Goal: Task Accomplishment & Management: Manage account settings

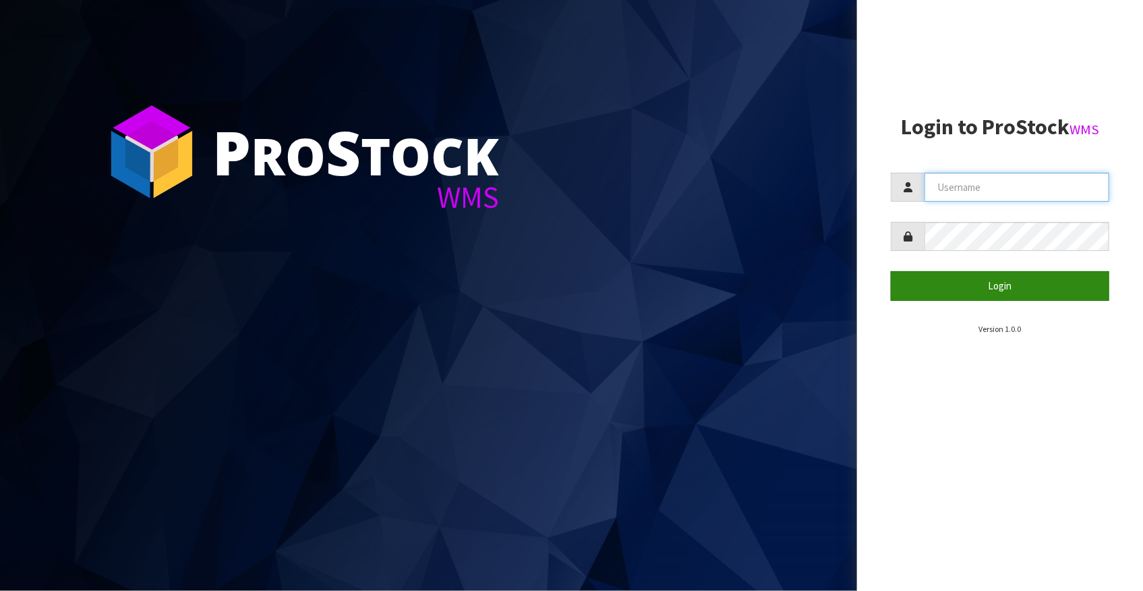
type input "Fetu@cwl.co.nz"
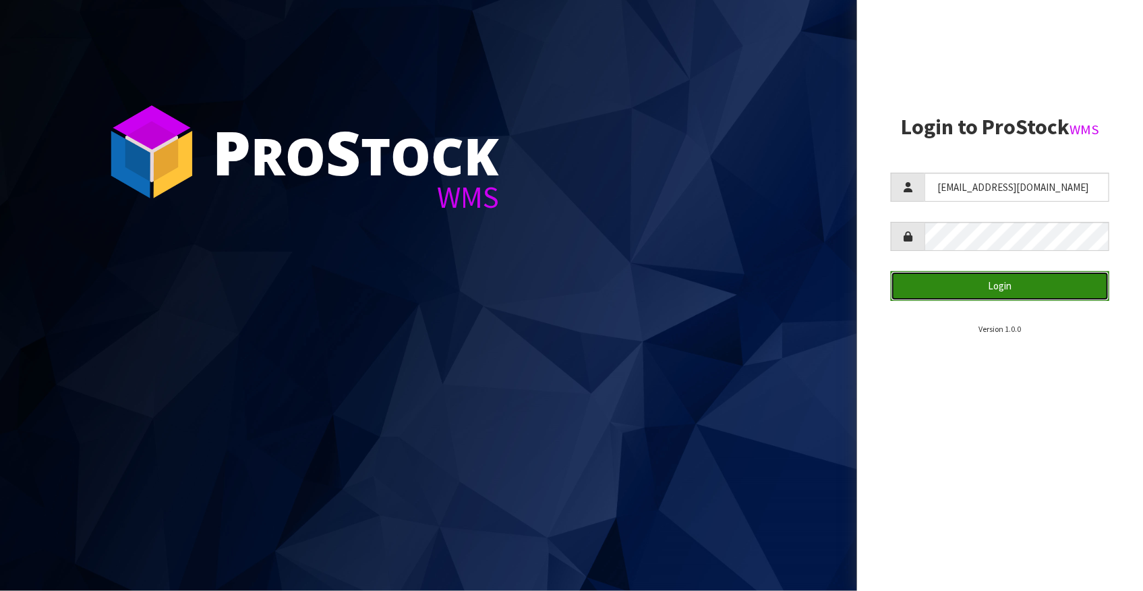
click at [953, 286] on button "Login" at bounding box center [1000, 285] width 219 height 29
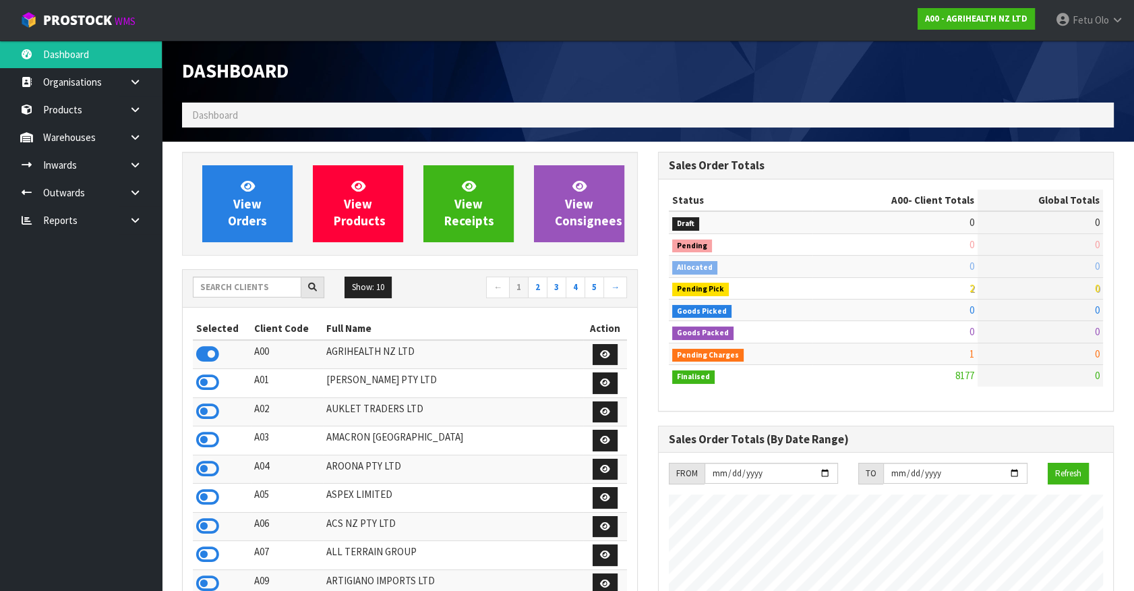
scroll to position [1020, 475]
drag, startPoint x: 239, startPoint y: 289, endPoint x: 263, endPoint y: 276, distance: 27.5
click at [239, 289] on input "text" at bounding box center [247, 286] width 109 height 21
click at [247, 285] on input "text" at bounding box center [247, 286] width 109 height 21
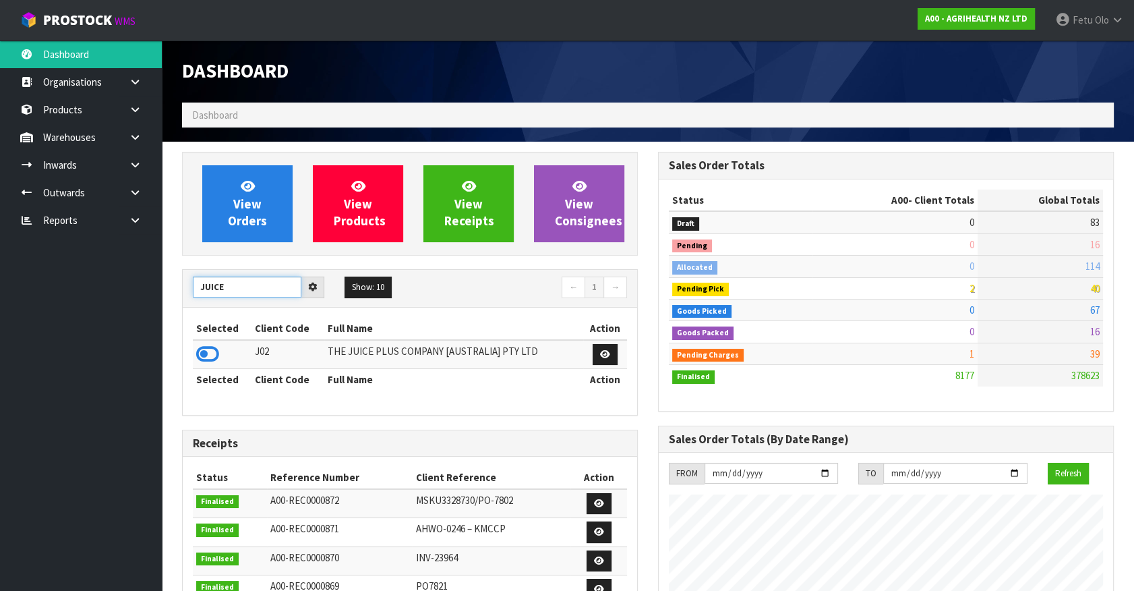
type input "JUICE"
click at [1088, 269] on span "114" at bounding box center [1093, 266] width 14 height 13
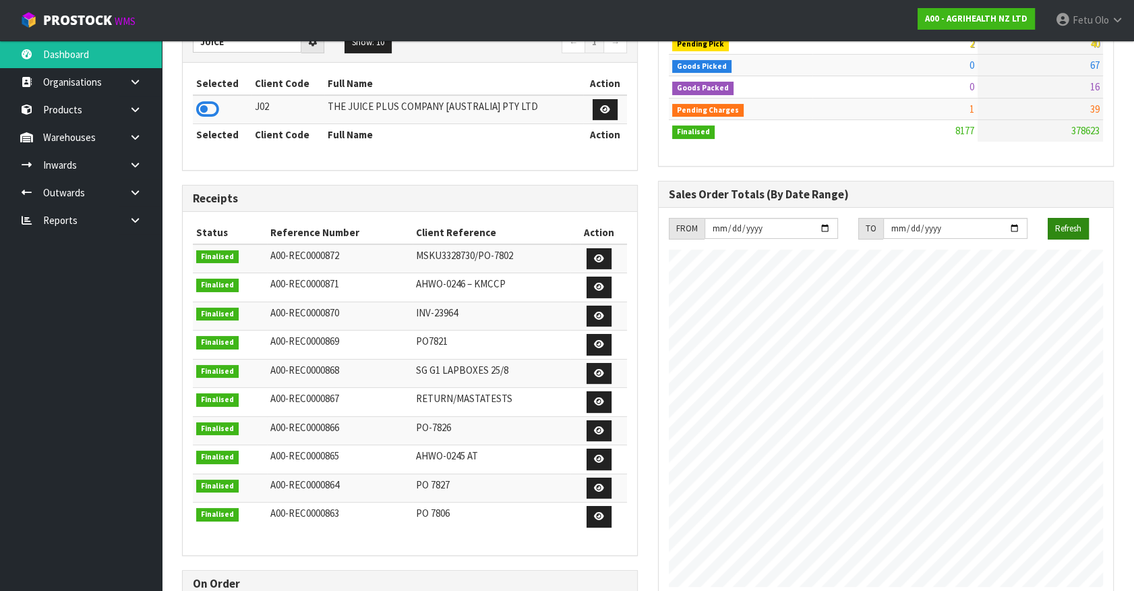
scroll to position [0, 0]
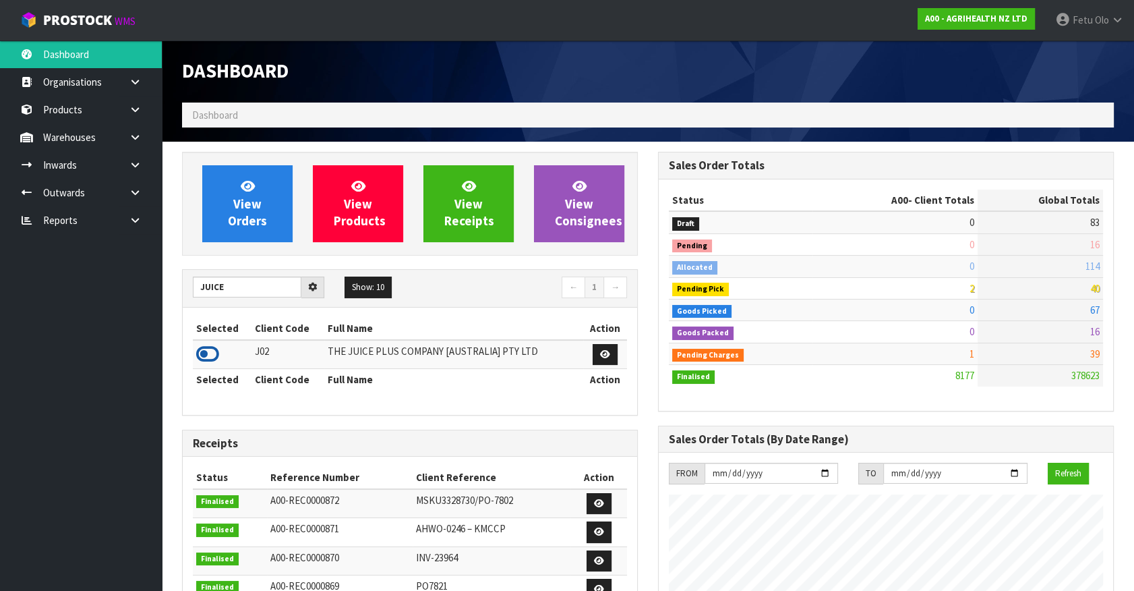
click at [208, 354] on icon at bounding box center [207, 354] width 23 height 20
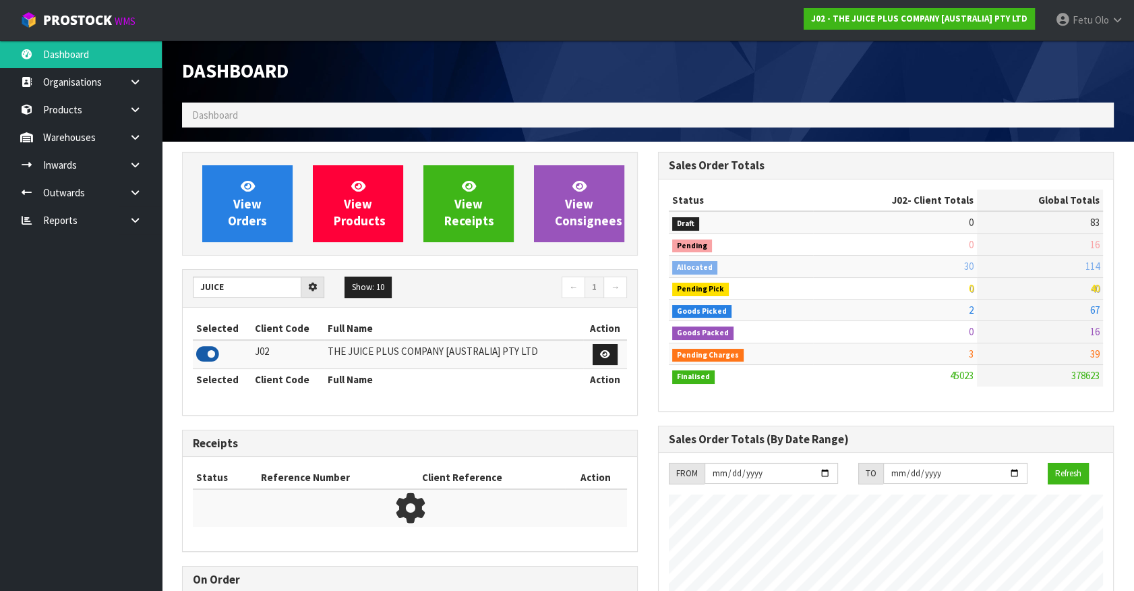
scroll to position [1020, 475]
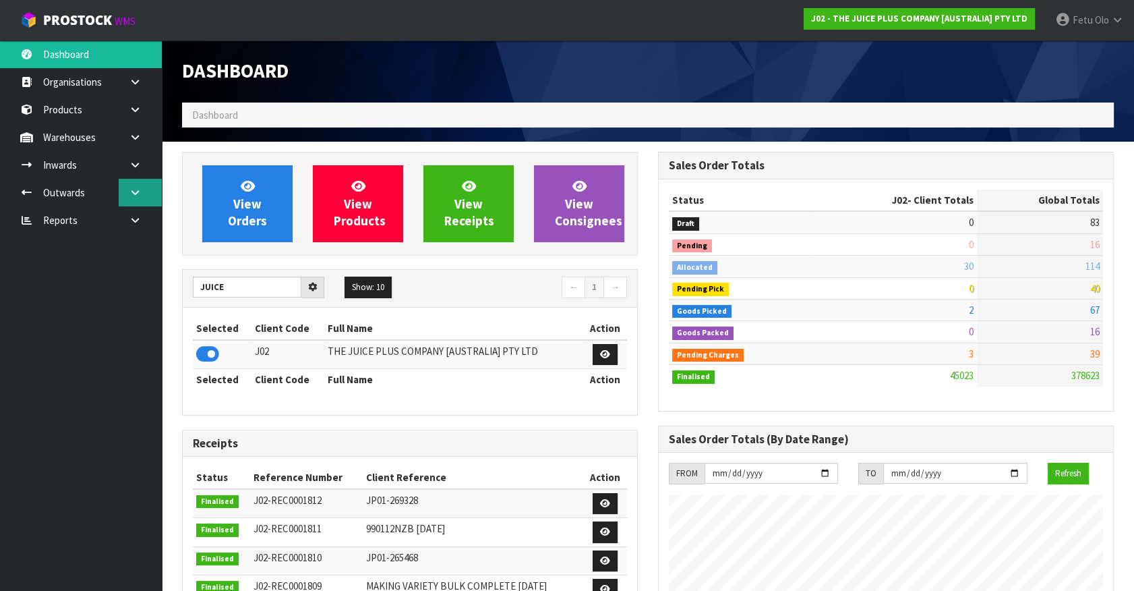
click at [134, 202] on link at bounding box center [140, 193] width 43 height 28
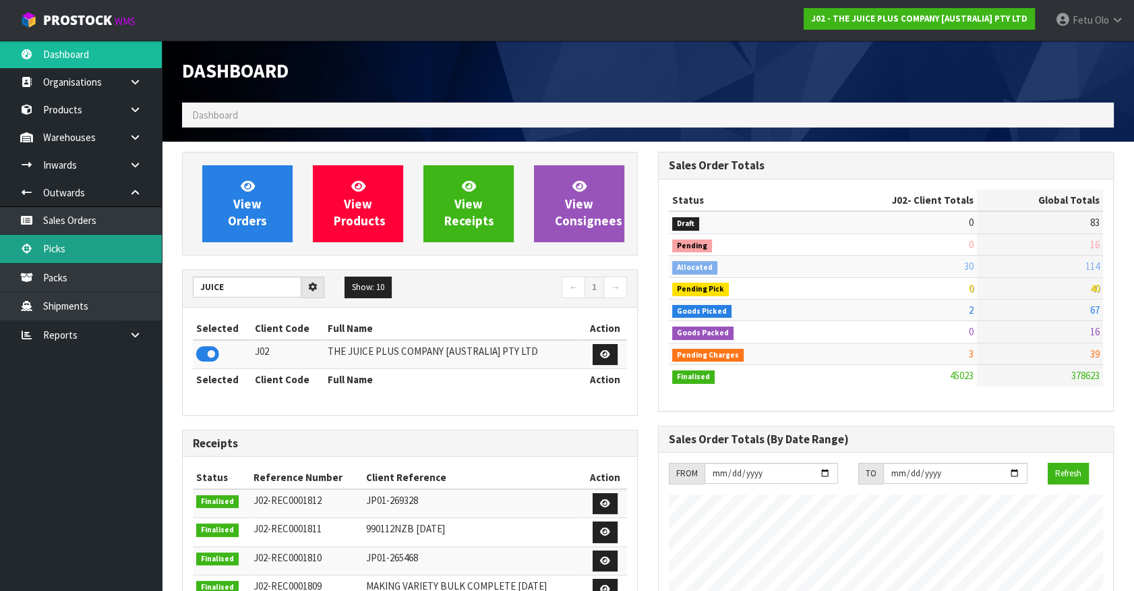
click at [75, 250] on link "Picks" at bounding box center [81, 249] width 162 height 28
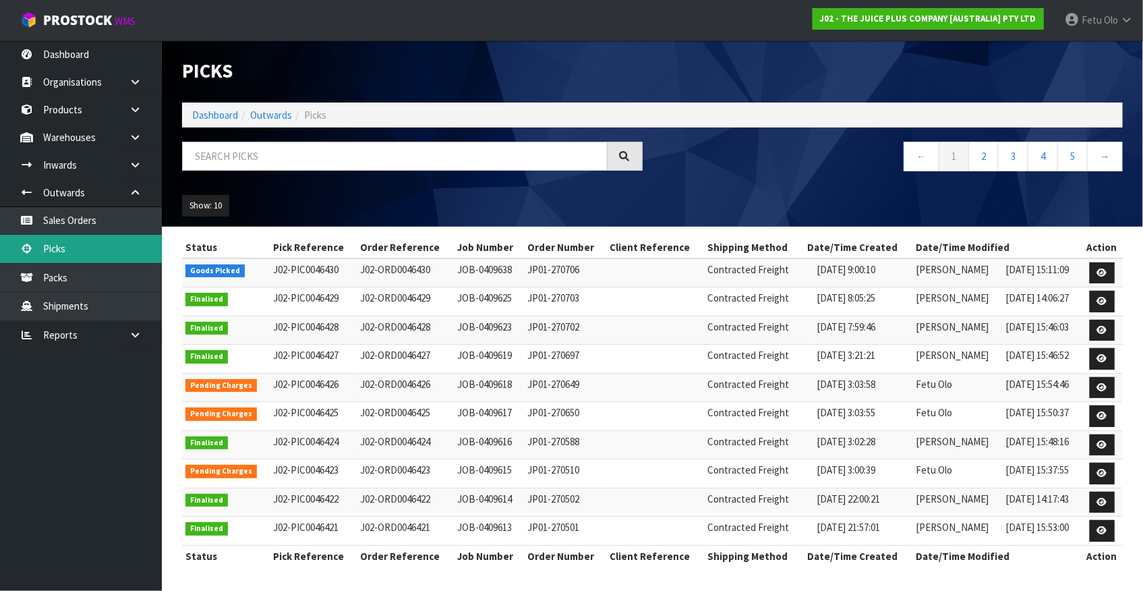
click at [76, 243] on link "Picks" at bounding box center [81, 249] width 162 height 28
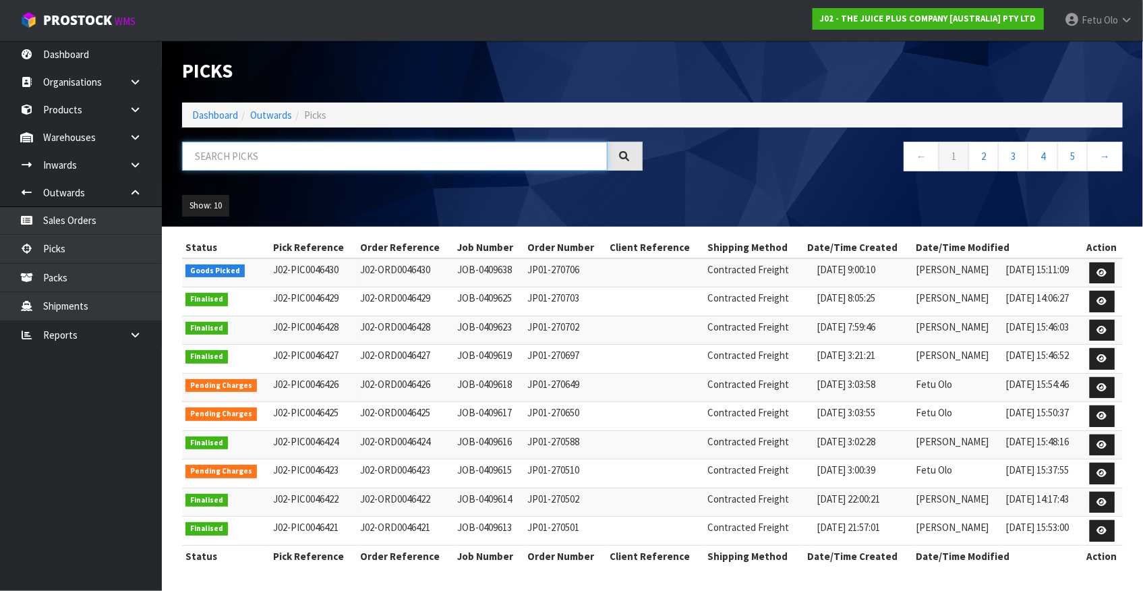
click at [276, 160] on input "text" at bounding box center [395, 156] width 426 height 29
click at [753, 194] on div "Show: 10 5 10 25 50" at bounding box center [652, 206] width 961 height 42
click at [647, 199] on div "Show: 10 5 10 25 50" at bounding box center [652, 206] width 961 height 42
click at [657, 198] on div "Show: 10 5 10 25 50" at bounding box center [652, 206] width 961 height 42
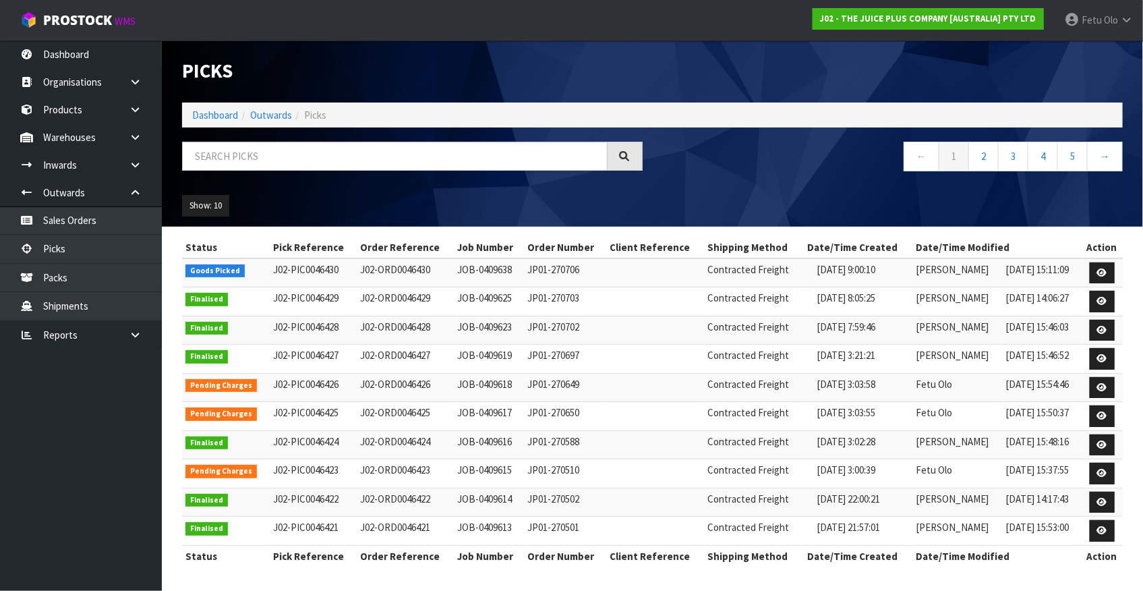
click at [679, 194] on div "Show: 10 5 10 25 50" at bounding box center [652, 206] width 961 height 42
click at [680, 191] on div "Show: 10 5 10 25 50" at bounding box center [652, 206] width 961 height 42
click at [708, 198] on div "Show: 10 5 10 25 50" at bounding box center [652, 206] width 961 height 42
click at [706, 205] on div "Show: 10 5 10 25 50" at bounding box center [652, 206] width 961 height 42
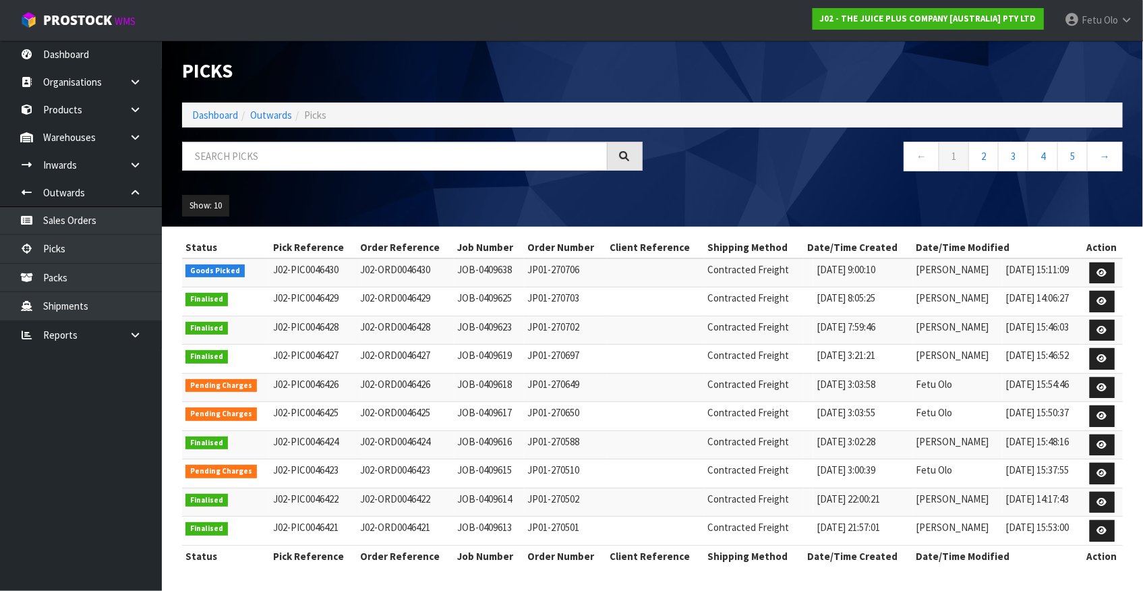
click at [706, 202] on div "Show: 10 5 10 25 50" at bounding box center [652, 206] width 961 height 42
click at [739, 198] on div "Show: 10 5 10 25 50" at bounding box center [652, 206] width 961 height 42
click at [779, 200] on div "Show: 10 5 10 25 50" at bounding box center [652, 206] width 961 height 42
click at [709, 163] on nav "← 1 2 3 4 5 →" at bounding box center [893, 158] width 461 height 33
click at [706, 200] on div "Show: 10 5 10 25 50" at bounding box center [652, 206] width 961 height 42
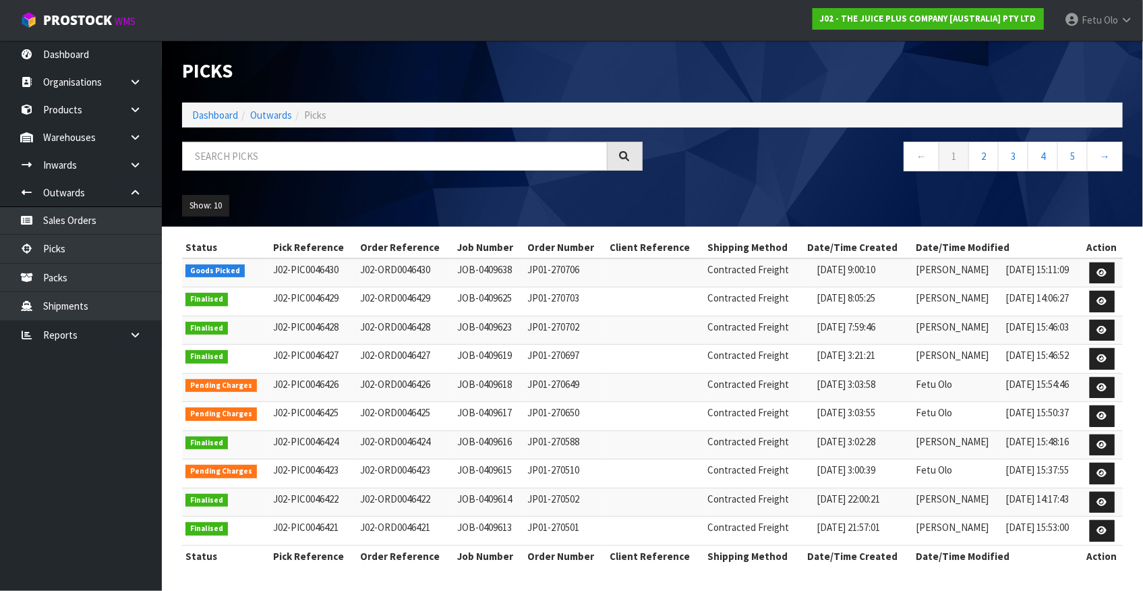
click at [841, 202] on div "Show: 10 5 10 25 50" at bounding box center [652, 206] width 961 height 42
click at [758, 171] on nav "← 1 2 3 4 5 →" at bounding box center [893, 158] width 461 height 33
click at [1100, 275] on icon at bounding box center [1102, 272] width 10 height 9
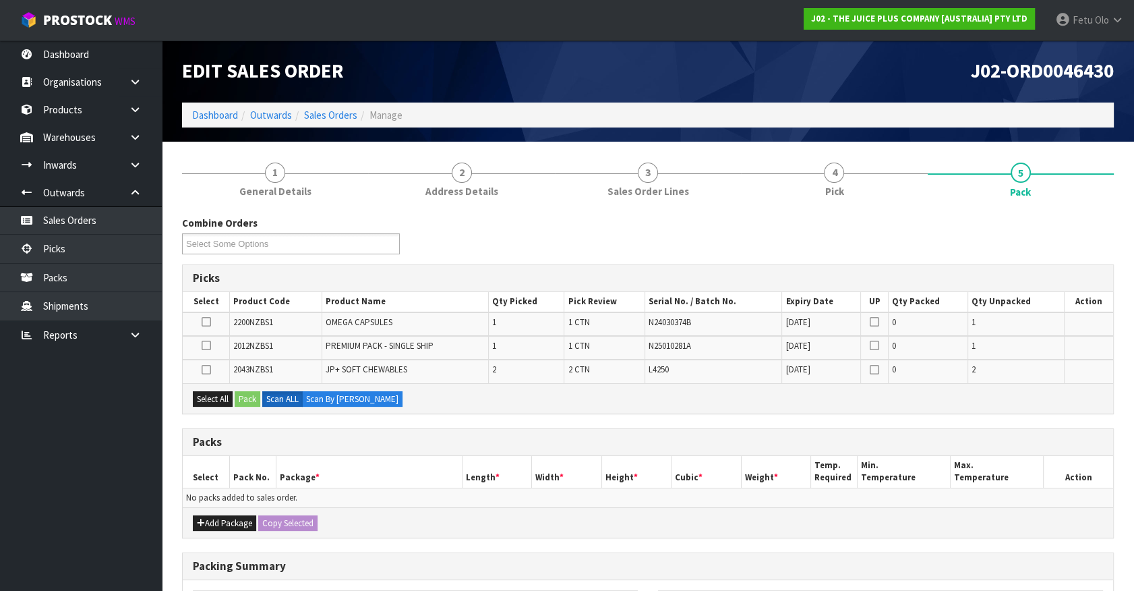
click at [492, 243] on div "Combine Orders J02-ORD0046420 J02-ORD0046430 J02-ORD0046431 J02-ORD0046432 J02-…" at bounding box center [648, 240] width 952 height 49
click at [86, 254] on link "Picks" at bounding box center [81, 249] width 162 height 28
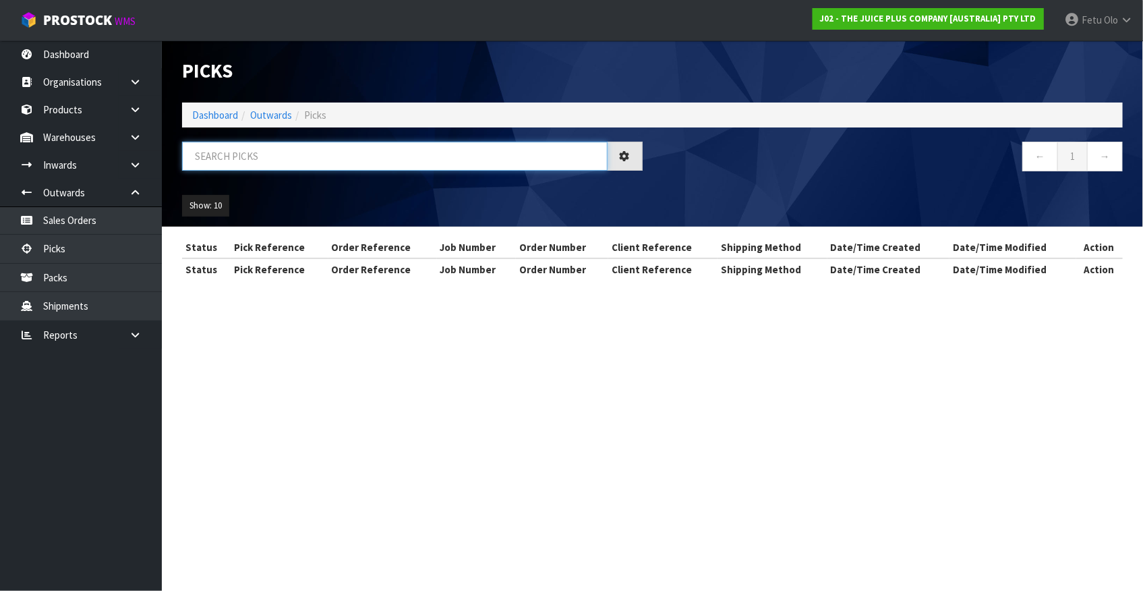
click at [377, 157] on input "text" at bounding box center [395, 156] width 426 height 29
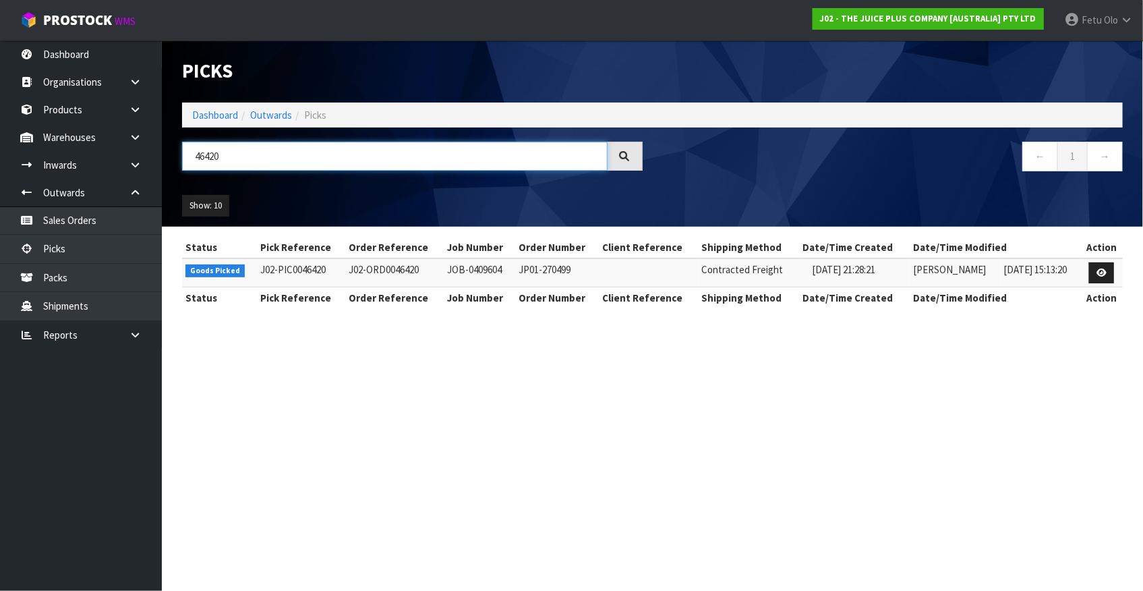
click at [209, 155] on input "46420" at bounding box center [395, 156] width 426 height 29
type input "46420"
click at [710, 367] on section "Picks Dashboard Outwards Picks 46420 ← 1 → Show: 10 5 10 25 50 Status Pick Refe…" at bounding box center [571, 295] width 1143 height 591
click at [1108, 276] on link at bounding box center [1101, 273] width 25 height 22
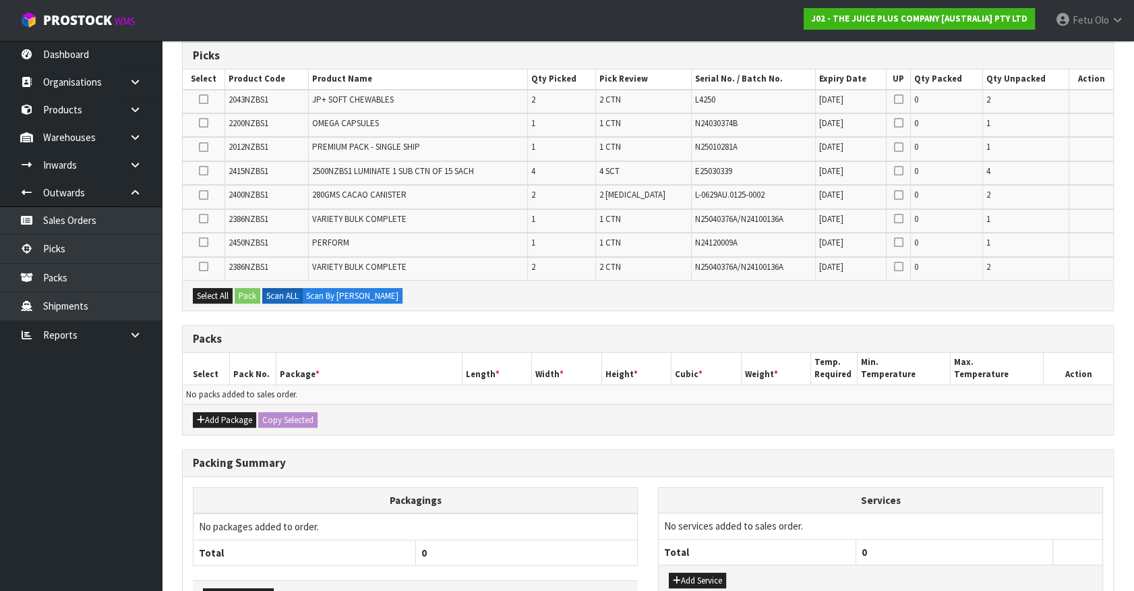
scroll to position [245, 0]
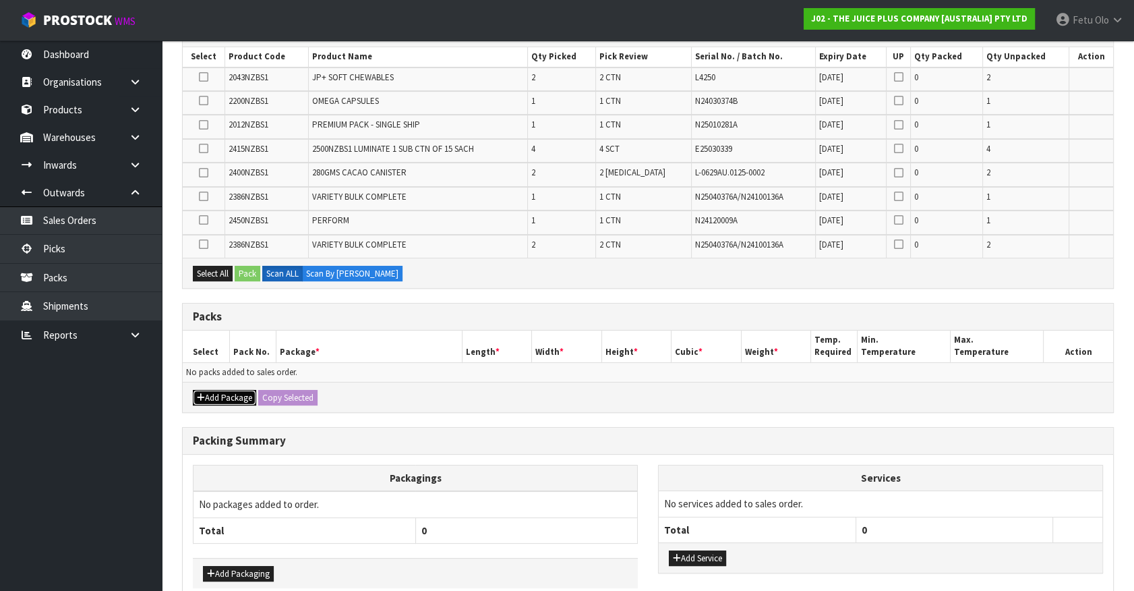
click at [207, 392] on button "Add Package" at bounding box center [224, 398] width 63 height 16
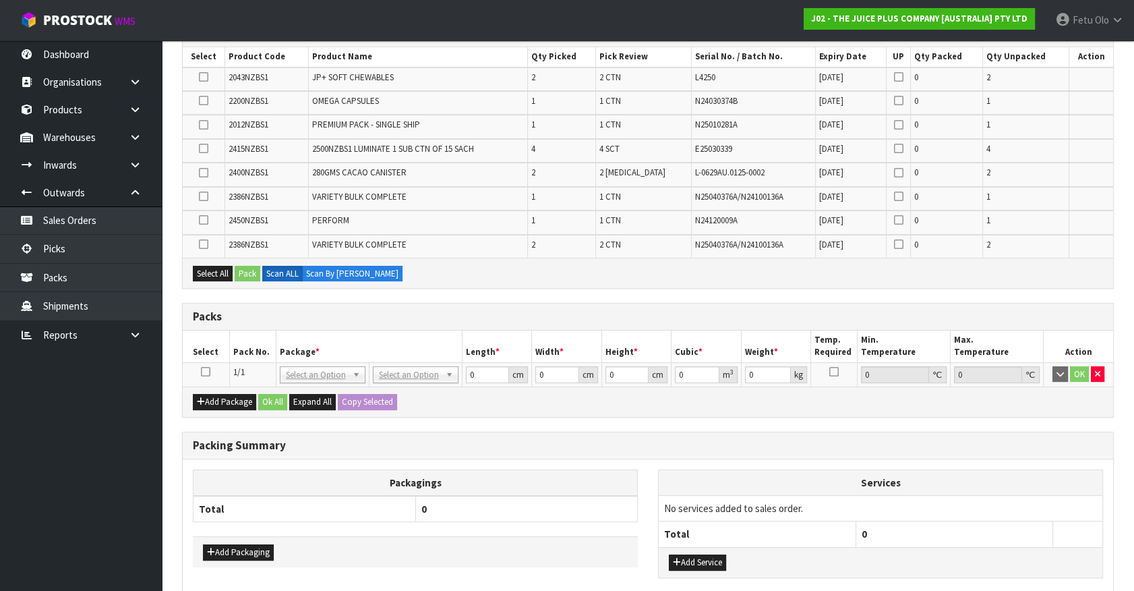
click at [202, 372] on icon at bounding box center [205, 372] width 9 height 1
click at [277, 344] on th "Package *" at bounding box center [369, 346] width 186 height 32
click at [366, 335] on th "Package *" at bounding box center [369, 346] width 186 height 32
click at [387, 321] on div "Packs" at bounding box center [648, 316] width 931 height 27
click at [446, 307] on div "Packs" at bounding box center [648, 316] width 931 height 27
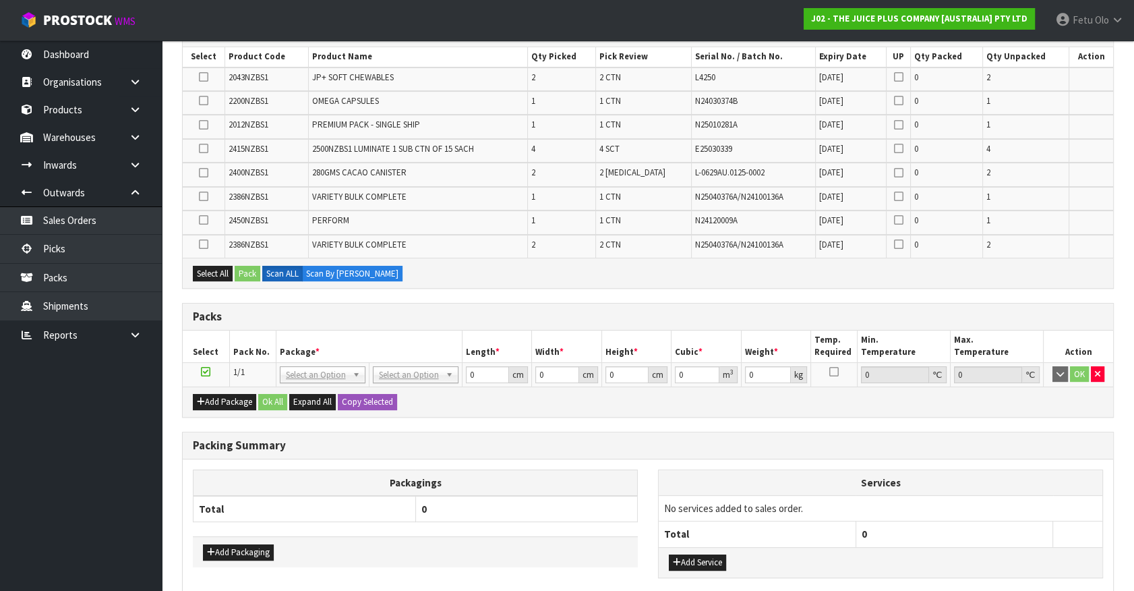
click at [553, 313] on h3 "Packs" at bounding box center [648, 316] width 910 height 13
click at [480, 417] on div "Combine Orders J02-ORD0046420 J02-ORD0046430 J02-ORD0046431 J02-ORD0046432 J02-…" at bounding box center [648, 313] width 932 height 685
click at [612, 307] on div "Packs" at bounding box center [648, 316] width 931 height 27
click at [579, 330] on th "Width *" at bounding box center [567, 346] width 70 height 32
click at [575, 324] on div "Packs" at bounding box center [648, 316] width 931 height 27
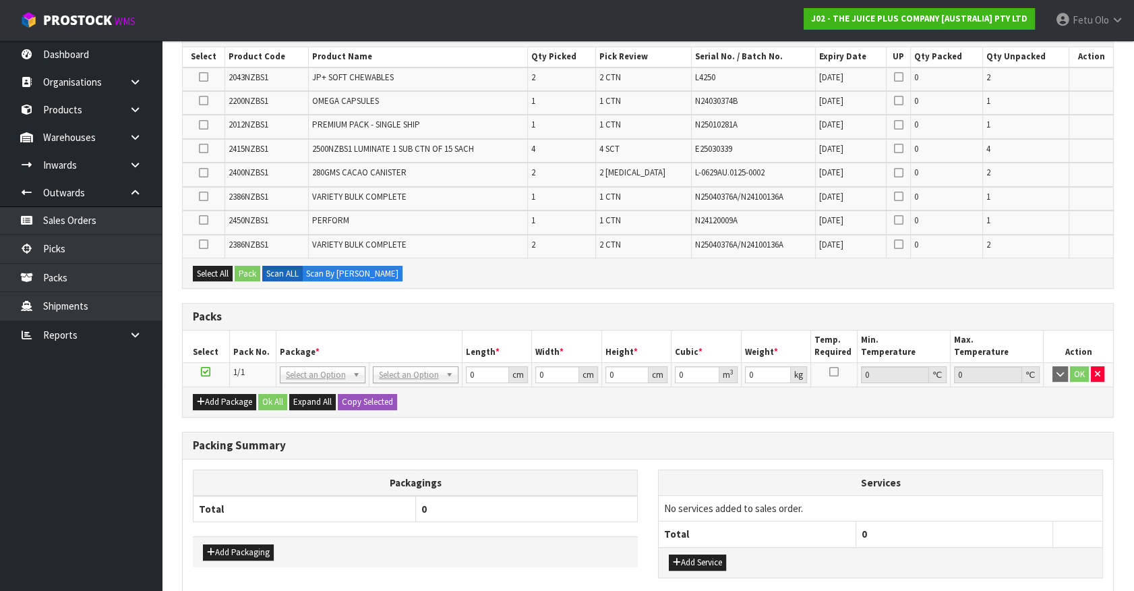
click at [575, 323] on div "Packs" at bounding box center [648, 316] width 931 height 27
click at [631, 319] on h3 "Packs" at bounding box center [648, 316] width 910 height 13
click at [144, 531] on ul "Dashboard Organisations Clients Consignees Carriers Products Categories Serial …" at bounding box center [81, 315] width 162 height 550
click at [107, 500] on ul "Dashboard Organisations Clients Consignees Carriers Products Categories Serial …" at bounding box center [81, 315] width 162 height 550
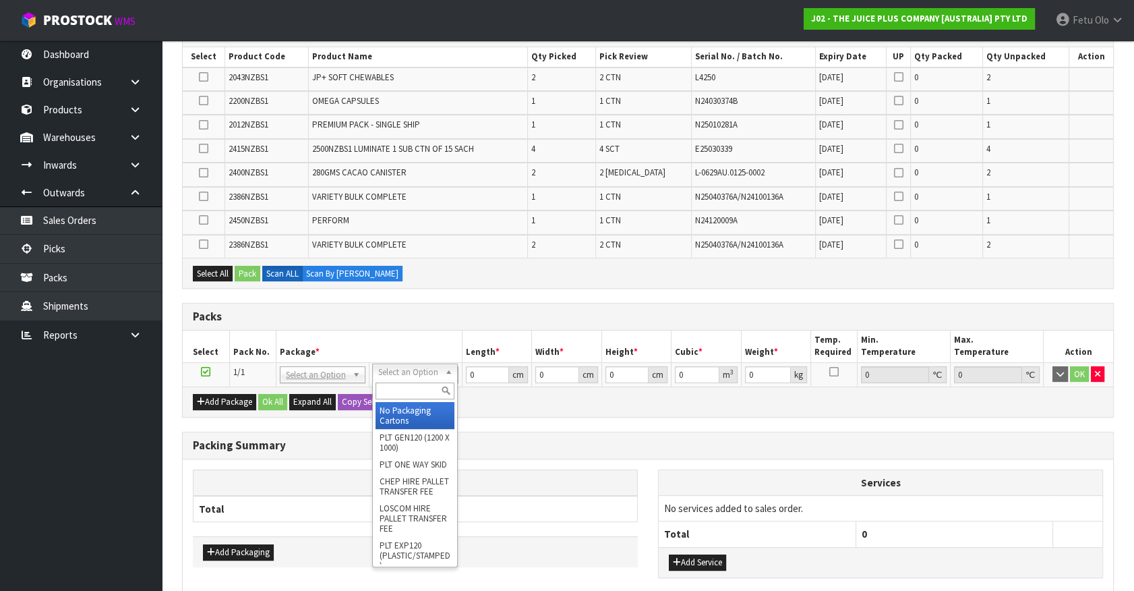
click at [391, 387] on input "text" at bounding box center [415, 390] width 79 height 17
type input "CTN7"
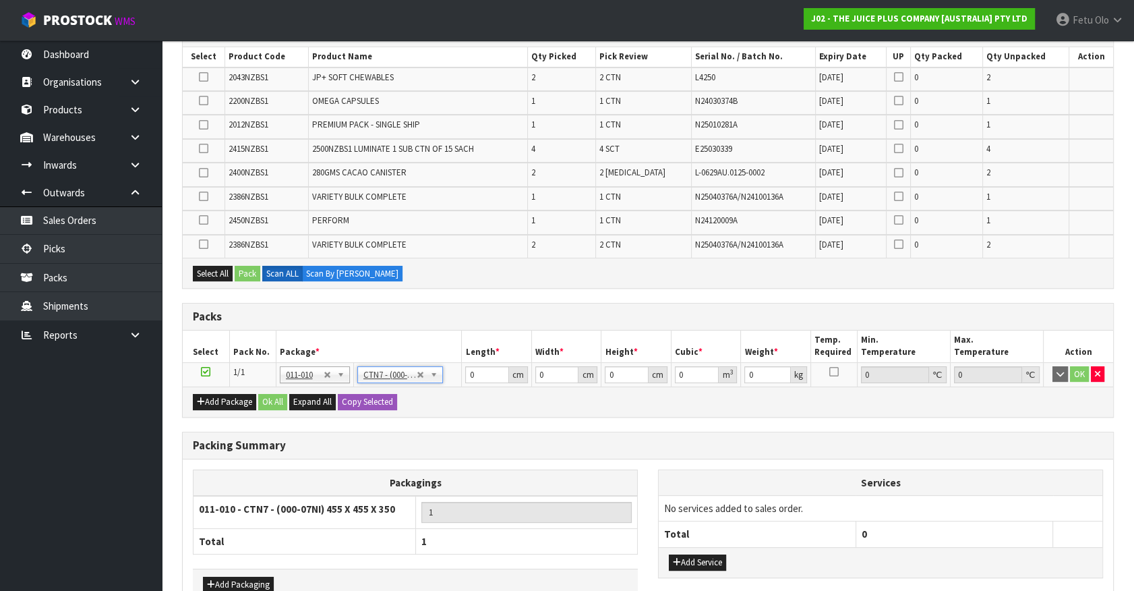
type input "45.5"
type input "35"
type input "0.072459"
drag, startPoint x: 199, startPoint y: 272, endPoint x: 250, endPoint y: 273, distance: 50.6
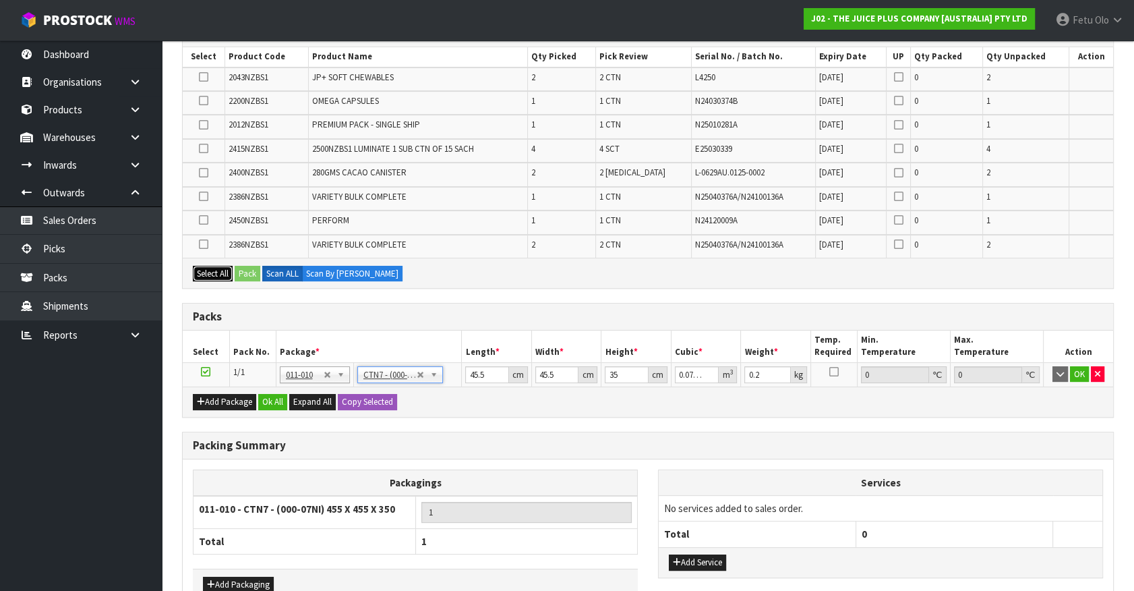
click at [199, 272] on button "Select All" at bounding box center [213, 274] width 40 height 16
click at [250, 273] on button "Pack" at bounding box center [248, 274] width 26 height 16
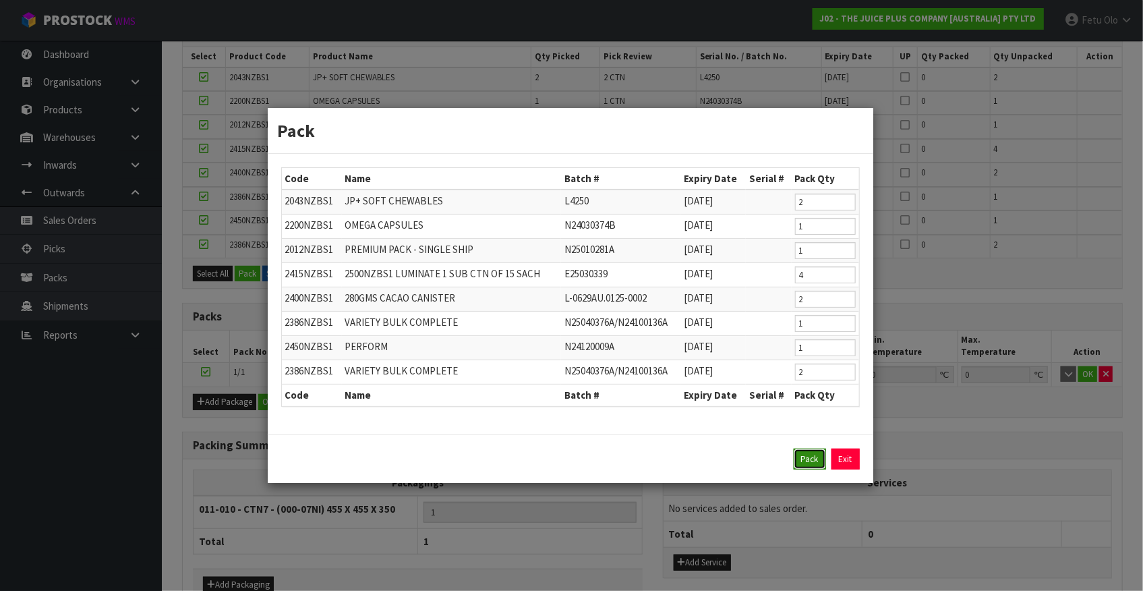
click at [816, 464] on button "Pack" at bounding box center [810, 459] width 32 height 22
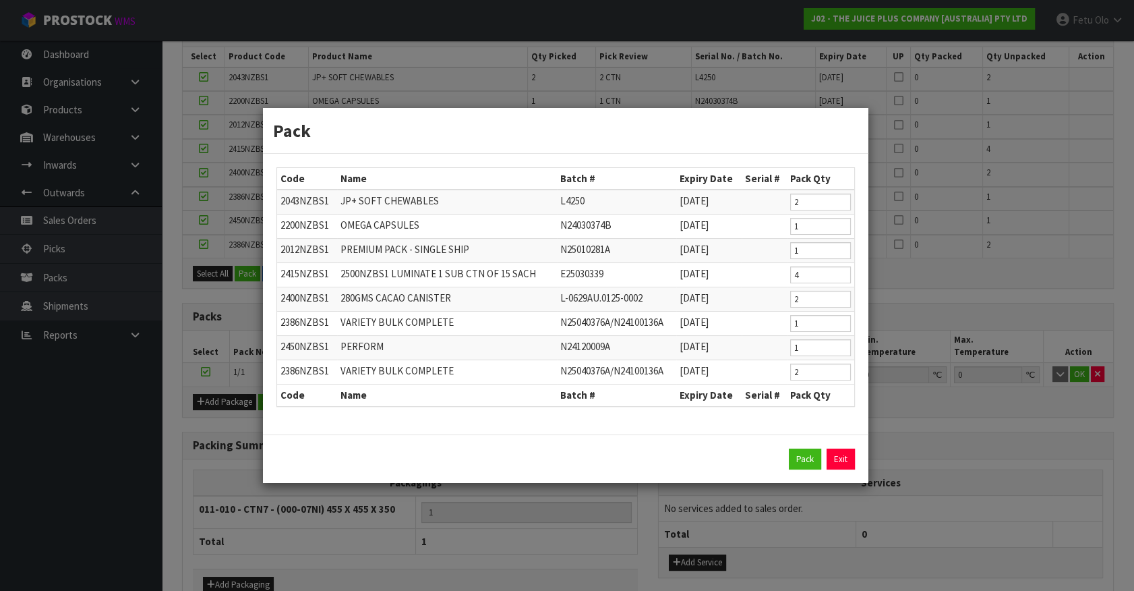
type input "13.73"
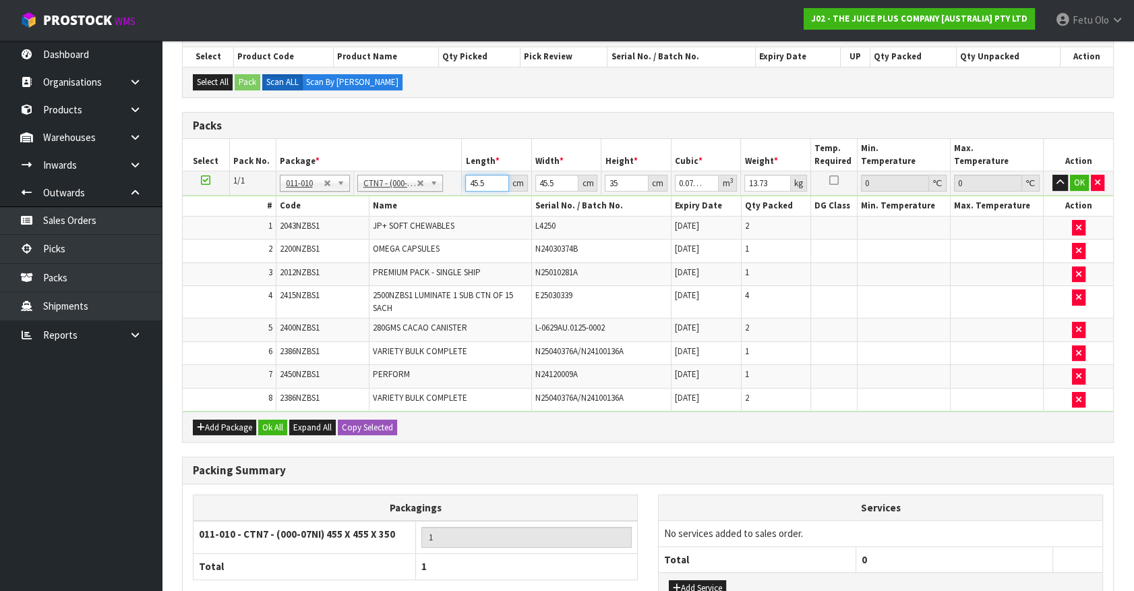
drag, startPoint x: 484, startPoint y: 183, endPoint x: 322, endPoint y: 228, distance: 167.2
click at [324, 227] on tbody "1/1 NONE 007-001 007-002 007-004 007-009 007-013 007-014 007-015 007-017 007-01…" at bounding box center [648, 291] width 931 height 240
type input "4"
type input "0.00637"
type input "47"
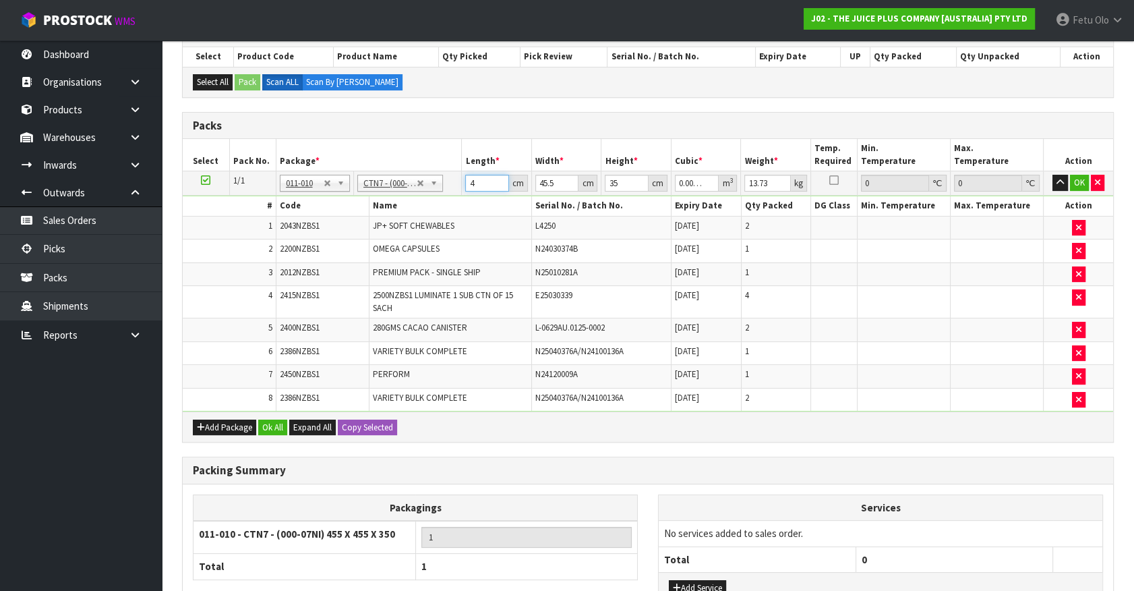
type input "0.074847"
type input "47"
type input "4"
type input "0.00658"
type input "47"
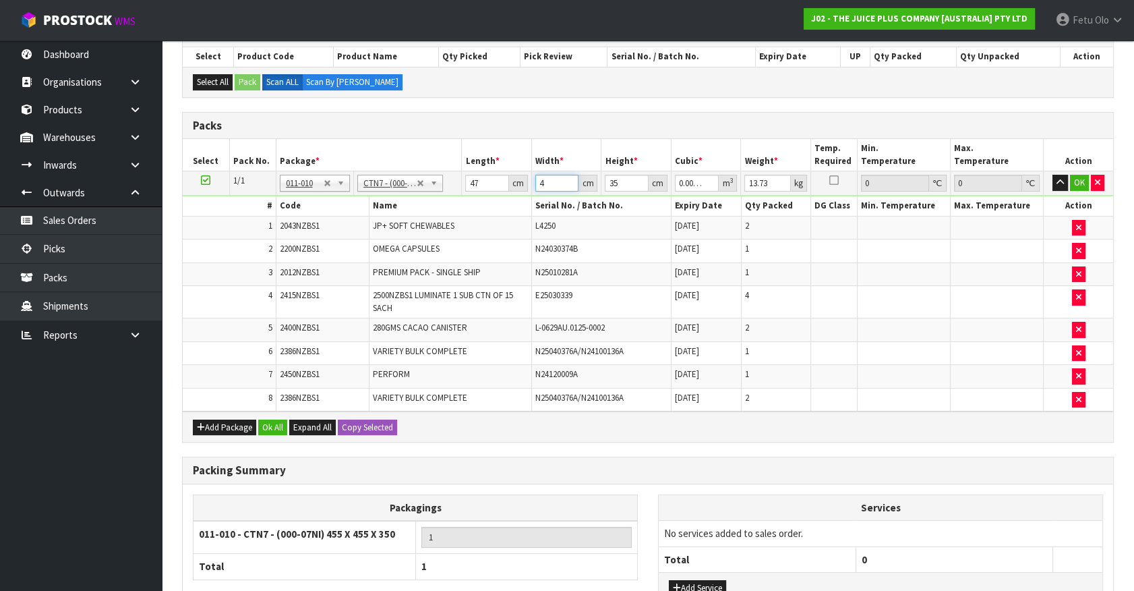
type input "0.077315"
type input "47"
type input "3"
type input "0.006627"
type input "31"
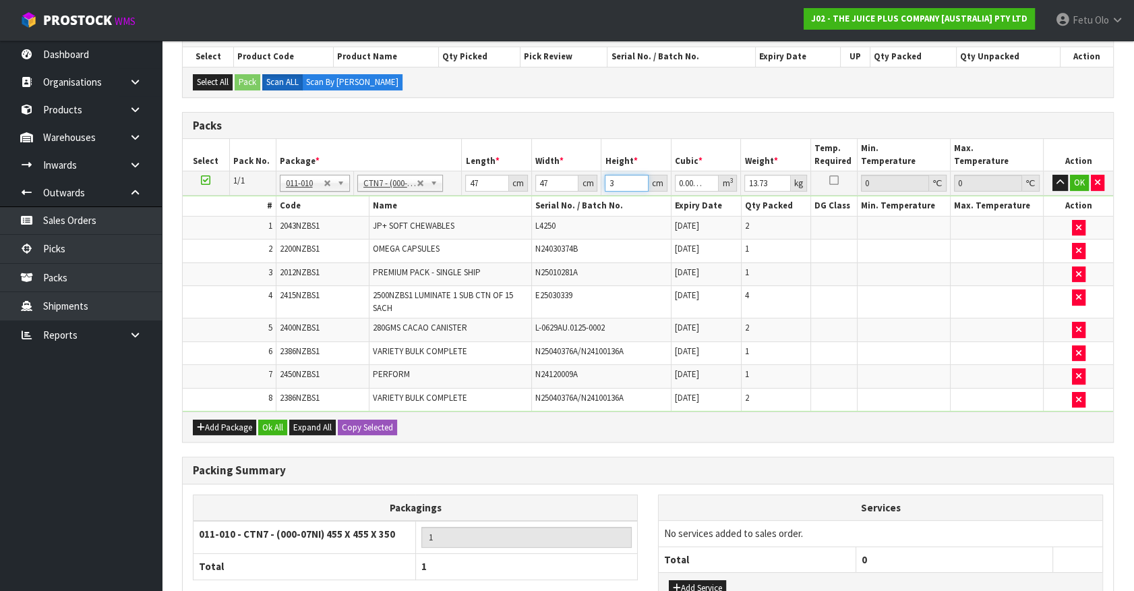
type input "0.068479"
type input "31"
click at [756, 185] on input "13.73" at bounding box center [768, 183] width 47 height 17
click at [757, 185] on input "13.73" at bounding box center [768, 183] width 47 height 17
type input "16"
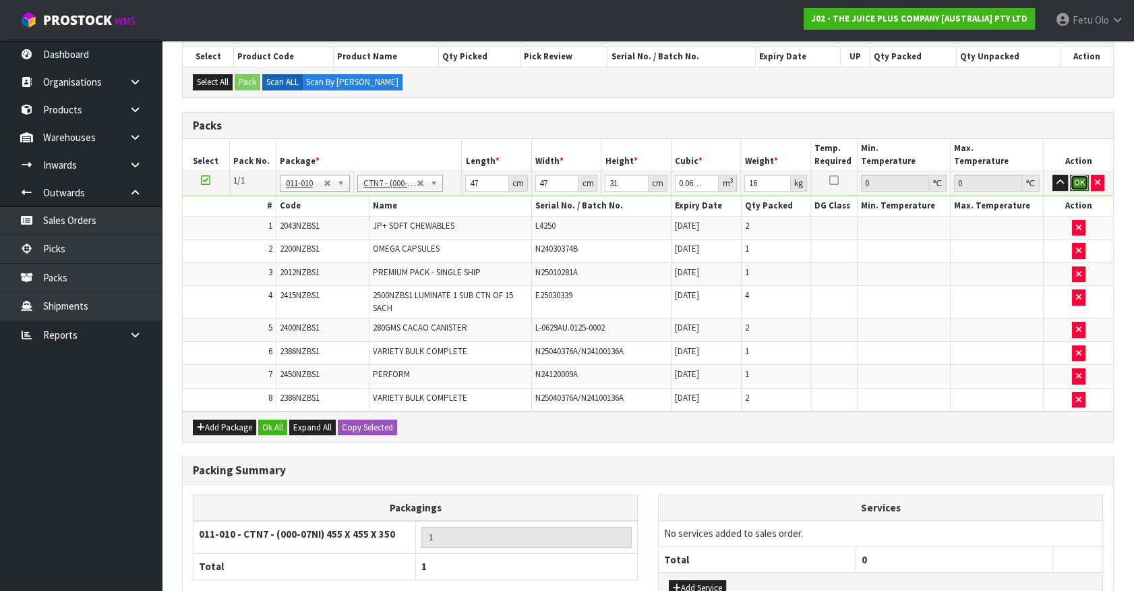
click button "OK" at bounding box center [1079, 183] width 19 height 16
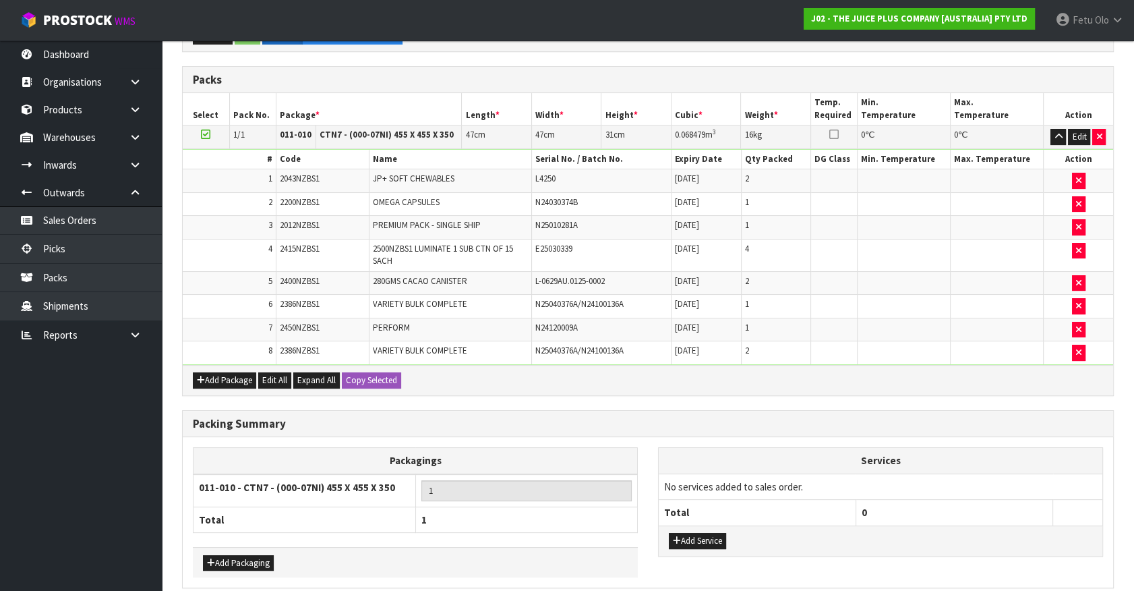
scroll to position [347, 0]
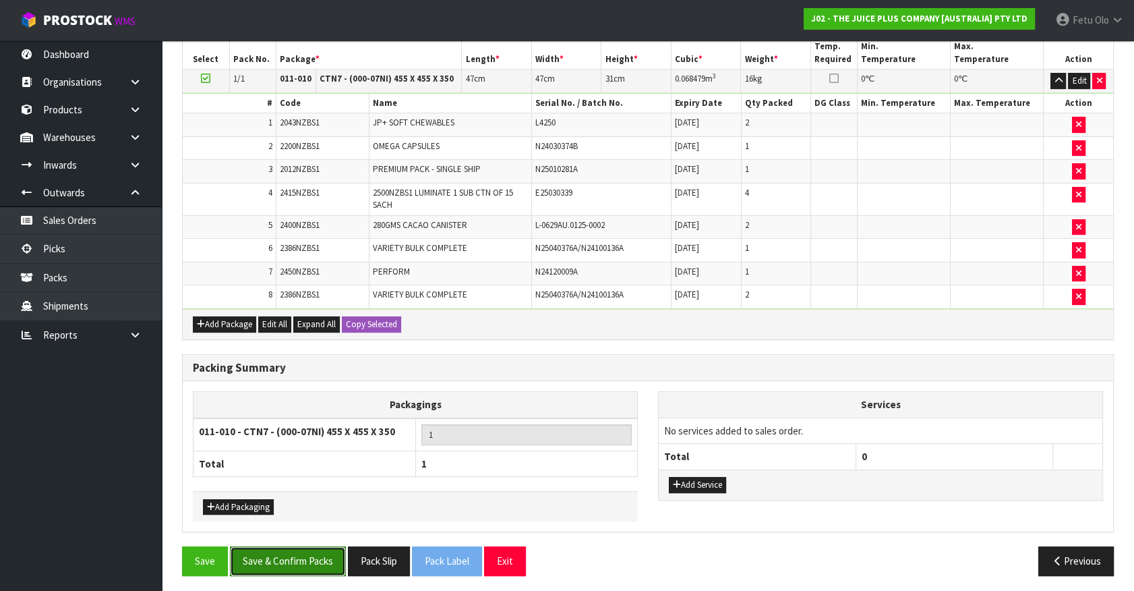
click at [301, 554] on button "Save & Confirm Packs" at bounding box center [288, 560] width 116 height 29
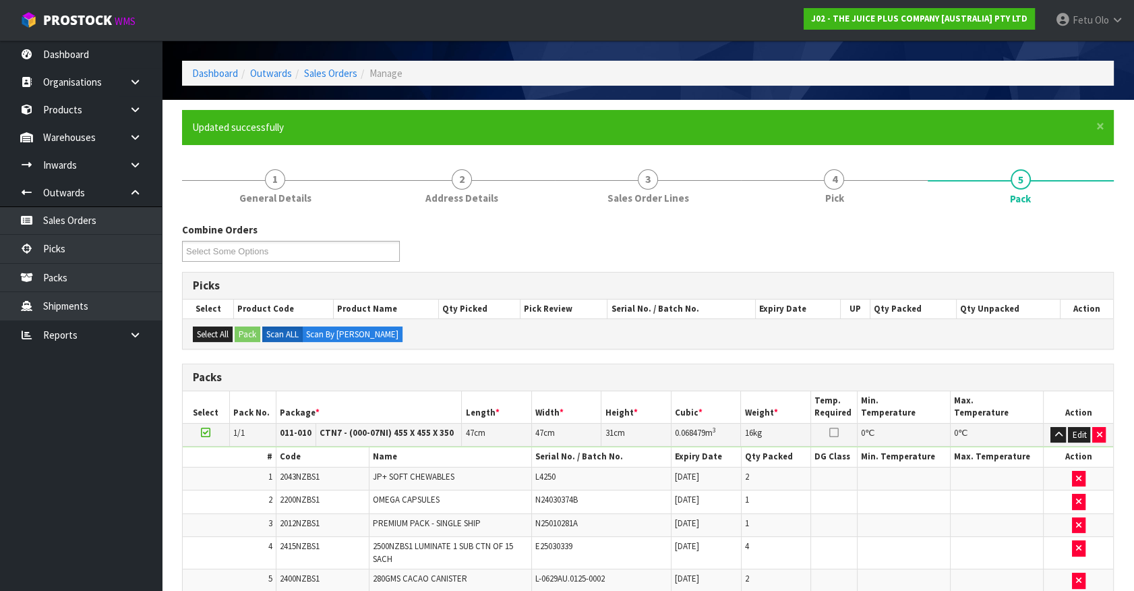
scroll to position [152, 0]
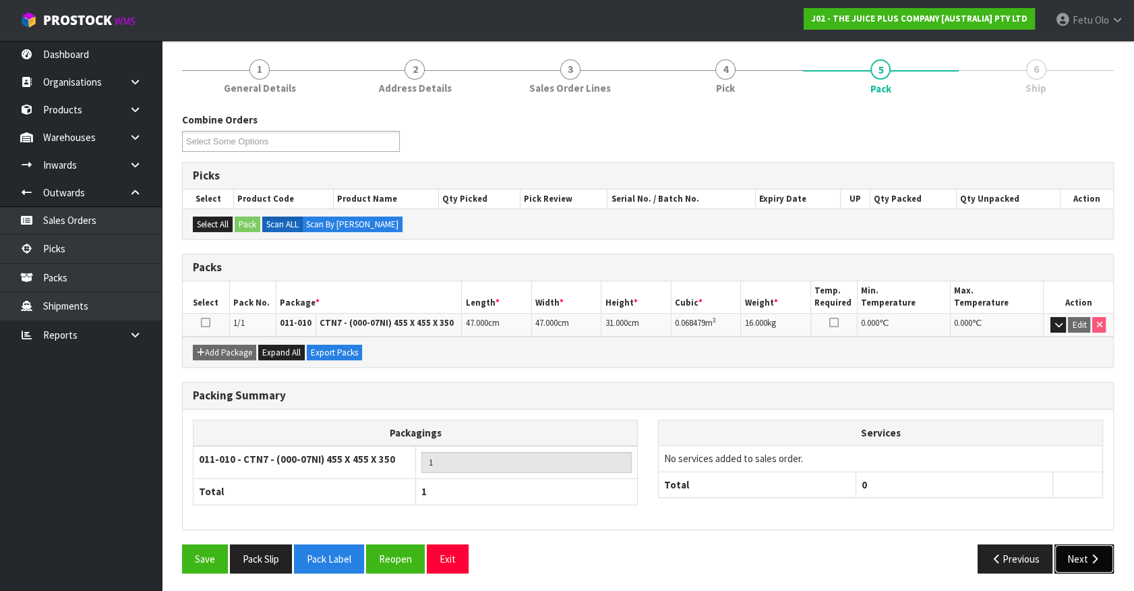
drag, startPoint x: 1086, startPoint y: 555, endPoint x: 1056, endPoint y: 543, distance: 32.7
click at [1086, 555] on button "Next" at bounding box center [1084, 558] width 59 height 29
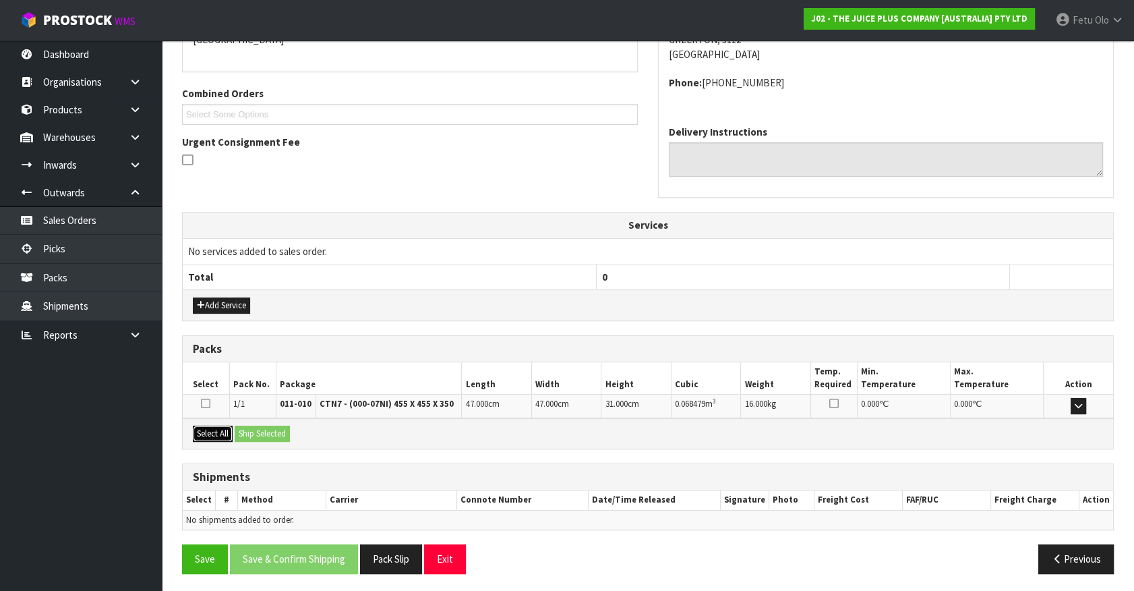
drag, startPoint x: 218, startPoint y: 427, endPoint x: 251, endPoint y: 432, distance: 33.4
click at [223, 427] on button "Select All" at bounding box center [213, 434] width 40 height 16
click at [256, 432] on button "Ship Selected" at bounding box center [262, 434] width 55 height 16
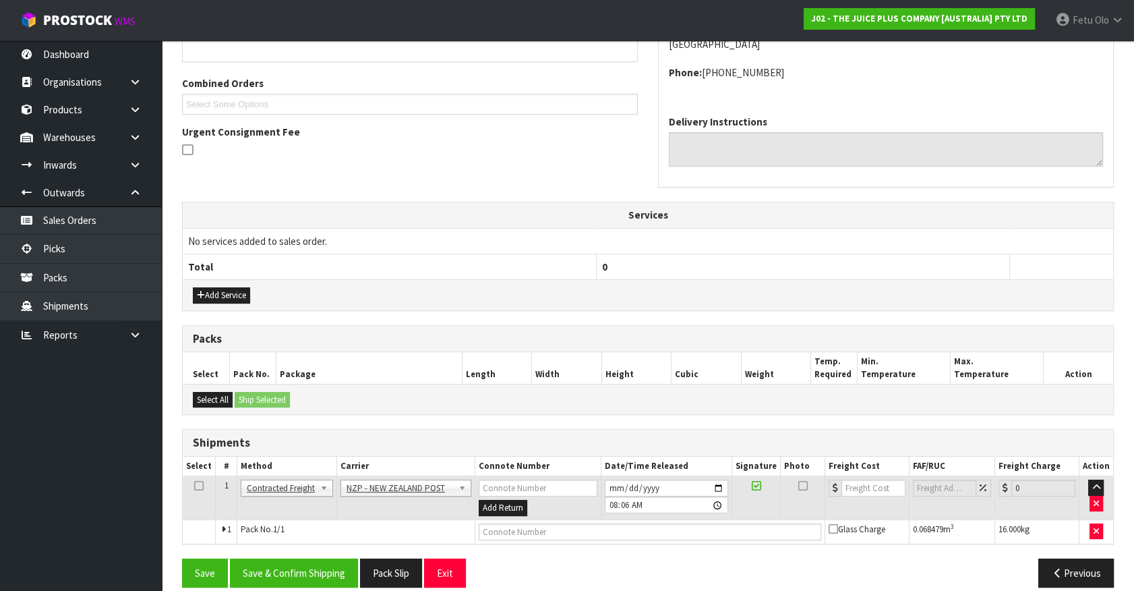
scroll to position [337, 0]
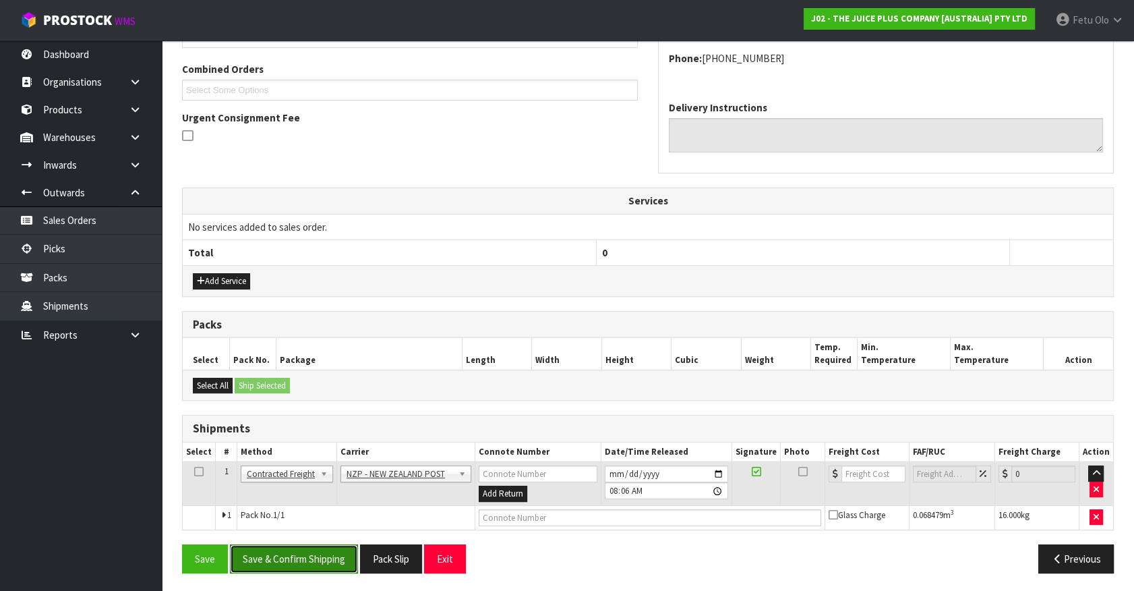
click at [288, 547] on button "Save & Confirm Shipping" at bounding box center [294, 558] width 128 height 29
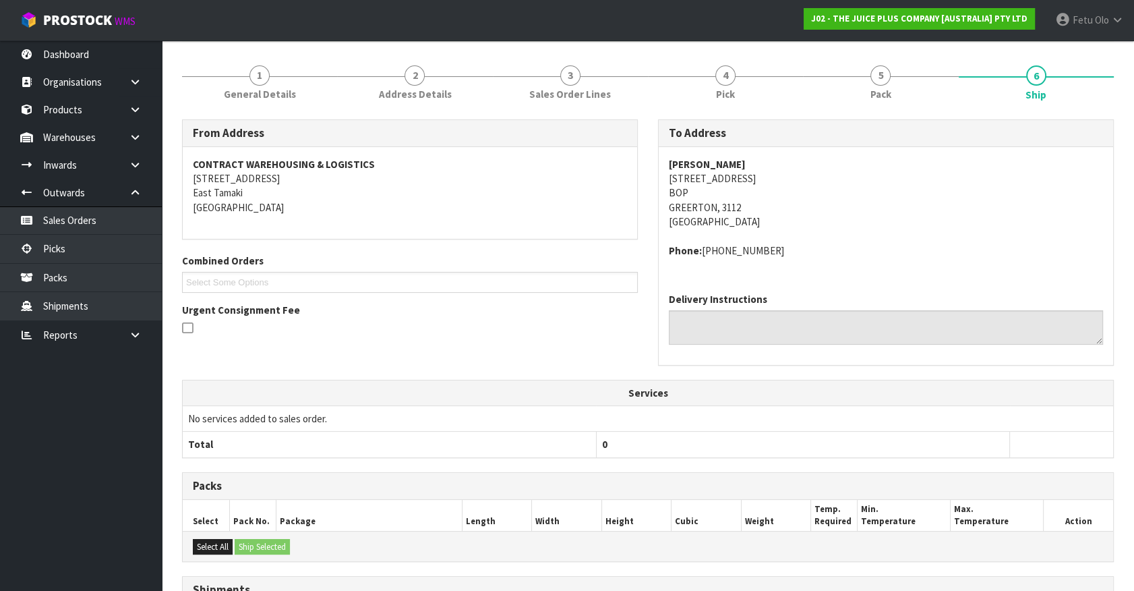
scroll to position [318, 0]
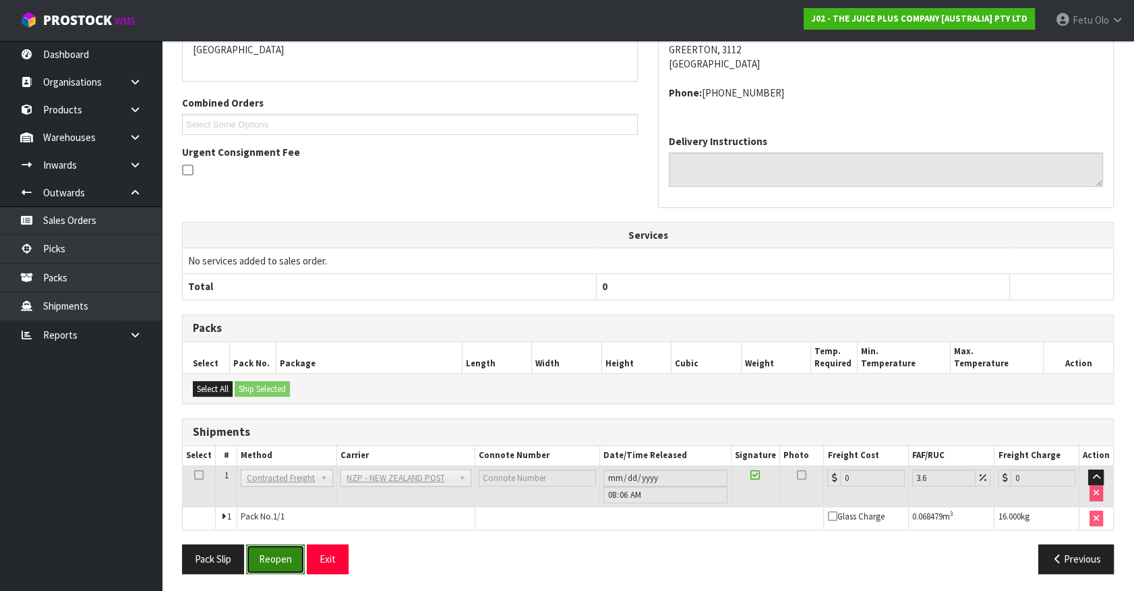
click at [279, 558] on button "Reopen" at bounding box center [275, 558] width 59 height 29
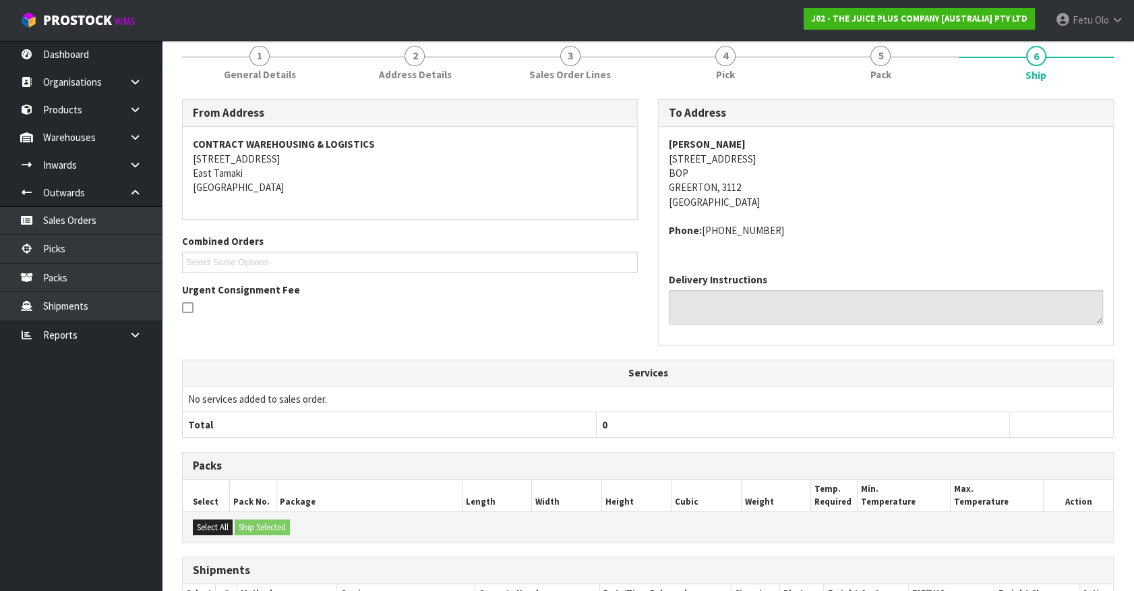
scroll to position [303, 0]
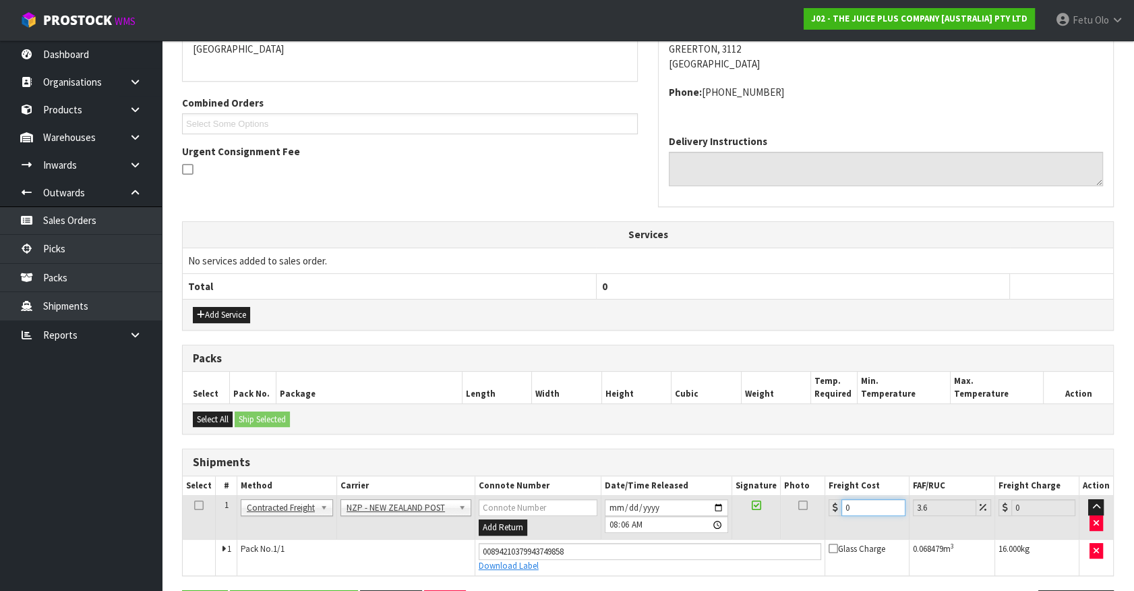
drag, startPoint x: 867, startPoint y: 506, endPoint x: 676, endPoint y: 540, distance: 193.1
click at [676, 540] on tbody "1 Client Local Pickup Customer Local Pickup Company Freight Contracted Freight …" at bounding box center [648, 536] width 931 height 80
type input "1"
type input "1.04"
type input "13"
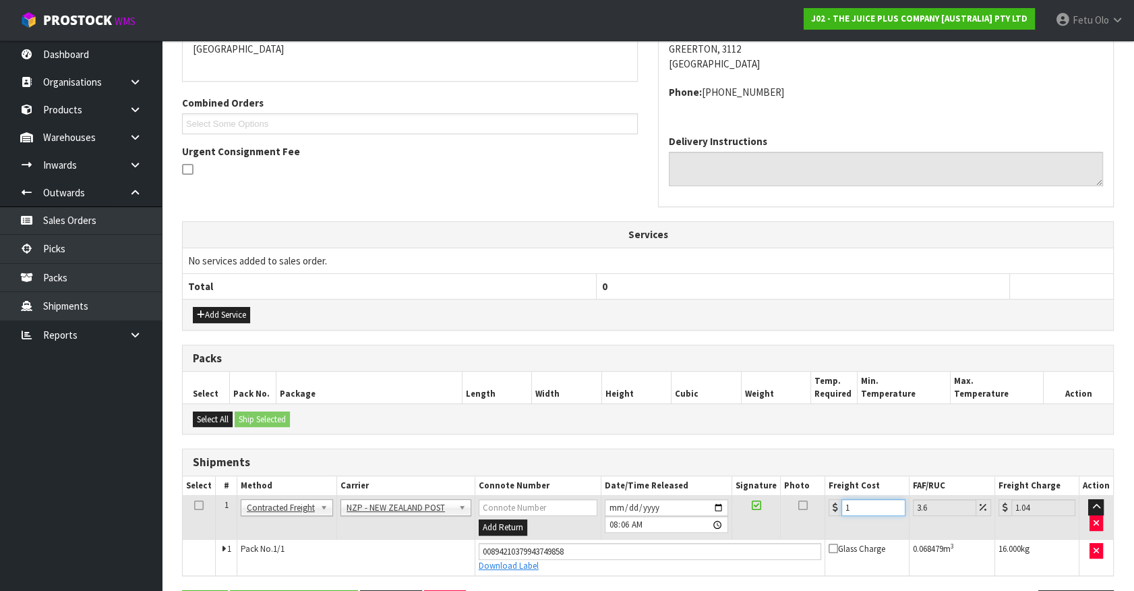
type input "13.47"
type input "13.3"
type input "13.78"
type input "13.33"
type input "13.81"
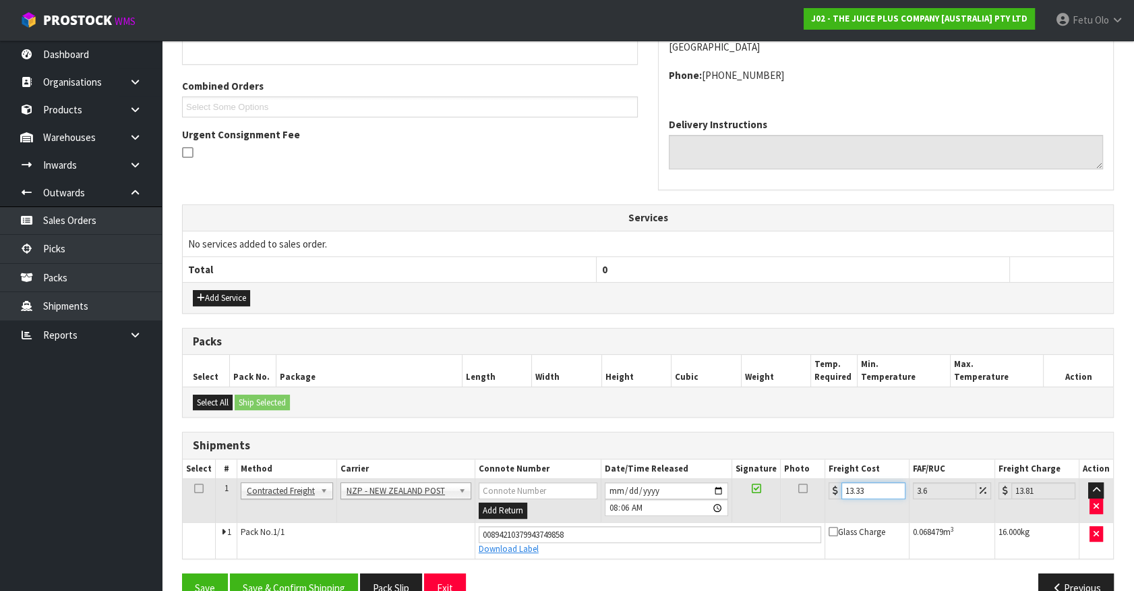
scroll to position [349, 0]
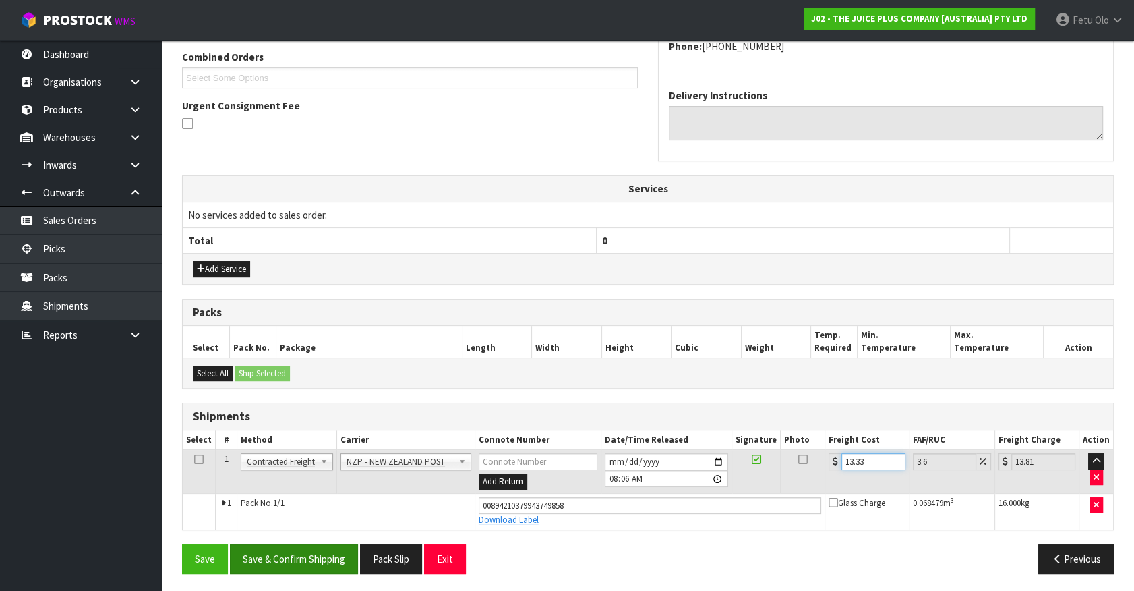
type input "13.33"
click at [303, 551] on button "Save & Confirm Shipping" at bounding box center [294, 558] width 128 height 29
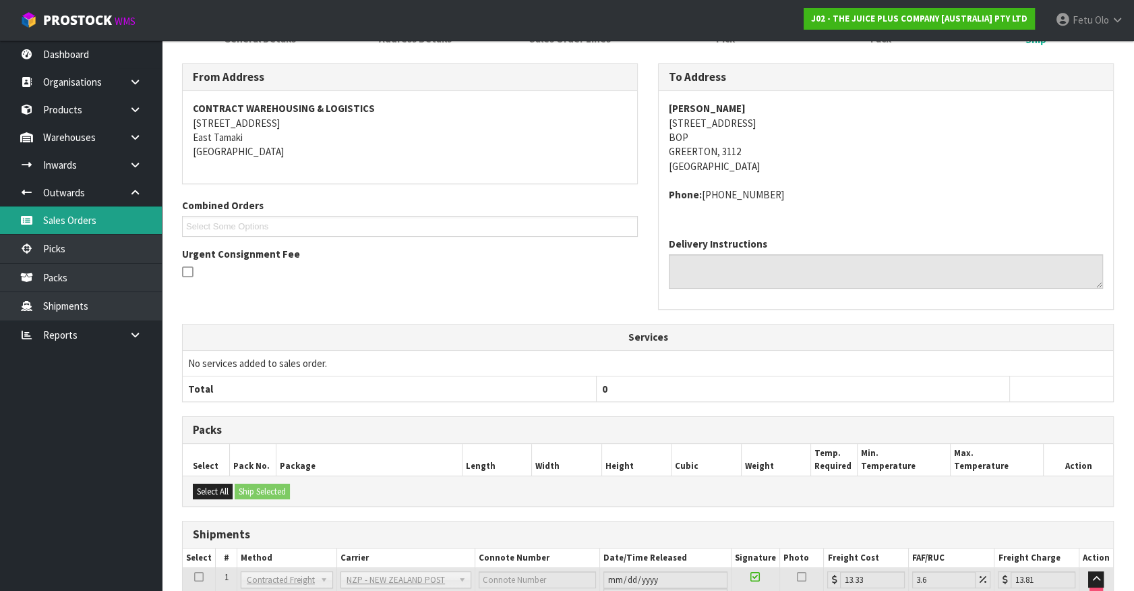
scroll to position [0, 0]
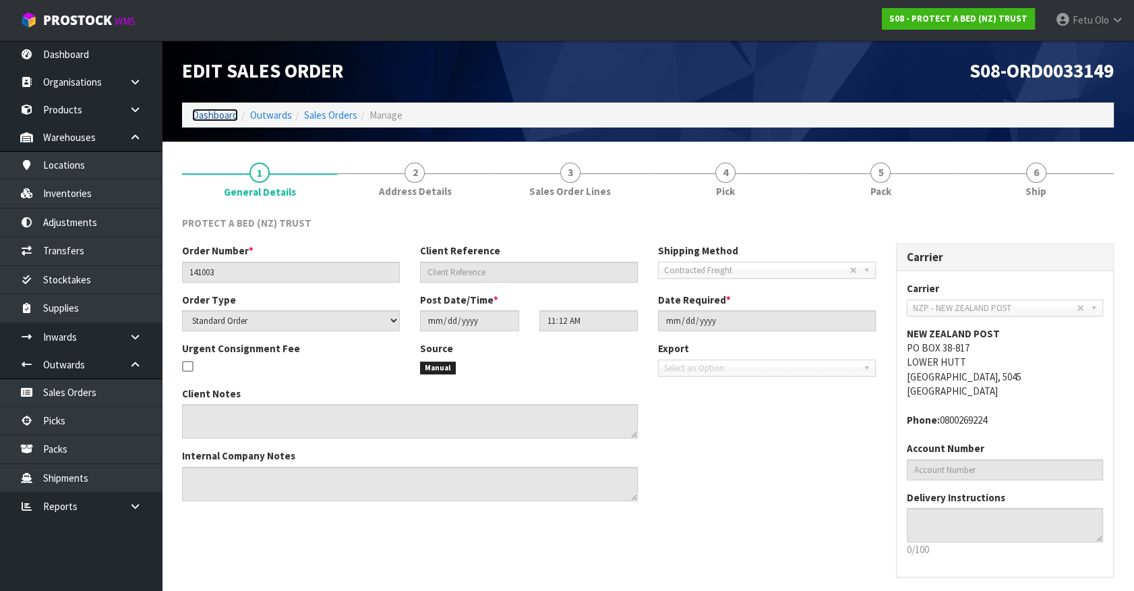
click at [204, 118] on link "Dashboard" at bounding box center [215, 115] width 46 height 13
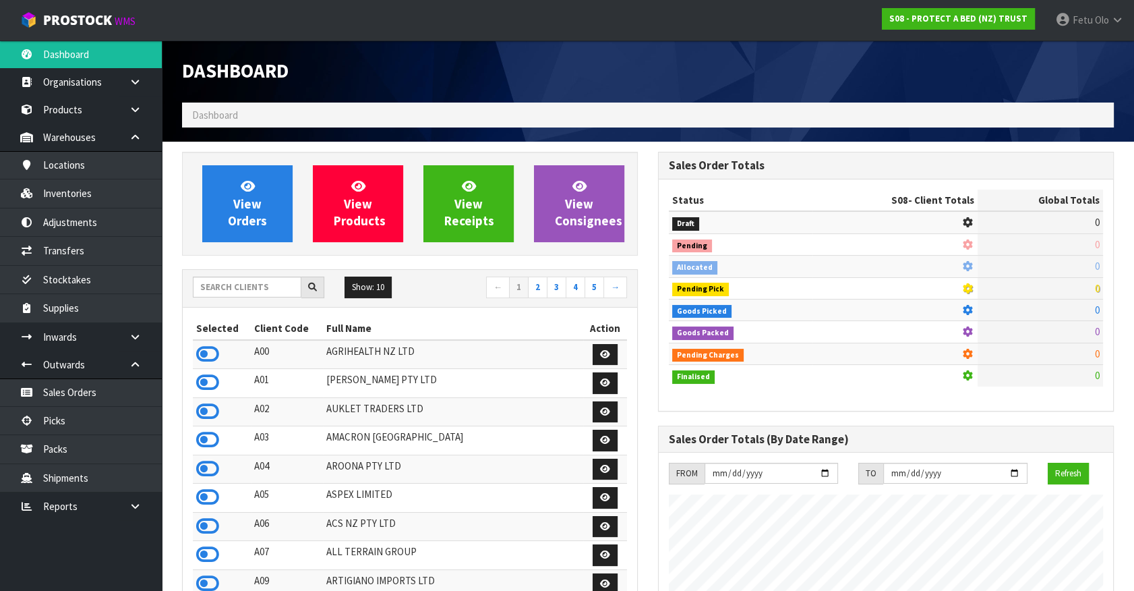
scroll to position [840, 475]
click at [263, 283] on input "text" at bounding box center [247, 286] width 109 height 21
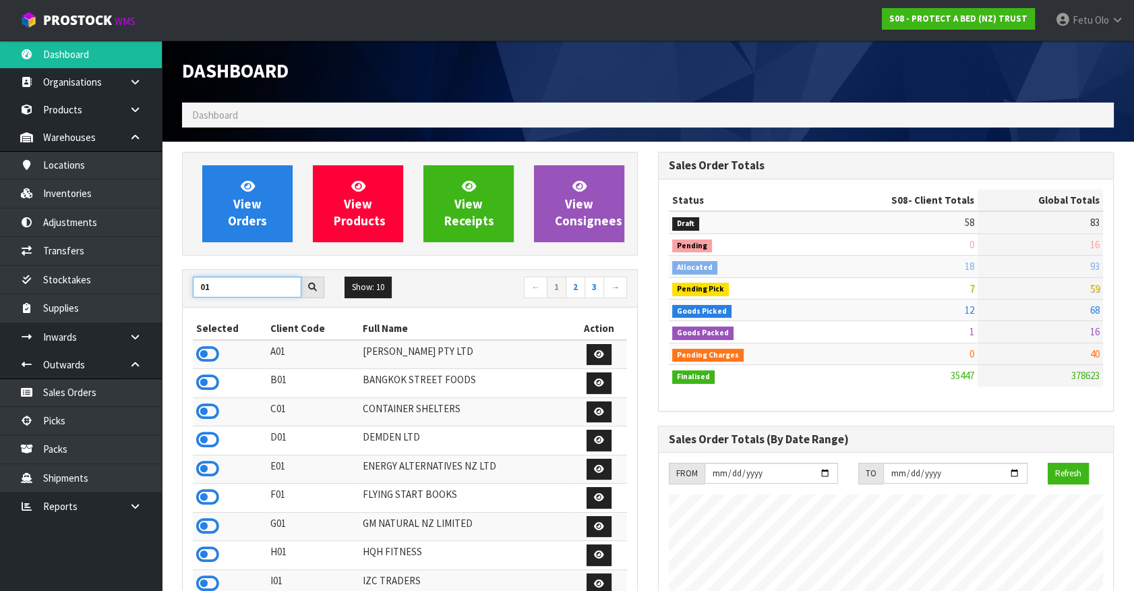
type input "0"
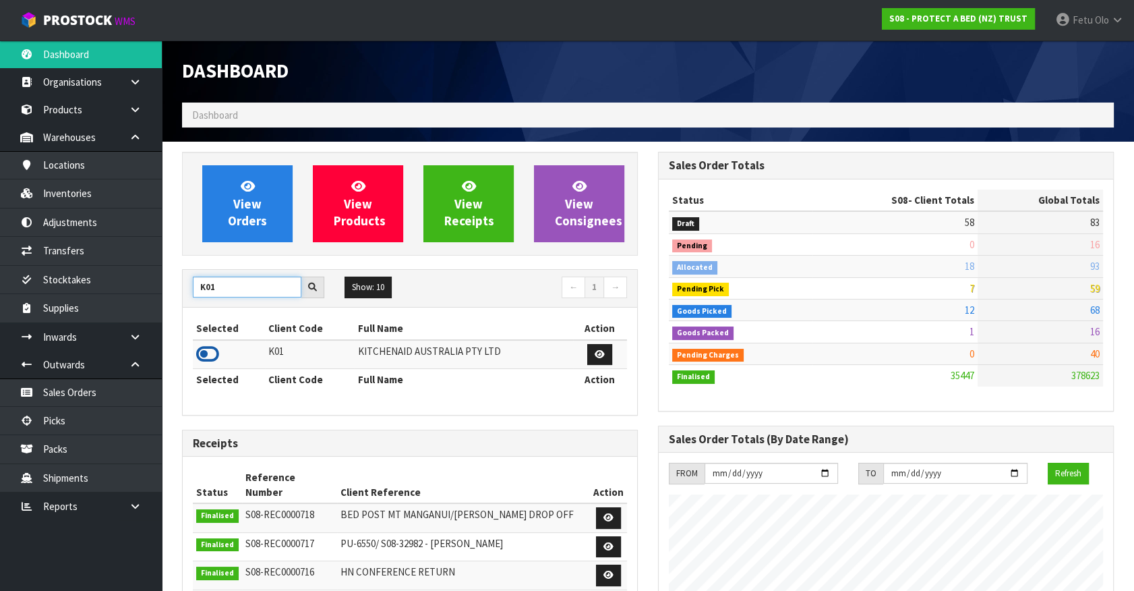
type input "K01"
click at [214, 350] on icon at bounding box center [207, 354] width 23 height 20
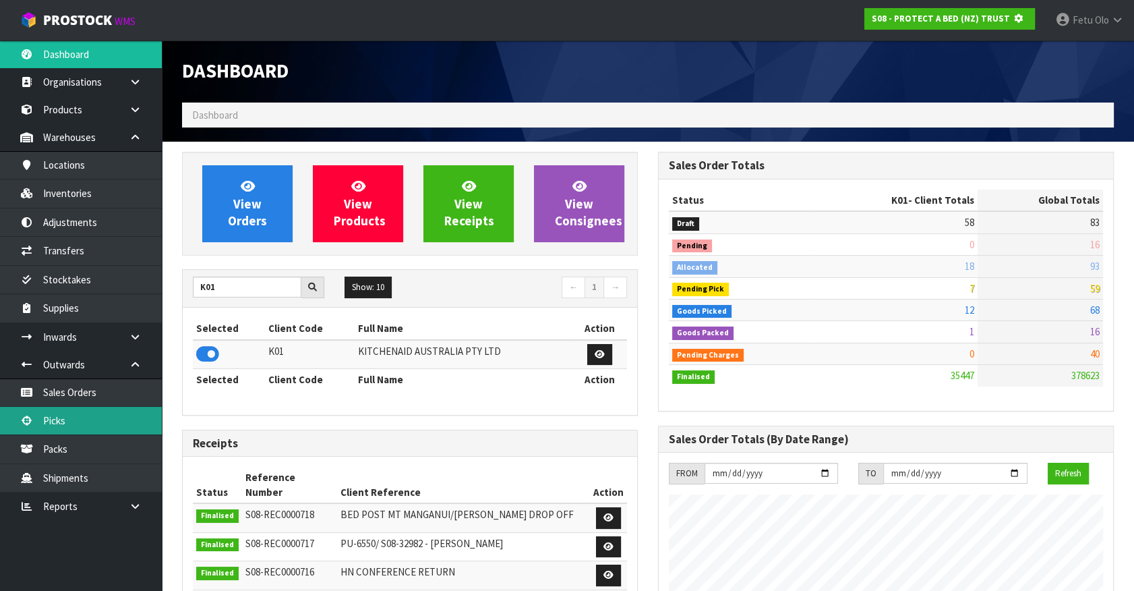
scroll to position [673546, 673909]
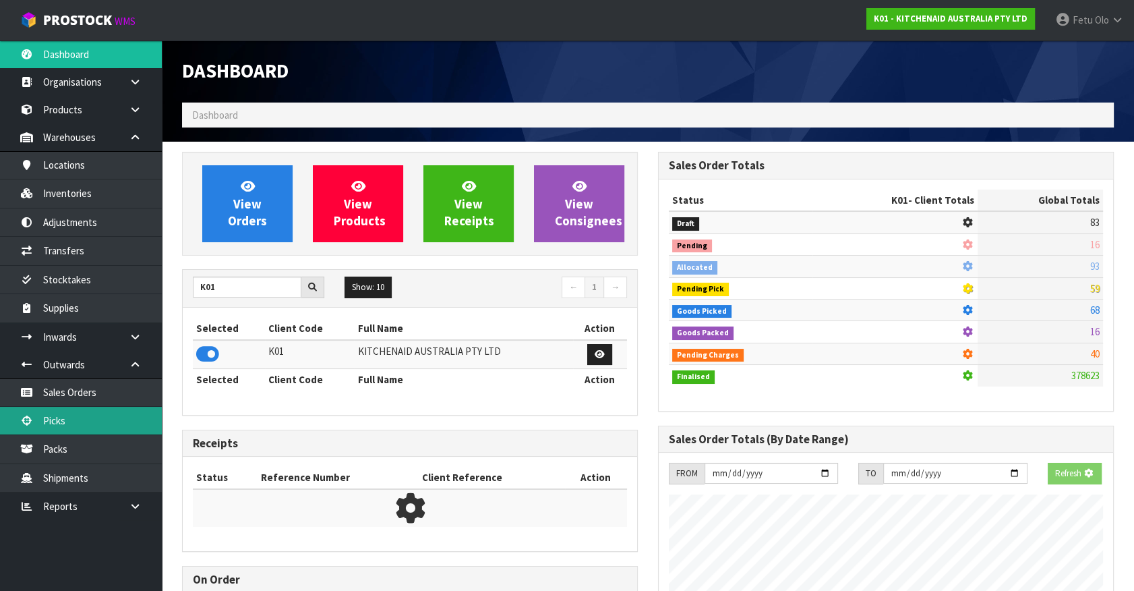
click at [98, 425] on link "Picks" at bounding box center [81, 421] width 162 height 28
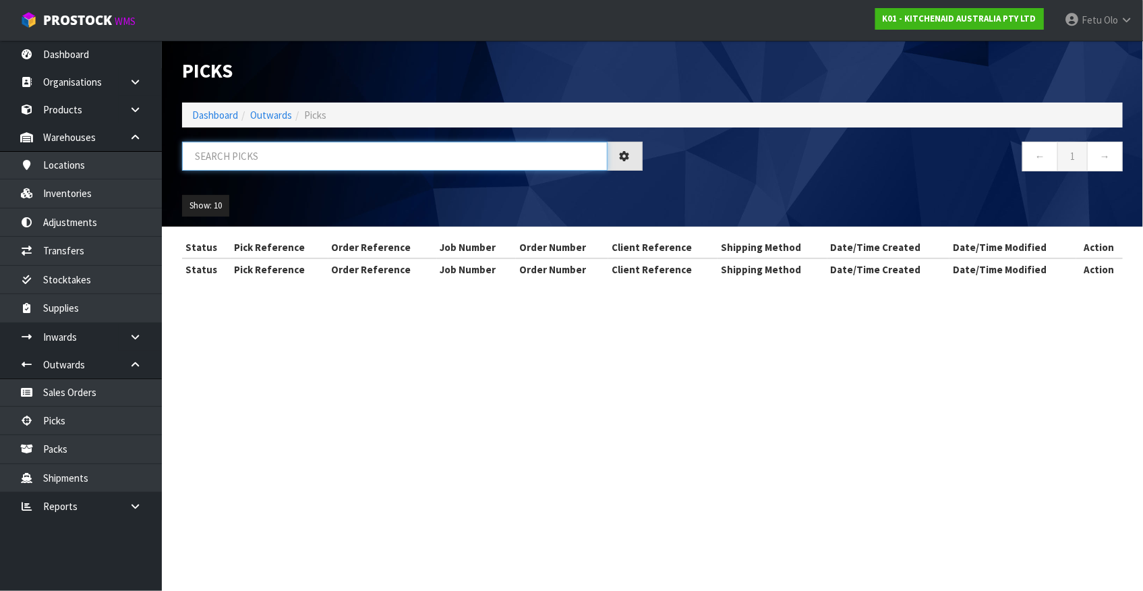
click at [293, 144] on input "text" at bounding box center [395, 156] width 426 height 29
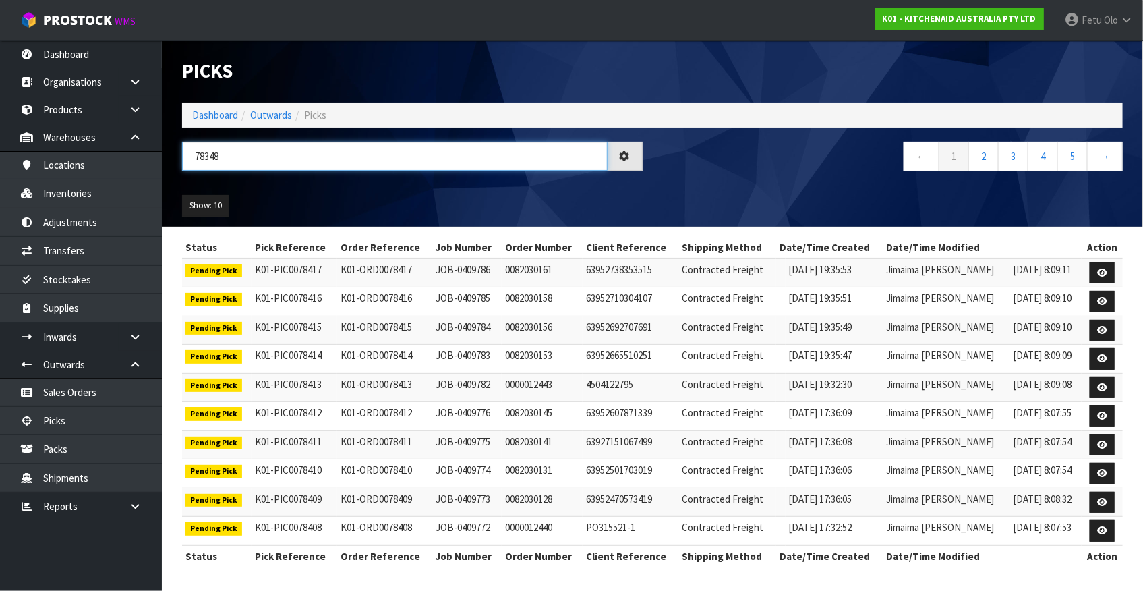
type input "78348"
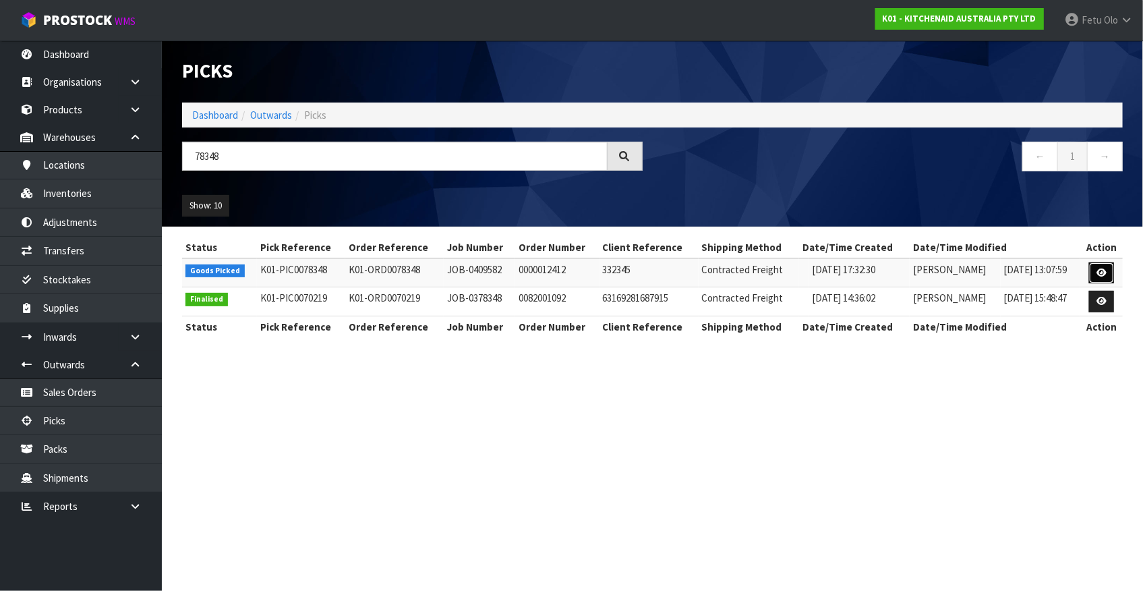
click at [1102, 274] on icon at bounding box center [1102, 272] width 10 height 9
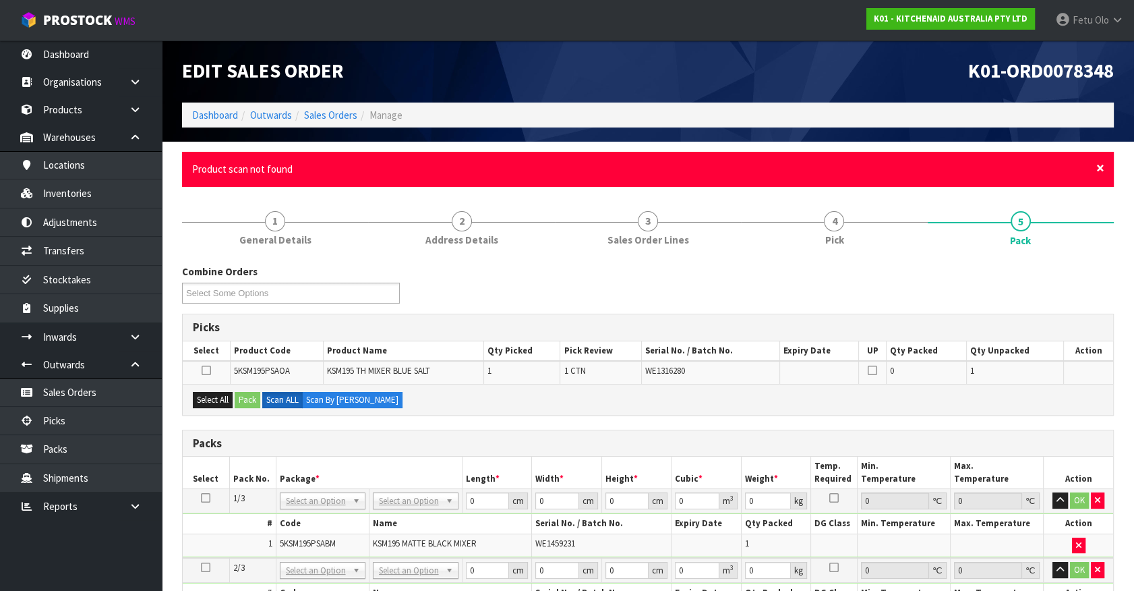
click at [1101, 162] on span "×" at bounding box center [1101, 167] width 8 height 19
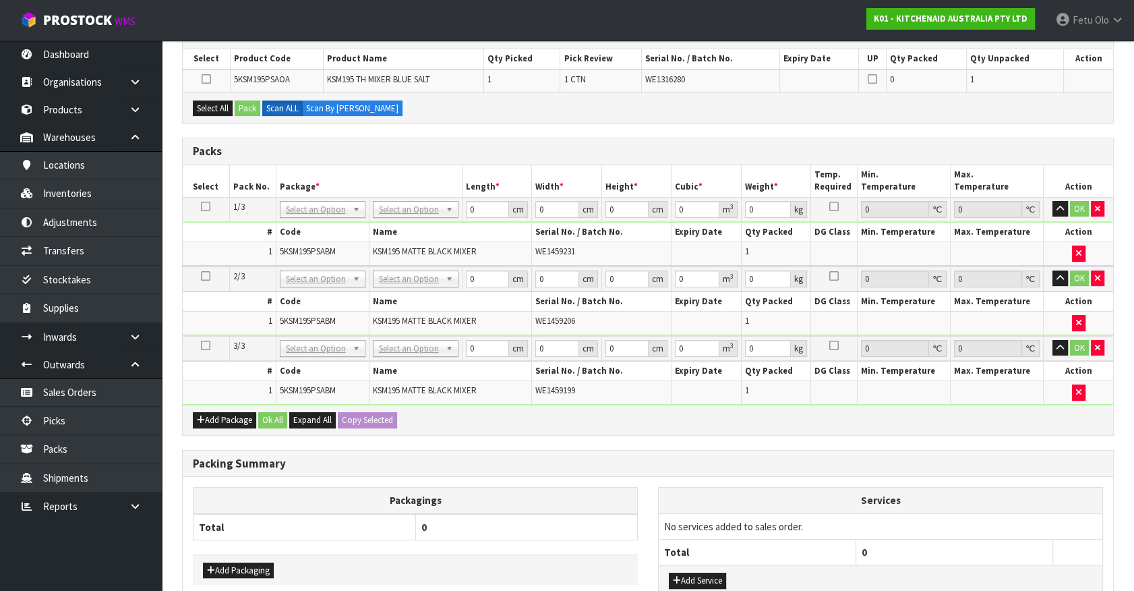
scroll to position [245, 0]
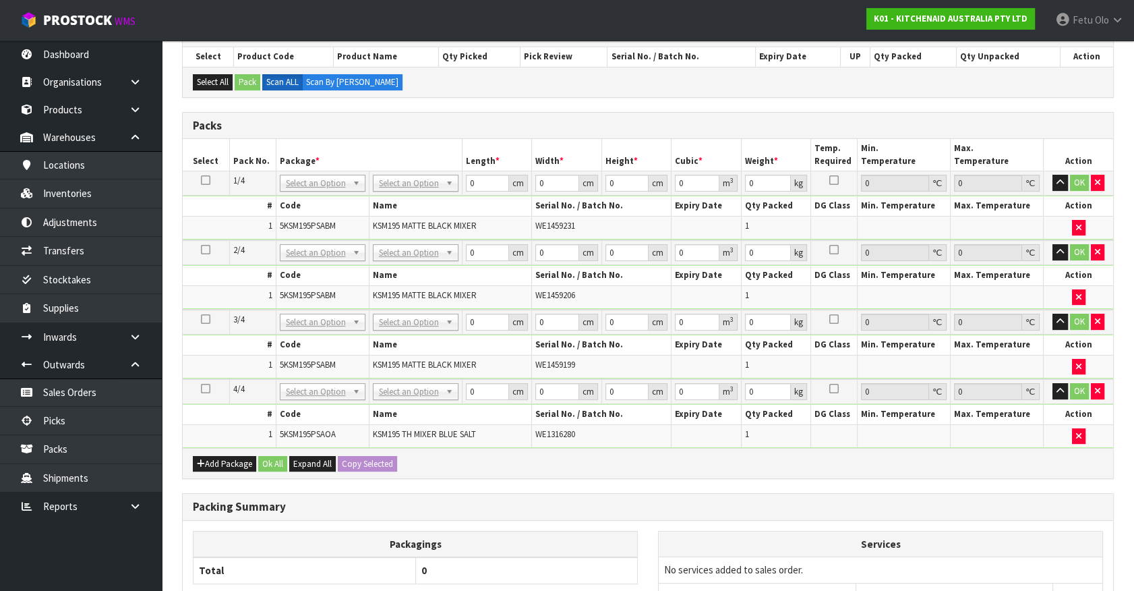
click at [209, 180] on icon at bounding box center [205, 180] width 9 height 1
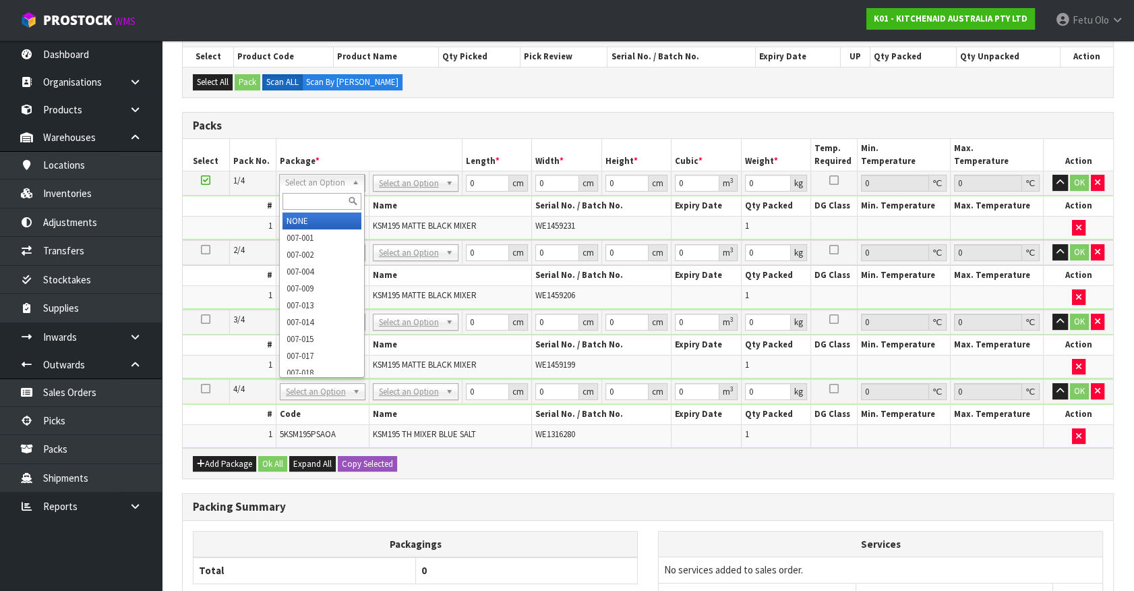
drag, startPoint x: 300, startPoint y: 216, endPoint x: 324, endPoint y: 215, distance: 24.3
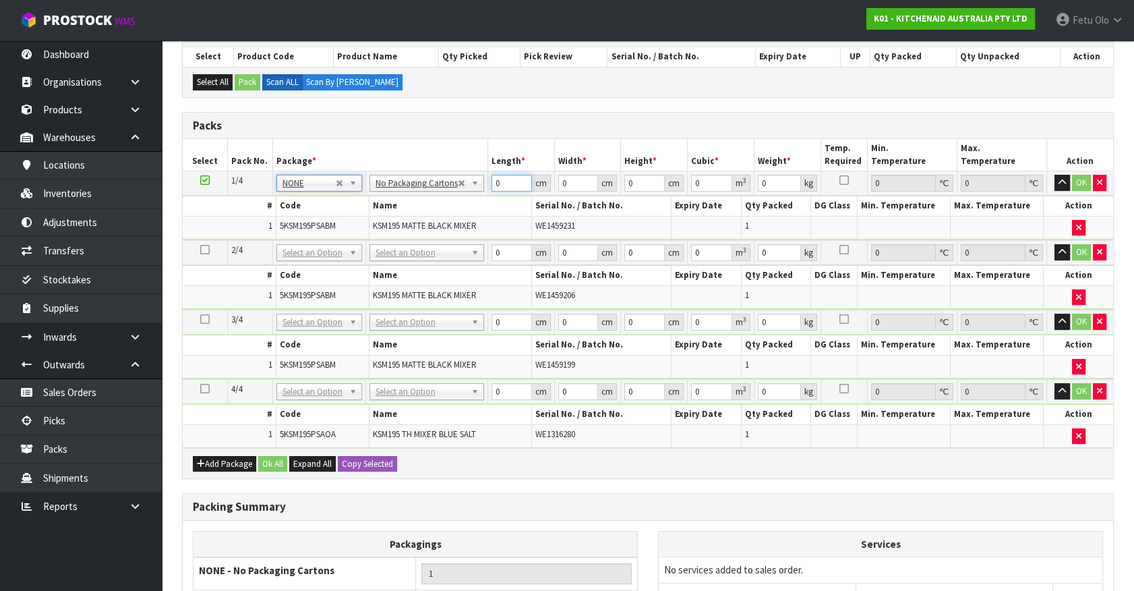
drag, startPoint x: 503, startPoint y: 183, endPoint x: 424, endPoint y: 206, distance: 83.0
click at [424, 206] on tbody "1/4 NONE 007-001 007-002 007-004 007-009 007-013 007-014 007-015 007-017 007-01…" at bounding box center [648, 205] width 931 height 69
type input "42"
type input "29"
type input "4"
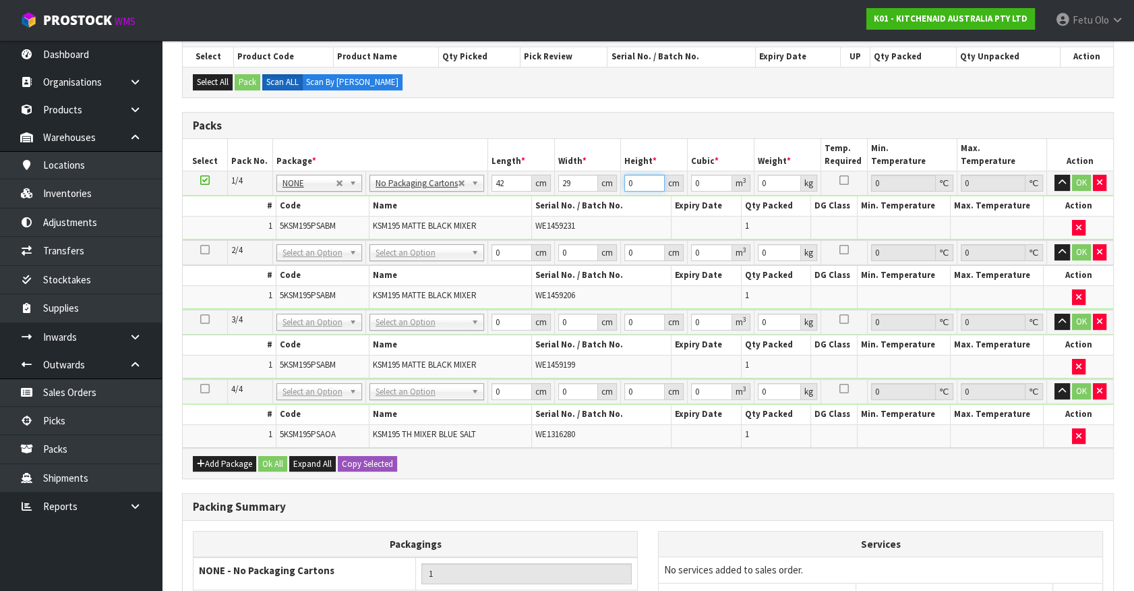
type input "0.004872"
type input "43"
type input "0.052374"
type input "43"
type input "13"
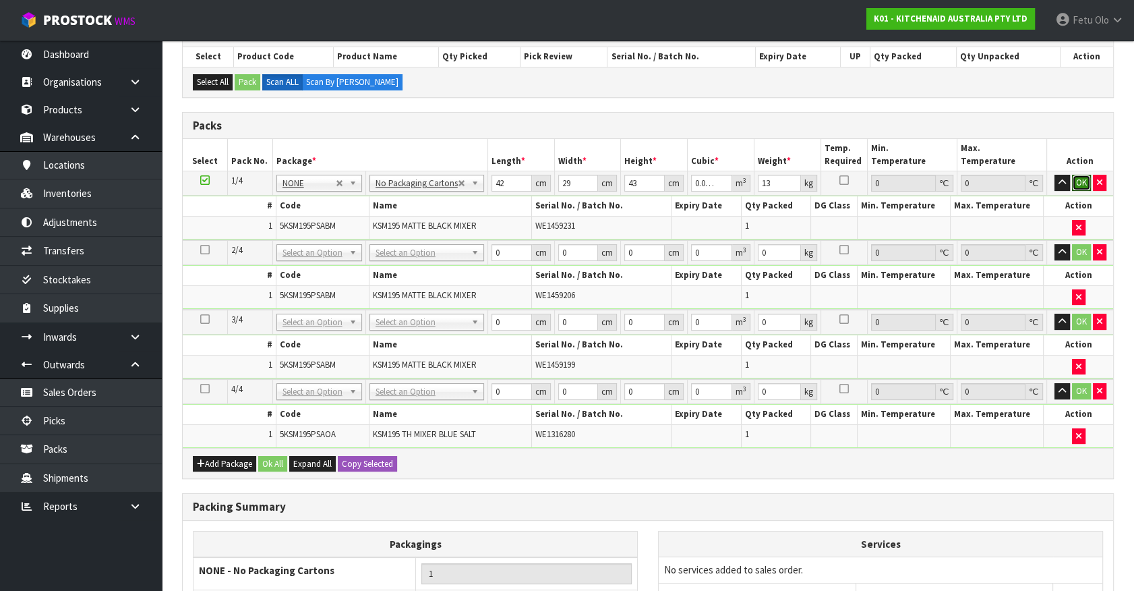
click button "OK" at bounding box center [1081, 183] width 19 height 16
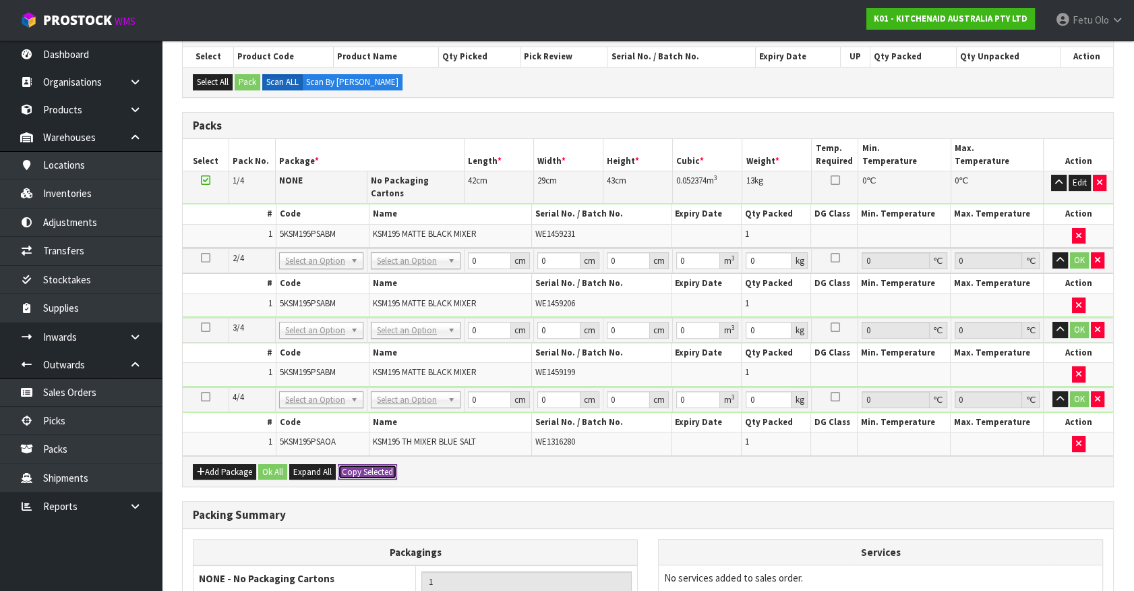
click at [389, 464] on button "Copy Selected" at bounding box center [367, 472] width 59 height 16
click at [388, 464] on button "Confirm Copy Selected" at bounding box center [382, 472] width 89 height 16
type input "42"
type input "29"
type input "43"
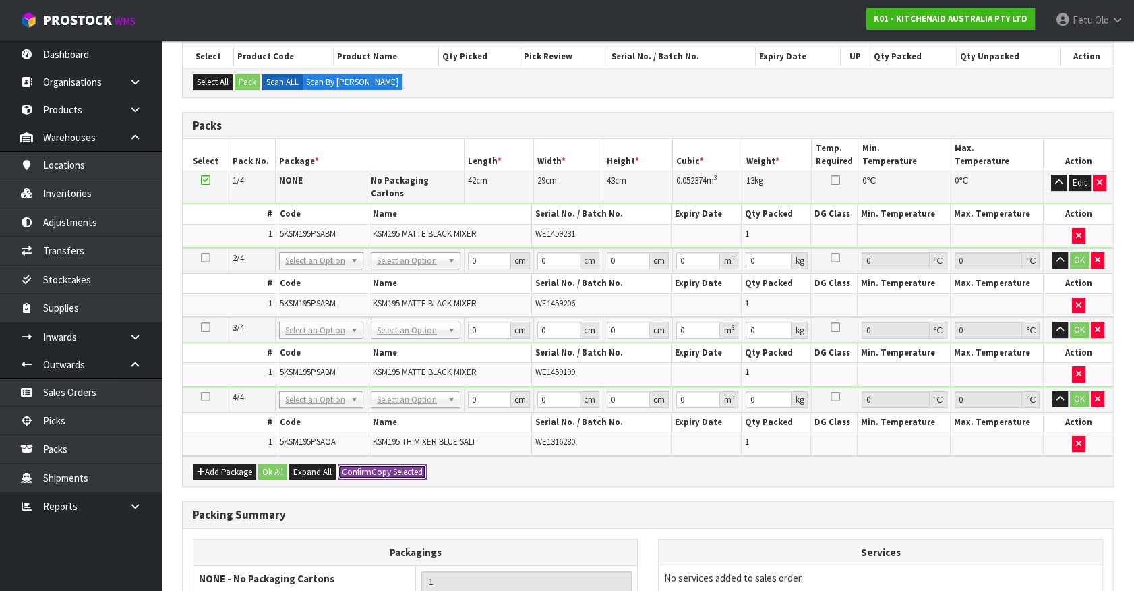
type input "0.052374"
type input "13"
type input "42"
type input "29"
type input "43"
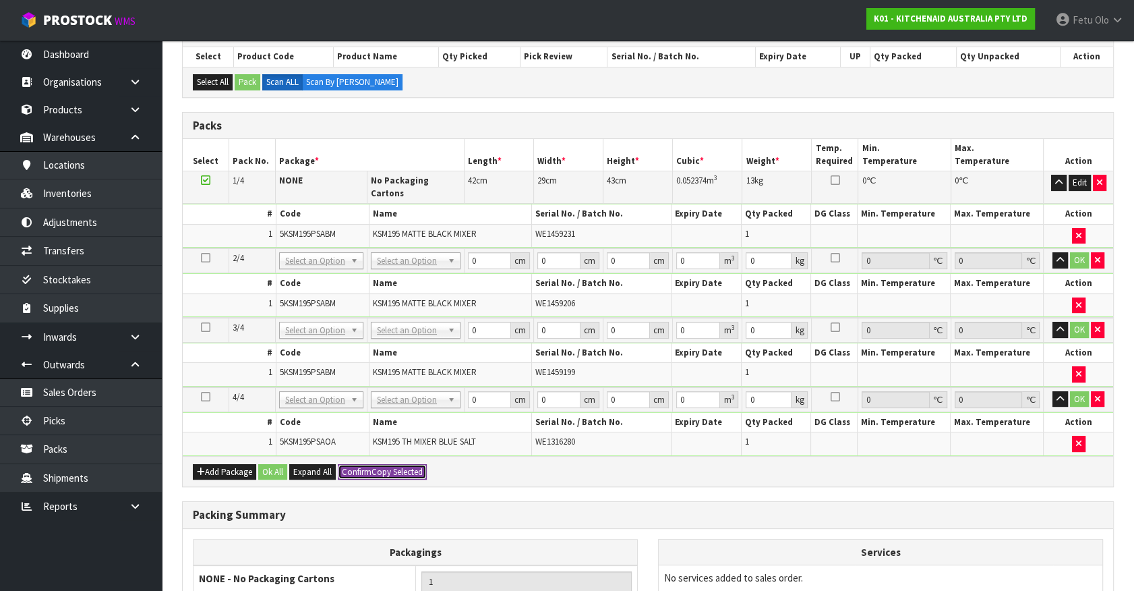
type input "0.052374"
type input "13"
type input "42"
type input "29"
type input "43"
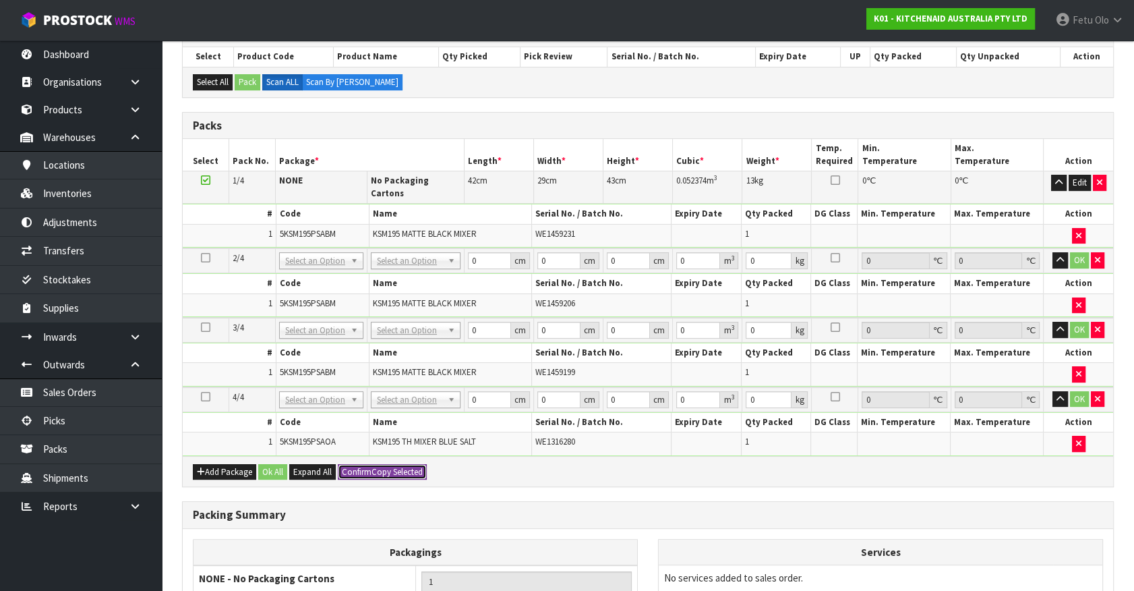
type input "0.052374"
type input "13"
type input "4"
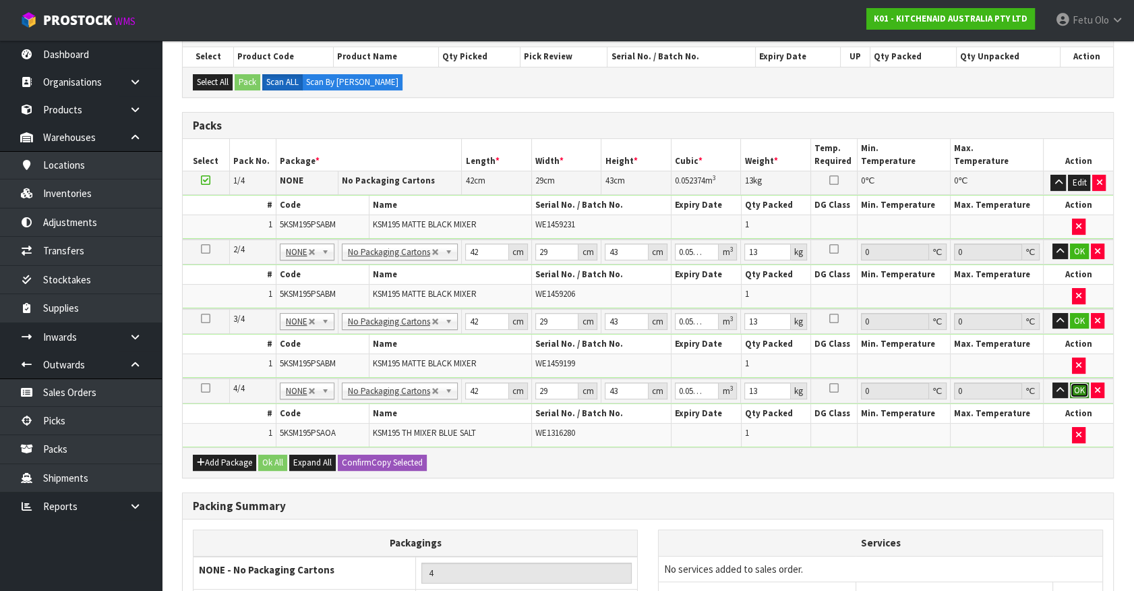
click at [1075, 384] on button "OK" at bounding box center [1079, 390] width 19 height 16
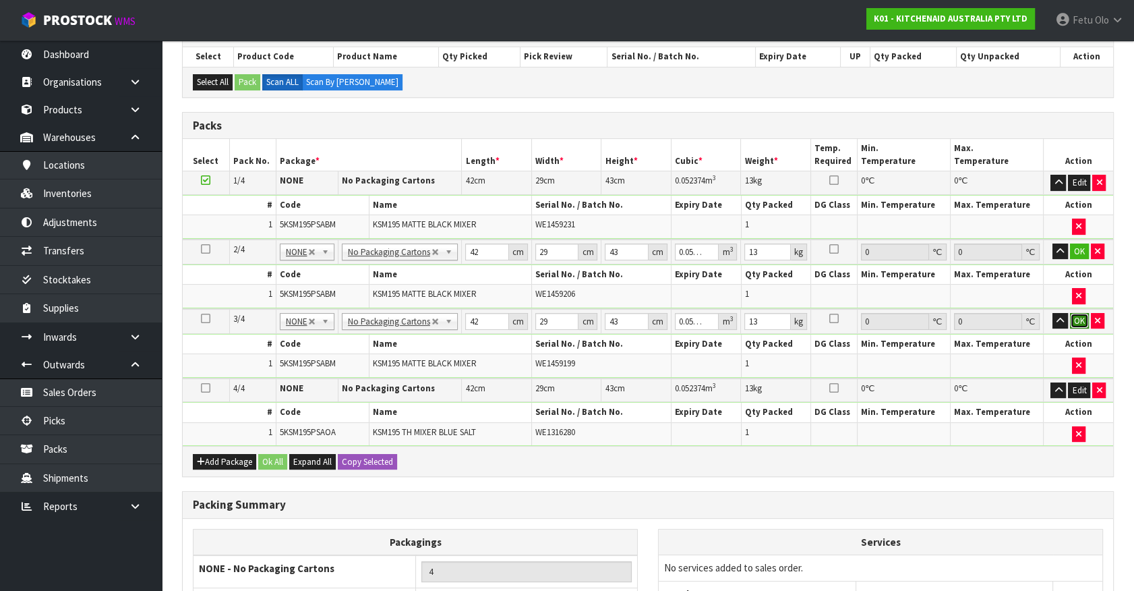
click at [1074, 321] on button "OK" at bounding box center [1079, 321] width 19 height 16
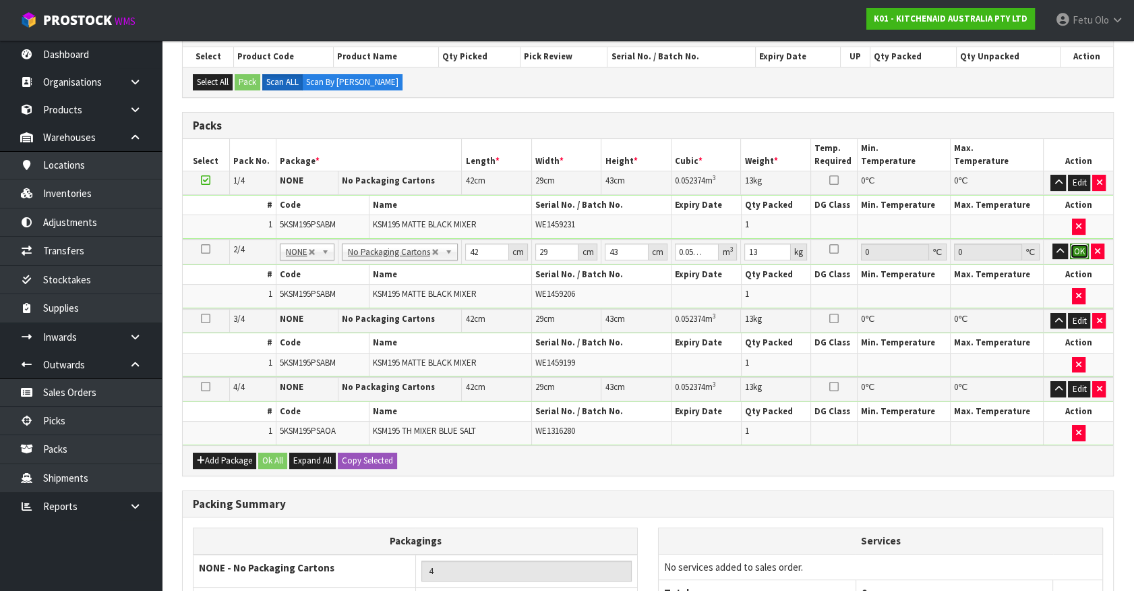
click at [1079, 250] on button "OK" at bounding box center [1079, 251] width 19 height 16
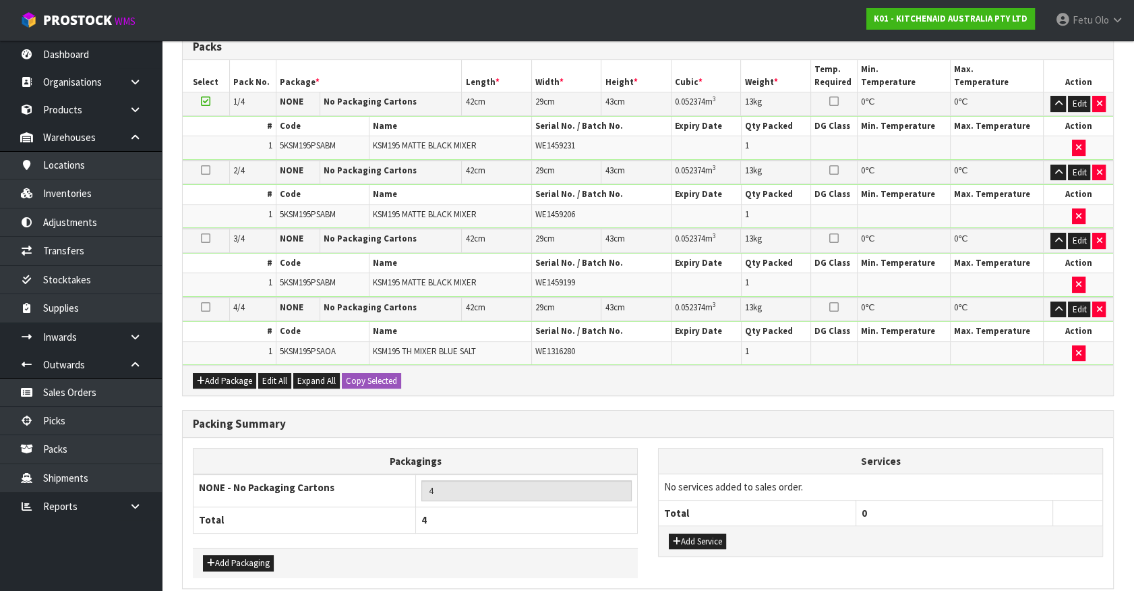
scroll to position [380, 0]
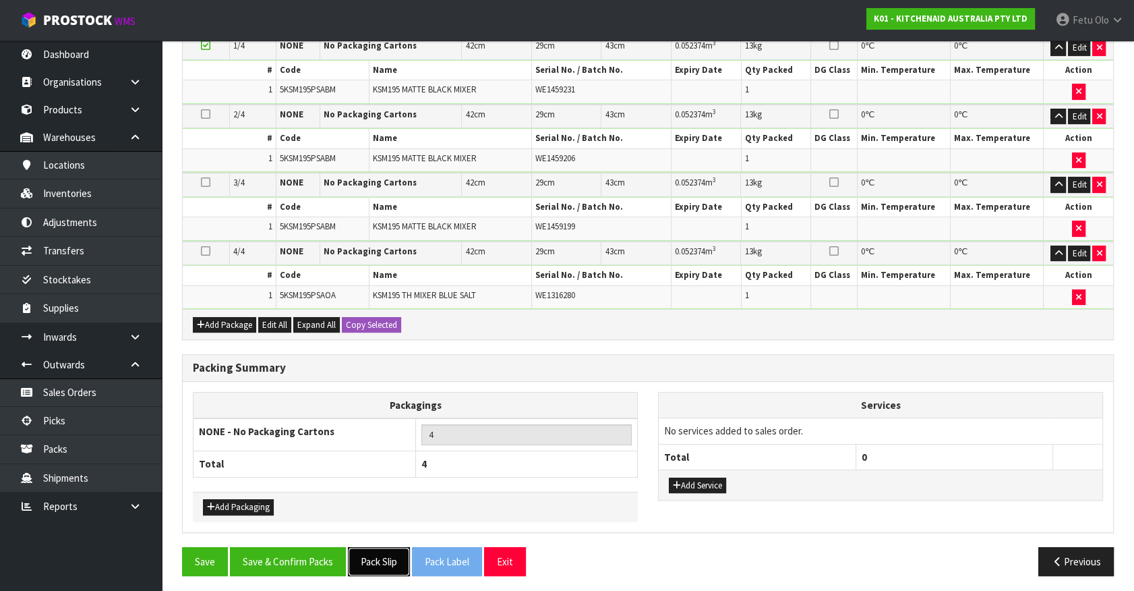
click at [396, 560] on button "Pack Slip" at bounding box center [379, 561] width 62 height 29
click at [285, 540] on div "Packing Summary Packagings NONE - No Packaging Cartons 4 Total 4 Add Packaging …" at bounding box center [648, 450] width 952 height 193
click at [296, 554] on button "Save & Confirm Packs" at bounding box center [288, 561] width 116 height 29
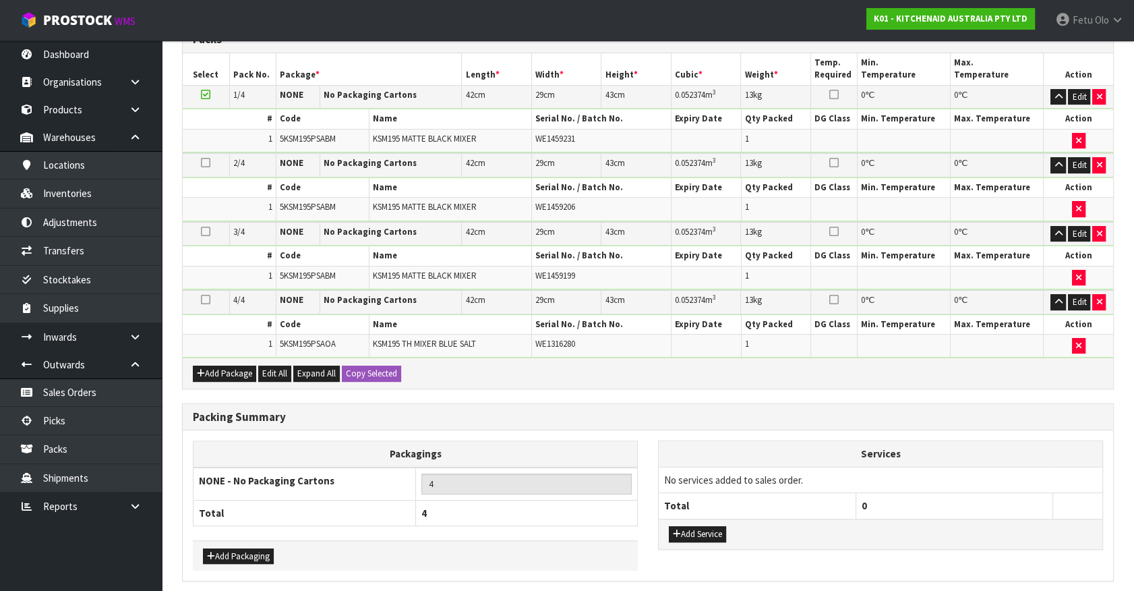
scroll to position [0, 0]
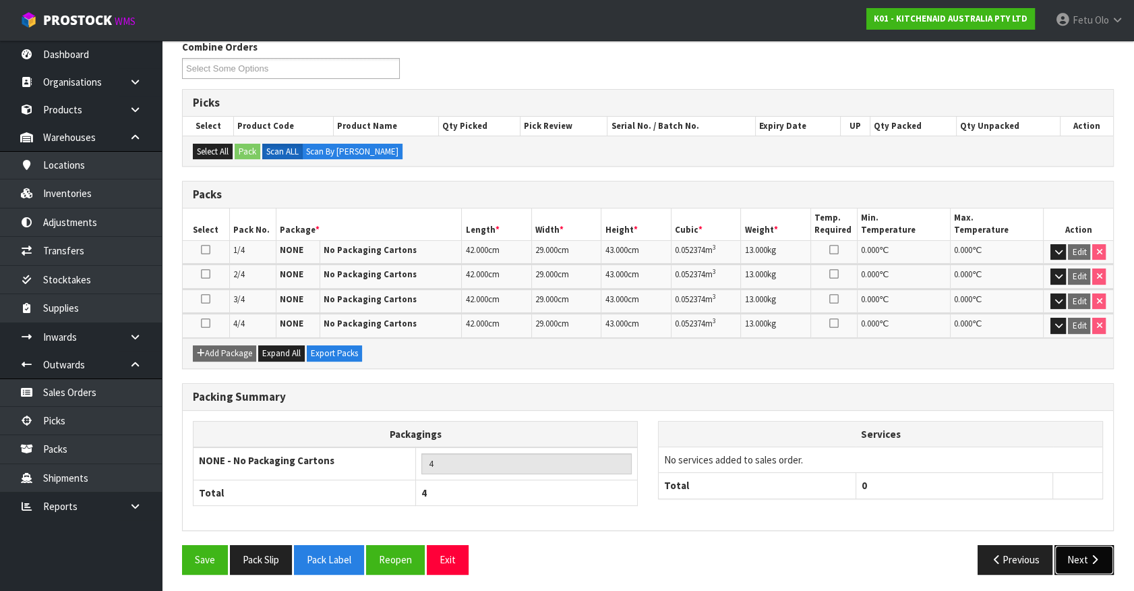
click at [1089, 548] on button "Next" at bounding box center [1084, 559] width 59 height 29
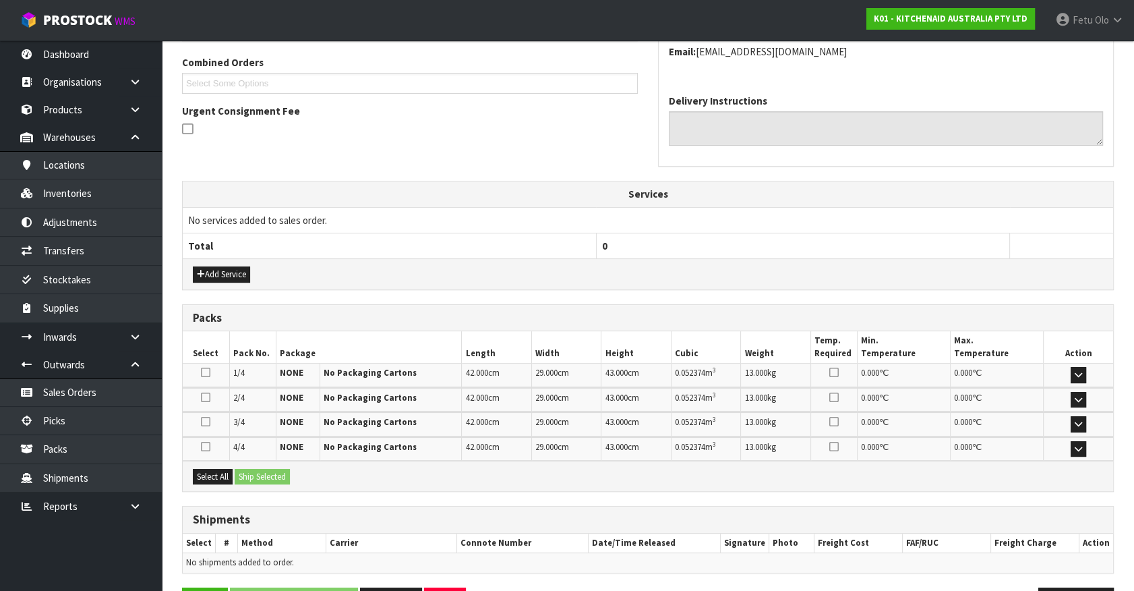
scroll to position [386, 0]
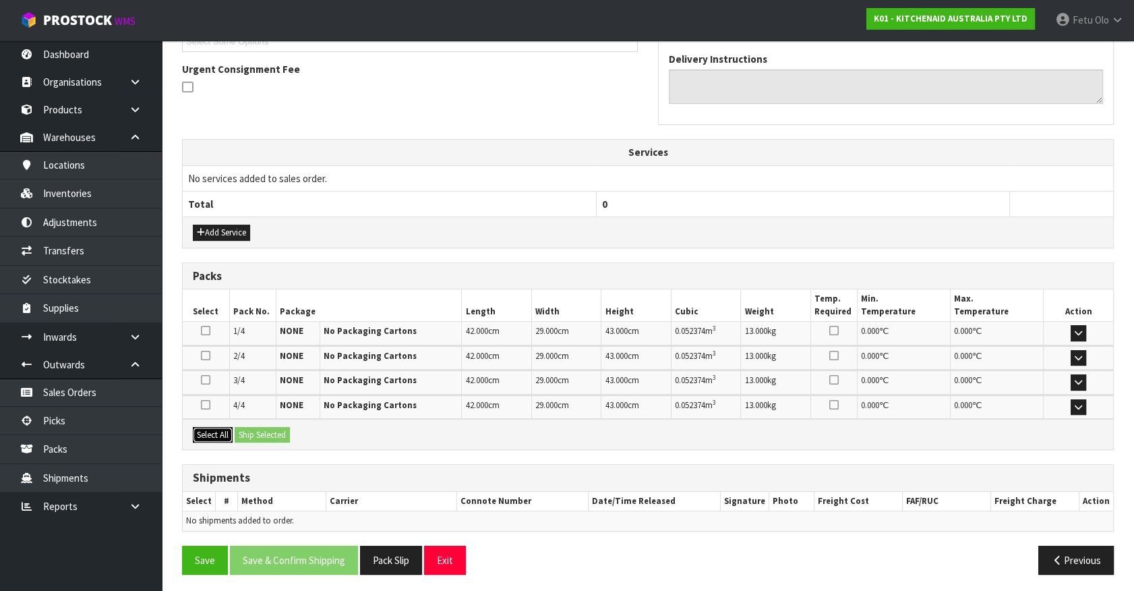
drag, startPoint x: 200, startPoint y: 428, endPoint x: 236, endPoint y: 433, distance: 36.8
click at [200, 428] on button "Select All" at bounding box center [213, 435] width 40 height 16
click at [269, 438] on button "Ship Selected" at bounding box center [262, 435] width 55 height 16
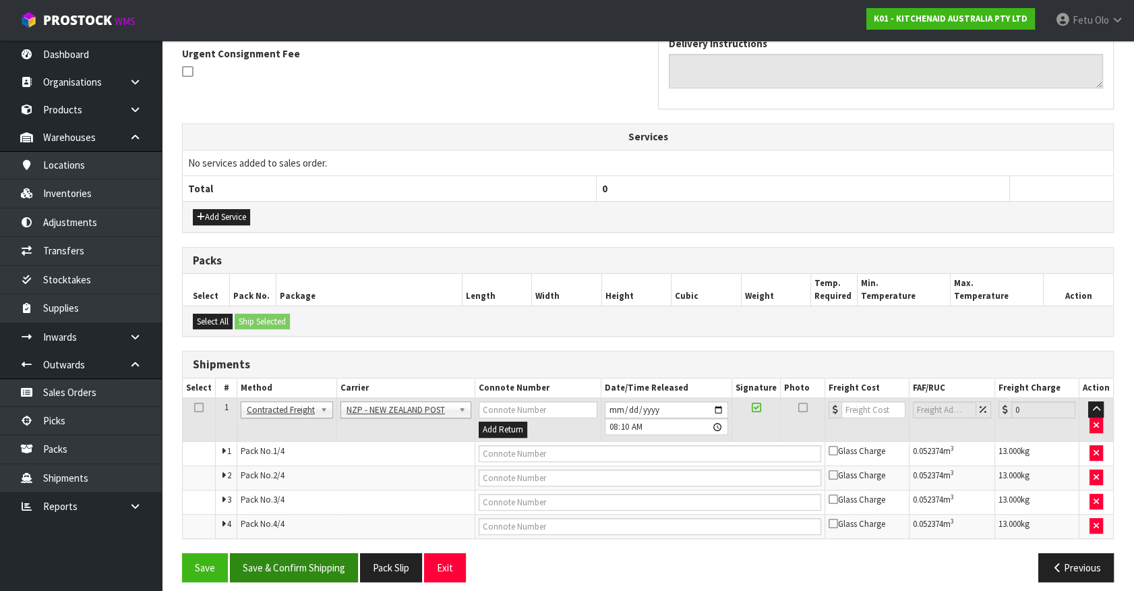
scroll to position [410, 0]
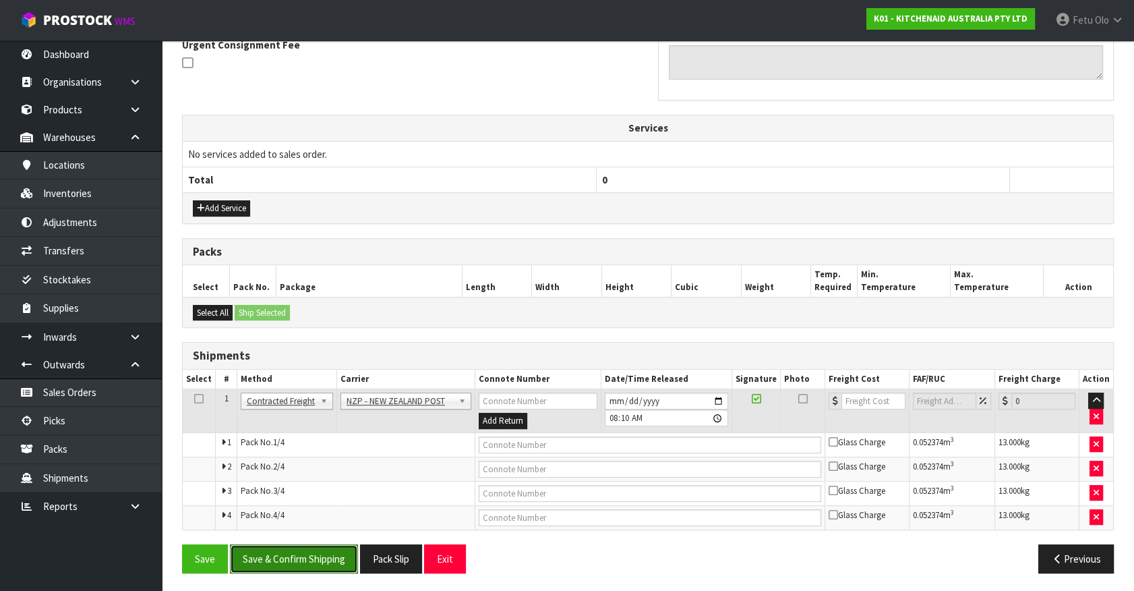
click at [311, 554] on button "Save & Confirm Shipping" at bounding box center [294, 558] width 128 height 29
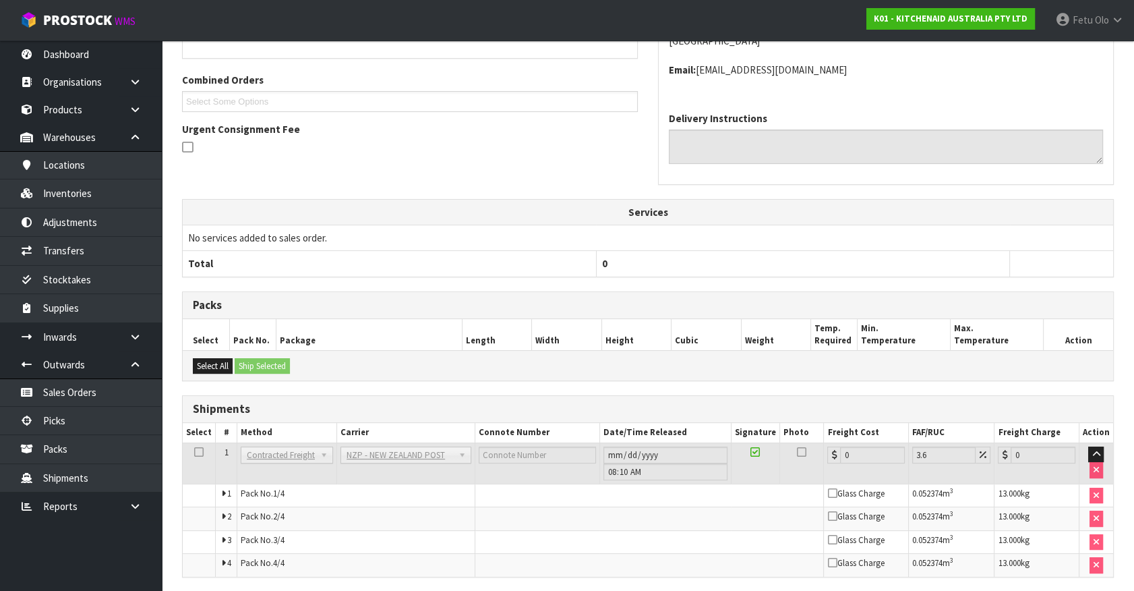
scroll to position [387, 0]
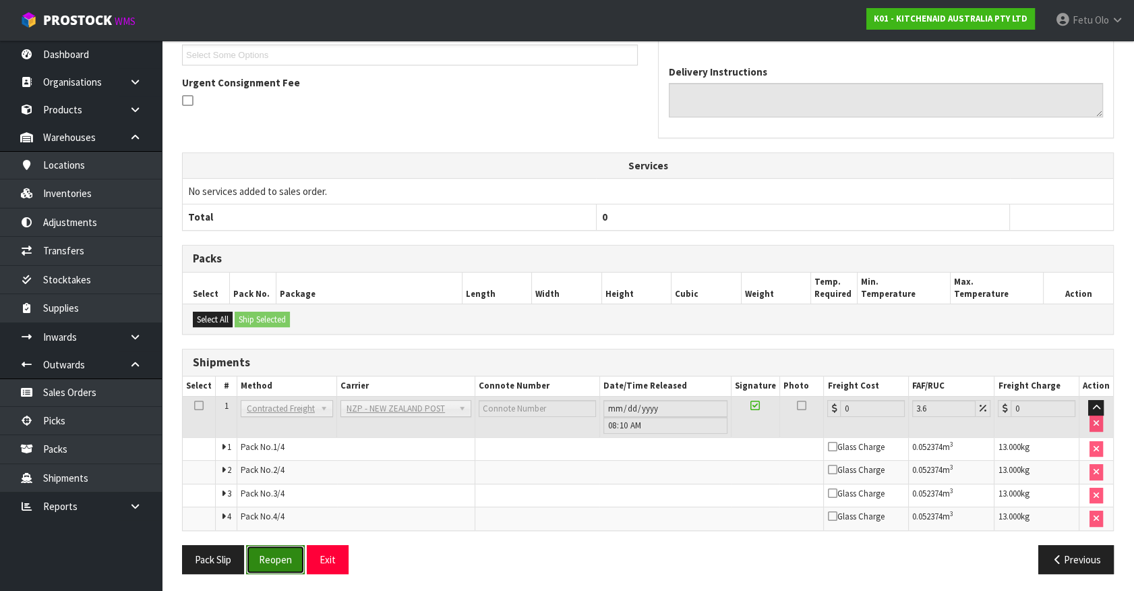
click at [263, 551] on button "Reopen" at bounding box center [275, 559] width 59 height 29
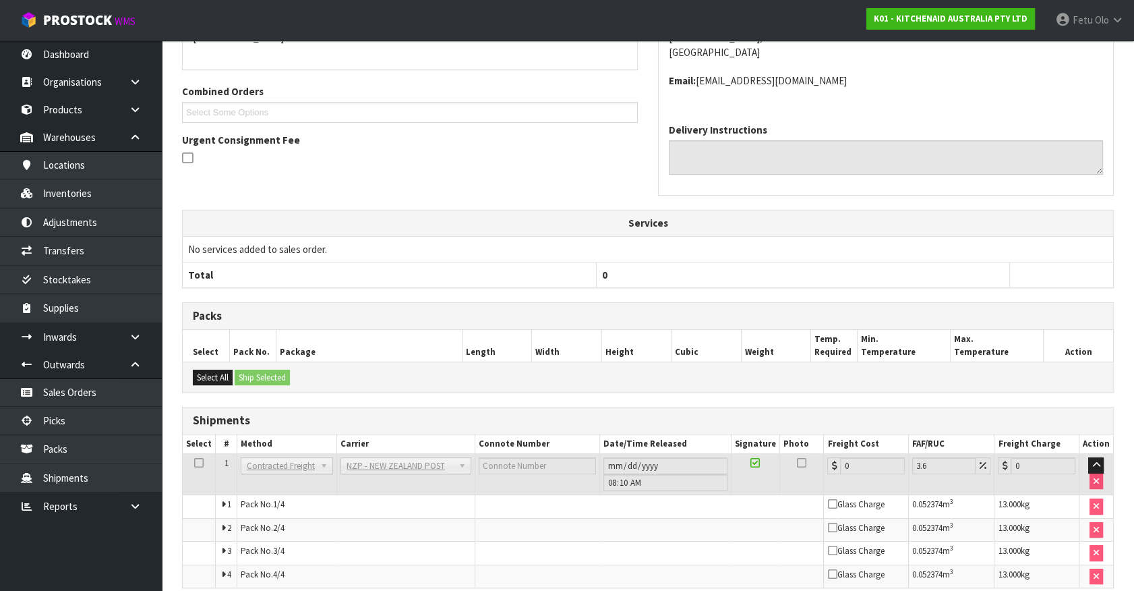
scroll to position [373, 0]
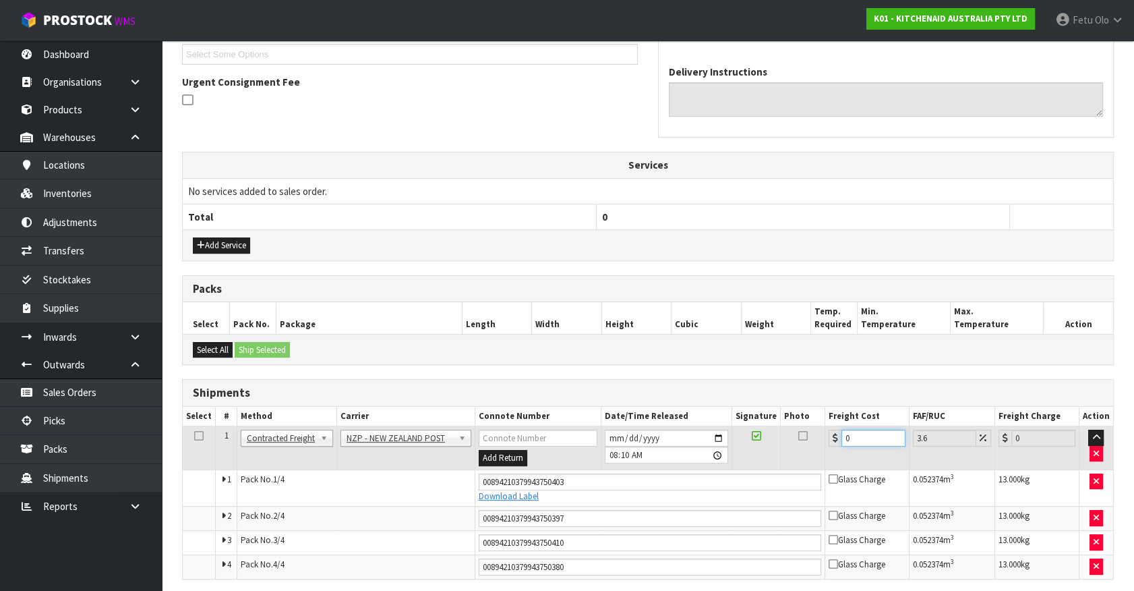
drag, startPoint x: 873, startPoint y: 442, endPoint x: 610, endPoint y: 469, distance: 263.8
click at [610, 469] on tbody "1 Client Local Pickup Customer Local Pickup Company Freight Contracted Freight …" at bounding box center [648, 502] width 931 height 152
type input "1"
type input "1.04"
type input "17"
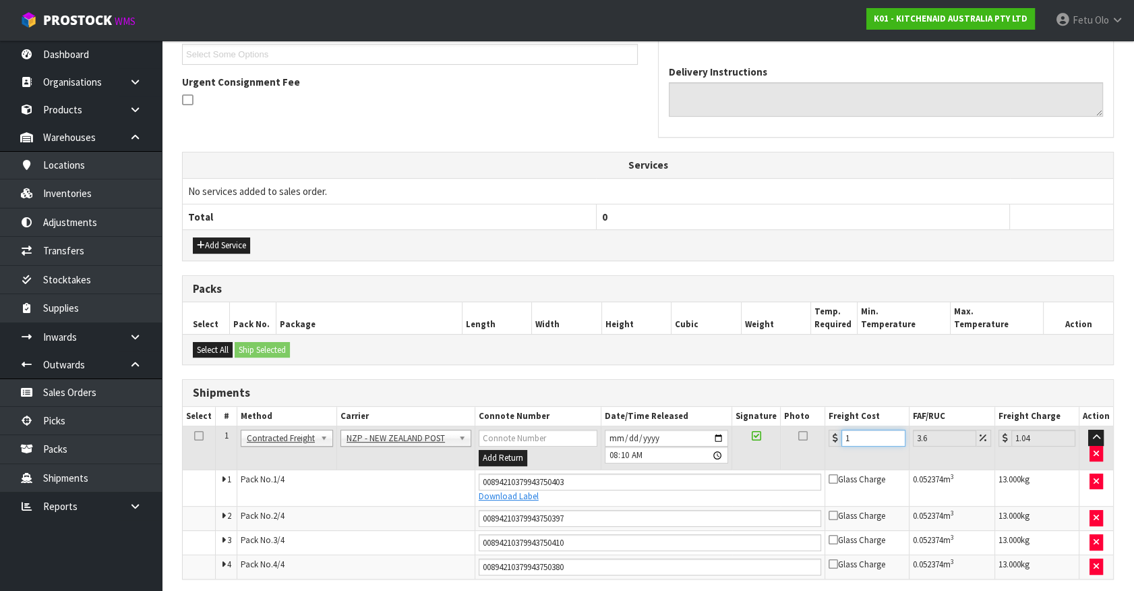
type input "17.61"
type input "17.3"
type input "17.92"
type input "17.32"
type input "17.94"
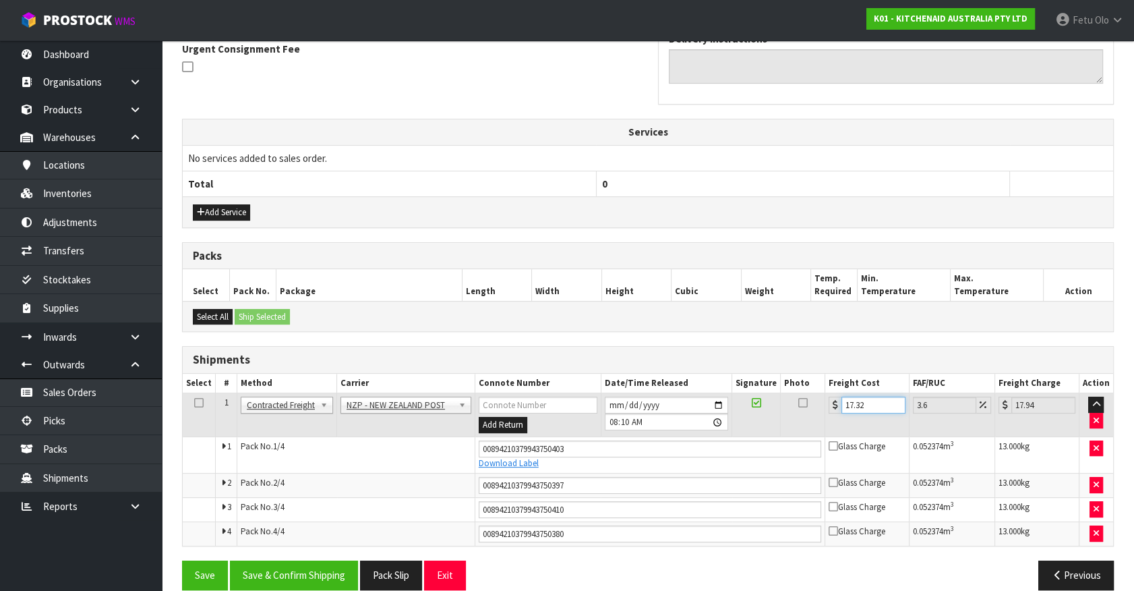
scroll to position [422, 0]
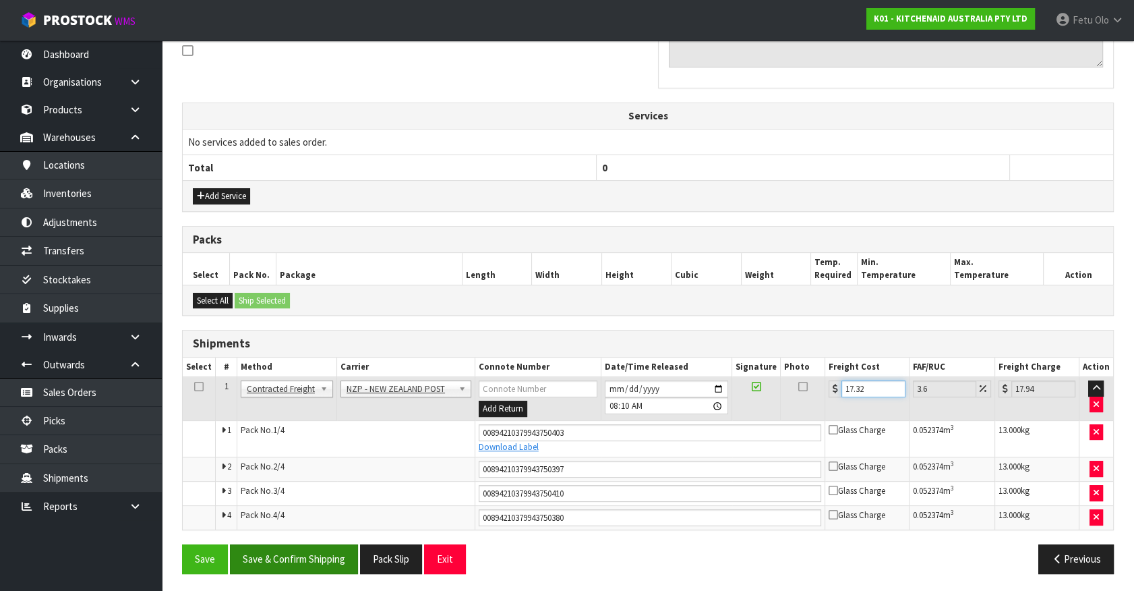
type input "17.32"
click at [323, 546] on button "Save & Confirm Shipping" at bounding box center [294, 558] width 128 height 29
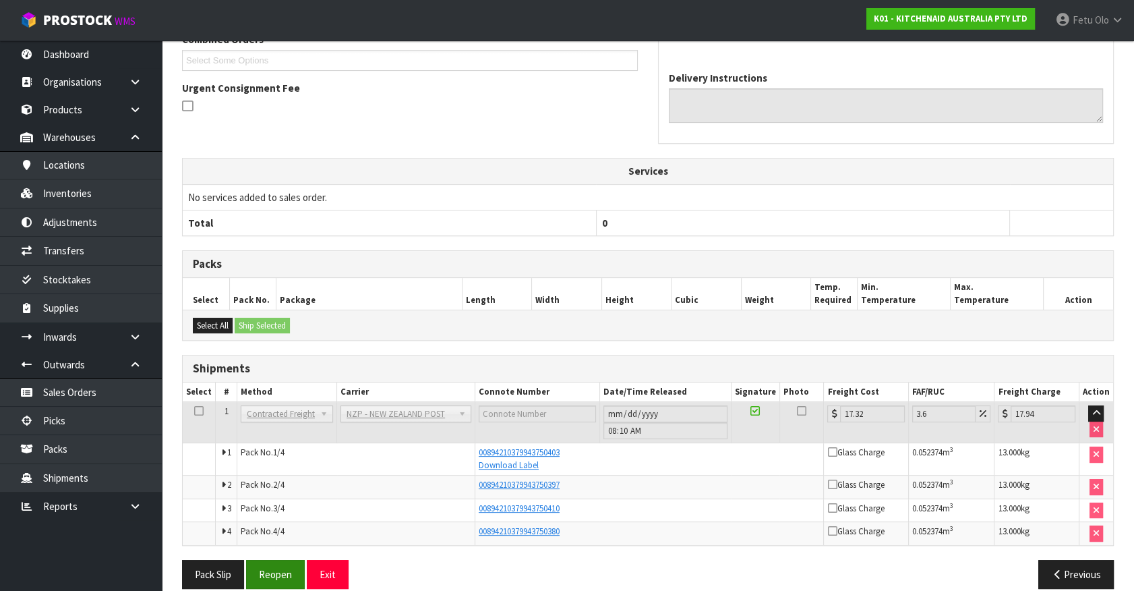
scroll to position [382, 0]
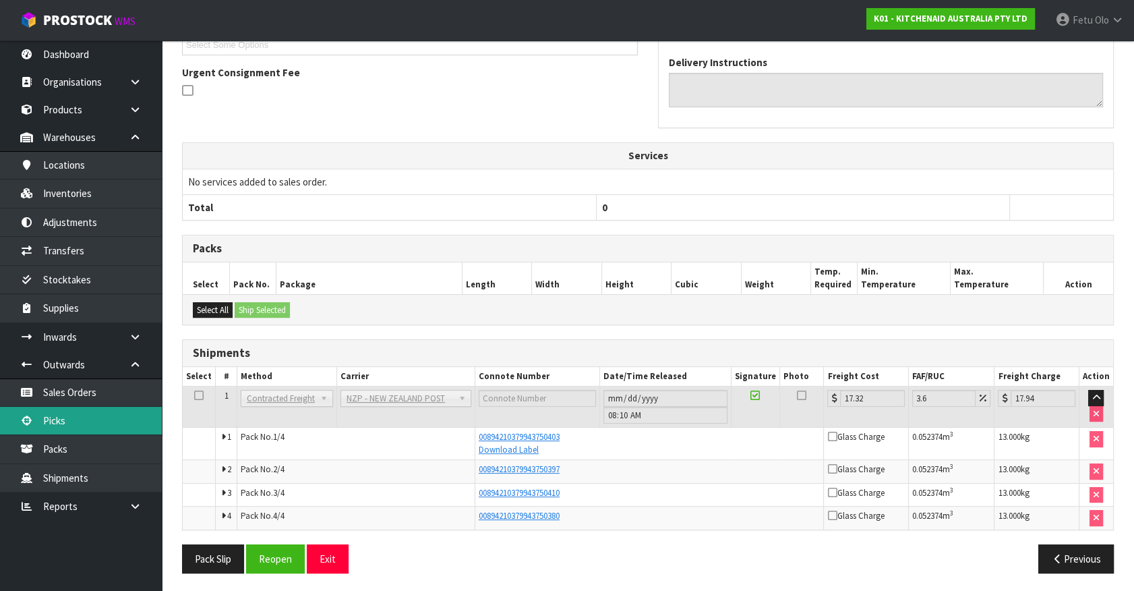
click at [67, 416] on link "Picks" at bounding box center [81, 421] width 162 height 28
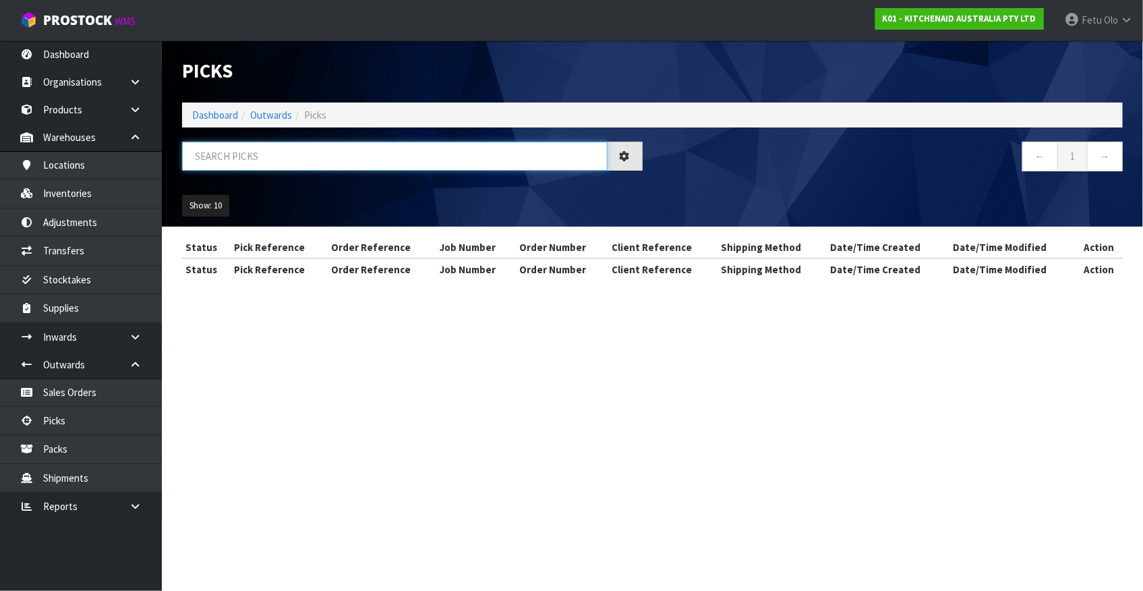
click at [391, 161] on input "text" at bounding box center [395, 156] width 426 height 29
type input "78346"
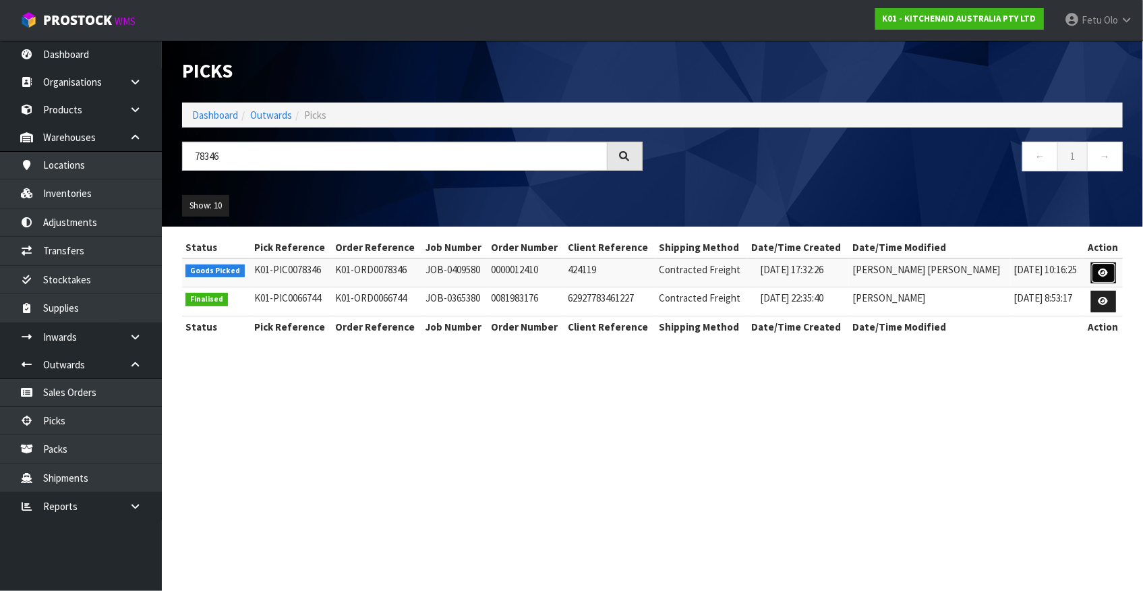
click at [1099, 276] on icon at bounding box center [1104, 272] width 10 height 9
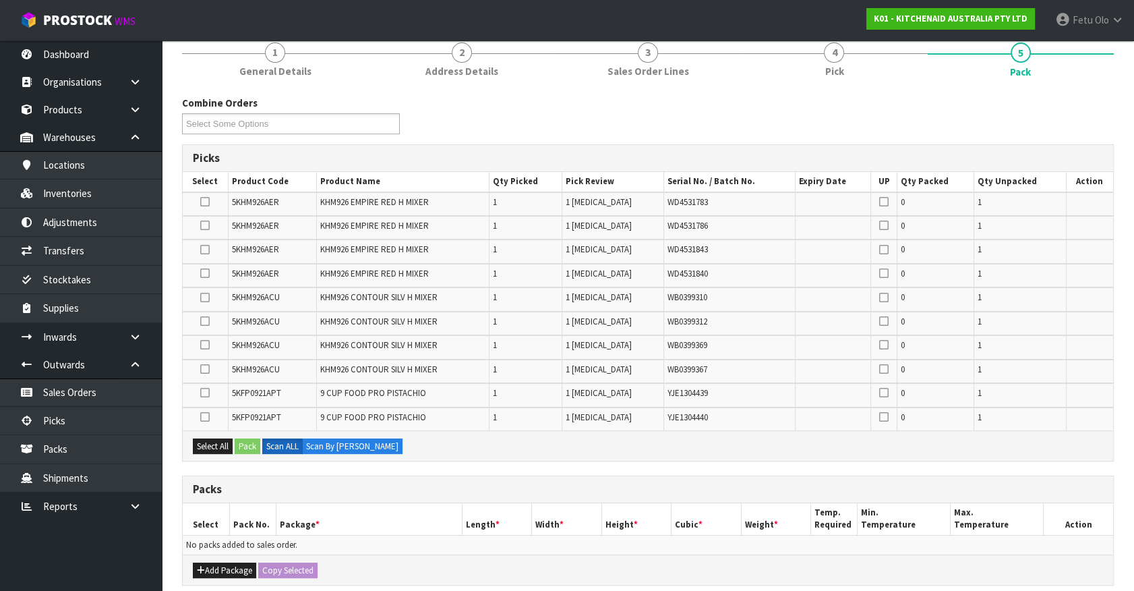
scroll to position [245, 0]
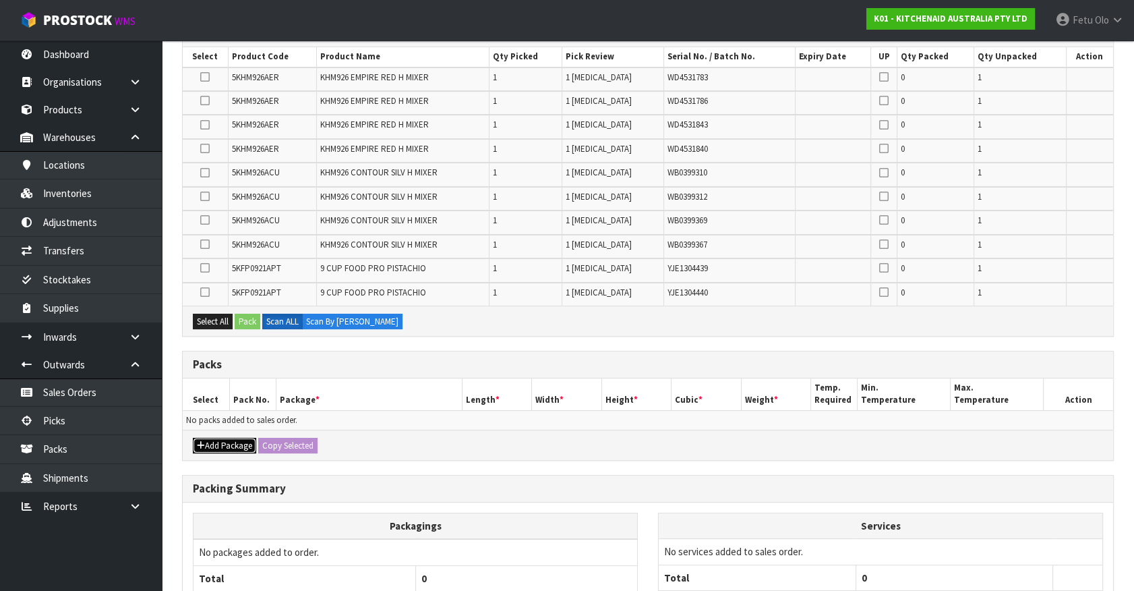
click at [213, 438] on button "Add Package" at bounding box center [224, 446] width 63 height 16
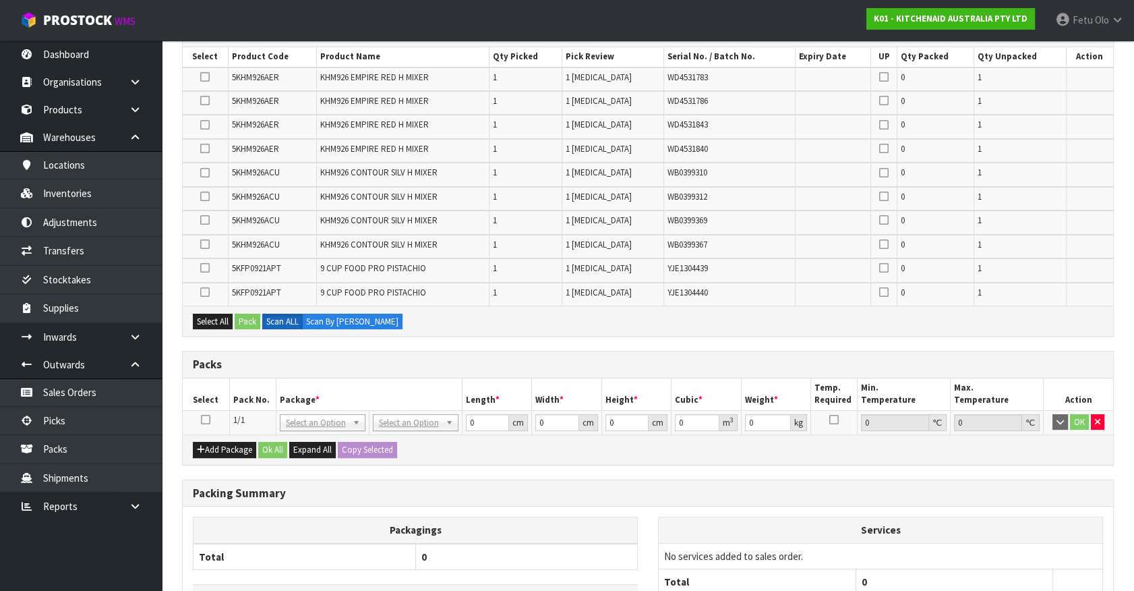
click at [208, 419] on icon at bounding box center [205, 419] width 9 height 1
click at [318, 391] on th "Package *" at bounding box center [369, 394] width 186 height 32
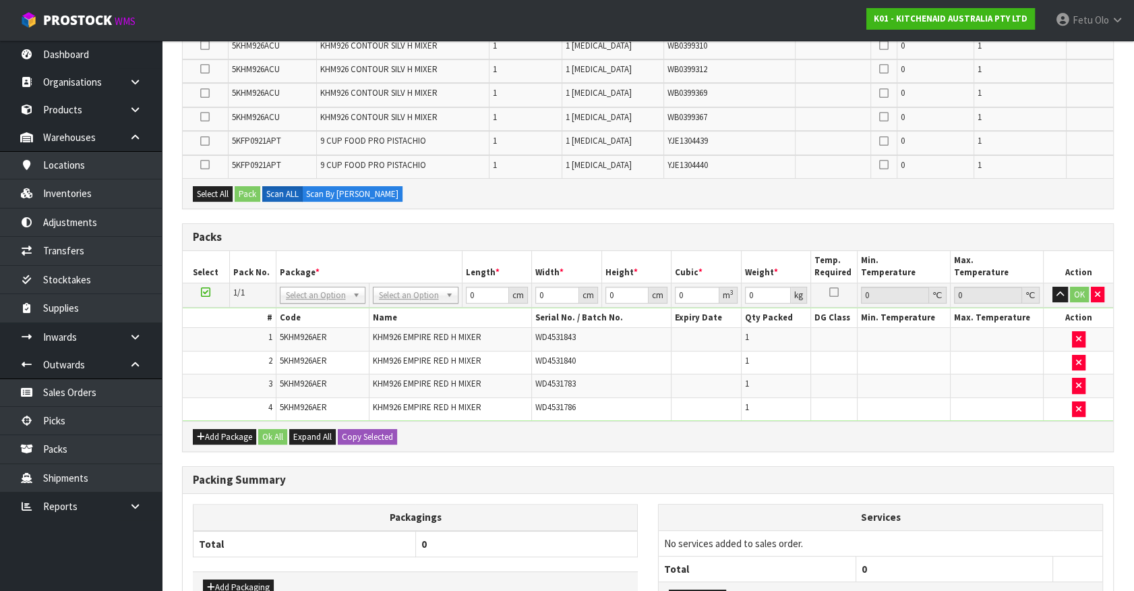
scroll to position [306, 0]
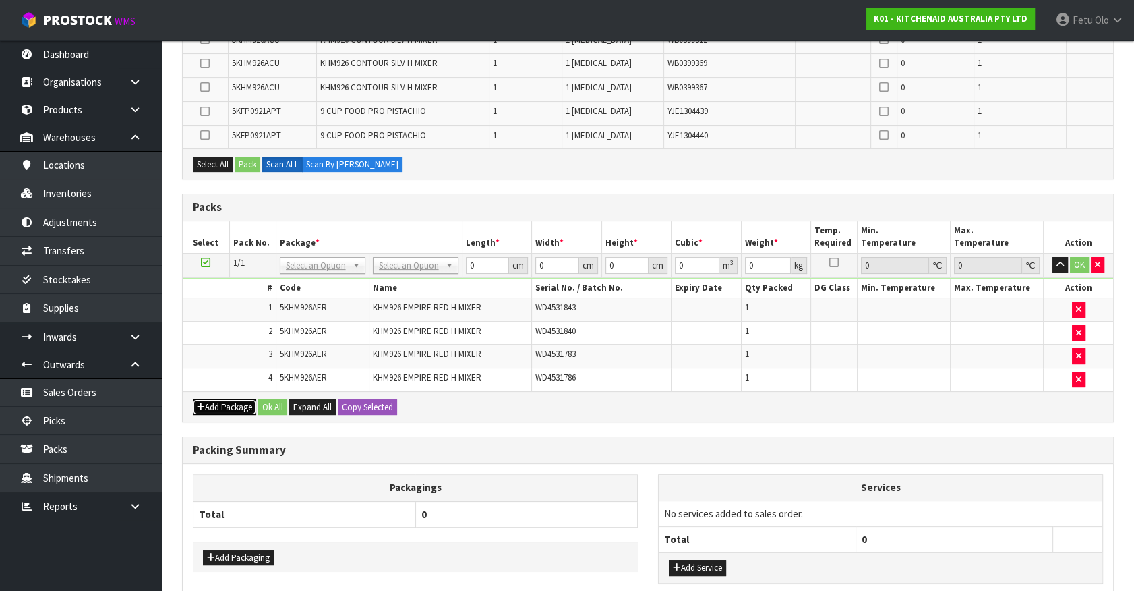
click at [211, 405] on button "Add Package" at bounding box center [224, 407] width 63 height 16
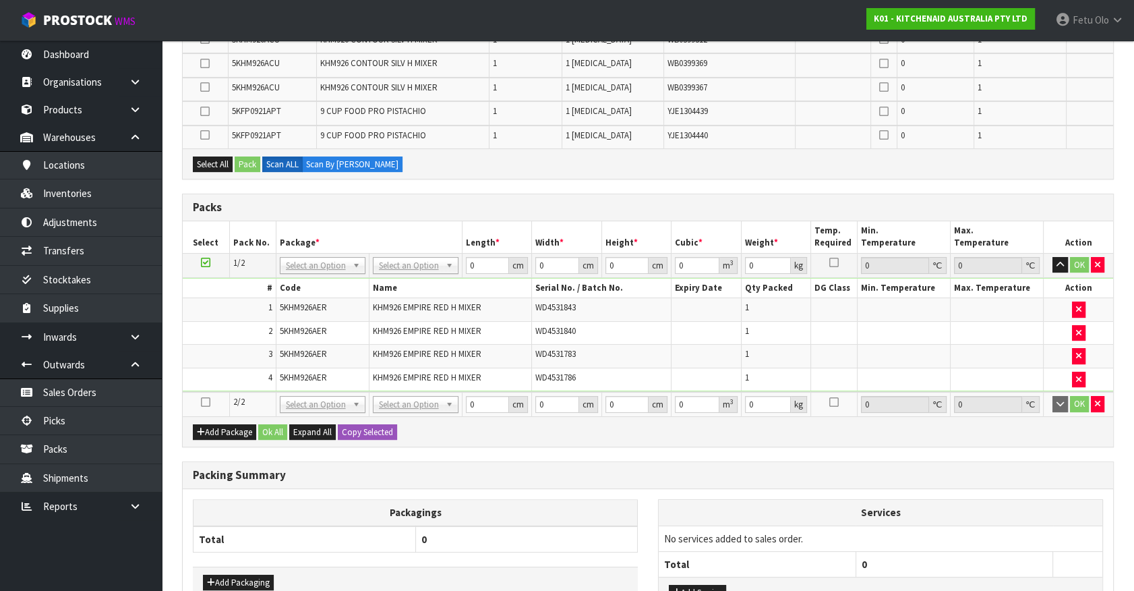
click at [206, 392] on td at bounding box center [206, 404] width 47 height 24
click at [205, 402] on icon at bounding box center [205, 402] width 9 height 1
click at [225, 368] on td "4" at bounding box center [229, 379] width 93 height 23
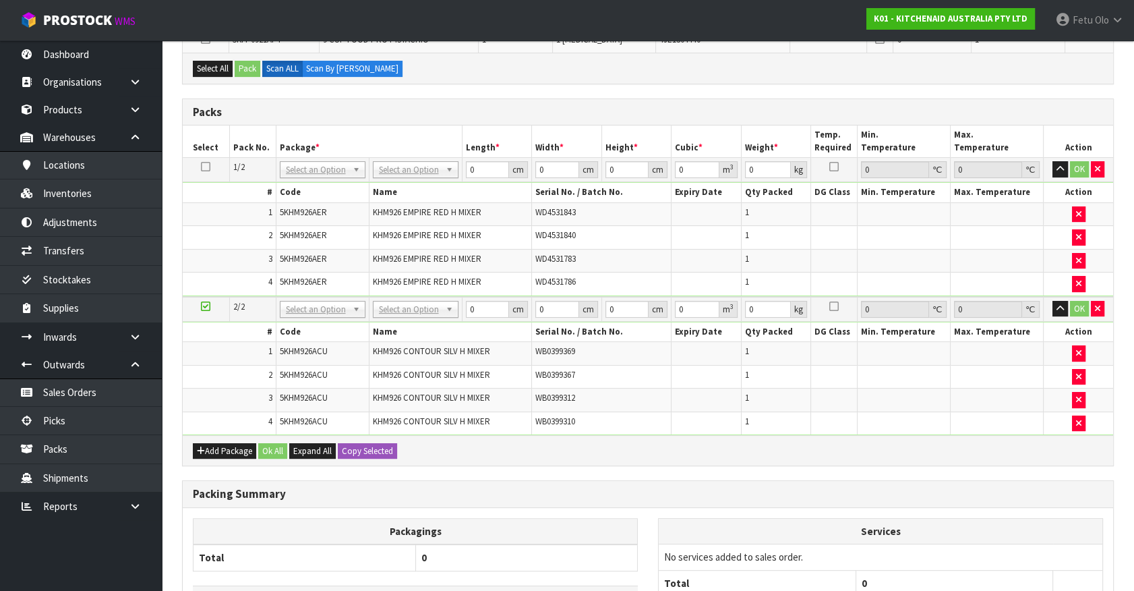
click at [206, 306] on icon at bounding box center [205, 306] width 9 height 1
click at [208, 446] on button "Add Package" at bounding box center [224, 451] width 63 height 16
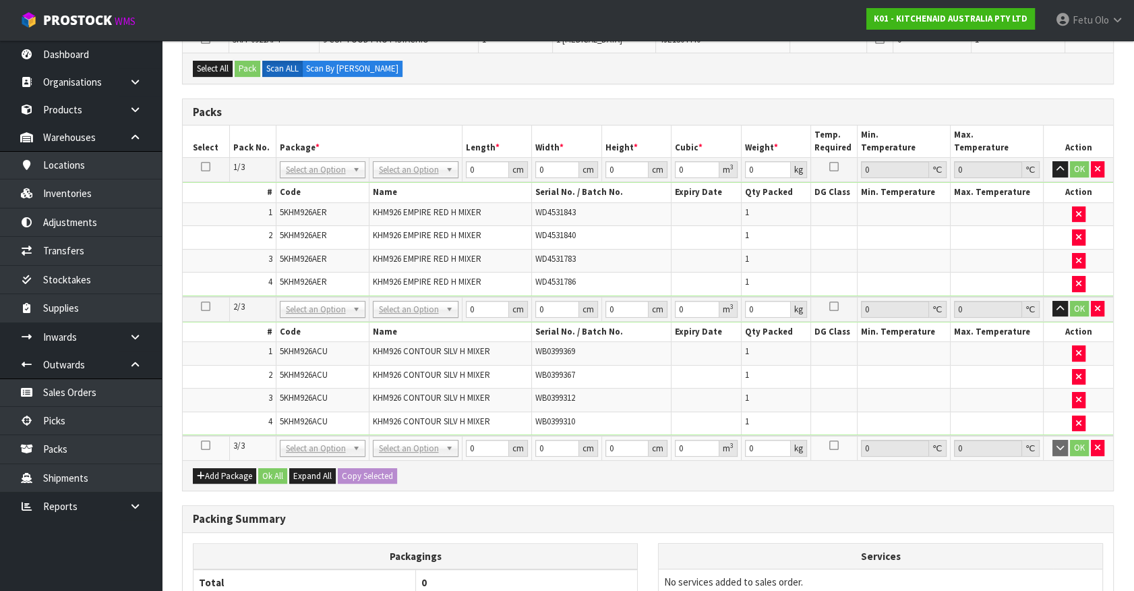
click at [206, 445] on icon at bounding box center [205, 445] width 9 height 1
click at [135, 550] on ul "Dashboard Organisations Clients Consignees Carriers Products Categories Serial …" at bounding box center [81, 315] width 162 height 550
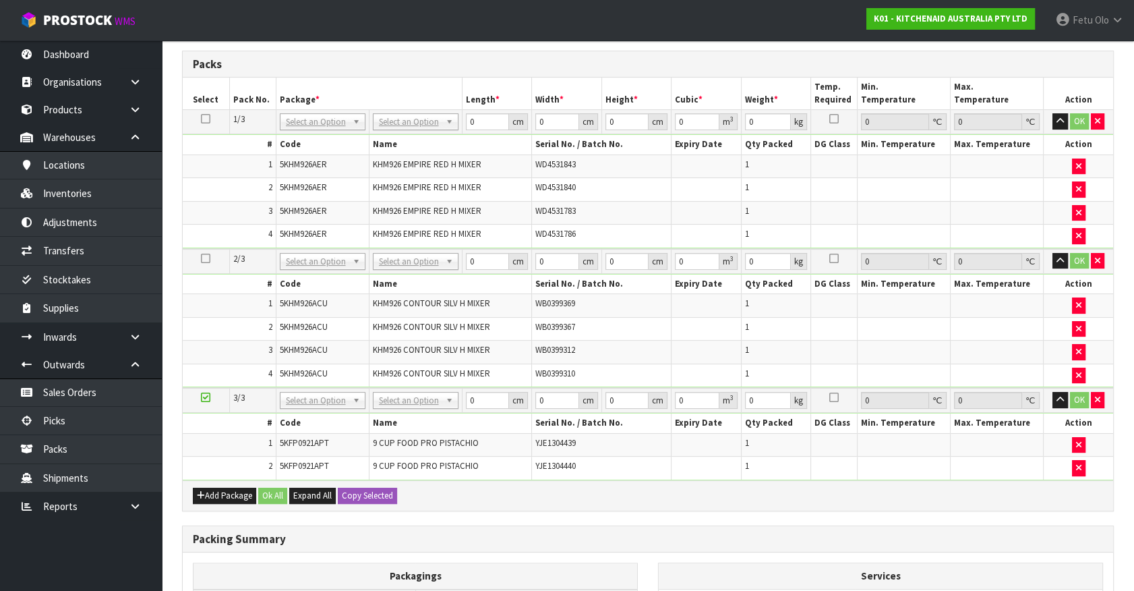
click at [205, 119] on icon at bounding box center [205, 119] width 9 height 1
drag, startPoint x: 331, startPoint y: 123, endPoint x: 324, endPoint y: 145, distance: 23.5
click at [314, 142] on input "text" at bounding box center [322, 140] width 79 height 17
type input "011-084"
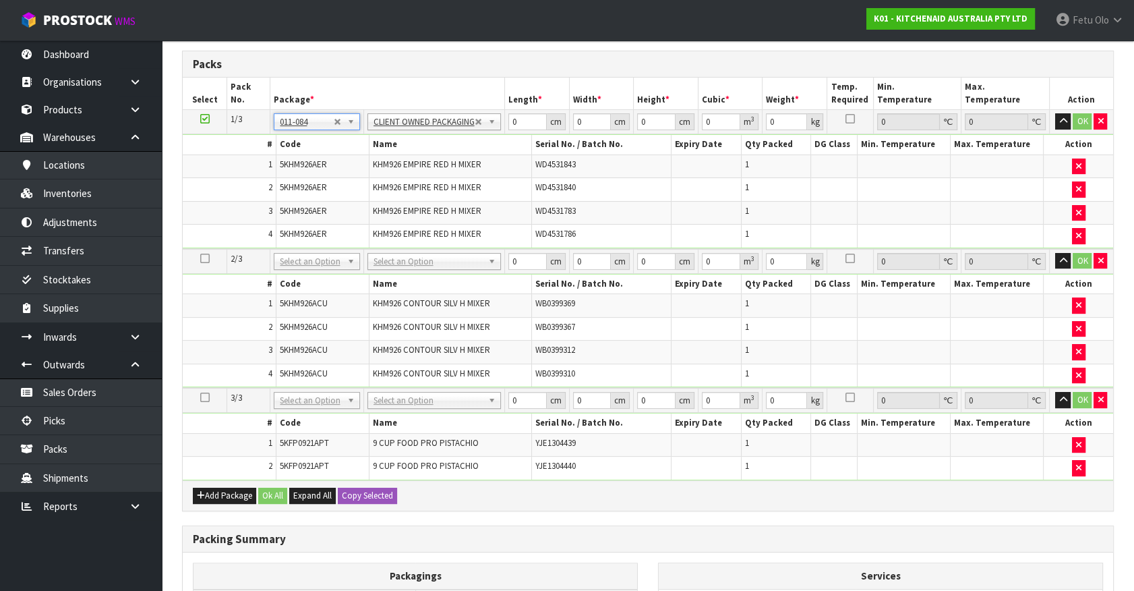
type input "6.4"
drag, startPoint x: 428, startPoint y: 148, endPoint x: 410, endPoint y: 157, distance: 20.5
click at [411, 157] on tbody "1/3 NONE 007-001 007-002 007-004 007-009 007-013 007-014 007-015 007-017 007-01…" at bounding box center [648, 179] width 931 height 139
type input "43"
type input "30"
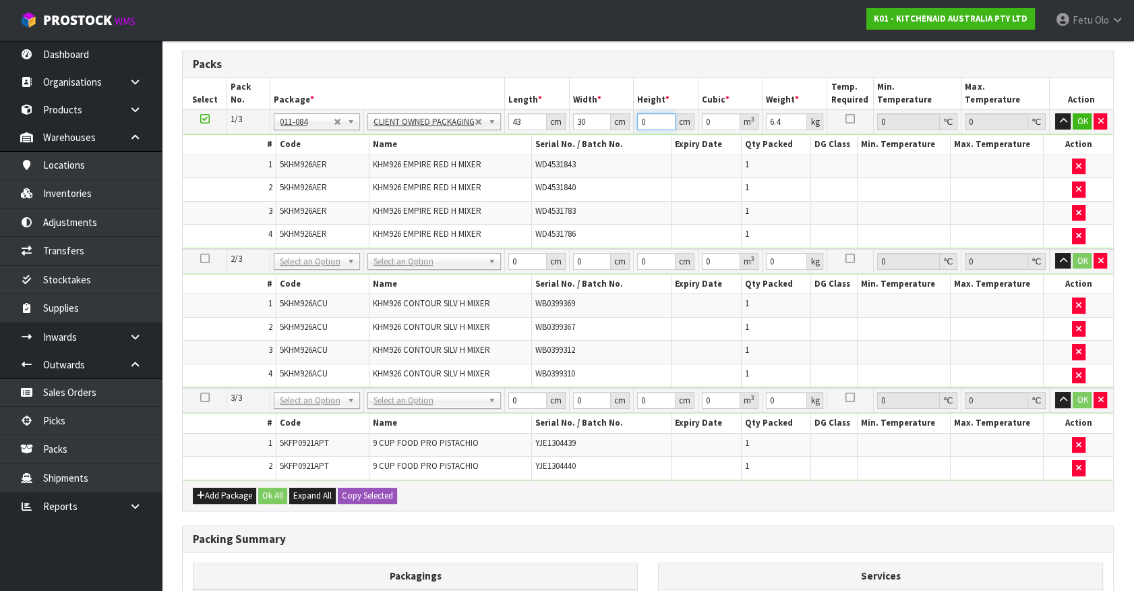
type input "4"
type input "0.00516"
type input "44"
type input "0.05676"
type input "44"
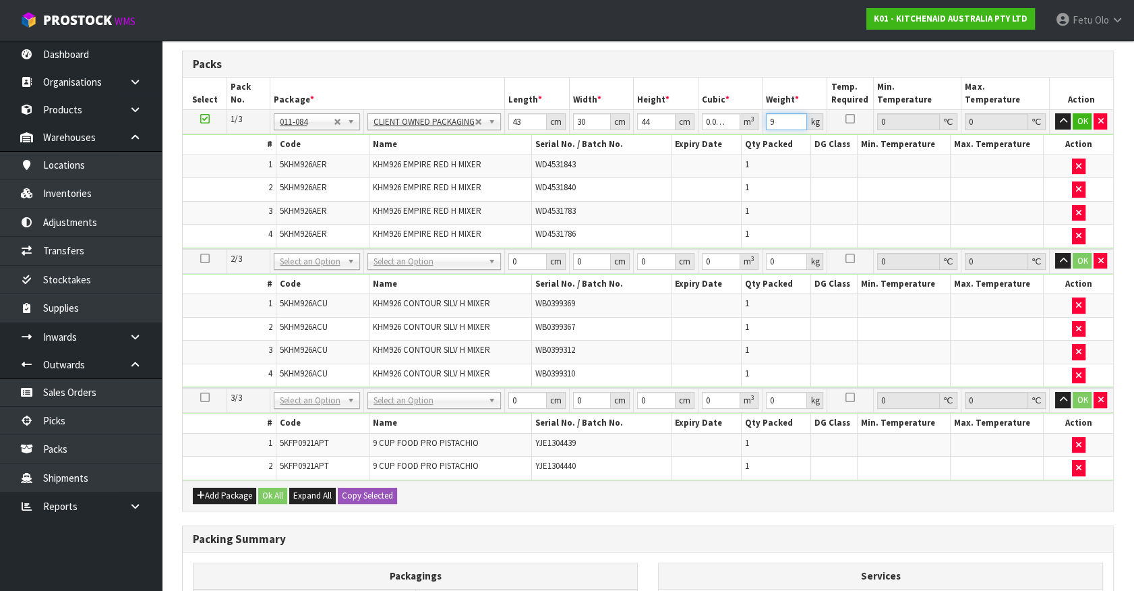
type input "9"
click button "OK" at bounding box center [1082, 121] width 19 height 16
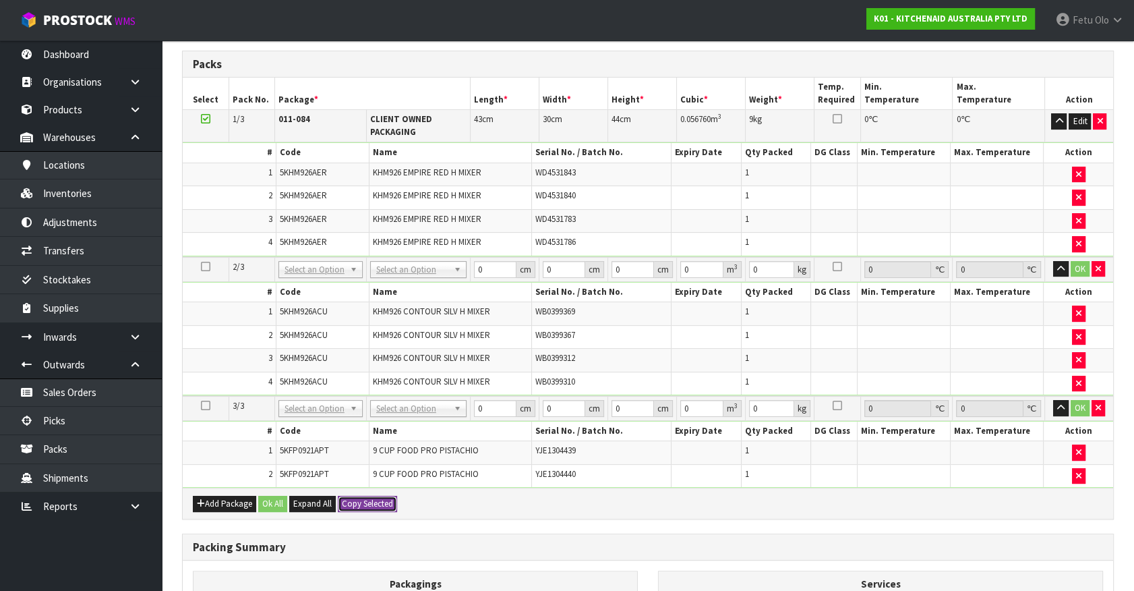
click at [378, 496] on button "Copy Selected" at bounding box center [367, 504] width 59 height 16
click at [378, 496] on button "Confirm Copy Selected" at bounding box center [382, 504] width 89 height 16
type input "43"
type input "30"
type input "44"
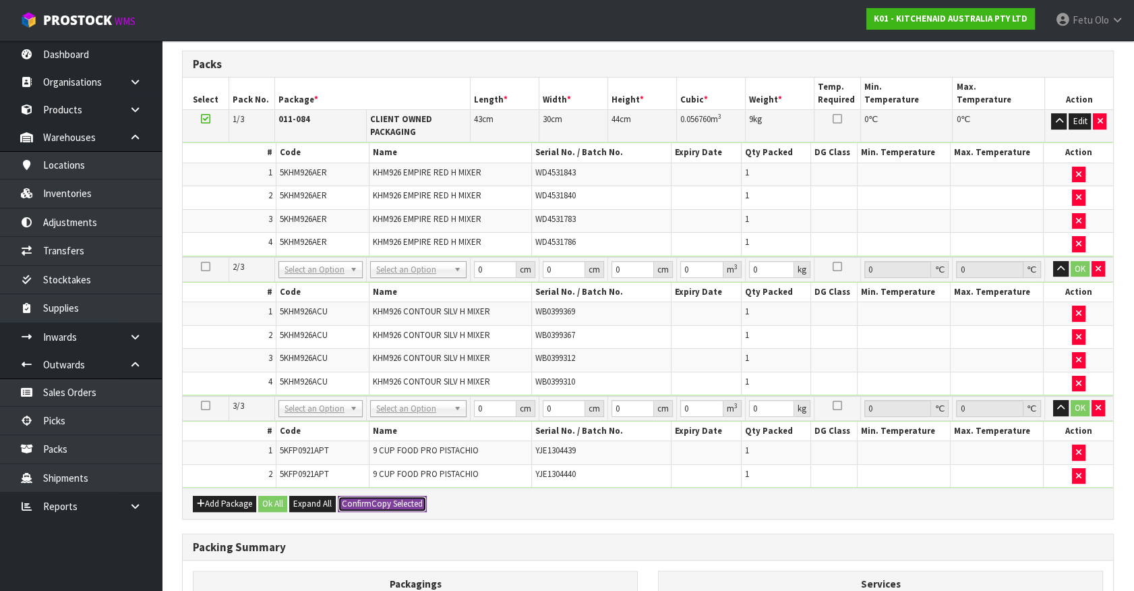
type input "0.05676"
type input "9"
type input "43"
type input "30"
type input "44"
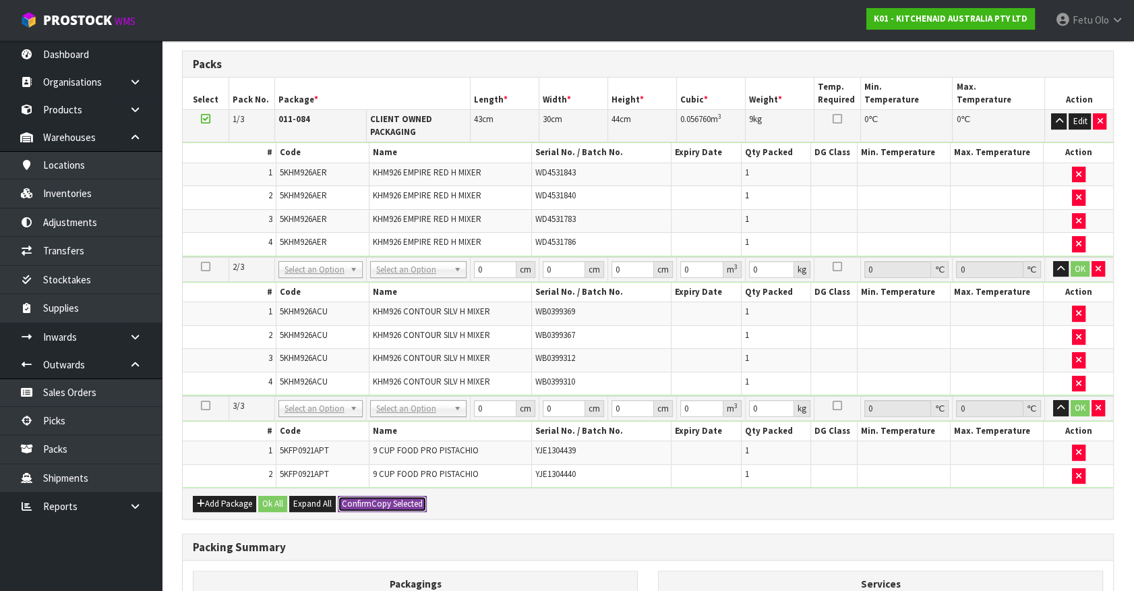
type input "0.05676"
type input "9"
type input "3"
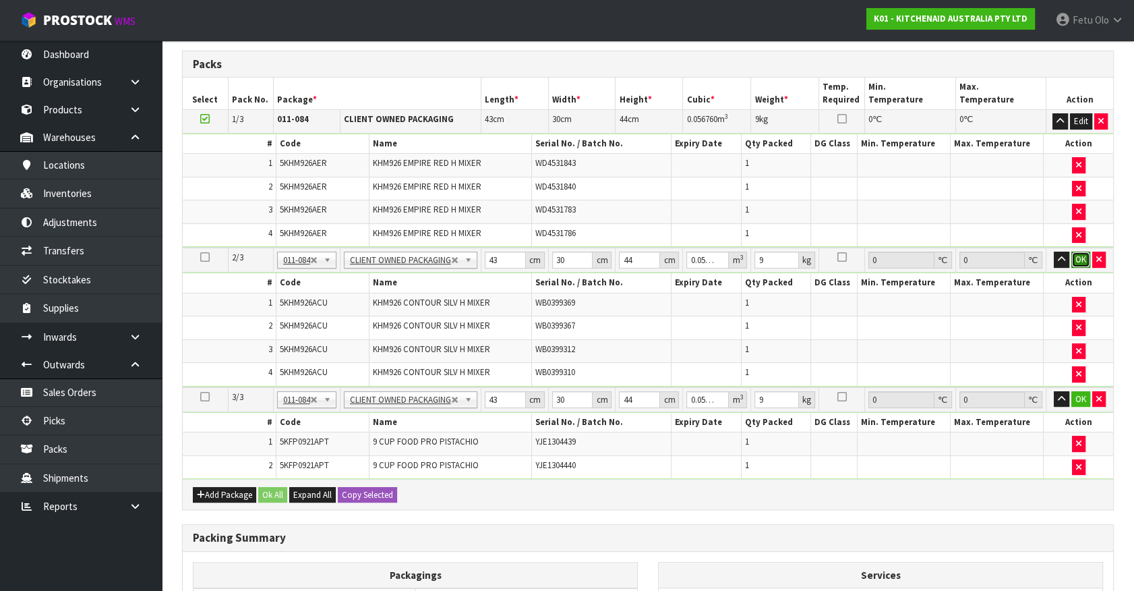
click at [1074, 261] on button "OK" at bounding box center [1081, 260] width 19 height 16
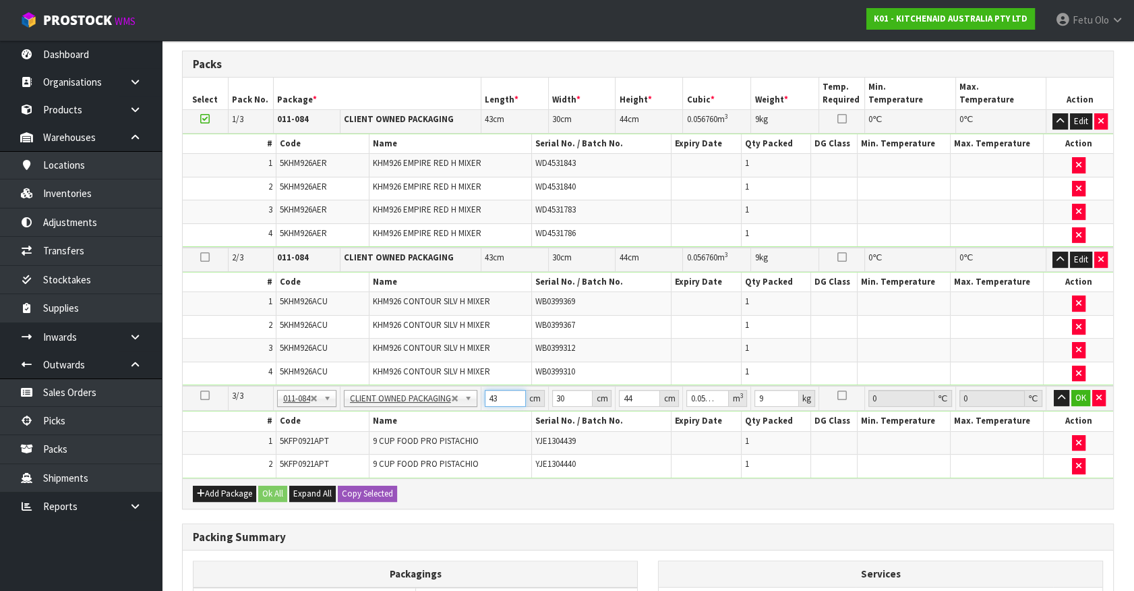
drag, startPoint x: 479, startPoint y: 401, endPoint x: 424, endPoint y: 416, distance: 57.9
click at [424, 416] on tbody "3/3 NONE 007-001 007-002 007-004 007-009 007-013 007-014 007-015 007-017 007-01…" at bounding box center [648, 432] width 931 height 92
type input "5"
type input "0.0066"
type input "52"
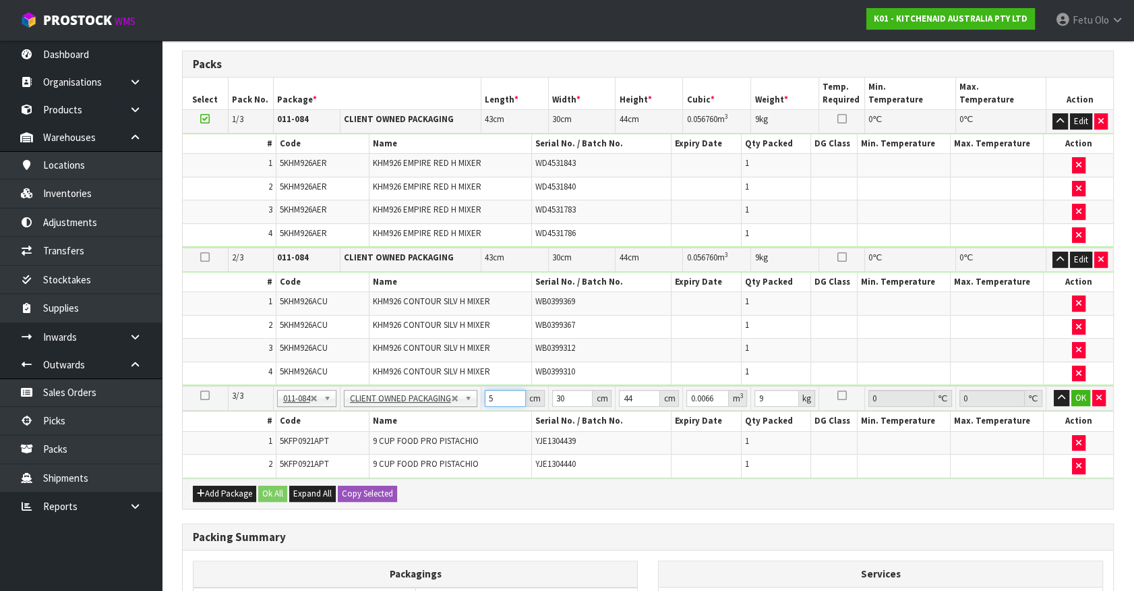
type input "0.06864"
type input "52"
type input "3"
type input "0.006864"
type input "34"
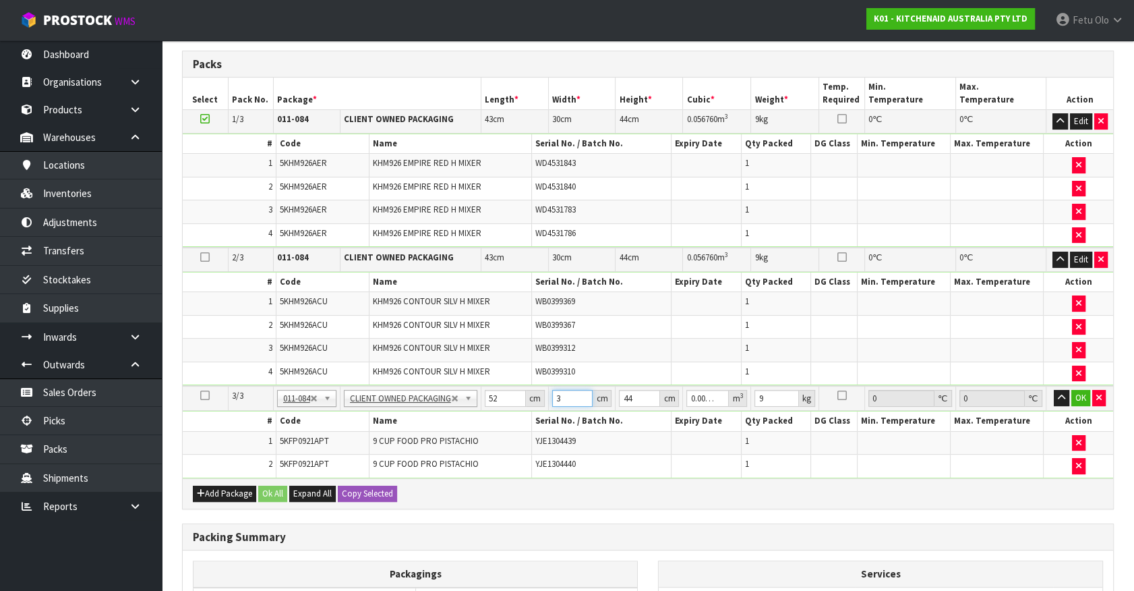
type input "0.077792"
type input "34"
type input "4"
type input "0.007072"
type input "46"
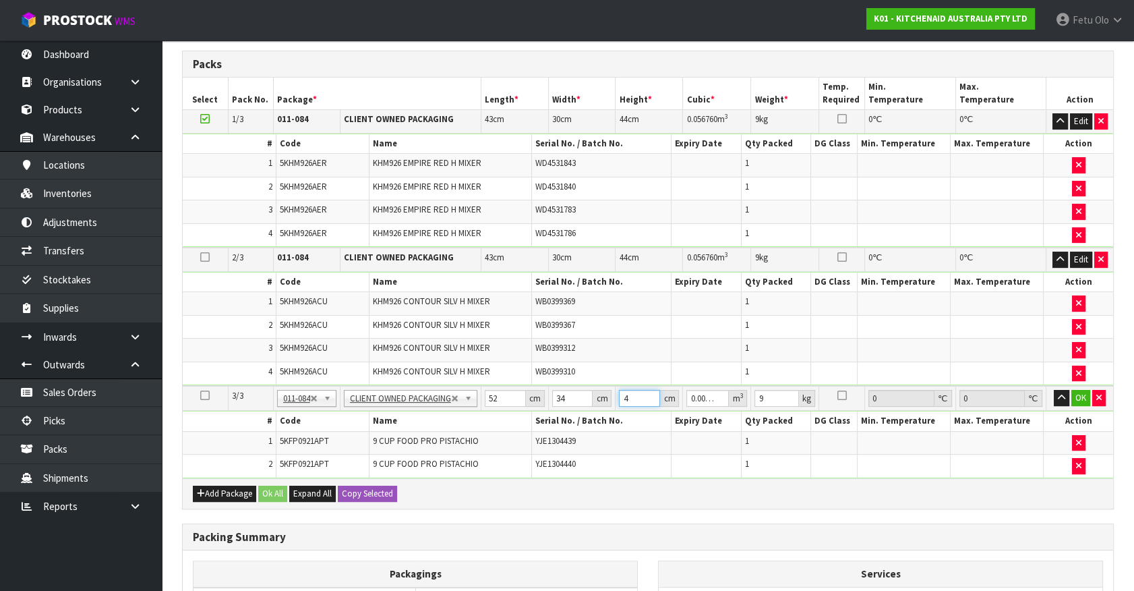
type input "0.081328"
type input "46"
type input "2"
type input "11"
click button "OK" at bounding box center [1081, 398] width 19 height 16
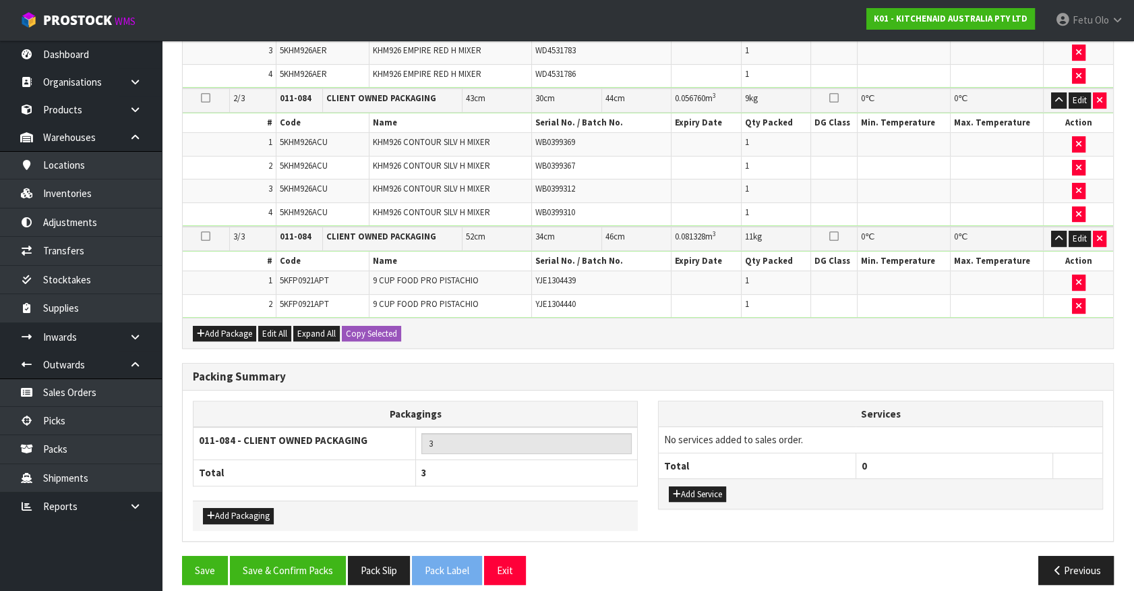
scroll to position [473, 0]
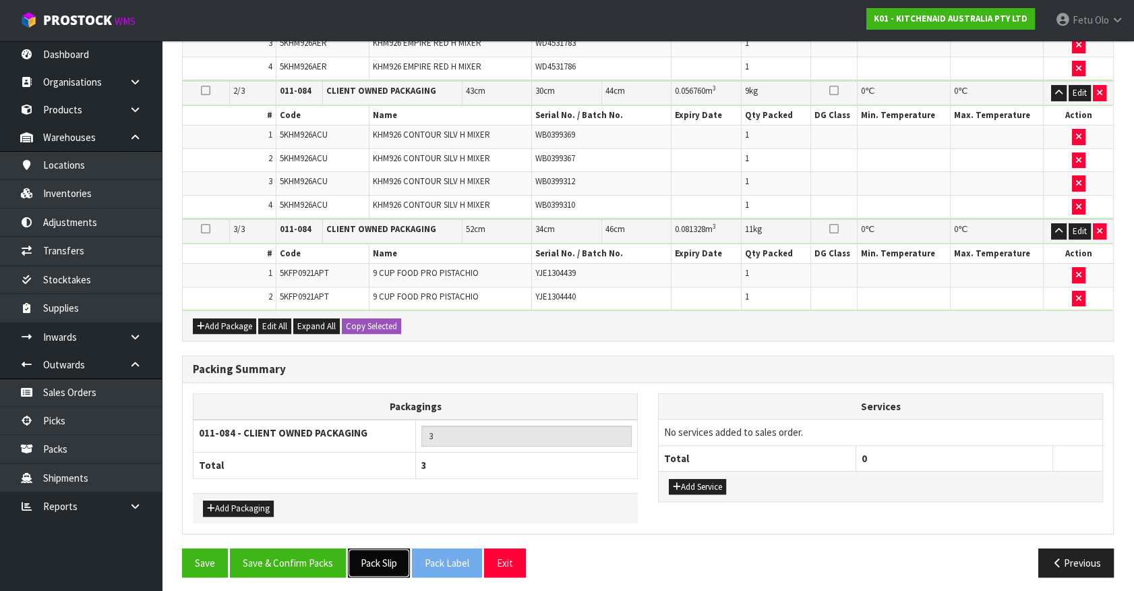
click at [380, 553] on button "Pack Slip" at bounding box center [379, 562] width 62 height 29
click at [274, 566] on button "Save & Confirm Packs" at bounding box center [288, 562] width 116 height 29
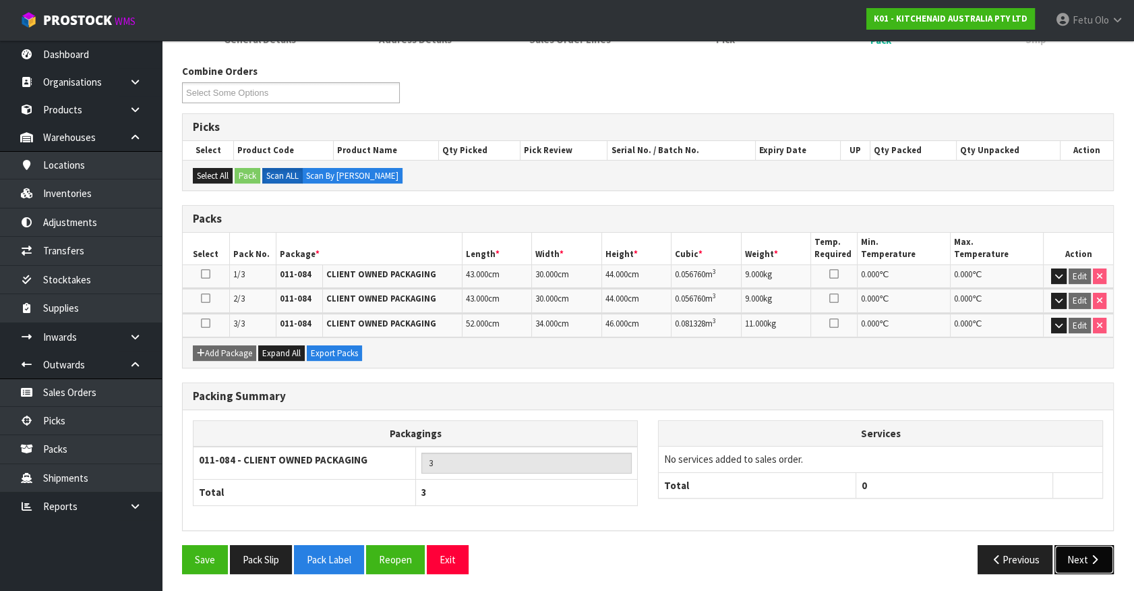
drag, startPoint x: 1052, startPoint y: 548, endPoint x: 1082, endPoint y: 553, distance: 30.2
click at [1082, 553] on button "Next" at bounding box center [1084, 559] width 59 height 29
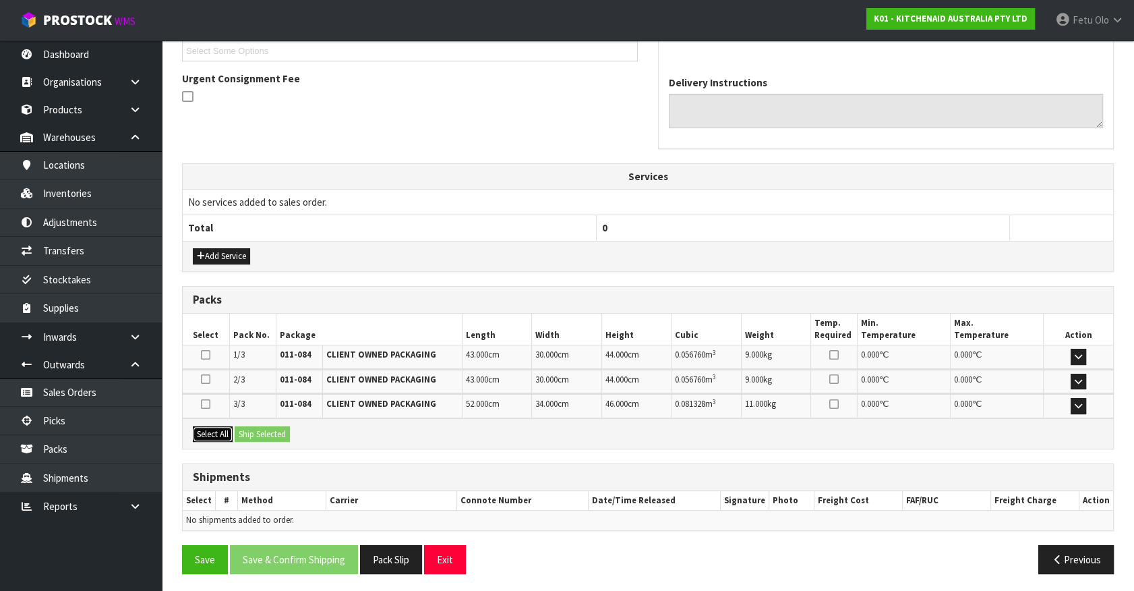
drag, startPoint x: 216, startPoint y: 430, endPoint x: 263, endPoint y: 429, distance: 47.2
click at [223, 430] on button "Select All" at bounding box center [213, 434] width 40 height 16
click at [263, 429] on button "Ship Selected" at bounding box center [262, 434] width 55 height 16
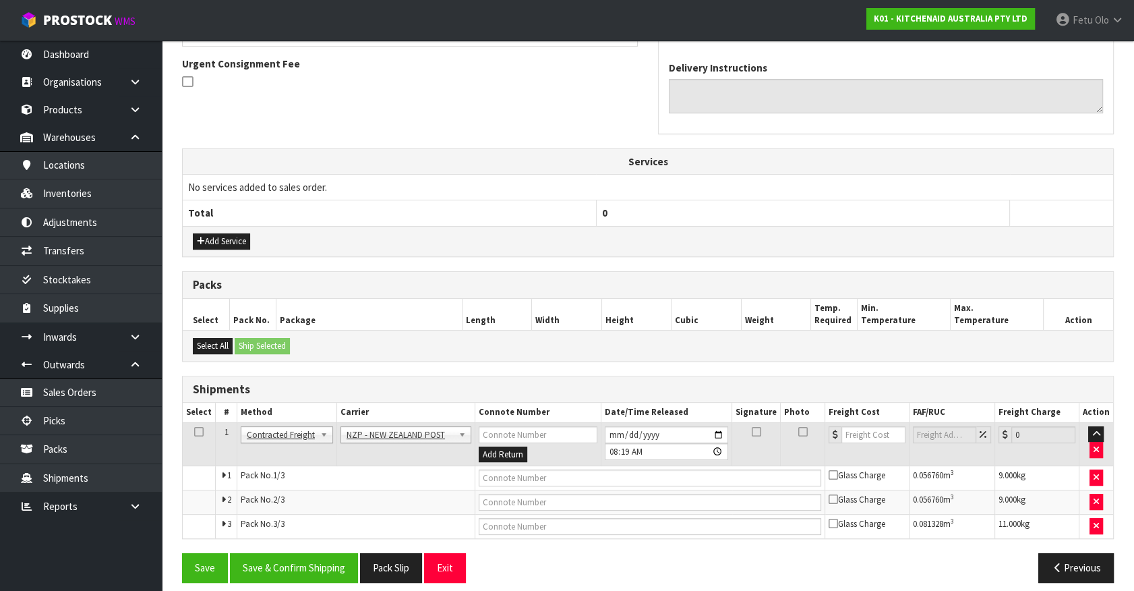
scroll to position [400, 0]
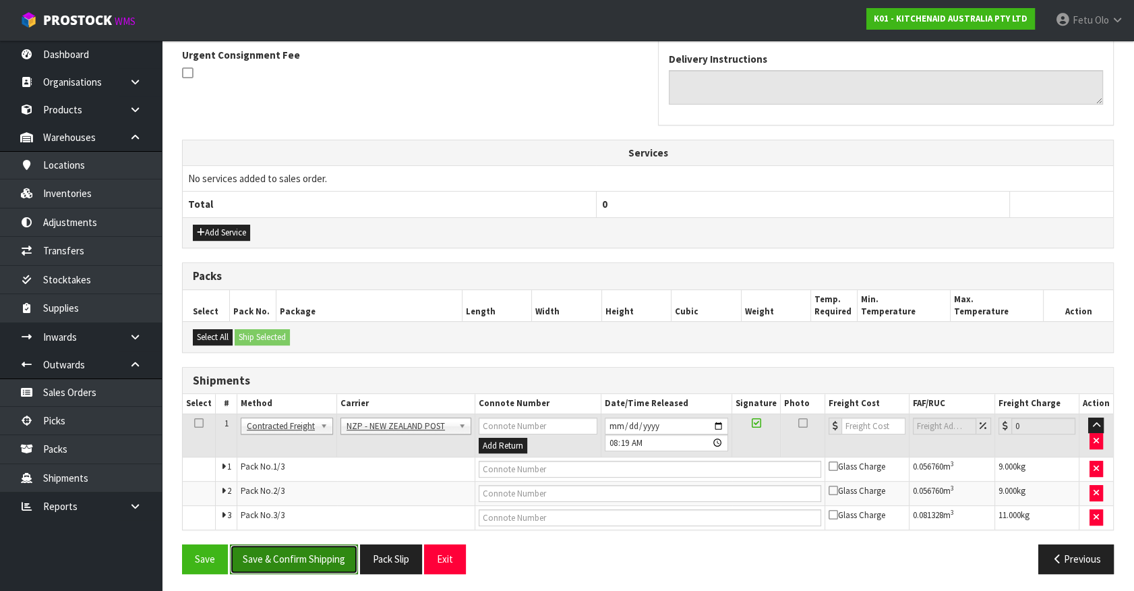
click at [311, 556] on button "Save & Confirm Shipping" at bounding box center [294, 558] width 128 height 29
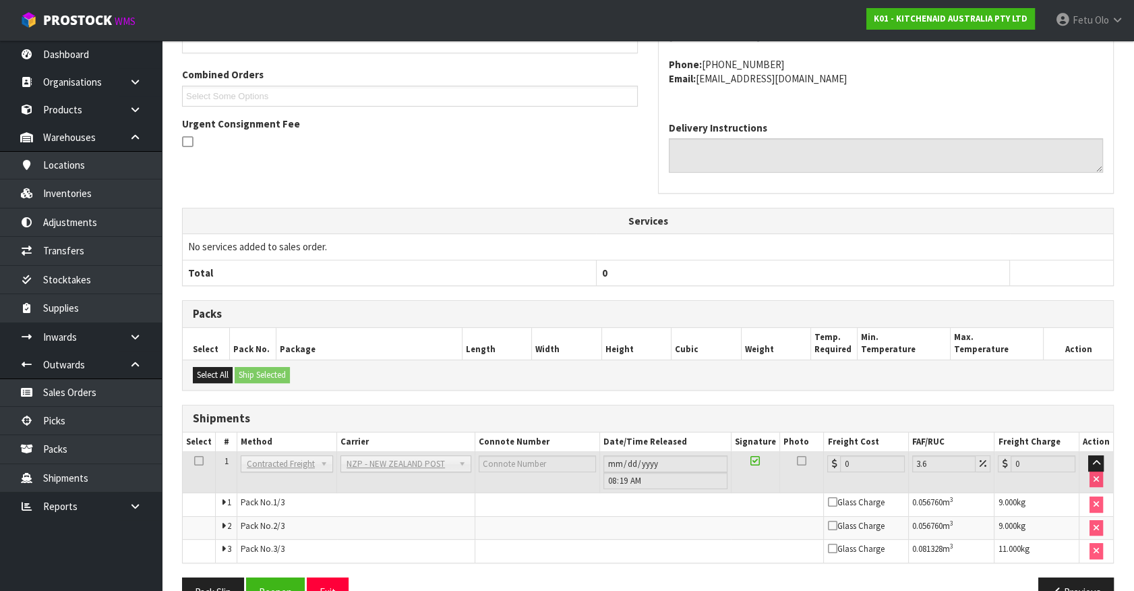
scroll to position [378, 0]
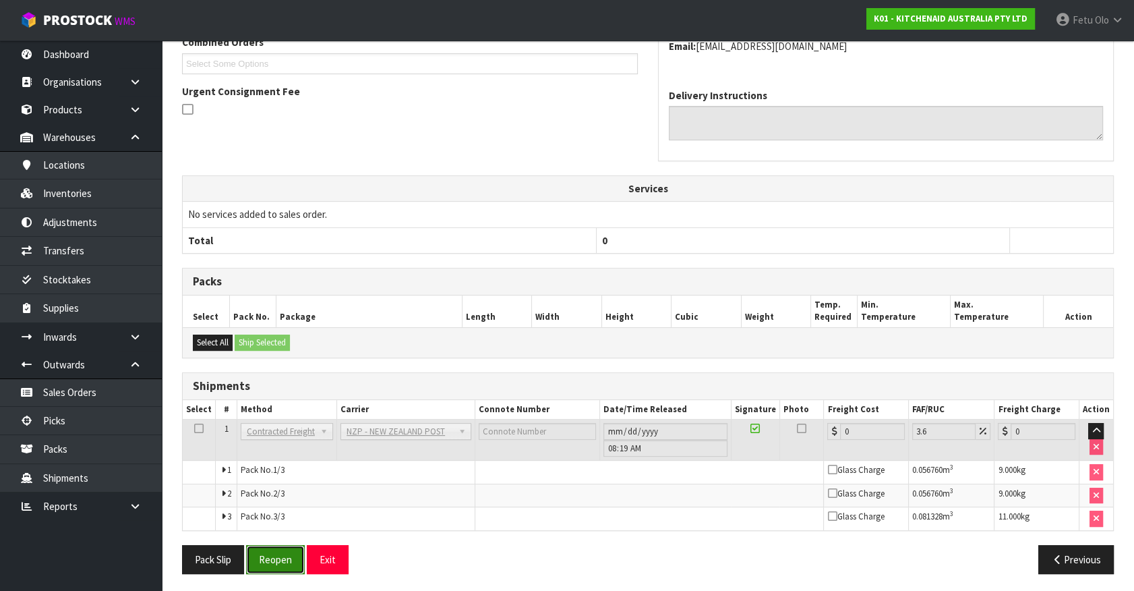
click at [299, 558] on button "Reopen" at bounding box center [275, 559] width 59 height 29
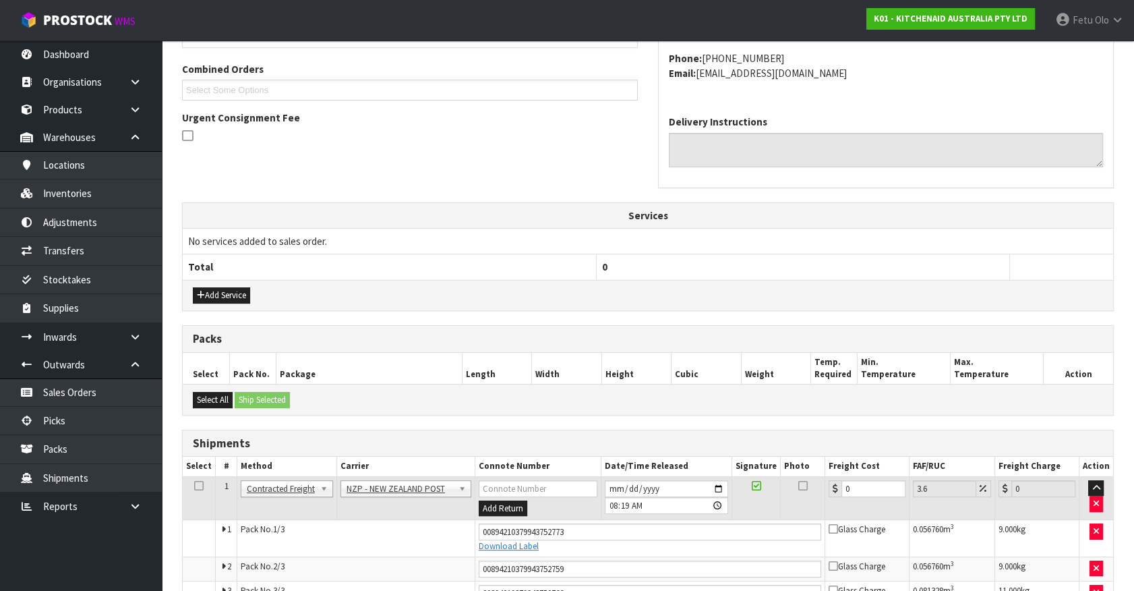
scroll to position [412, 0]
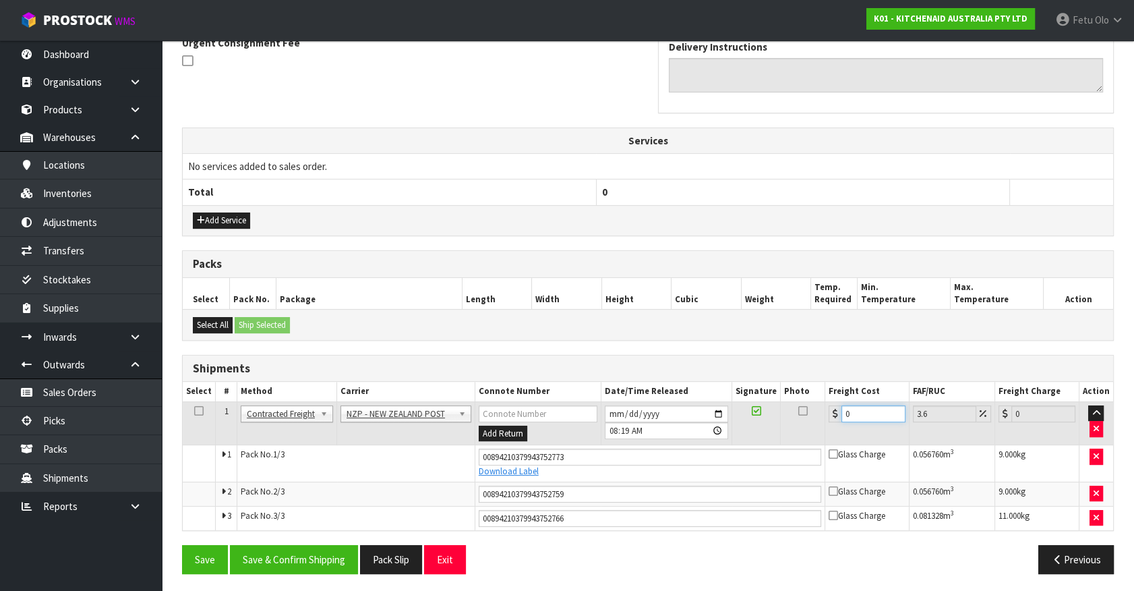
drag, startPoint x: 867, startPoint y: 410, endPoint x: 515, endPoint y: 477, distance: 359.1
click at [525, 472] on tbody "1 Client Local Pickup Customer Local Pickup Company Freight Contracted Freight …" at bounding box center [648, 465] width 931 height 128
type input "1"
type input "1.04"
type input "12"
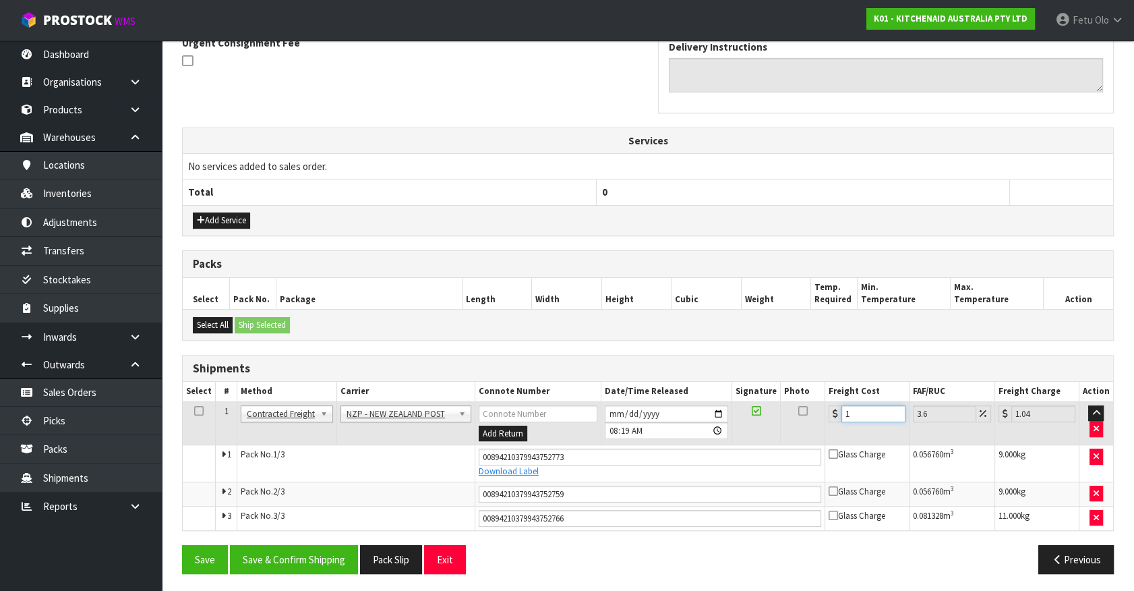
type input "12.43"
type input "12.9"
type input "13.36"
type input "12.99"
type input "13.46"
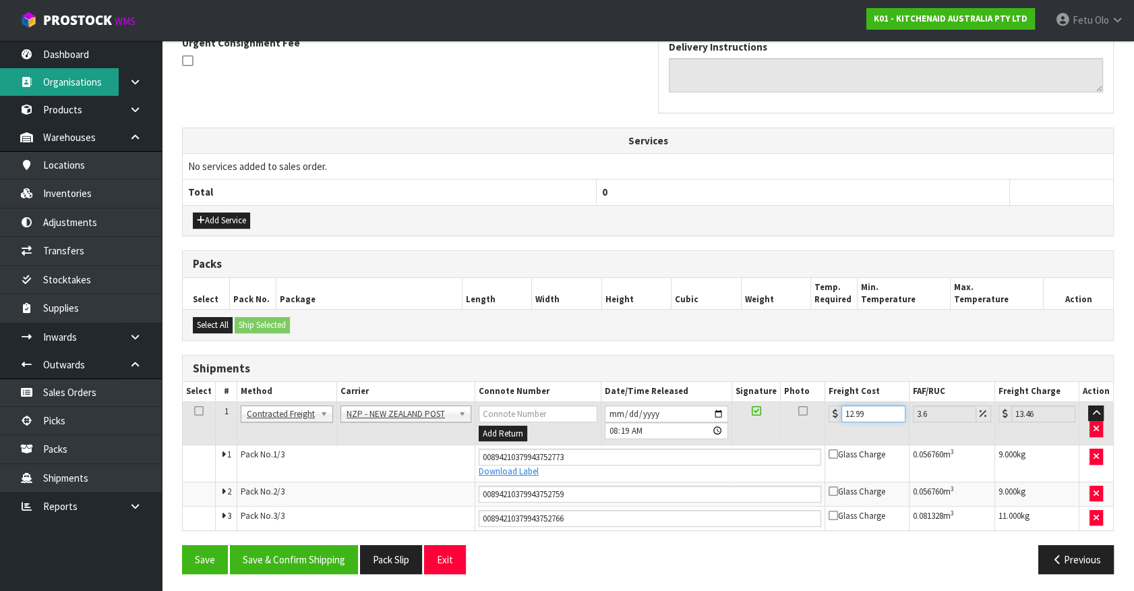
type input "12.99"
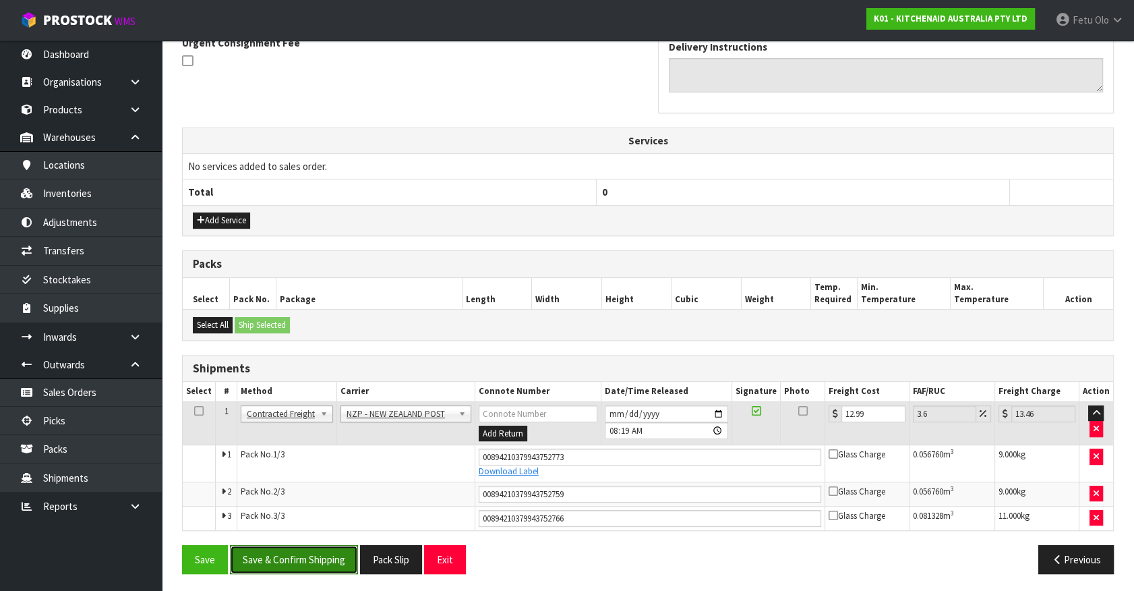
click at [301, 557] on button "Save & Confirm Shipping" at bounding box center [294, 559] width 128 height 29
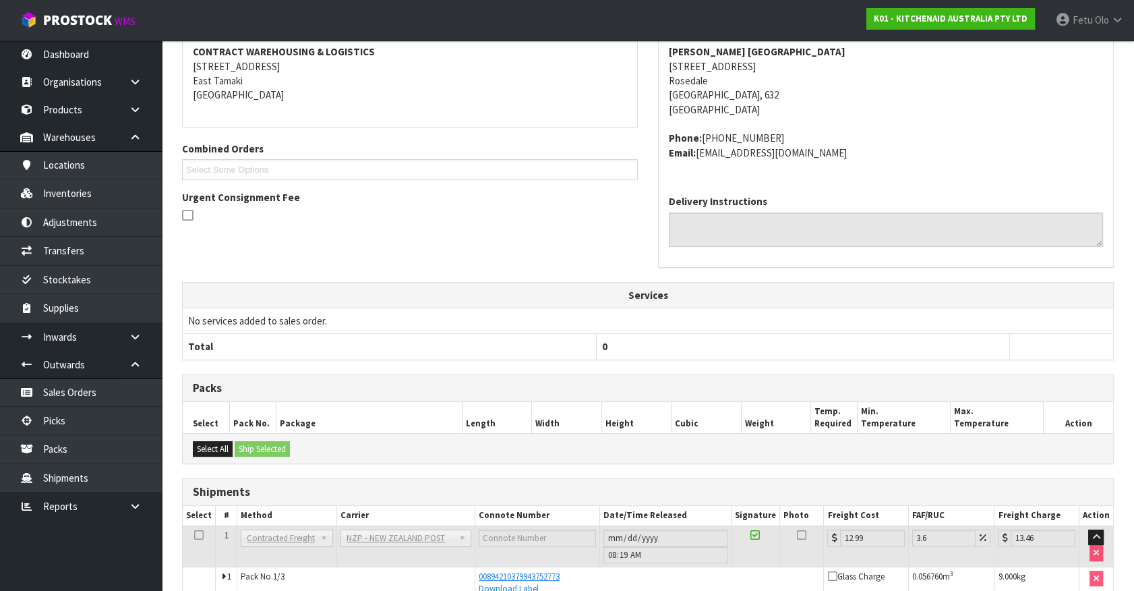
scroll to position [374, 0]
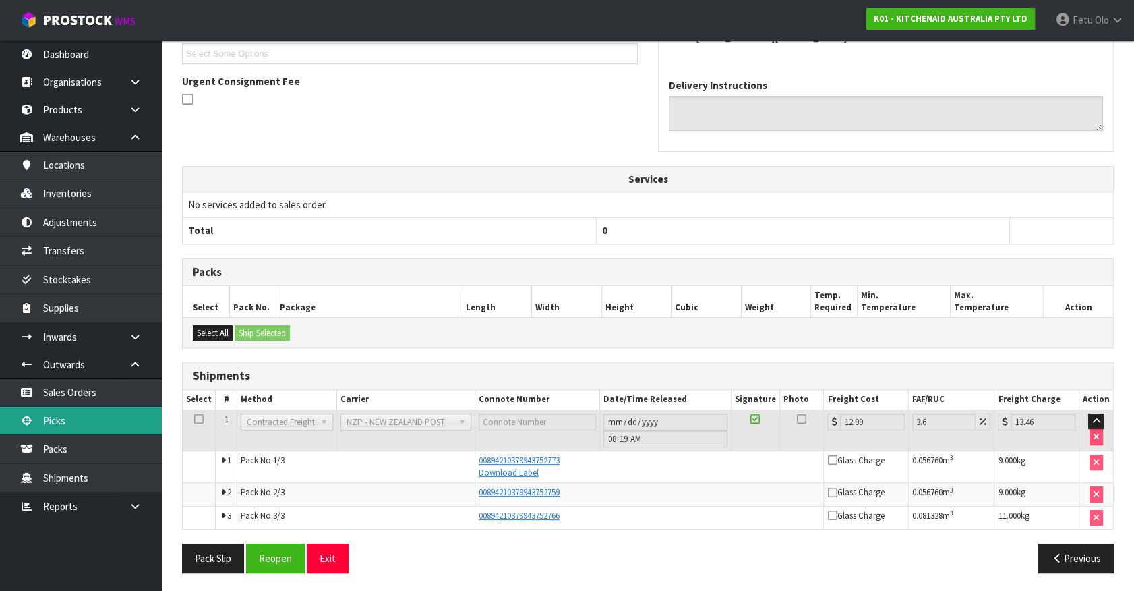
click at [60, 426] on link "Picks" at bounding box center [81, 421] width 162 height 28
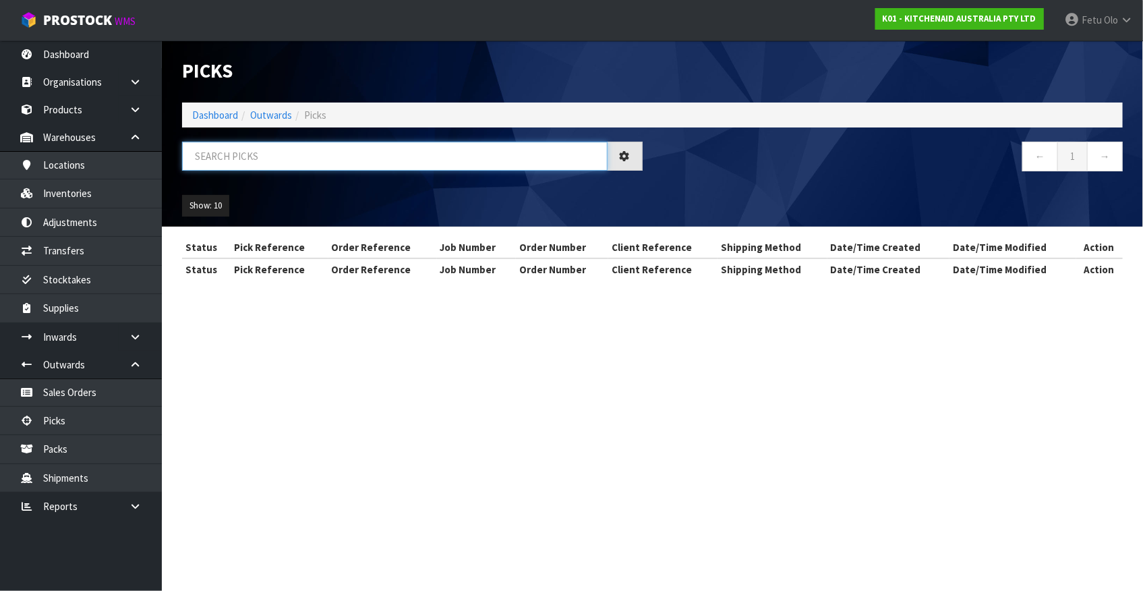
click at [386, 163] on input "text" at bounding box center [395, 156] width 426 height 29
drag, startPoint x: 385, startPoint y: 163, endPoint x: 380, endPoint y: 174, distance: 11.8
click at [384, 168] on input "text" at bounding box center [395, 156] width 426 height 29
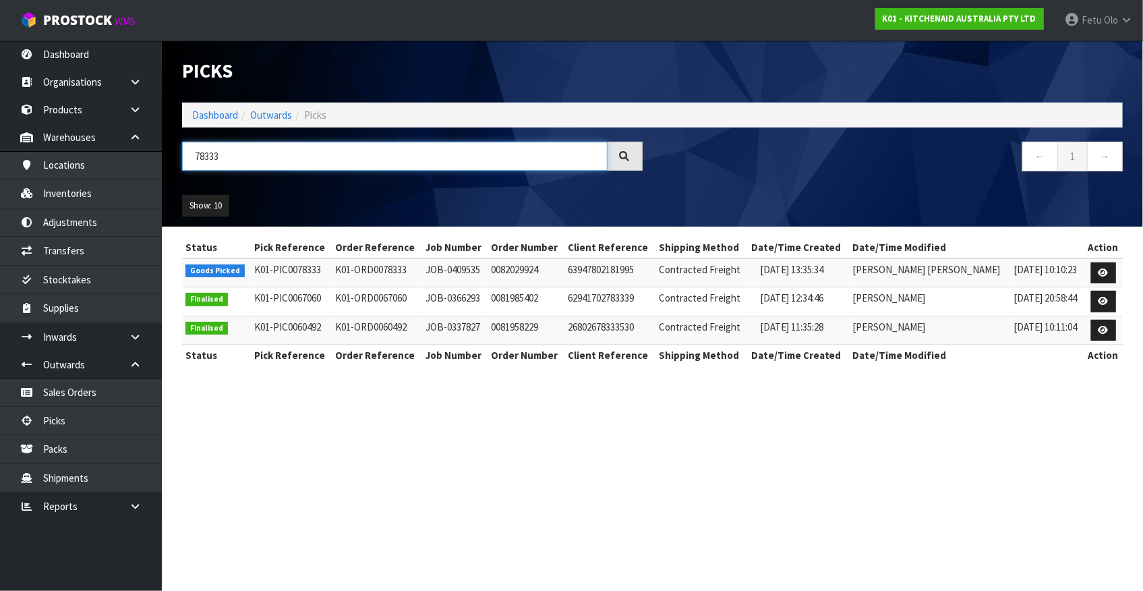
type input "78333"
click at [1099, 274] on icon at bounding box center [1104, 272] width 10 height 9
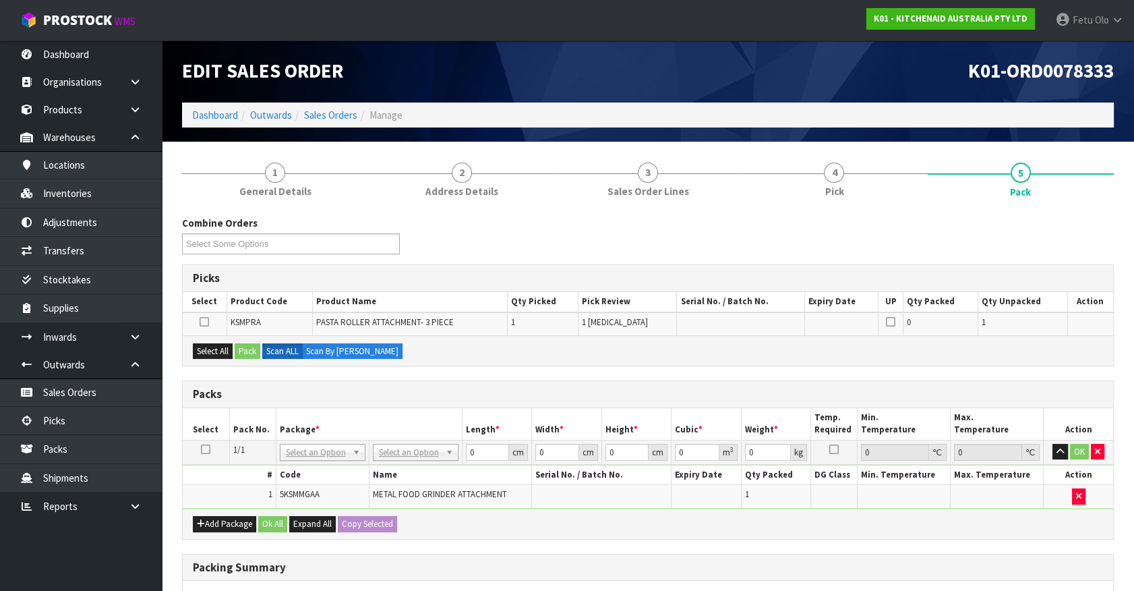
click at [204, 449] on icon at bounding box center [205, 449] width 9 height 1
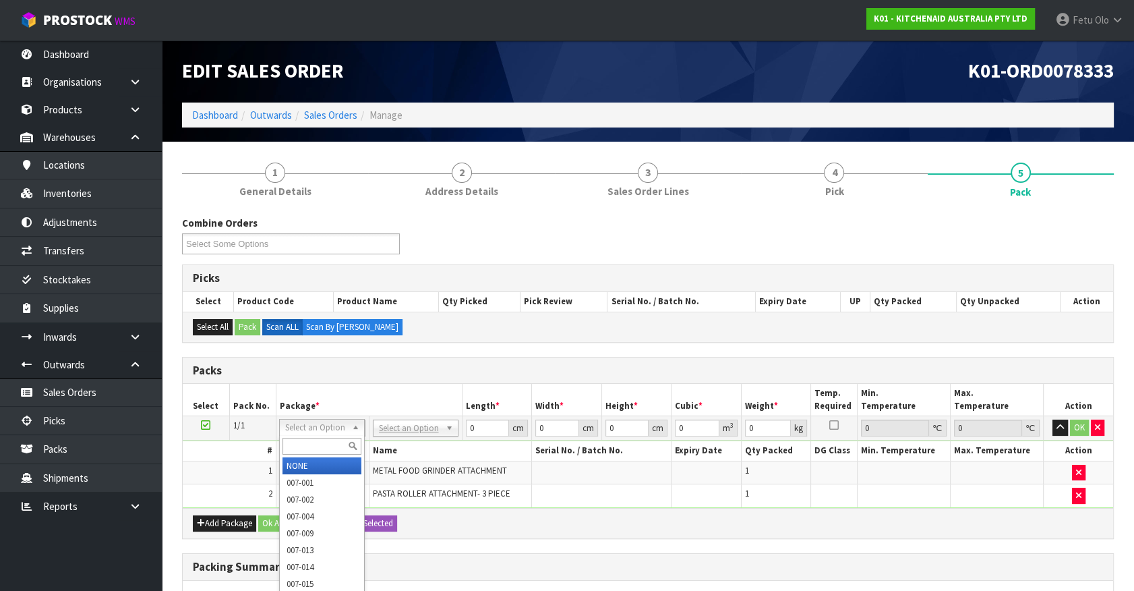
click at [303, 444] on input "text" at bounding box center [322, 446] width 79 height 17
type input "011-084"
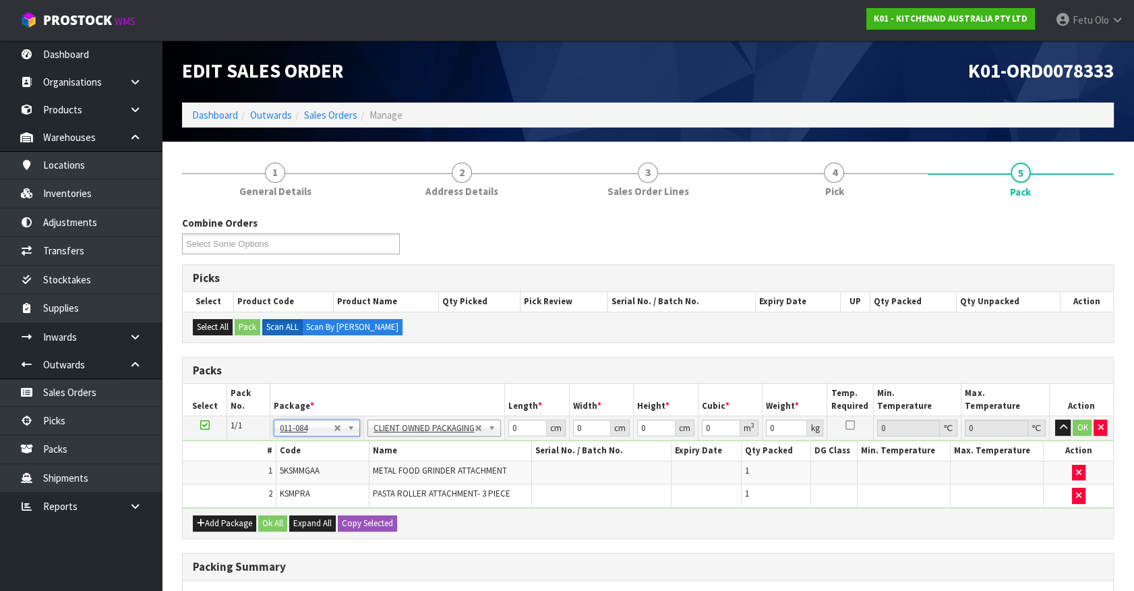
type input "5.8"
click at [366, 446] on tbody "1/1 NONE 007-001 007-002 007-004 007-009 007-013 007-014 007-015 007-017 007-01…" at bounding box center [648, 462] width 931 height 92
type input "40"
type input "28"
type input "4"
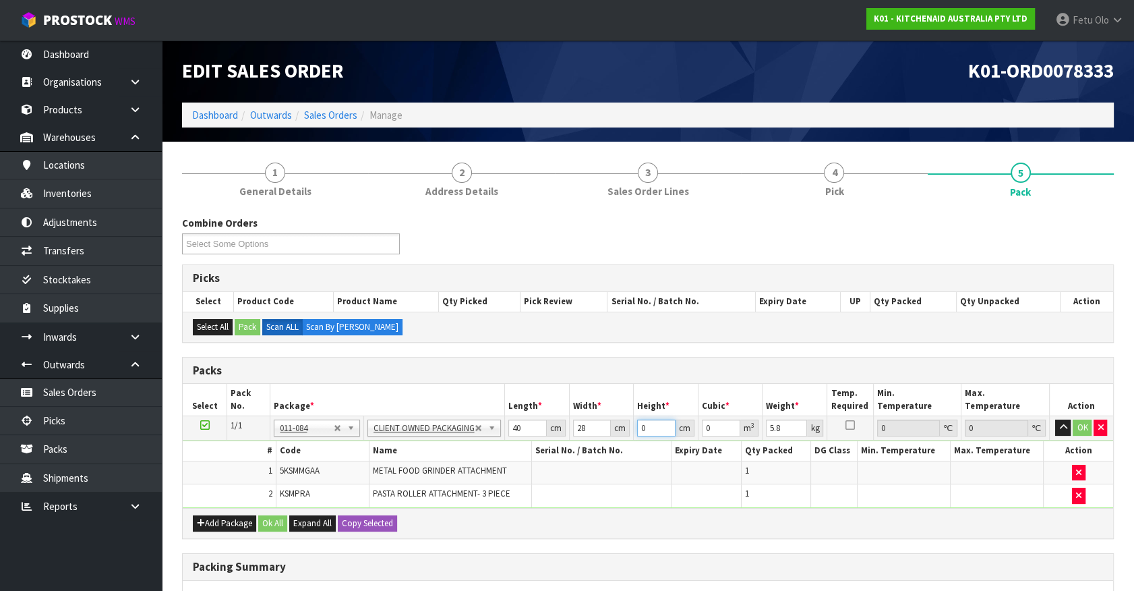
type input "0.00448"
type input "4"
drag, startPoint x: 525, startPoint y: 425, endPoint x: 383, endPoint y: 469, distance: 149.1
click at [383, 469] on tbody "1/1 NONE 007-001 007-002 007-004 007-009 007-013 007-014 007-015 007-017 007-01…" at bounding box center [648, 462] width 931 height 92
type input "4"
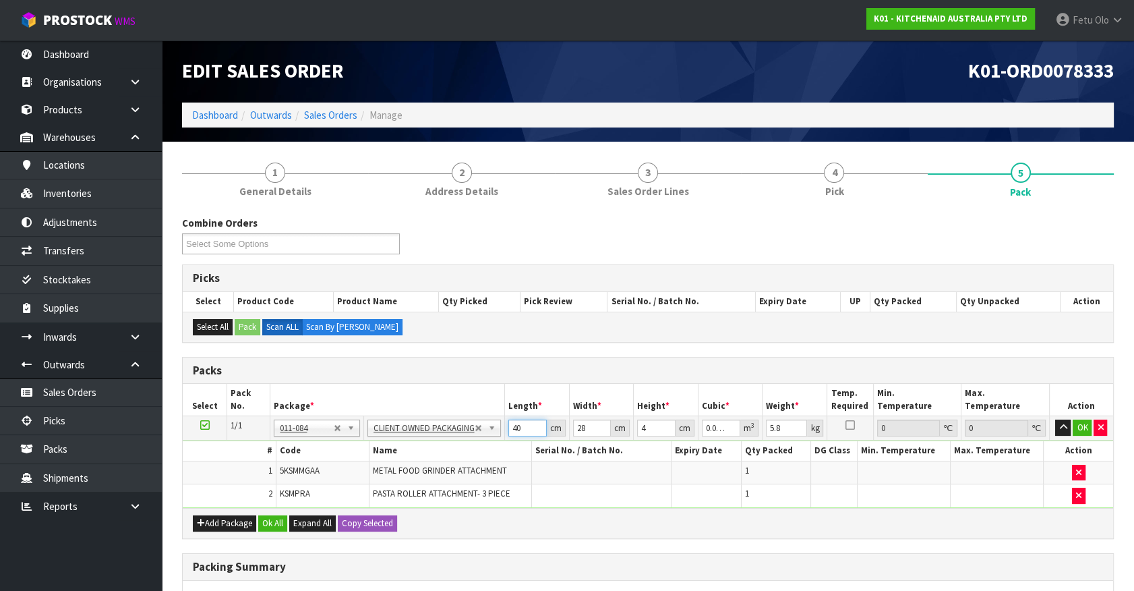
type input "0.000448"
type input "41"
type input "0.004592"
type input "41"
type input "2"
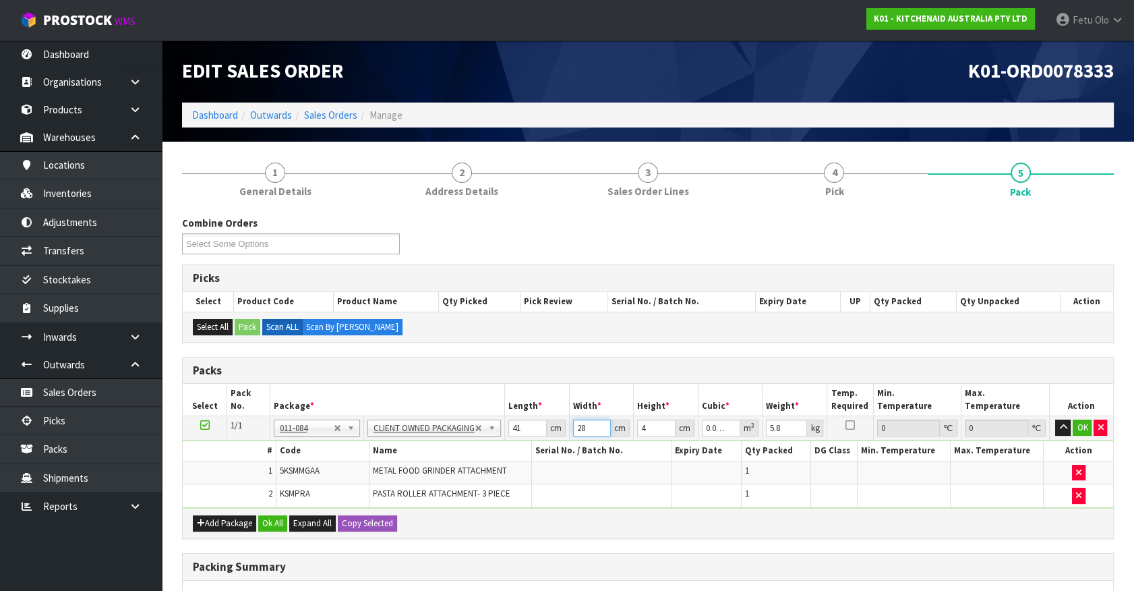
type input "0.000328"
type input "28"
type input "0.004592"
type input "2"
type input "0.002296"
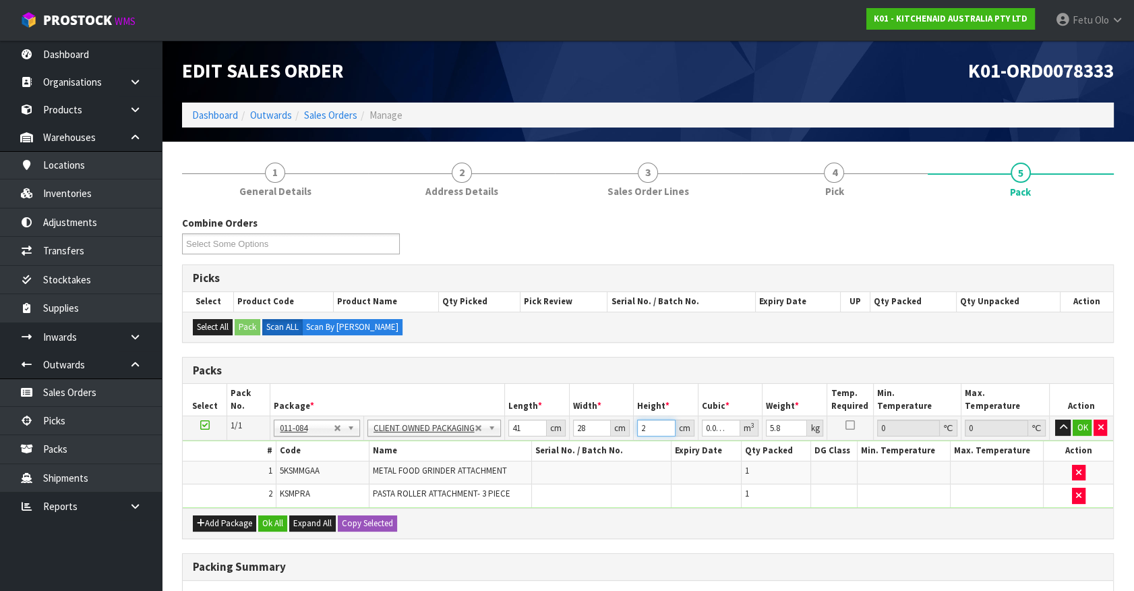
type input "29"
type input "0.033292"
type input "29"
type input "7"
click at [1078, 424] on button "OK" at bounding box center [1082, 427] width 19 height 16
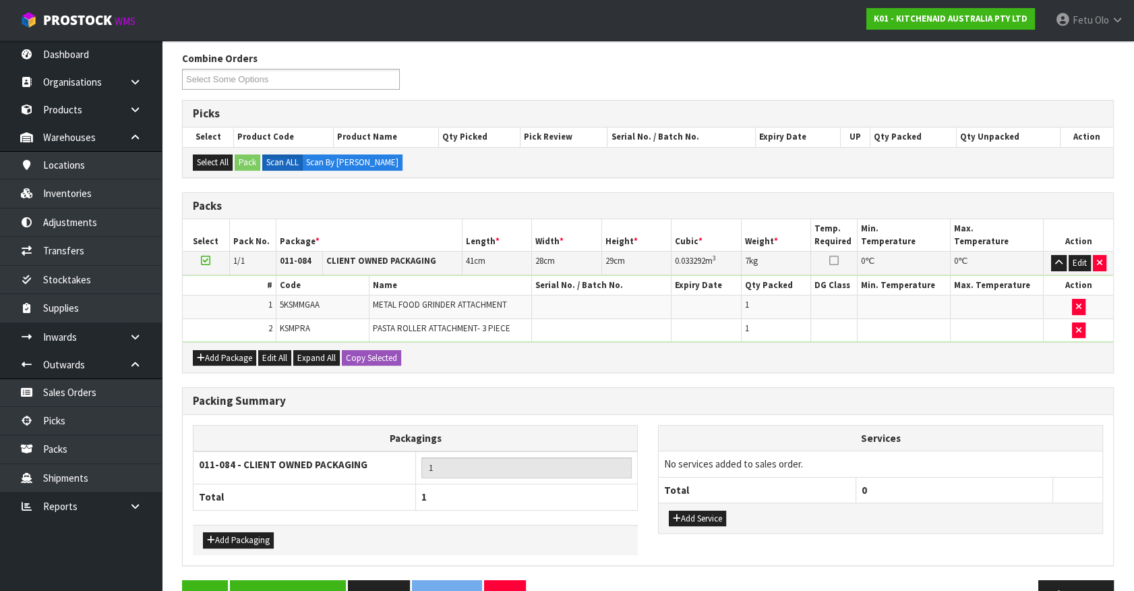
scroll to position [199, 0]
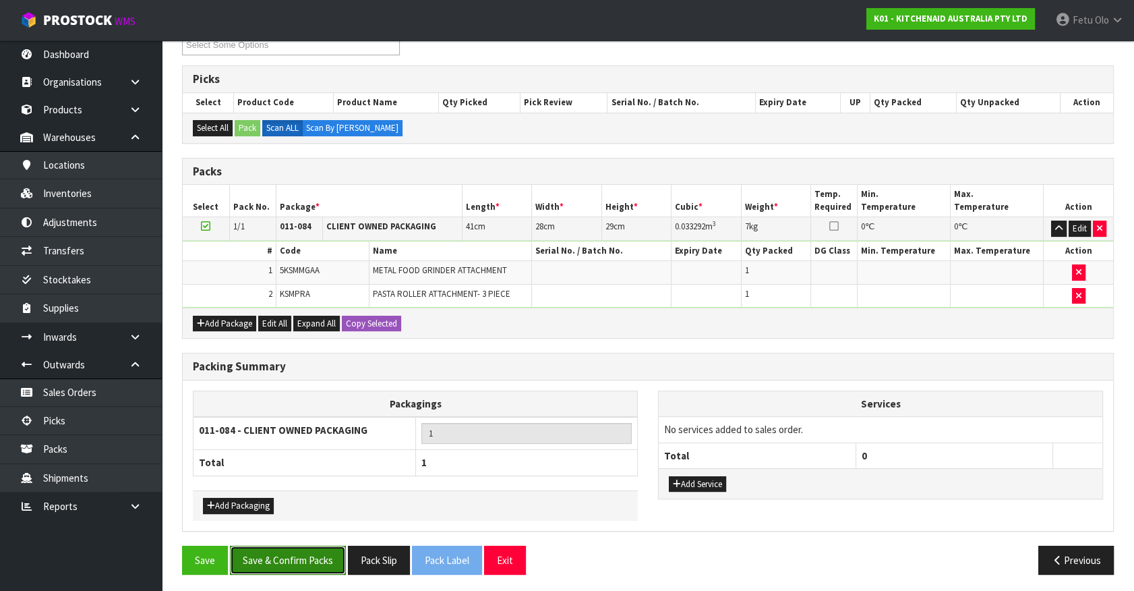
click at [266, 558] on button "Save & Confirm Packs" at bounding box center [288, 560] width 116 height 29
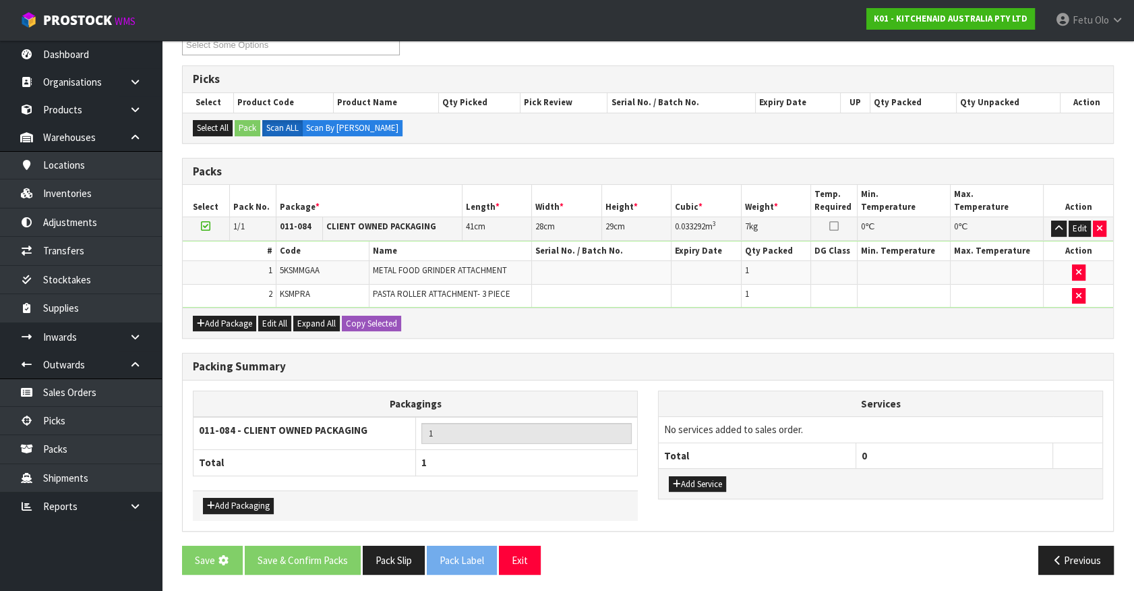
scroll to position [0, 0]
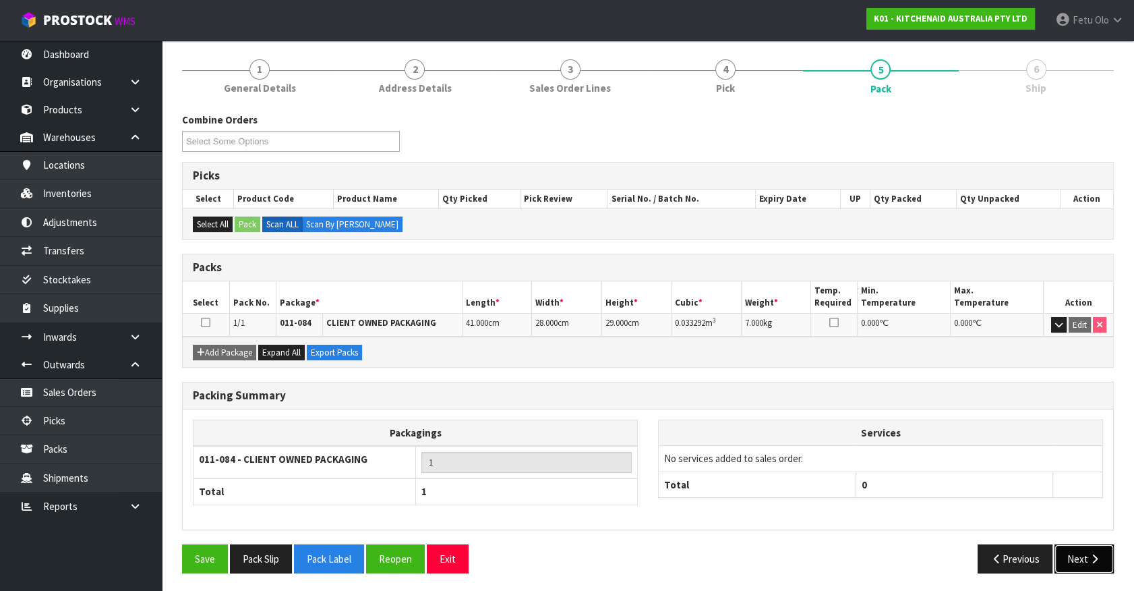
click at [1072, 546] on button "Next" at bounding box center [1084, 558] width 59 height 29
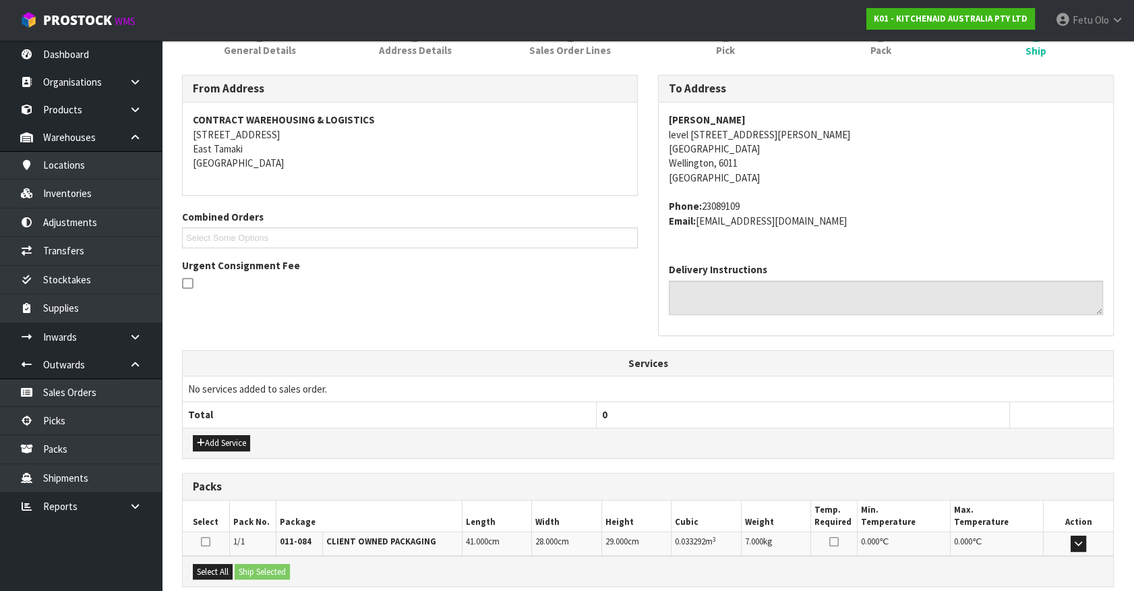
scroll to position [328, 0]
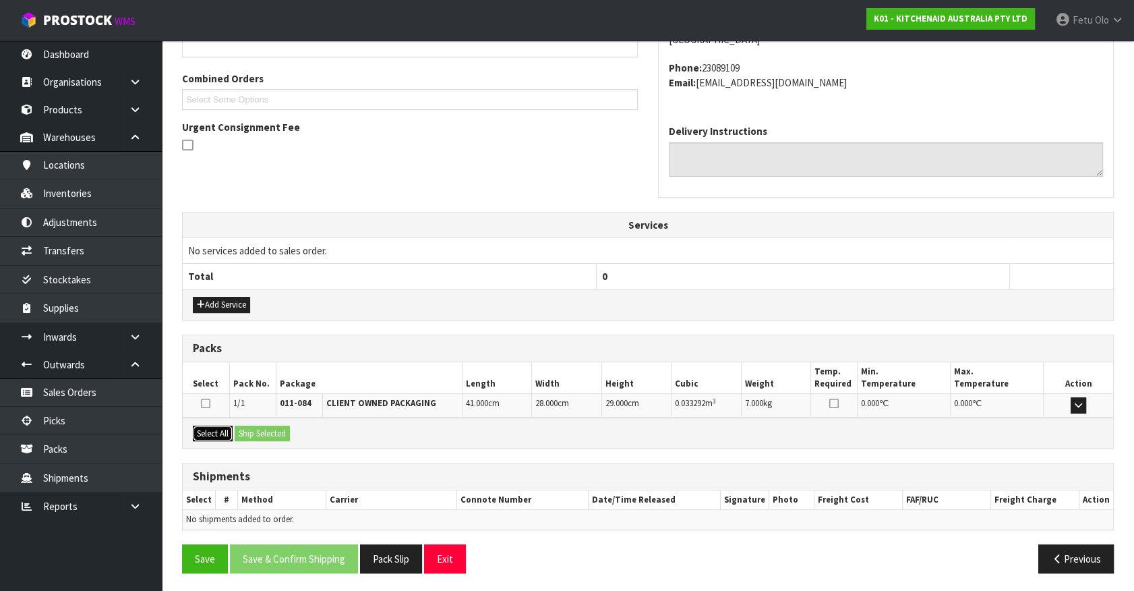
drag, startPoint x: 209, startPoint y: 430, endPoint x: 310, endPoint y: 440, distance: 101.0
click at [222, 432] on button "Select All" at bounding box center [213, 434] width 40 height 16
click at [286, 432] on button "Ship Selected" at bounding box center [262, 434] width 55 height 16
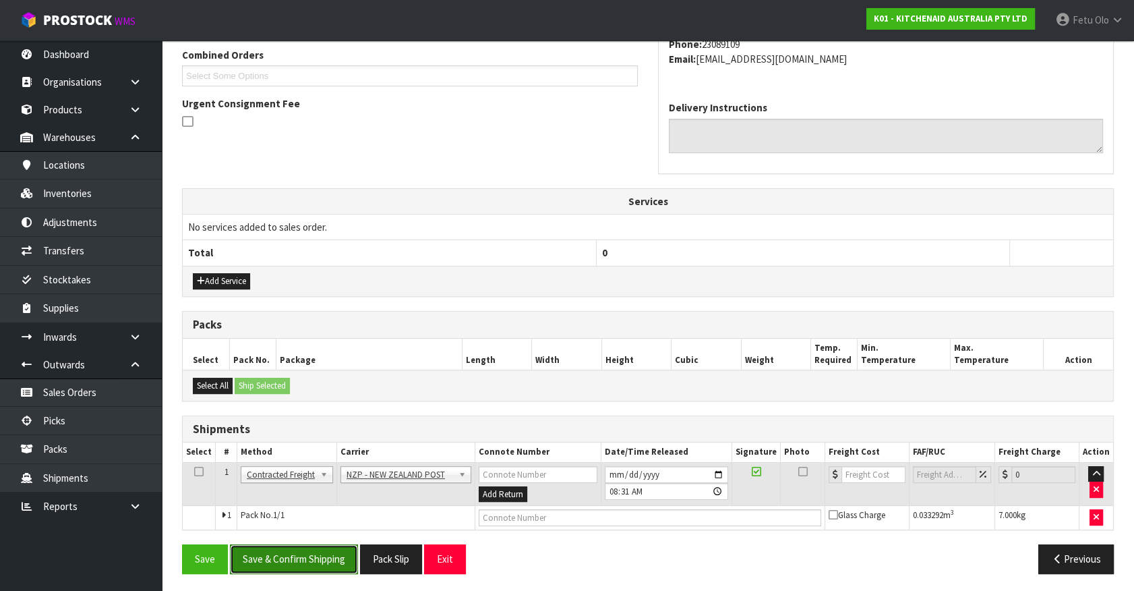
click at [339, 557] on button "Save & Confirm Shipping" at bounding box center [294, 558] width 128 height 29
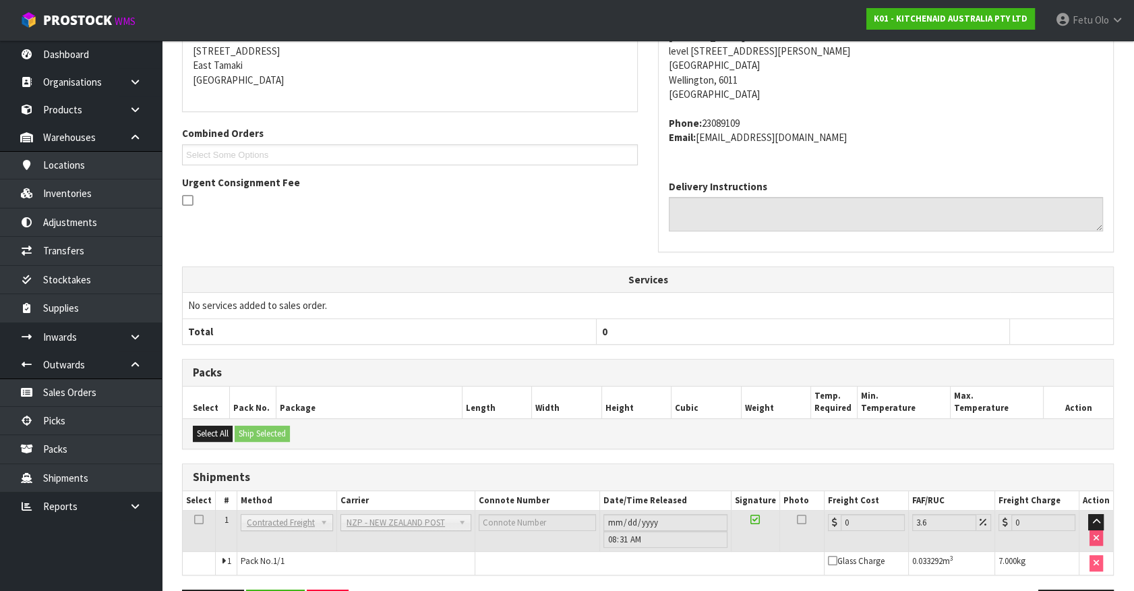
scroll to position [332, 0]
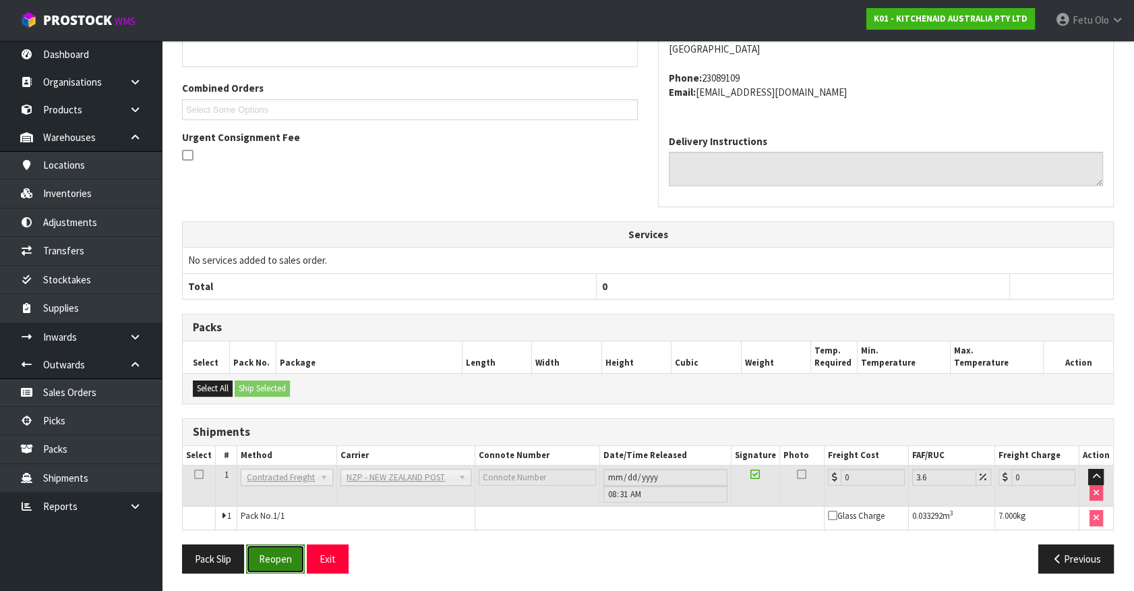
click at [271, 553] on button "Reopen" at bounding box center [275, 558] width 59 height 29
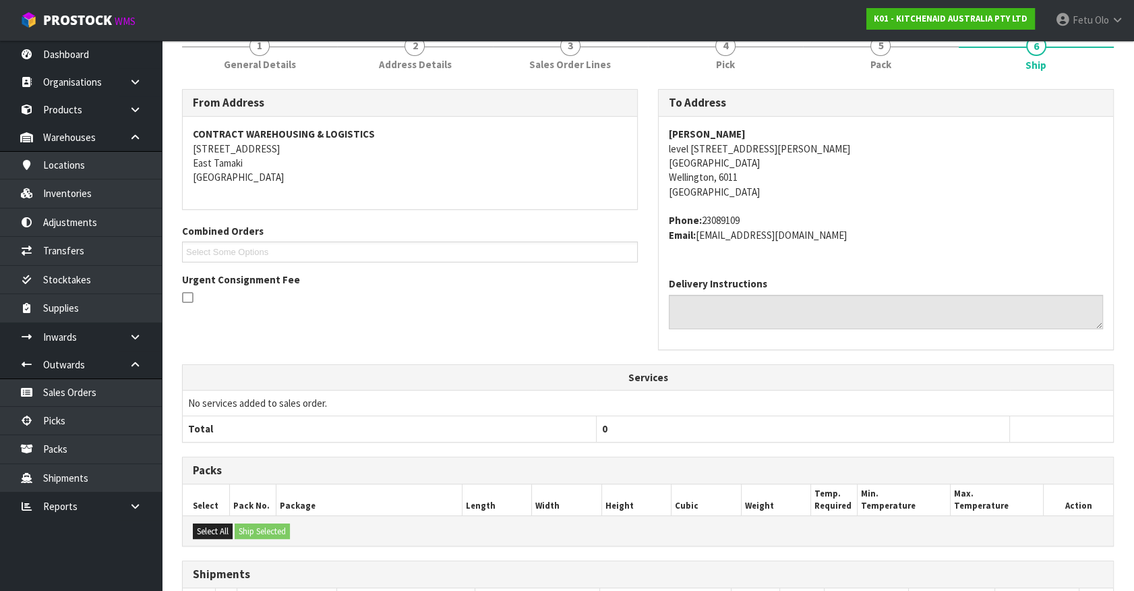
scroll to position [318, 0]
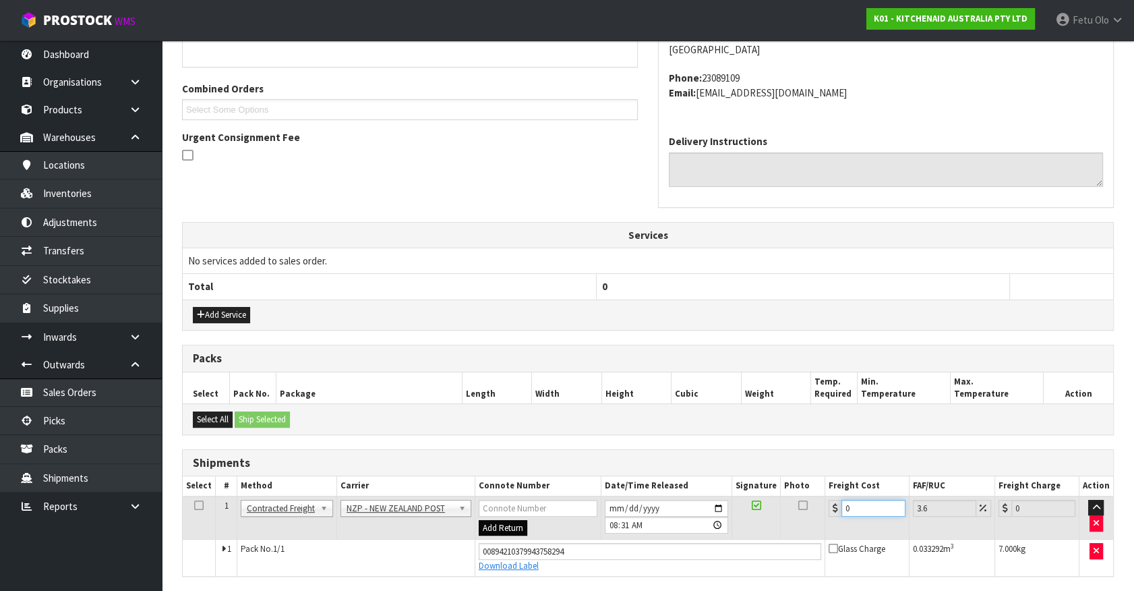
drag, startPoint x: 870, startPoint y: 508, endPoint x: 503, endPoint y: 524, distance: 367.2
click at [503, 524] on tr "1 Client Local Pickup Customer Local Pickup Company Freight Contracted Freight …" at bounding box center [648, 518] width 931 height 44
type input "8"
type input "8.29"
type input "8.4"
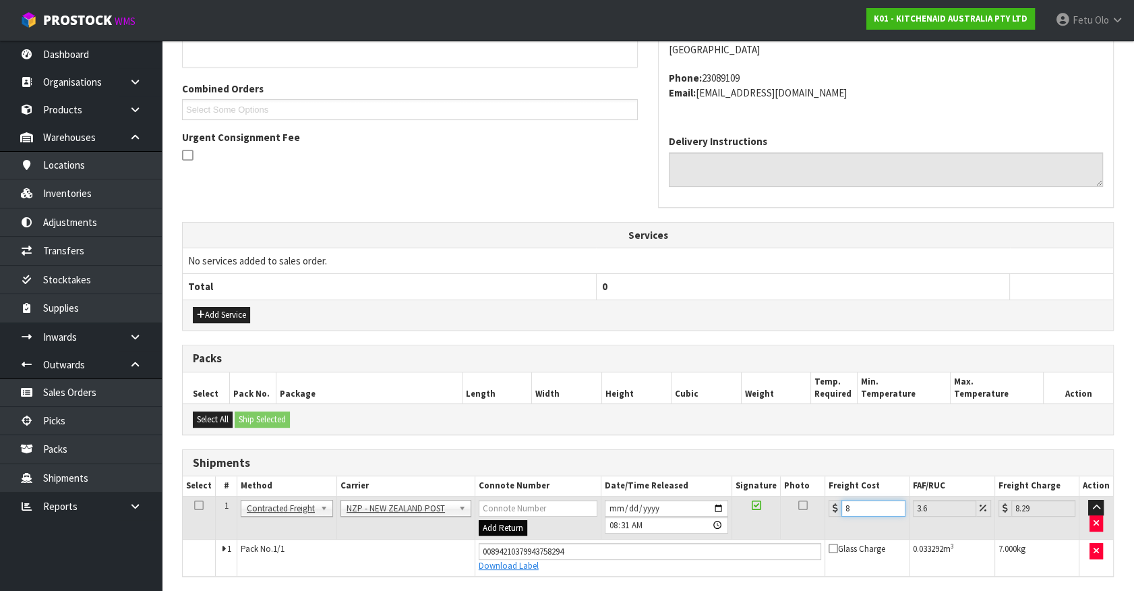
type input "8.7"
type input "8.45"
type input "8.75"
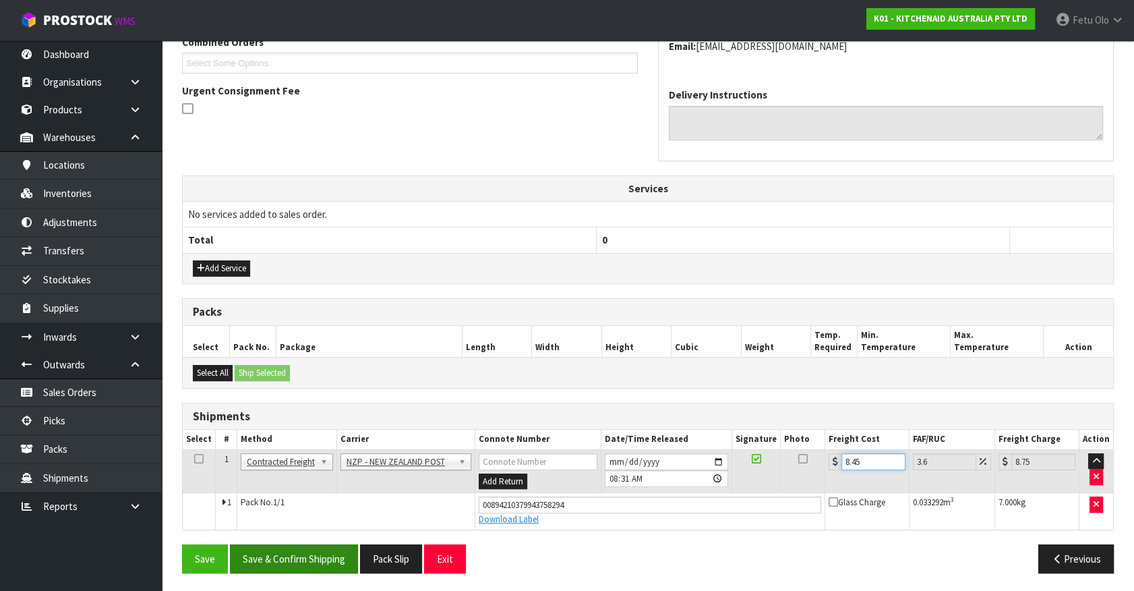
type input "8.45"
click at [283, 564] on button "Save & Confirm Shipping" at bounding box center [294, 558] width 128 height 29
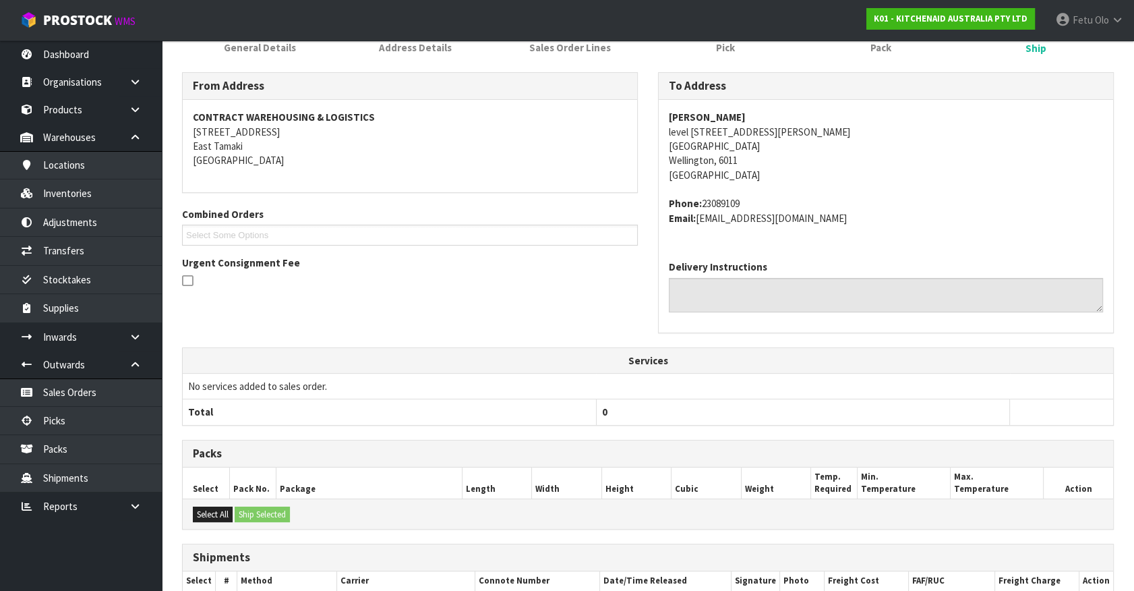
scroll to position [327, 0]
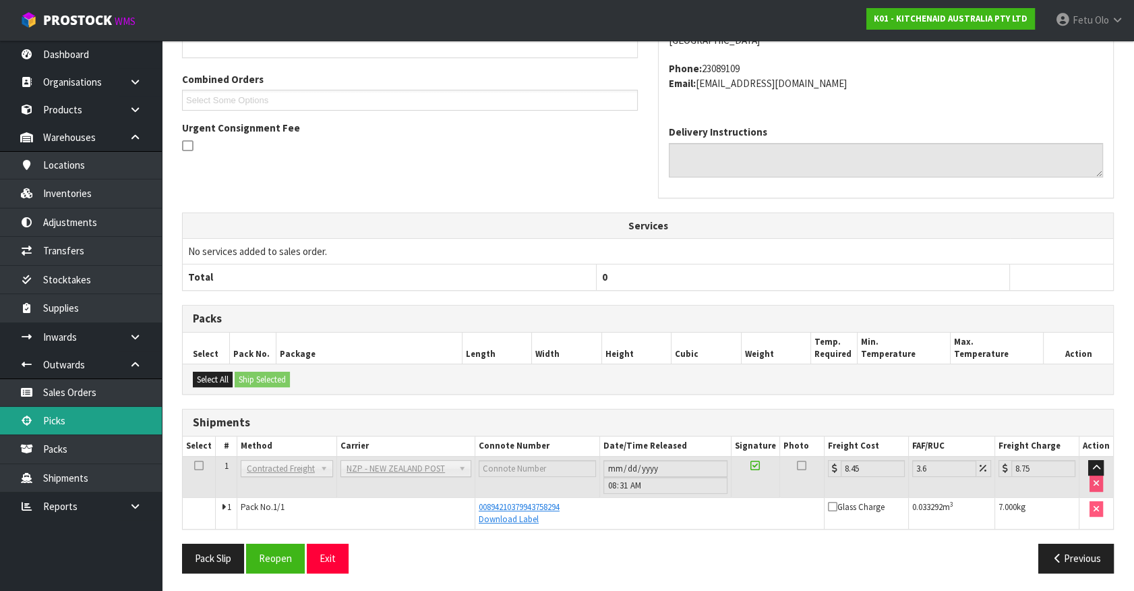
click at [64, 418] on link "Picks" at bounding box center [81, 421] width 162 height 28
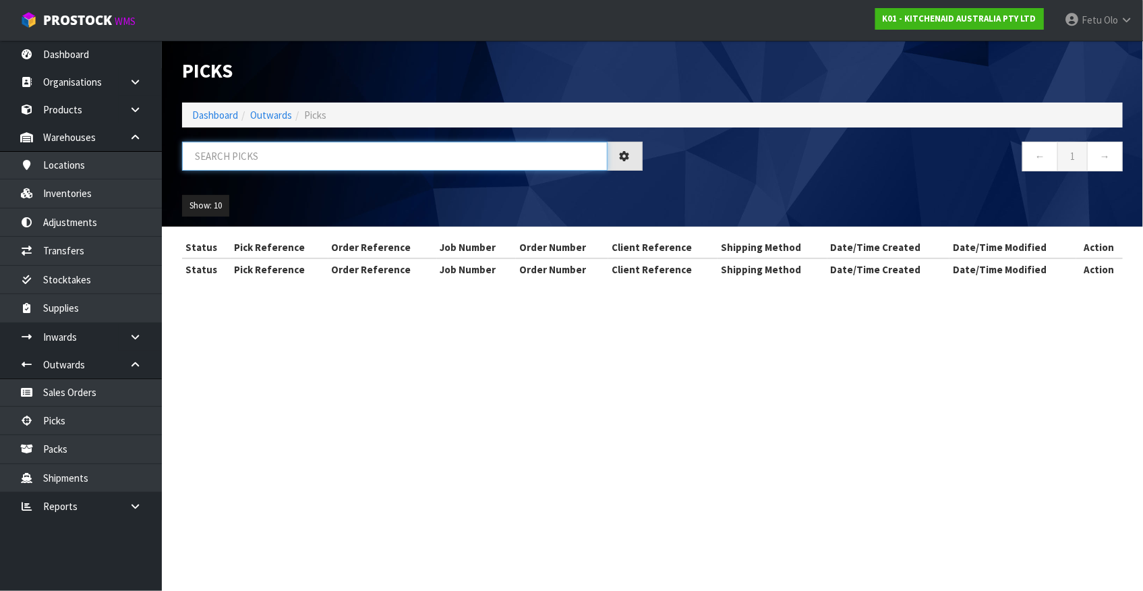
click at [335, 152] on input "text" at bounding box center [395, 156] width 426 height 29
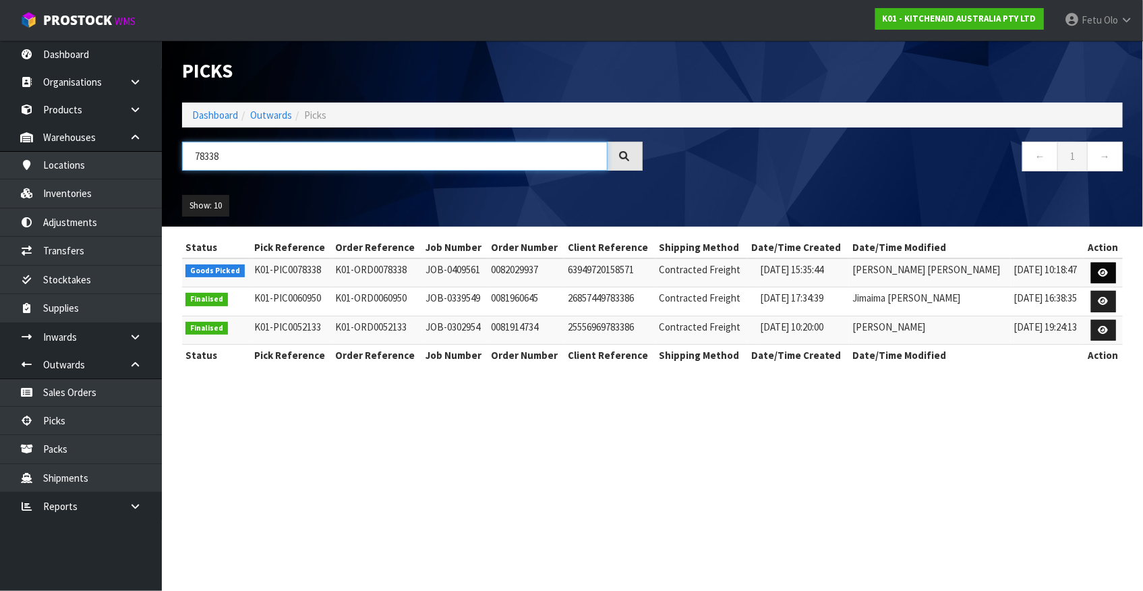
type input "78338"
click at [1107, 268] on icon at bounding box center [1104, 272] width 10 height 9
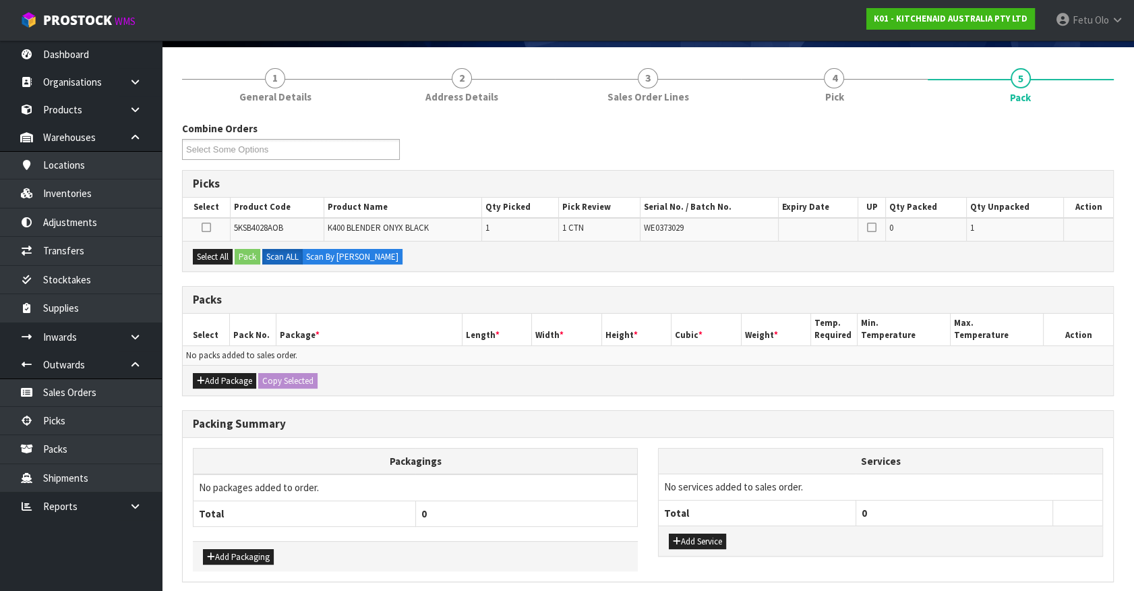
scroll to position [96, 0]
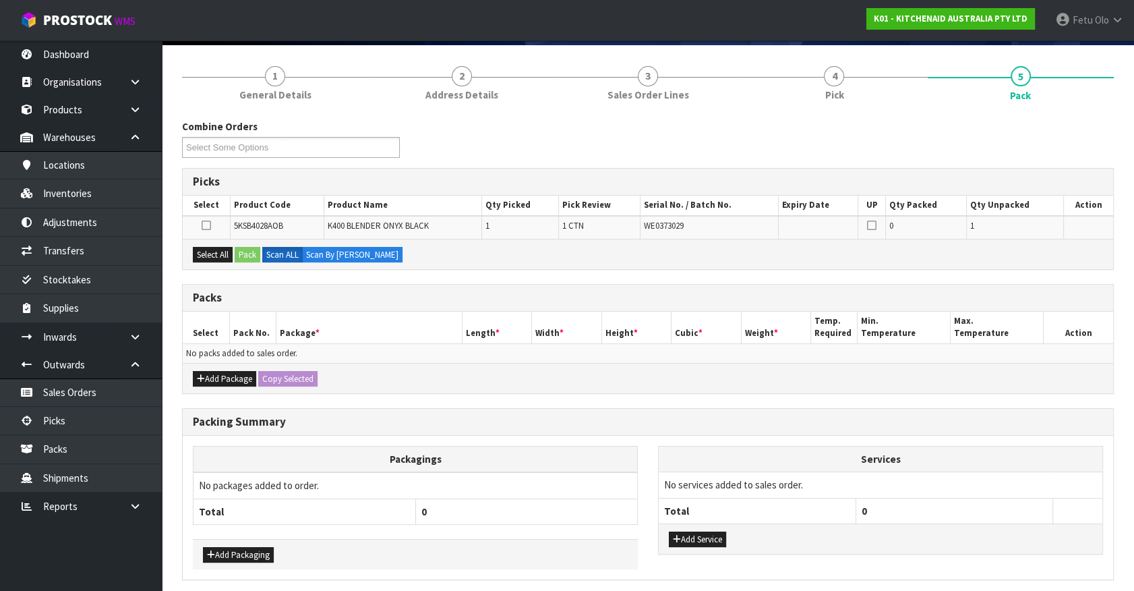
click at [371, 338] on th "Package *" at bounding box center [369, 328] width 186 height 32
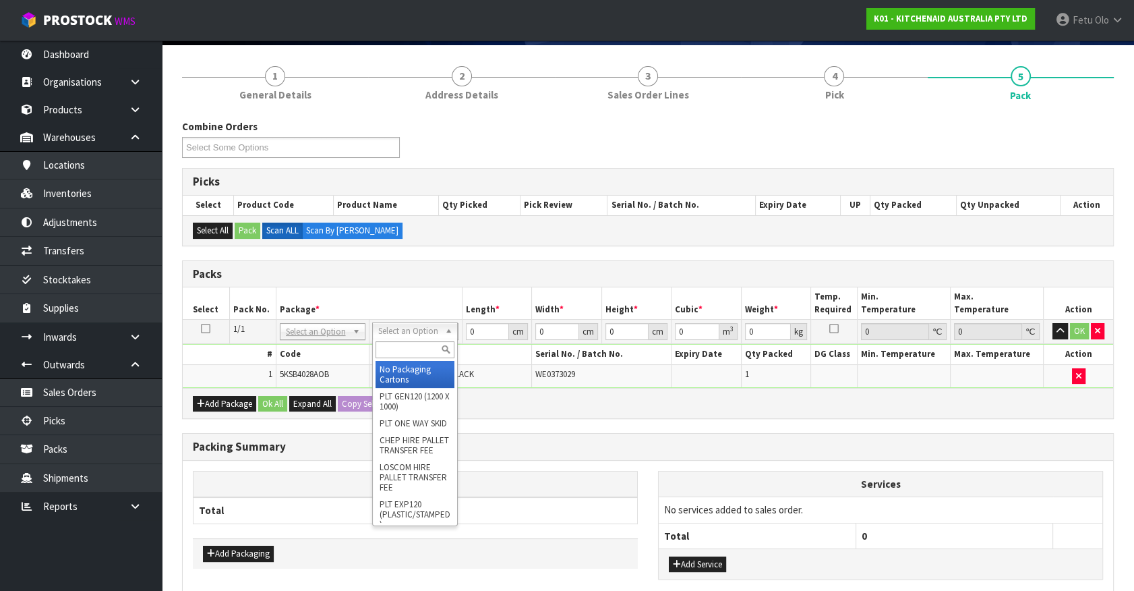
drag, startPoint x: 411, startPoint y: 367, endPoint x: 473, endPoint y: 348, distance: 64.9
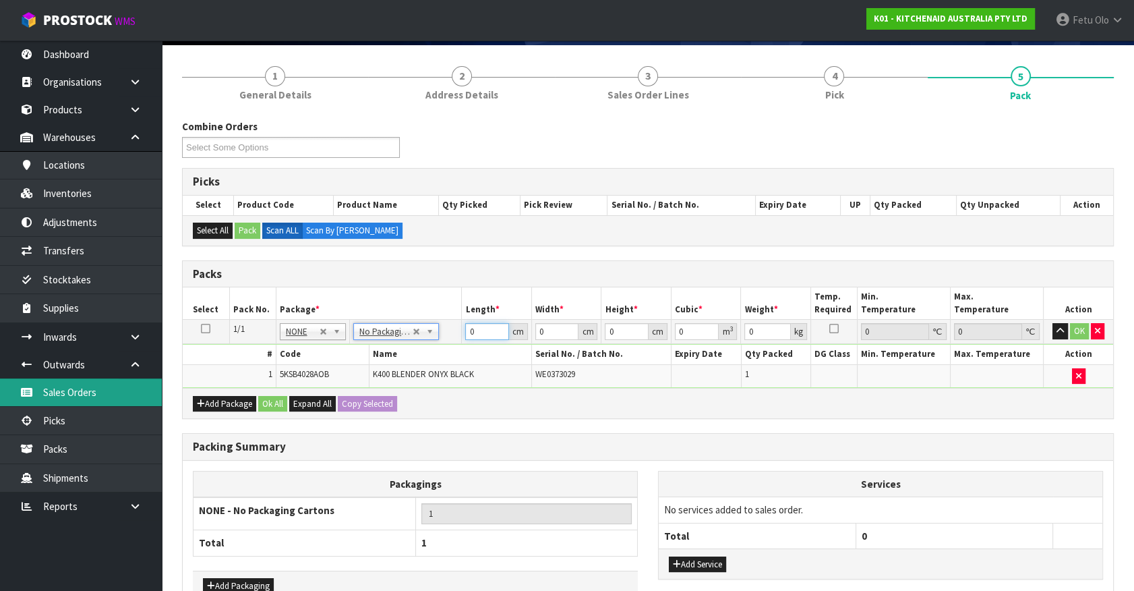
drag, startPoint x: 479, startPoint y: 333, endPoint x: 139, endPoint y: 398, distance: 346.0
click at [127, 398] on body "Toggle navigation ProStock WMS K01 - KITCHENAID AUSTRALIA PTY LTD Fetu Olo Logo…" at bounding box center [567, 199] width 1134 height 591
click at [488, 328] on input "78338" at bounding box center [487, 331] width 44 height 17
type input "33"
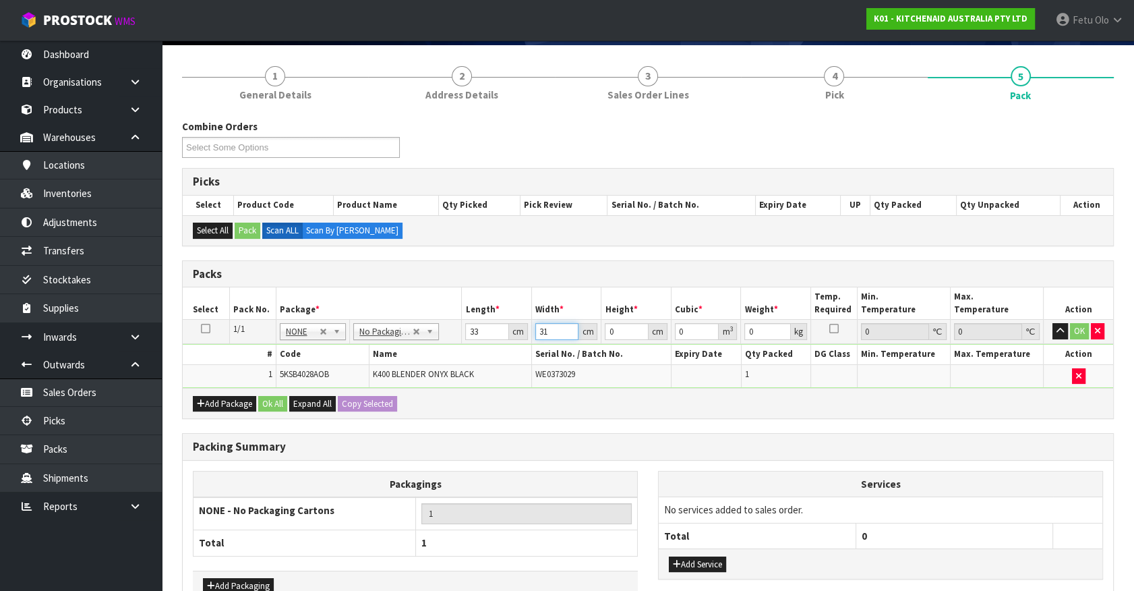
type input "31"
type input "4"
type input "0.004092"
type input "48"
type input "0.049104"
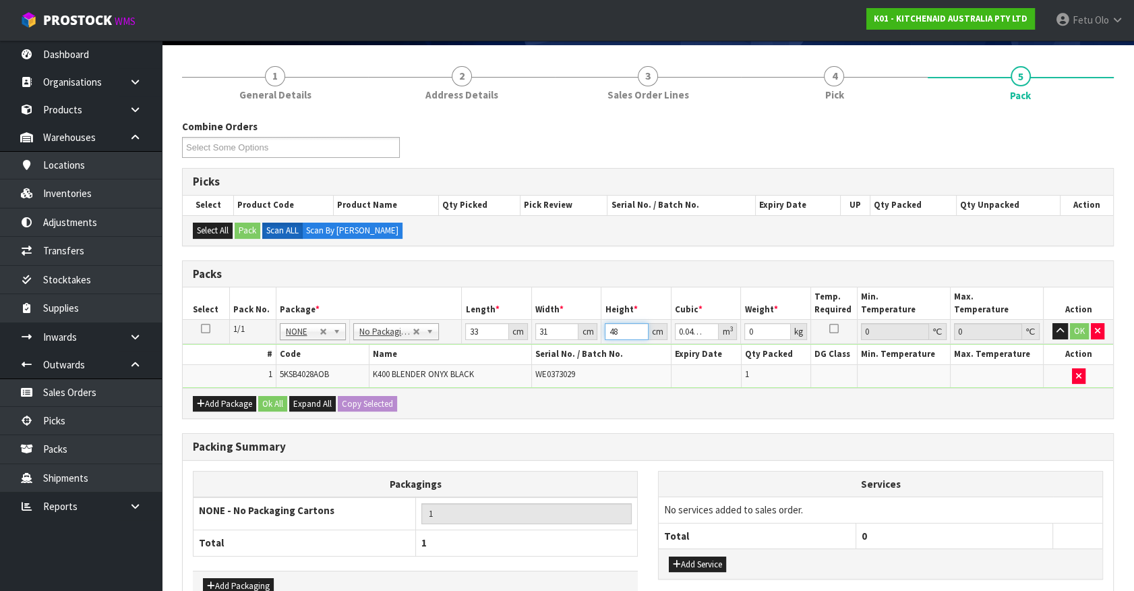
type input "48"
type input "9"
click button "OK" at bounding box center [1079, 331] width 19 height 16
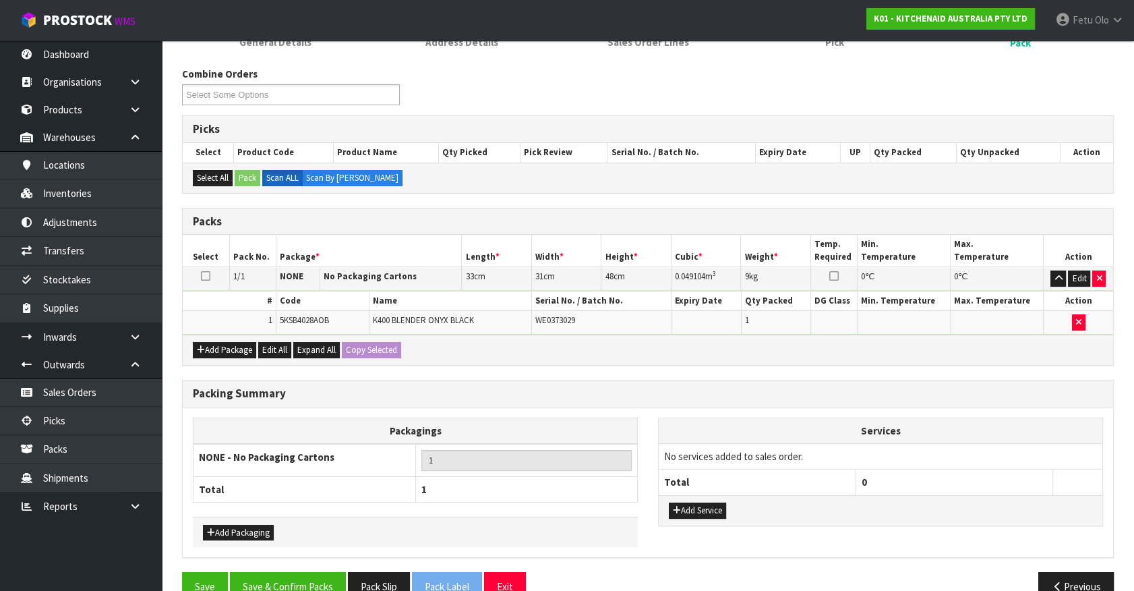
scroll to position [176, 0]
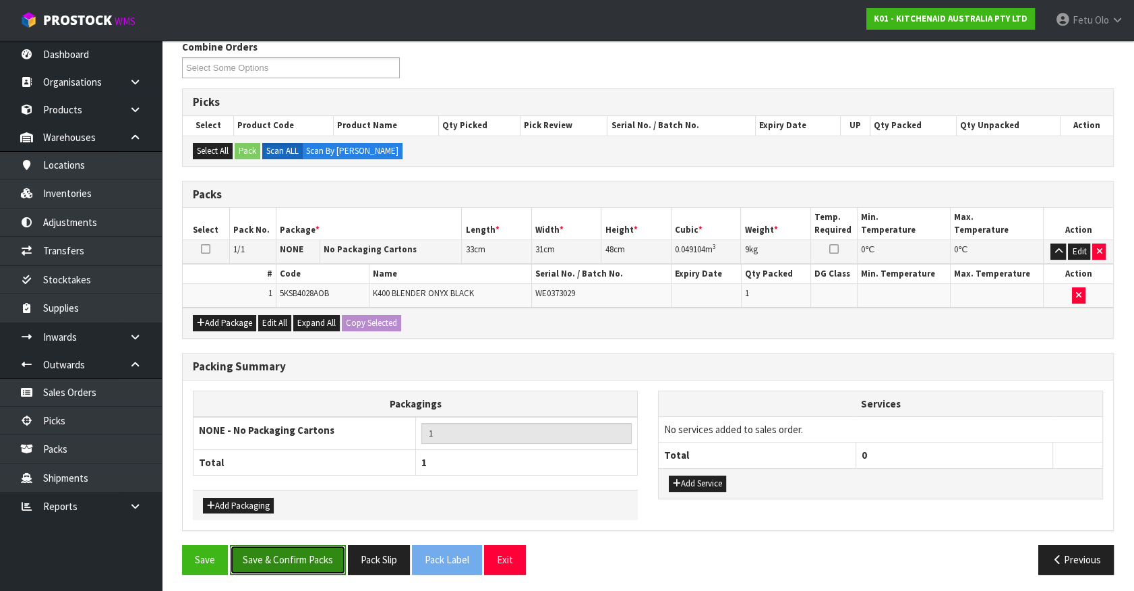
click at [298, 560] on button "Save & Confirm Packs" at bounding box center [288, 559] width 116 height 29
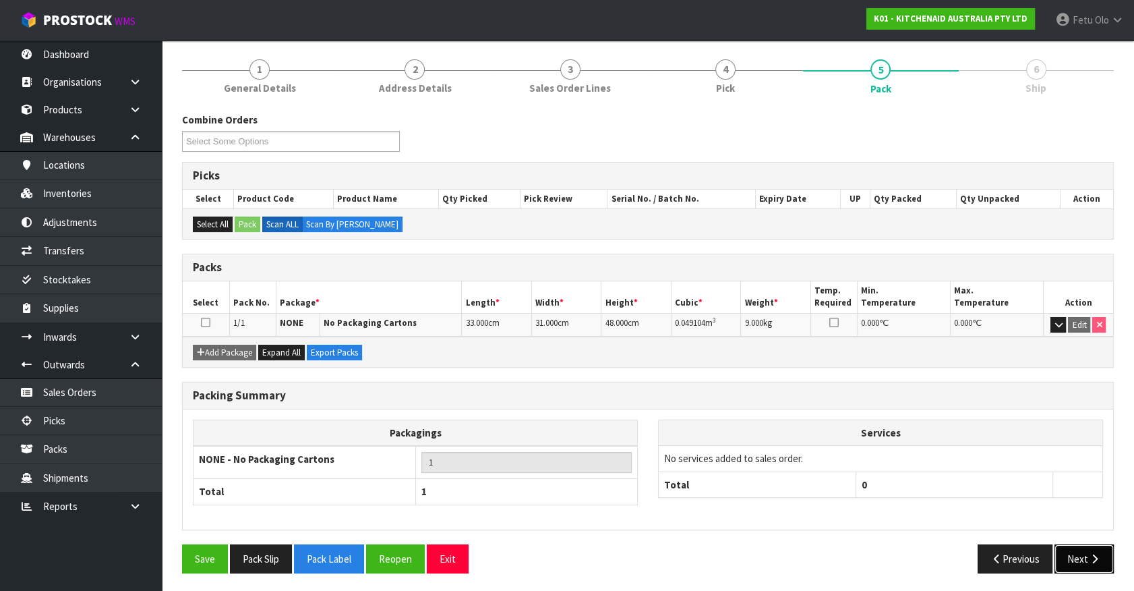
click at [1090, 554] on icon "button" at bounding box center [1094, 559] width 13 height 10
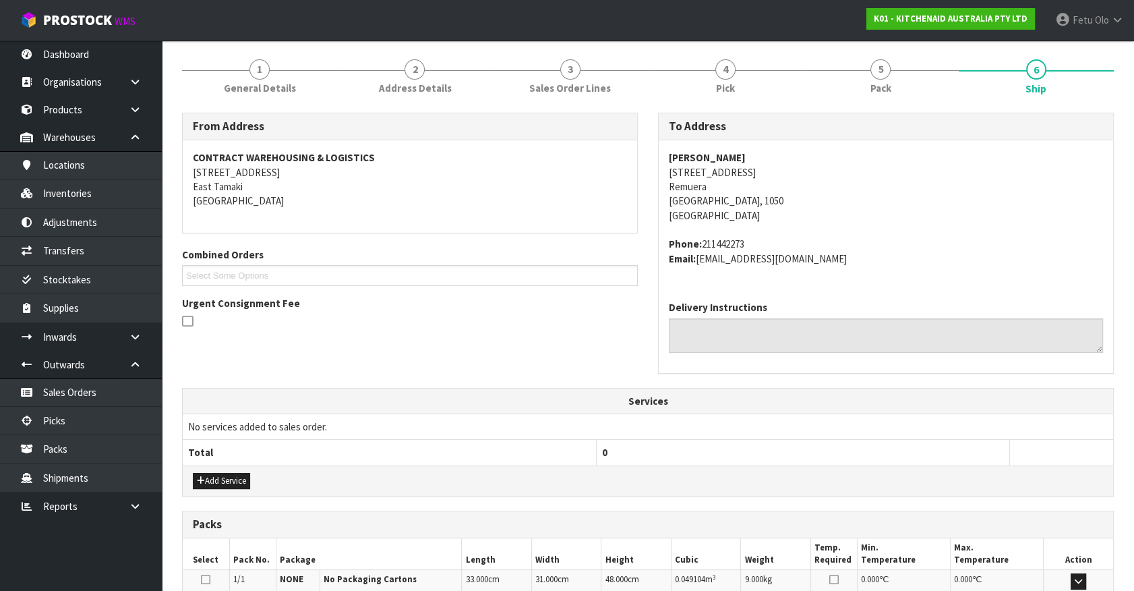
scroll to position [328, 0]
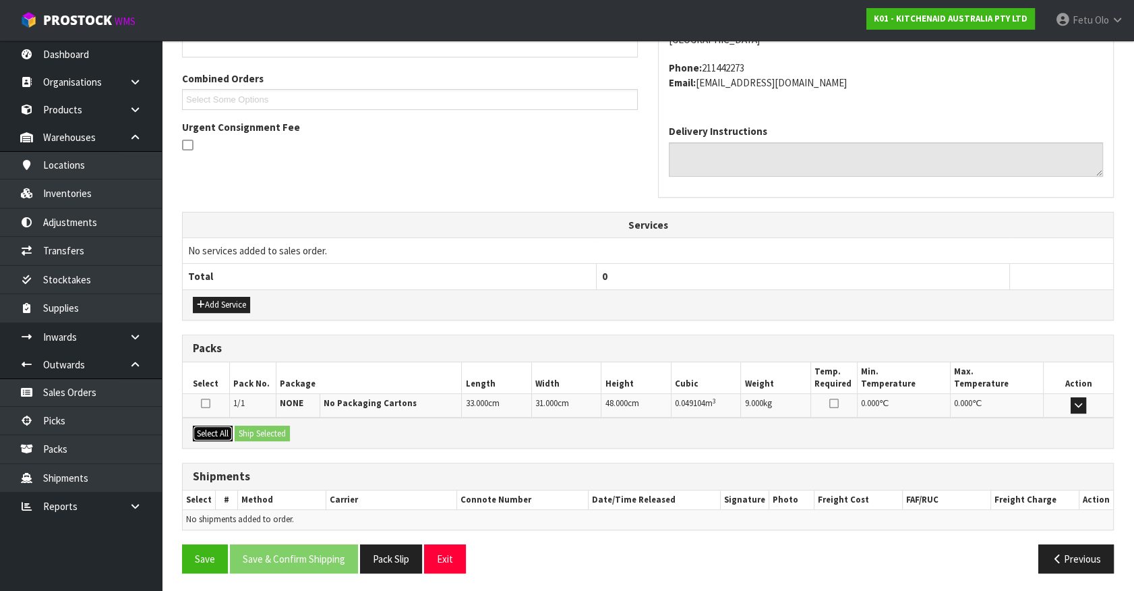
drag, startPoint x: 210, startPoint y: 430, endPoint x: 258, endPoint y: 431, distance: 47.2
click at [216, 430] on button "Select All" at bounding box center [213, 434] width 40 height 16
click at [258, 431] on button "Ship Selected" at bounding box center [262, 434] width 55 height 16
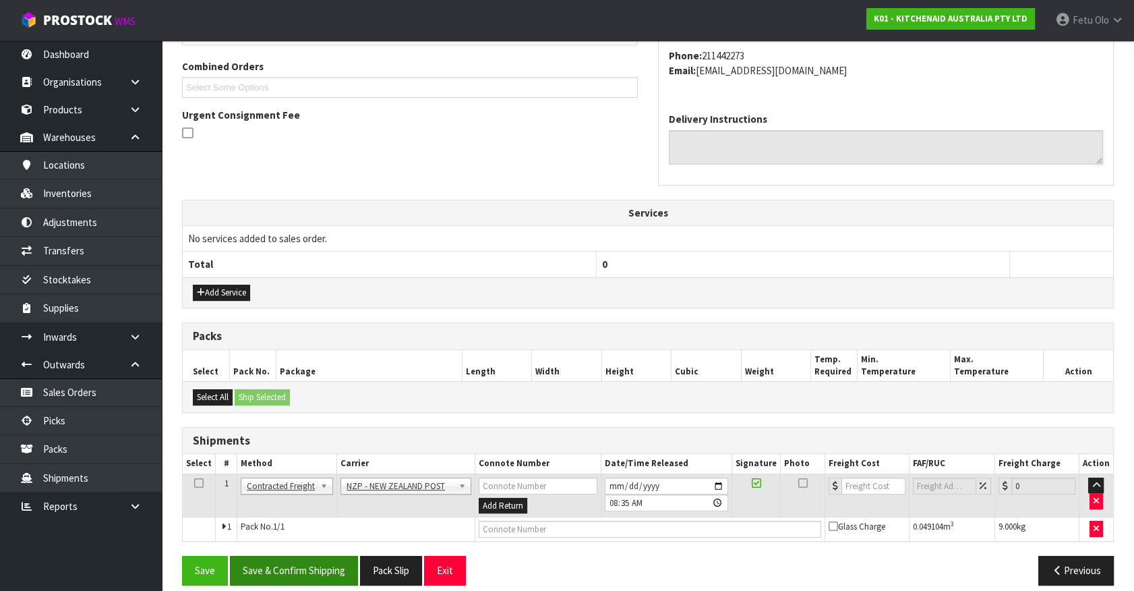
scroll to position [351, 0]
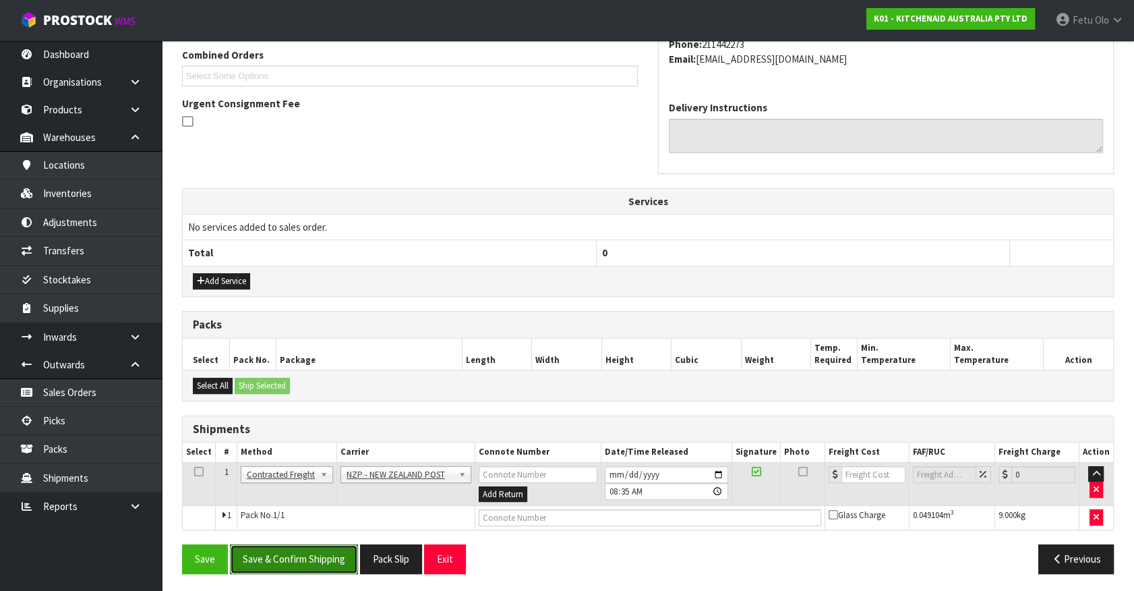
click at [303, 558] on button "Save & Confirm Shipping" at bounding box center [294, 558] width 128 height 29
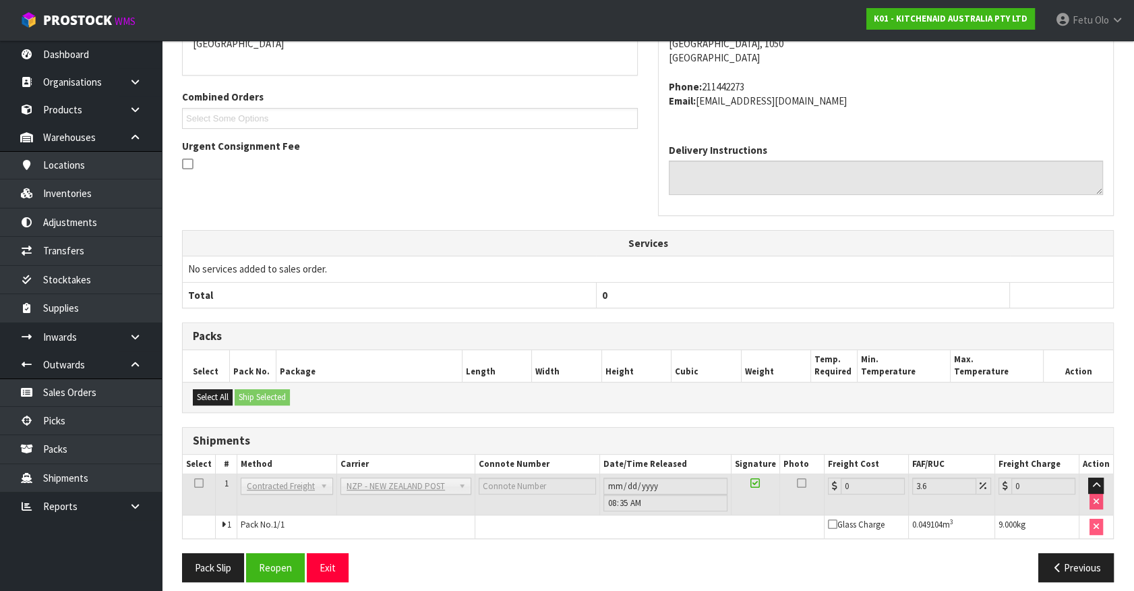
scroll to position [332, 0]
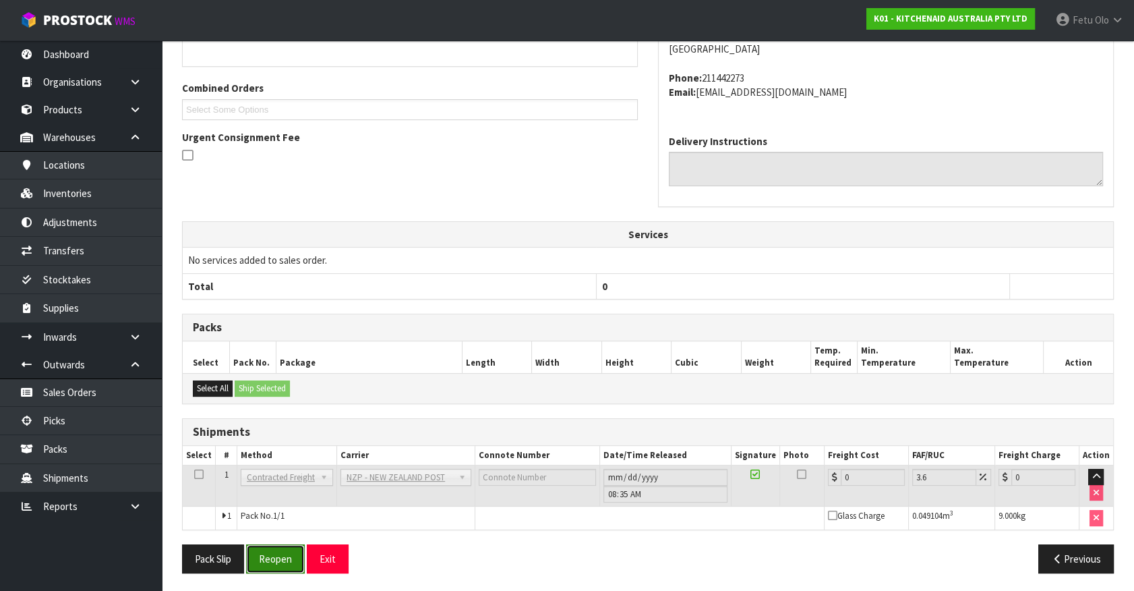
click at [278, 544] on button "Reopen" at bounding box center [275, 558] width 59 height 29
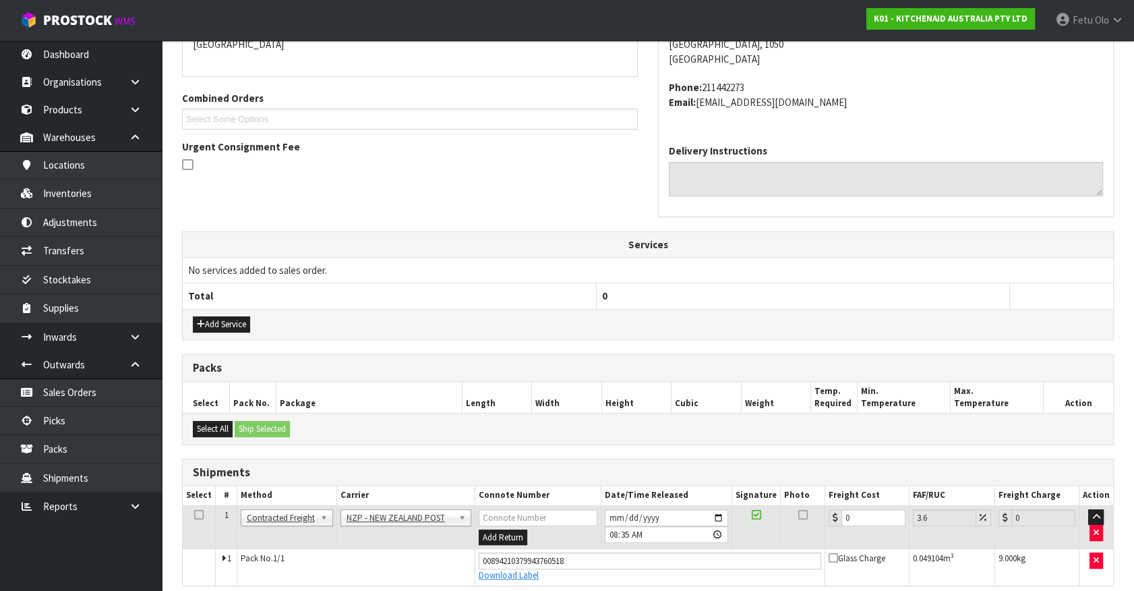
scroll to position [318, 0]
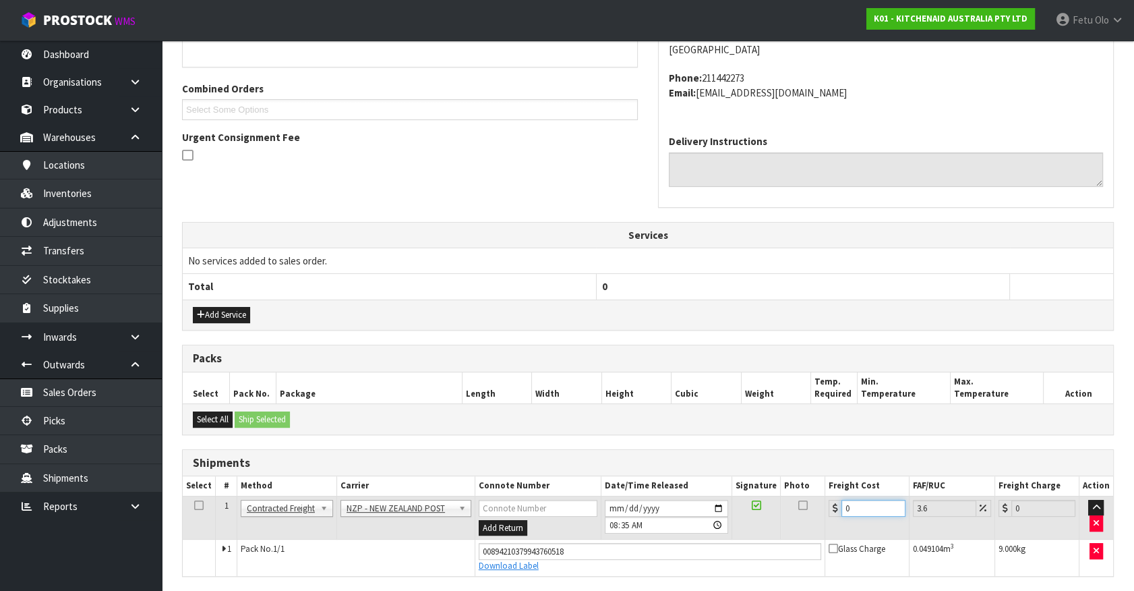
drag, startPoint x: 847, startPoint y: 504, endPoint x: 578, endPoint y: 527, distance: 270.1
click at [578, 527] on tr "1 Client Local Pickup Customer Local Pickup Company Freight Contracted Freight …" at bounding box center [648, 518] width 931 height 44
type input "4"
type input "4.14"
type input "4.3"
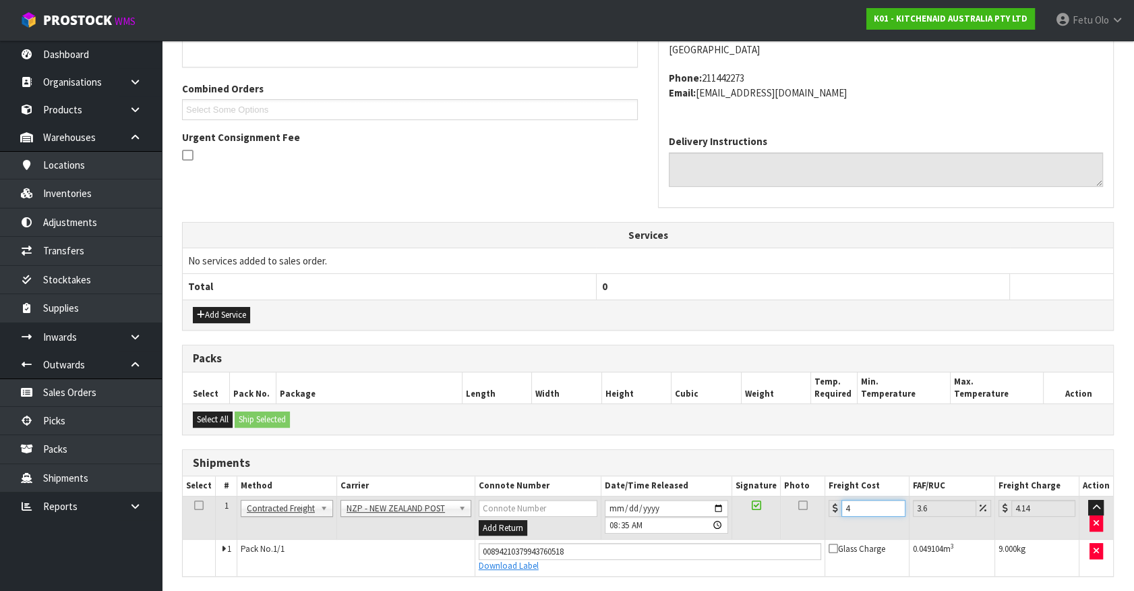
type input "4.45"
type input "4.33"
type input "4.49"
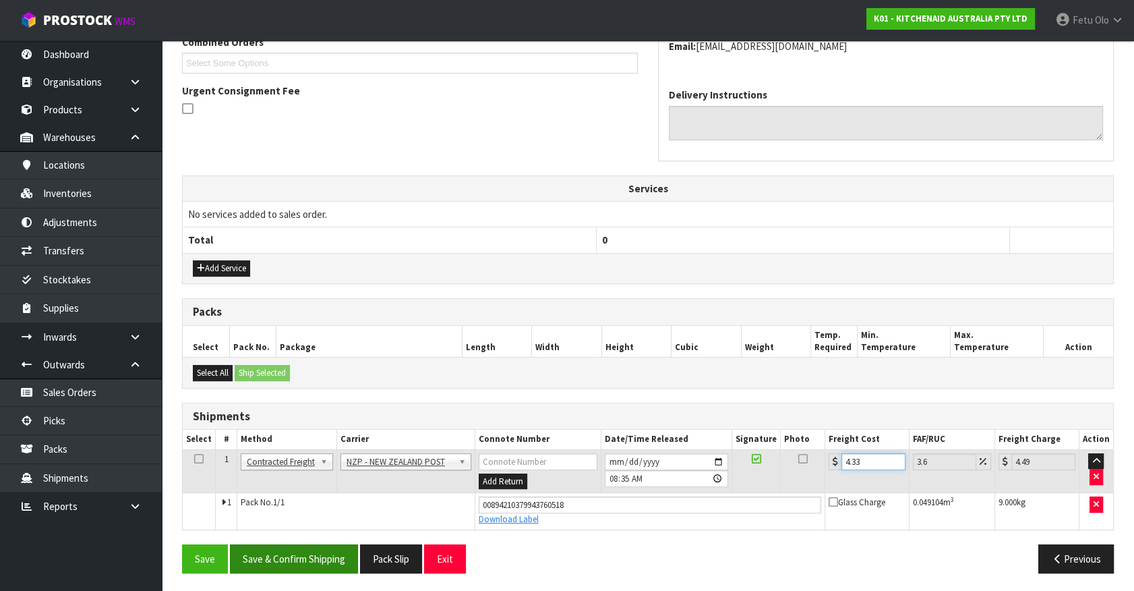
type input "4.33"
click at [304, 551] on button "Save & Confirm Shipping" at bounding box center [294, 558] width 128 height 29
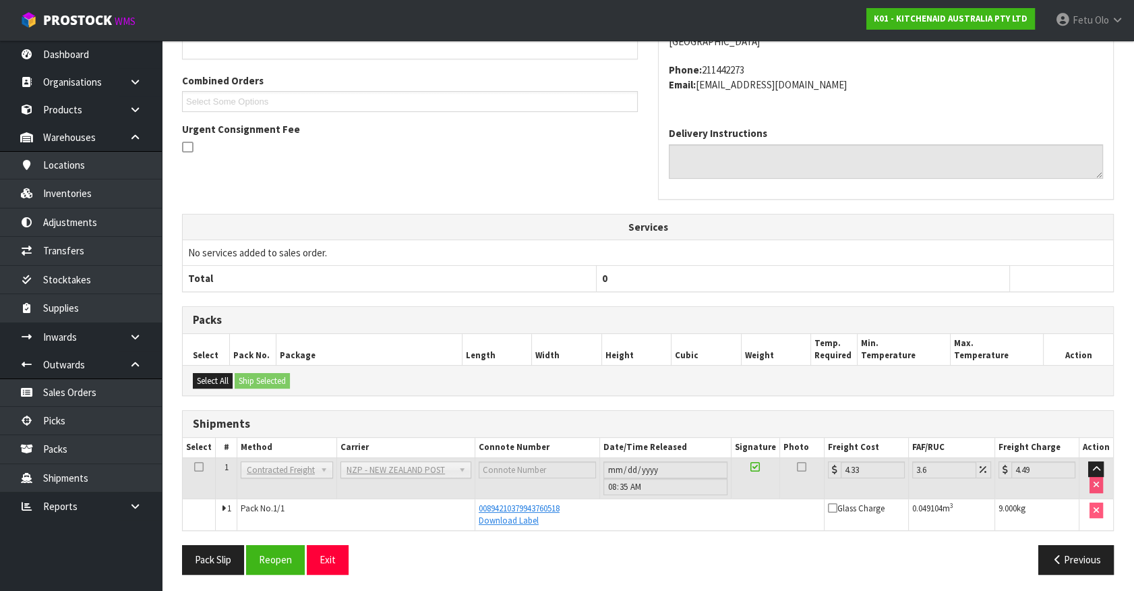
scroll to position [327, 0]
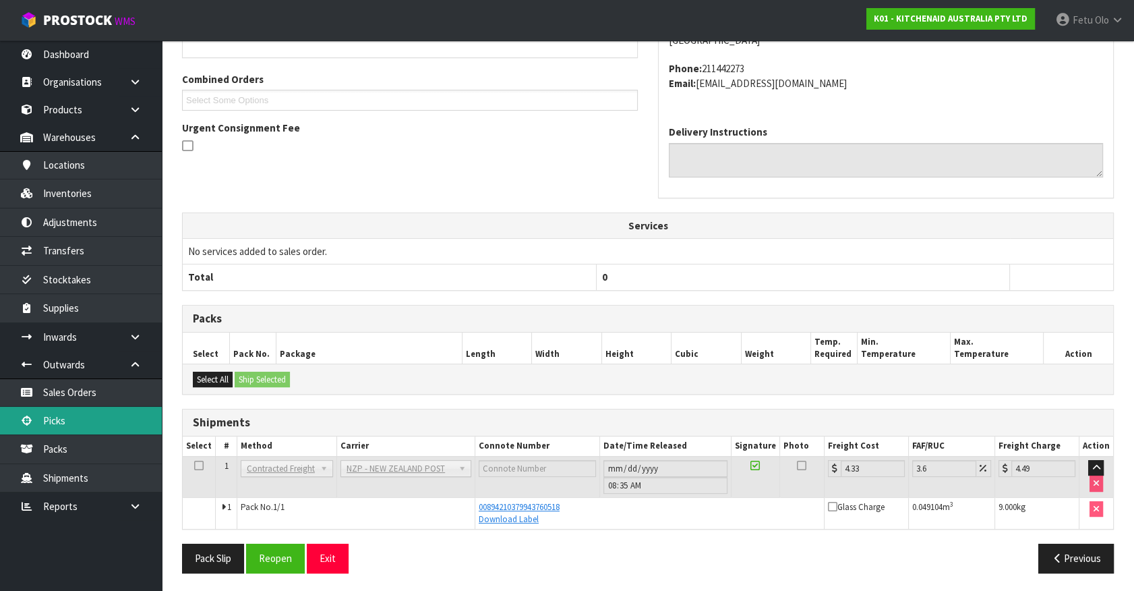
click at [63, 424] on link "Picks" at bounding box center [81, 421] width 162 height 28
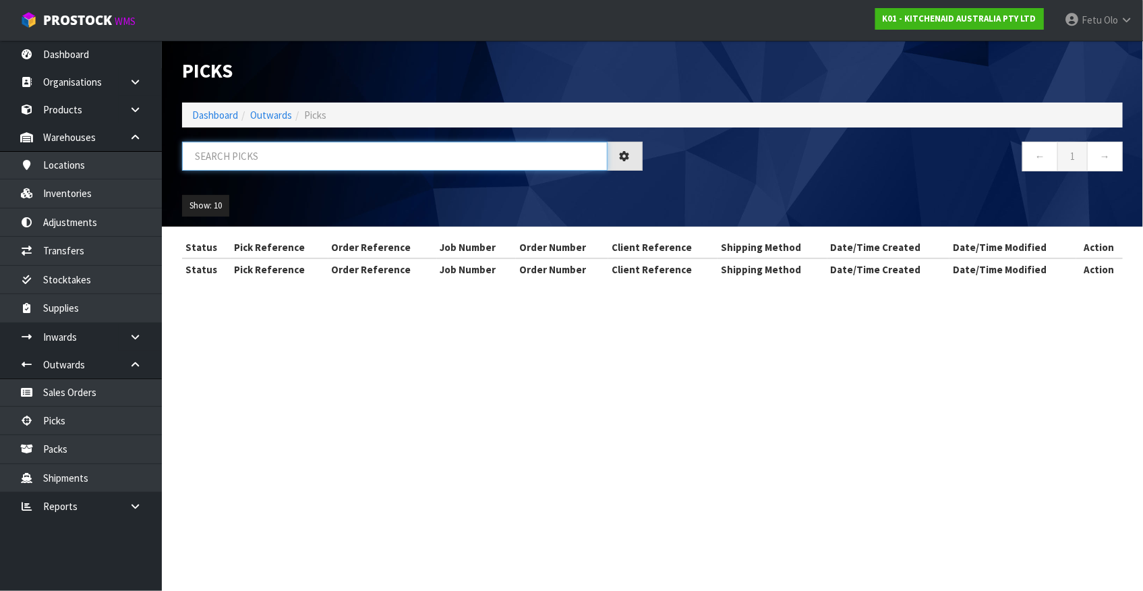
click at [283, 163] on input "text" at bounding box center [395, 156] width 426 height 29
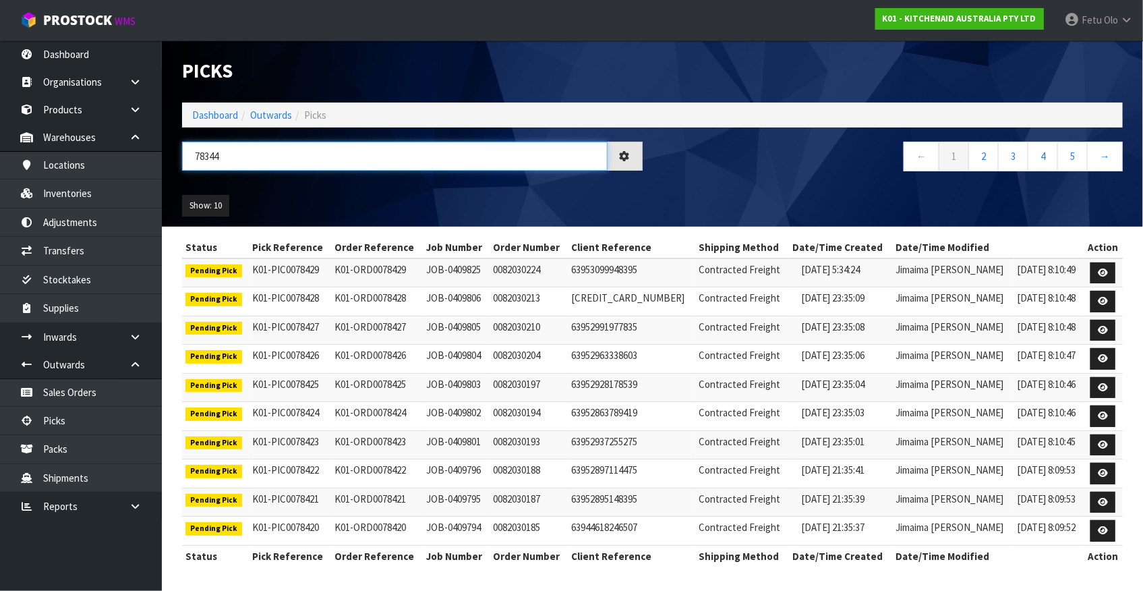
type input "78344"
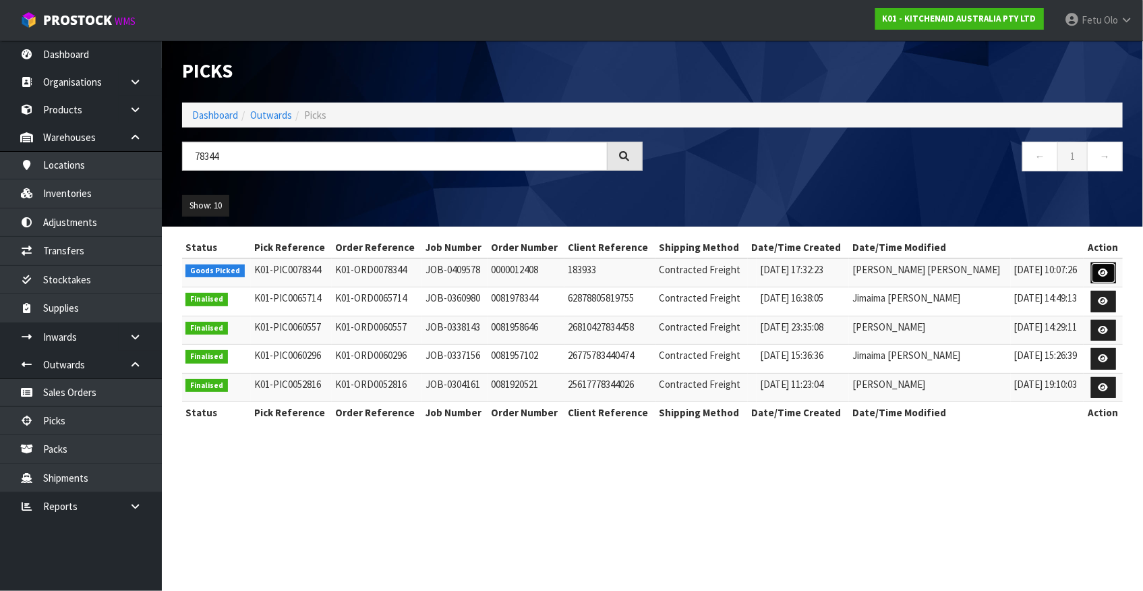
click at [1101, 270] on icon at bounding box center [1104, 272] width 10 height 9
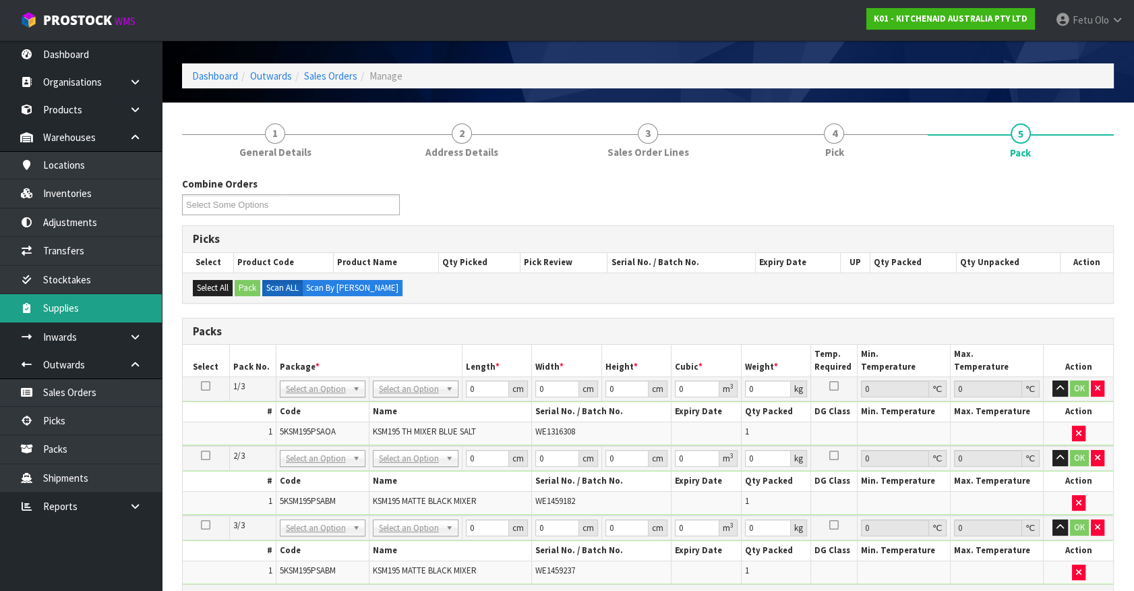
scroll to position [61, 0]
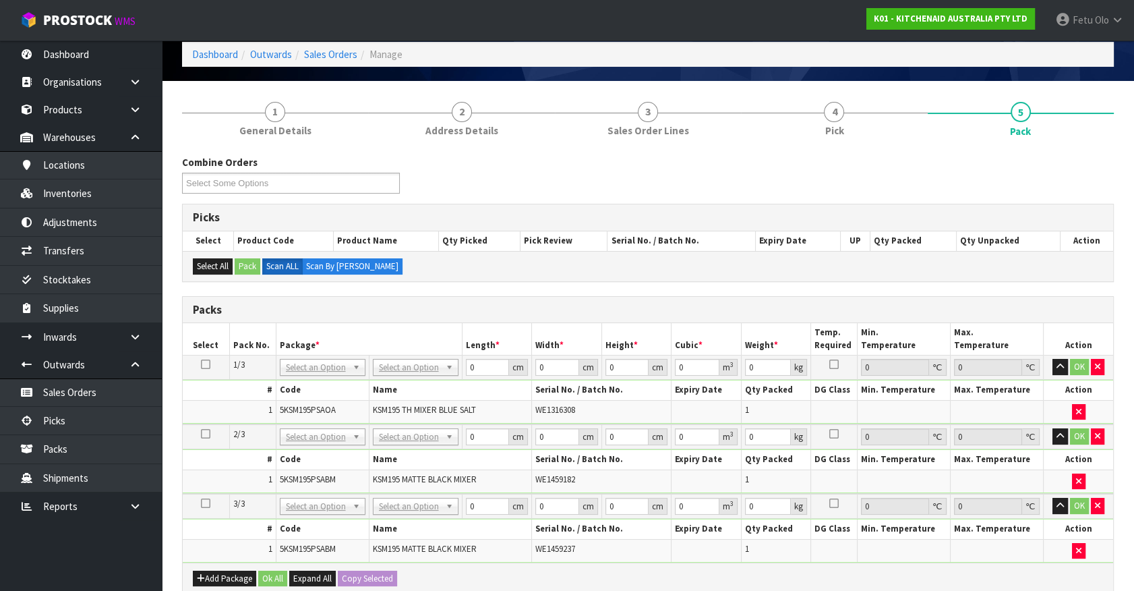
click at [199, 363] on td at bounding box center [206, 367] width 47 height 24
click at [208, 364] on icon at bounding box center [205, 364] width 9 height 1
drag, startPoint x: 299, startPoint y: 367, endPoint x: 302, endPoint y: 380, distance: 13.1
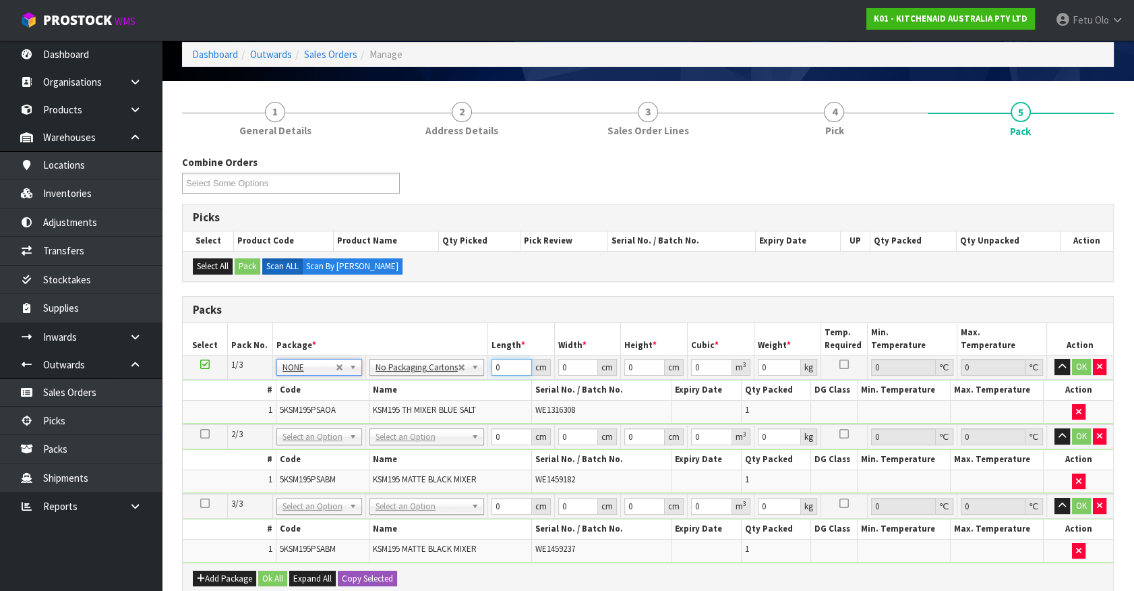
click at [417, 371] on tr "1/3 NONE 007-001 007-002 007-004 007-009 007-013 007-014 007-015 007-017 007-01…" at bounding box center [648, 367] width 931 height 24
type input "42"
type input "29"
type input "4"
type input "0.004872"
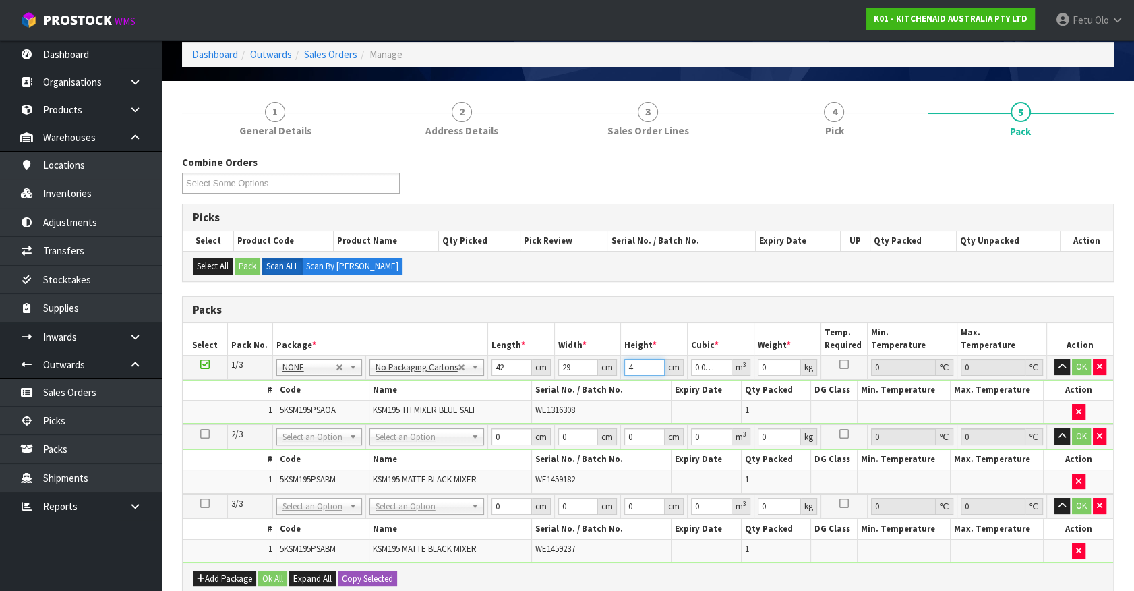
type input "43"
type input "0.052374"
type input "43"
type input "13"
click button "OK" at bounding box center [1081, 367] width 19 height 16
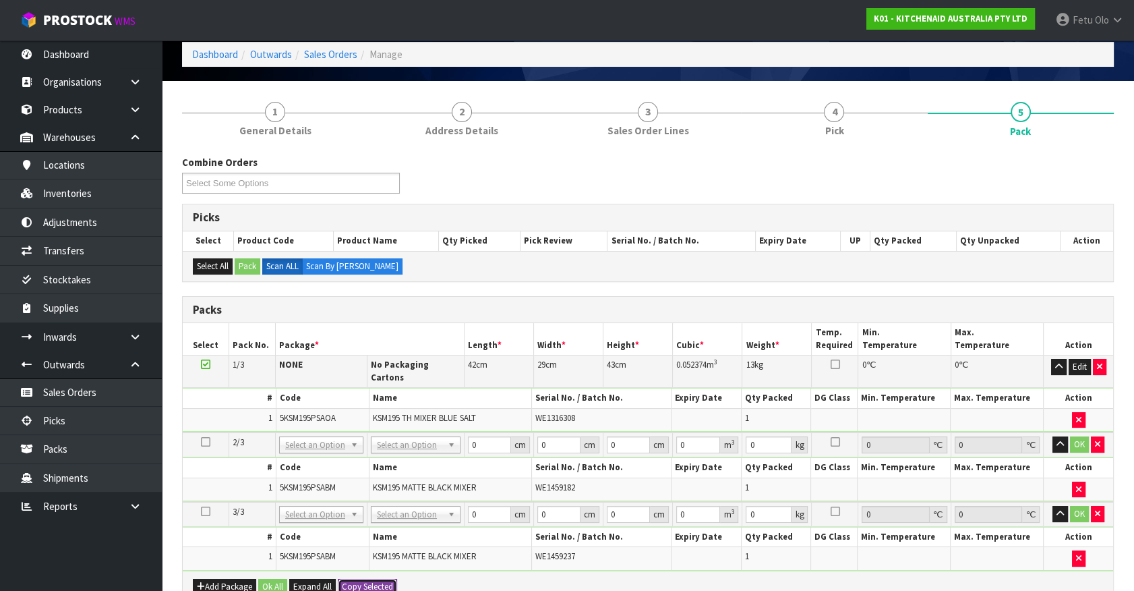
click at [383, 579] on button "Copy Selected" at bounding box center [367, 587] width 59 height 16
click at [383, 579] on button "Confirm Copy Selected" at bounding box center [382, 587] width 89 height 16
type input "42"
type input "29"
type input "43"
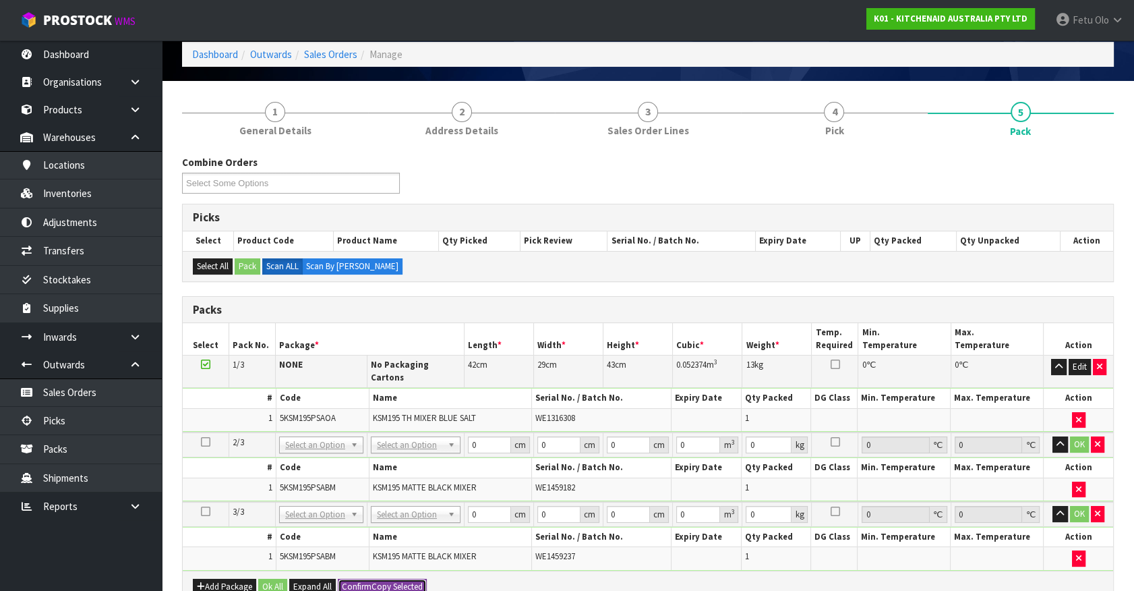
type input "0.052374"
type input "13"
type input "42"
type input "29"
type input "43"
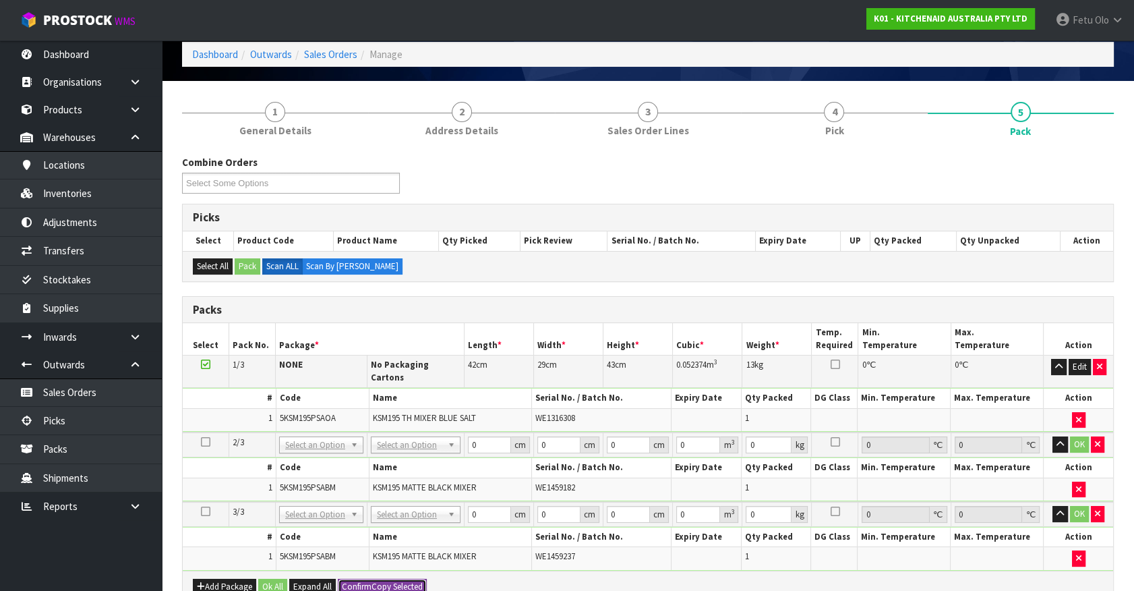
type input "0.052374"
type input "13"
type input "3"
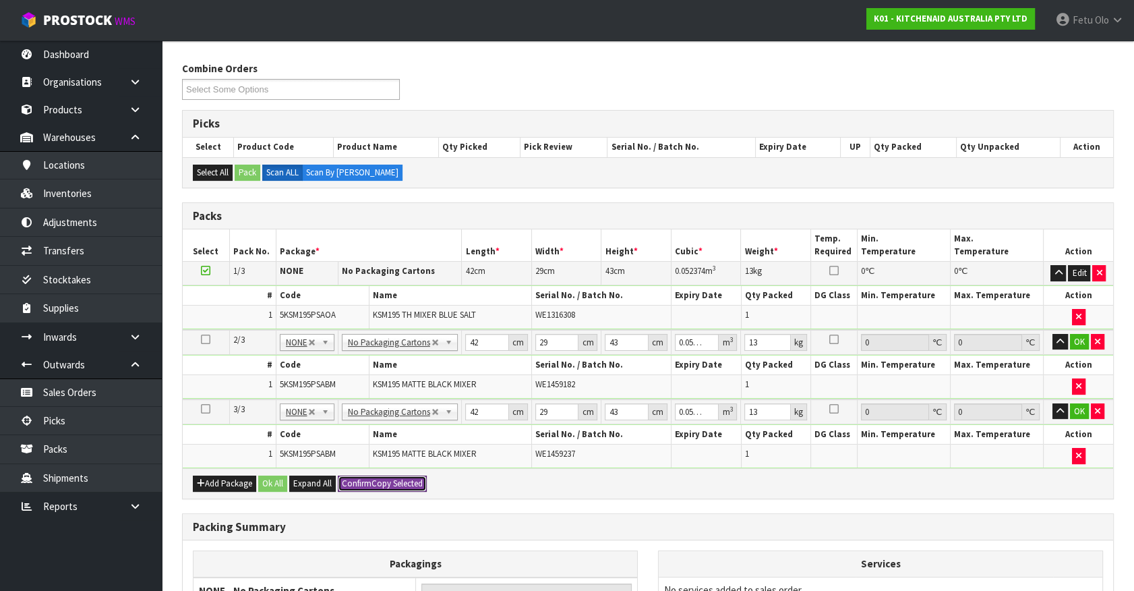
scroll to position [183, 0]
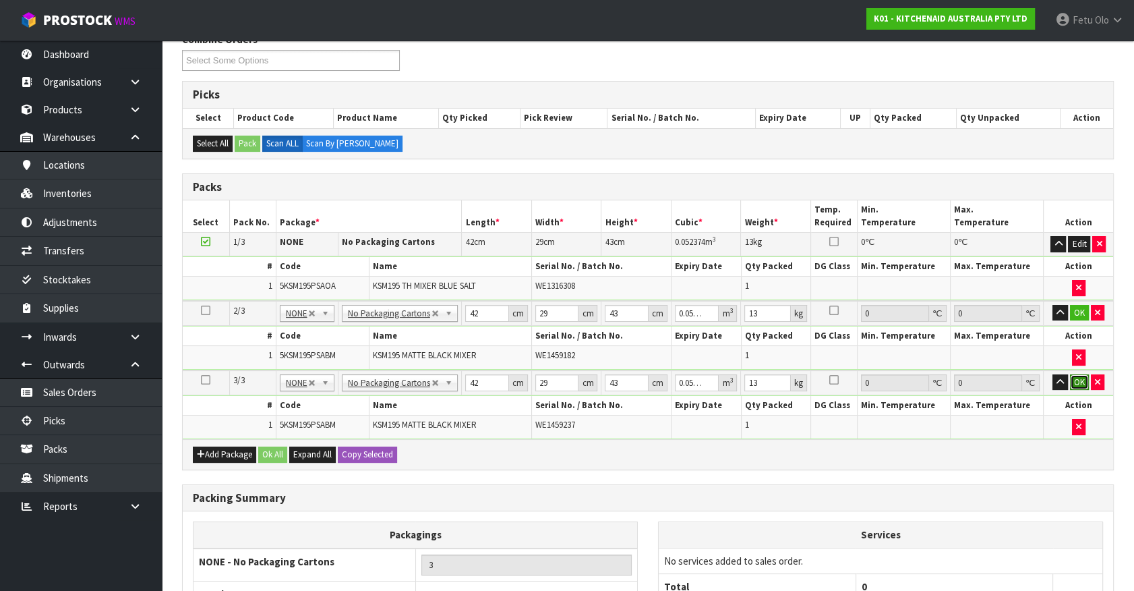
click at [1080, 378] on button "OK" at bounding box center [1079, 382] width 19 height 16
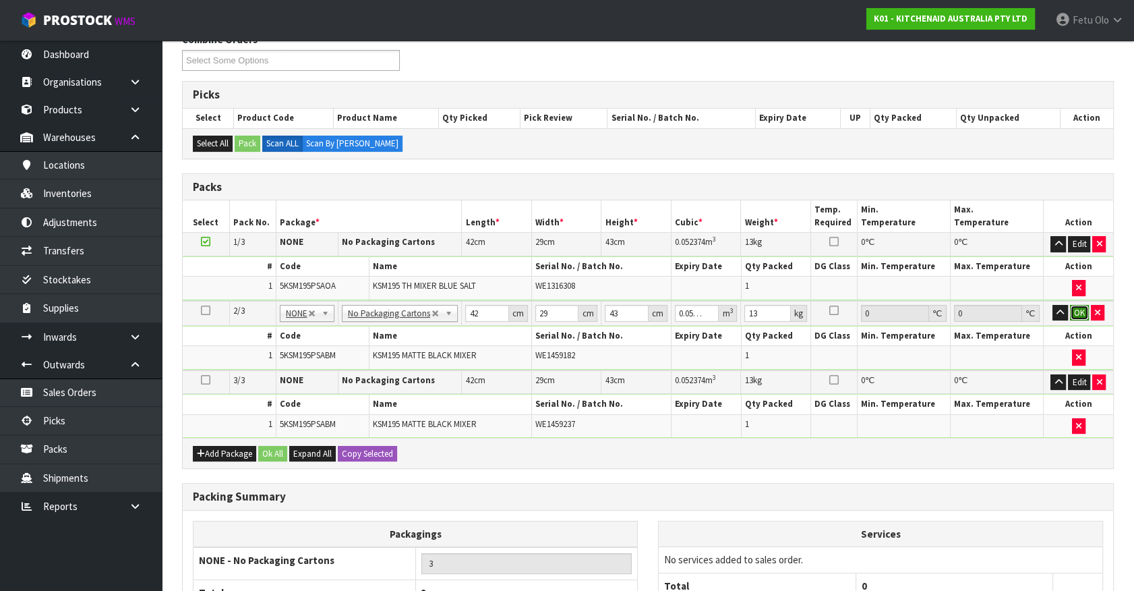
click at [1083, 305] on button "OK" at bounding box center [1079, 313] width 19 height 16
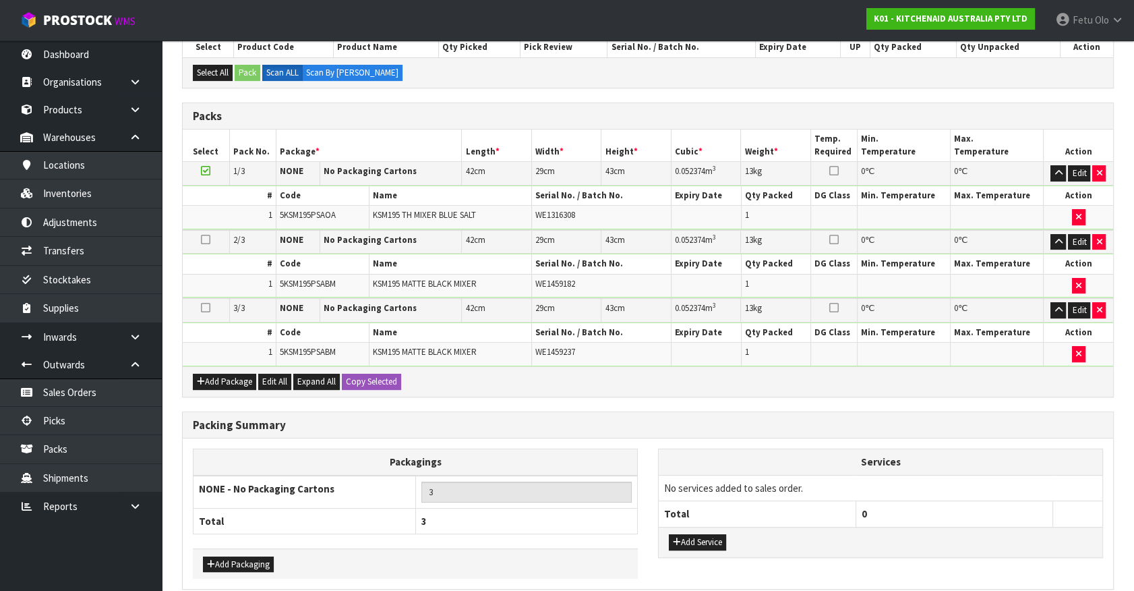
scroll to position [312, 0]
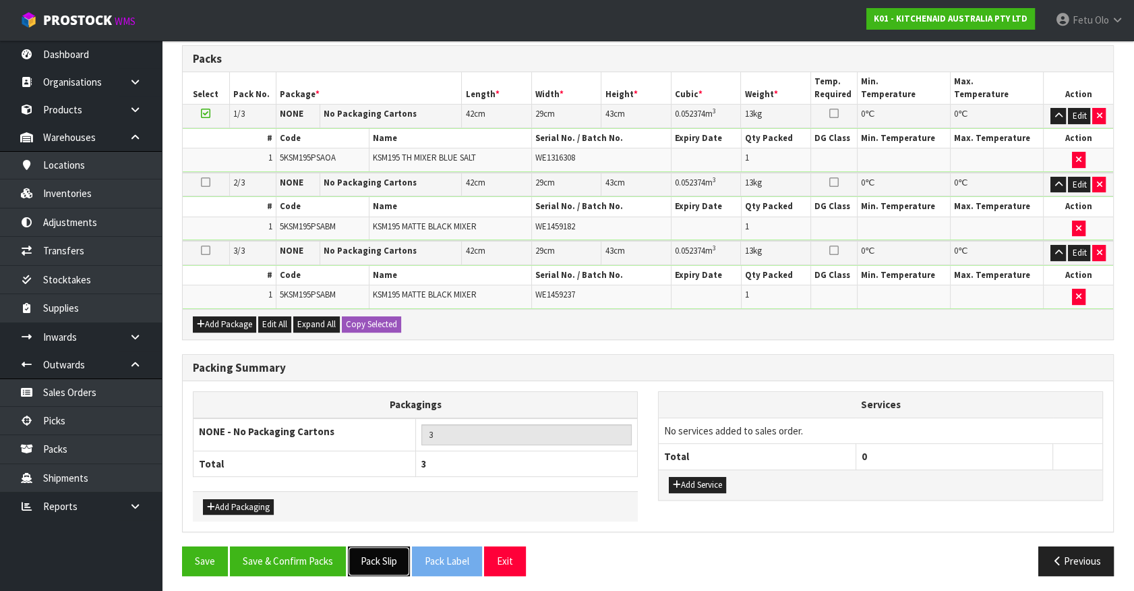
click at [390, 557] on button "Pack Slip" at bounding box center [379, 560] width 62 height 29
click at [330, 561] on button "Save & Confirm Packs" at bounding box center [288, 560] width 116 height 29
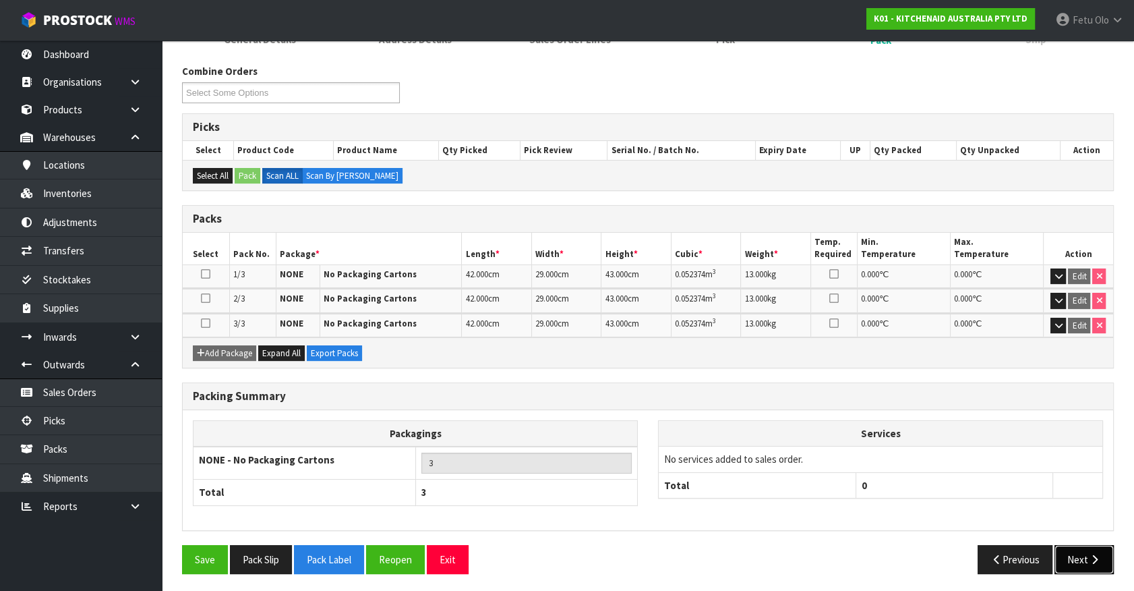
click at [1086, 547] on button "Next" at bounding box center [1084, 559] width 59 height 29
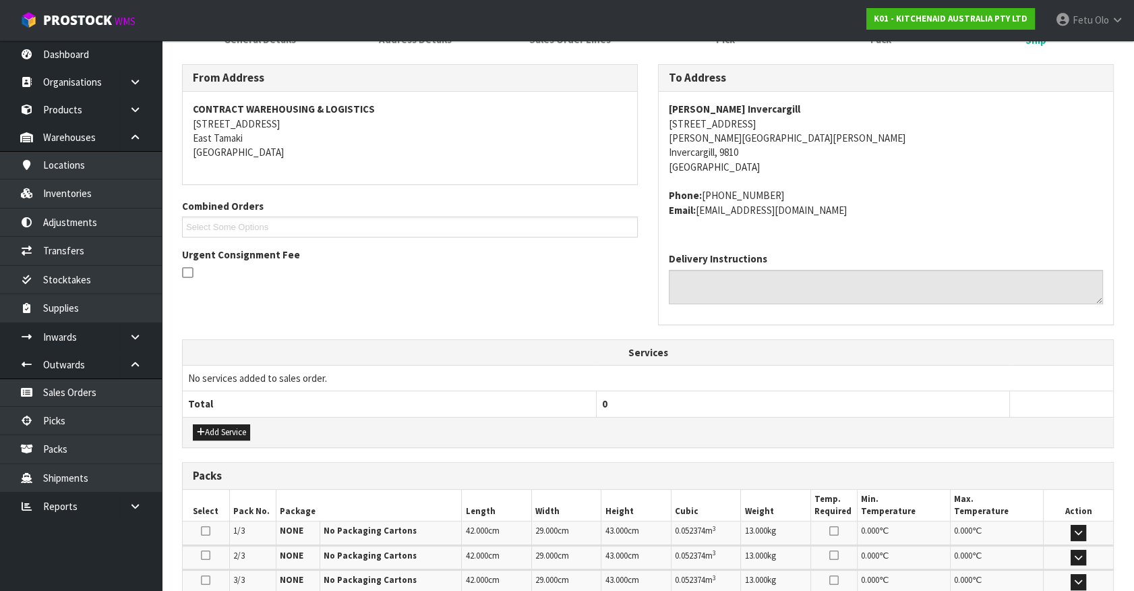
scroll to position [376, 0]
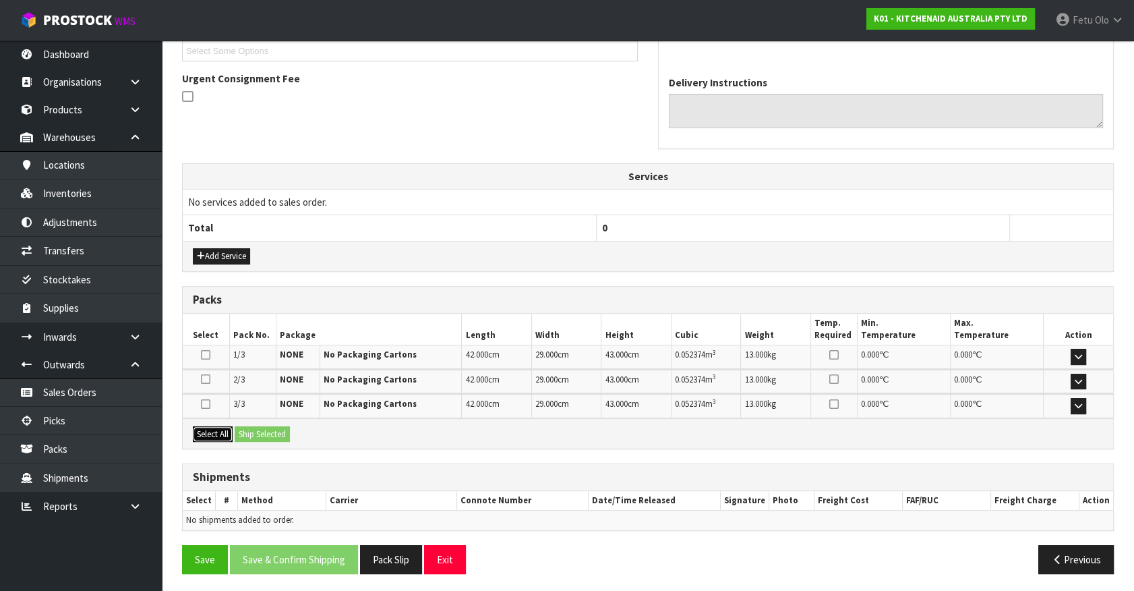
drag, startPoint x: 216, startPoint y: 429, endPoint x: 283, endPoint y: 430, distance: 66.8
click at [222, 429] on button "Select All" at bounding box center [213, 434] width 40 height 16
click at [283, 430] on button "Ship Selected" at bounding box center [262, 434] width 55 height 16
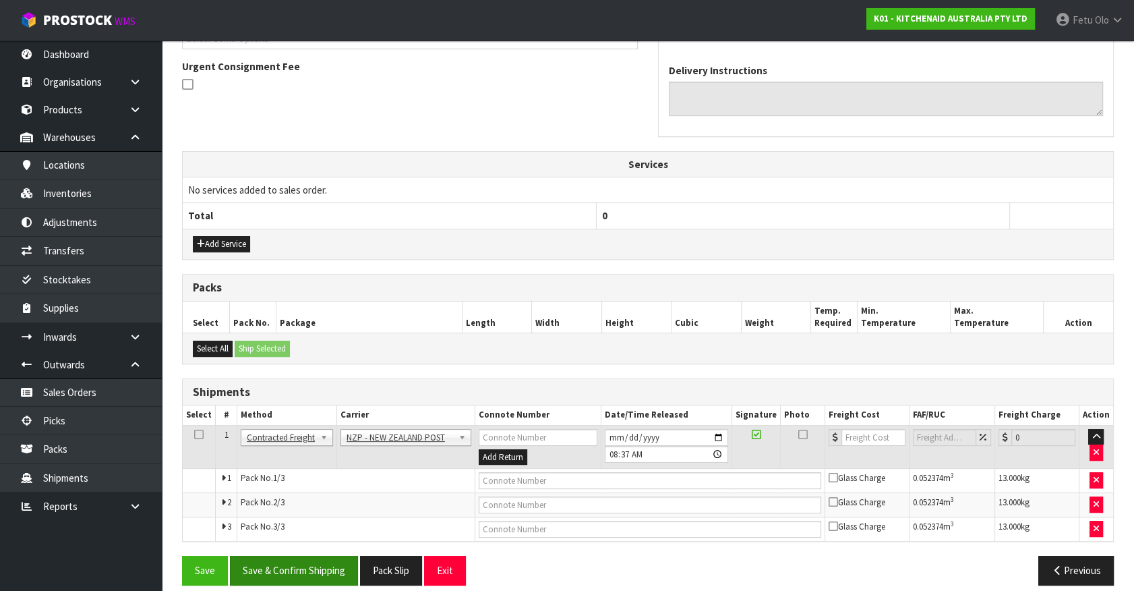
scroll to position [400, 0]
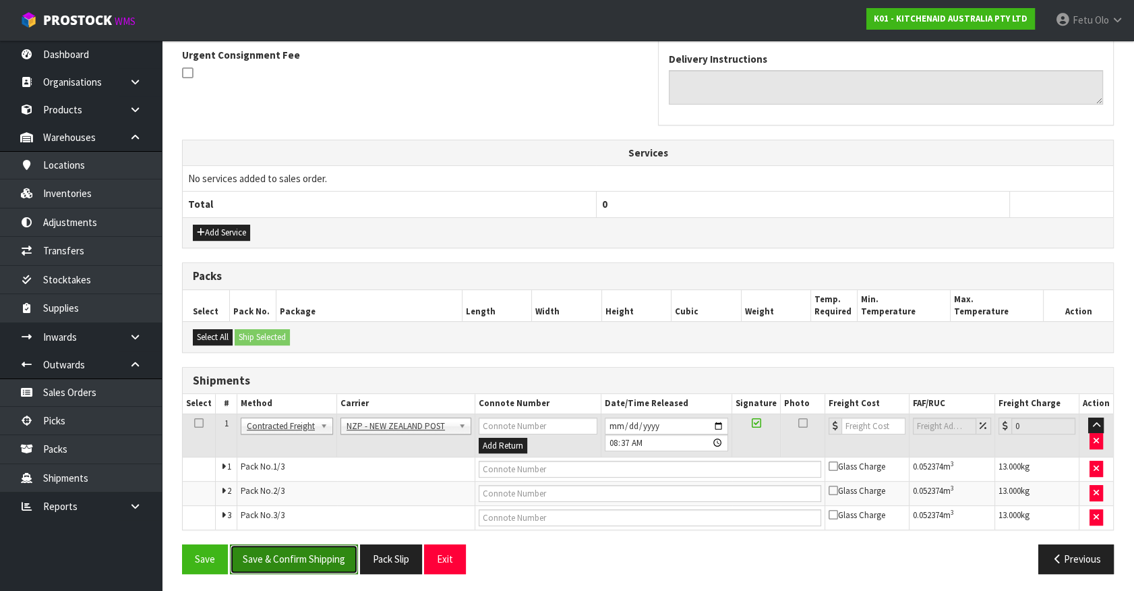
click at [334, 545] on button "Save & Confirm Shipping" at bounding box center [294, 558] width 128 height 29
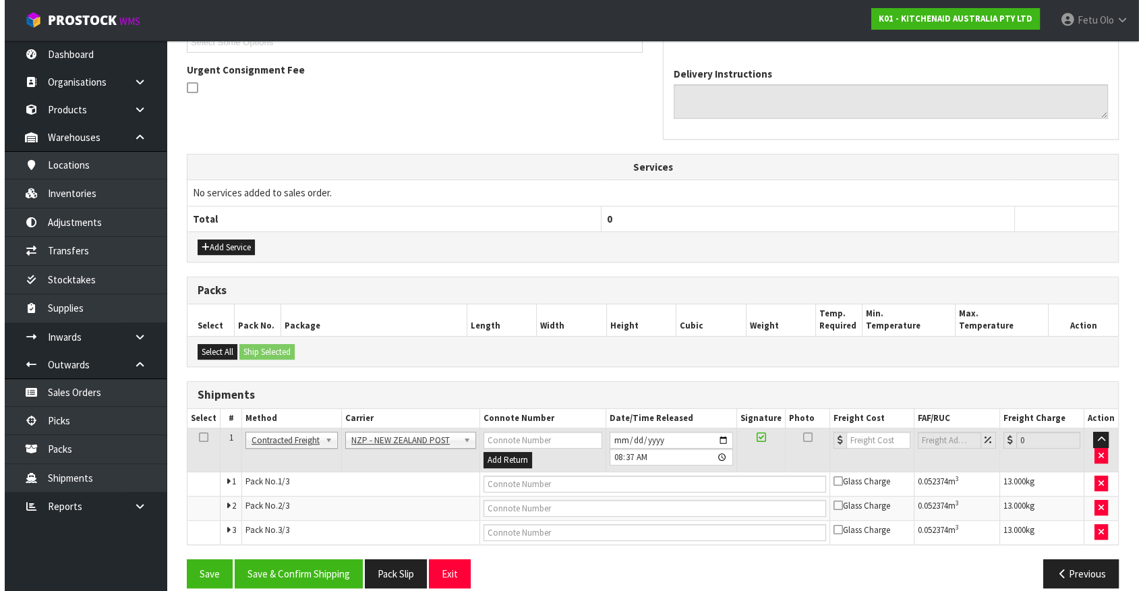
scroll to position [0, 0]
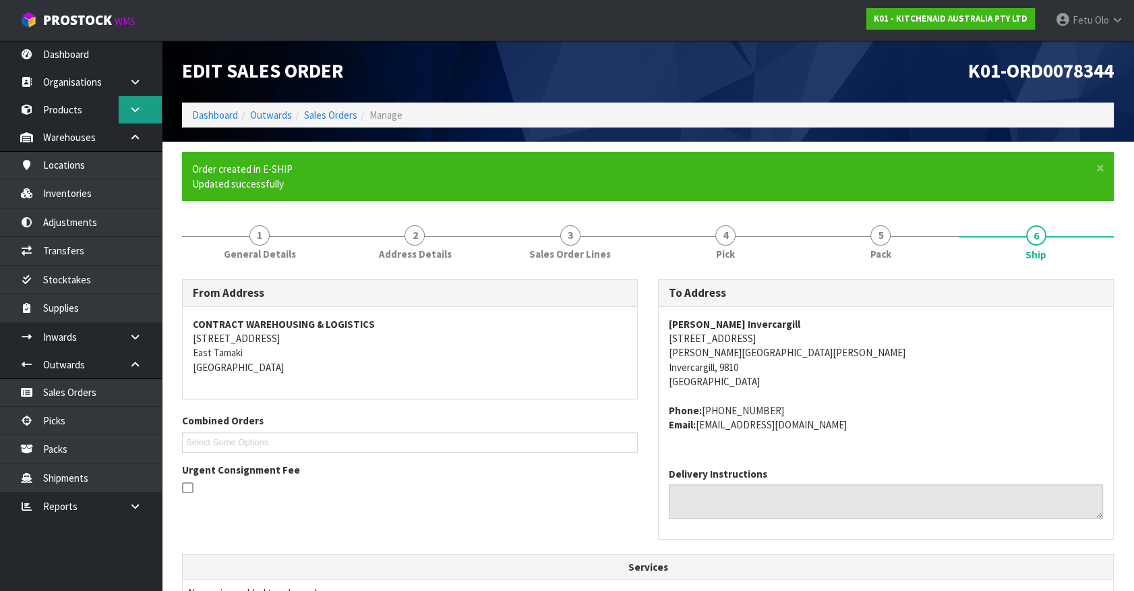
click at [142, 102] on link at bounding box center [140, 110] width 43 height 28
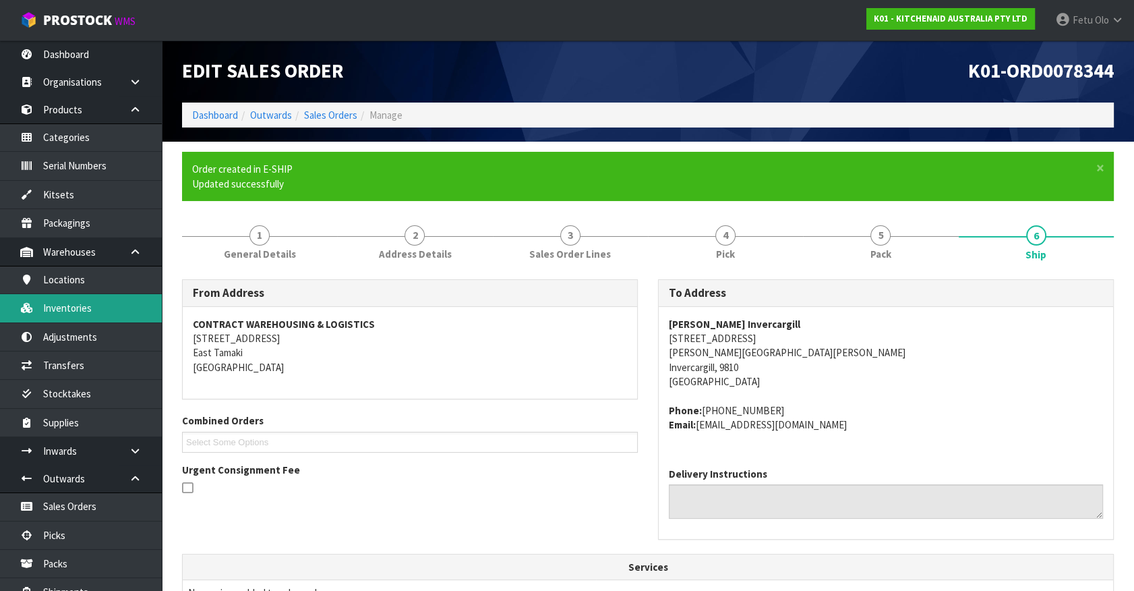
click at [76, 308] on link "Inventories" at bounding box center [81, 308] width 162 height 28
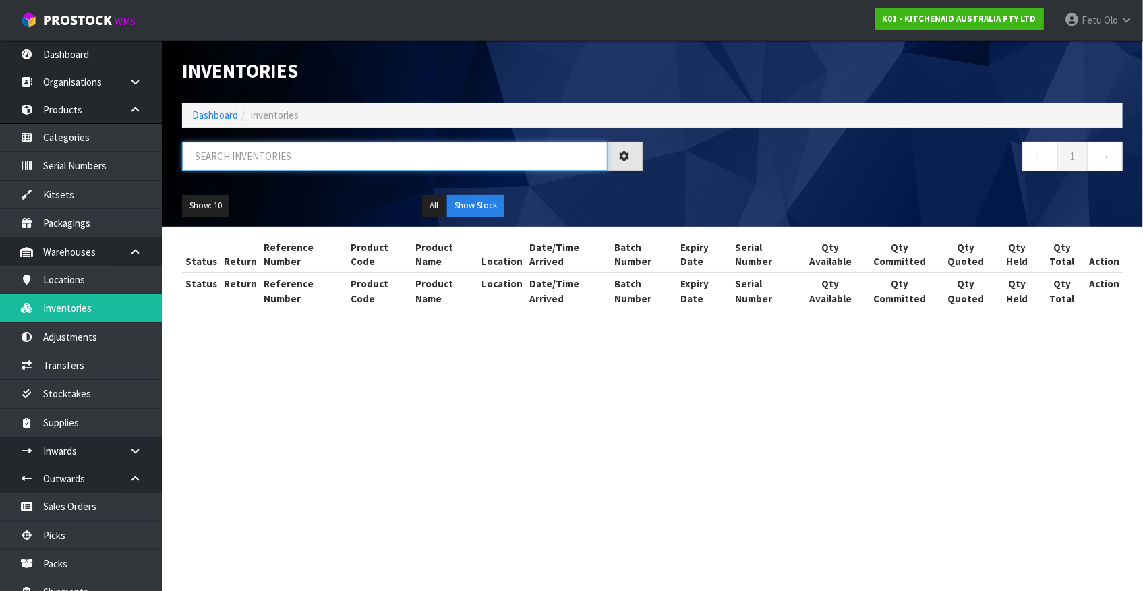
click at [260, 156] on input "text" at bounding box center [395, 156] width 426 height 29
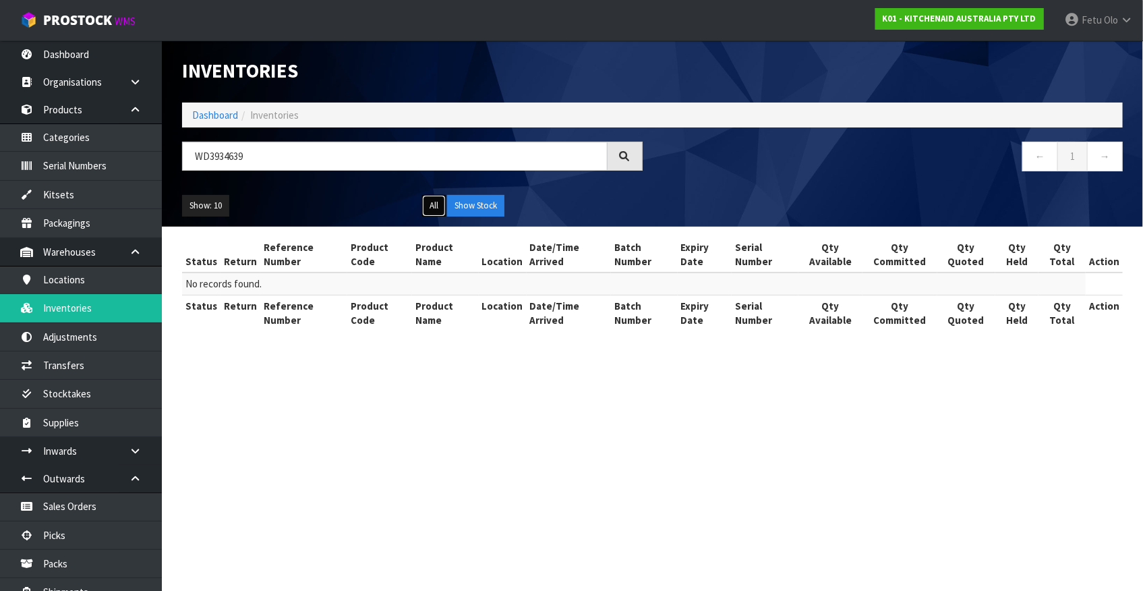
click at [438, 203] on button "All" at bounding box center [434, 206] width 24 height 22
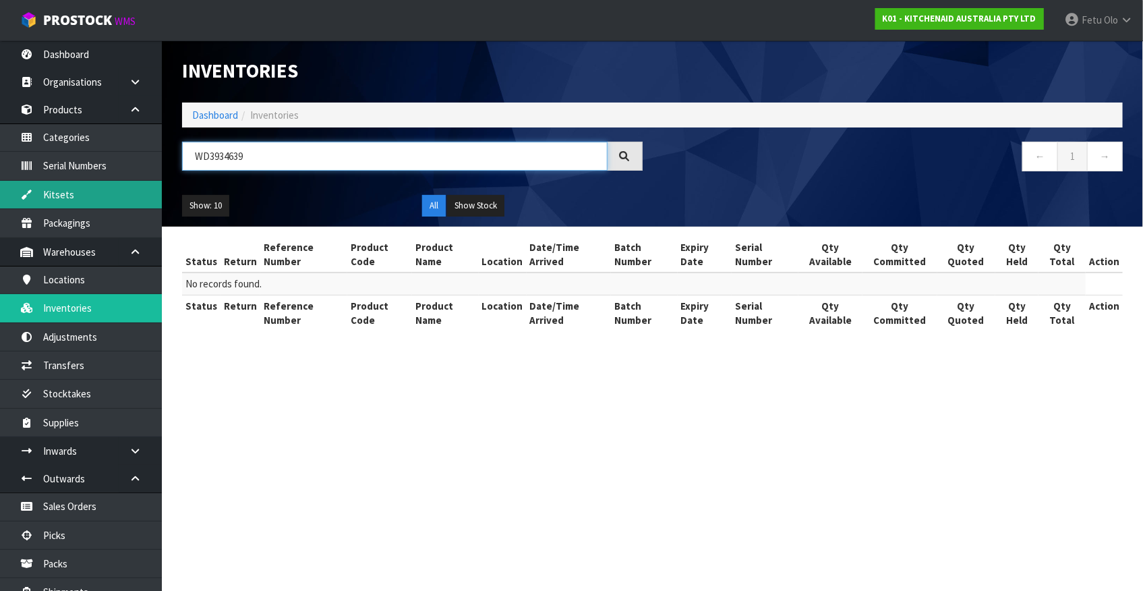
drag, startPoint x: 274, startPoint y: 151, endPoint x: 94, endPoint y: 190, distance: 184.3
click at [94, 190] on body "Toggle navigation ProStock WMS K01 - KITCHENAID AUSTRALIA PTY LTD Fetu Olo Logo…" at bounding box center [571, 295] width 1143 height 591
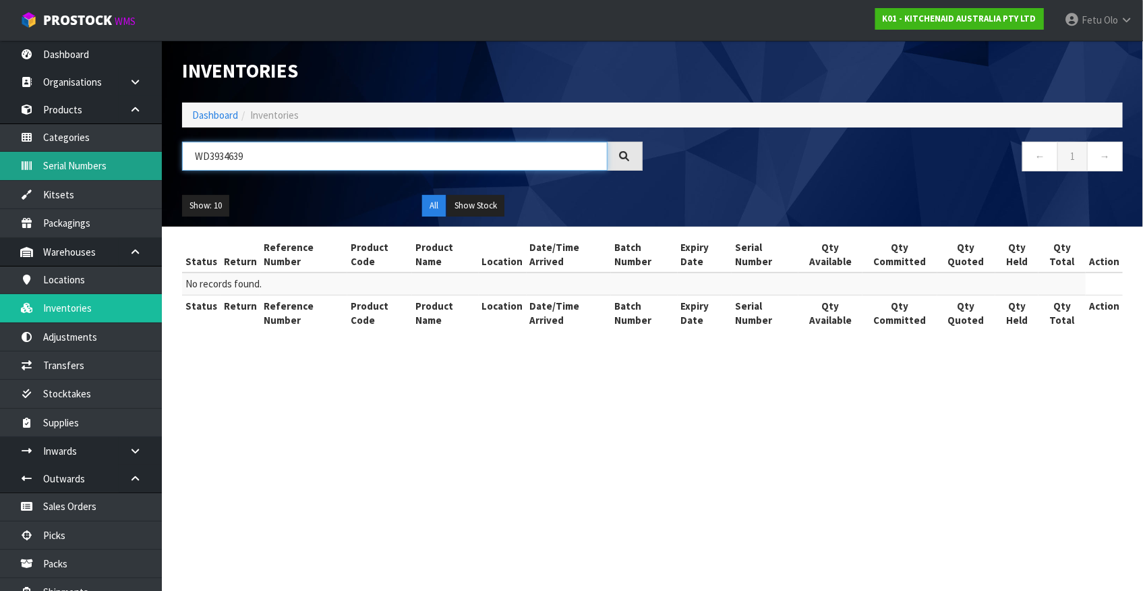
type input "WD3934639"
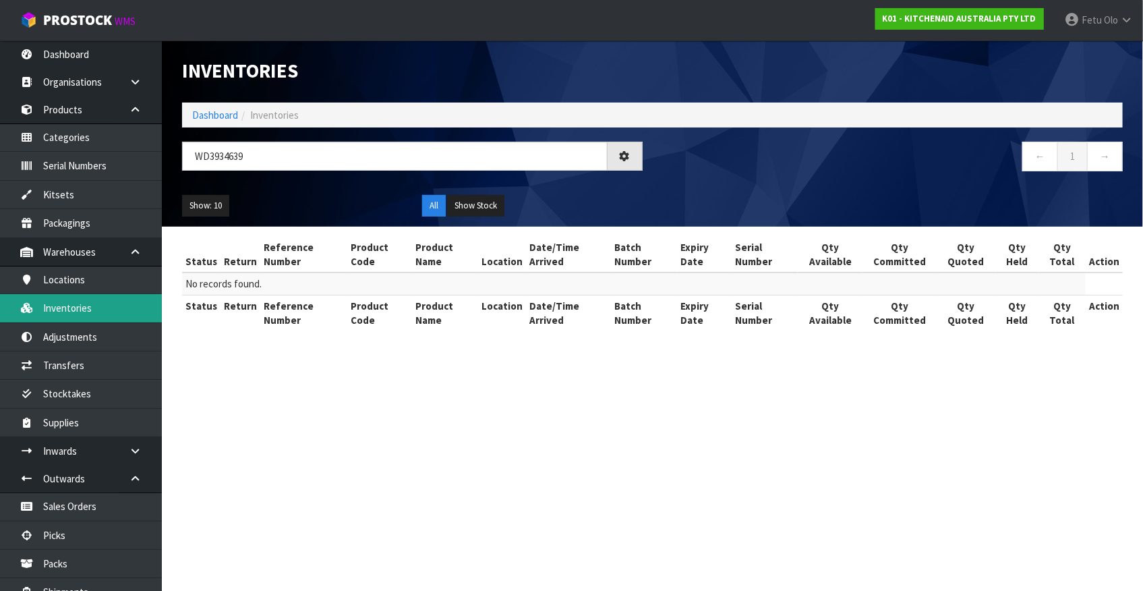
click at [78, 306] on link "Inventories" at bounding box center [81, 308] width 162 height 28
click at [461, 204] on button "Show Stock" at bounding box center [475, 206] width 57 height 22
click at [432, 206] on button "All" at bounding box center [434, 206] width 24 height 22
click at [136, 109] on icon at bounding box center [135, 110] width 13 height 10
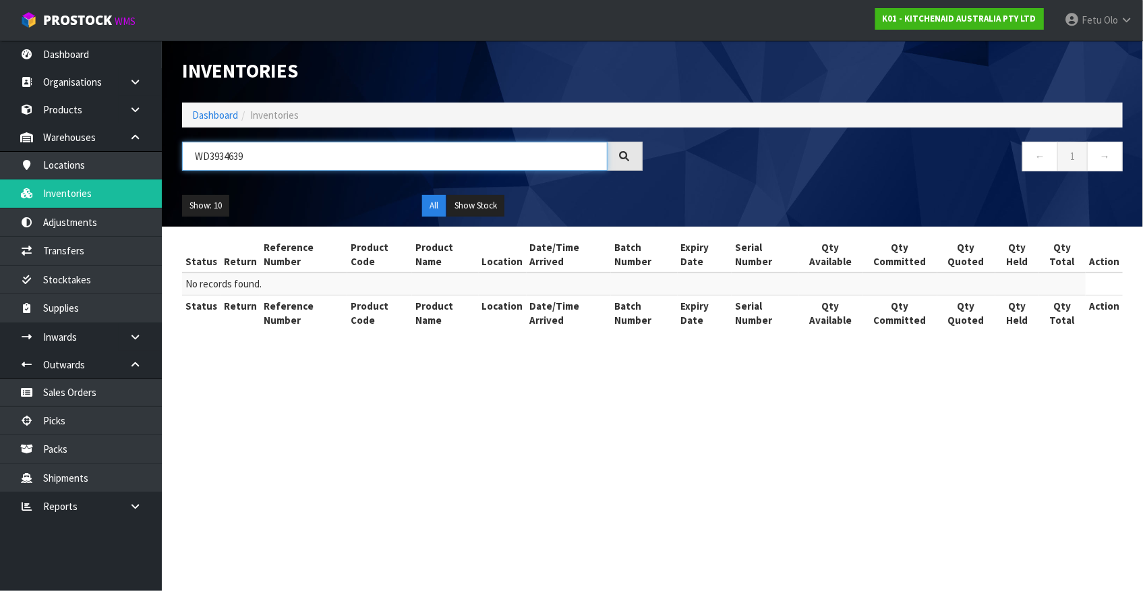
click at [262, 142] on input "WD3934639" at bounding box center [395, 156] width 426 height 29
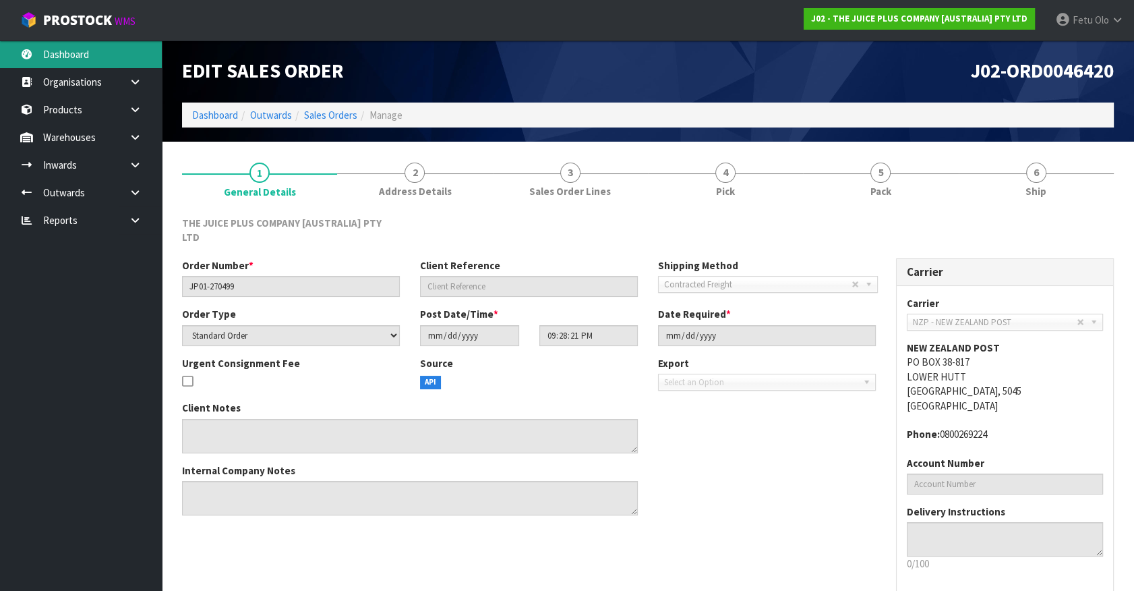
click at [91, 54] on link "Dashboard" at bounding box center [81, 54] width 162 height 28
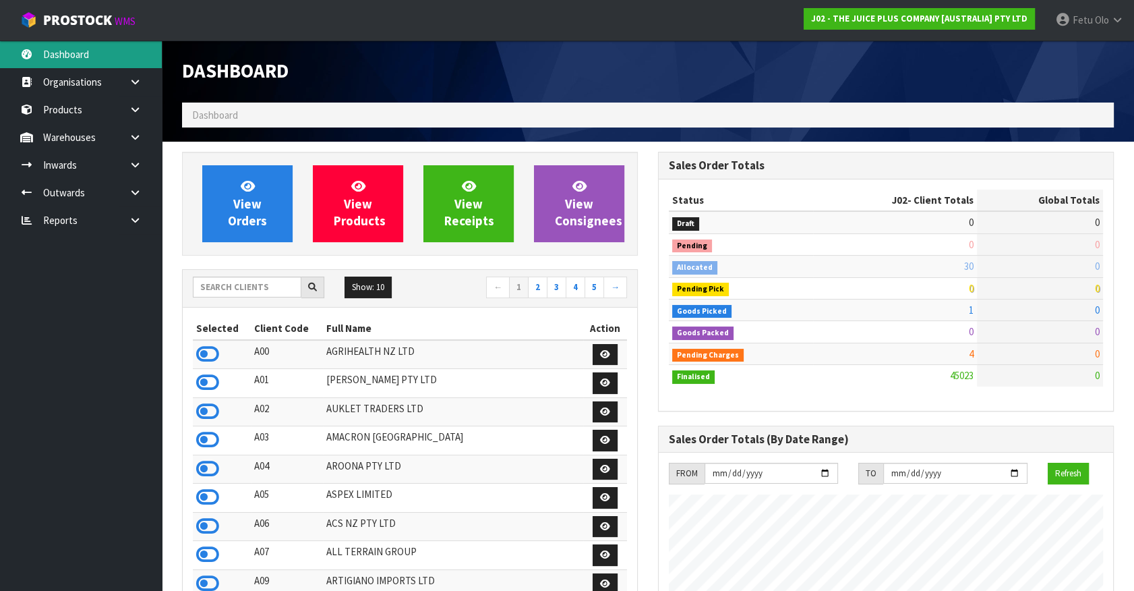
scroll to position [1020, 475]
drag, startPoint x: 1091, startPoint y: 287, endPoint x: 1069, endPoint y: 287, distance: 22.3
click at [1069, 287] on td "83" at bounding box center [1040, 288] width 126 height 22
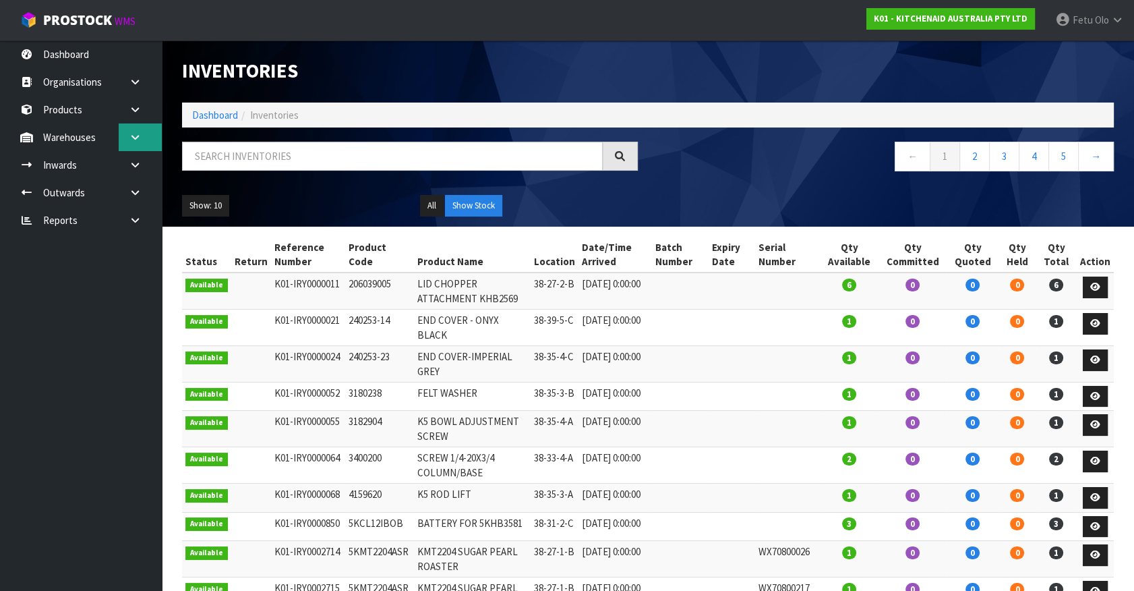
click at [135, 138] on icon at bounding box center [135, 137] width 13 height 10
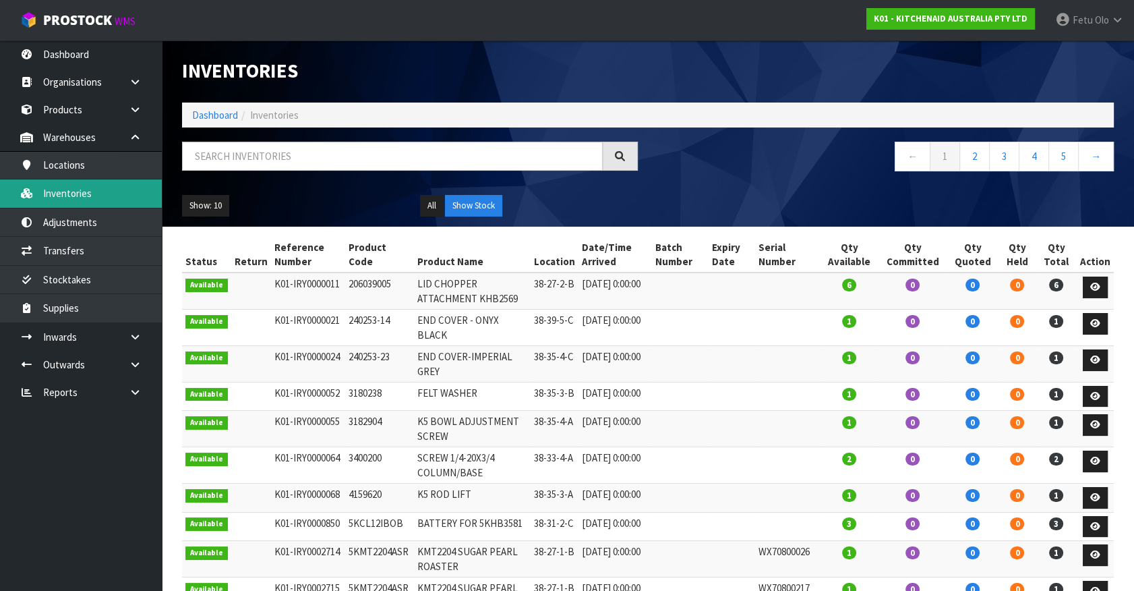
click at [103, 194] on link "Inventories" at bounding box center [81, 193] width 162 height 28
click at [332, 156] on input "text" at bounding box center [392, 156] width 421 height 29
type input "WD3934639"
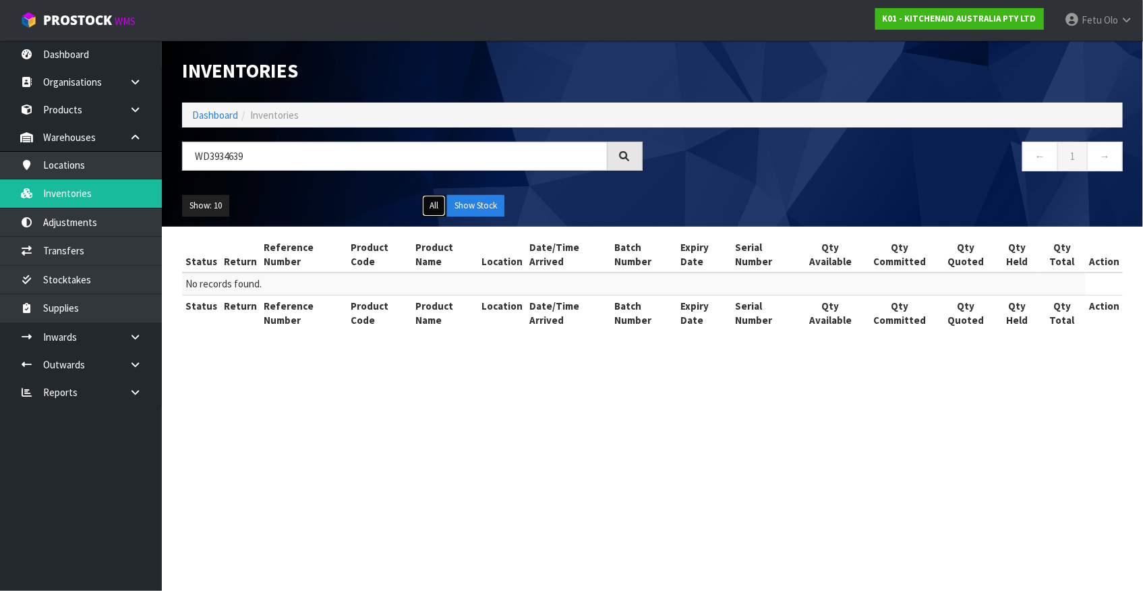
click at [440, 208] on button "All" at bounding box center [434, 206] width 24 height 22
click at [422, 195] on button "All" at bounding box center [434, 206] width 24 height 22
click at [525, 200] on ul "All Show Stock" at bounding box center [532, 206] width 220 height 22
click at [449, 449] on section "Inventories Dashboard Inventories WD3934639 ← 1 → Show: 10 5 10 25 50 All Show …" at bounding box center [571, 295] width 1143 height 591
click at [136, 338] on icon at bounding box center [135, 337] width 13 height 10
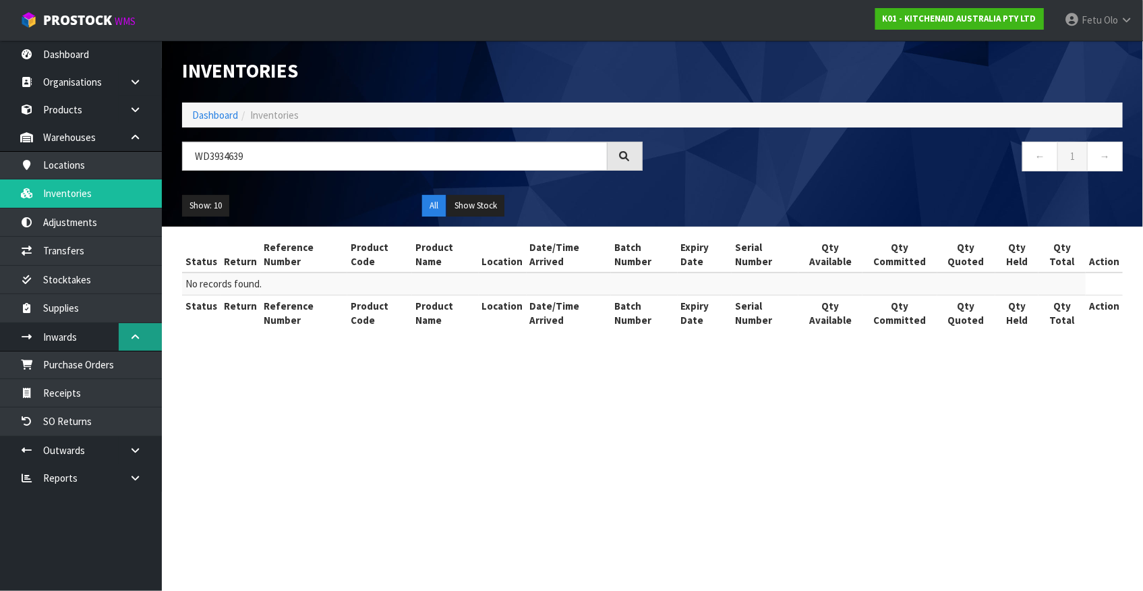
click at [137, 341] on icon at bounding box center [135, 337] width 13 height 10
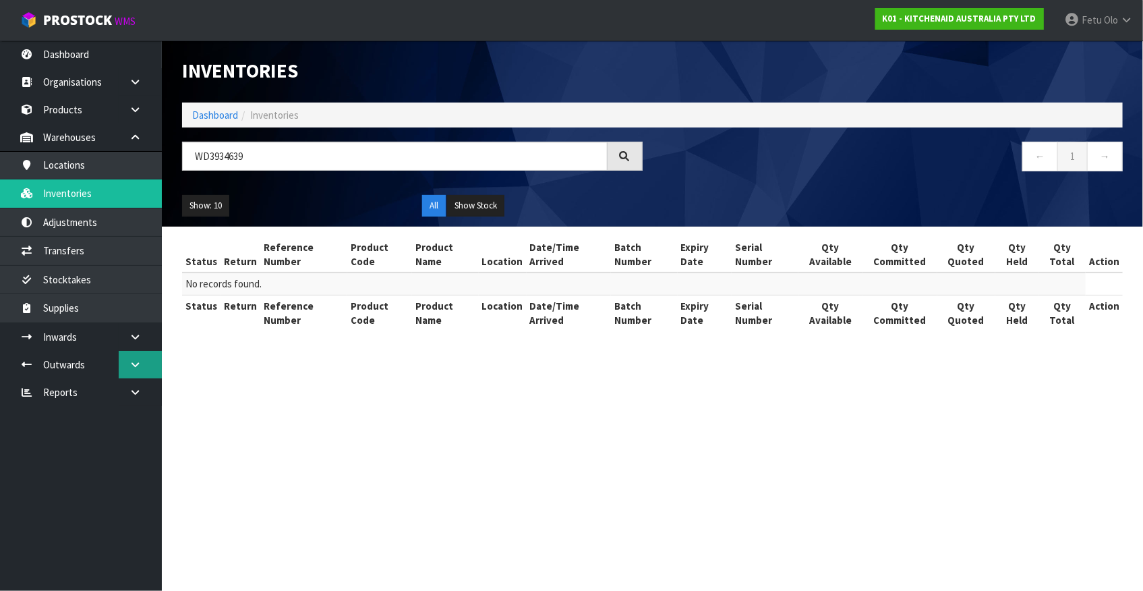
click at [137, 362] on icon at bounding box center [135, 364] width 13 height 10
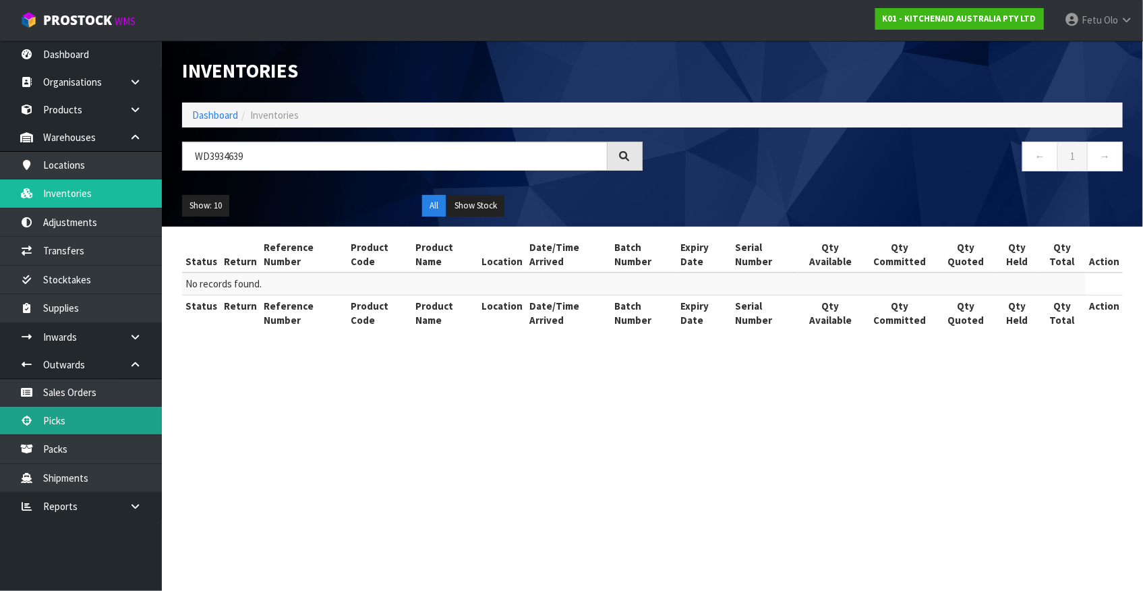
click at [101, 416] on link "Picks" at bounding box center [81, 421] width 162 height 28
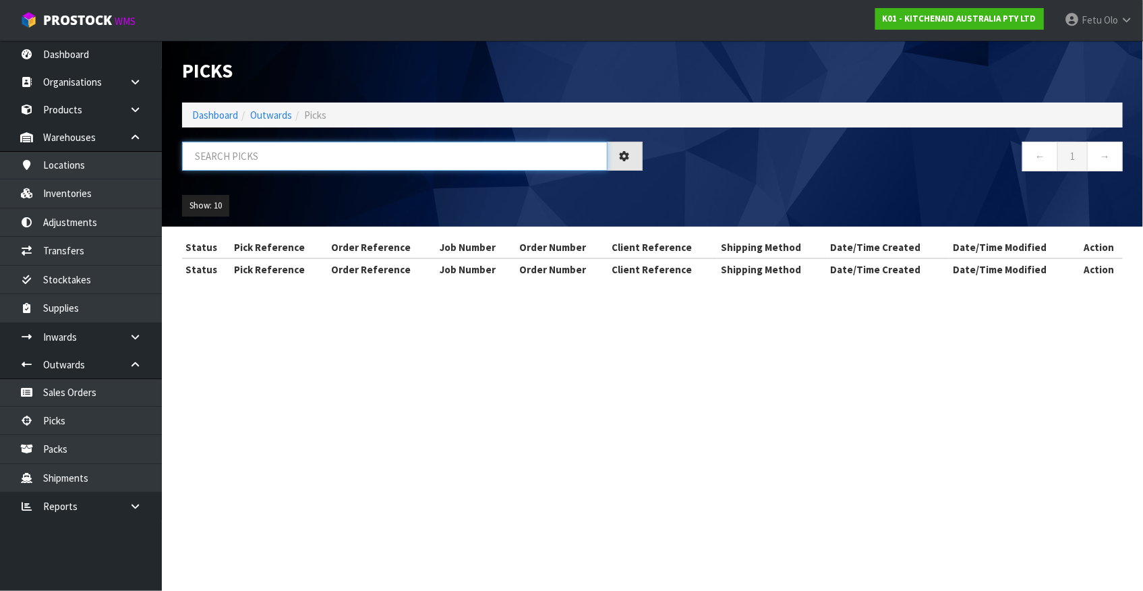
click at [254, 155] on input "text" at bounding box center [395, 156] width 426 height 29
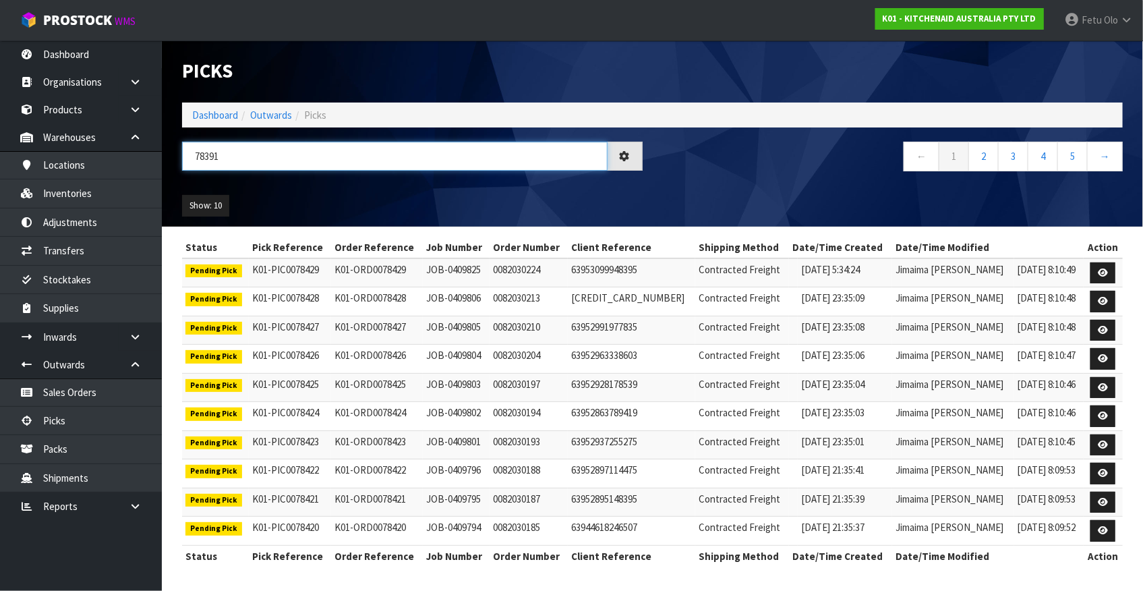
type input "78391"
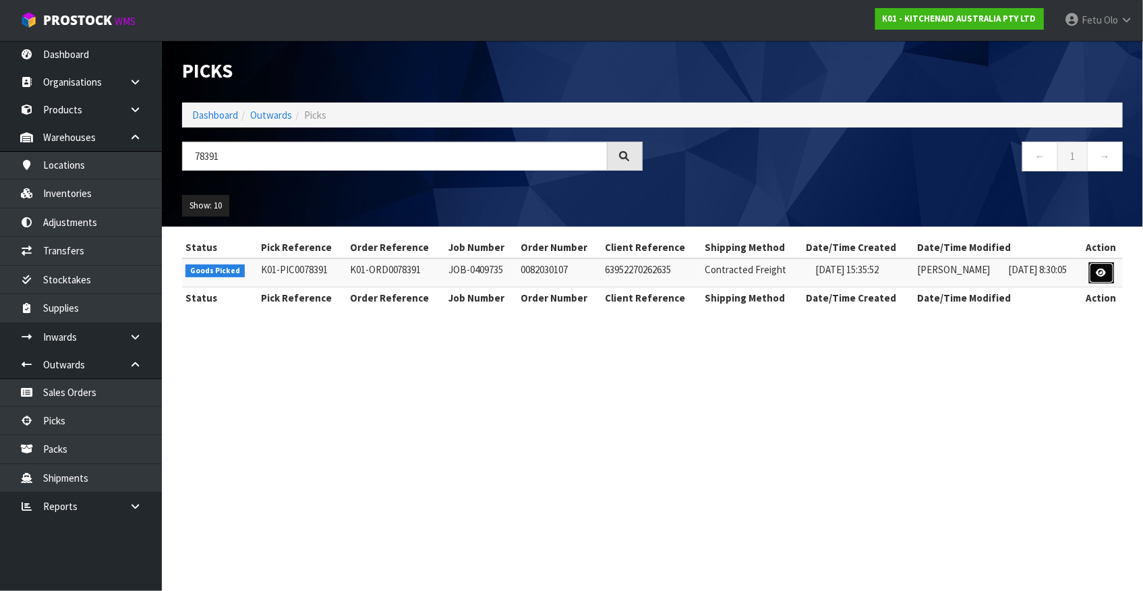
click at [1101, 268] on icon at bounding box center [1102, 272] width 10 height 9
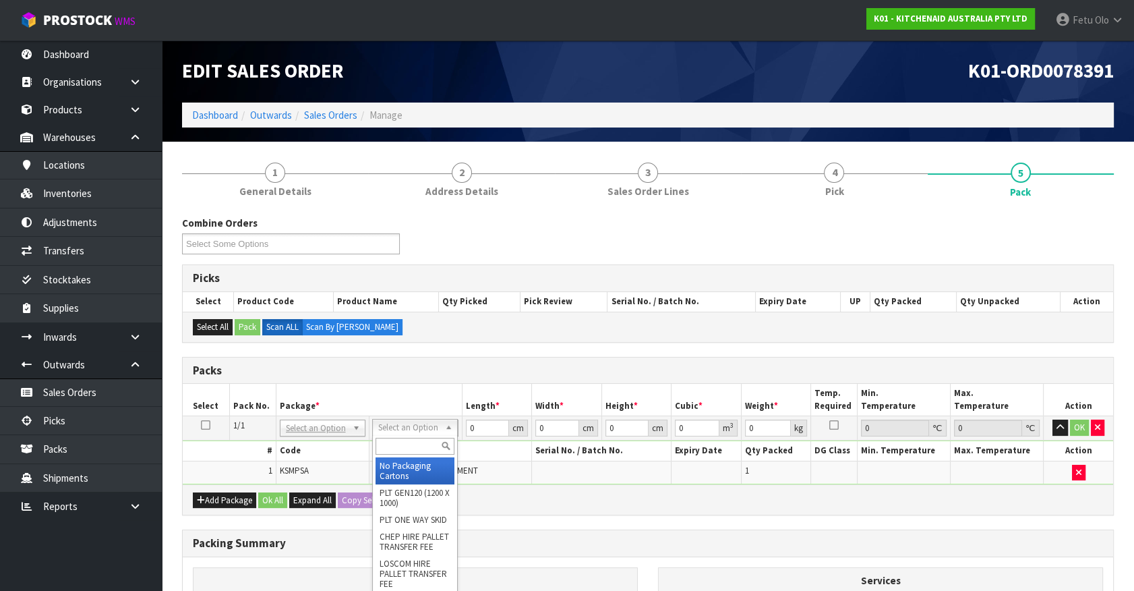
click at [417, 448] on input "text" at bounding box center [415, 446] width 79 height 17
type input "A4 C"
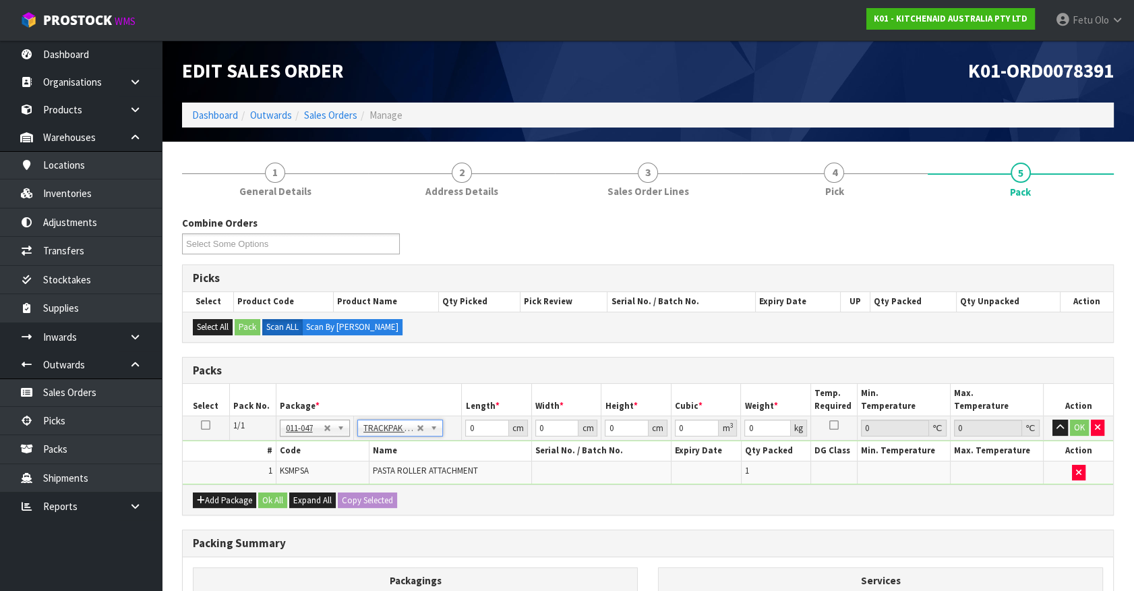
type input "25"
type input "32.5"
type input "0.01"
type input "0.000008"
type input "1.35"
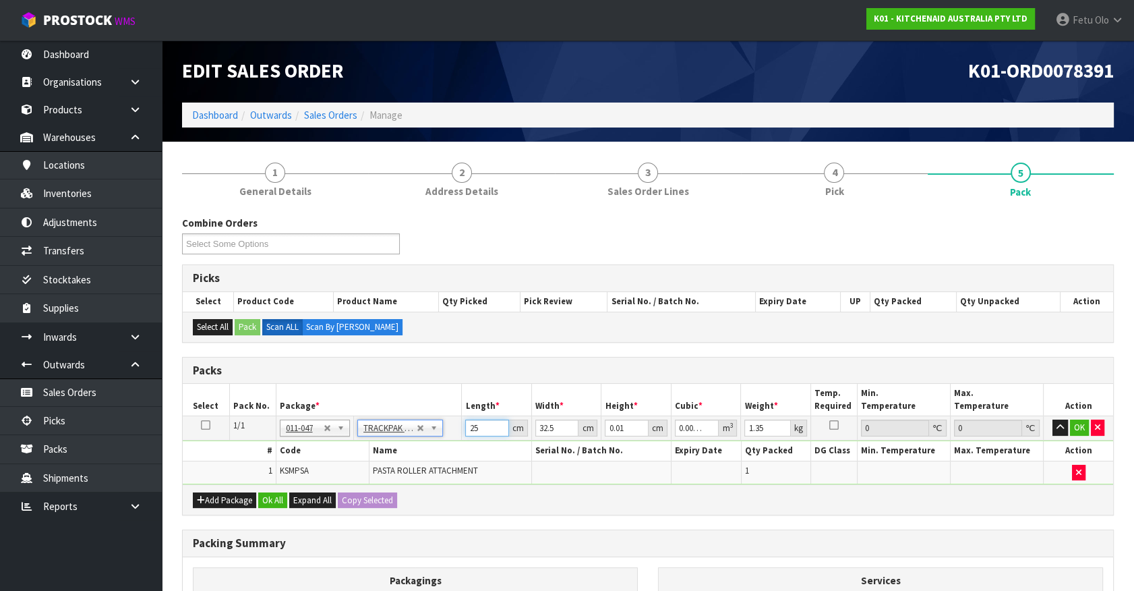
drag, startPoint x: 407, startPoint y: 440, endPoint x: 229, endPoint y: 456, distance: 178.1
click at [214, 463] on tbody "1/1 NONE 007-001 007-002 007-004 007-009 007-013 007-014 007-015 007-017 007-01…" at bounding box center [648, 450] width 931 height 68
type input "0"
type input "6"
type input "0.000002"
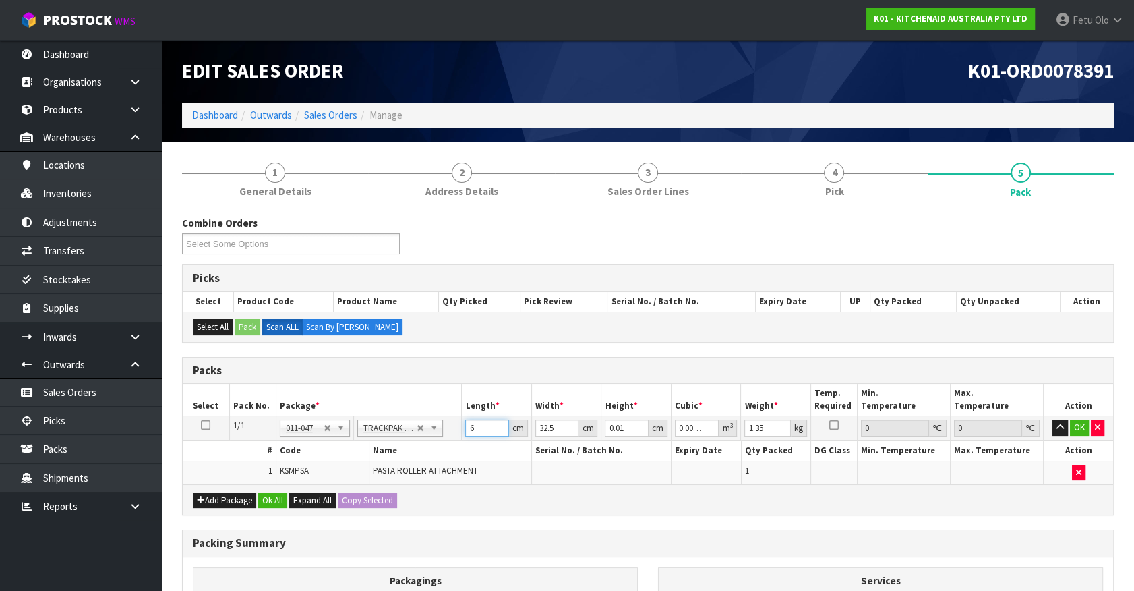
click at [324, 463] on tbody "1/1 NONE 007-001 007-002 007-004 007-009 007-013 007-014 007-015 007-017 007-01…" at bounding box center [648, 450] width 931 height 68
type input "2"
type input "0.000001"
type input "26"
type input "0.000008"
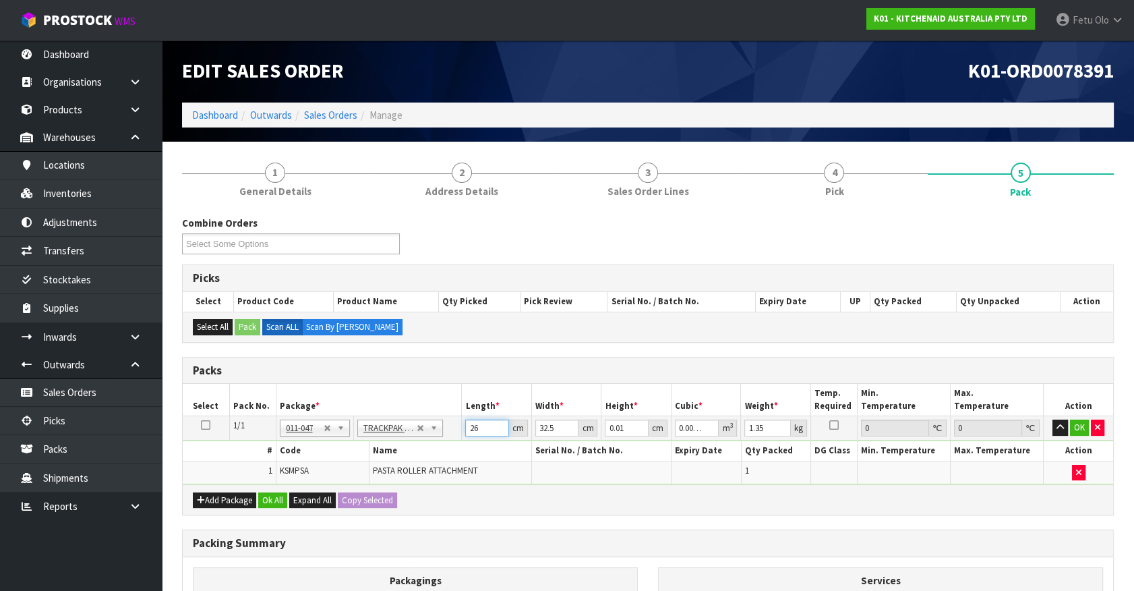
type input "262"
type input "0.000085"
type input "2624"
type input "0.000853"
click at [475, 425] on input "2624" at bounding box center [487, 427] width 44 height 17
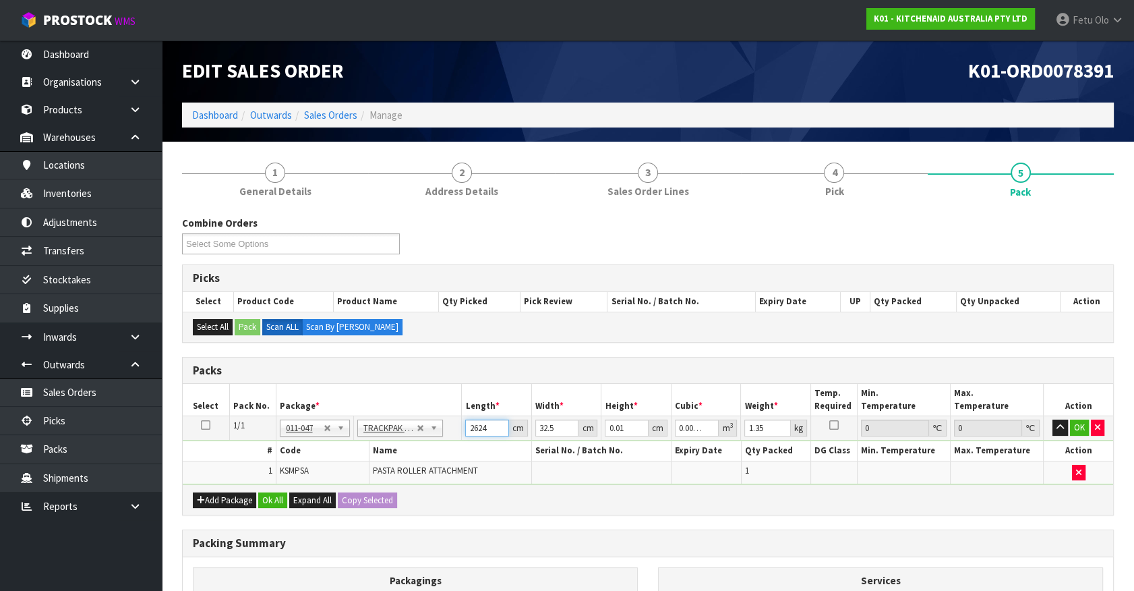
click at [475, 425] on input "2624" at bounding box center [487, 427] width 44 height 17
type input "2"
type input "0.000001"
type input "26"
type input "0.000008"
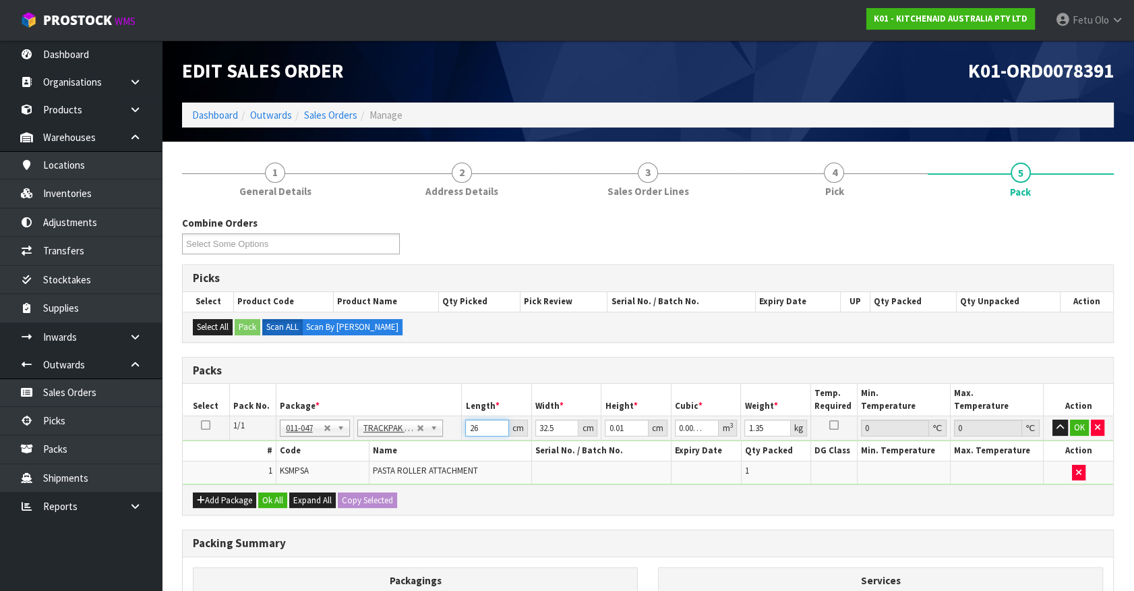
type input "26"
type input "2"
type input "0.000001"
type input "24"
type input "0.000006"
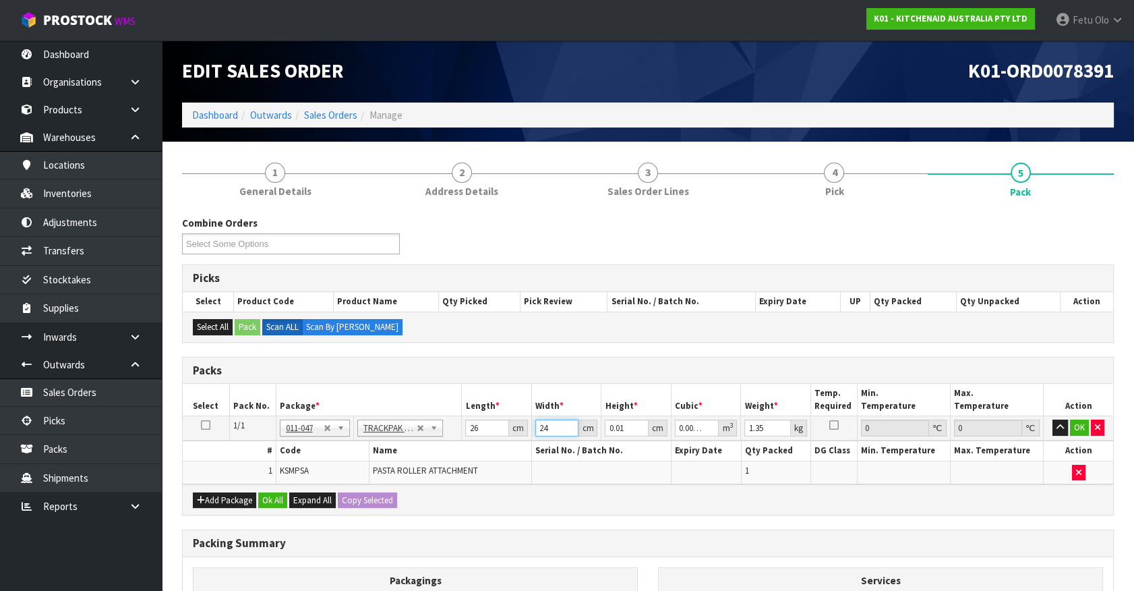
type input "24"
type input "9"
type input "0.005616"
type input "9"
type input "2"
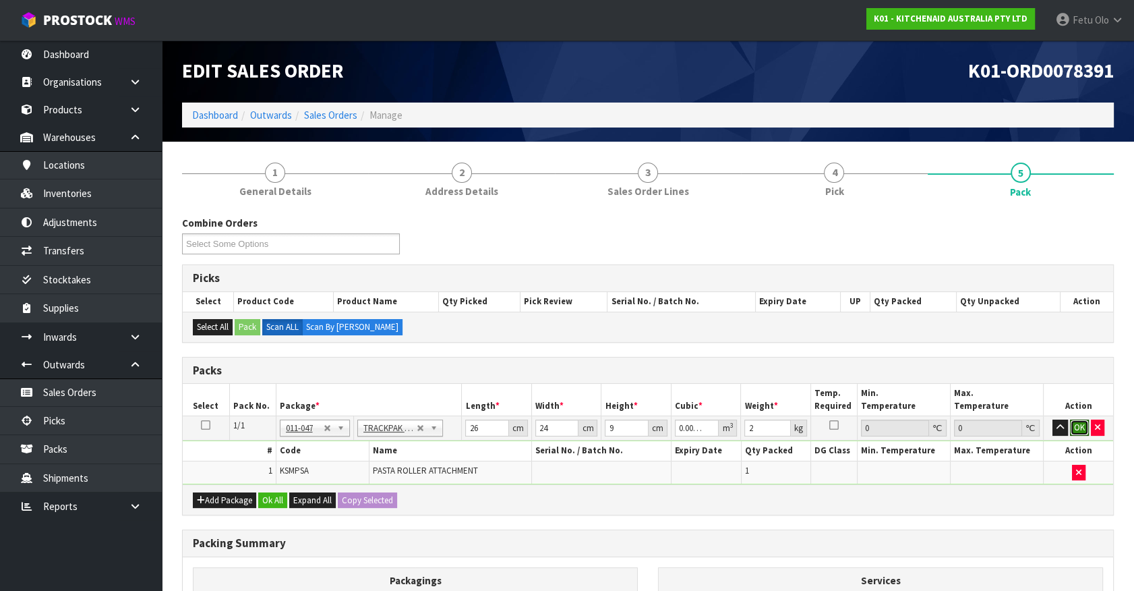
click button "OK" at bounding box center [1079, 427] width 19 height 16
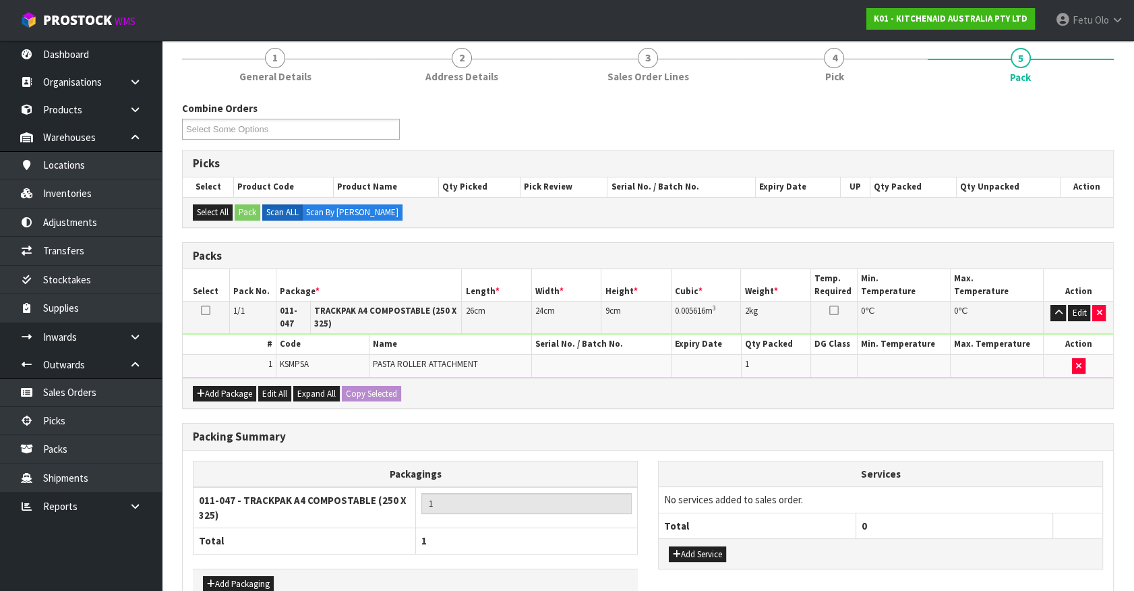
scroll to position [194, 0]
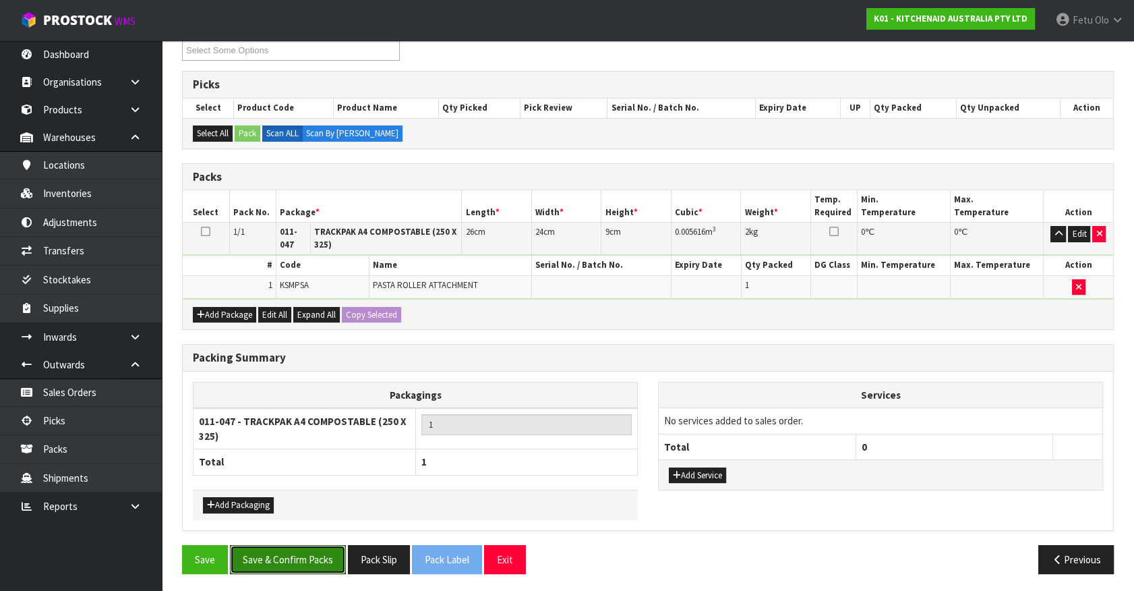
drag, startPoint x: 308, startPoint y: 560, endPoint x: 334, endPoint y: 535, distance: 35.8
click at [316, 556] on button "Save & Confirm Packs" at bounding box center [288, 559] width 116 height 29
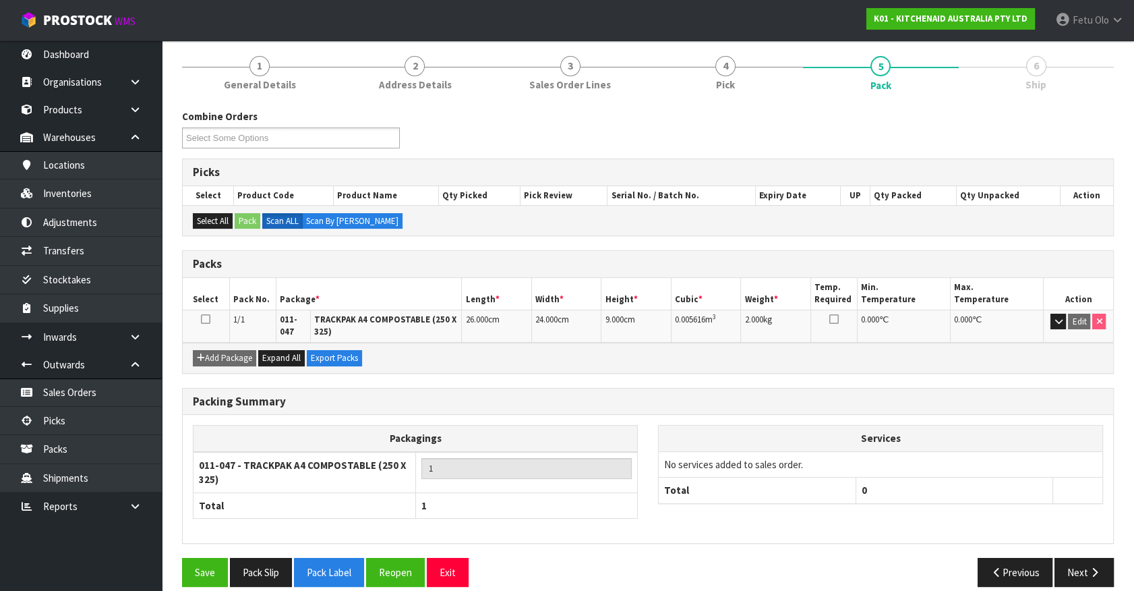
scroll to position [169, 0]
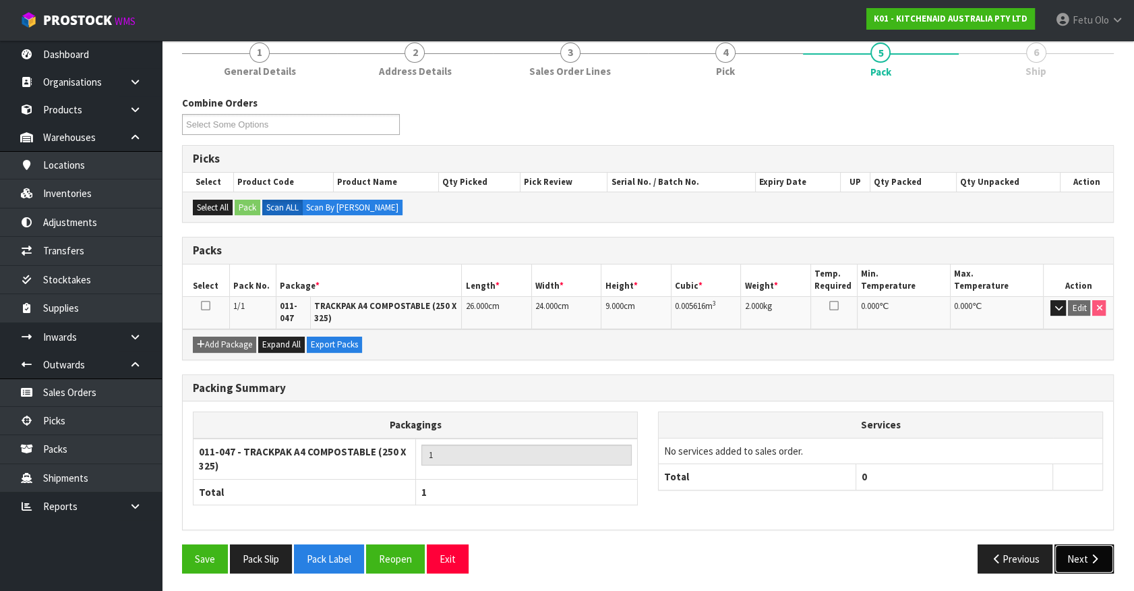
click at [1068, 556] on button "Next" at bounding box center [1084, 558] width 59 height 29
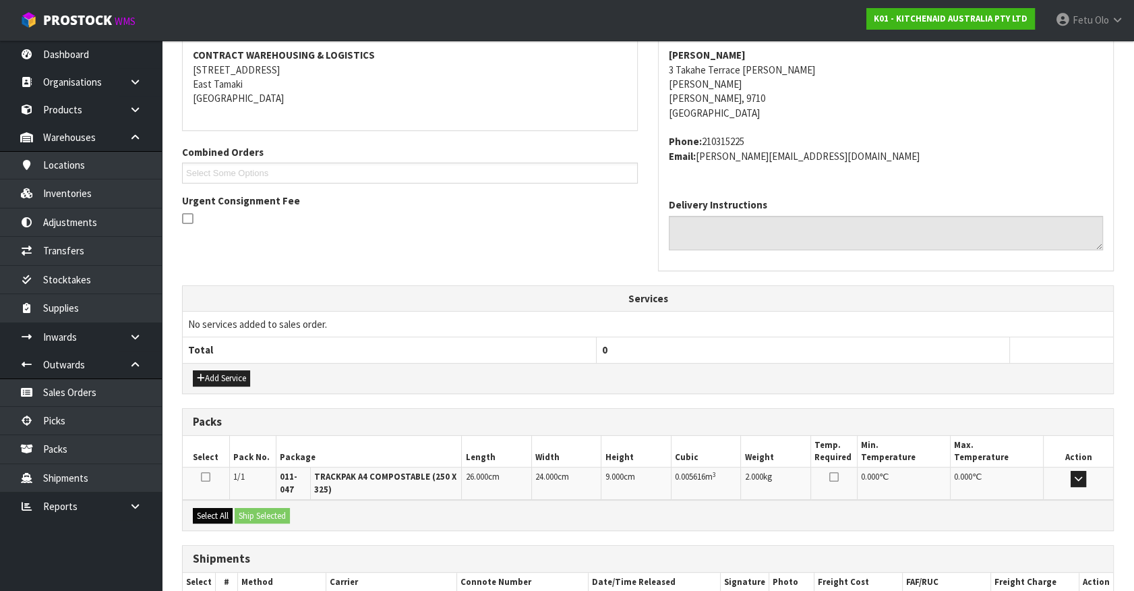
scroll to position [337, 0]
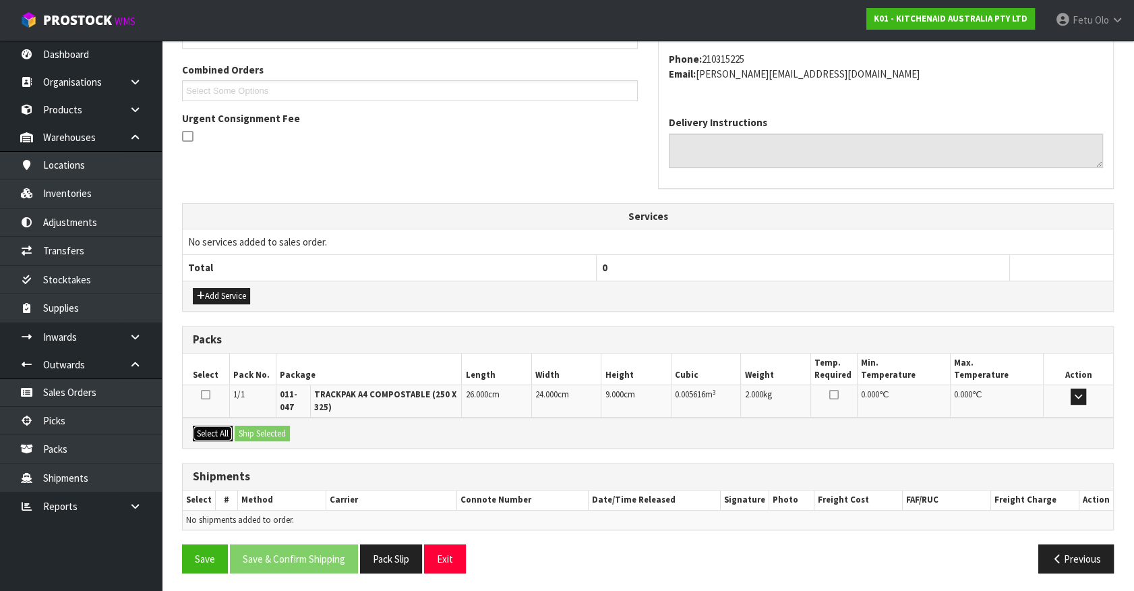
click at [212, 435] on button "Select All" at bounding box center [213, 434] width 40 height 16
click at [250, 436] on button "Ship Selected" at bounding box center [262, 434] width 55 height 16
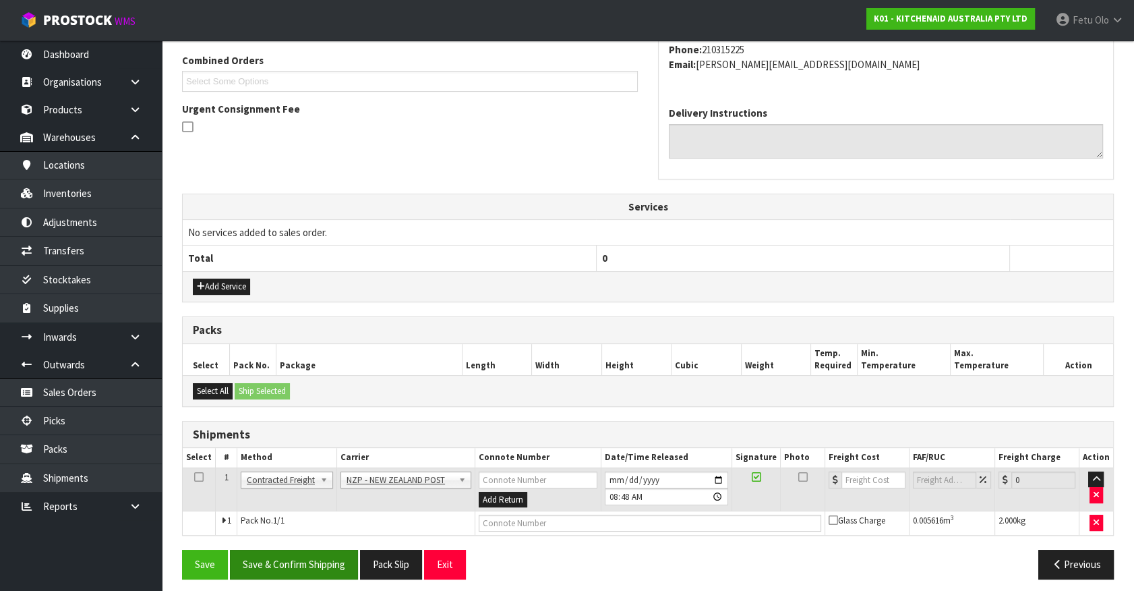
scroll to position [351, 0]
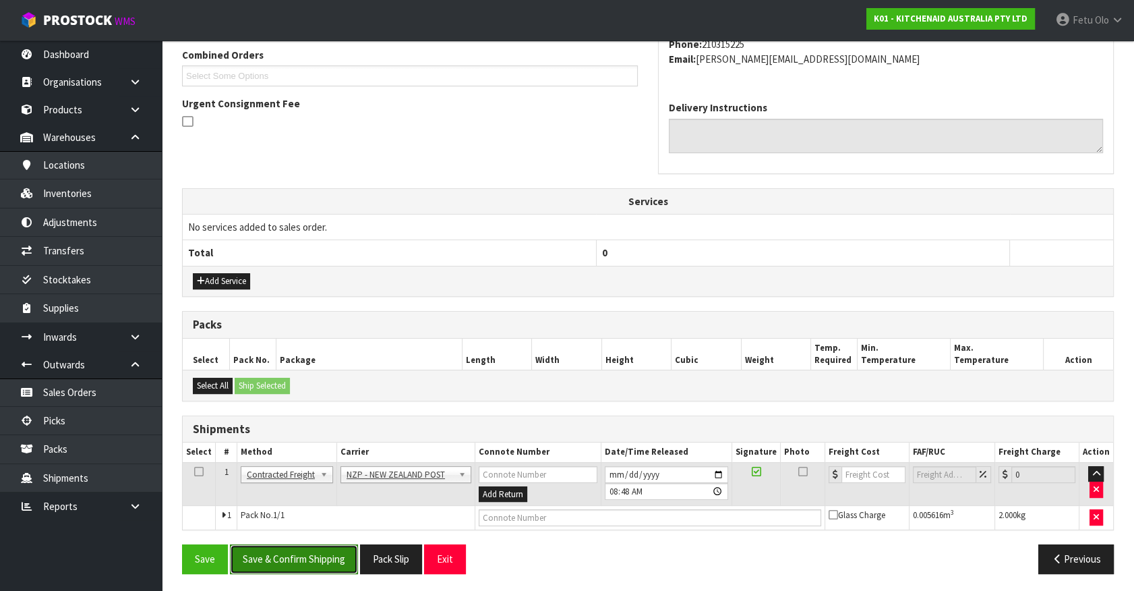
click at [287, 560] on button "Save & Confirm Shipping" at bounding box center [294, 558] width 128 height 29
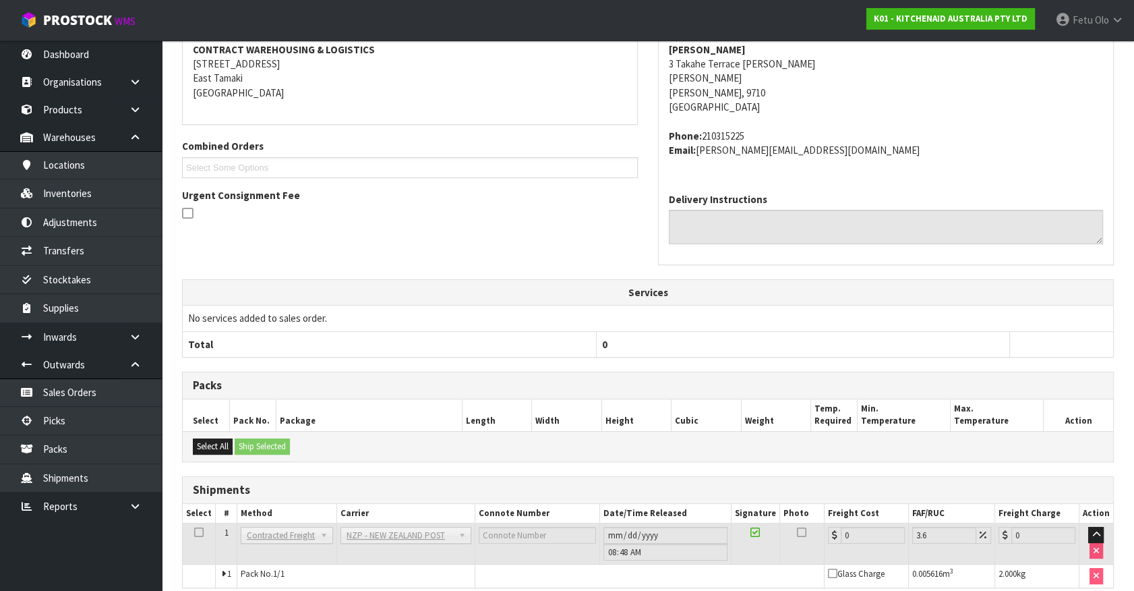
scroll to position [332, 0]
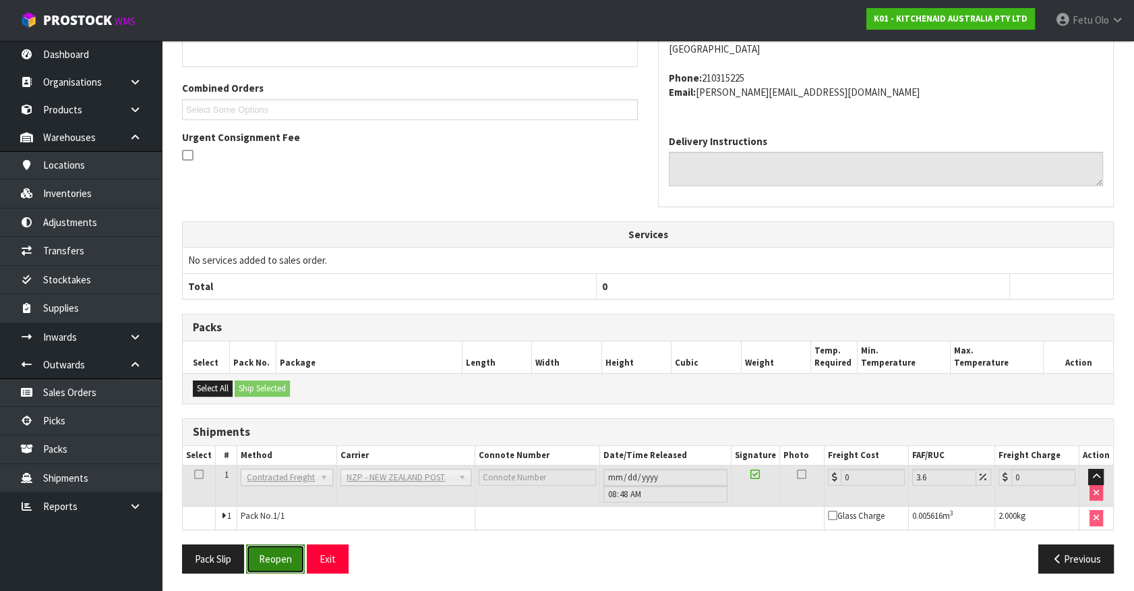
click at [283, 548] on button "Reopen" at bounding box center [275, 558] width 59 height 29
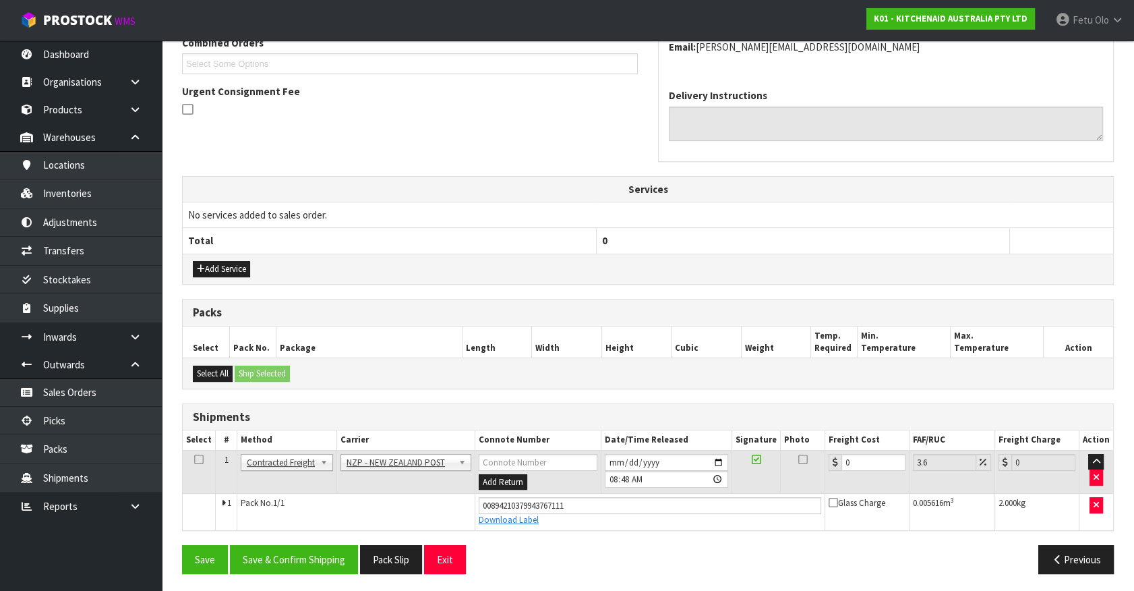
scroll to position [364, 0]
drag, startPoint x: 792, startPoint y: 465, endPoint x: 457, endPoint y: 501, distance: 336.5
click at [458, 501] on tbody "1 Client Local Pickup Customer Local Pickup Company Freight Contracted Freight …" at bounding box center [648, 489] width 931 height 80
type input "5"
type input "5.18"
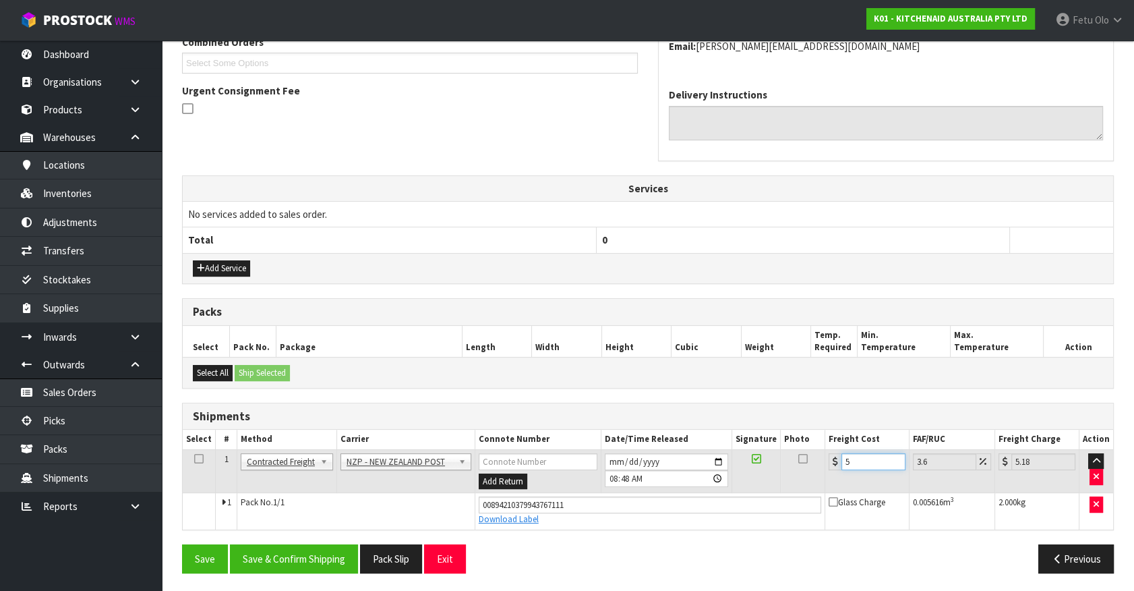
type input "5.2"
type input "5.39"
type input "5.29"
type input "5.48"
type input "5.29"
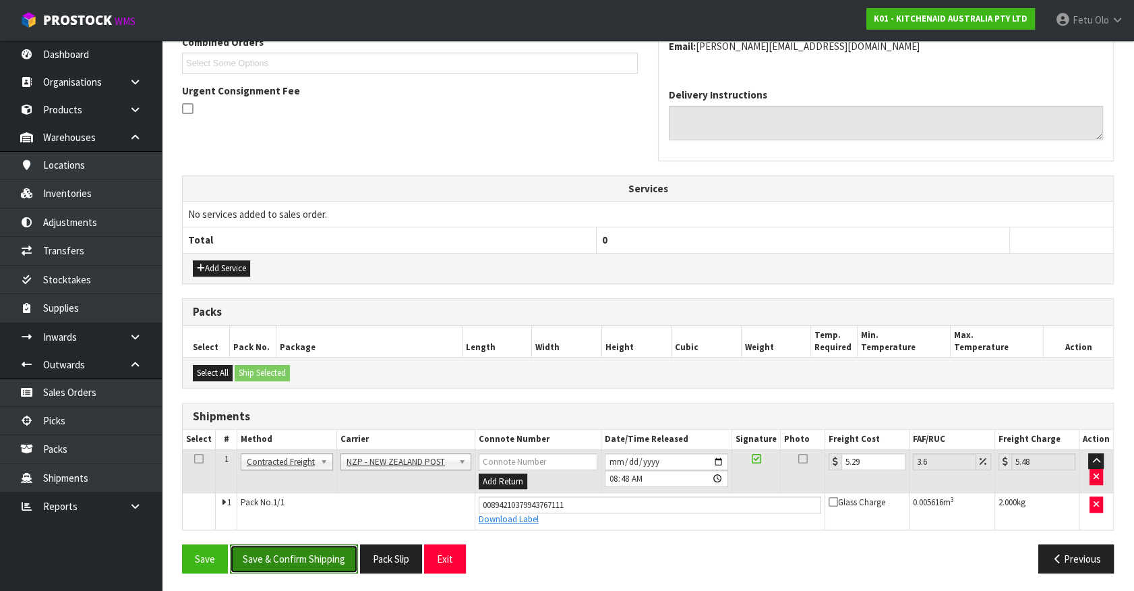
click at [300, 552] on button "Save & Confirm Shipping" at bounding box center [294, 558] width 128 height 29
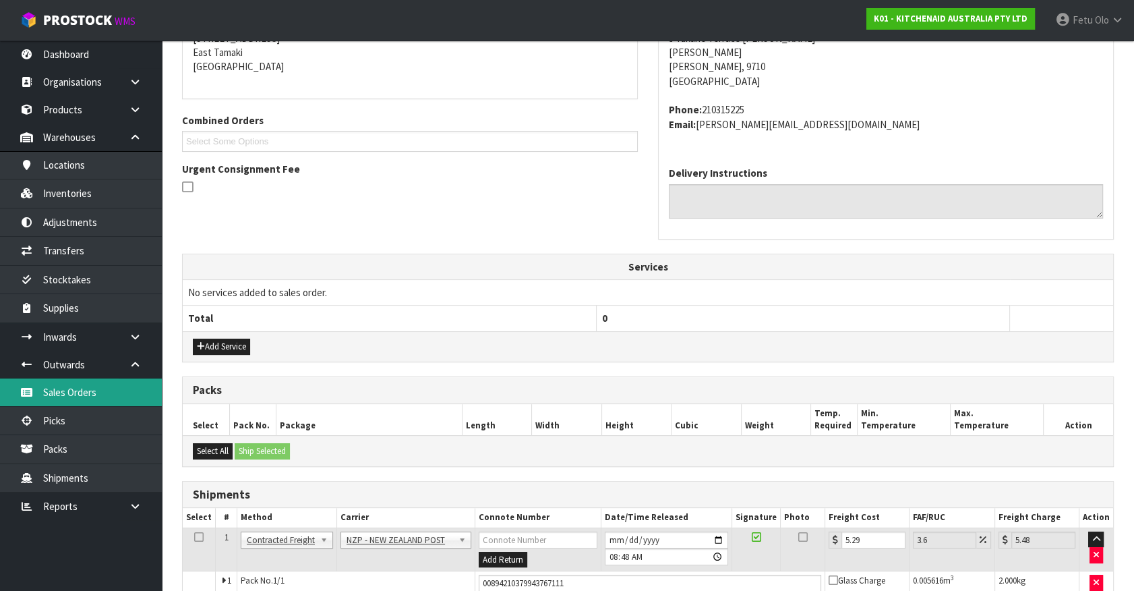
scroll to position [0, 0]
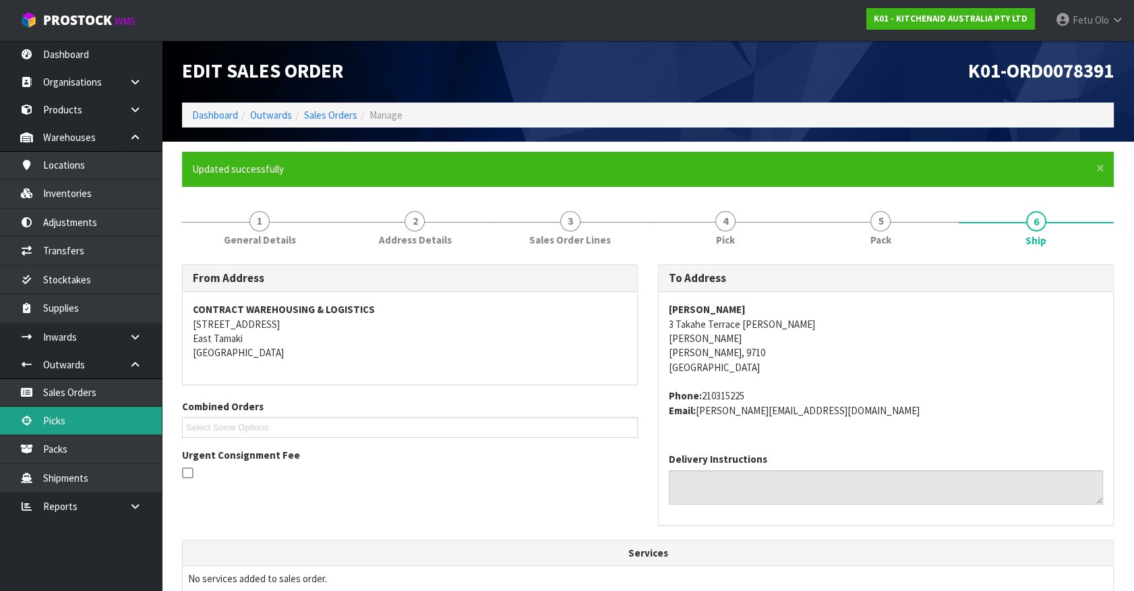
drag, startPoint x: 51, startPoint y: 419, endPoint x: 68, endPoint y: 417, distance: 17.1
click at [51, 419] on link "Picks" at bounding box center [81, 421] width 162 height 28
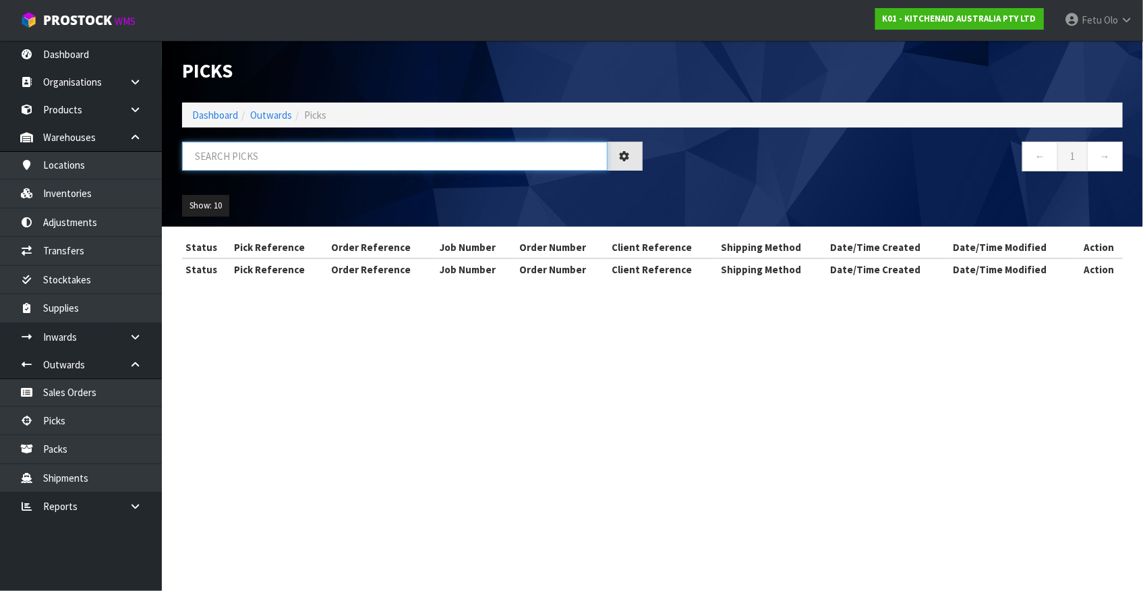
click at [359, 154] on input "text" at bounding box center [395, 156] width 426 height 29
type input "78352"
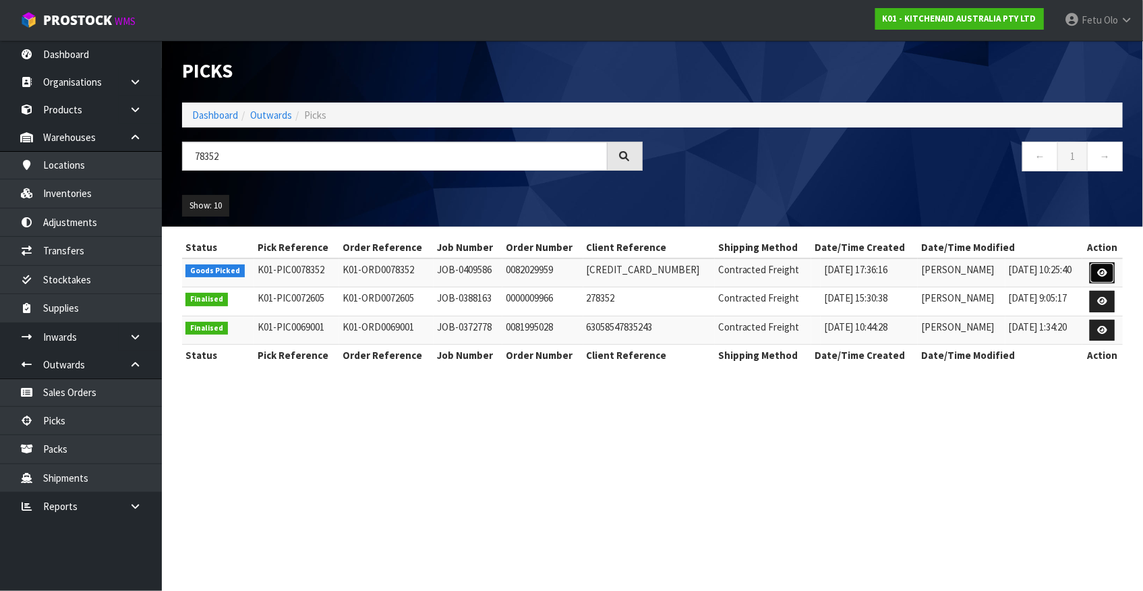
click at [1101, 270] on icon at bounding box center [1102, 272] width 10 height 9
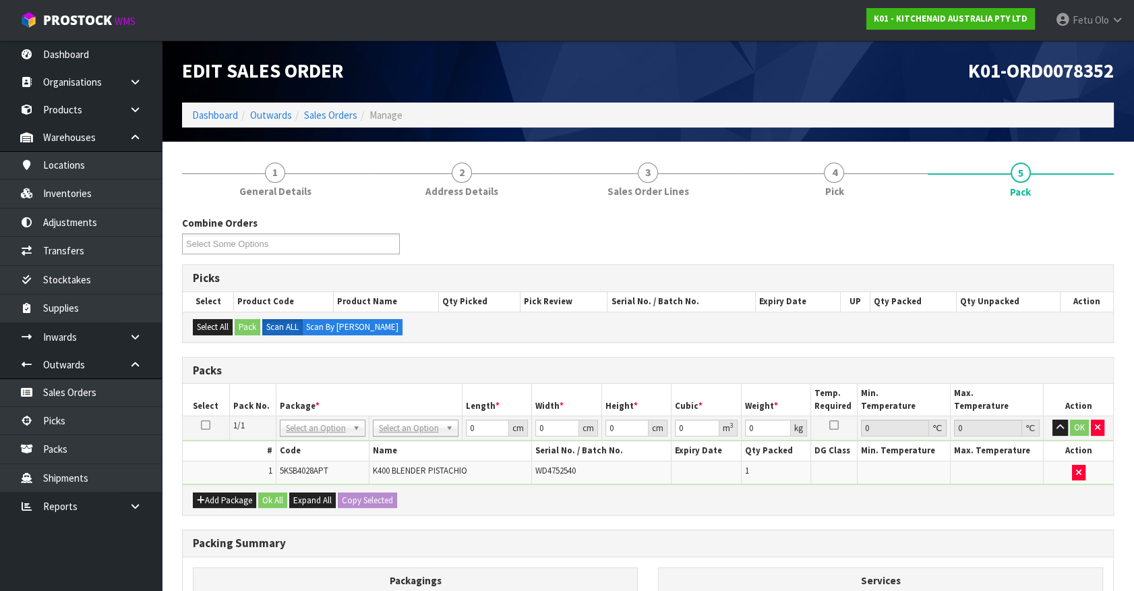
drag, startPoint x: 410, startPoint y: 415, endPoint x: 406, endPoint y: 432, distance: 16.7
click at [410, 416] on td "No Packaging Cartons PLT GEN120 (1200 X 1000) PLT ONE WAY SKID CHEP HIRE PALLET…" at bounding box center [415, 428] width 93 height 24
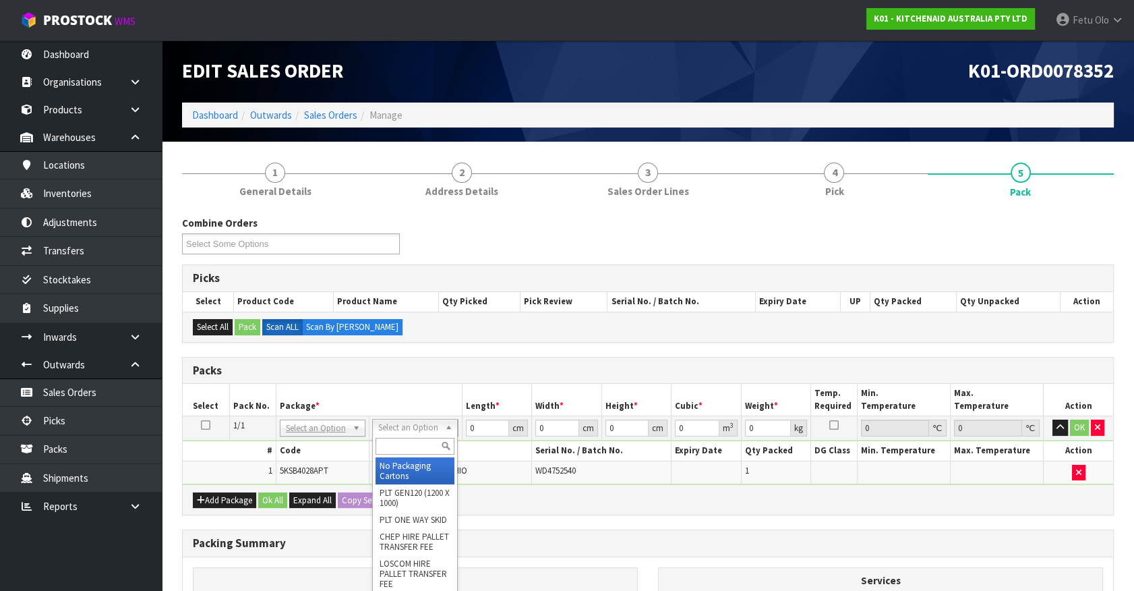
drag, startPoint x: 409, startPoint y: 426, endPoint x: 417, endPoint y: 460, distance: 35.3
drag, startPoint x: 417, startPoint y: 460, endPoint x: 473, endPoint y: 440, distance: 59.5
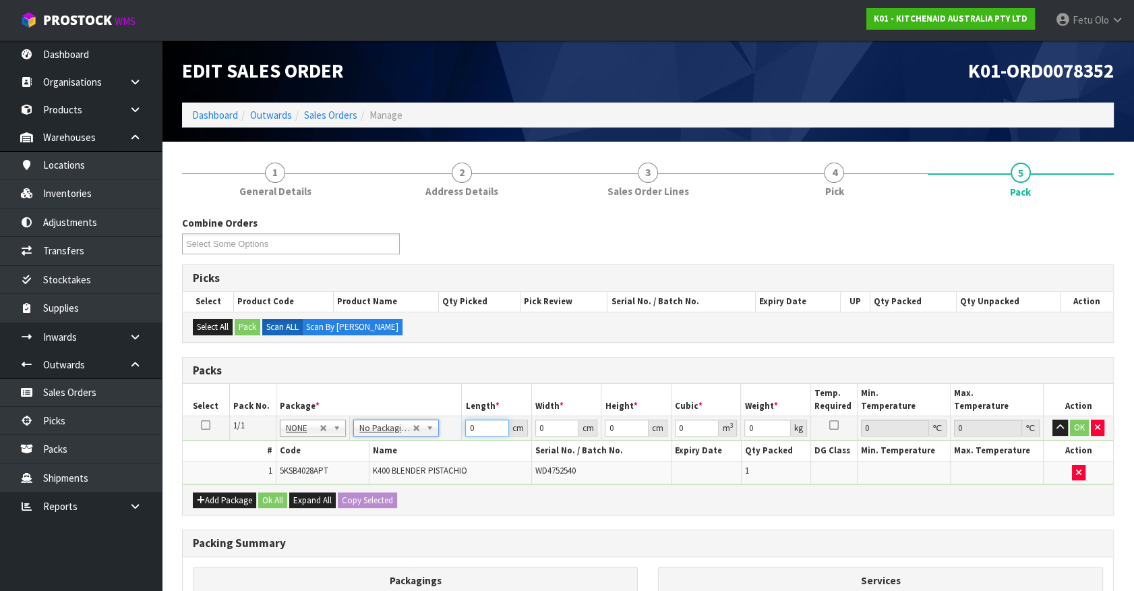
drag, startPoint x: 481, startPoint y: 425, endPoint x: -32, endPoint y: 531, distance: 523.4
click at [0, 531] on html "Toggle navigation ProStock WMS K01 - KITCHENAID AUSTRALIA PTY LTD Fetu Olo Logo…" at bounding box center [567, 295] width 1134 height 591
type input "33"
type input "31"
type input "4"
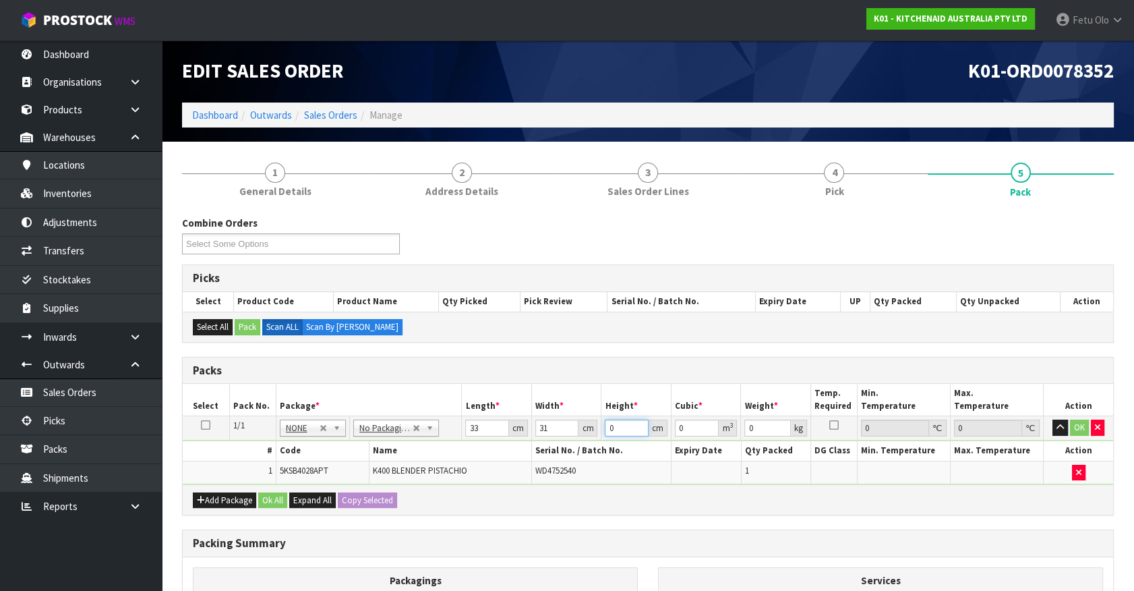
type input "0.004092"
type input "48"
type input "0.049104"
type input "48"
type input "9"
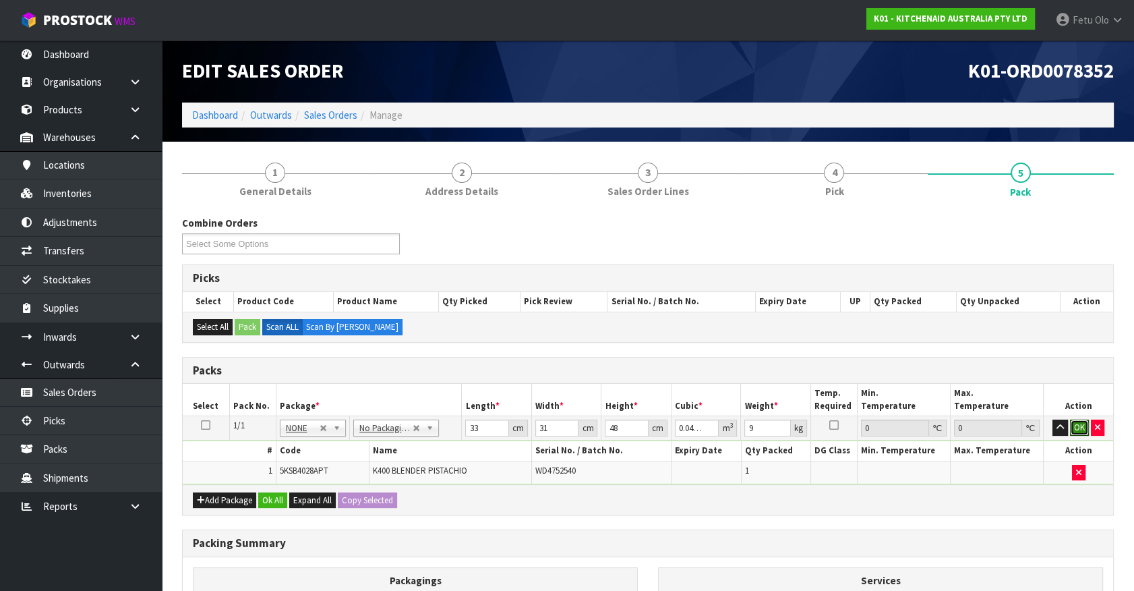
click button "OK" at bounding box center [1079, 427] width 19 height 16
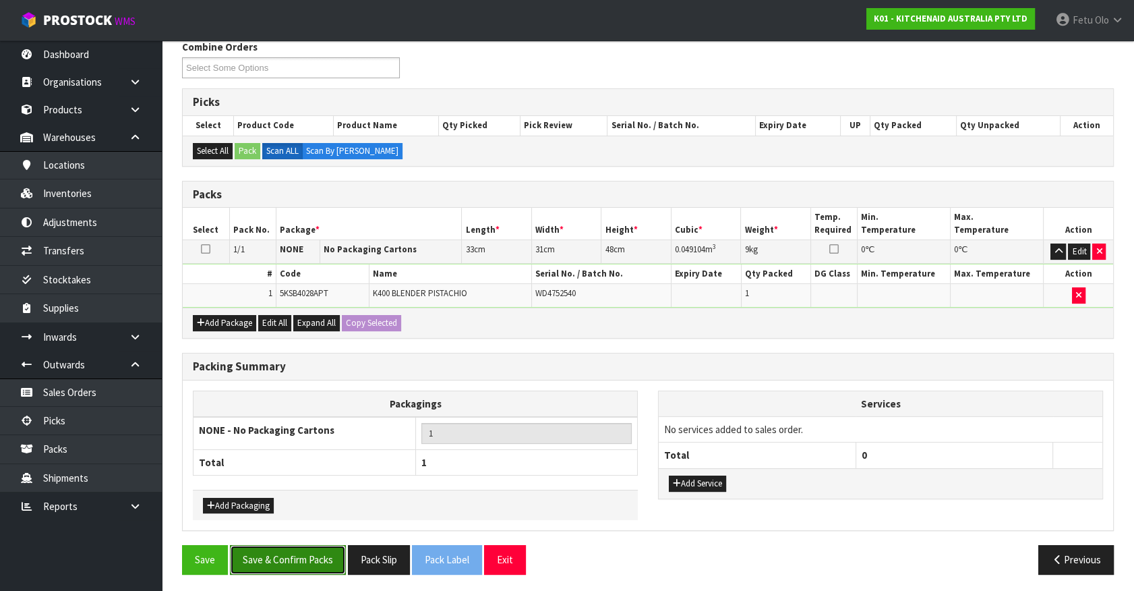
drag, startPoint x: 293, startPoint y: 549, endPoint x: 284, endPoint y: 543, distance: 11.2
click at [293, 548] on button "Save & Confirm Packs" at bounding box center [288, 559] width 116 height 29
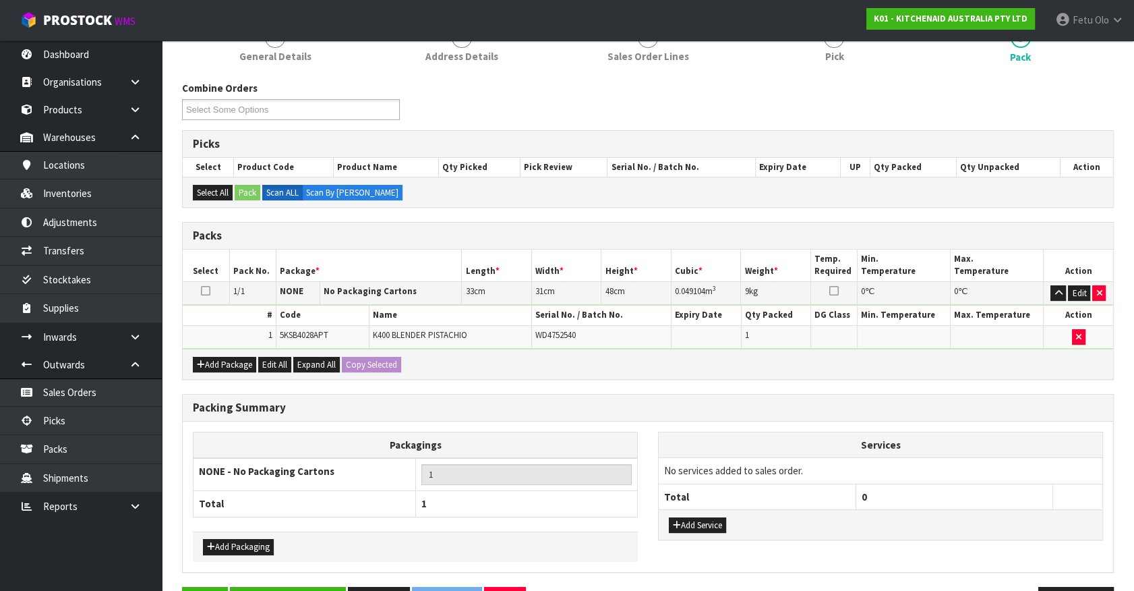
scroll to position [152, 0]
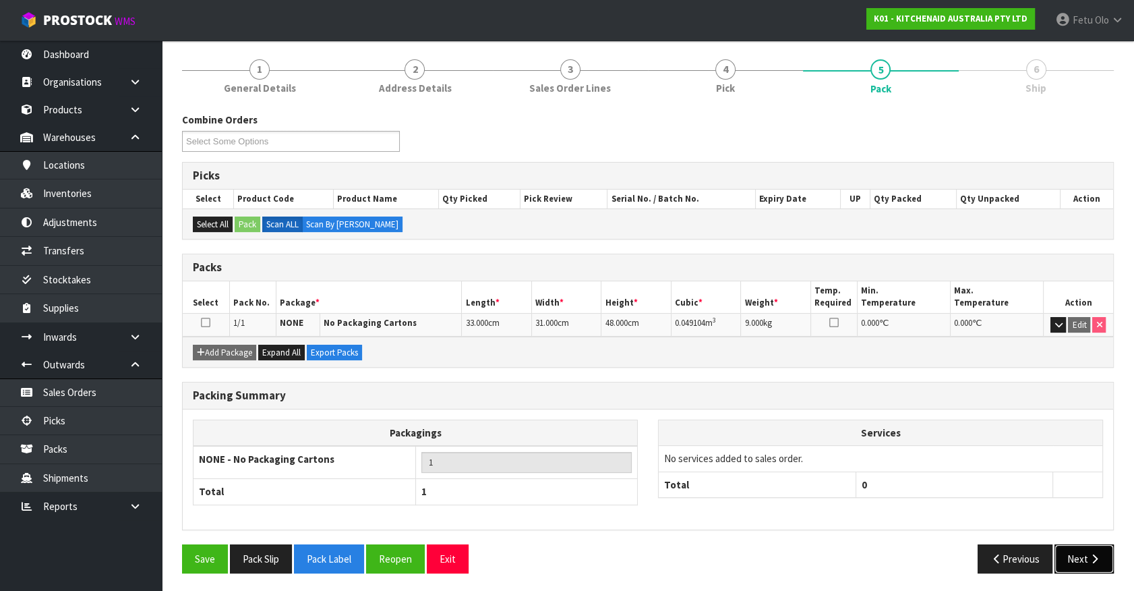
click at [1106, 548] on button "Next" at bounding box center [1084, 558] width 59 height 29
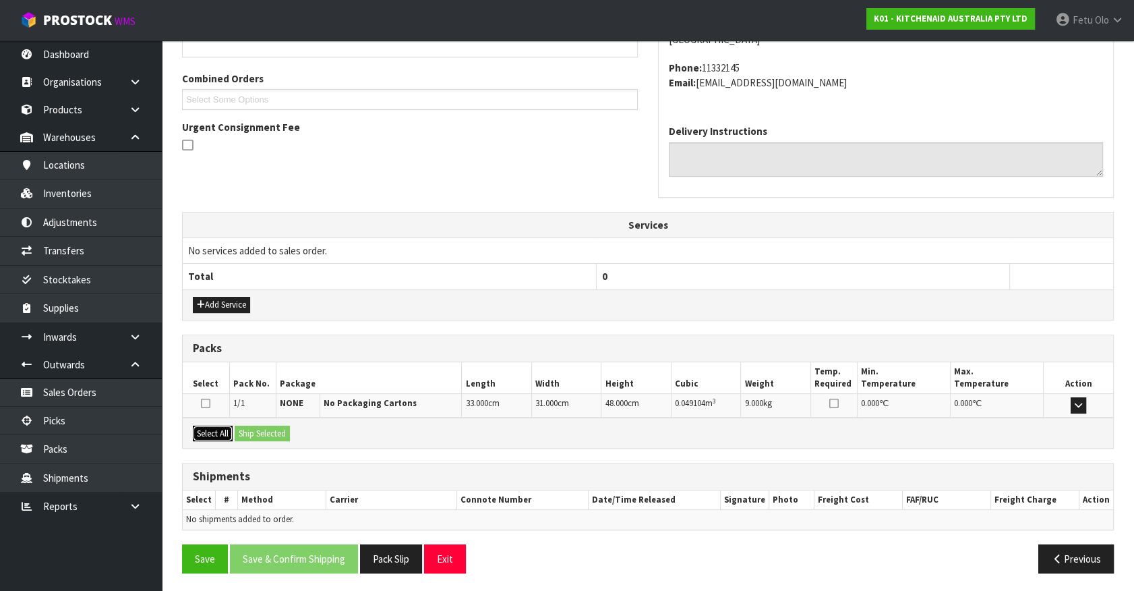
drag, startPoint x: 218, startPoint y: 434, endPoint x: 251, endPoint y: 432, distance: 33.1
click at [223, 434] on button "Select All" at bounding box center [213, 434] width 40 height 16
click at [252, 432] on button "Ship Selected" at bounding box center [262, 434] width 55 height 16
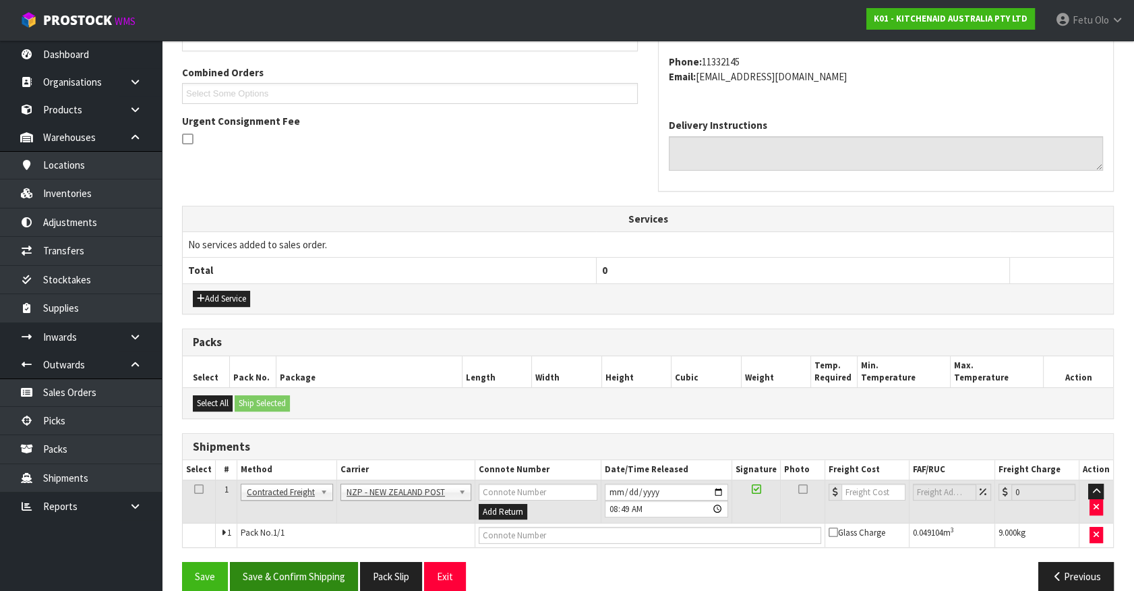
scroll to position [351, 0]
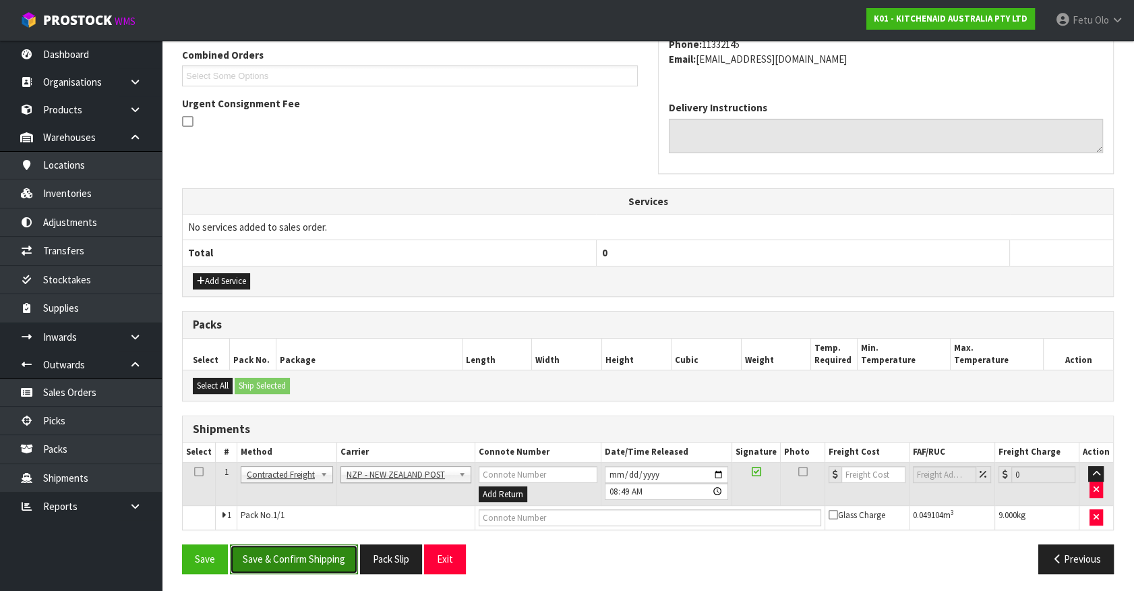
click at [328, 554] on button "Save & Confirm Shipping" at bounding box center [294, 558] width 128 height 29
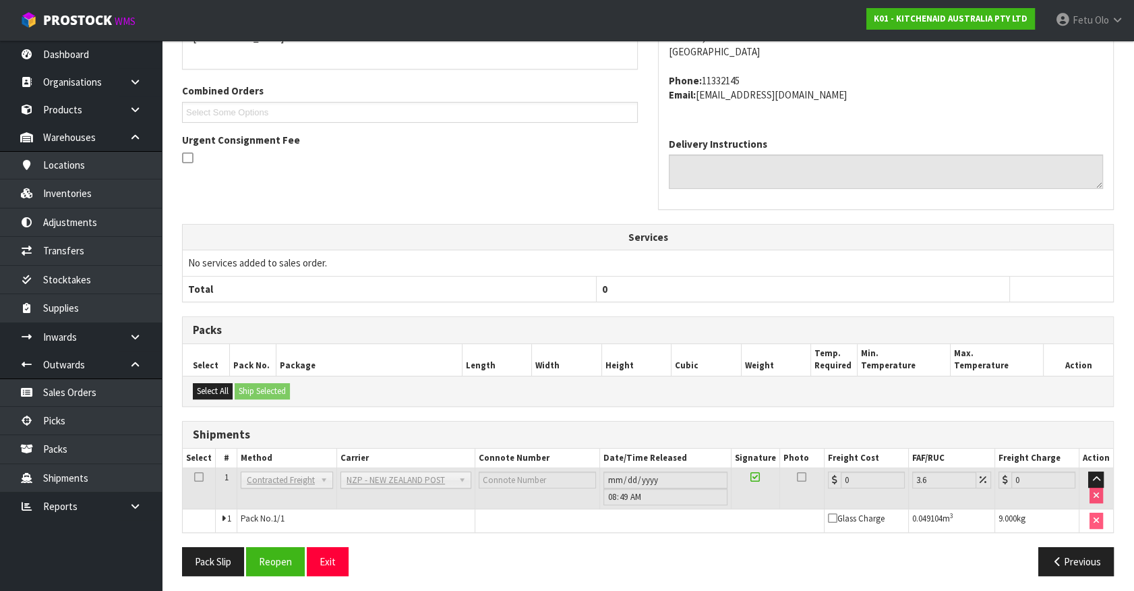
scroll to position [332, 0]
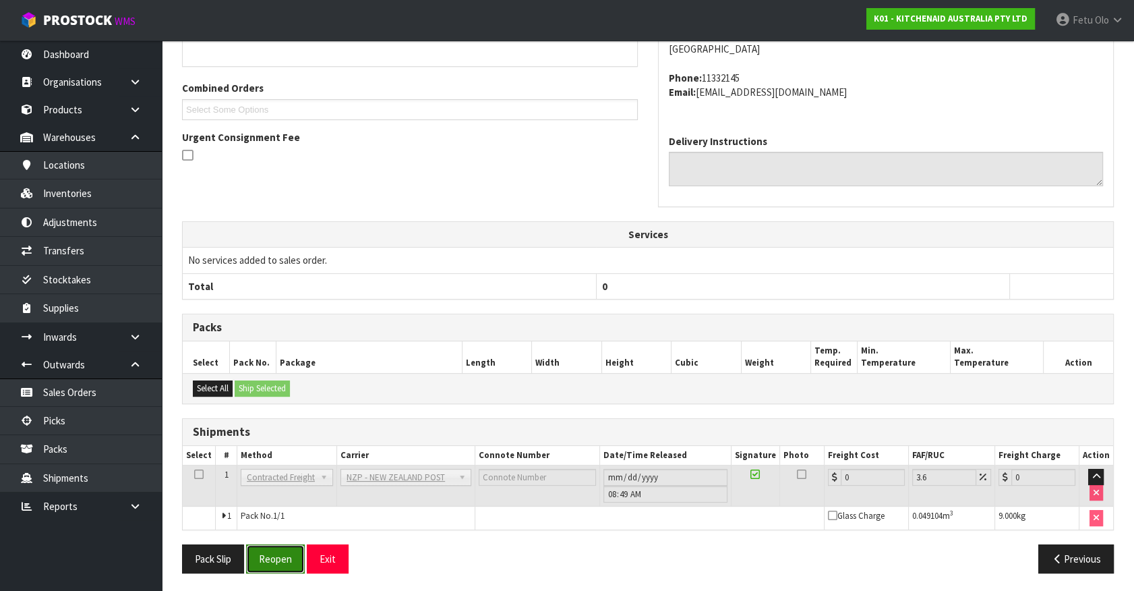
click at [264, 552] on button "Reopen" at bounding box center [275, 558] width 59 height 29
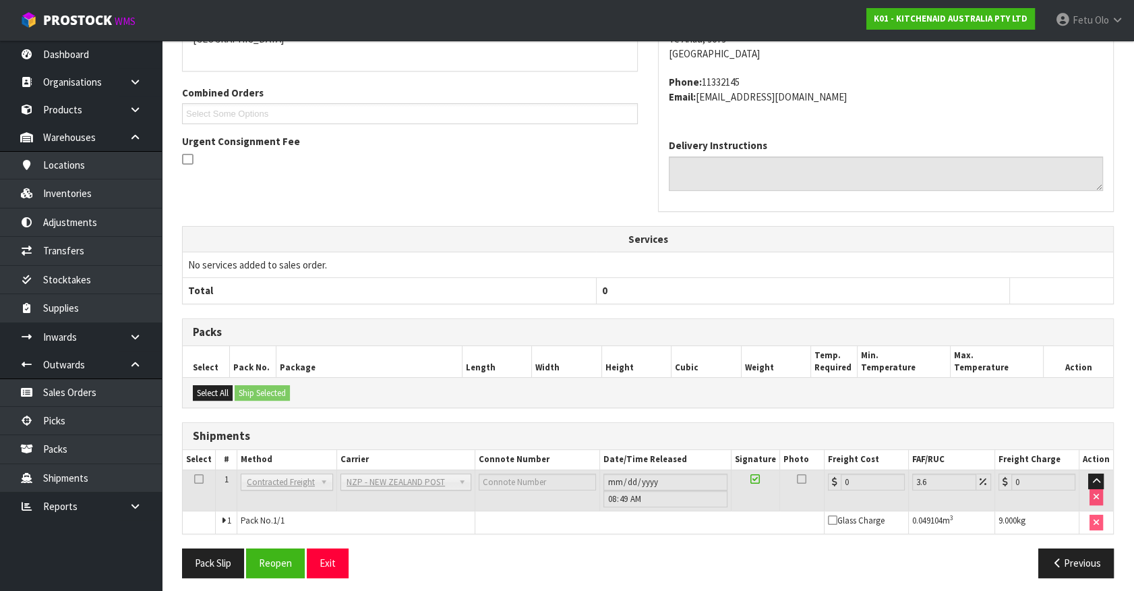
scroll to position [318, 0]
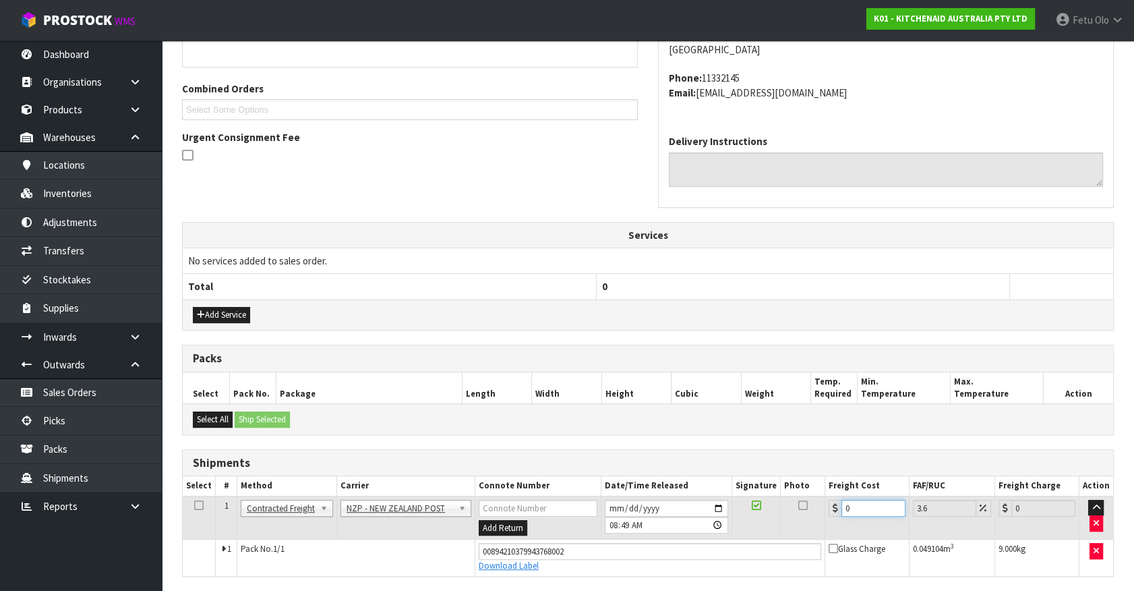
drag, startPoint x: 848, startPoint y: 507, endPoint x: 710, endPoint y: 528, distance: 139.2
click at [710, 528] on tr "1 Client Local Pickup Customer Local Pickup Company Freight Contracted Freight …" at bounding box center [648, 518] width 931 height 44
type input "1"
type input "1.04"
type input "16"
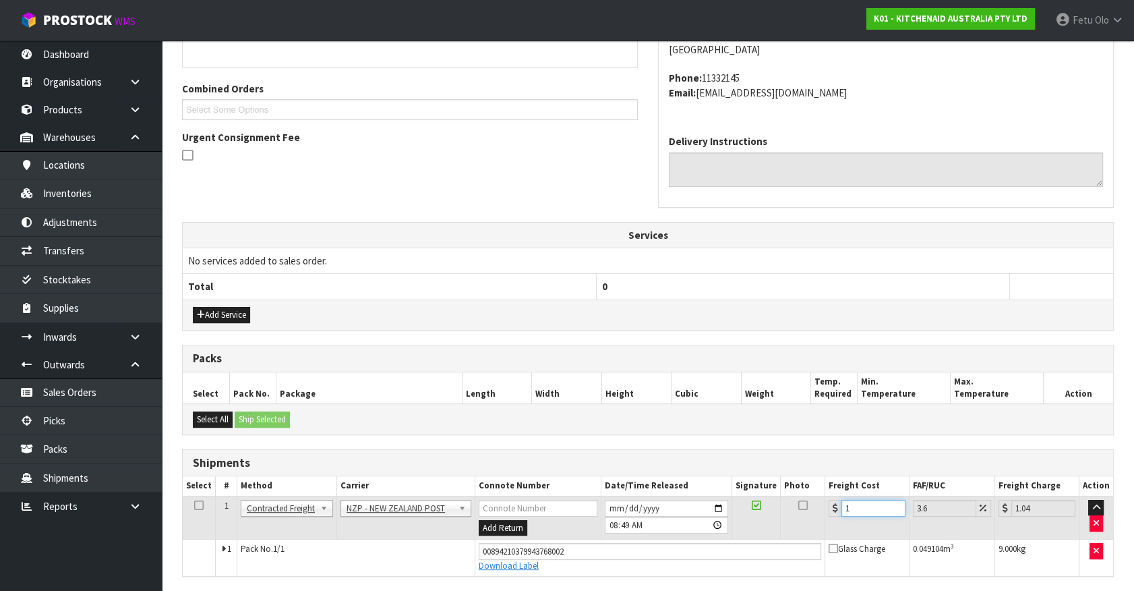
type input "16.58"
type input "163"
type input "168.87"
type input "163.2"
type input "169.08"
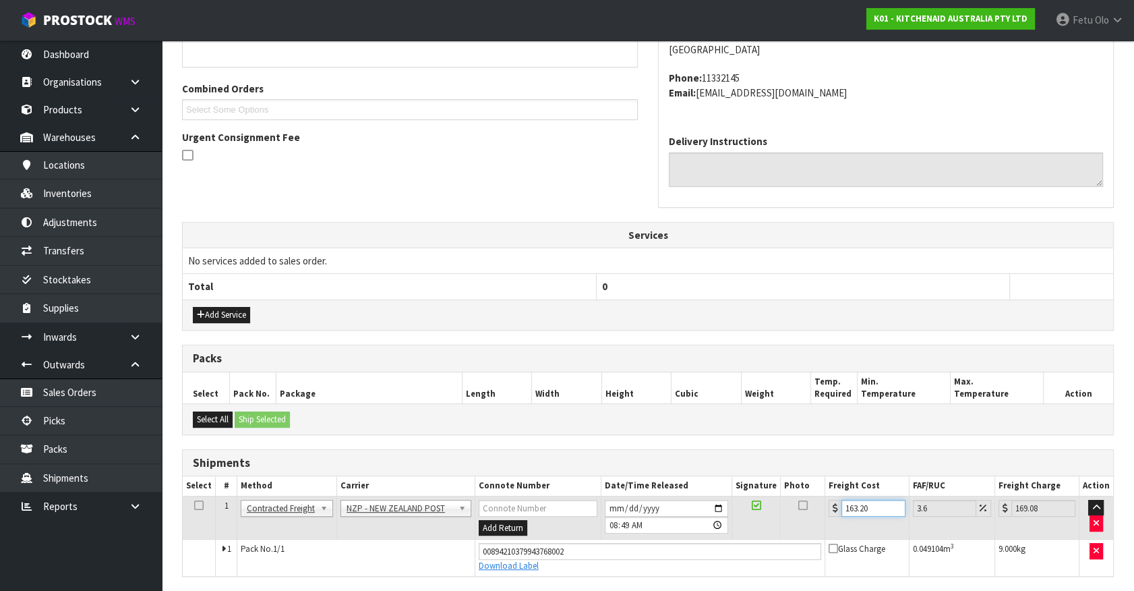
drag, startPoint x: 840, startPoint y: 511, endPoint x: 676, endPoint y: 547, distance: 167.1
click at [676, 547] on tbody "1 Client Local Pickup Customer Local Pickup Company Freight Contracted Freight …" at bounding box center [648, 536] width 931 height 80
type input "1"
type input "1.04"
type input "16"
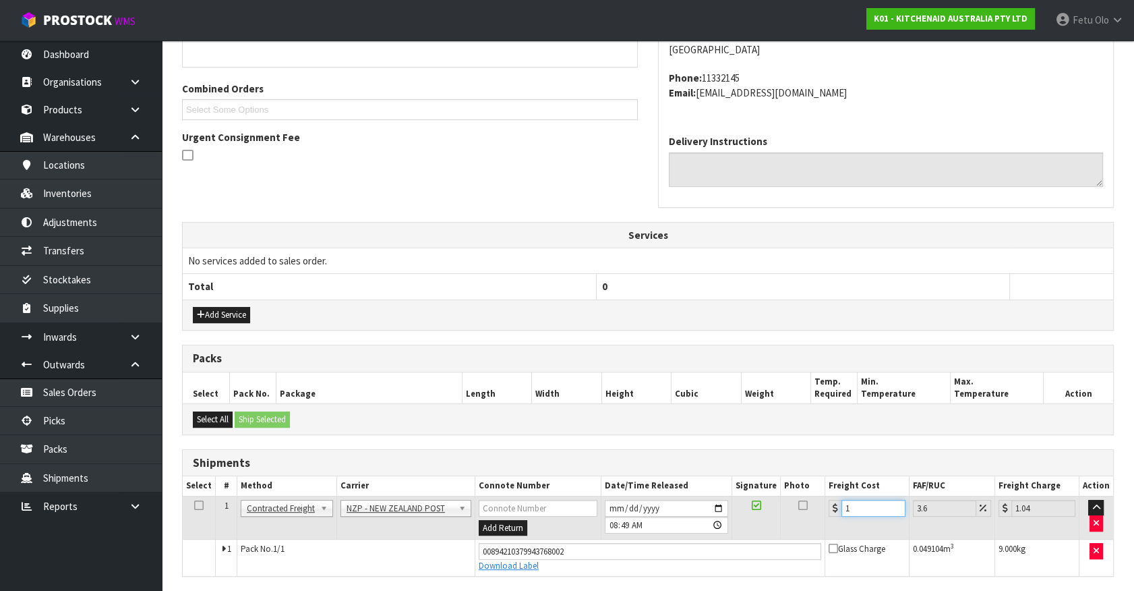
type input "16.58"
type input "16.2"
type input "16.78"
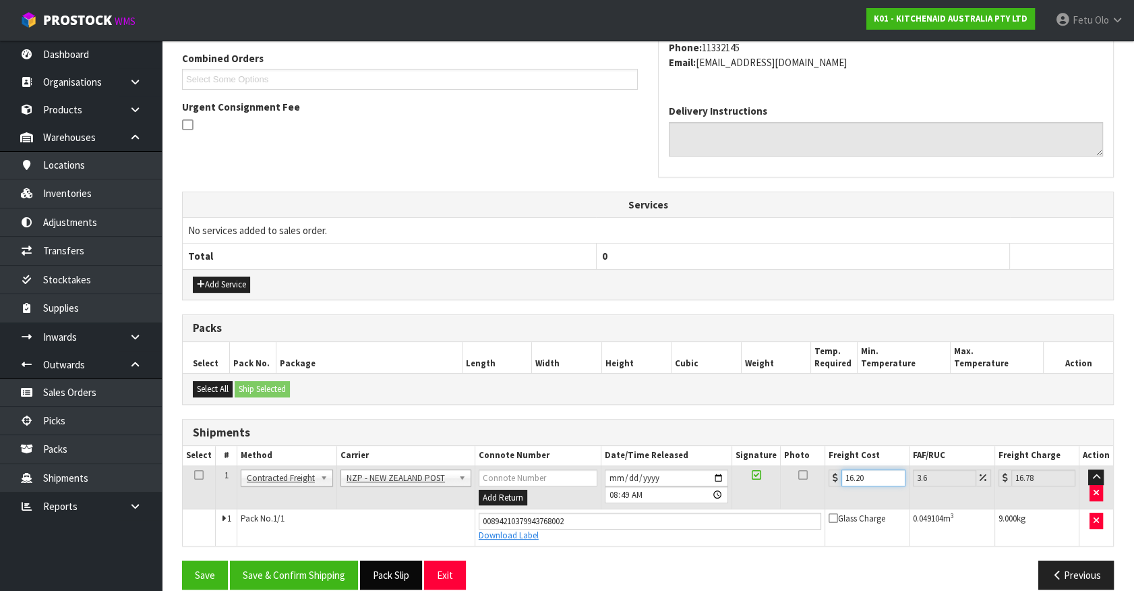
scroll to position [364, 0]
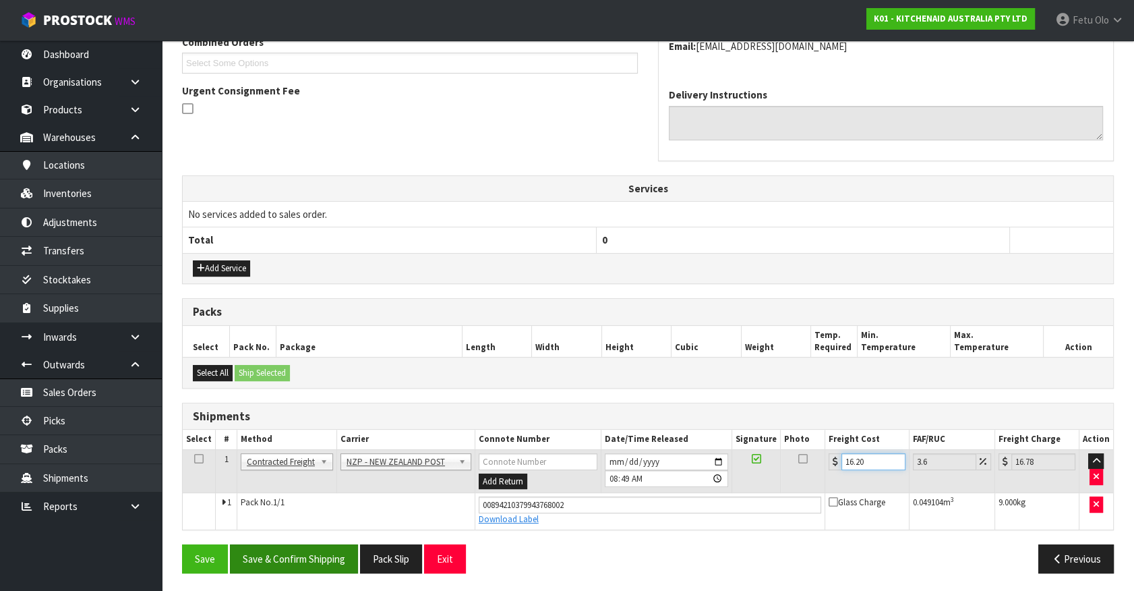
type input "16.20"
click at [305, 559] on button "Save & Confirm Shipping" at bounding box center [294, 558] width 128 height 29
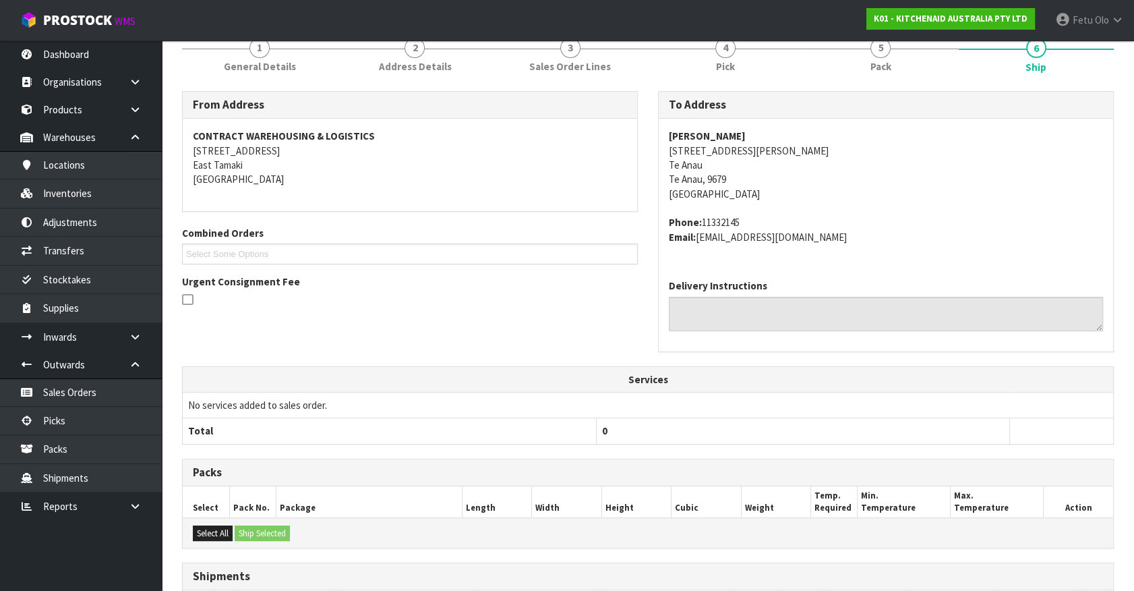
scroll to position [327, 0]
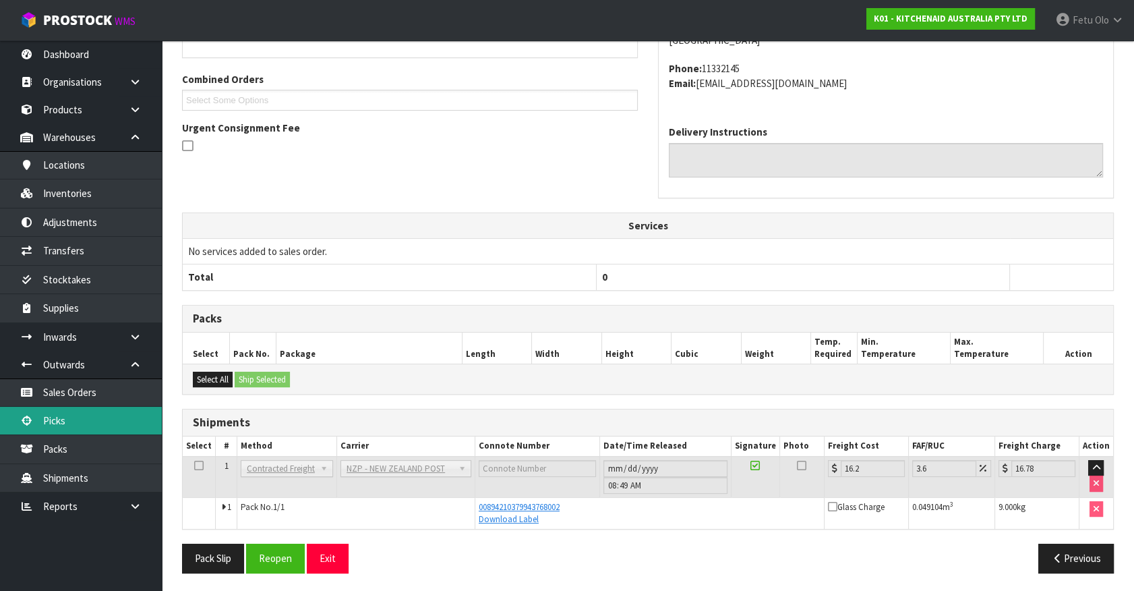
click at [72, 415] on link "Picks" at bounding box center [81, 421] width 162 height 28
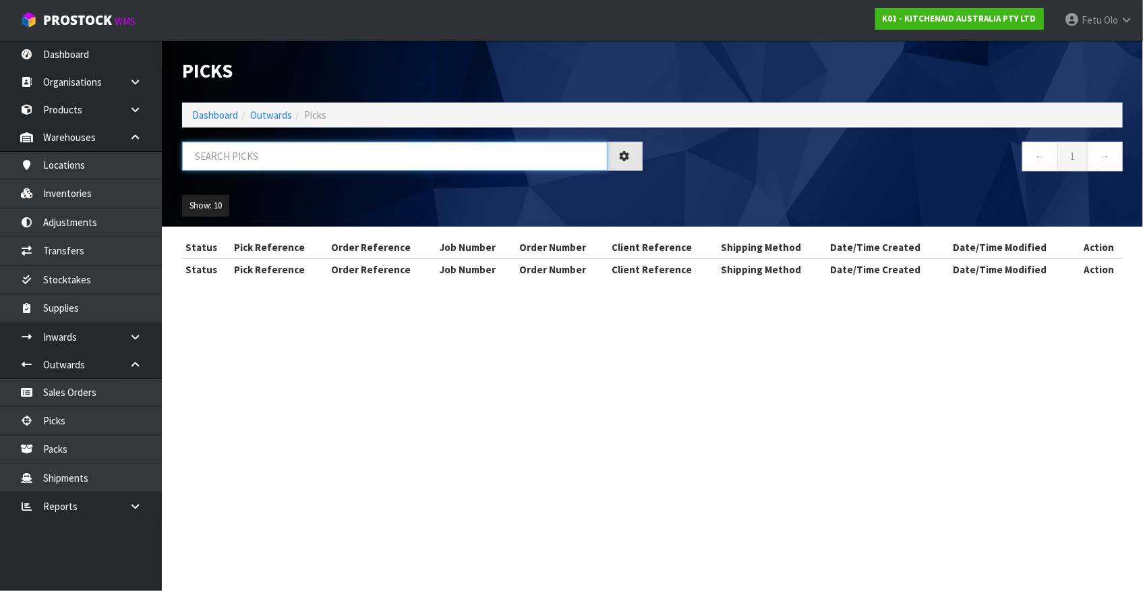
click at [402, 158] on input "text" at bounding box center [395, 156] width 426 height 29
click at [400, 155] on input "text" at bounding box center [395, 156] width 426 height 29
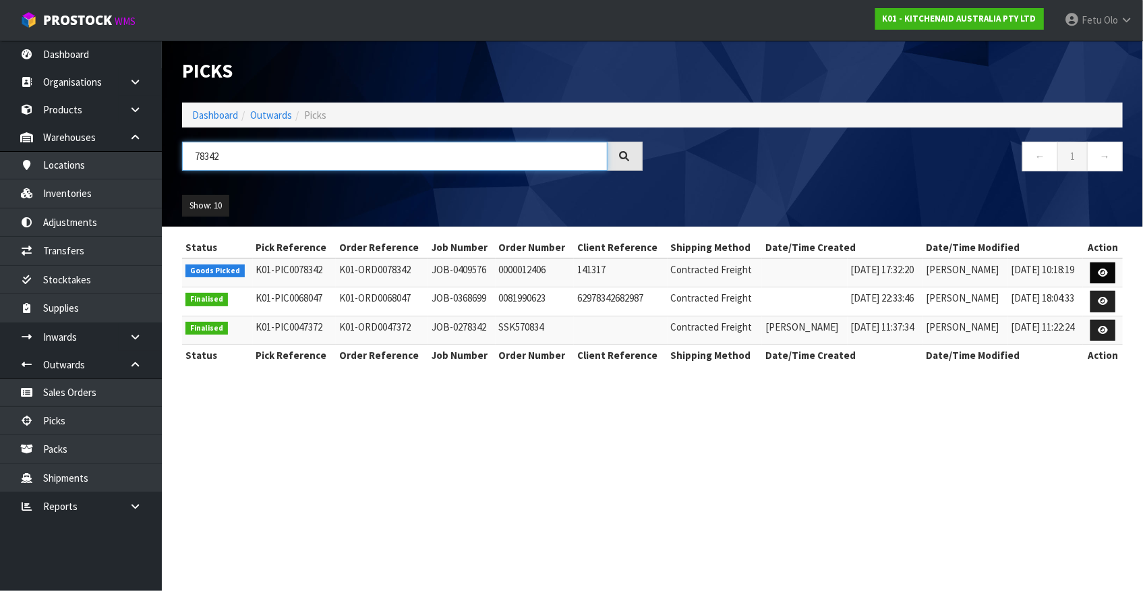
type input "78342"
click at [1105, 272] on icon at bounding box center [1103, 272] width 10 height 9
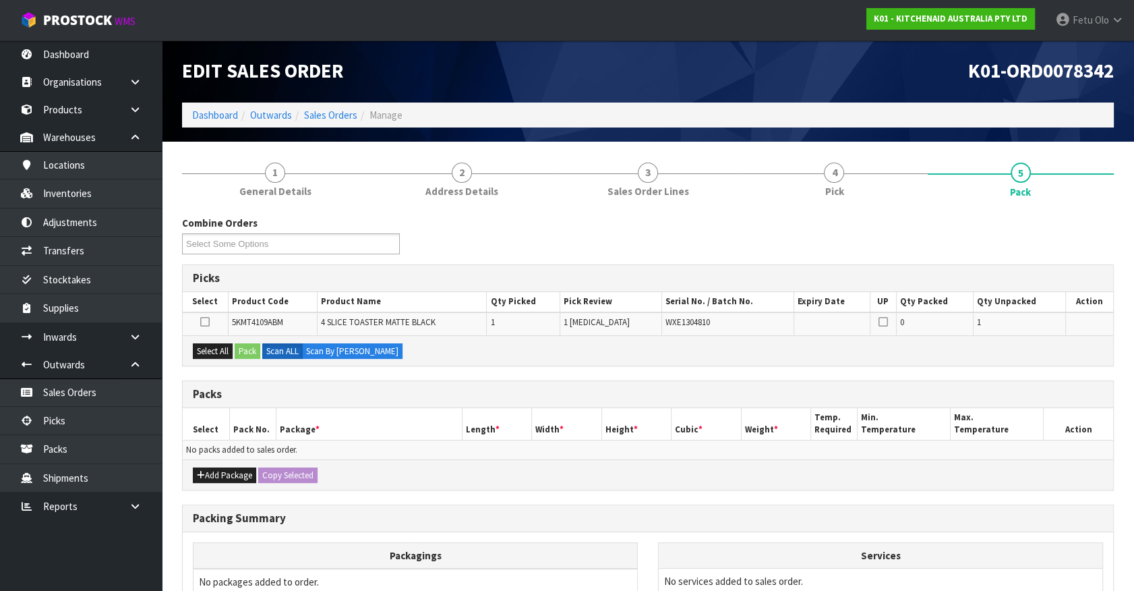
click at [382, 404] on div "Packs" at bounding box center [648, 394] width 931 height 27
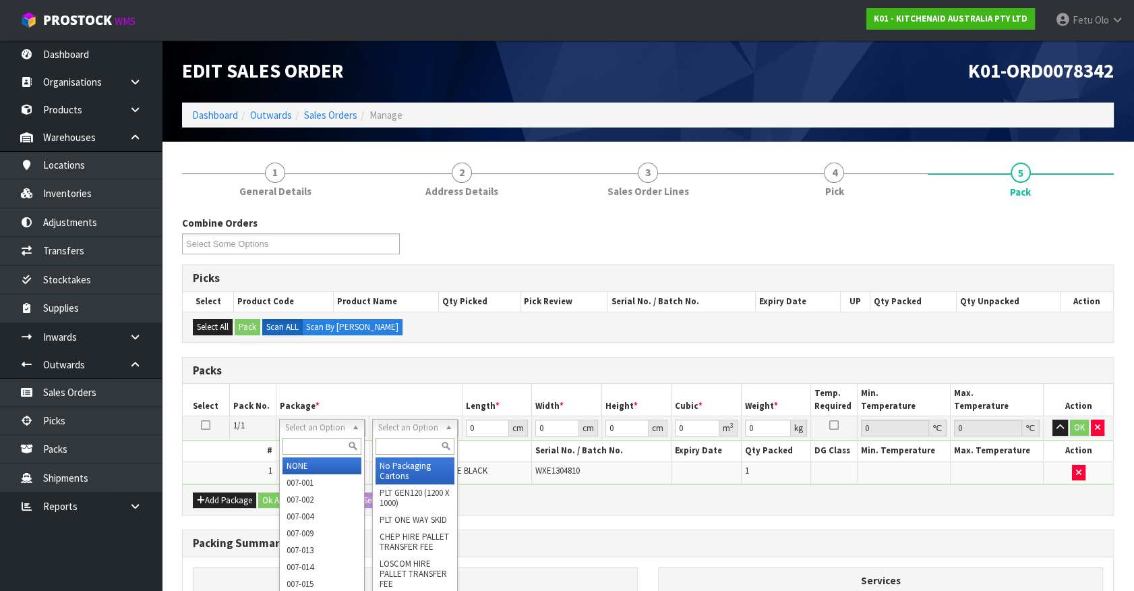
click at [331, 438] on input "text" at bounding box center [322, 446] width 79 height 17
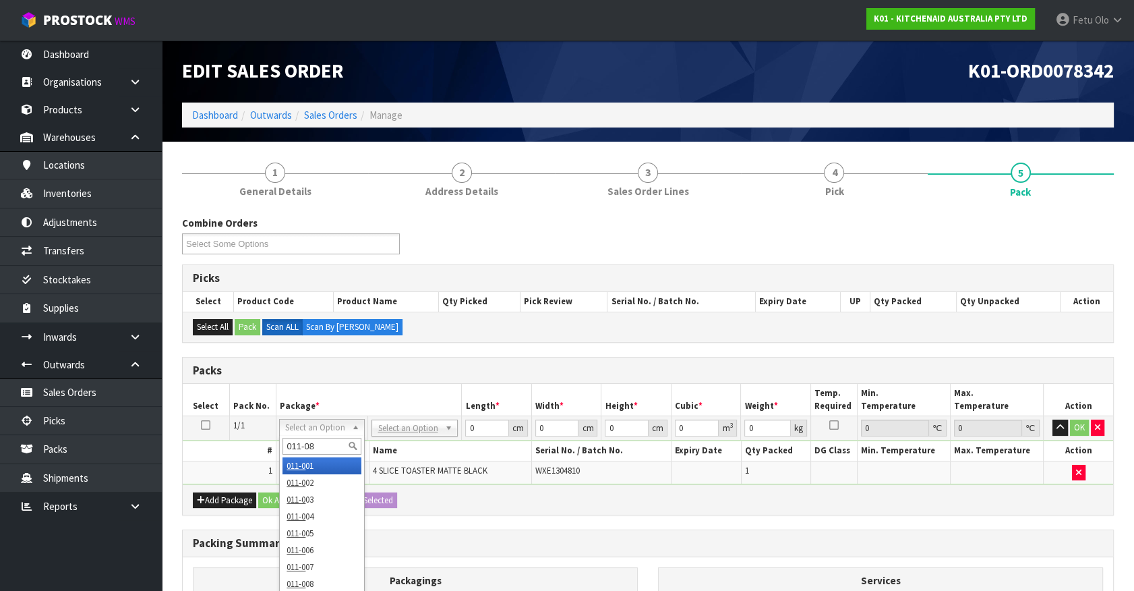
type input "011-084"
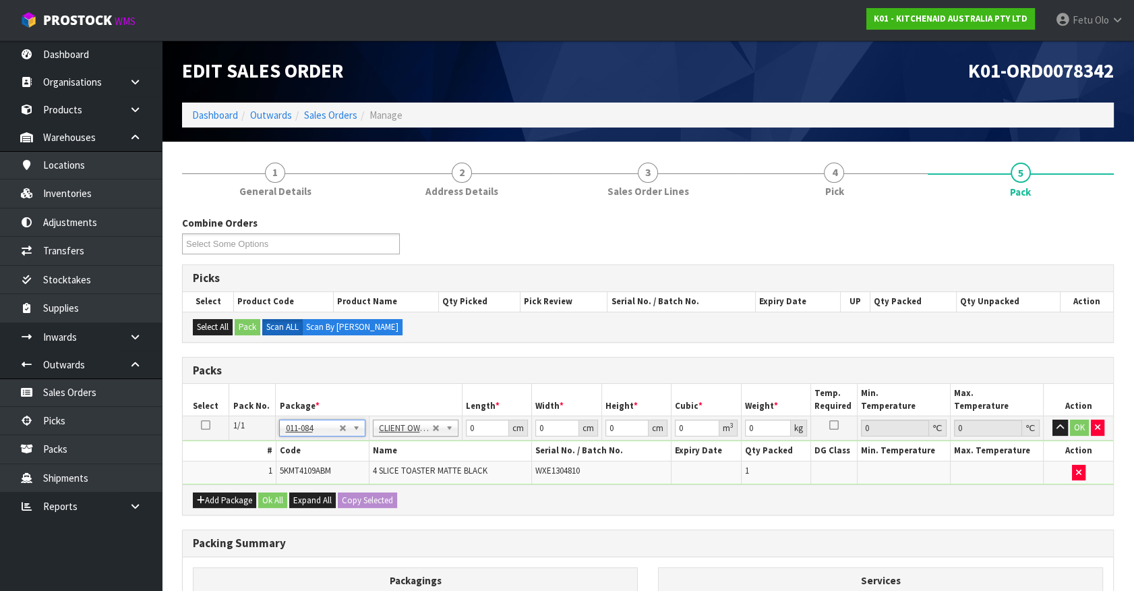
type input "4.55"
drag, startPoint x: 481, startPoint y: 428, endPoint x: 402, endPoint y: 444, distance: 80.4
click at [402, 444] on tbody "1/1 NONE 007-001 007-002 007-004 007-009 007-013 007-014 007-015 007-017 007-01…" at bounding box center [648, 450] width 931 height 68
type input "40"
type input "28"
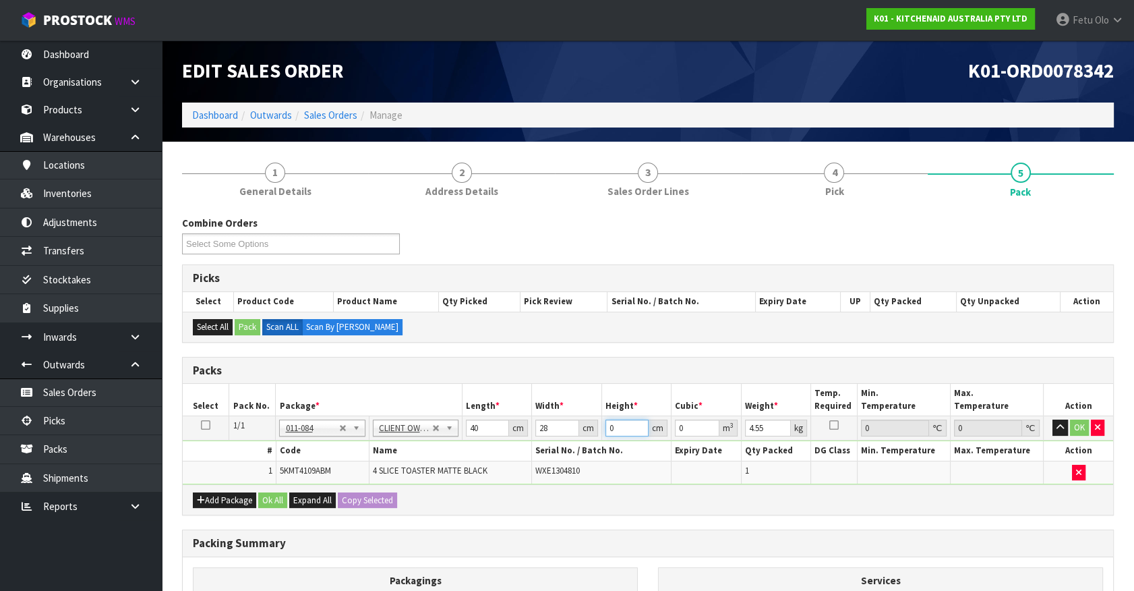
type input "3"
type input "0.00336"
type input "37"
type input "0.04144"
type input "37"
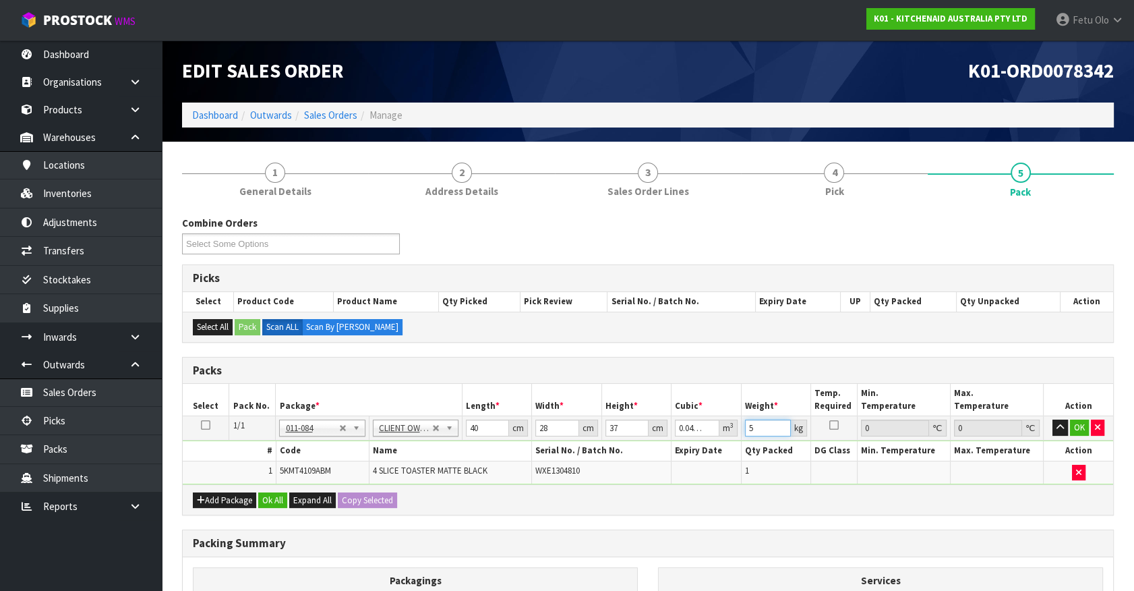
type input "5"
click button "OK" at bounding box center [1079, 427] width 19 height 16
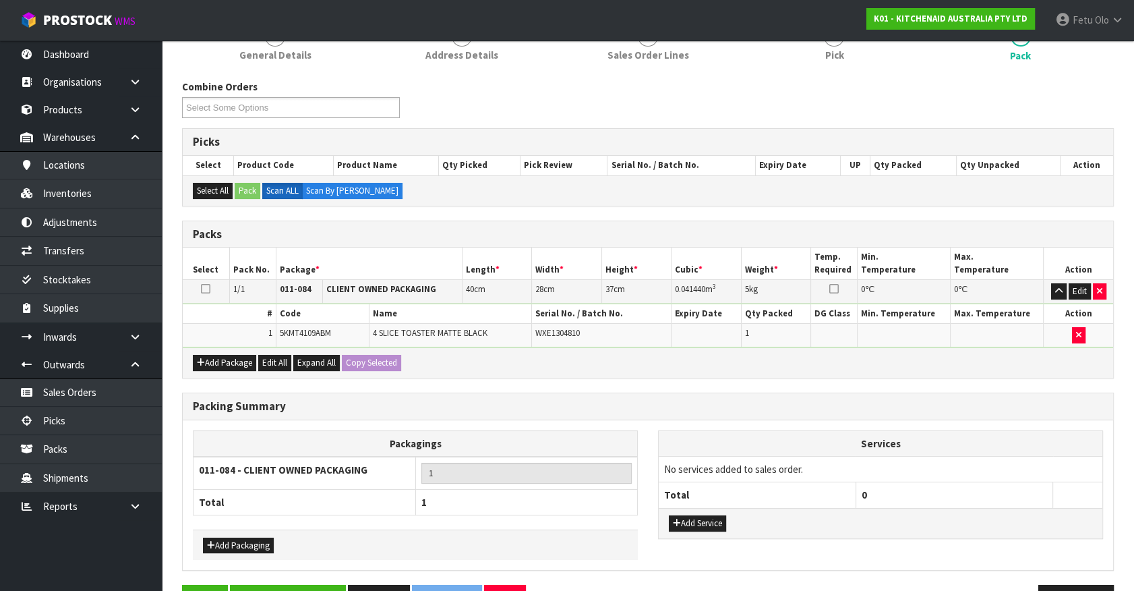
scroll to position [176, 0]
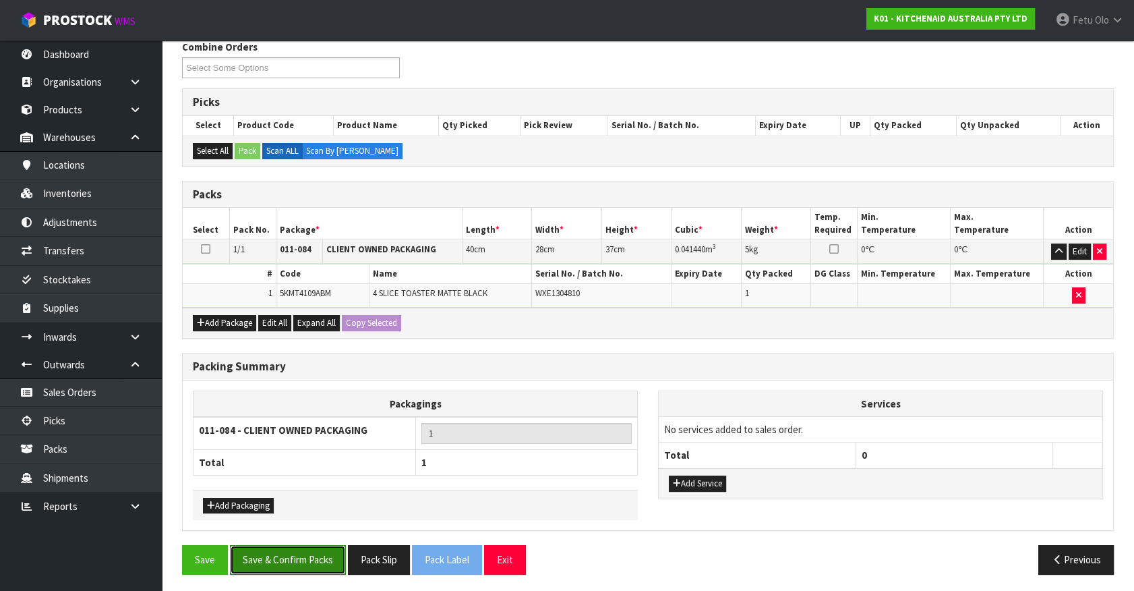
click at [310, 549] on button "Save & Confirm Packs" at bounding box center [288, 559] width 116 height 29
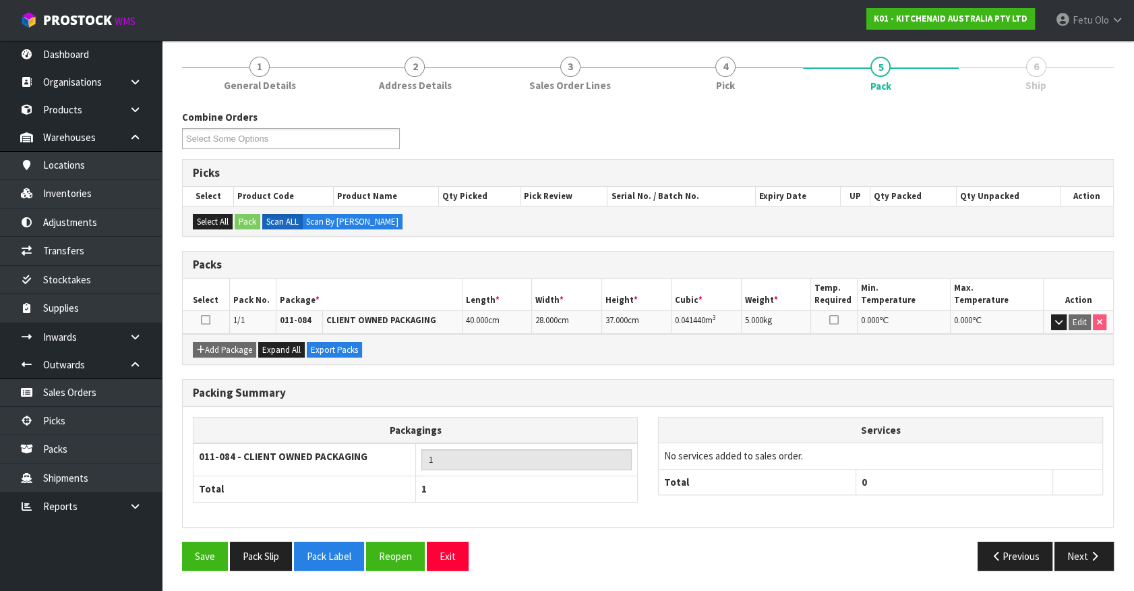
scroll to position [152, 0]
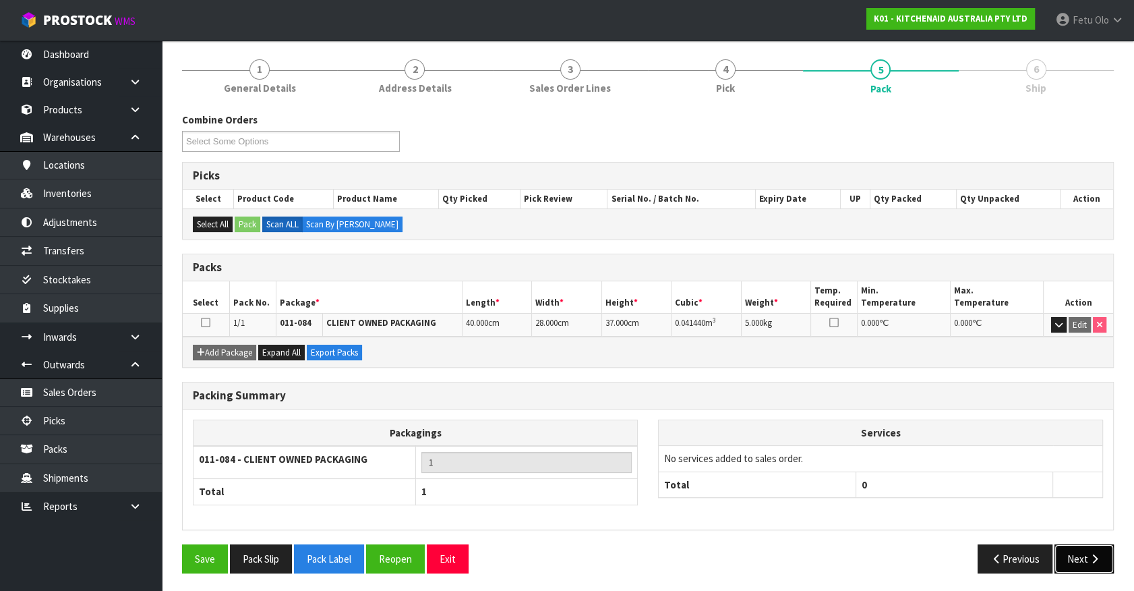
click at [1066, 547] on button "Next" at bounding box center [1084, 558] width 59 height 29
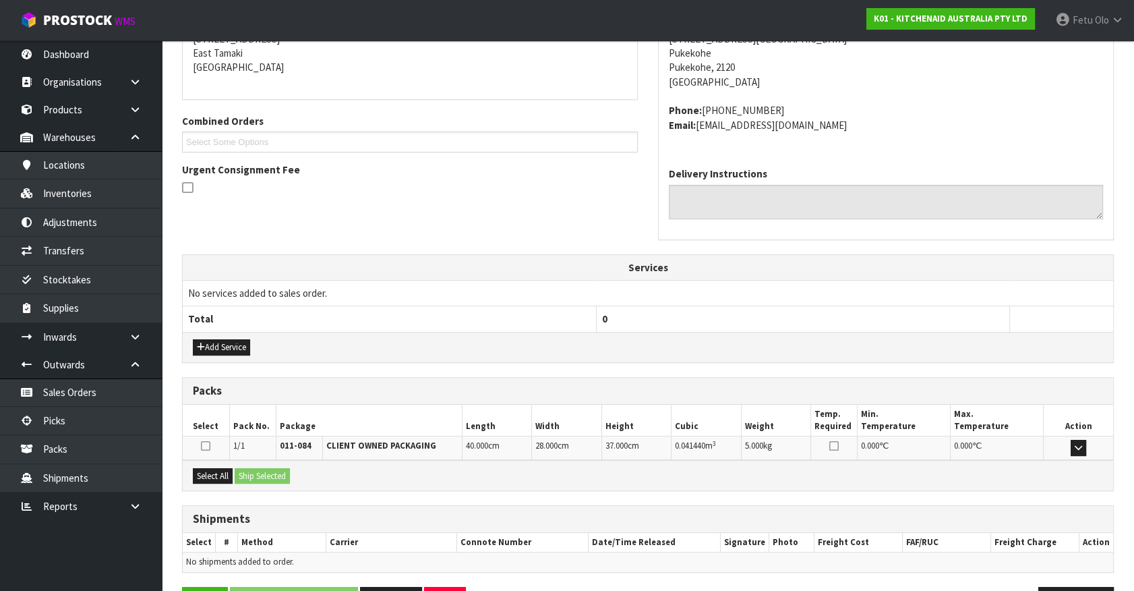
scroll to position [328, 0]
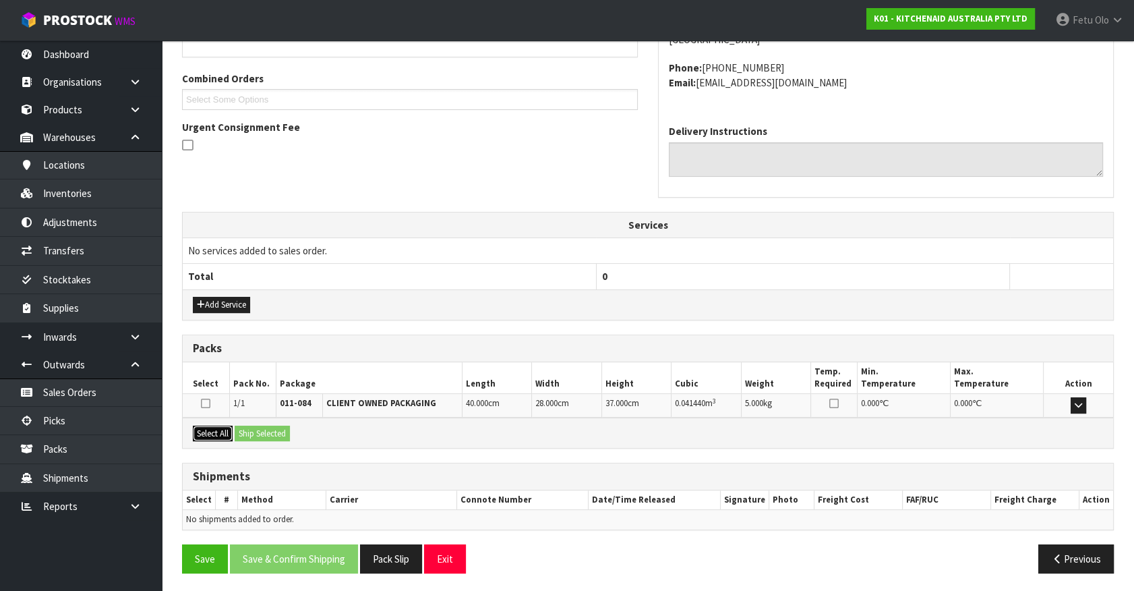
drag, startPoint x: 216, startPoint y: 429, endPoint x: 260, endPoint y: 426, distance: 43.9
click at [223, 429] on button "Select All" at bounding box center [213, 434] width 40 height 16
click at [260, 426] on button "Ship Selected" at bounding box center [262, 434] width 55 height 16
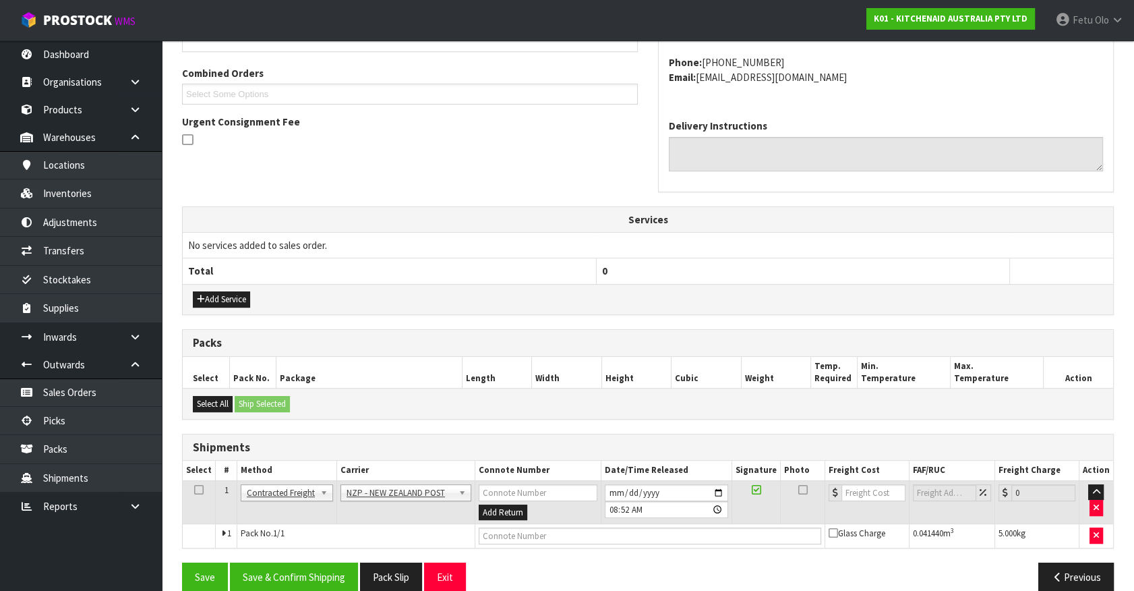
scroll to position [351, 0]
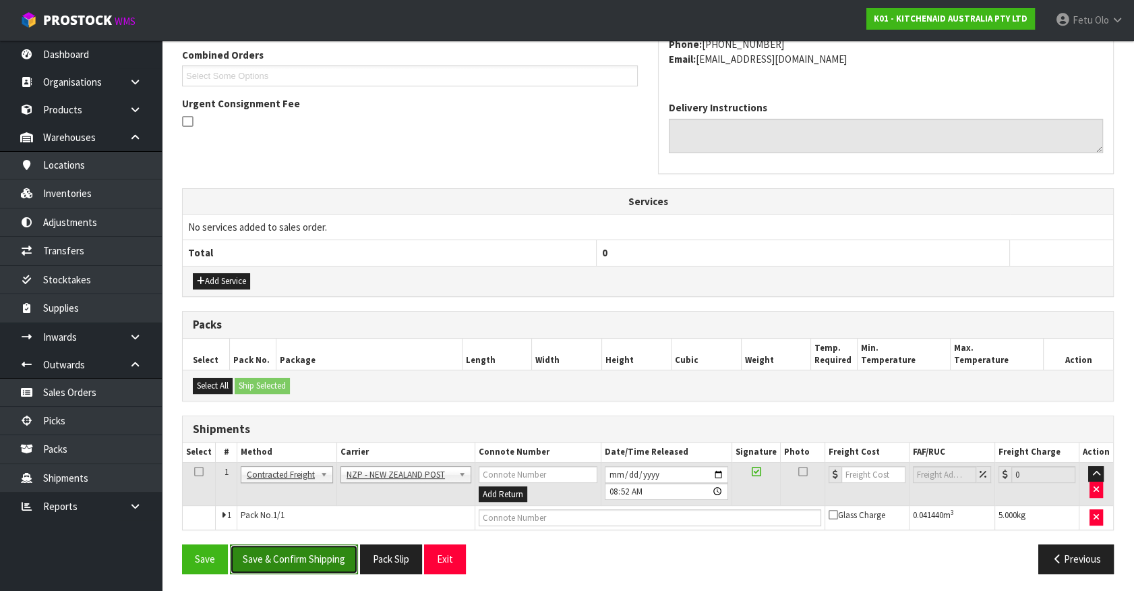
click at [323, 553] on button "Save & Confirm Shipping" at bounding box center [294, 558] width 128 height 29
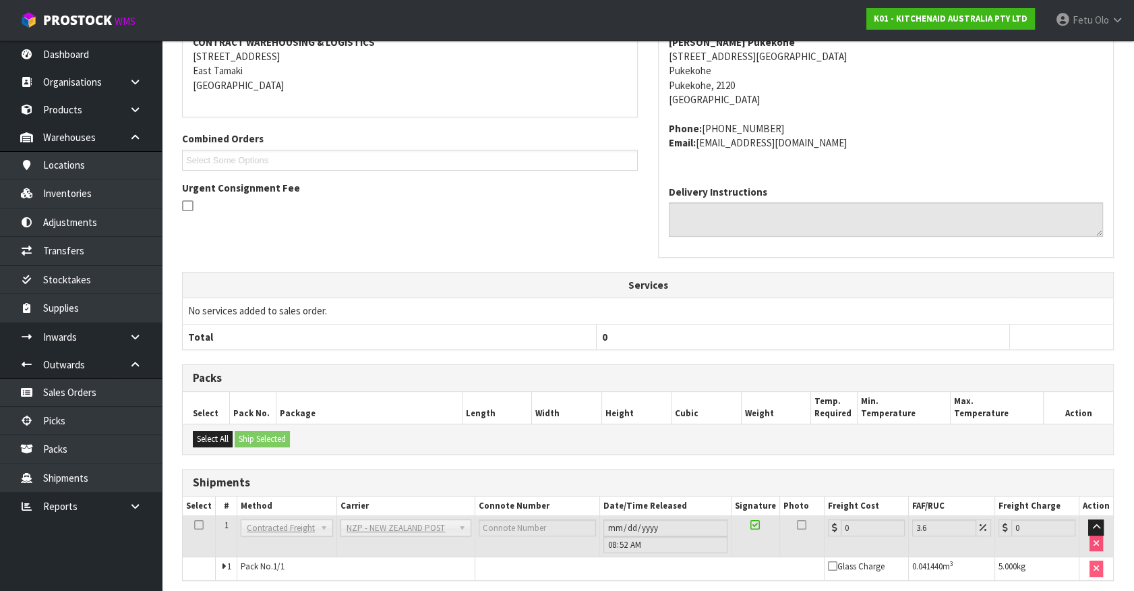
scroll to position [332, 0]
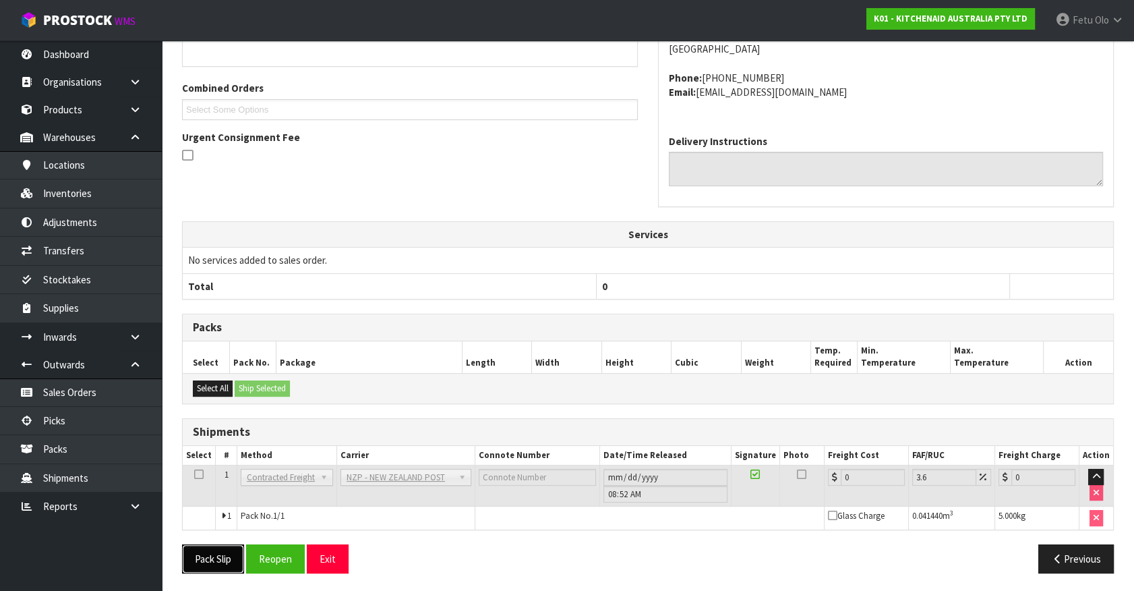
click at [191, 549] on button "Pack Slip" at bounding box center [213, 558] width 62 height 29
click at [282, 558] on button "Reopen" at bounding box center [275, 558] width 59 height 29
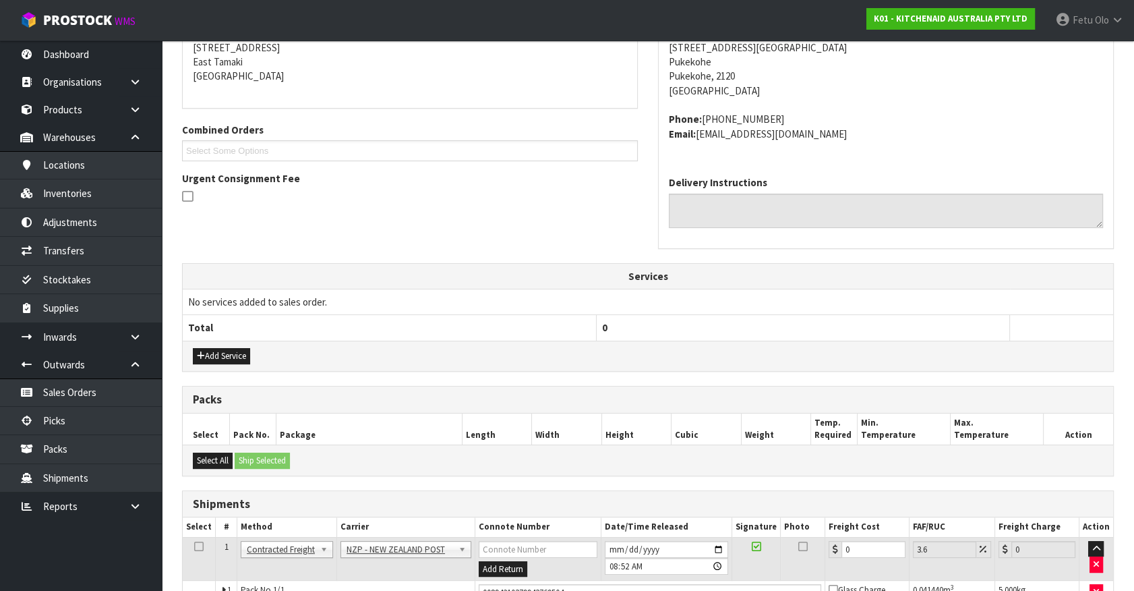
scroll to position [364, 0]
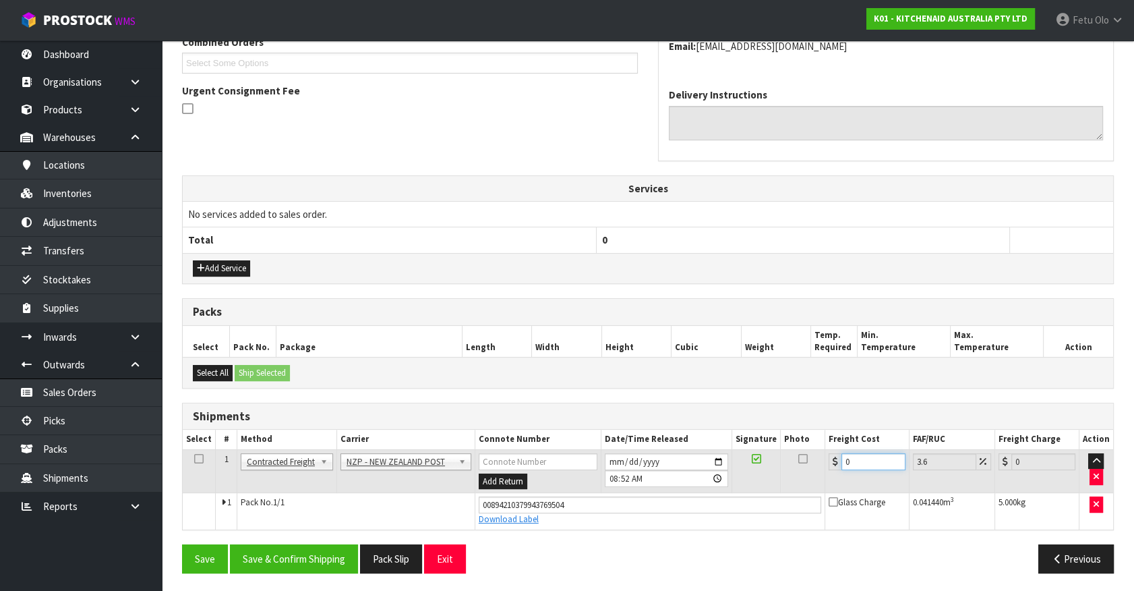
drag, startPoint x: 853, startPoint y: 460, endPoint x: 635, endPoint y: 486, distance: 219.4
click at [635, 486] on tr "1 Client Local Pickup Customer Local Pickup Company Freight Contracted Freight …" at bounding box center [648, 471] width 931 height 44
type input "4"
type input "4.14"
type input "4.3"
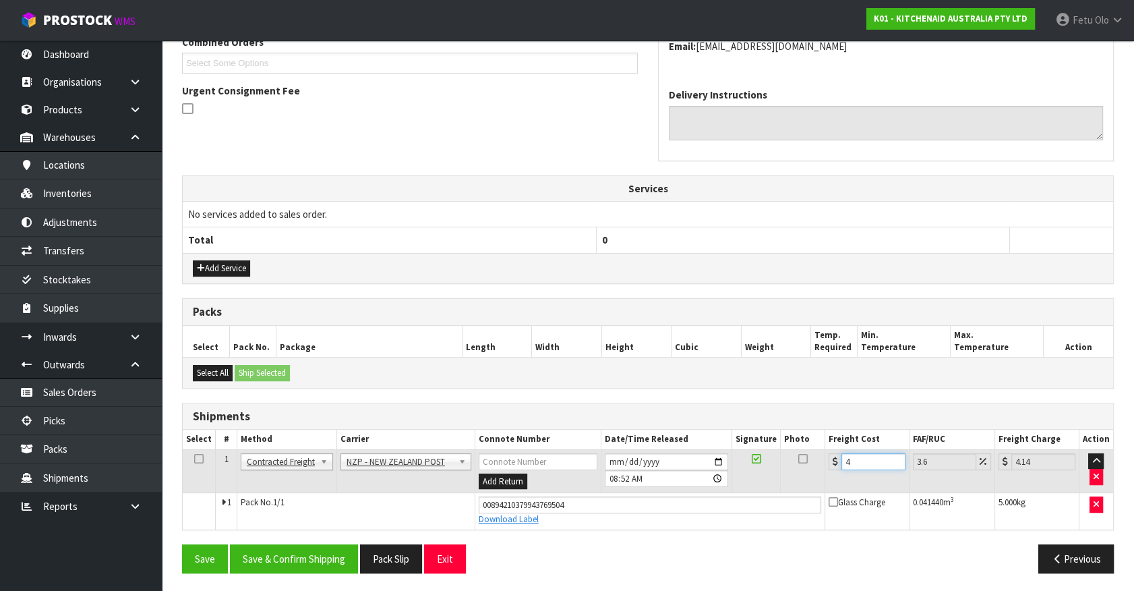
type input "4.45"
type input "4.33"
type input "4.49"
type input "4.33"
click at [303, 560] on button "Save & Confirm Shipping" at bounding box center [294, 558] width 128 height 29
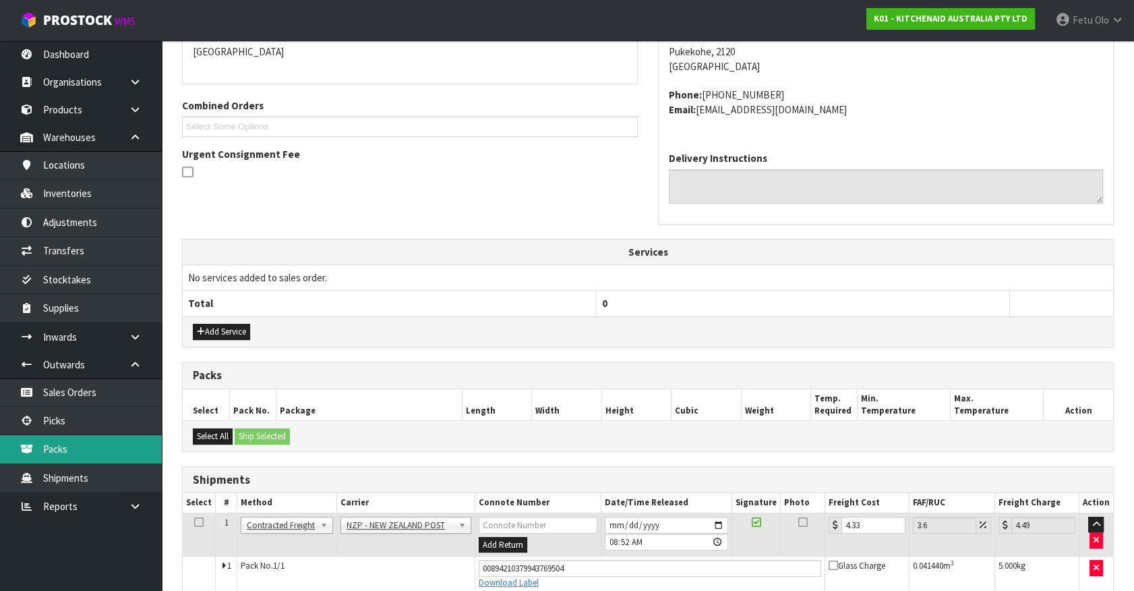
scroll to position [0, 0]
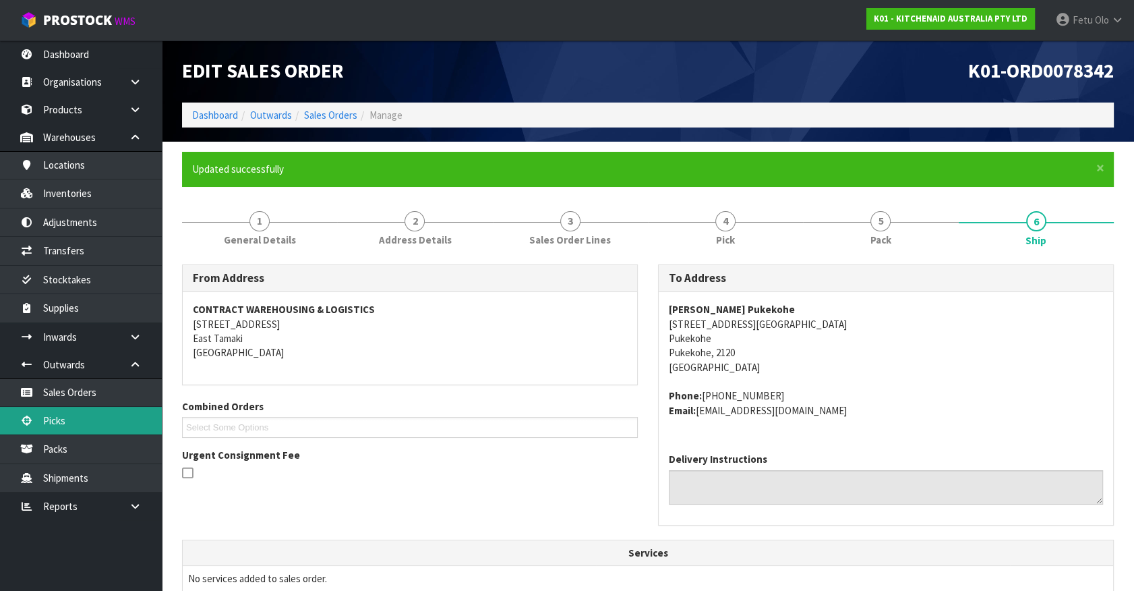
click at [70, 420] on link "Picks" at bounding box center [81, 421] width 162 height 28
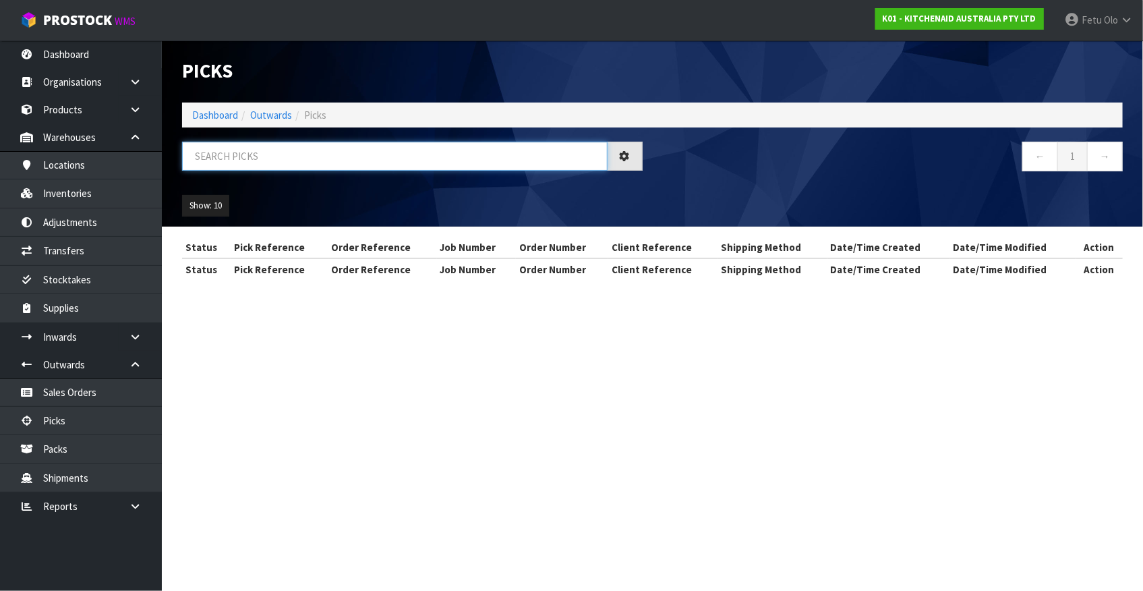
click at [348, 161] on input "text" at bounding box center [395, 156] width 426 height 29
type input "78351"
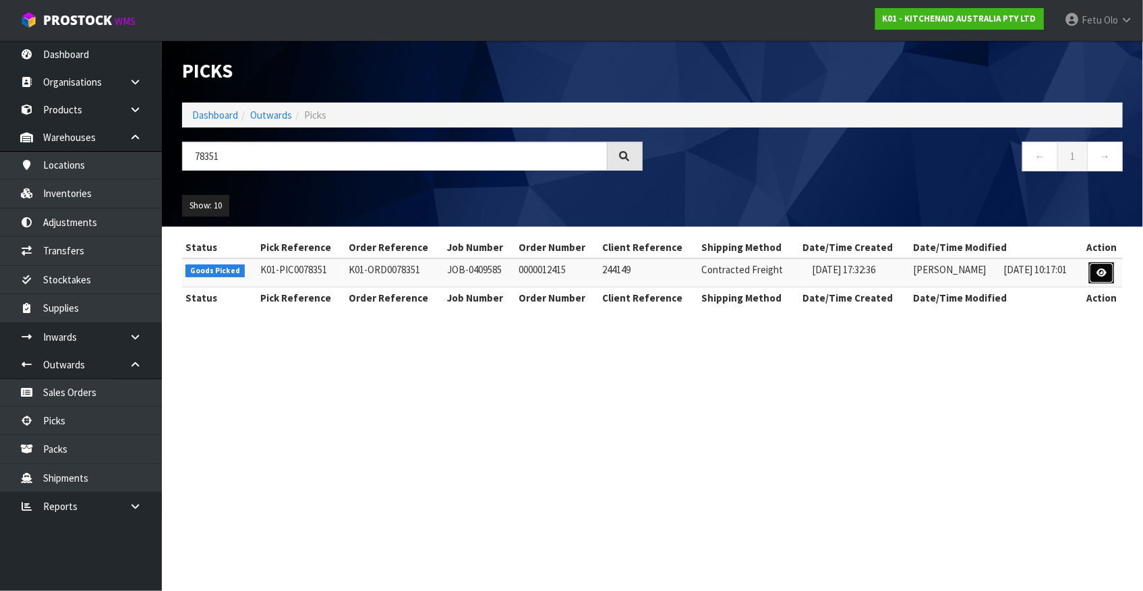
click at [1101, 268] on icon at bounding box center [1102, 272] width 10 height 9
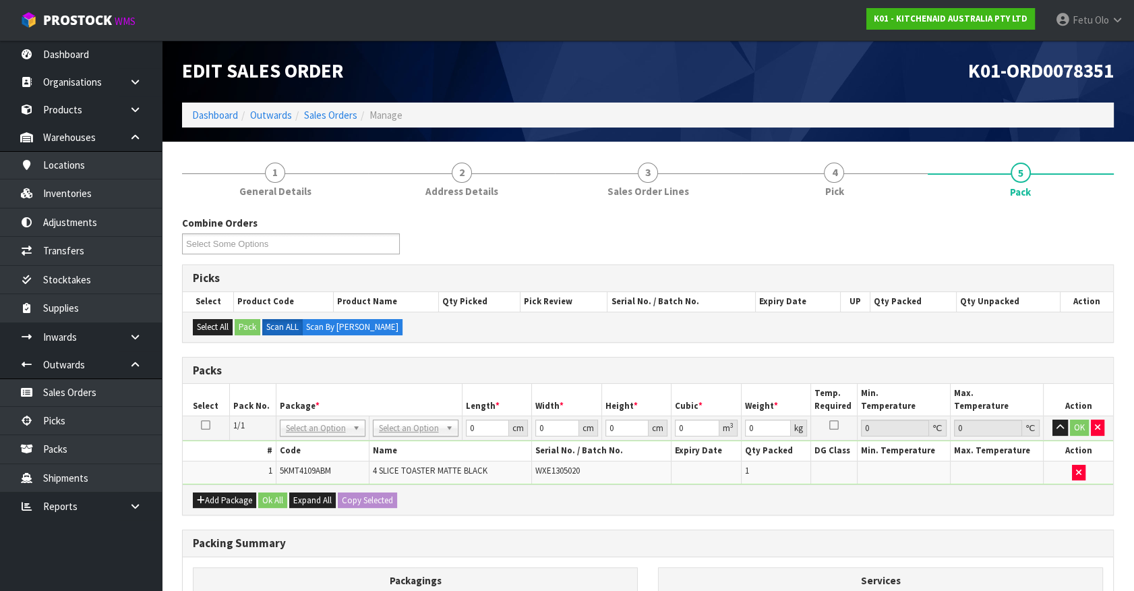
drag, startPoint x: 337, startPoint y: 421, endPoint x: 328, endPoint y: 442, distance: 22.4
click at [330, 442] on th "Code" at bounding box center [322, 451] width 93 height 20
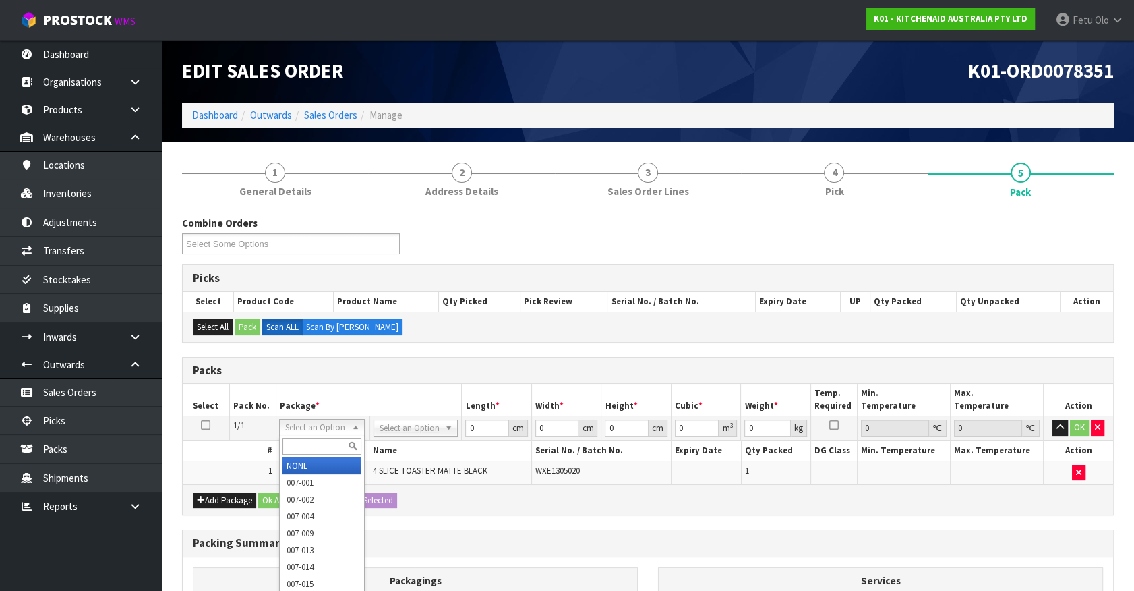
click at [322, 439] on input "text" at bounding box center [322, 446] width 79 height 17
drag, startPoint x: 322, startPoint y: 439, endPoint x: 304, endPoint y: 439, distance: 17.5
click at [304, 439] on input "text" at bounding box center [322, 446] width 79 height 17
type input "011"
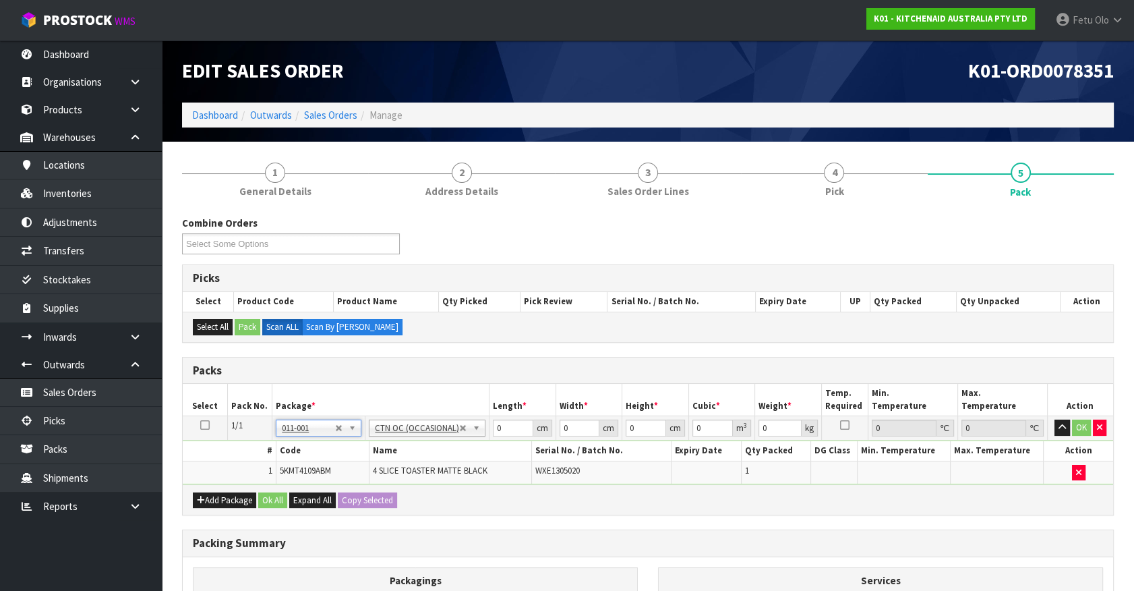
type input "4.55"
drag, startPoint x: 466, startPoint y: 440, endPoint x: 354, endPoint y: 474, distance: 117.1
click at [354, 474] on tbody "1/1 NONE 007-001 007-002 007-004 007-009 007-013 007-014 007-015 007-017 007-01…" at bounding box center [648, 450] width 931 height 68
type input "39"
type input "38"
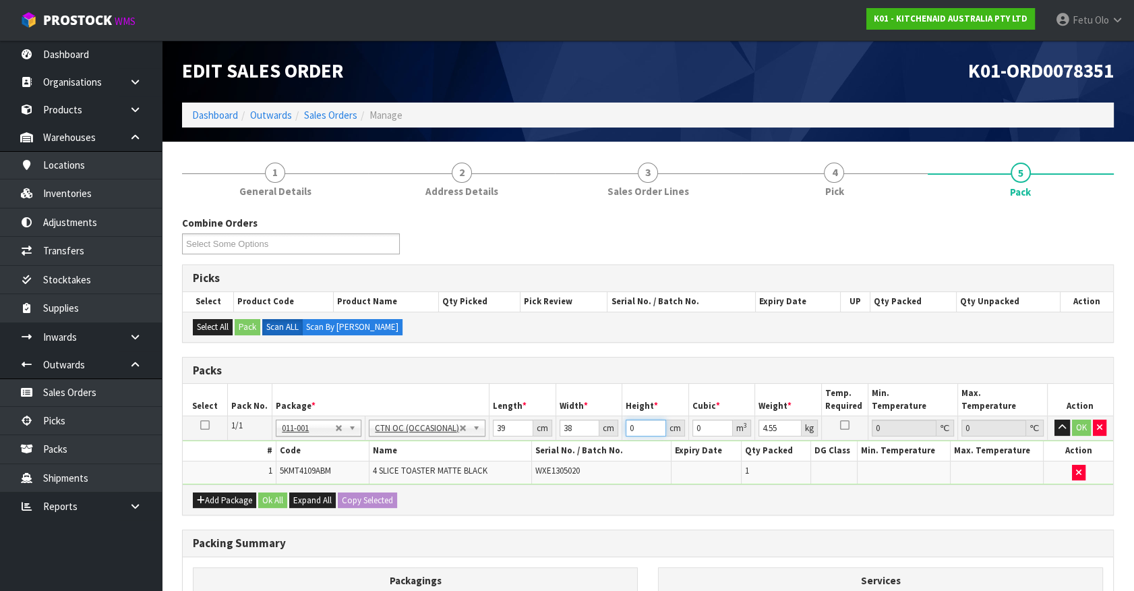
type input "2"
type input "0.002964"
type input "29"
type input "0.042978"
type input "29"
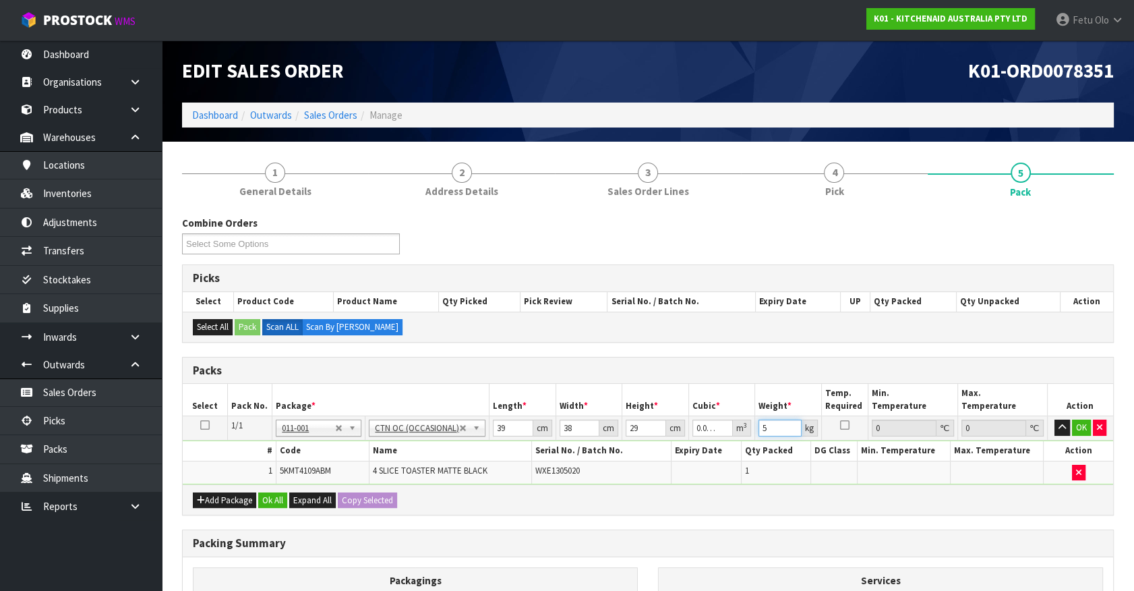
type input "5"
click button "OK" at bounding box center [1081, 427] width 19 height 16
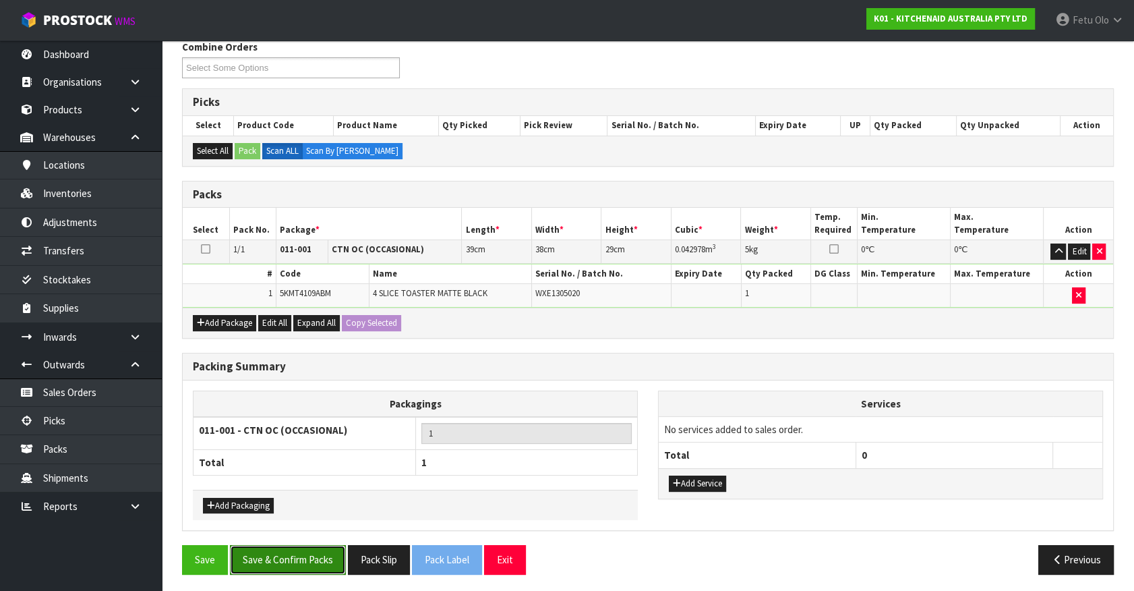
drag, startPoint x: 262, startPoint y: 558, endPoint x: 504, endPoint y: 577, distance: 242.2
click at [266, 557] on button "Save & Confirm Packs" at bounding box center [288, 559] width 116 height 29
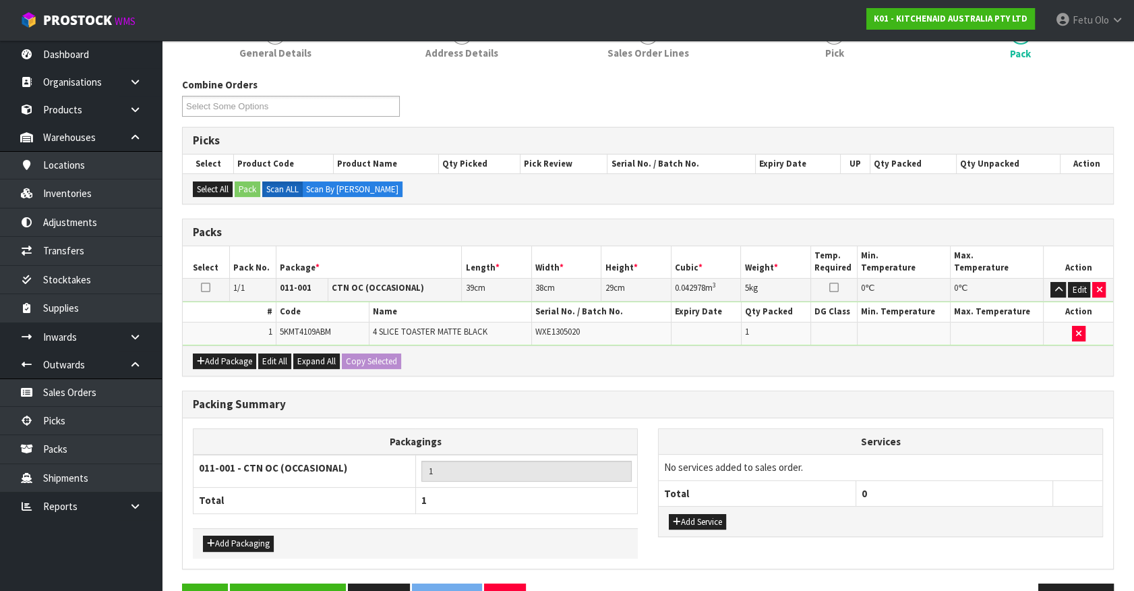
scroll to position [152, 0]
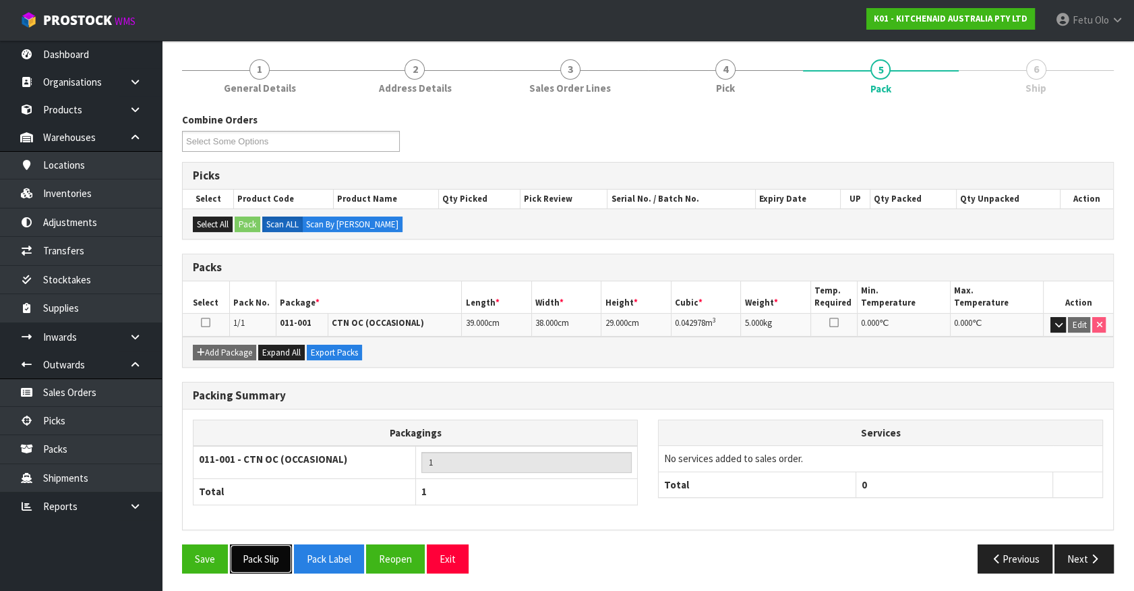
click at [258, 560] on button "Pack Slip" at bounding box center [261, 558] width 62 height 29
click at [1081, 547] on button "Next" at bounding box center [1084, 558] width 59 height 29
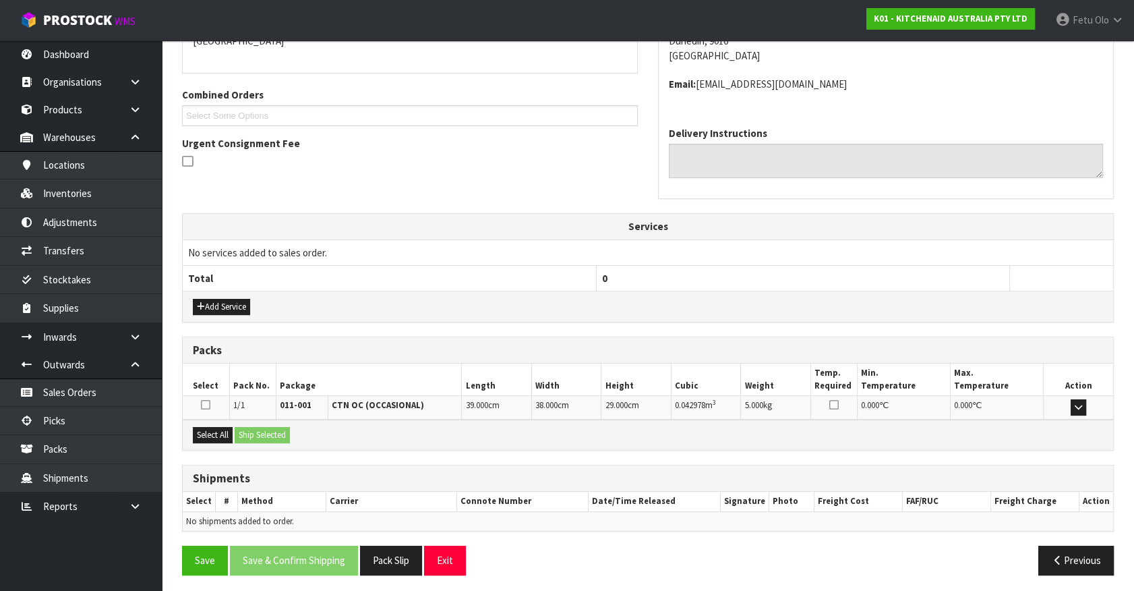
scroll to position [313, 0]
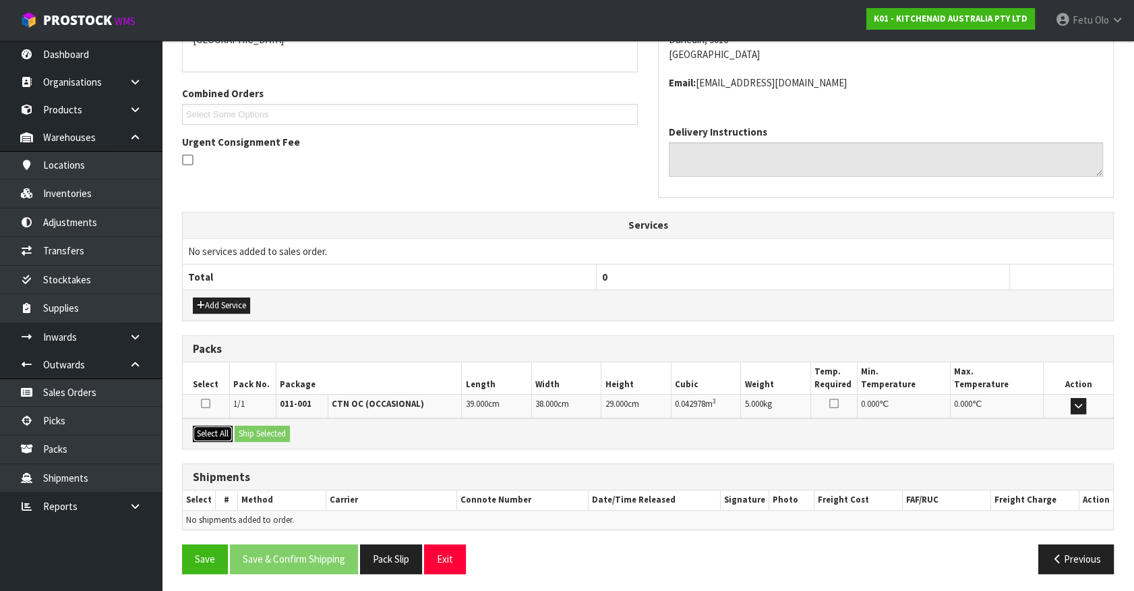
click at [221, 429] on button "Select All" at bounding box center [213, 434] width 40 height 16
click at [258, 421] on div "Select All Ship Selected" at bounding box center [648, 433] width 931 height 30
click at [254, 430] on button "Ship Selected" at bounding box center [262, 434] width 55 height 16
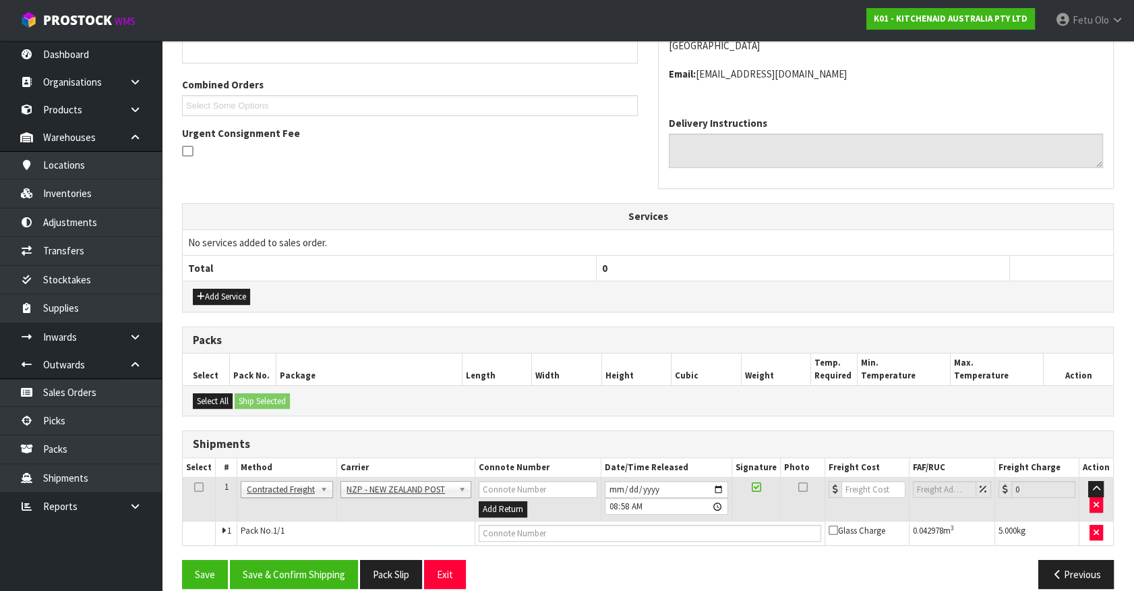
scroll to position [337, 0]
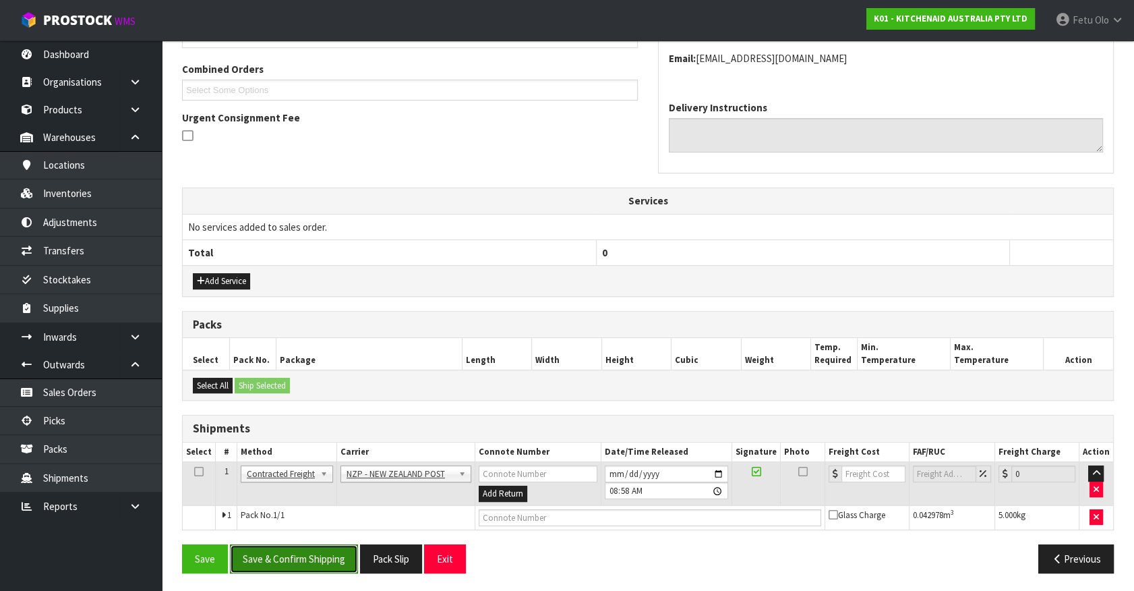
click at [325, 560] on button "Save & Confirm Shipping" at bounding box center [294, 558] width 128 height 29
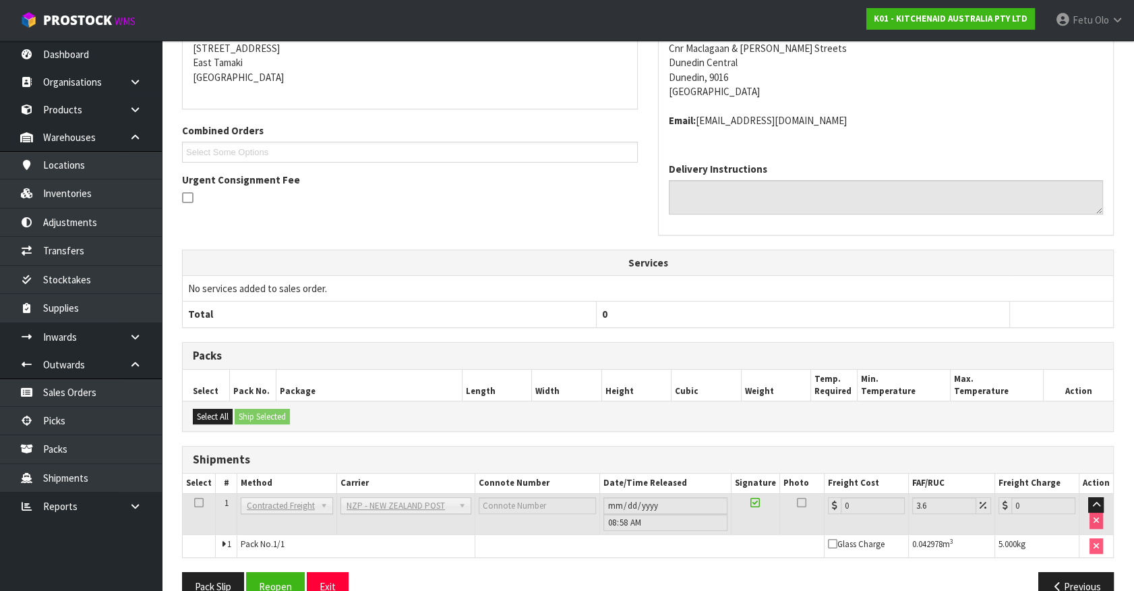
scroll to position [318, 0]
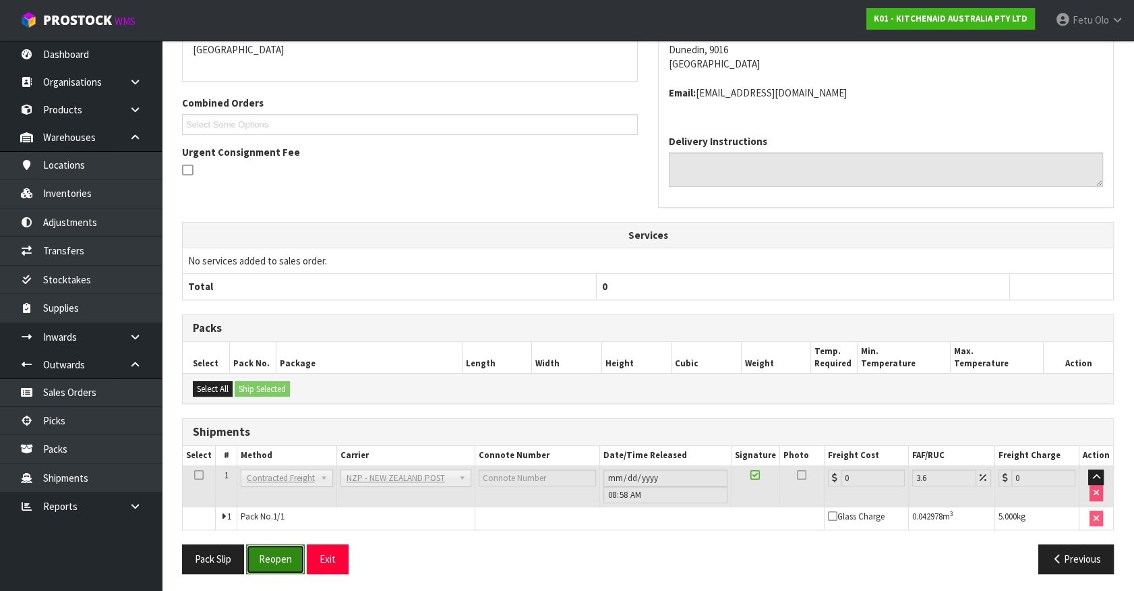
click at [276, 560] on button "Reopen" at bounding box center [275, 558] width 59 height 29
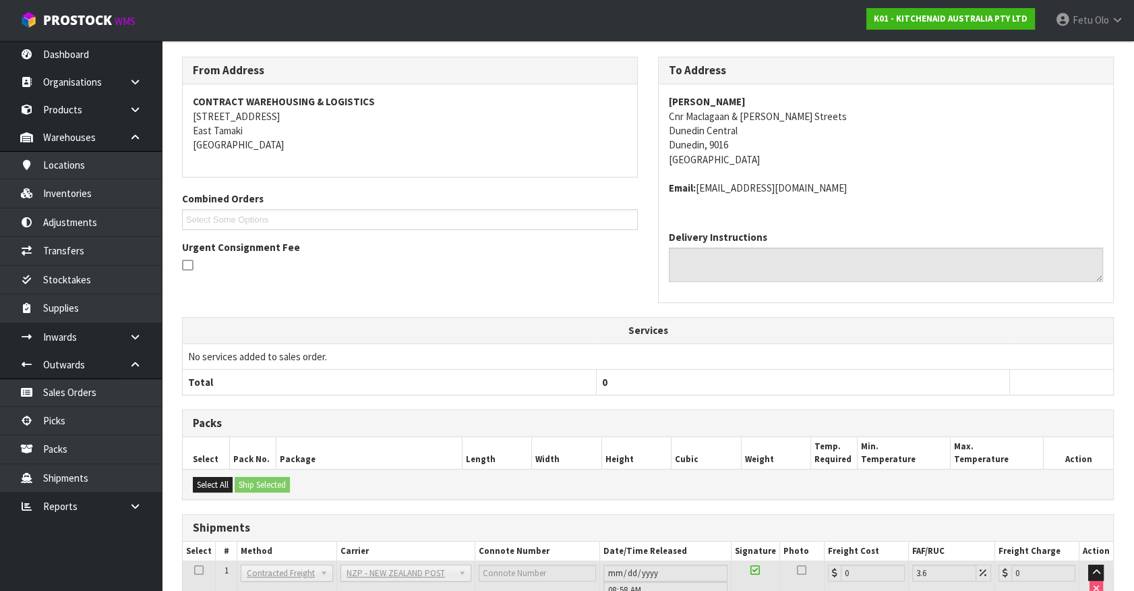
scroll to position [303, 0]
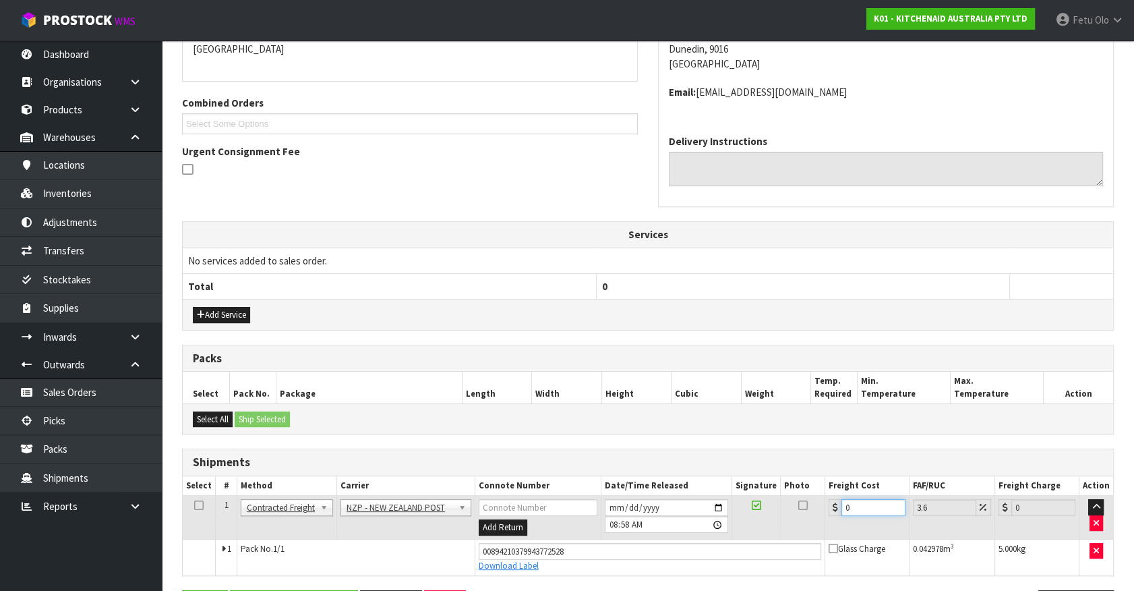
drag, startPoint x: 840, startPoint y: 515, endPoint x: 749, endPoint y: 533, distance: 92.2
click at [752, 533] on tr "1 Client Local Pickup Customer Local Pickup Company Freight Contracted Freight …" at bounding box center [648, 518] width 931 height 44
type input "1"
type input "1.04"
type input "11"
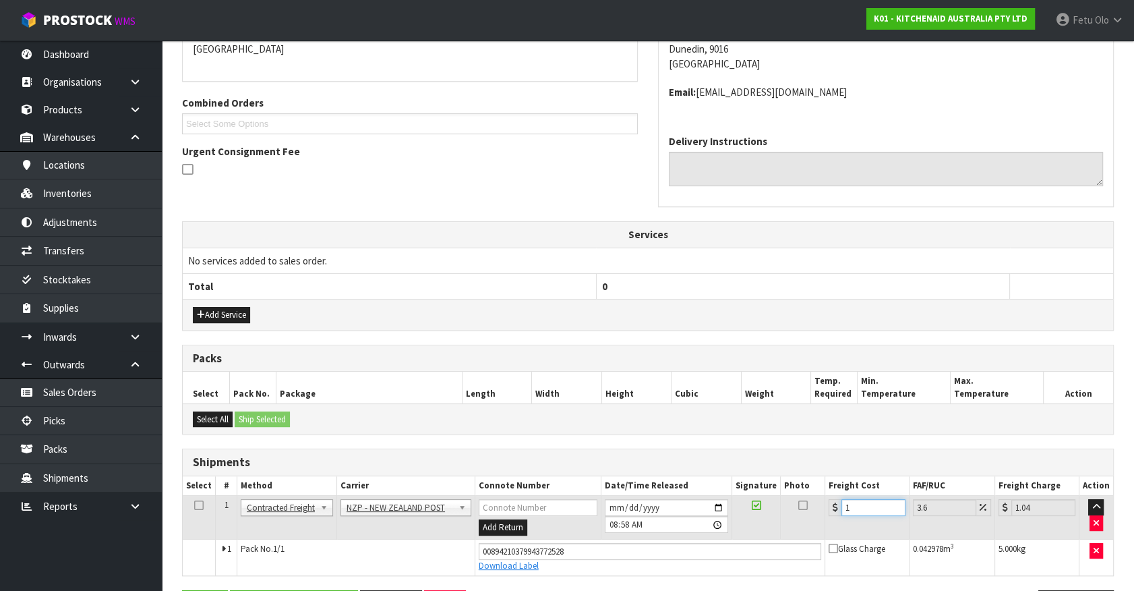
type input "11.4"
type input "11.6"
type input "12.02"
type input "11.61"
type input "12.03"
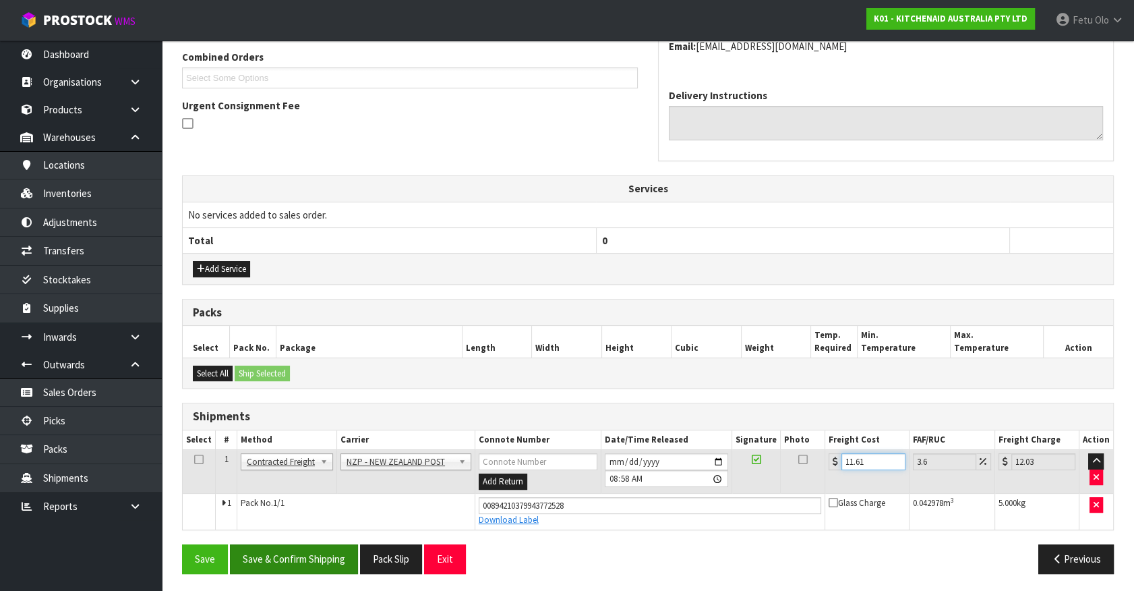
type input "11.61"
click at [280, 554] on button "Save & Confirm Shipping" at bounding box center [294, 558] width 128 height 29
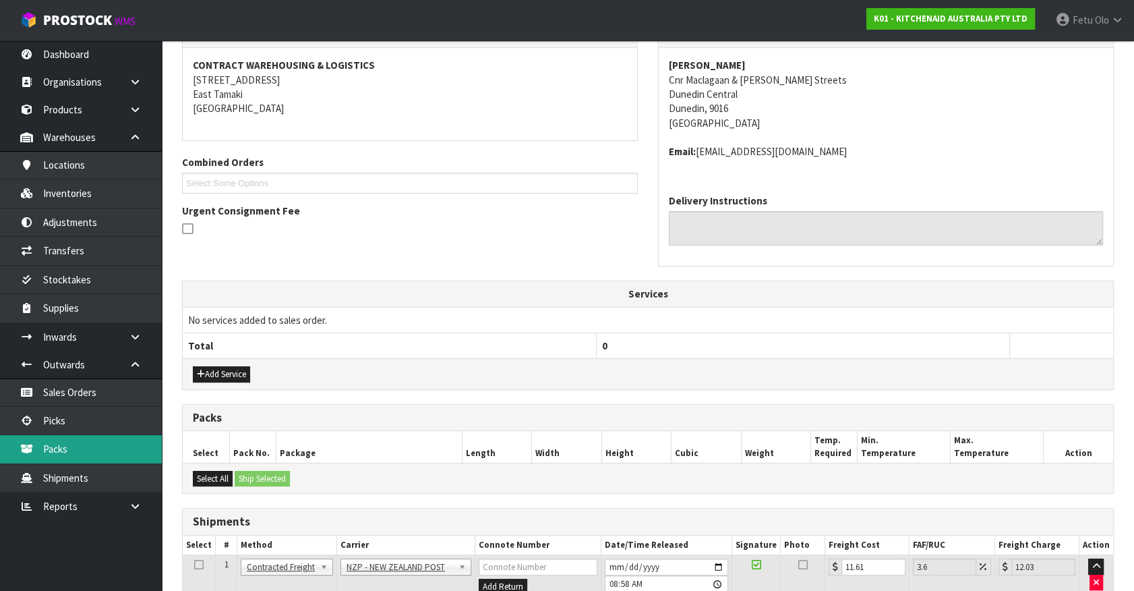
scroll to position [0, 0]
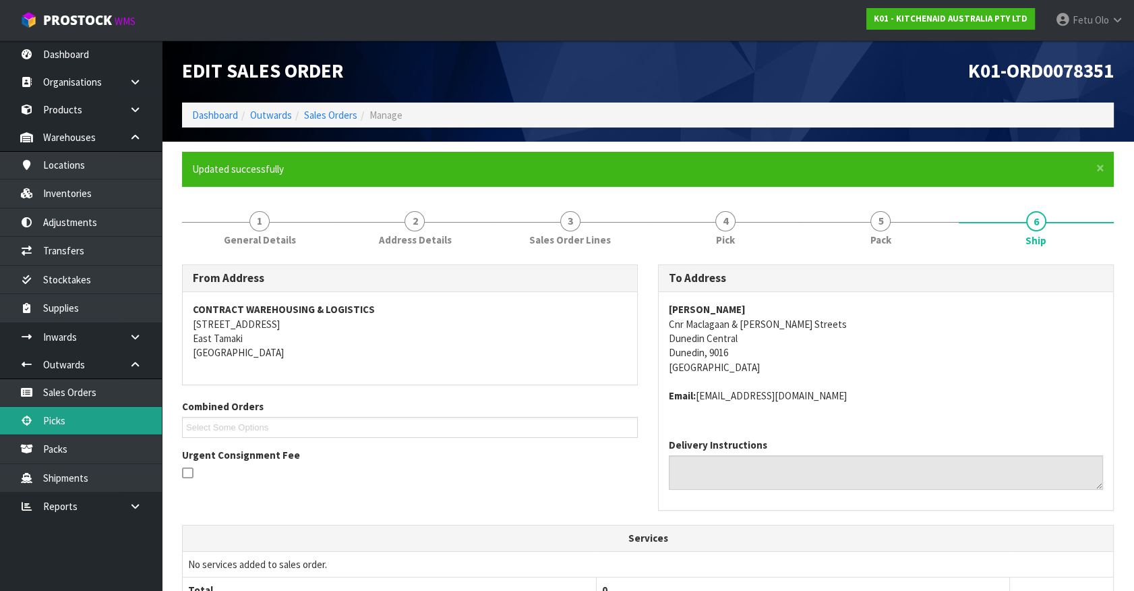
click at [67, 421] on link "Picks" at bounding box center [81, 421] width 162 height 28
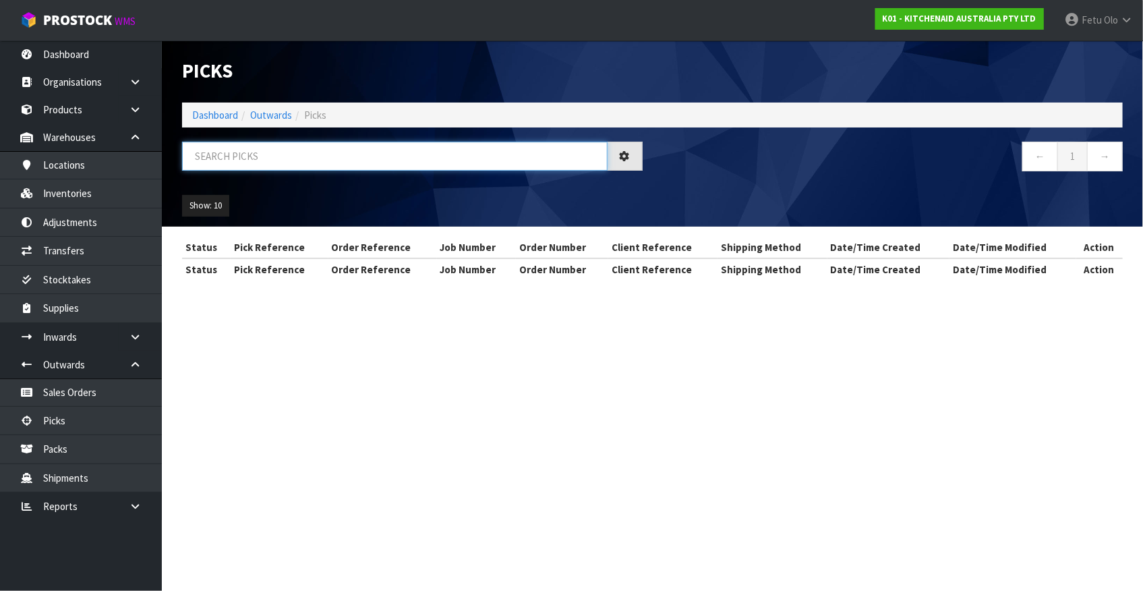
click at [310, 161] on input "text" at bounding box center [395, 156] width 426 height 29
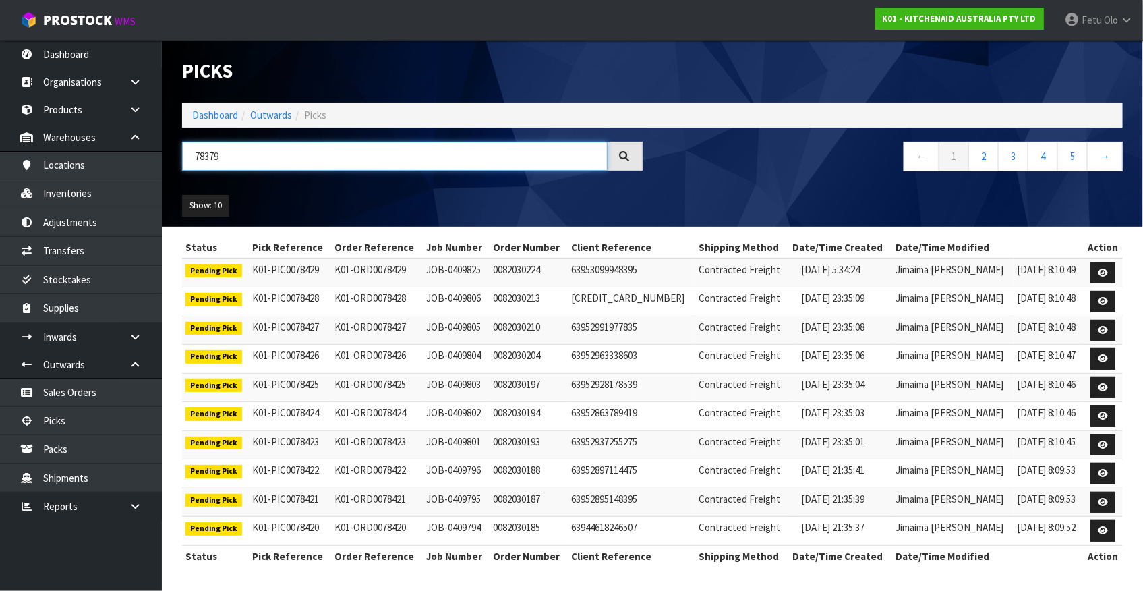
type input "78379"
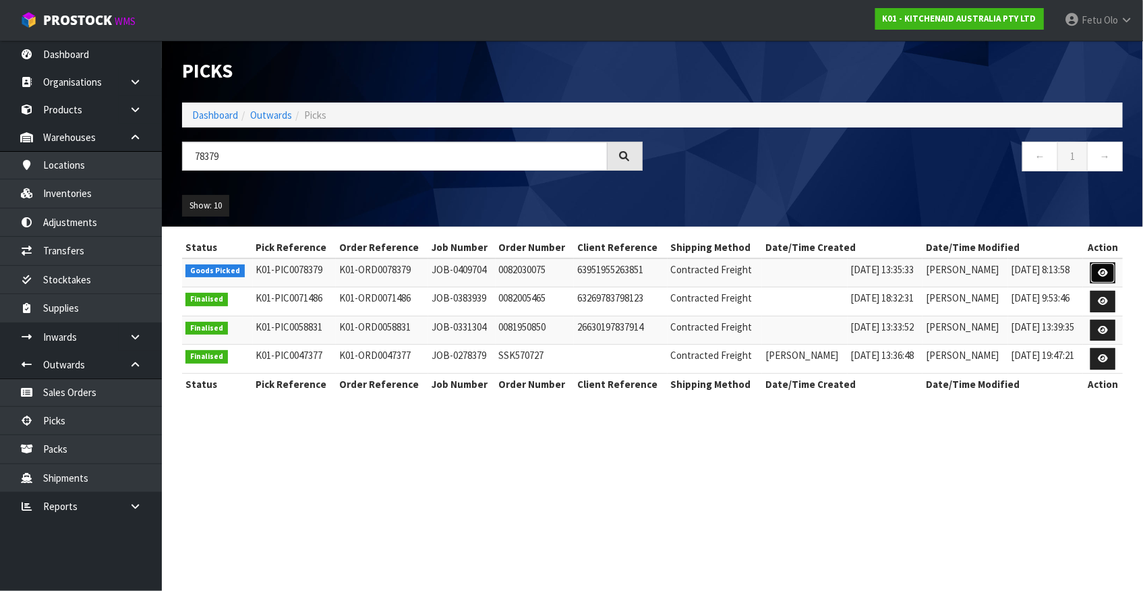
click at [1095, 276] on link at bounding box center [1102, 273] width 25 height 22
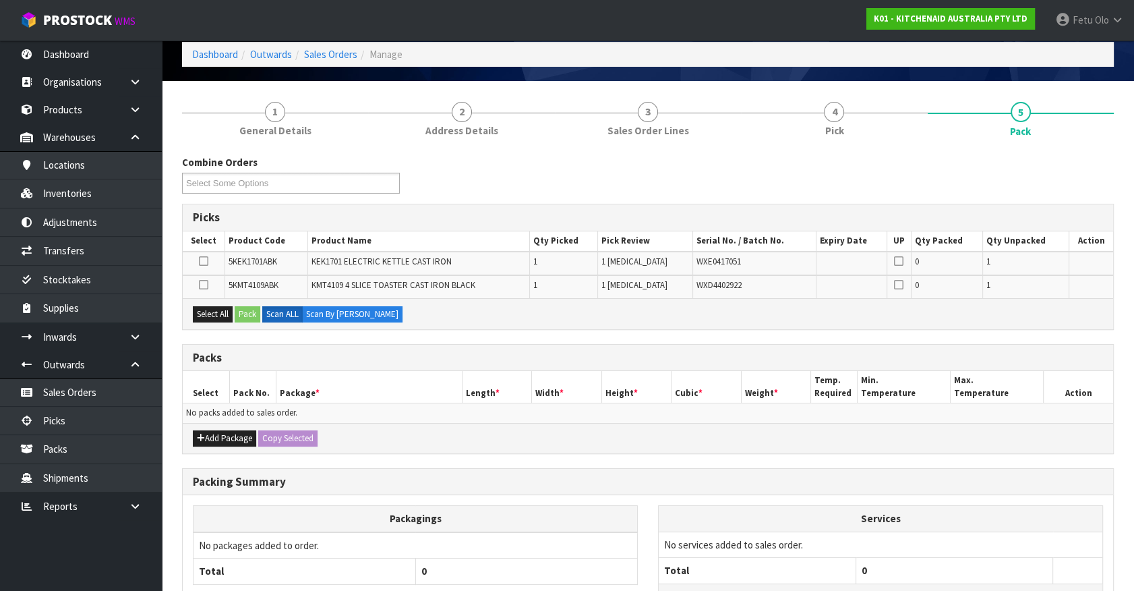
scroll to position [169, 0]
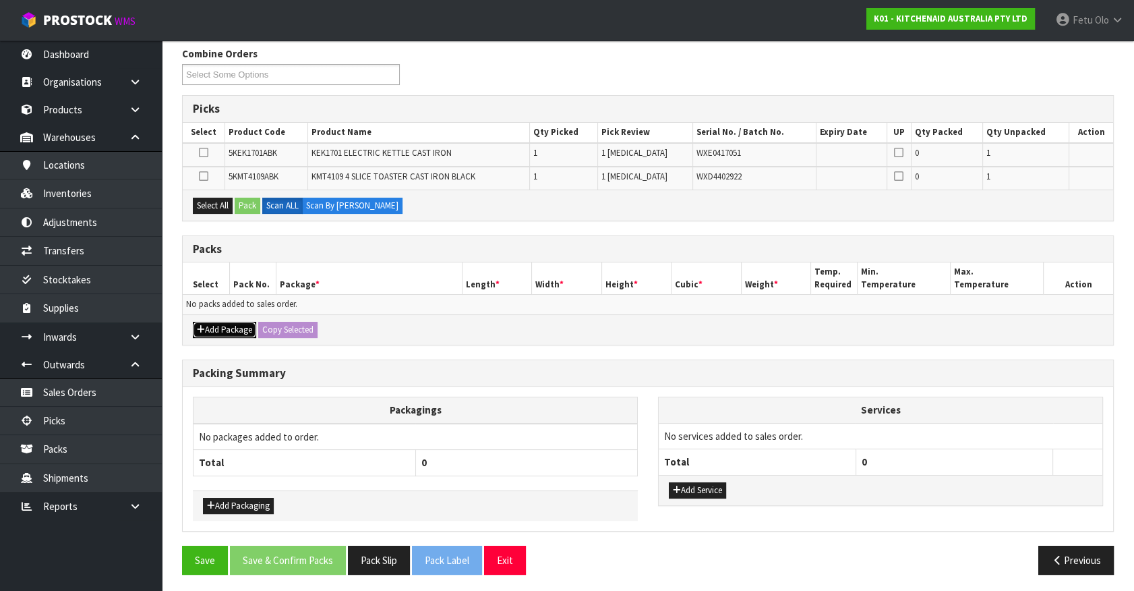
click at [206, 329] on button "Add Package" at bounding box center [224, 330] width 63 height 16
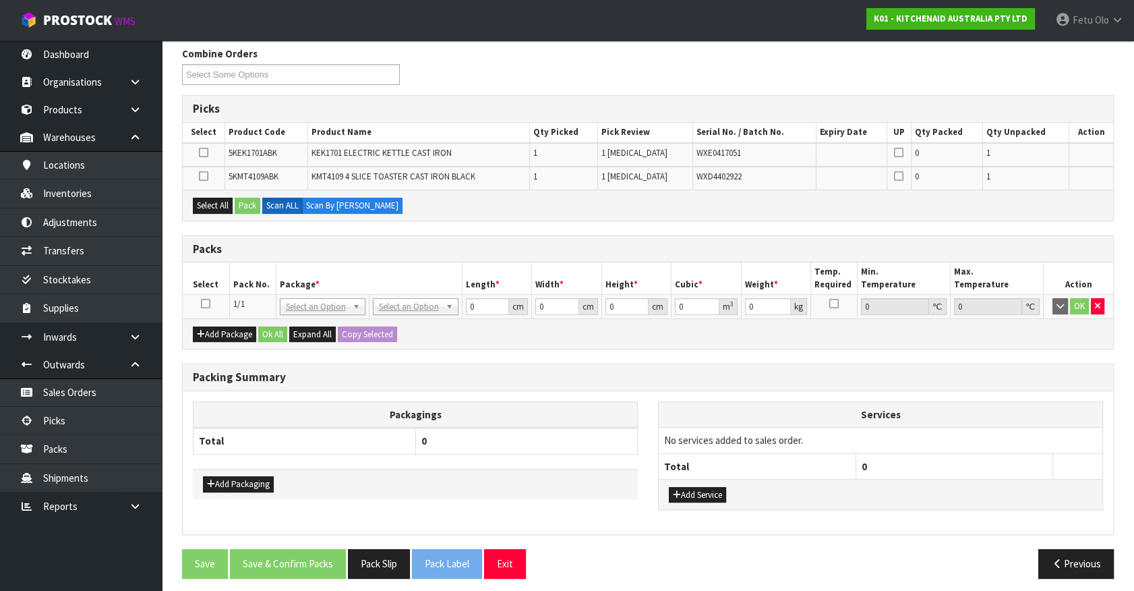
click at [204, 303] on icon at bounding box center [205, 303] width 9 height 1
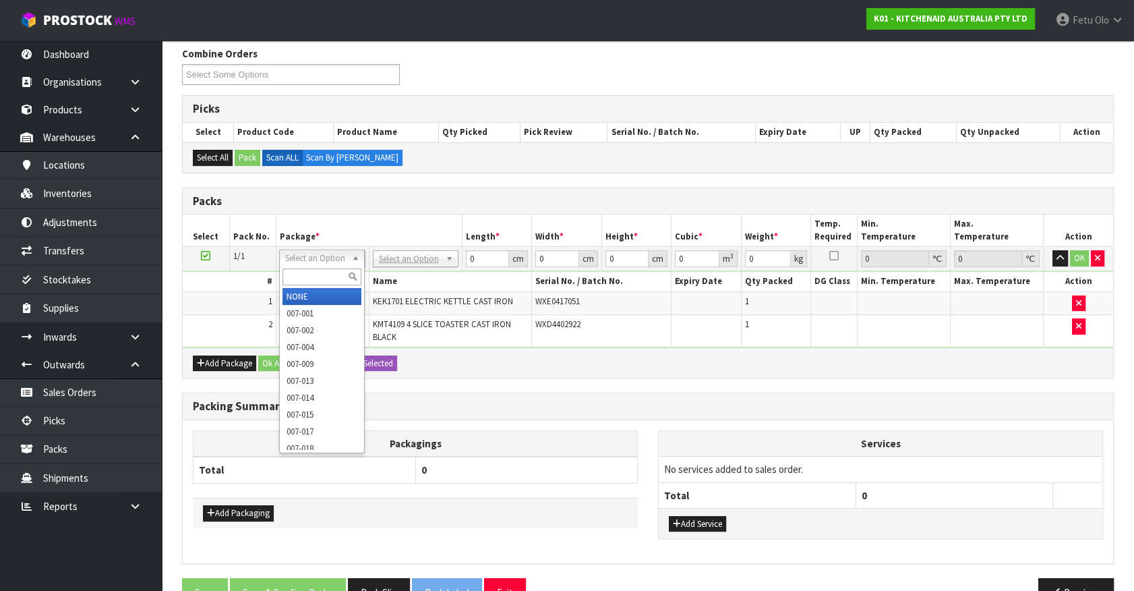
drag, startPoint x: 330, startPoint y: 256, endPoint x: 313, endPoint y: 273, distance: 24.3
click at [313, 273] on input "text" at bounding box center [322, 276] width 79 height 17
type input "011"
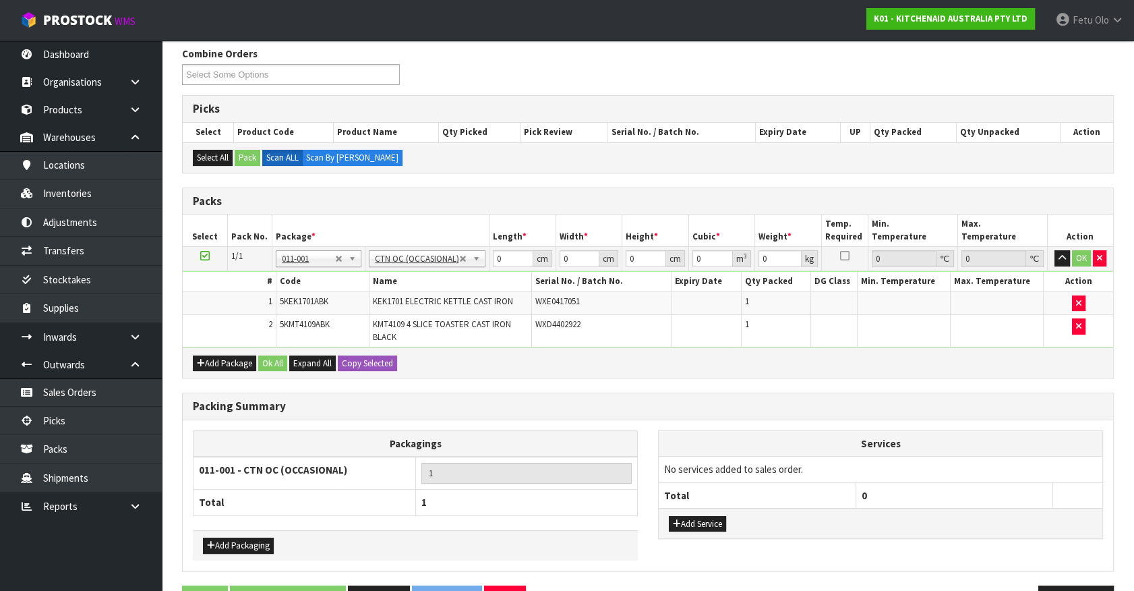
type input "6.58"
drag, startPoint x: 506, startPoint y: 262, endPoint x: 406, endPoint y: 296, distance: 105.6
click at [407, 296] on tbody "1/1 NONE 007-001 007-002 007-004 007-009 007-013 007-014 007-015 007-017 007-01…" at bounding box center [648, 297] width 931 height 100
type input "58"
type input "38"
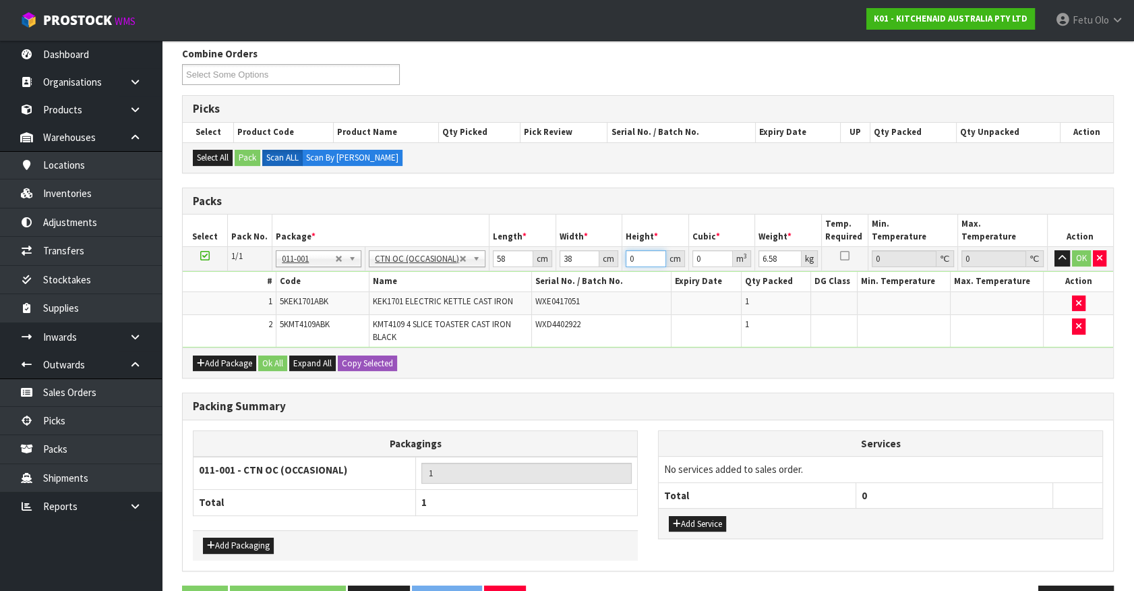
type input "2"
type input "0.004408"
type input "29"
type input "0.063916"
type input "29"
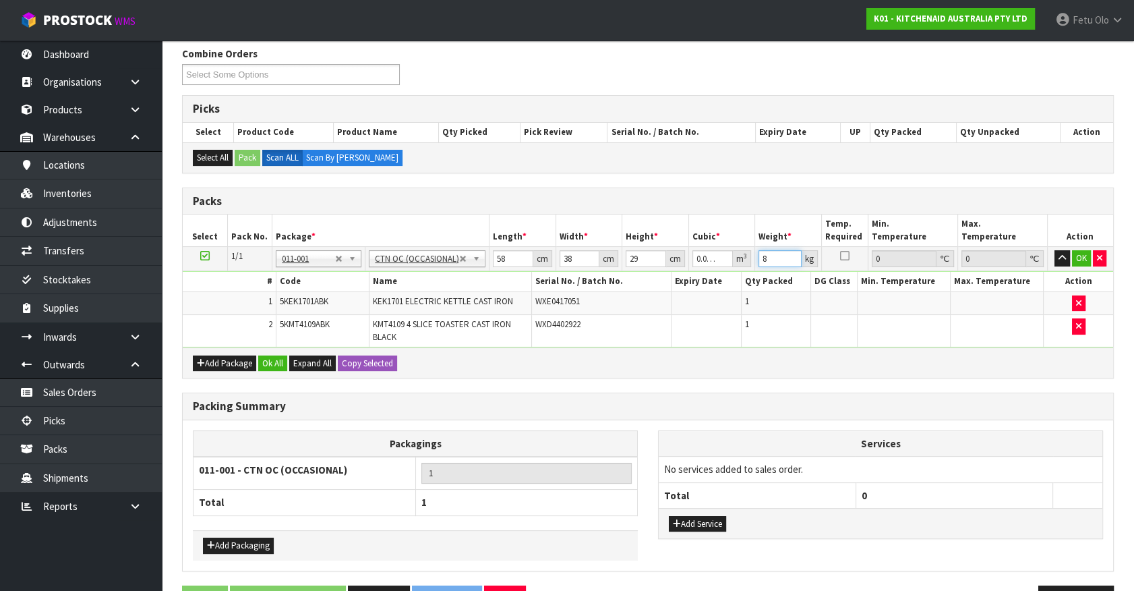
type input "8"
click button "OK" at bounding box center [1081, 258] width 19 height 16
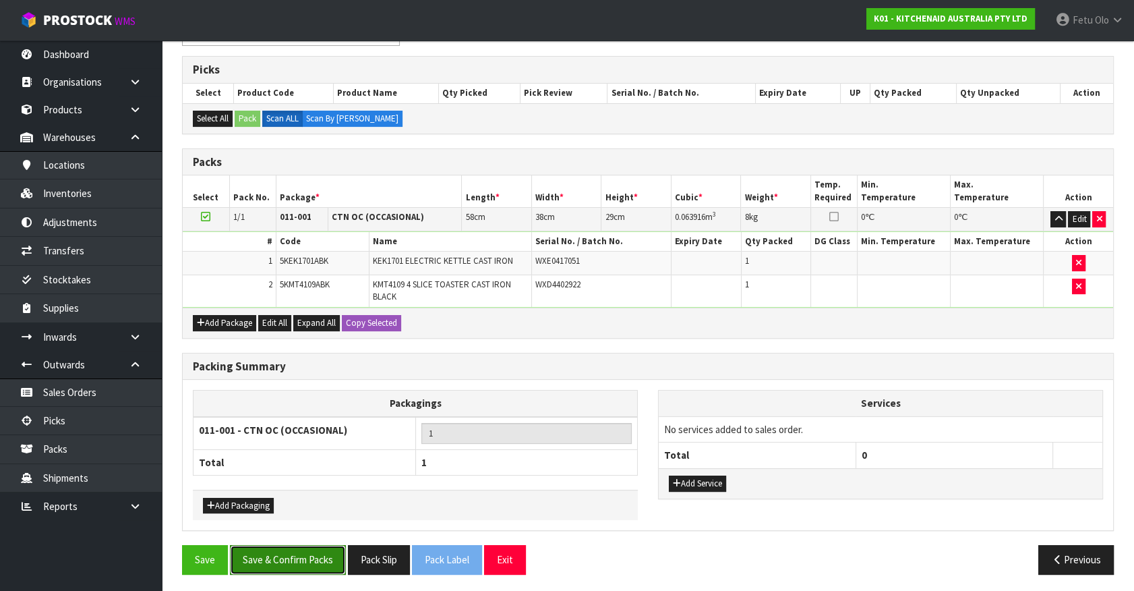
click at [290, 560] on button "Save & Confirm Packs" at bounding box center [288, 559] width 116 height 29
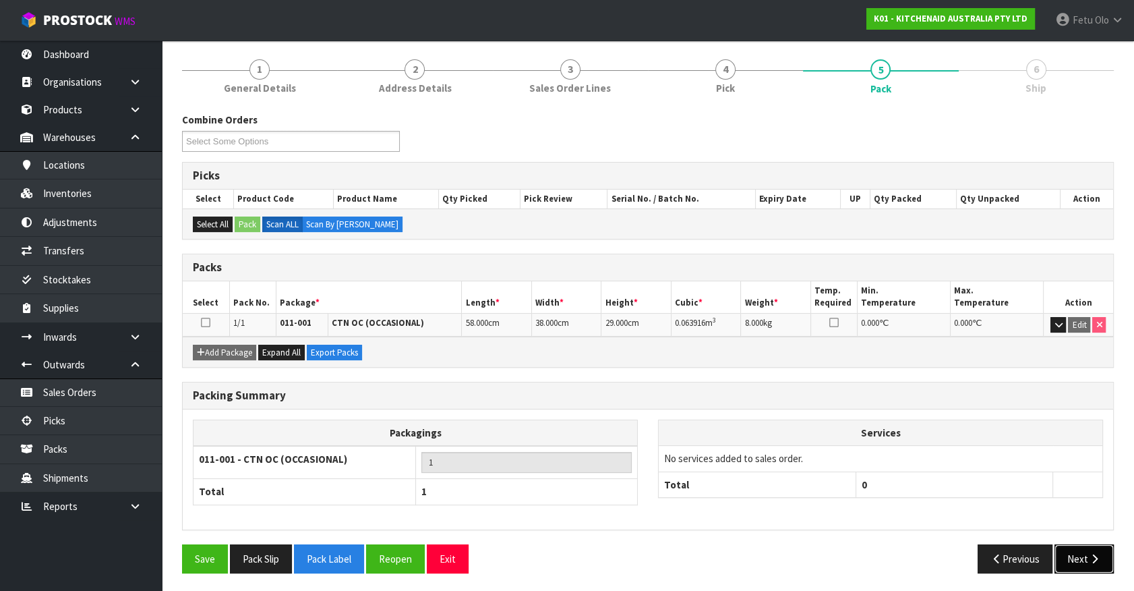
click at [1095, 550] on button "Next" at bounding box center [1084, 558] width 59 height 29
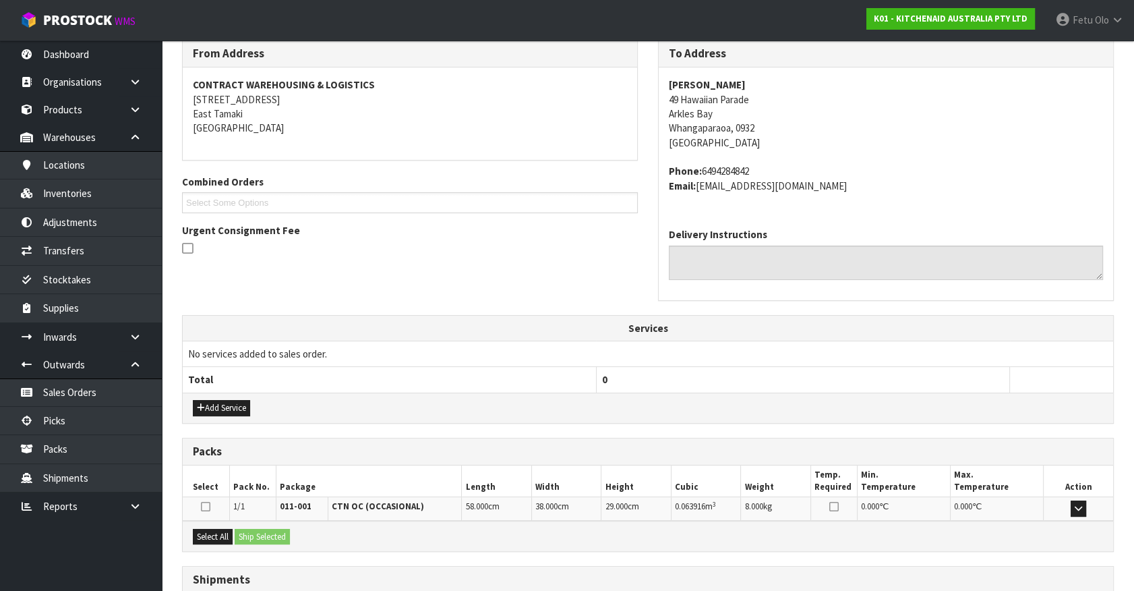
scroll to position [328, 0]
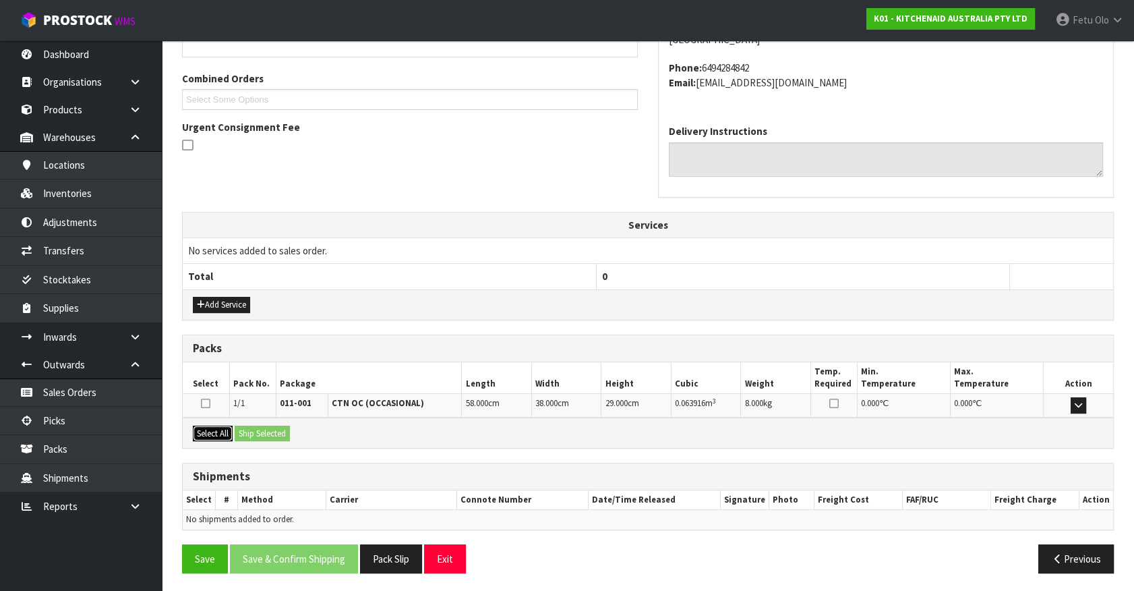
click at [231, 434] on button "Select All" at bounding box center [213, 434] width 40 height 16
click at [268, 432] on button "Ship Selected" at bounding box center [262, 434] width 55 height 16
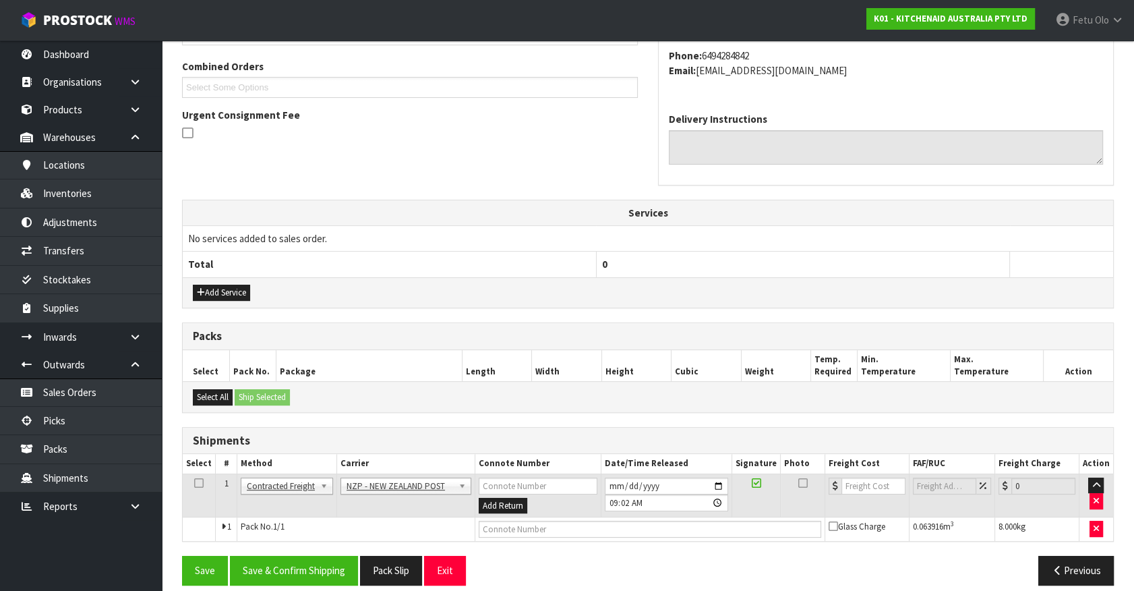
scroll to position [351, 0]
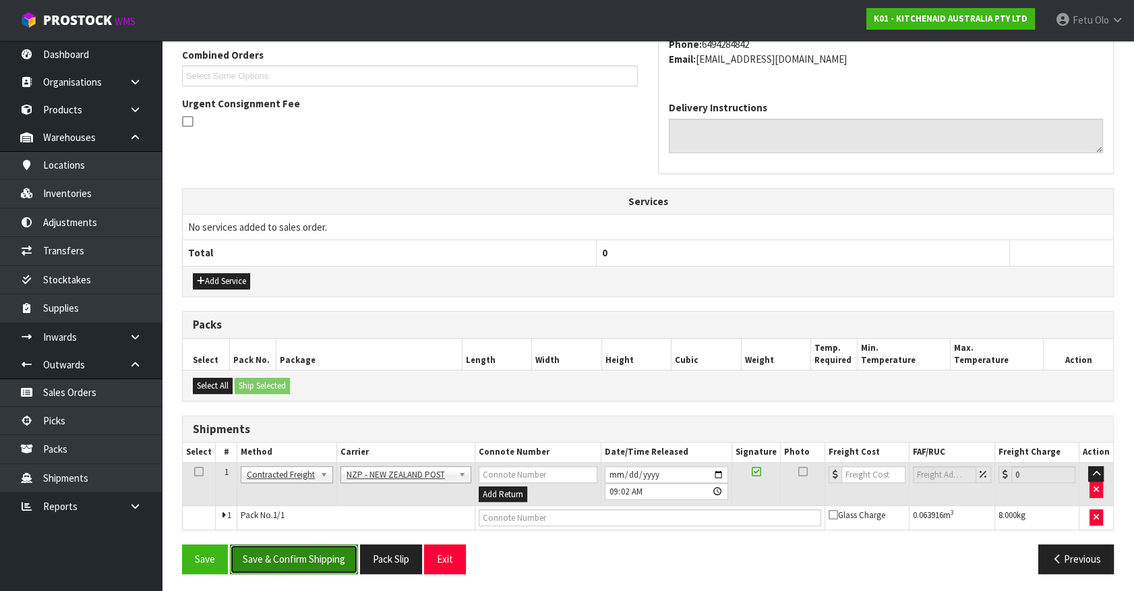
click at [328, 553] on button "Save & Confirm Shipping" at bounding box center [294, 558] width 128 height 29
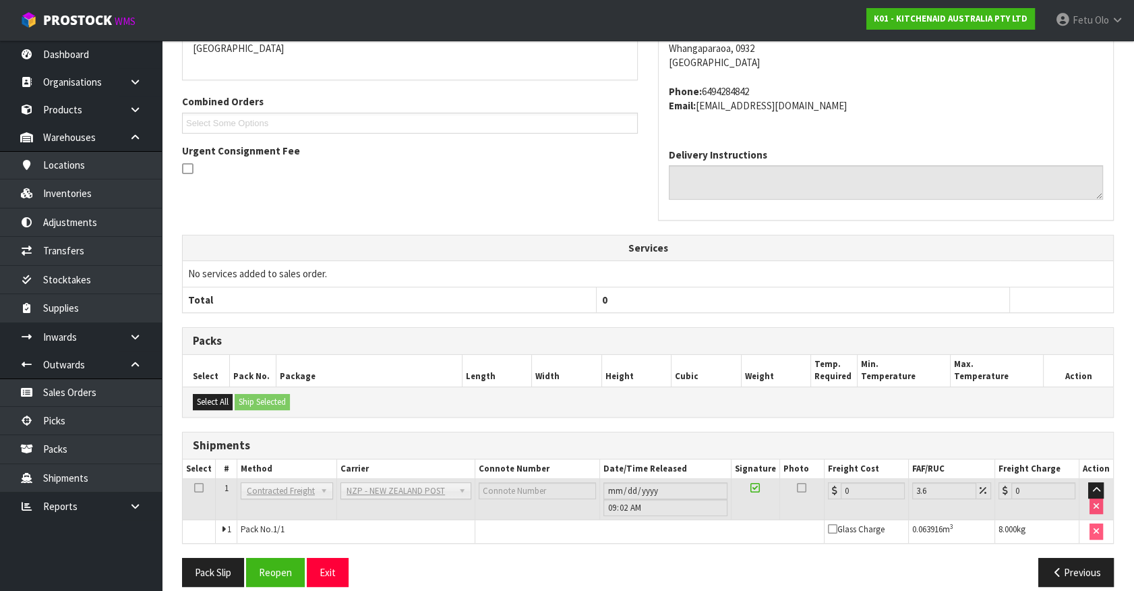
scroll to position [332, 0]
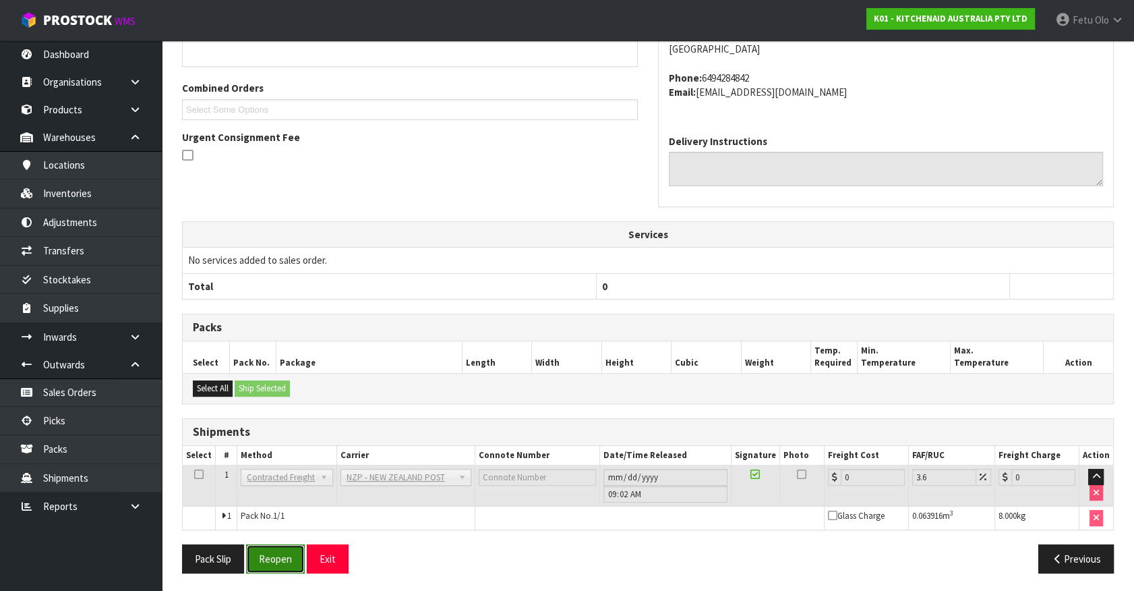
click at [274, 559] on button "Reopen" at bounding box center [275, 558] width 59 height 29
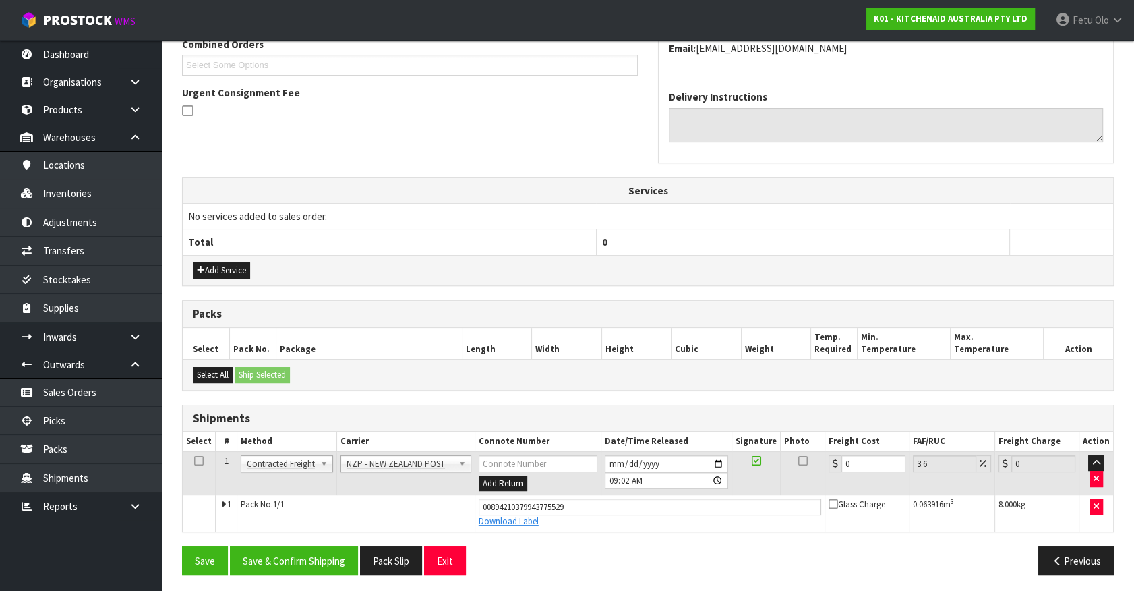
scroll to position [364, 0]
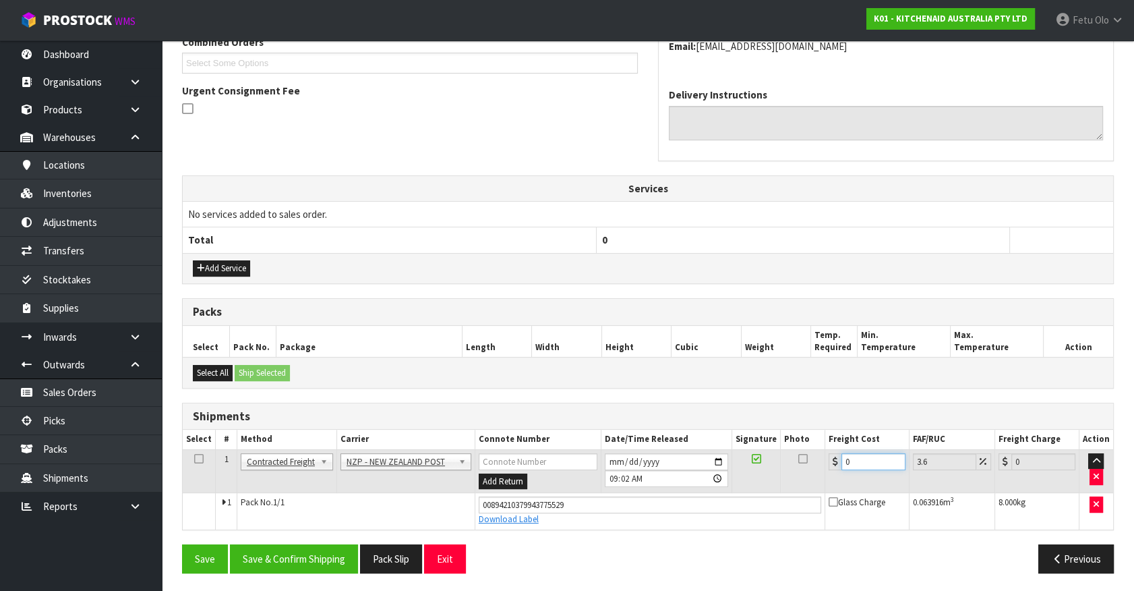
drag, startPoint x: 867, startPoint y: 457, endPoint x: 541, endPoint y: 504, distance: 329.9
click at [541, 504] on tbody "1 Client Local Pickup Customer Local Pickup Company Freight Contracted Freight …" at bounding box center [648, 489] width 931 height 80
type input "4"
type input "4.14"
type input "4.3"
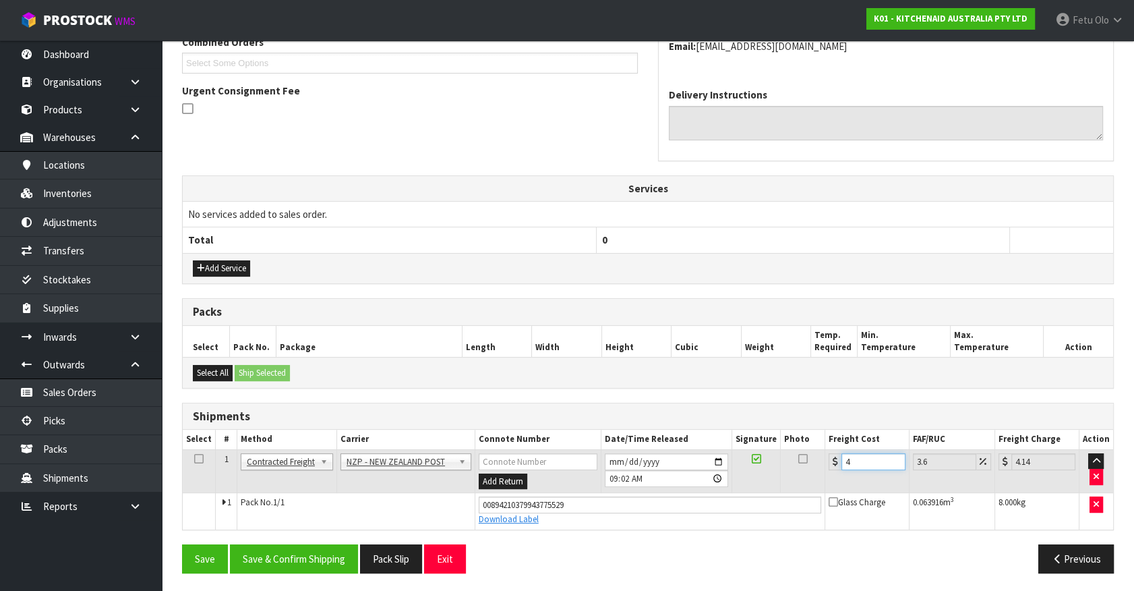
type input "4.45"
type input "4.33"
type input "4.49"
type input "4.33"
click at [316, 552] on button "Save & Confirm Shipping" at bounding box center [294, 558] width 128 height 29
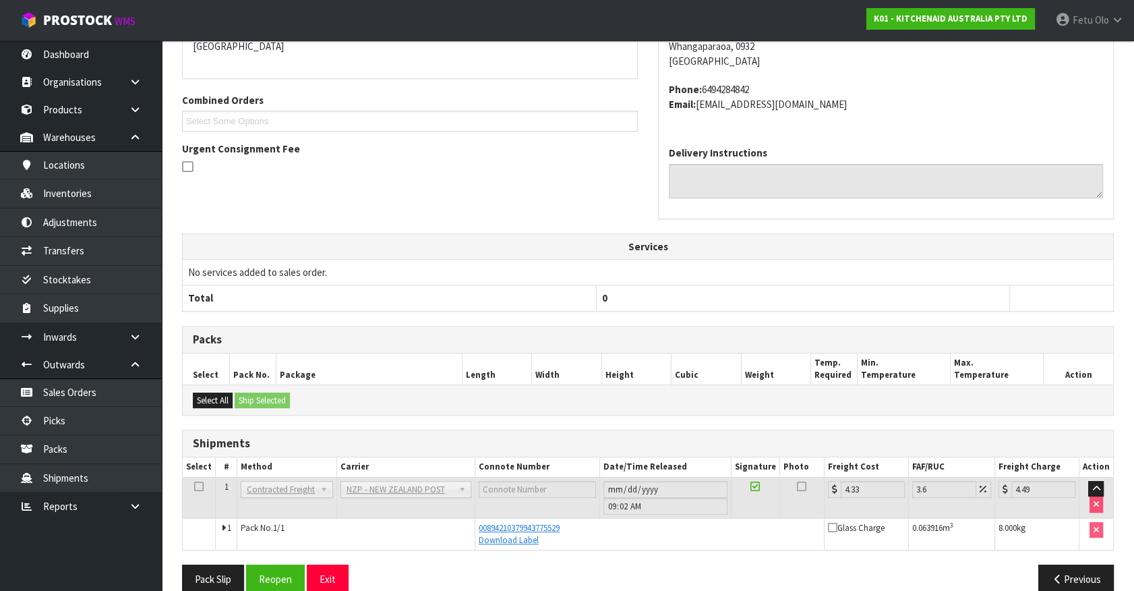
scroll to position [327, 0]
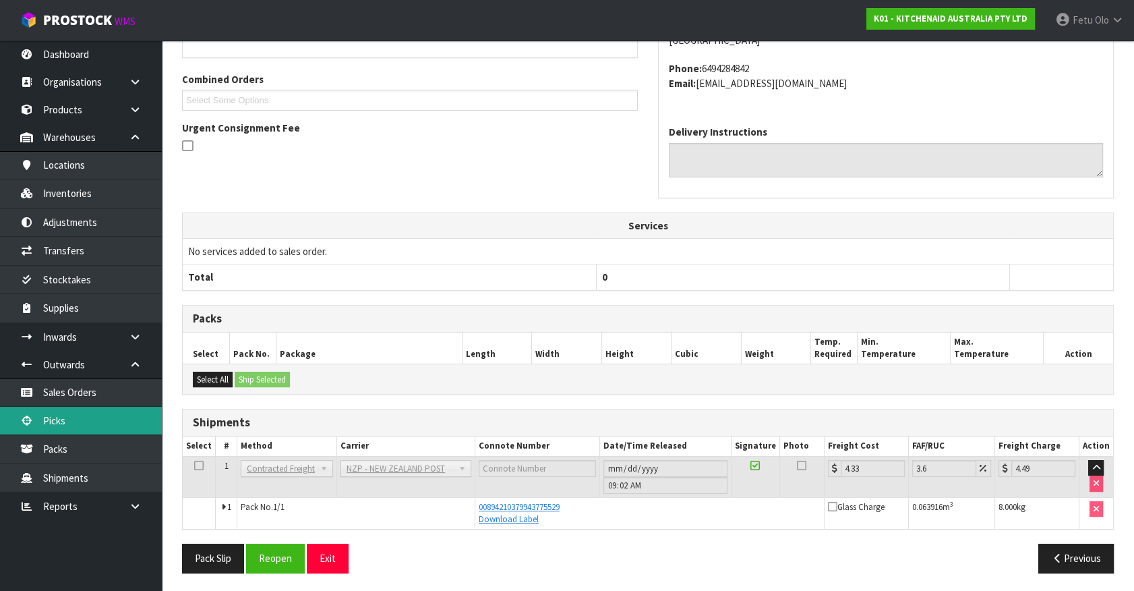
click at [94, 421] on link "Picks" at bounding box center [81, 421] width 162 height 28
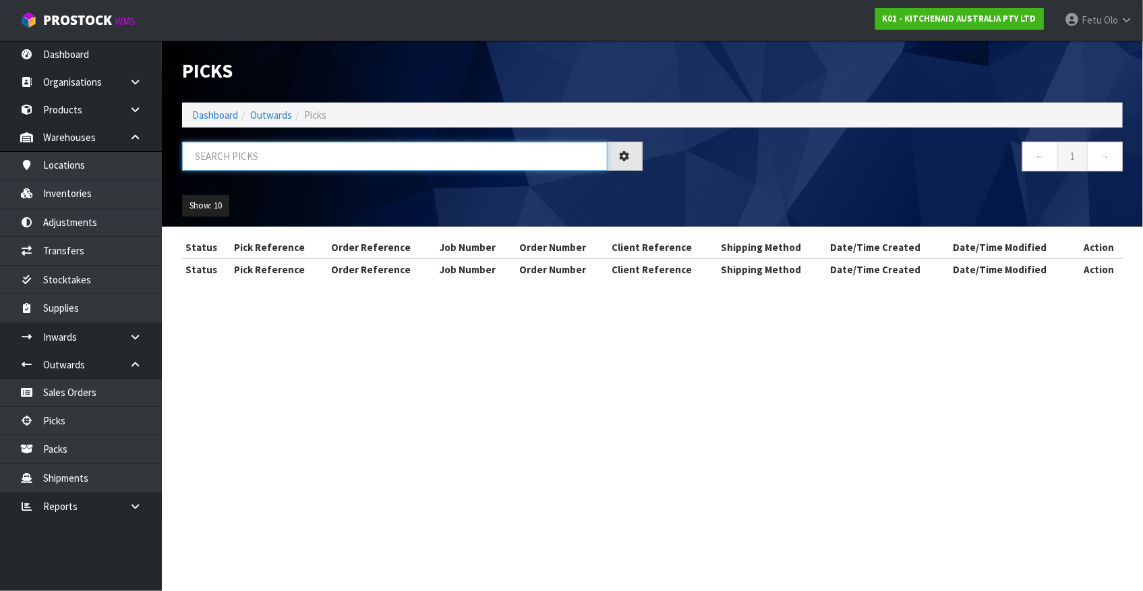
click at [357, 160] on input "text" at bounding box center [395, 156] width 426 height 29
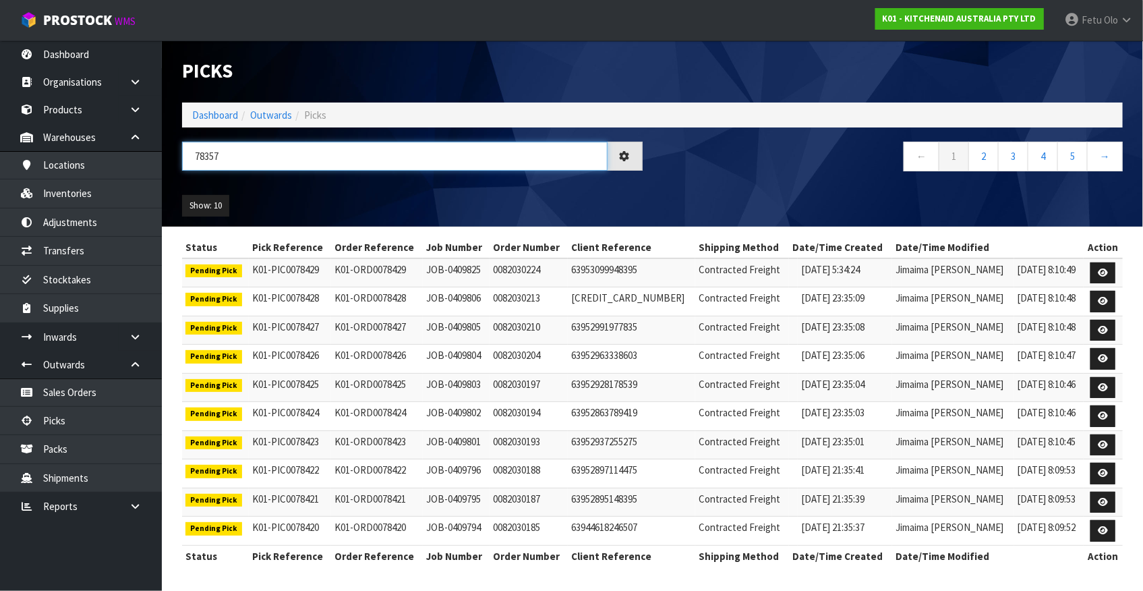
type input "78357"
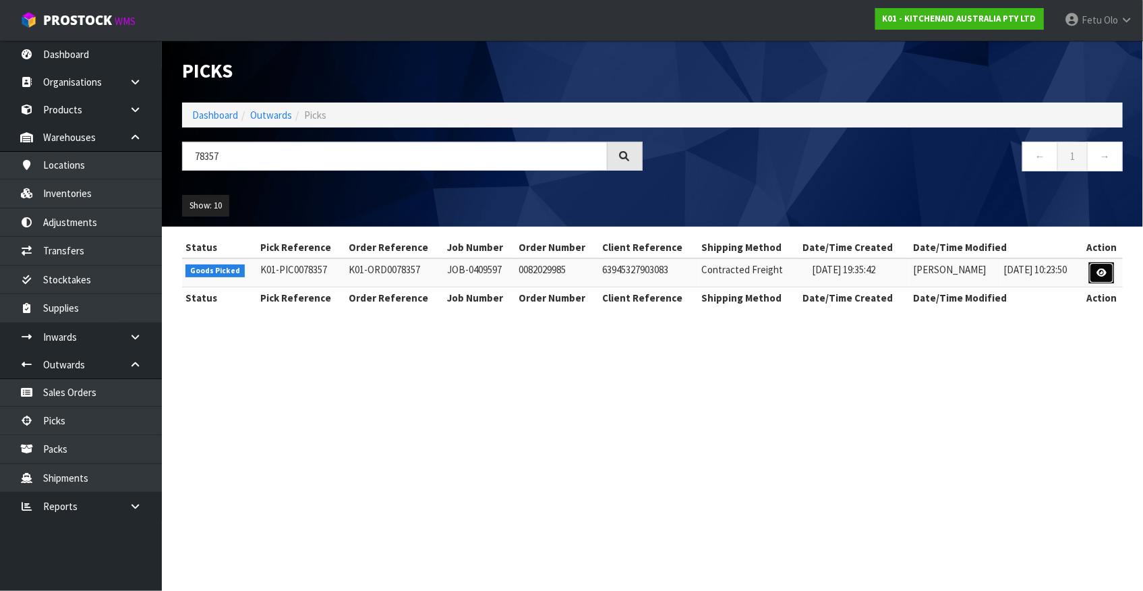
click at [1106, 274] on icon at bounding box center [1102, 272] width 10 height 9
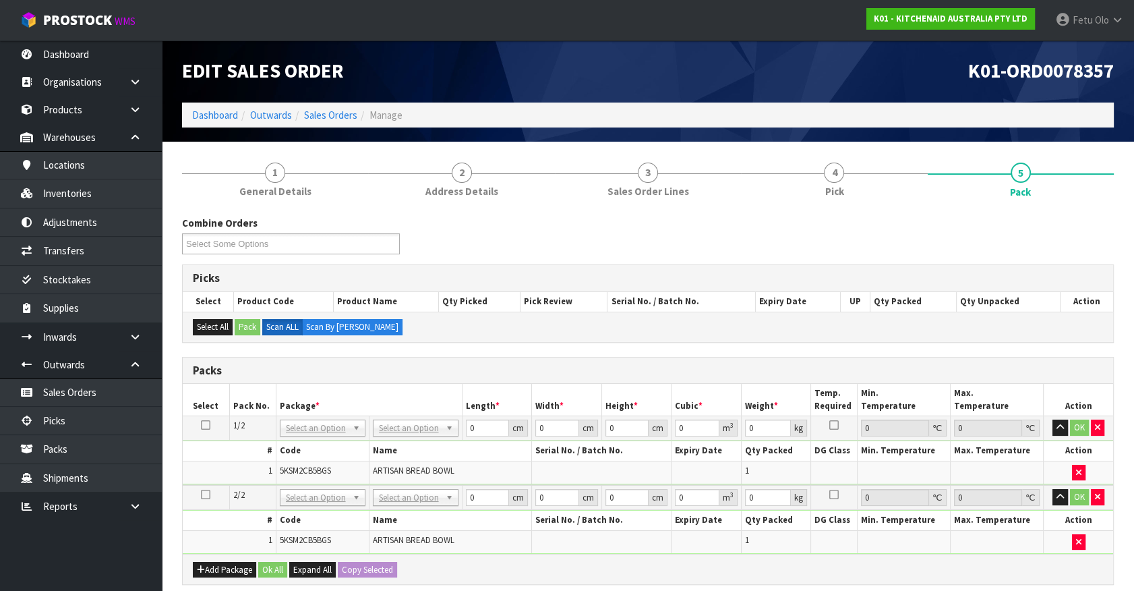
click at [370, 419] on td "No Packaging Cartons PLT GEN120 (1200 X 1000) PLT ONE WAY SKID CHEP HIRE PALLET…" at bounding box center [415, 428] width 93 height 24
drag, startPoint x: 394, startPoint y: 422, endPoint x: 397, endPoint y: 456, distance: 33.9
drag, startPoint x: 409, startPoint y: 497, endPoint x: 407, endPoint y: 523, distance: 25.7
type input "2"
drag, startPoint x: 483, startPoint y: 430, endPoint x: 301, endPoint y: 494, distance: 192.4
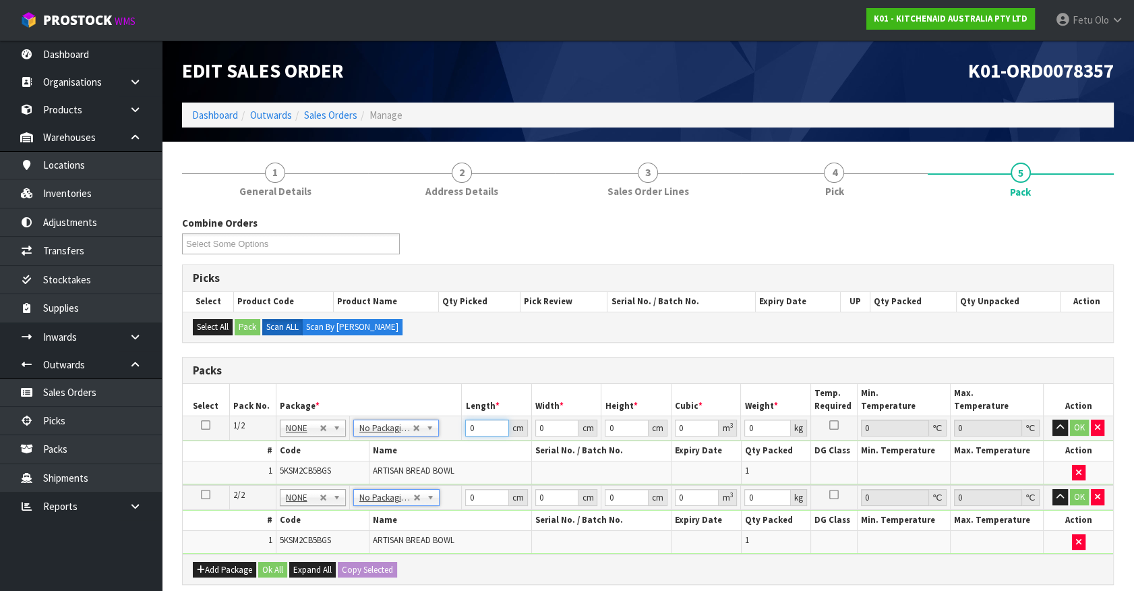
click at [305, 492] on table "Select Pack No. Package * Length * Width * Height * Cubic * Weight * Temp. Requ…" at bounding box center [648, 469] width 931 height 170
type input "32"
type input "3"
type input "0.003072"
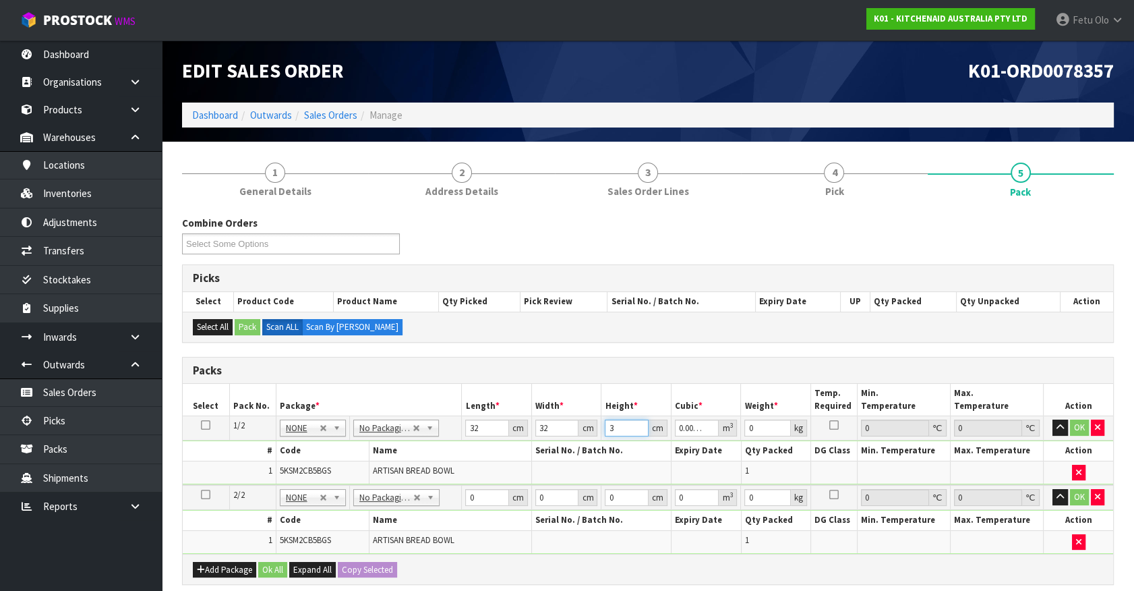
type input "32"
type input "0.032768"
type input "32"
type input "5"
click button "OK" at bounding box center [1079, 427] width 19 height 16
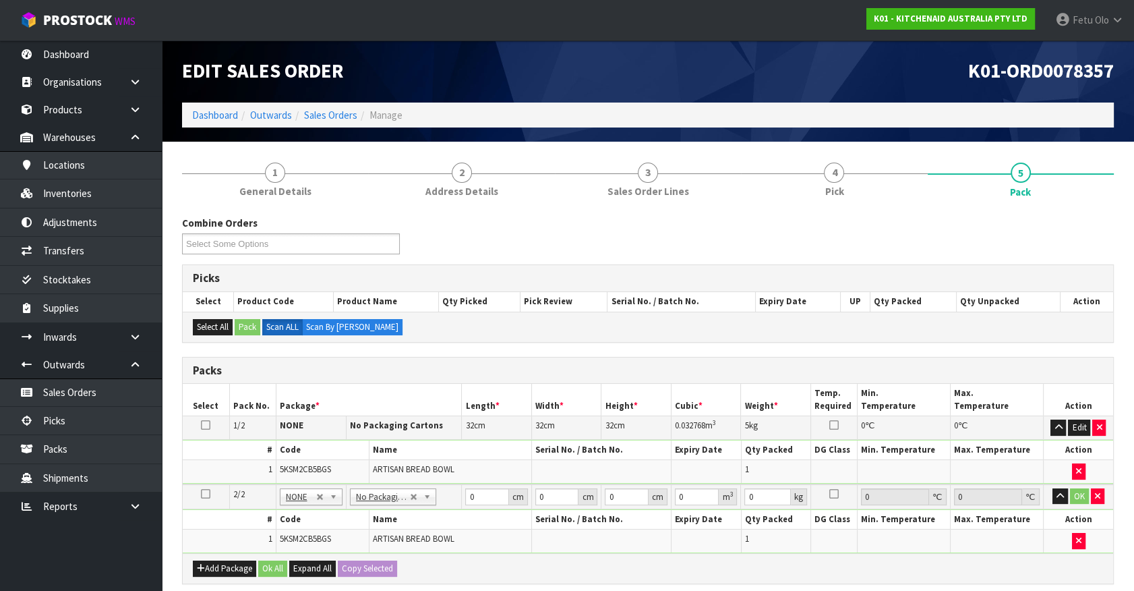
click at [202, 425] on icon at bounding box center [205, 425] width 9 height 1
click at [351, 560] on button "Copy Selected" at bounding box center [367, 568] width 59 height 16
click at [351, 560] on button "Confirm Copy Selected" at bounding box center [382, 568] width 89 height 16
type input "32"
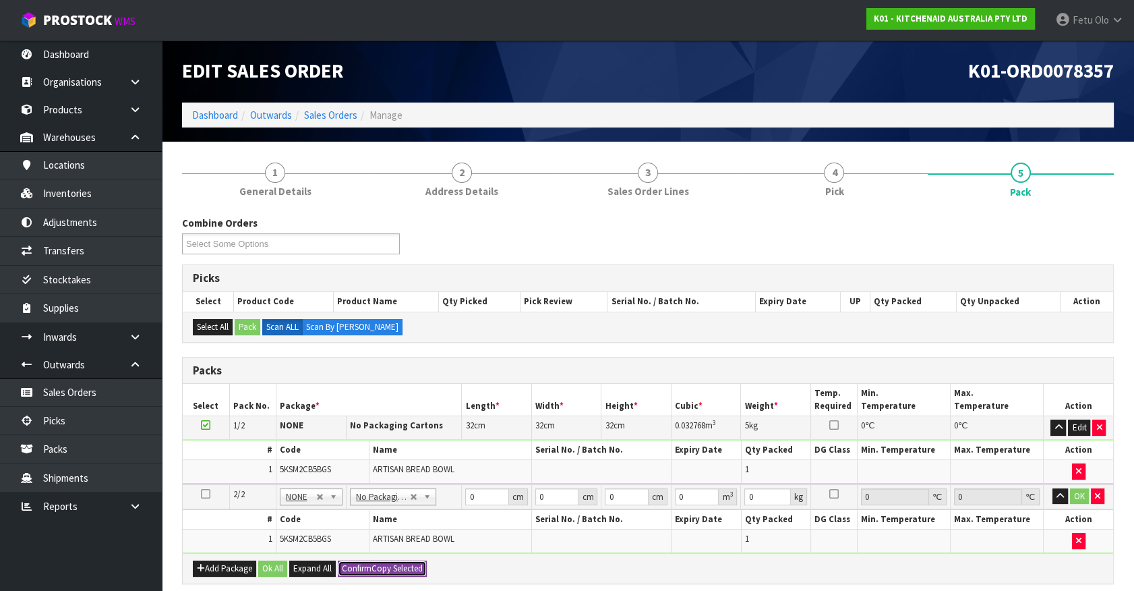
type input "32"
type input "0.032768"
type input "5"
click at [1082, 500] on button "OK" at bounding box center [1079, 496] width 19 height 16
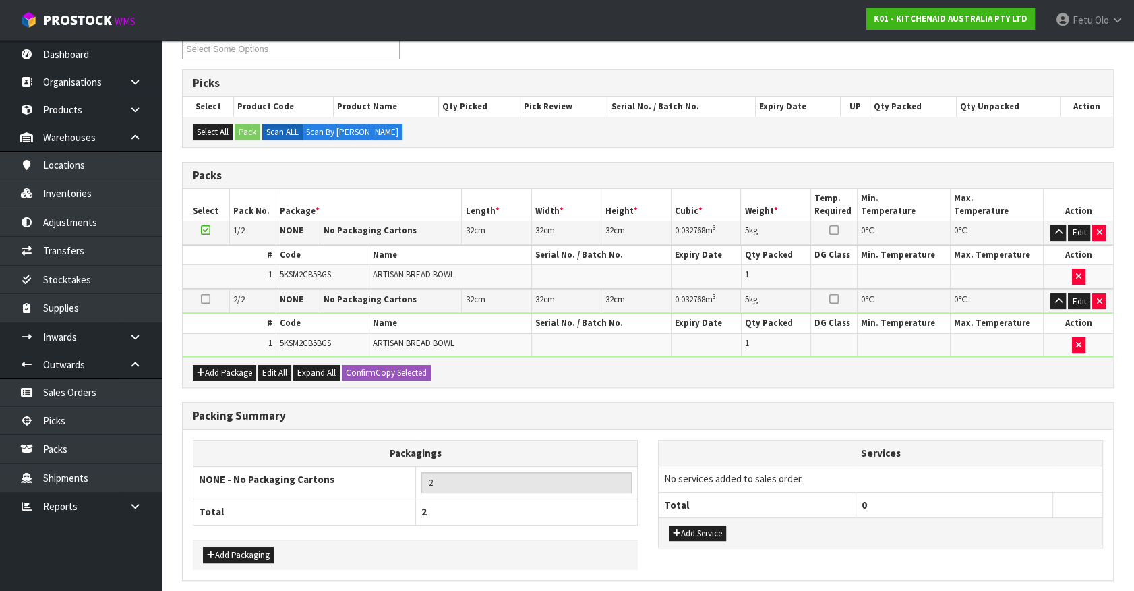
scroll to position [243, 0]
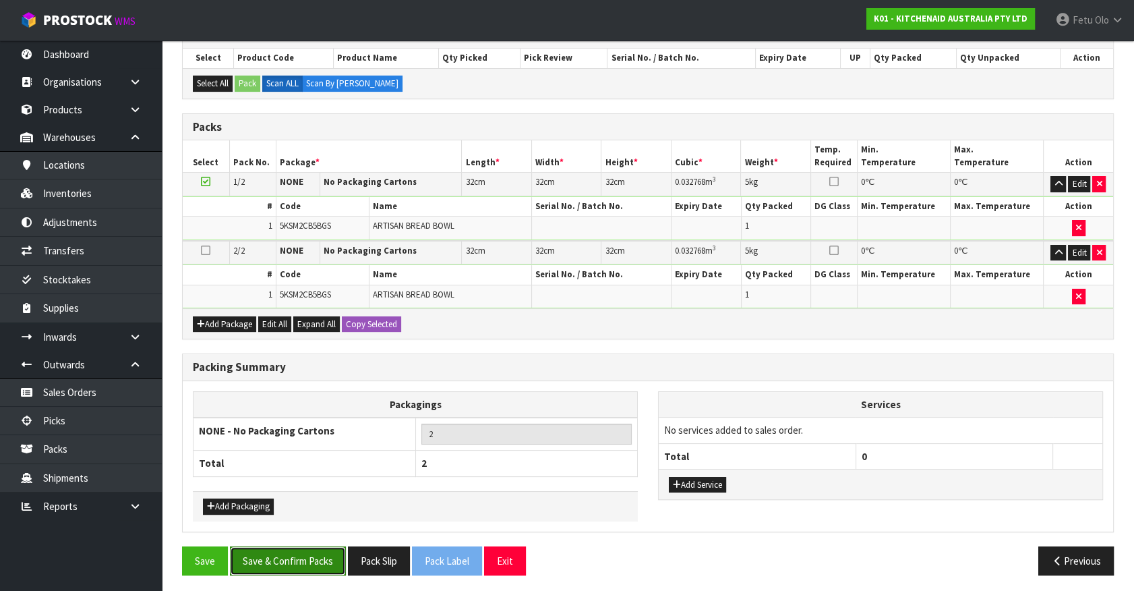
click at [300, 557] on button "Save & Confirm Packs" at bounding box center [288, 560] width 116 height 29
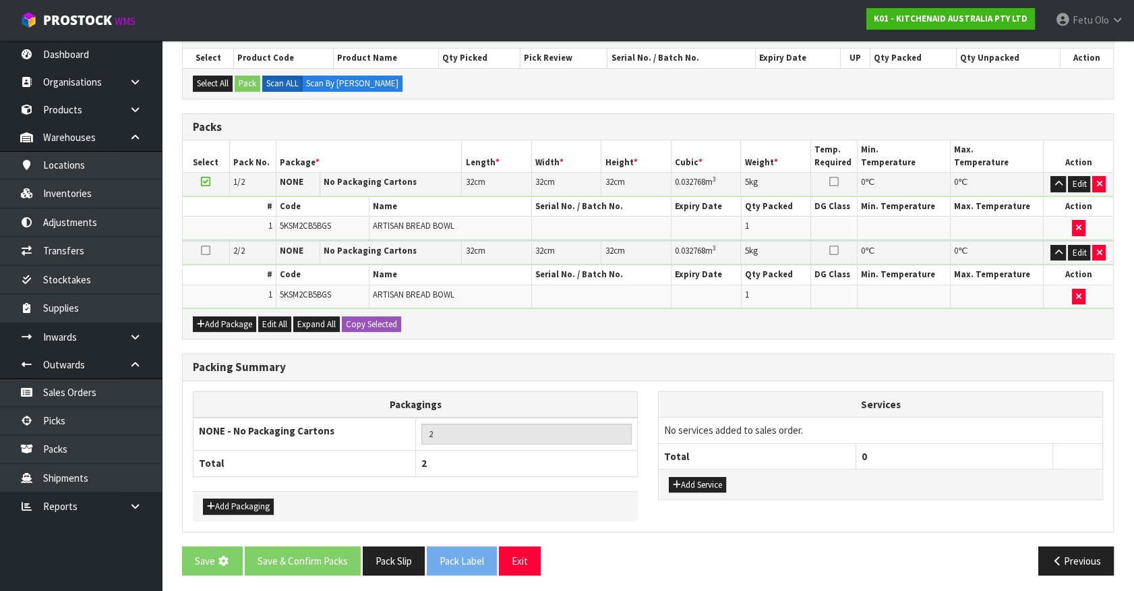
scroll to position [0, 0]
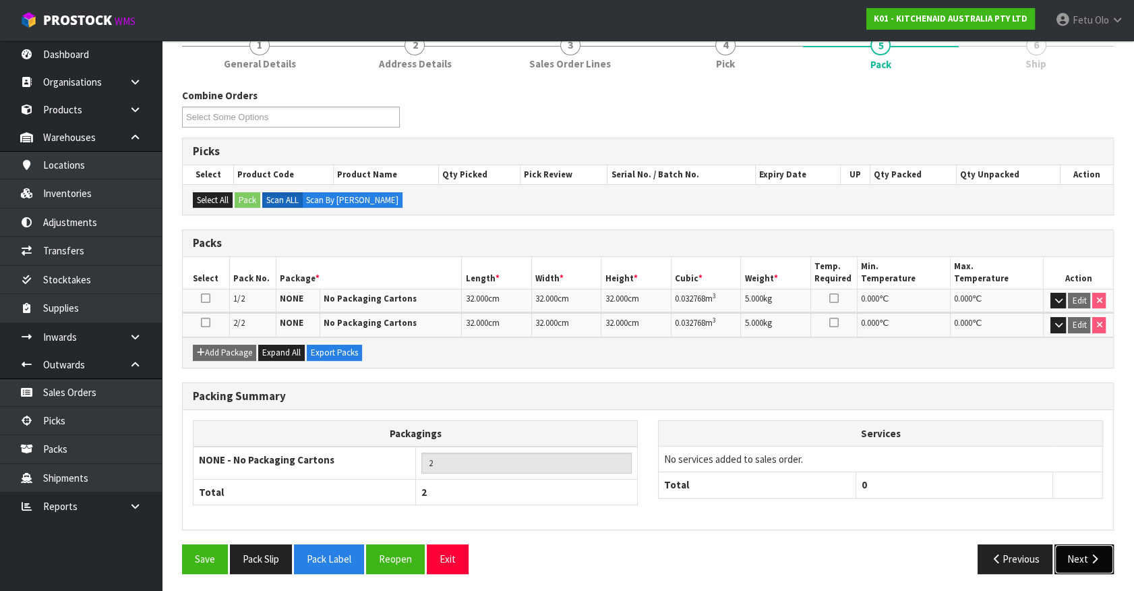
click at [1080, 559] on button "Next" at bounding box center [1084, 558] width 59 height 29
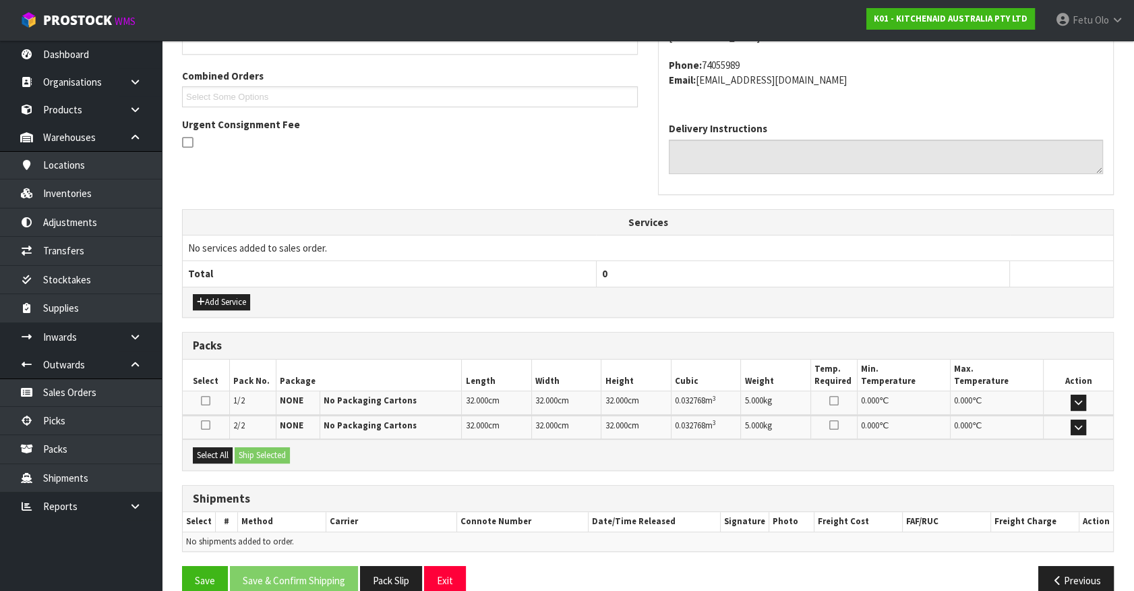
scroll to position [351, 0]
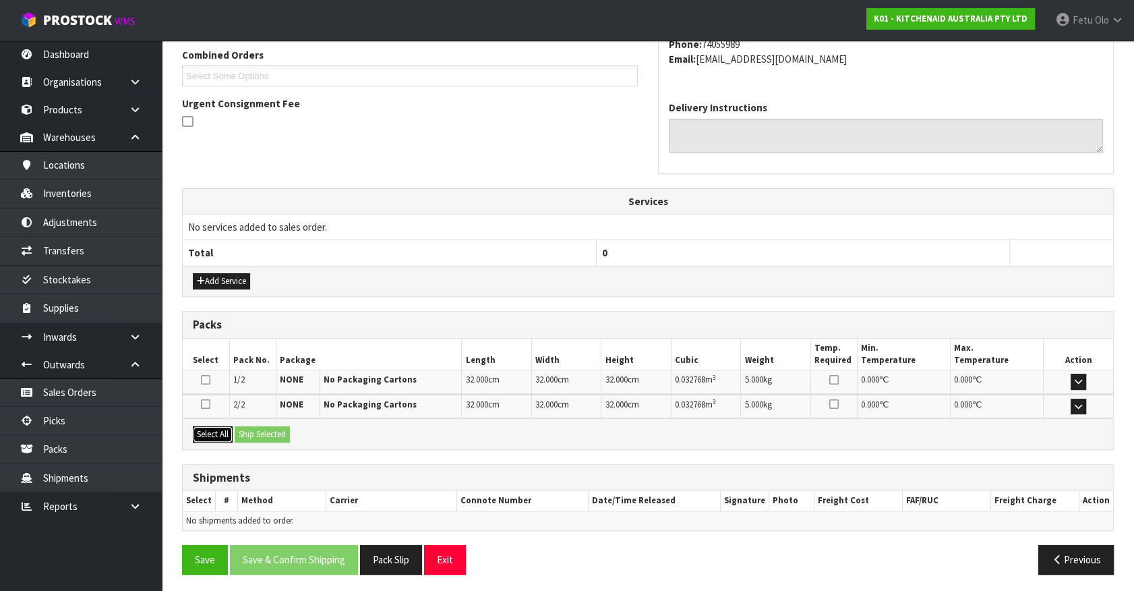
click at [214, 426] on button "Select All" at bounding box center [213, 434] width 40 height 16
click at [283, 421] on div "Select All Ship Selected" at bounding box center [648, 433] width 931 height 30
click at [279, 426] on button "Ship Selected" at bounding box center [262, 434] width 55 height 16
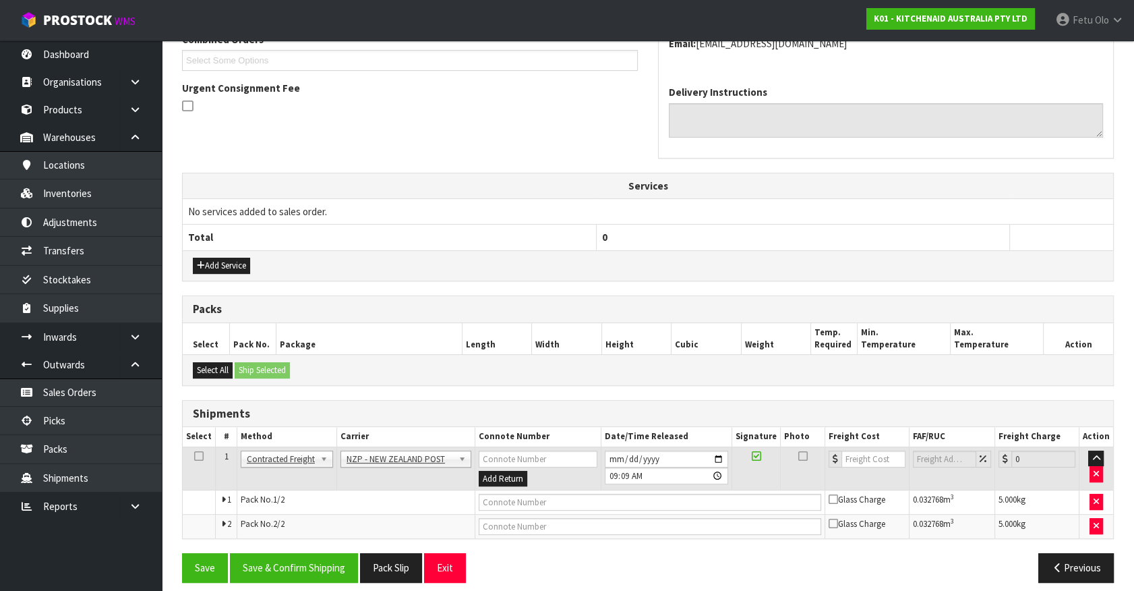
scroll to position [376, 0]
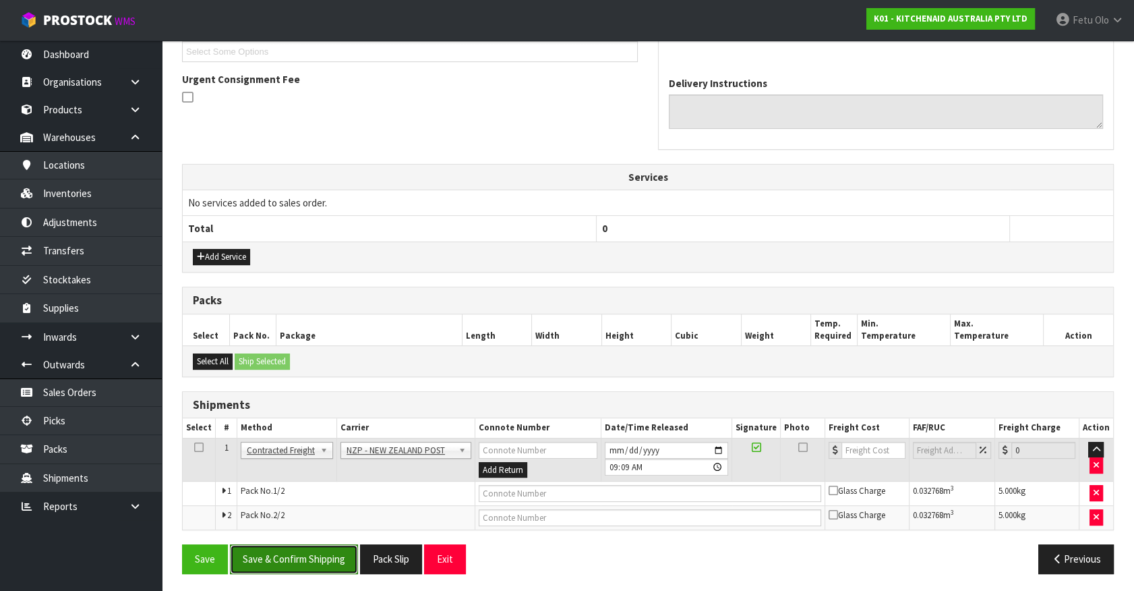
click at [313, 553] on button "Save & Confirm Shipping" at bounding box center [294, 558] width 128 height 29
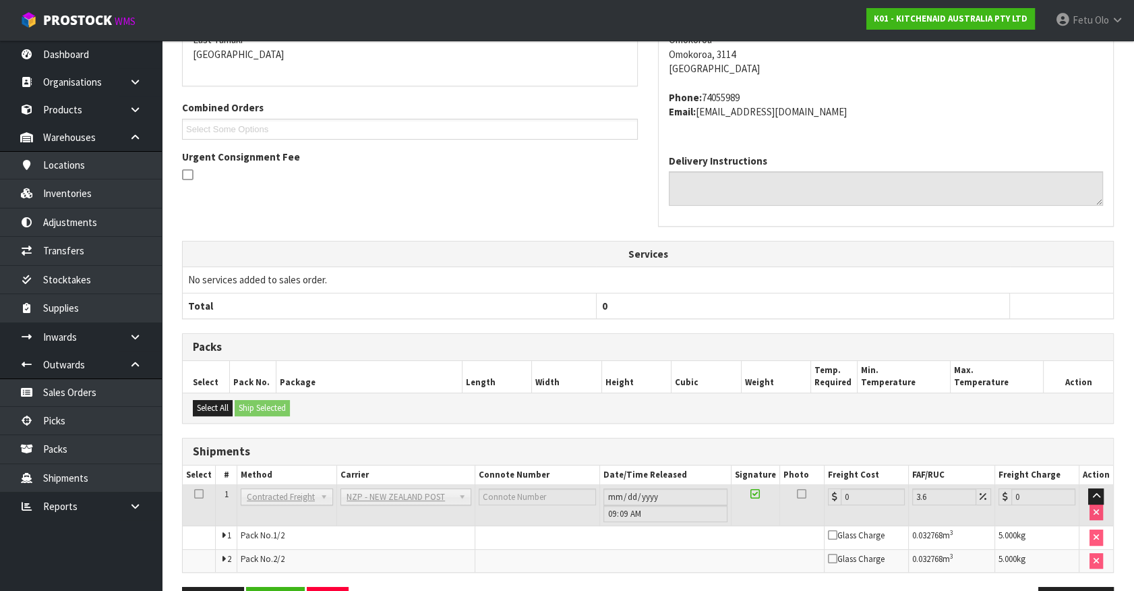
scroll to position [356, 0]
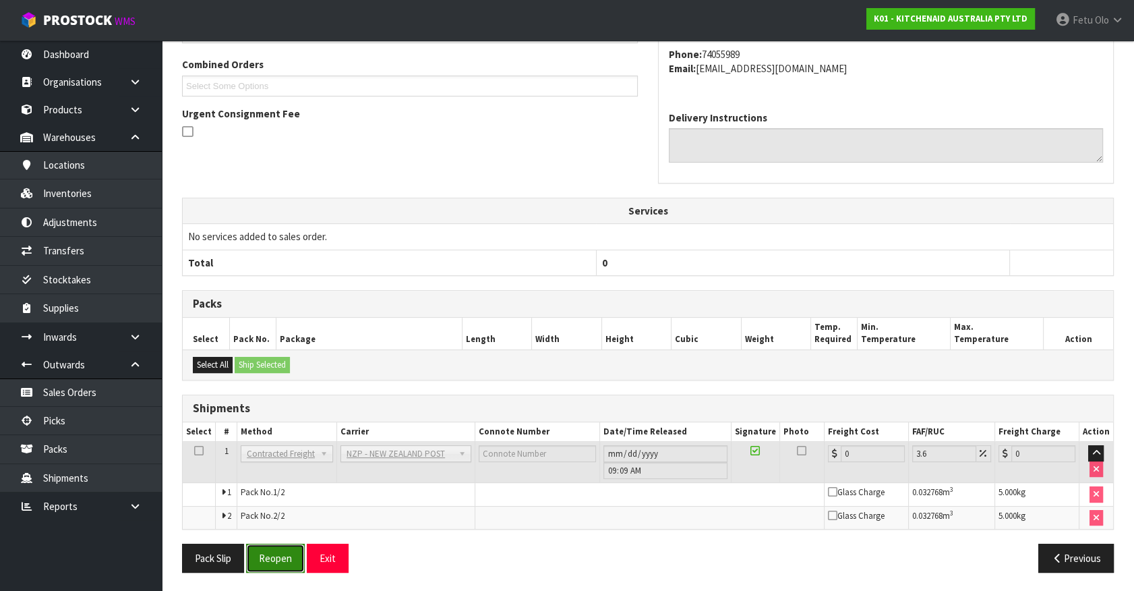
click at [276, 548] on button "Reopen" at bounding box center [275, 558] width 59 height 29
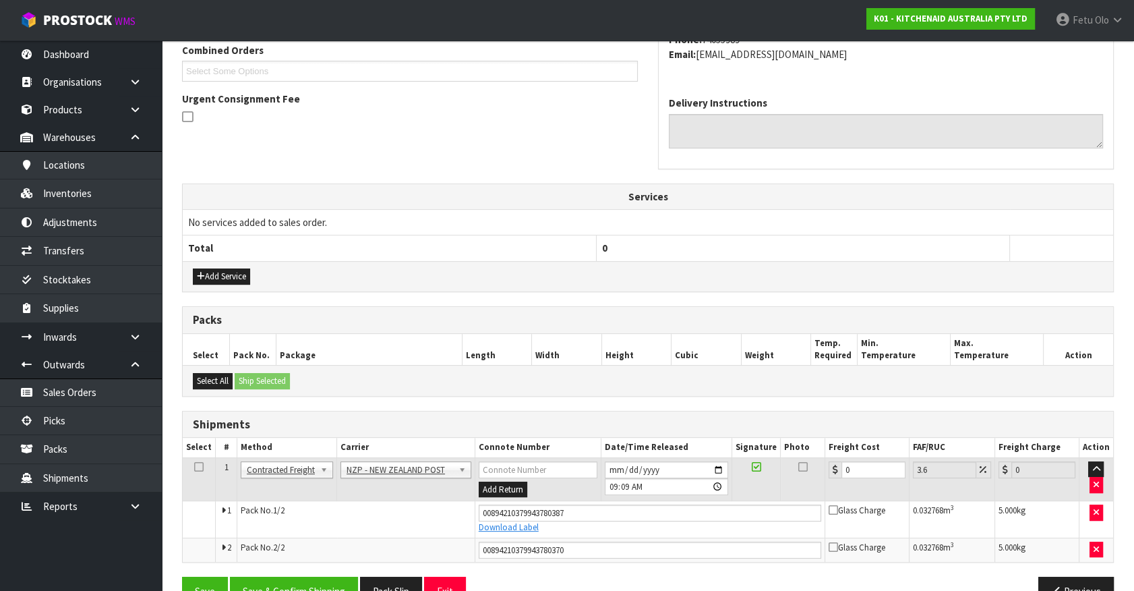
scroll to position [388, 0]
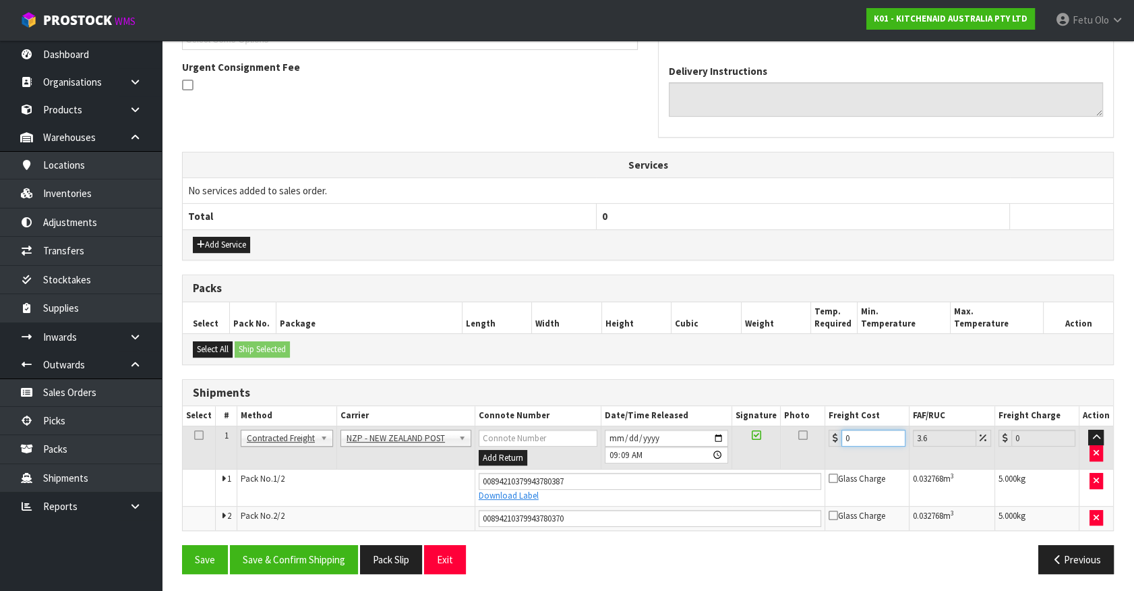
drag, startPoint x: 744, startPoint y: 459, endPoint x: 667, endPoint y: 483, distance: 80.4
click at [670, 482] on tbody "1 Client Local Pickup Customer Local Pickup Company Freight Contracted Freight …" at bounding box center [648, 478] width 931 height 104
type input "1"
type input "1.04"
type input "16"
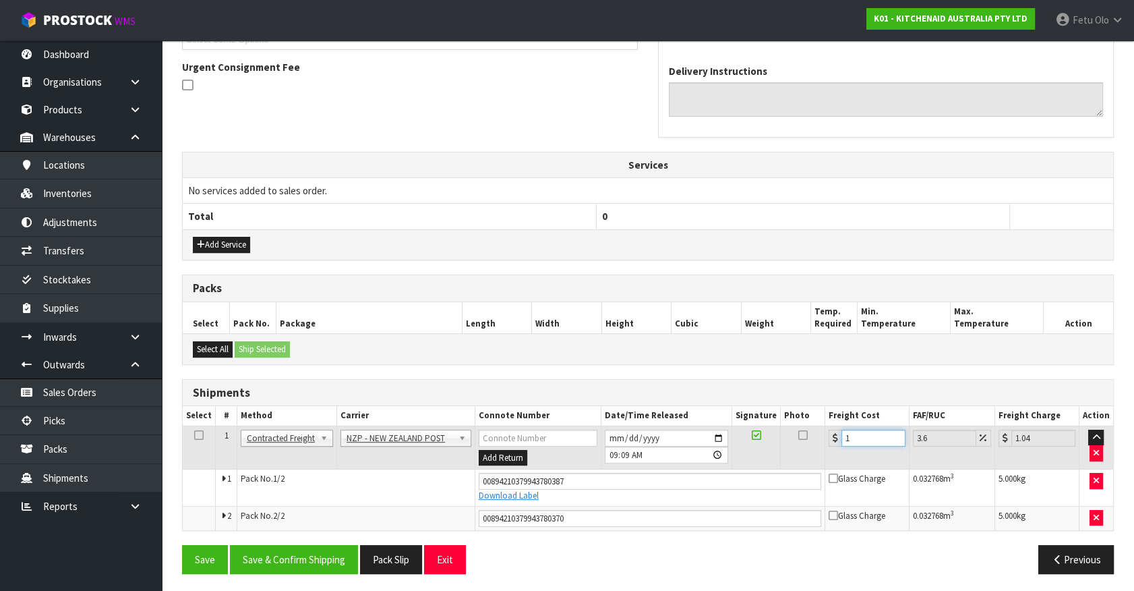
type input "16.58"
type input "16.9"
type input "17.51"
type input "16.90"
click at [305, 552] on button "Save & Confirm Shipping" at bounding box center [294, 559] width 128 height 29
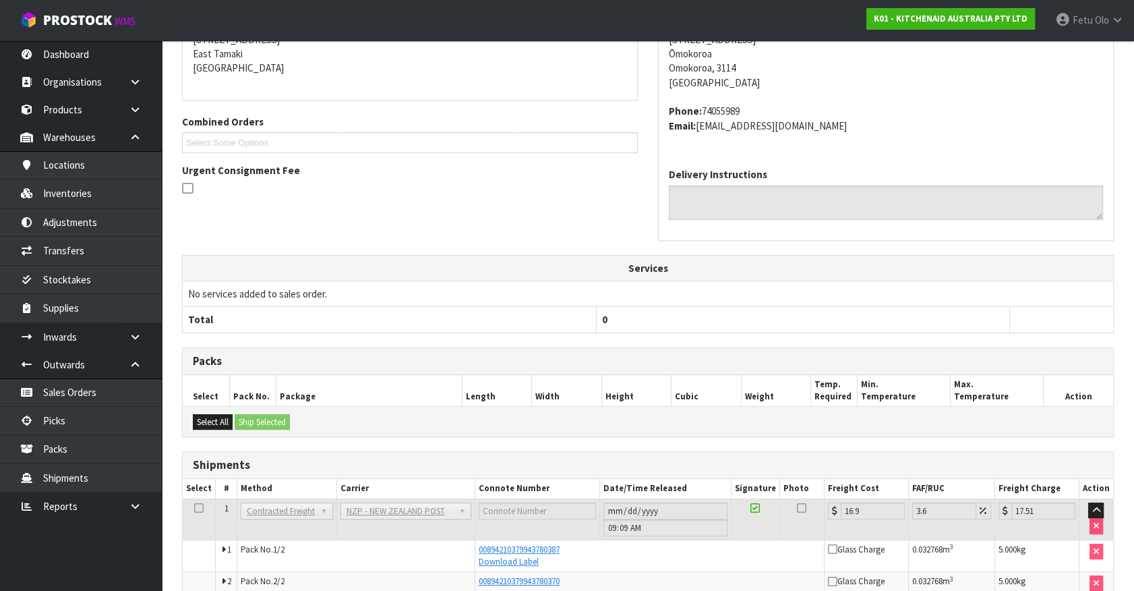
scroll to position [351, 0]
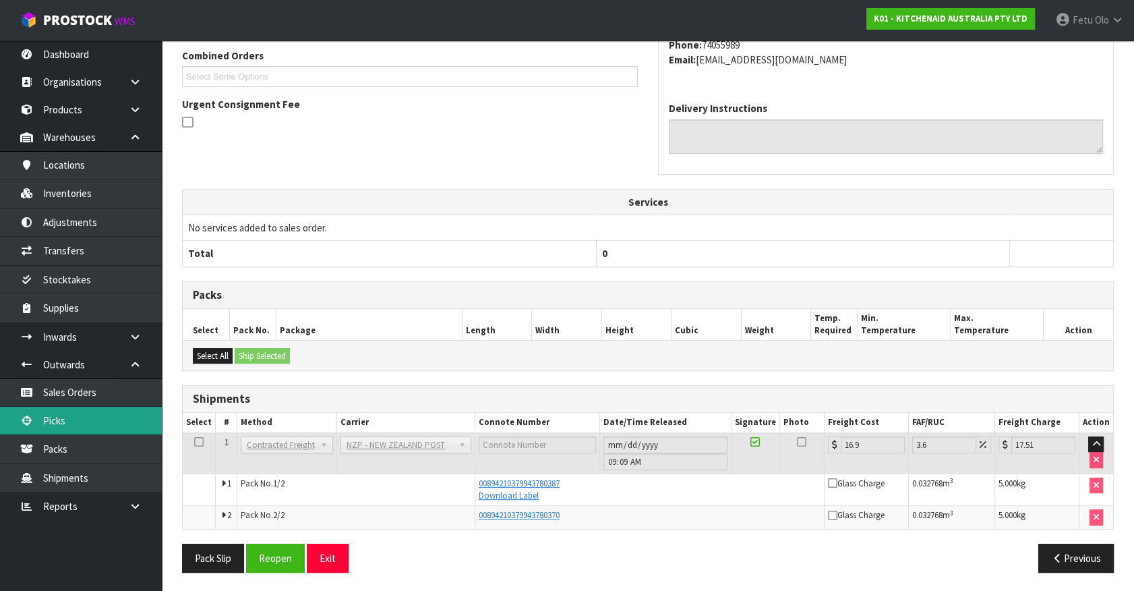
click at [61, 425] on link "Picks" at bounding box center [81, 421] width 162 height 28
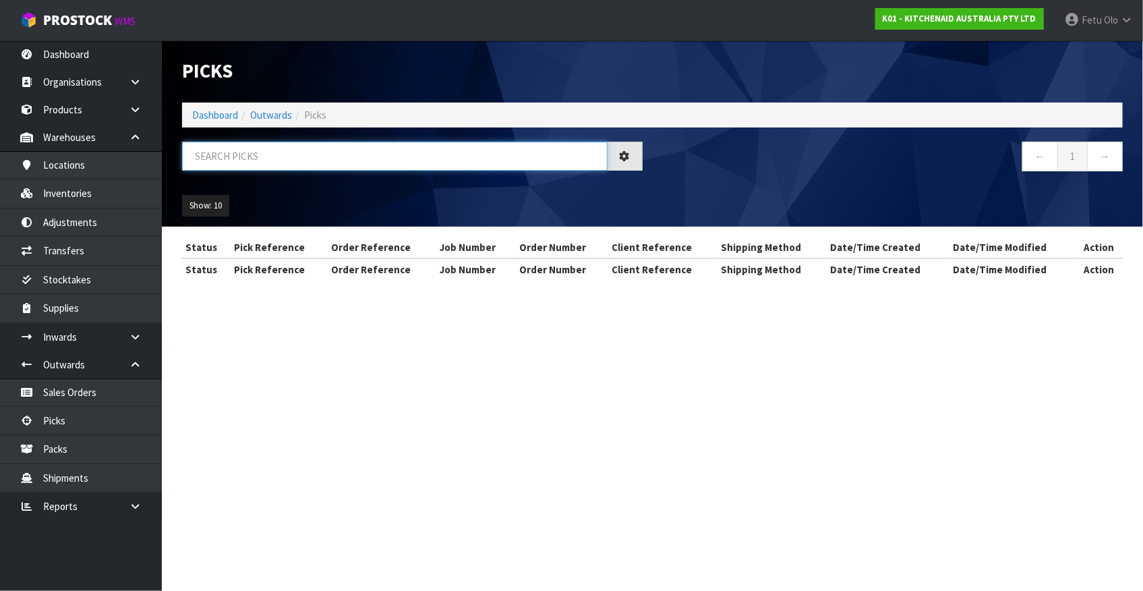
click at [362, 158] on input "text" at bounding box center [395, 156] width 426 height 29
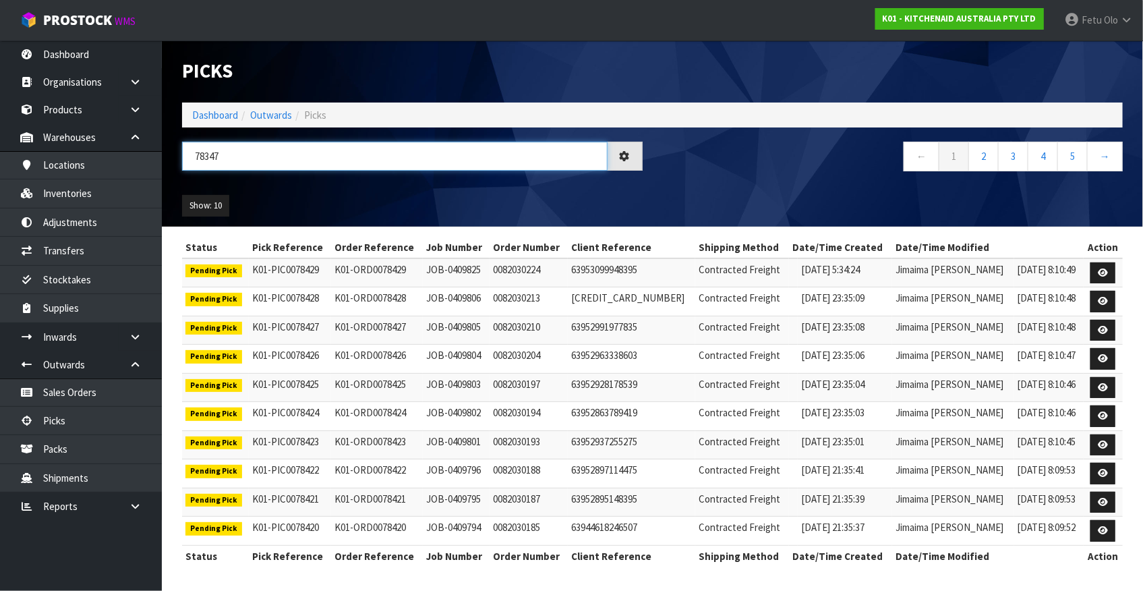
type input "78347"
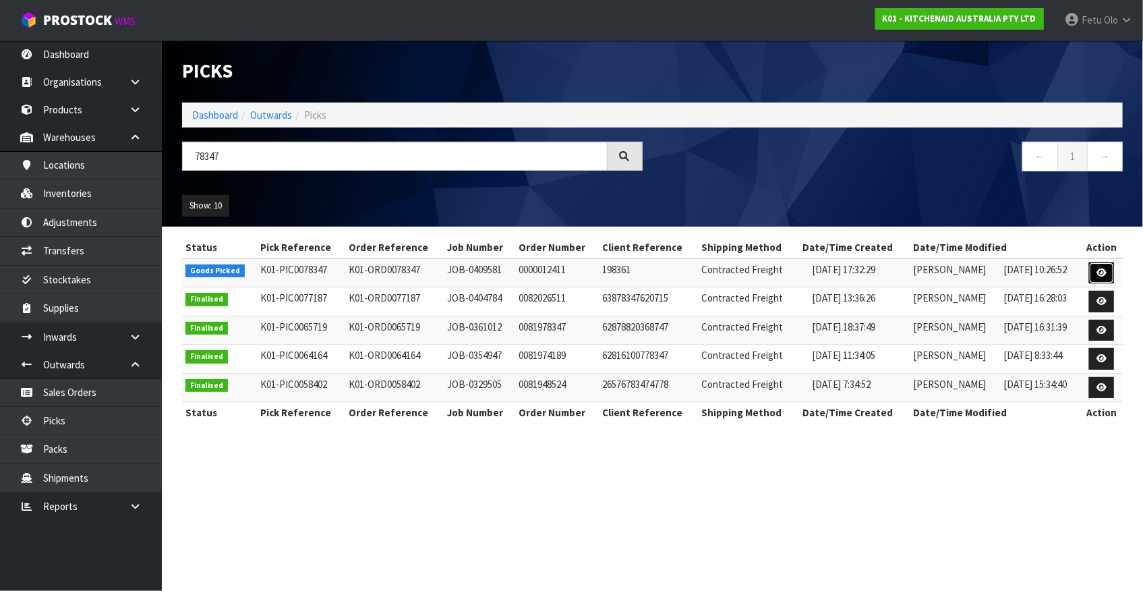
click at [1100, 276] on icon at bounding box center [1102, 272] width 10 height 9
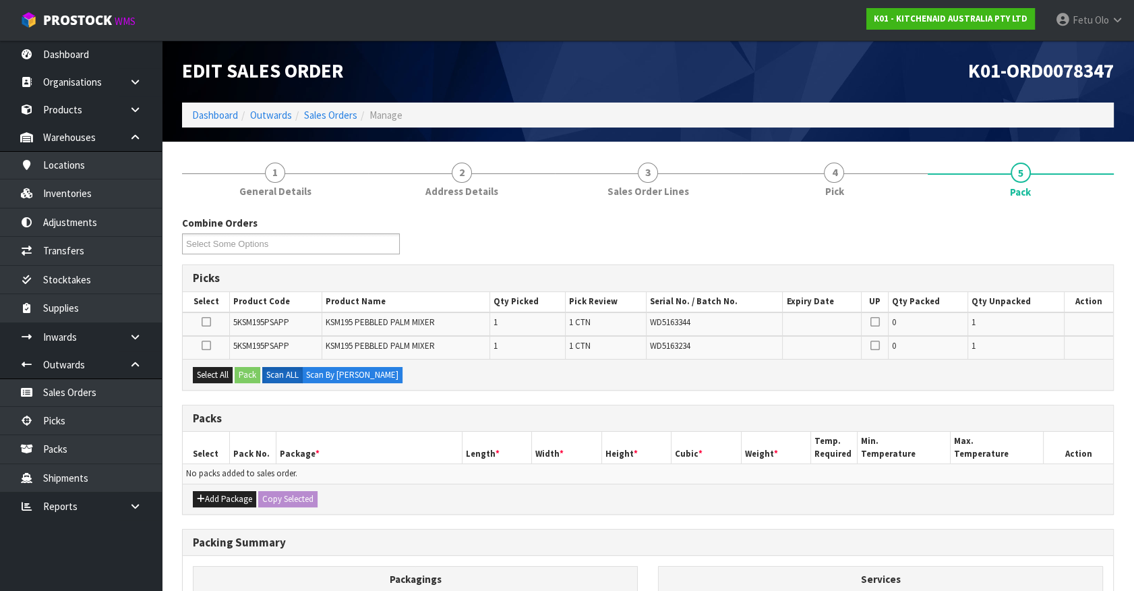
click at [432, 448] on th "Package *" at bounding box center [369, 448] width 186 height 32
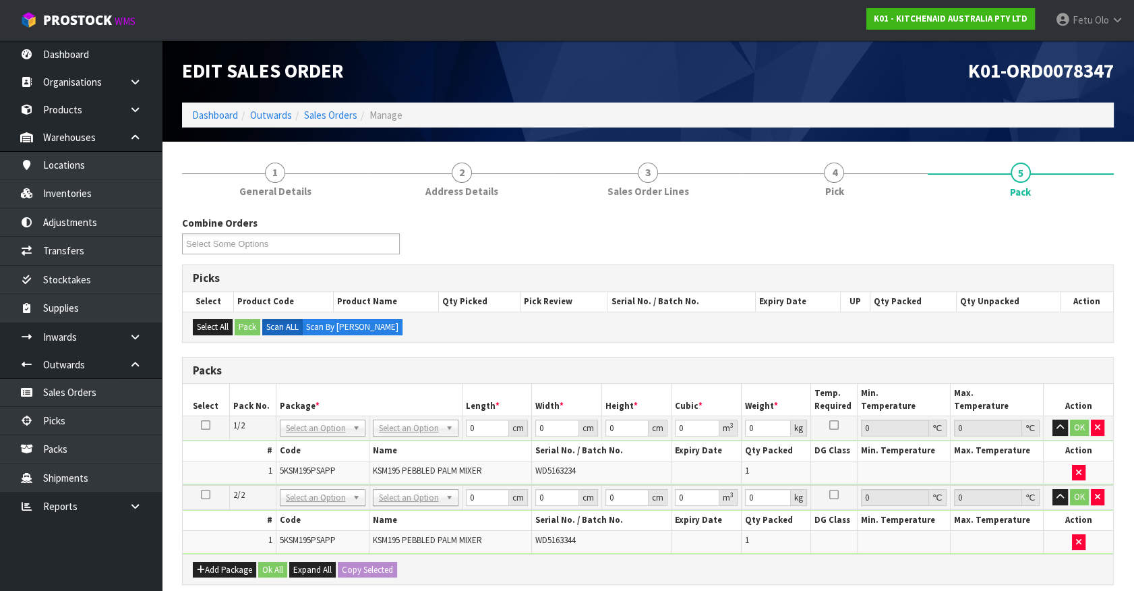
click at [209, 416] on td at bounding box center [206, 428] width 47 height 24
click at [205, 419] on td at bounding box center [206, 428] width 47 height 24
click at [206, 425] on icon at bounding box center [205, 425] width 9 height 1
drag, startPoint x: 305, startPoint y: 423, endPoint x: 316, endPoint y: 453, distance: 32.0
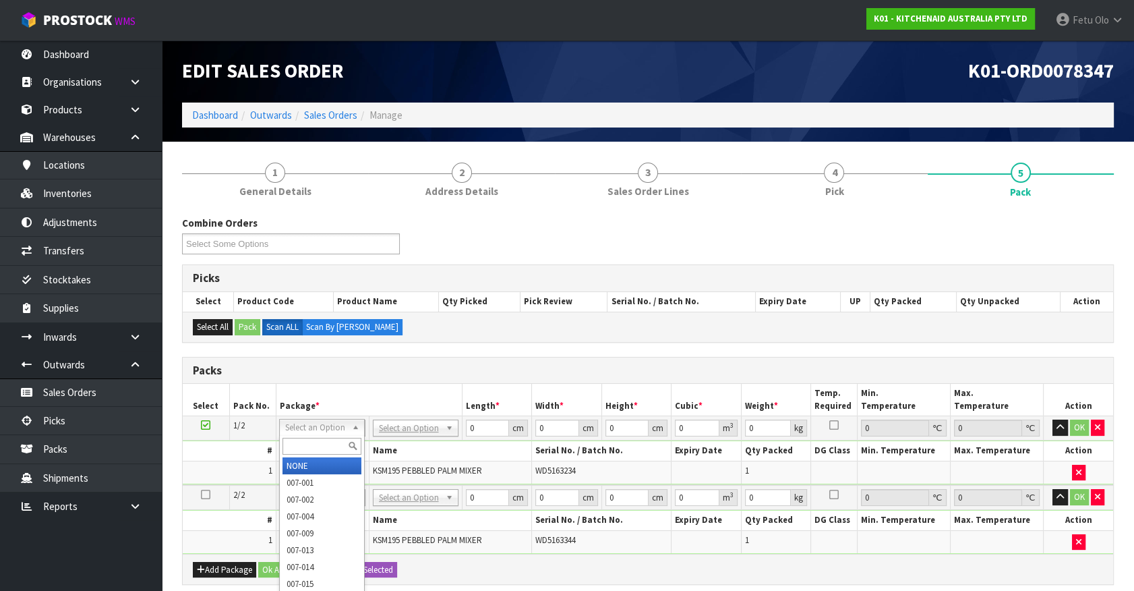
drag, startPoint x: 314, startPoint y: 468, endPoint x: 344, endPoint y: 461, distance: 31.1
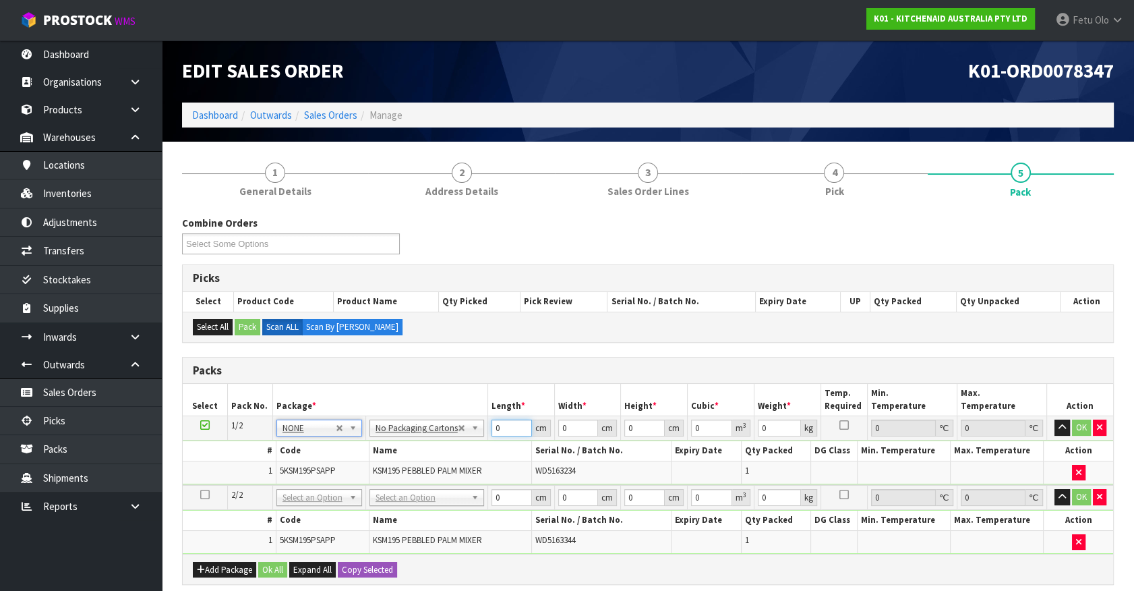
drag, startPoint x: 422, startPoint y: 467, endPoint x: 388, endPoint y: 484, distance: 37.7
click at [390, 483] on table "Select Pack No. Package * Length * Width * Height * Cubic * Weight * Temp. Requ…" at bounding box center [648, 469] width 931 height 170
type input "42"
type input "29"
type input "4"
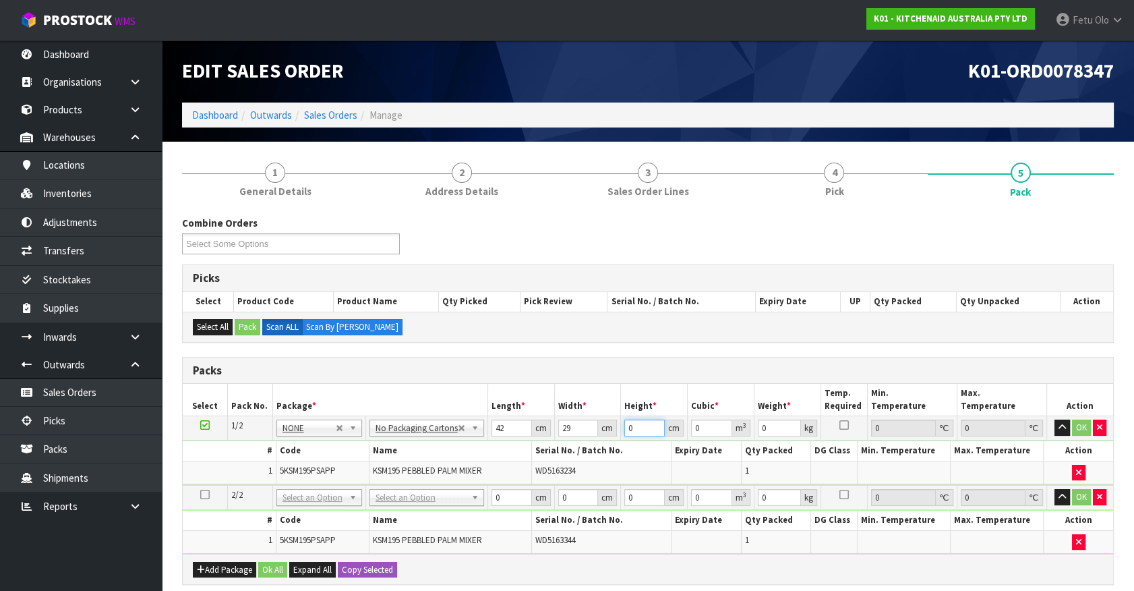
type input "0.004872"
type input "43"
type input "0.052374"
type input "43"
type input "13"
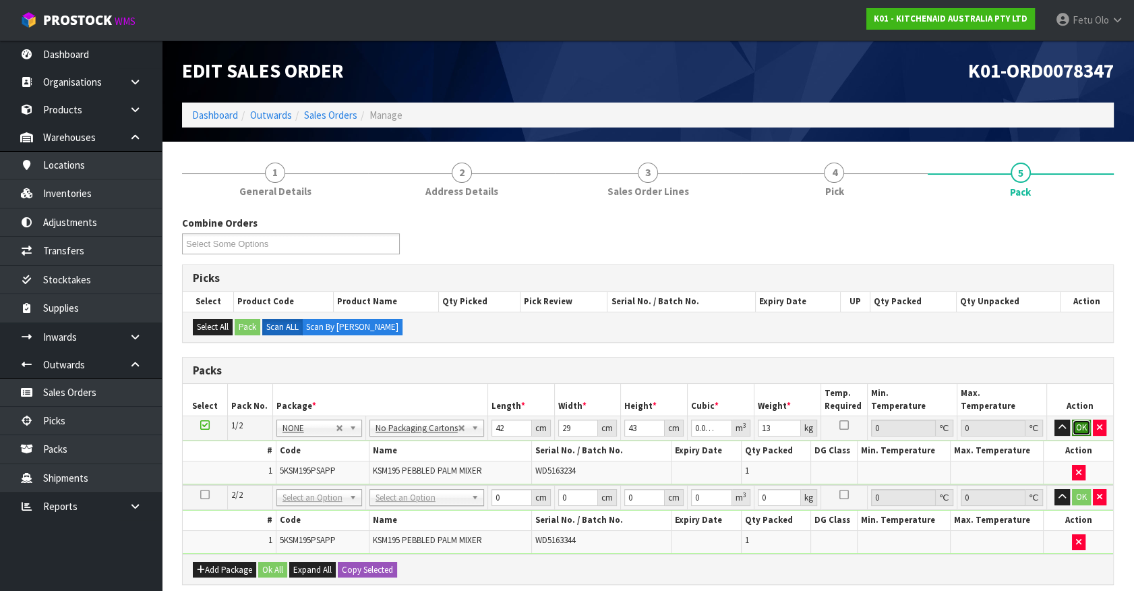
click at [1076, 425] on button "OK" at bounding box center [1081, 427] width 19 height 16
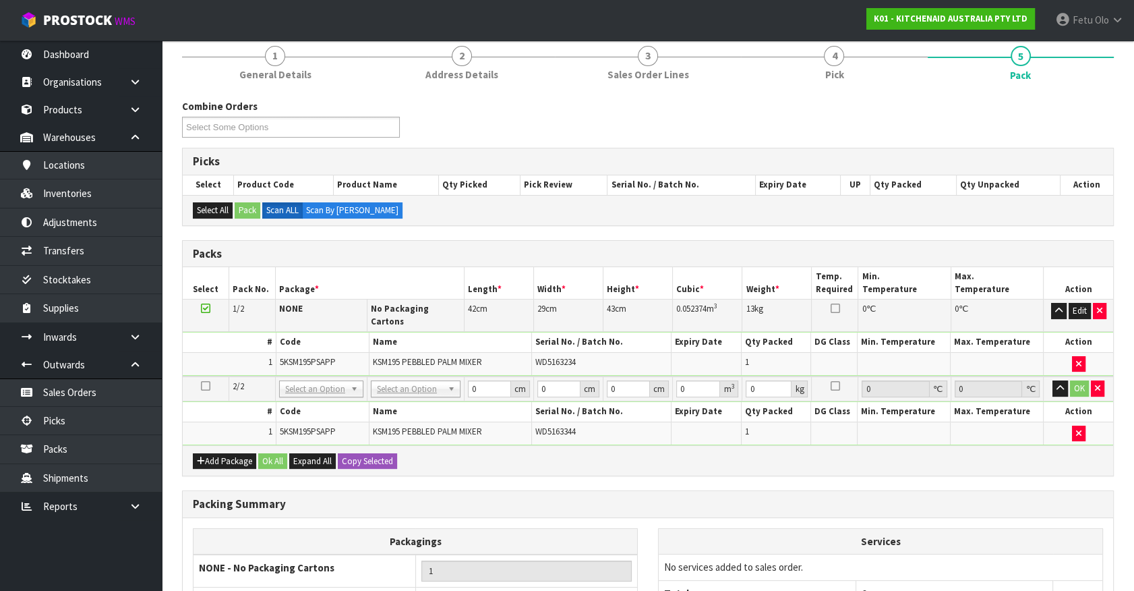
scroll to position [183, 0]
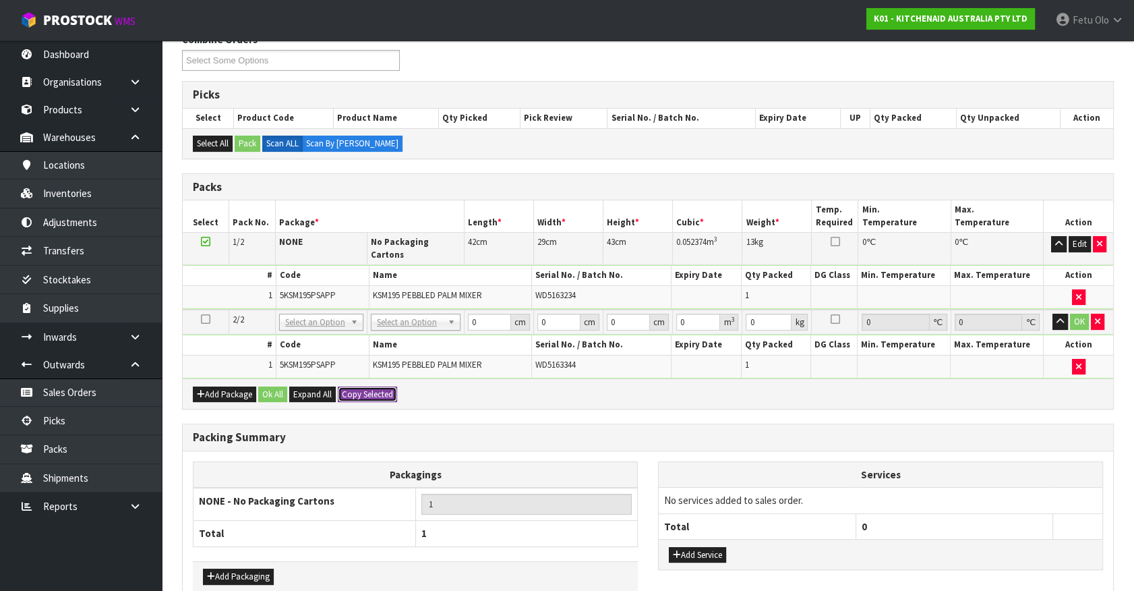
click at [384, 389] on button "Copy Selected" at bounding box center [367, 394] width 59 height 16
click at [384, 389] on button "Confirm Copy Selected" at bounding box center [382, 394] width 89 height 16
type input "42"
type input "29"
type input "43"
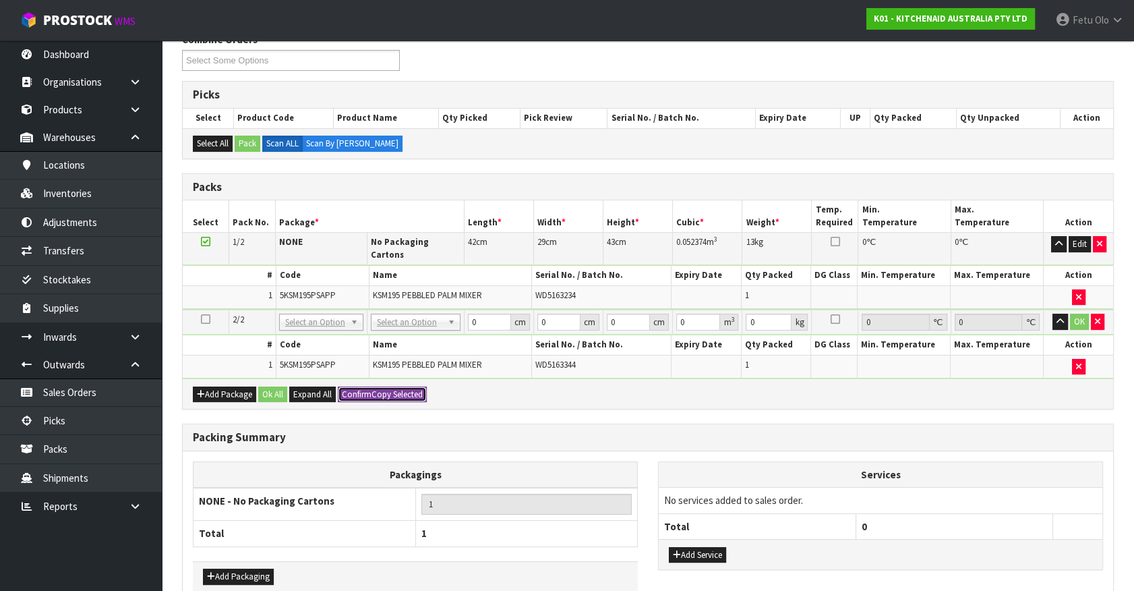
type input "0.052374"
type input "13"
type input "2"
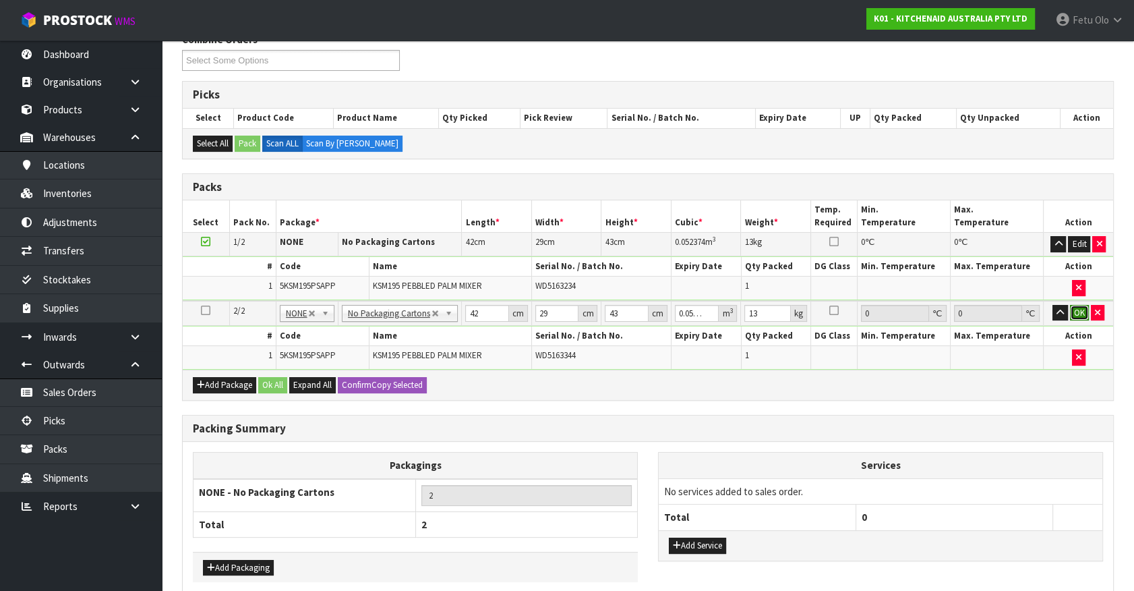
click at [1078, 306] on button "OK" at bounding box center [1079, 313] width 19 height 16
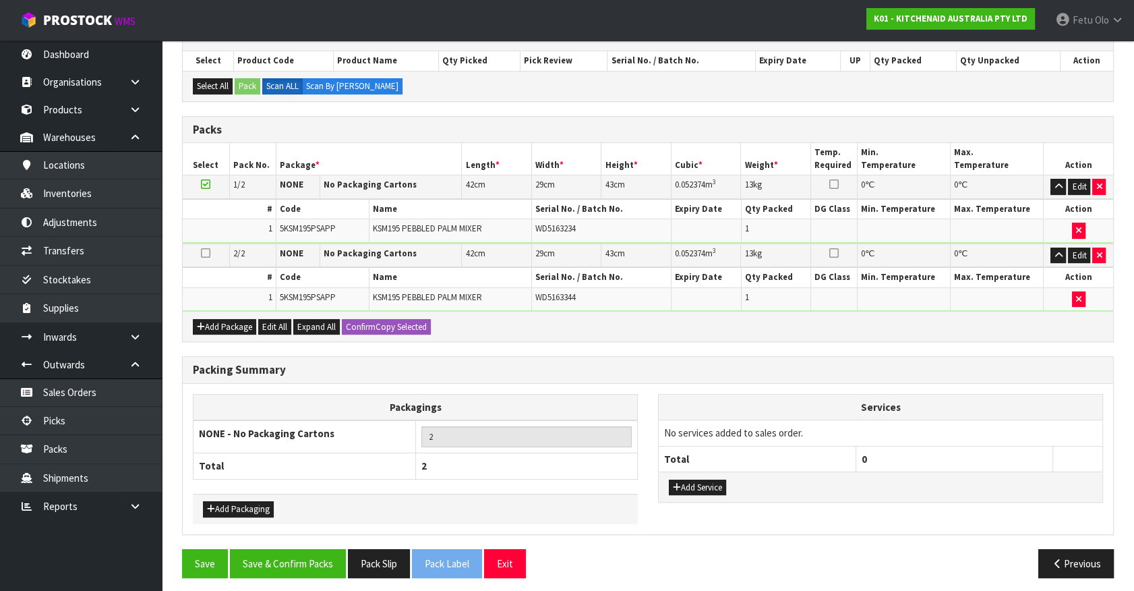
scroll to position [243, 0]
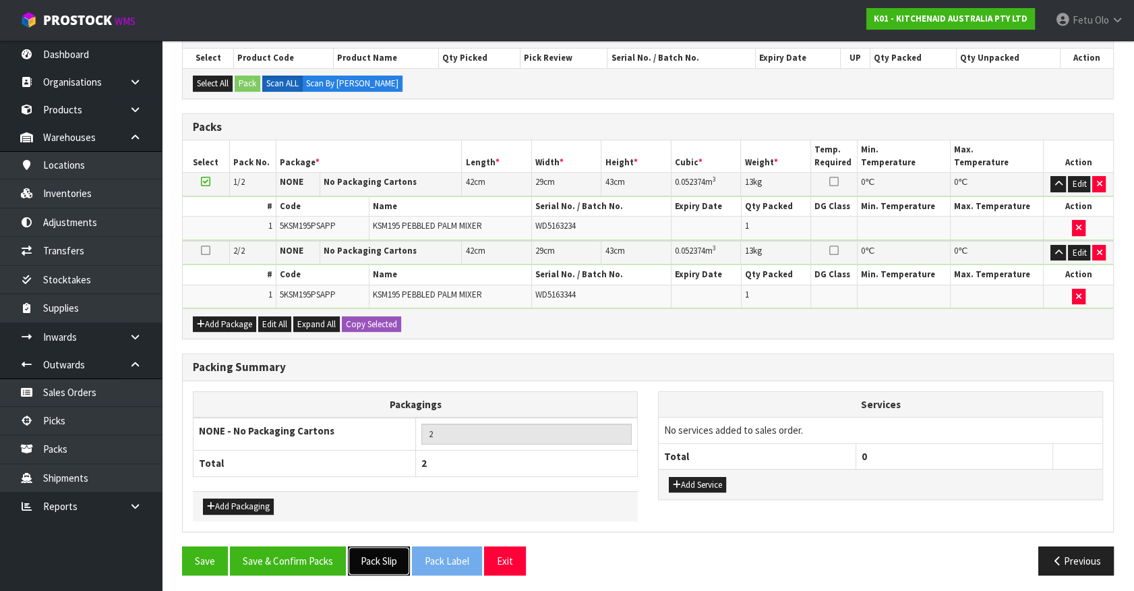
click at [383, 551] on button "Pack Slip" at bounding box center [379, 560] width 62 height 29
click at [313, 558] on button "Save & Confirm Packs" at bounding box center [288, 560] width 116 height 29
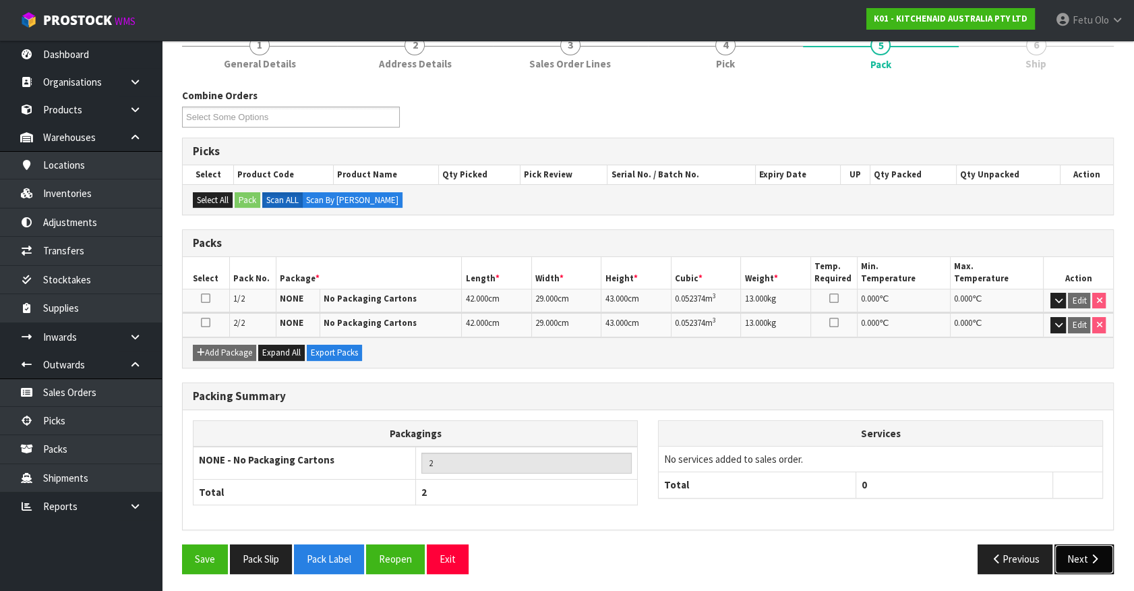
click at [1078, 558] on button "Next" at bounding box center [1084, 558] width 59 height 29
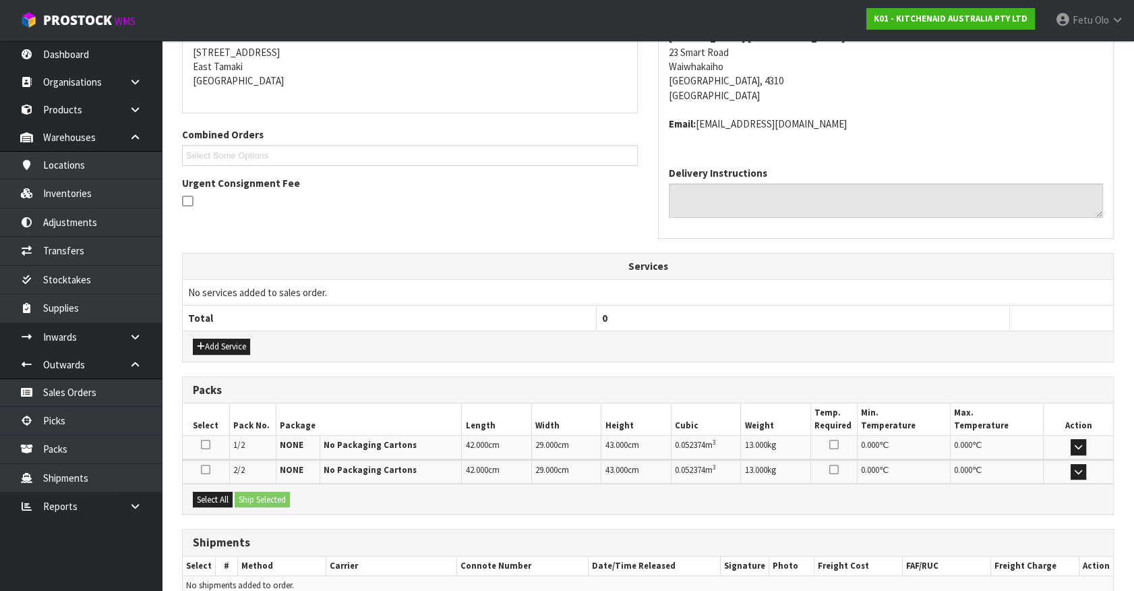
scroll to position [337, 0]
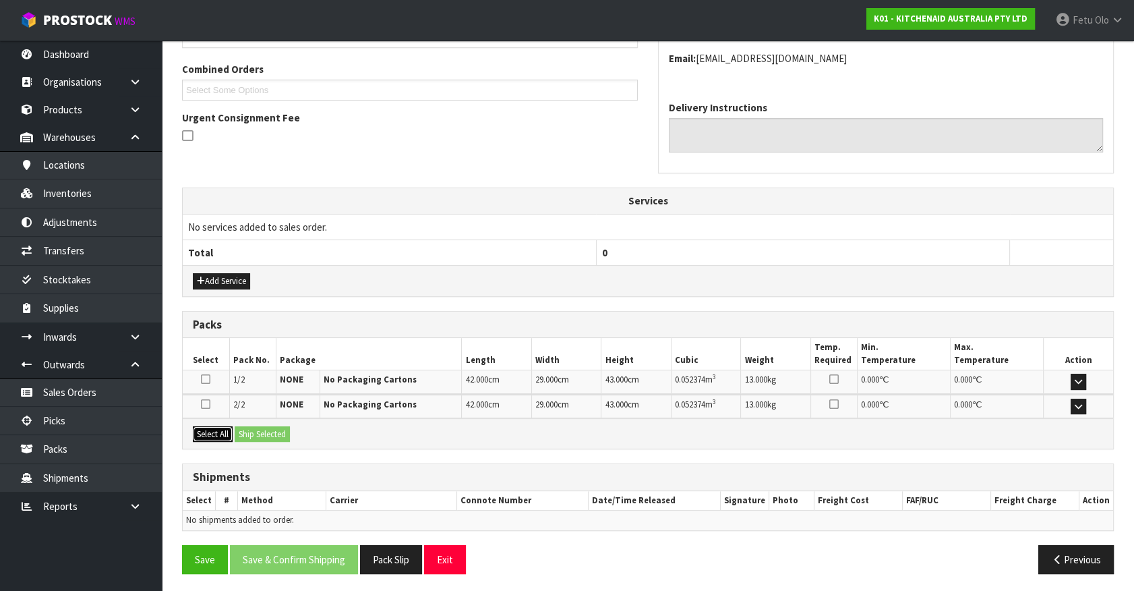
click at [237, 427] on div "Select All Ship Selected" at bounding box center [648, 433] width 931 height 30
click at [220, 432] on button "Select All" at bounding box center [213, 434] width 40 height 16
click at [258, 429] on button "Ship Selected" at bounding box center [262, 434] width 55 height 16
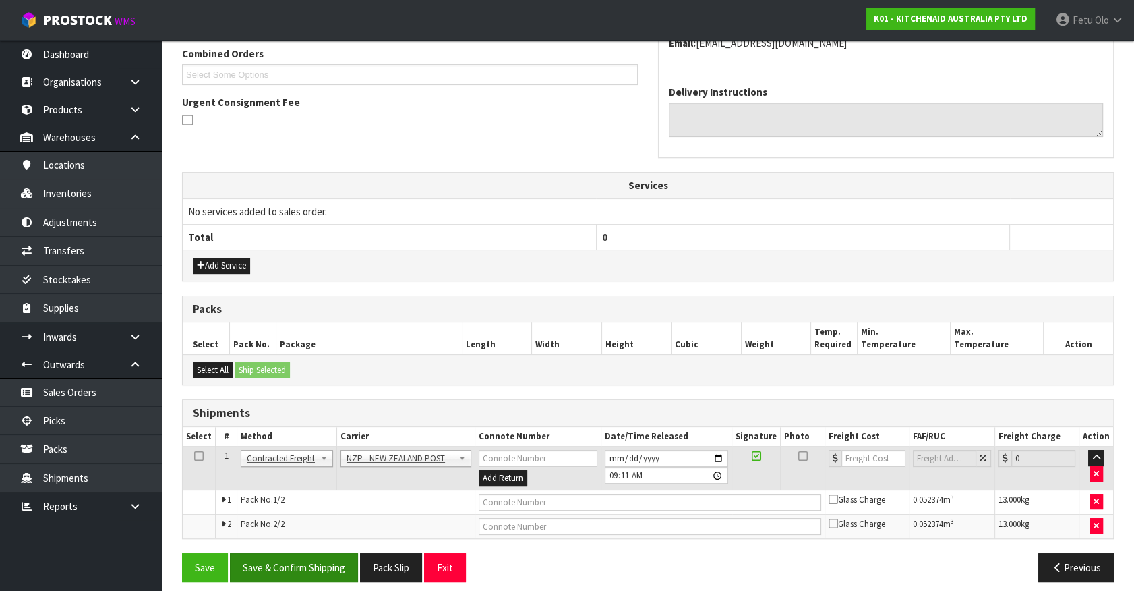
scroll to position [361, 0]
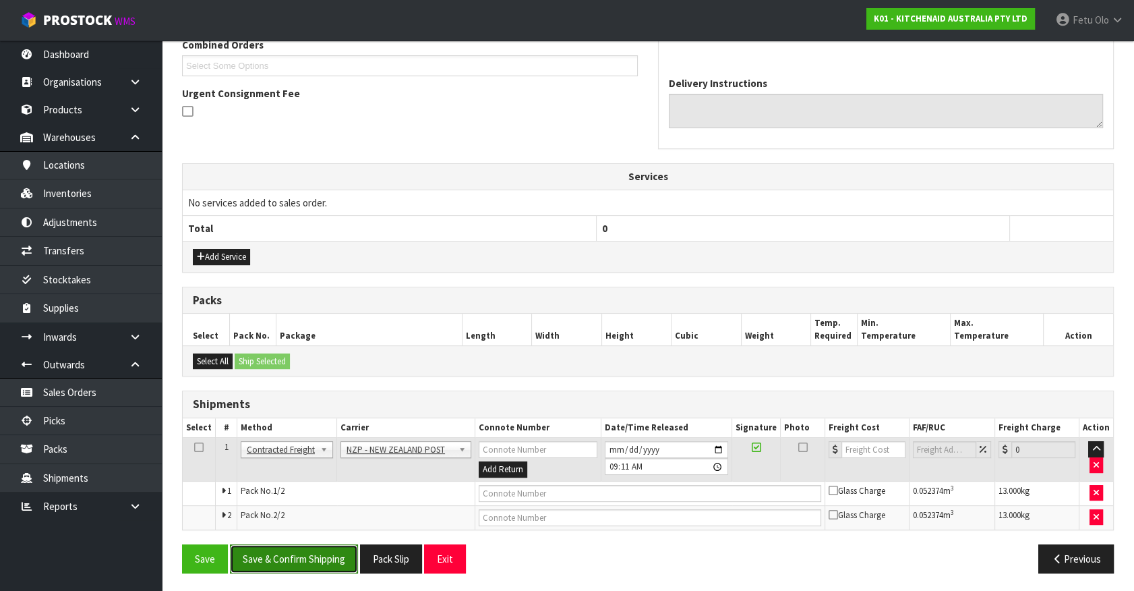
click at [315, 569] on button "Save & Confirm Shipping" at bounding box center [294, 558] width 128 height 29
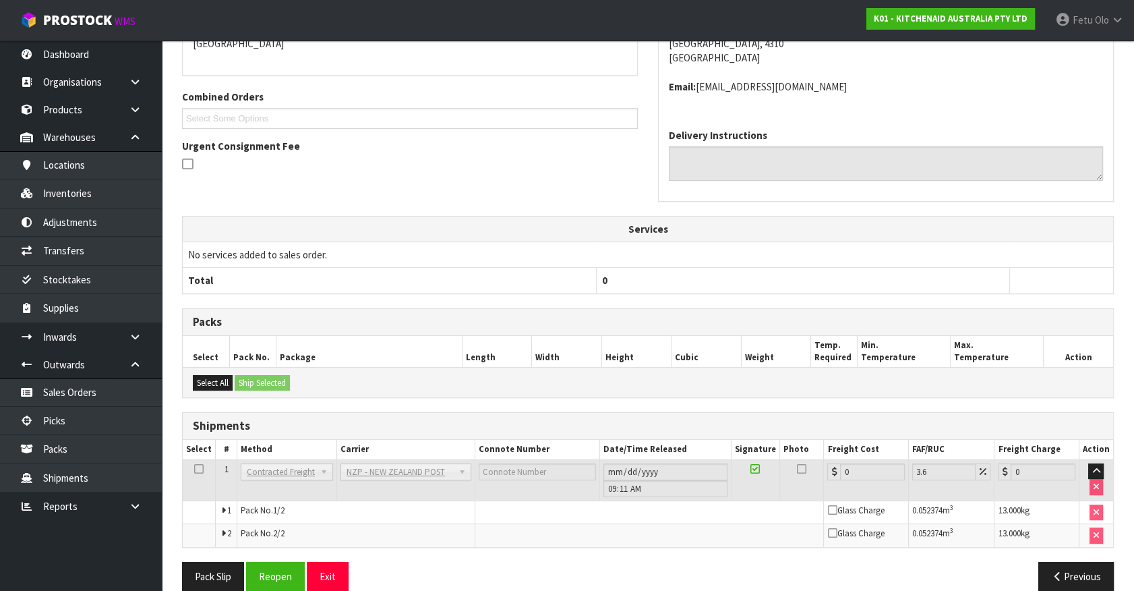
scroll to position [341, 0]
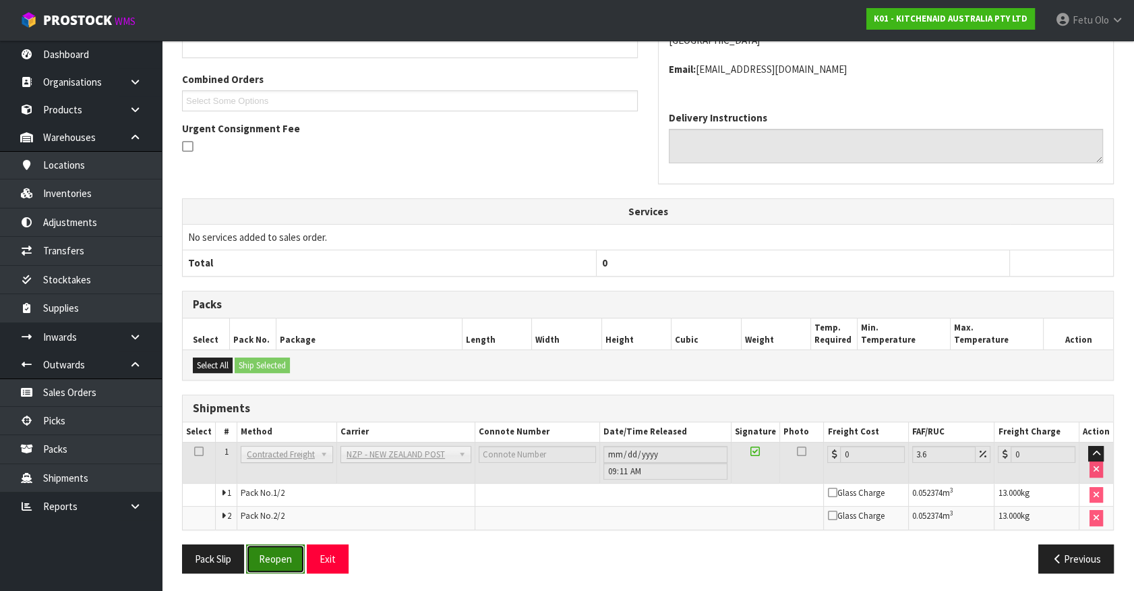
click at [272, 559] on button "Reopen" at bounding box center [275, 558] width 59 height 29
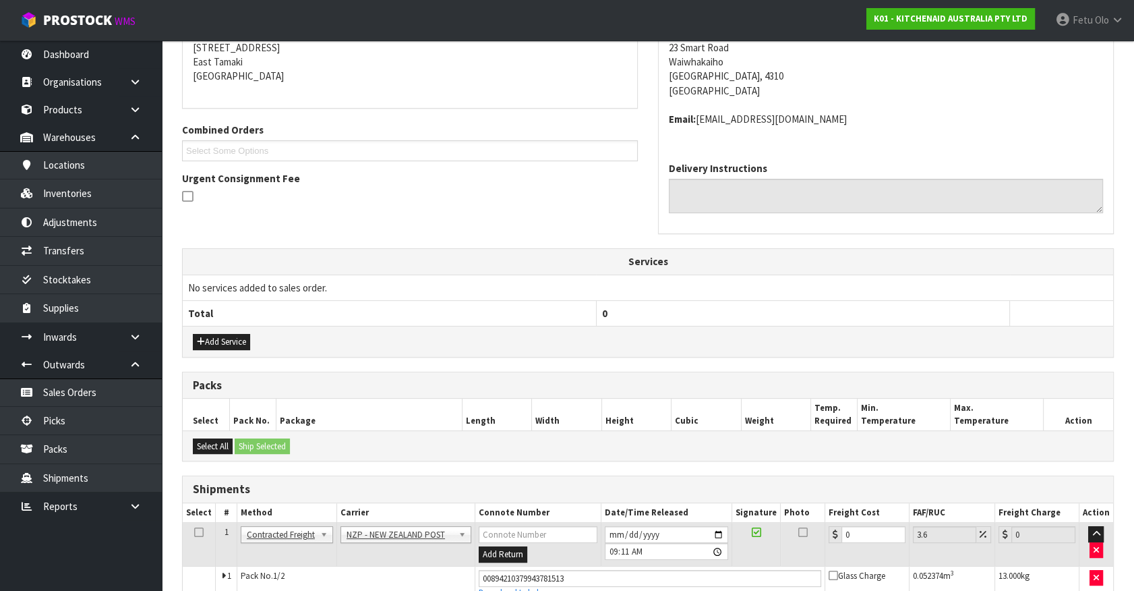
scroll to position [374, 0]
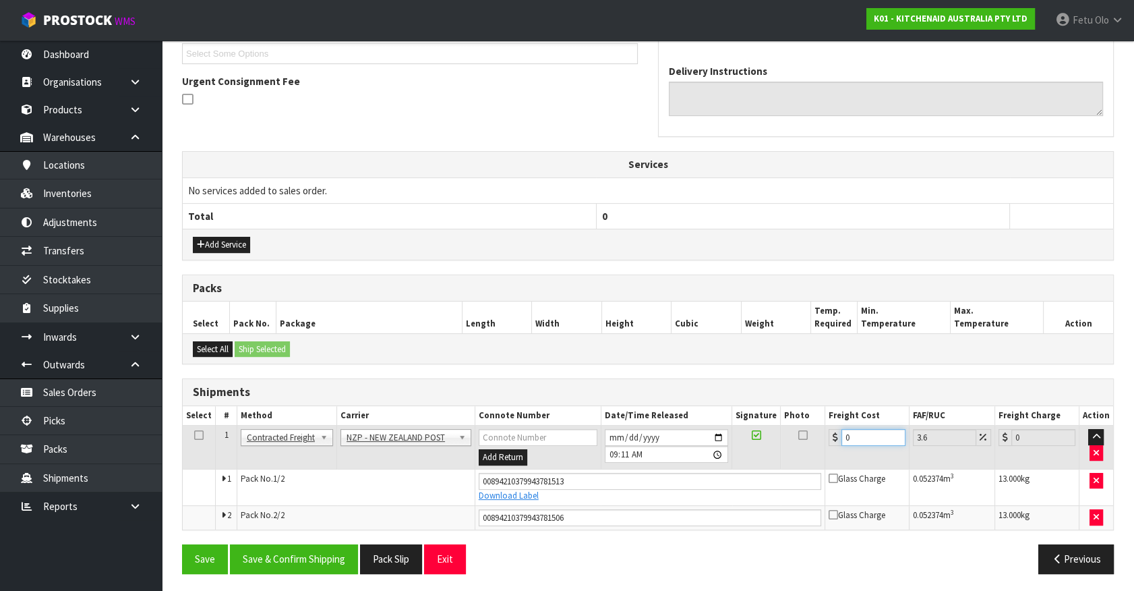
drag, startPoint x: 856, startPoint y: 436, endPoint x: 538, endPoint y: 499, distance: 324.6
click at [547, 498] on tbody "1 Client Local Pickup Customer Local Pickup Company Freight Contracted Freight …" at bounding box center [648, 478] width 931 height 104
type input "2"
type input "2.07"
type input "21"
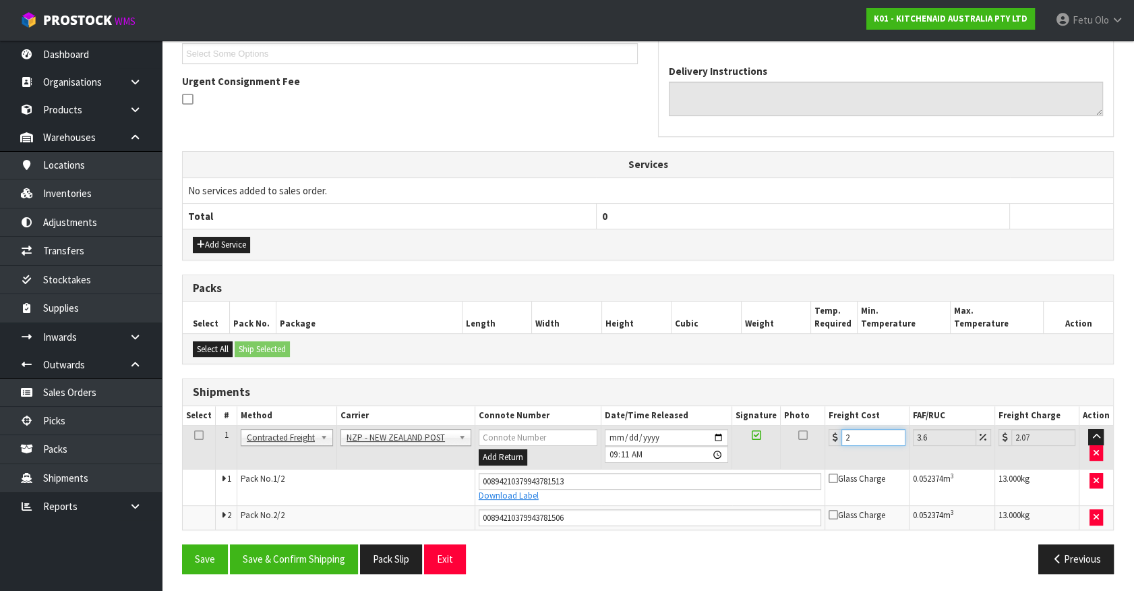
type input "21.76"
type input "21.7"
type input "22.48"
type input "21.78"
type input "22.56"
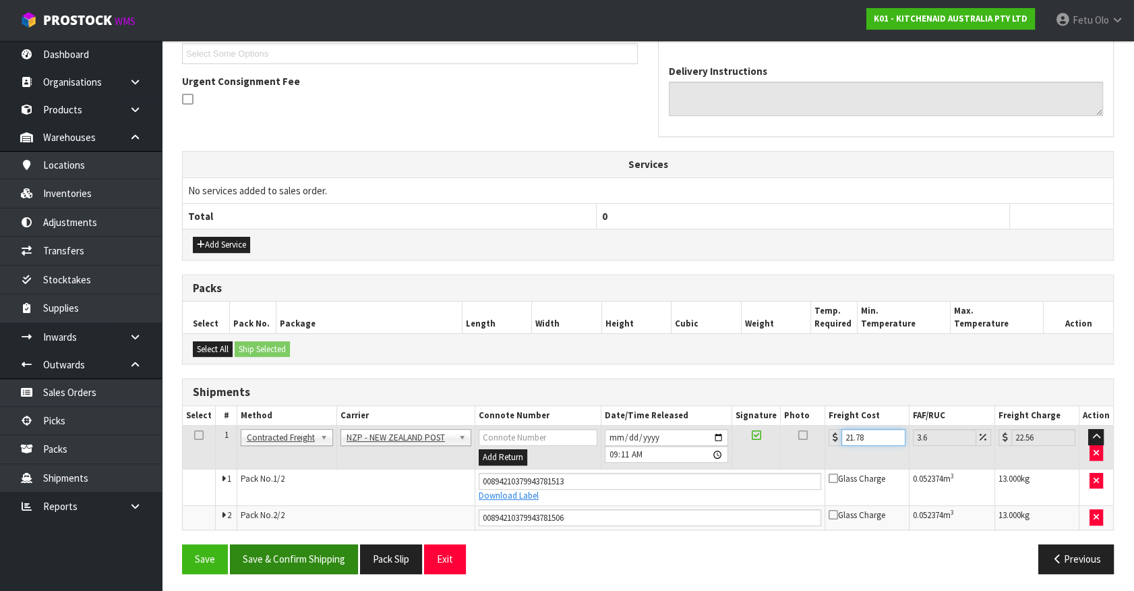
type input "21.78"
click at [295, 554] on button "Save & Confirm Shipping" at bounding box center [294, 558] width 128 height 29
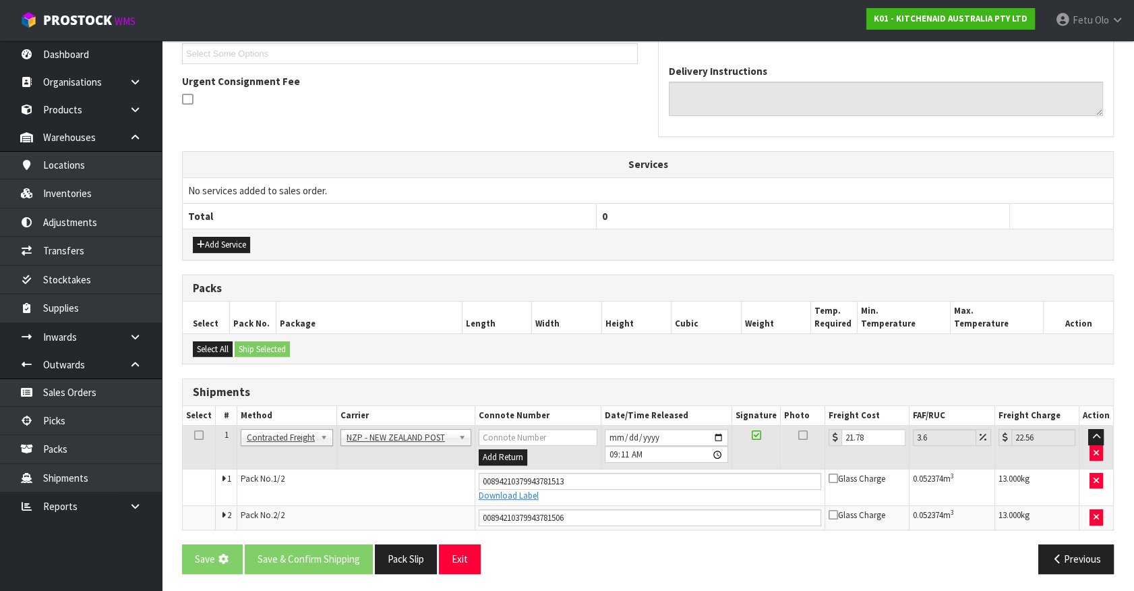
scroll to position [0, 0]
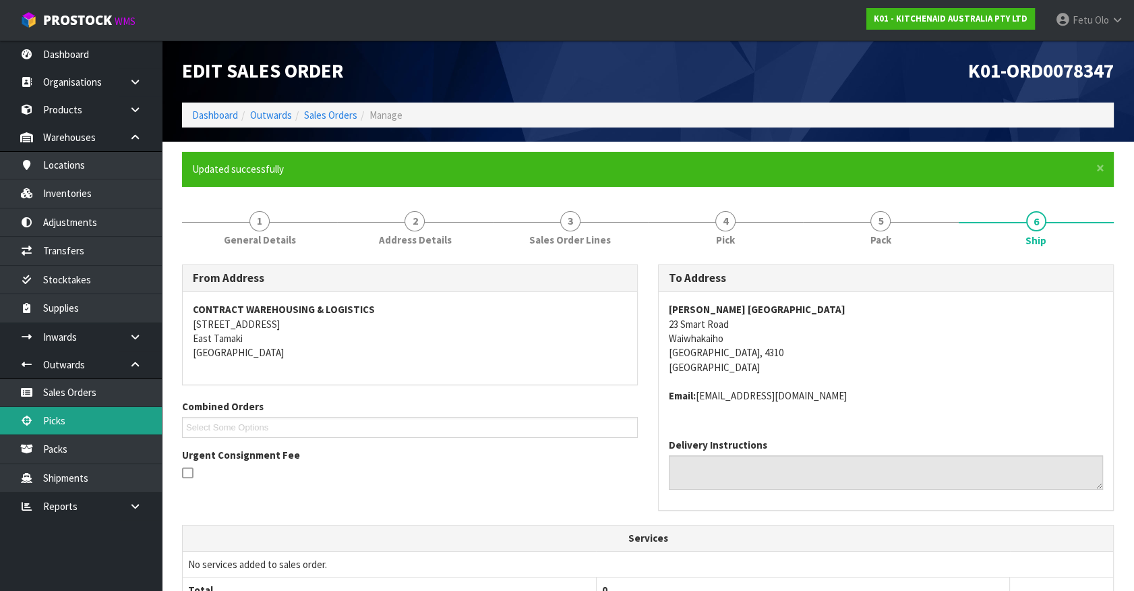
click at [65, 422] on link "Picks" at bounding box center [81, 421] width 162 height 28
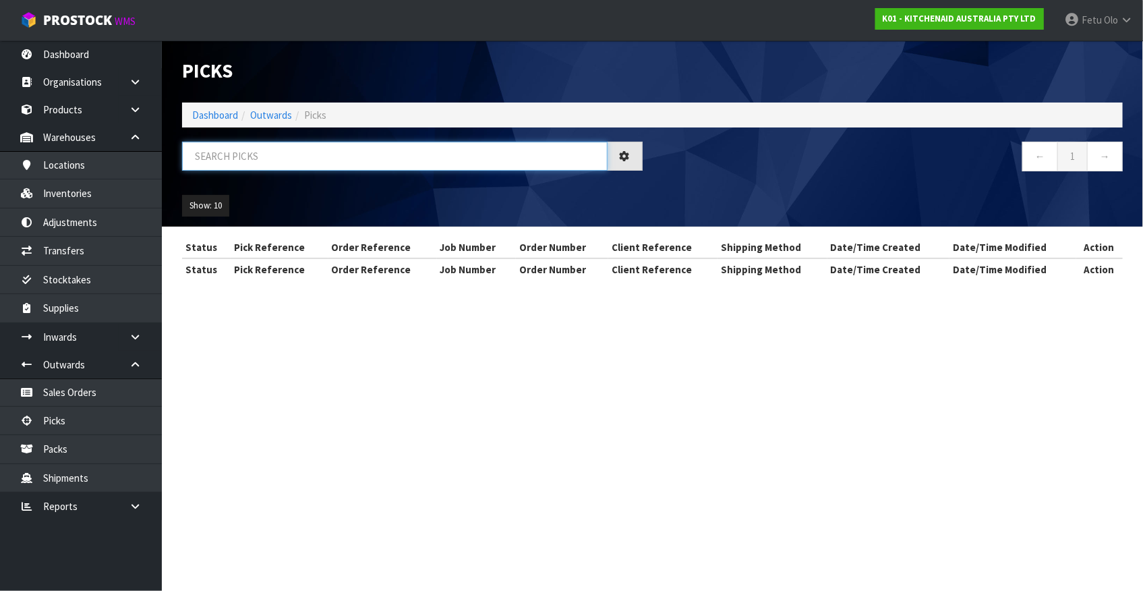
click at [316, 150] on input "text" at bounding box center [395, 156] width 426 height 29
click at [315, 150] on input "text" at bounding box center [395, 156] width 426 height 29
type input "78361"
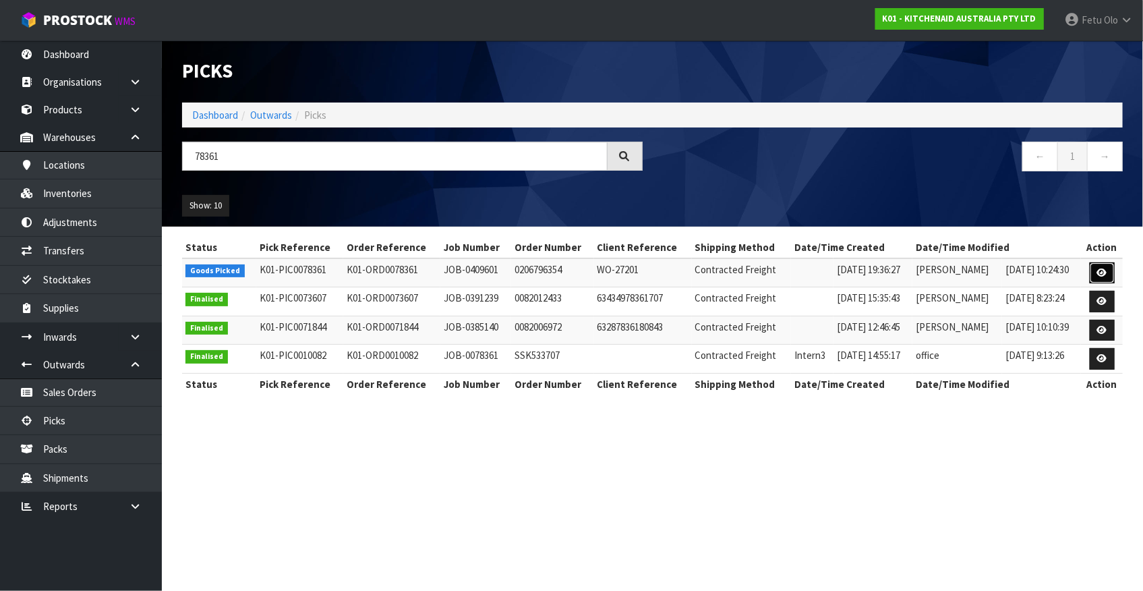
click at [1103, 270] on icon at bounding box center [1102, 272] width 10 height 9
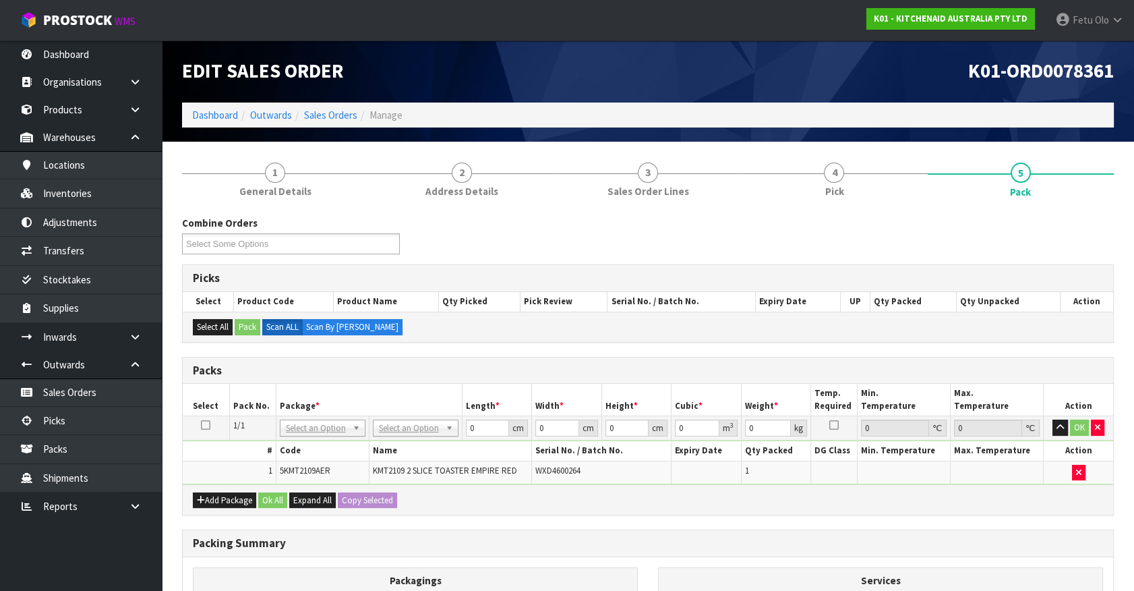
drag, startPoint x: 298, startPoint y: 428, endPoint x: 297, endPoint y: 440, distance: 12.2
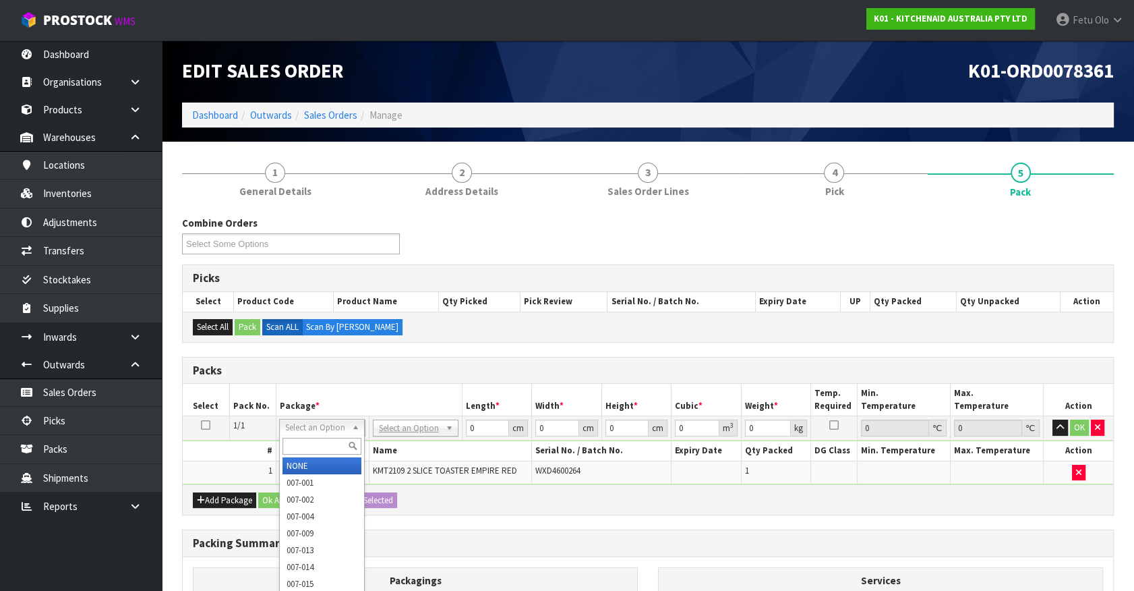
click at [297, 440] on input "text" at bounding box center [322, 446] width 79 height 17
drag, startPoint x: 330, startPoint y: 442, endPoint x: 177, endPoint y: 459, distance: 154.1
click at [177, 459] on body "Toggle navigation ProStock WMS K01 - KITCHENAID AUSTRALIA PTY LTD Fetu Olo Logo…" at bounding box center [567, 295] width 1134 height 591
type input "0141-0954"
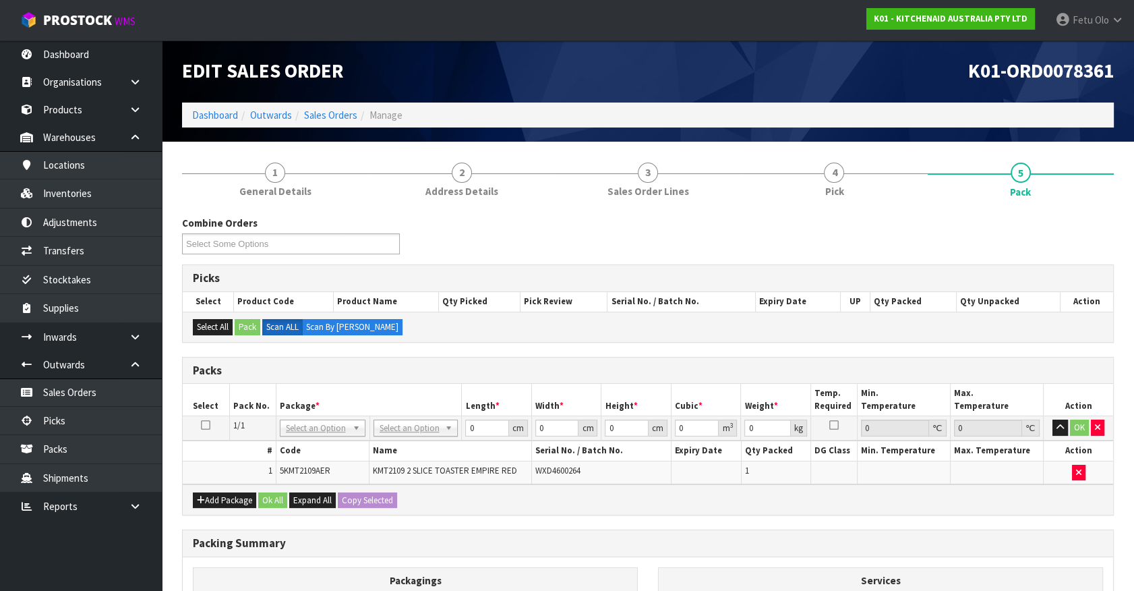
drag, startPoint x: 316, startPoint y: 426, endPoint x: 314, endPoint y: 433, distance: 7.7
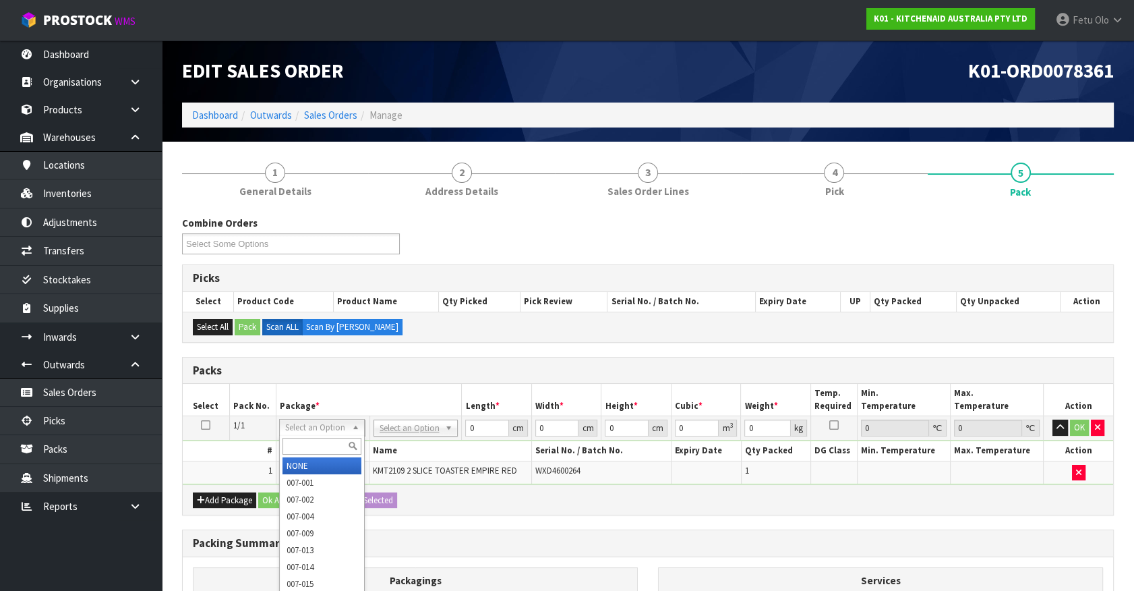
click at [303, 444] on input "text" at bounding box center [322, 446] width 79 height 17
type input "011-084"
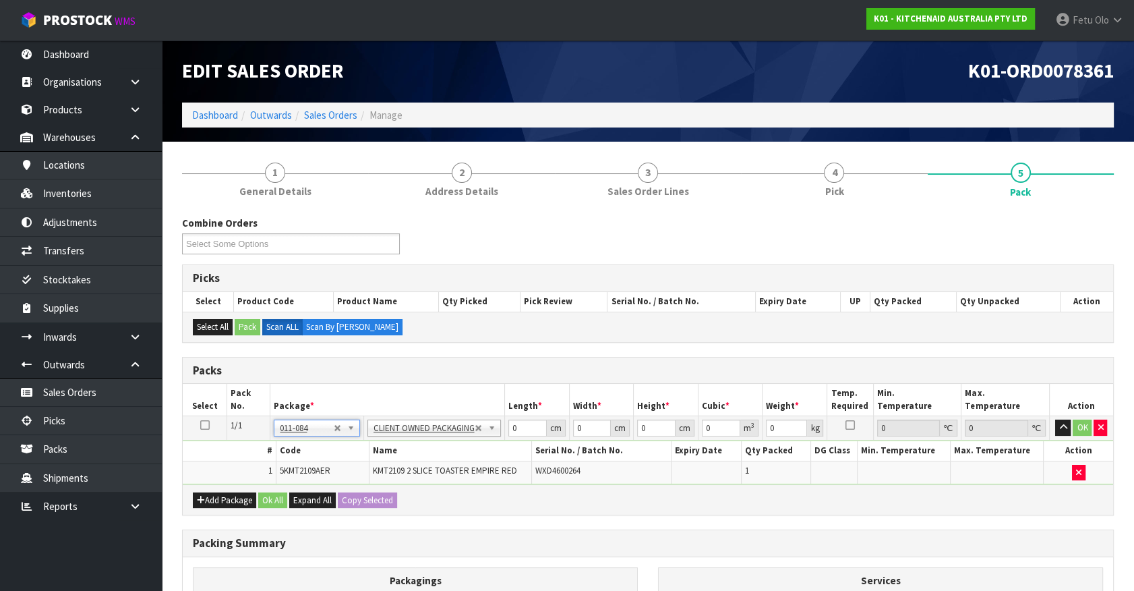
type input "3.06"
drag, startPoint x: 375, startPoint y: 438, endPoint x: 315, endPoint y: 428, distance: 61.0
click at [323, 431] on tr "1/1 NONE 007-001 007-002 007-004 007-009 007-013 007-014 007-015 007-017 007-01…" at bounding box center [648, 428] width 931 height 24
type input "40"
type input "28"
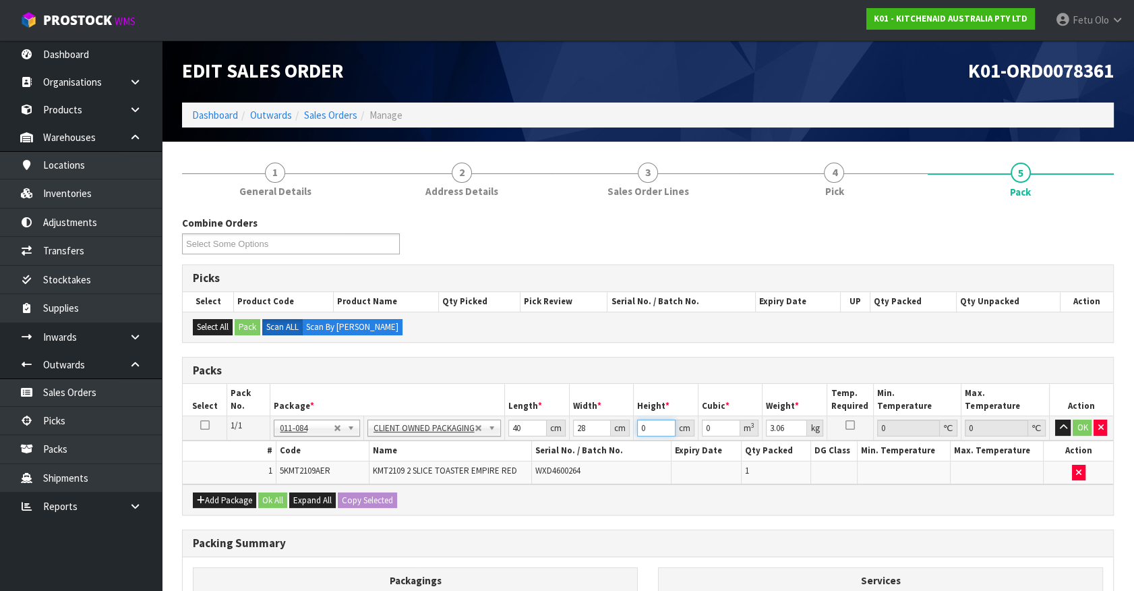
type input "2"
type input "0.00224"
type input "29"
type input "0.03248"
type input "29"
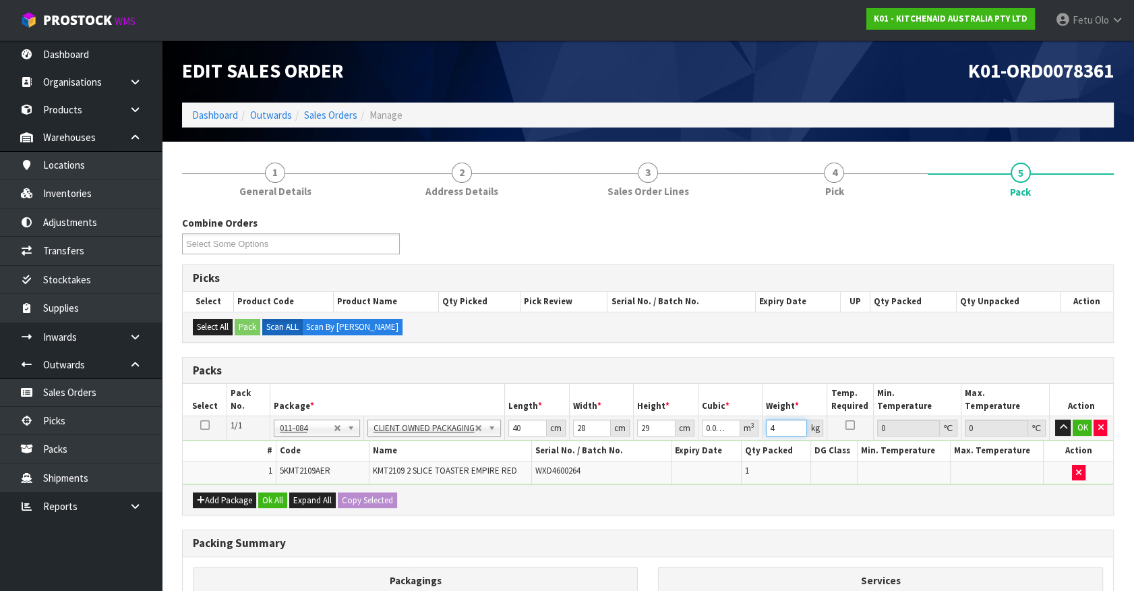
type input "4"
click button "OK" at bounding box center [1082, 427] width 19 height 16
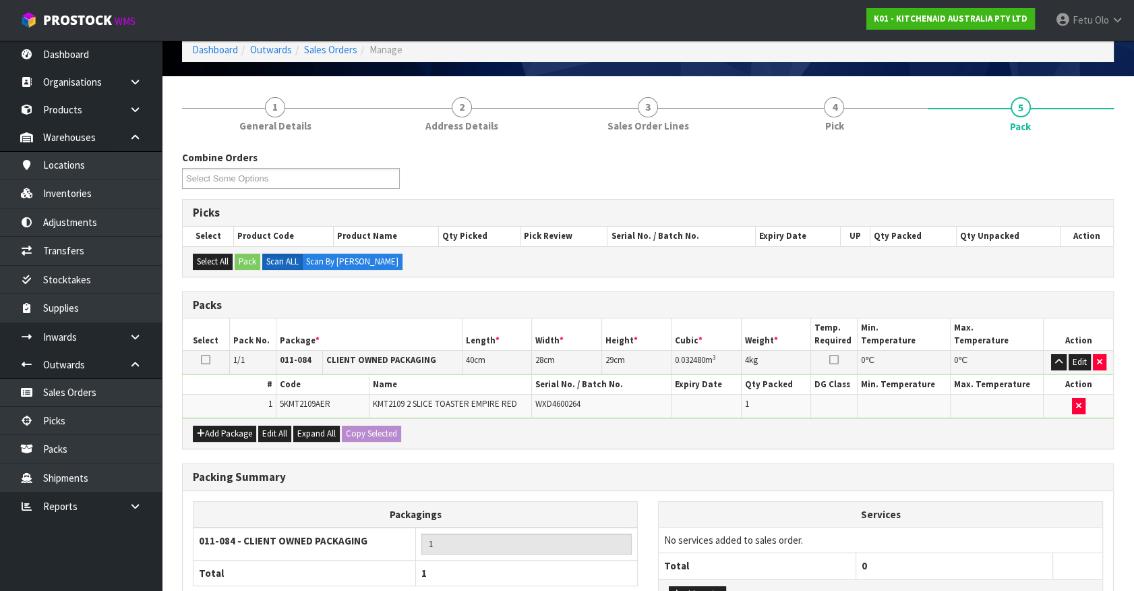
scroll to position [176, 0]
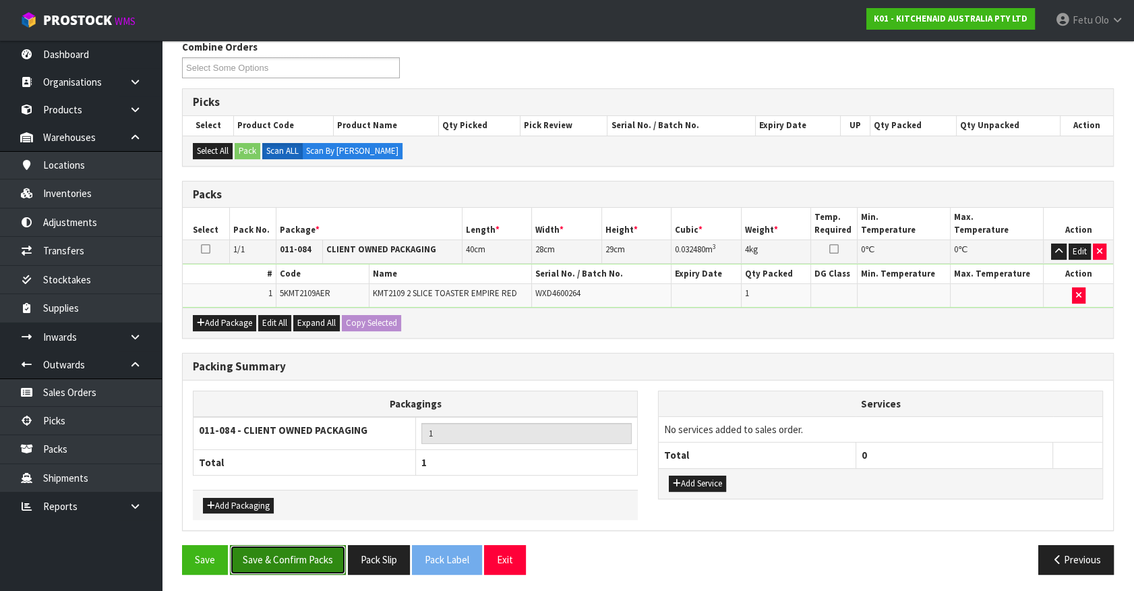
click at [303, 557] on button "Save & Confirm Packs" at bounding box center [288, 559] width 116 height 29
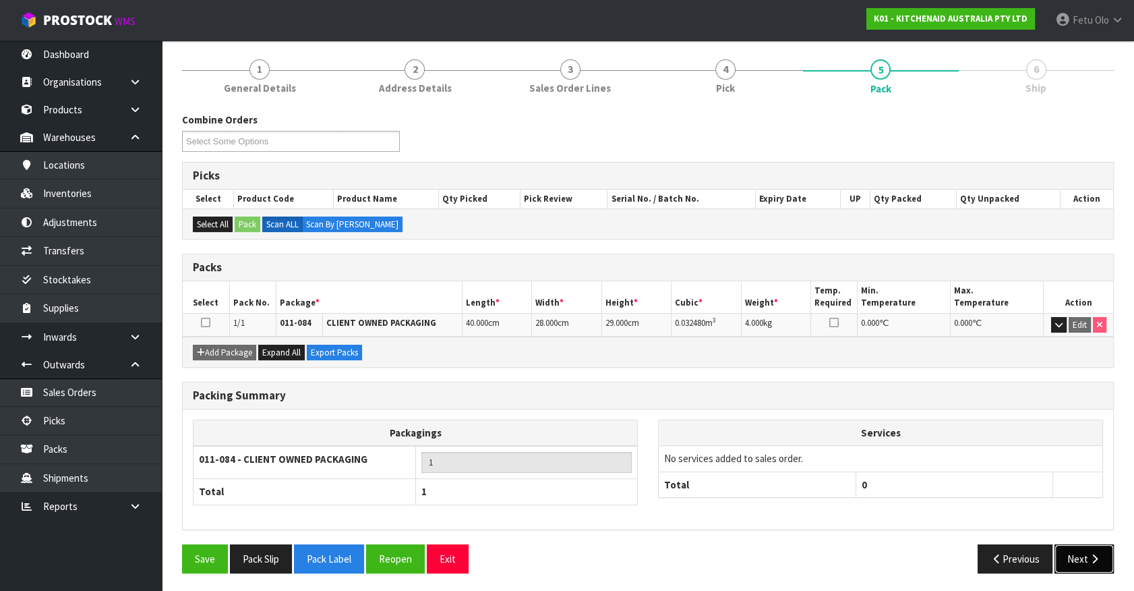
click at [1081, 550] on button "Next" at bounding box center [1084, 558] width 59 height 29
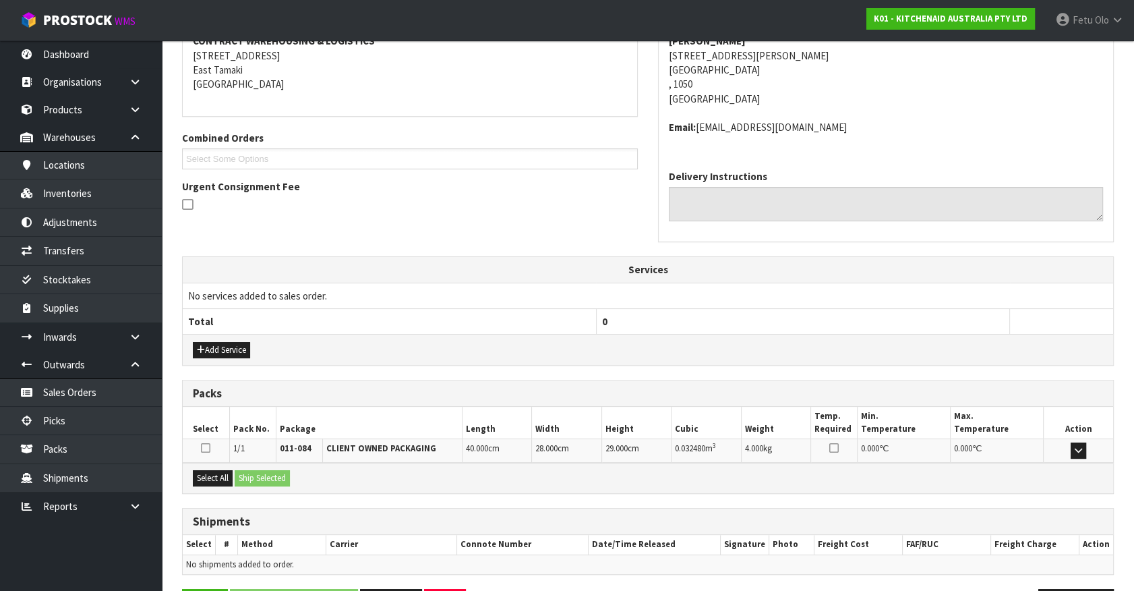
scroll to position [313, 0]
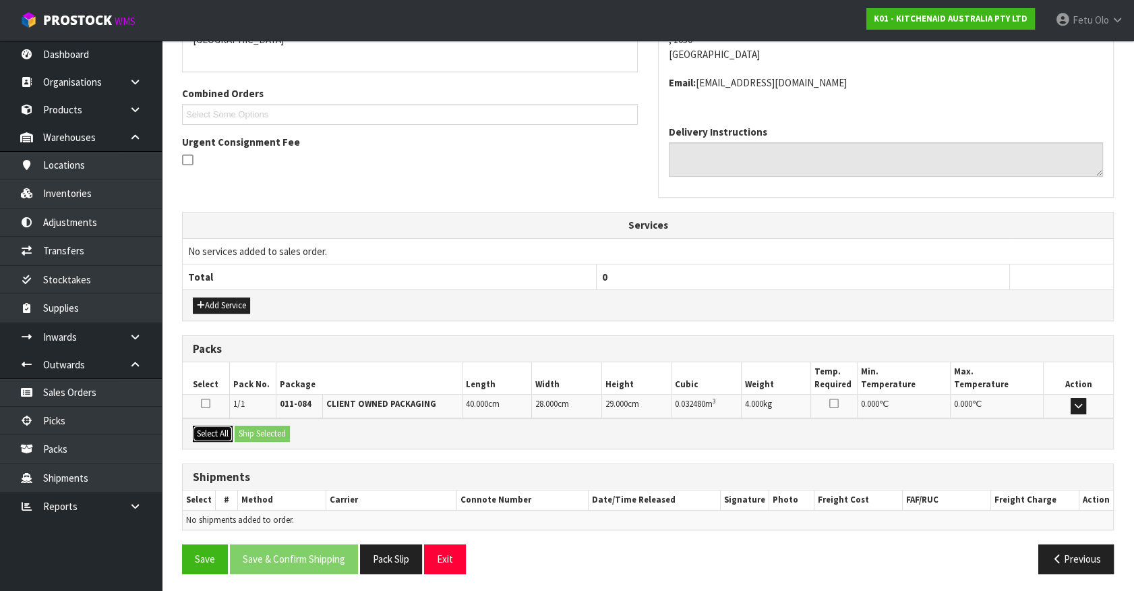
click at [207, 428] on button "Select All" at bounding box center [213, 434] width 40 height 16
click at [242, 426] on button "Ship Selected" at bounding box center [262, 434] width 55 height 16
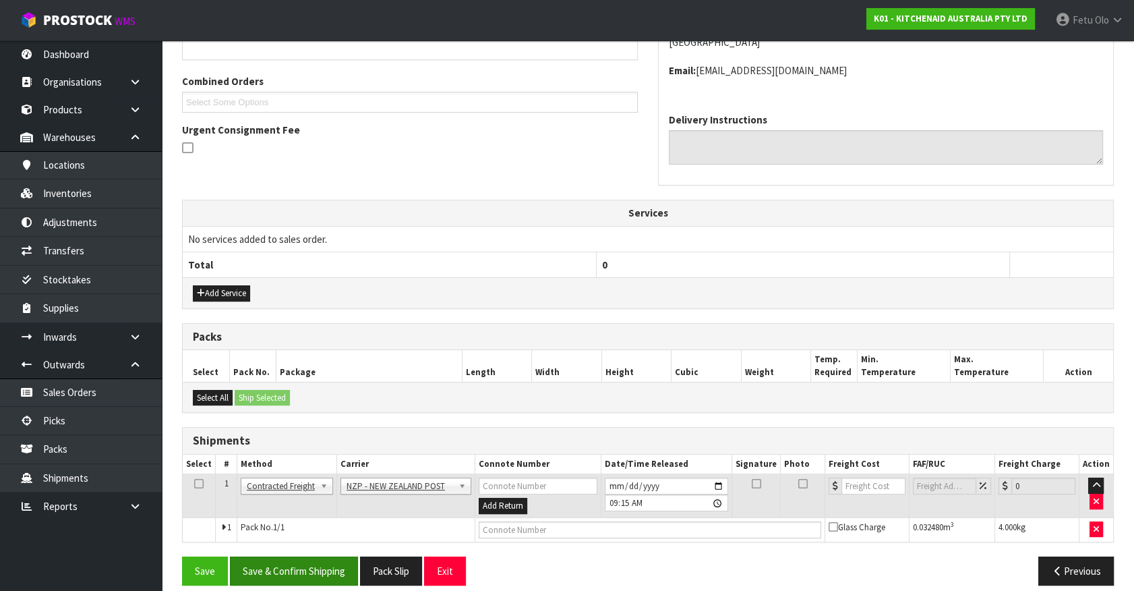
scroll to position [337, 0]
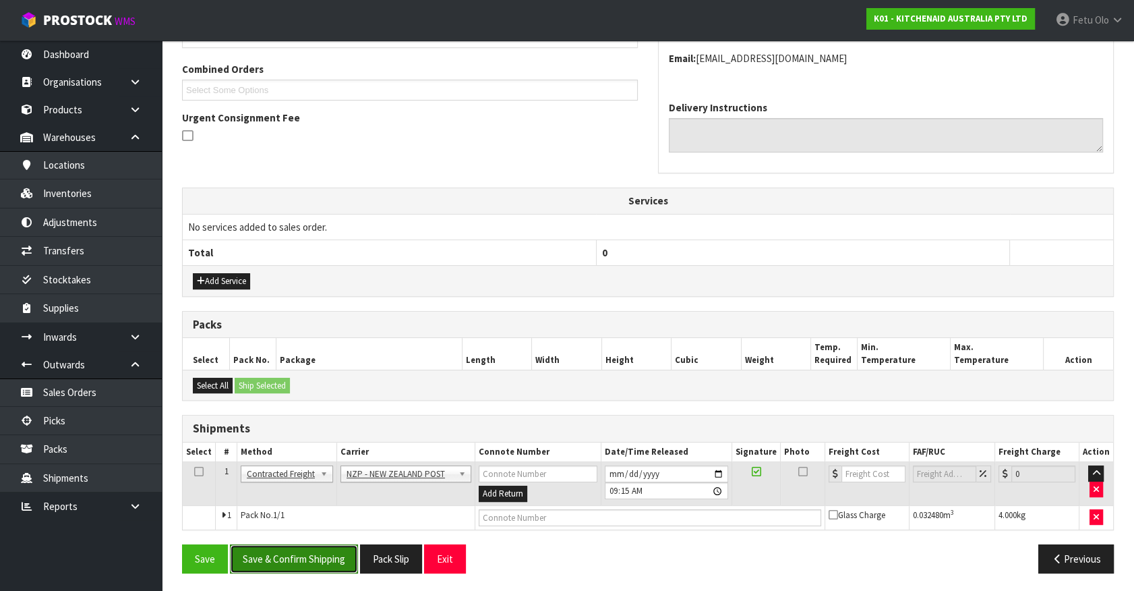
click at [322, 560] on button "Save & Confirm Shipping" at bounding box center [294, 558] width 128 height 29
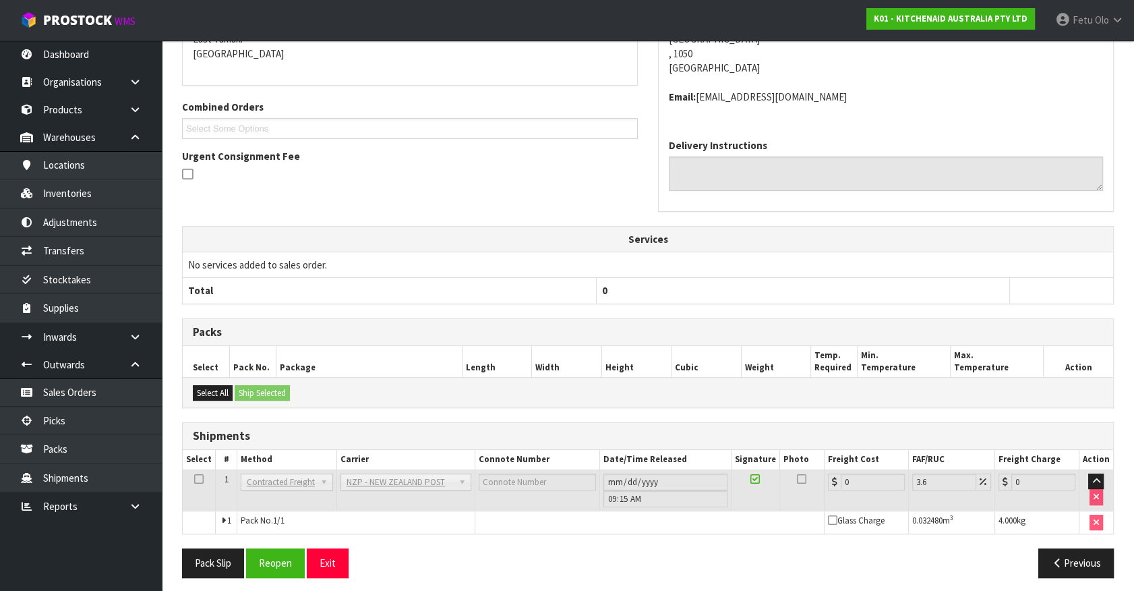
scroll to position [318, 0]
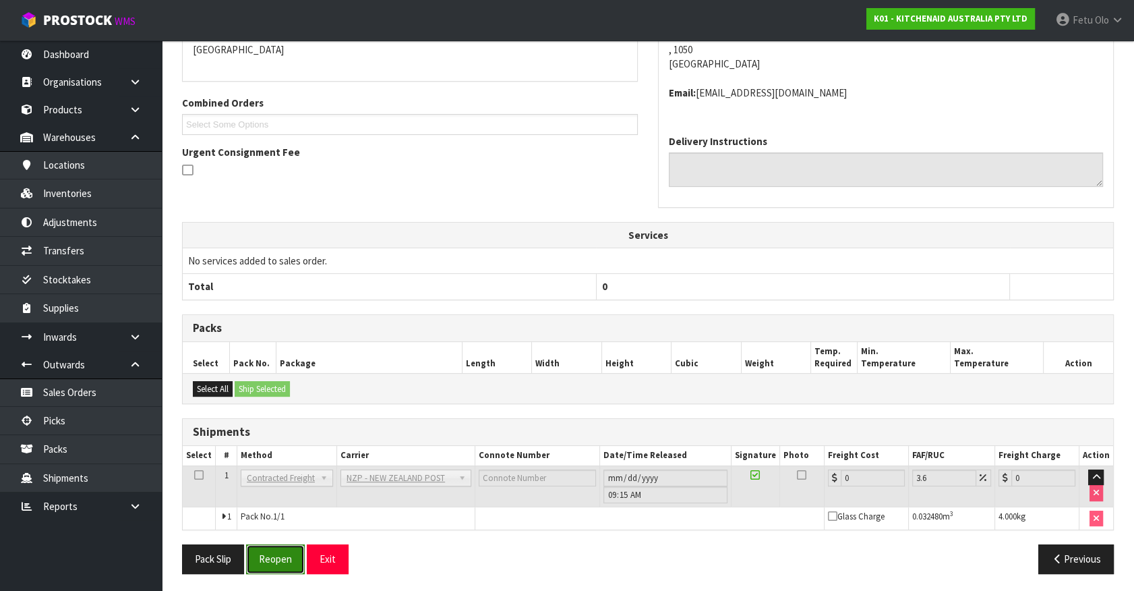
click at [297, 557] on button "Reopen" at bounding box center [275, 558] width 59 height 29
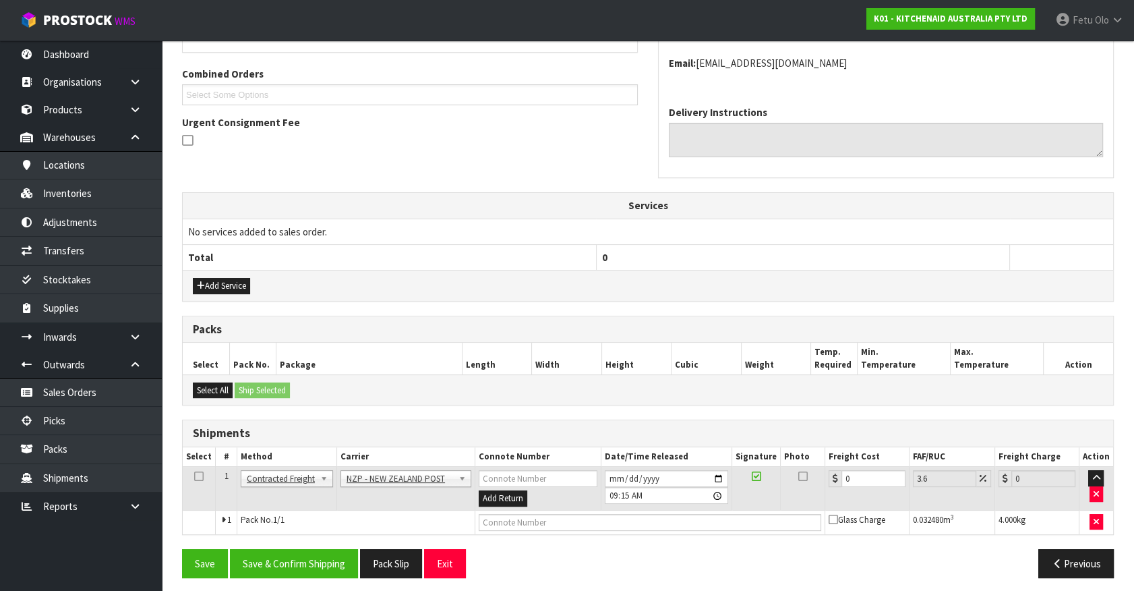
scroll to position [337, 0]
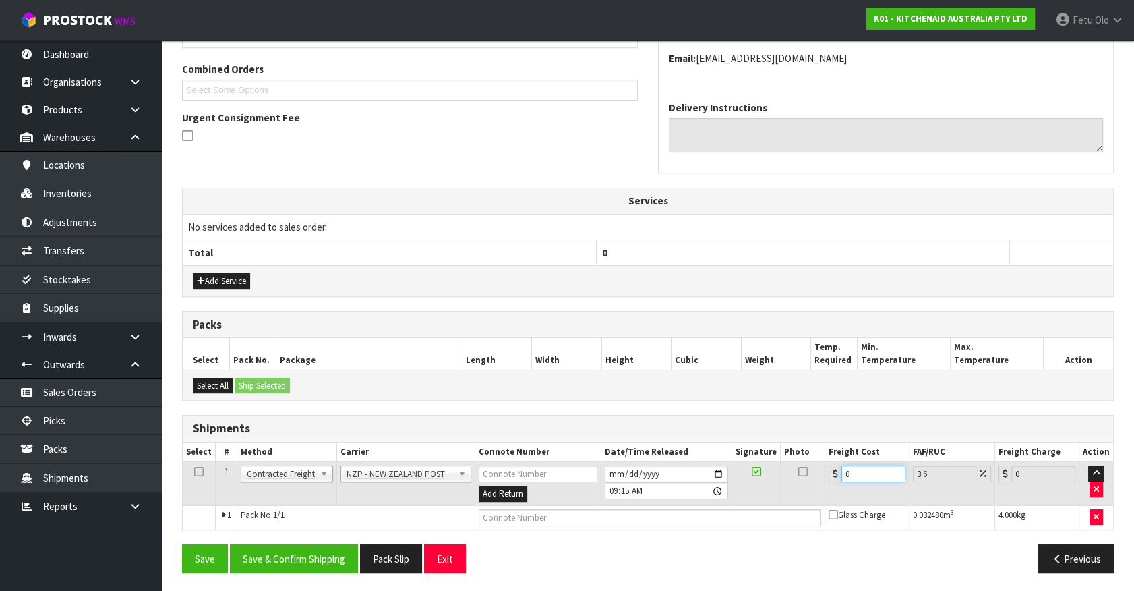
drag, startPoint x: 857, startPoint y: 478, endPoint x: 576, endPoint y: 502, distance: 282.2
click at [581, 502] on tr "1 Client Local Pickup Customer Local Pickup Company Freight Contracted Freight …" at bounding box center [648, 484] width 931 height 44
type input "4"
type input "4.14"
type input "4.3"
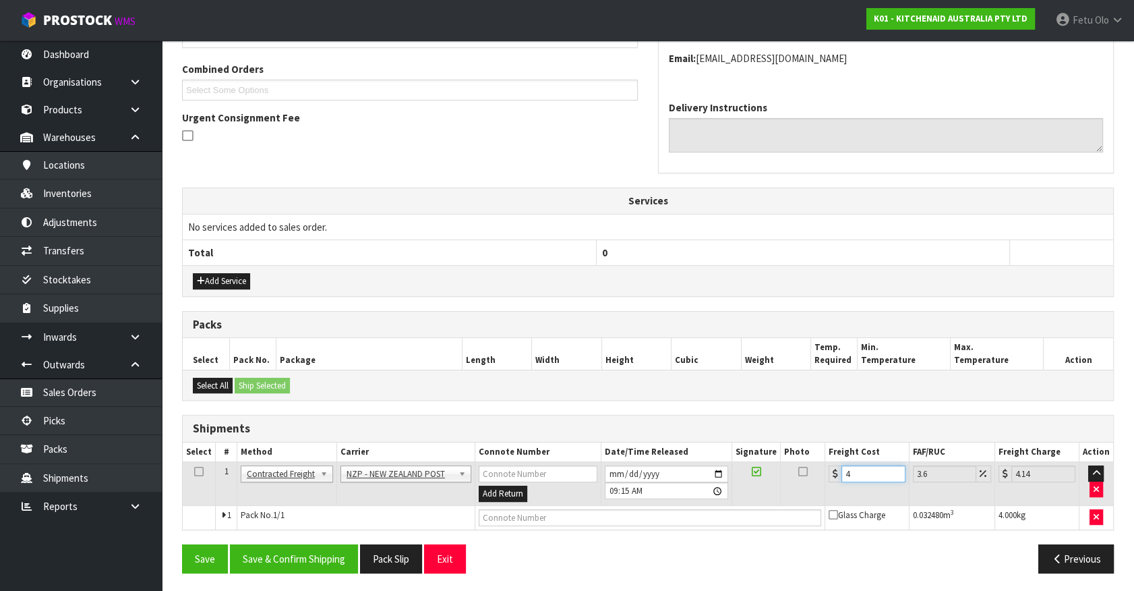
type input "4.45"
type input "4.33"
type input "4.49"
type input "4.33"
click at [306, 552] on button "Save & Confirm Shipping" at bounding box center [294, 558] width 128 height 29
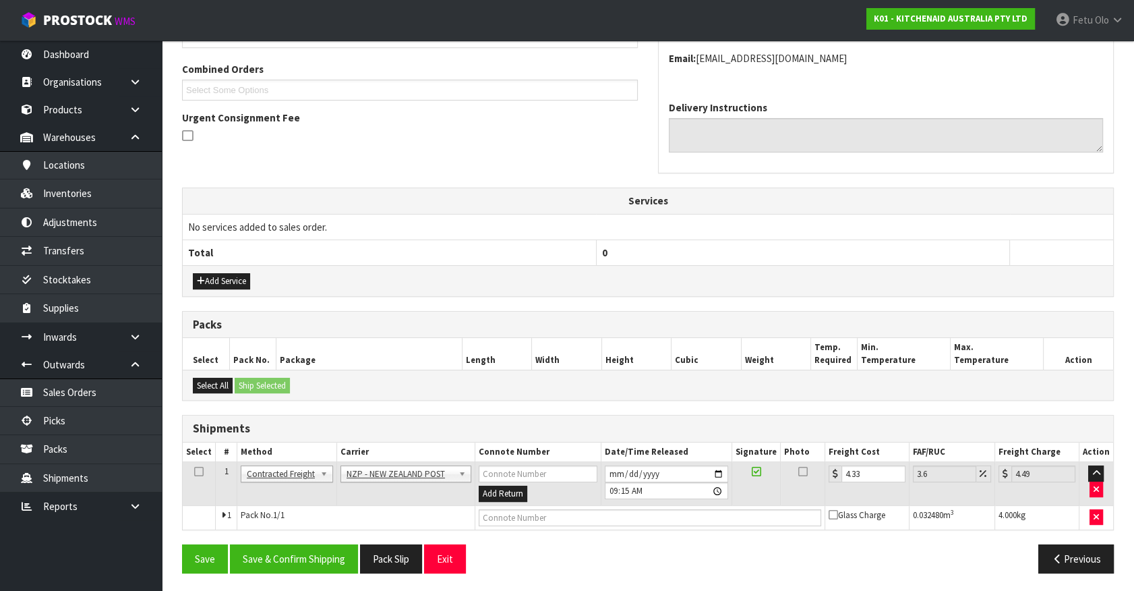
scroll to position [303, 0]
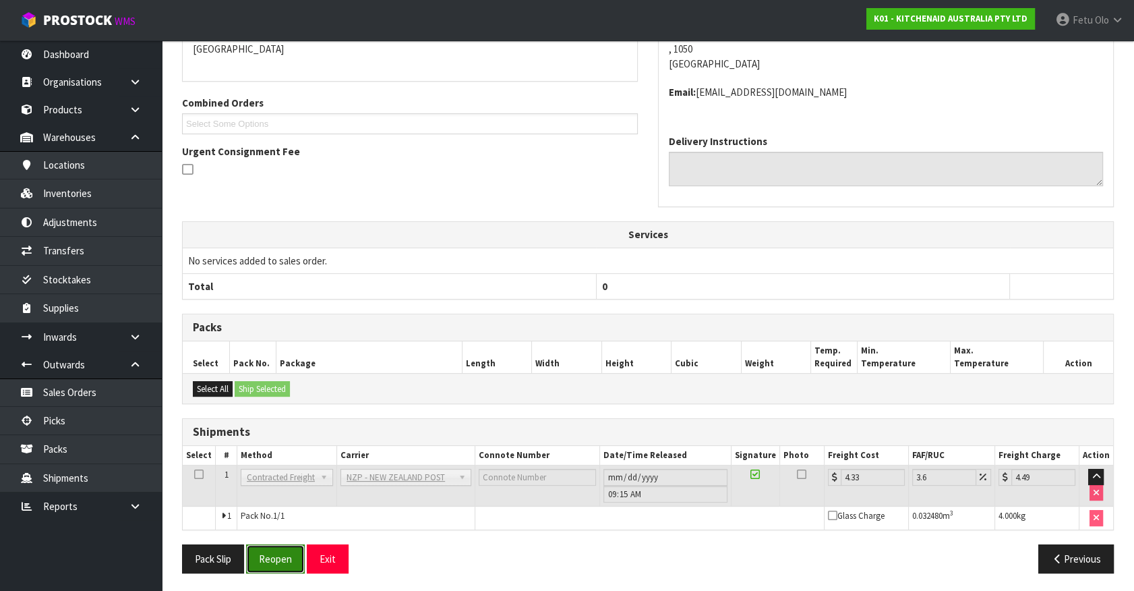
click at [281, 552] on button "Reopen" at bounding box center [275, 558] width 59 height 29
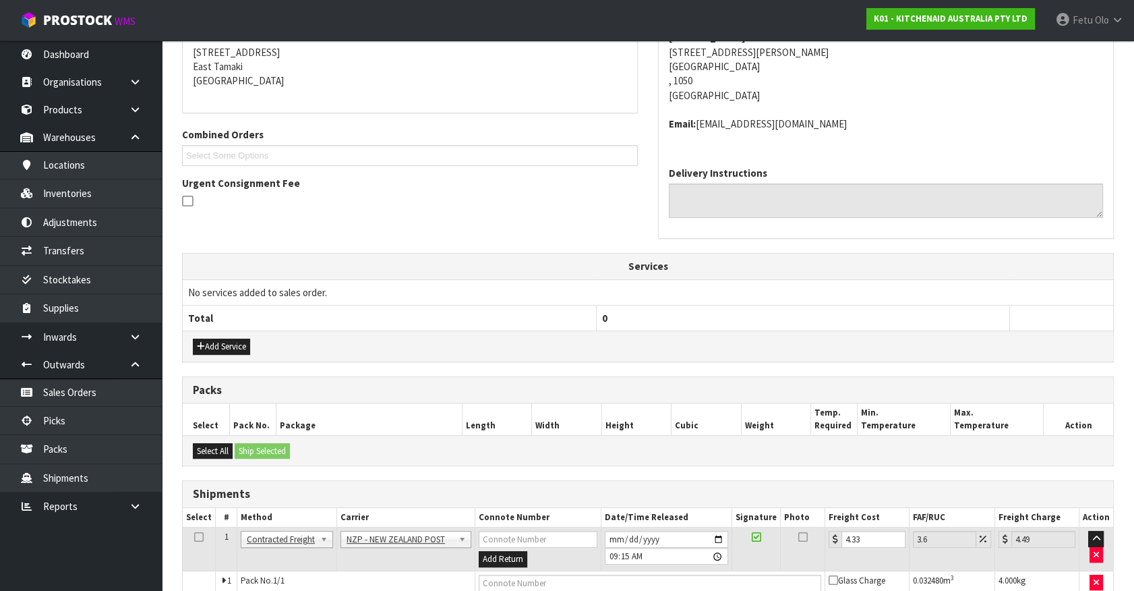
scroll to position [337, 0]
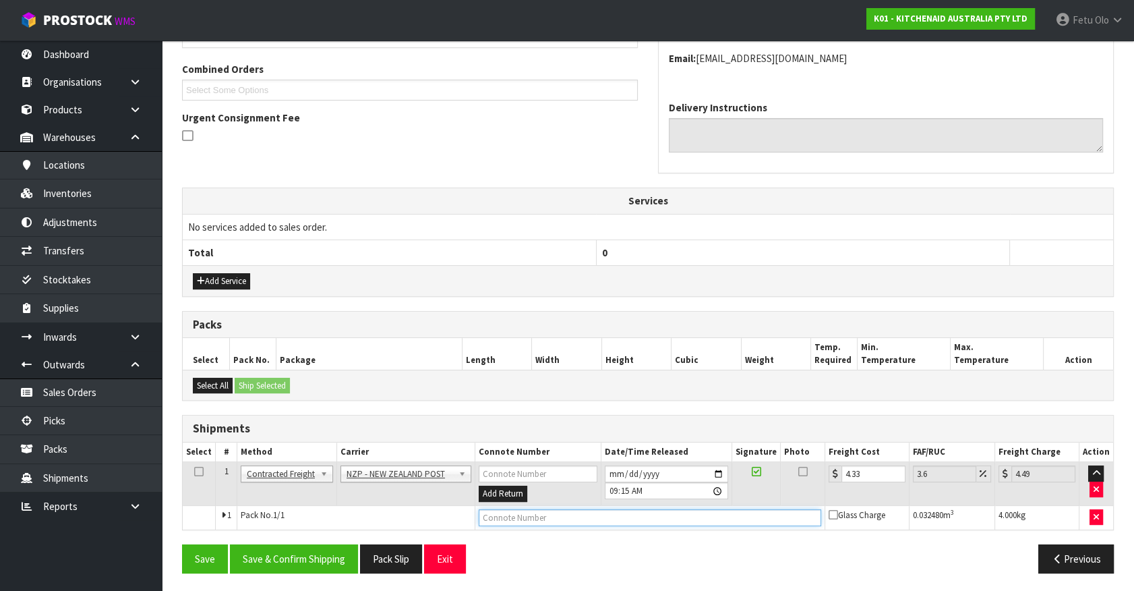
click at [555, 511] on input "text" at bounding box center [650, 517] width 343 height 17
type input "00894210379943784088"
click at [182, 544] on button "Save" at bounding box center [205, 558] width 46 height 29
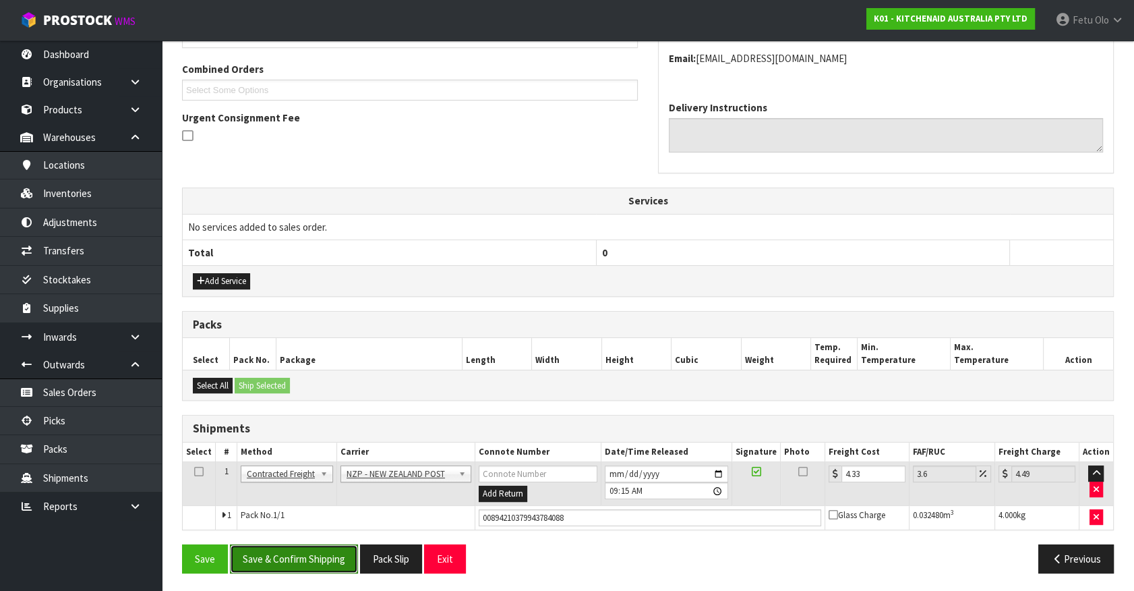
click at [347, 551] on button "Save & Confirm Shipping" at bounding box center [294, 558] width 128 height 29
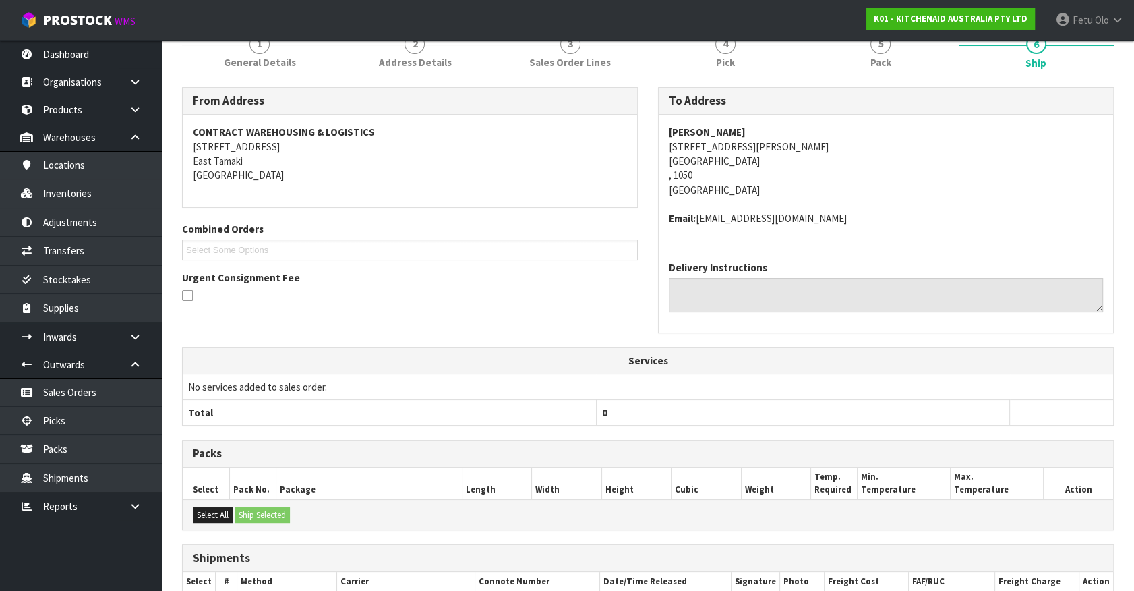
scroll to position [303, 0]
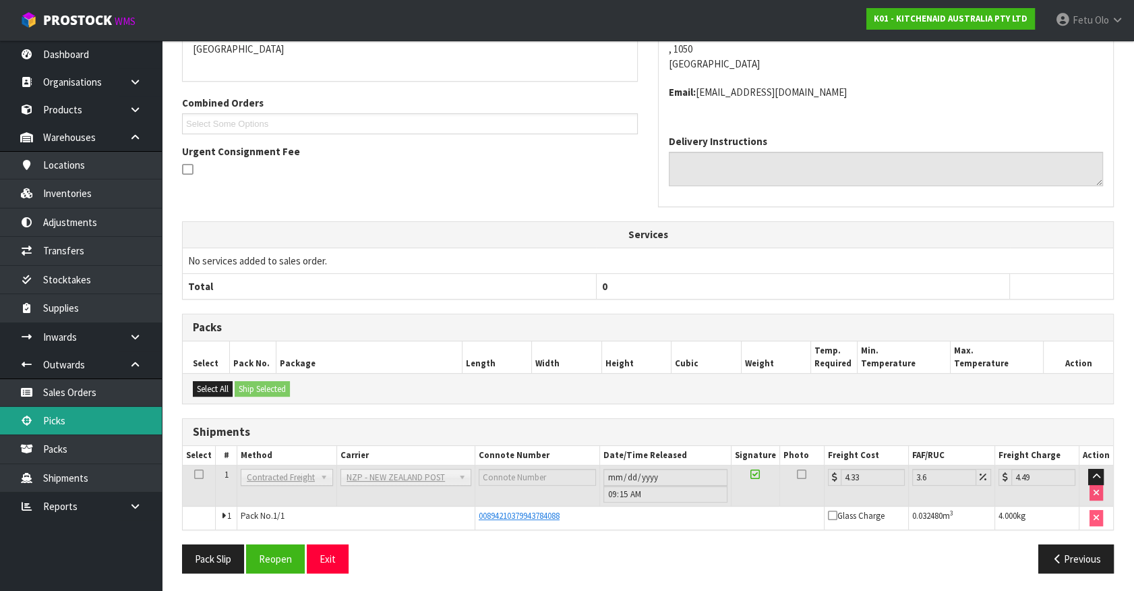
click at [51, 428] on link "Picks" at bounding box center [81, 421] width 162 height 28
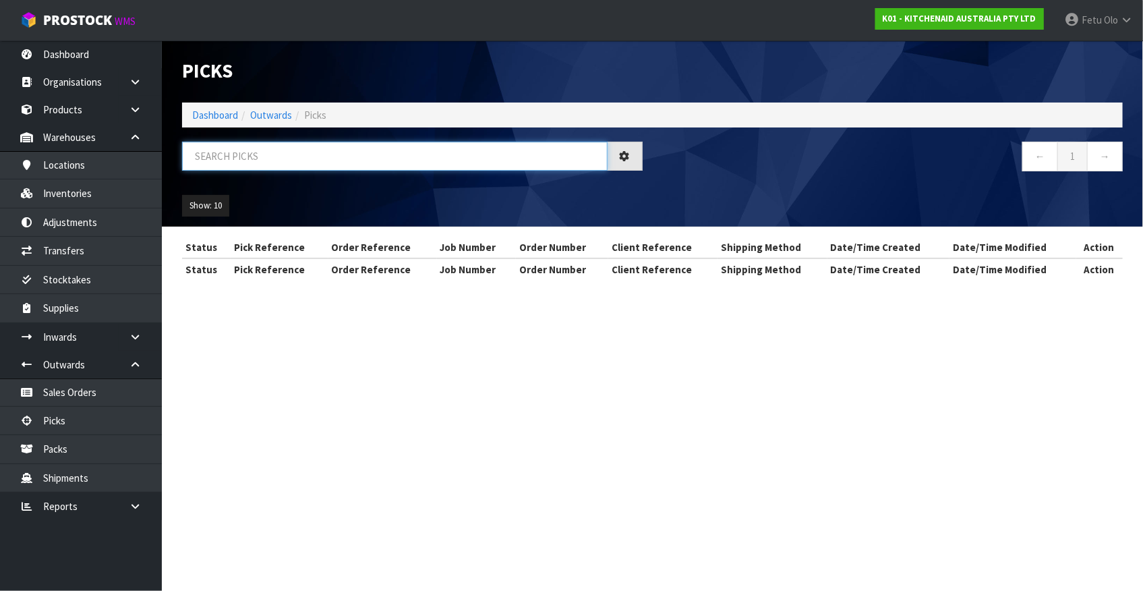
click at [318, 160] on input "text" at bounding box center [395, 156] width 426 height 29
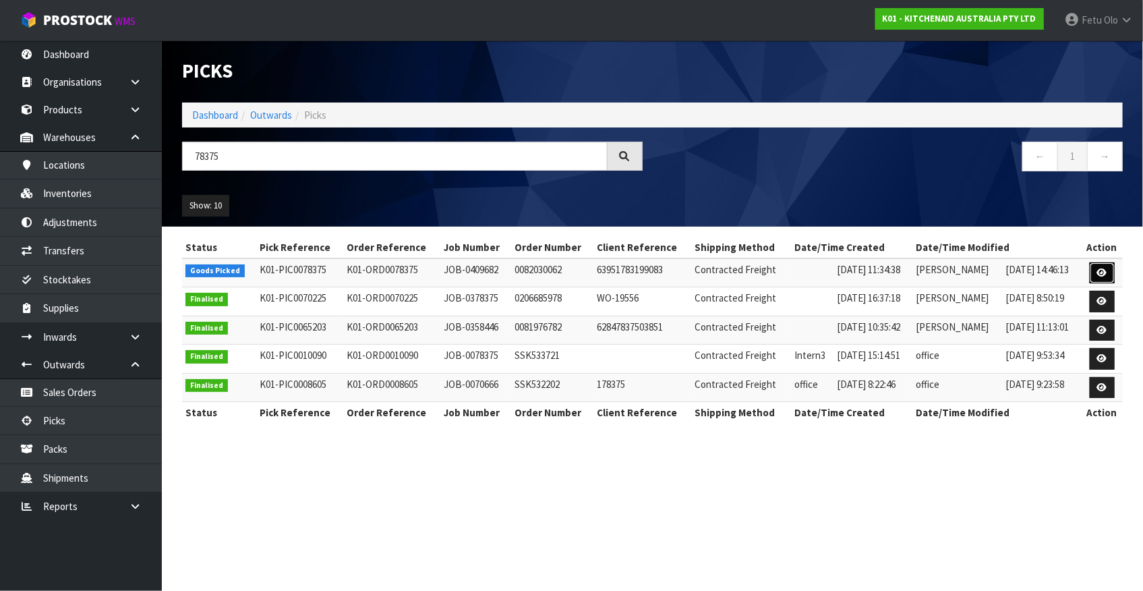
click at [1099, 276] on icon at bounding box center [1102, 272] width 10 height 9
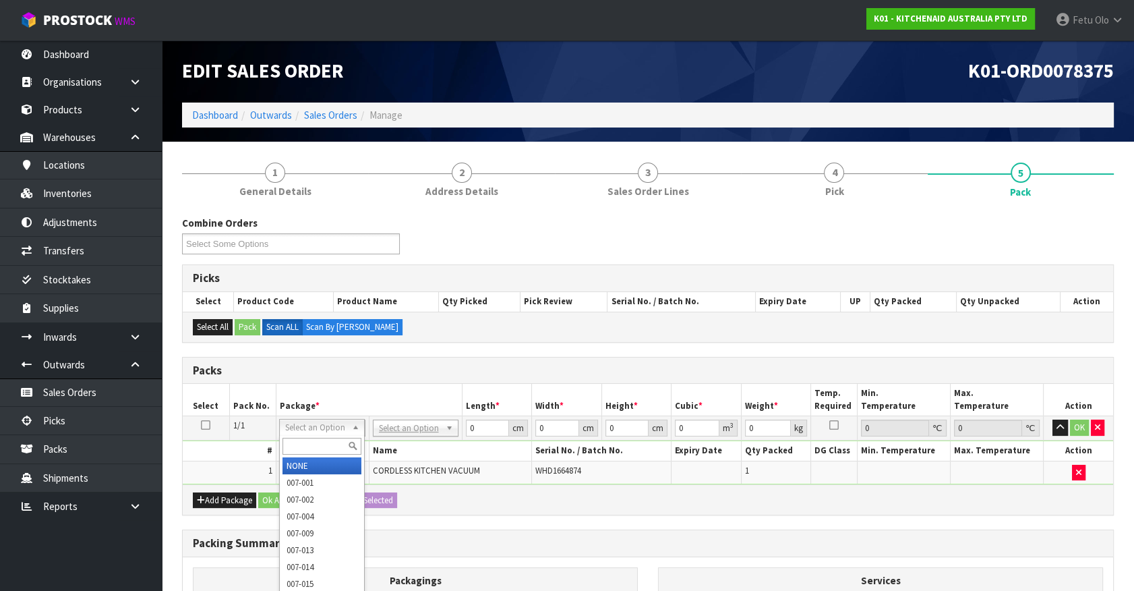
click at [298, 442] on input "text" at bounding box center [322, 446] width 79 height 17
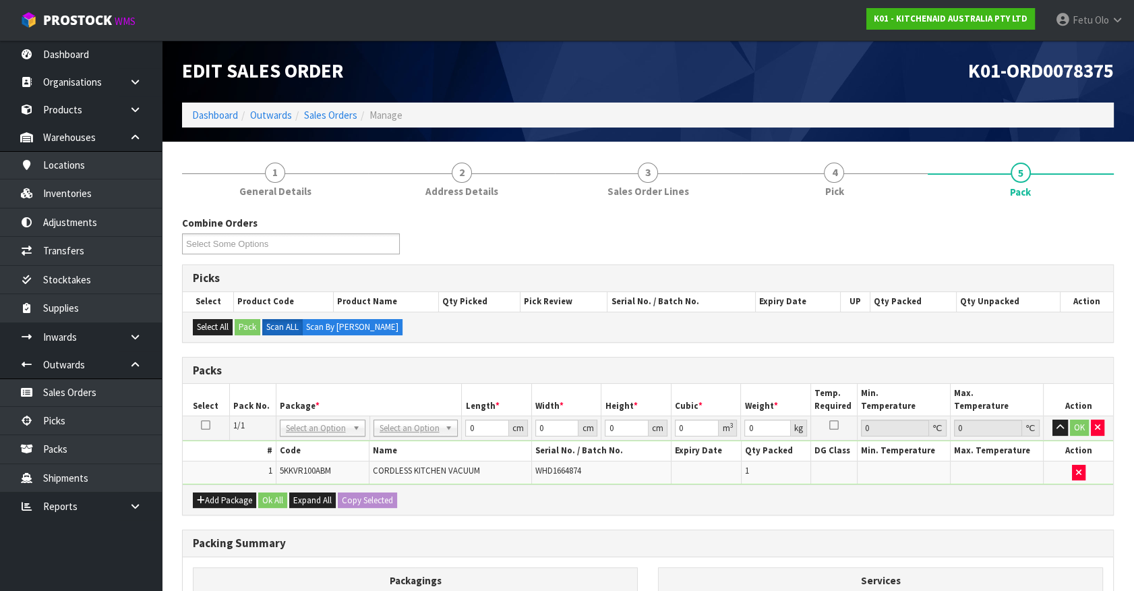
drag, startPoint x: 332, startPoint y: 430, endPoint x: 315, endPoint y: 436, distance: 18.3
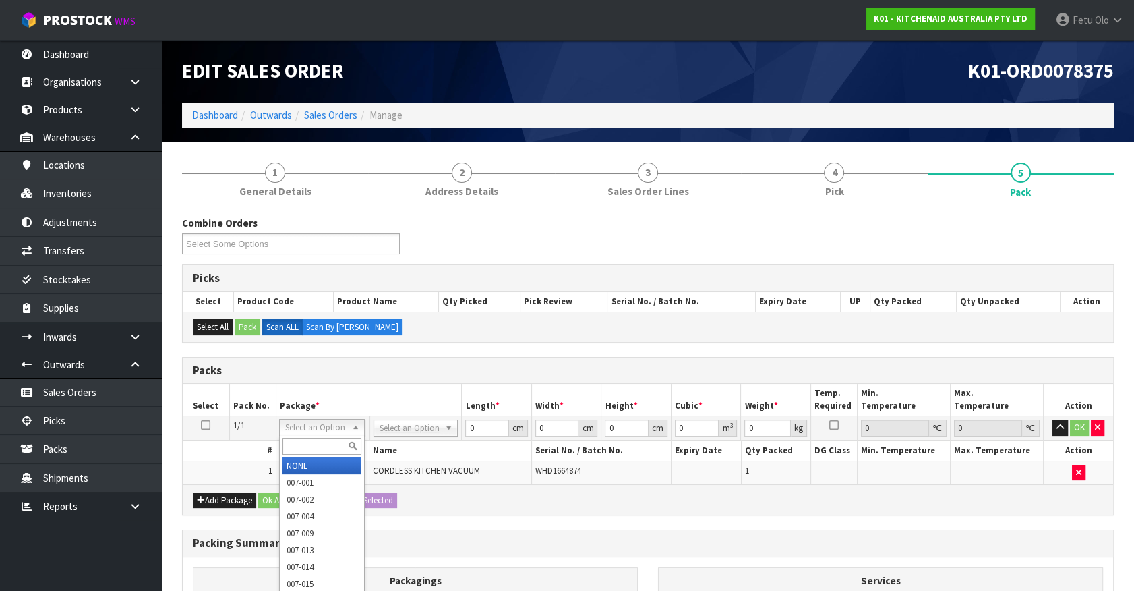
click at [306, 432] on div "Select an Option NONE 007-001 007-002 007-004 007-009 007-013 007-014 007-015 0…" at bounding box center [322, 427] width 86 height 17
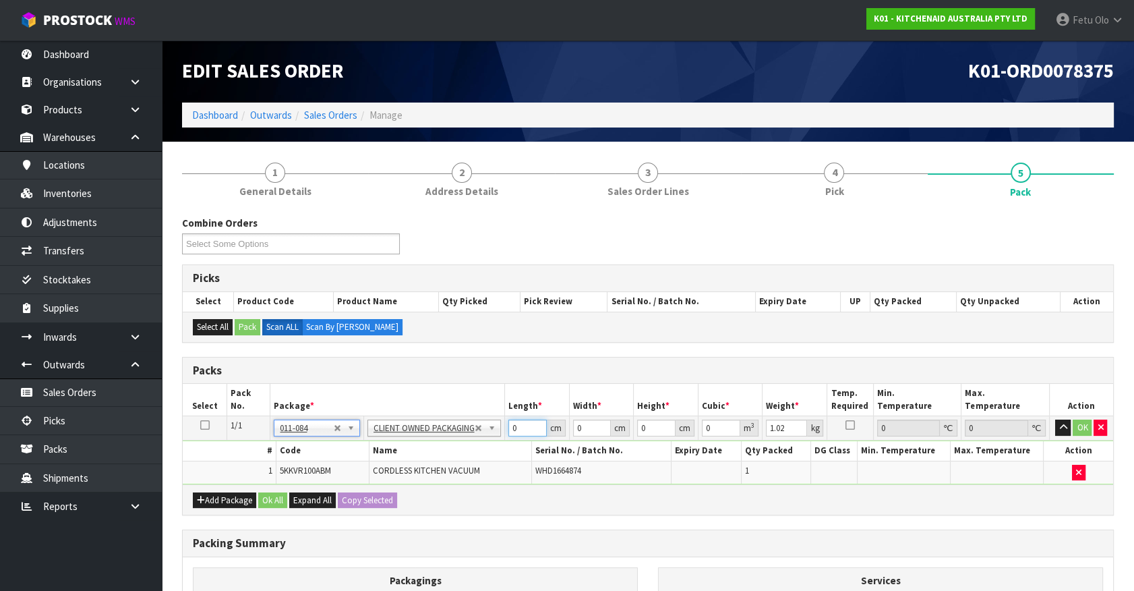
drag, startPoint x: 518, startPoint y: 425, endPoint x: 471, endPoint y: 436, distance: 47.9
click at [471, 436] on tr "1/1 NONE 007-001 007-002 007-004 007-009 007-013 007-014 007-015 007-017 007-01…" at bounding box center [648, 428] width 931 height 24
click button "OK" at bounding box center [1082, 427] width 19 height 16
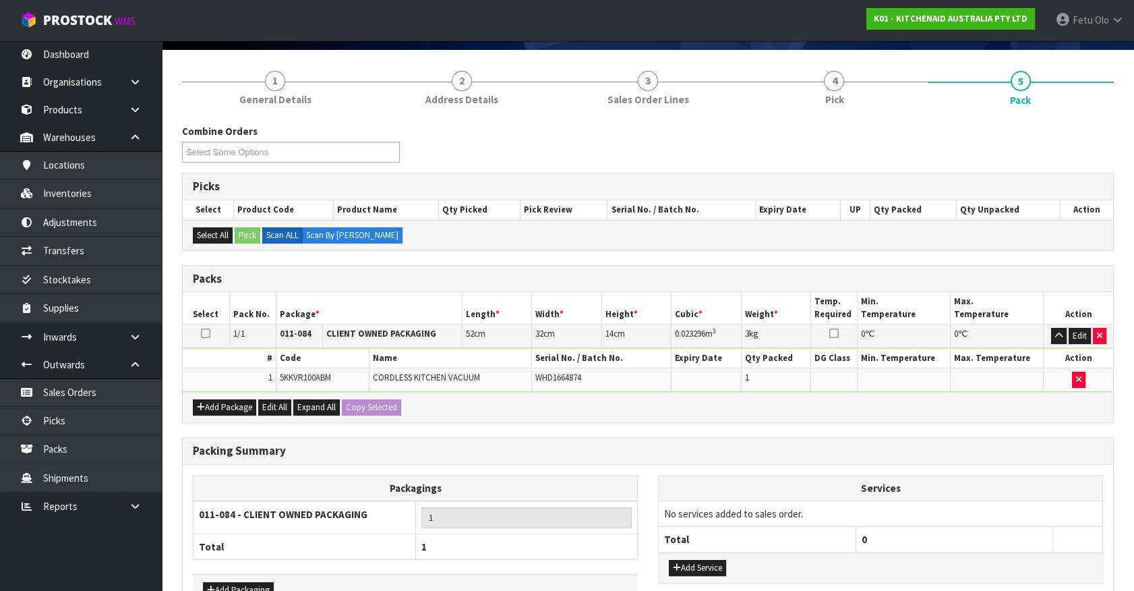
scroll to position [176, 0]
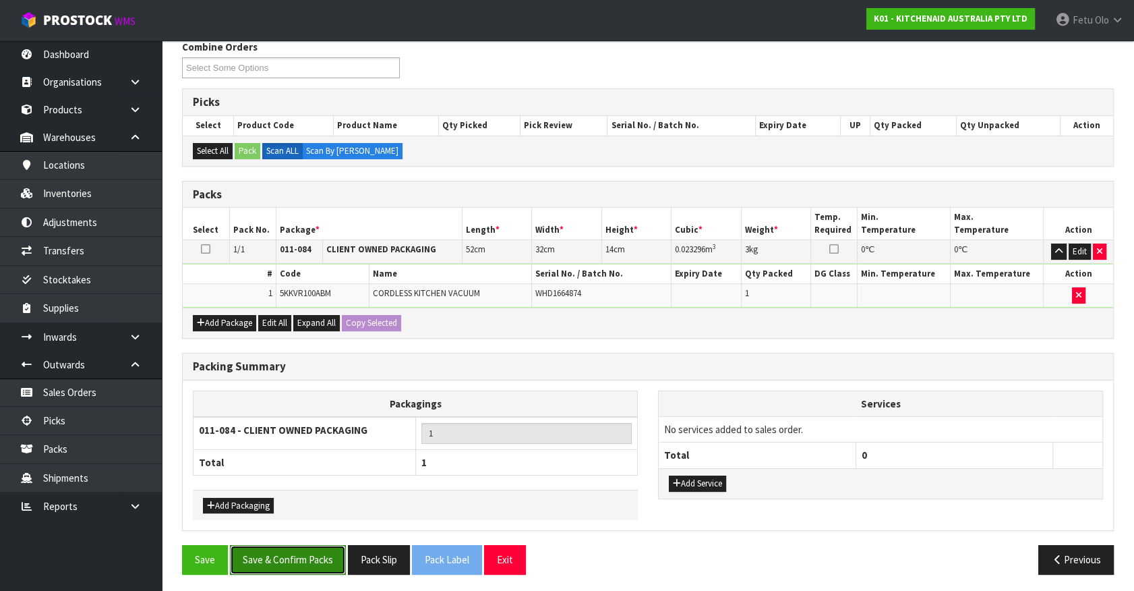
click at [288, 558] on button "Save & Confirm Packs" at bounding box center [288, 559] width 116 height 29
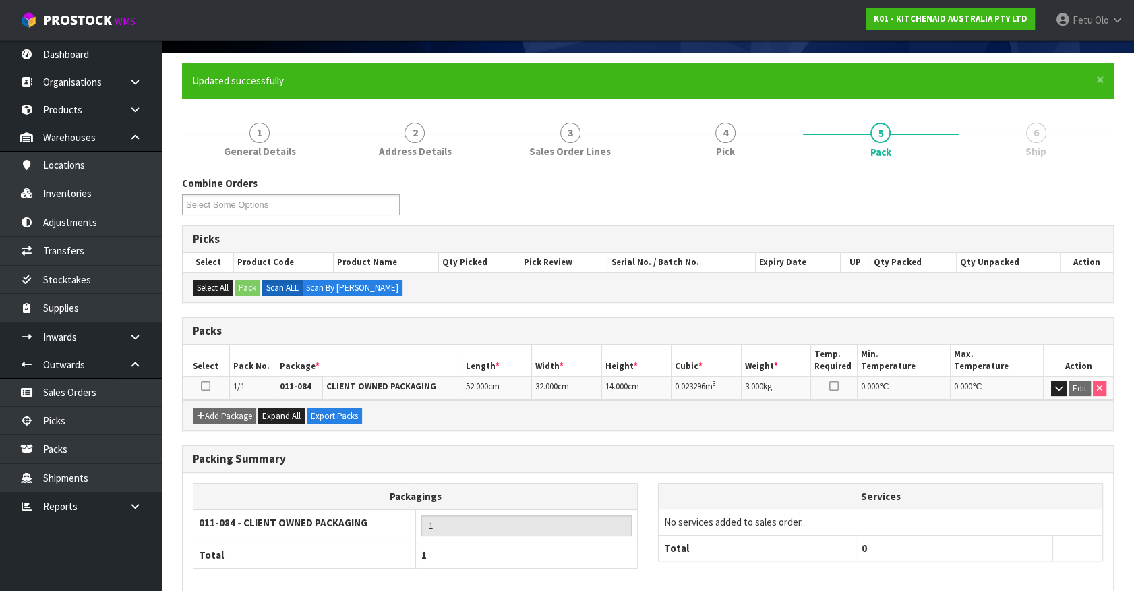
scroll to position [152, 0]
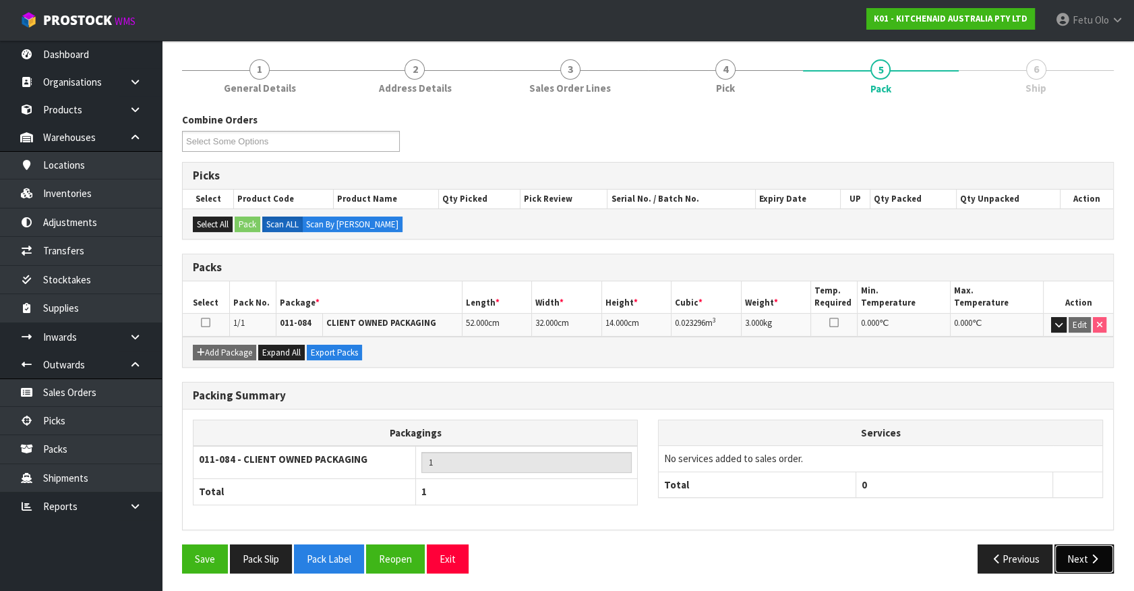
click at [1066, 554] on button "Next" at bounding box center [1084, 558] width 59 height 29
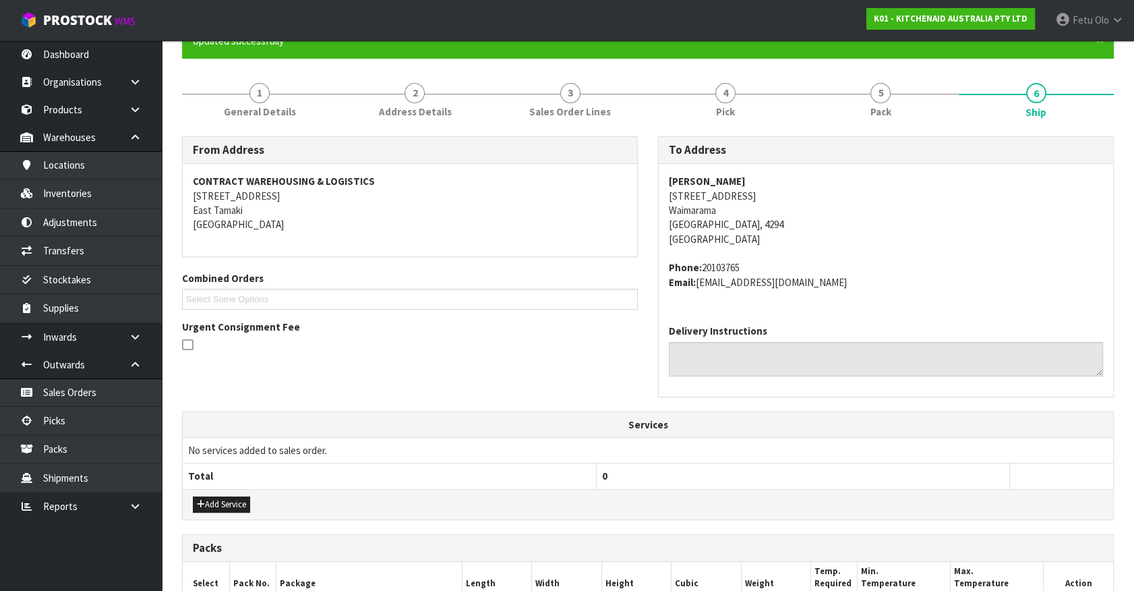
scroll to position [0, 0]
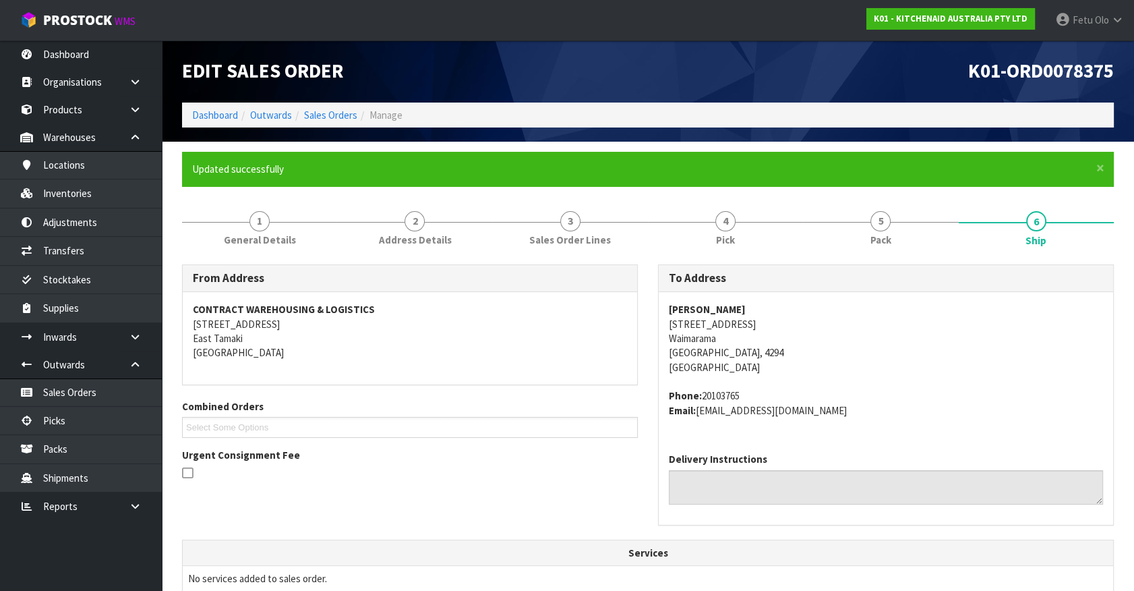
drag, startPoint x: 417, startPoint y: 432, endPoint x: 422, endPoint y: 438, distance: 8.2
click at [422, 438] on div "Combined Orders K01-ORD0078370 K01-ORD0078371 K01-ORD0078372 K01-ORD0078373 K01…" at bounding box center [410, 423] width 476 height 49
click at [1005, 406] on address "Phone: 20103765 Email: mckayr@xtra.co.nz" at bounding box center [886, 402] width 434 height 29
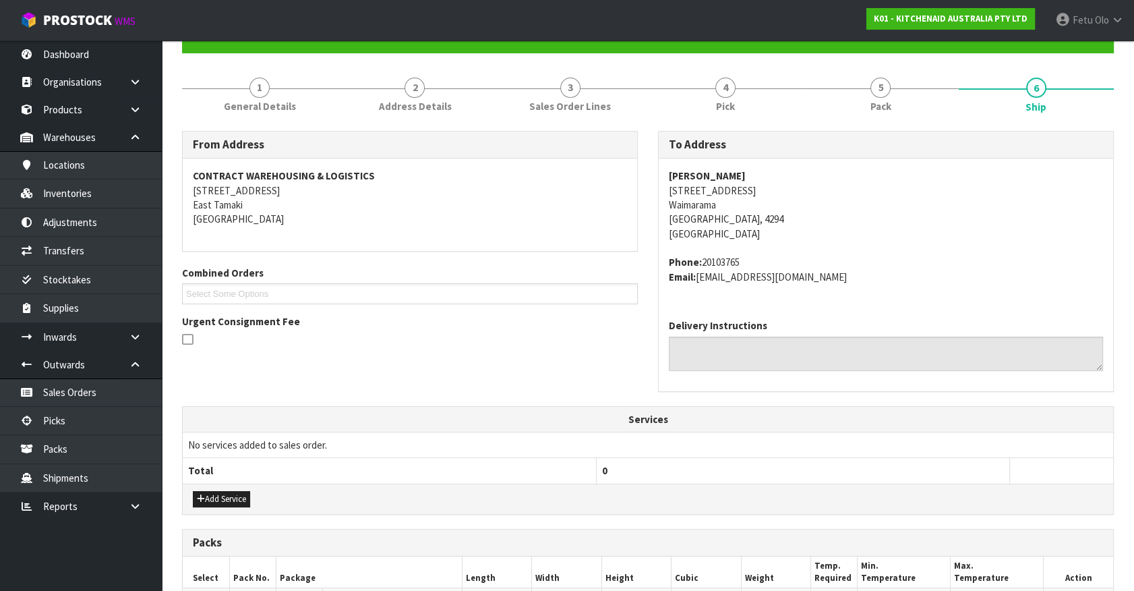
scroll to position [306, 0]
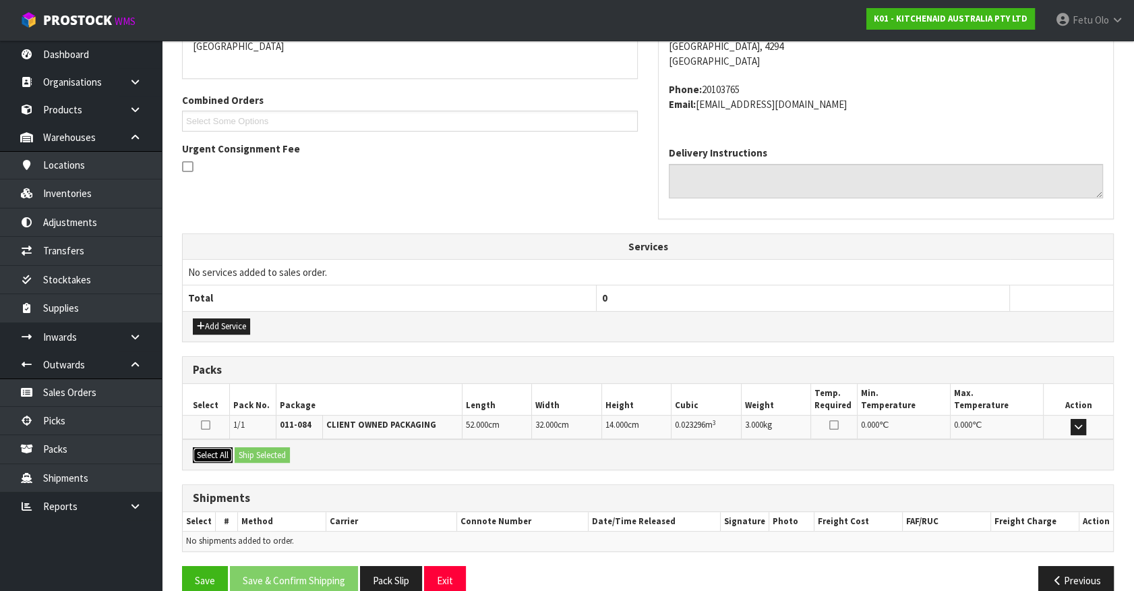
drag, startPoint x: 210, startPoint y: 451, endPoint x: 227, endPoint y: 450, distance: 16.2
click at [215, 451] on button "Select All" at bounding box center [213, 455] width 40 height 16
click at [264, 450] on button "Ship Selected" at bounding box center [262, 455] width 55 height 16
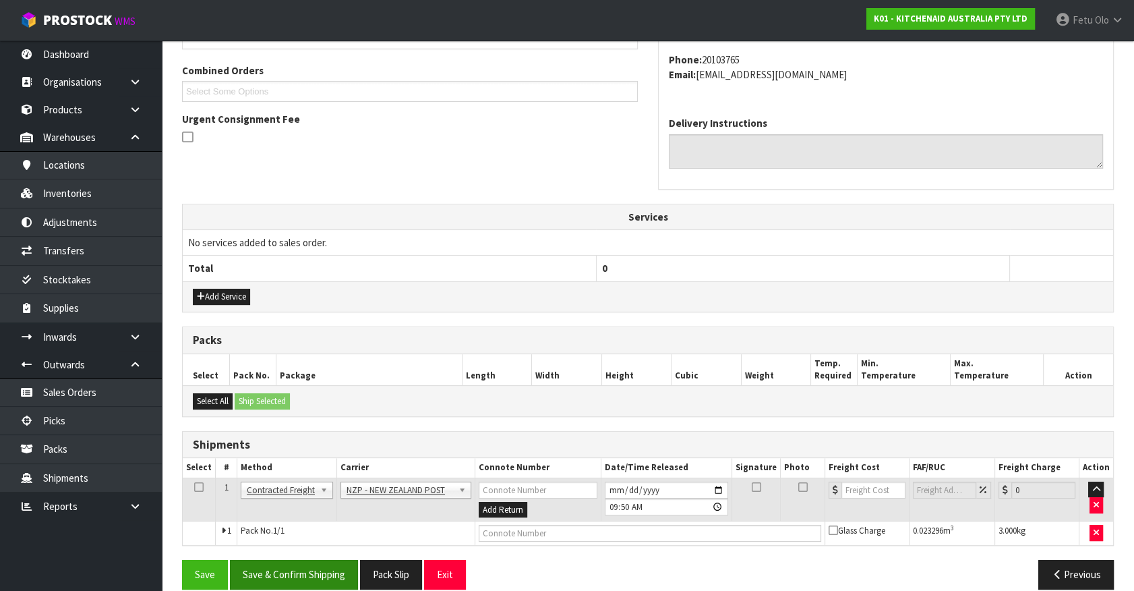
scroll to position [351, 0]
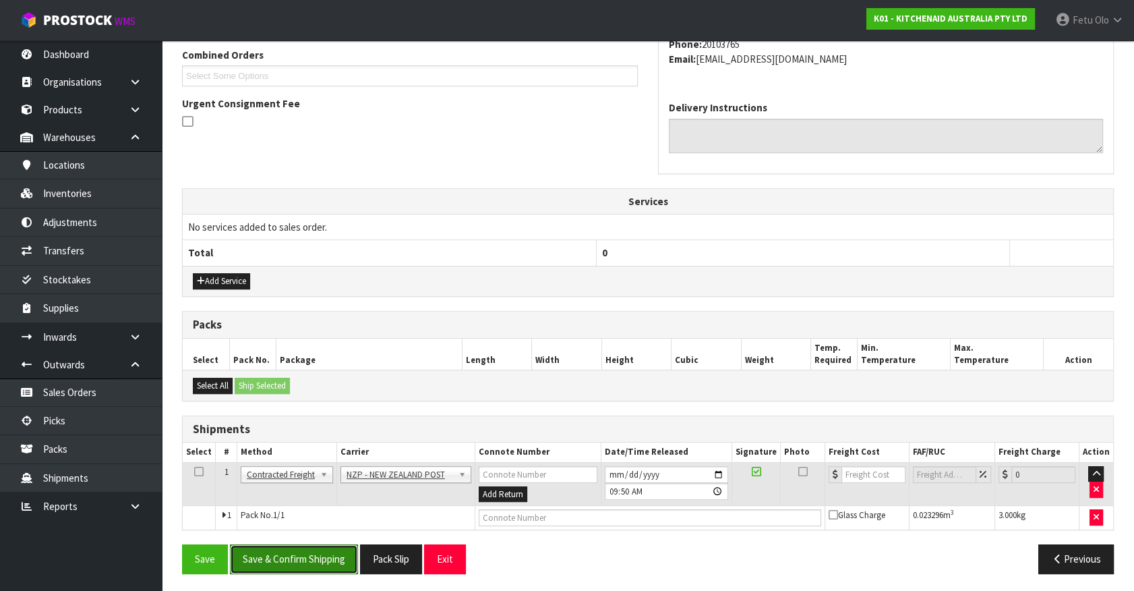
click at [301, 552] on button "Save & Confirm Shipping" at bounding box center [294, 558] width 128 height 29
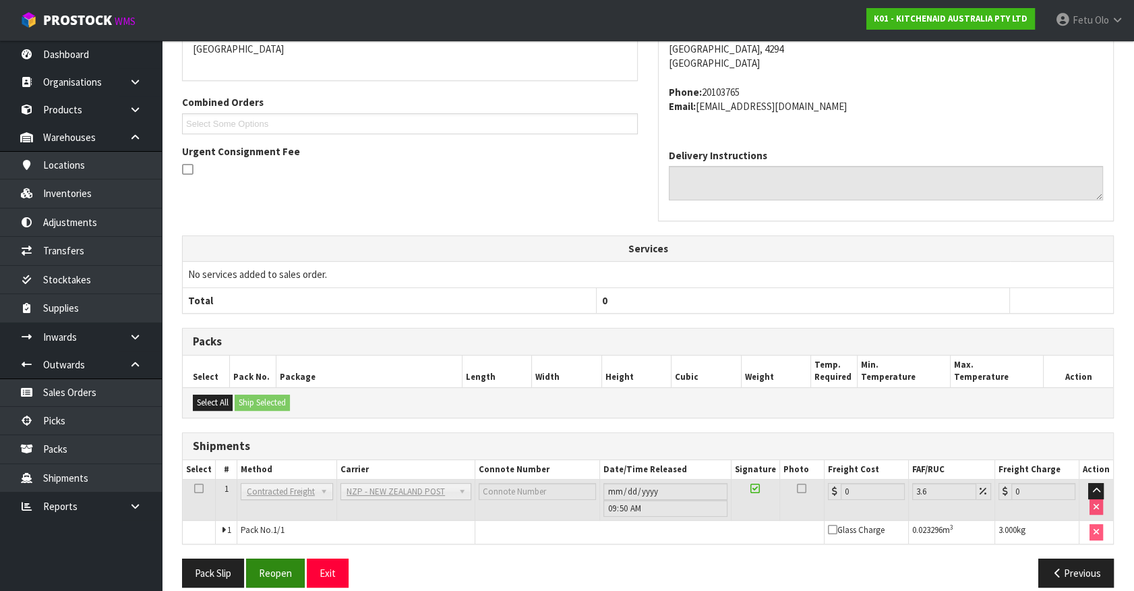
scroll to position [332, 0]
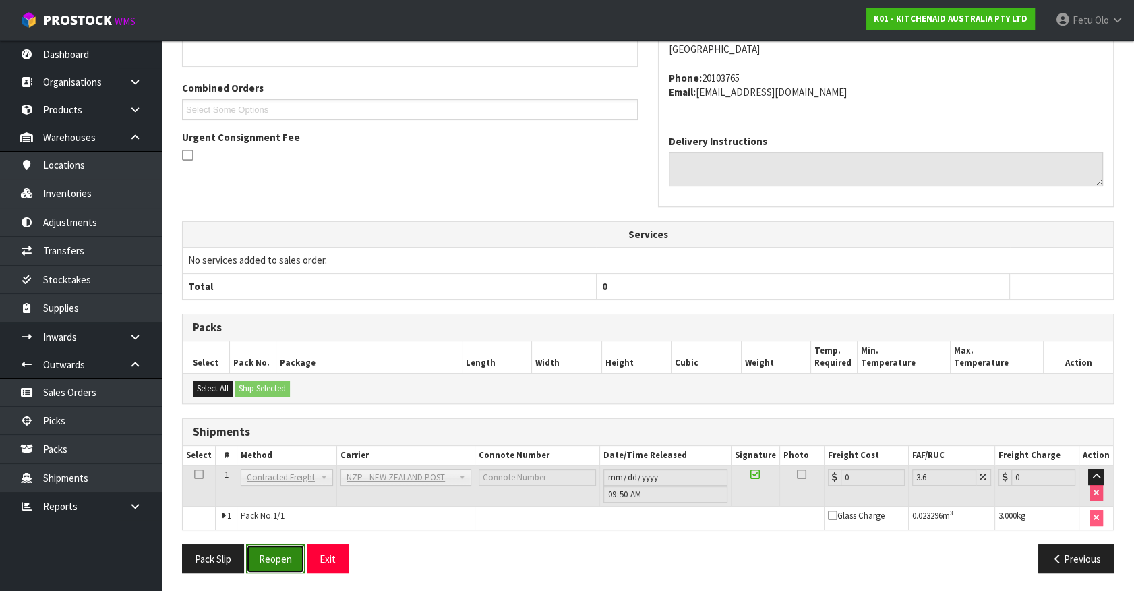
click at [278, 549] on button "Reopen" at bounding box center [275, 558] width 59 height 29
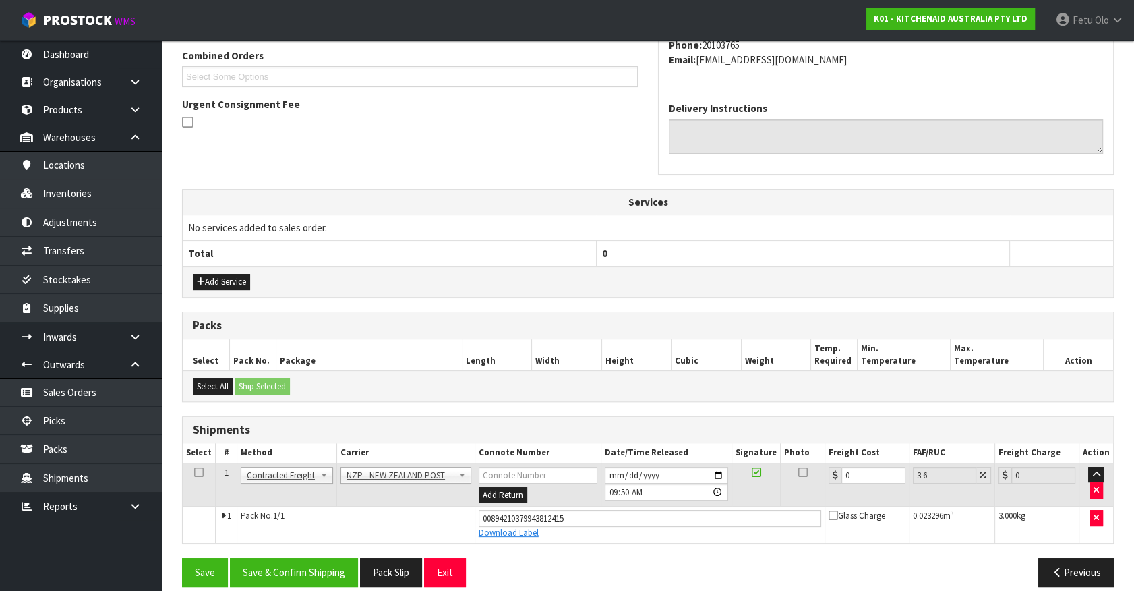
scroll to position [364, 0]
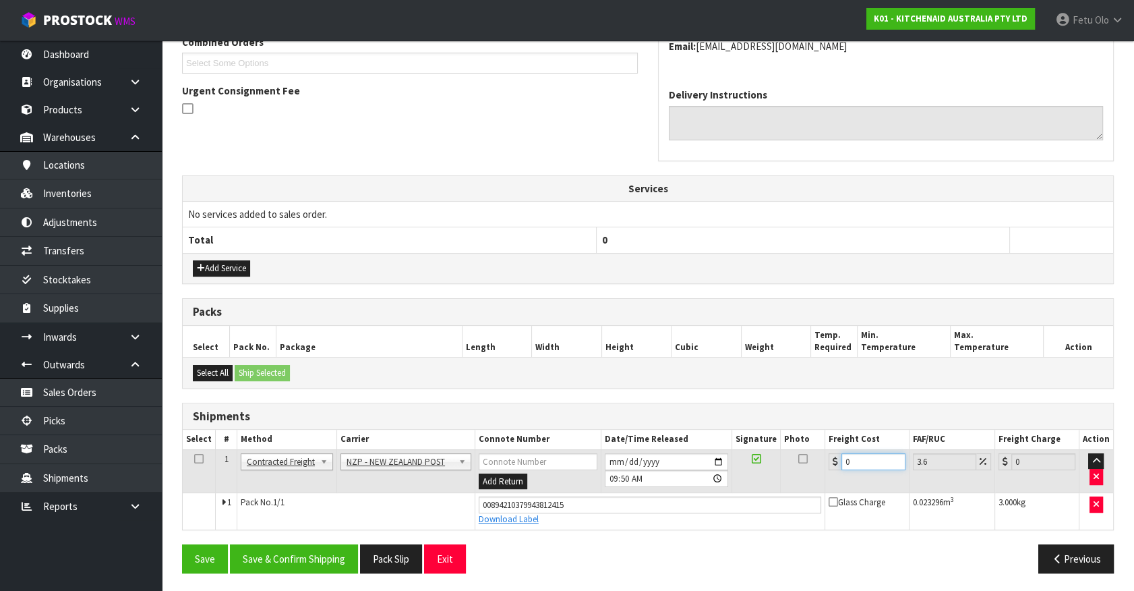
click at [681, 460] on tr "1 Client Local Pickup Customer Local Pickup Company Freight Contracted Freight …" at bounding box center [648, 471] width 931 height 44
drag, startPoint x: 281, startPoint y: 548, endPoint x: 289, endPoint y: 544, distance: 9.0
click at [285, 554] on button "Save & Confirm Shipping" at bounding box center [294, 558] width 128 height 29
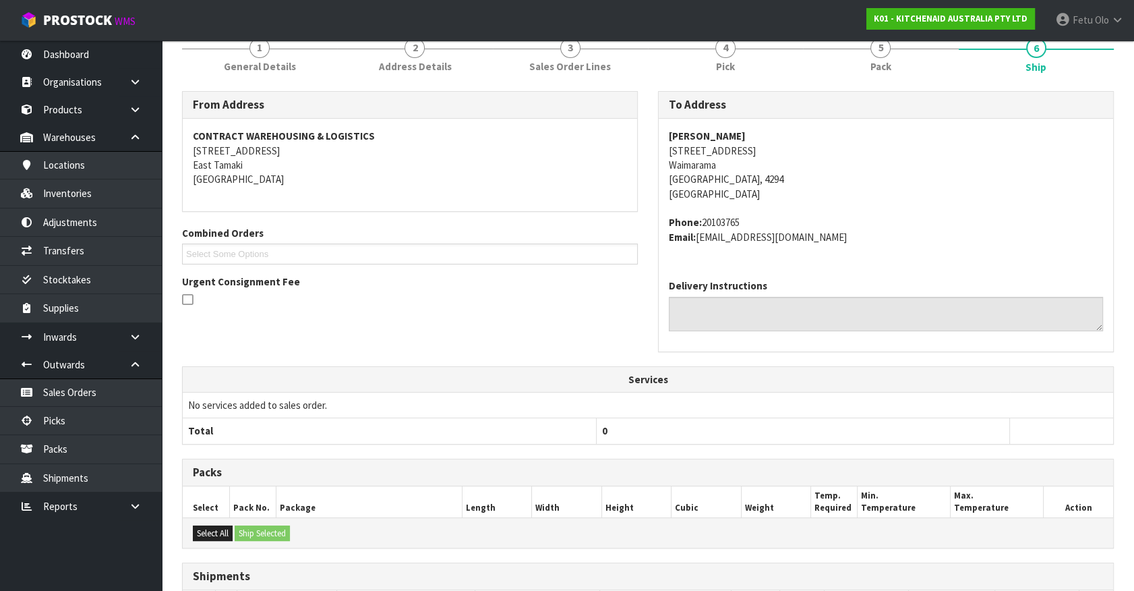
scroll to position [327, 0]
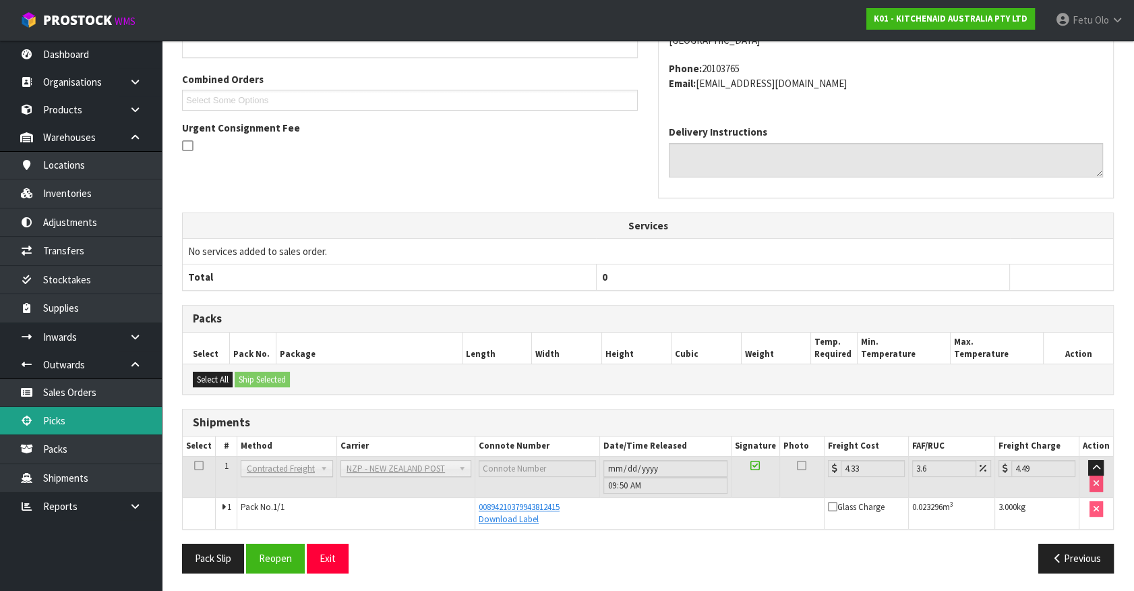
click at [59, 409] on link "Picks" at bounding box center [81, 421] width 162 height 28
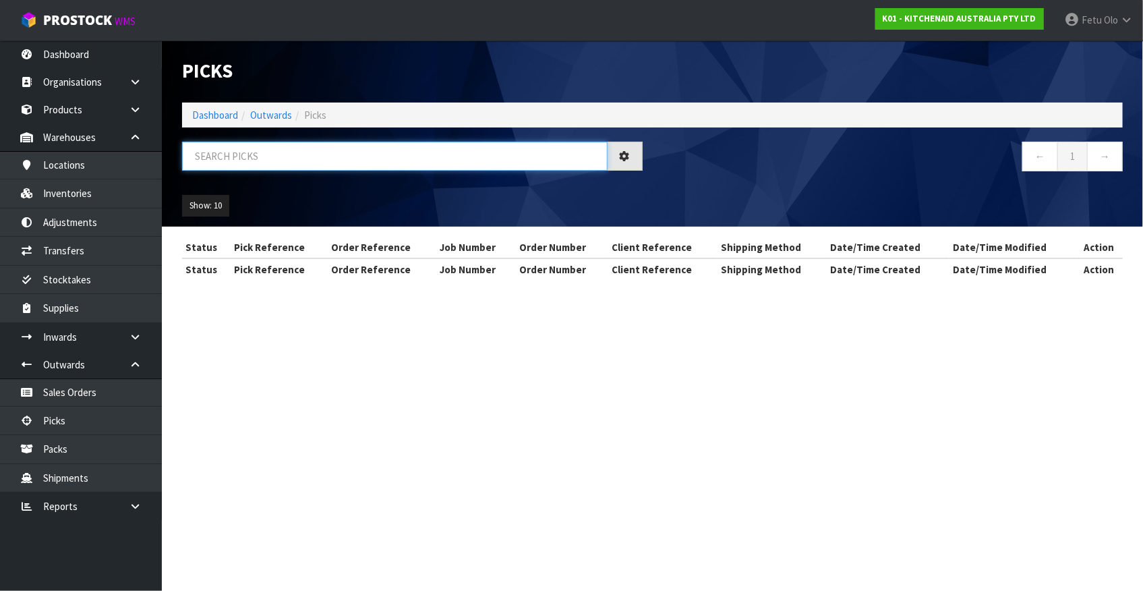
click at [338, 146] on input "text" at bounding box center [395, 156] width 426 height 29
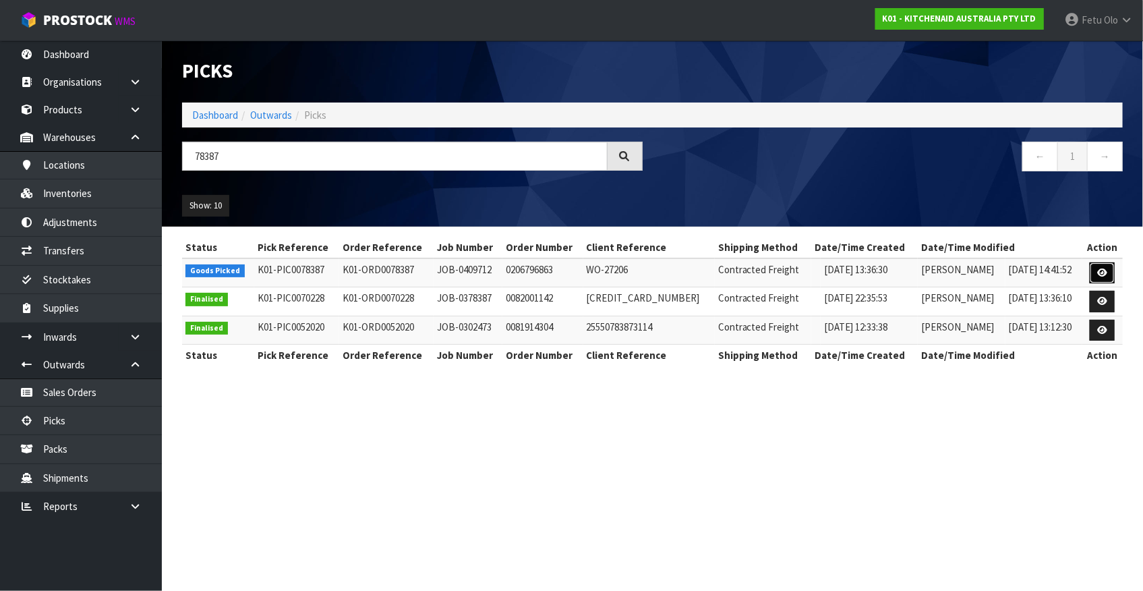
click at [1101, 268] on icon at bounding box center [1102, 272] width 10 height 9
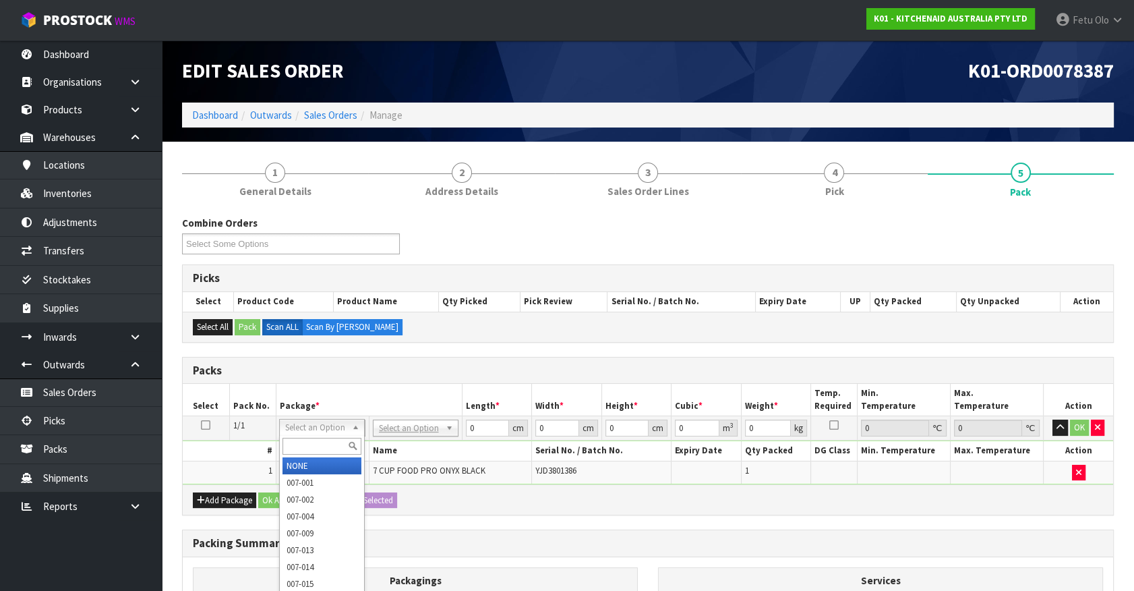
drag, startPoint x: 313, startPoint y: 445, endPoint x: 301, endPoint y: 433, distance: 17.2
click at [302, 434] on div "Select an Option NONE 007-001 007-002 007-004 007-009 007-013 007-014 007-015 0…" at bounding box center [322, 427] width 86 height 17
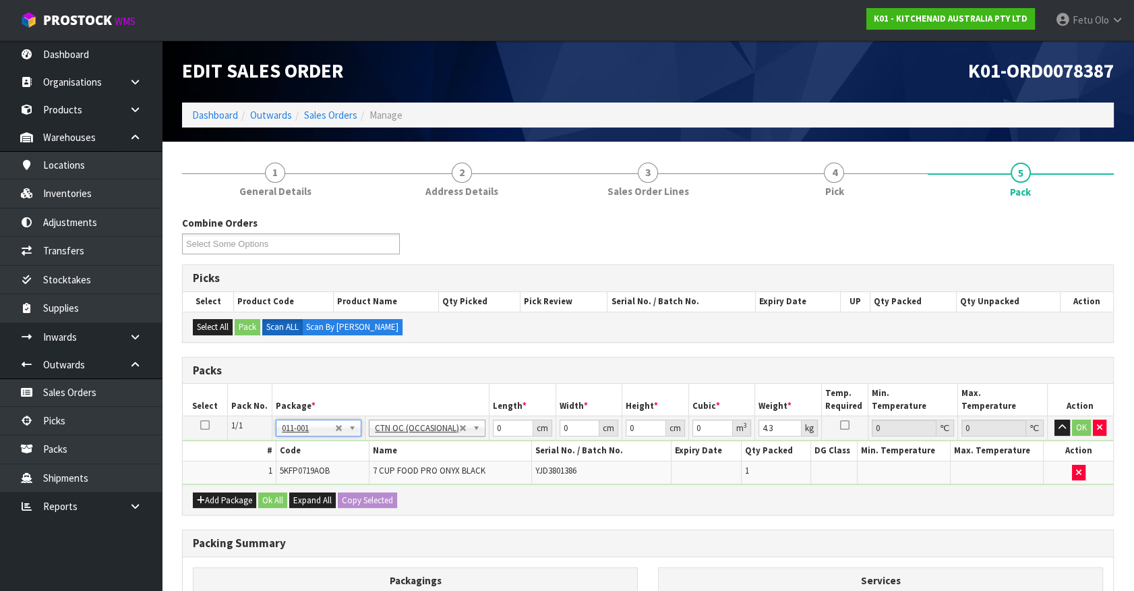
drag, startPoint x: 423, startPoint y: 459, endPoint x: 530, endPoint y: 466, distance: 107.4
click at [528, 506] on div "Add Package Ok All Expand All Copy Selected" at bounding box center [648, 499] width 931 height 30
drag, startPoint x: 475, startPoint y: 432, endPoint x: 392, endPoint y: 445, distance: 83.4
click at [392, 445] on tbody "1/1 NONE 007-001 007-002 007-004 007-009 007-013 007-014 007-015 007-017 007-01…" at bounding box center [648, 450] width 931 height 68
click at [1079, 431] on button "OK" at bounding box center [1081, 427] width 19 height 16
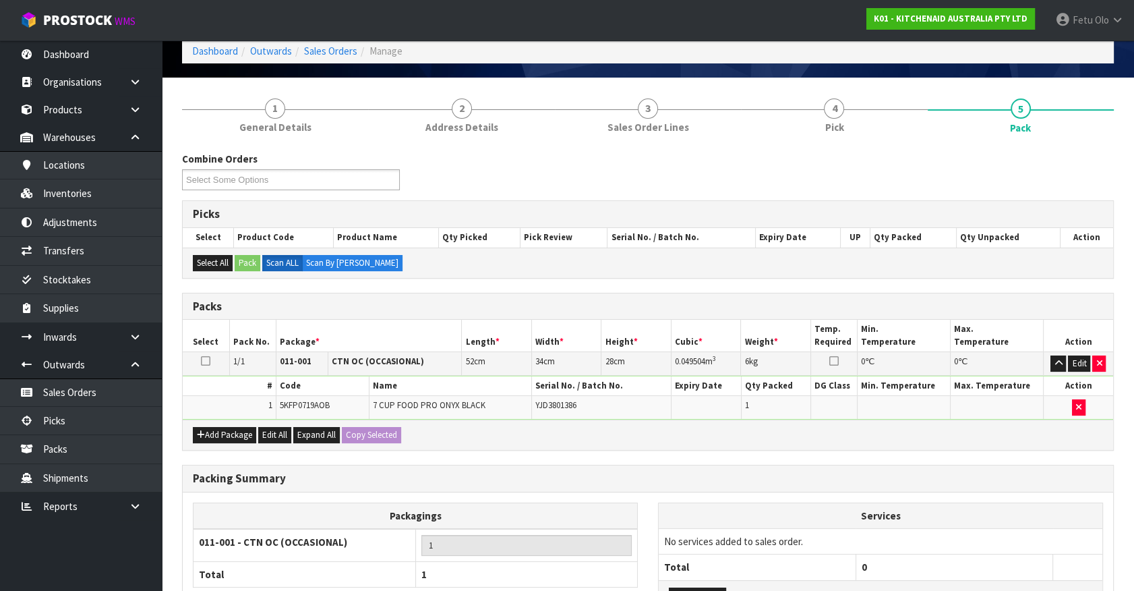
scroll to position [176, 0]
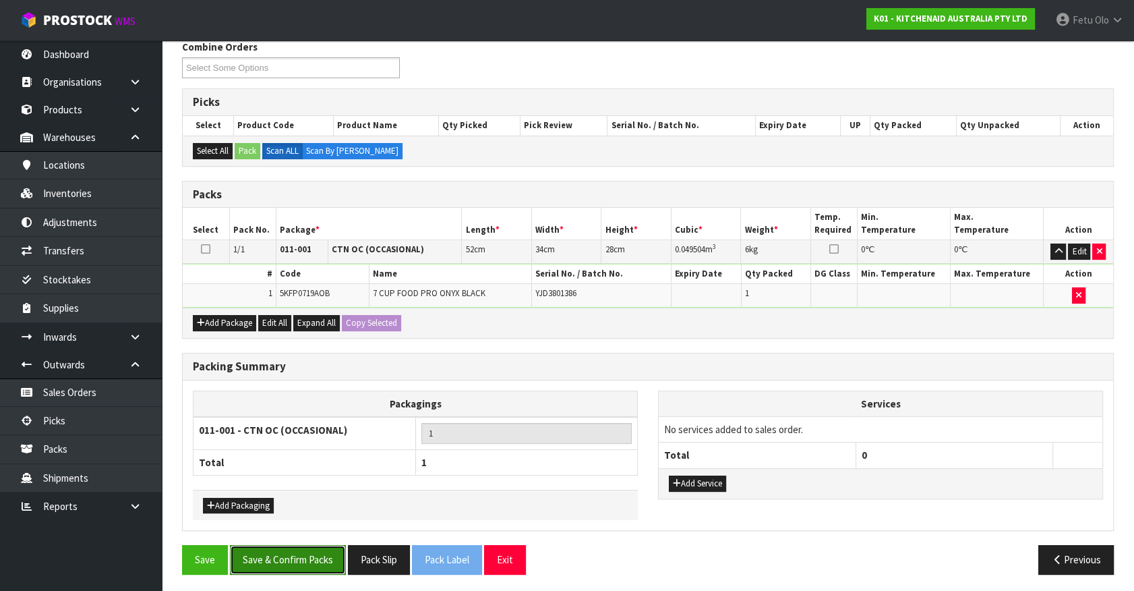
drag, startPoint x: 266, startPoint y: 544, endPoint x: 279, endPoint y: 564, distance: 23.9
click at [278, 565] on button "Save & Confirm Packs" at bounding box center [288, 559] width 116 height 29
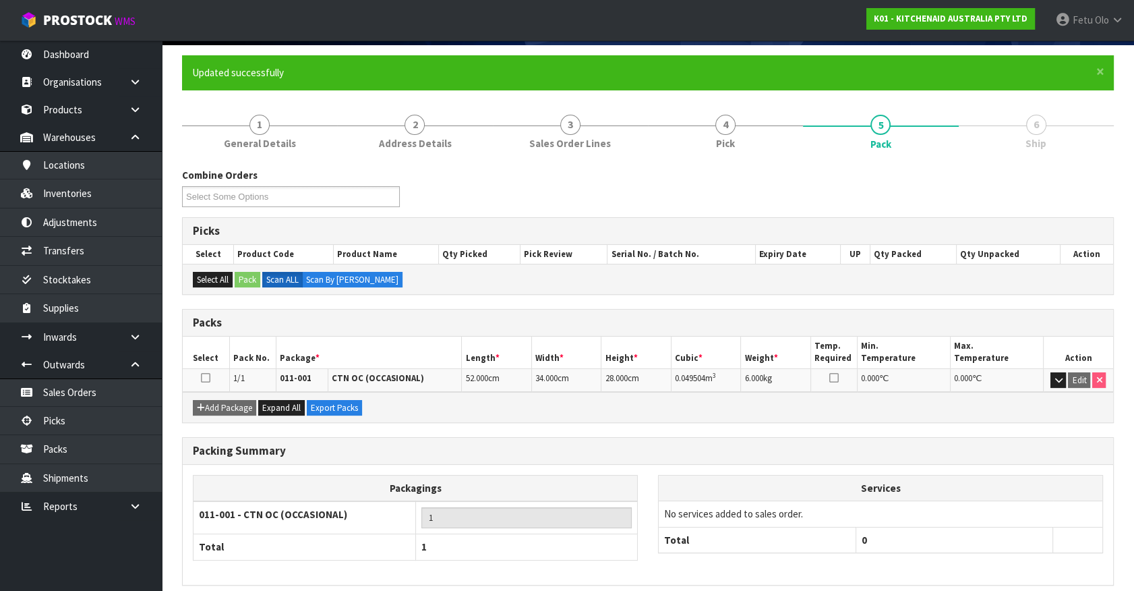
scroll to position [152, 0]
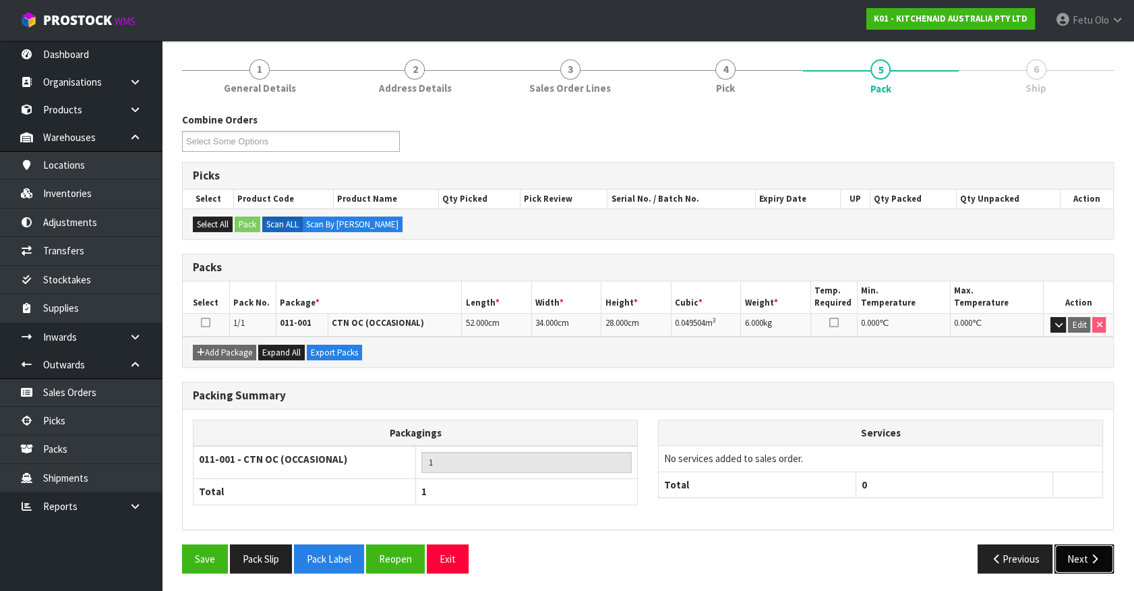
click at [1082, 568] on button "Next" at bounding box center [1084, 558] width 59 height 29
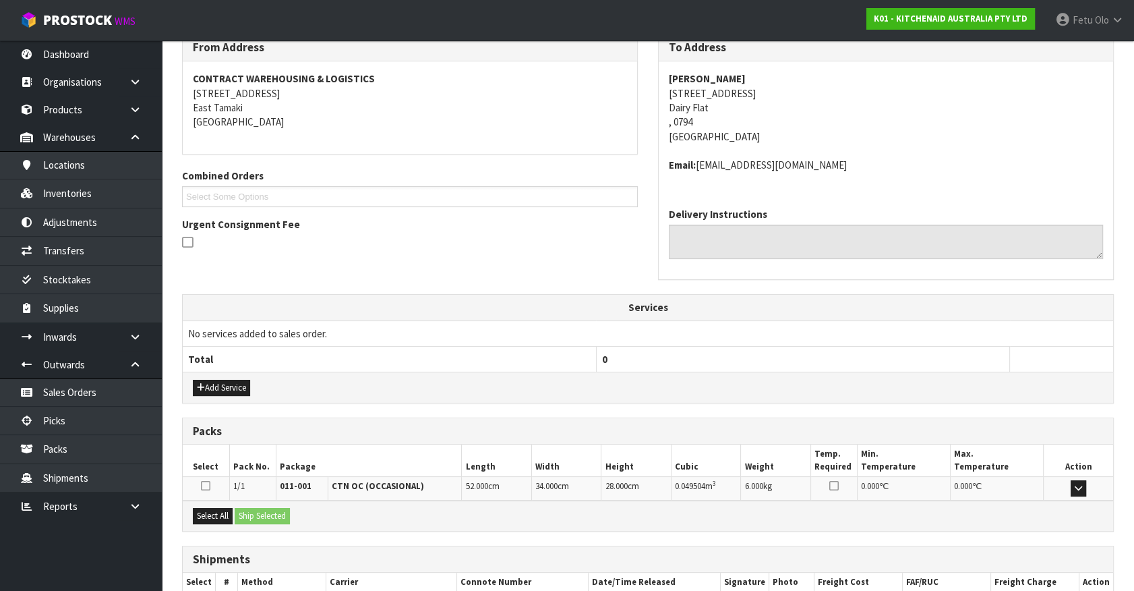
scroll to position [313, 0]
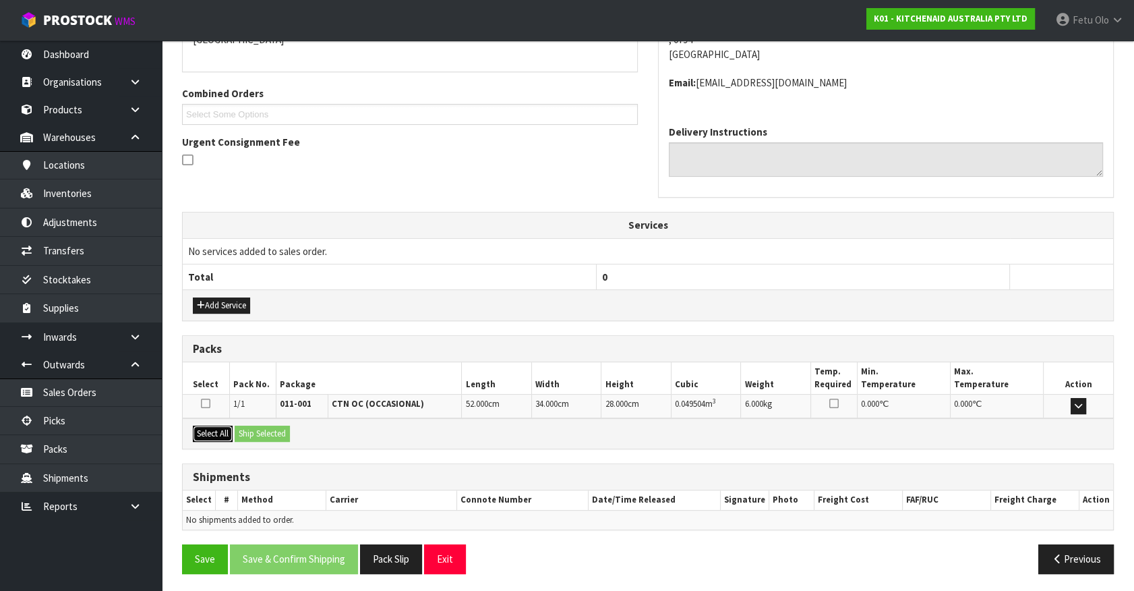
drag, startPoint x: 206, startPoint y: 436, endPoint x: 246, endPoint y: 435, distance: 40.5
click at [206, 436] on button "Select All" at bounding box center [213, 434] width 40 height 16
click at [253, 432] on button "Ship Selected" at bounding box center [262, 434] width 55 height 16
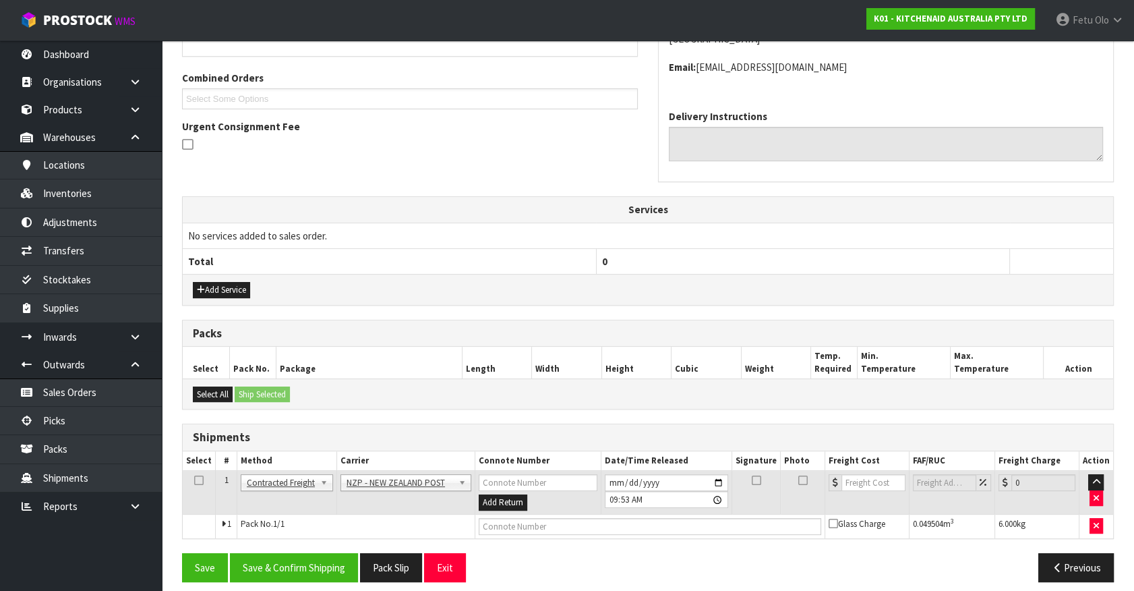
scroll to position [337, 0]
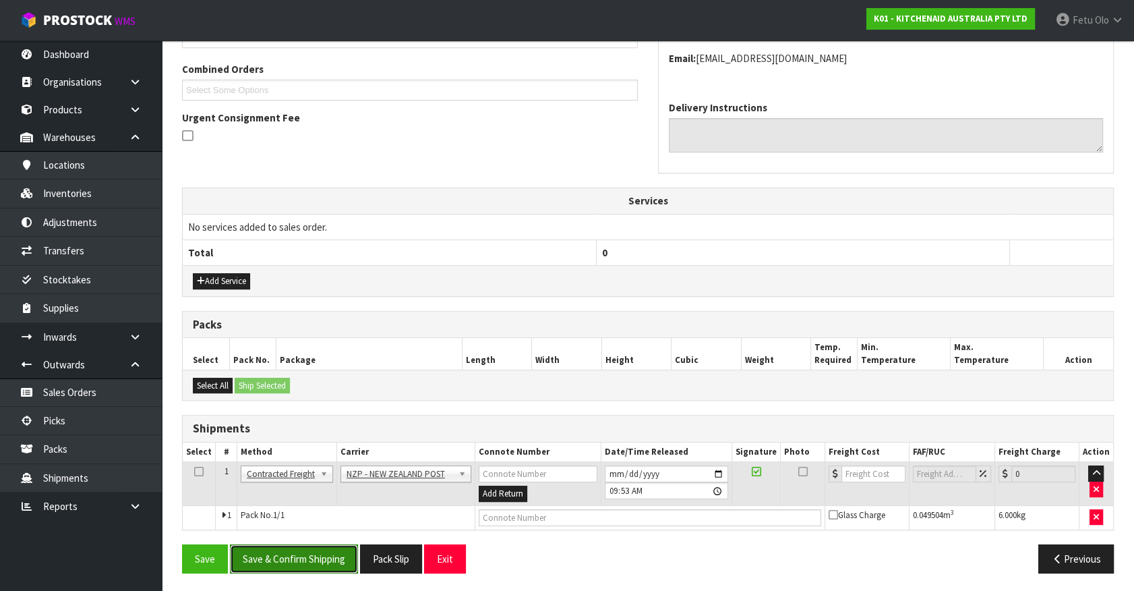
click at [307, 555] on button "Save & Confirm Shipping" at bounding box center [294, 558] width 128 height 29
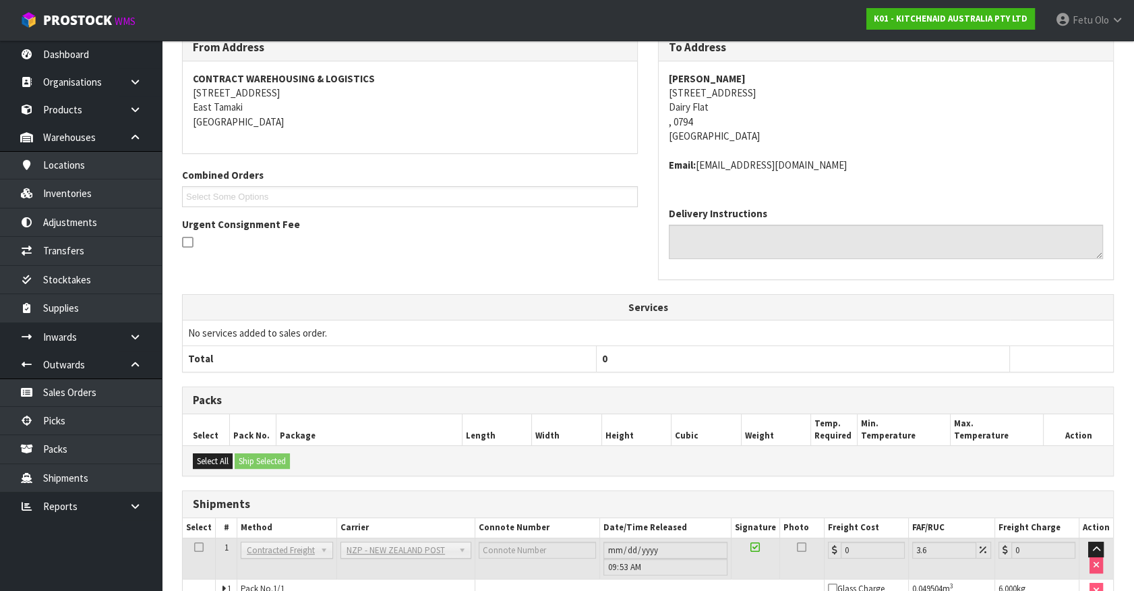
scroll to position [318, 0]
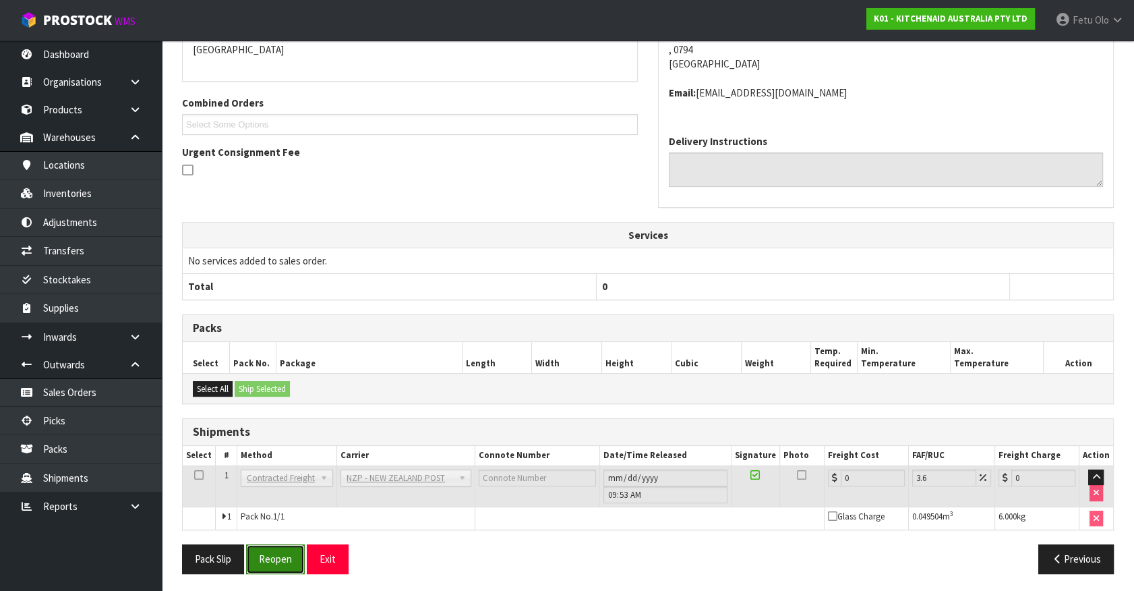
click at [285, 561] on button "Reopen" at bounding box center [275, 558] width 59 height 29
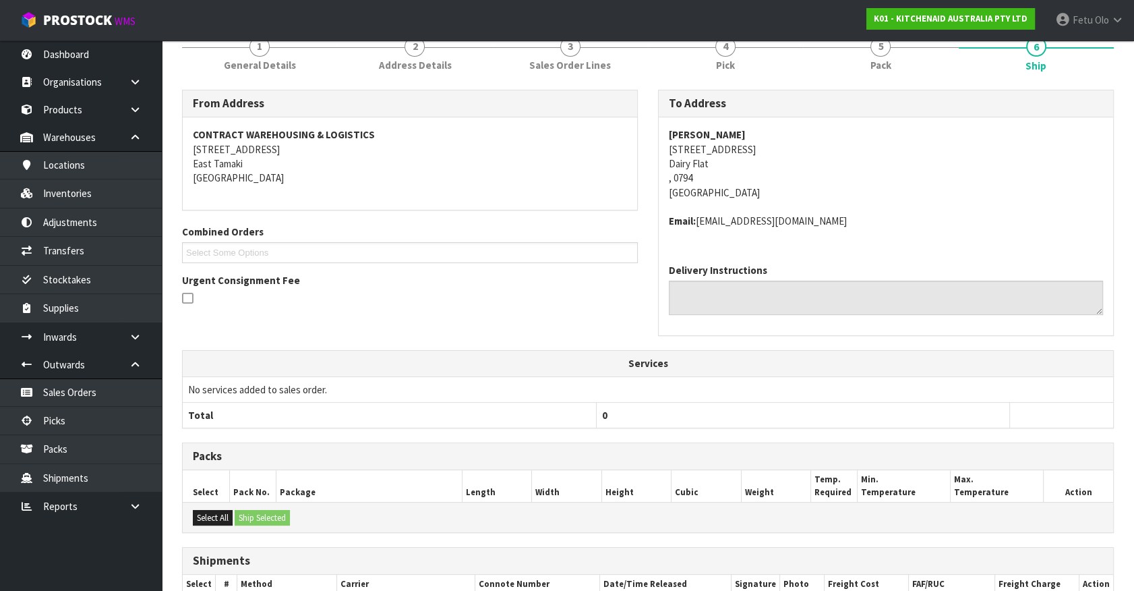
scroll to position [303, 0]
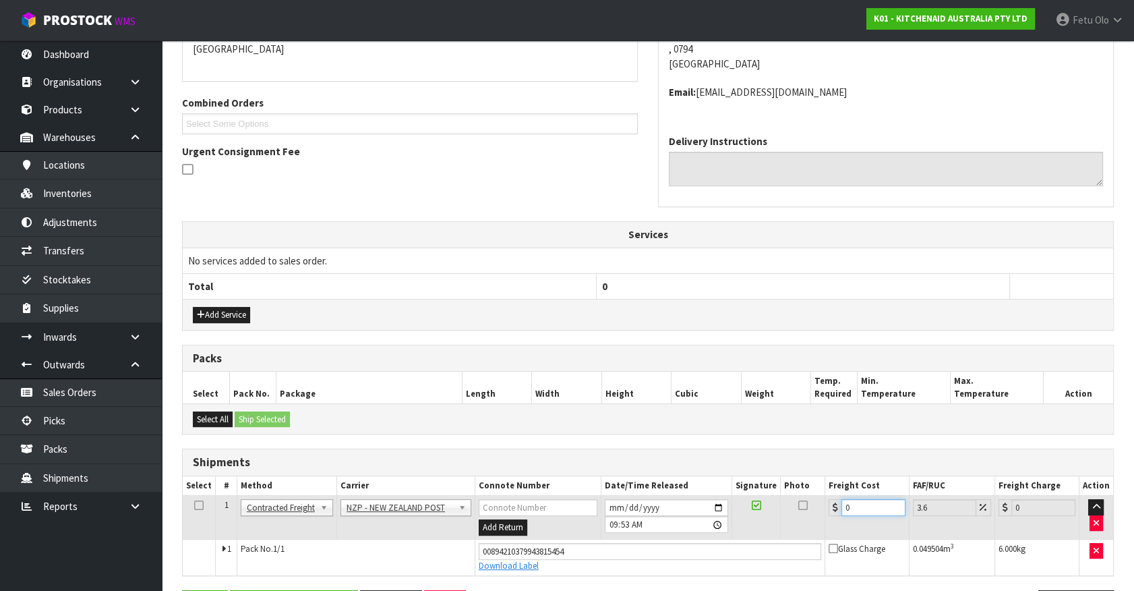
drag, startPoint x: 861, startPoint y: 504, endPoint x: 585, endPoint y: 531, distance: 277.1
click at [586, 531] on tr "1 Client Local Pickup Customer Local Pickup Company Freight Contracted Freight …" at bounding box center [648, 518] width 931 height 44
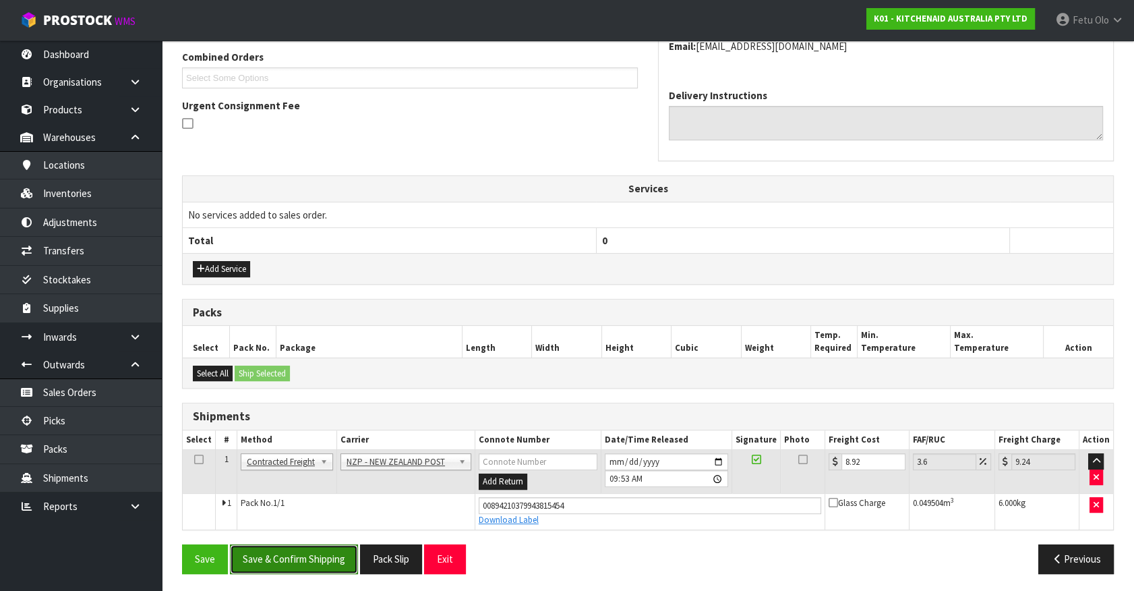
click at [292, 551] on button "Save & Confirm Shipping" at bounding box center [294, 558] width 128 height 29
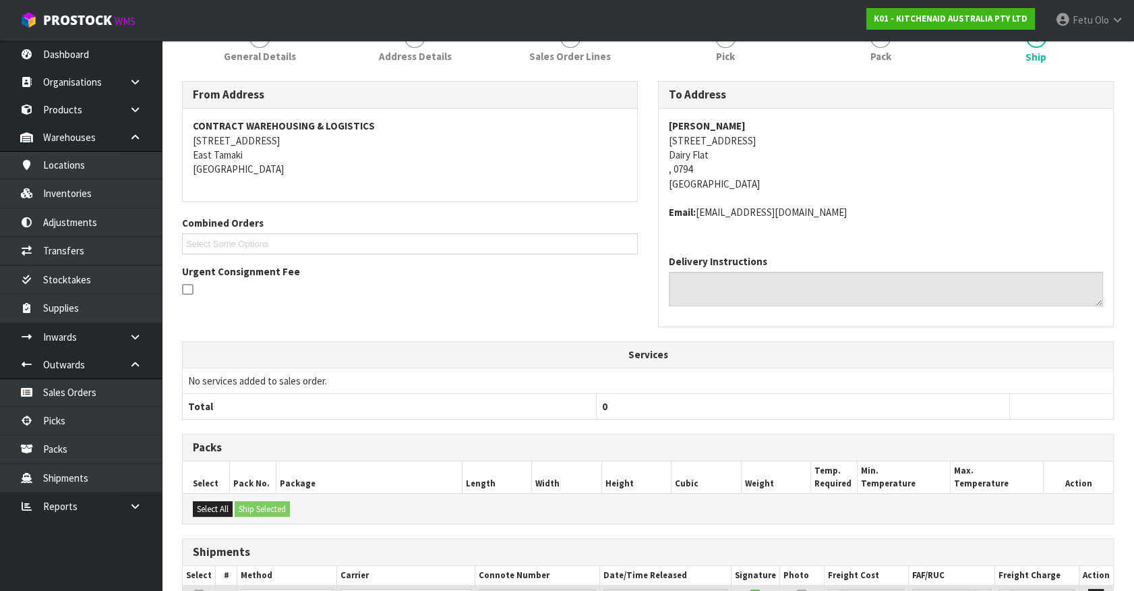
click at [1034, 353] on th "Services" at bounding box center [648, 355] width 931 height 26
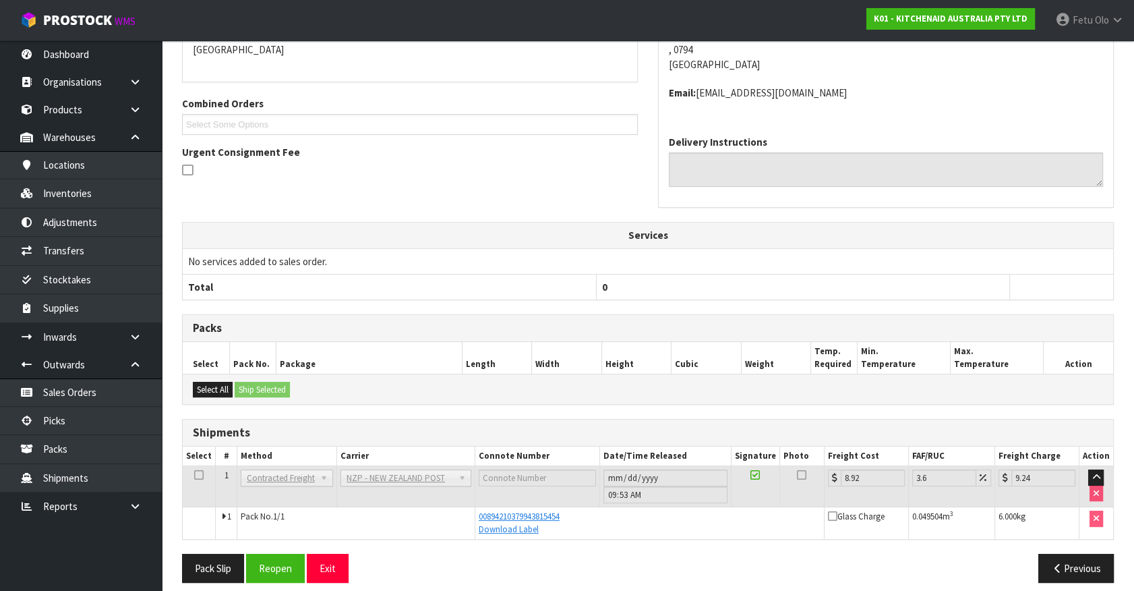
scroll to position [313, 0]
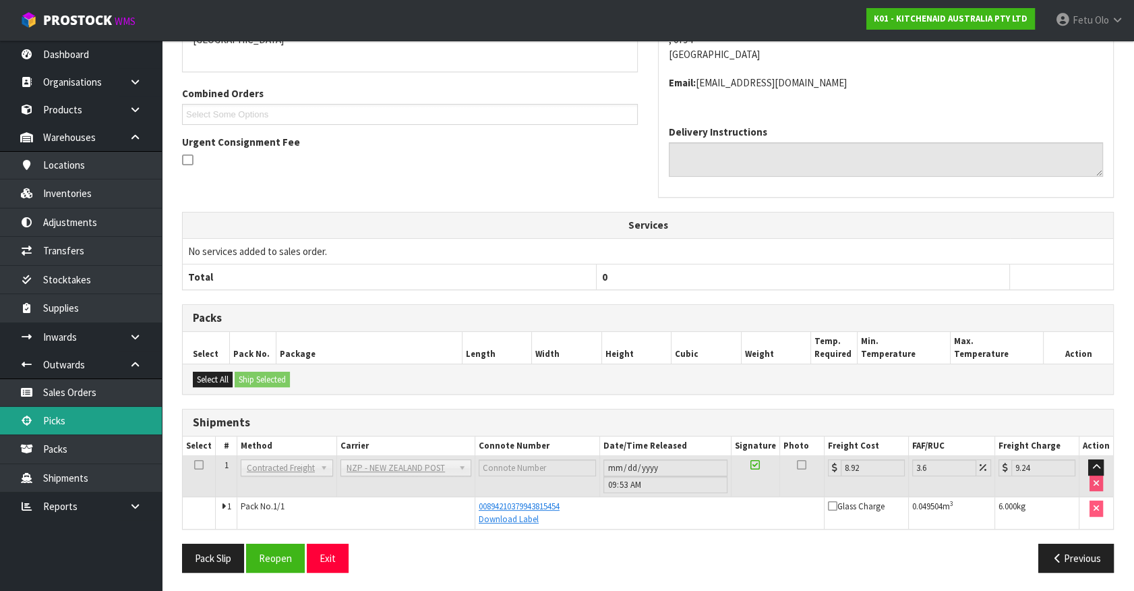
drag, startPoint x: 96, startPoint y: 419, endPoint x: 104, endPoint y: 419, distance: 8.1
click at [96, 419] on link "Picks" at bounding box center [81, 421] width 162 height 28
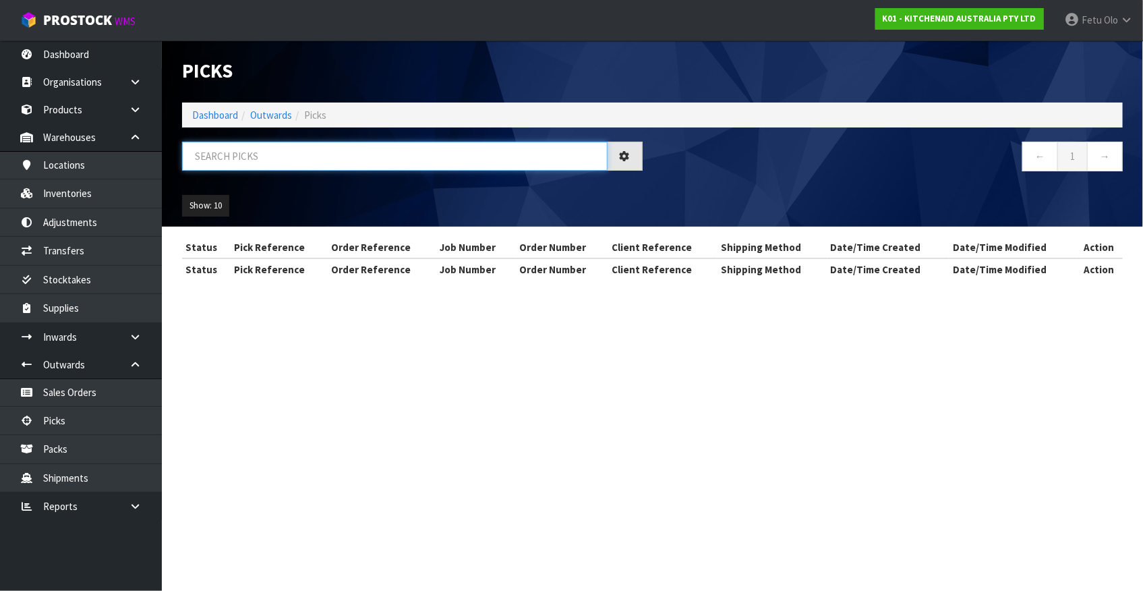
click at [362, 152] on input "text" at bounding box center [395, 156] width 426 height 29
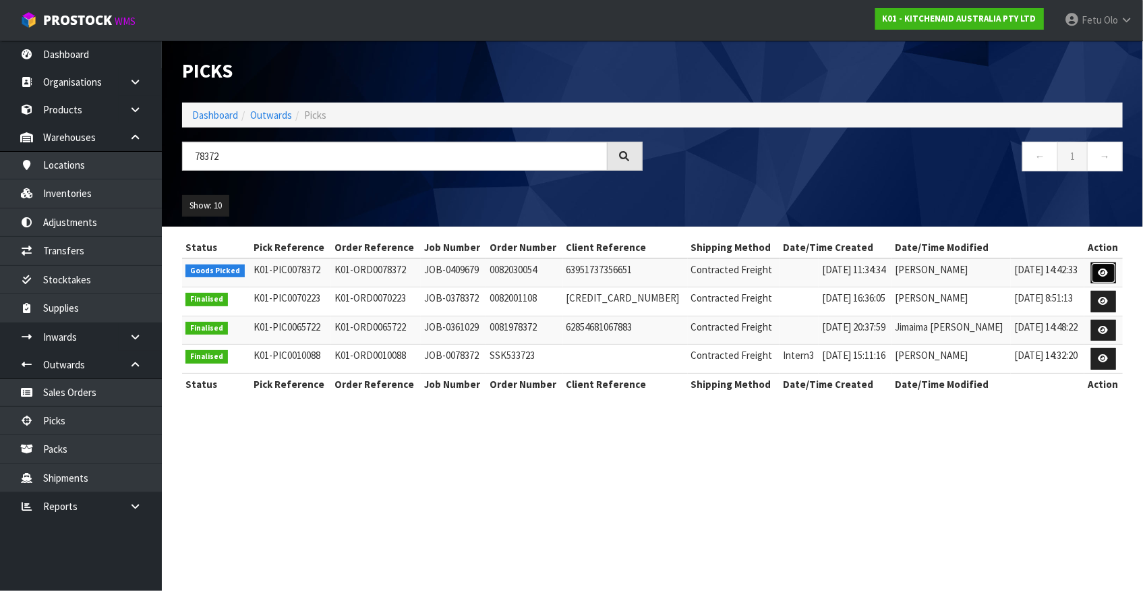
click at [1100, 276] on icon at bounding box center [1104, 272] width 10 height 9
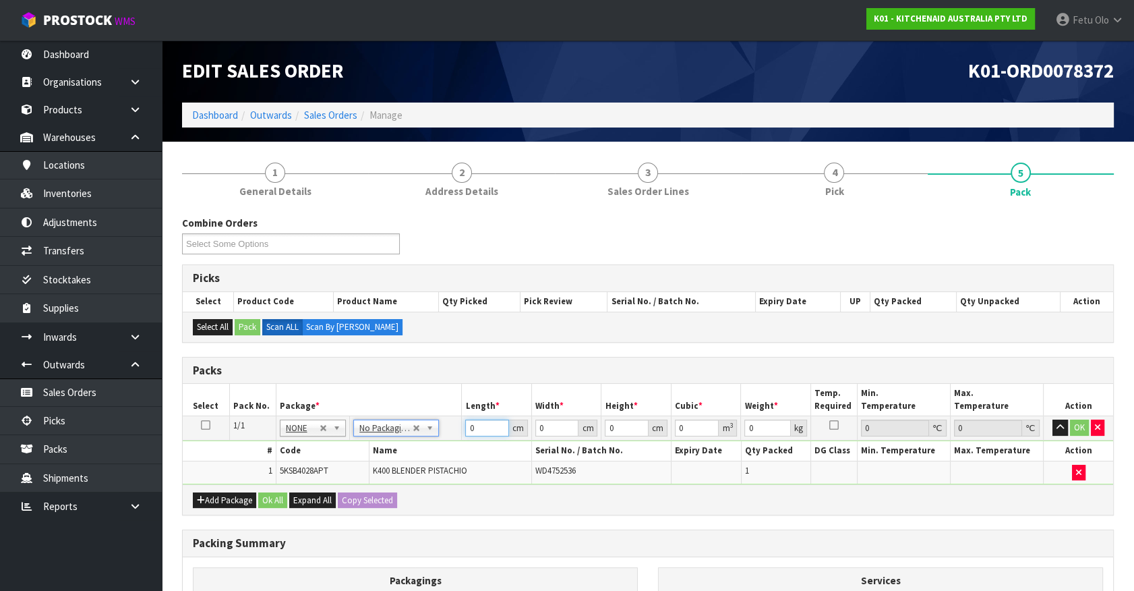
drag, startPoint x: 480, startPoint y: 426, endPoint x: 405, endPoint y: 448, distance: 78.1
click at [405, 448] on tbody "1/1 NONE 007-001 007-002 007-004 007-009 007-013 007-014 007-015 007-017 007-01…" at bounding box center [648, 450] width 931 height 68
click button "OK" at bounding box center [1079, 427] width 19 height 16
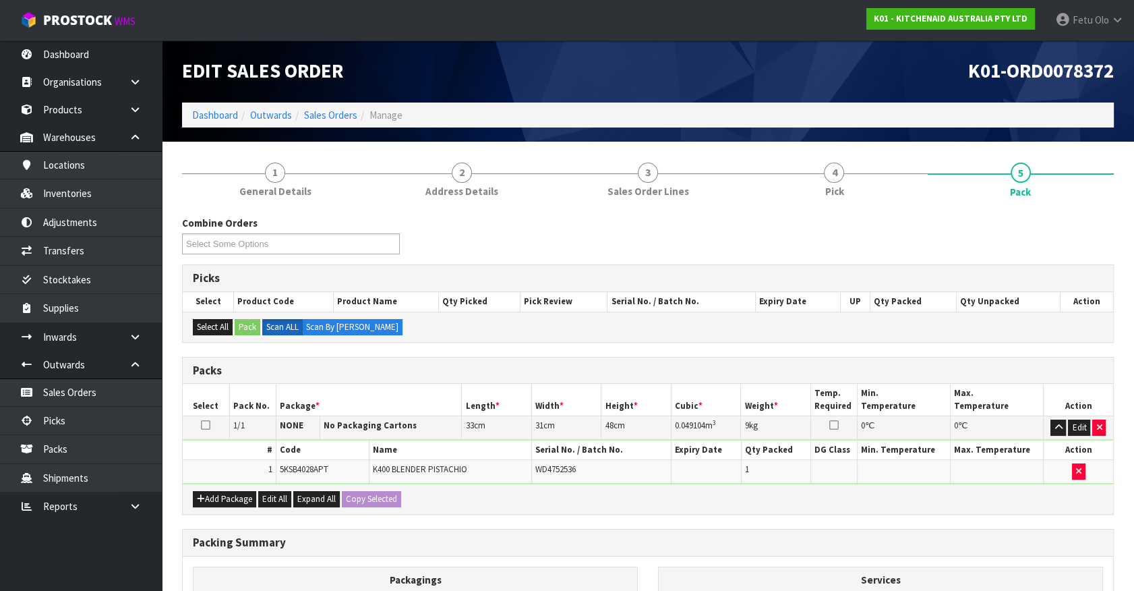
scroll to position [176, 0]
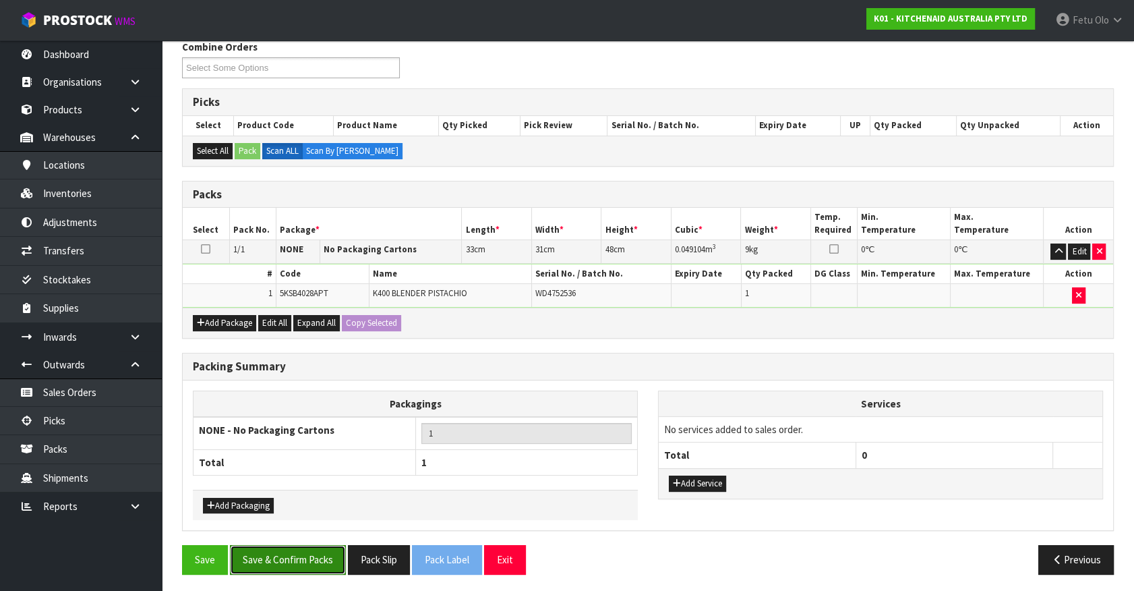
click at [297, 546] on button "Save & Confirm Packs" at bounding box center [288, 559] width 116 height 29
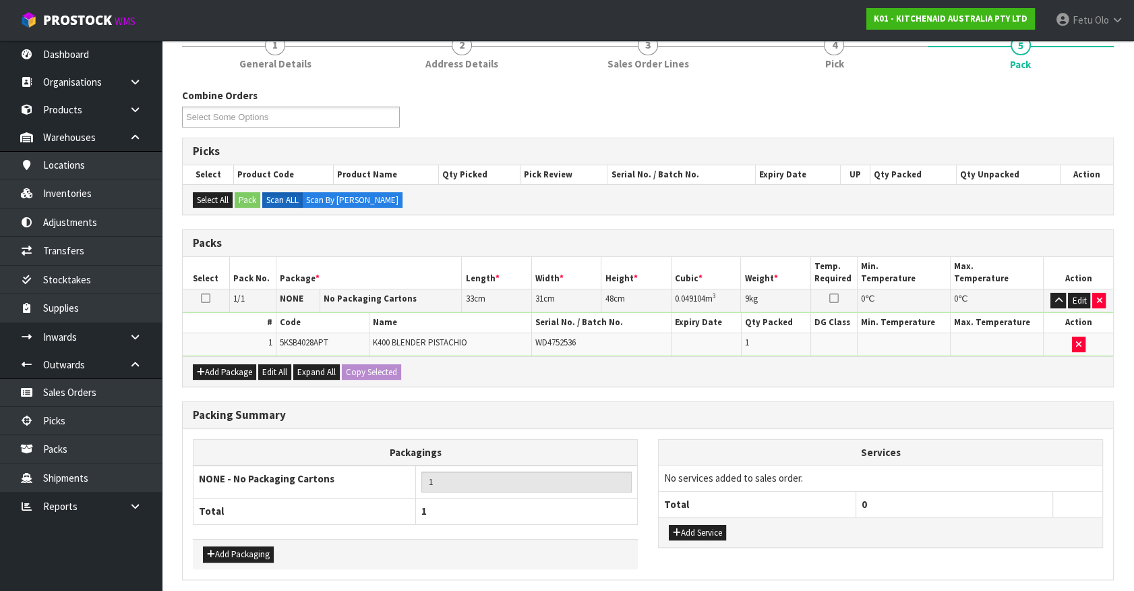
scroll to position [0, 0]
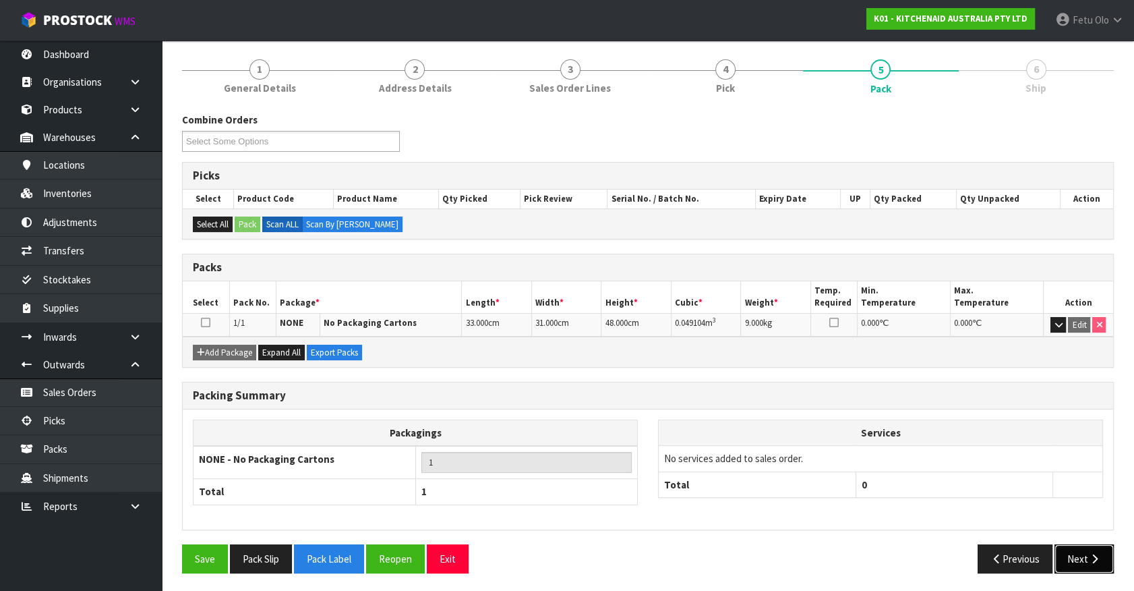
click at [1085, 544] on button "Next" at bounding box center [1084, 558] width 59 height 29
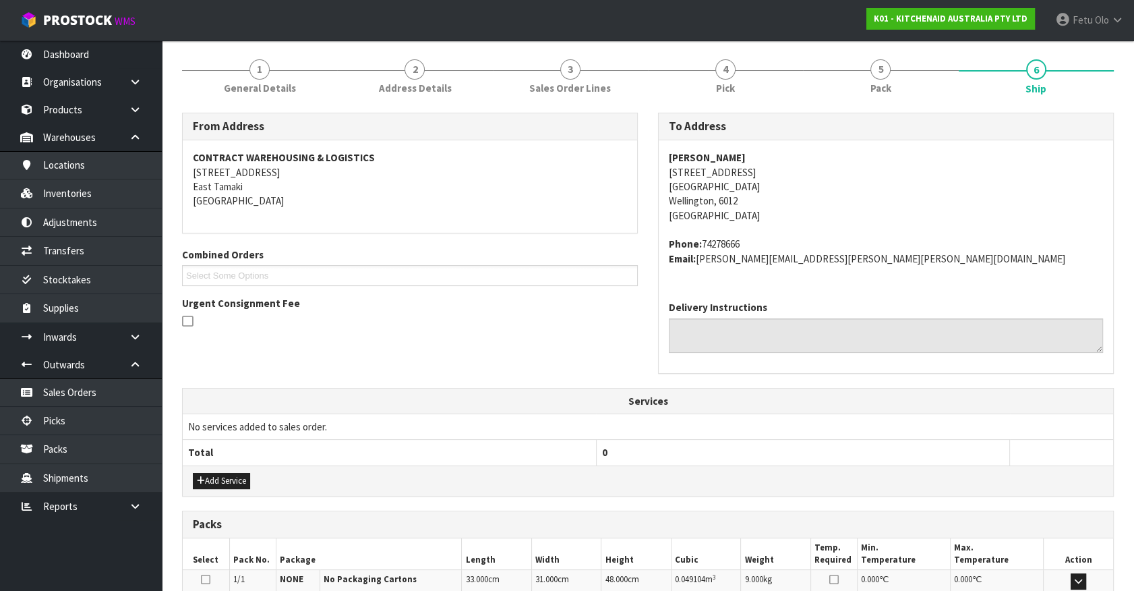
scroll to position [328, 0]
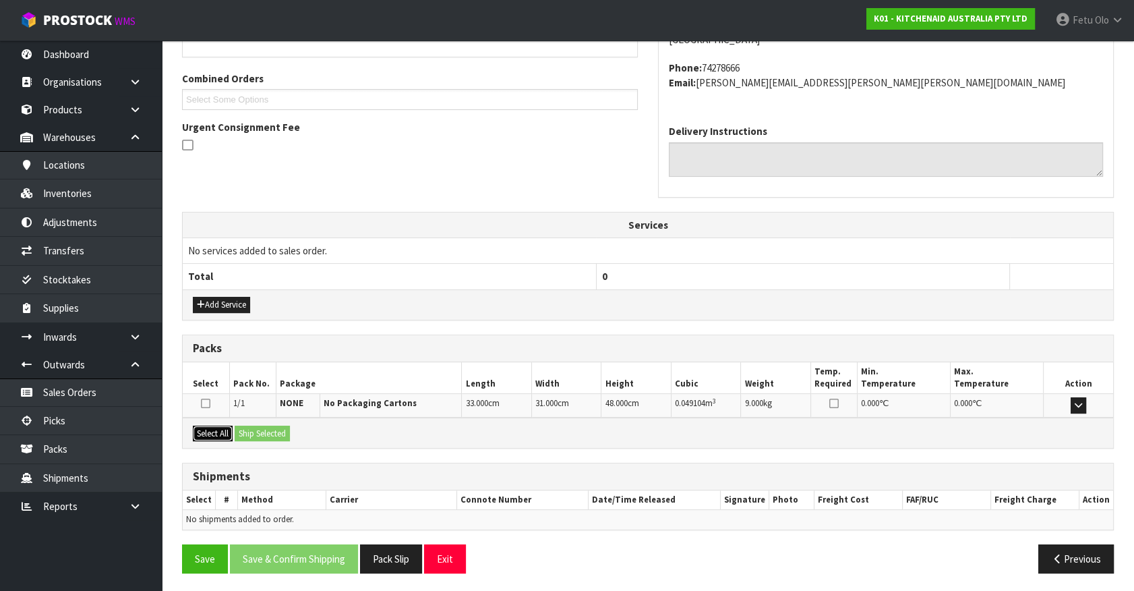
drag, startPoint x: 218, startPoint y: 428, endPoint x: 229, endPoint y: 427, distance: 10.9
click at [218, 428] on button "Select All" at bounding box center [213, 434] width 40 height 16
click at [250, 426] on button "Ship Selected" at bounding box center [262, 434] width 55 height 16
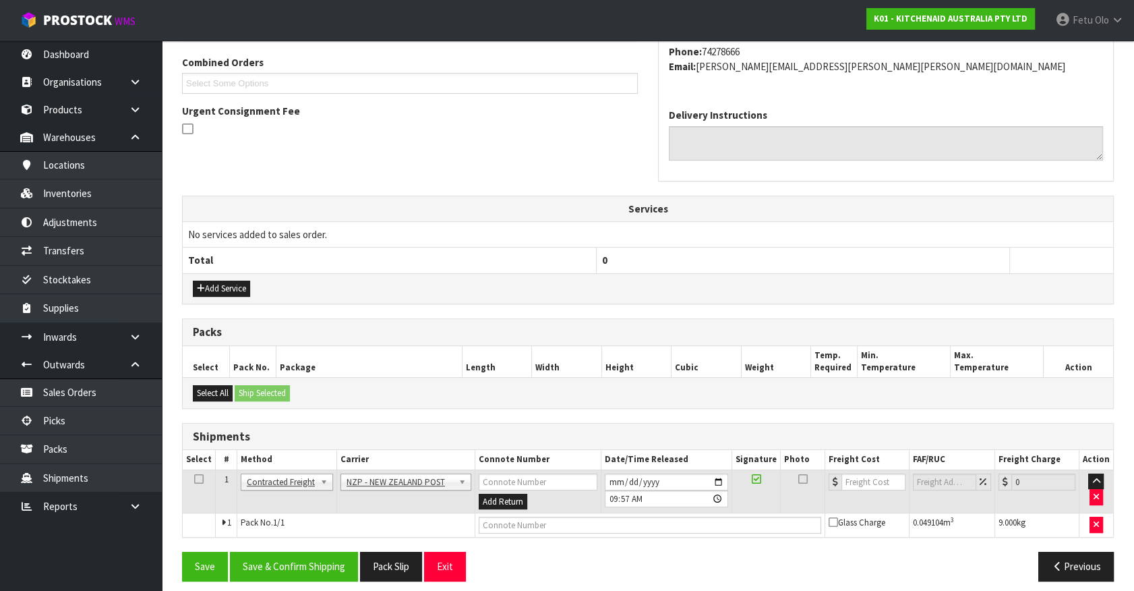
scroll to position [351, 0]
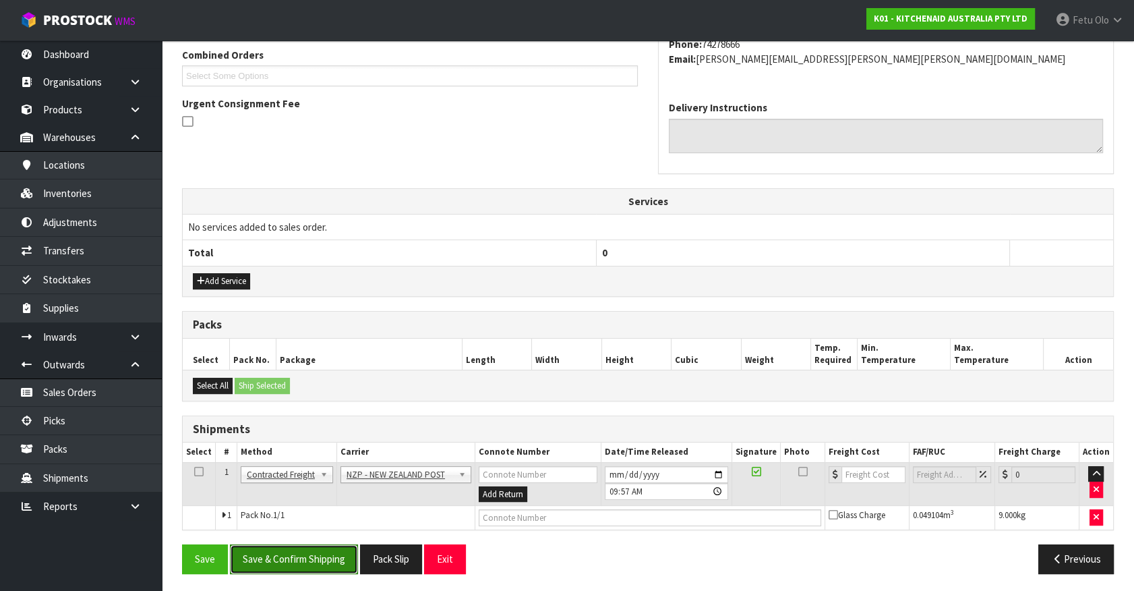
click at [305, 560] on button "Save & Confirm Shipping" at bounding box center [294, 558] width 128 height 29
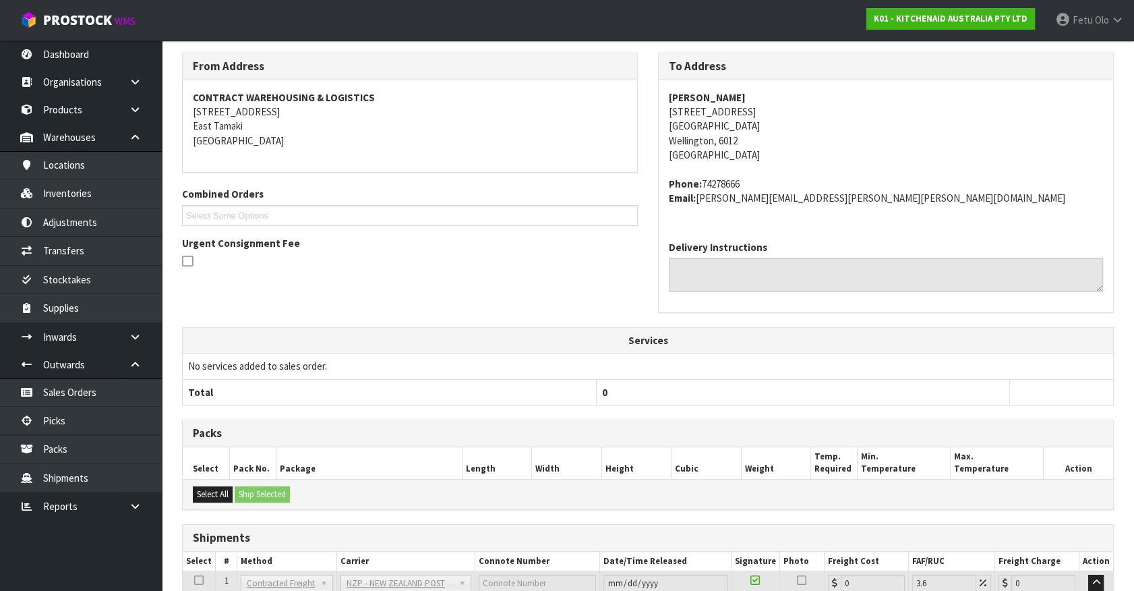
scroll to position [332, 0]
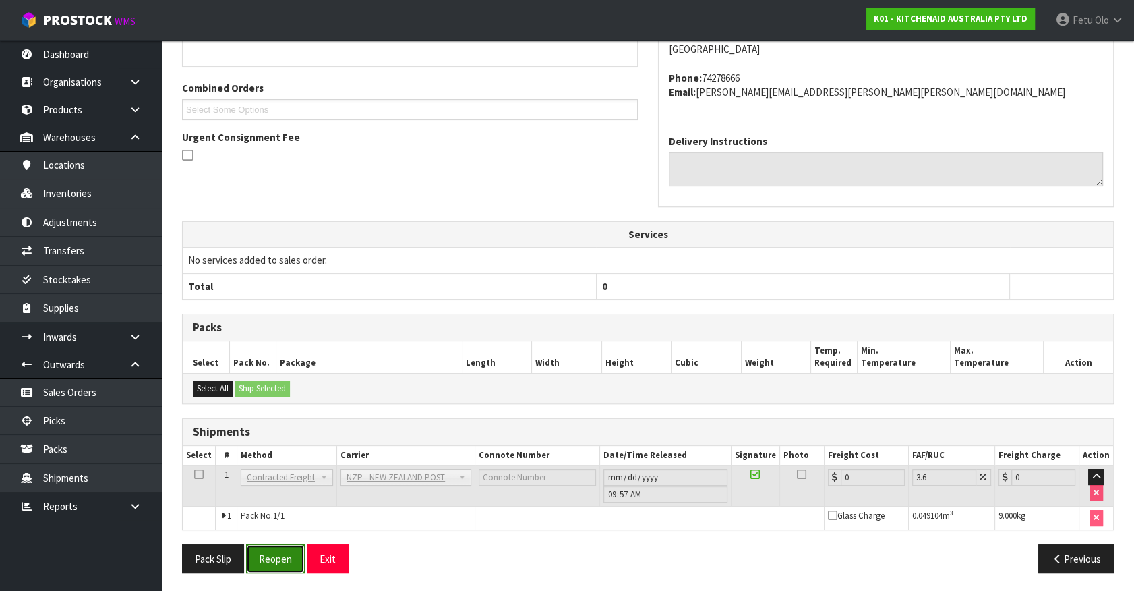
click at [287, 552] on button "Reopen" at bounding box center [275, 558] width 59 height 29
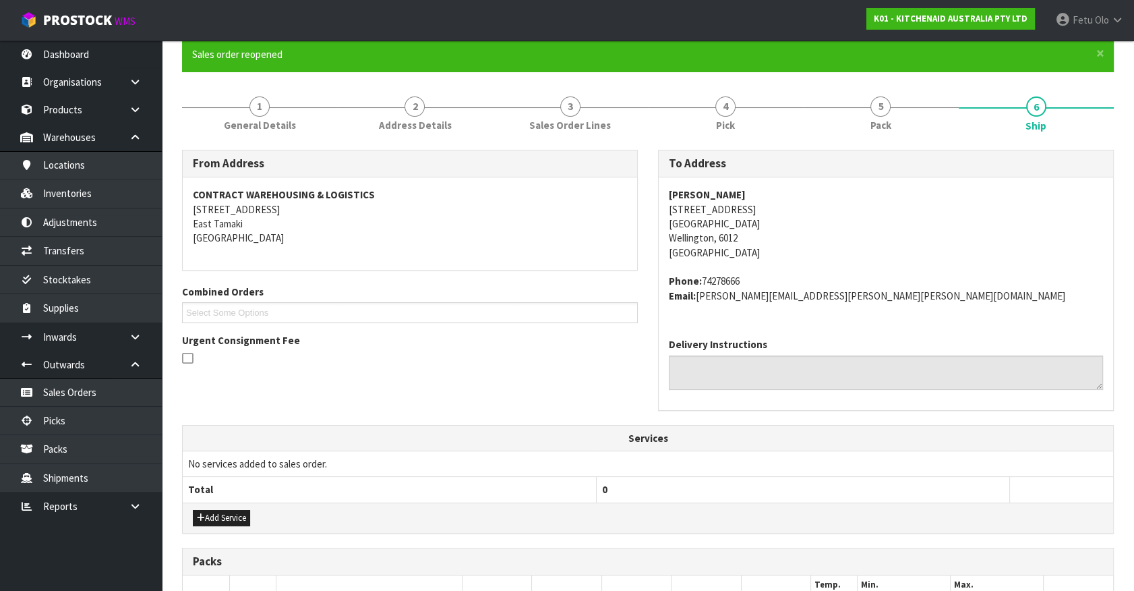
scroll to position [364, 0]
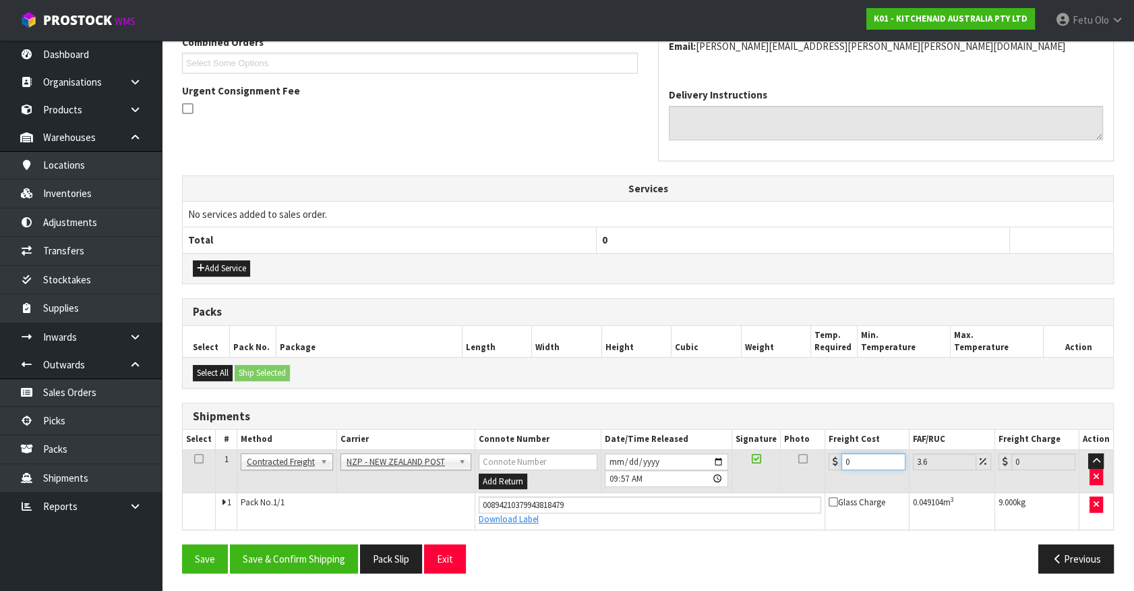
click at [866, 453] on input "0" at bounding box center [874, 461] width 64 height 17
drag, startPoint x: 854, startPoint y: 458, endPoint x: 819, endPoint y: 473, distance: 38.1
click at [819, 473] on tr "1 Client Local Pickup Customer Local Pickup Company Freight Contracted Freight …" at bounding box center [648, 471] width 931 height 44
click at [337, 560] on button "Save & Confirm Shipping" at bounding box center [294, 558] width 128 height 29
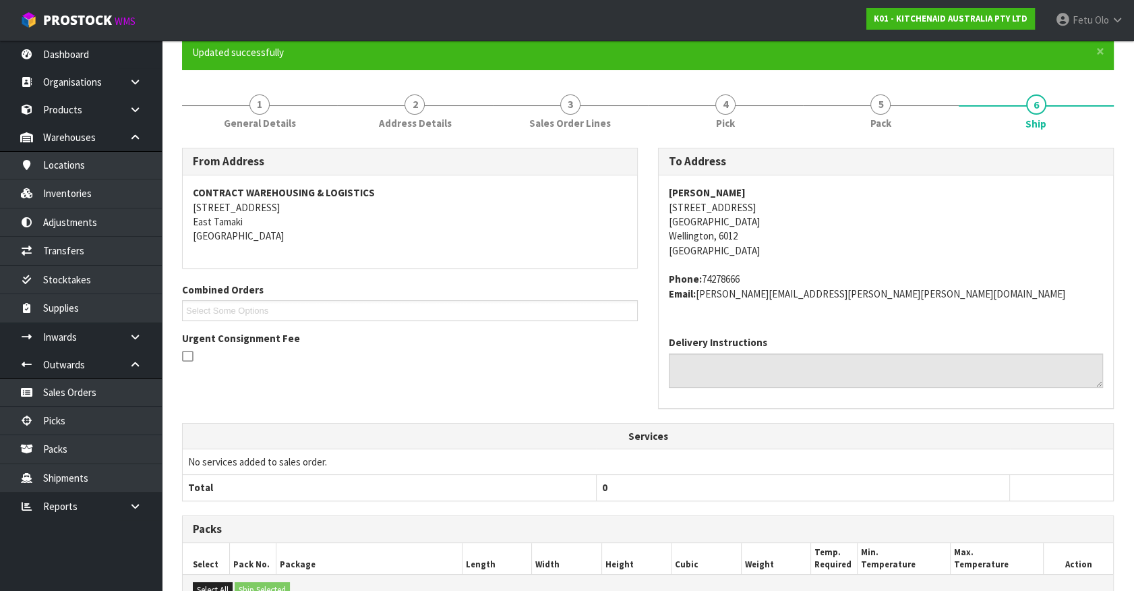
scroll to position [327, 0]
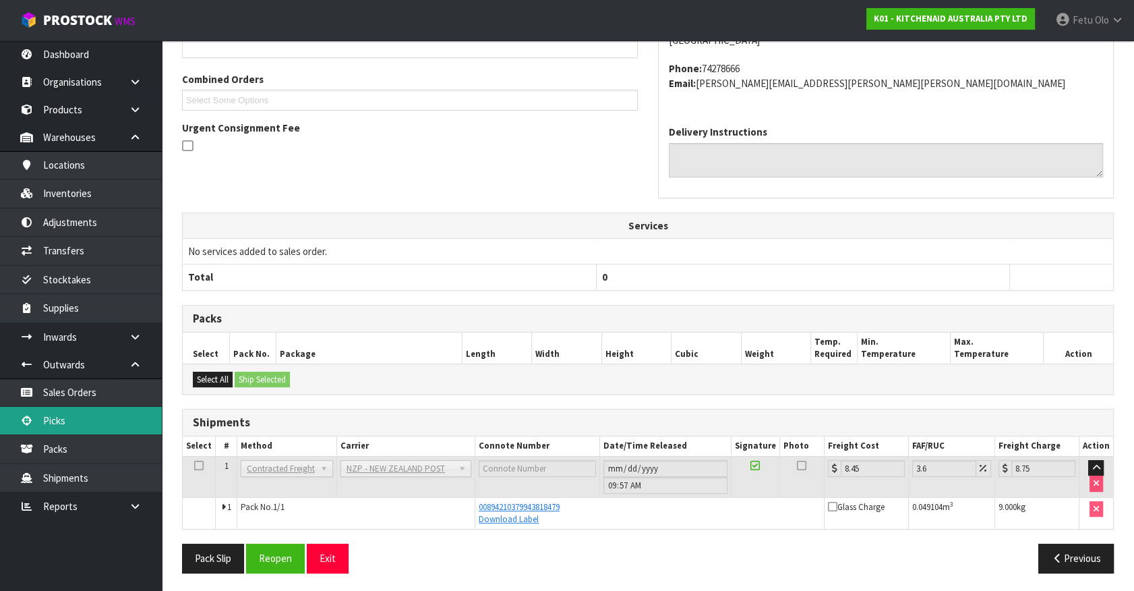
drag, startPoint x: 70, startPoint y: 413, endPoint x: 81, endPoint y: 412, distance: 10.8
click at [70, 413] on link "Picks" at bounding box center [81, 421] width 162 height 28
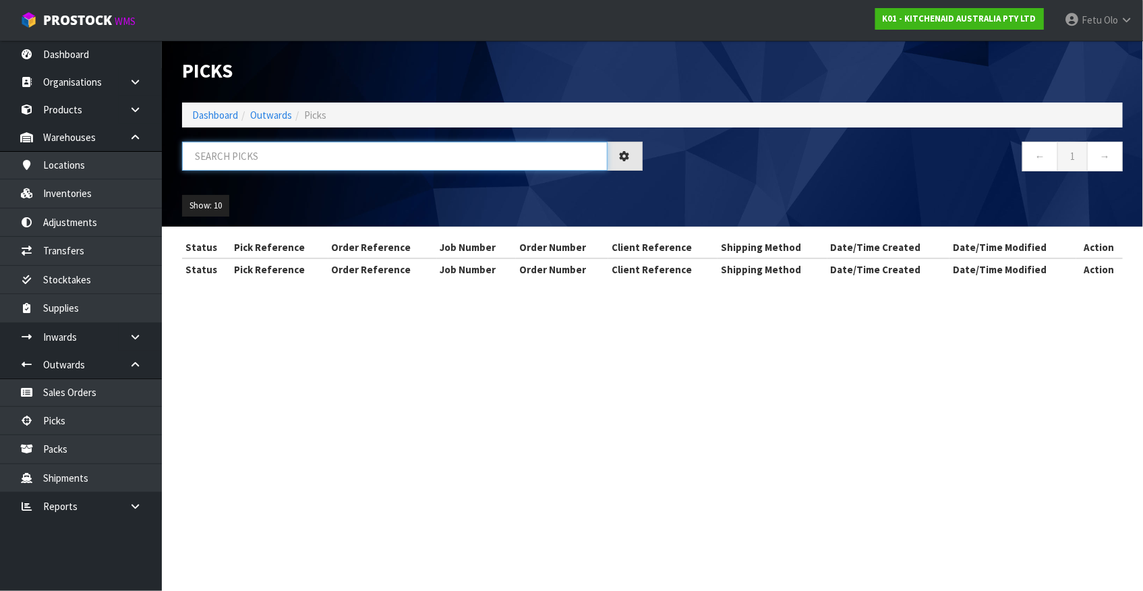
click at [374, 155] on input "text" at bounding box center [395, 156] width 426 height 29
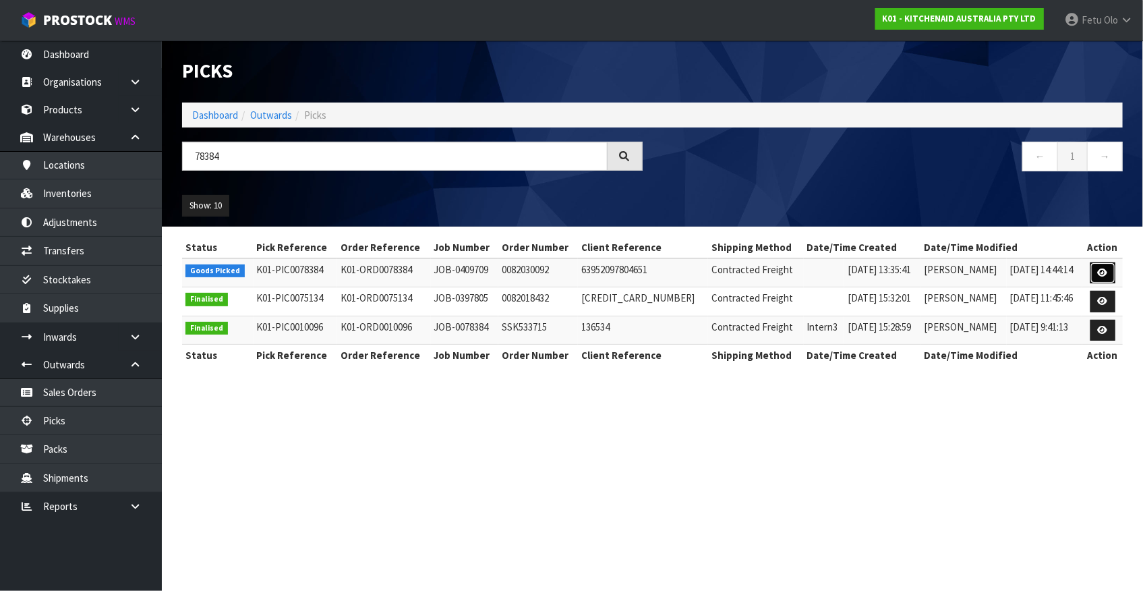
click at [1106, 263] on link at bounding box center [1102, 273] width 25 height 22
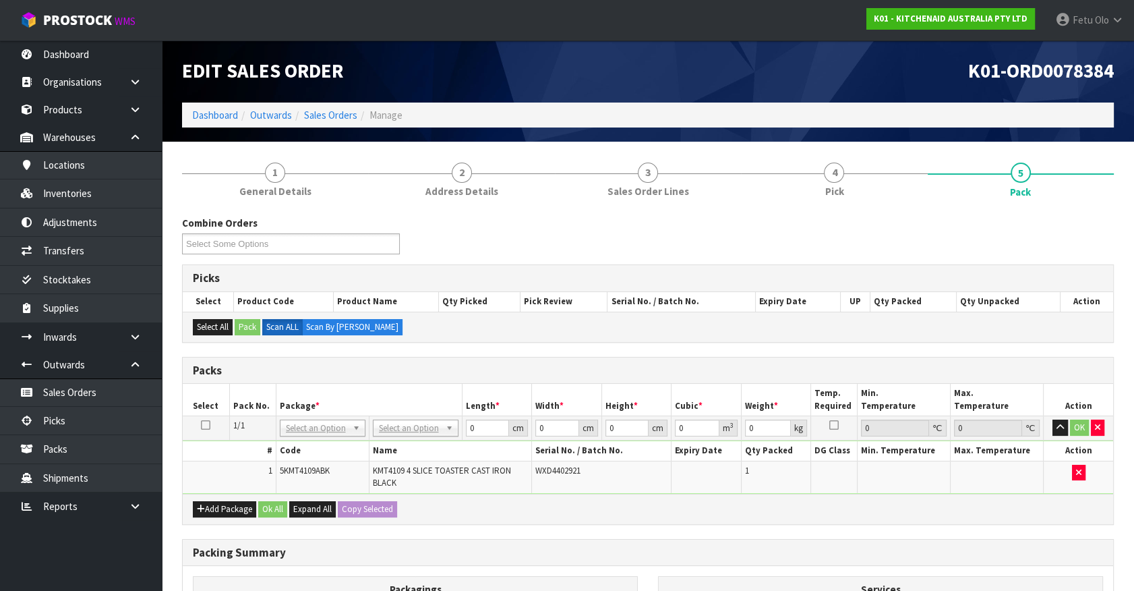
drag, startPoint x: 23, startPoint y: 556, endPoint x: 247, endPoint y: 584, distance: 225.6
click at [23, 556] on ul "Dashboard Organisations Clients Consignees Carriers Products Categories Serial …" at bounding box center [81, 315] width 162 height 550
drag, startPoint x: 336, startPoint y: 434, endPoint x: 320, endPoint y: 450, distance: 22.9
click at [318, 445] on input "text" at bounding box center [322, 446] width 79 height 17
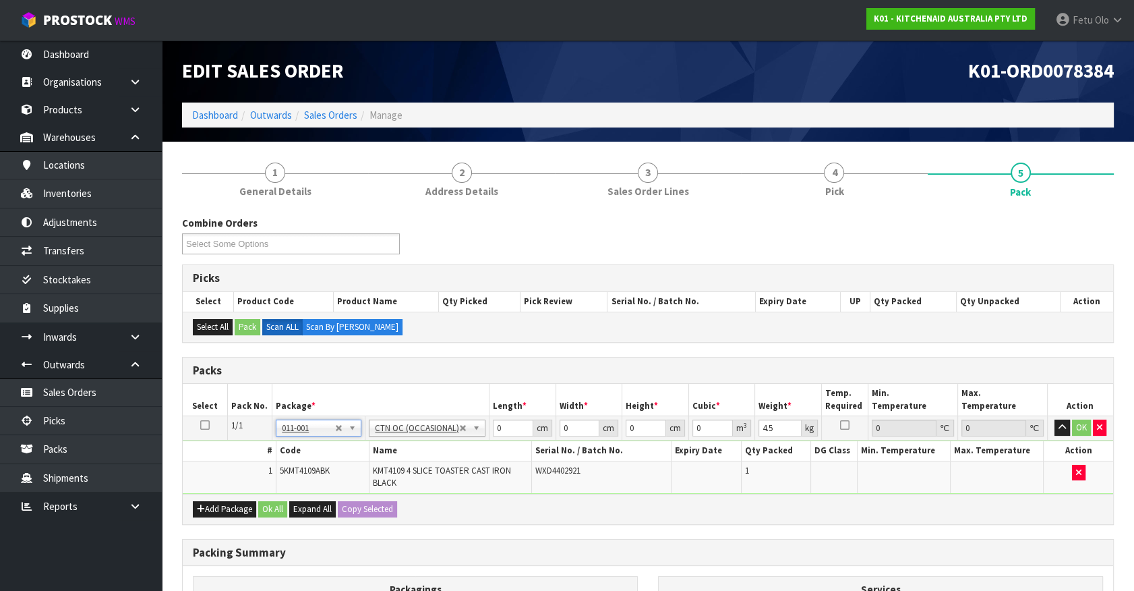
drag, startPoint x: 415, startPoint y: 447, endPoint x: 401, endPoint y: 452, distance: 14.9
drag, startPoint x: 401, startPoint y: 452, endPoint x: 501, endPoint y: 481, distance: 104.6
click at [523, 540] on div "Packing Summary" at bounding box center [648, 553] width 931 height 27
drag, startPoint x: 503, startPoint y: 424, endPoint x: 453, endPoint y: 434, distance: 51.6
click at [453, 434] on tr "1/1 NONE 007-001 007-002 007-004 007-009 007-013 007-014 007-015 007-017 007-01…" at bounding box center [648, 428] width 931 height 24
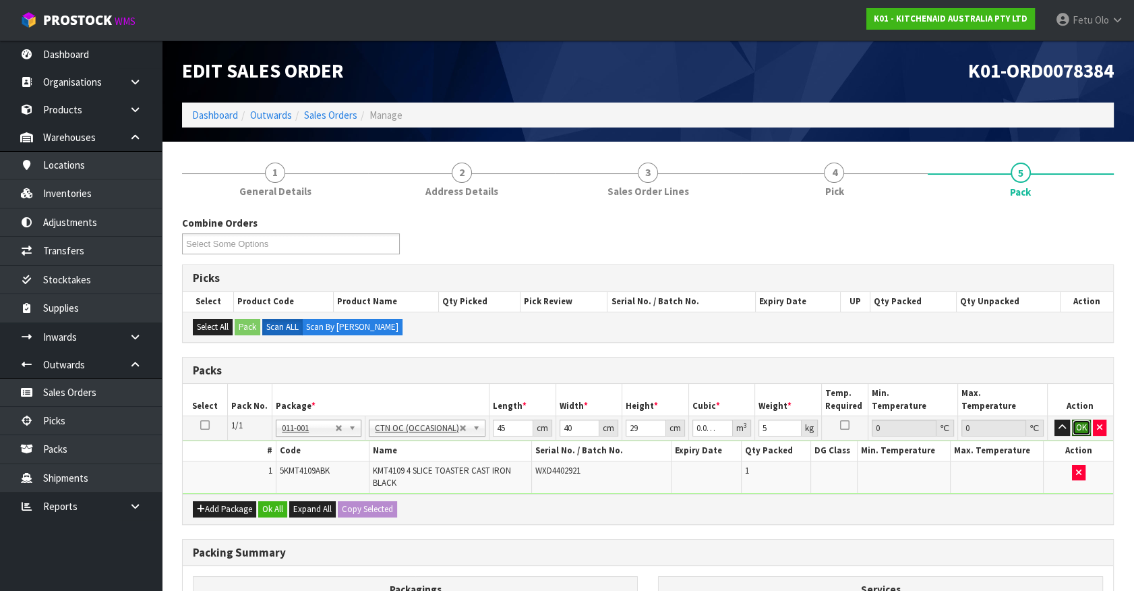
click button "OK" at bounding box center [1081, 427] width 19 height 16
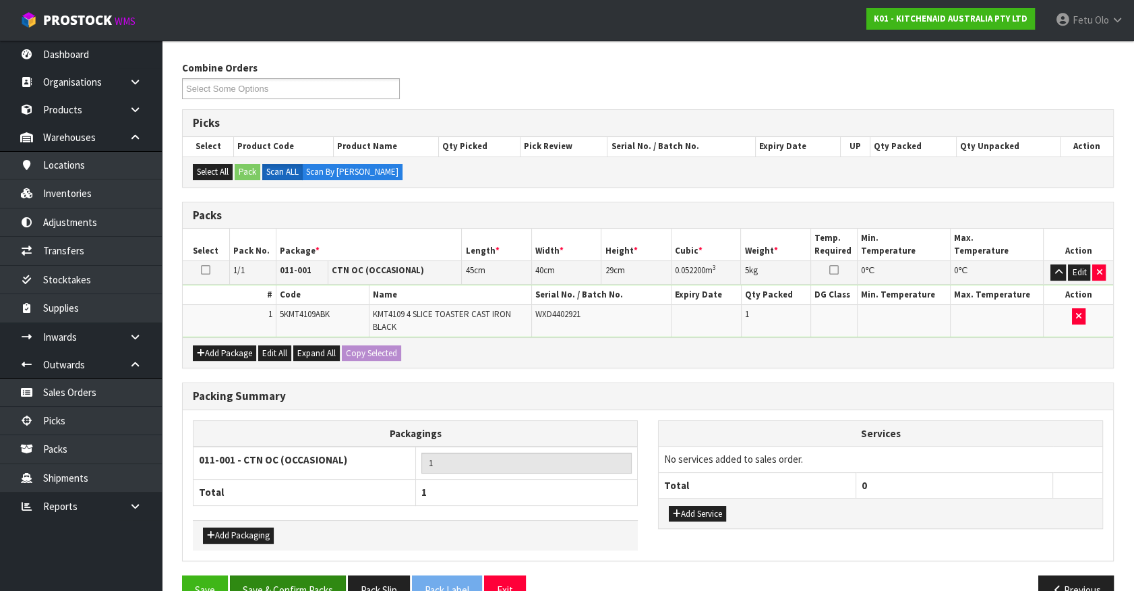
scroll to position [185, 0]
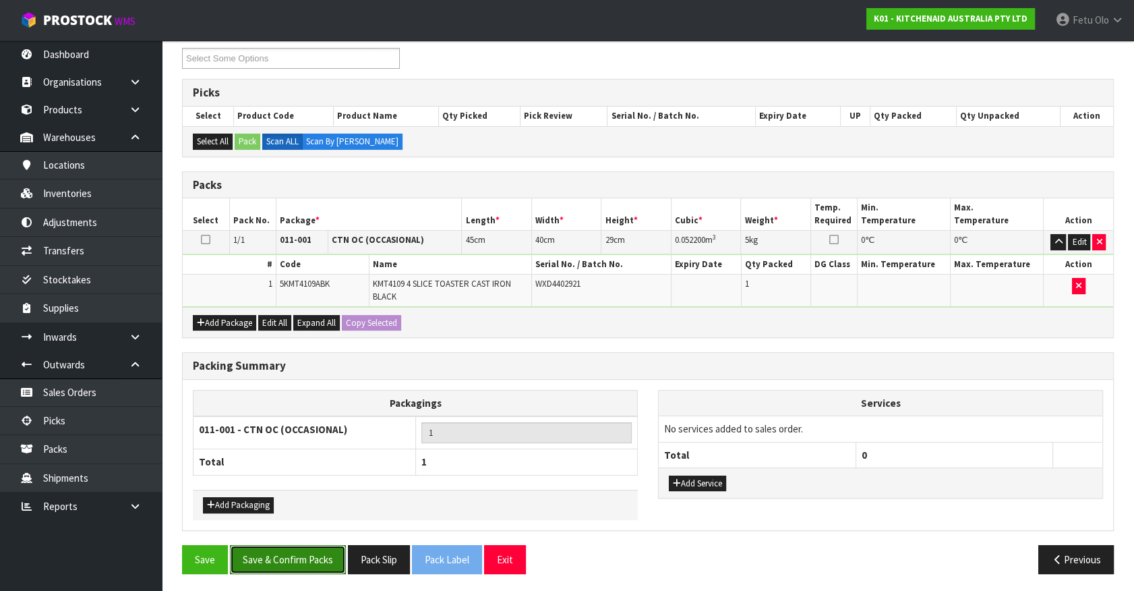
click at [297, 551] on button "Save & Confirm Packs" at bounding box center [288, 559] width 116 height 29
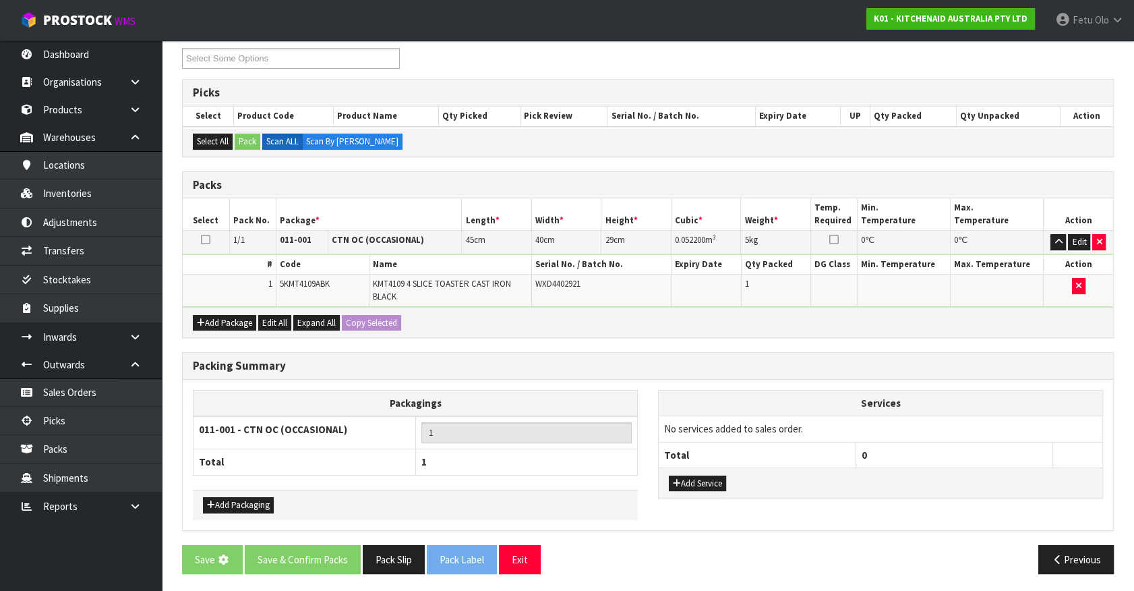
scroll to position [0, 0]
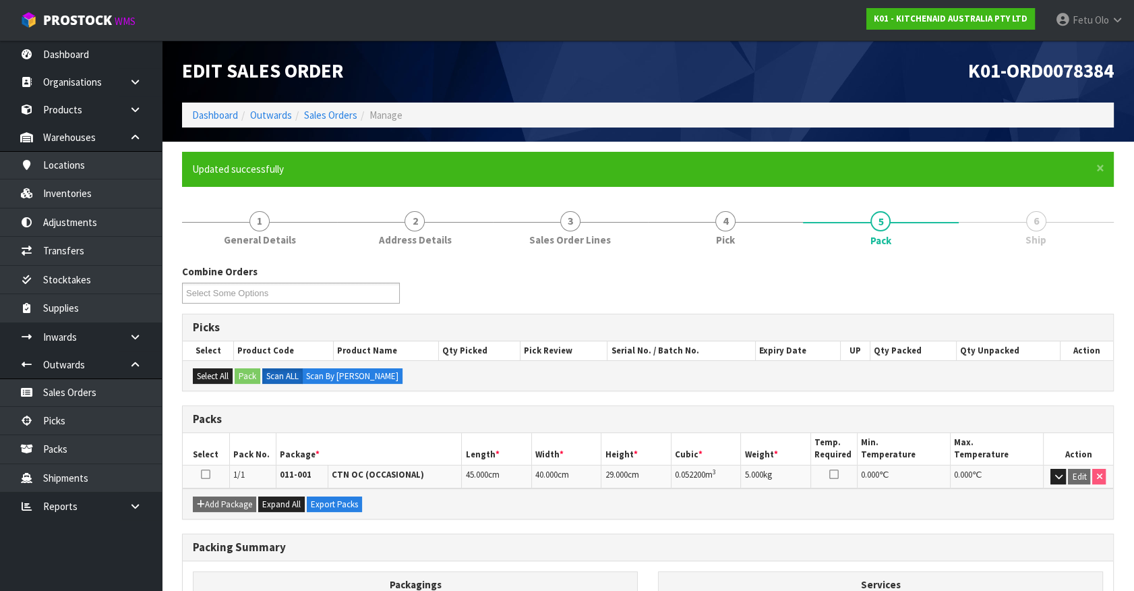
click at [1002, 528] on div "Combine Orders K01-ORD0078370 K01-ORD0078371 K01-ORD0078373 K01-ORD0078374 K01-…" at bounding box center [648, 499] width 932 height 471
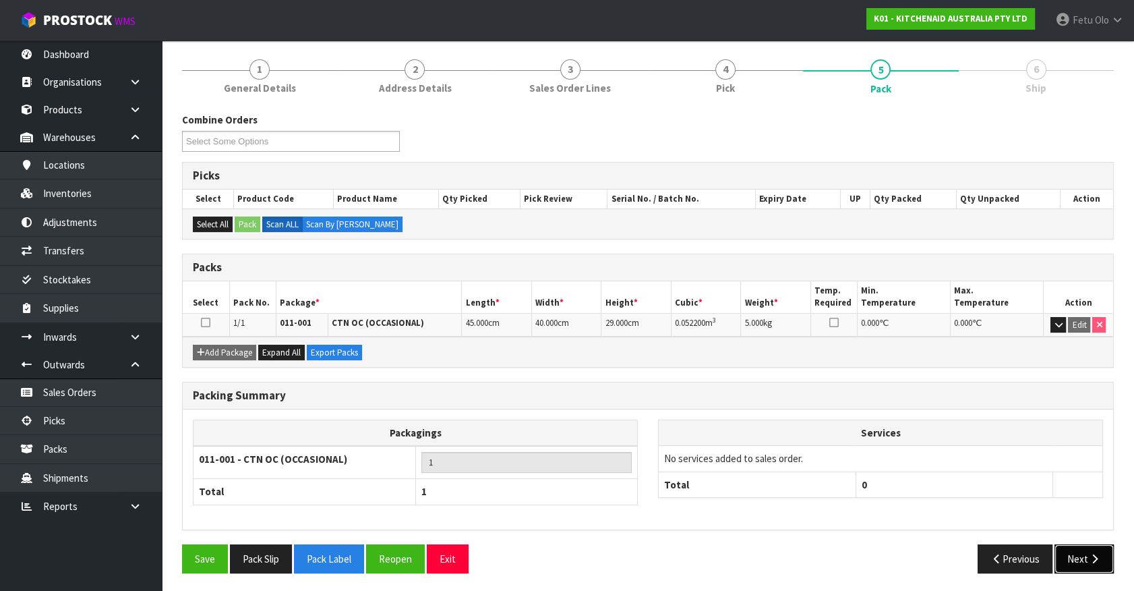
click at [1094, 563] on button "Next" at bounding box center [1084, 558] width 59 height 29
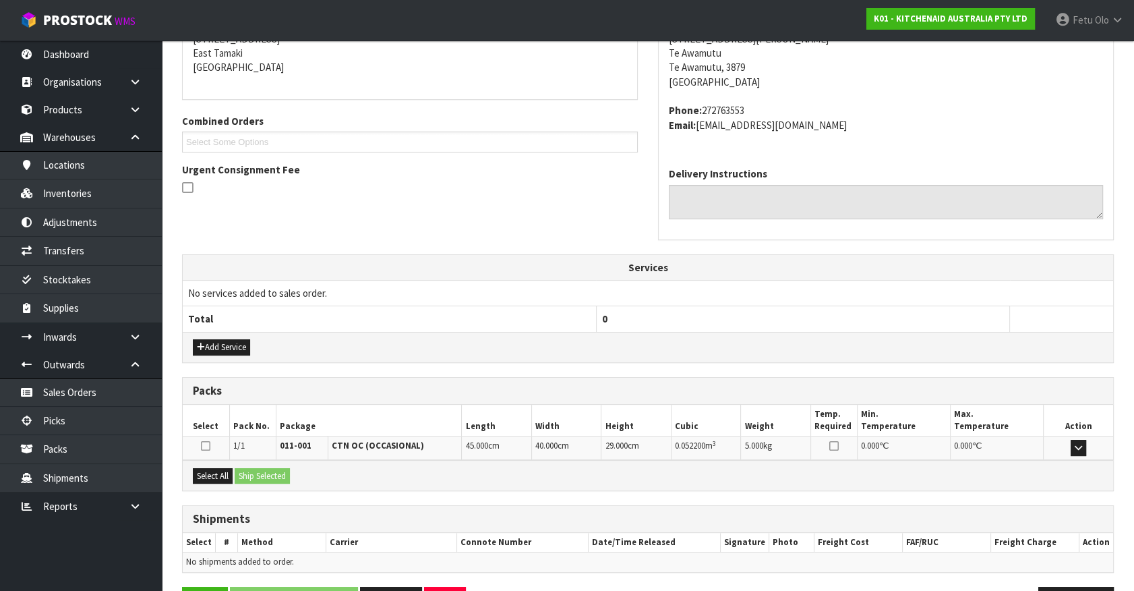
scroll to position [328, 0]
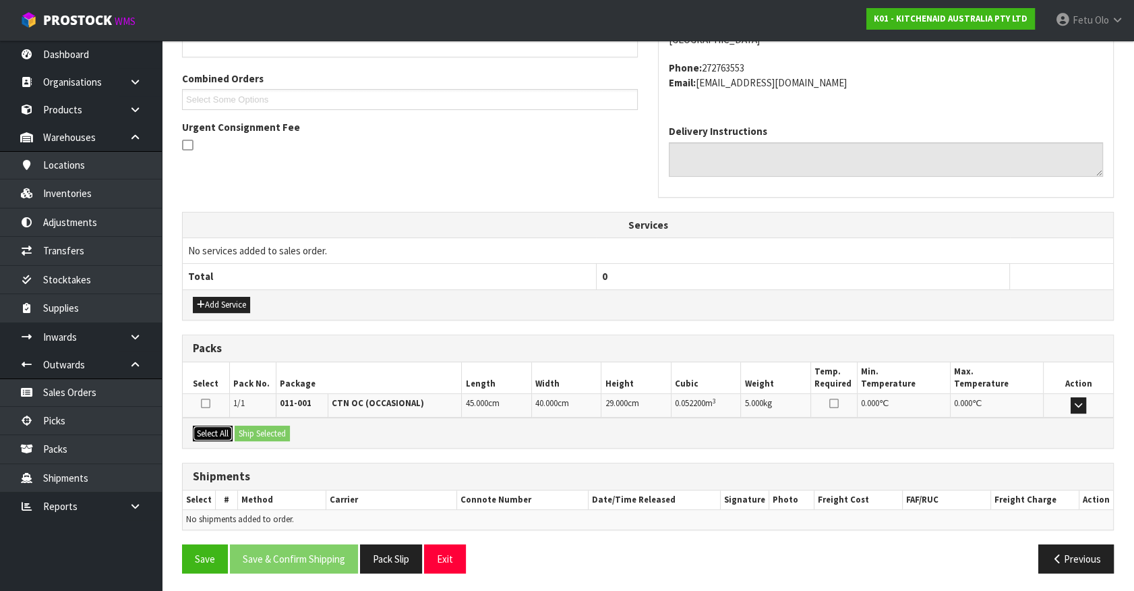
click at [207, 429] on button "Select All" at bounding box center [213, 434] width 40 height 16
click at [256, 429] on button "Ship Selected" at bounding box center [262, 434] width 55 height 16
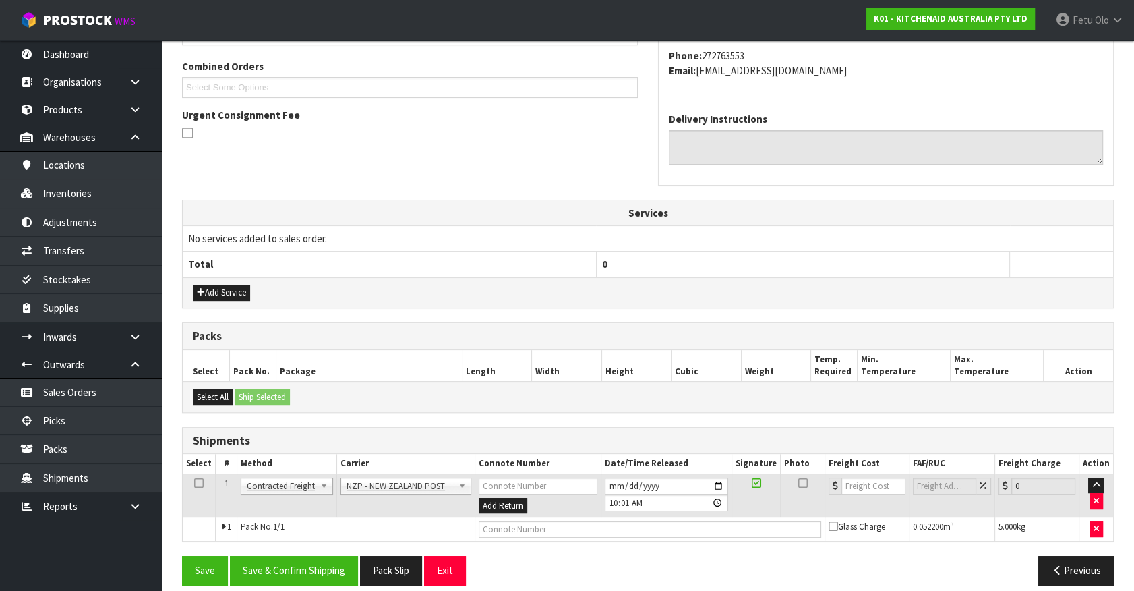
scroll to position [351, 0]
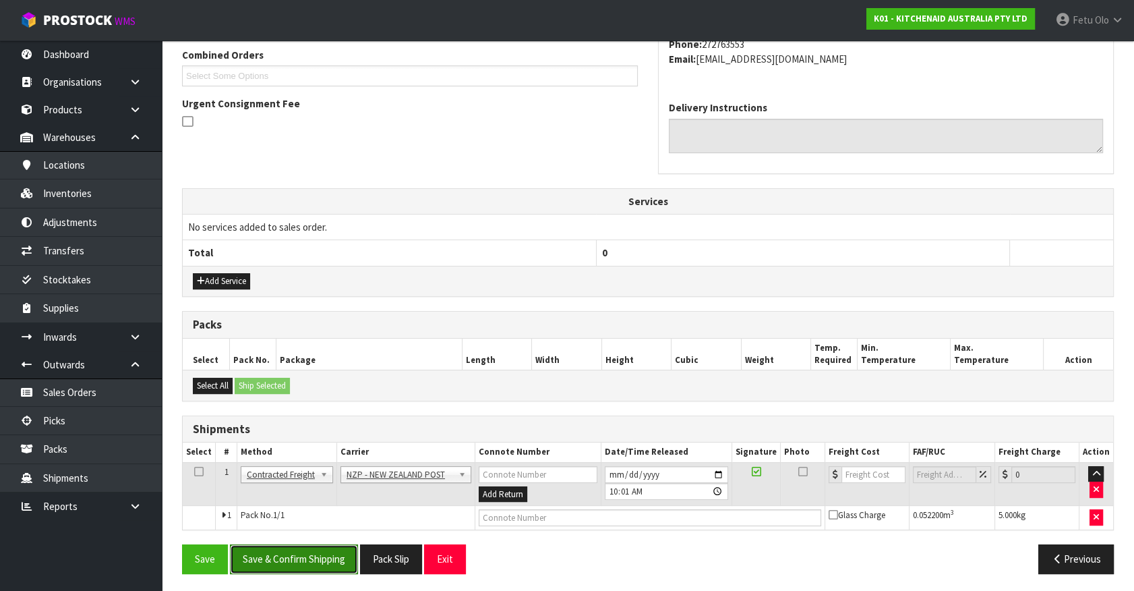
click at [301, 553] on button "Save & Confirm Shipping" at bounding box center [294, 558] width 128 height 29
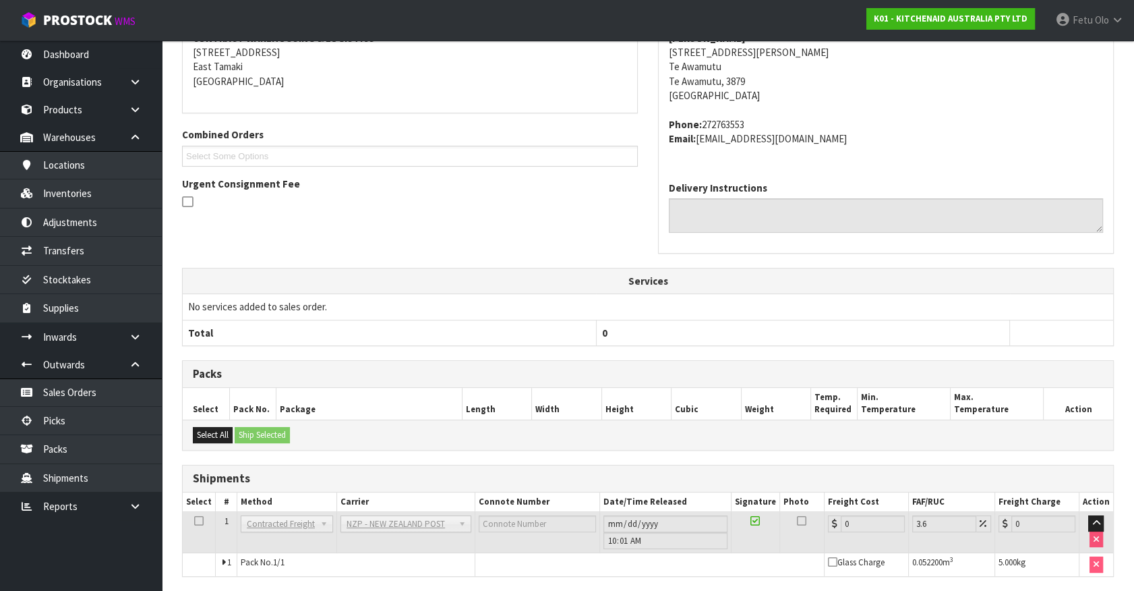
scroll to position [332, 0]
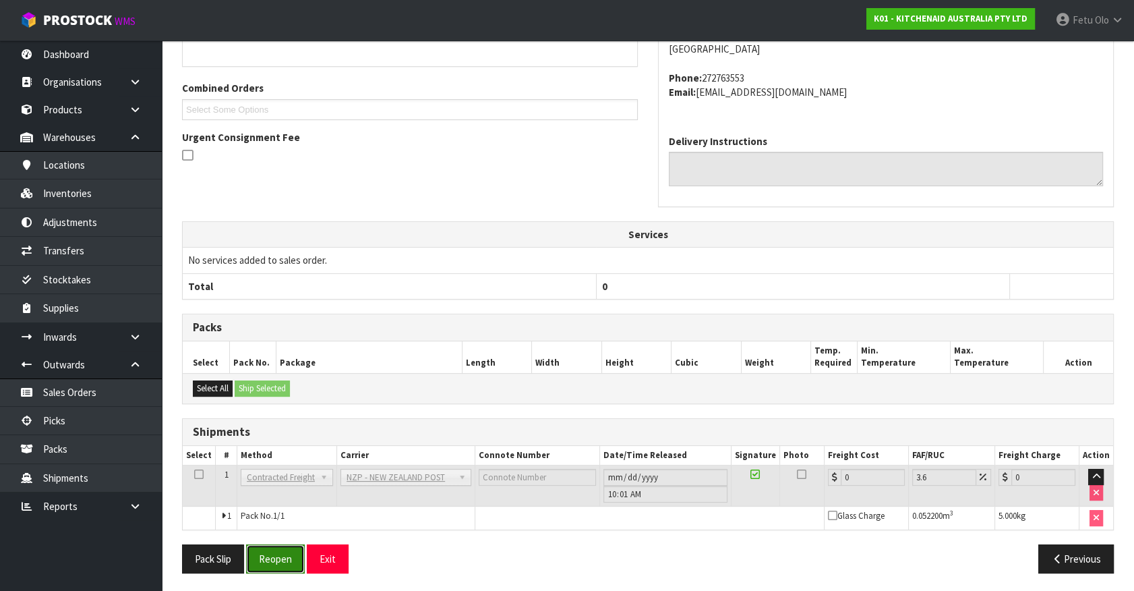
click at [280, 564] on button "Reopen" at bounding box center [275, 558] width 59 height 29
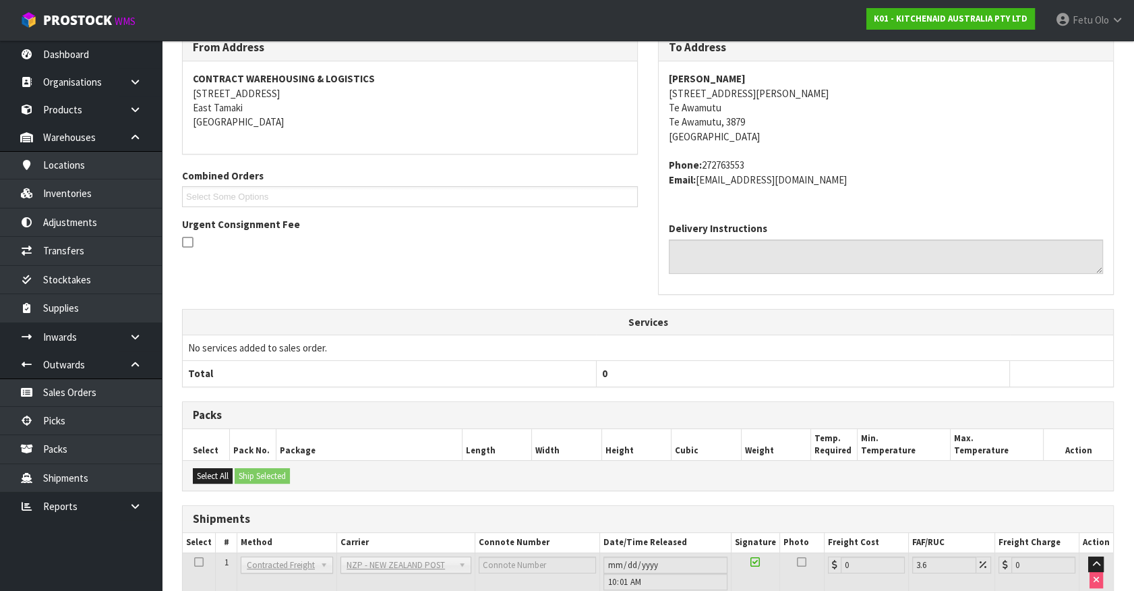
scroll to position [318, 0]
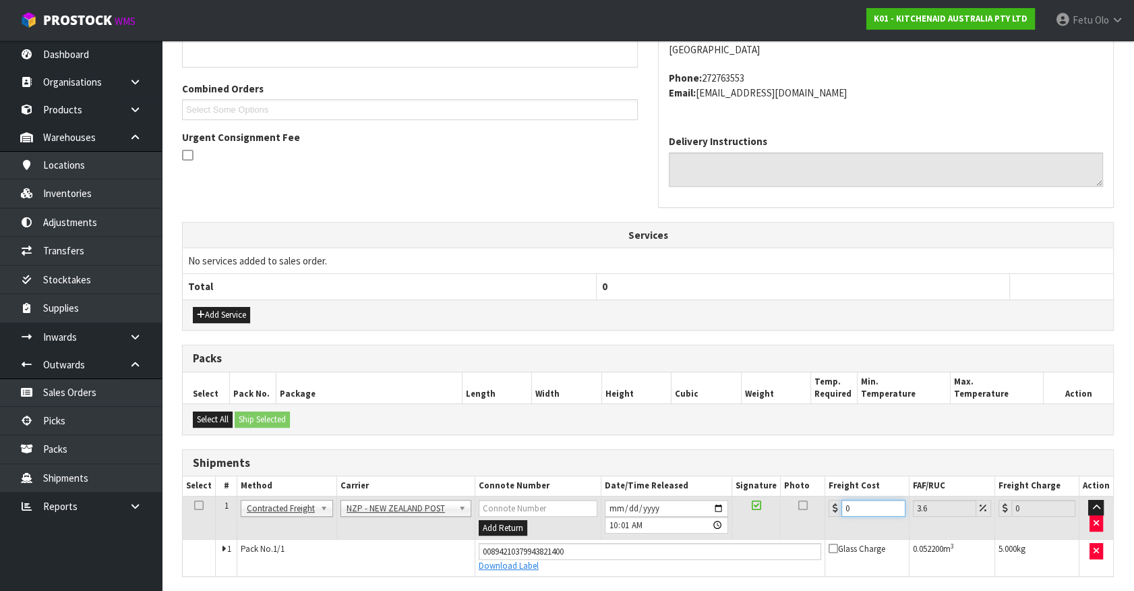
drag, startPoint x: 861, startPoint y: 512, endPoint x: 455, endPoint y: 543, distance: 407.2
click at [455, 543] on tbody "1 Client Local Pickup Customer Local Pickup Company Freight Contracted Freight …" at bounding box center [648, 536] width 931 height 80
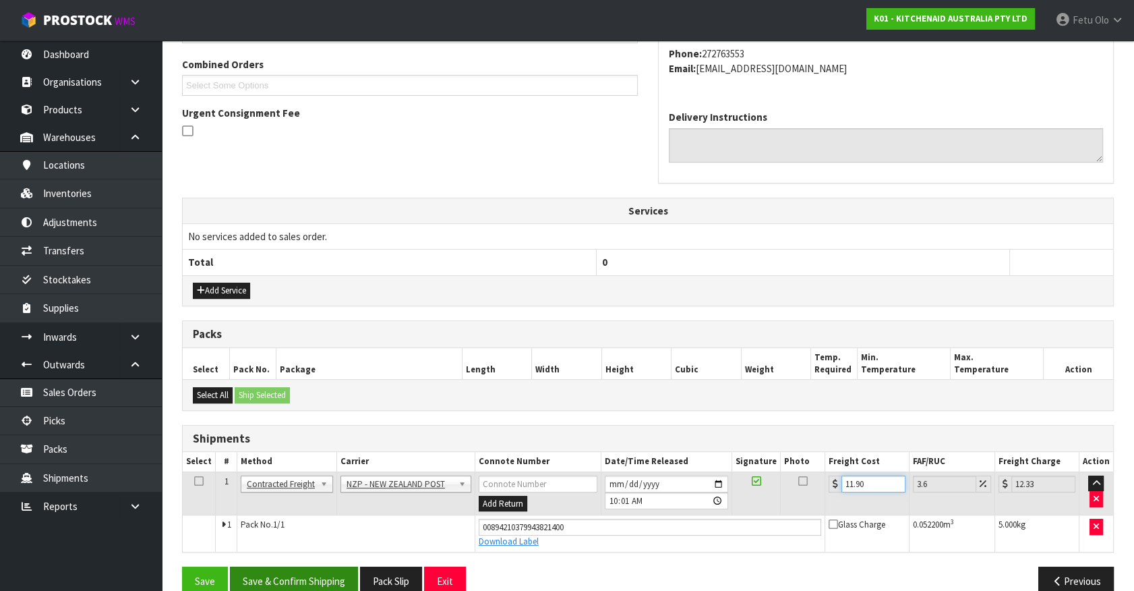
scroll to position [364, 0]
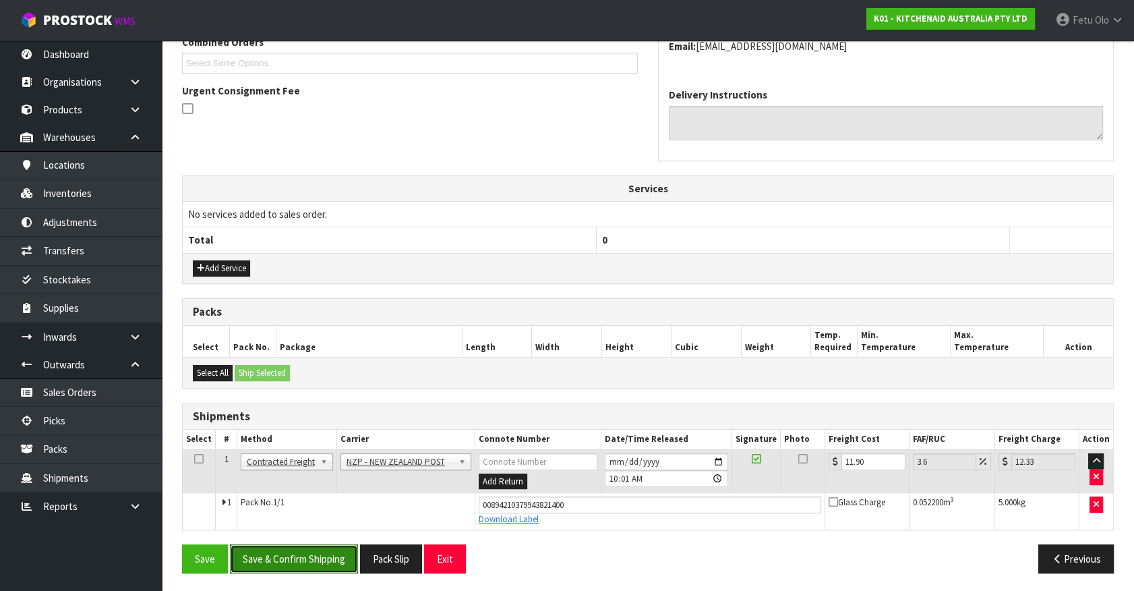
click at [329, 562] on button "Save & Confirm Shipping" at bounding box center [294, 558] width 128 height 29
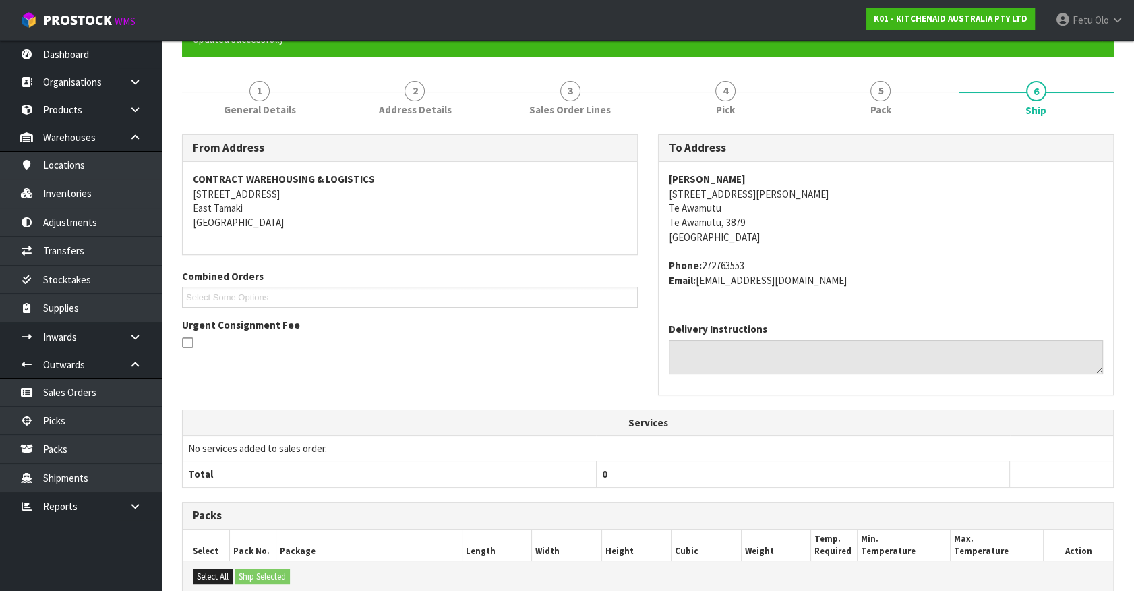
scroll to position [327, 0]
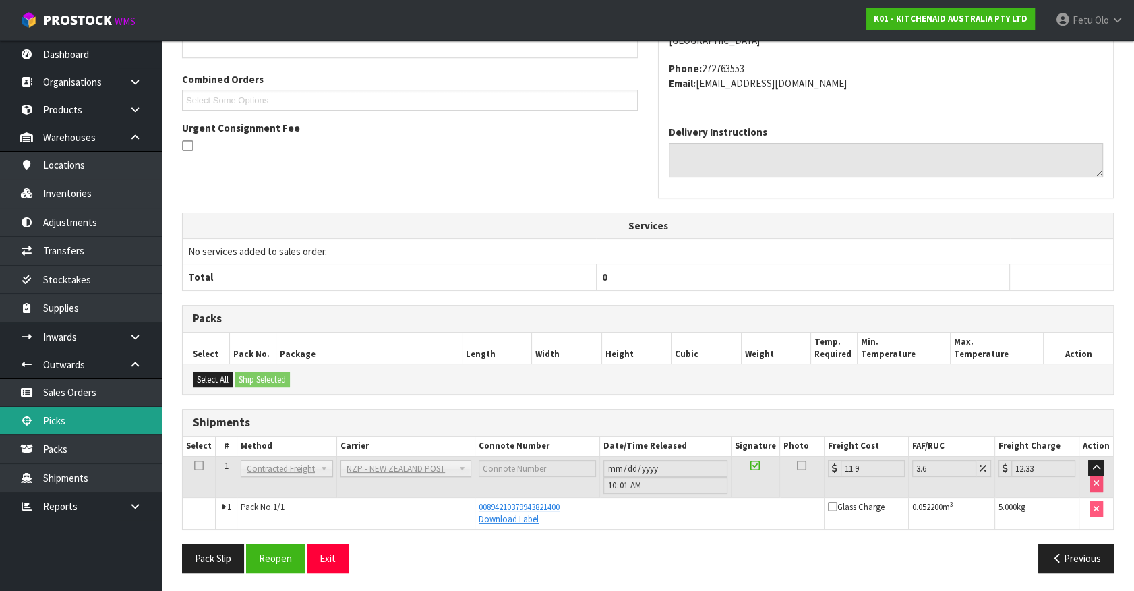
click at [104, 422] on link "Picks" at bounding box center [81, 421] width 162 height 28
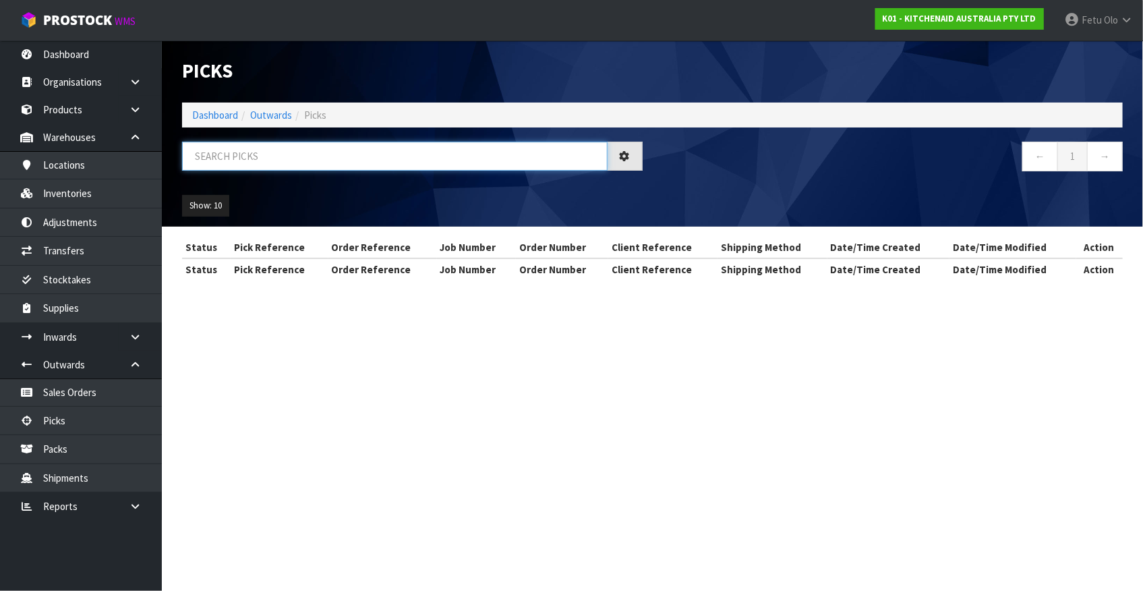
click at [391, 146] on input "text" at bounding box center [395, 156] width 426 height 29
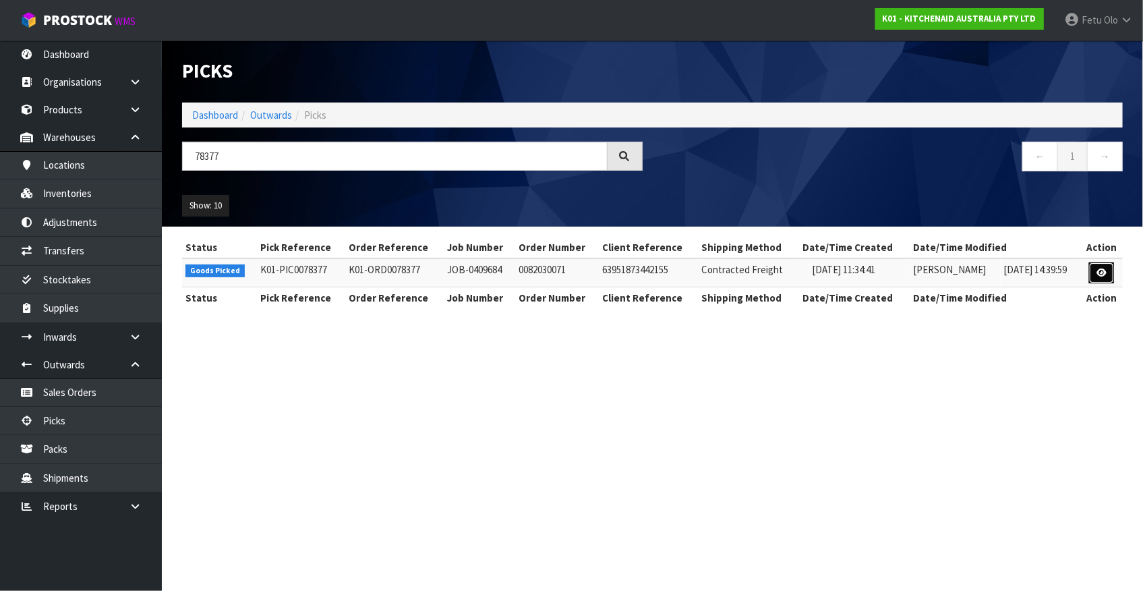
click at [1102, 276] on icon at bounding box center [1102, 272] width 10 height 9
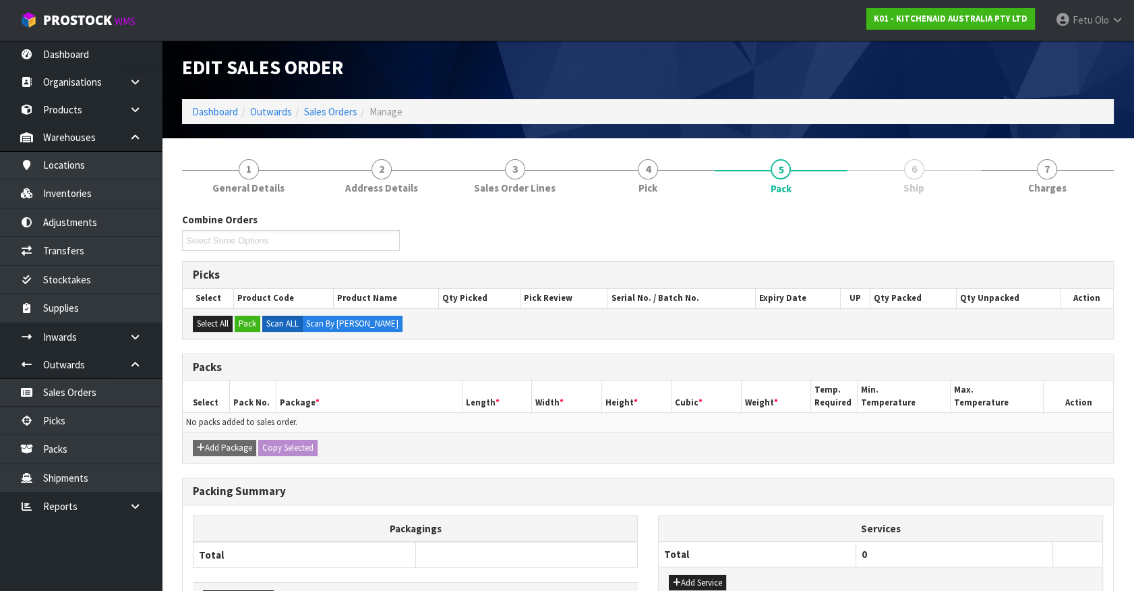
scroll to position [96, 0]
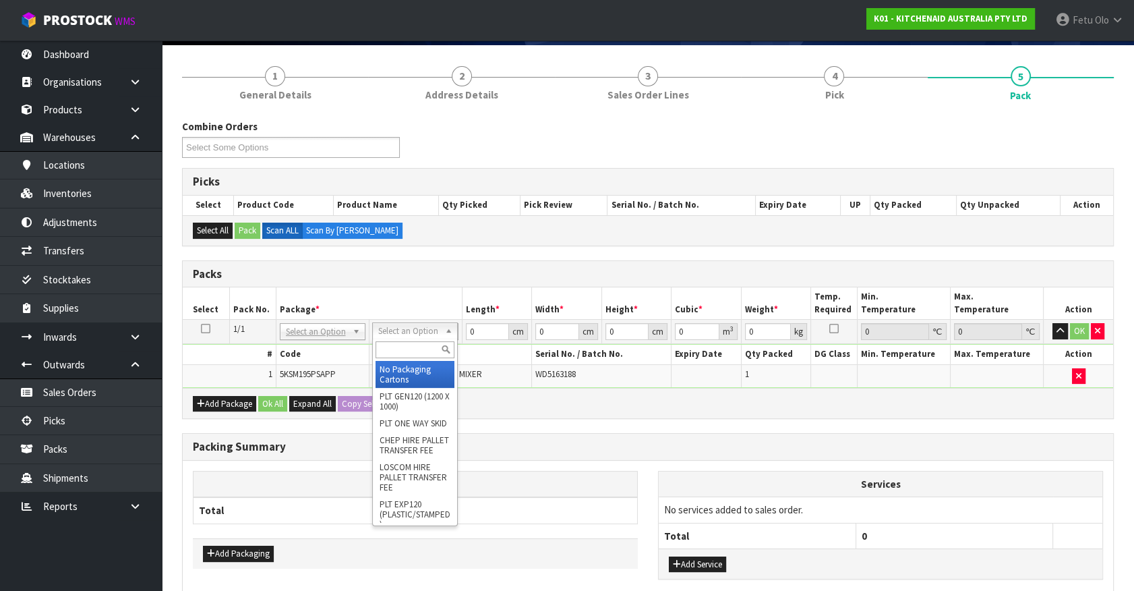
drag, startPoint x: 411, startPoint y: 330, endPoint x: 411, endPoint y: 365, distance: 35.1
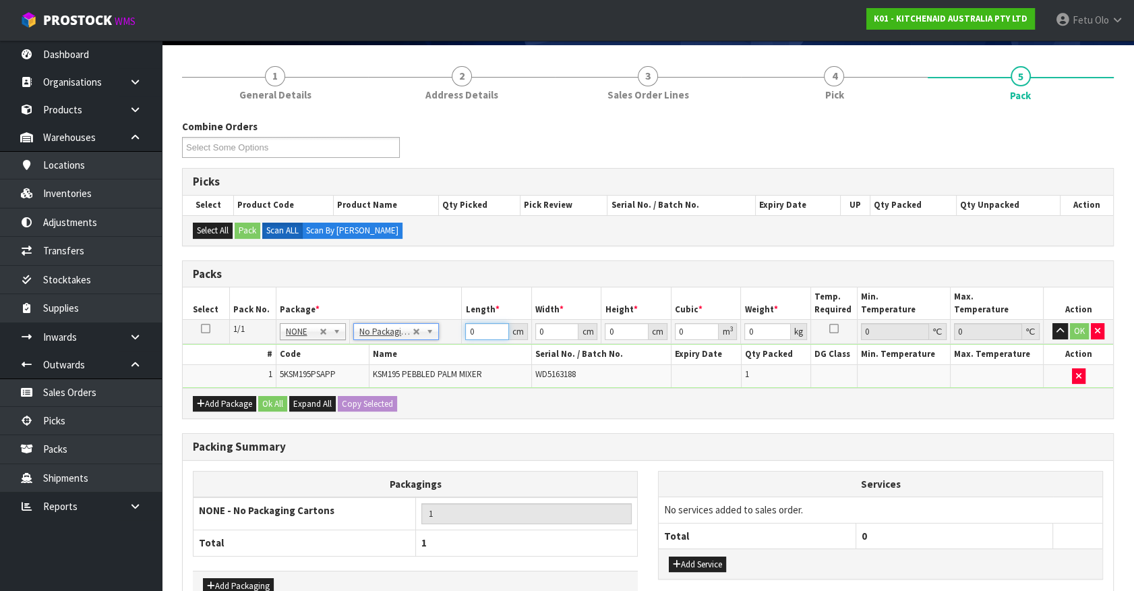
drag, startPoint x: 210, startPoint y: 376, endPoint x: 188, endPoint y: 390, distance: 26.7
click at [189, 390] on div "Packs Select Pack No. Package * Length * Width * Height * Cubic * Weight * Temp…" at bounding box center [648, 339] width 932 height 159
click button "OK" at bounding box center [1079, 331] width 19 height 16
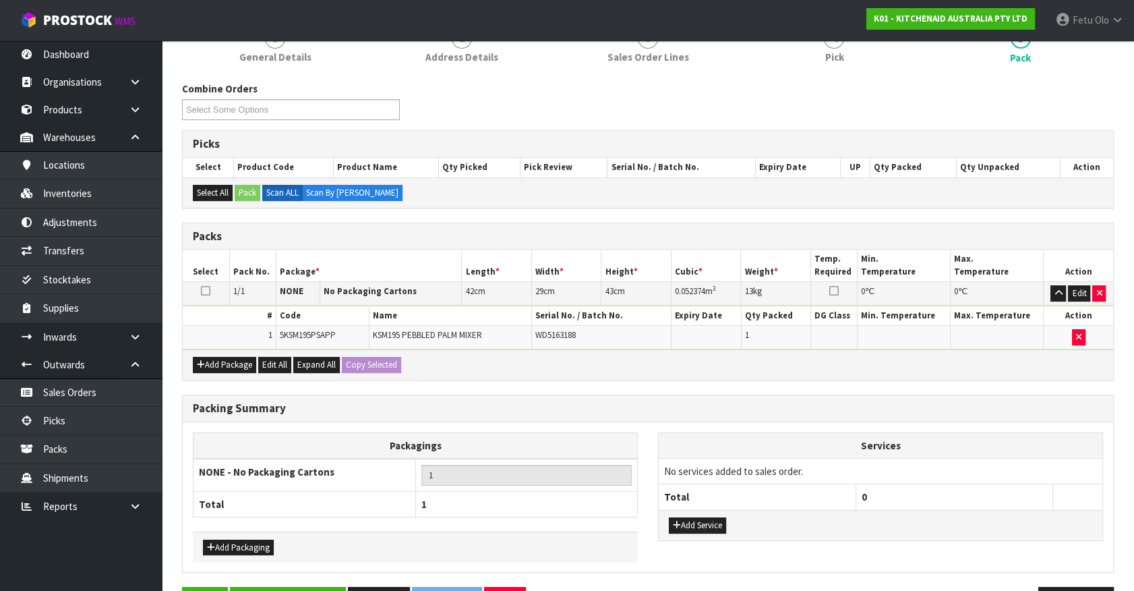
scroll to position [176, 0]
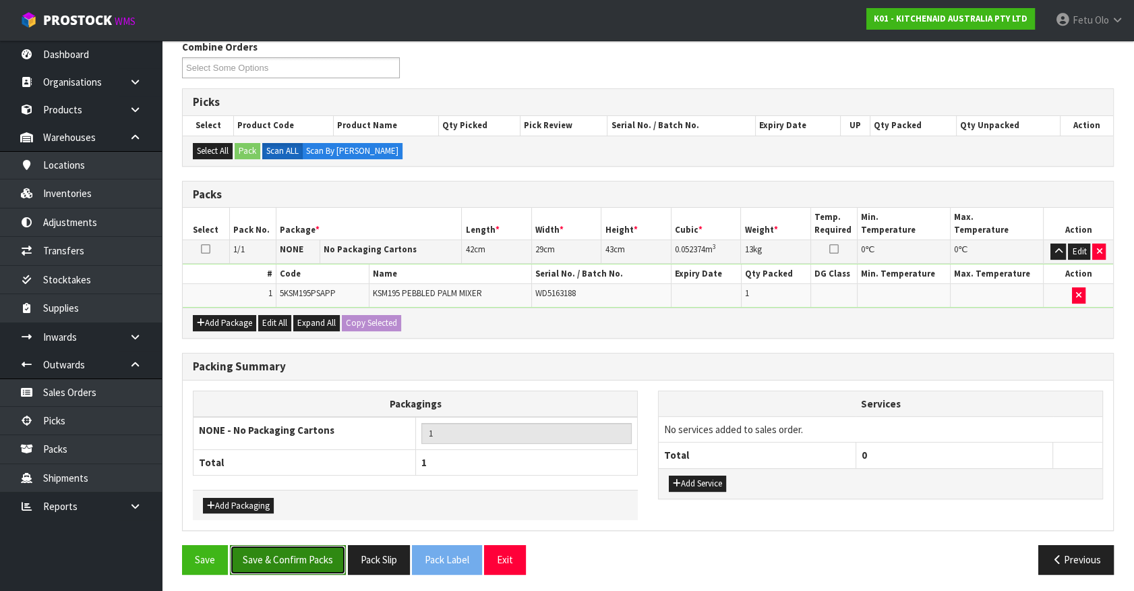
click at [281, 553] on button "Save & Confirm Packs" at bounding box center [288, 559] width 116 height 29
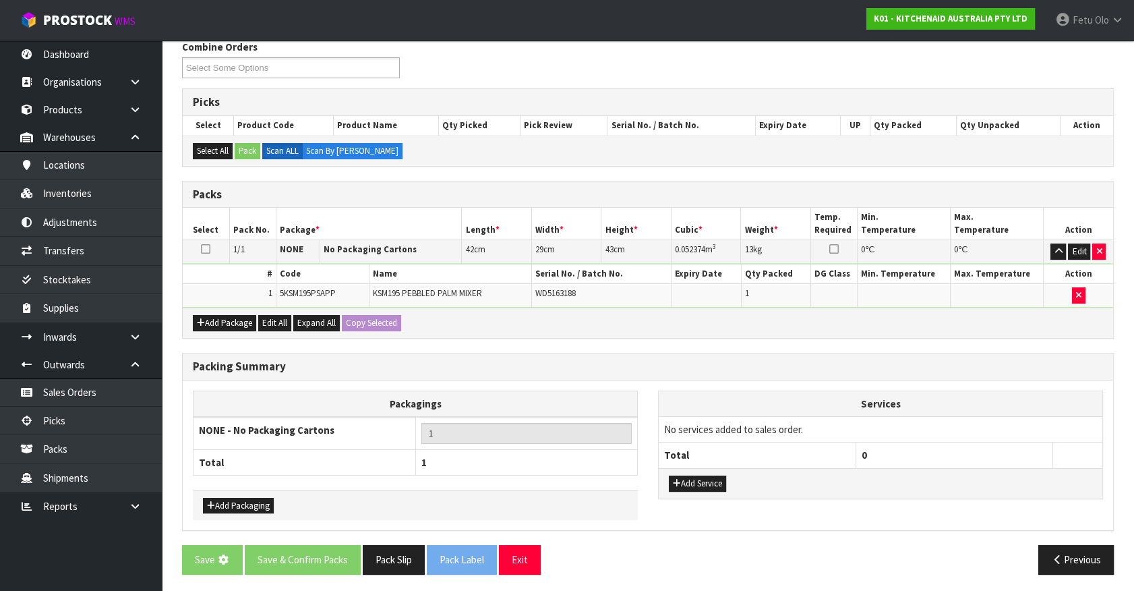
scroll to position [0, 0]
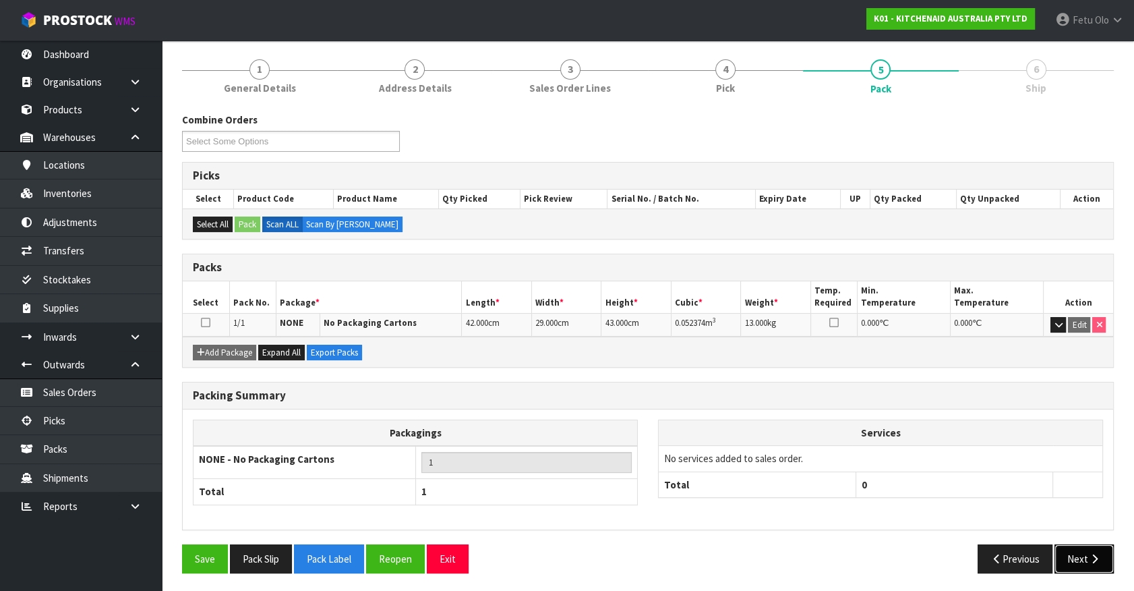
click at [1067, 554] on button "Next" at bounding box center [1084, 558] width 59 height 29
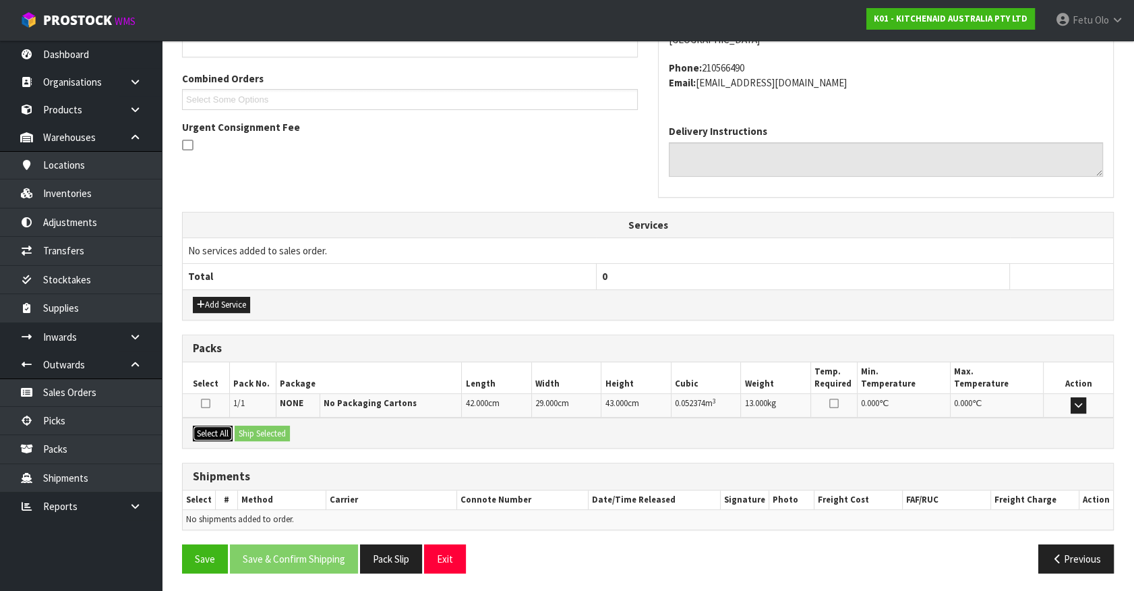
drag, startPoint x: 223, startPoint y: 424, endPoint x: 254, endPoint y: 426, distance: 31.1
click at [227, 426] on button "Select All" at bounding box center [213, 434] width 40 height 16
click at [264, 426] on button "Ship Selected" at bounding box center [262, 434] width 55 height 16
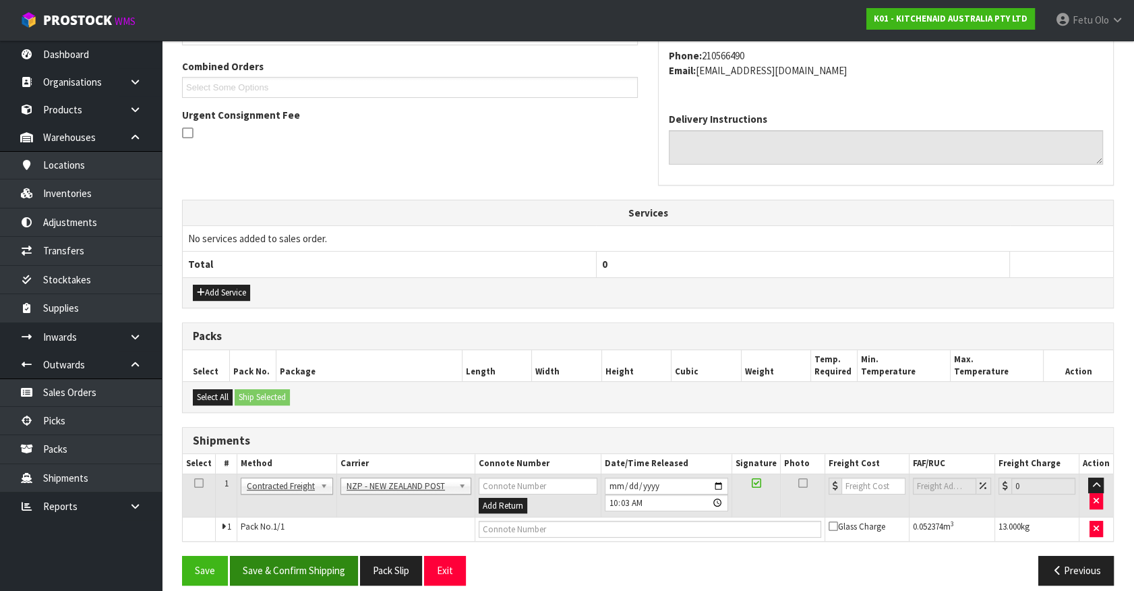
scroll to position [351, 0]
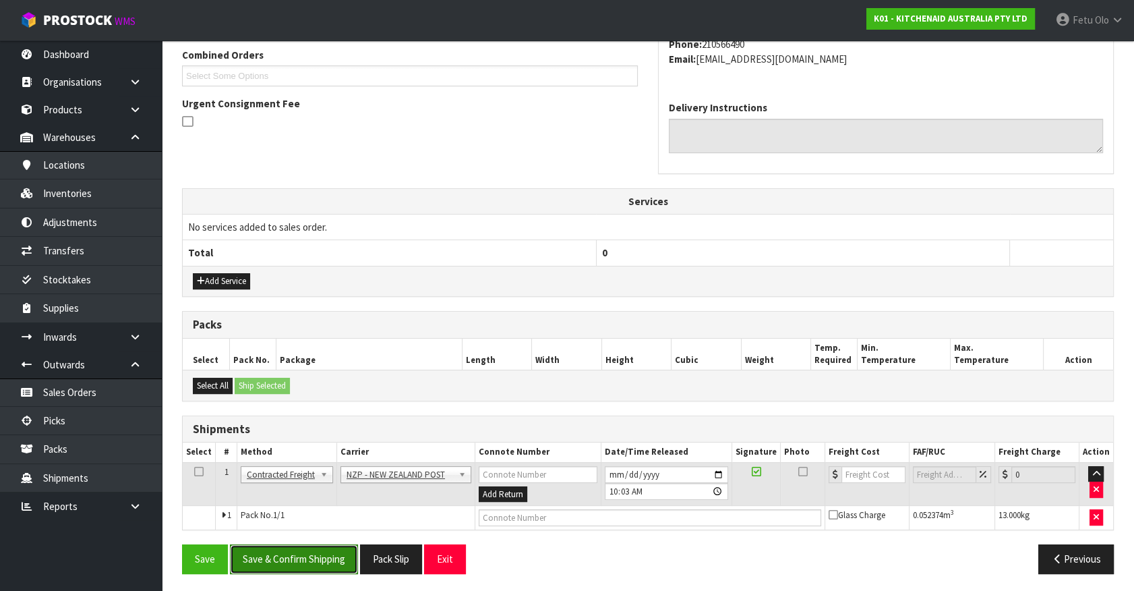
click at [320, 556] on button "Save & Confirm Shipping" at bounding box center [294, 558] width 128 height 29
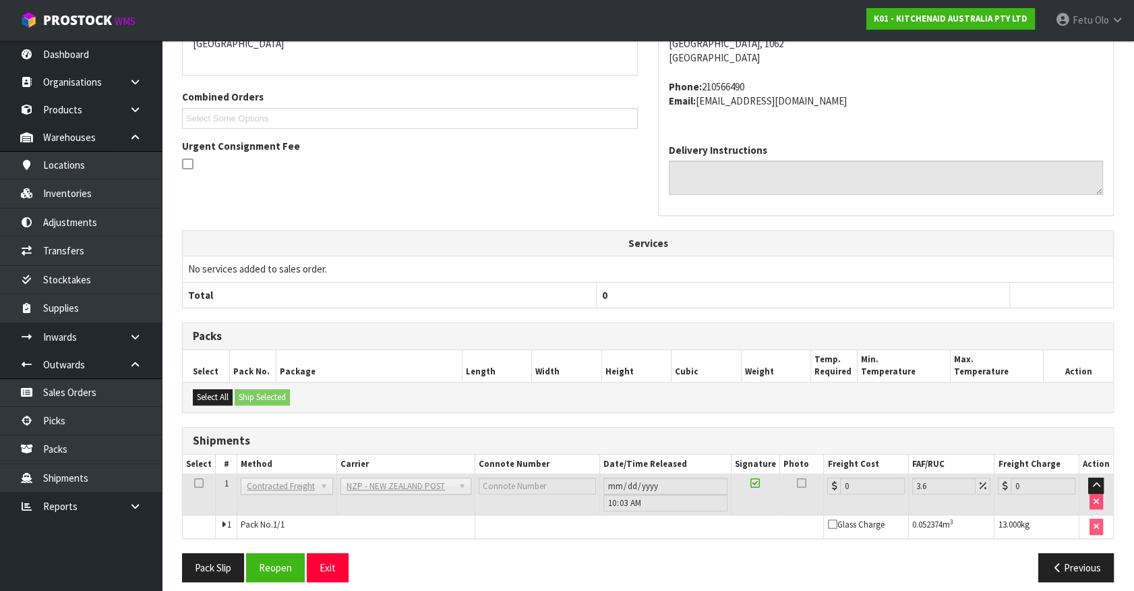
scroll to position [332, 0]
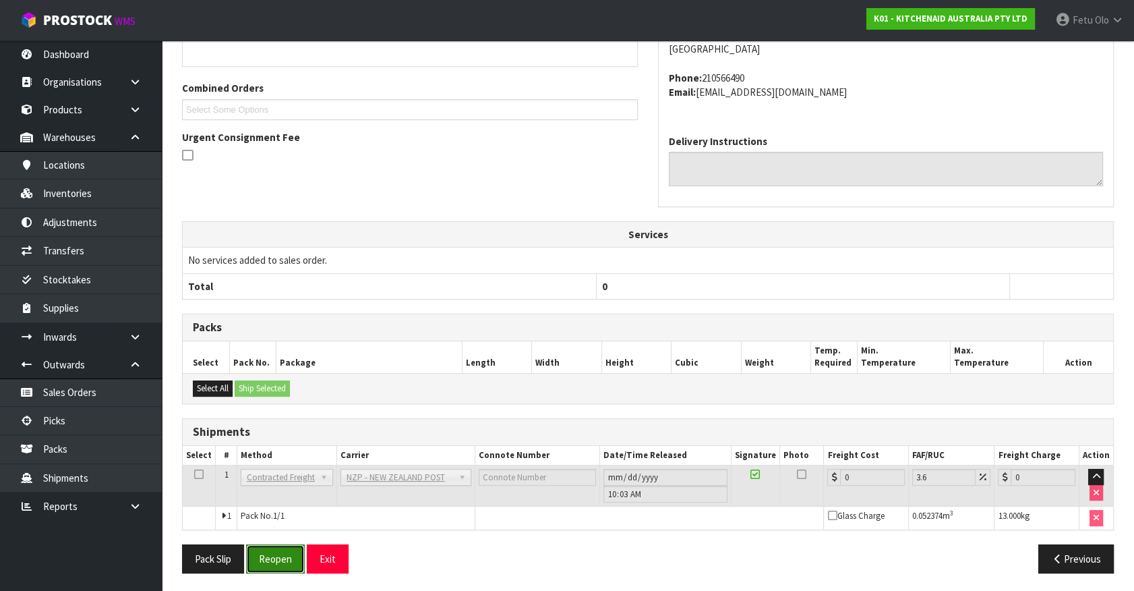
click at [277, 560] on button "Reopen" at bounding box center [275, 558] width 59 height 29
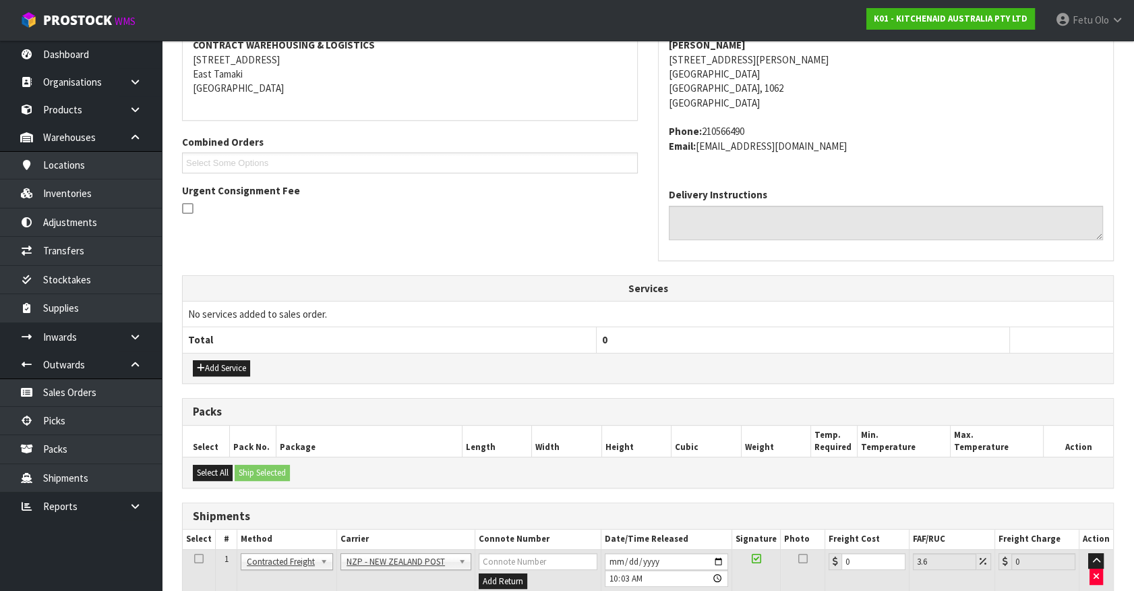
scroll to position [364, 0]
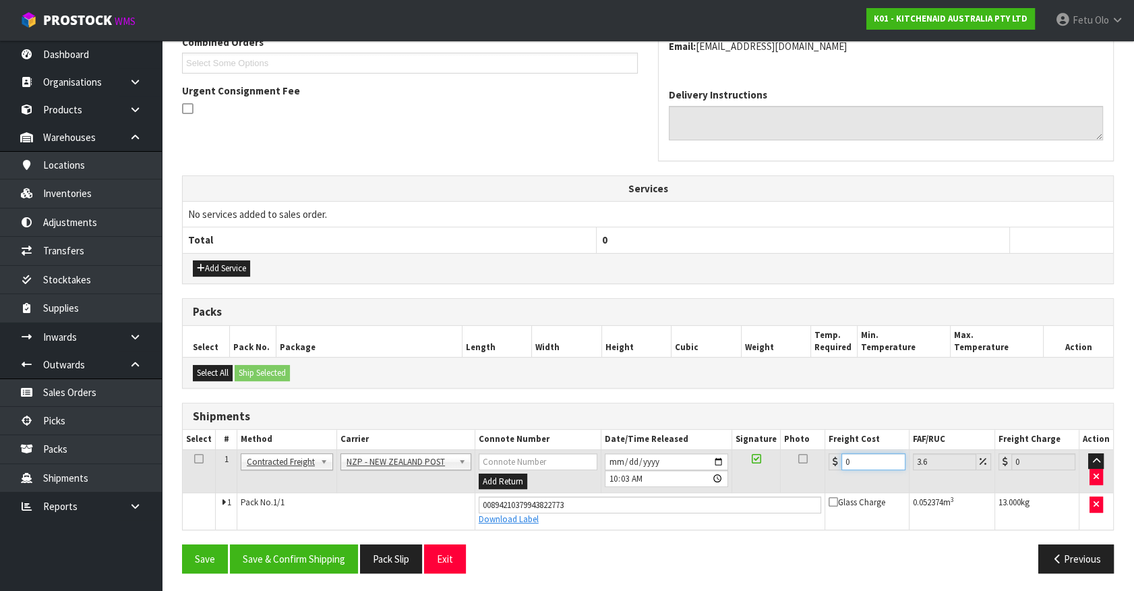
drag, startPoint x: 815, startPoint y: 466, endPoint x: 751, endPoint y: 483, distance: 65.6
click at [752, 482] on tr "1 Client Local Pickup Customer Local Pickup Company Freight Contracted Freight …" at bounding box center [648, 471] width 931 height 44
click at [182, 544] on button "Save" at bounding box center [205, 558] width 46 height 29
click at [877, 453] on input "4" at bounding box center [874, 461] width 64 height 17
click at [330, 571] on div "Save Save & Confirm Shipping Pack Slip Exit Previous" at bounding box center [648, 563] width 952 height 39
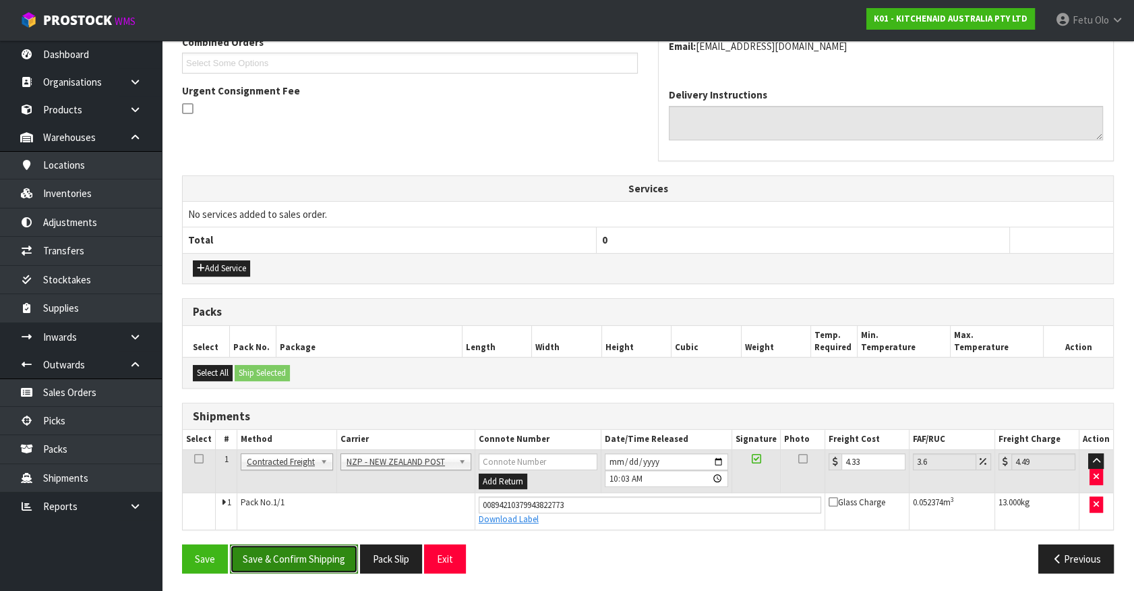
click at [339, 558] on button "Save & Confirm Shipping" at bounding box center [294, 558] width 128 height 29
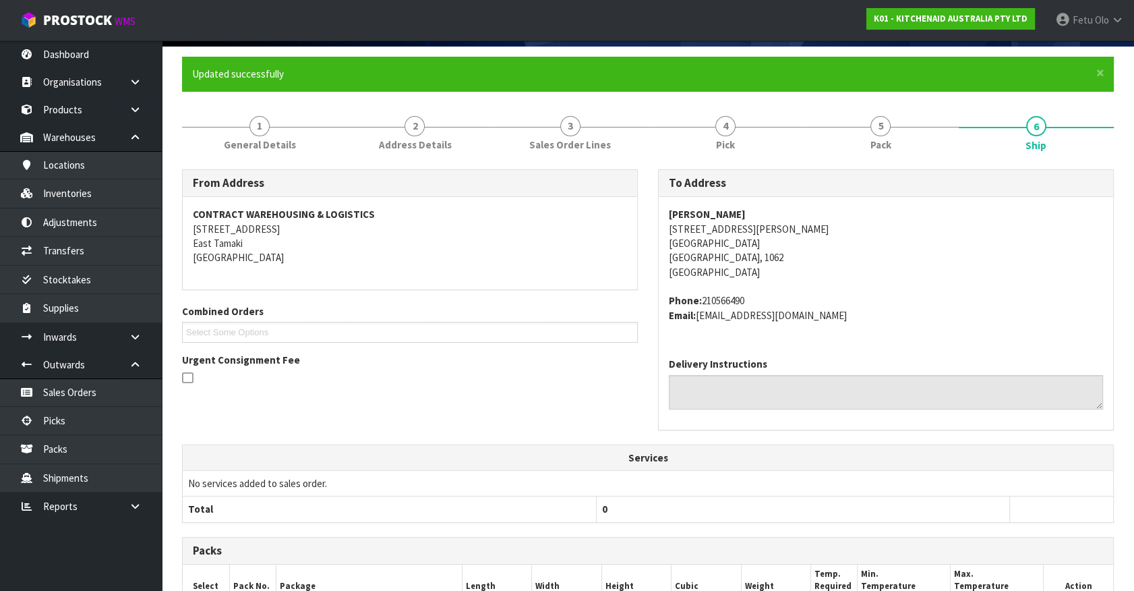
scroll to position [327, 0]
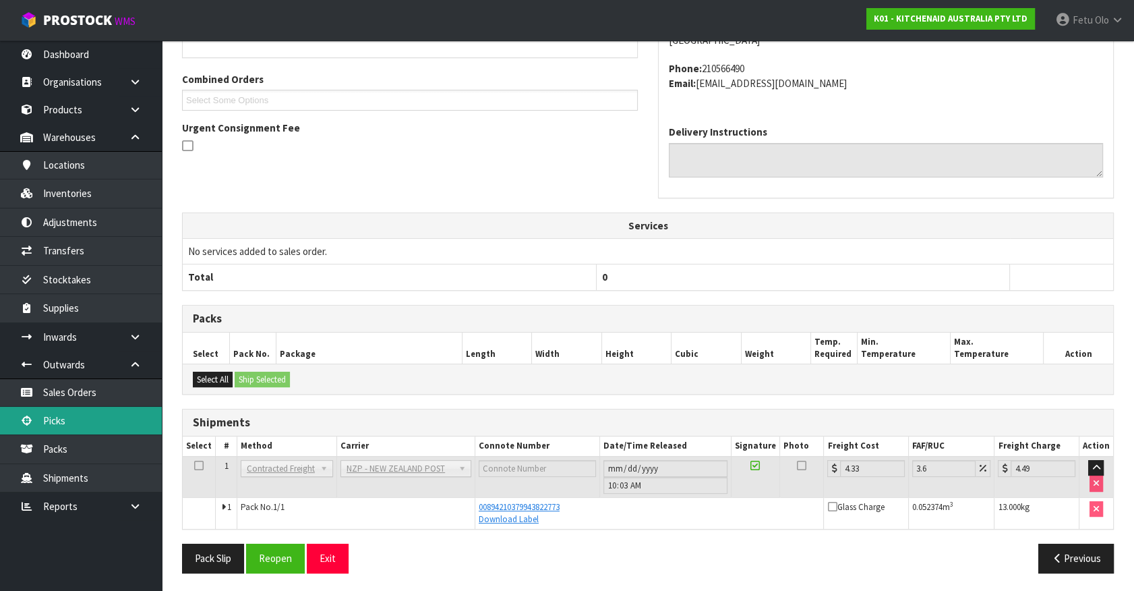
click at [58, 417] on link "Picks" at bounding box center [81, 421] width 162 height 28
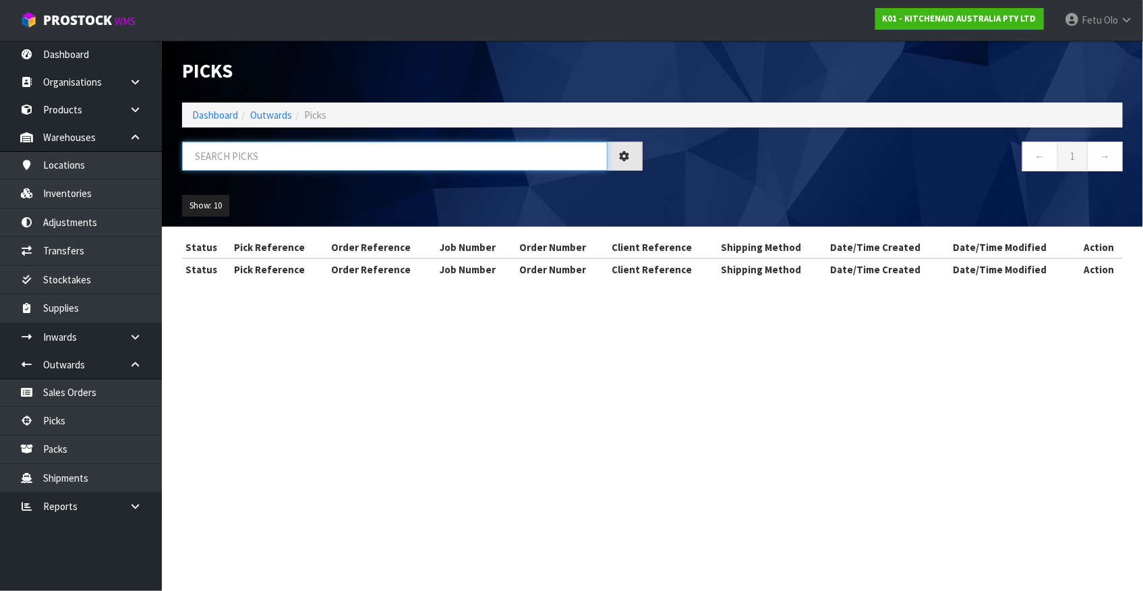
click at [316, 157] on input "text" at bounding box center [395, 156] width 426 height 29
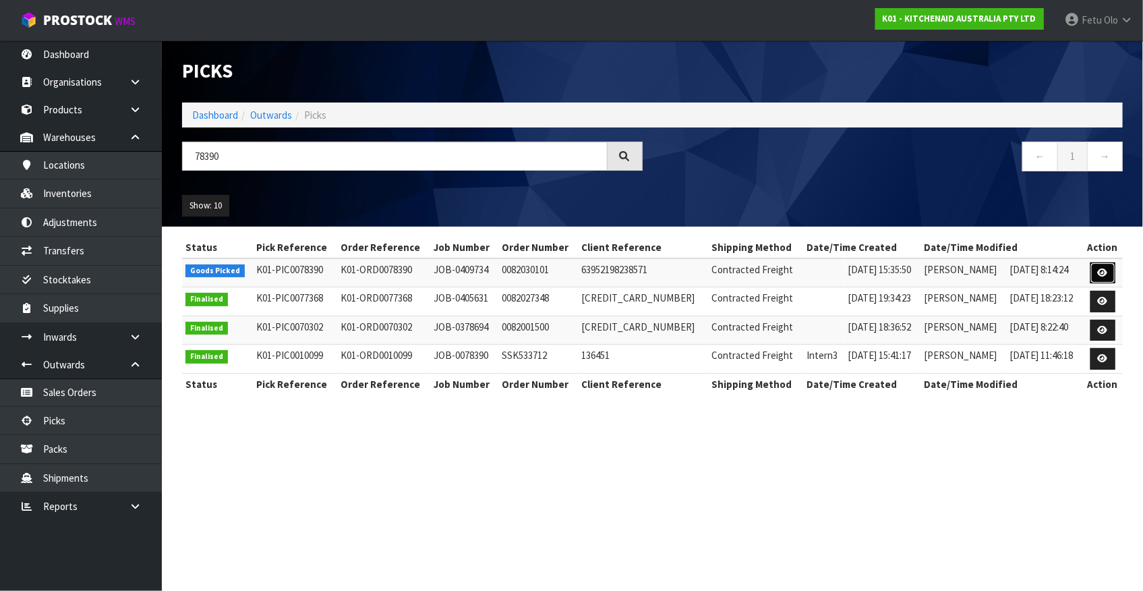
click at [1113, 270] on link at bounding box center [1102, 273] width 25 height 22
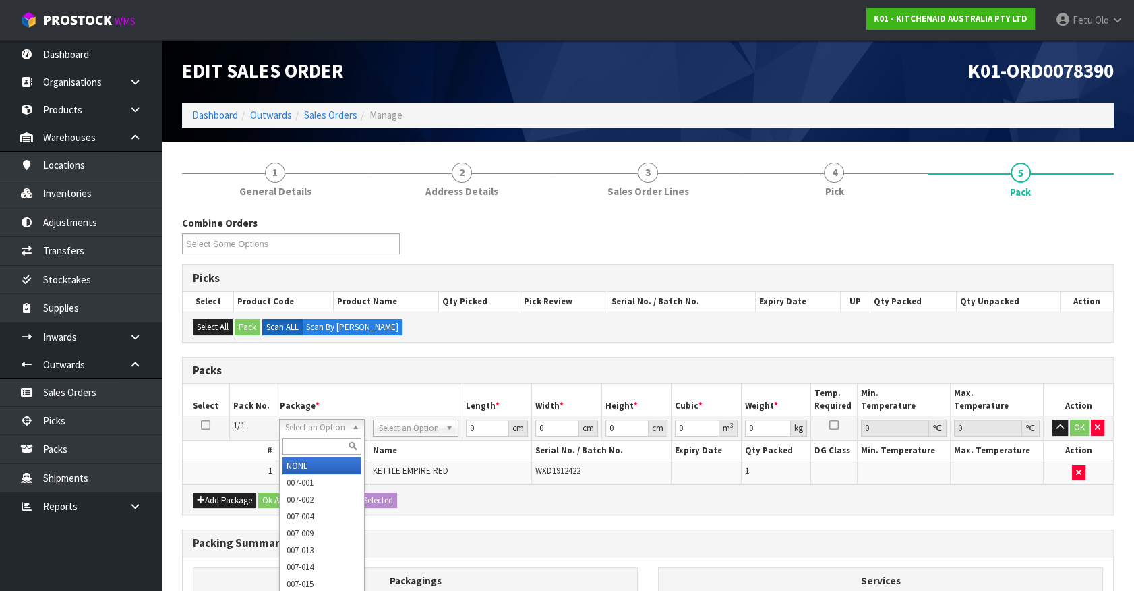
click at [310, 444] on input "text" at bounding box center [322, 446] width 79 height 17
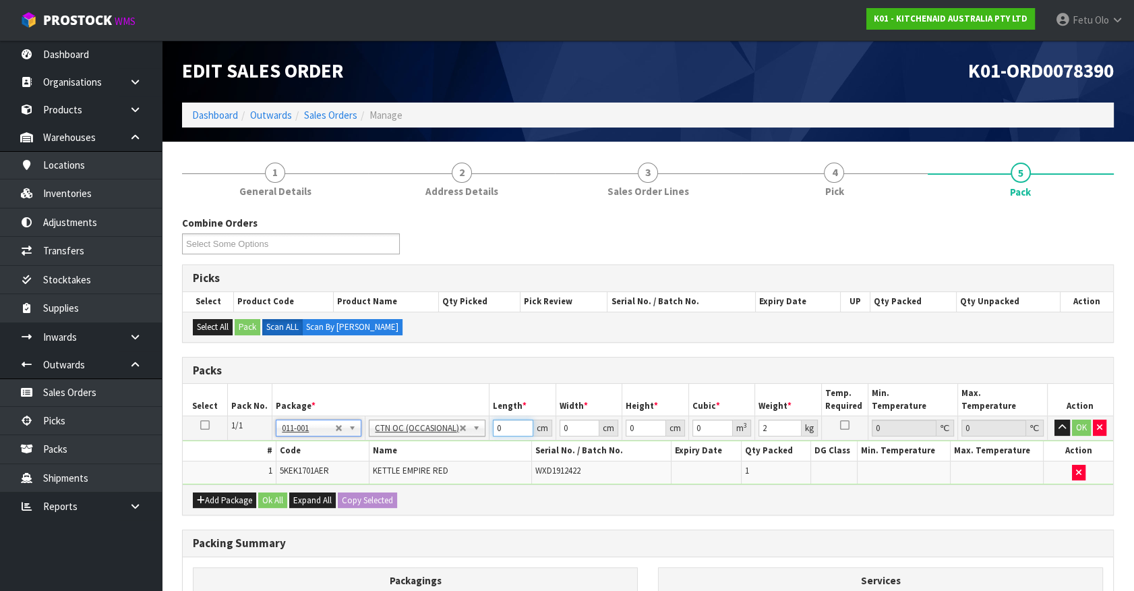
drag, startPoint x: 497, startPoint y: 432, endPoint x: 369, endPoint y: 442, distance: 128.6
click at [369, 442] on tbody "1/1 NONE 007-001 007-002 007-004 007-009 007-013 007-014 007-015 007-017 007-01…" at bounding box center [648, 450] width 931 height 68
drag, startPoint x: 993, startPoint y: 501, endPoint x: 998, endPoint y: 479, distance: 22.7
click at [993, 501] on div "Add Package Ok All Expand All Copy Selected" at bounding box center [648, 499] width 931 height 30
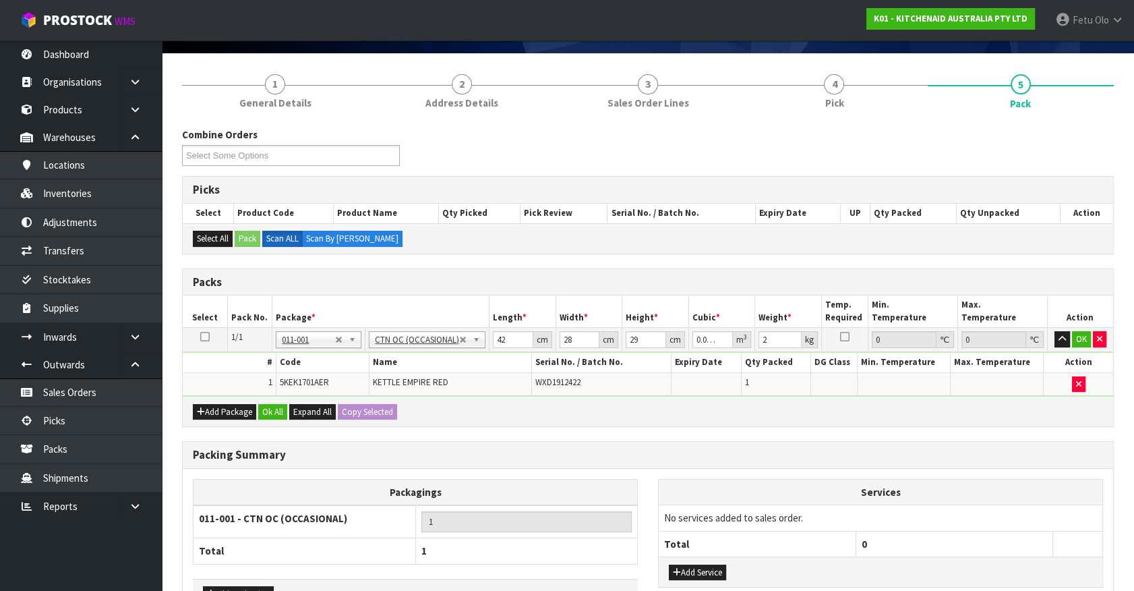
scroll to position [177, 0]
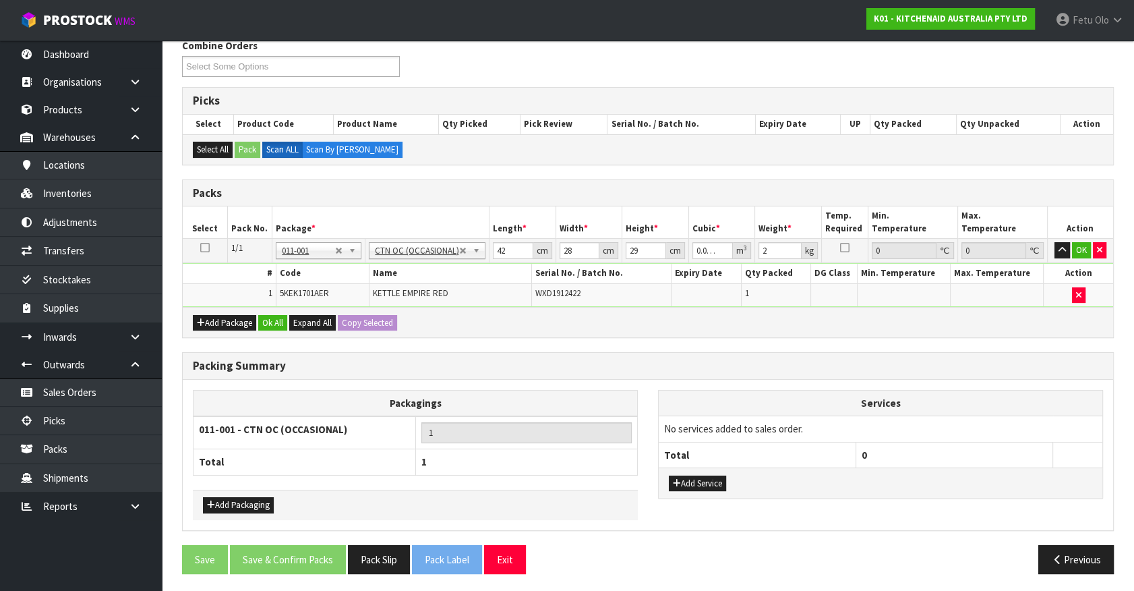
click at [1002, 467] on div "Add Service" at bounding box center [881, 482] width 444 height 30
drag, startPoint x: 639, startPoint y: 251, endPoint x: 548, endPoint y: 270, distance: 93.1
click at [548, 270] on tbody "1/1 NONE 007-001 007-002 007-004 007-009 007-013 007-014 007-015 007-017 007-01…" at bounding box center [648, 273] width 931 height 68
click at [635, 252] on input "254" at bounding box center [646, 250] width 40 height 17
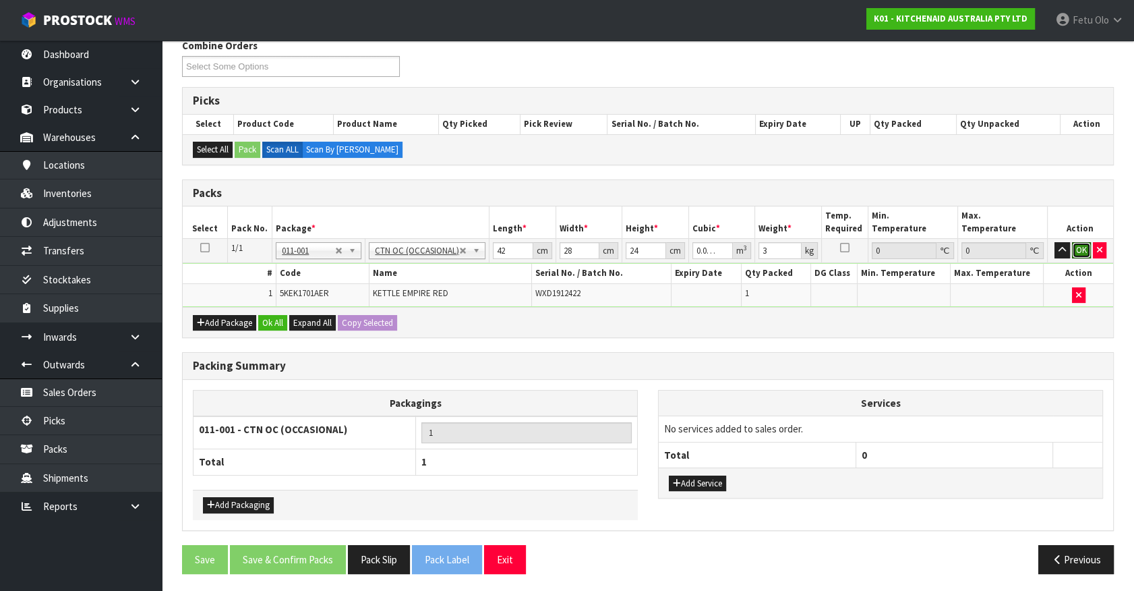
click button "OK" at bounding box center [1081, 250] width 19 height 16
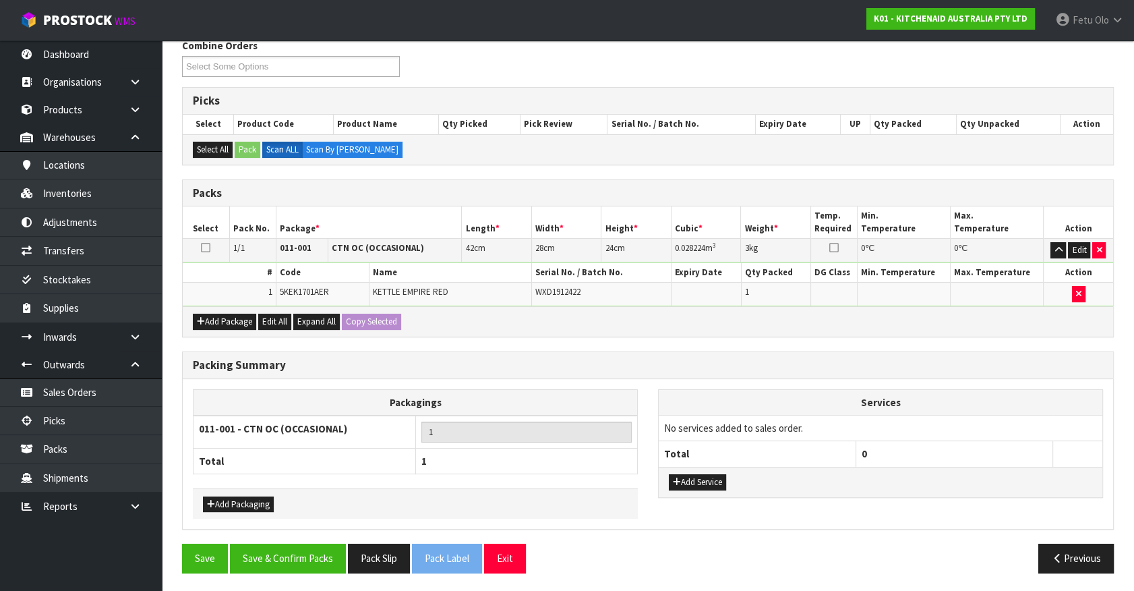
scroll to position [176, 0]
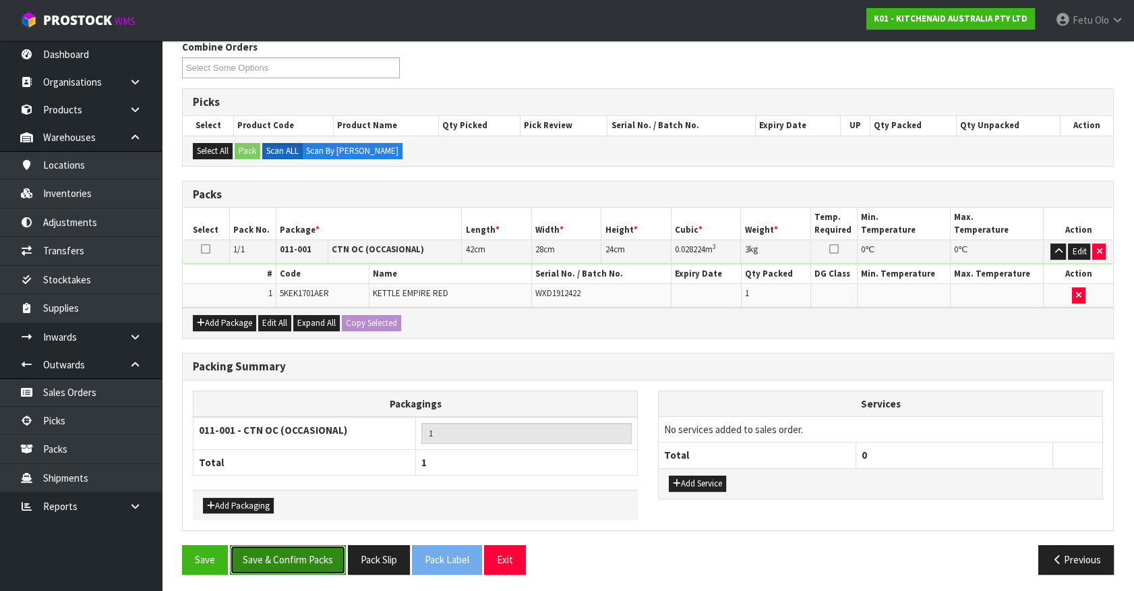
drag, startPoint x: 297, startPoint y: 559, endPoint x: 332, endPoint y: 550, distance: 36.3
click at [298, 558] on button "Save & Confirm Packs" at bounding box center [288, 559] width 116 height 29
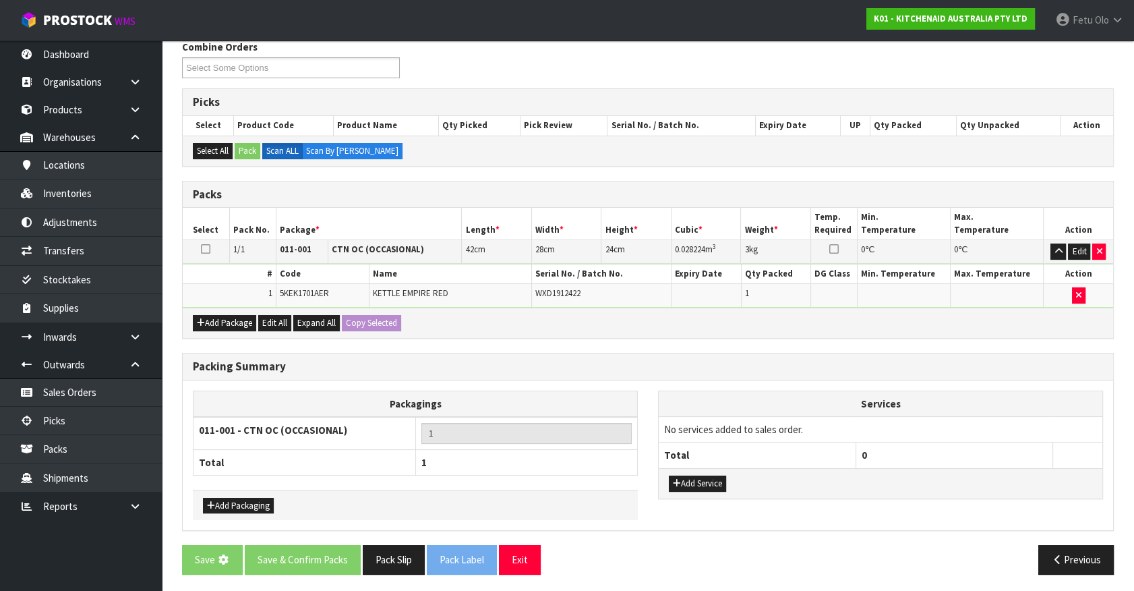
scroll to position [0, 0]
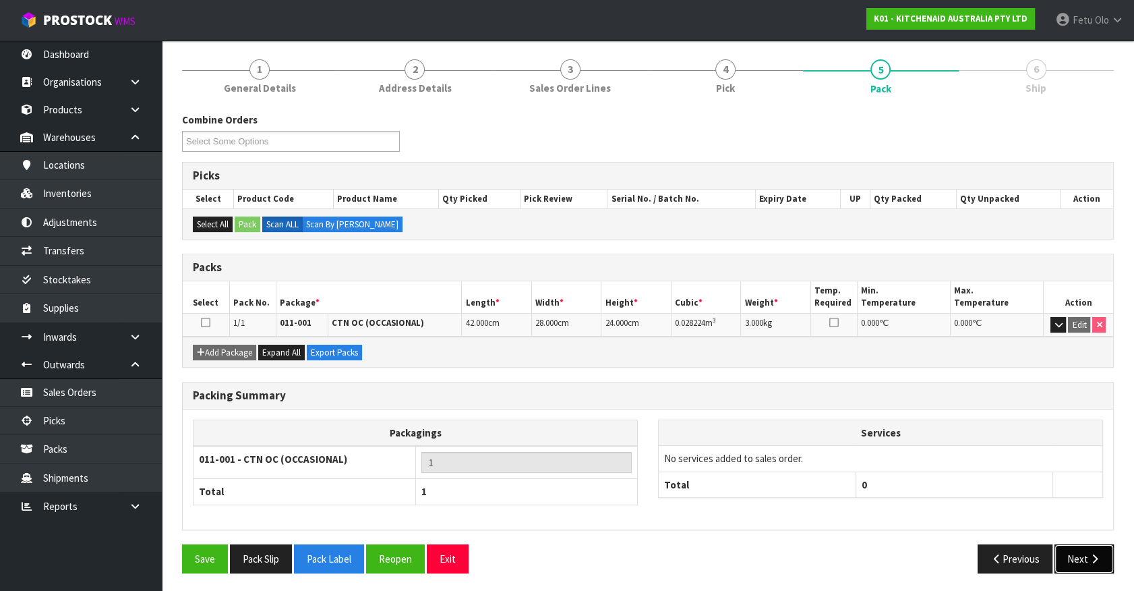
click at [1085, 553] on button "Next" at bounding box center [1084, 558] width 59 height 29
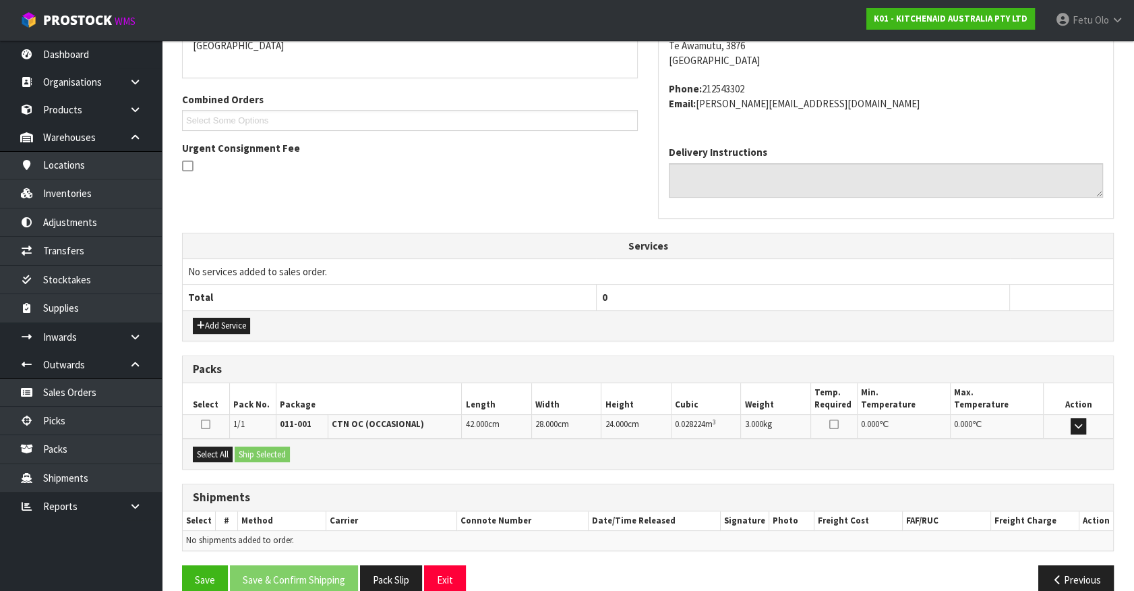
scroll to position [328, 0]
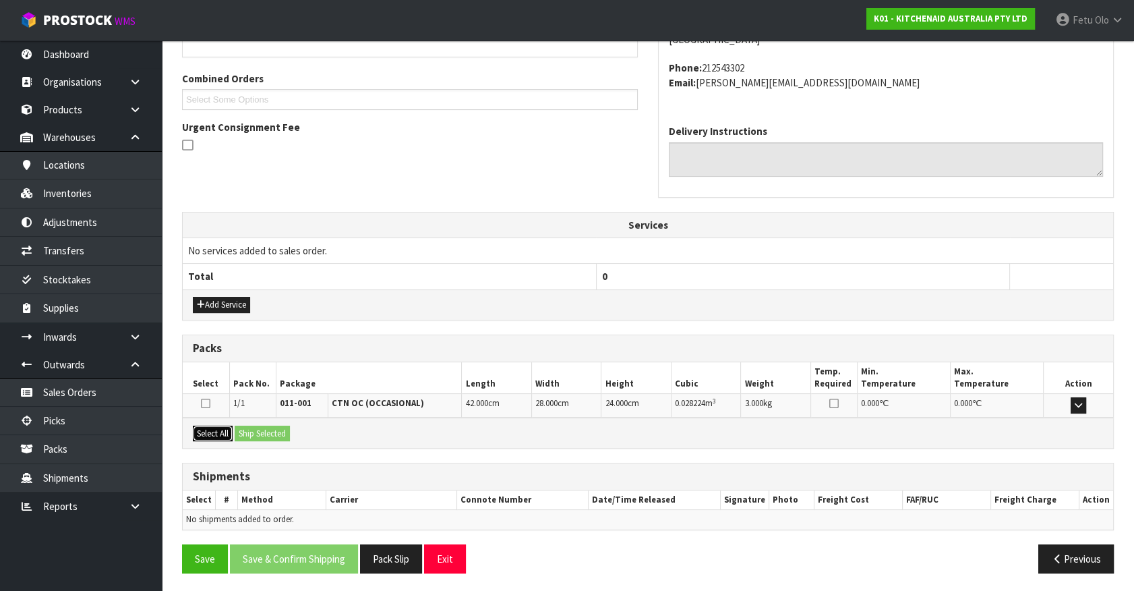
click at [220, 426] on button "Select All" at bounding box center [213, 434] width 40 height 16
click at [246, 421] on div "Select All Ship Selected" at bounding box center [648, 432] width 931 height 30
click at [248, 426] on button "Ship Selected" at bounding box center [262, 434] width 55 height 16
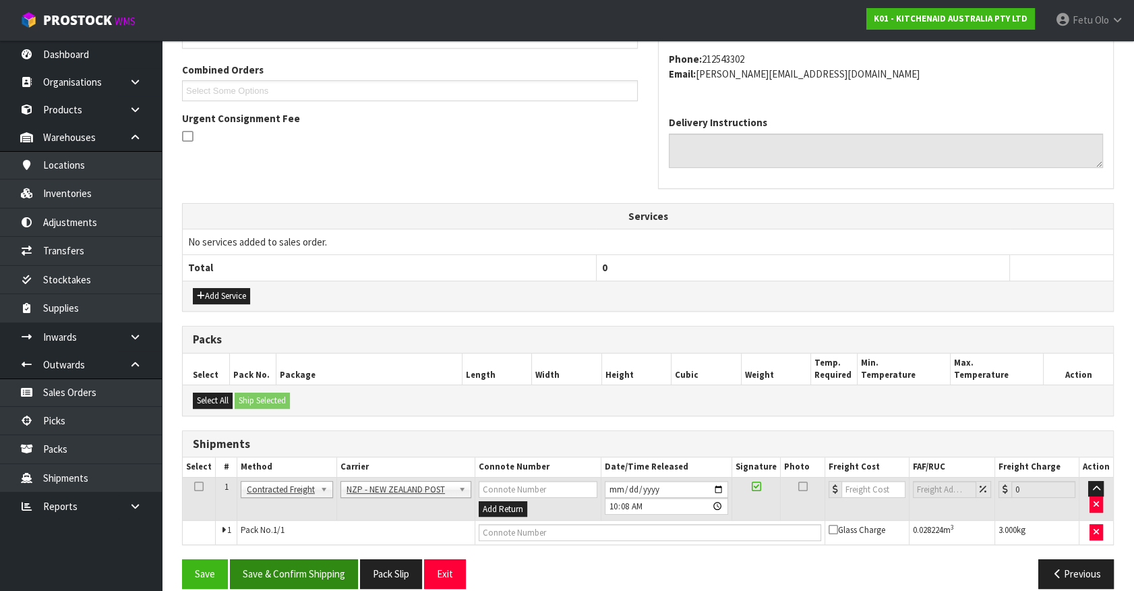
scroll to position [351, 0]
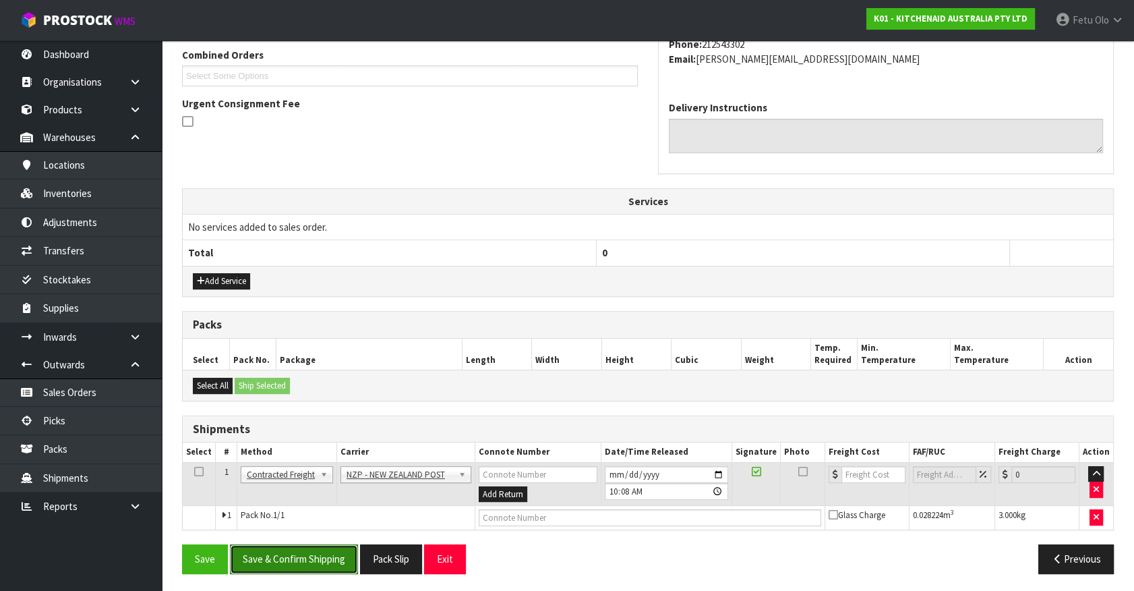
click at [327, 550] on button "Save & Confirm Shipping" at bounding box center [294, 558] width 128 height 29
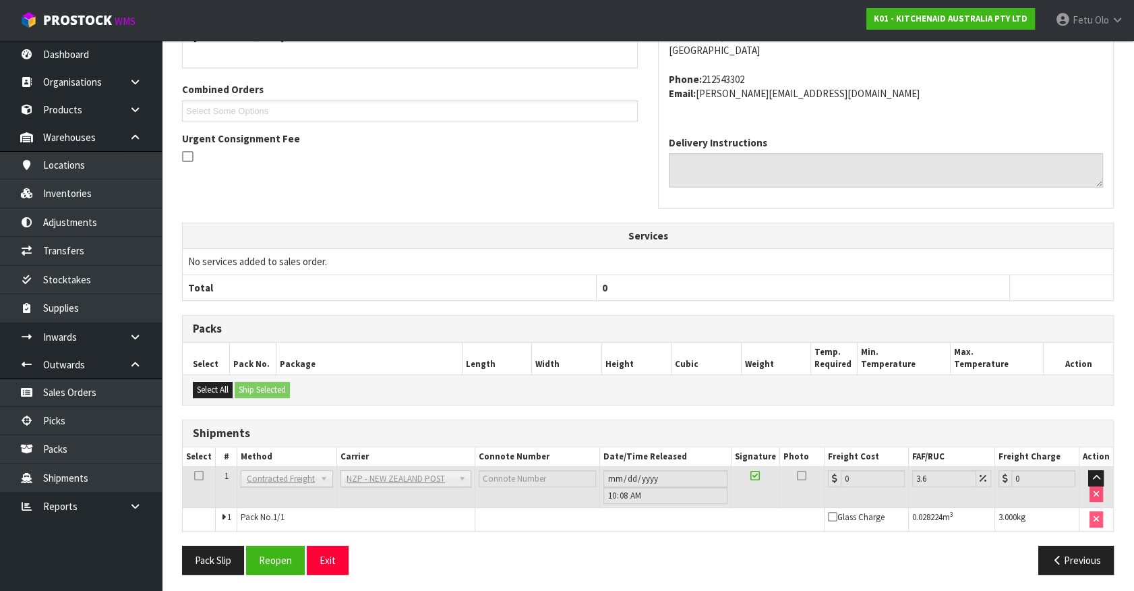
scroll to position [332, 0]
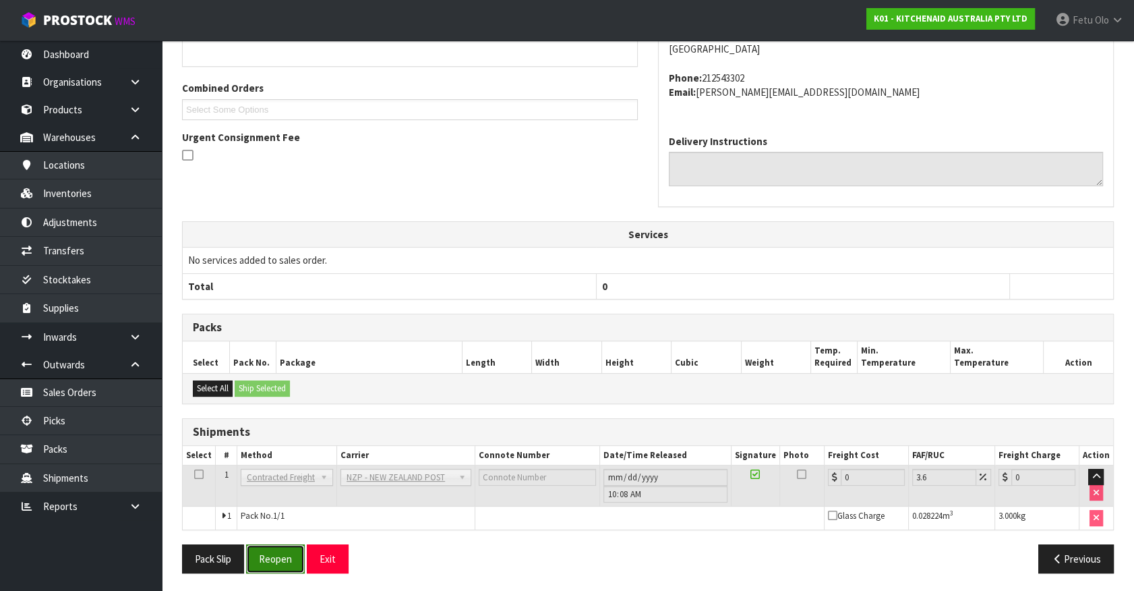
click at [293, 564] on button "Reopen" at bounding box center [275, 558] width 59 height 29
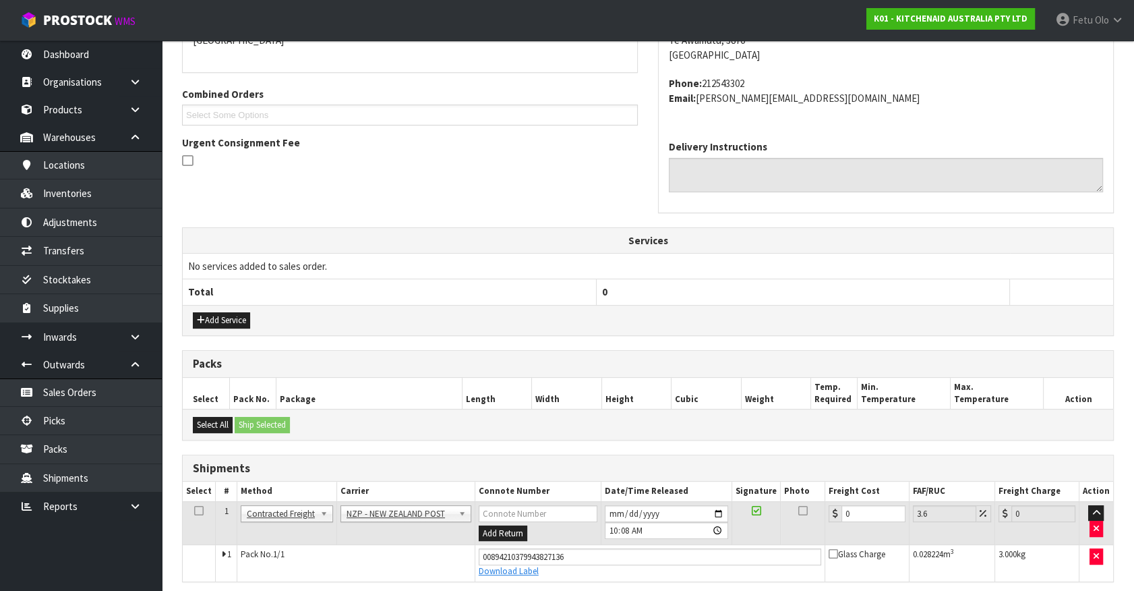
scroll to position [364, 0]
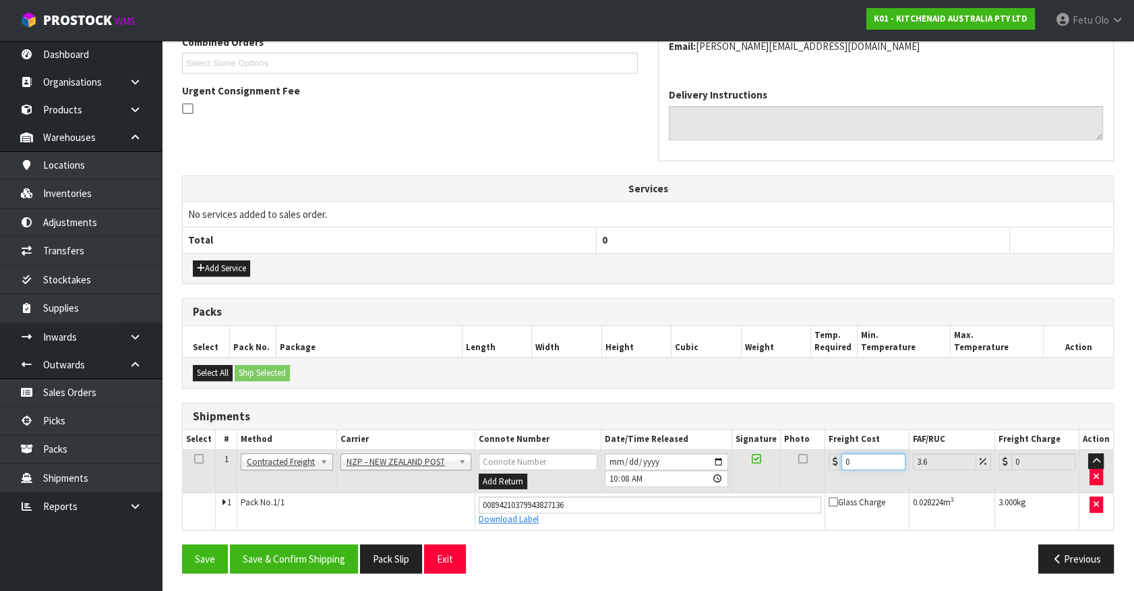
drag, startPoint x: 873, startPoint y: 464, endPoint x: 429, endPoint y: 469, distance: 444.5
click at [429, 469] on tr "1 Client Local Pickup Customer Local Pickup Company Freight Contracted Freight …" at bounding box center [648, 471] width 931 height 44
click at [312, 559] on button "Save & Confirm Shipping" at bounding box center [294, 558] width 128 height 29
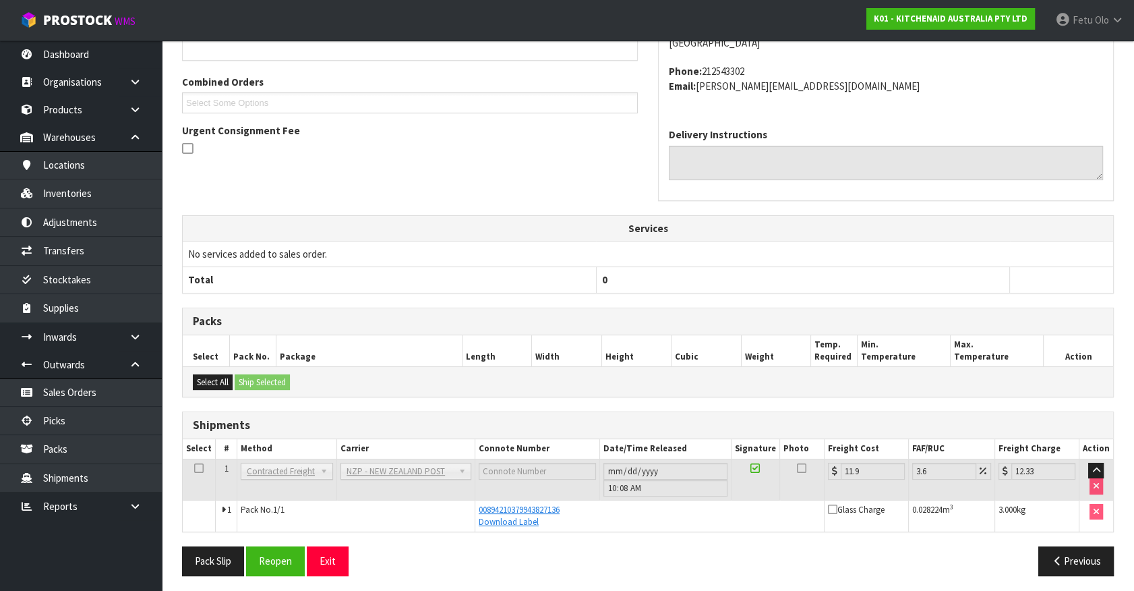
scroll to position [327, 0]
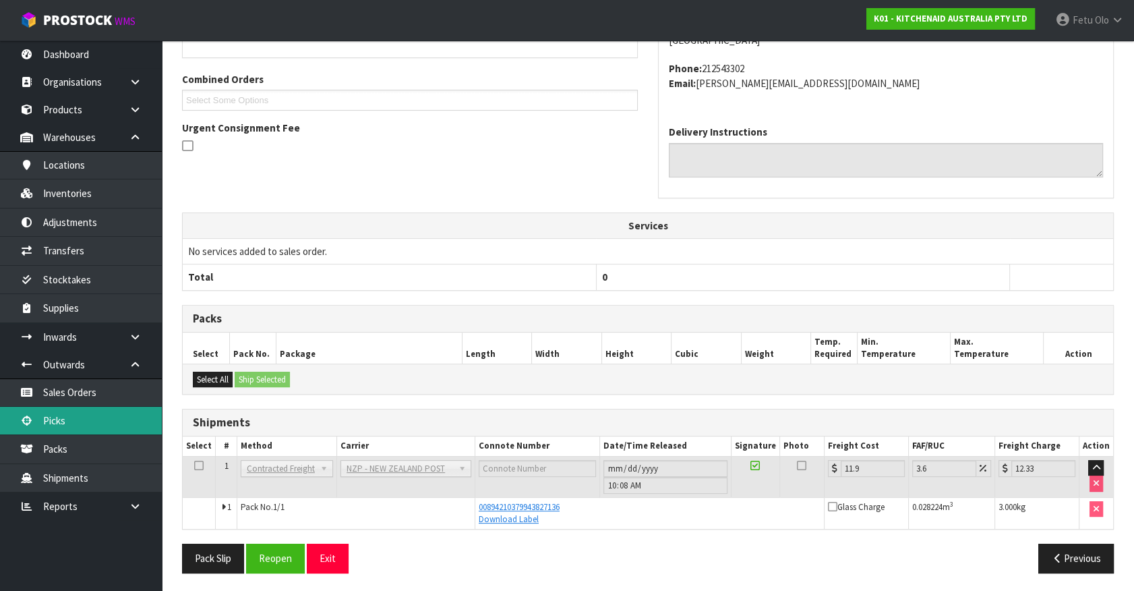
drag, startPoint x: 60, startPoint y: 415, endPoint x: 69, endPoint y: 414, distance: 8.9
click at [60, 415] on link "Picks" at bounding box center [81, 421] width 162 height 28
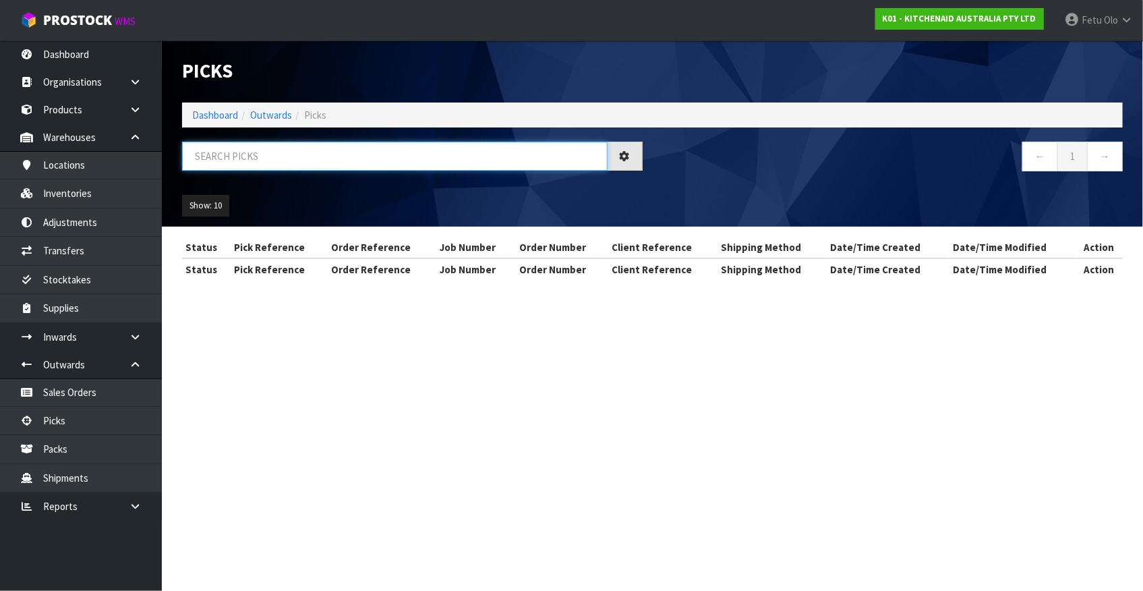
click at [349, 167] on input "text" at bounding box center [395, 156] width 426 height 29
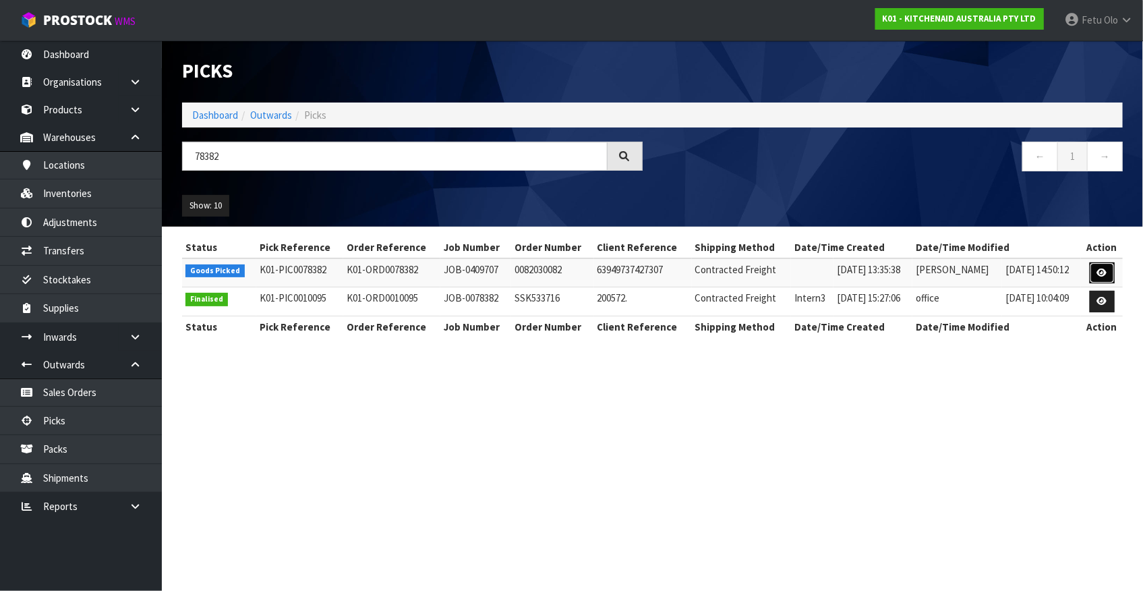
click at [1105, 272] on icon at bounding box center [1102, 272] width 10 height 9
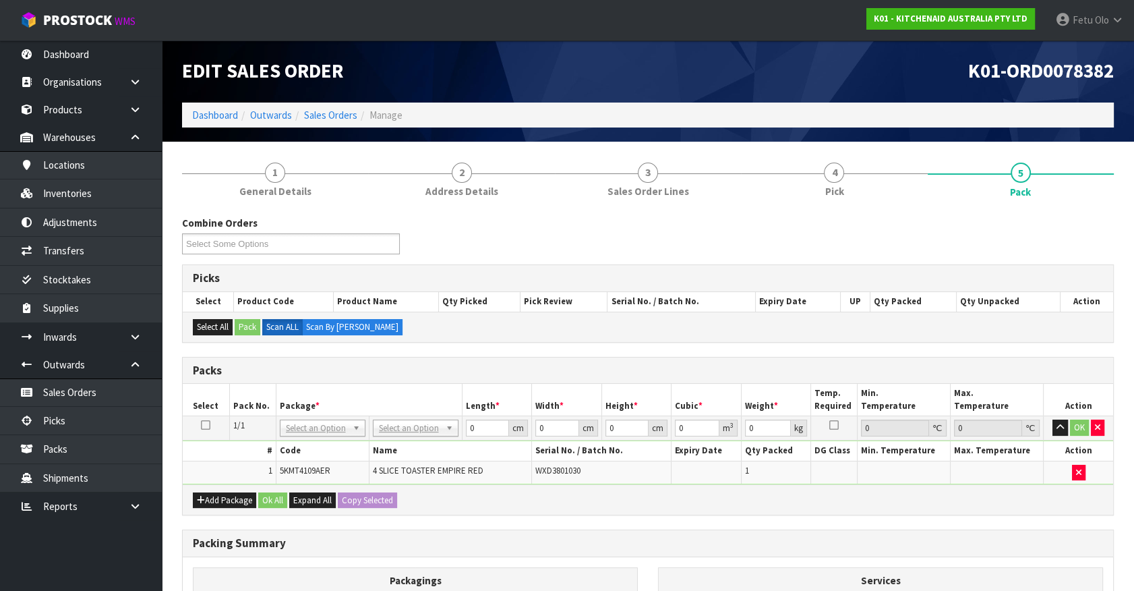
drag, startPoint x: 28, startPoint y: 547, endPoint x: 486, endPoint y: 590, distance: 459.9
click at [32, 547] on ul "Dashboard Organisations Clients Consignees Carriers Products Categories Serial …" at bounding box center [81, 315] width 162 height 550
click at [43, 566] on ul "Dashboard Organisations Clients Consignees Carriers Products Categories Serial …" at bounding box center [81, 315] width 162 height 550
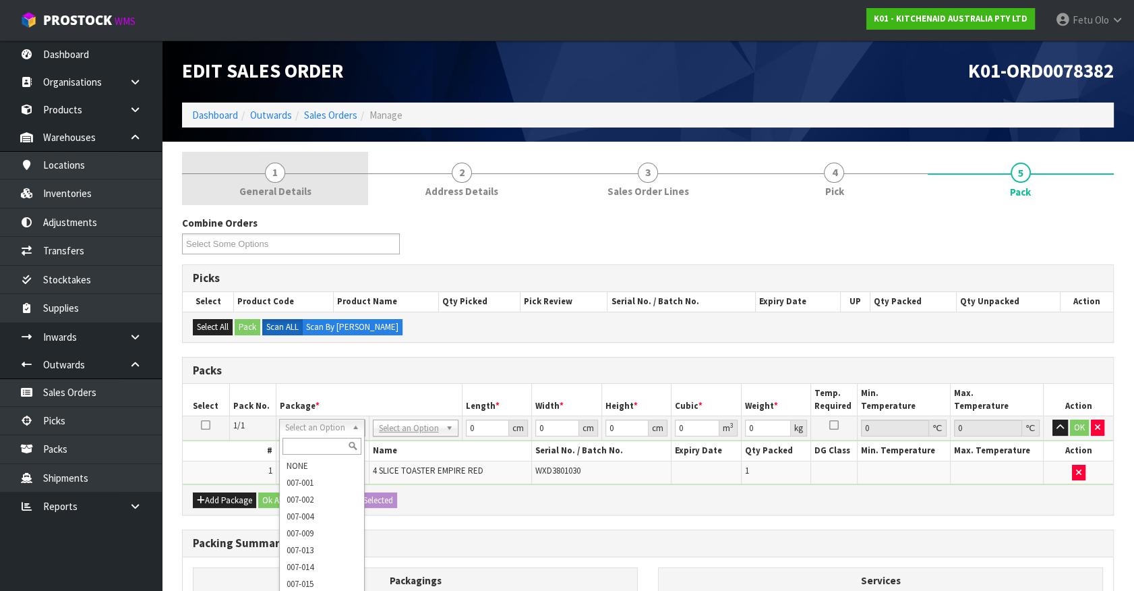
drag, startPoint x: 328, startPoint y: 442, endPoint x: 208, endPoint y: 193, distance: 276.6
click at [321, 440] on input "text" at bounding box center [322, 446] width 79 height 17
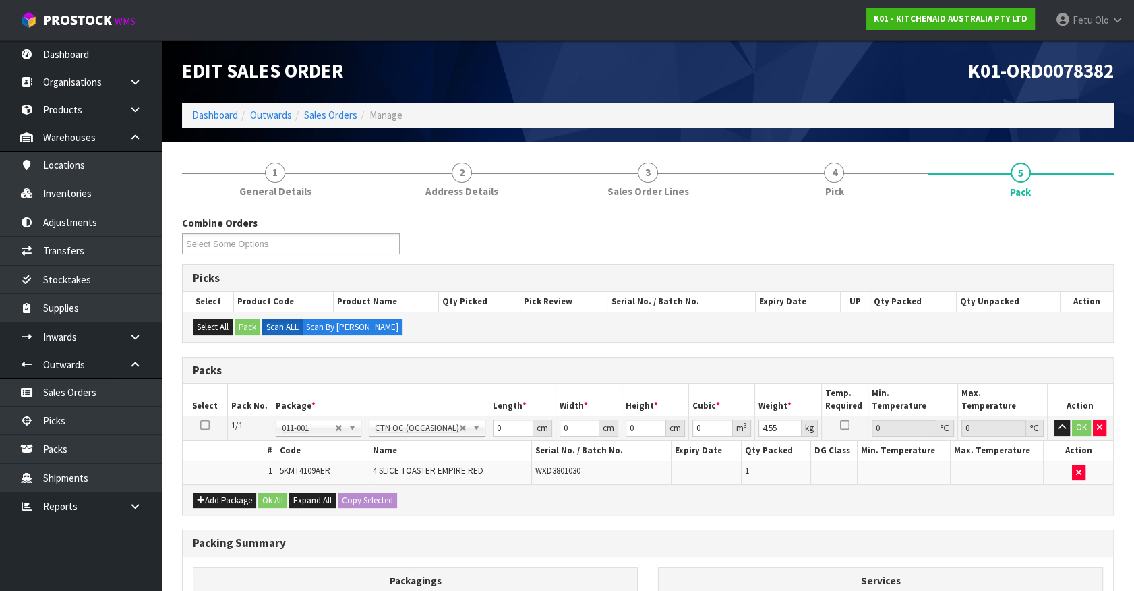
drag, startPoint x: 311, startPoint y: 428, endPoint x: 310, endPoint y: 447, distance: 19.6
click at [306, 452] on div at bounding box center [319, 446] width 84 height 22
click at [306, 450] on input "text" at bounding box center [319, 446] width 79 height 17
drag, startPoint x: 518, startPoint y: 426, endPoint x: 466, endPoint y: 448, distance: 56.5
click at [469, 447] on tbody "1/1 NONE 007-001 007-002 007-004 007-009 007-013 007-014 007-015 007-017 007-01…" at bounding box center [648, 450] width 931 height 68
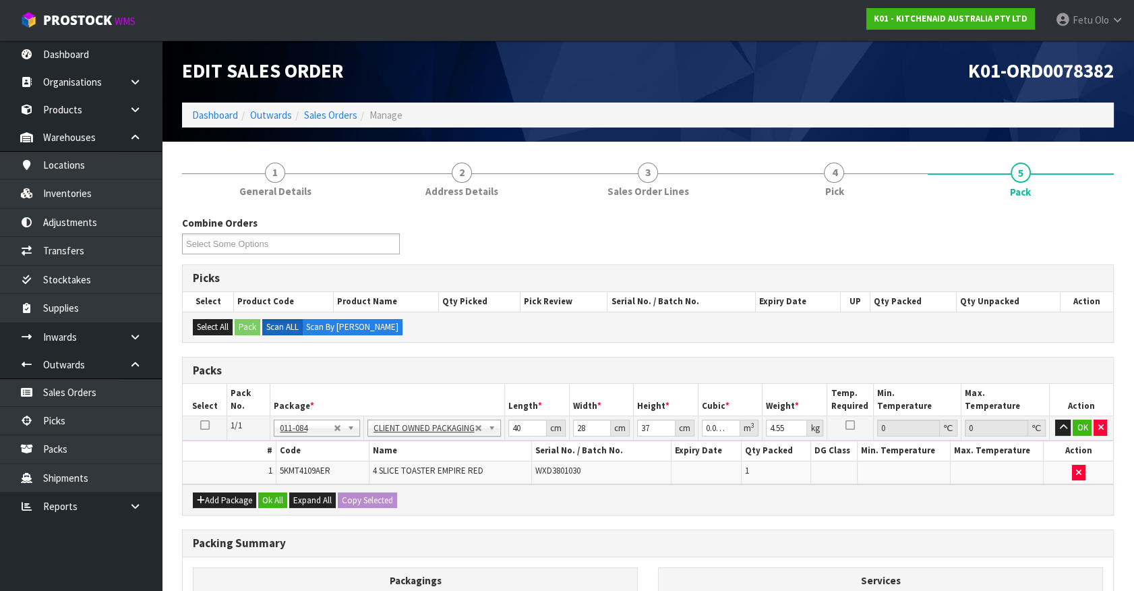
drag, startPoint x: 987, startPoint y: 334, endPoint x: 958, endPoint y: 376, distance: 50.9
click at [988, 334] on div "Select All Pack Scan ALL Scan By Quantity" at bounding box center [648, 327] width 931 height 30
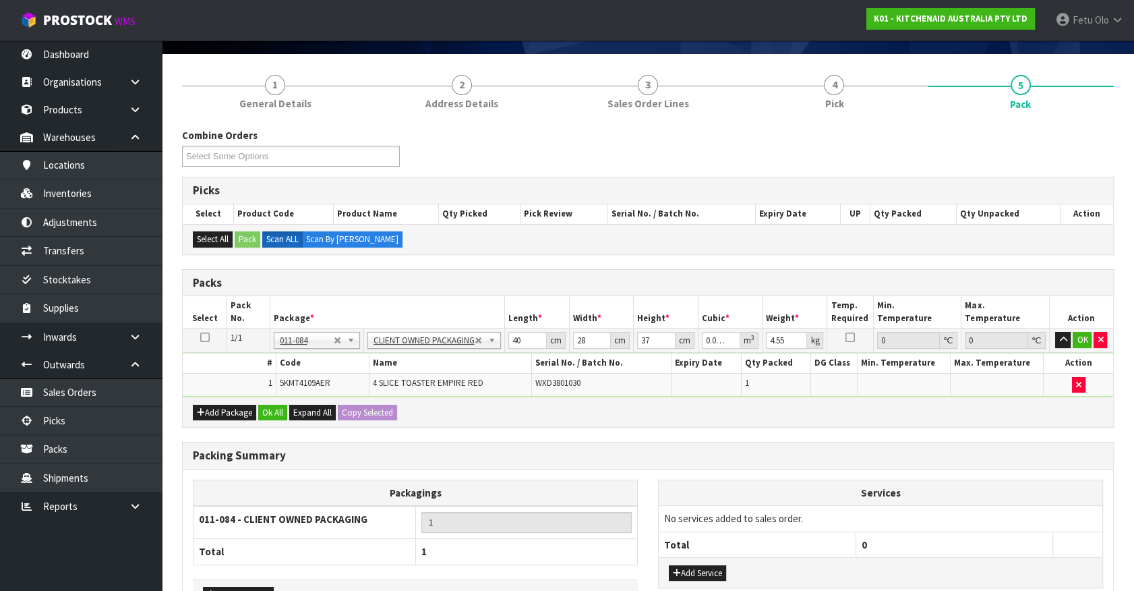
scroll to position [177, 0]
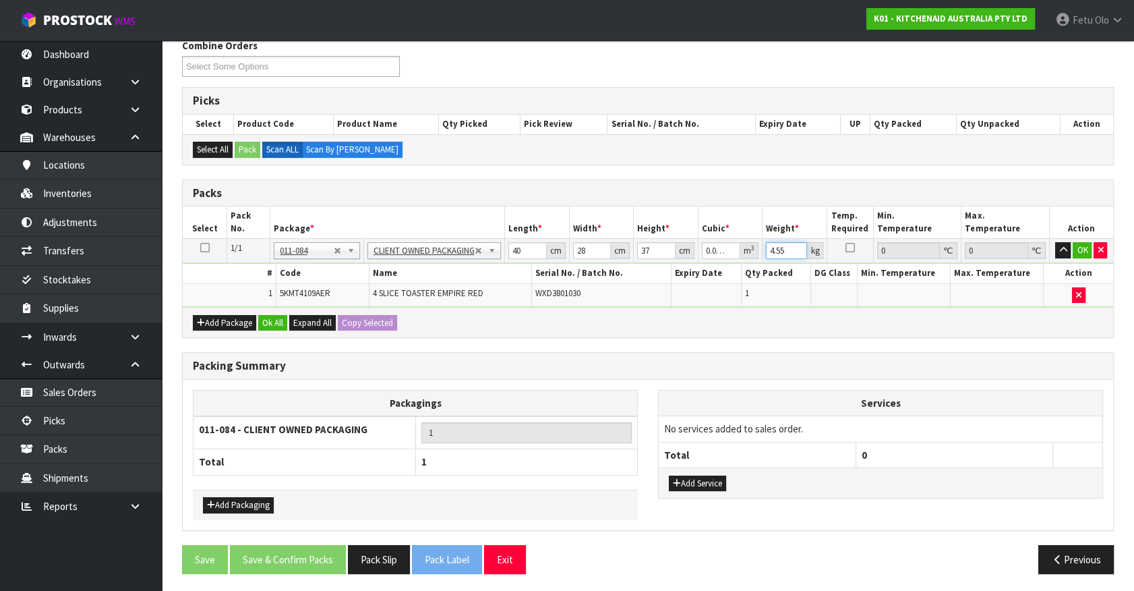
click at [774, 252] on input "4.55" at bounding box center [786, 250] width 41 height 17
click button "OK" at bounding box center [1082, 250] width 19 height 16
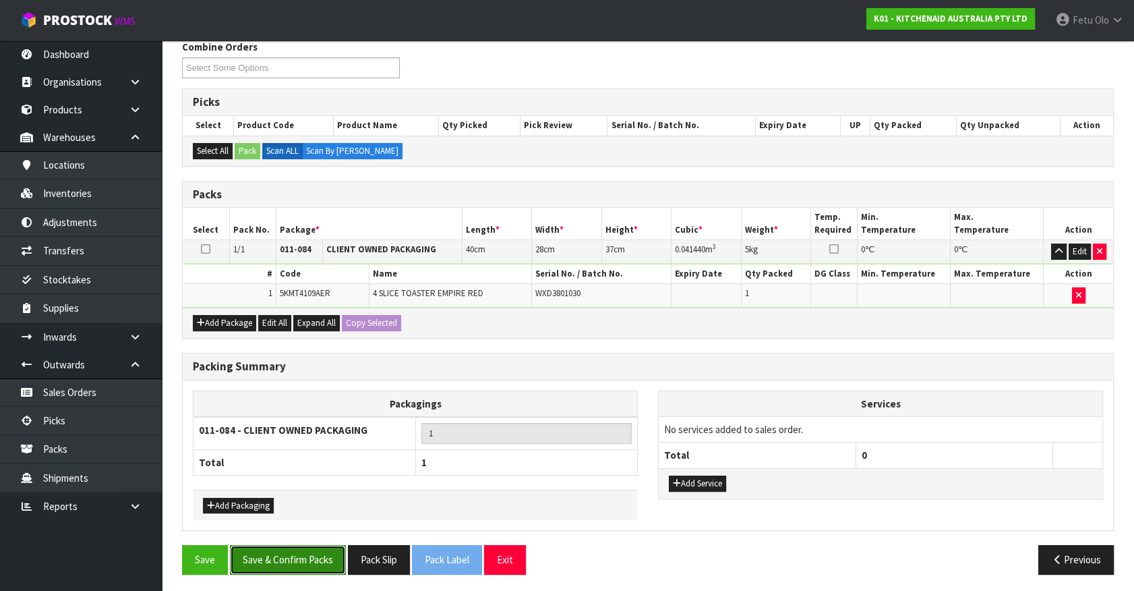
click at [299, 558] on button "Save & Confirm Packs" at bounding box center [288, 559] width 116 height 29
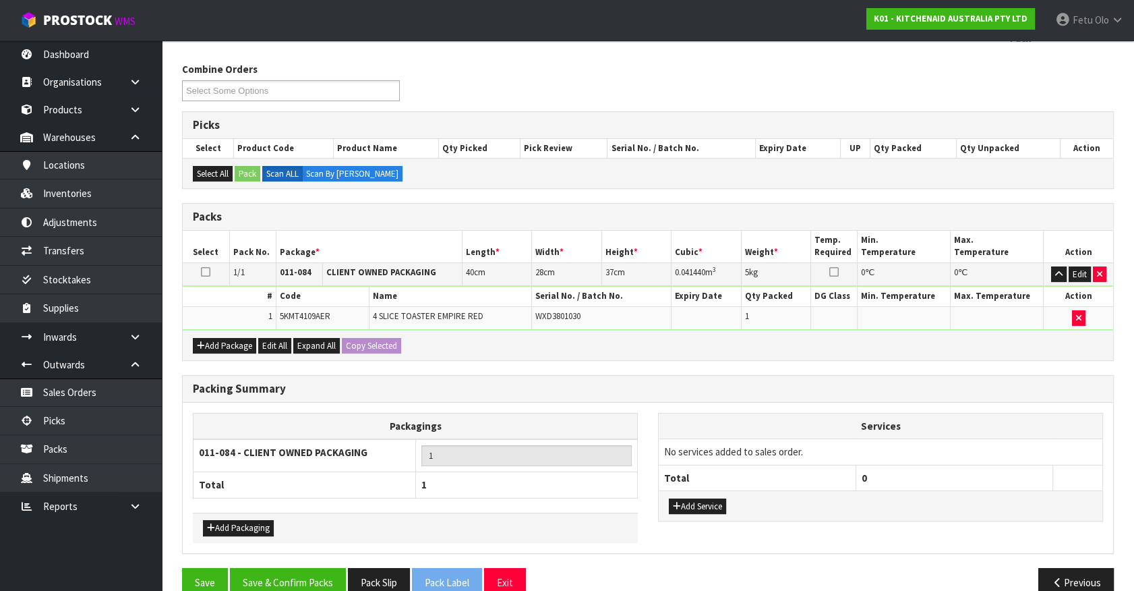
scroll to position [152, 0]
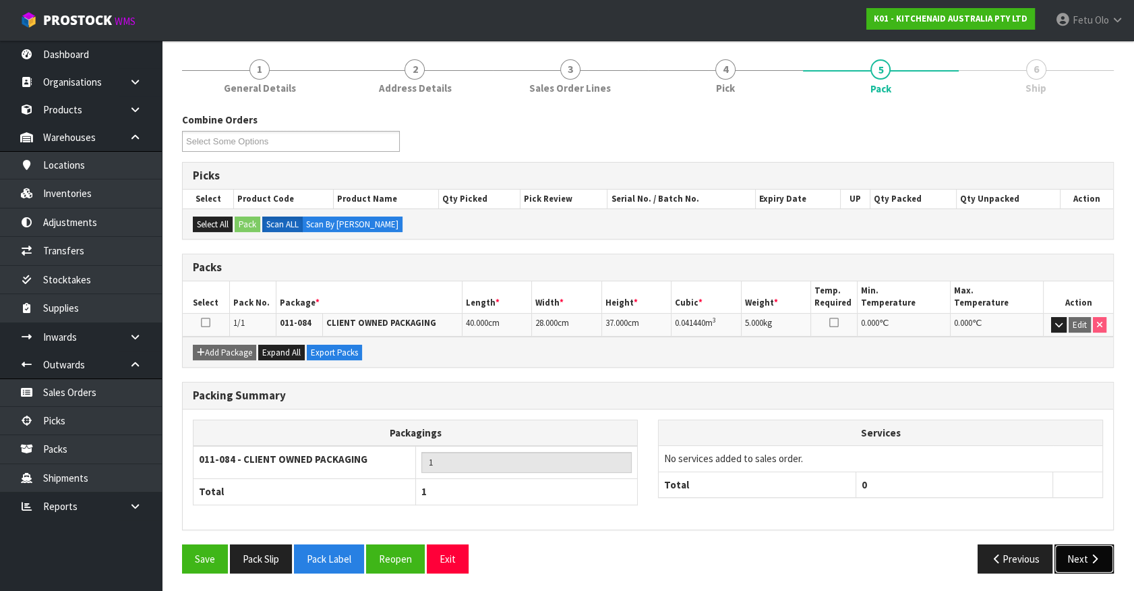
click at [1086, 550] on button "Next" at bounding box center [1084, 558] width 59 height 29
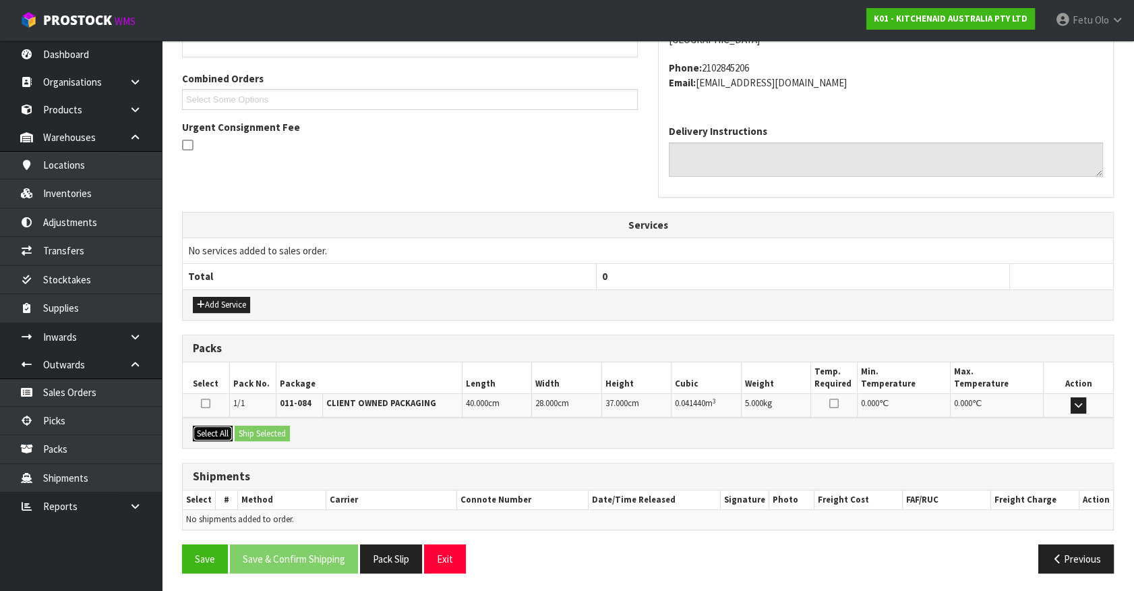
drag, startPoint x: 212, startPoint y: 426, endPoint x: 273, endPoint y: 428, distance: 60.7
click at [212, 426] on button "Select All" at bounding box center [213, 434] width 40 height 16
click at [273, 428] on button "Ship Selected" at bounding box center [262, 434] width 55 height 16
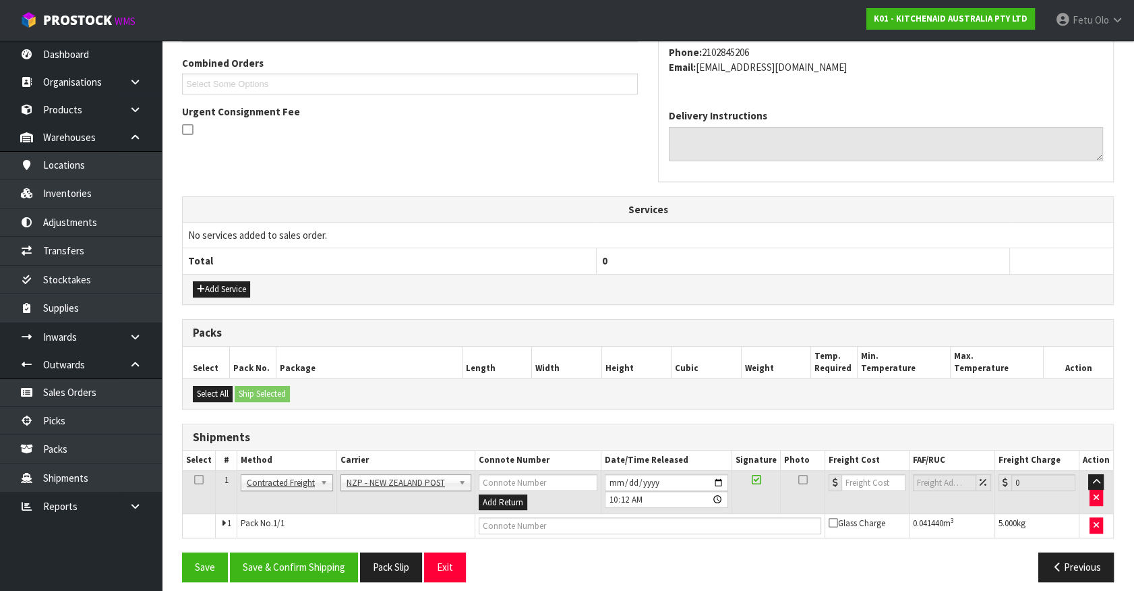
scroll to position [351, 0]
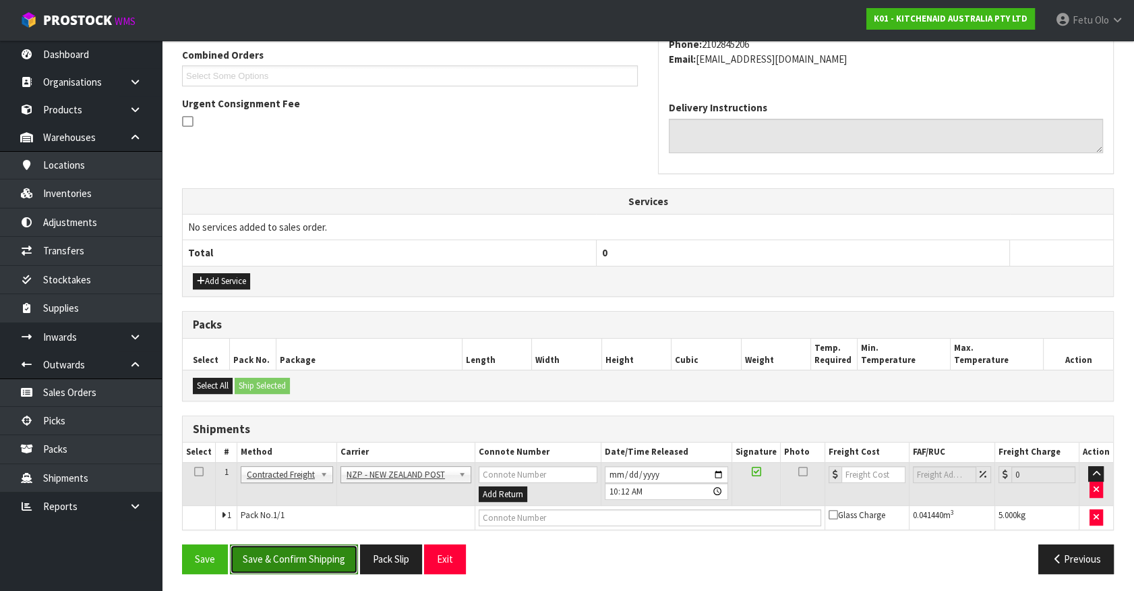
click at [279, 544] on button "Save & Confirm Shipping" at bounding box center [294, 558] width 128 height 29
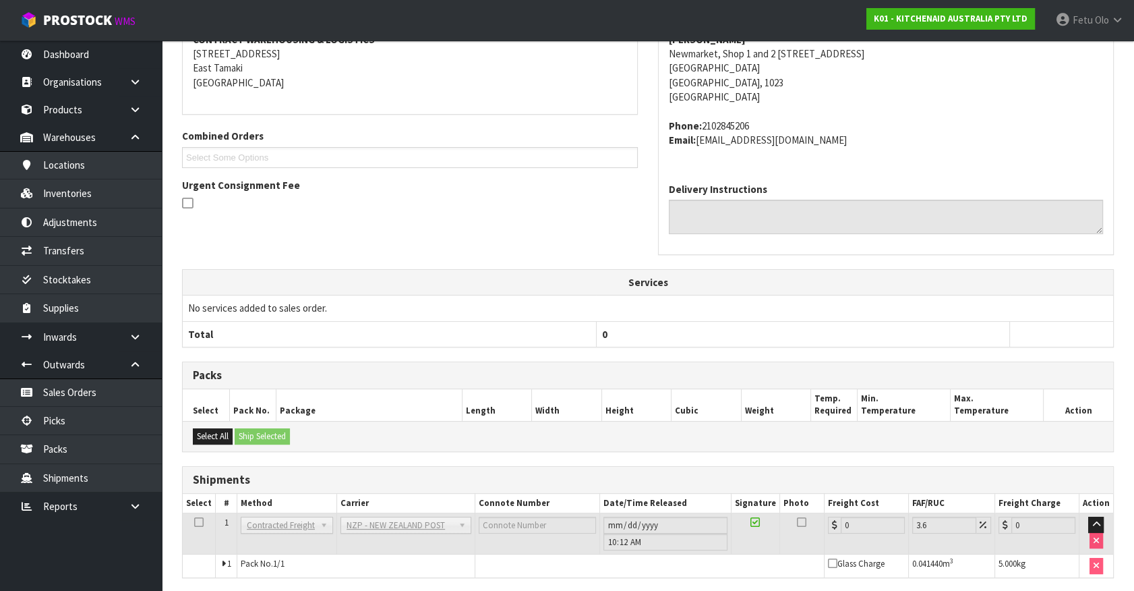
scroll to position [306, 0]
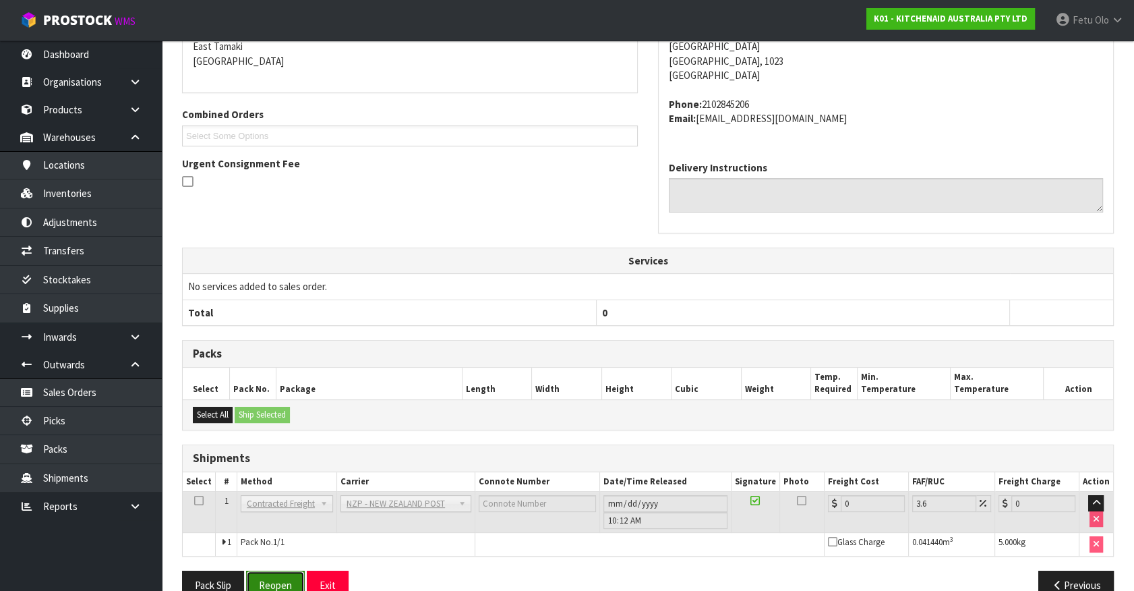
click at [272, 578] on button "Reopen" at bounding box center [275, 585] width 59 height 29
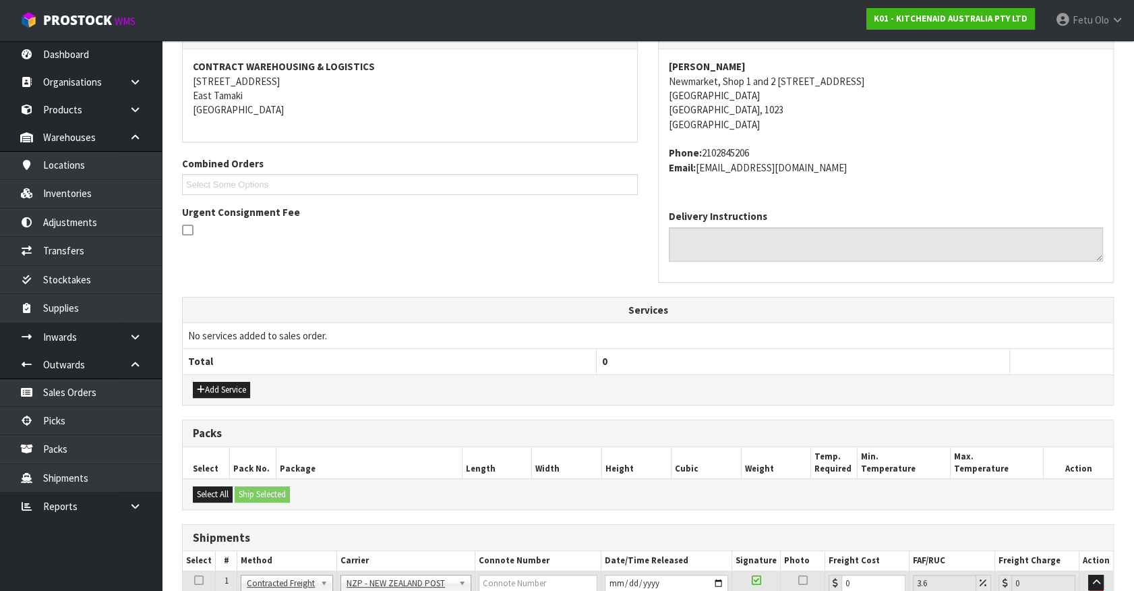
scroll to position [364, 0]
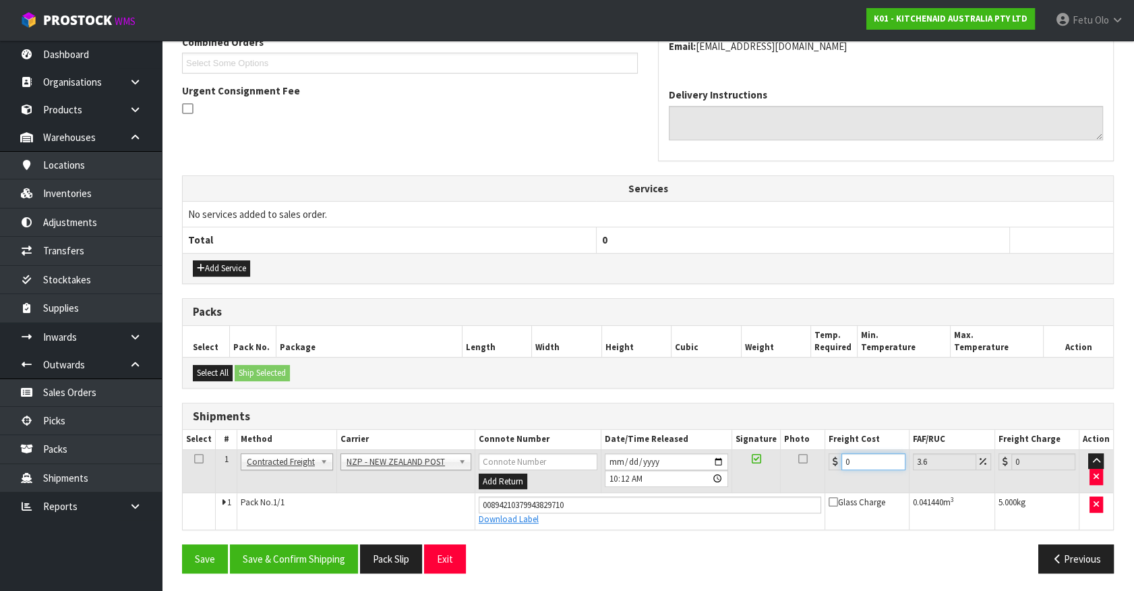
drag, startPoint x: 867, startPoint y: 459, endPoint x: 497, endPoint y: 492, distance: 371.7
click at [497, 492] on tbody "1 Client Local Pickup Customer Local Pickup Company Freight Contracted Freight …" at bounding box center [648, 489] width 931 height 80
click at [299, 544] on button "Save & Confirm Shipping" at bounding box center [294, 558] width 128 height 29
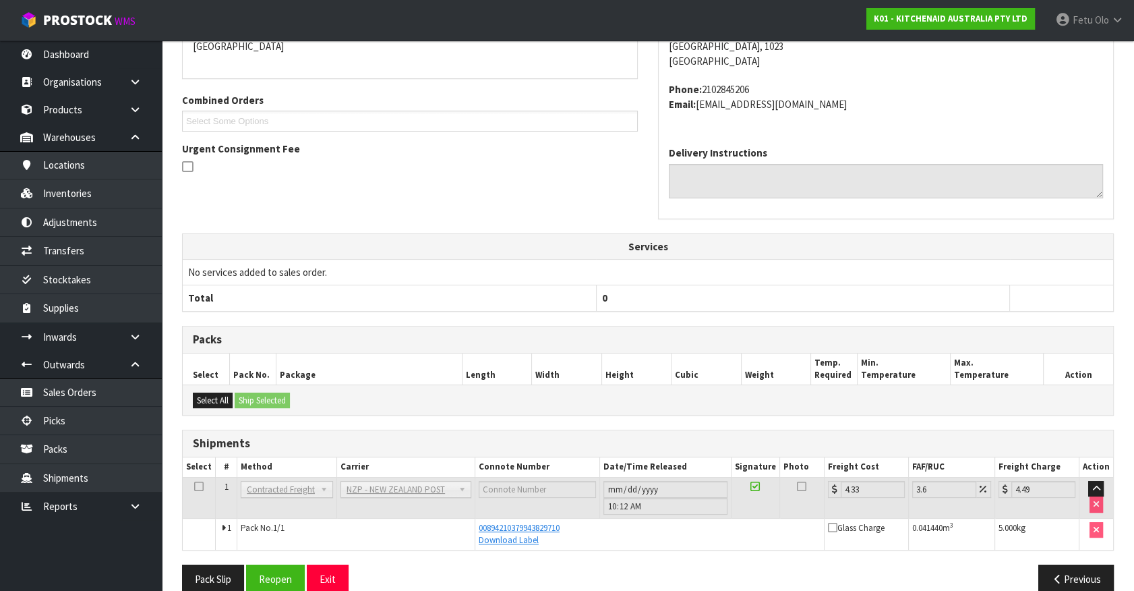
scroll to position [327, 0]
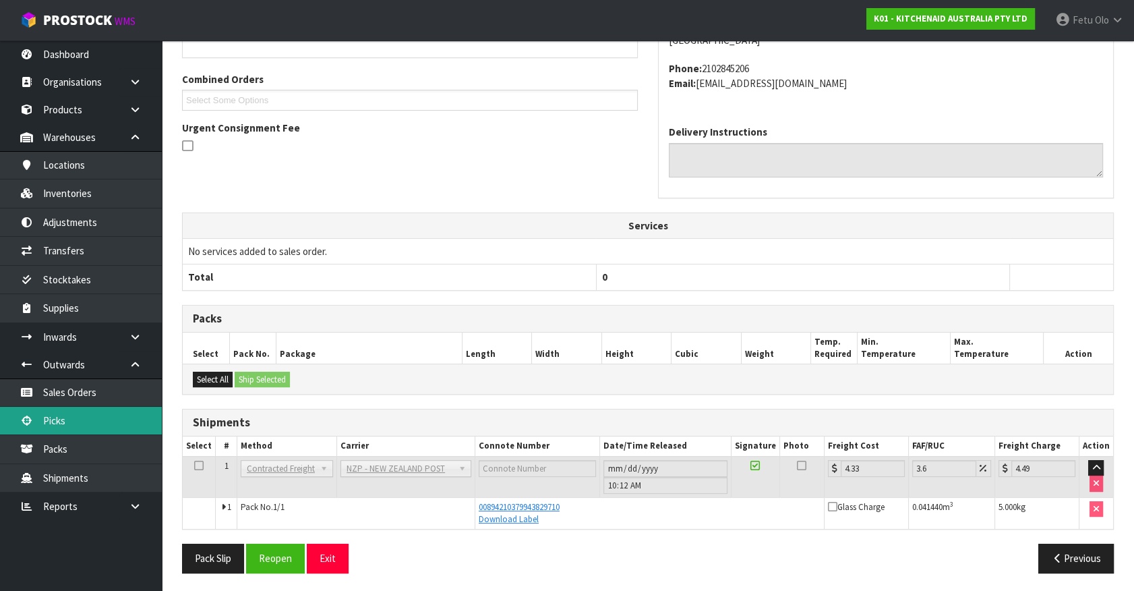
click at [86, 419] on link "Picks" at bounding box center [81, 421] width 162 height 28
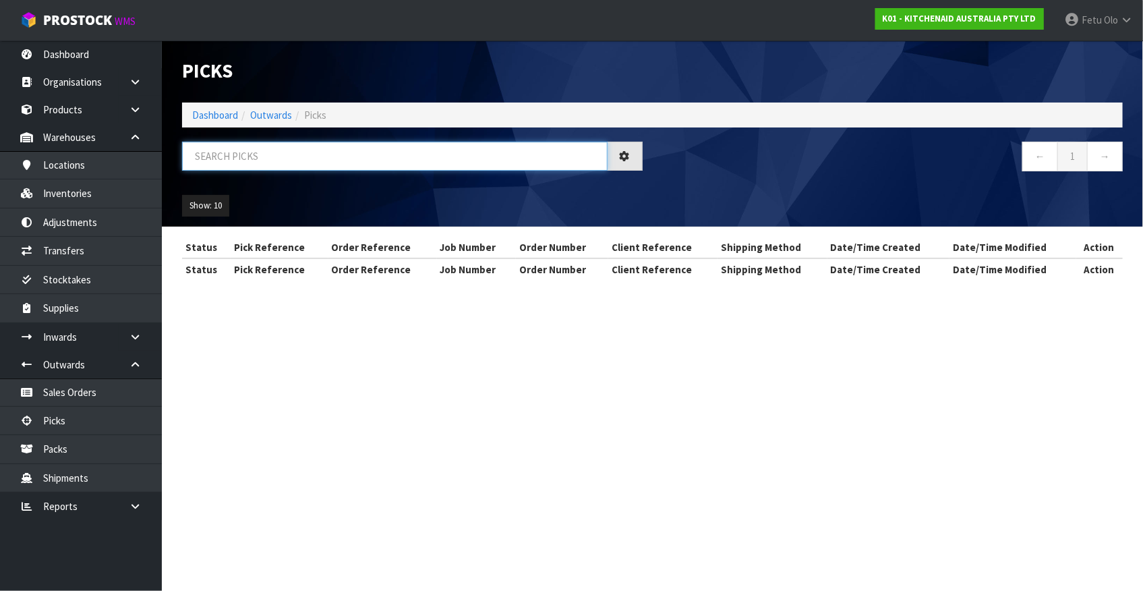
click at [385, 148] on input "text" at bounding box center [395, 156] width 426 height 29
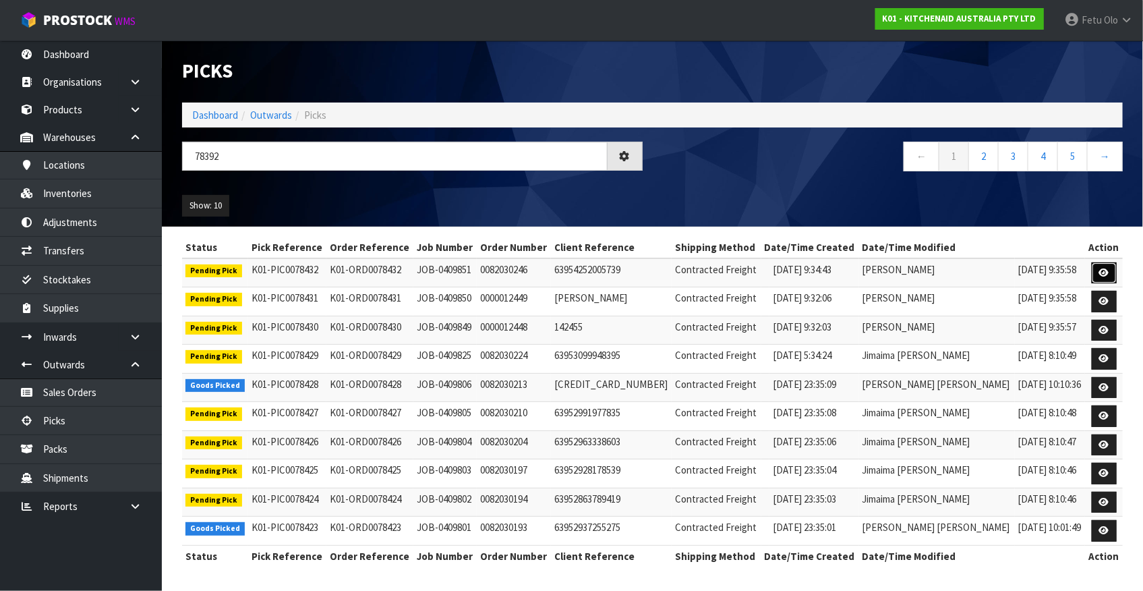
click at [1099, 274] on icon at bounding box center [1104, 272] width 10 height 9
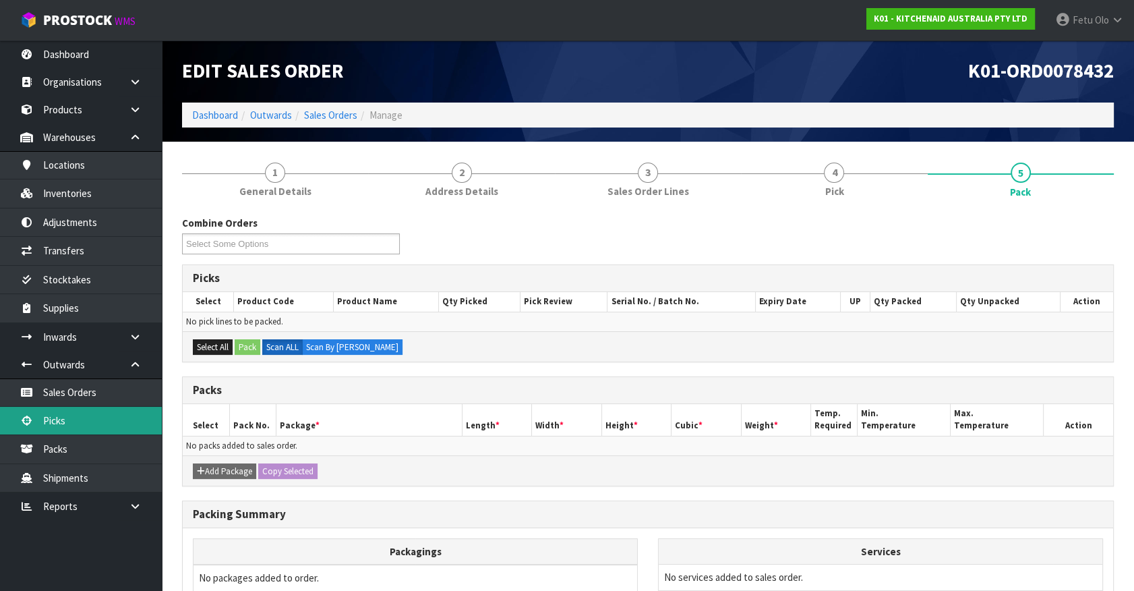
click at [77, 419] on link "Picks" at bounding box center [81, 421] width 162 height 28
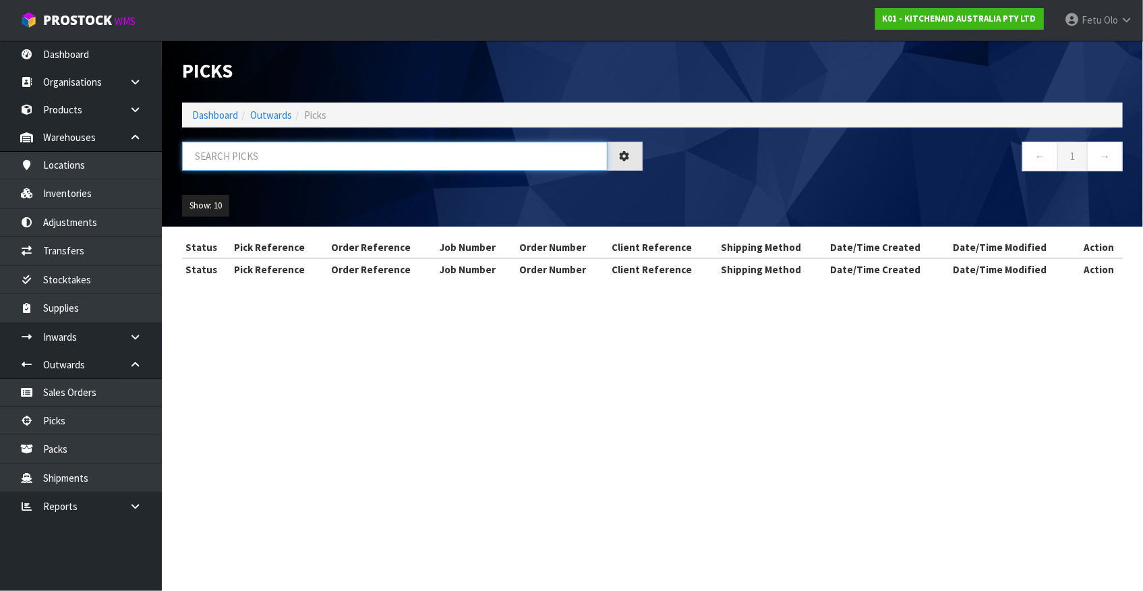
click at [405, 163] on input "text" at bounding box center [395, 156] width 426 height 29
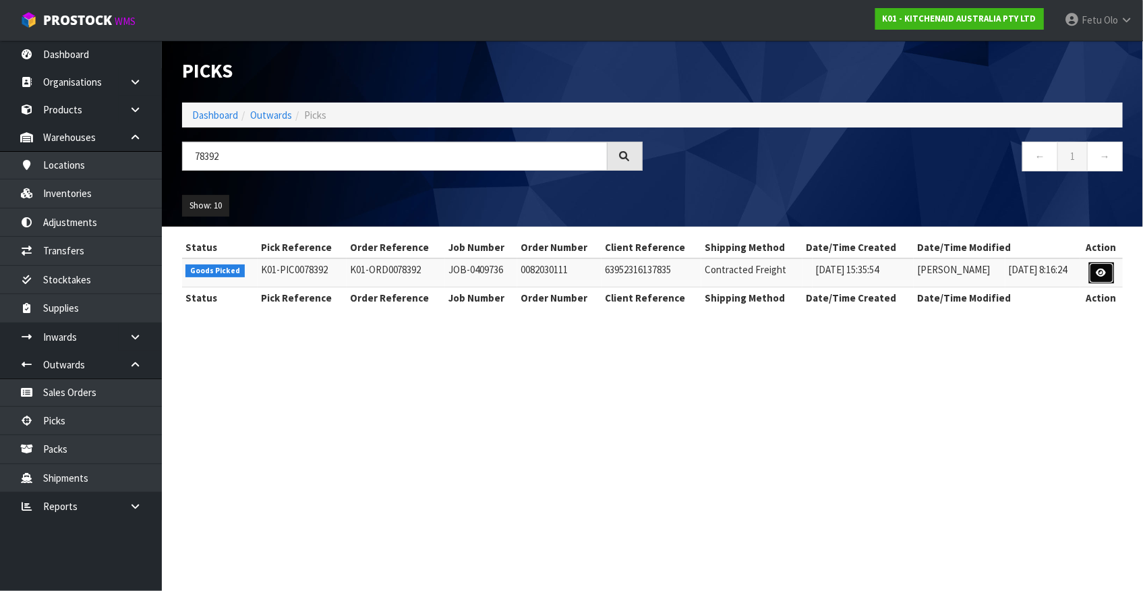
click at [1102, 275] on icon at bounding box center [1102, 272] width 10 height 9
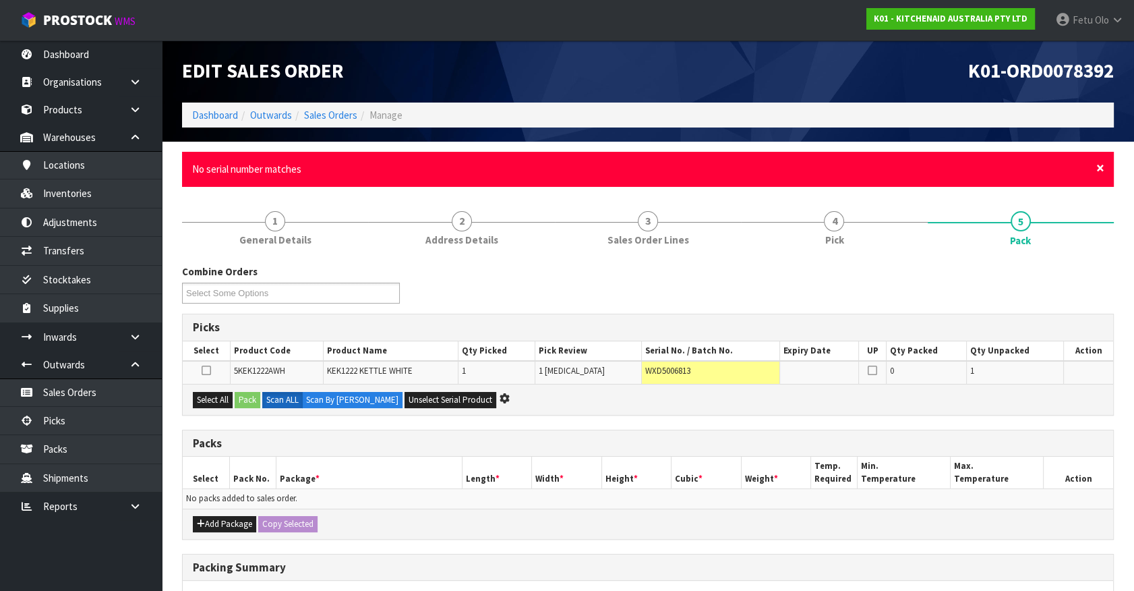
click at [1101, 167] on span "×" at bounding box center [1101, 167] width 8 height 19
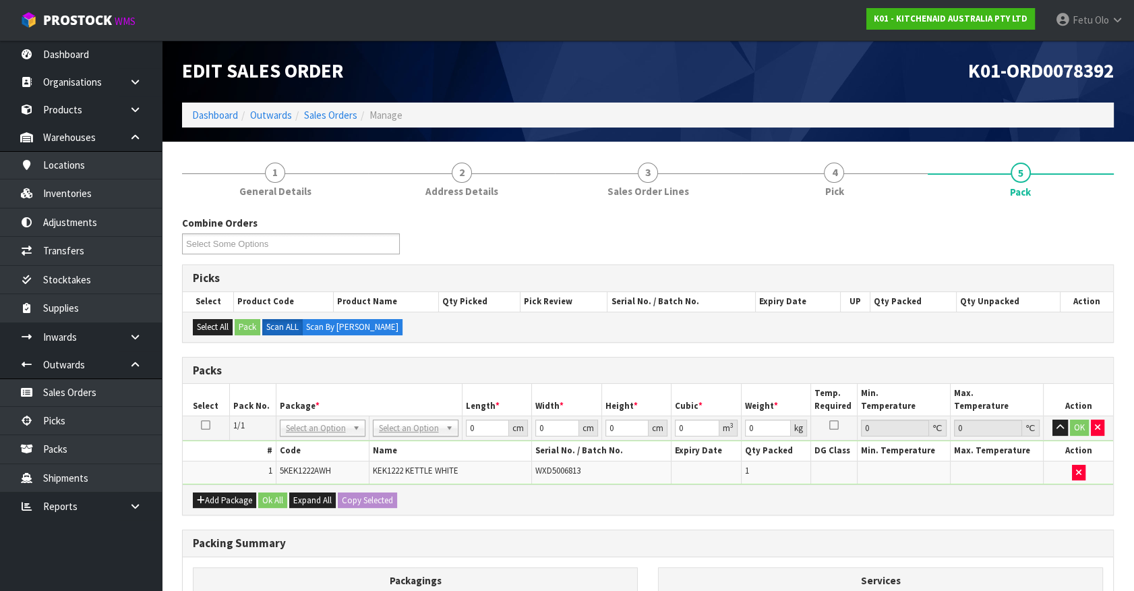
click at [1006, 511] on div "Add Package Ok All Expand All Copy Selected" at bounding box center [648, 499] width 931 height 30
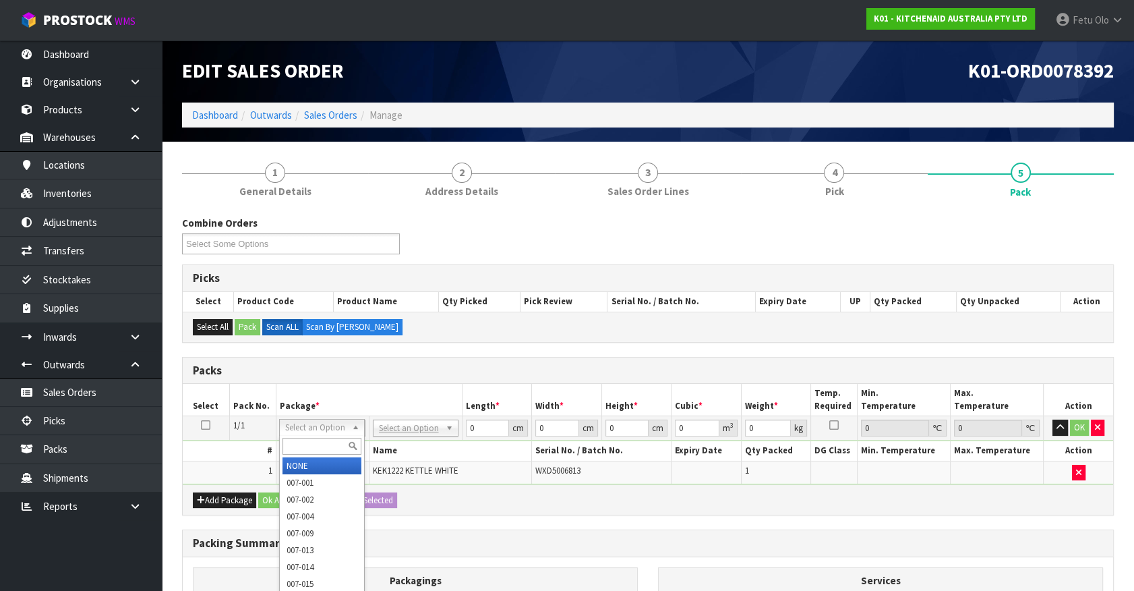
click at [310, 445] on input "text" at bounding box center [322, 446] width 79 height 17
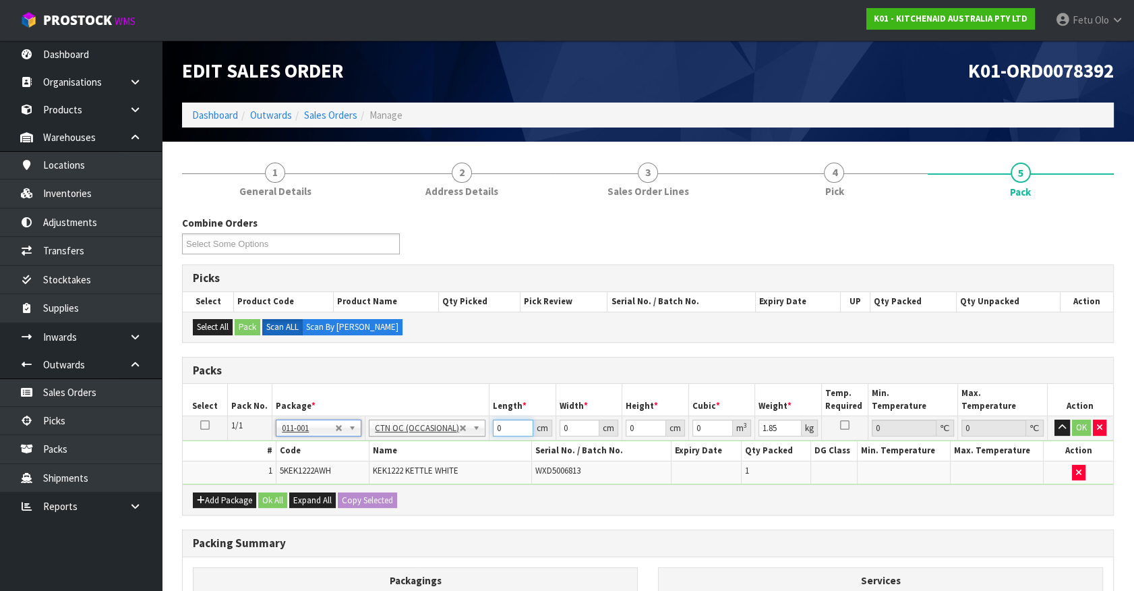
drag, startPoint x: 509, startPoint y: 427, endPoint x: 310, endPoint y: 415, distance: 200.0
click at [310, 416] on tr "1/1 NONE 007-001 007-002 007-004 007-009 007-013 007-014 007-015 007-017 007-01…" at bounding box center [648, 428] width 931 height 24
drag, startPoint x: 1009, startPoint y: 517, endPoint x: 951, endPoint y: 512, distance: 58.2
click at [1008, 517] on div "Combine Orders K01-ORD0078370 K01-ORD0078371 K01-ORD0078373 K01-ORD0078374 K01-…" at bounding box center [648, 489] width 932 height 546
click at [889, 540] on h3 "Packing Summary" at bounding box center [648, 543] width 910 height 13
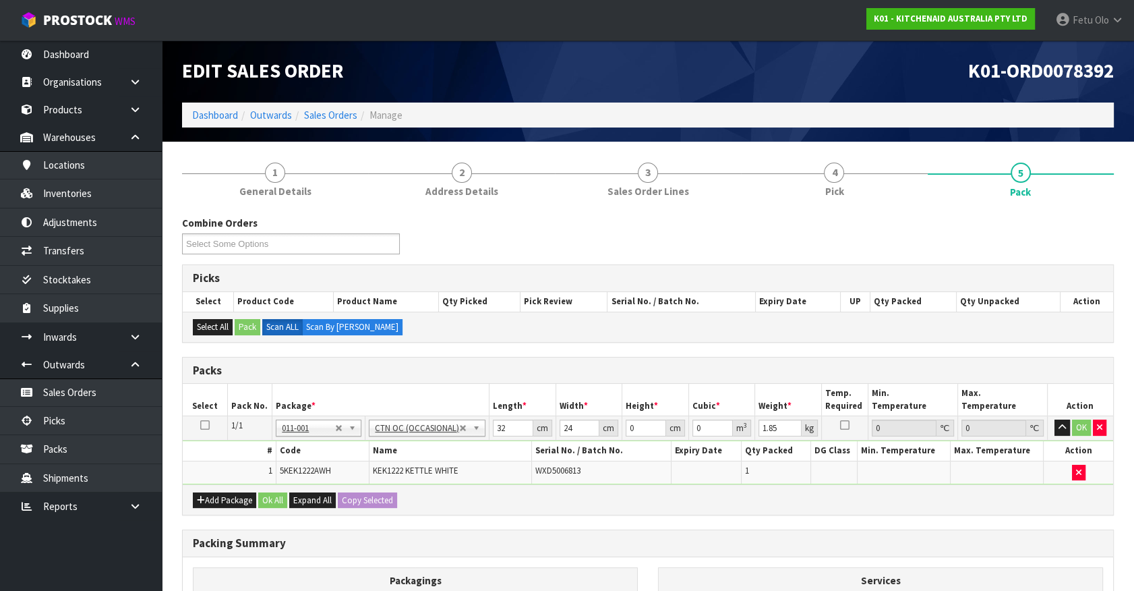
click at [473, 540] on h3 "Packing Summary" at bounding box center [648, 543] width 910 height 13
drag, startPoint x: 54, startPoint y: 544, endPoint x: 355, endPoint y: 563, distance: 302.0
click at [54, 544] on ul "Dashboard Organisations Clients Consignees Carriers Products Categories Serial …" at bounding box center [81, 315] width 162 height 550
click at [761, 550] on div "Packing Summary" at bounding box center [648, 543] width 931 height 27
drag, startPoint x: 639, startPoint y: 424, endPoint x: 569, endPoint y: 452, distance: 75.6
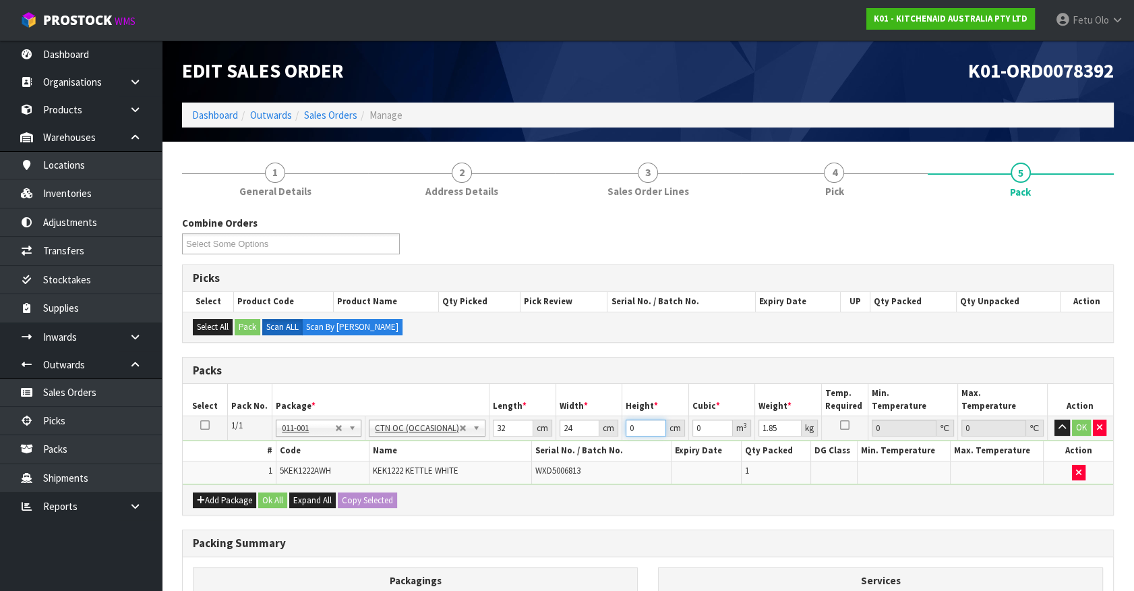
click at [569, 452] on tbody "1/1 NONE 007-001 007-002 007-004 007-009 007-013 007-014 007-015 007-017 007-01…" at bounding box center [648, 450] width 931 height 68
click button "OK" at bounding box center [1081, 427] width 19 height 16
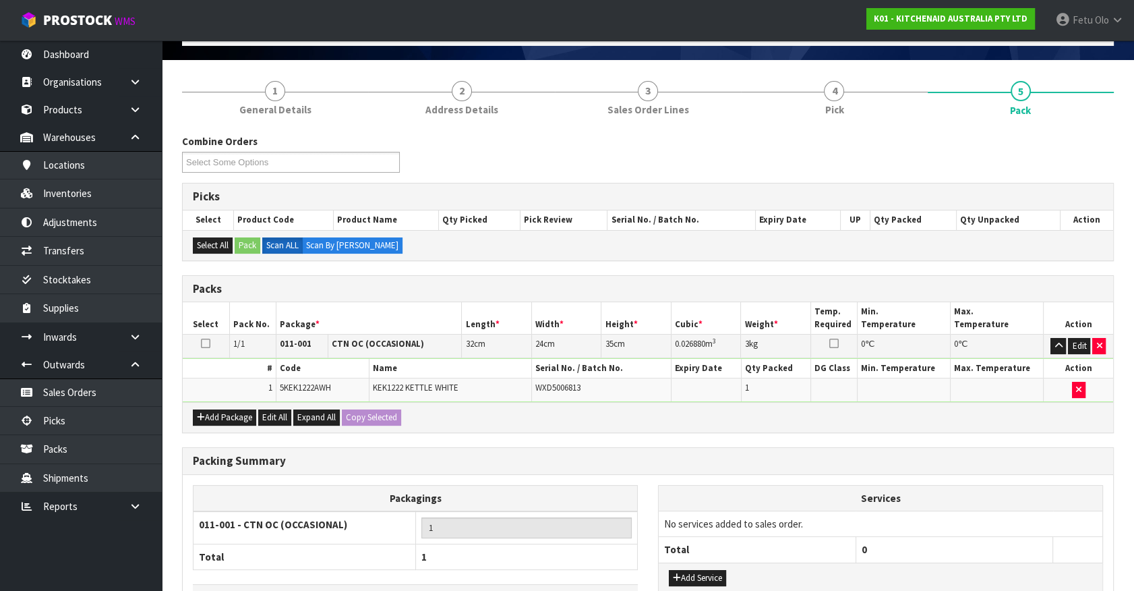
scroll to position [176, 0]
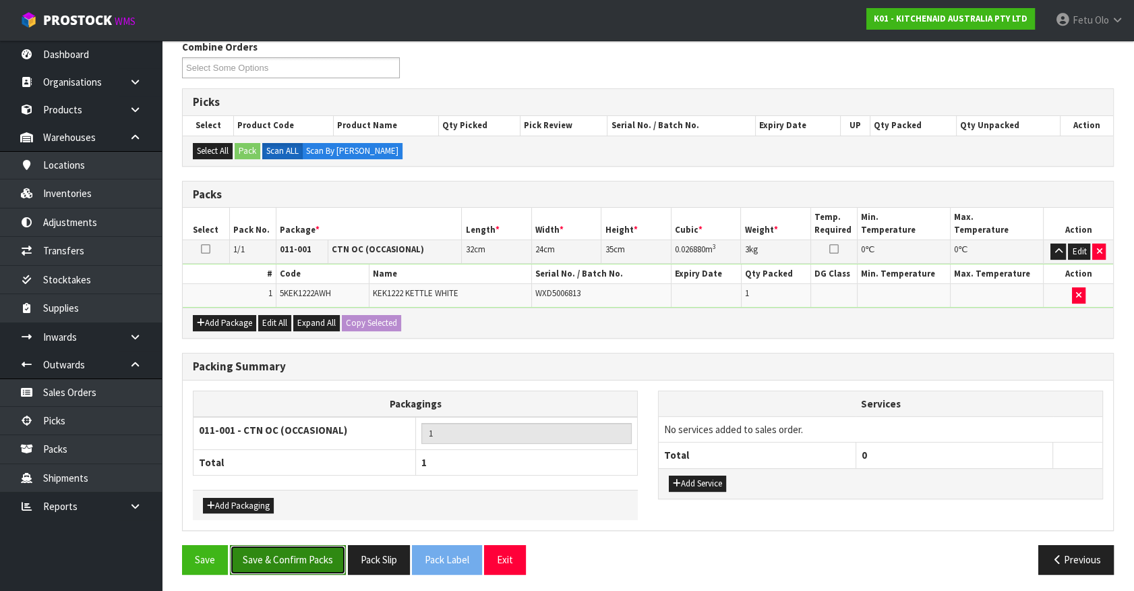
click at [314, 563] on button "Save & Confirm Packs" at bounding box center [288, 559] width 116 height 29
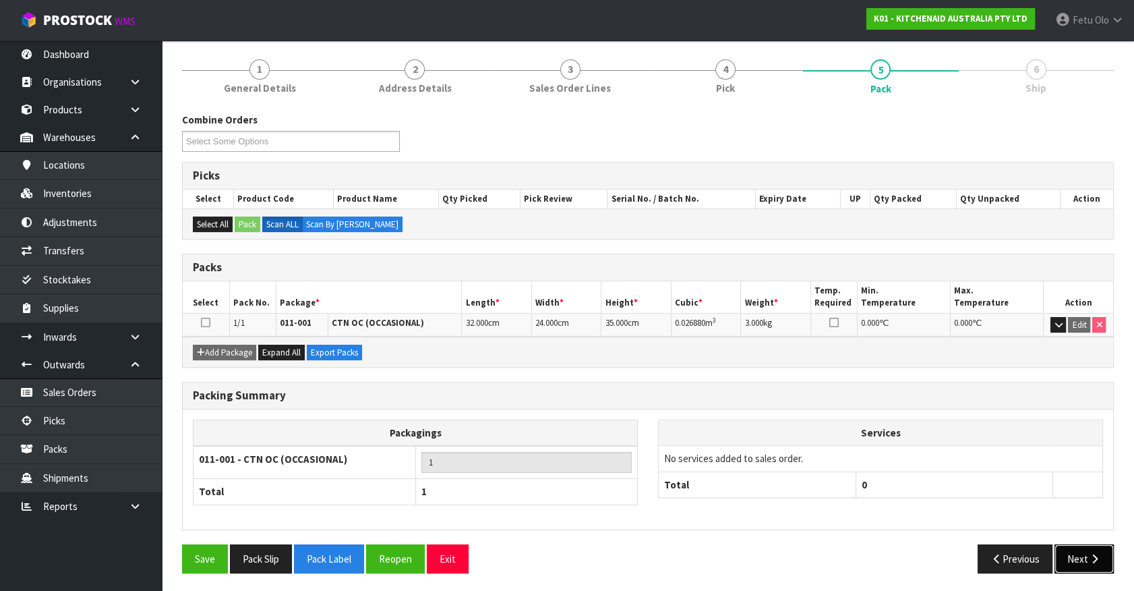
click at [1082, 554] on button "Next" at bounding box center [1084, 558] width 59 height 29
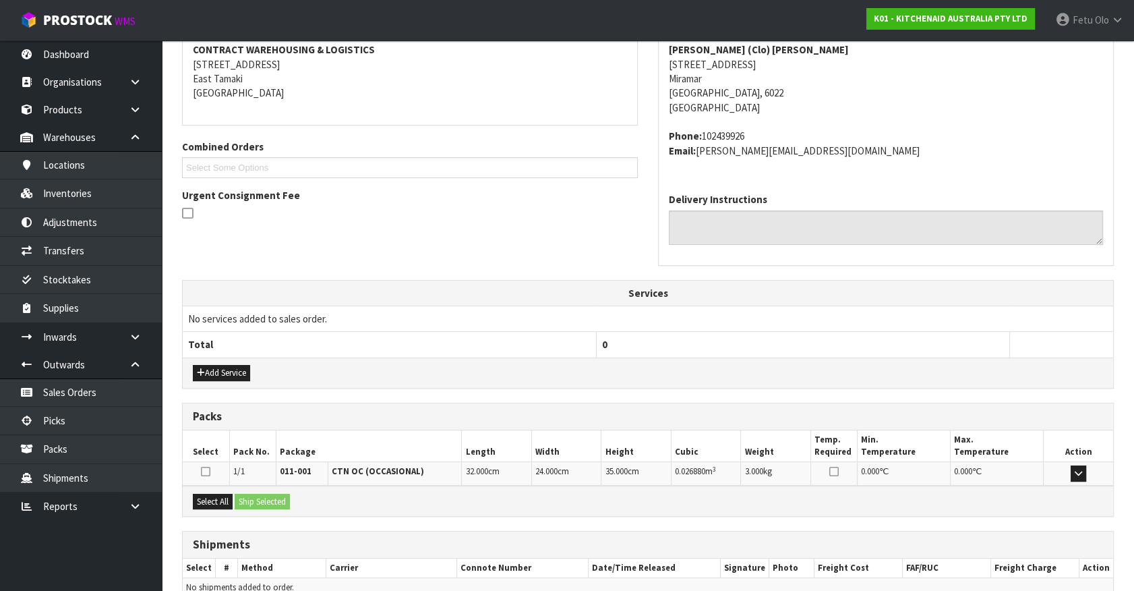
scroll to position [328, 0]
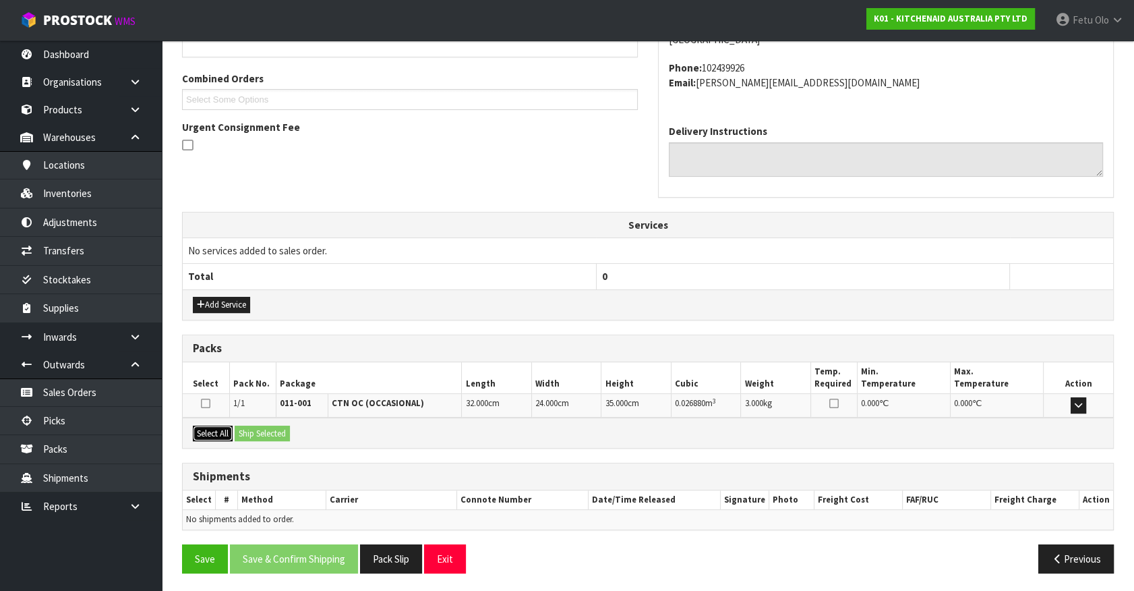
click at [223, 426] on button "Select All" at bounding box center [213, 434] width 40 height 16
click at [275, 426] on button "Ship Selected" at bounding box center [262, 434] width 55 height 16
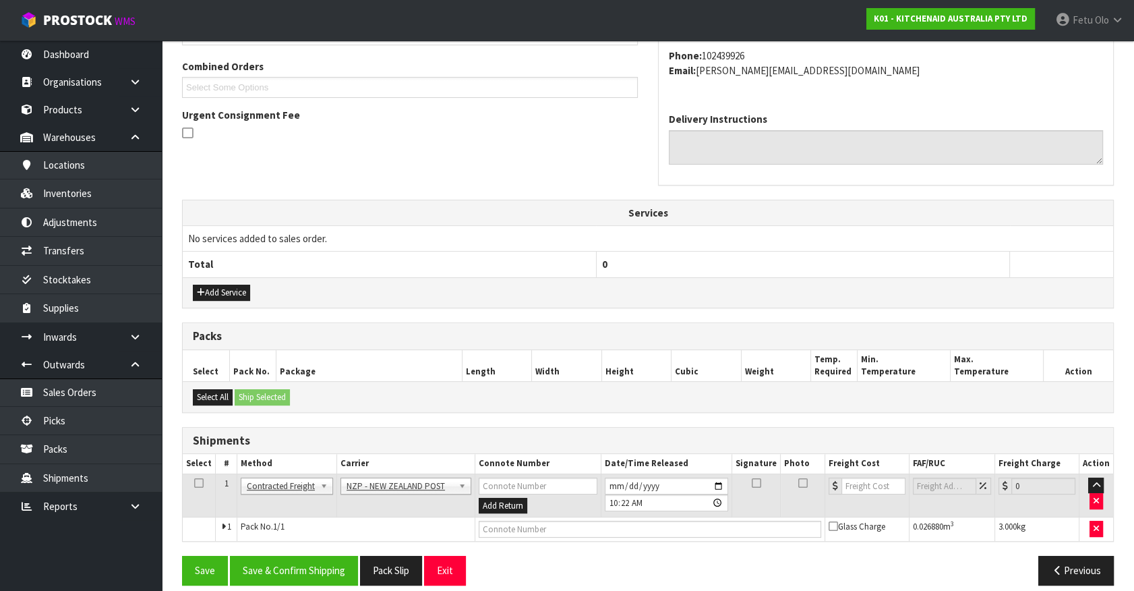
scroll to position [351, 0]
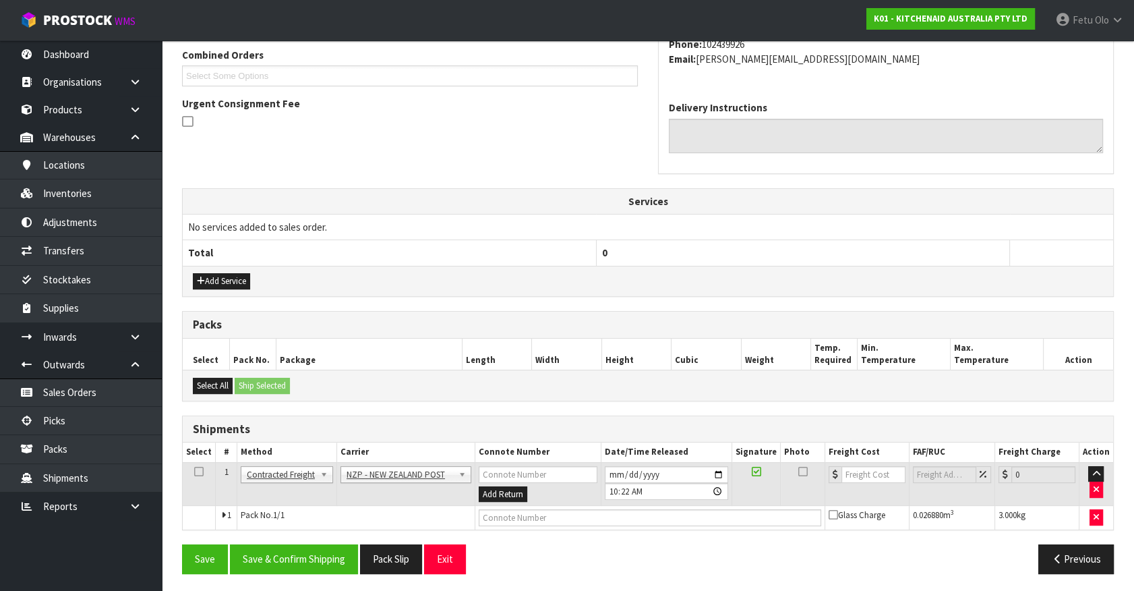
click at [283, 534] on div "From Address CONTRACT WAREHOUSING & LOGISTICS 17 Allens Road East Tamaki Auckla…" at bounding box center [648, 248] width 932 height 670
click at [279, 552] on button "Save & Confirm Shipping" at bounding box center [294, 558] width 128 height 29
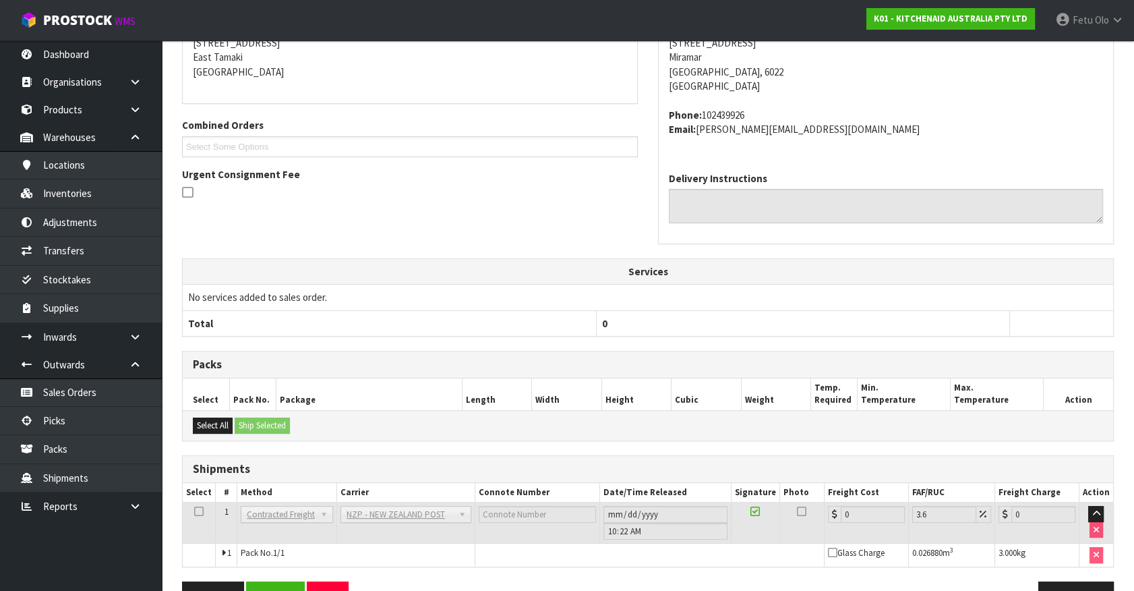
scroll to position [332, 0]
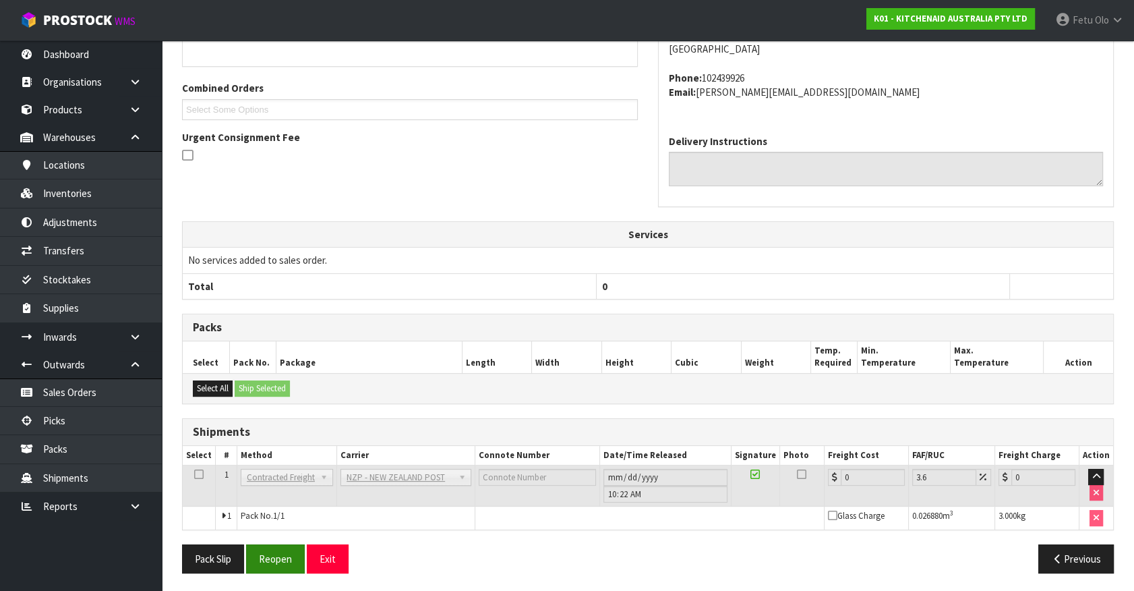
drag, startPoint x: 246, startPoint y: 552, endPoint x: 260, endPoint y: 552, distance: 13.5
click at [247, 552] on div "Pack Slip Reopen Exit" at bounding box center [410, 558] width 476 height 29
click at [273, 552] on button "Reopen" at bounding box center [275, 558] width 59 height 29
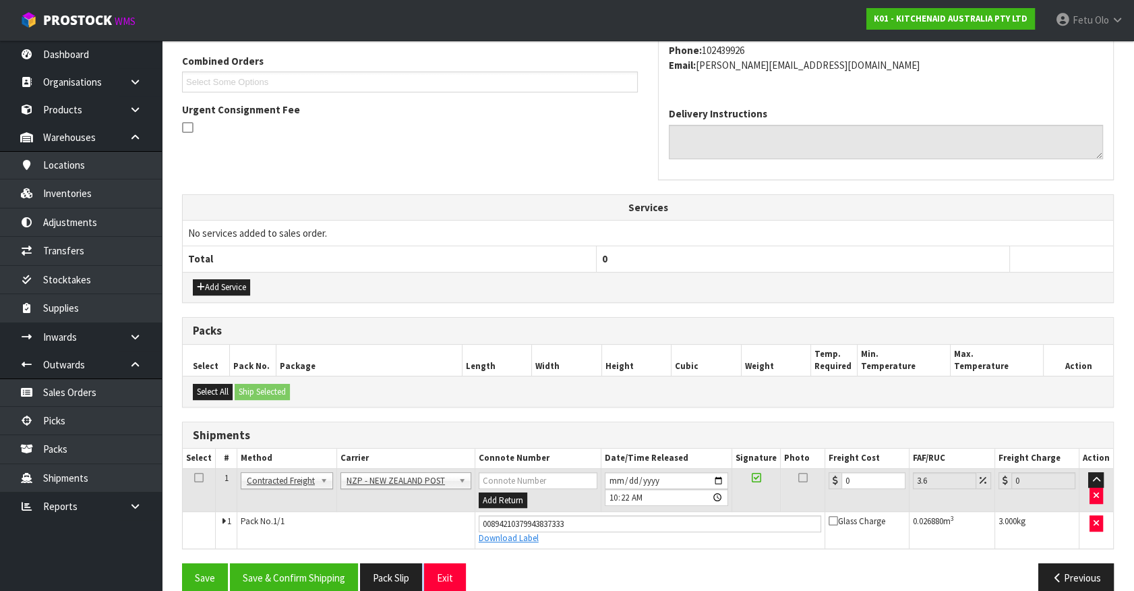
scroll to position [364, 0]
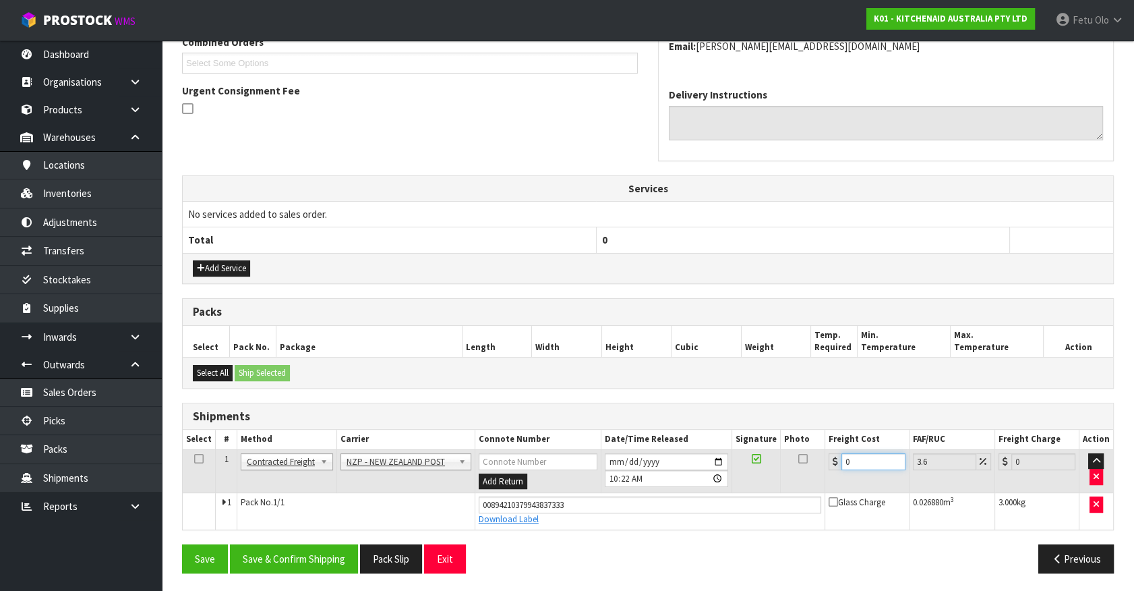
drag, startPoint x: 870, startPoint y: 463, endPoint x: 674, endPoint y: 508, distance: 200.9
click at [674, 508] on tbody "1 Client Local Pickup Customer Local Pickup Company Freight Contracted Freight …" at bounding box center [648, 489] width 931 height 80
drag, startPoint x: 877, startPoint y: 459, endPoint x: 754, endPoint y: 499, distance: 129.2
click at [754, 499] on tbody "1 Client Local Pickup Customer Local Pickup Company Freight Contracted Freight …" at bounding box center [648, 489] width 931 height 80
click at [314, 557] on button "Save & Confirm Shipping" at bounding box center [294, 558] width 128 height 29
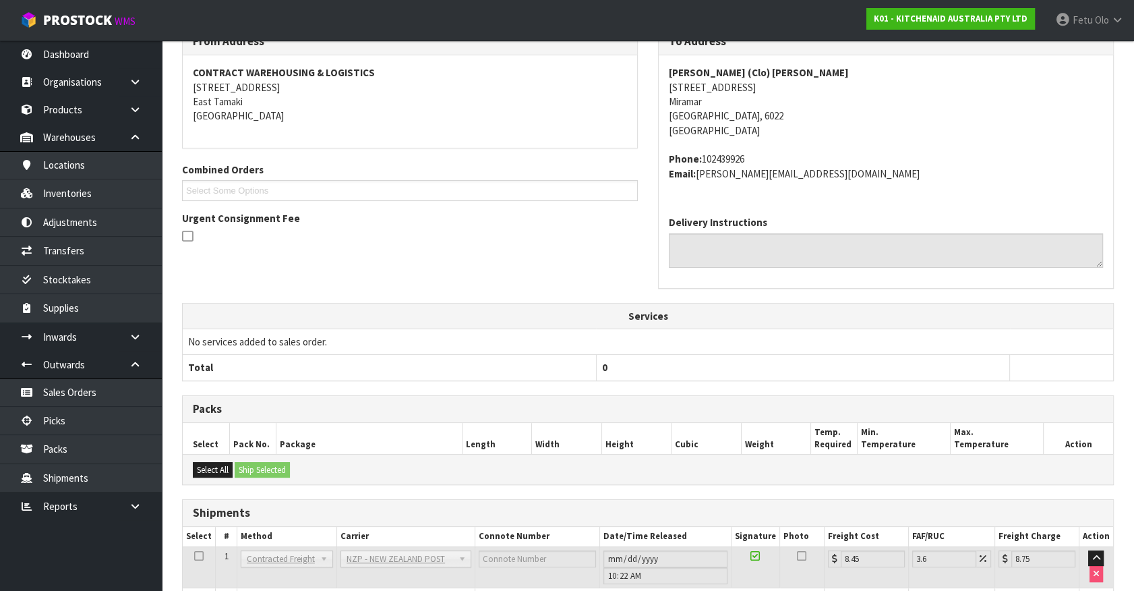
scroll to position [327, 0]
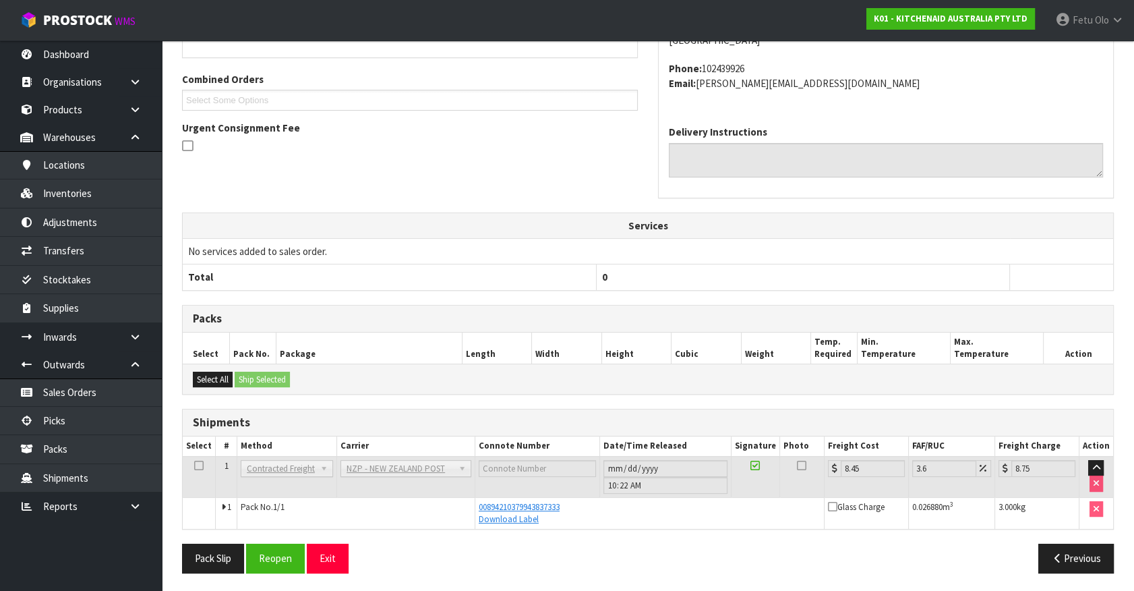
click at [3, 527] on ul "Dashboard Organisations Clients Consignees Carriers Products Categories Serial …" at bounding box center [81, 315] width 162 height 550
click at [60, 420] on link "Picks" at bounding box center [81, 421] width 162 height 28
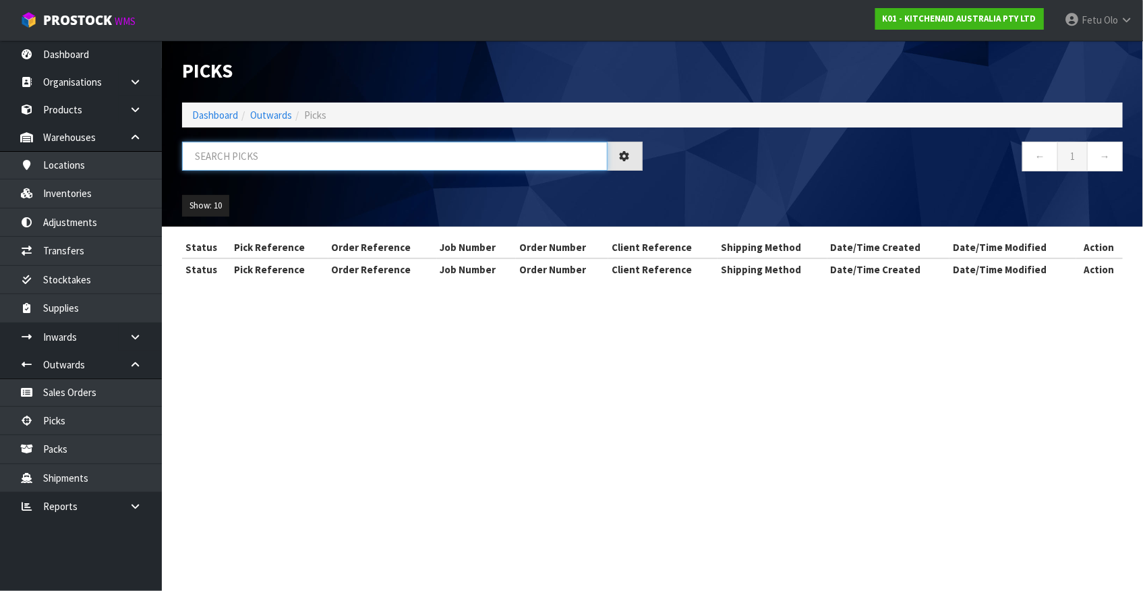
click at [373, 158] on input "text" at bounding box center [395, 156] width 426 height 29
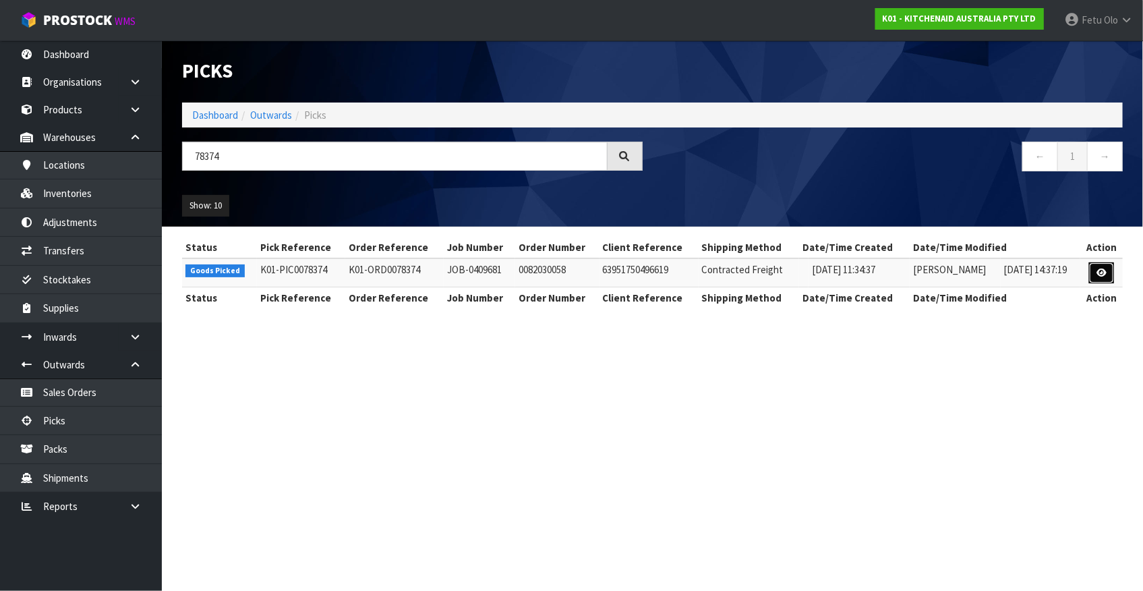
click at [1109, 270] on link at bounding box center [1101, 273] width 25 height 22
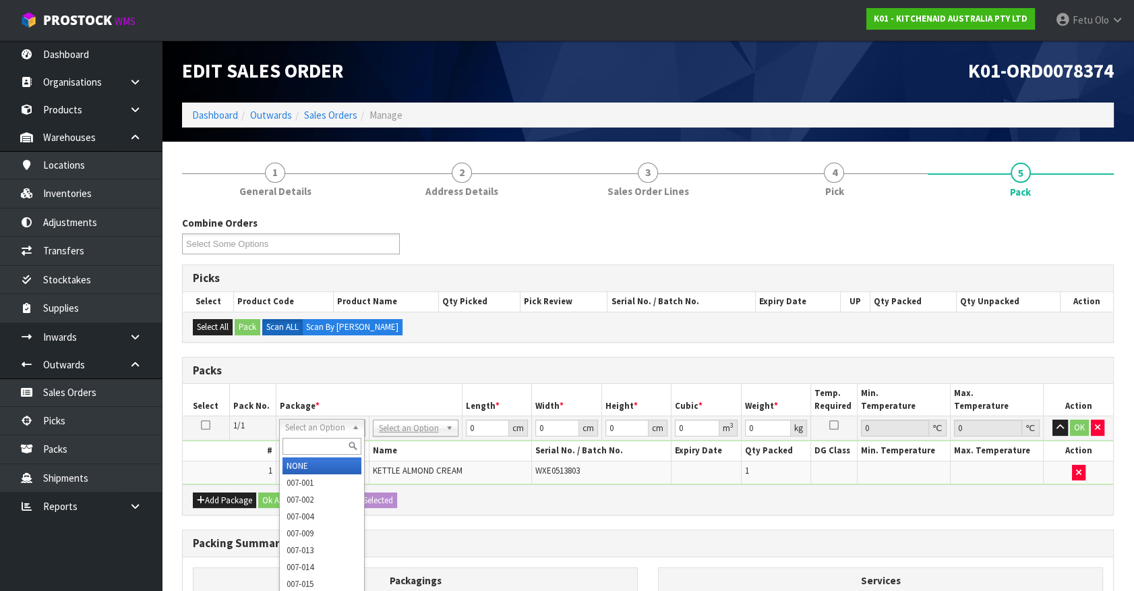
click at [296, 445] on input "text" at bounding box center [322, 446] width 79 height 17
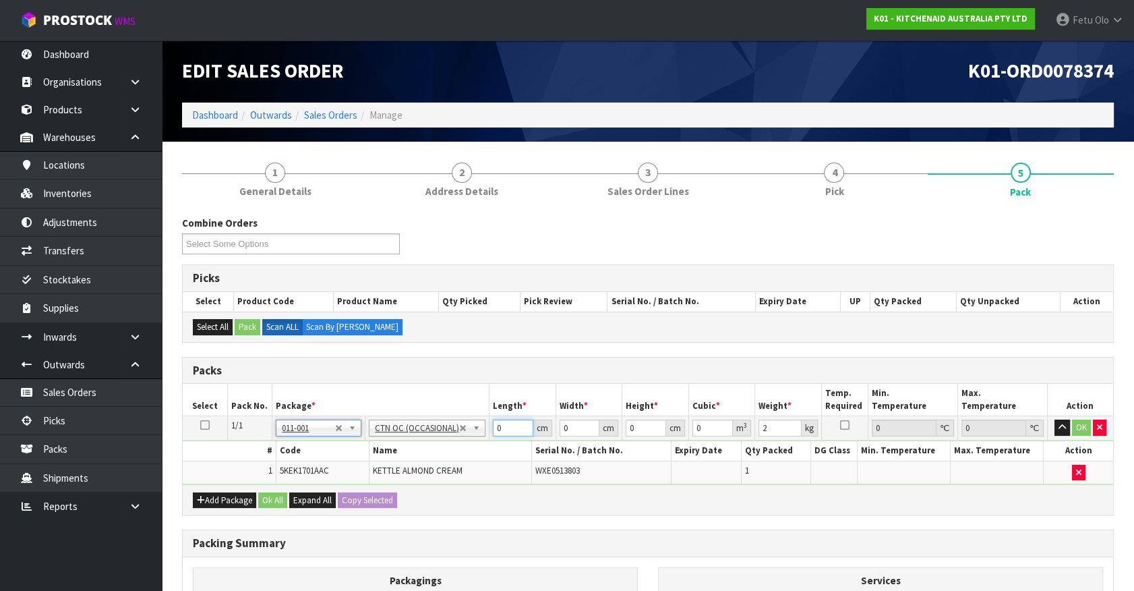
drag, startPoint x: 492, startPoint y: 428, endPoint x: 366, endPoint y: 491, distance: 140.8
click at [407, 482] on tbody "1/1 NONE 007-001 007-002 007-004 007-009 007-013 007-014 007-015 007-017 007-01…" at bounding box center [648, 450] width 931 height 68
click button "OK" at bounding box center [1081, 427] width 19 height 16
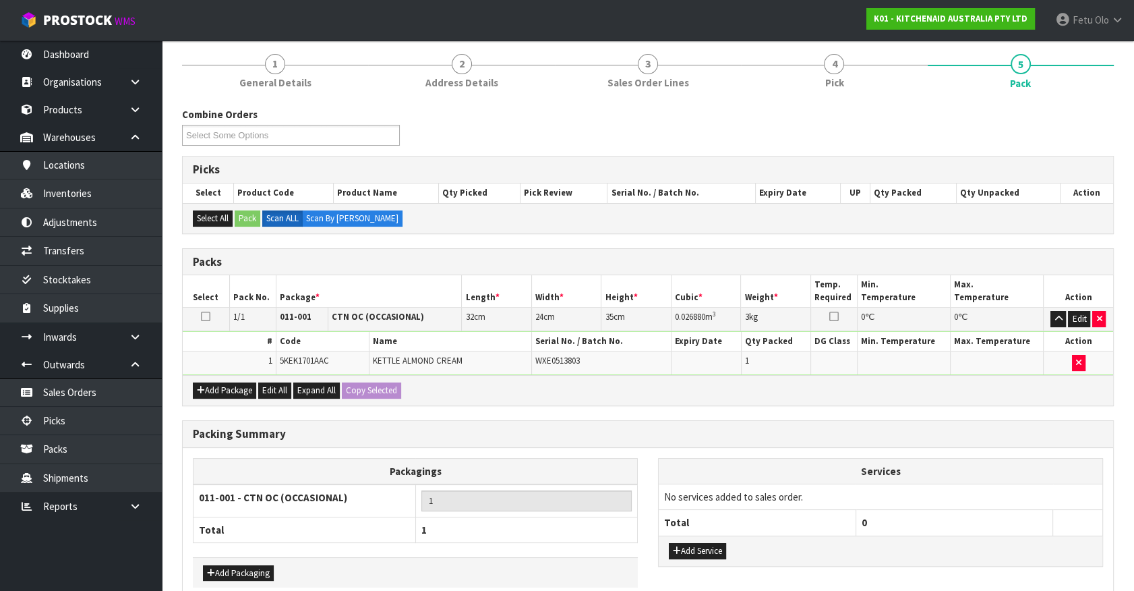
scroll to position [176, 0]
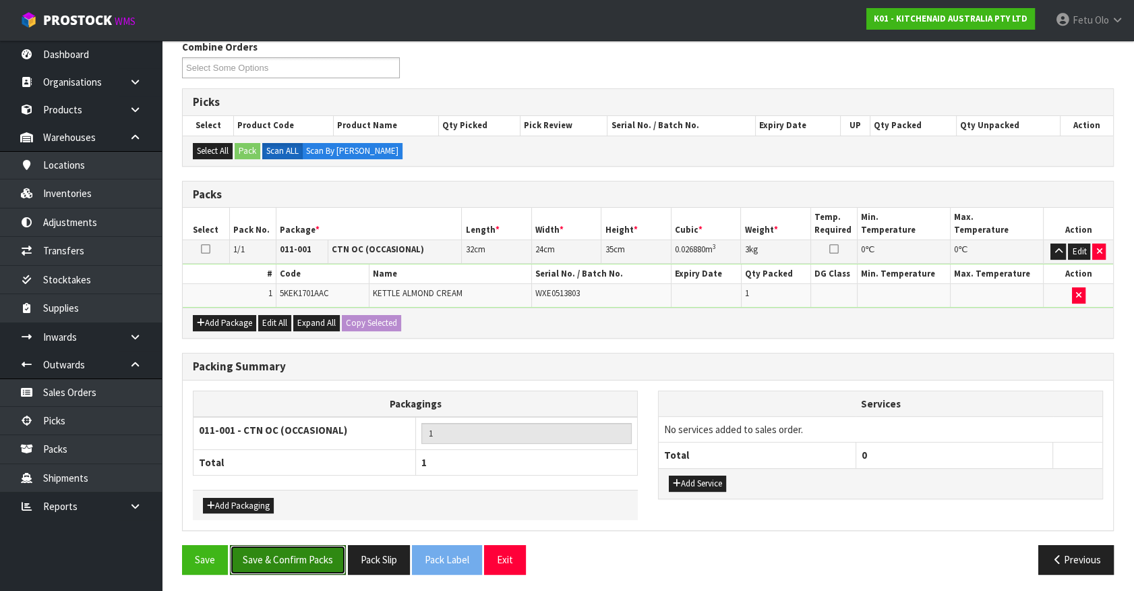
drag, startPoint x: 305, startPoint y: 561, endPoint x: 473, endPoint y: 568, distance: 168.1
click at [305, 560] on button "Save & Confirm Packs" at bounding box center [288, 559] width 116 height 29
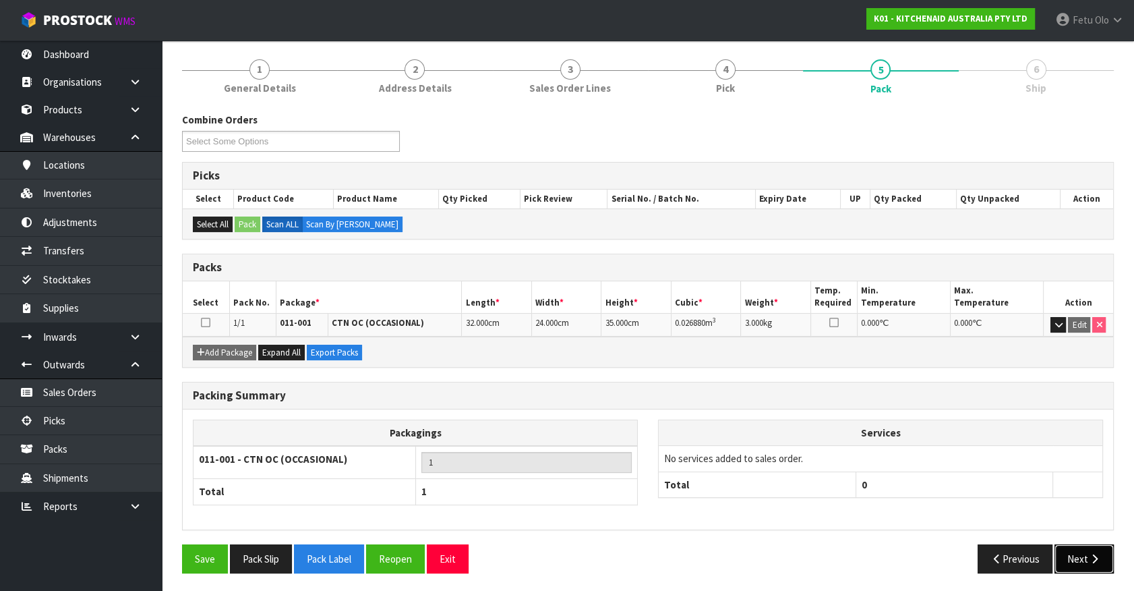
click at [1086, 552] on button "Next" at bounding box center [1084, 558] width 59 height 29
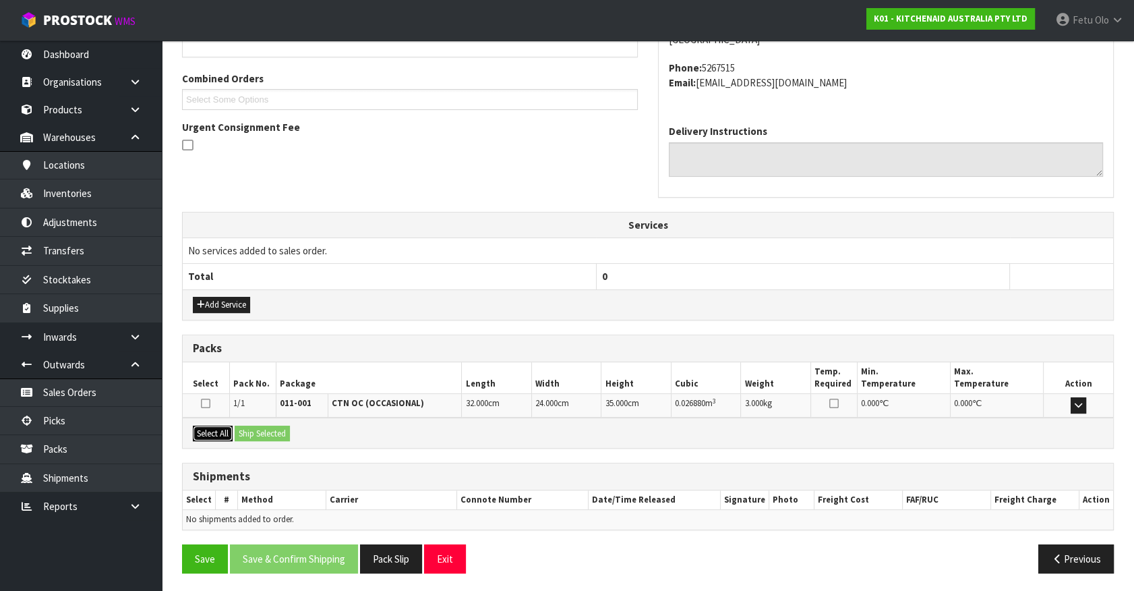
drag, startPoint x: 204, startPoint y: 425, endPoint x: 260, endPoint y: 425, distance: 56.6
click at [206, 426] on button "Select All" at bounding box center [213, 434] width 40 height 16
click at [260, 426] on button "Ship Selected" at bounding box center [262, 434] width 55 height 16
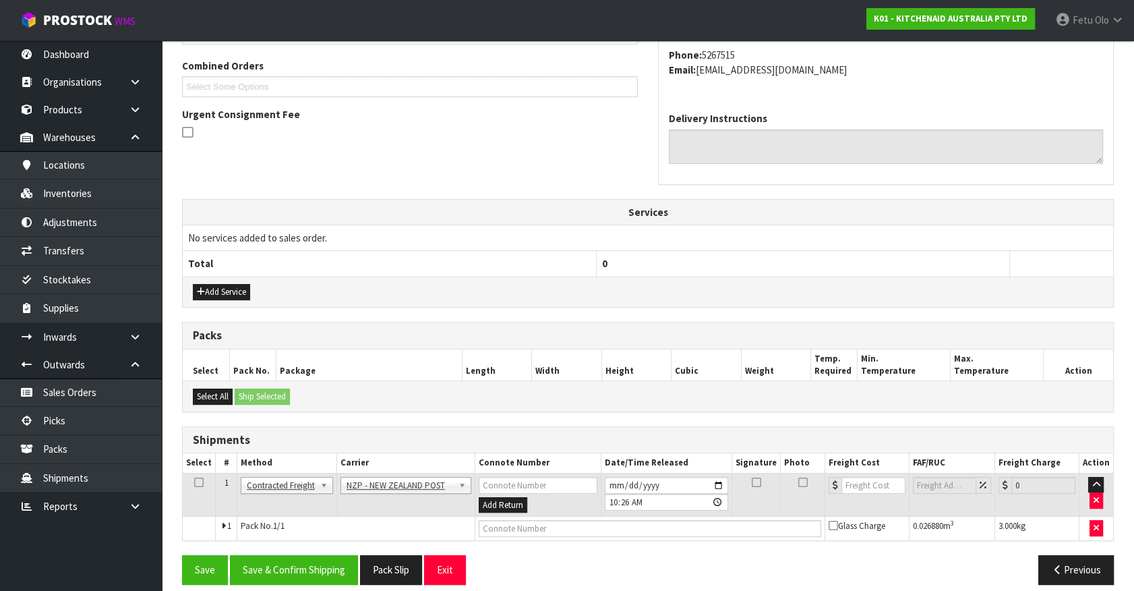
scroll to position [351, 0]
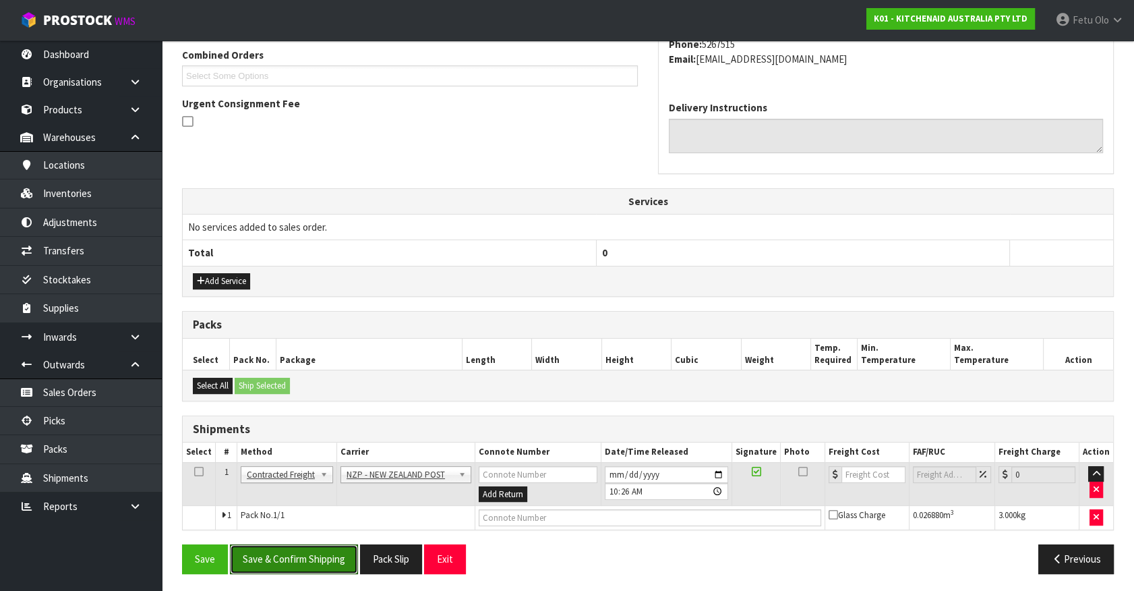
click at [326, 546] on button "Save & Confirm Shipping" at bounding box center [294, 558] width 128 height 29
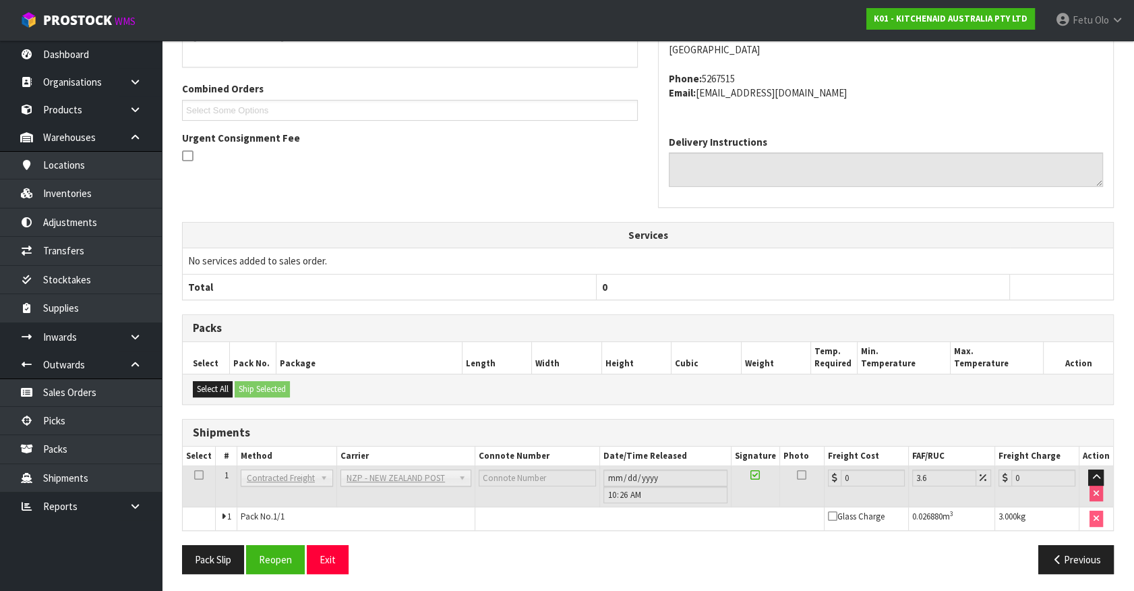
scroll to position [332, 0]
click at [254, 551] on button "Reopen" at bounding box center [275, 558] width 59 height 29
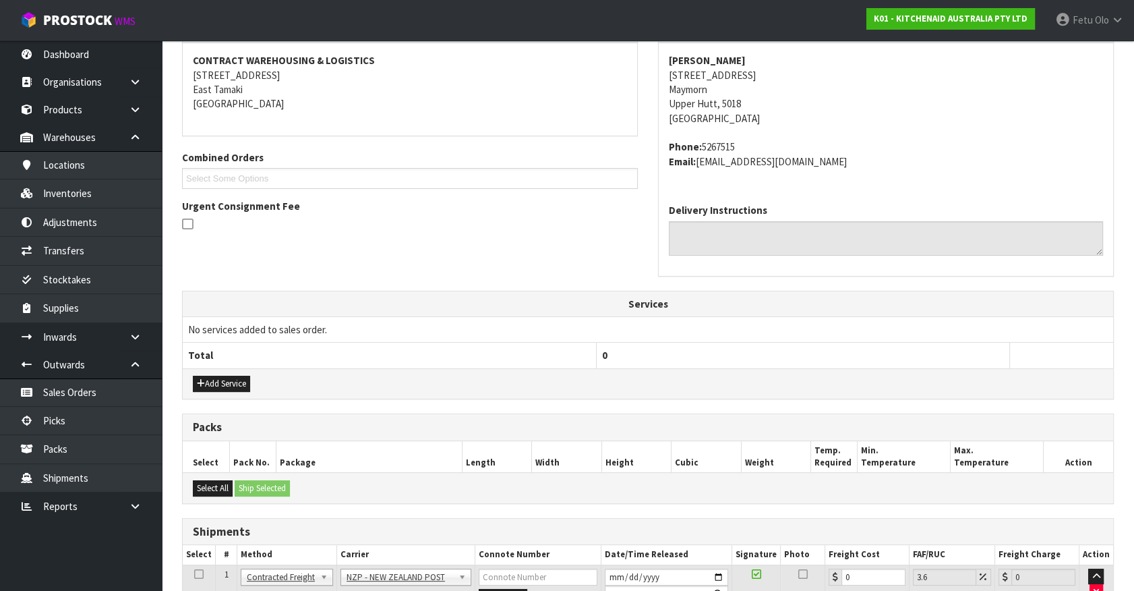
scroll to position [364, 0]
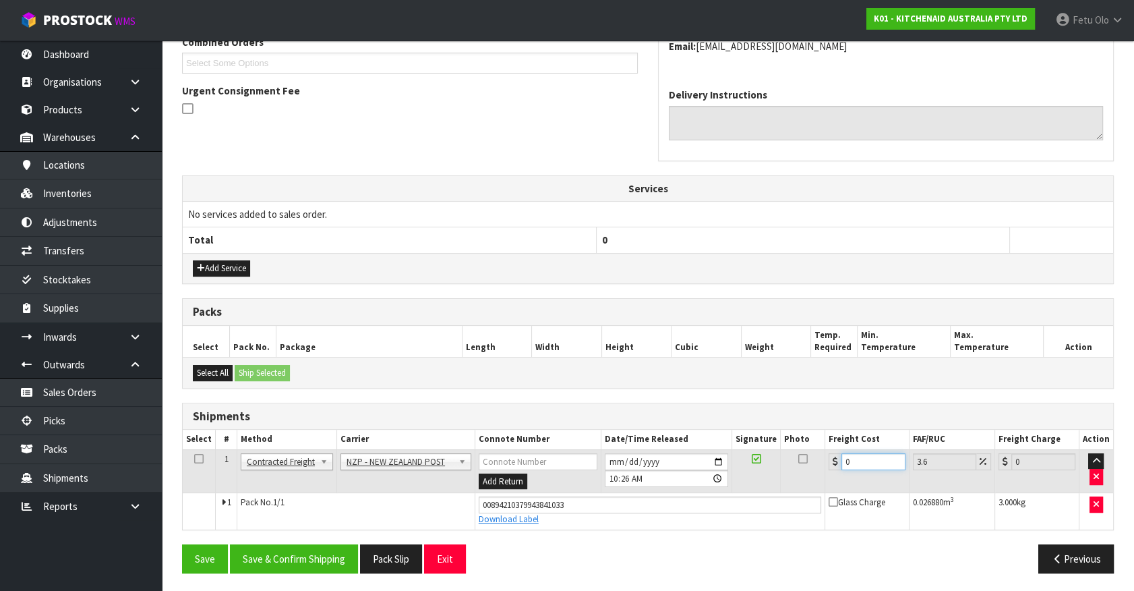
drag, startPoint x: 858, startPoint y: 463, endPoint x: 600, endPoint y: 493, distance: 260.0
click at [602, 492] on tbody "1 Client Local Pickup Customer Local Pickup Company Freight Contracted Freight …" at bounding box center [648, 489] width 931 height 80
click at [339, 544] on button "Save & Confirm Shipping" at bounding box center [294, 558] width 128 height 29
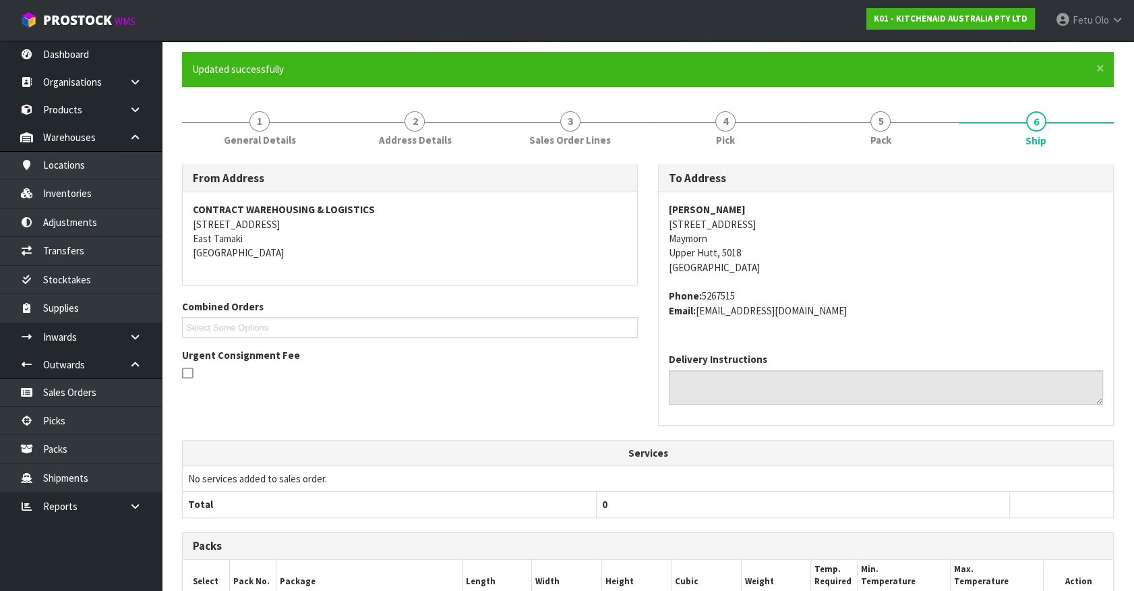
scroll to position [327, 0]
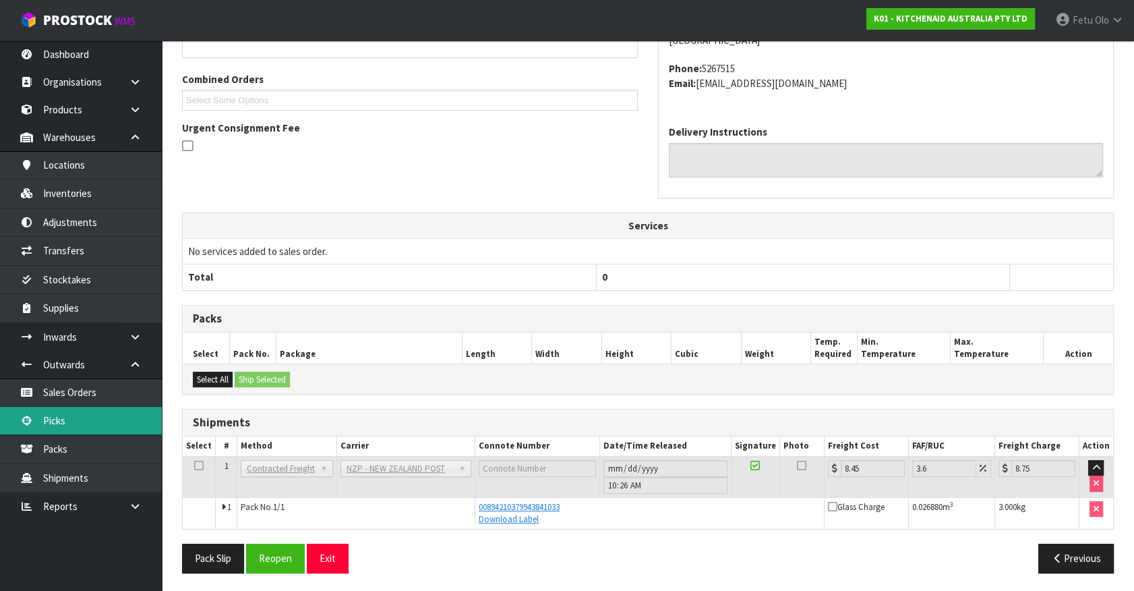
click at [78, 409] on link "Picks" at bounding box center [81, 421] width 162 height 28
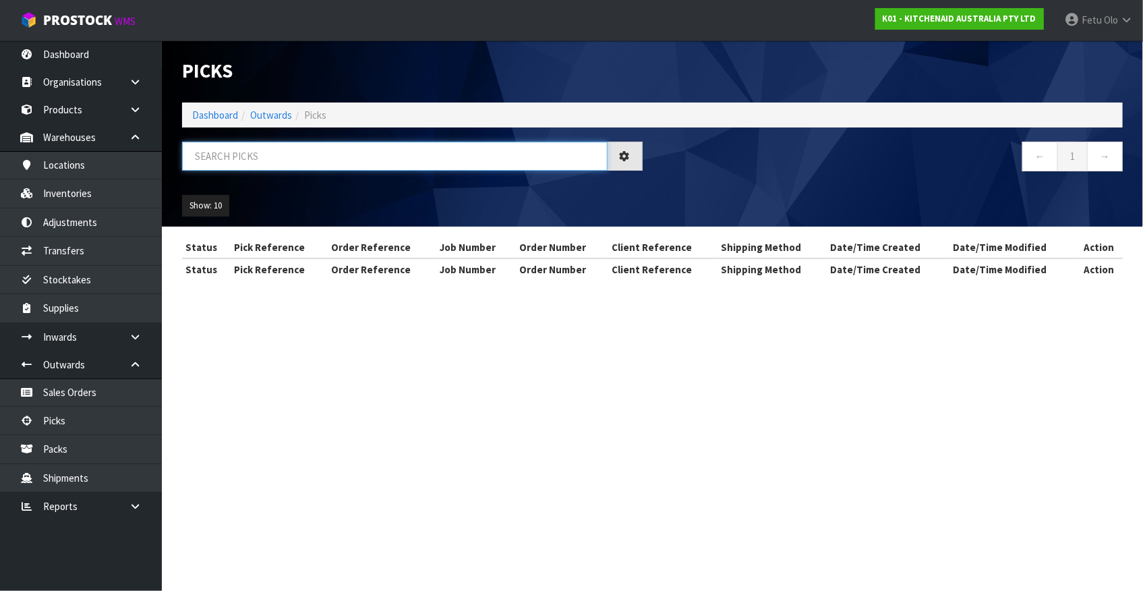
click at [357, 163] on input "text" at bounding box center [395, 156] width 426 height 29
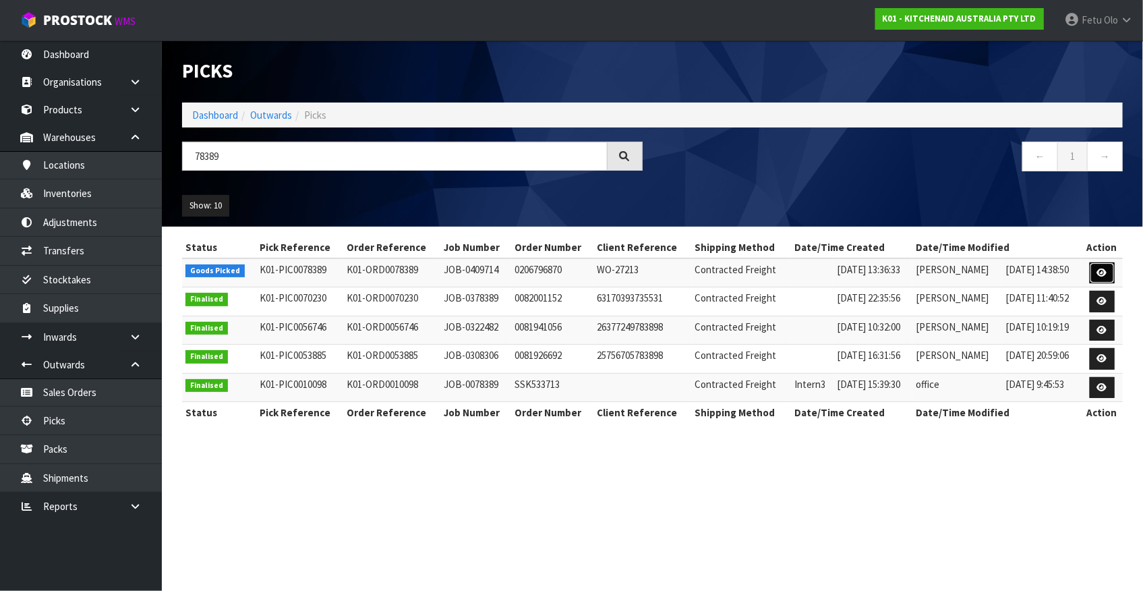
click at [1109, 272] on link at bounding box center [1102, 273] width 25 height 22
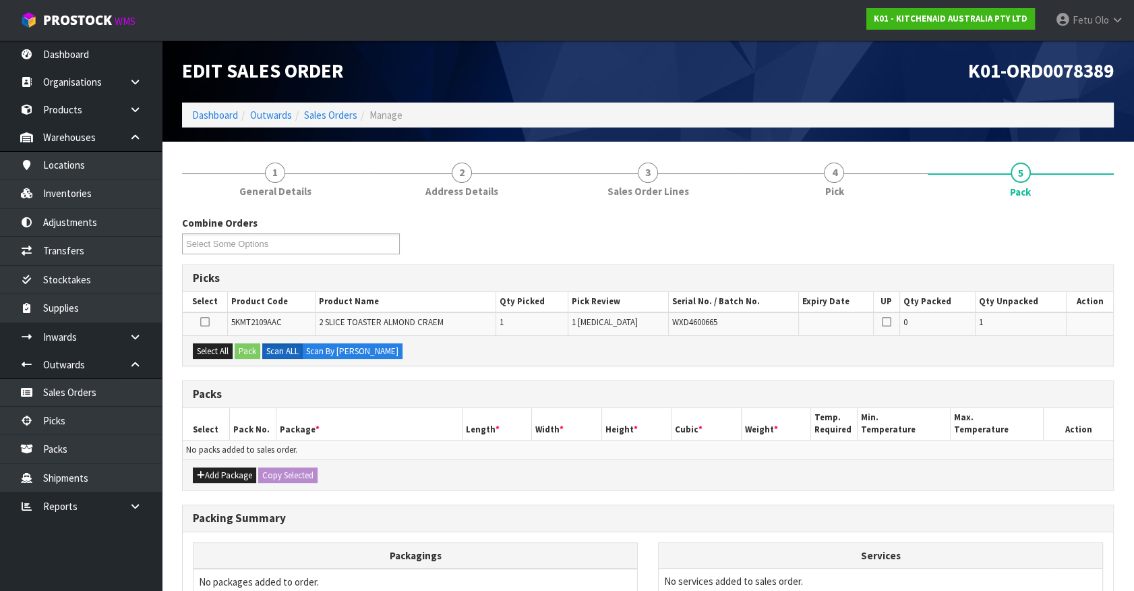
click at [462, 467] on div "Add Package Copy Selected" at bounding box center [648, 474] width 931 height 30
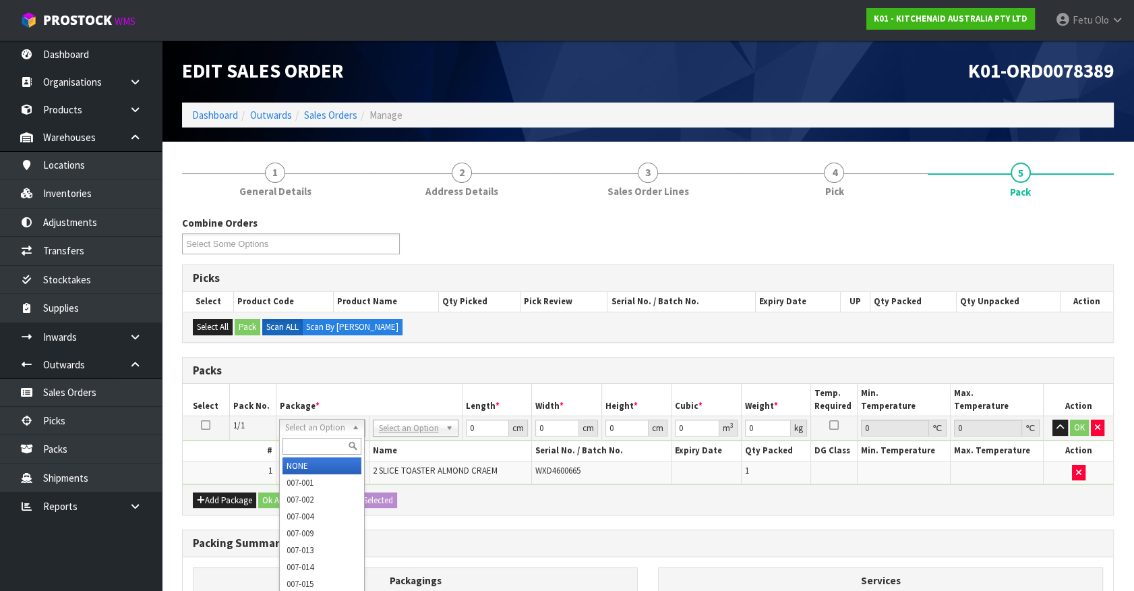
click at [299, 443] on input "text" at bounding box center [322, 446] width 79 height 17
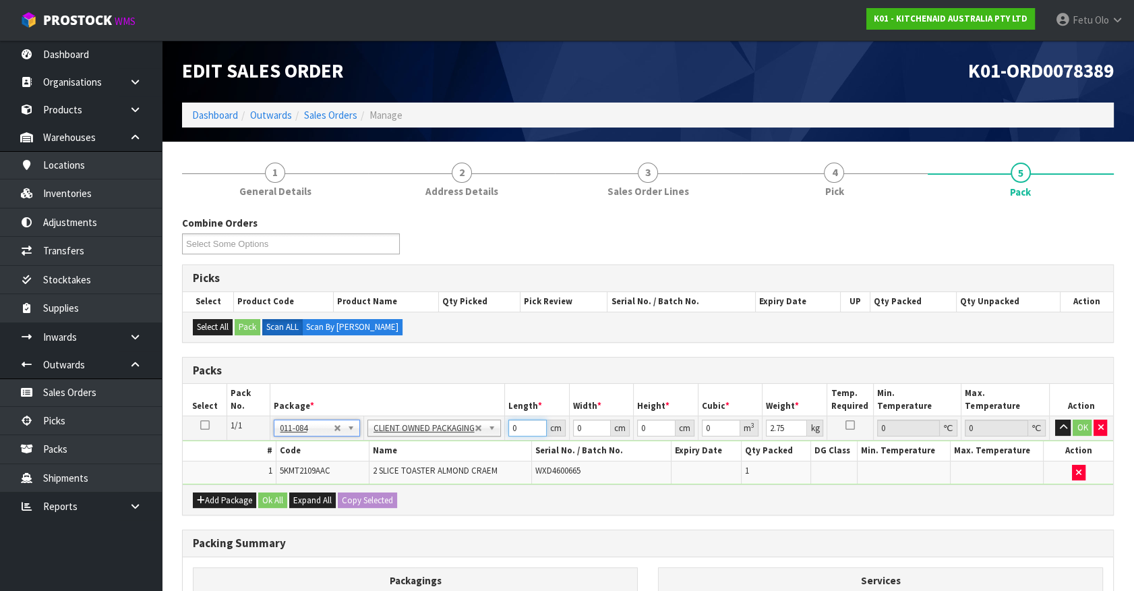
drag, startPoint x: 421, startPoint y: 462, endPoint x: 415, endPoint y: 467, distance: 7.6
click at [415, 467] on tbody "1/1 NONE 007-001 007-002 007-004 007-009 007-013 007-014 007-015 007-017 007-01…" at bounding box center [648, 450] width 931 height 68
click button "OK" at bounding box center [1082, 427] width 19 height 16
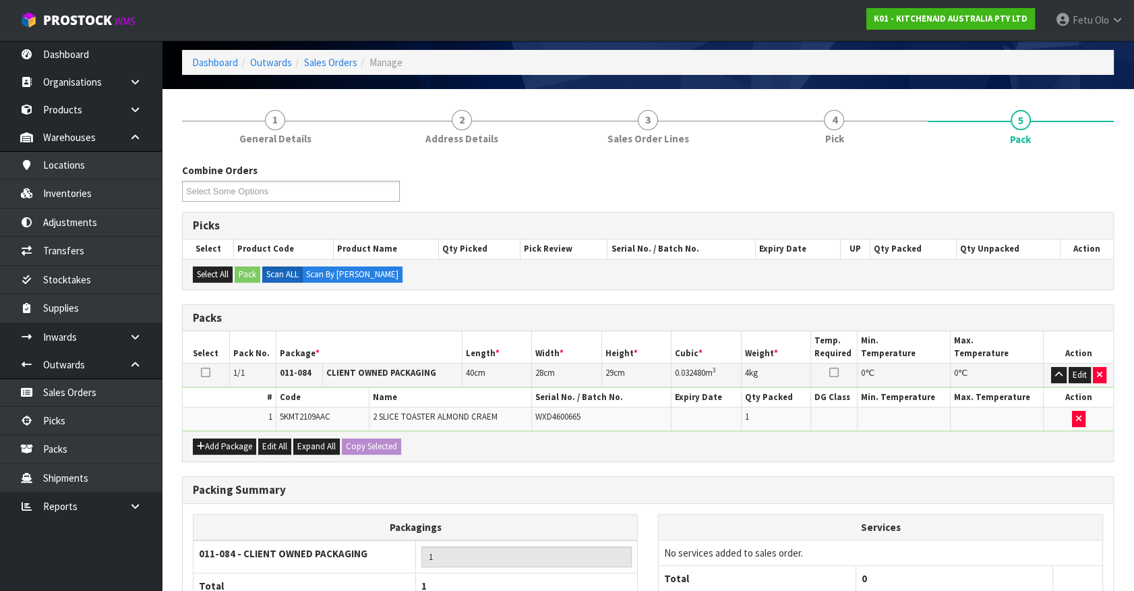
scroll to position [176, 0]
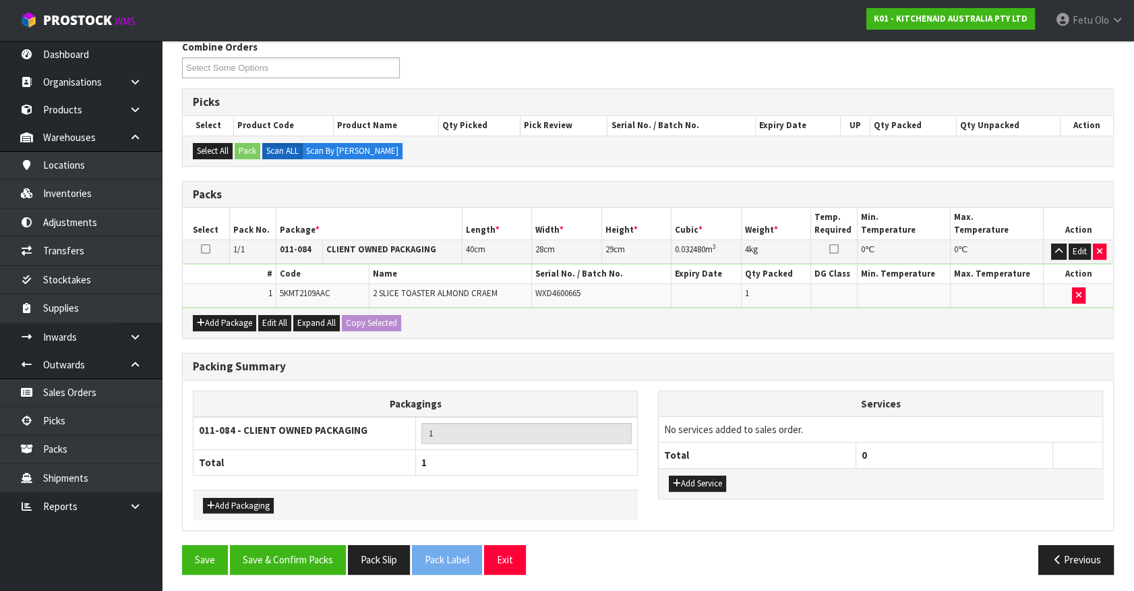
click at [301, 571] on div "Save Save & Confirm Packs Pack Slip Pack Label Exit Previous" at bounding box center [648, 564] width 952 height 39
click at [306, 554] on button "Save & Confirm Packs" at bounding box center [288, 559] width 116 height 29
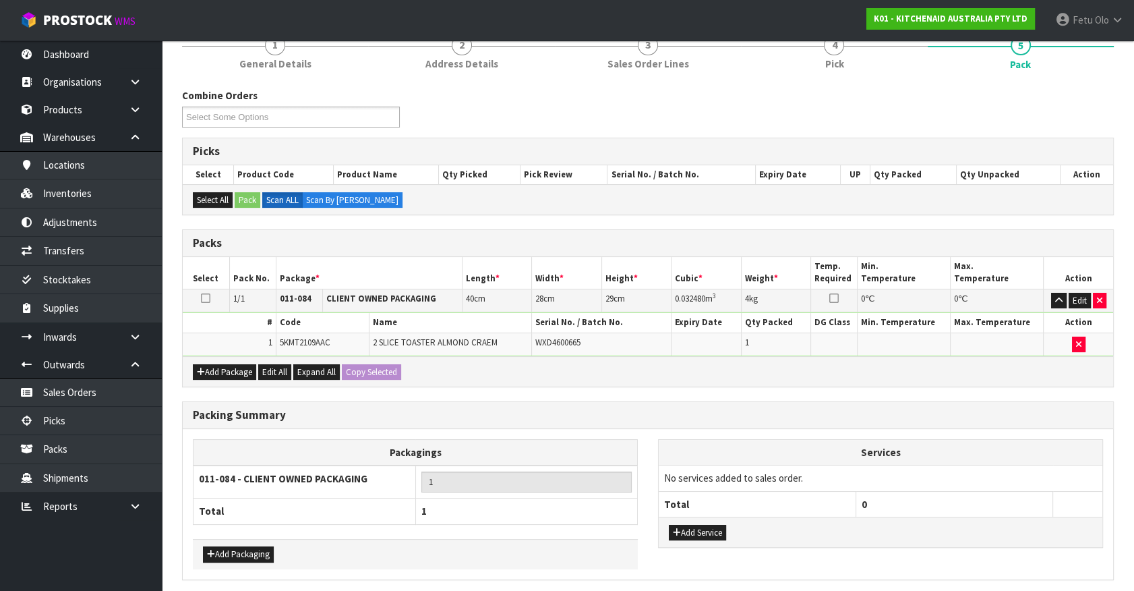
scroll to position [0, 0]
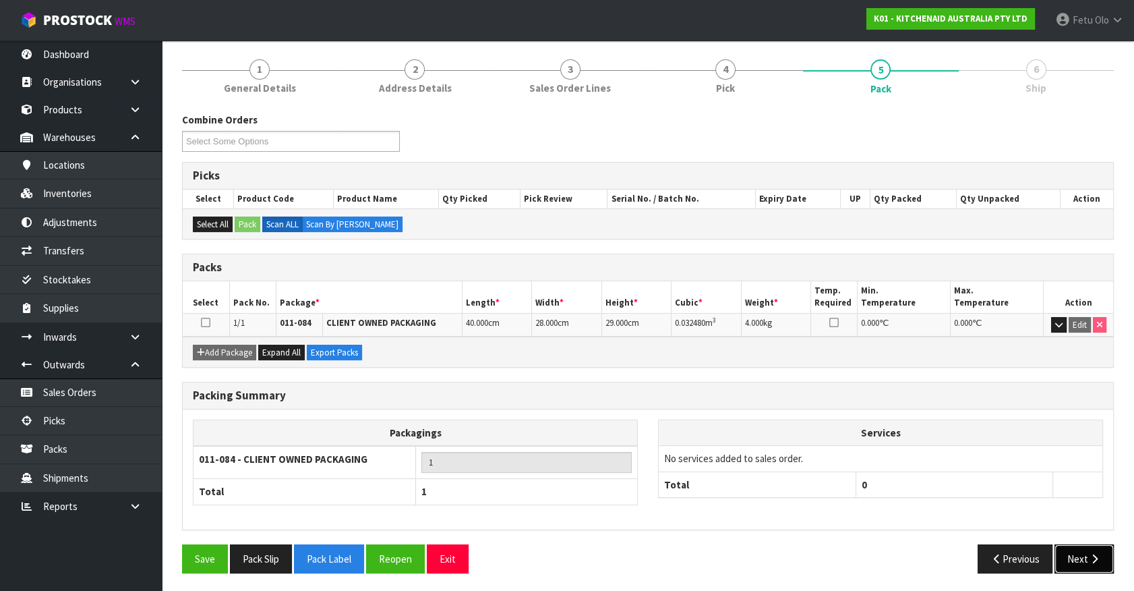
drag, startPoint x: 1093, startPoint y: 550, endPoint x: 1084, endPoint y: 548, distance: 9.0
click at [1084, 548] on button "Next" at bounding box center [1084, 558] width 59 height 29
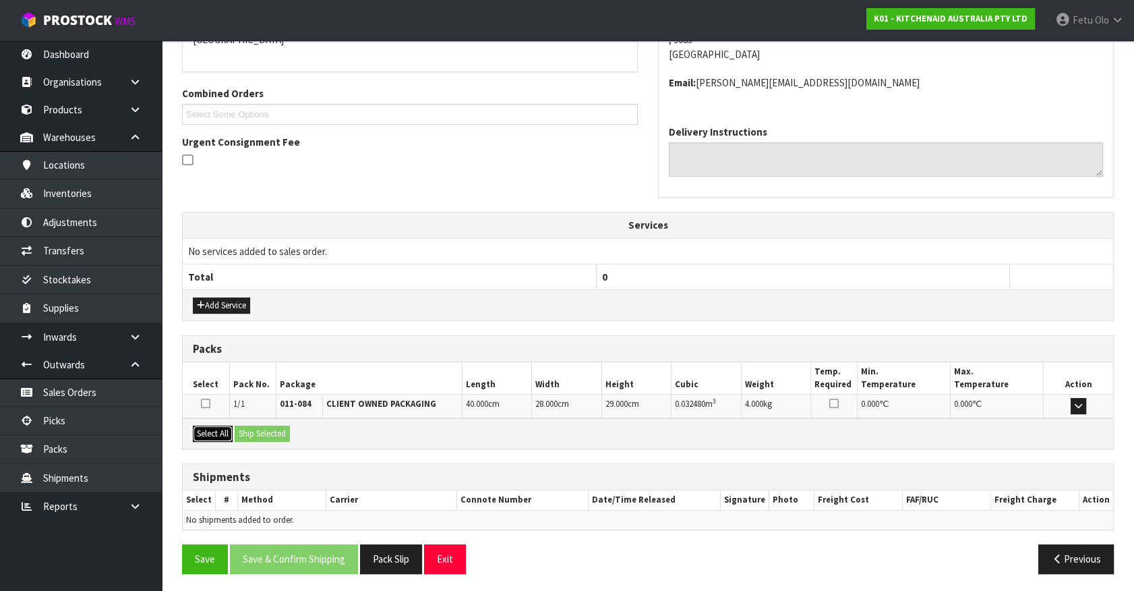
drag, startPoint x: 219, startPoint y: 430, endPoint x: 241, endPoint y: 430, distance: 21.6
click at [221, 430] on button "Select All" at bounding box center [213, 434] width 40 height 16
click at [245, 428] on button "Ship Selected" at bounding box center [262, 434] width 55 height 16
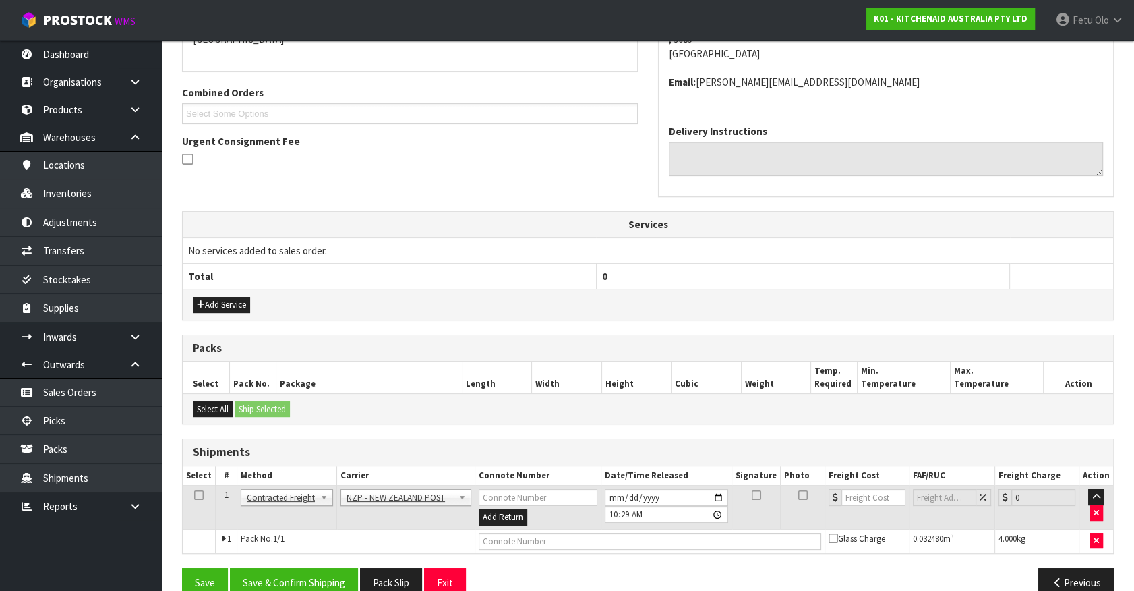
scroll to position [337, 0]
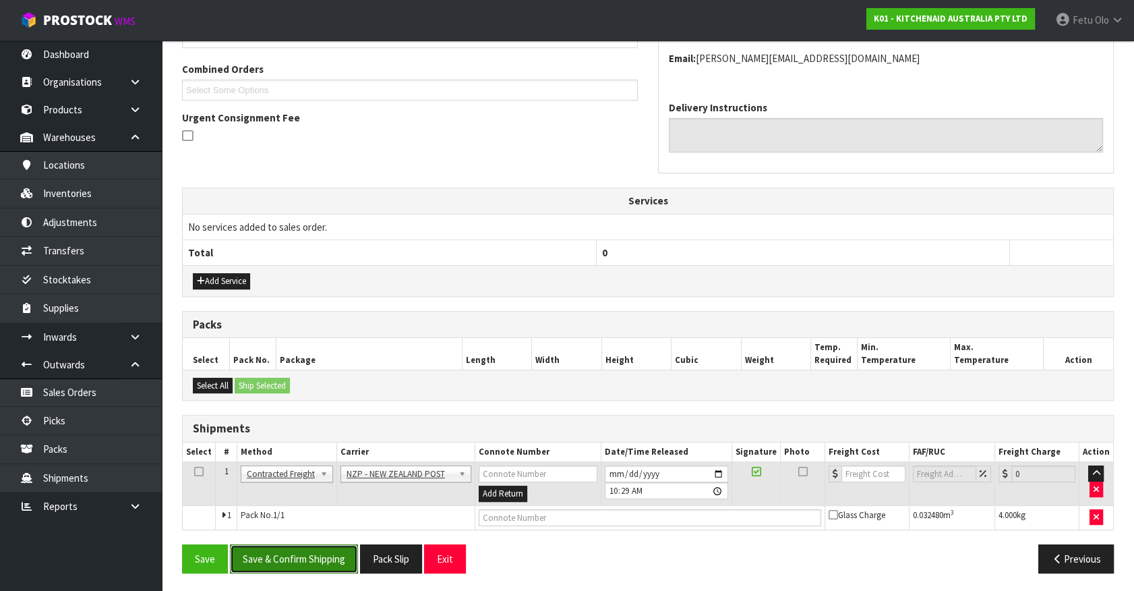
click at [316, 556] on button "Save & Confirm Shipping" at bounding box center [294, 558] width 128 height 29
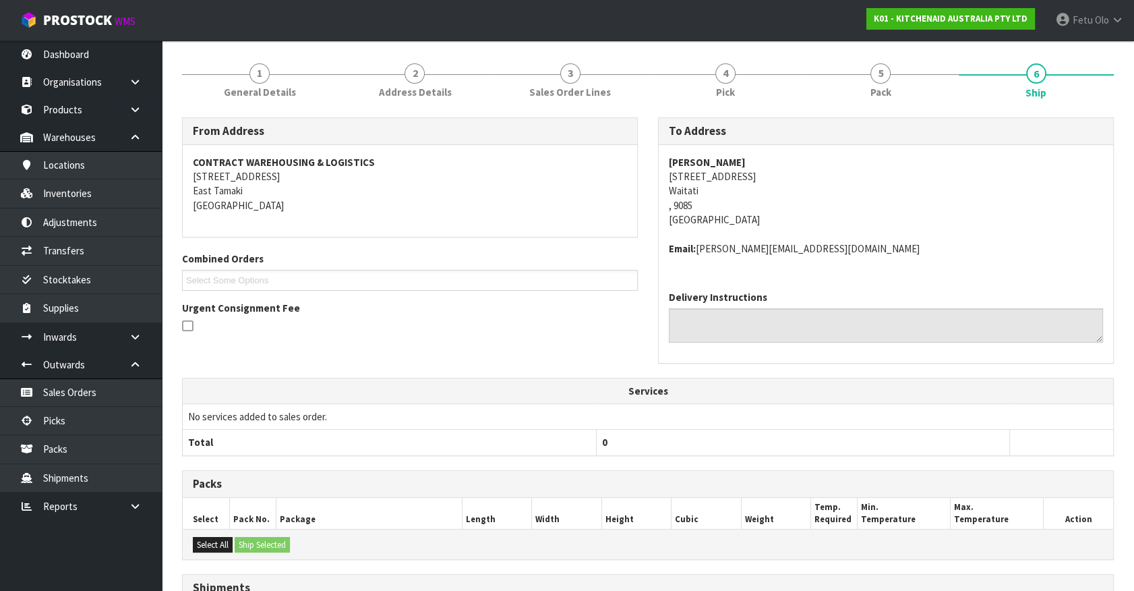
scroll to position [318, 0]
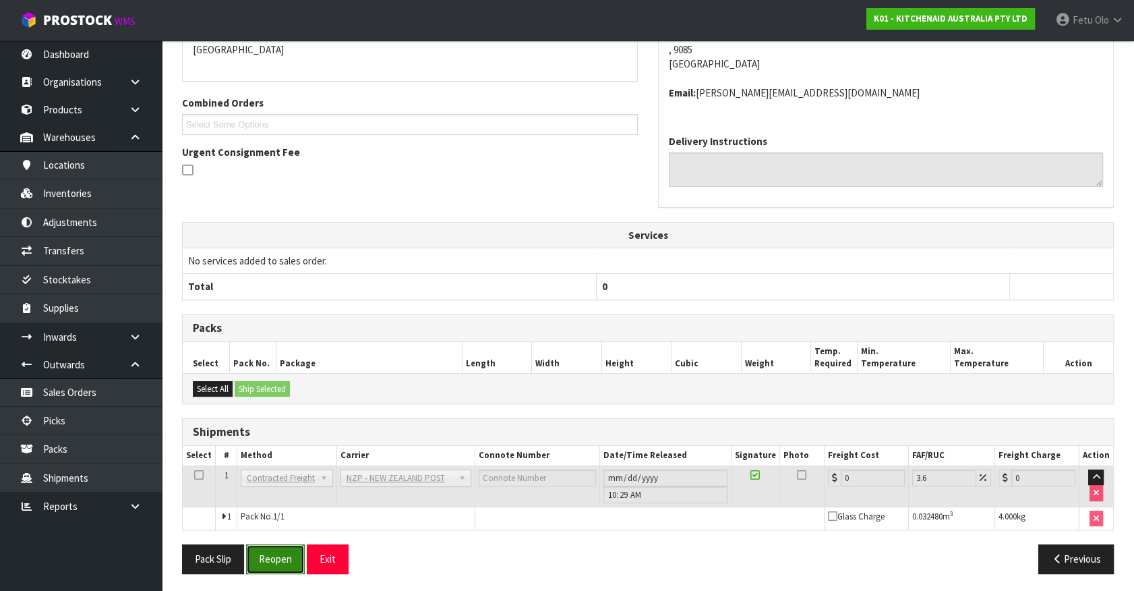
click at [267, 552] on button "Reopen" at bounding box center [275, 558] width 59 height 29
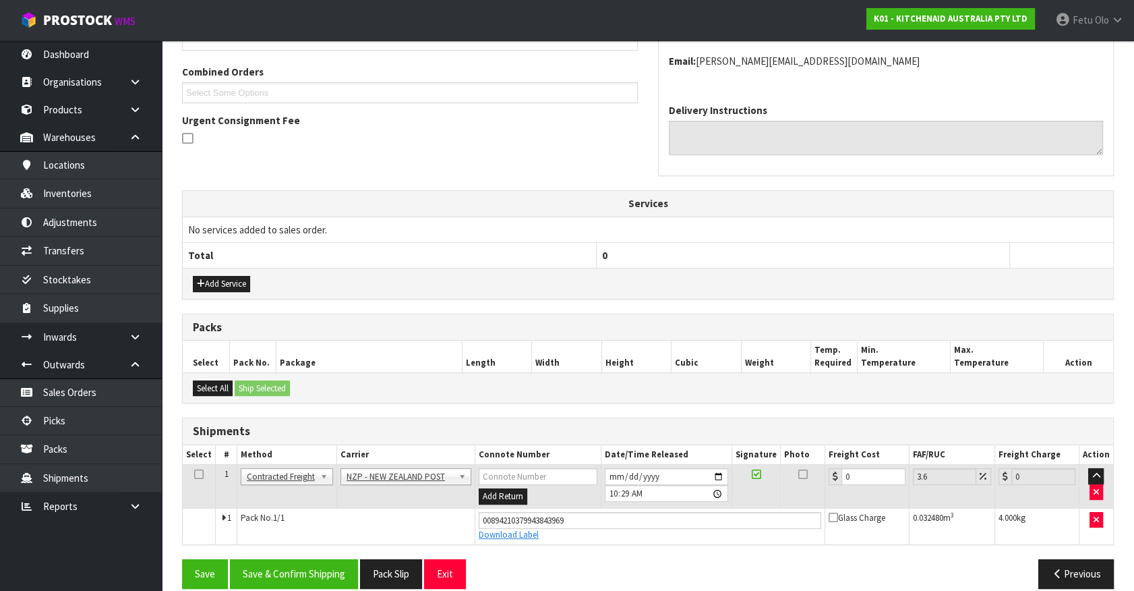
scroll to position [349, 0]
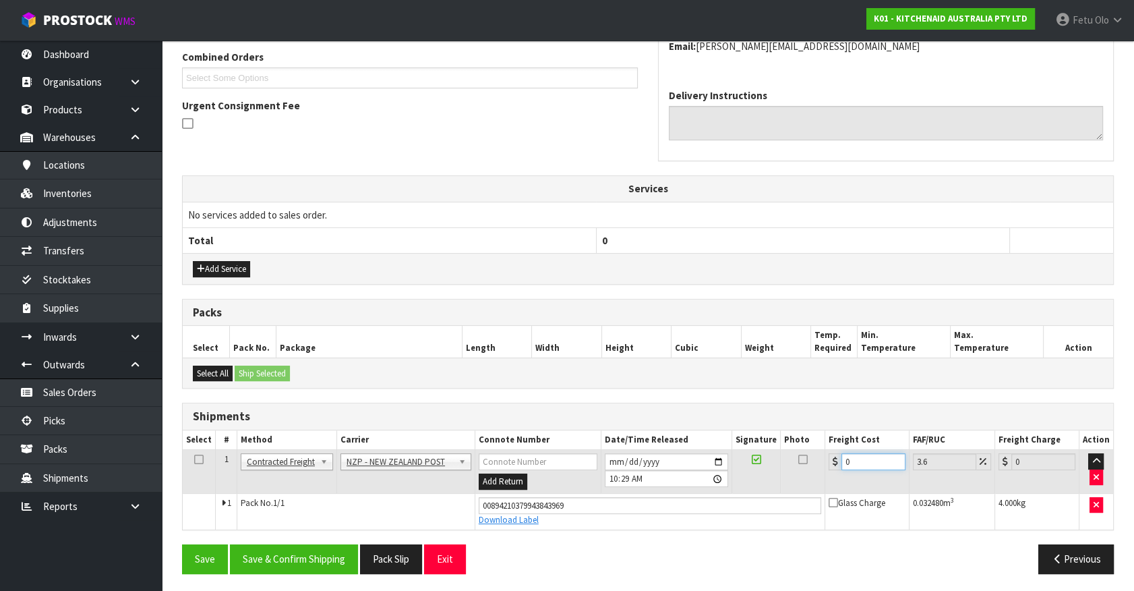
drag, startPoint x: 854, startPoint y: 461, endPoint x: 533, endPoint y: 487, distance: 322.0
click at [533, 487] on tr "1 Client Local Pickup Customer Local Pickup Company Freight Contracted Freight …" at bounding box center [648, 472] width 931 height 44
click at [325, 554] on button "Save & Confirm Shipping" at bounding box center [294, 558] width 128 height 29
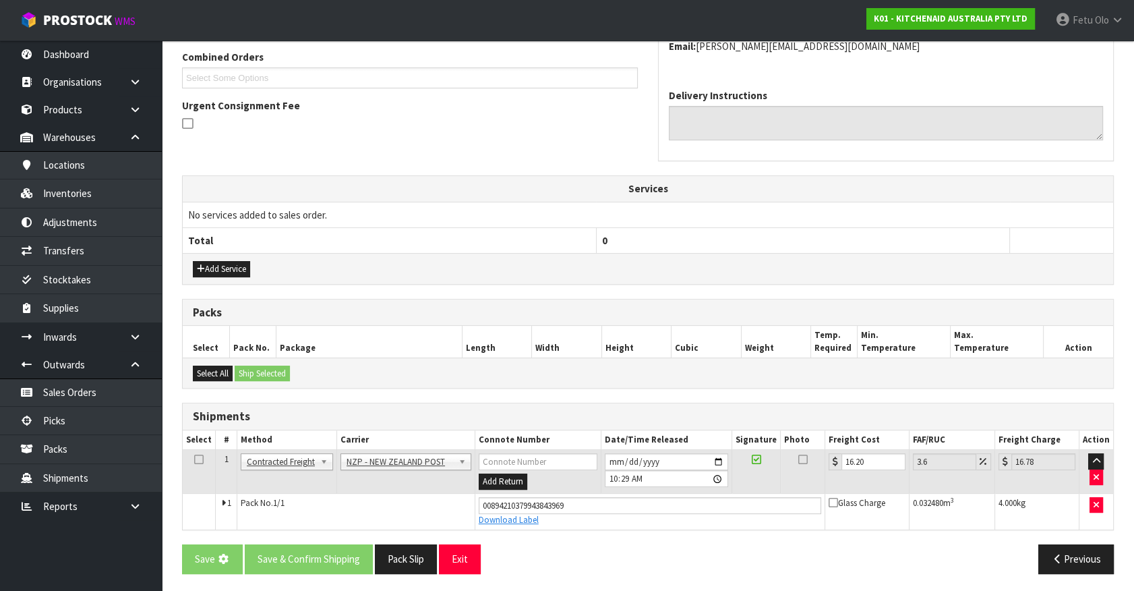
scroll to position [0, 0]
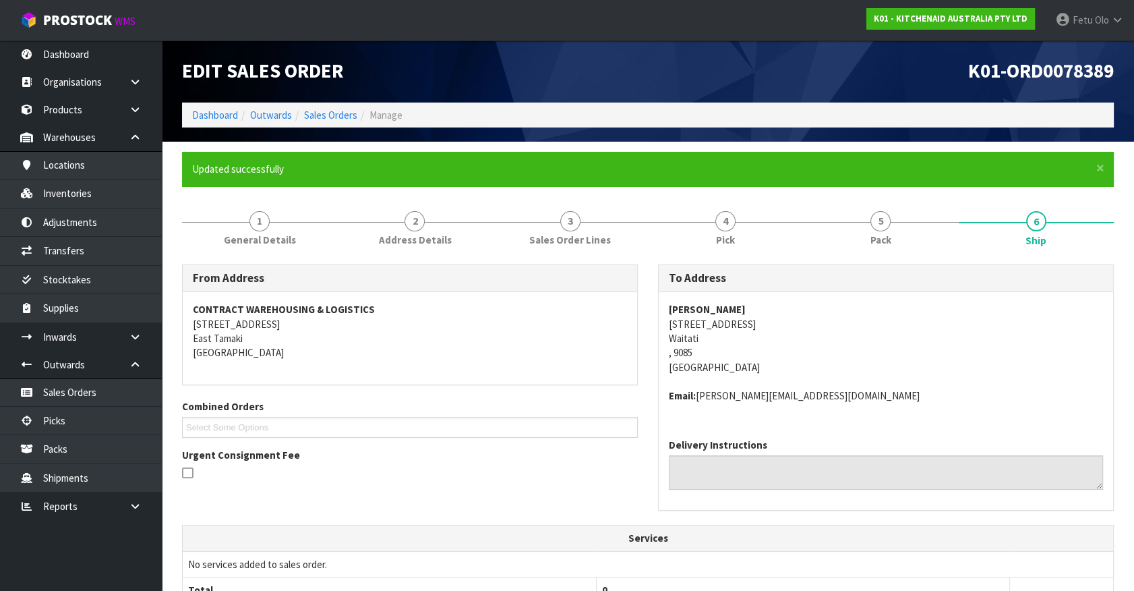
click at [1018, 428] on div "Delivery Instructions" at bounding box center [886, 469] width 455 height 82
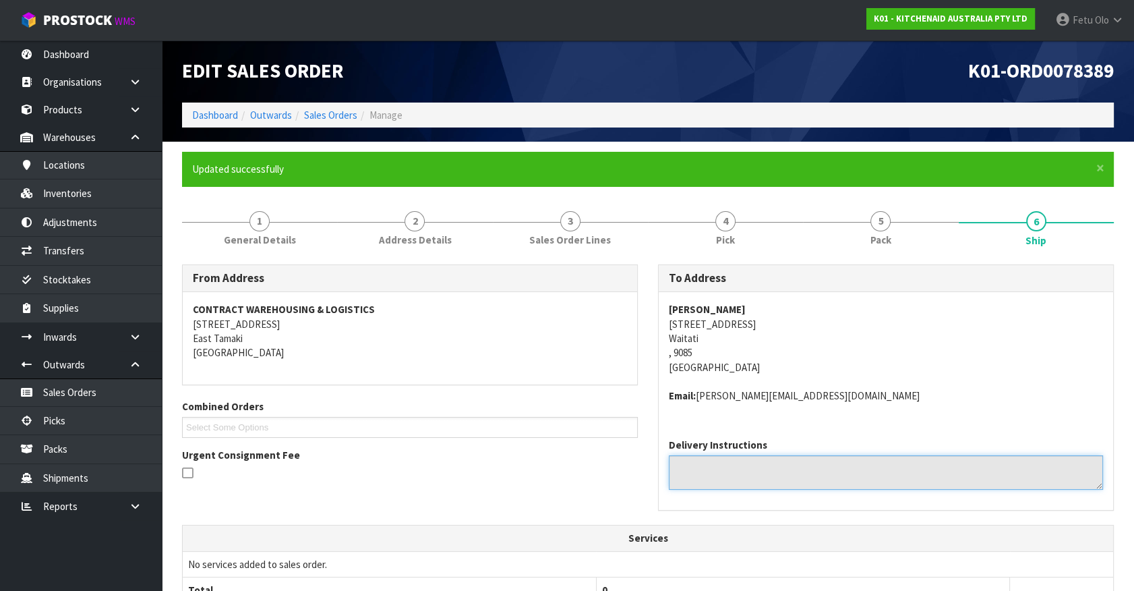
click at [989, 457] on textarea at bounding box center [886, 472] width 434 height 34
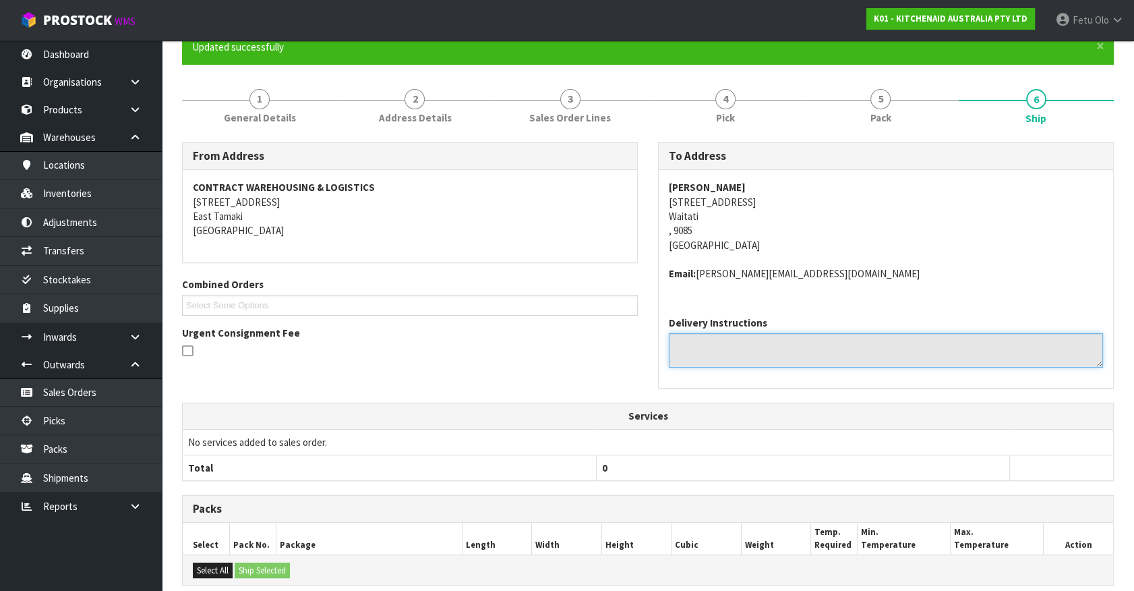
scroll to position [306, 0]
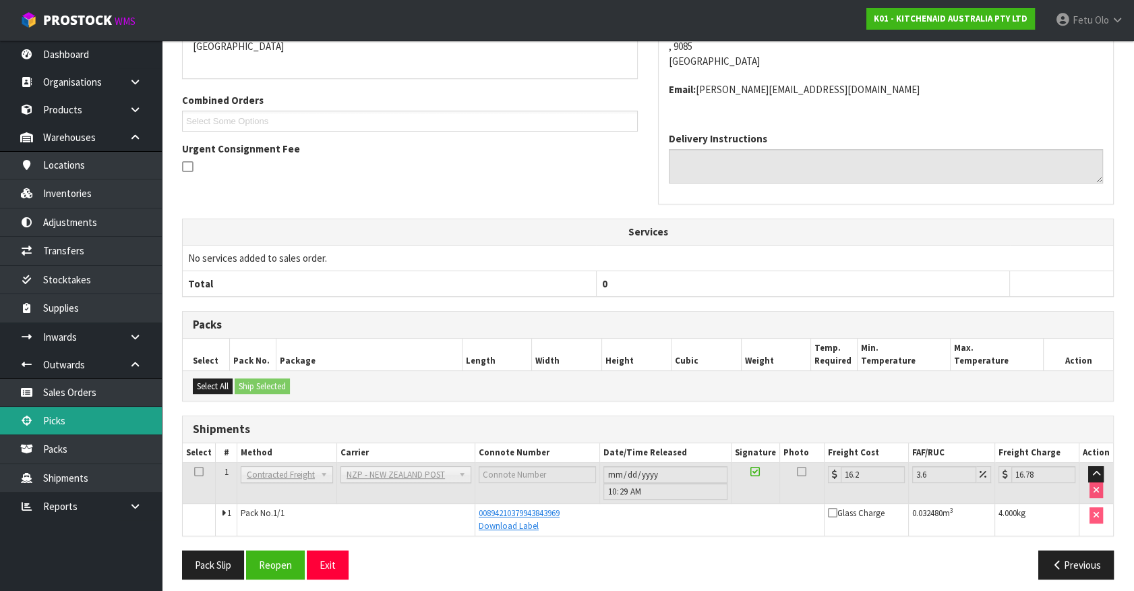
click at [69, 411] on link "Picks" at bounding box center [81, 421] width 162 height 28
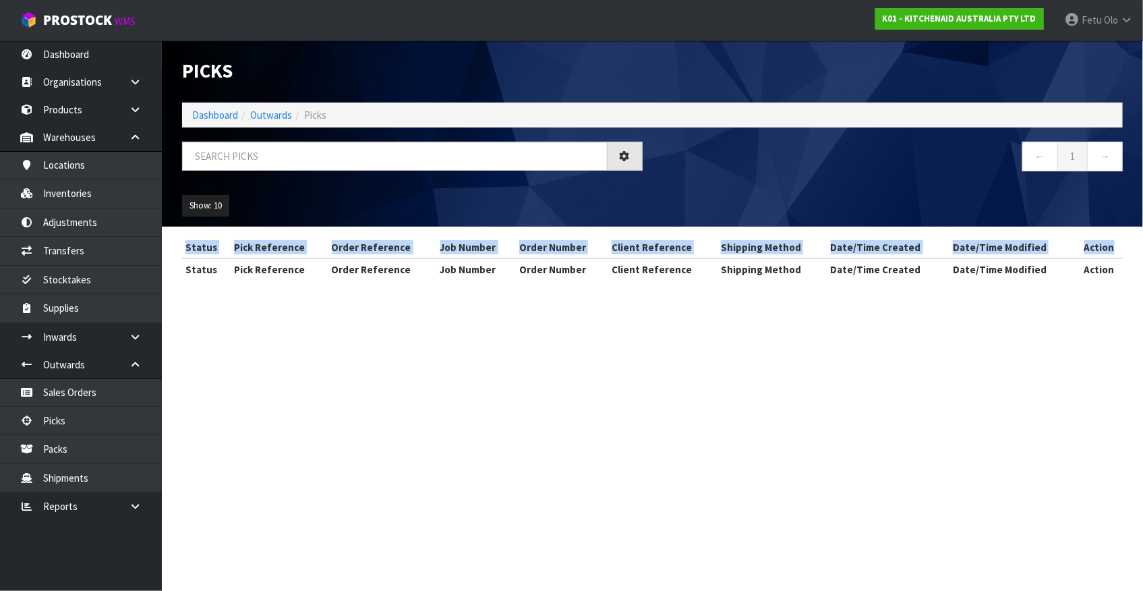
click at [812, 444] on section "Picks Dashboard Outwards Picks ← 1 → Show: 10 5 10 25 50 Status Pick Reference …" at bounding box center [571, 295] width 1143 height 591
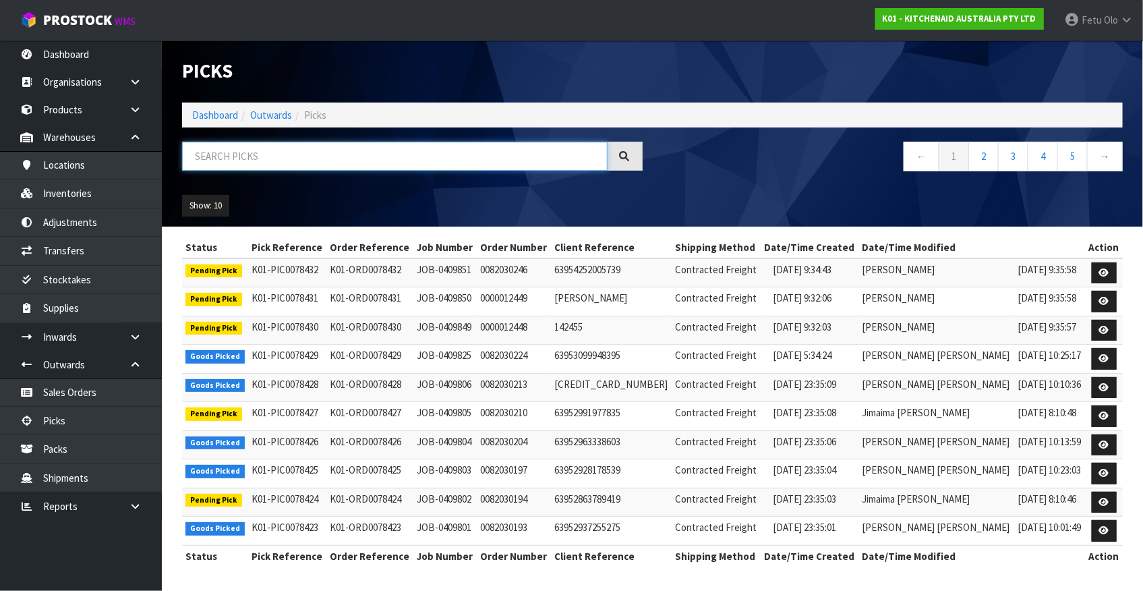
click at [378, 152] on input "text" at bounding box center [395, 156] width 426 height 29
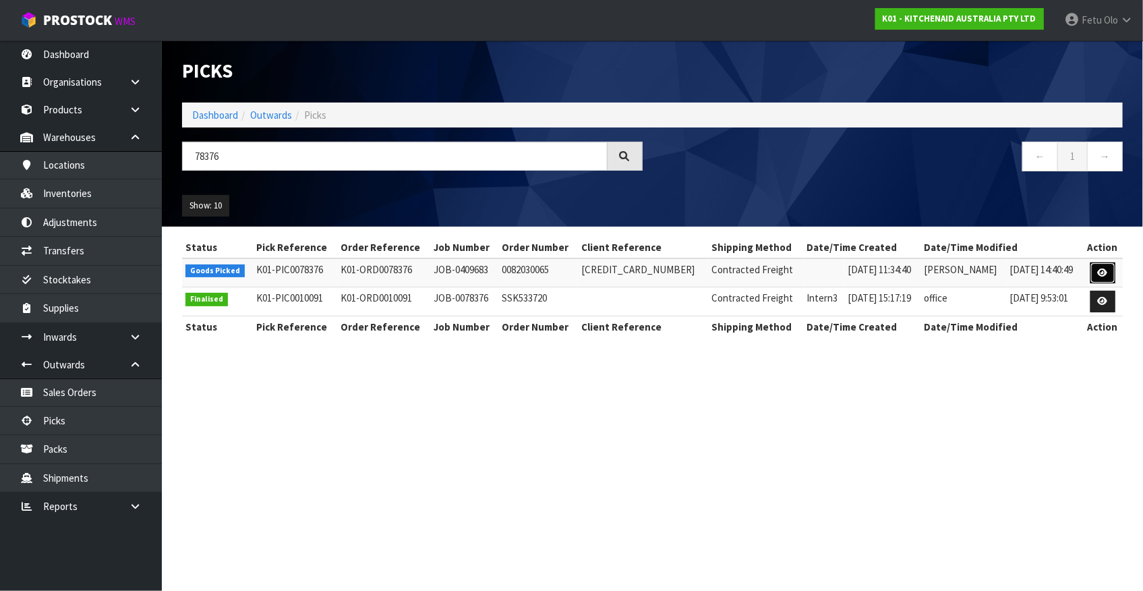
click at [1101, 275] on icon at bounding box center [1103, 272] width 10 height 9
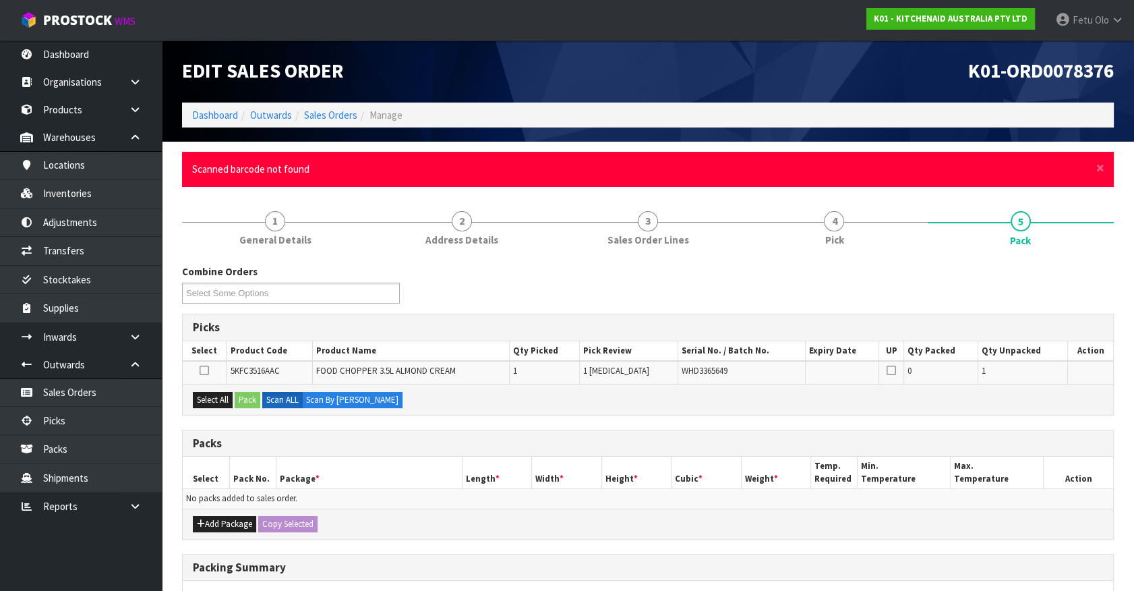
click at [1105, 161] on div "× Close Scanned barcode not found" at bounding box center [648, 169] width 932 height 34
click at [1105, 165] on div "× Close Scanned barcode not found" at bounding box center [648, 169] width 932 height 34
click at [1097, 162] on span "×" at bounding box center [1101, 167] width 8 height 19
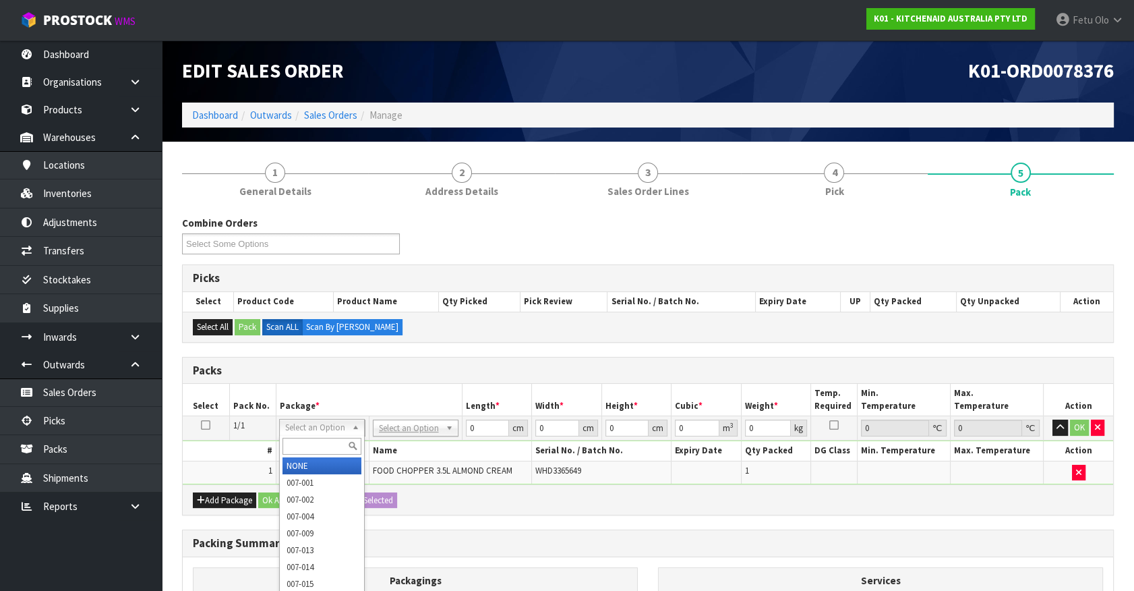
click at [308, 445] on input "text" at bounding box center [322, 446] width 79 height 17
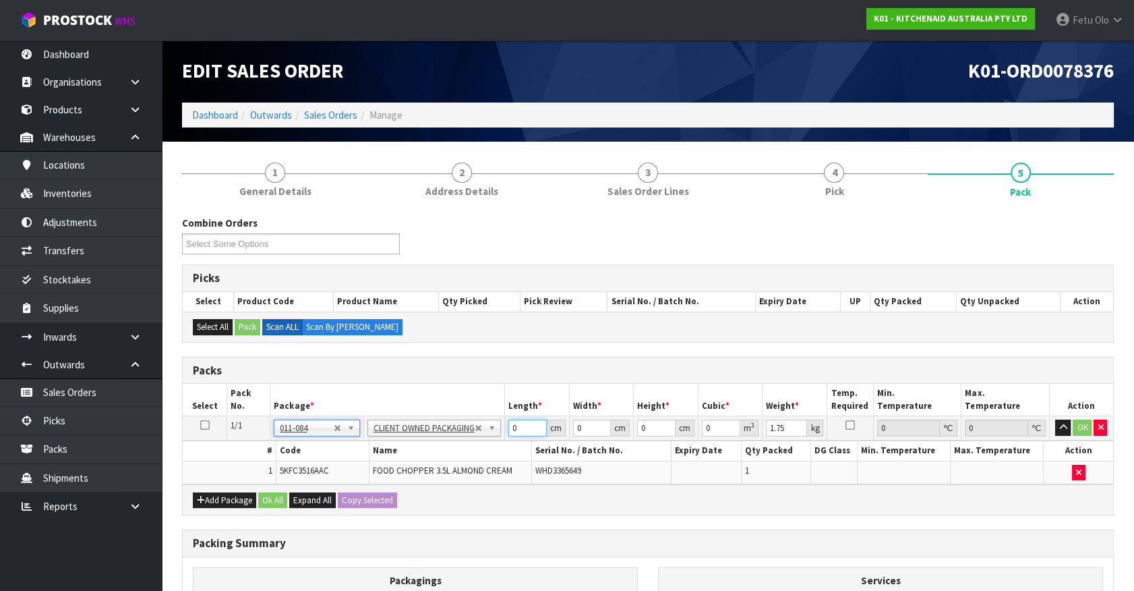
drag, startPoint x: 485, startPoint y: 431, endPoint x: 460, endPoint y: 434, distance: 25.2
click at [460, 434] on tr "1/1 NONE 007-001 007-002 007-004 007-009 007-013 007-014 007-015 007-017 007-01…" at bounding box center [648, 428] width 931 height 24
click button "OK" at bounding box center [1082, 427] width 19 height 16
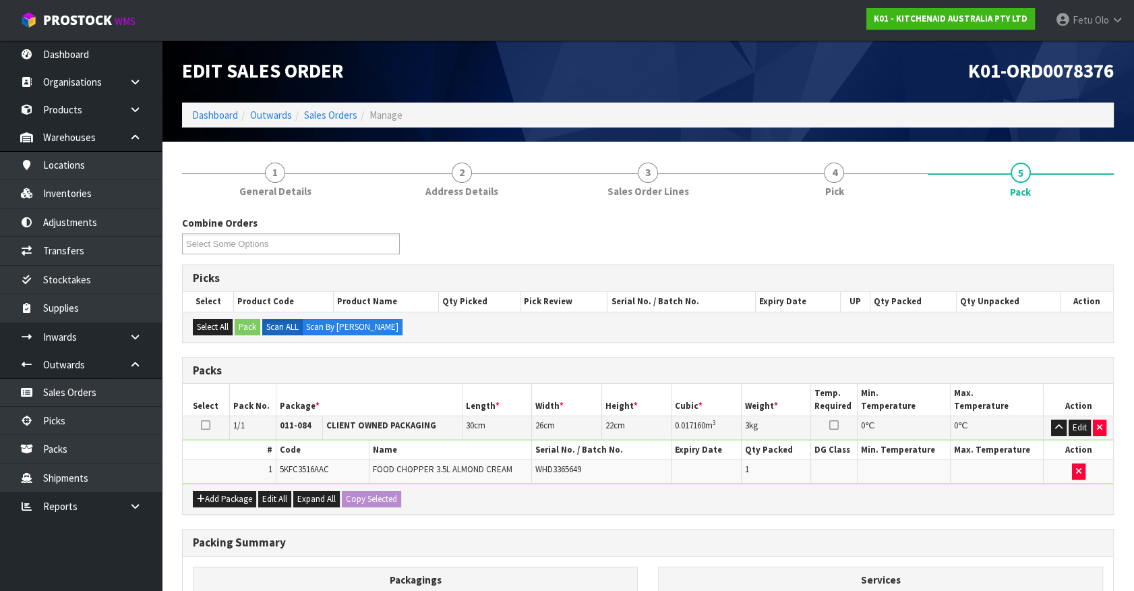
scroll to position [176, 0]
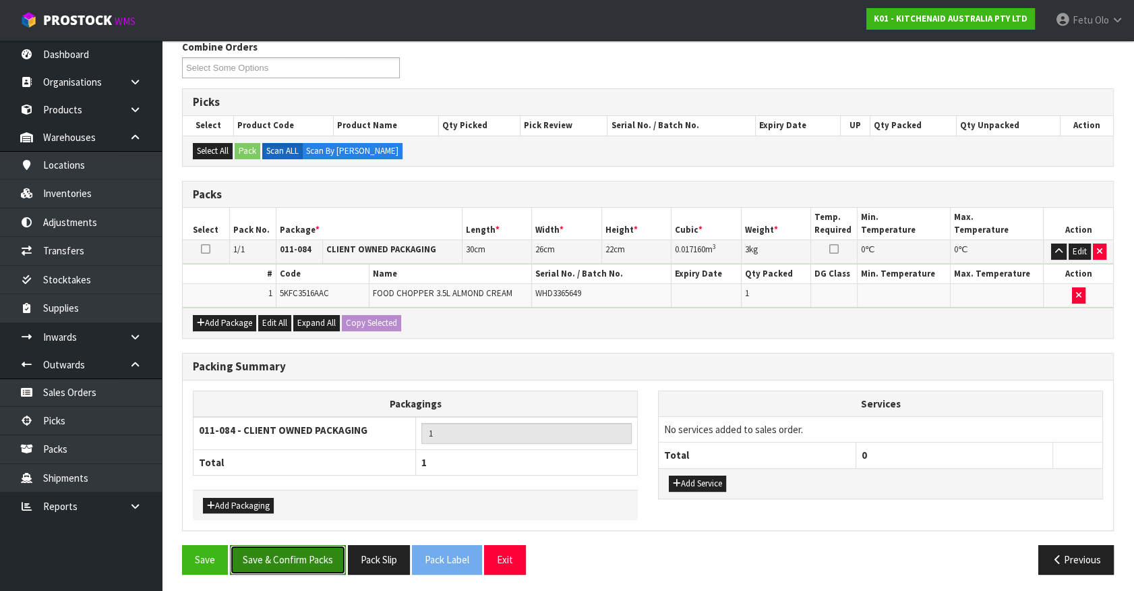
click at [300, 553] on button "Save & Confirm Packs" at bounding box center [288, 559] width 116 height 29
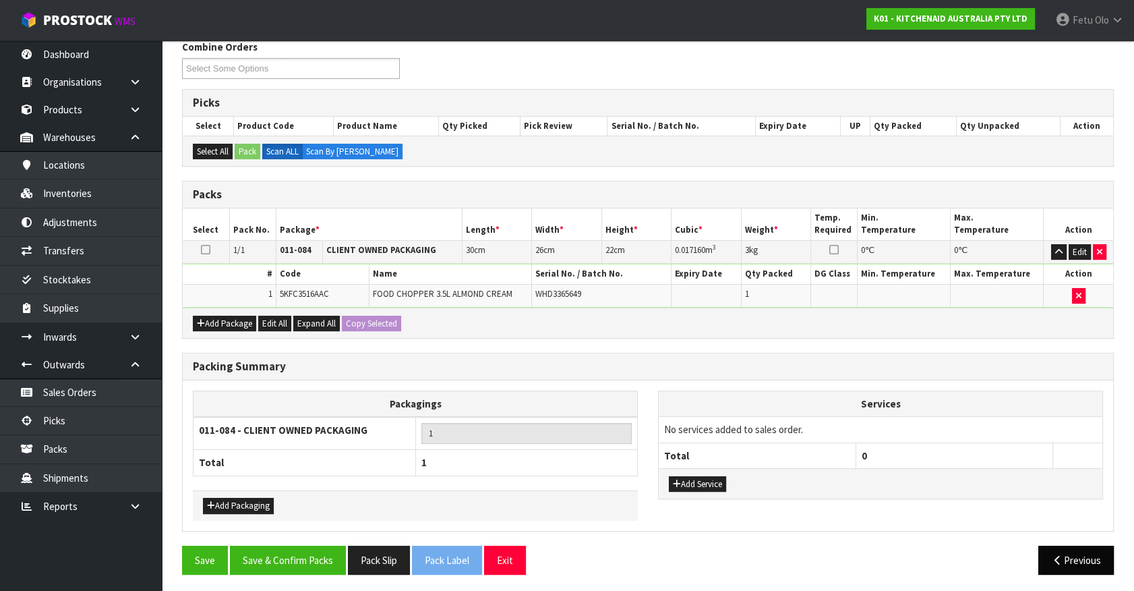
scroll to position [152, 0]
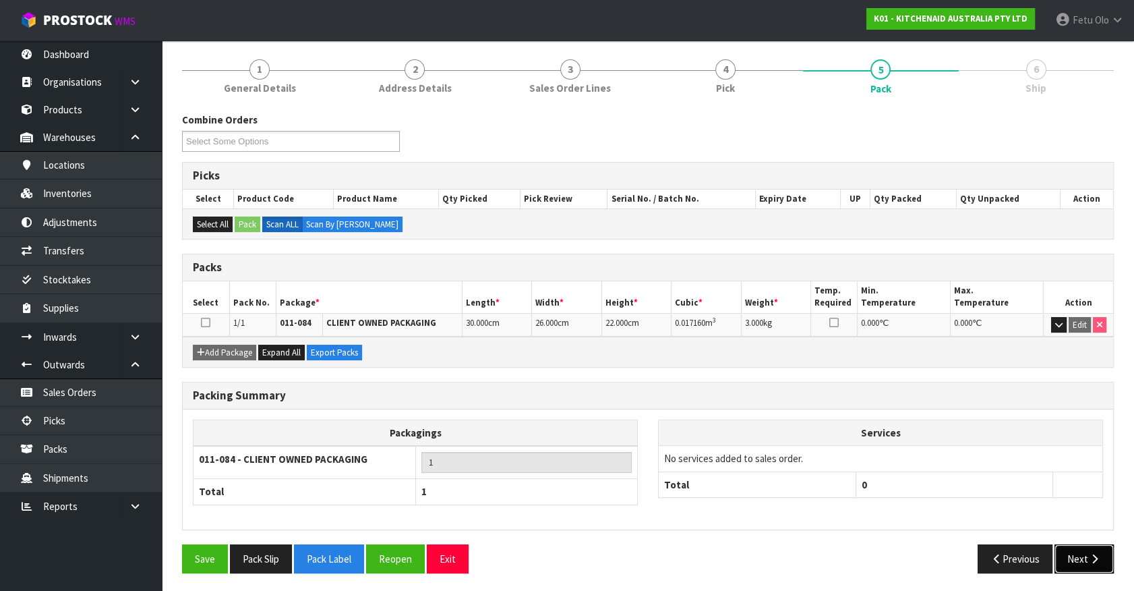
click at [1068, 555] on button "Next" at bounding box center [1084, 558] width 59 height 29
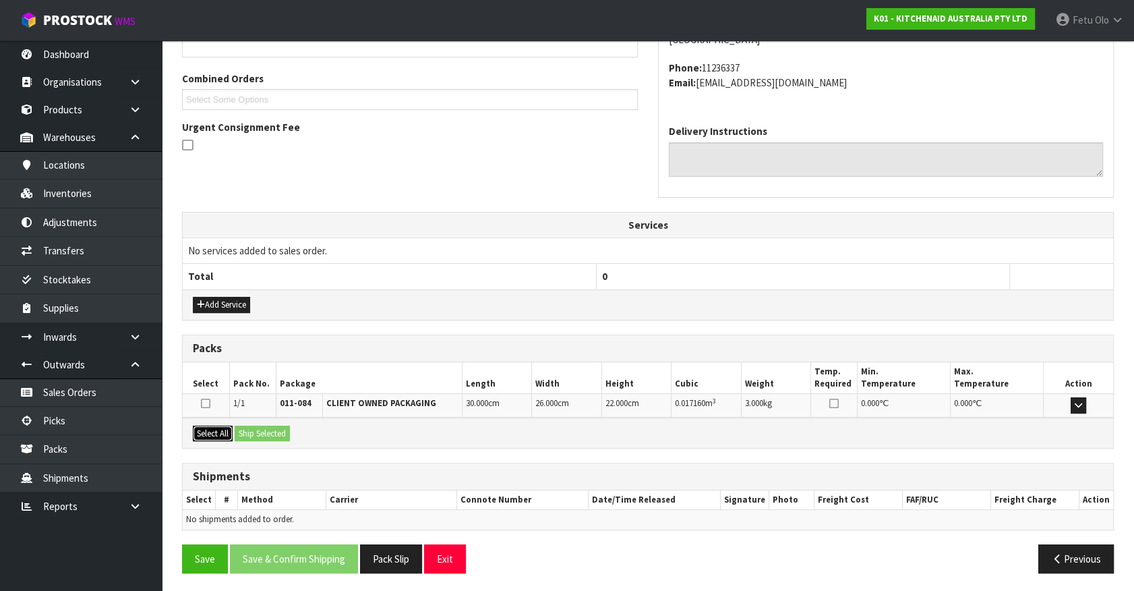
drag, startPoint x: 213, startPoint y: 428, endPoint x: 246, endPoint y: 425, distance: 33.2
click at [216, 428] on button "Select All" at bounding box center [213, 434] width 40 height 16
click at [259, 426] on button "Ship Selected" at bounding box center [262, 434] width 55 height 16
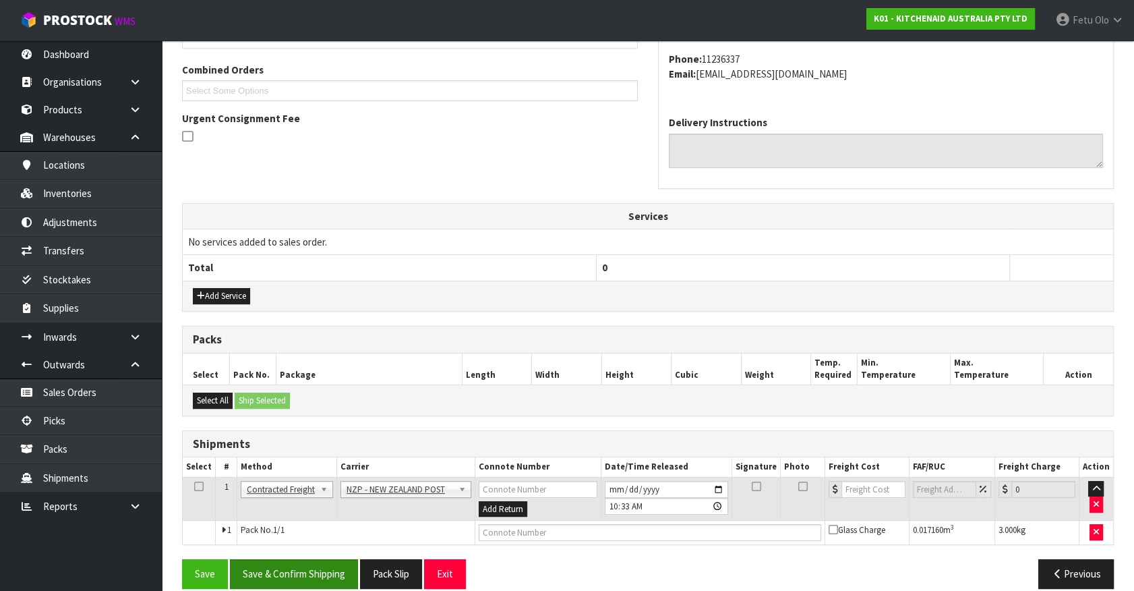
scroll to position [351, 0]
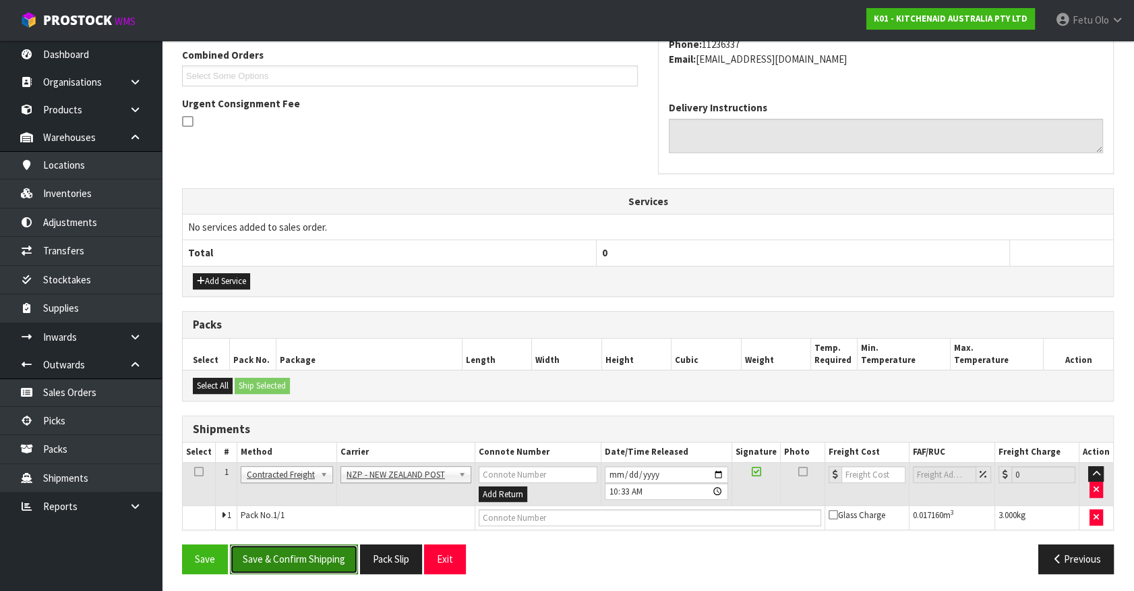
click at [322, 560] on button "Save & Confirm Shipping" at bounding box center [294, 558] width 128 height 29
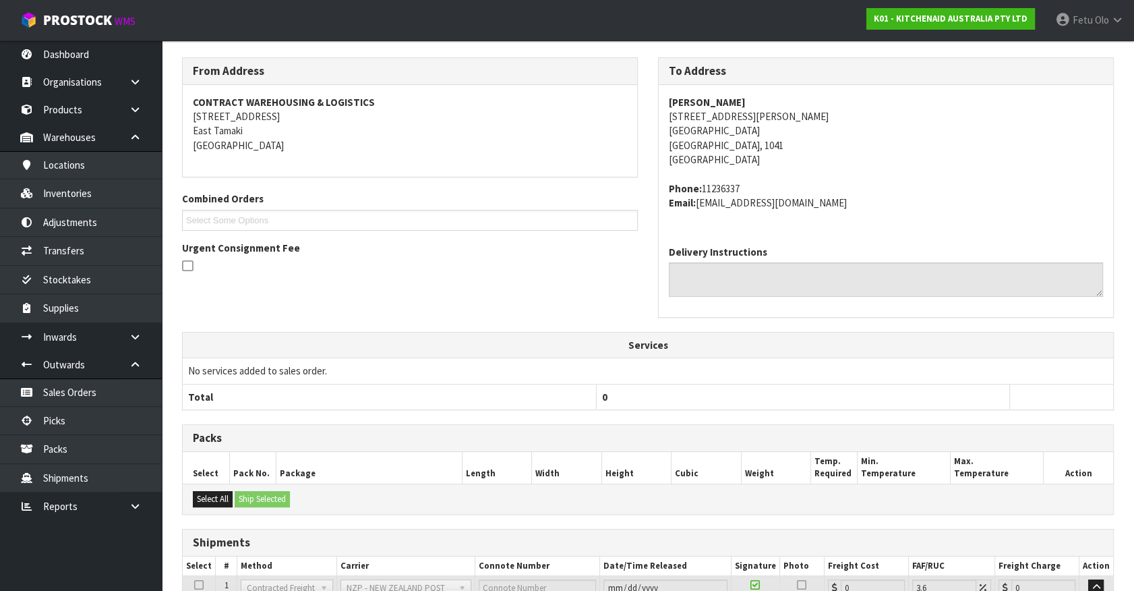
scroll to position [332, 0]
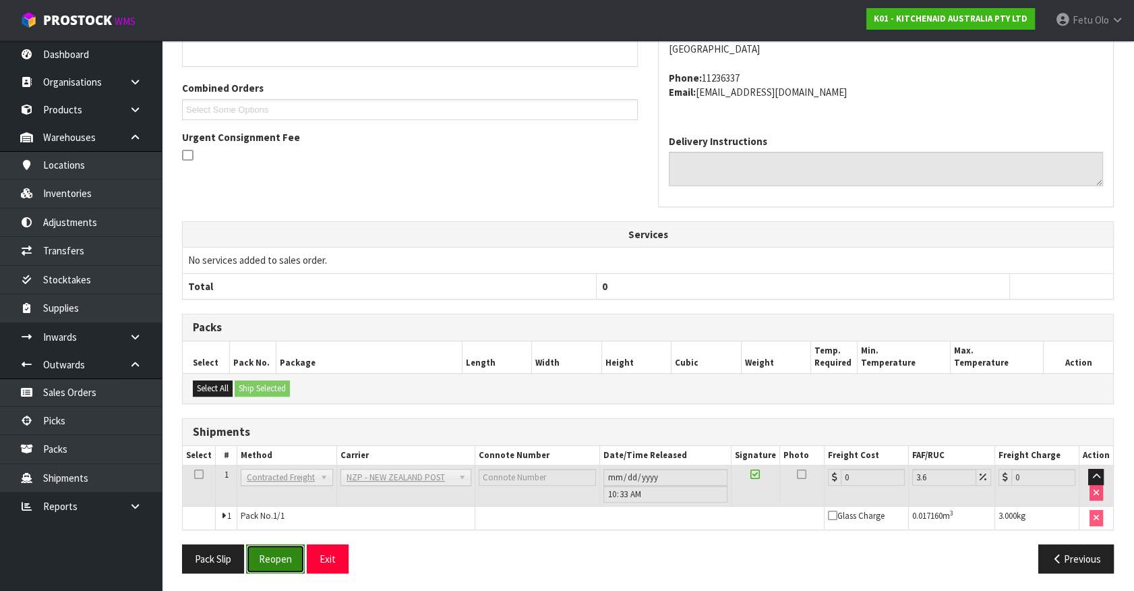
click at [292, 561] on button "Reopen" at bounding box center [275, 558] width 59 height 29
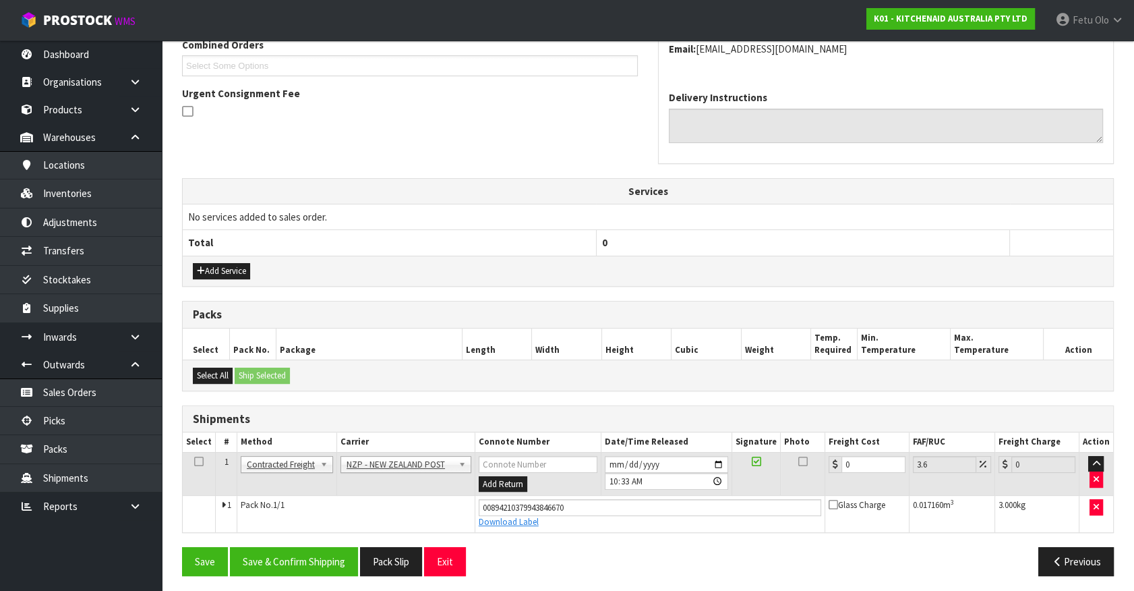
scroll to position [364, 0]
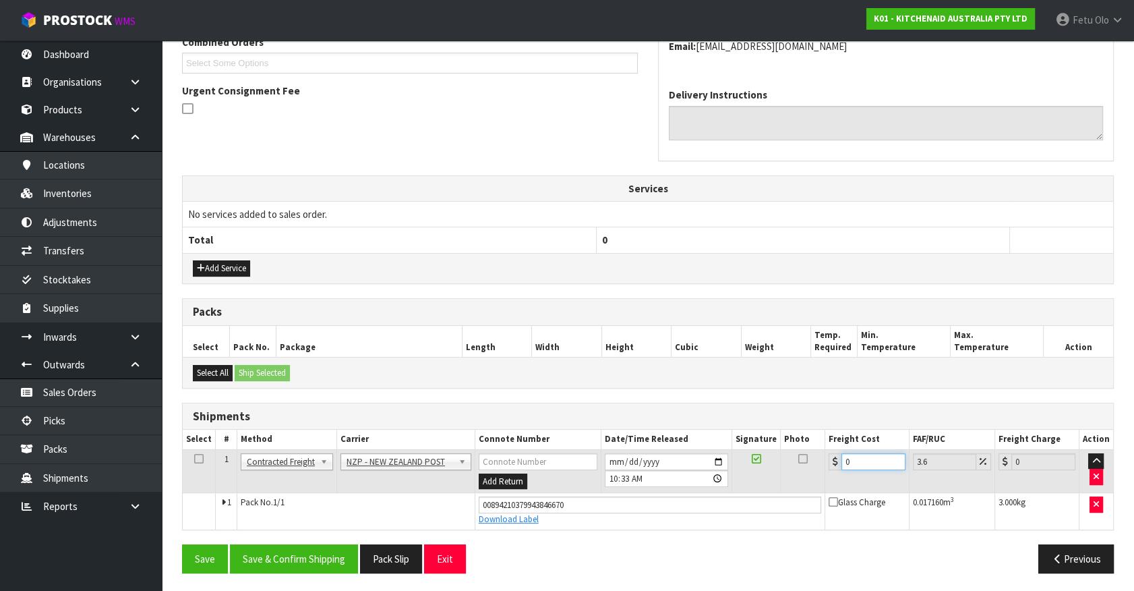
click at [653, 507] on tbody "1 Client Local Pickup Customer Local Pickup Company Freight Contracted Freight …" at bounding box center [648, 489] width 931 height 80
click at [330, 553] on button "Save & Confirm Shipping" at bounding box center [294, 558] width 128 height 29
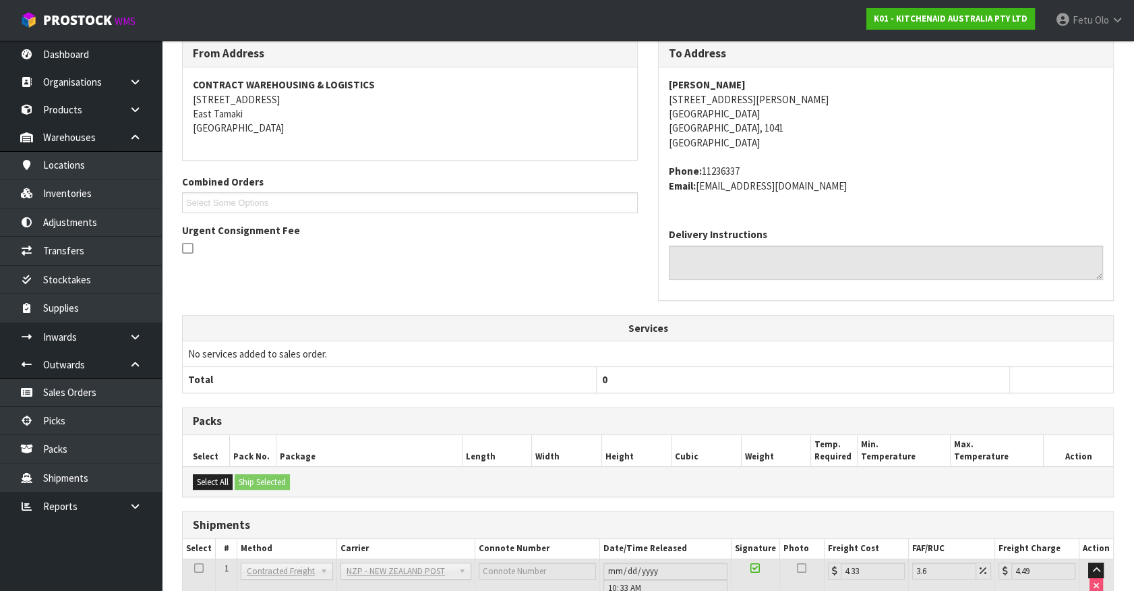
scroll to position [327, 0]
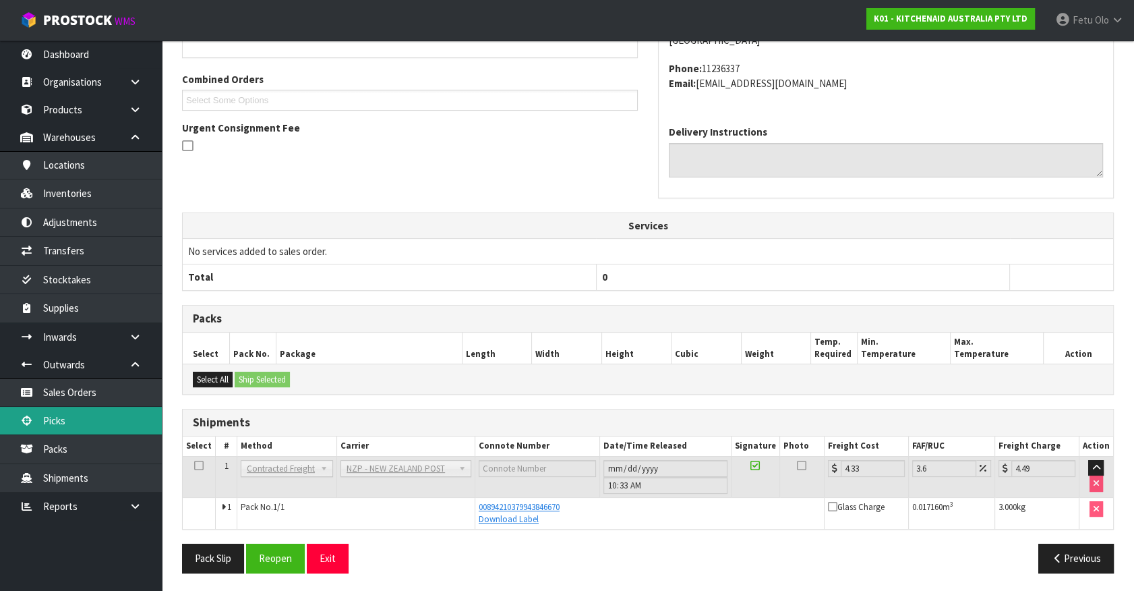
click at [57, 425] on link "Picks" at bounding box center [81, 421] width 162 height 28
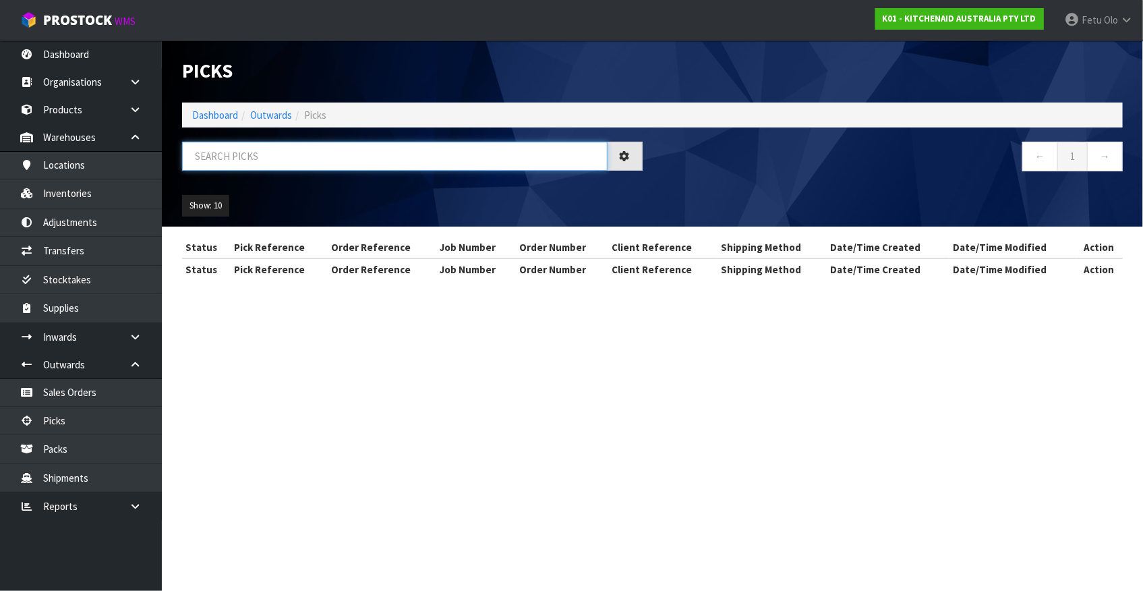
click at [273, 158] on input "text" at bounding box center [395, 156] width 426 height 29
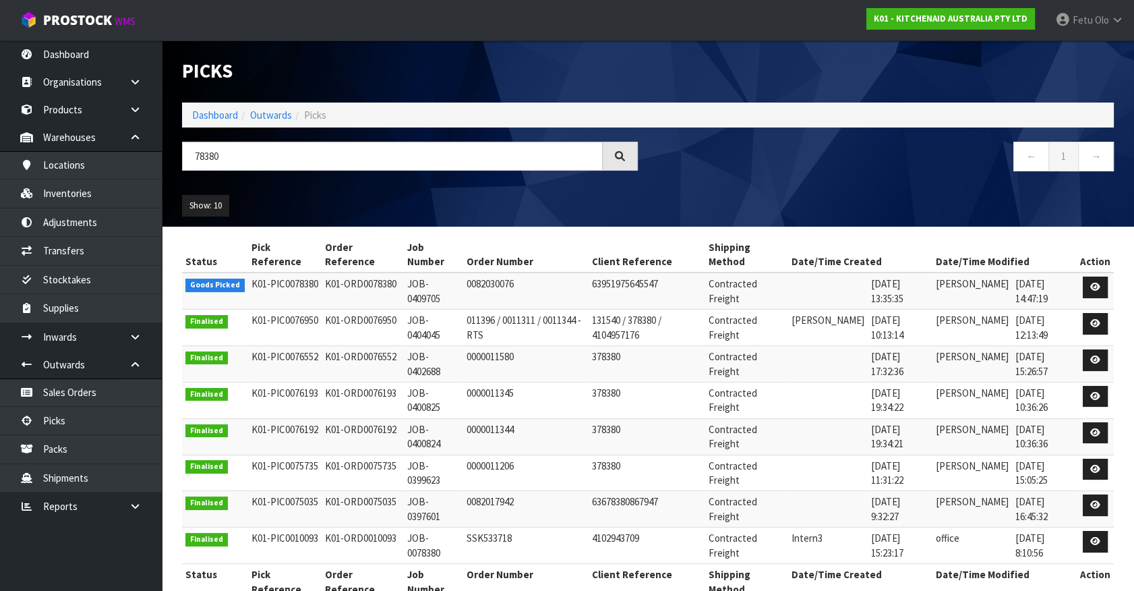
click at [1102, 274] on td at bounding box center [1095, 290] width 37 height 36
click at [1095, 280] on link at bounding box center [1095, 287] width 25 height 22
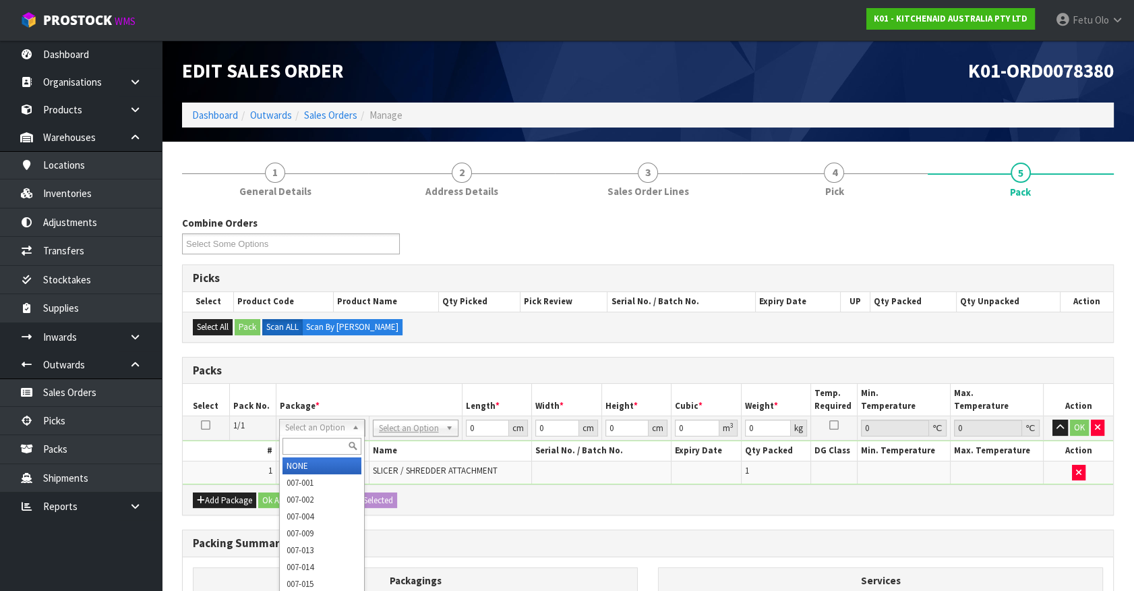
drag, startPoint x: 299, startPoint y: 433, endPoint x: 301, endPoint y: 440, distance: 7.7
drag, startPoint x: 302, startPoint y: 440, endPoint x: 320, endPoint y: 432, distance: 20.2
click at [313, 436] on div at bounding box center [322, 446] width 84 height 22
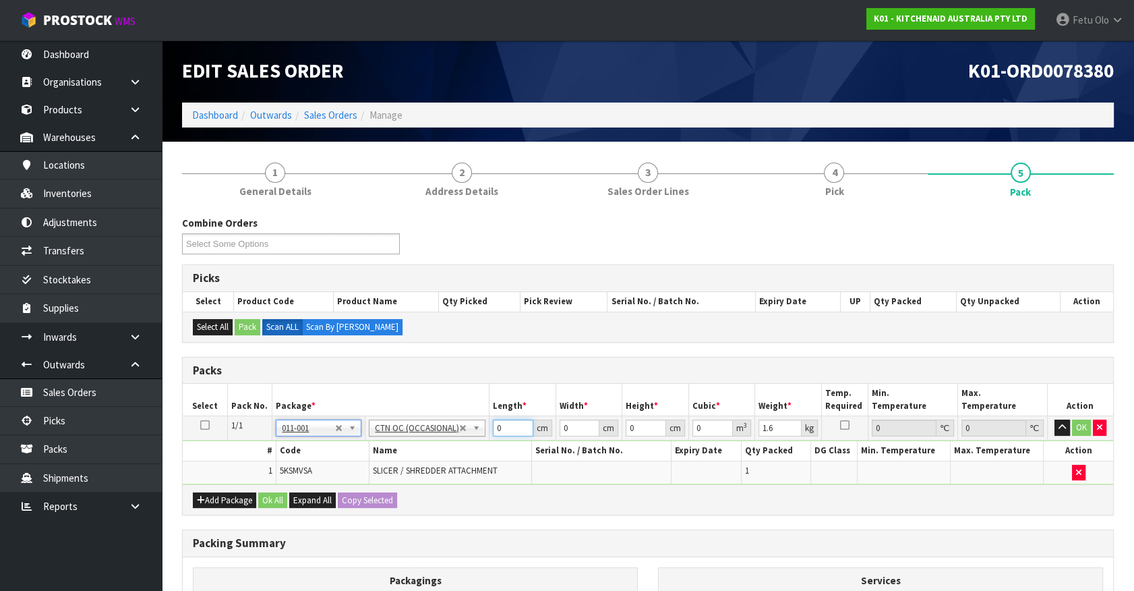
drag, startPoint x: 500, startPoint y: 421, endPoint x: 382, endPoint y: 461, distance: 124.3
click at [382, 461] on tbody "1/1 NONE 007-001 007-002 007-004 007-009 007-013 007-014 007-015 007-017 007-01…" at bounding box center [648, 450] width 931 height 68
click button "OK" at bounding box center [1081, 427] width 19 height 16
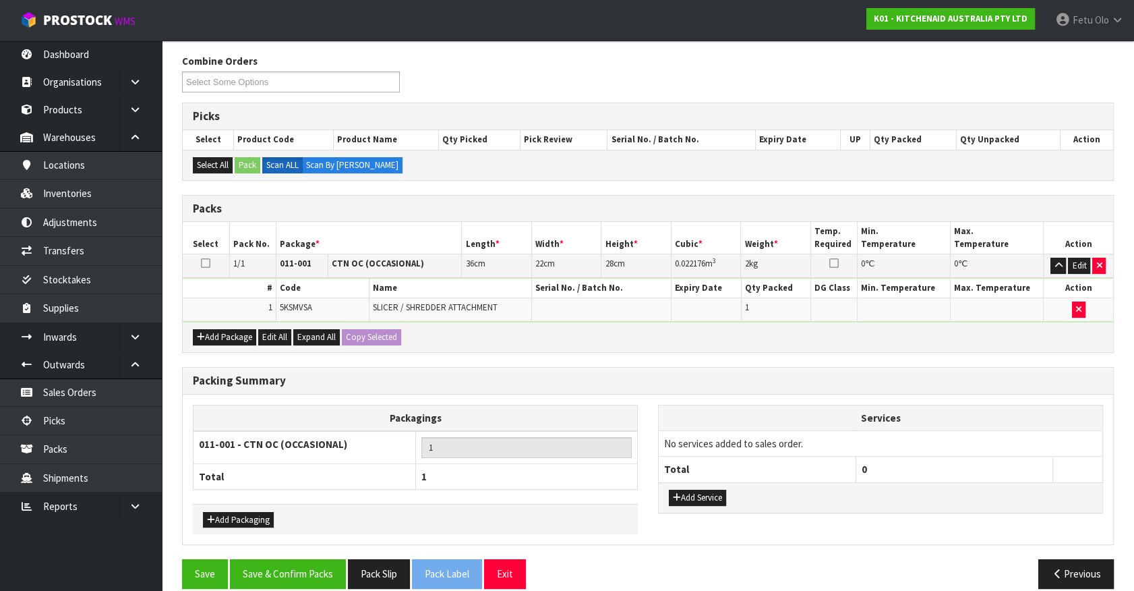
scroll to position [176, 0]
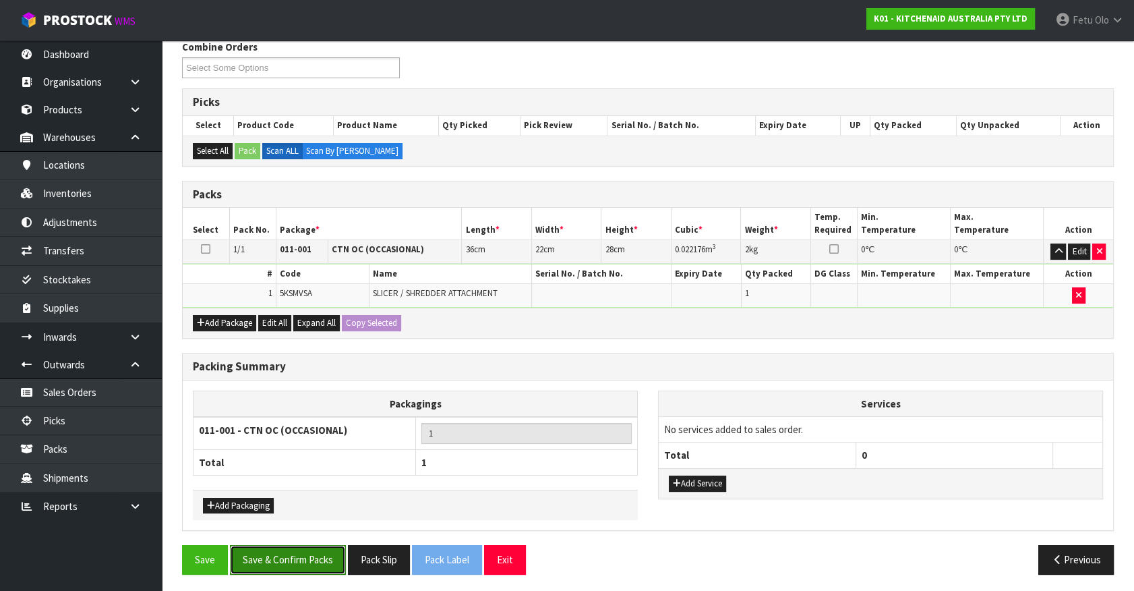
click at [310, 545] on button "Save & Confirm Packs" at bounding box center [288, 559] width 116 height 29
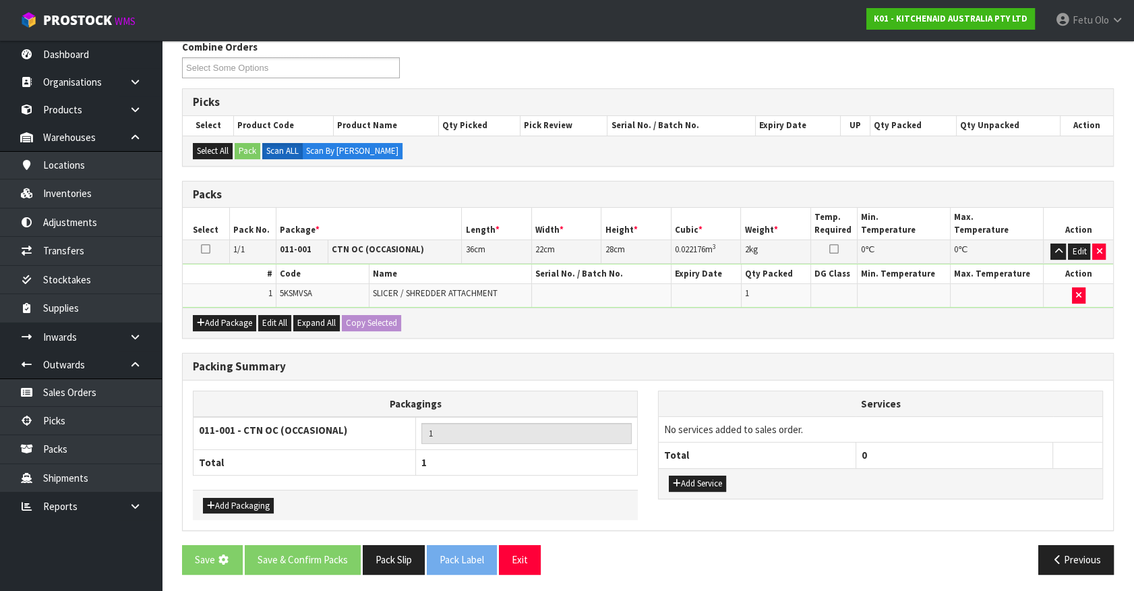
scroll to position [0, 0]
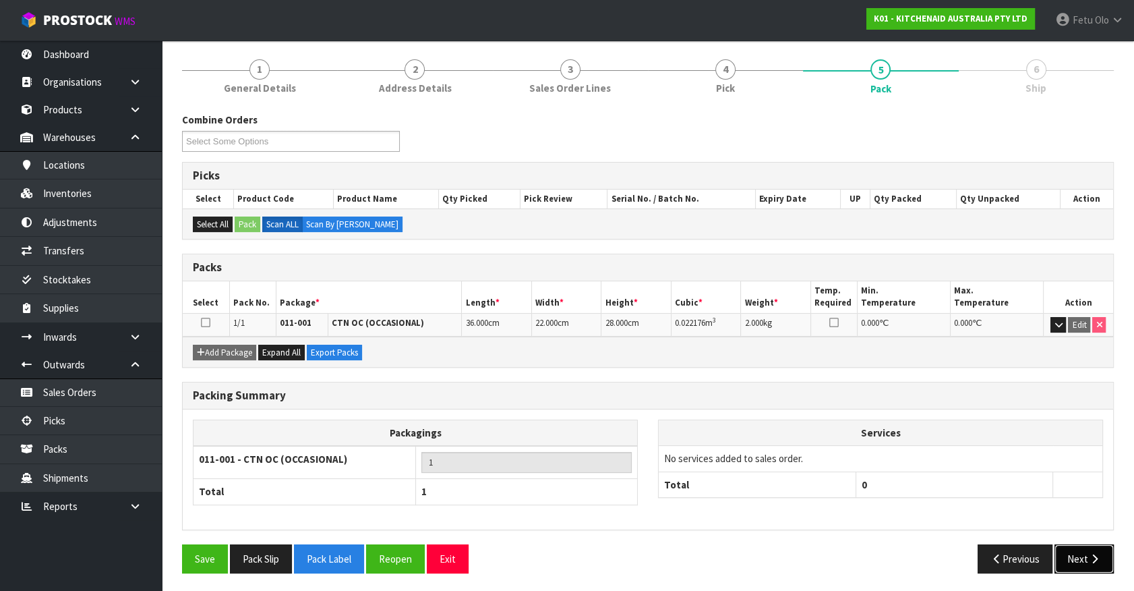
click at [1080, 565] on button "Next" at bounding box center [1084, 558] width 59 height 29
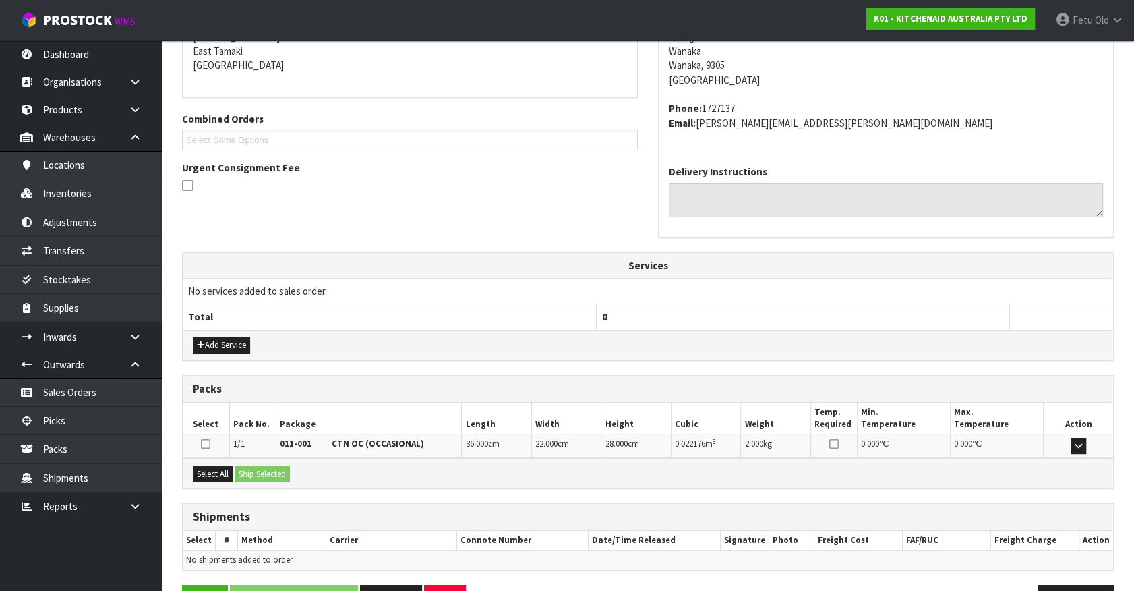
scroll to position [328, 0]
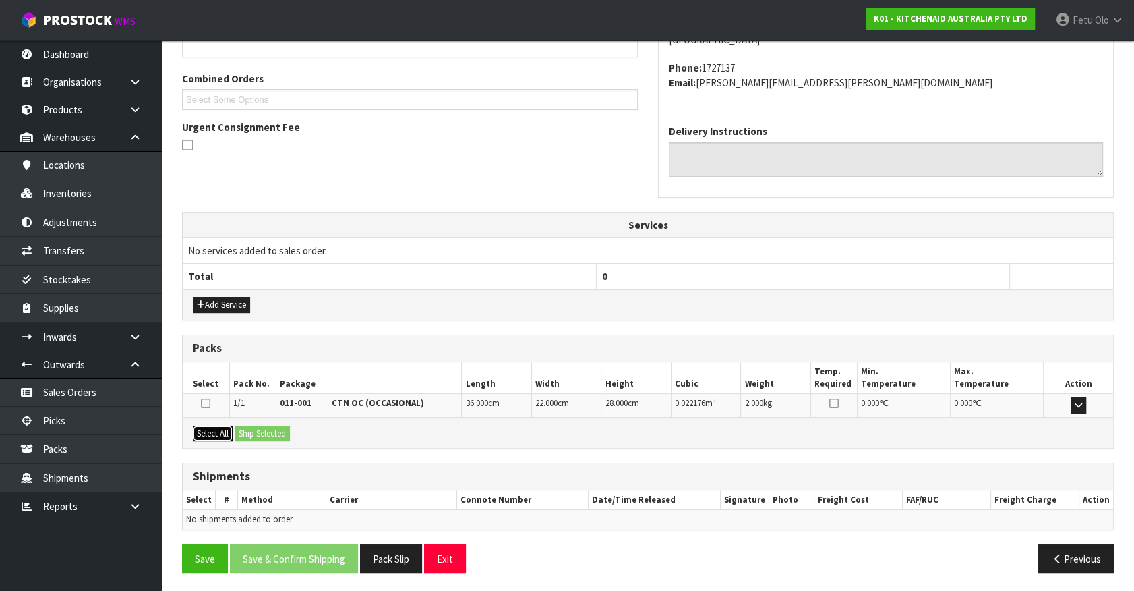
drag, startPoint x: 221, startPoint y: 428, endPoint x: 258, endPoint y: 433, distance: 38.1
click at [227, 428] on button "Select All" at bounding box center [213, 434] width 40 height 16
click at [277, 434] on button "Ship Selected" at bounding box center [262, 434] width 55 height 16
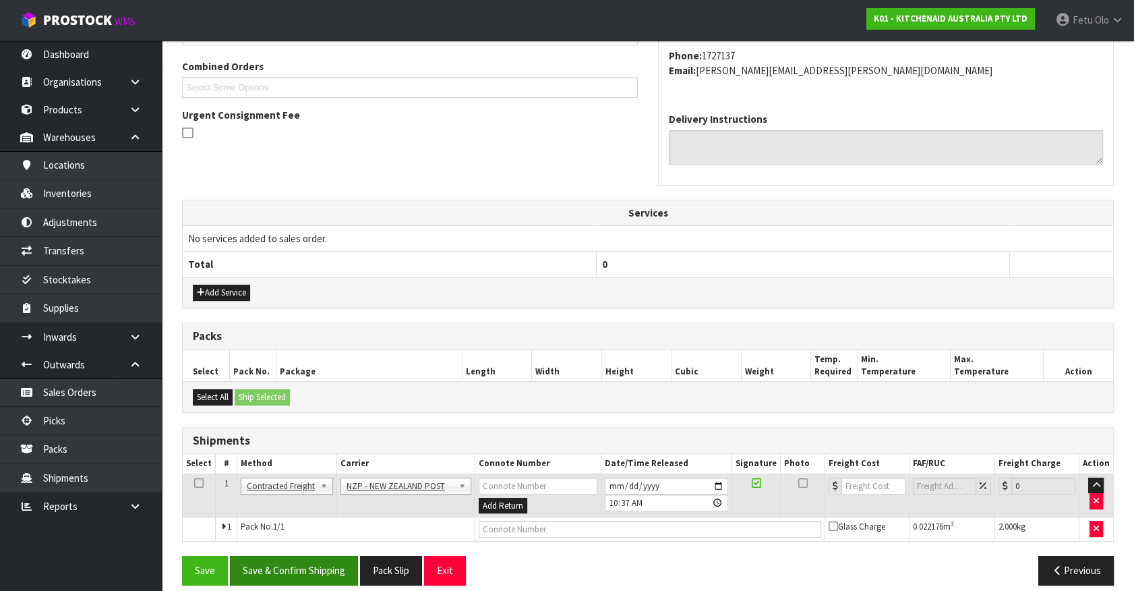
scroll to position [351, 0]
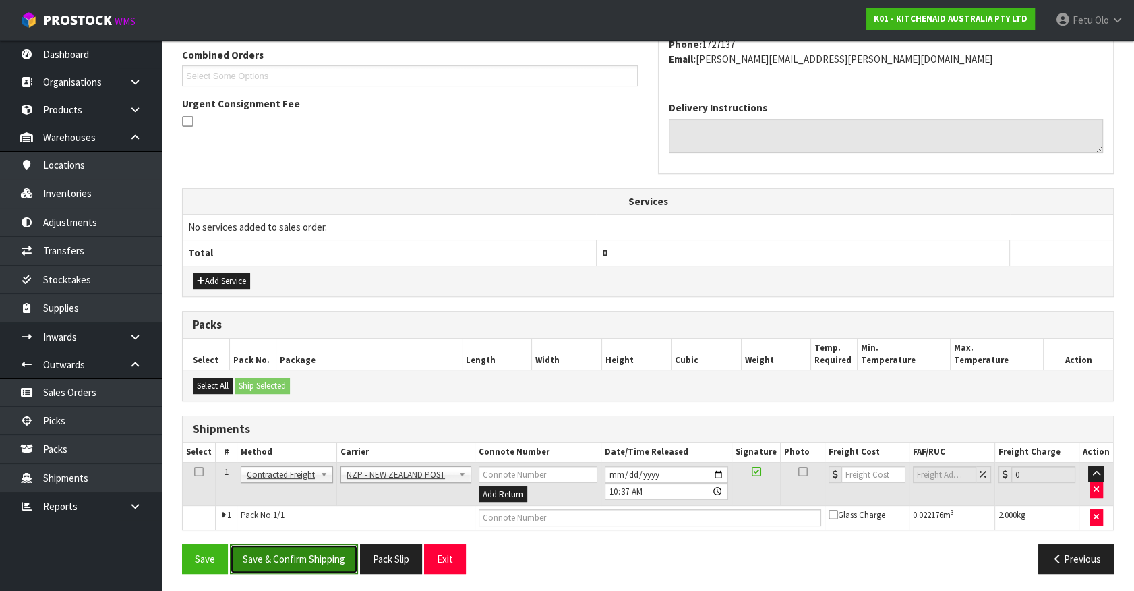
click at [321, 552] on button "Save & Confirm Shipping" at bounding box center [294, 558] width 128 height 29
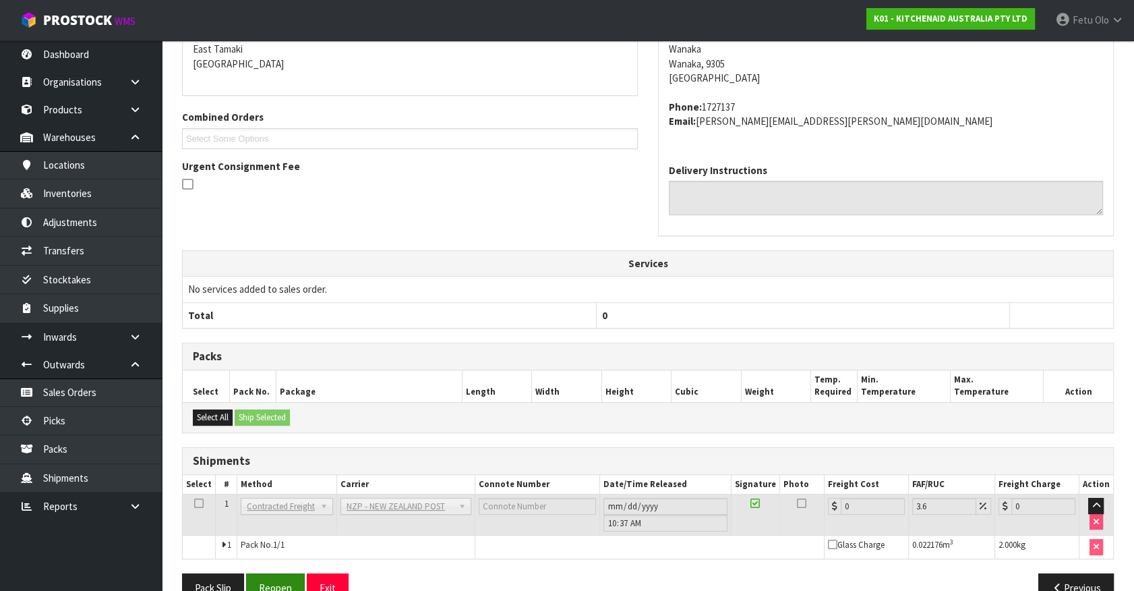
scroll to position [332, 0]
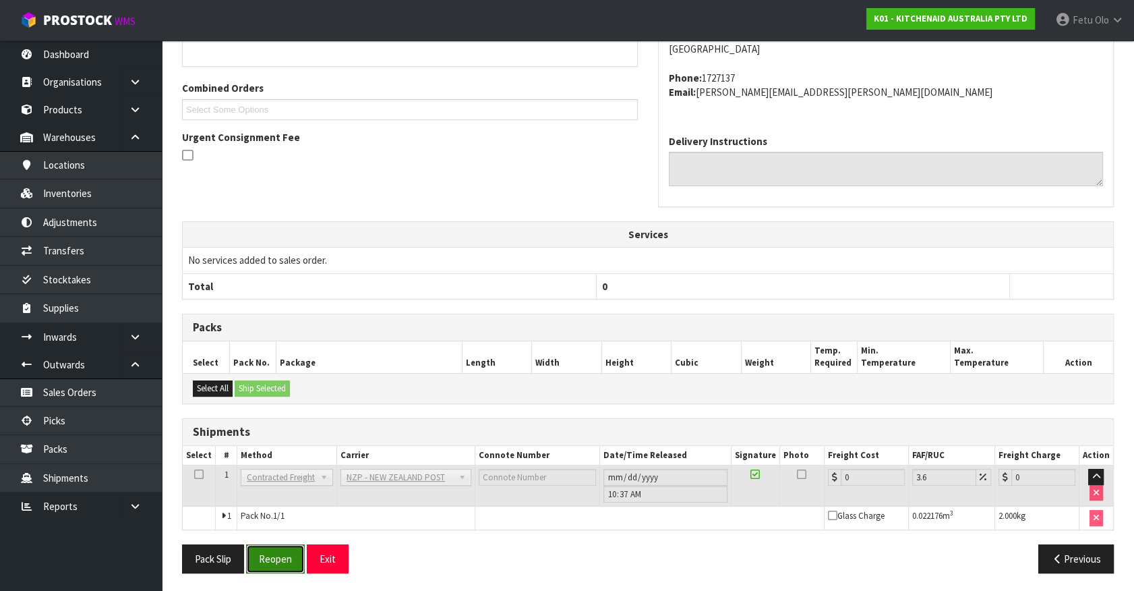
click at [296, 555] on button "Reopen" at bounding box center [275, 558] width 59 height 29
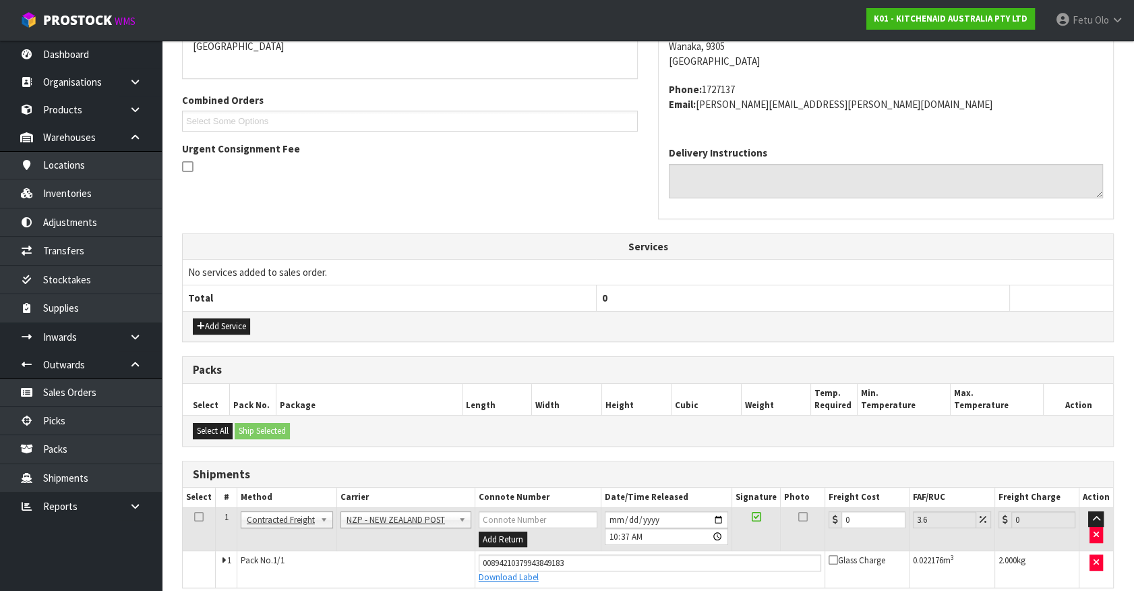
scroll to position [364, 0]
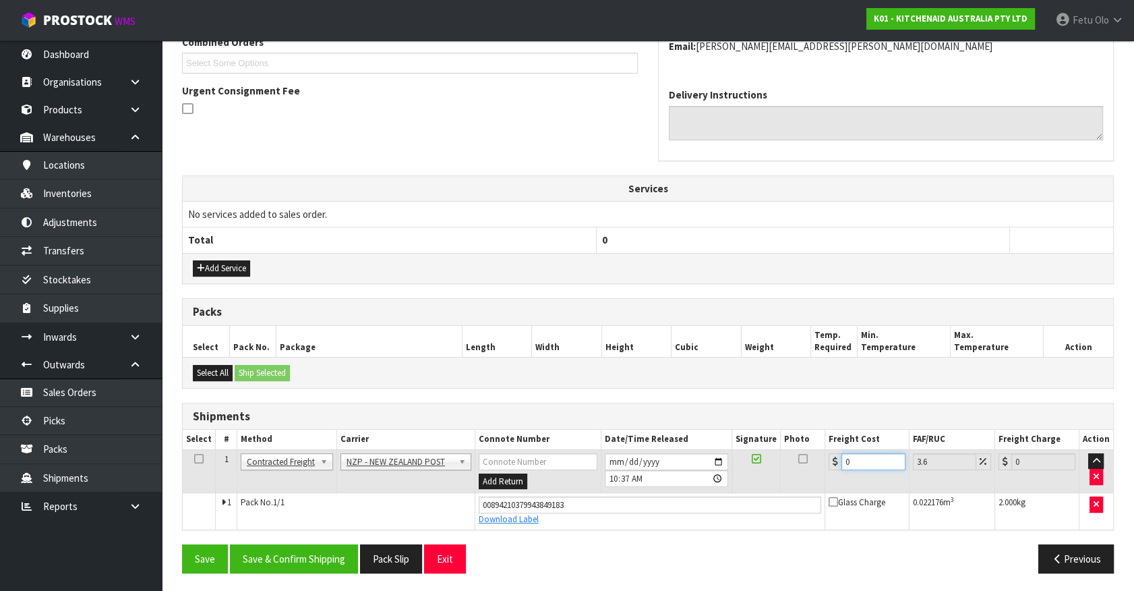
drag, startPoint x: 854, startPoint y: 460, endPoint x: 644, endPoint y: 489, distance: 212.4
click at [644, 489] on tr "1 Client Local Pickup Customer Local Pickup Company Freight Contracted Freight …" at bounding box center [648, 471] width 931 height 44
click at [314, 550] on button "Save & Confirm Shipping" at bounding box center [294, 558] width 128 height 29
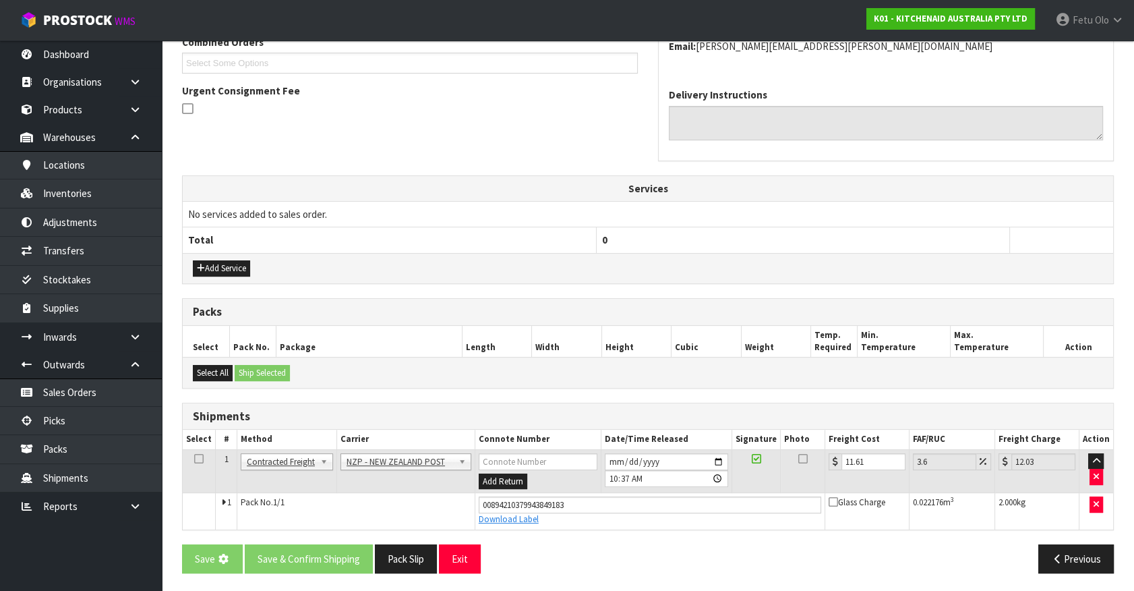
scroll to position [0, 0]
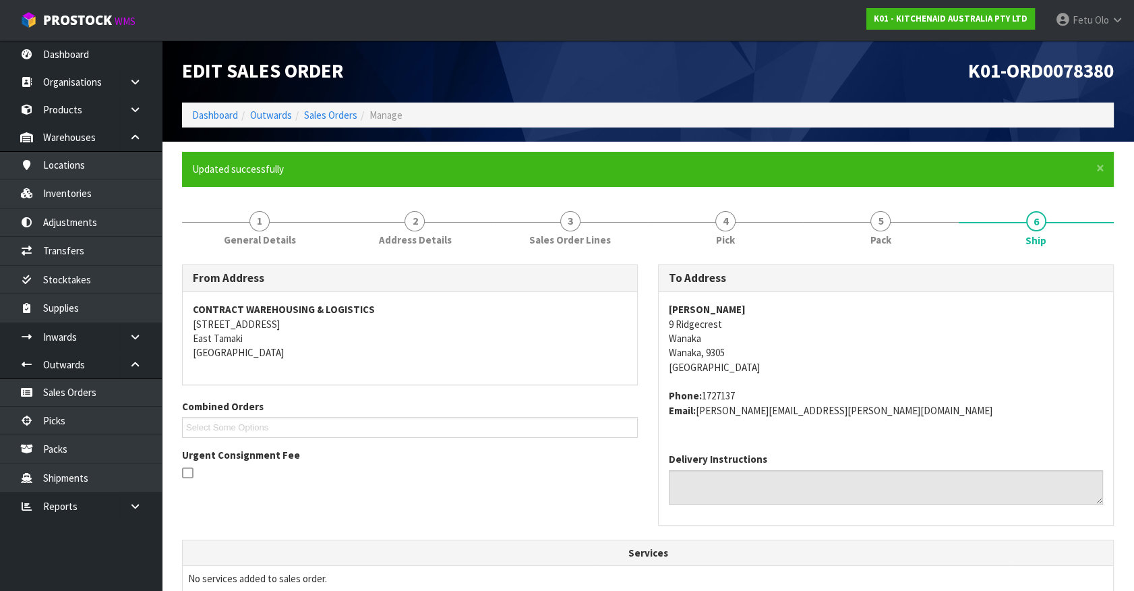
drag, startPoint x: 940, startPoint y: 420, endPoint x: 971, endPoint y: 506, distance: 91.1
click at [940, 420] on div "David Allard 9 Ridgecrest Wanaka Wanaka, 9305 New Zealand Phone: 1727137 Email:…" at bounding box center [886, 367] width 455 height 150
click at [966, 433] on div "David Allard 9 Ridgecrest Wanaka Wanaka, 9305 New Zealand Phone: 1727137 Email:…" at bounding box center [886, 367] width 455 height 150
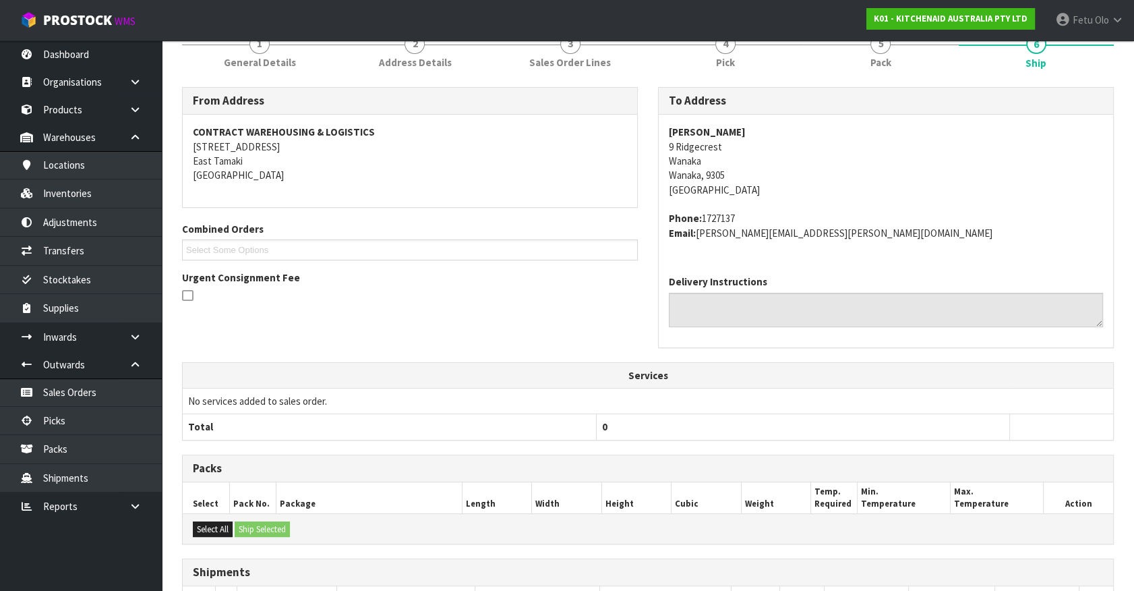
scroll to position [20, 0]
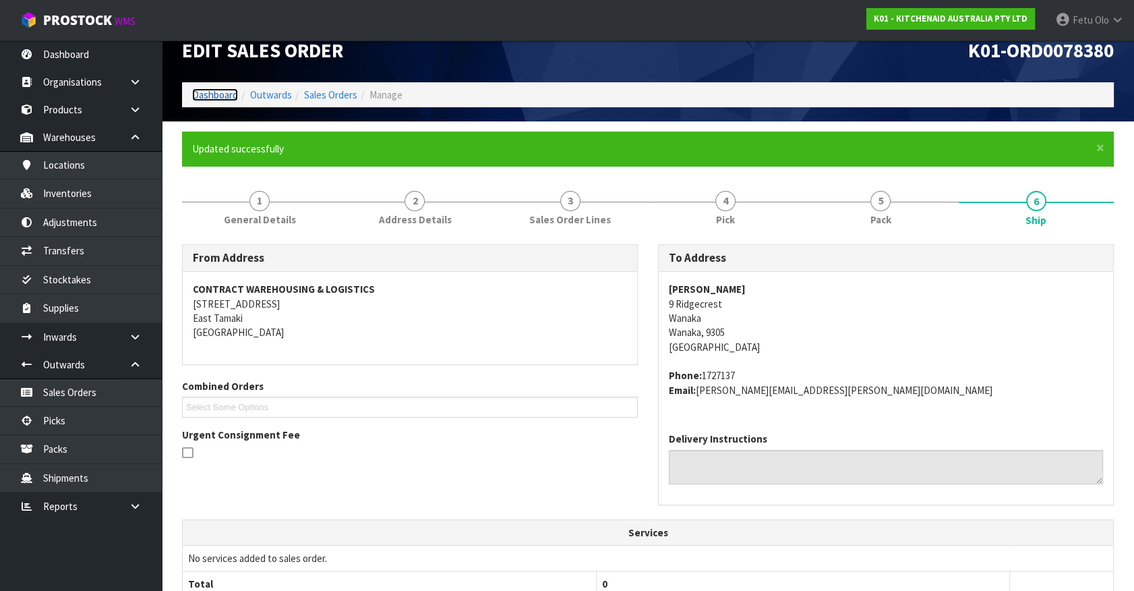
click at [211, 98] on link "Dashboard" at bounding box center [215, 94] width 46 height 13
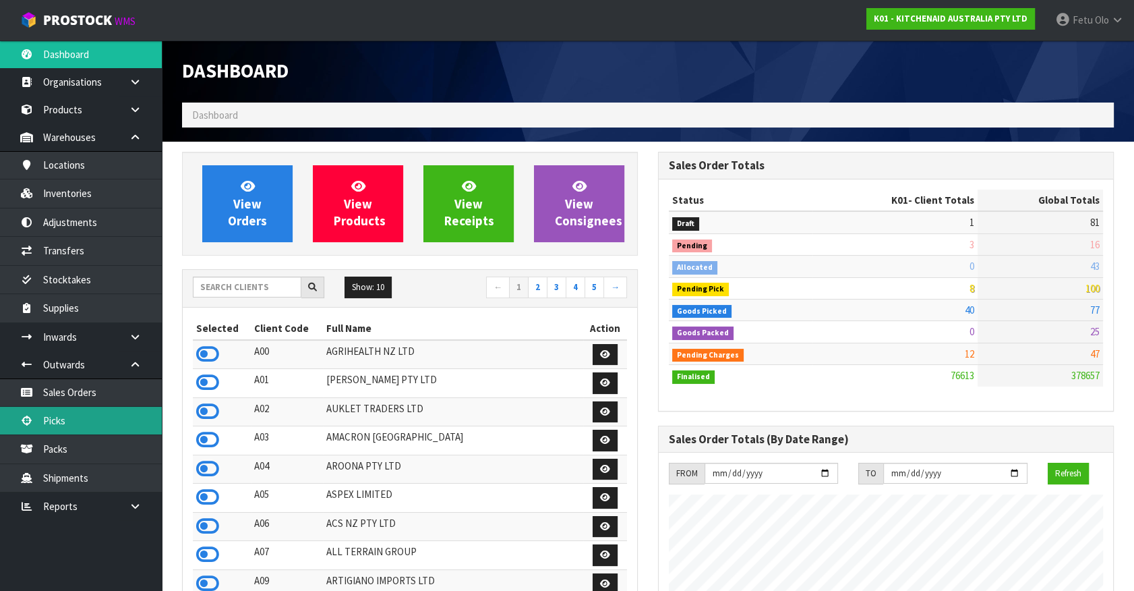
click at [68, 415] on link "Picks" at bounding box center [81, 421] width 162 height 28
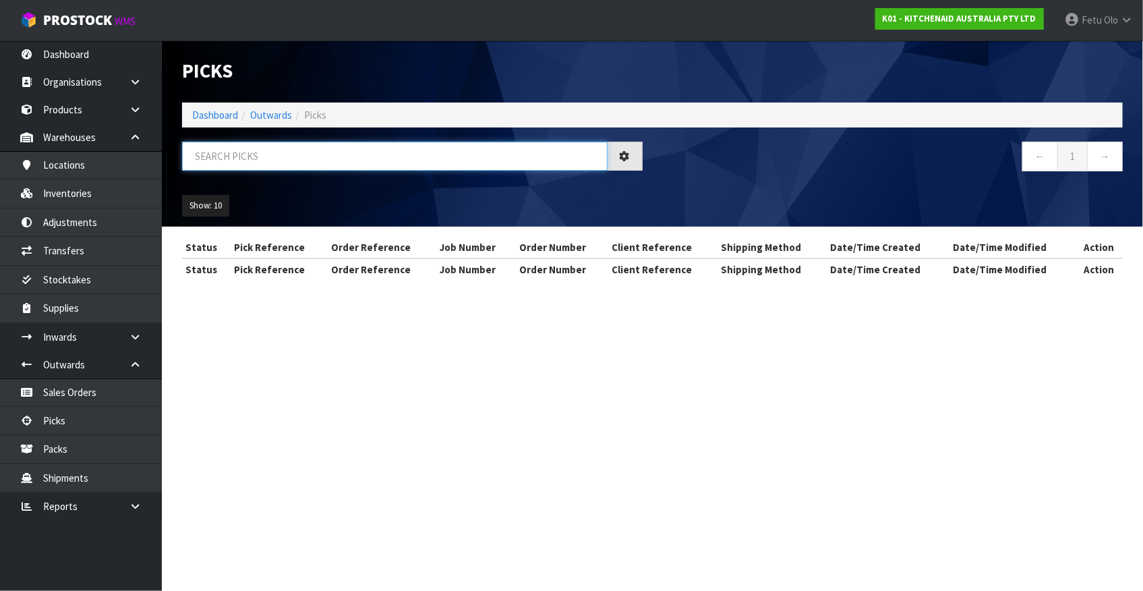
click at [296, 162] on input "text" at bounding box center [395, 156] width 426 height 29
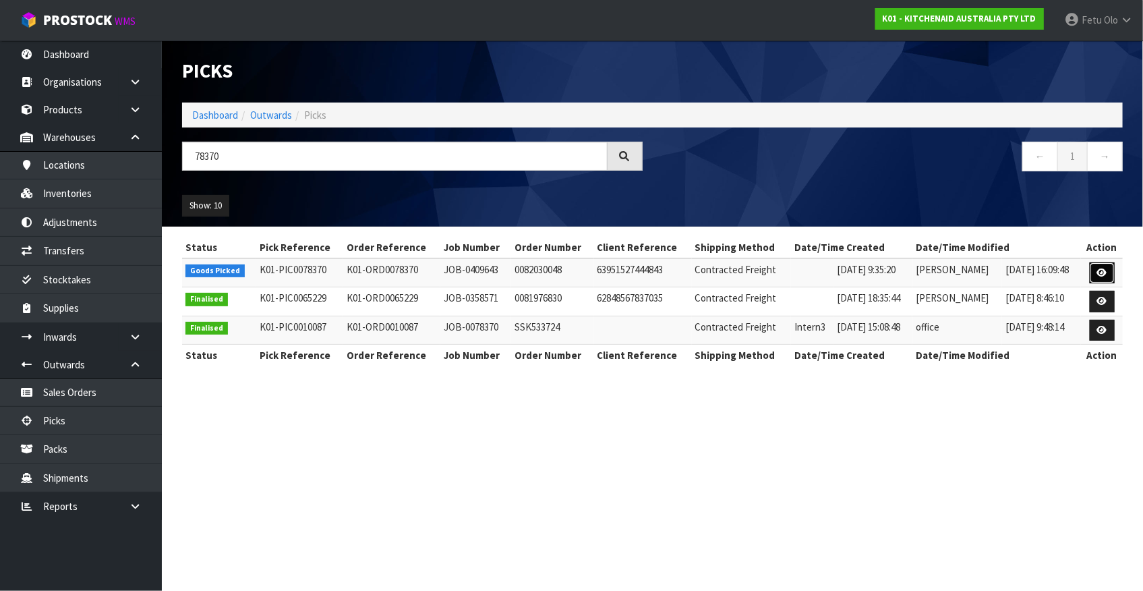
click at [1103, 271] on icon at bounding box center [1102, 272] width 10 height 9
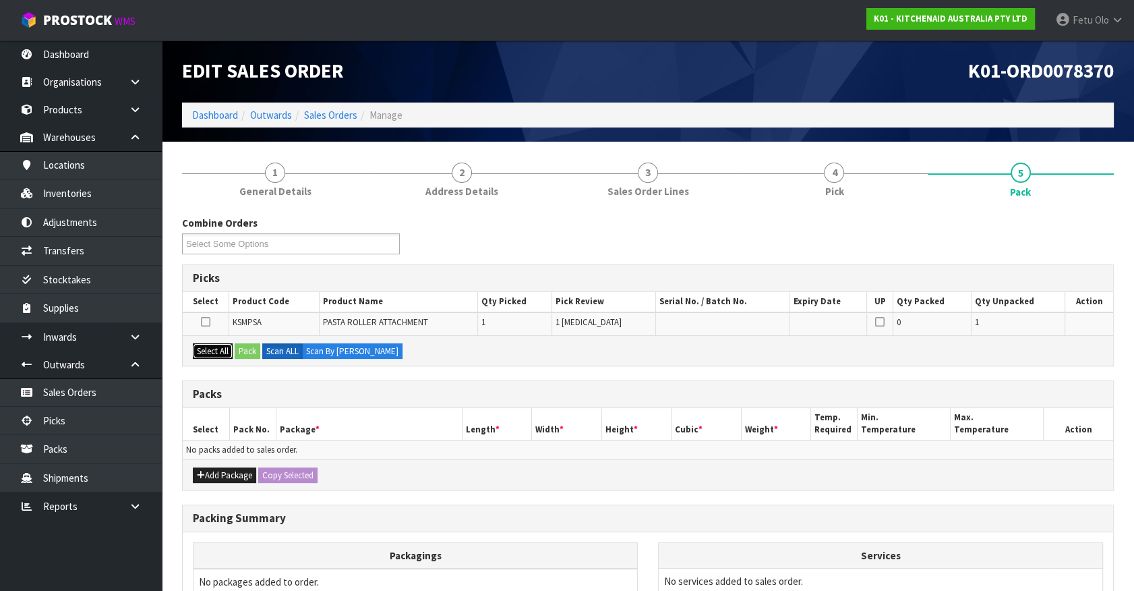
click at [217, 346] on button "Select All" at bounding box center [213, 351] width 40 height 16
click at [236, 357] on div "Select All Pack Scan ALL Scan By Quantity" at bounding box center [648, 350] width 931 height 30
click at [241, 344] on button "Pack" at bounding box center [248, 351] width 26 height 16
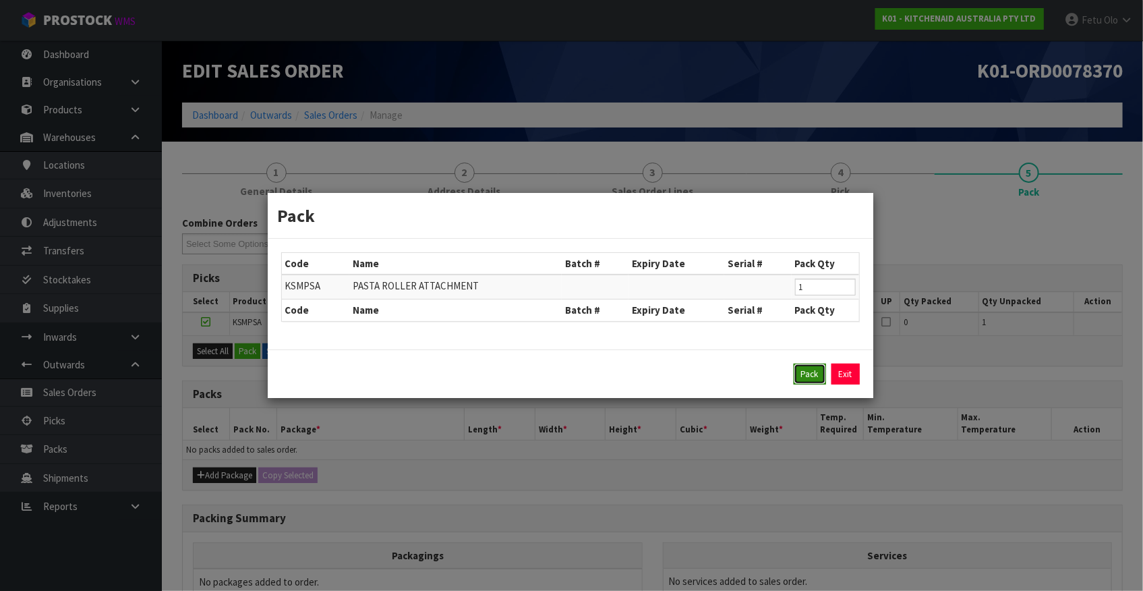
drag, startPoint x: 801, startPoint y: 375, endPoint x: 774, endPoint y: 378, distance: 27.8
click at [800, 375] on button "Pack" at bounding box center [810, 374] width 32 height 22
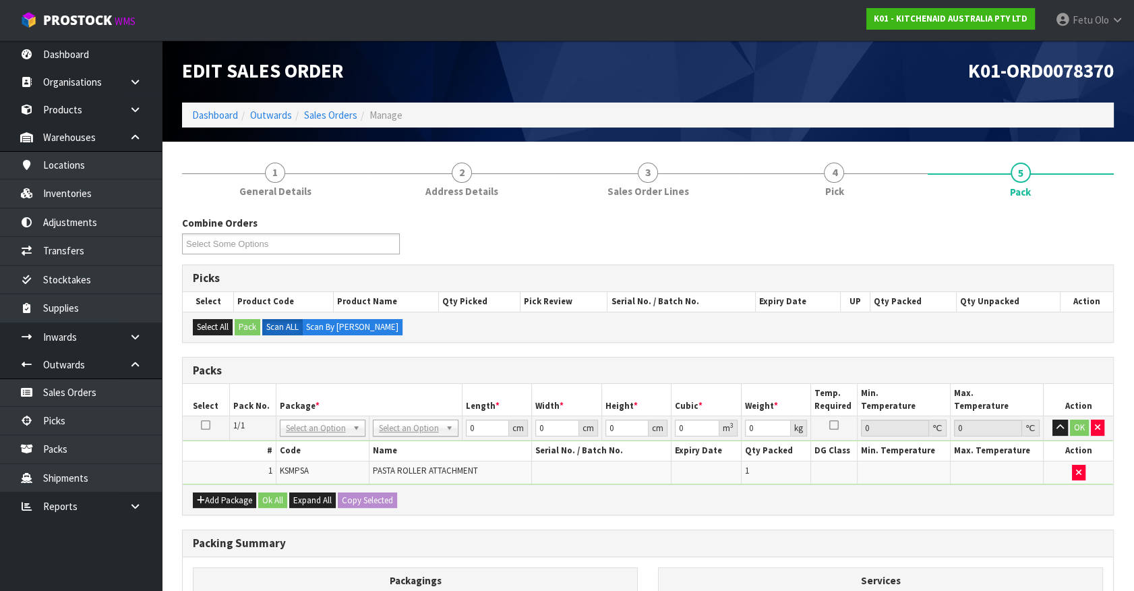
drag, startPoint x: 396, startPoint y: 433, endPoint x: 382, endPoint y: 449, distance: 21.1
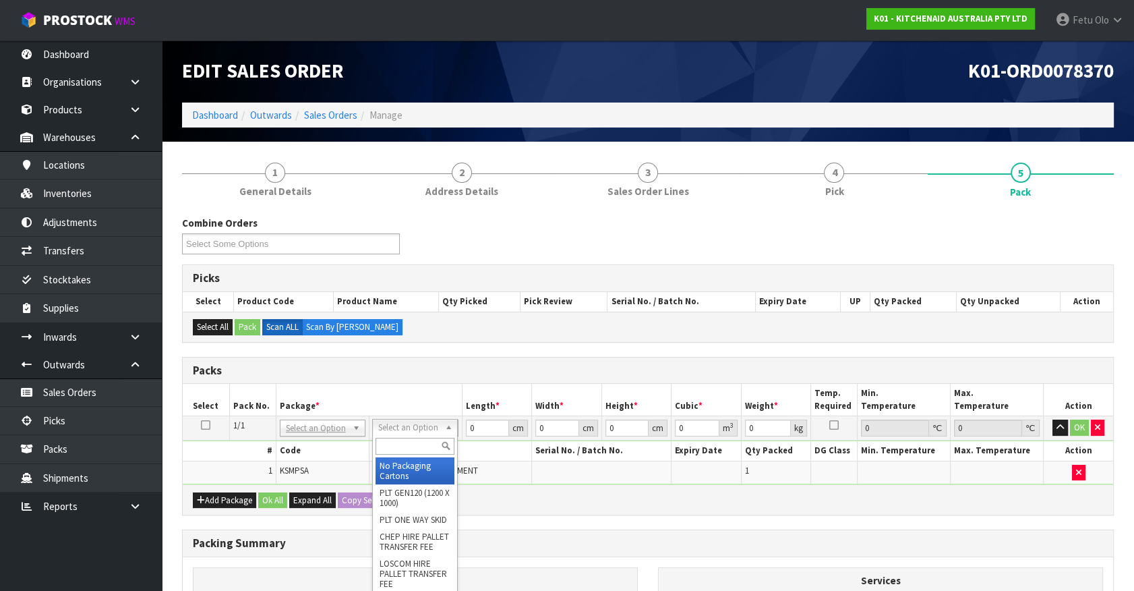
click at [384, 445] on input "text" at bounding box center [415, 446] width 79 height 17
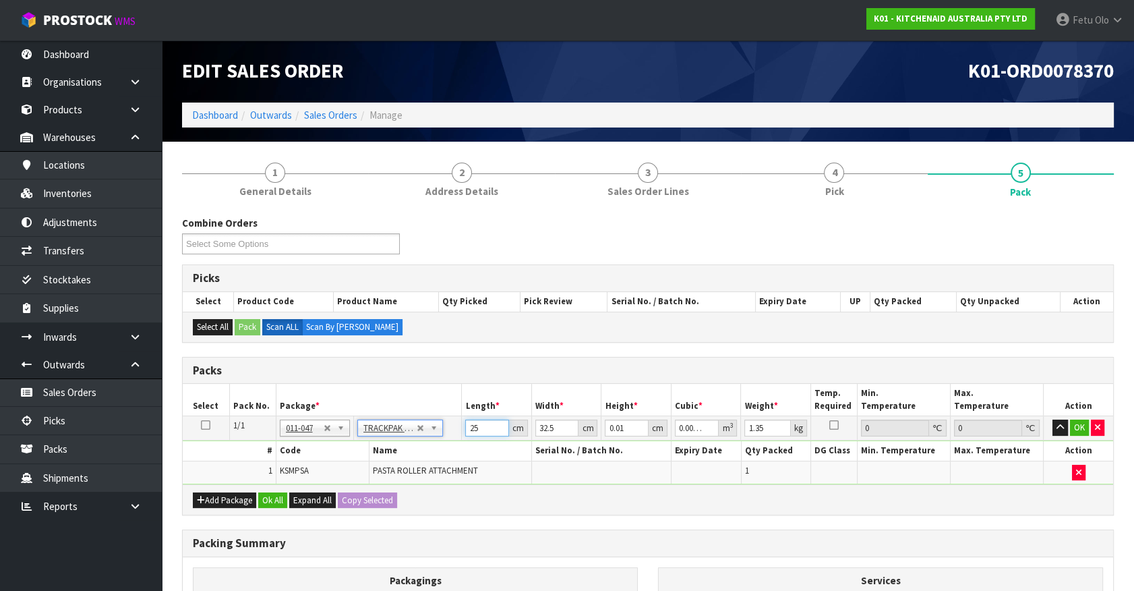
drag, startPoint x: 465, startPoint y: 434, endPoint x: 426, endPoint y: 448, distance: 41.8
click at [426, 448] on tbody "1/1 NONE 007-001 007-002 007-004 007-009 007-013 007-014 007-015 007-017 007-01…" at bounding box center [648, 450] width 931 height 68
click button "OK" at bounding box center [1079, 427] width 19 height 16
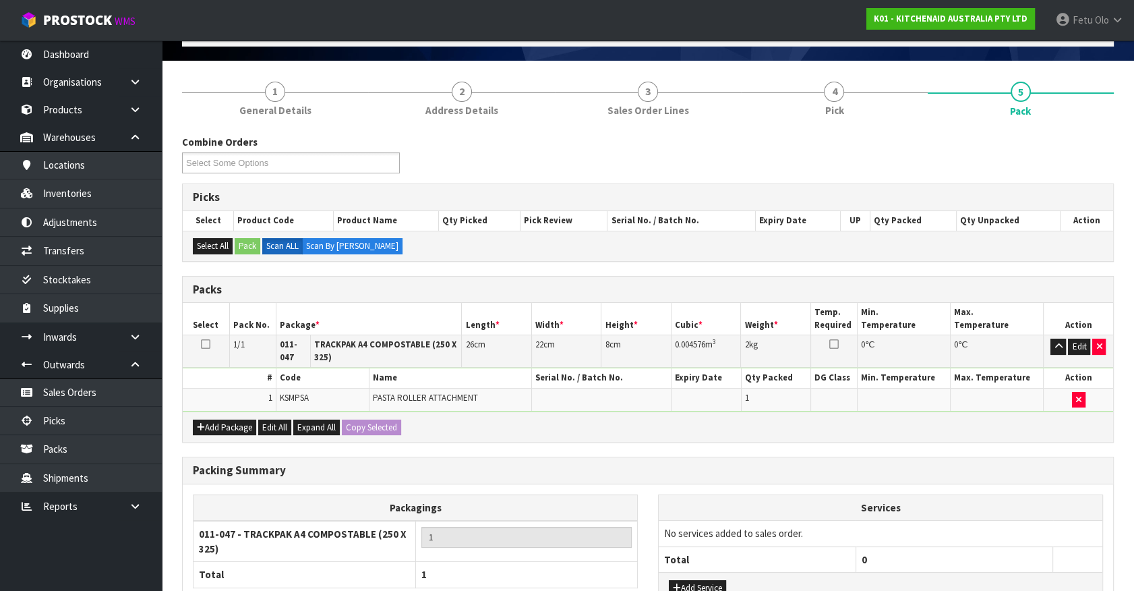
scroll to position [194, 0]
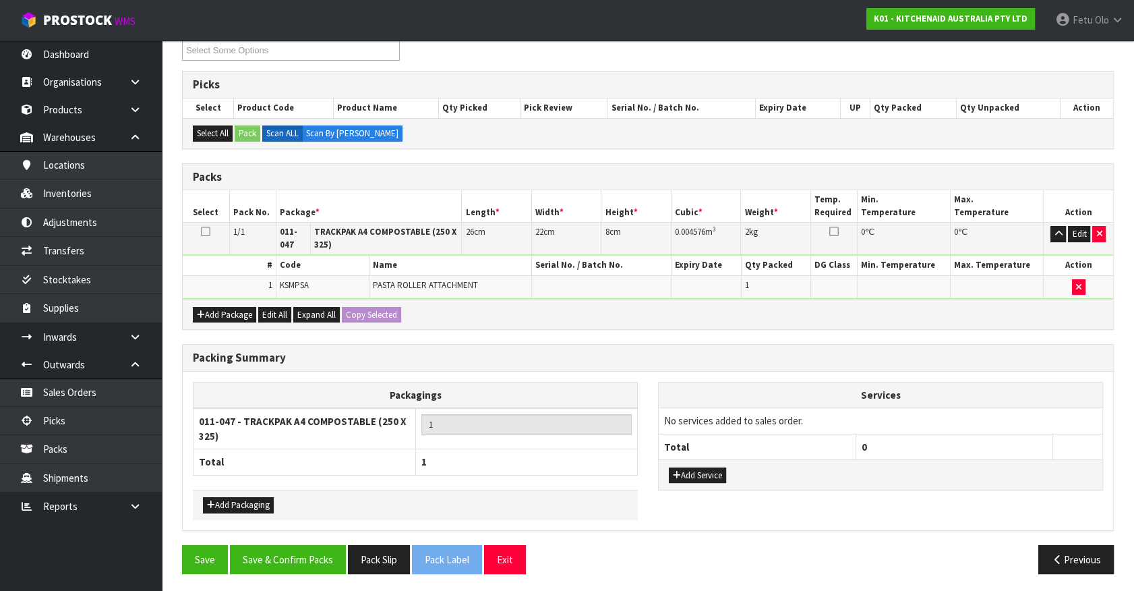
drag, startPoint x: 1012, startPoint y: 462, endPoint x: 502, endPoint y: 484, distance: 511.0
click at [987, 460] on div "Add Service" at bounding box center [881, 474] width 444 height 30
click at [277, 552] on button "Save & Confirm Packs" at bounding box center [288, 559] width 116 height 29
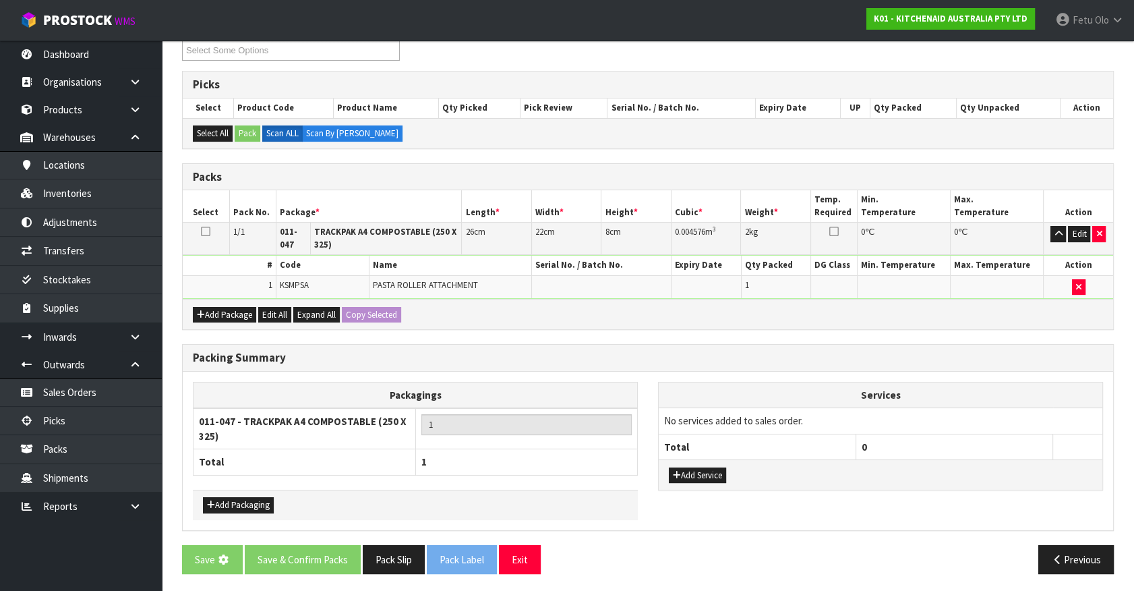
scroll to position [0, 0]
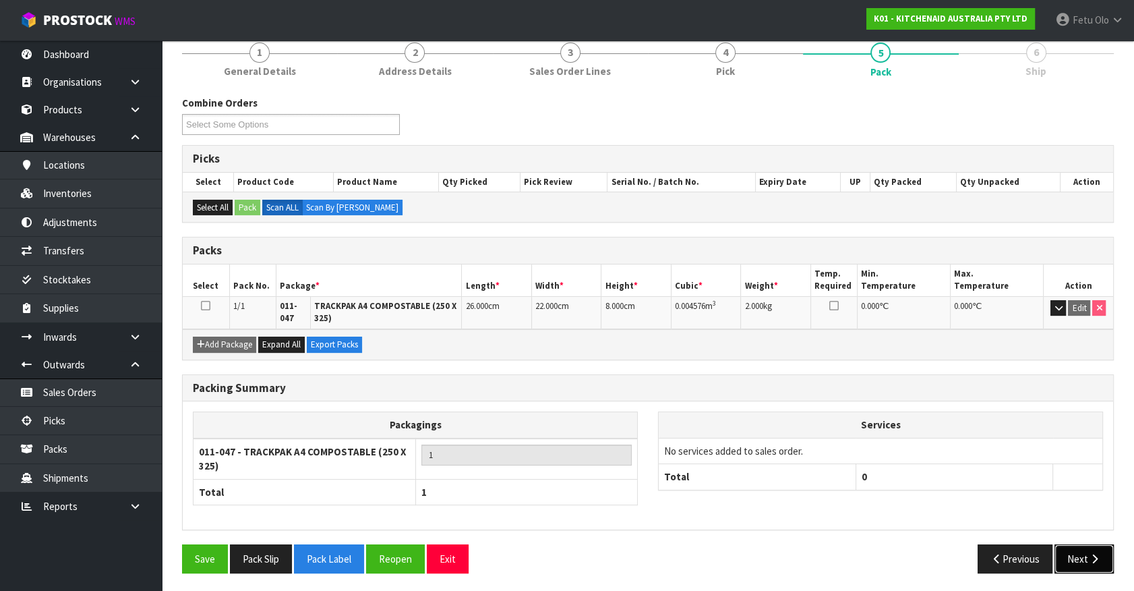
click at [1072, 551] on button "Next" at bounding box center [1084, 558] width 59 height 29
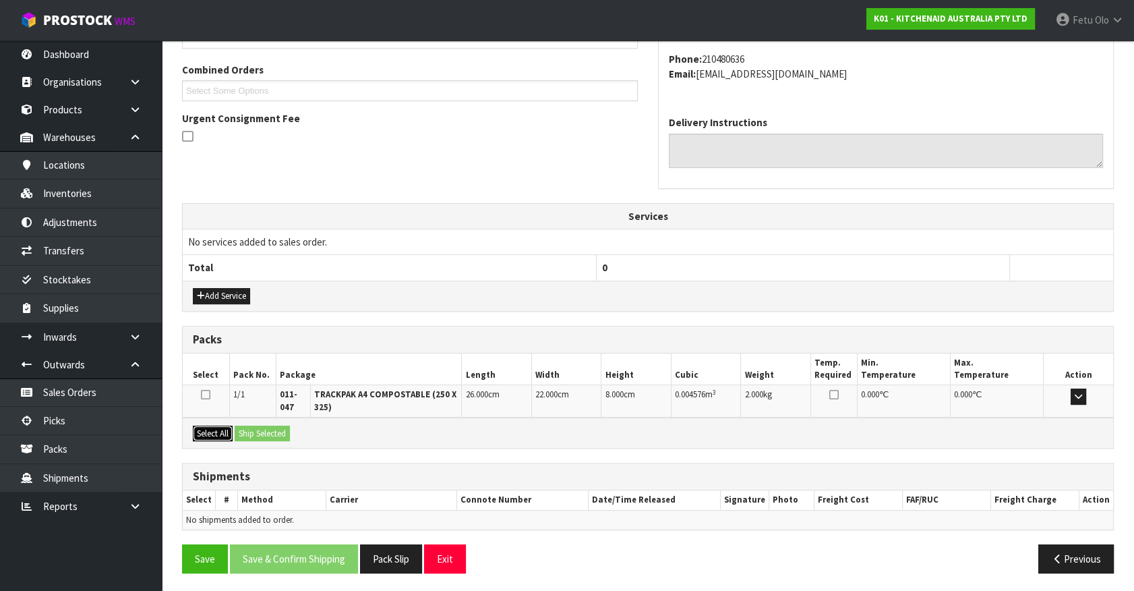
drag, startPoint x: 220, startPoint y: 432, endPoint x: 268, endPoint y: 426, distance: 48.9
click at [221, 432] on button "Select All" at bounding box center [213, 434] width 40 height 16
click at [268, 426] on button "Ship Selected" at bounding box center [262, 434] width 55 height 16
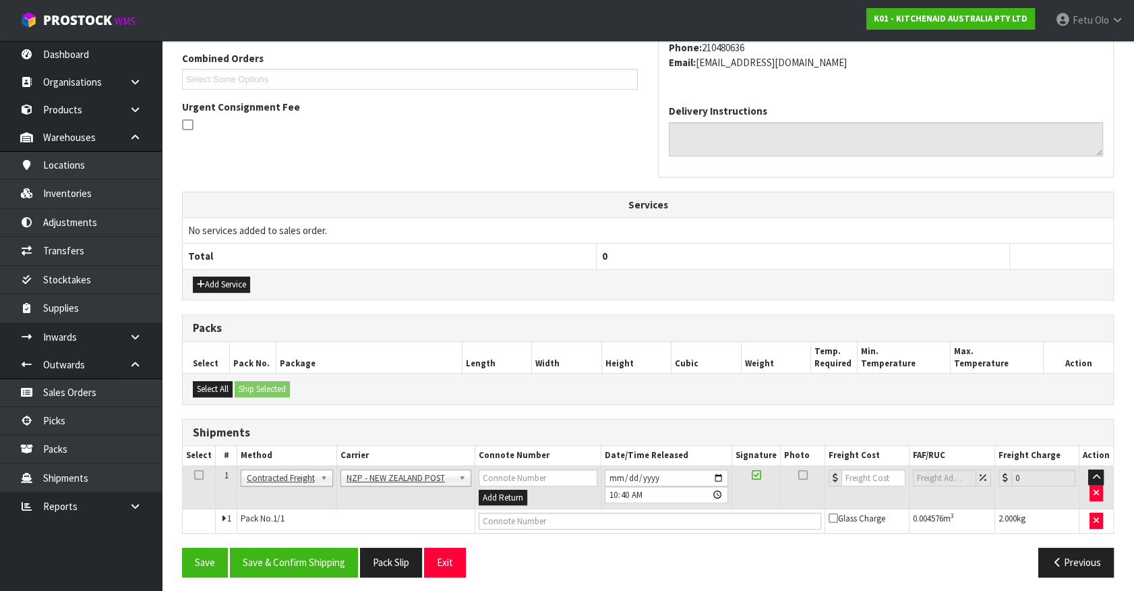
scroll to position [351, 0]
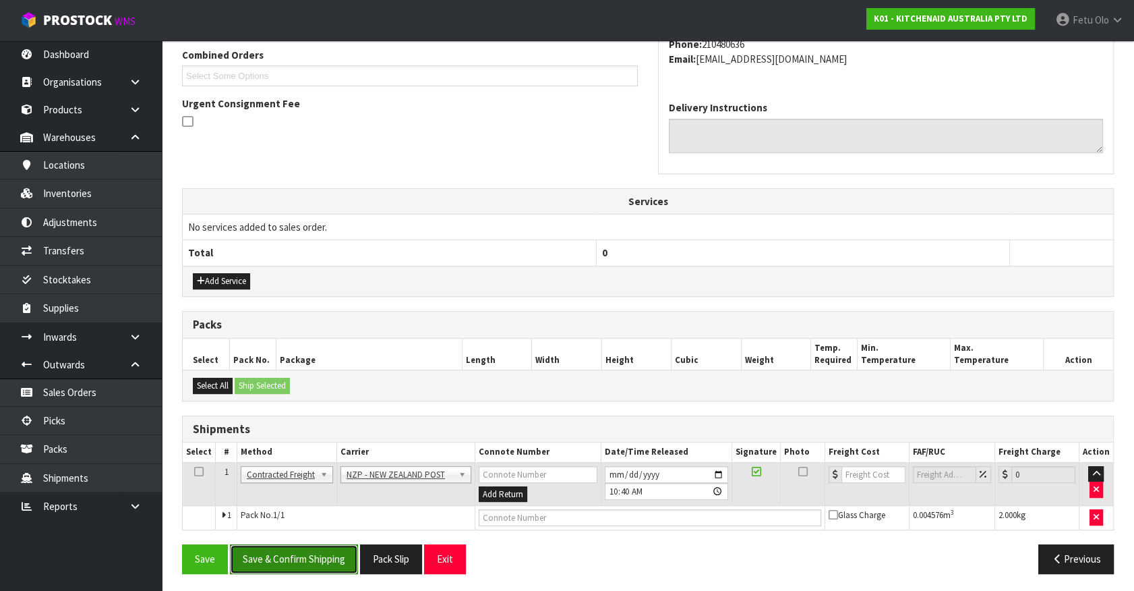
click at [303, 556] on button "Save & Confirm Shipping" at bounding box center [294, 558] width 128 height 29
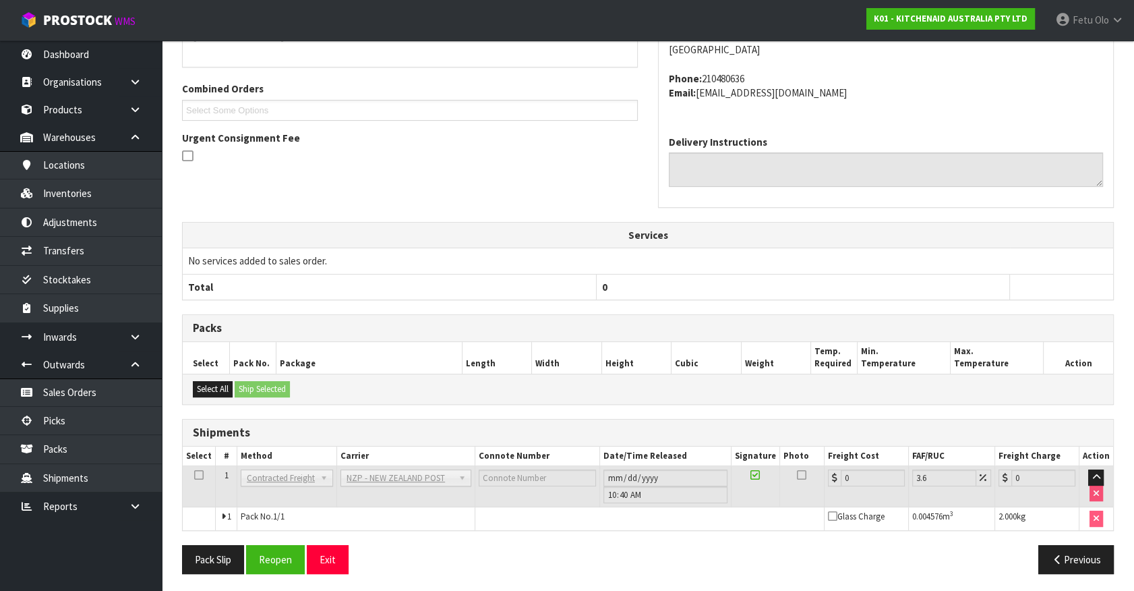
scroll to position [332, 0]
click at [292, 555] on button "Reopen" at bounding box center [275, 558] width 59 height 29
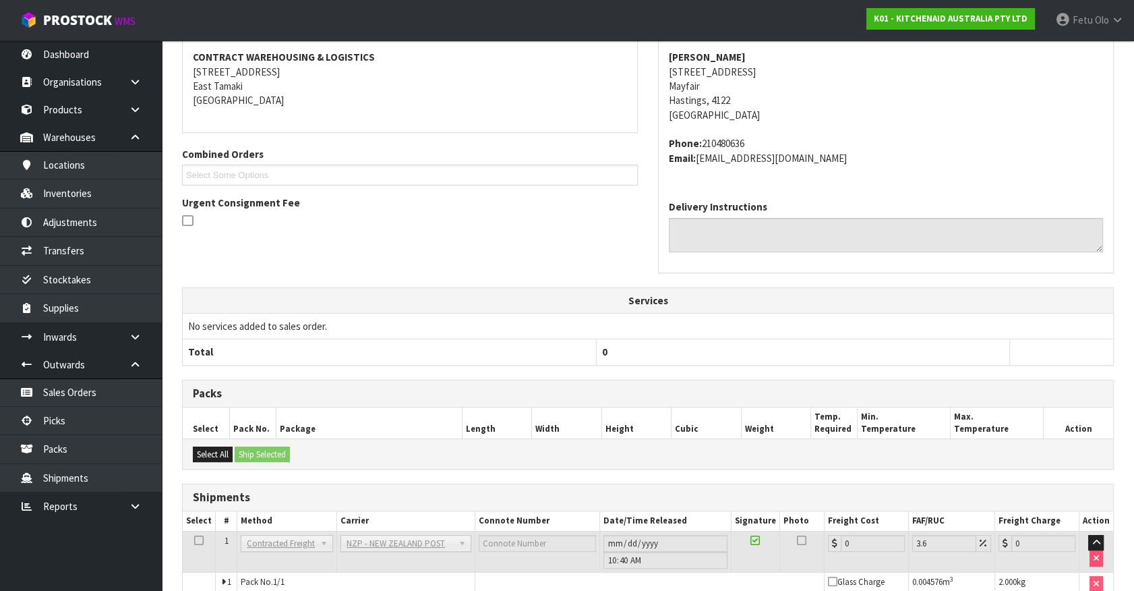
scroll to position [318, 0]
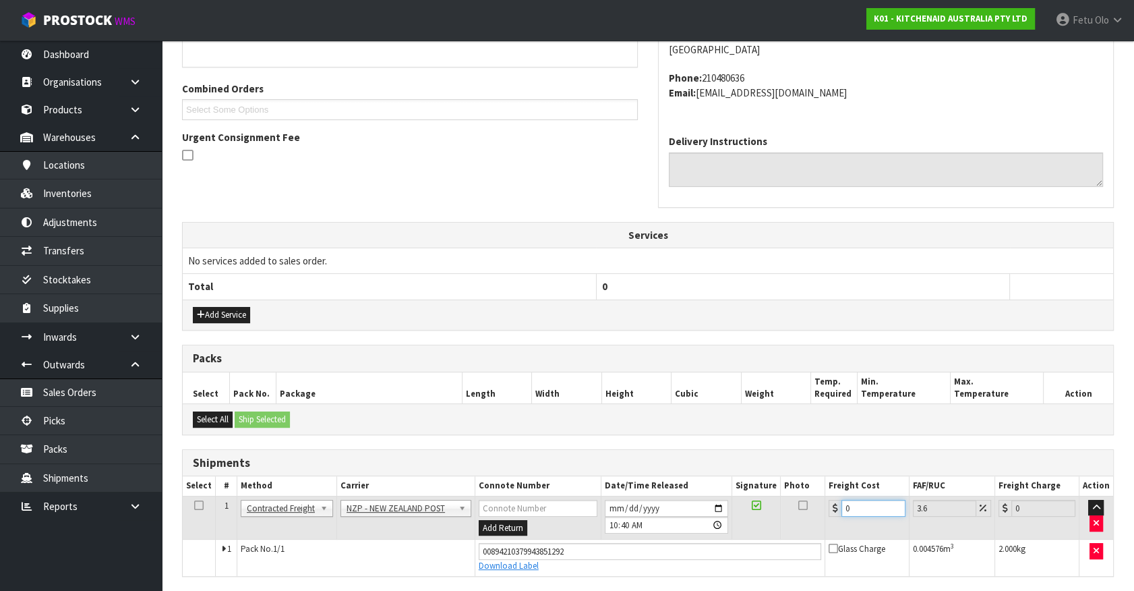
drag, startPoint x: 854, startPoint y: 506, endPoint x: 646, endPoint y: 546, distance: 211.5
click at [646, 546] on tbody "1 Client Local Pickup Customer Local Pickup Company Freight Contracted Freight …" at bounding box center [648, 536] width 931 height 80
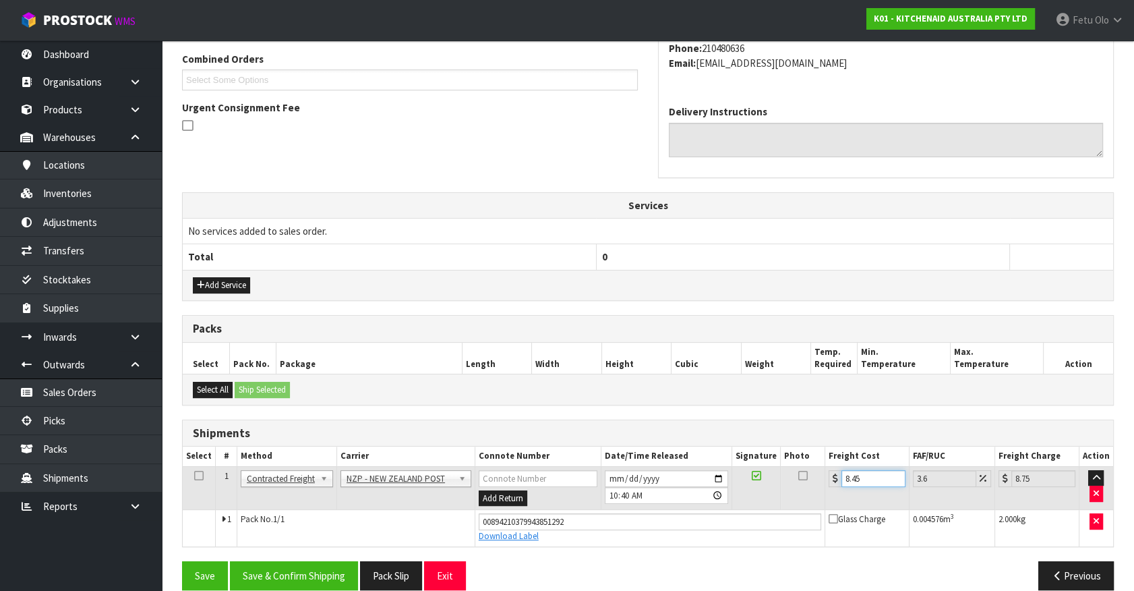
scroll to position [364, 0]
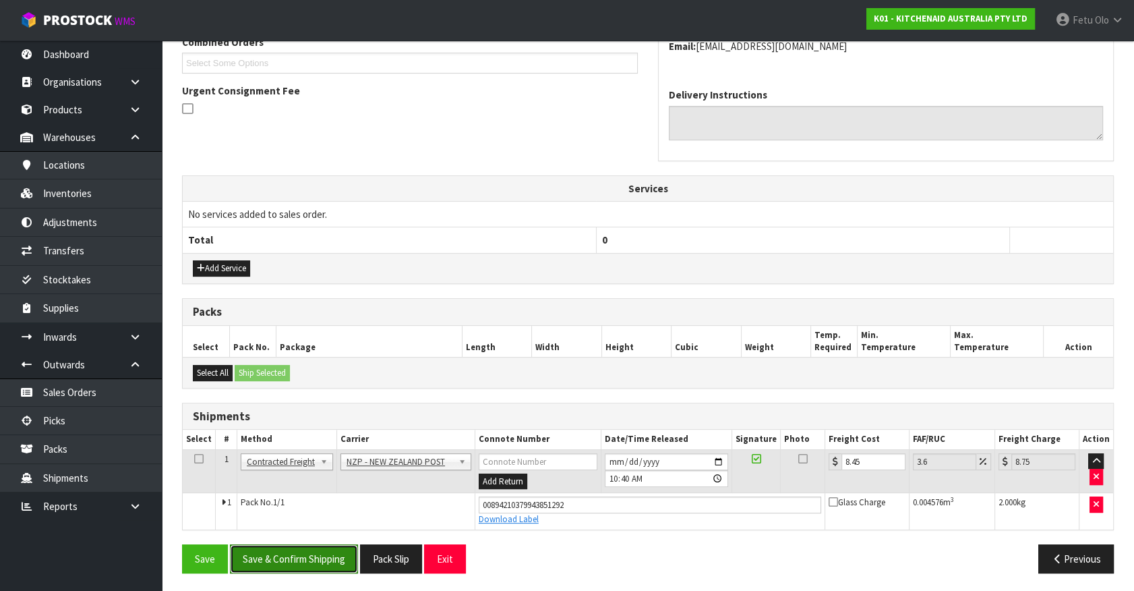
click at [330, 561] on button "Save & Confirm Shipping" at bounding box center [294, 558] width 128 height 29
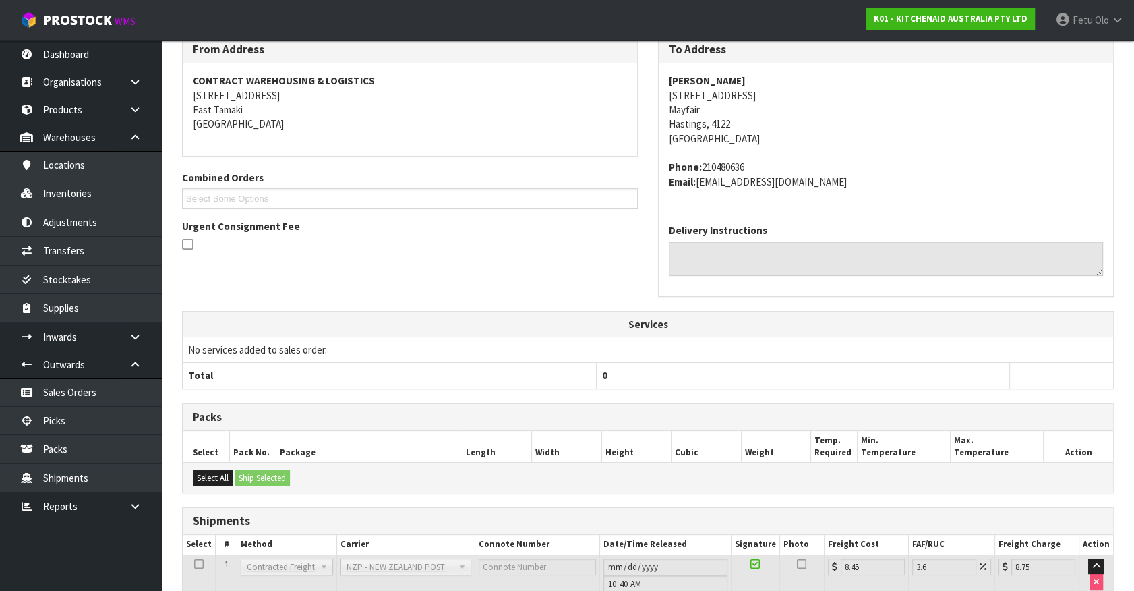
scroll to position [327, 0]
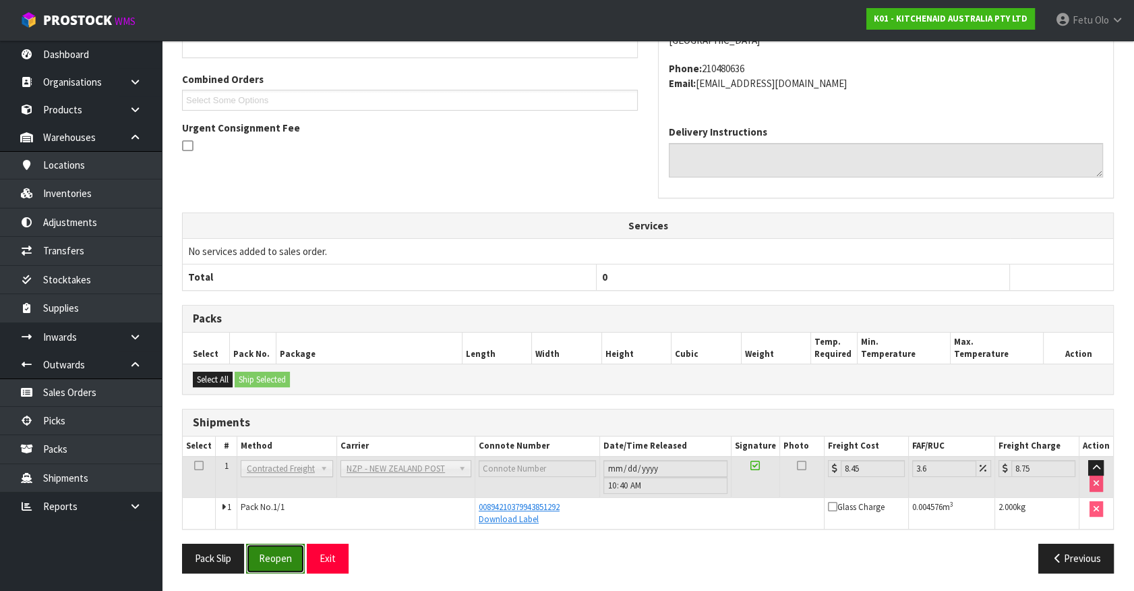
click at [269, 556] on button "Reopen" at bounding box center [275, 558] width 59 height 29
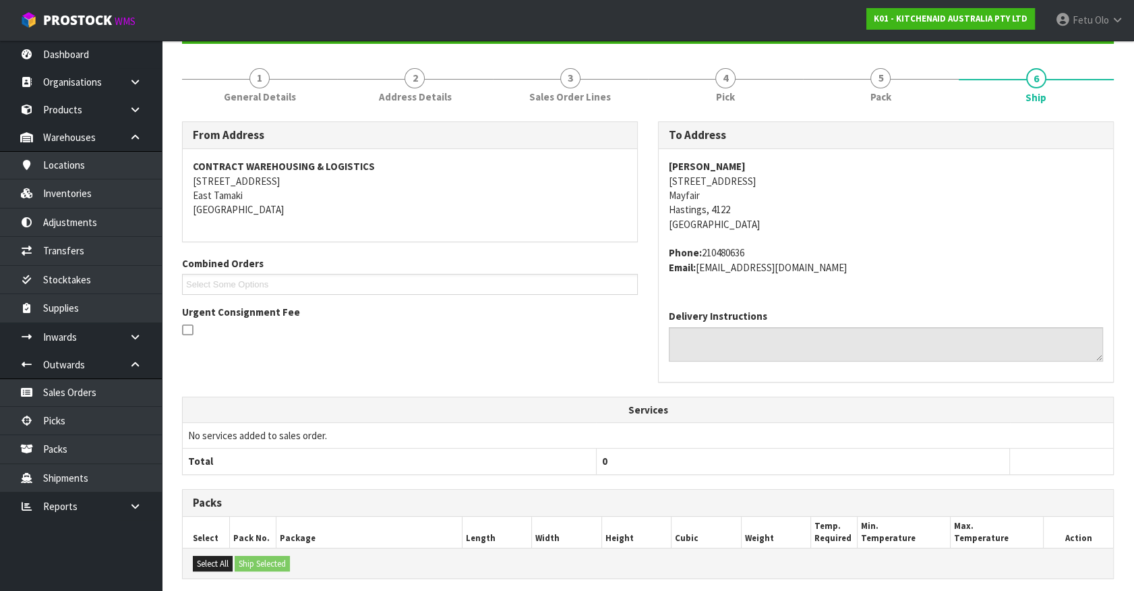
scroll to position [0, 0]
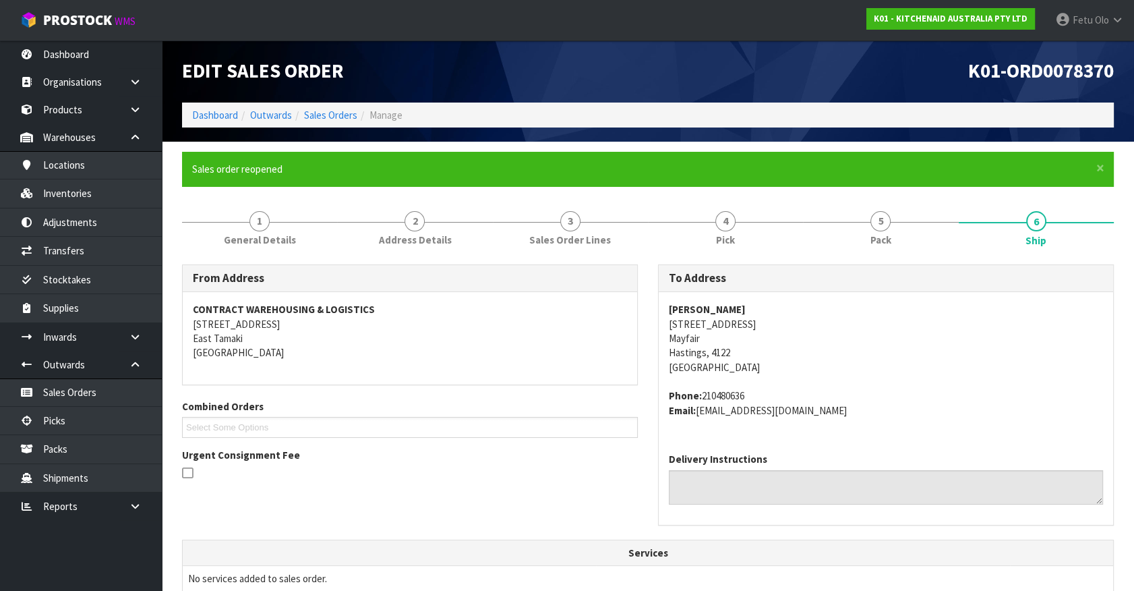
click at [973, 411] on address "Phone: 210480636 Email: mattkuuni@gmail.com" at bounding box center [886, 402] width 434 height 29
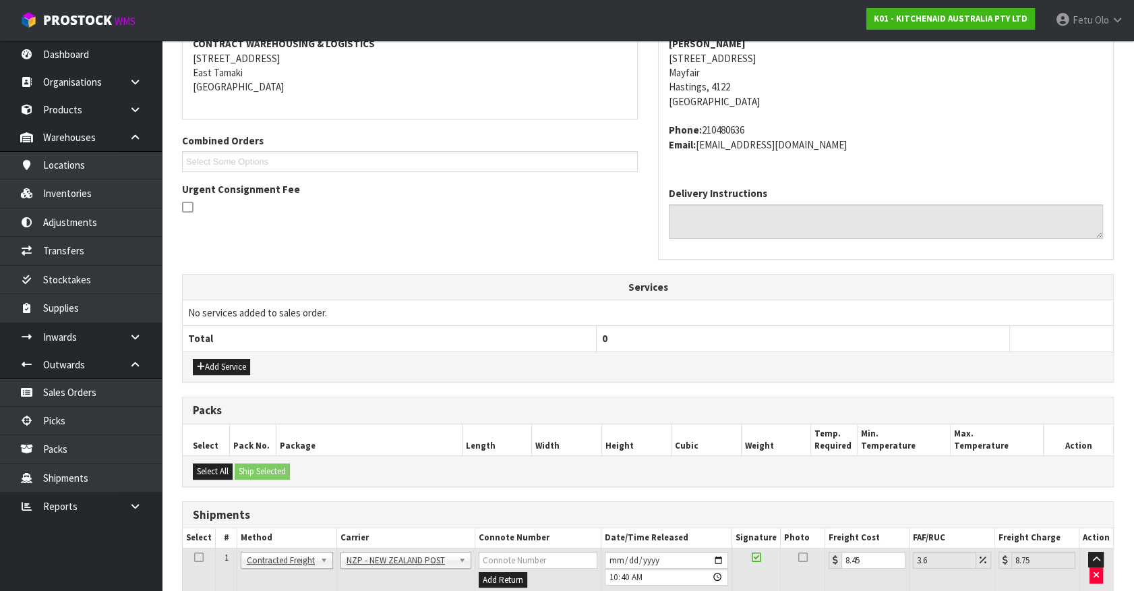
scroll to position [364, 0]
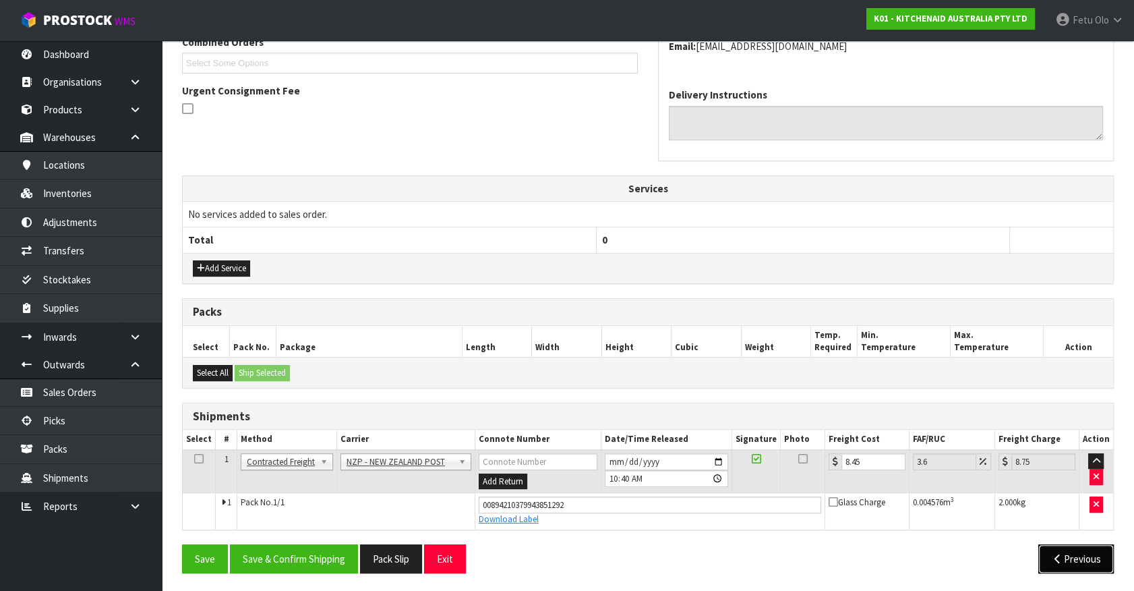
click at [1066, 558] on button "Previous" at bounding box center [1077, 558] width 76 height 29
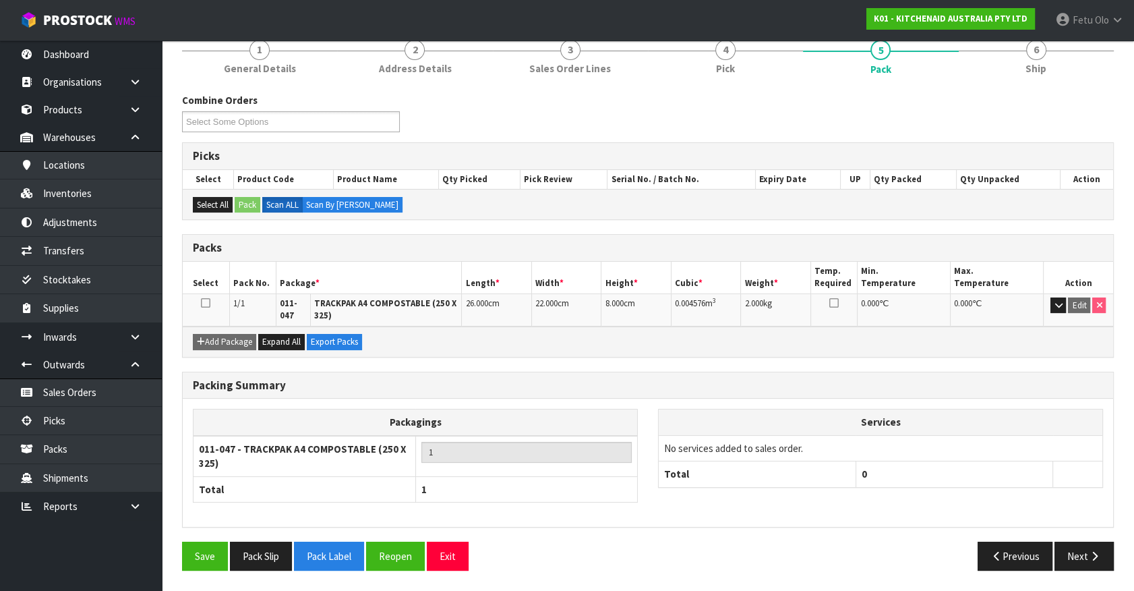
scroll to position [169, 0]
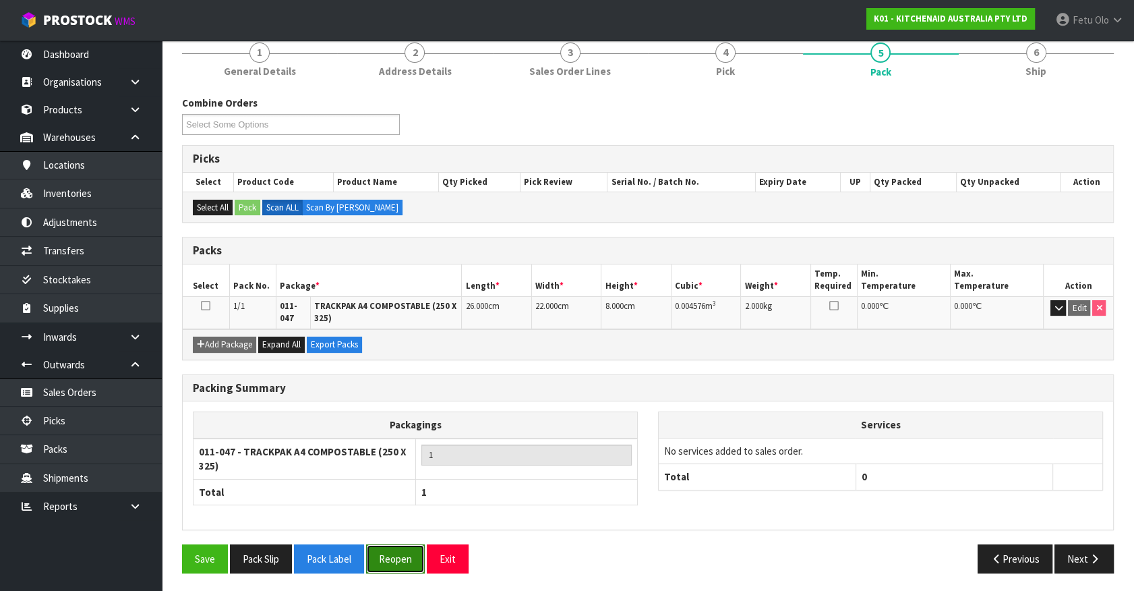
click at [399, 547] on button "Reopen" at bounding box center [395, 558] width 59 height 29
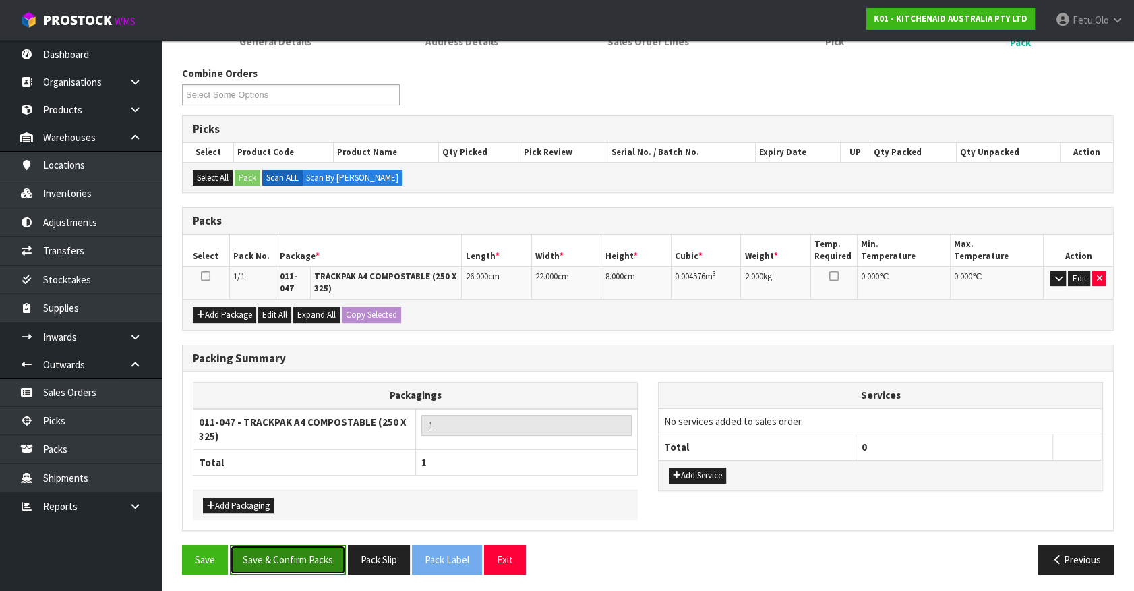
drag, startPoint x: 299, startPoint y: 551, endPoint x: 310, endPoint y: 552, distance: 11.5
click at [300, 551] on button "Save & Confirm Packs" at bounding box center [288, 559] width 116 height 29
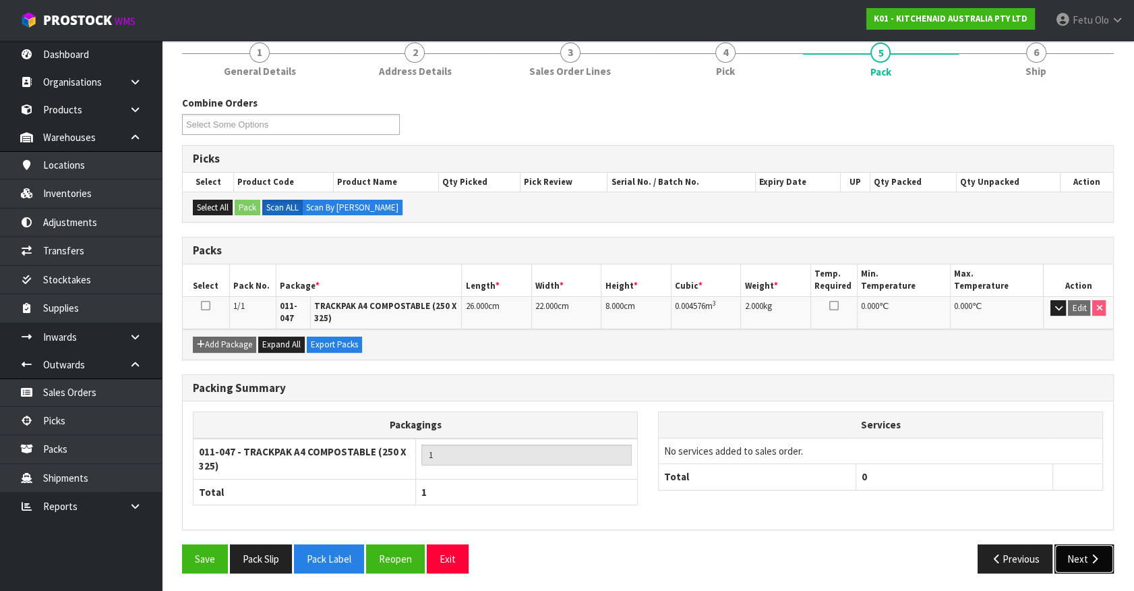
click at [1075, 566] on button "Next" at bounding box center [1084, 558] width 59 height 29
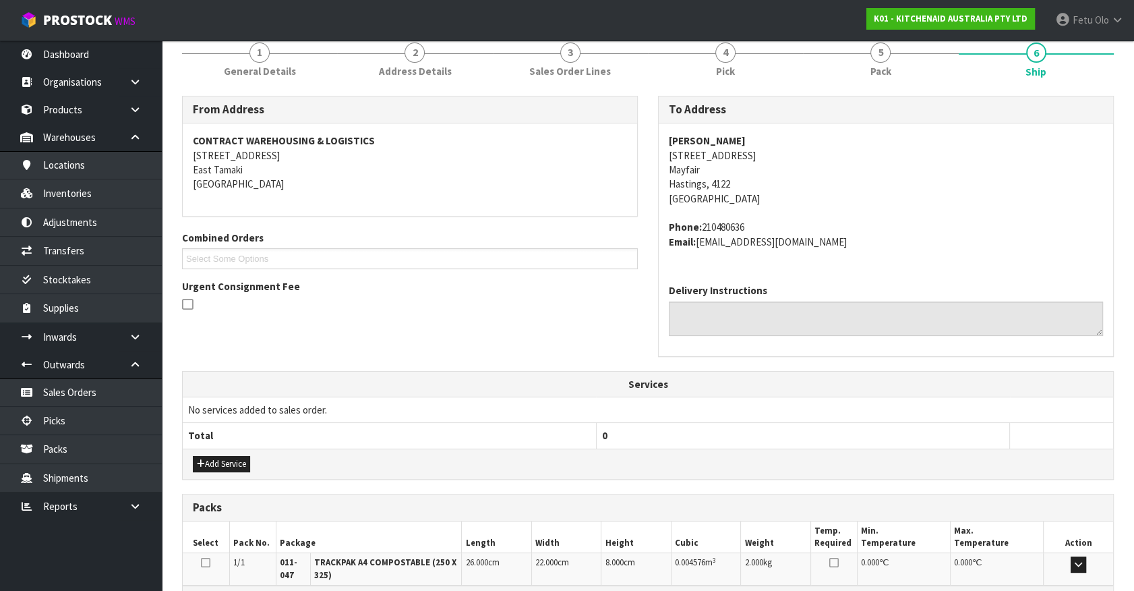
scroll to position [337, 0]
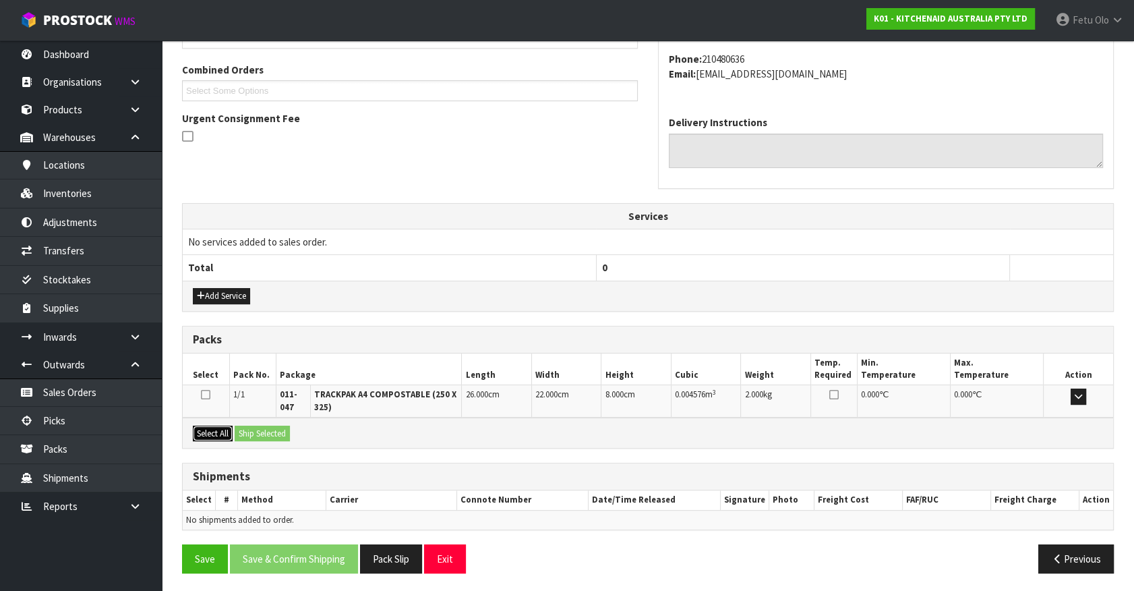
click at [233, 434] on button "Select All" at bounding box center [213, 434] width 40 height 16
click at [271, 432] on button "Ship Selected" at bounding box center [262, 434] width 55 height 16
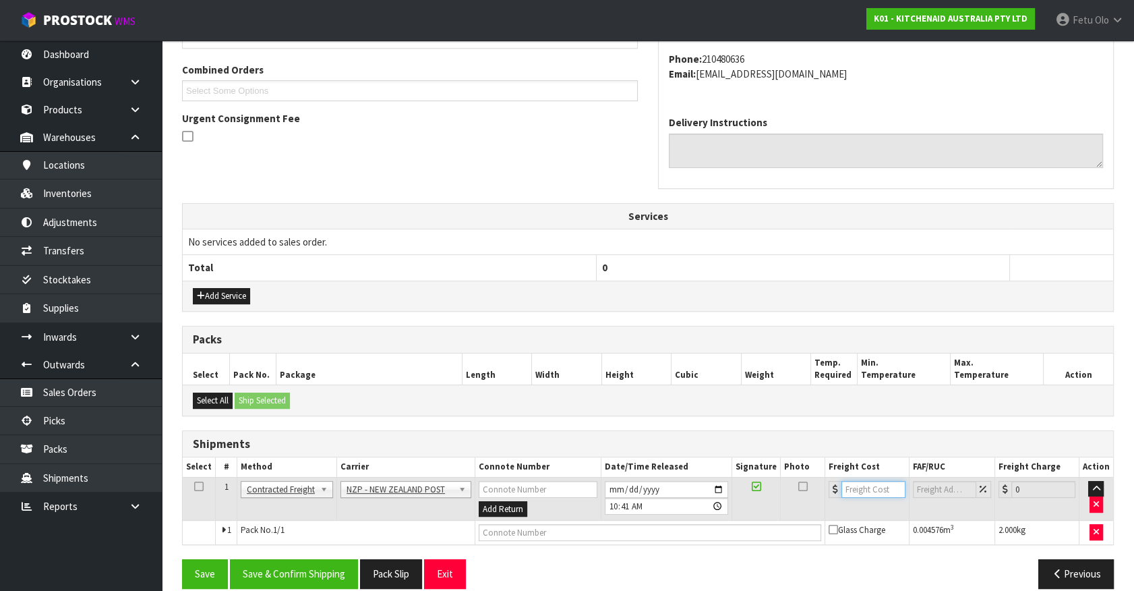
click at [870, 489] on input "number" at bounding box center [874, 489] width 64 height 17
click at [686, 534] on input "text" at bounding box center [650, 532] width 343 height 17
click at [182, 559] on button "Save" at bounding box center [205, 573] width 46 height 29
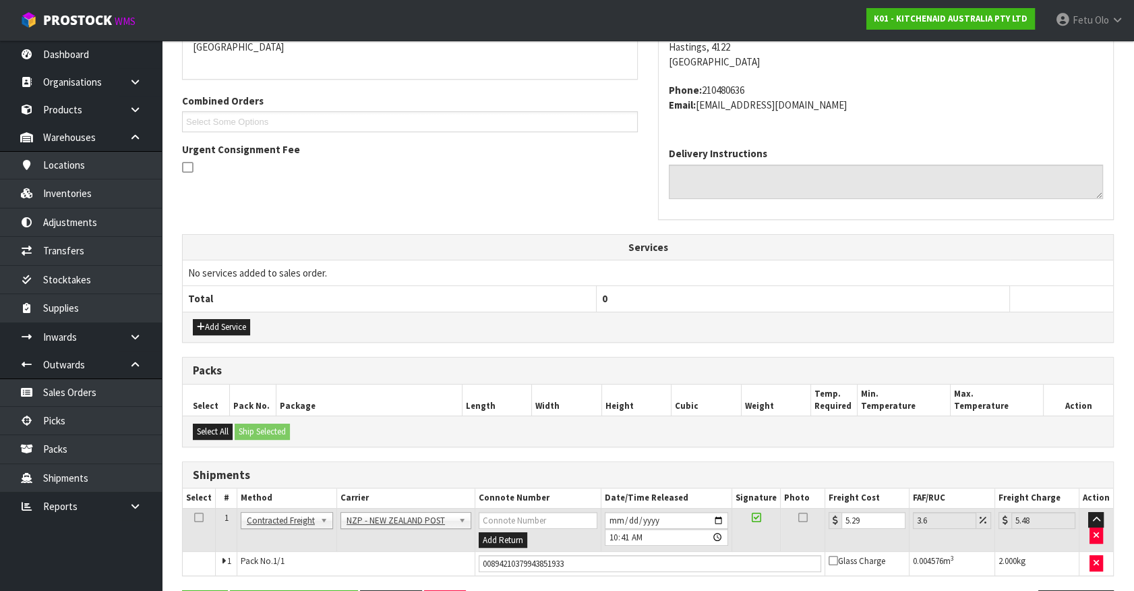
scroll to position [351, 0]
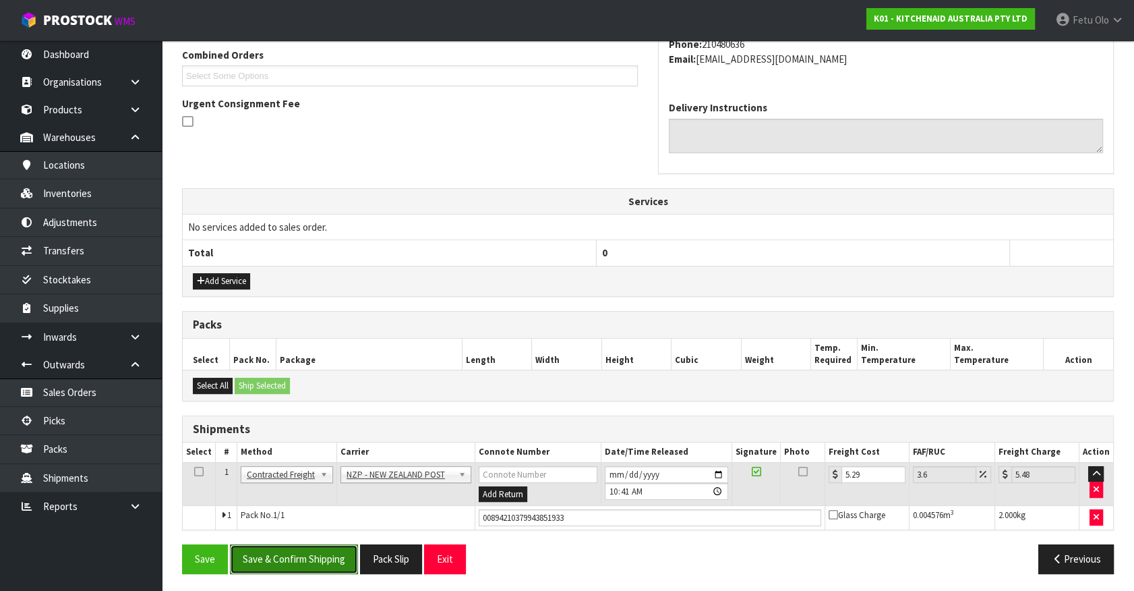
click at [275, 558] on button "Save & Confirm Shipping" at bounding box center [294, 558] width 128 height 29
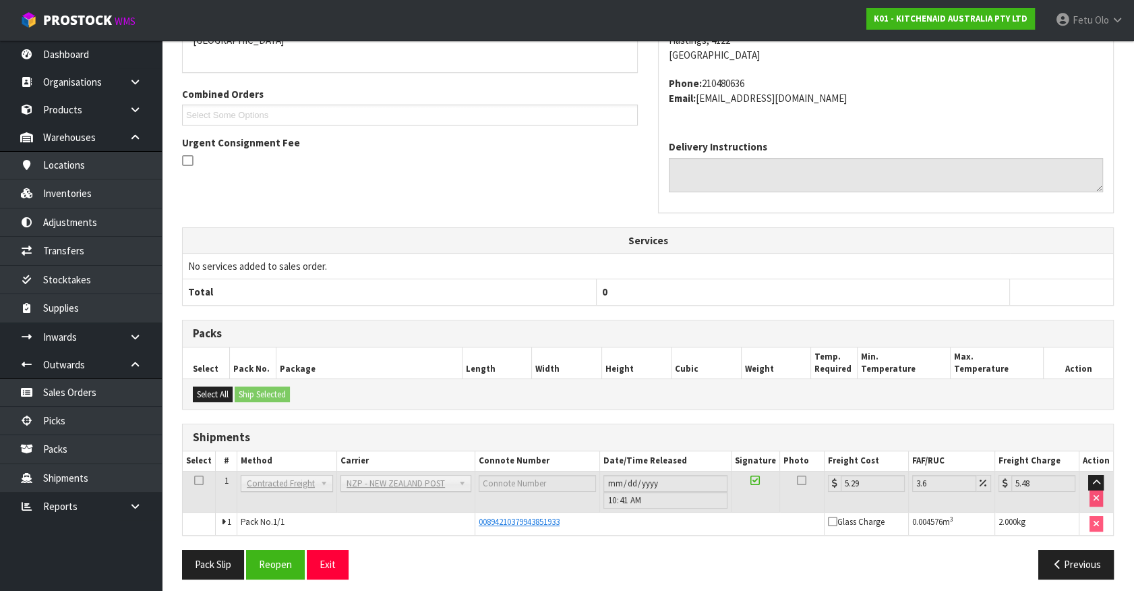
scroll to position [318, 0]
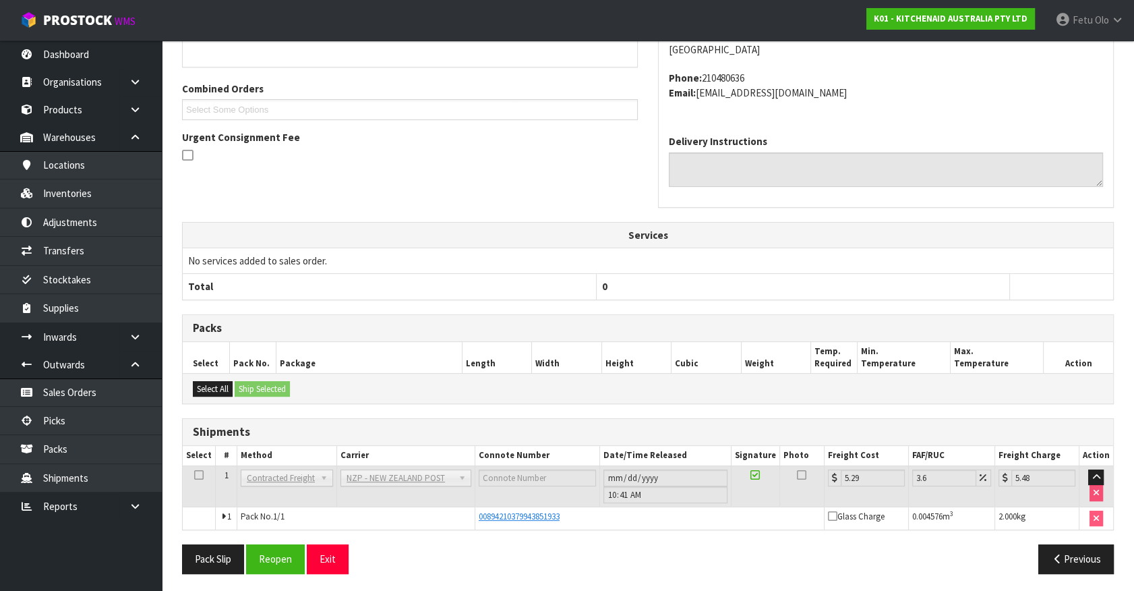
click at [978, 292] on th "0" at bounding box center [802, 287] width 413 height 26
click at [71, 422] on link "Picks" at bounding box center [81, 421] width 162 height 28
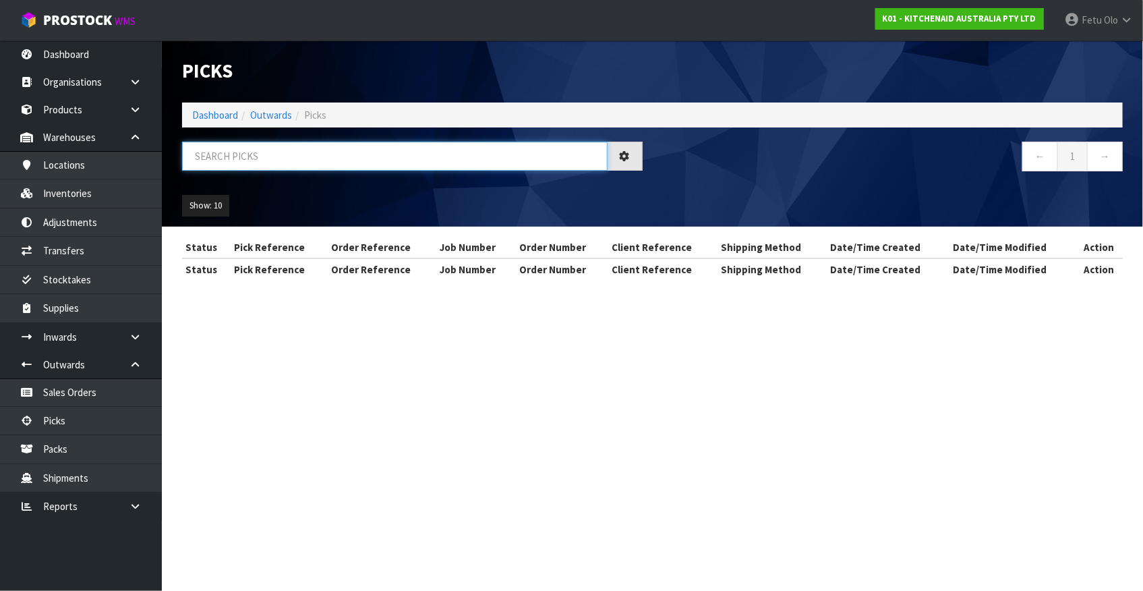
click at [291, 163] on input "text" at bounding box center [395, 156] width 426 height 29
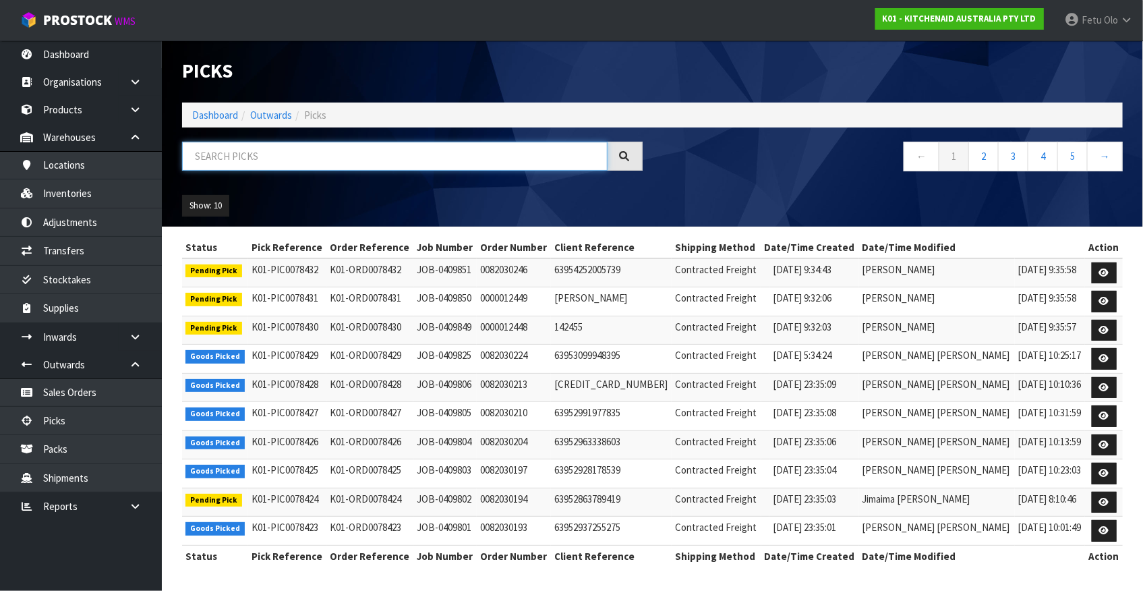
click at [416, 152] on input "text" at bounding box center [395, 156] width 426 height 29
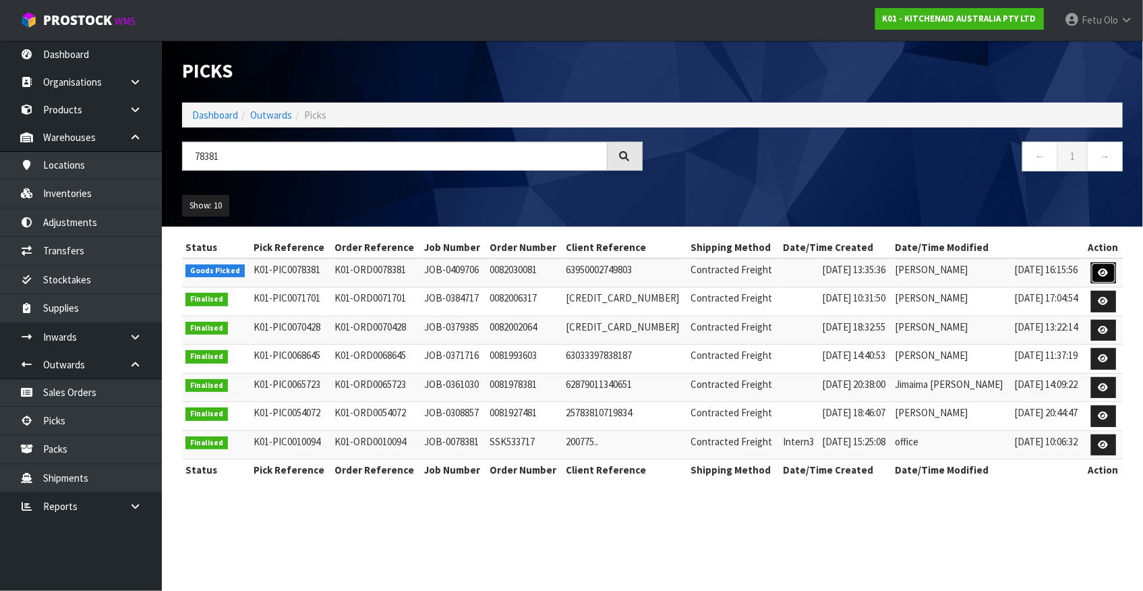
click at [1100, 271] on icon at bounding box center [1104, 272] width 10 height 9
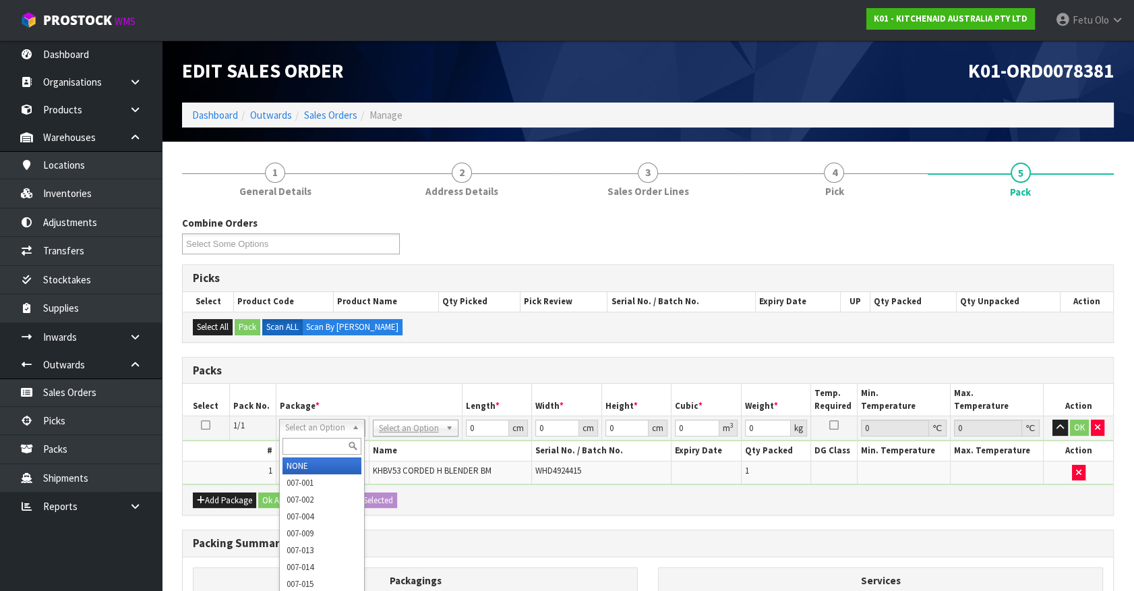
click at [316, 438] on input "text" at bounding box center [322, 446] width 79 height 17
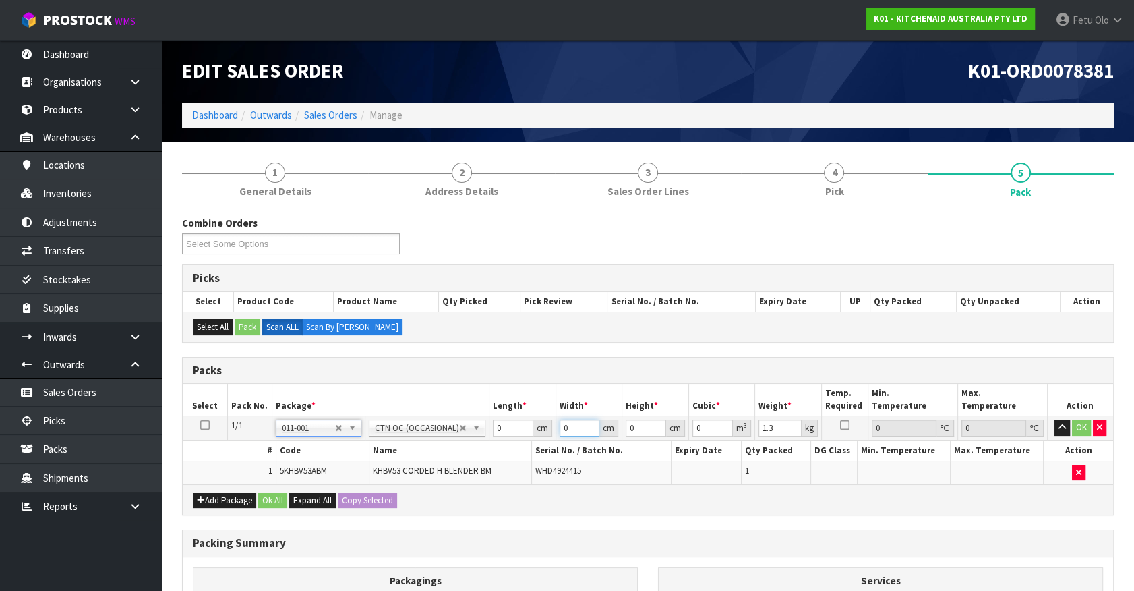
drag, startPoint x: 577, startPoint y: 425, endPoint x: -25, endPoint y: 494, distance: 605.5
click at [0, 494] on html "Toggle navigation ProStock WMS K01 - KITCHENAID AUSTRALIA PTY LTD Fetu Olo Logo…" at bounding box center [567, 295] width 1134 height 591
click at [503, 441] on th "Name" at bounding box center [450, 451] width 163 height 20
drag, startPoint x: 502, startPoint y: 427, endPoint x: 376, endPoint y: 477, distance: 135.2
click at [376, 477] on tbody "1/1 NONE 007-001 007-002 007-004 007-009 007-013 007-014 007-015 007-017 007-01…" at bounding box center [648, 450] width 931 height 68
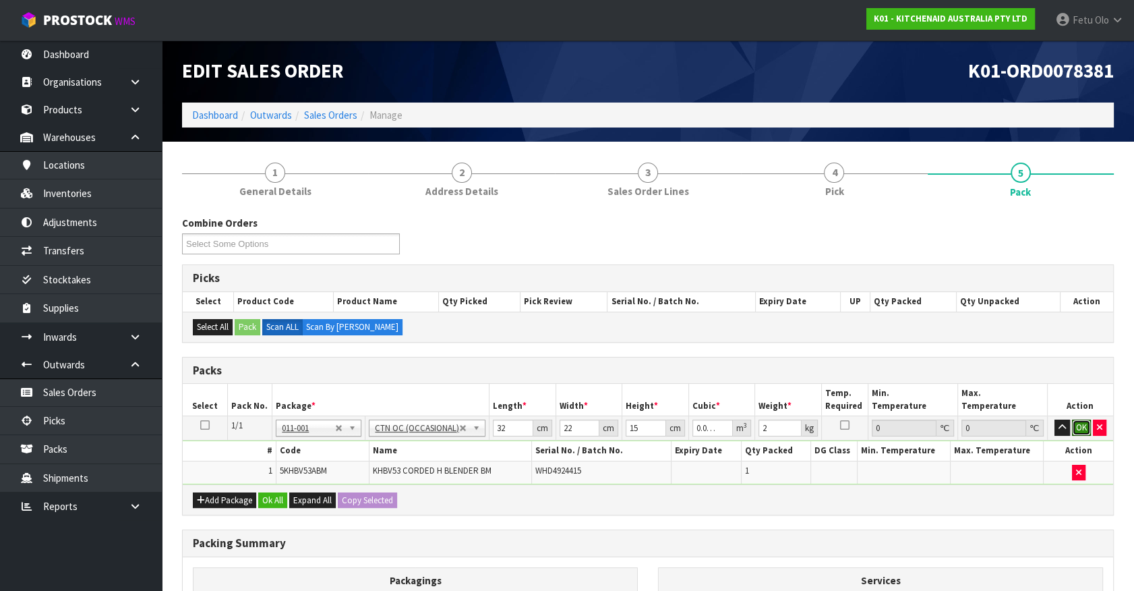
click button "OK" at bounding box center [1081, 427] width 19 height 16
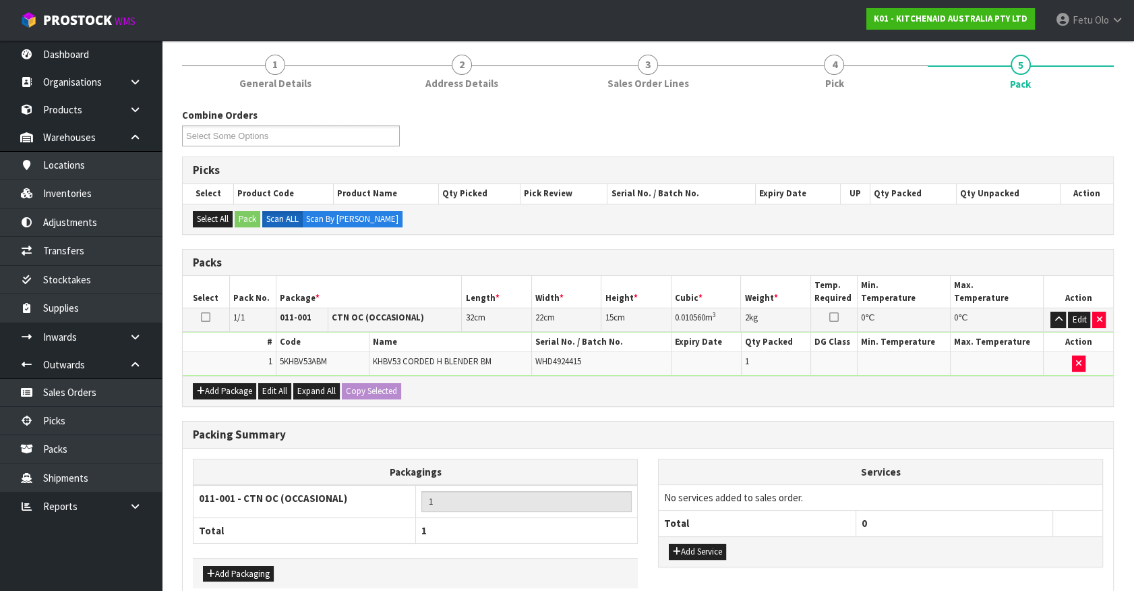
scroll to position [176, 0]
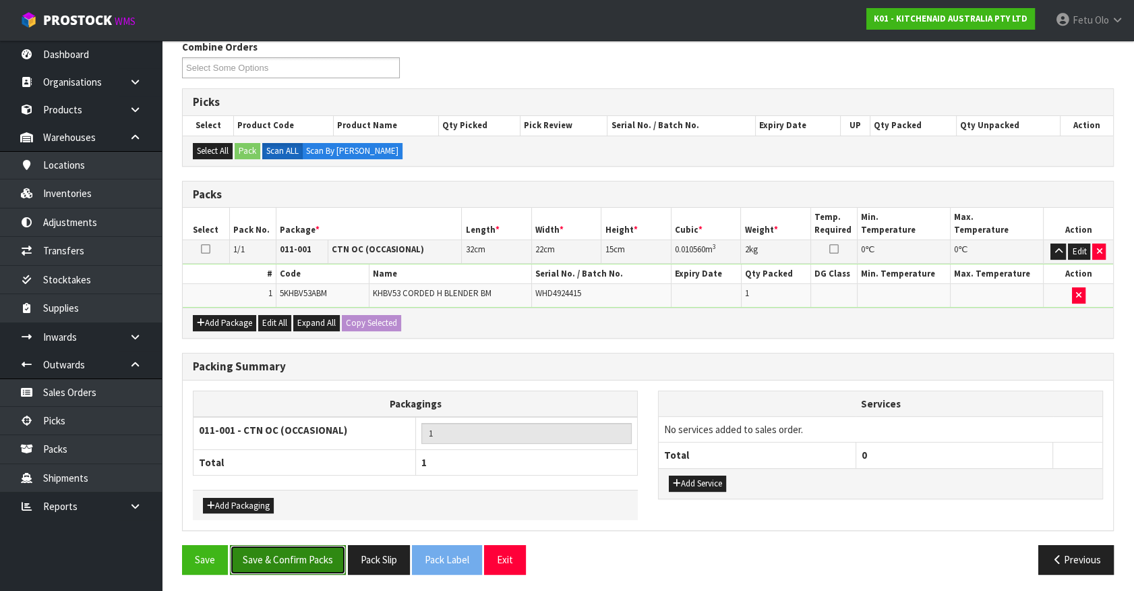
click at [323, 563] on button "Save & Confirm Packs" at bounding box center [288, 559] width 116 height 29
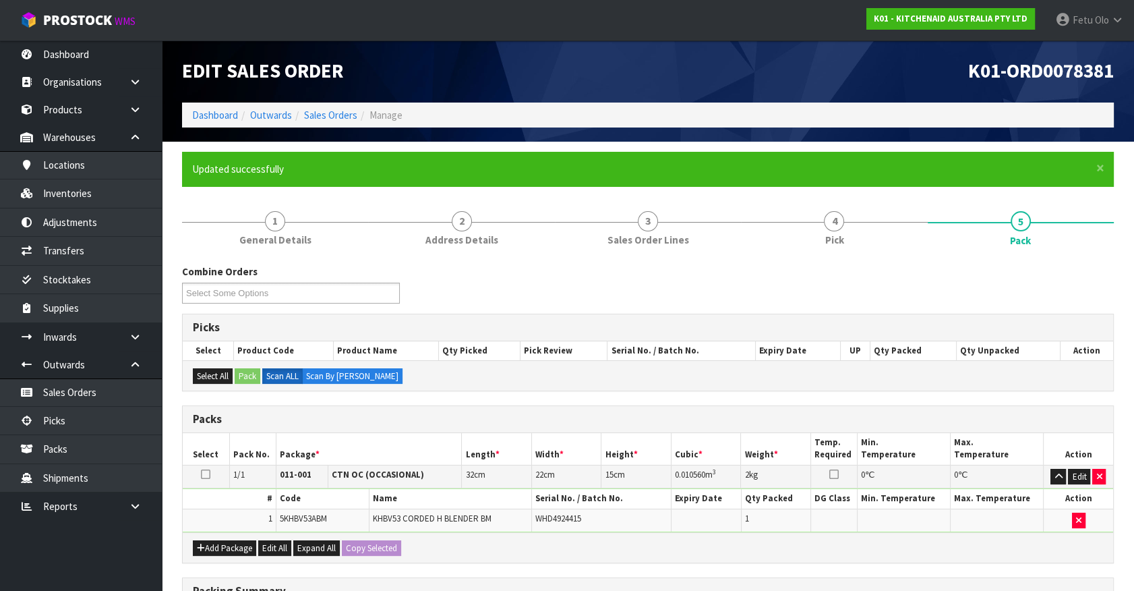
scroll to position [152, 0]
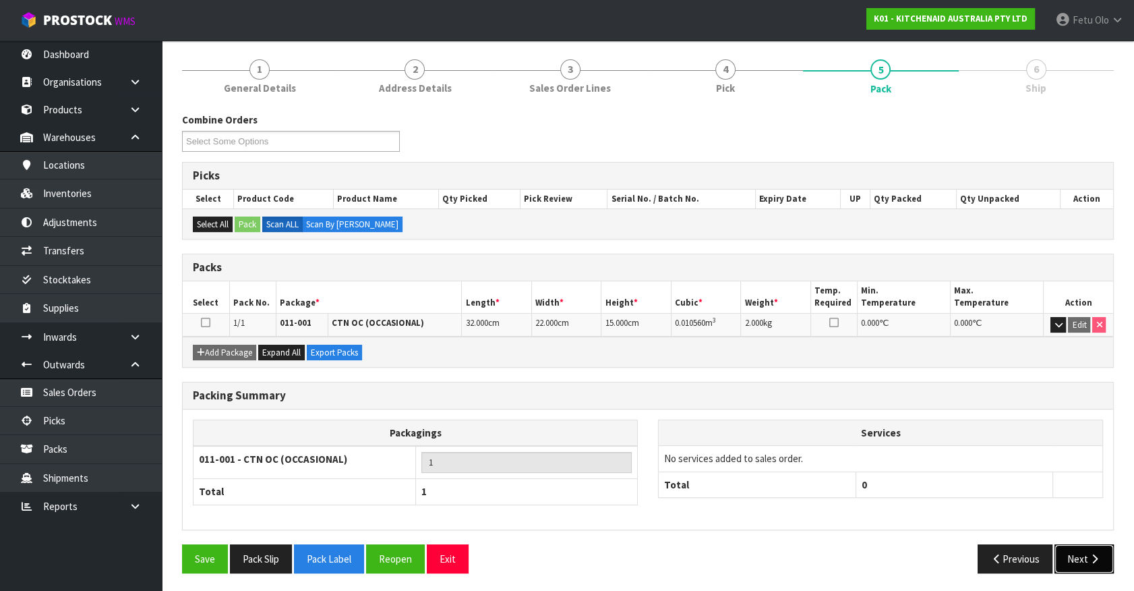
click at [1095, 554] on icon "button" at bounding box center [1094, 559] width 13 height 10
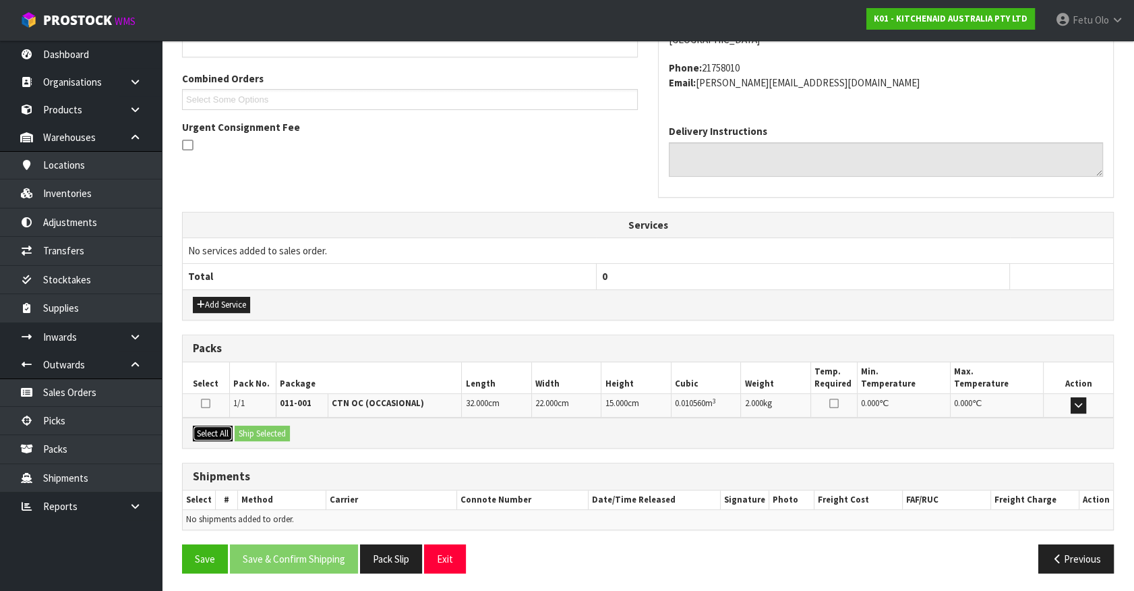
drag, startPoint x: 215, startPoint y: 428, endPoint x: 262, endPoint y: 425, distance: 46.6
click at [221, 428] on button "Select All" at bounding box center [213, 434] width 40 height 16
click at [262, 426] on button "Ship Selected" at bounding box center [262, 434] width 55 height 16
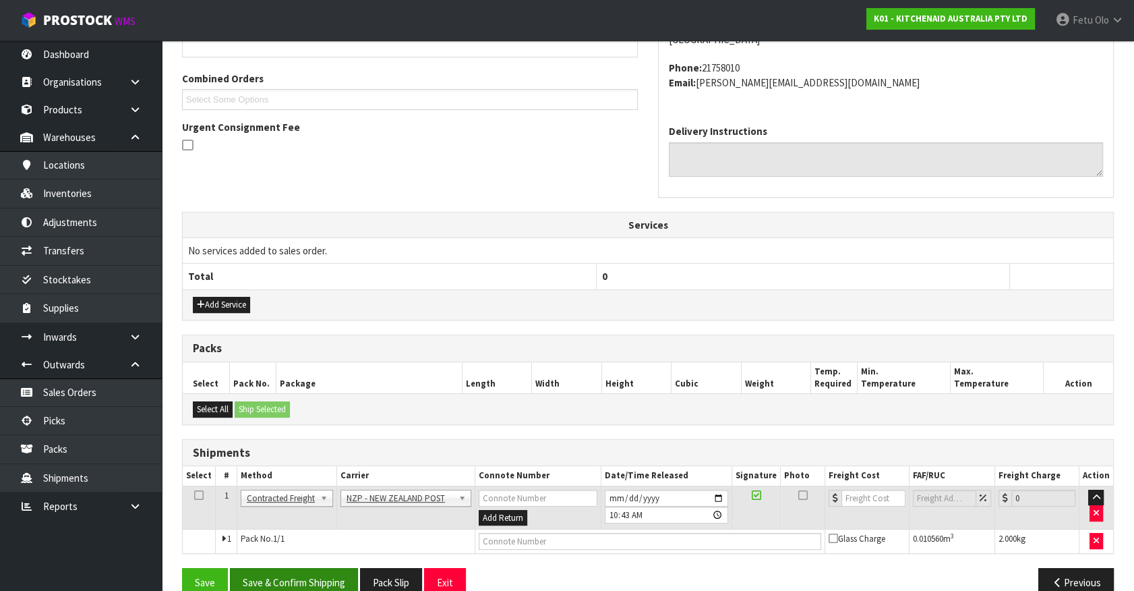
scroll to position [351, 0]
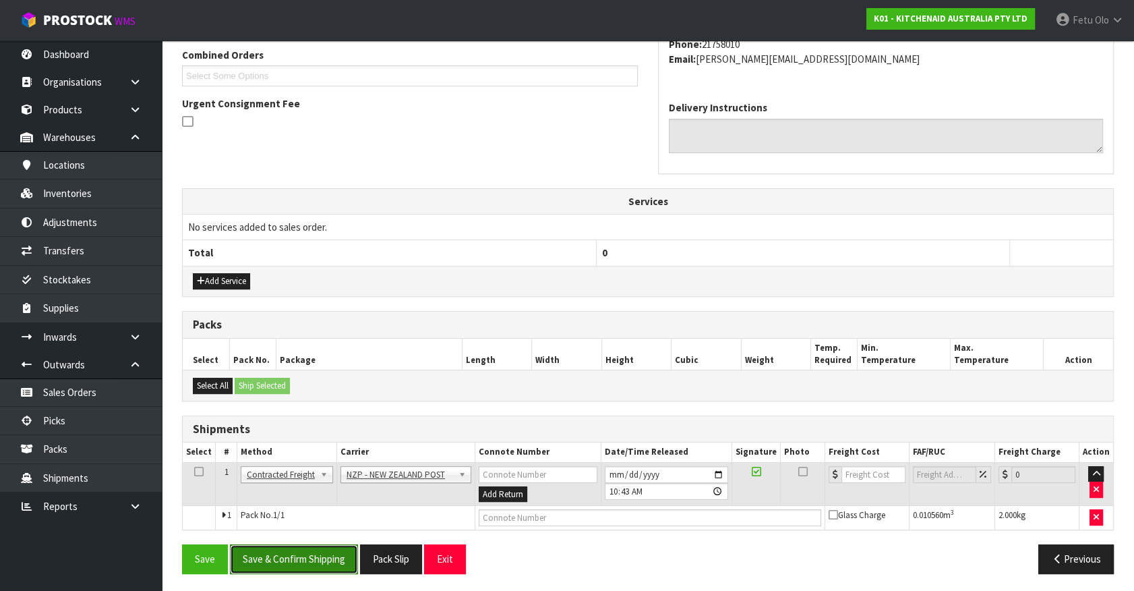
click at [314, 550] on button "Save & Confirm Shipping" at bounding box center [294, 558] width 128 height 29
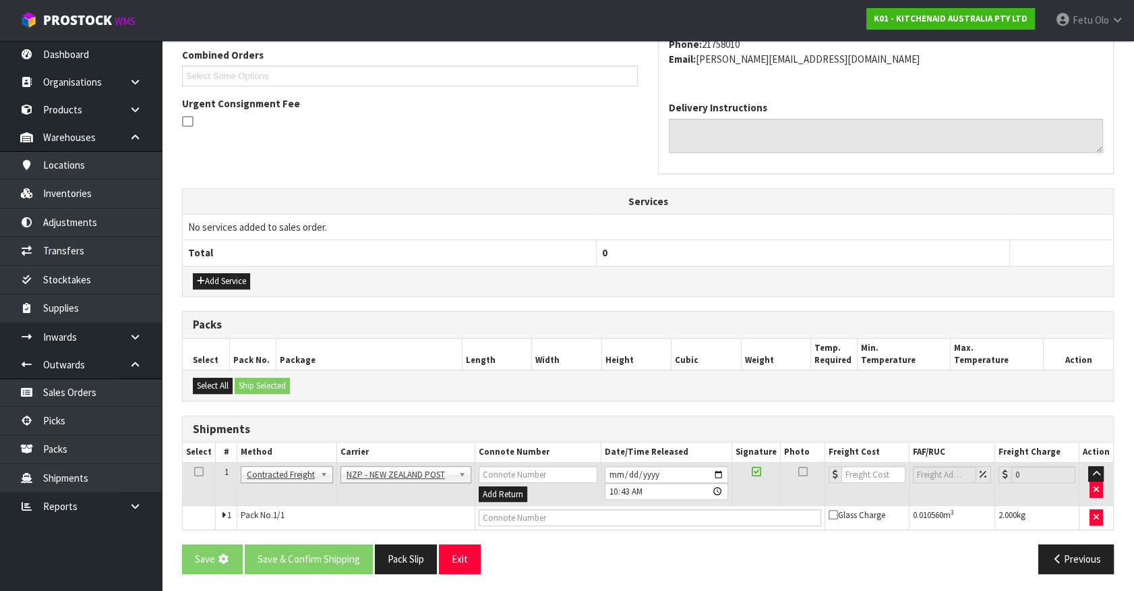
scroll to position [0, 0]
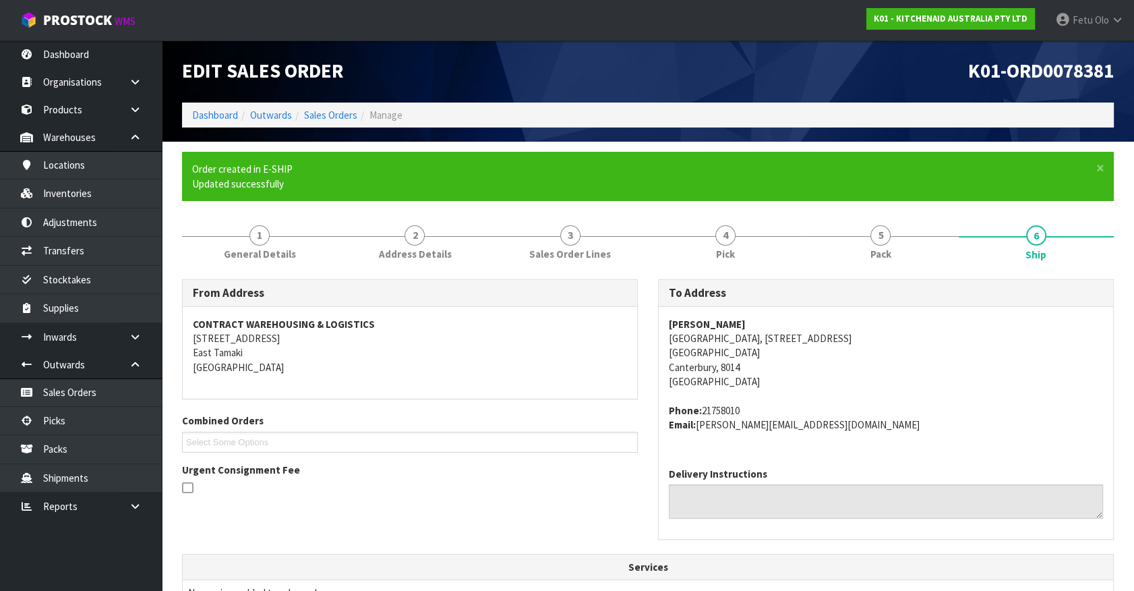
drag, startPoint x: 816, startPoint y: 549, endPoint x: 435, endPoint y: 568, distance: 381.5
click at [812, 549] on div "To Address Aaron Comis Christchurch Central City, 555 Colombo Street Christchur…" at bounding box center [886, 416] width 476 height 274
click at [9, 554] on ul "Dashboard Organisations Clients Consignees Carriers Products Categories Serial …" at bounding box center [81, 315] width 162 height 550
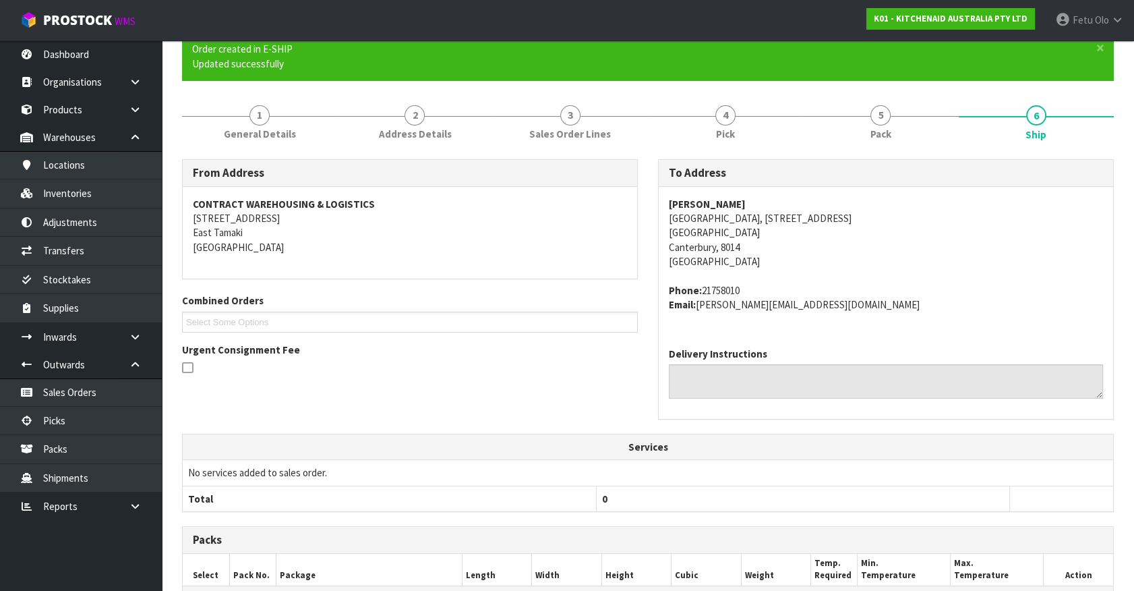
scroll to position [332, 0]
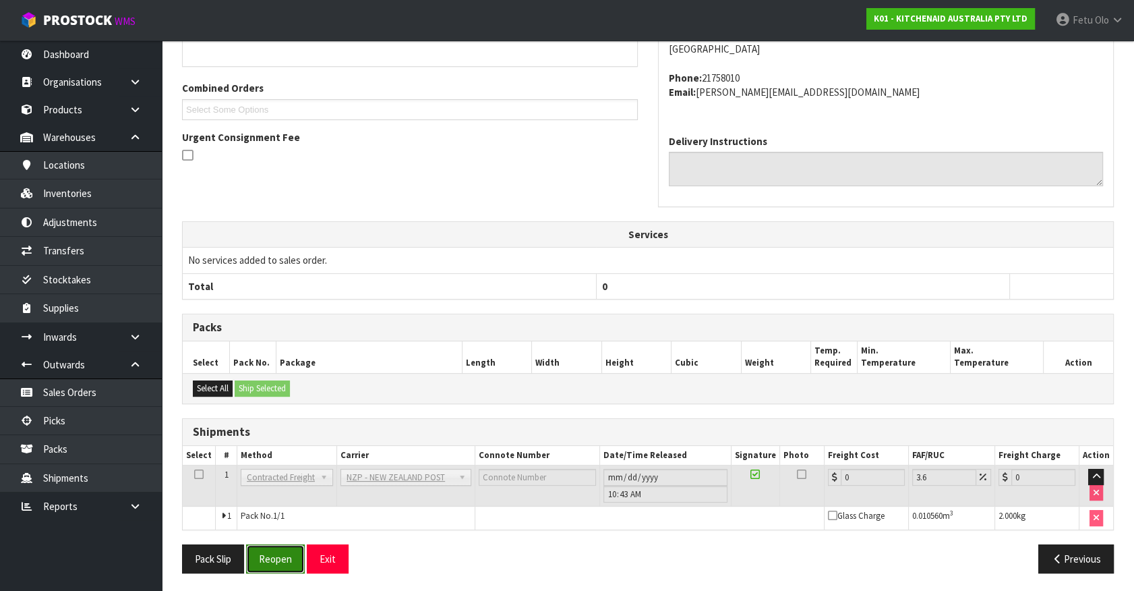
click at [272, 550] on button "Reopen" at bounding box center [275, 558] width 59 height 29
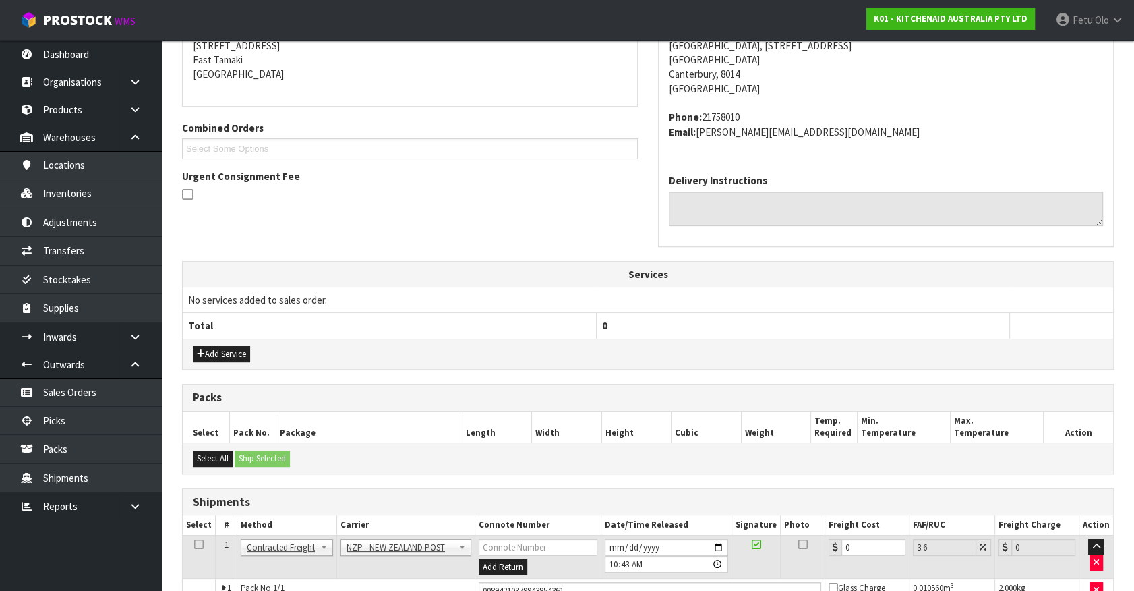
scroll to position [364, 0]
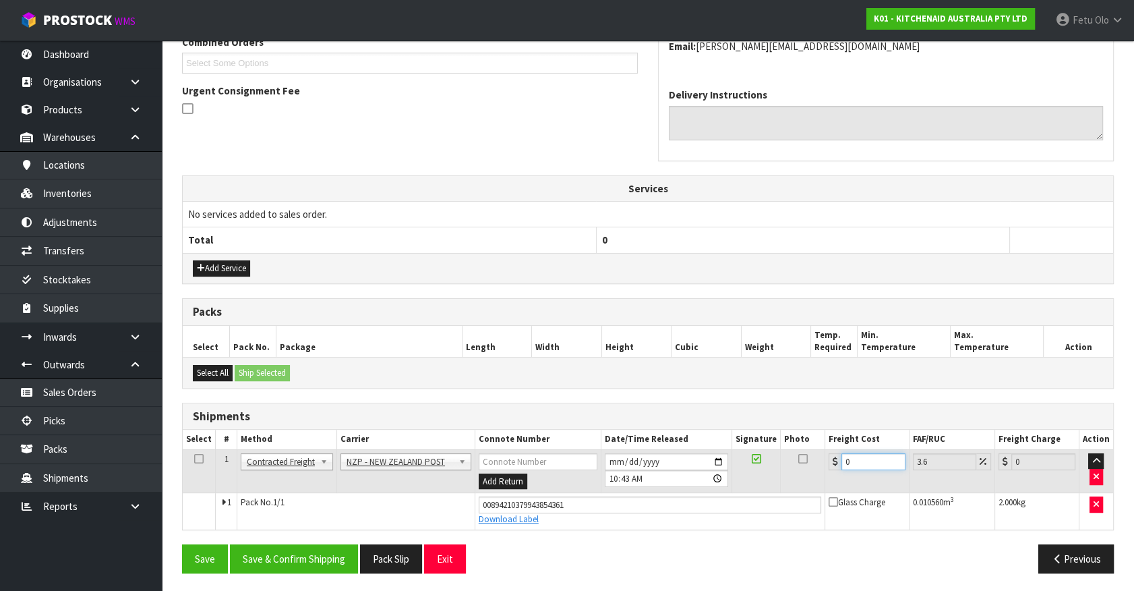
drag, startPoint x: 871, startPoint y: 459, endPoint x: 600, endPoint y: 521, distance: 278.1
click at [600, 521] on tbody "1 Client Local Pickup Customer Local Pickup Company Freight Contracted Freight …" at bounding box center [648, 489] width 931 height 80
click at [320, 546] on button "Save & Confirm Shipping" at bounding box center [294, 558] width 128 height 29
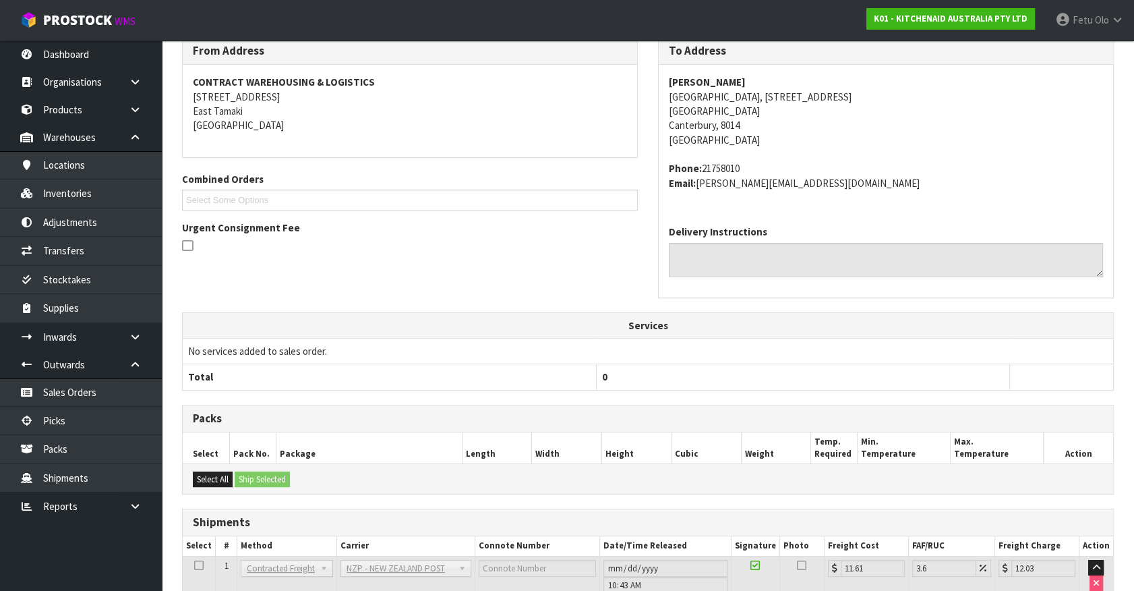
scroll to position [327, 0]
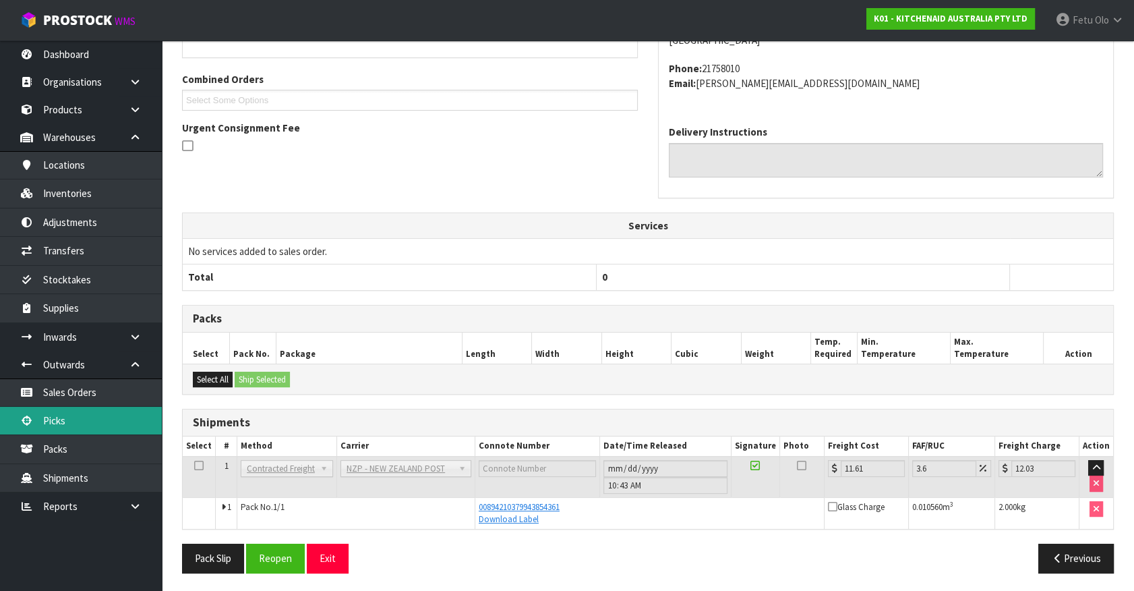
click at [83, 411] on link "Picks" at bounding box center [81, 421] width 162 height 28
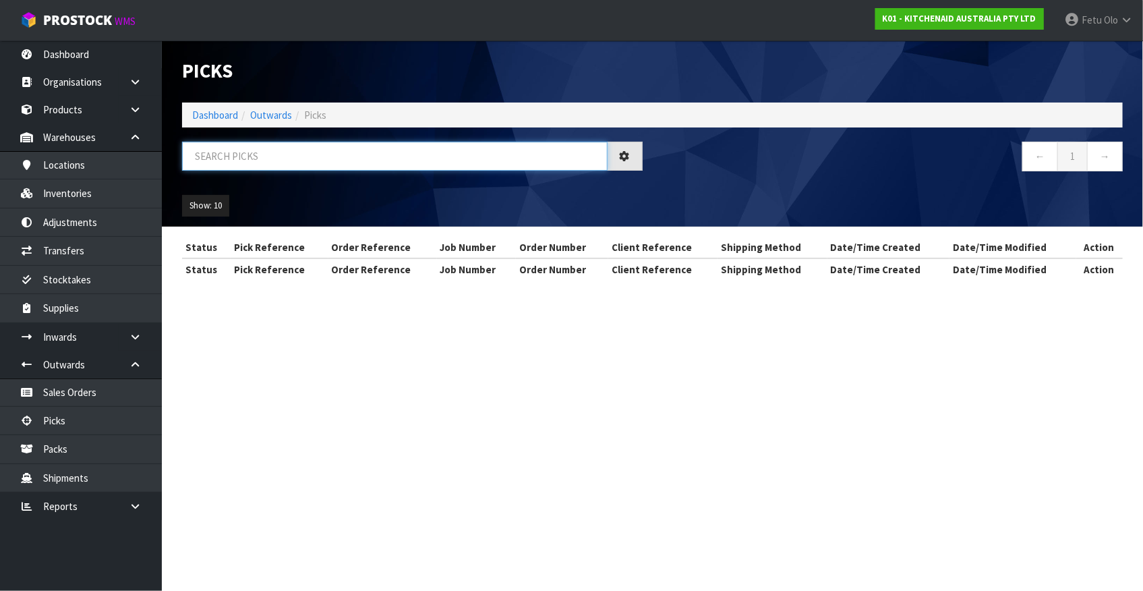
click at [287, 164] on input "text" at bounding box center [395, 156] width 426 height 29
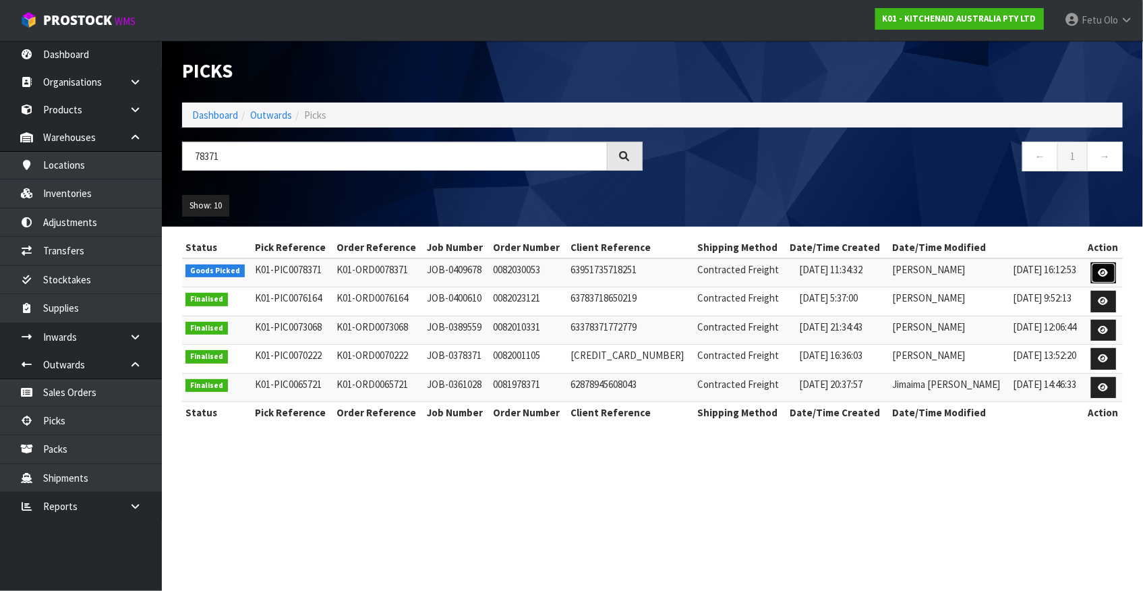
click at [1105, 276] on icon at bounding box center [1104, 272] width 10 height 9
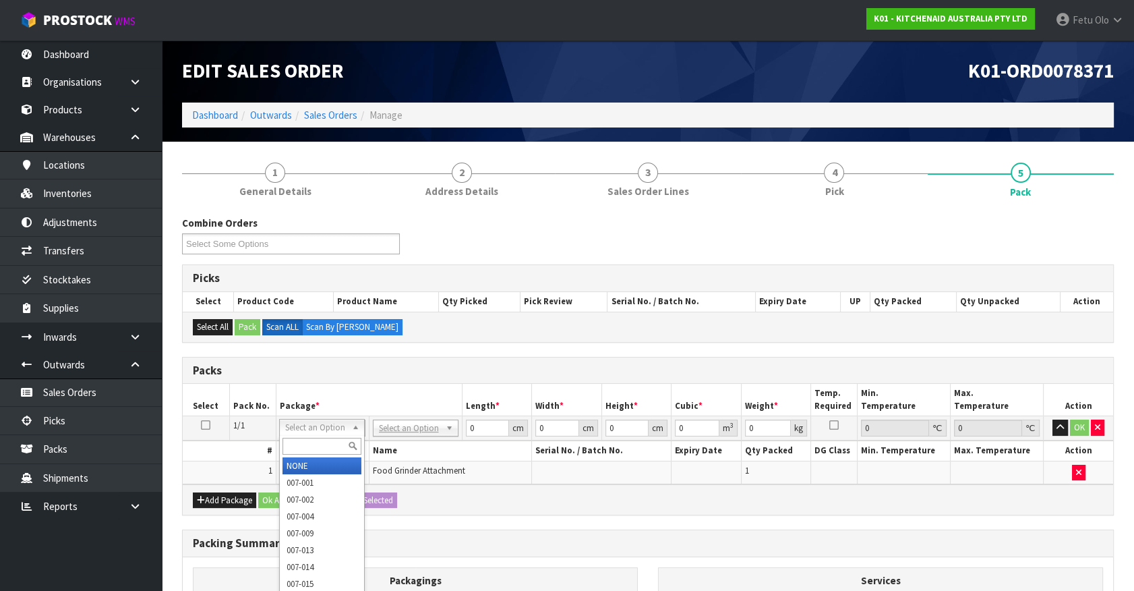
click at [314, 438] on input "text" at bounding box center [322, 446] width 79 height 17
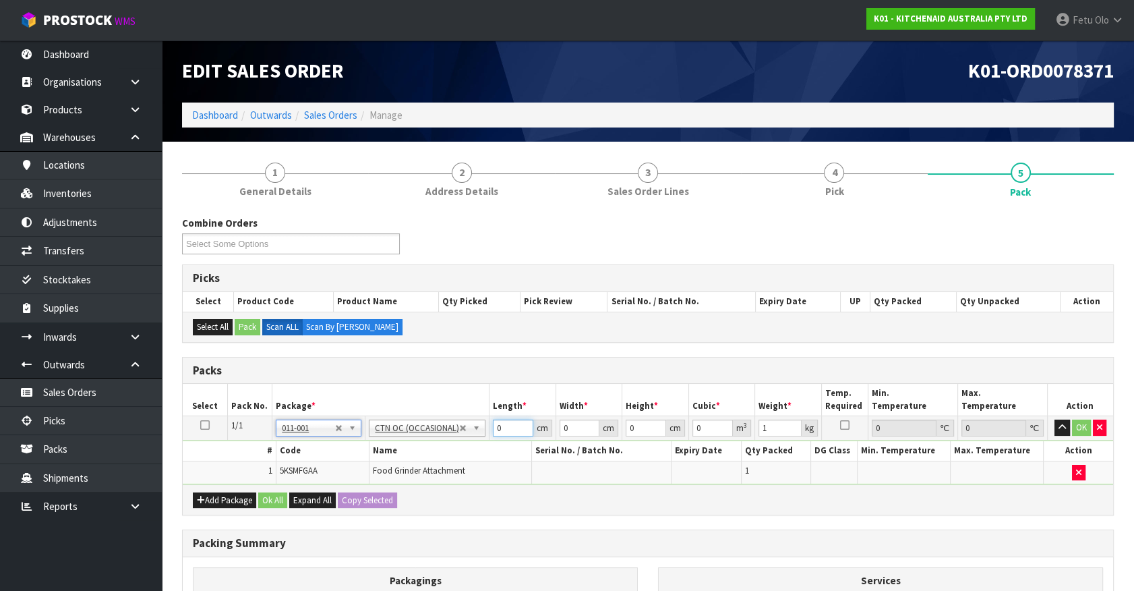
drag, startPoint x: 471, startPoint y: 439, endPoint x: 387, endPoint y: 476, distance: 92.1
click at [387, 476] on tbody "1/1 NONE 007-001 007-002 007-004 007-009 007-013 007-014 007-015 007-017 007-01…" at bounding box center [648, 450] width 931 height 68
click button "OK" at bounding box center [1081, 427] width 19 height 16
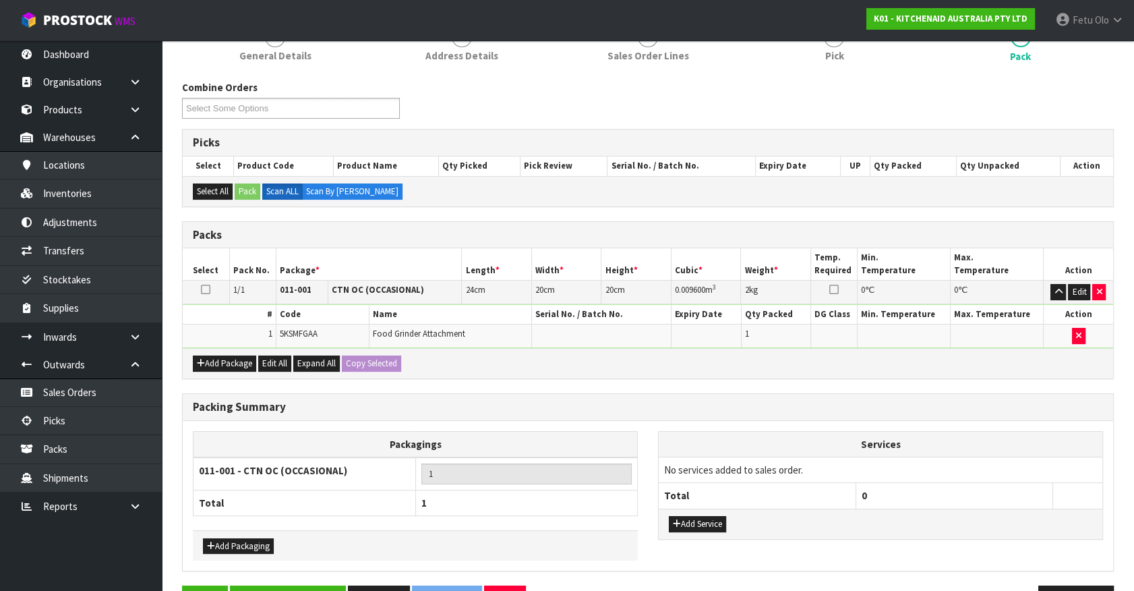
scroll to position [176, 0]
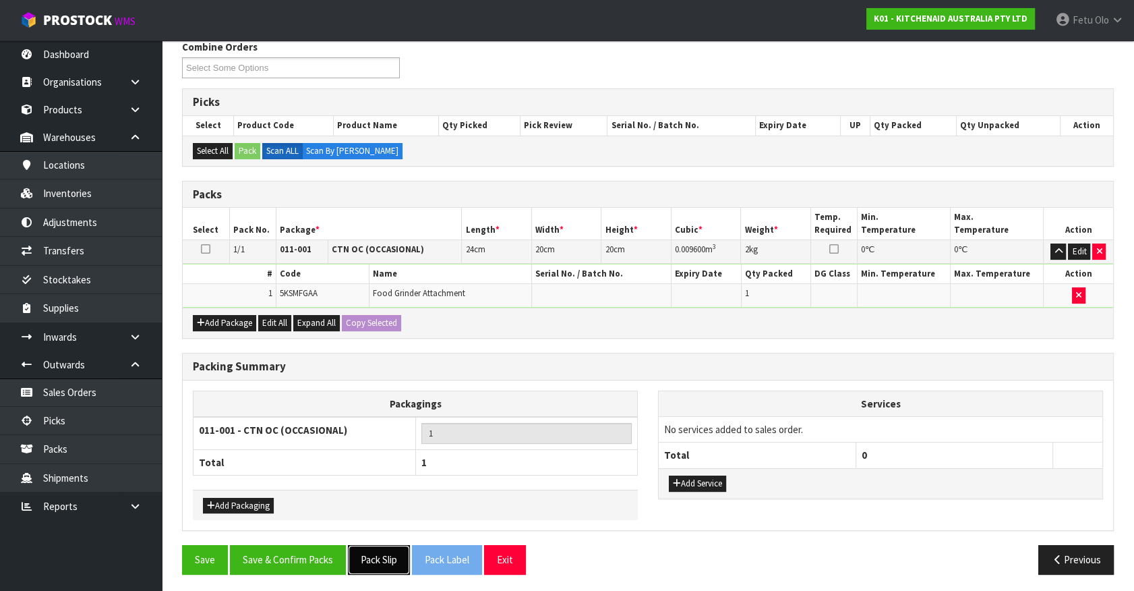
click at [348, 552] on button "Pack Slip" at bounding box center [379, 559] width 62 height 29
click at [291, 552] on button "Save & Confirm Packs" at bounding box center [288, 559] width 116 height 29
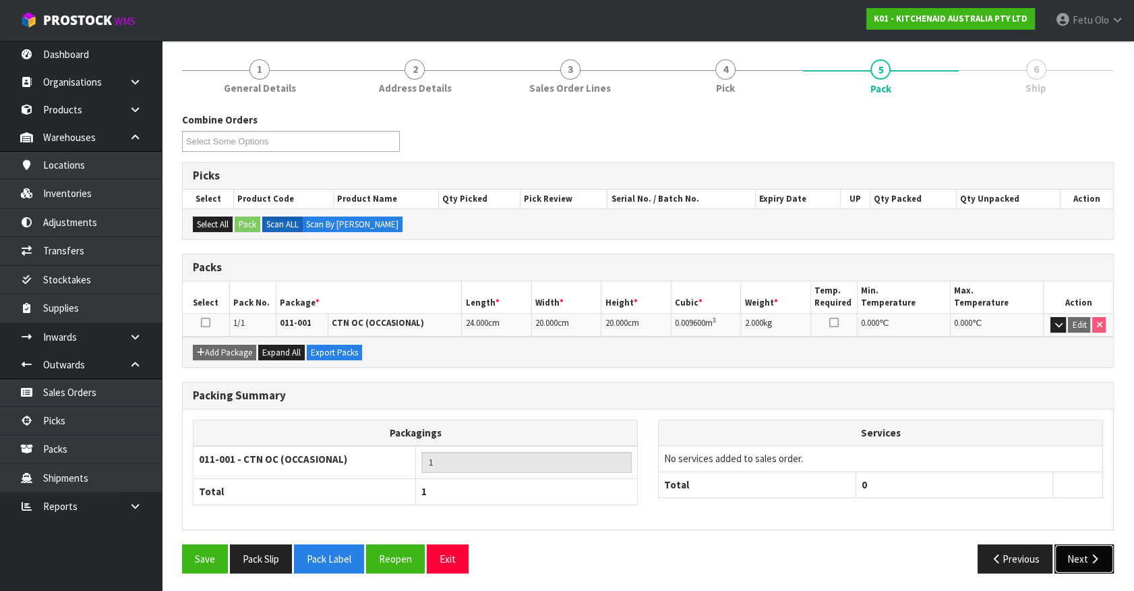
click at [1080, 552] on button "Next" at bounding box center [1084, 558] width 59 height 29
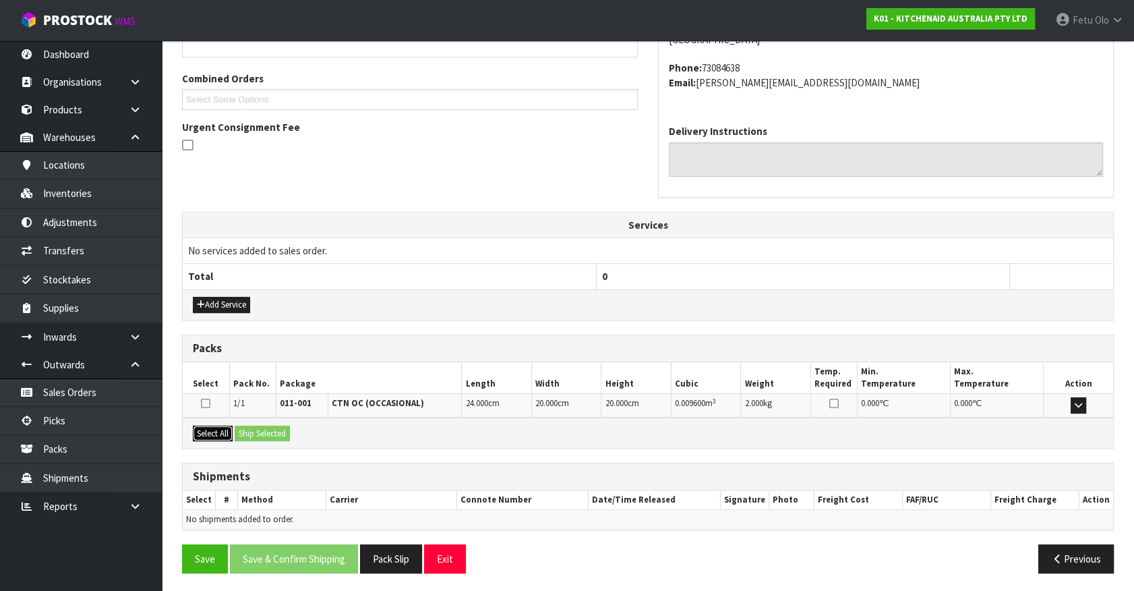
drag, startPoint x: 206, startPoint y: 428, endPoint x: 262, endPoint y: 426, distance: 56.0
click at [232, 428] on button "Select All" at bounding box center [213, 434] width 40 height 16
click at [262, 426] on button "Ship Selected" at bounding box center [262, 434] width 55 height 16
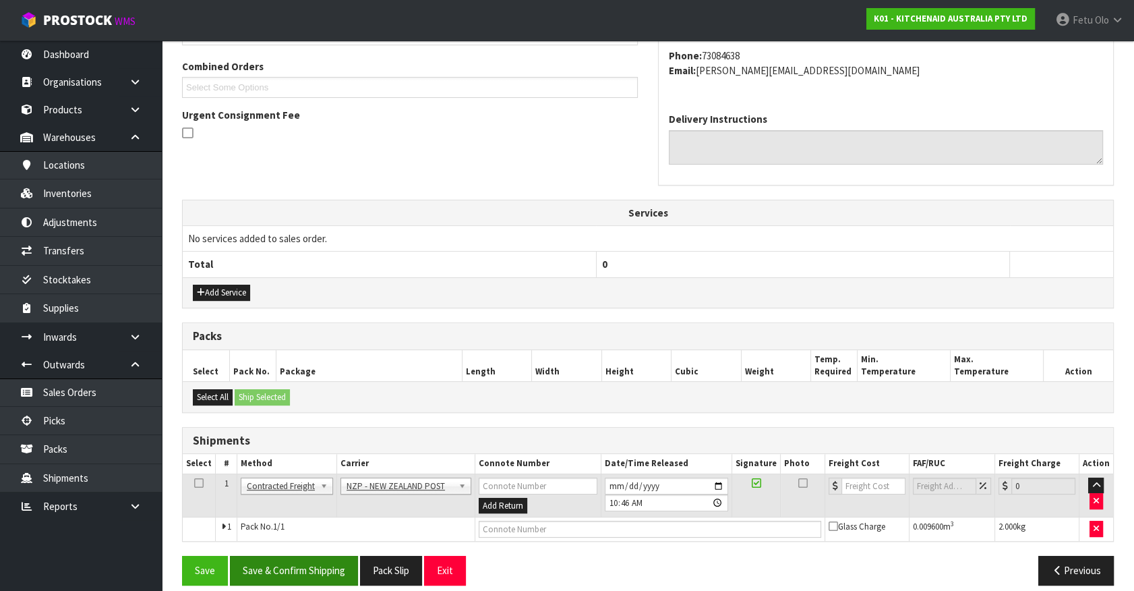
scroll to position [351, 0]
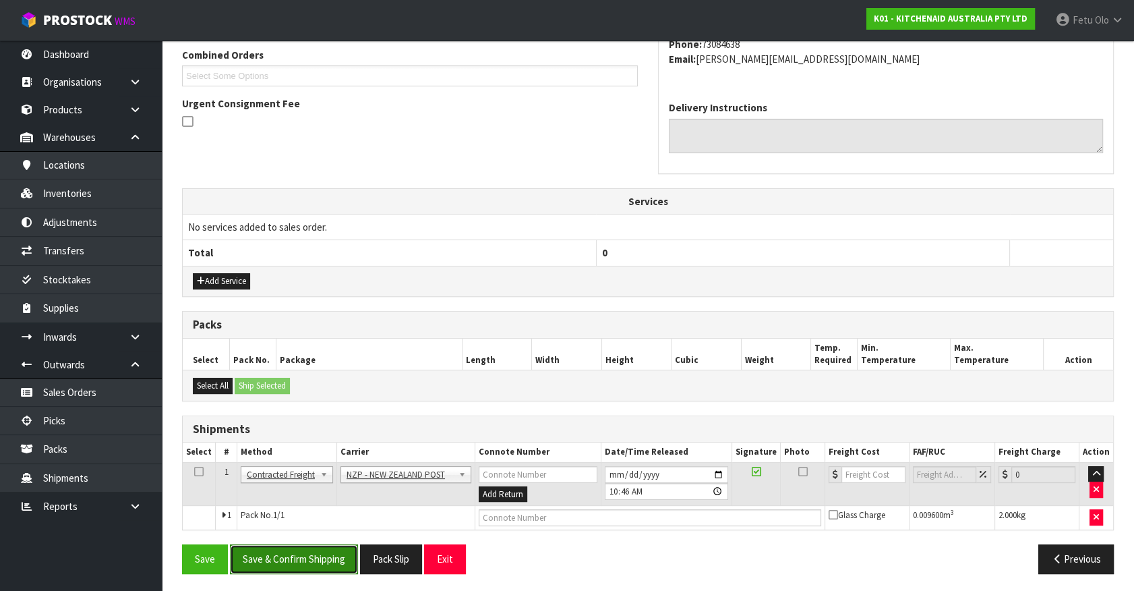
click at [294, 544] on button "Save & Confirm Shipping" at bounding box center [294, 558] width 128 height 29
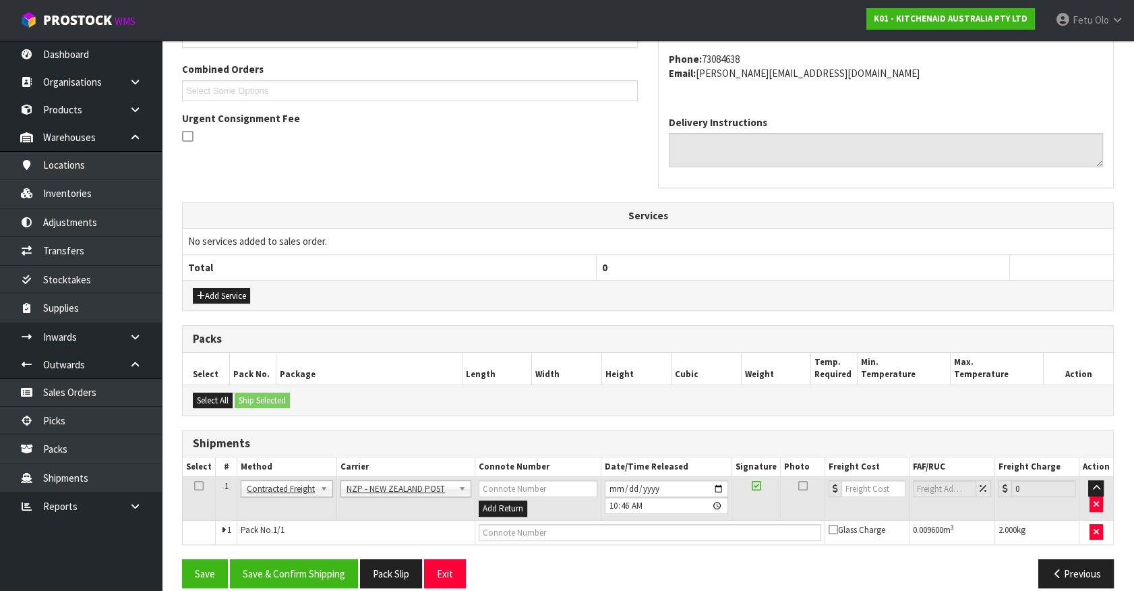
scroll to position [0, 0]
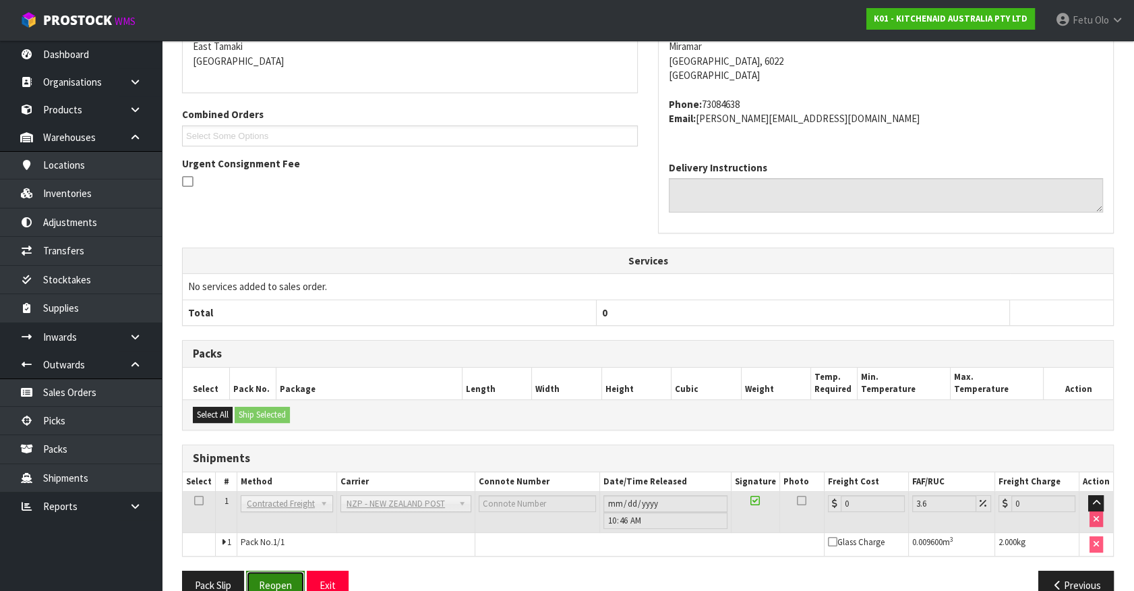
drag, startPoint x: 285, startPoint y: 573, endPoint x: 301, endPoint y: 571, distance: 17.0
click at [285, 573] on button "Reopen" at bounding box center [275, 585] width 59 height 29
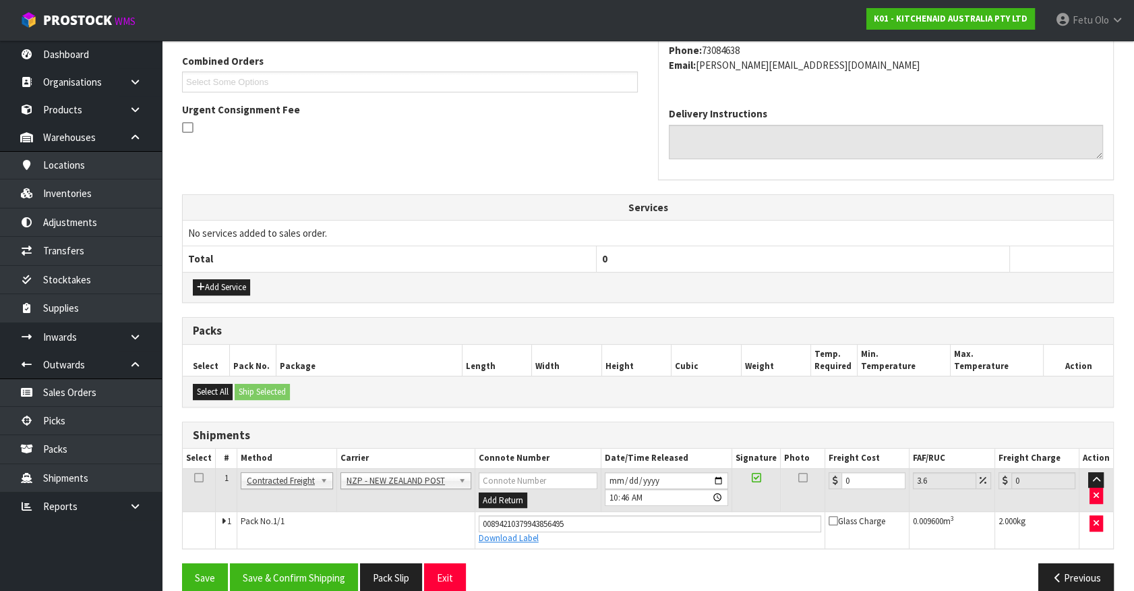
scroll to position [364, 0]
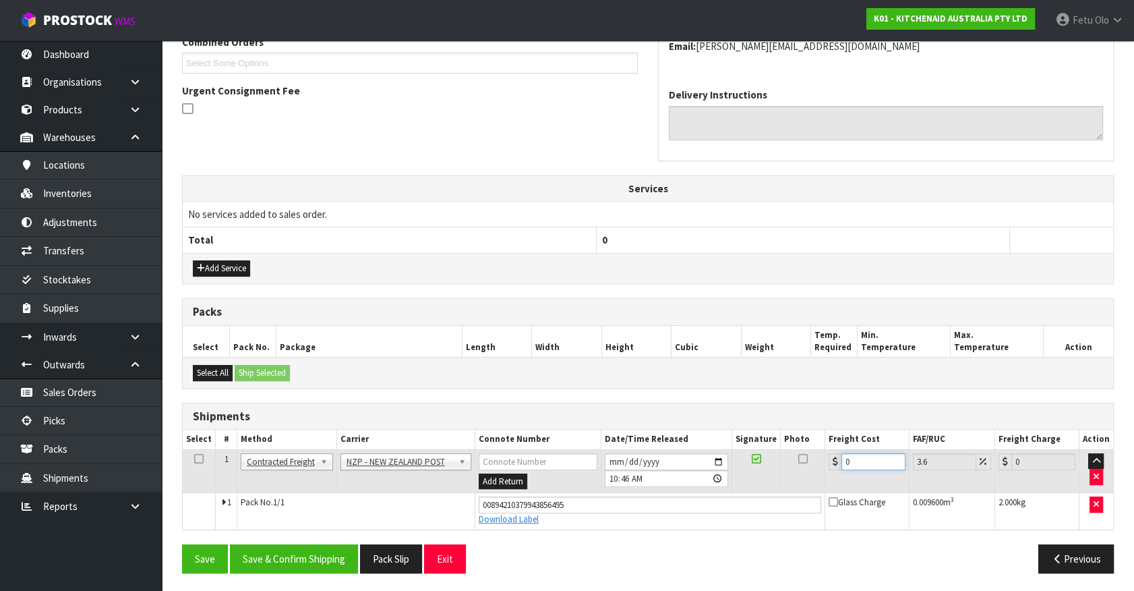
drag, startPoint x: 732, startPoint y: 472, endPoint x: 392, endPoint y: 395, distance: 348.5
click at [455, 479] on tr "1 Client Local Pickup Customer Local Pickup Company Freight Contracted Freight …" at bounding box center [648, 471] width 931 height 44
click at [312, 564] on button "Save & Confirm Shipping" at bounding box center [294, 558] width 128 height 29
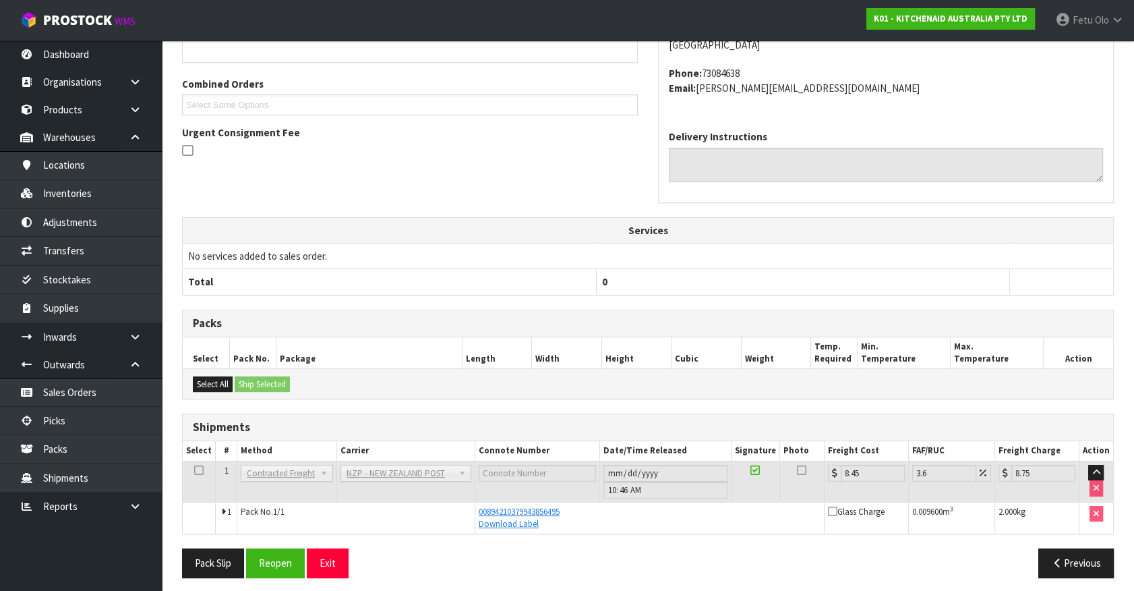
scroll to position [327, 0]
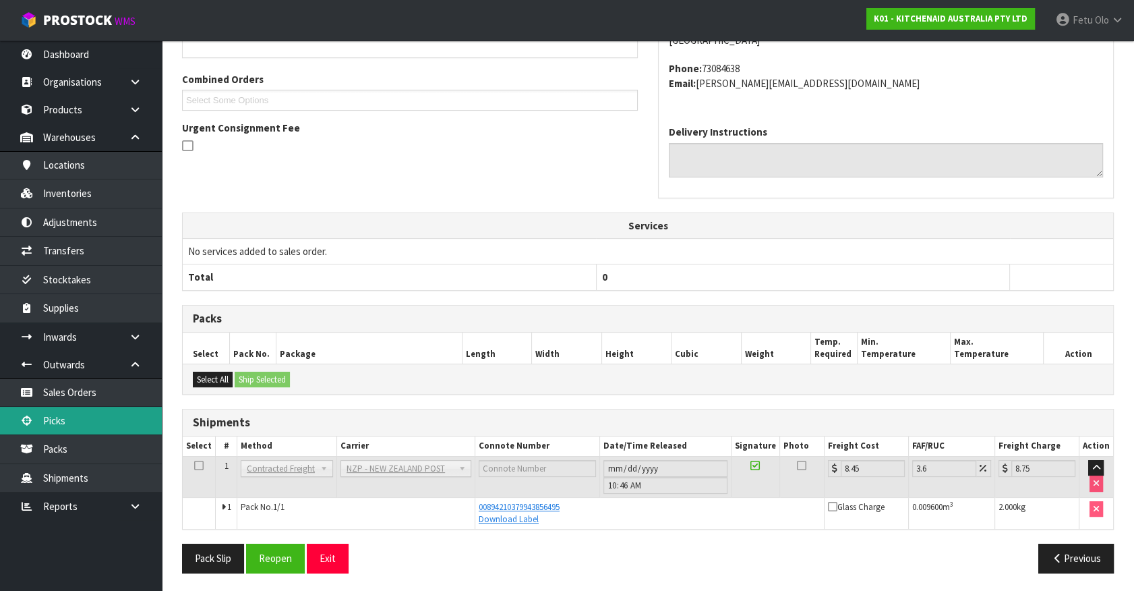
click at [54, 418] on link "Picks" at bounding box center [81, 421] width 162 height 28
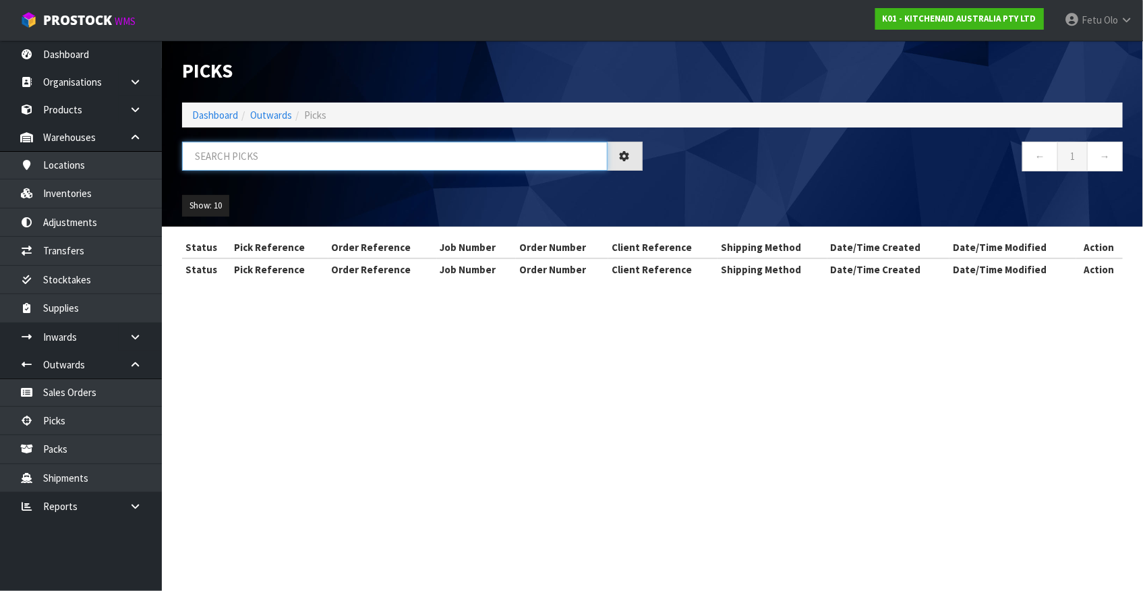
click at [256, 165] on input "text" at bounding box center [395, 156] width 426 height 29
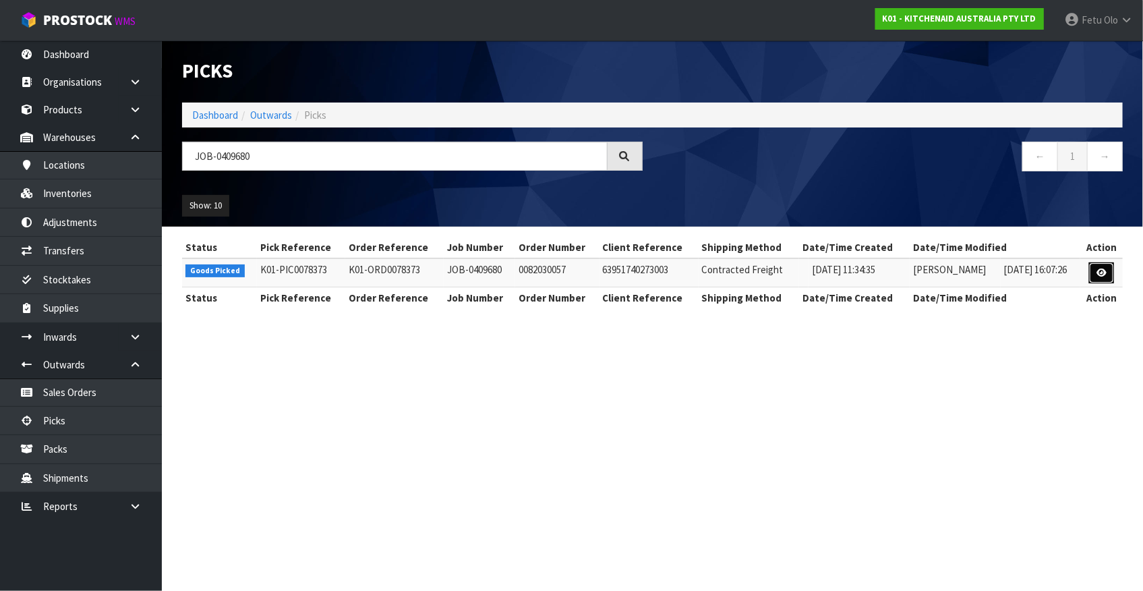
click at [1097, 268] on link at bounding box center [1101, 273] width 25 height 22
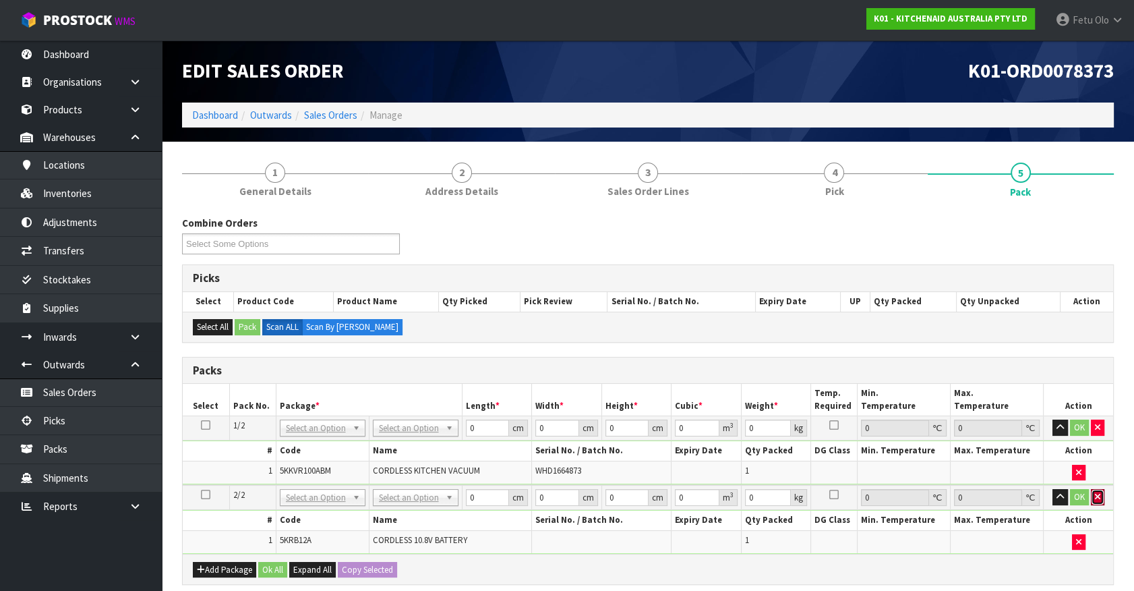
drag, startPoint x: 1096, startPoint y: 496, endPoint x: 759, endPoint y: 432, distance: 342.7
click at [1093, 496] on button "button" at bounding box center [1097, 497] width 13 height 16
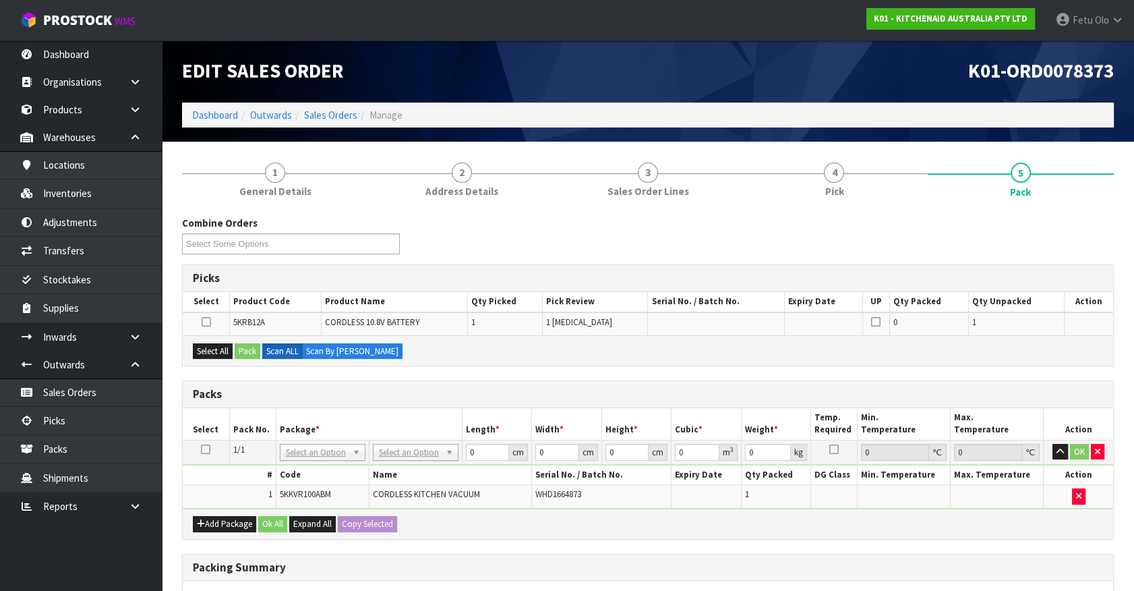
click at [205, 449] on icon at bounding box center [205, 449] width 9 height 1
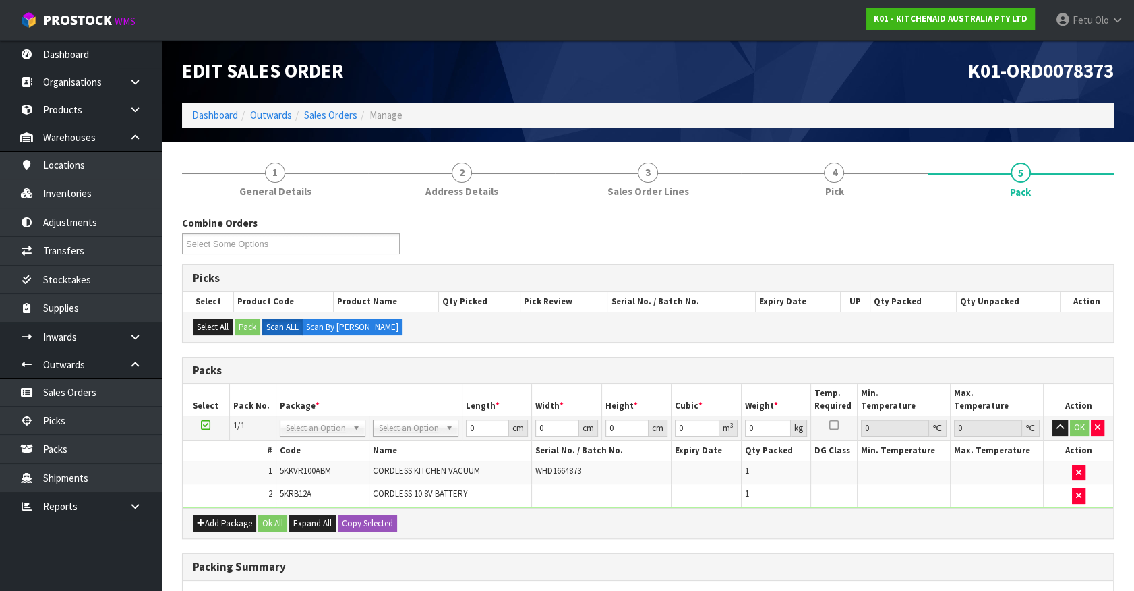
drag, startPoint x: 317, startPoint y: 434, endPoint x: 310, endPoint y: 445, distance: 12.7
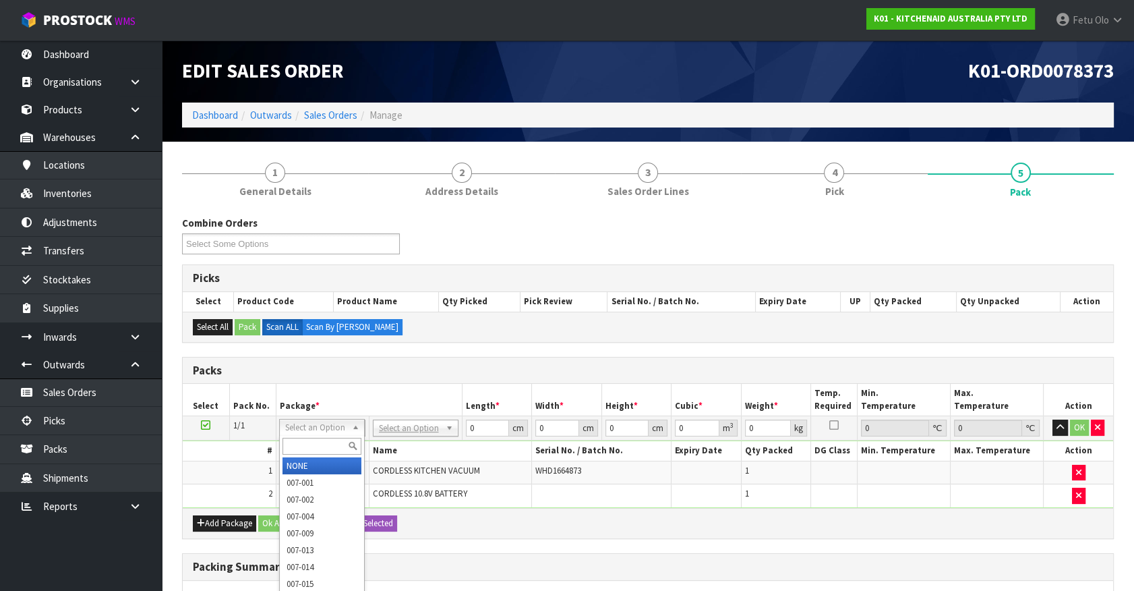
click at [310, 445] on input "text" at bounding box center [322, 446] width 79 height 17
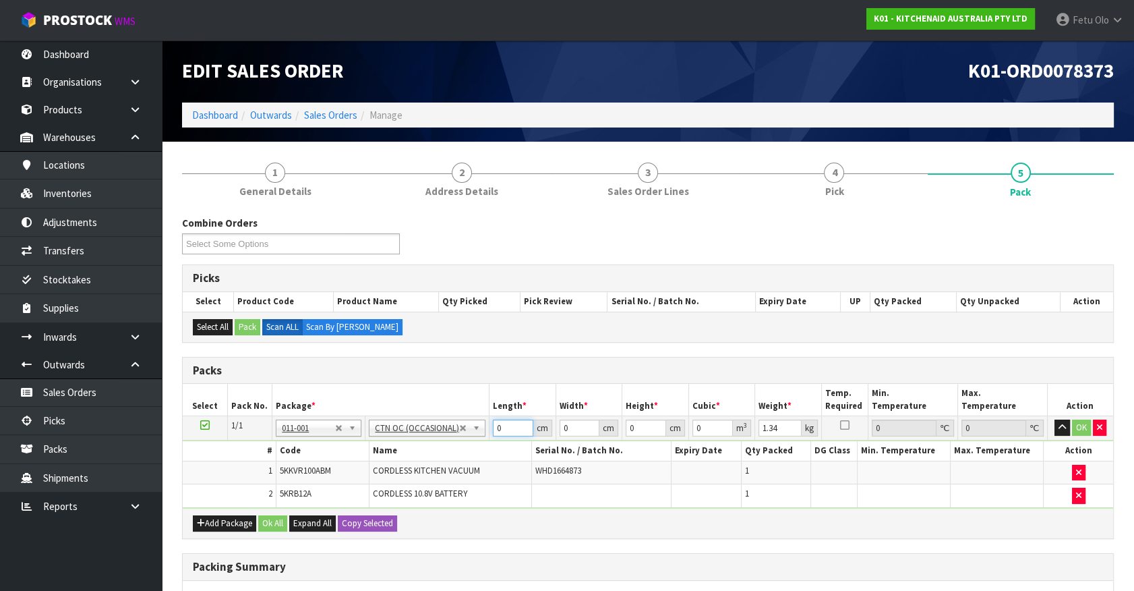
drag, startPoint x: 471, startPoint y: 428, endPoint x: 422, endPoint y: 426, distance: 48.6
click at [422, 426] on tr "1/1 NONE 007-001 007-002 007-004 007-009 007-013 007-014 007-015 007-017 007-01…" at bounding box center [648, 428] width 931 height 24
click button "OK" at bounding box center [1081, 427] width 19 height 16
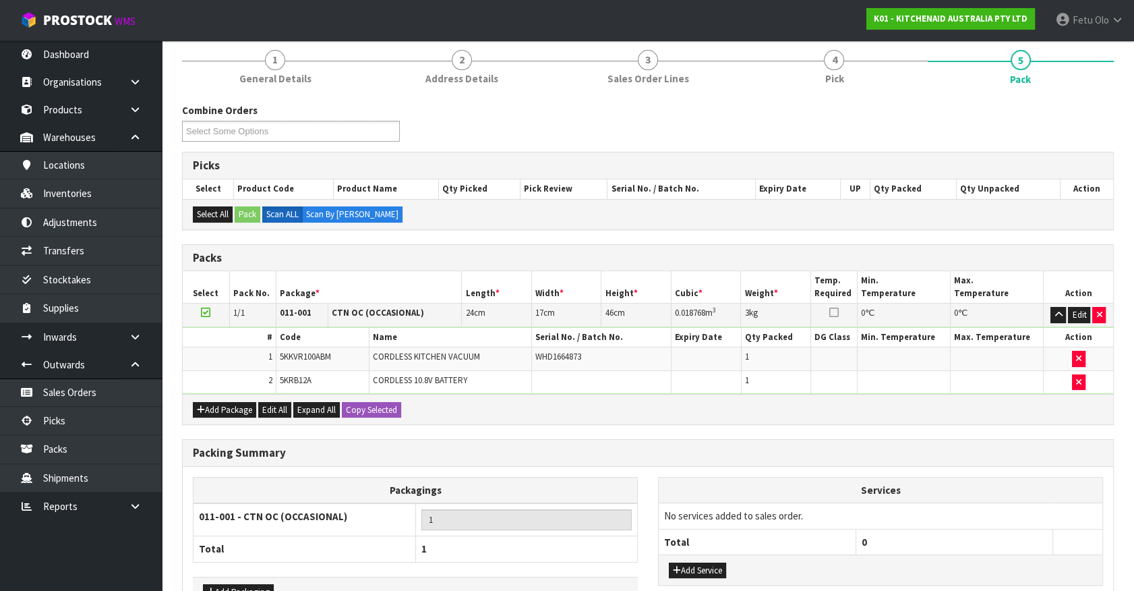
scroll to position [199, 0]
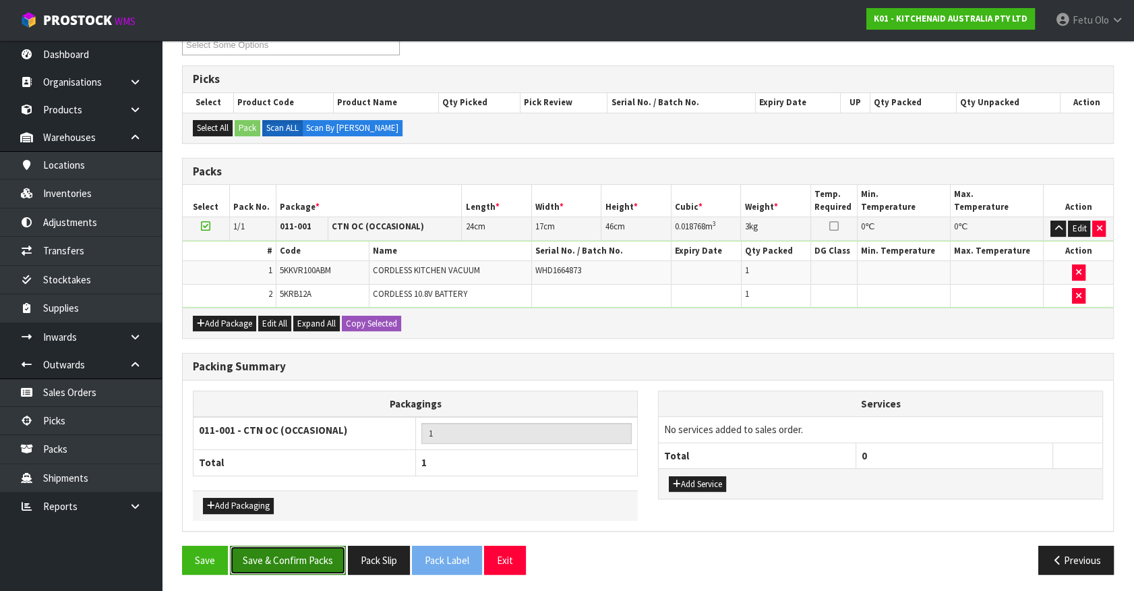
click at [328, 566] on button "Save & Confirm Packs" at bounding box center [288, 560] width 116 height 29
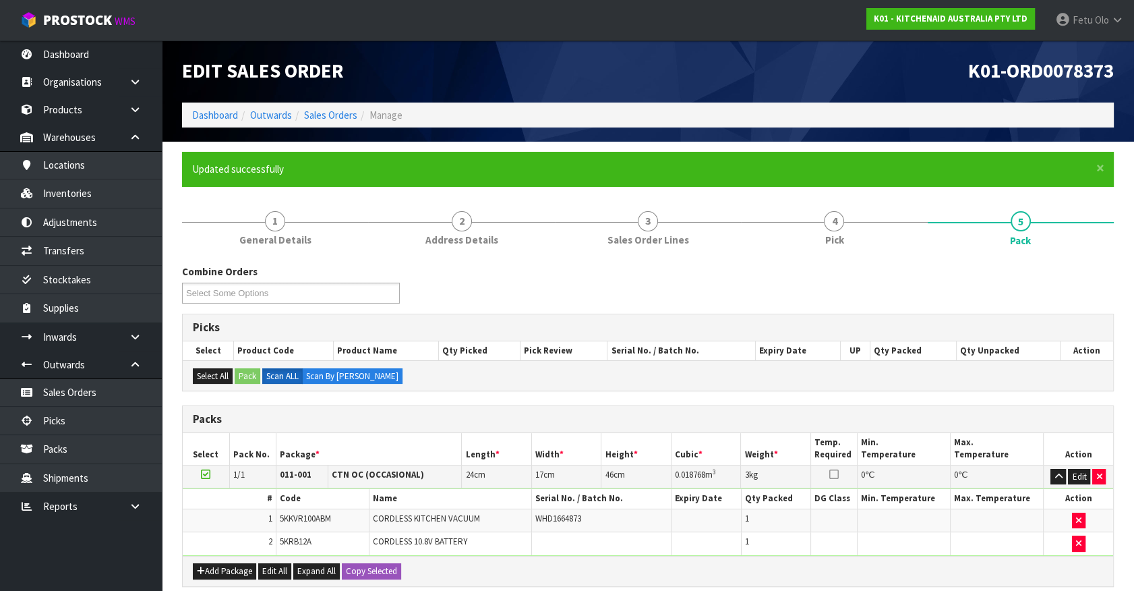
scroll to position [152, 0]
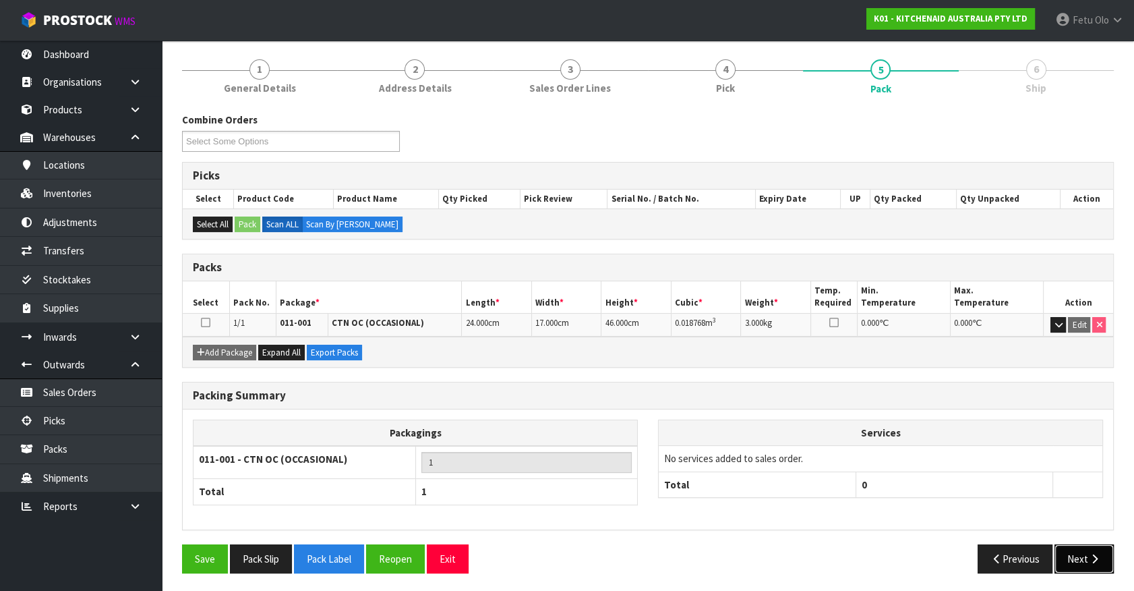
click at [1066, 555] on button "Next" at bounding box center [1084, 558] width 59 height 29
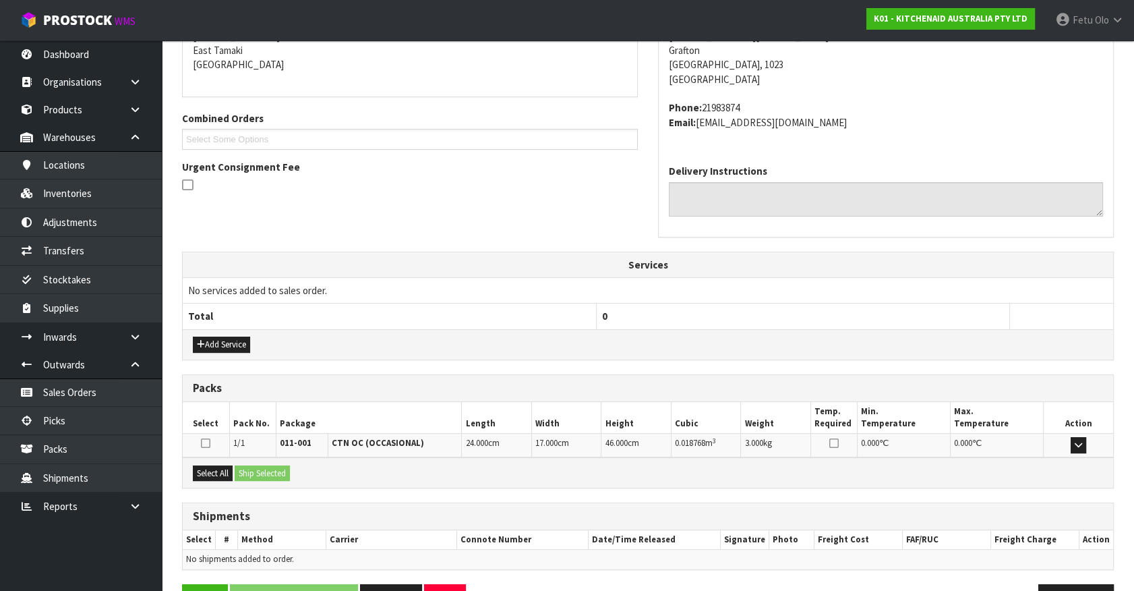
scroll to position [328, 0]
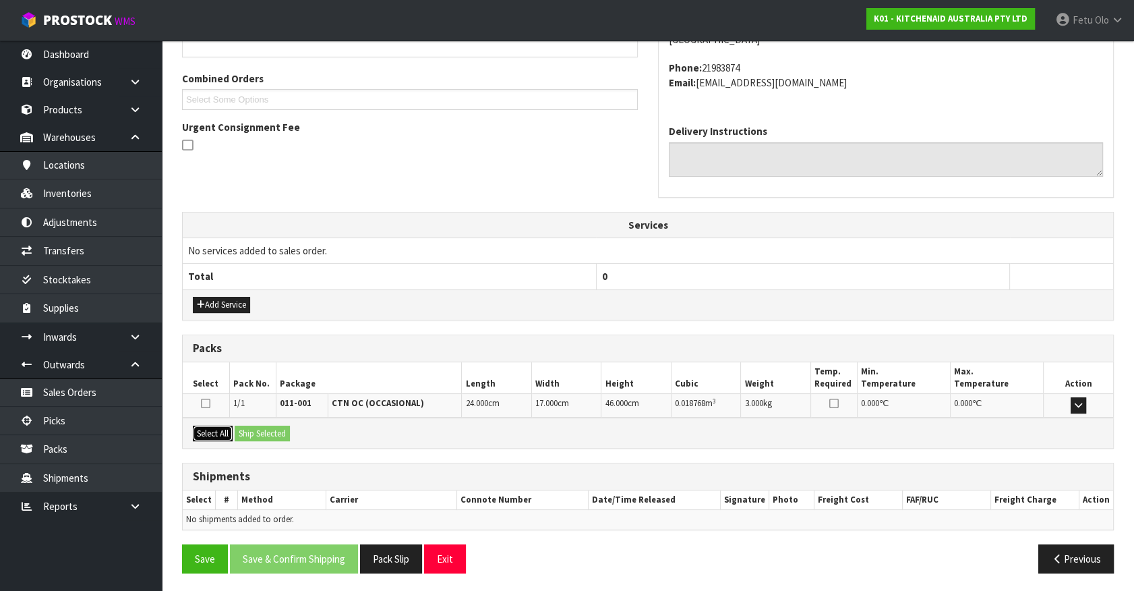
click at [227, 428] on button "Select All" at bounding box center [213, 434] width 40 height 16
click at [256, 432] on button "Ship Selected" at bounding box center [262, 434] width 55 height 16
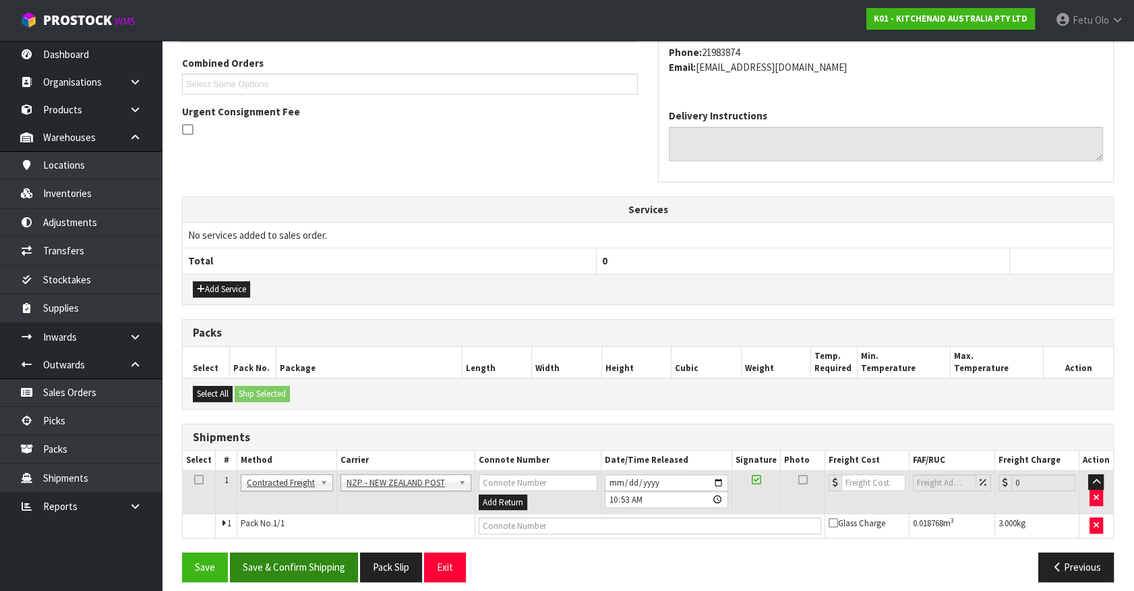
scroll to position [351, 0]
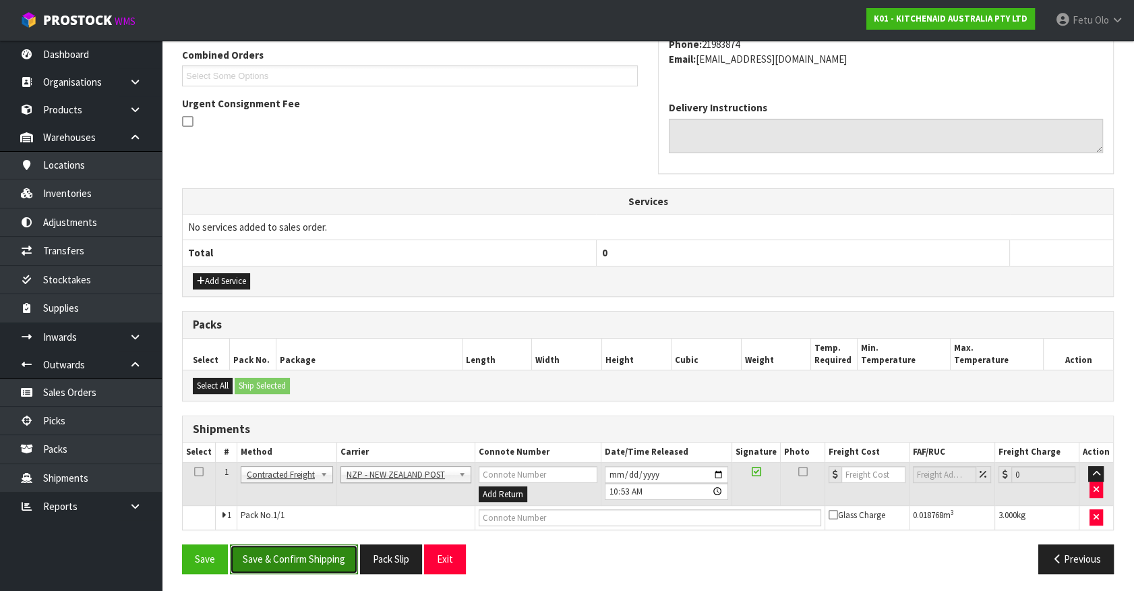
click at [318, 544] on button "Save & Confirm Shipping" at bounding box center [294, 558] width 128 height 29
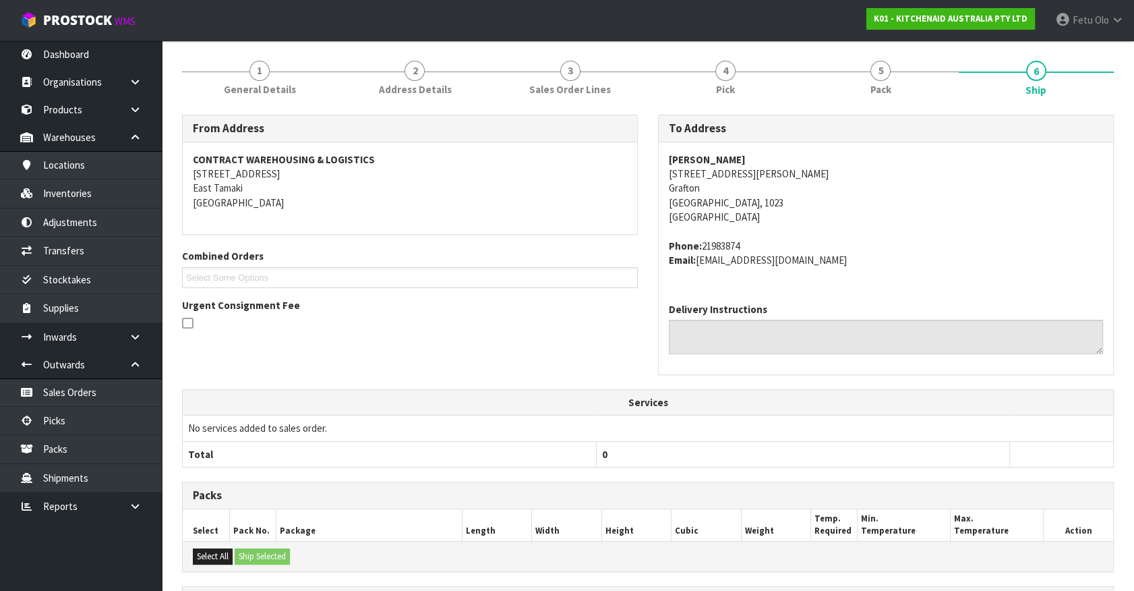
scroll to position [332, 0]
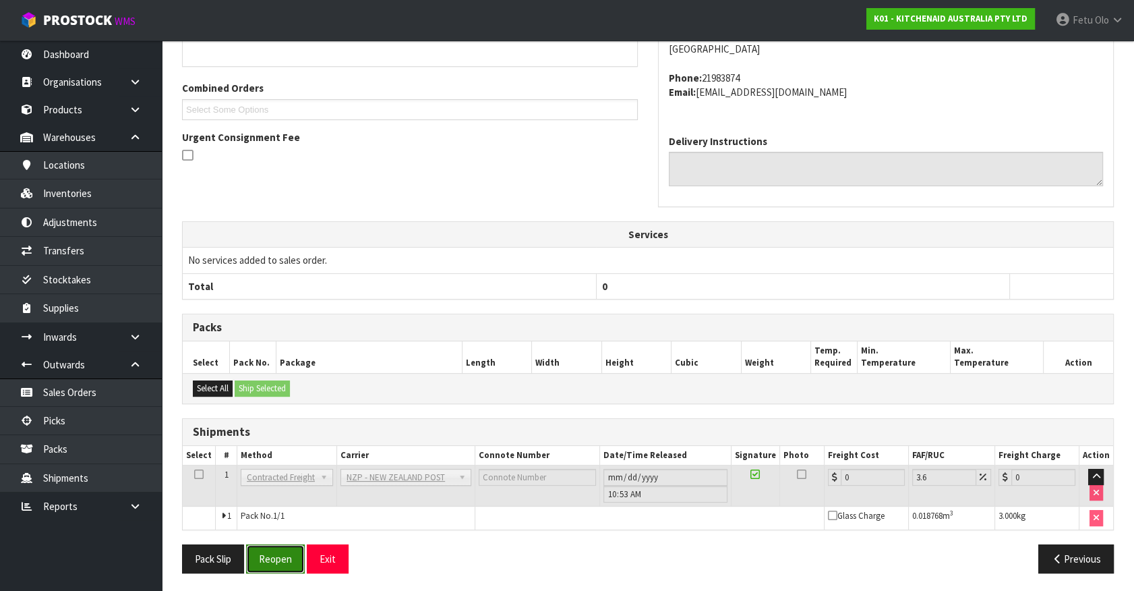
click at [289, 556] on button "Reopen" at bounding box center [275, 558] width 59 height 29
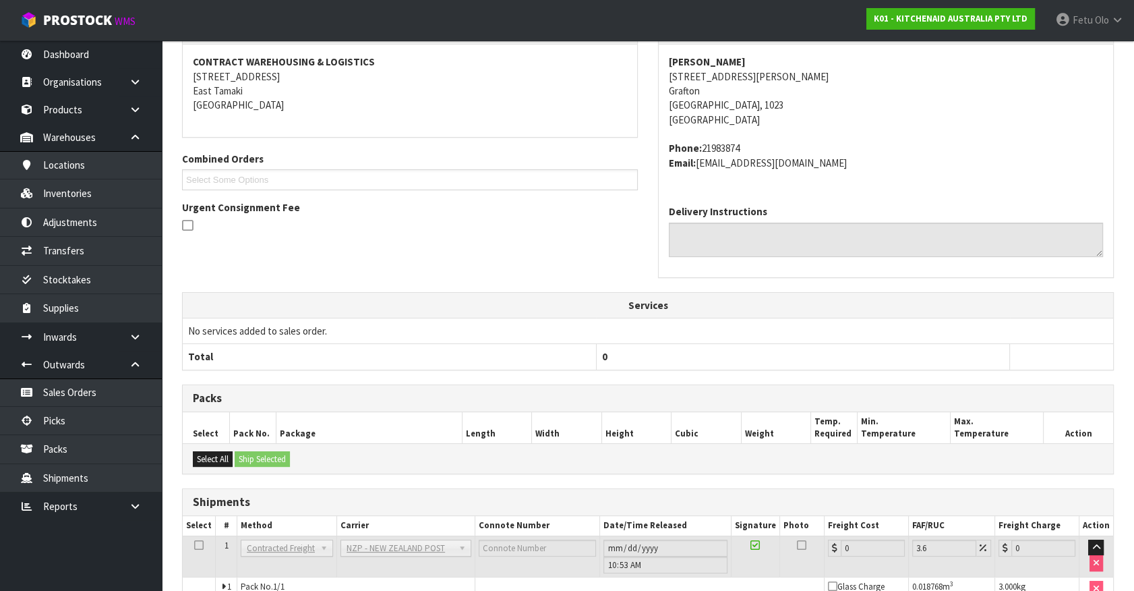
scroll to position [318, 0]
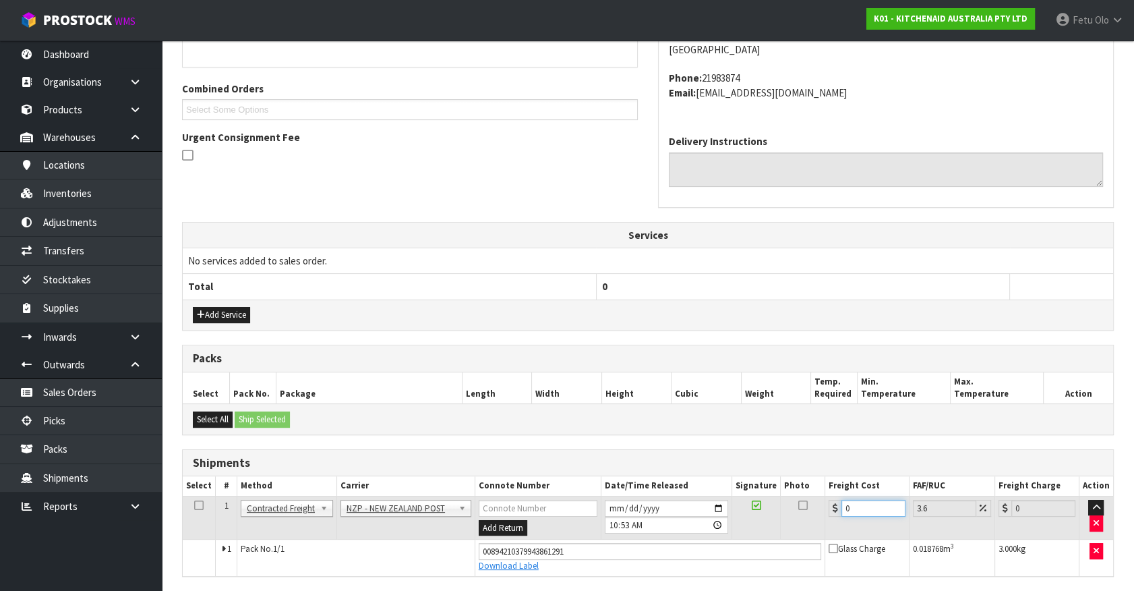
drag, startPoint x: 853, startPoint y: 507, endPoint x: 693, endPoint y: 540, distance: 163.7
click at [693, 540] on tbody "1 Client Local Pickup Customer Local Pickup Company Freight Contracted Freight …" at bounding box center [648, 536] width 931 height 80
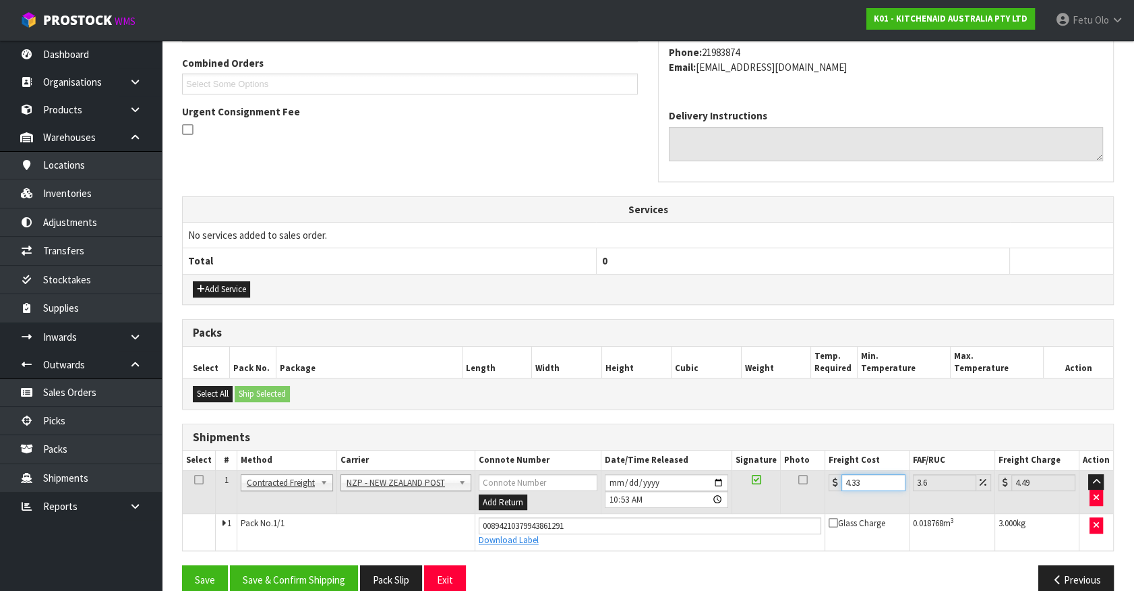
scroll to position [364, 0]
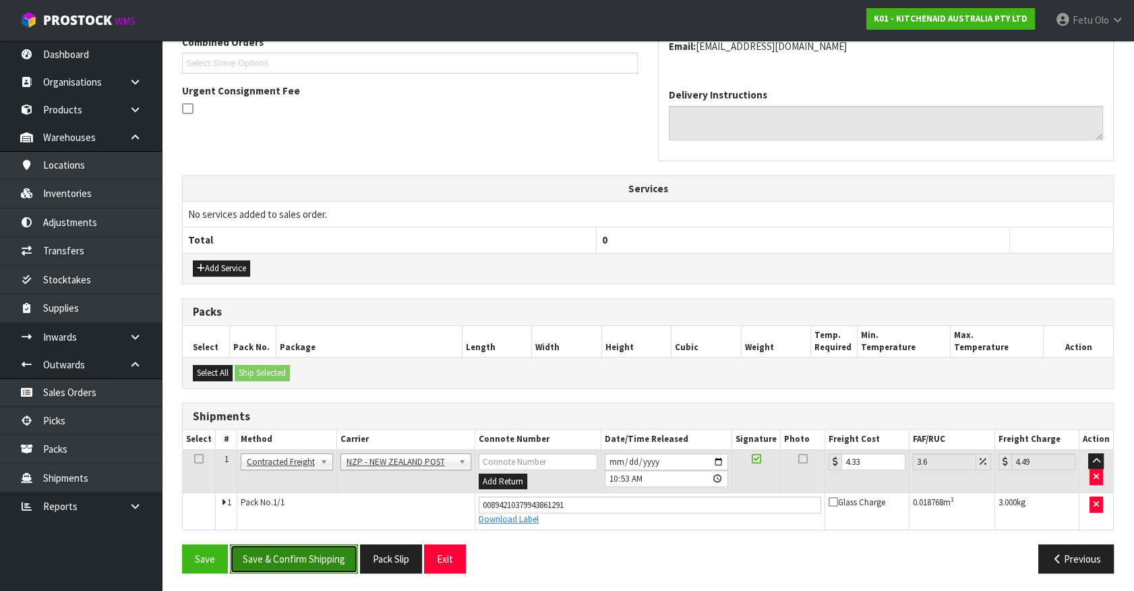
click at [324, 568] on button "Save & Confirm Shipping" at bounding box center [294, 558] width 128 height 29
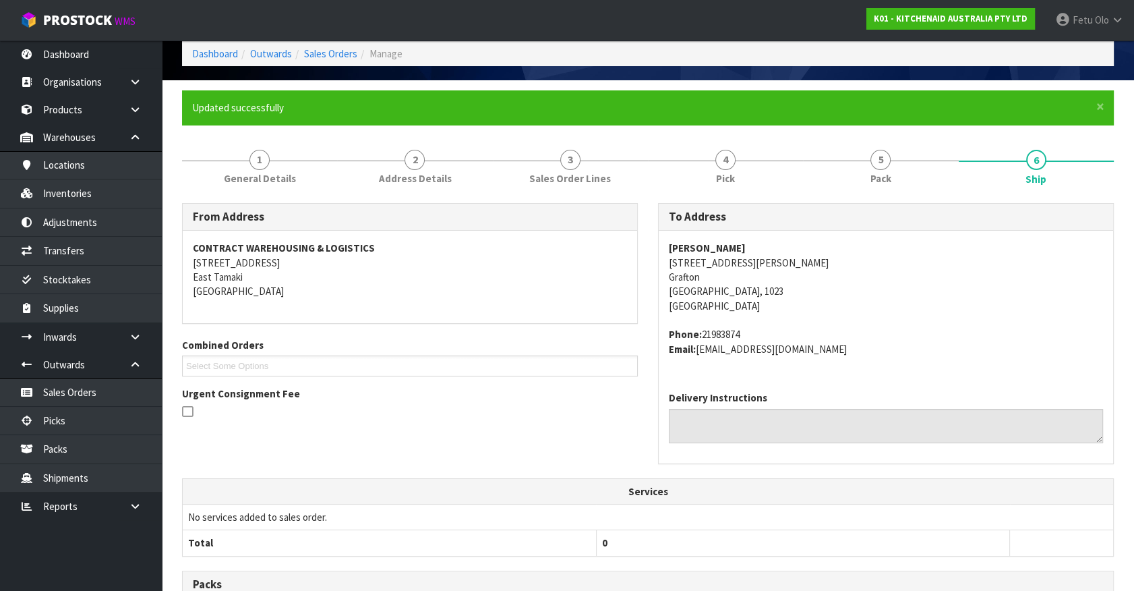
scroll to position [327, 0]
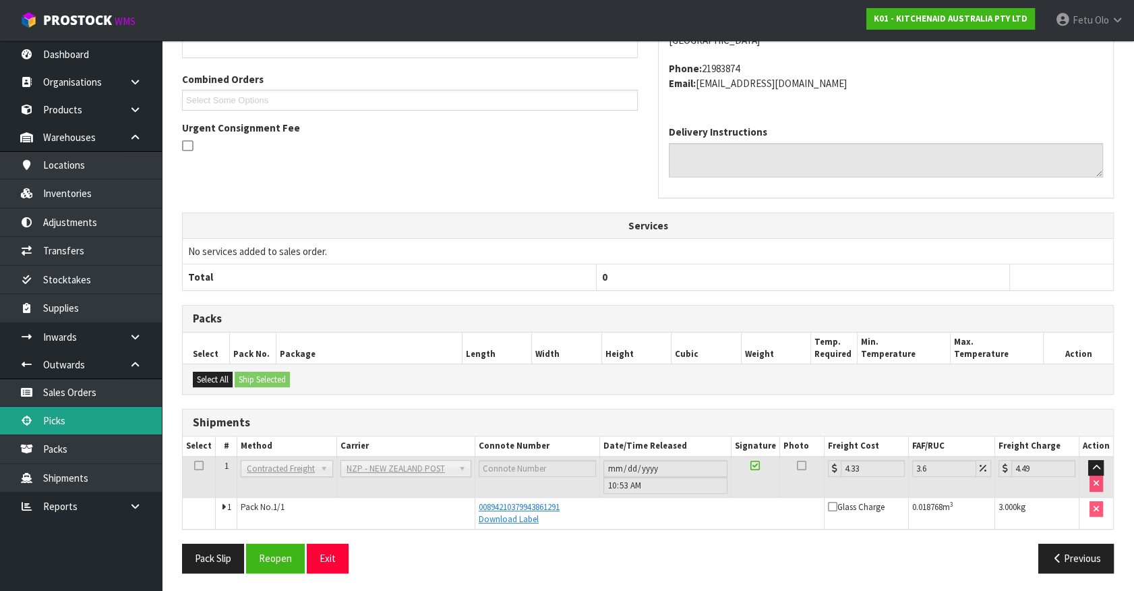
drag, startPoint x: 51, startPoint y: 419, endPoint x: 74, endPoint y: 415, distance: 23.3
click at [51, 419] on link "Picks" at bounding box center [81, 421] width 162 height 28
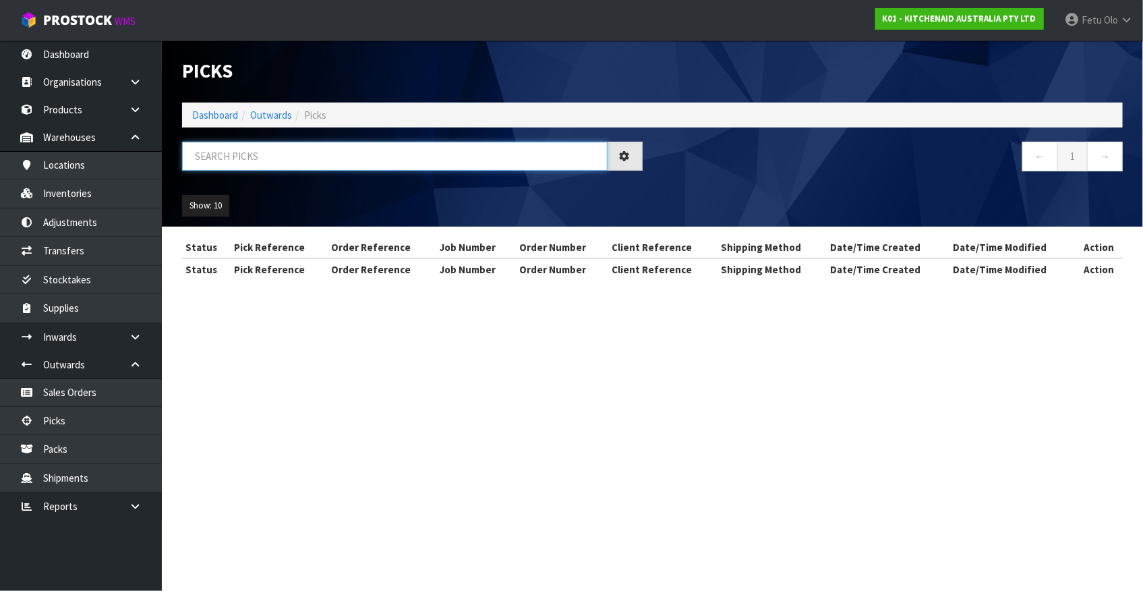
click at [301, 152] on input "text" at bounding box center [395, 156] width 426 height 29
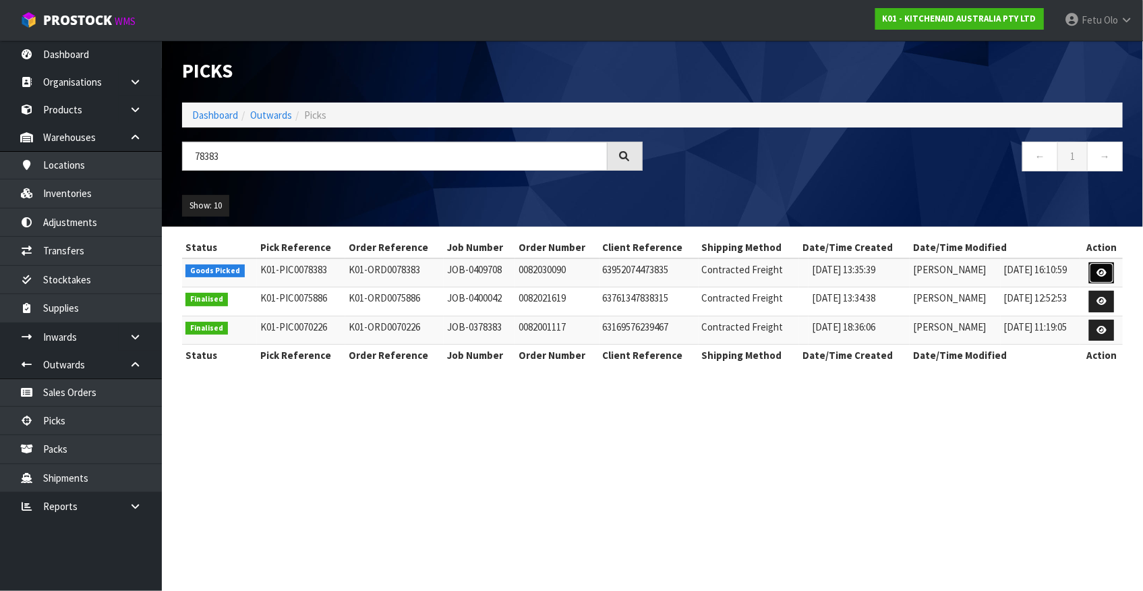
click at [1107, 271] on icon at bounding box center [1102, 272] width 10 height 9
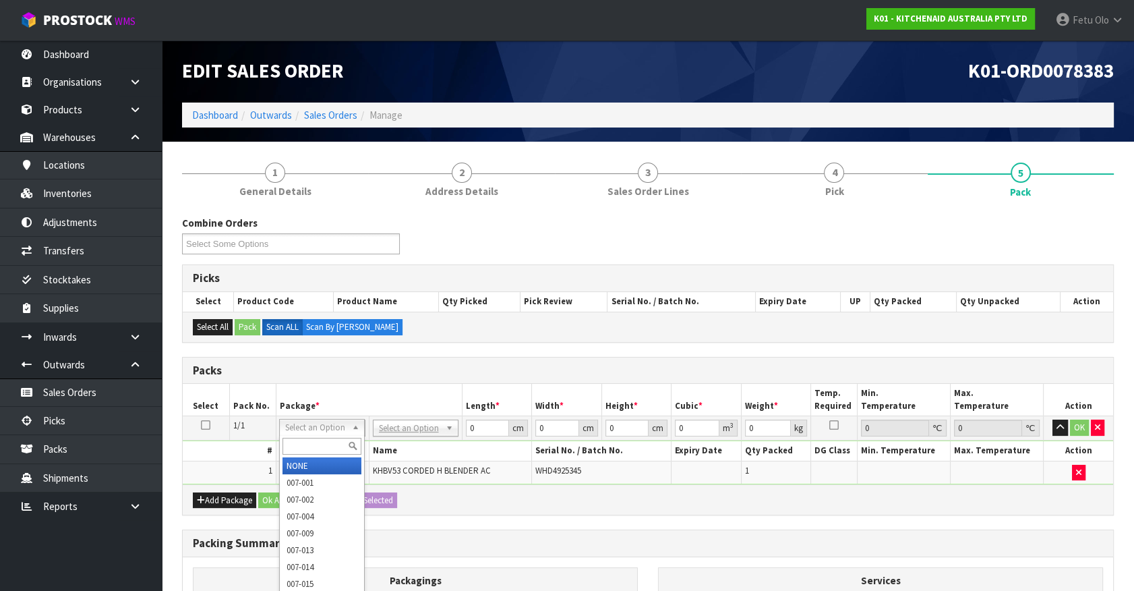
drag, startPoint x: 324, startPoint y: 445, endPoint x: 331, endPoint y: 444, distance: 6.8
click at [330, 444] on input "text" at bounding box center [322, 446] width 79 height 17
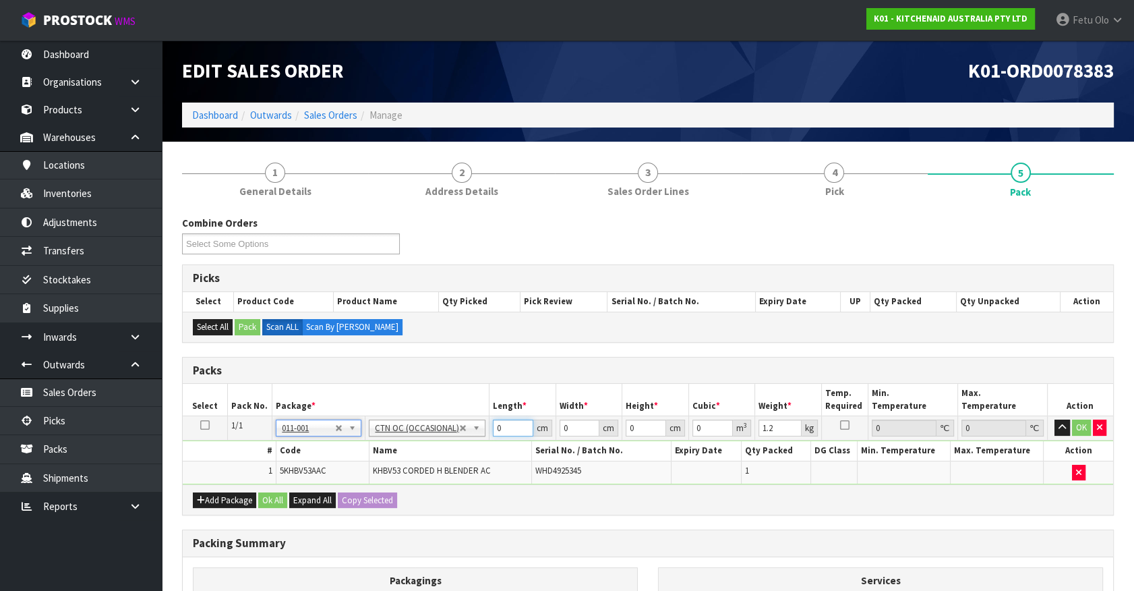
drag, startPoint x: 505, startPoint y: 429, endPoint x: 439, endPoint y: 454, distance: 70.6
click at [439, 454] on tbody "1/1 NONE 007-001 007-002 007-004 007-009 007-013 007-014 007-015 007-017 007-01…" at bounding box center [648, 450] width 931 height 68
click button "OK" at bounding box center [1081, 427] width 19 height 16
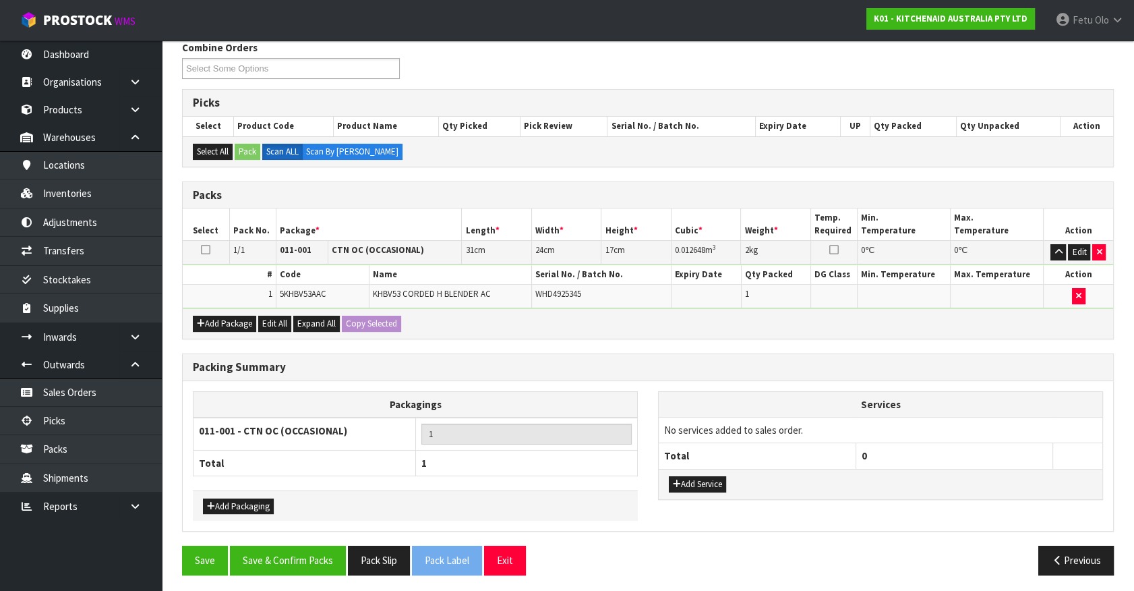
scroll to position [176, 0]
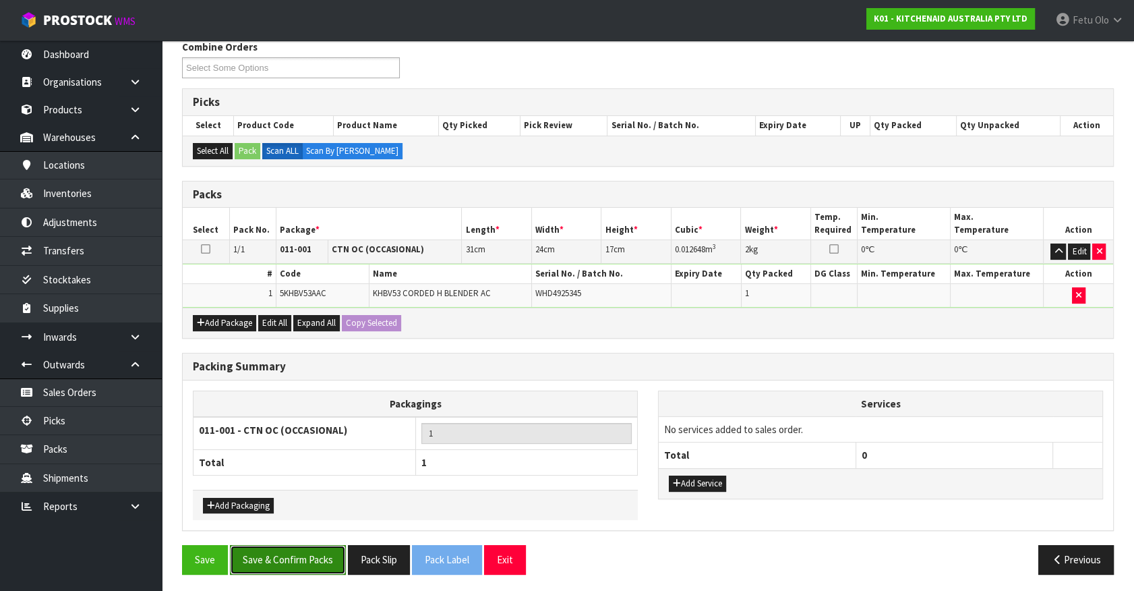
click at [289, 556] on button "Save & Confirm Packs" at bounding box center [288, 559] width 116 height 29
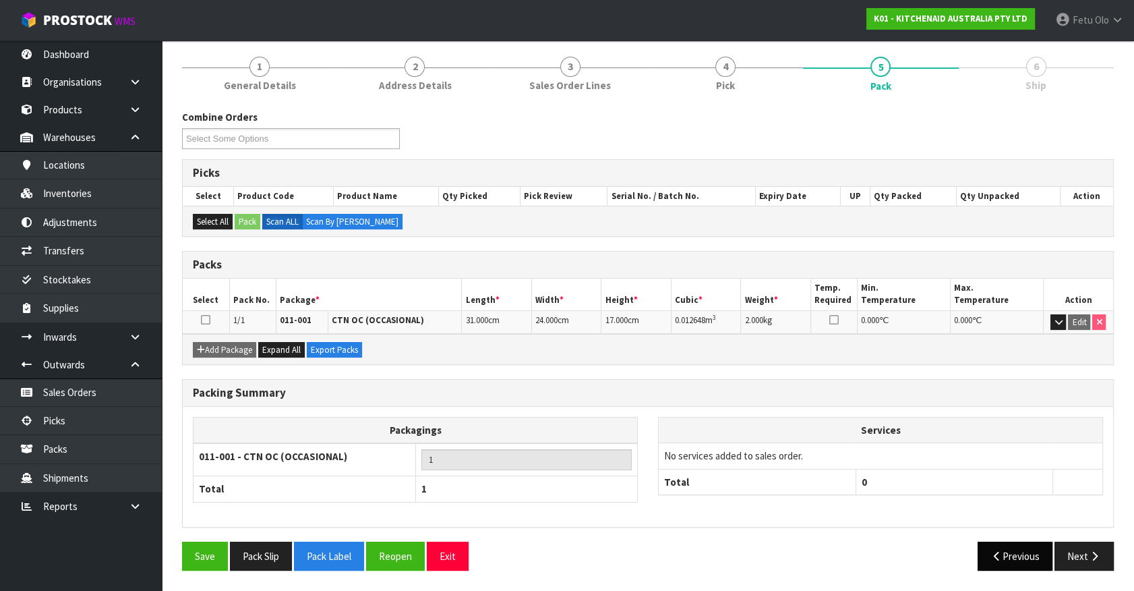
scroll to position [152, 0]
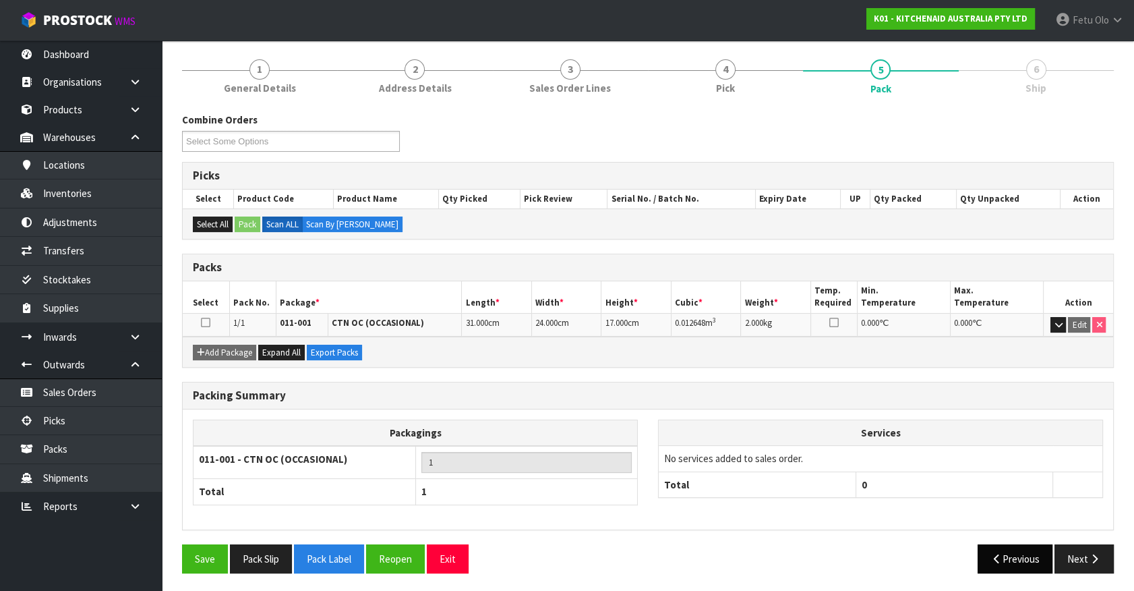
click at [1054, 553] on div "Previous Next" at bounding box center [886, 558] width 476 height 29
click at [1075, 552] on button "Next" at bounding box center [1084, 558] width 59 height 29
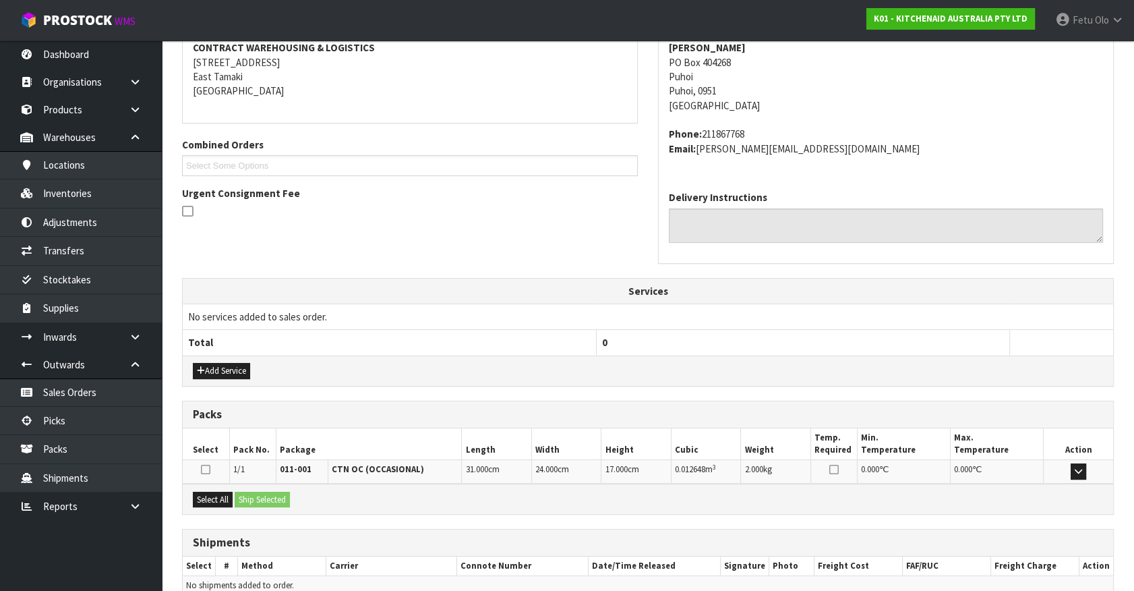
scroll to position [328, 0]
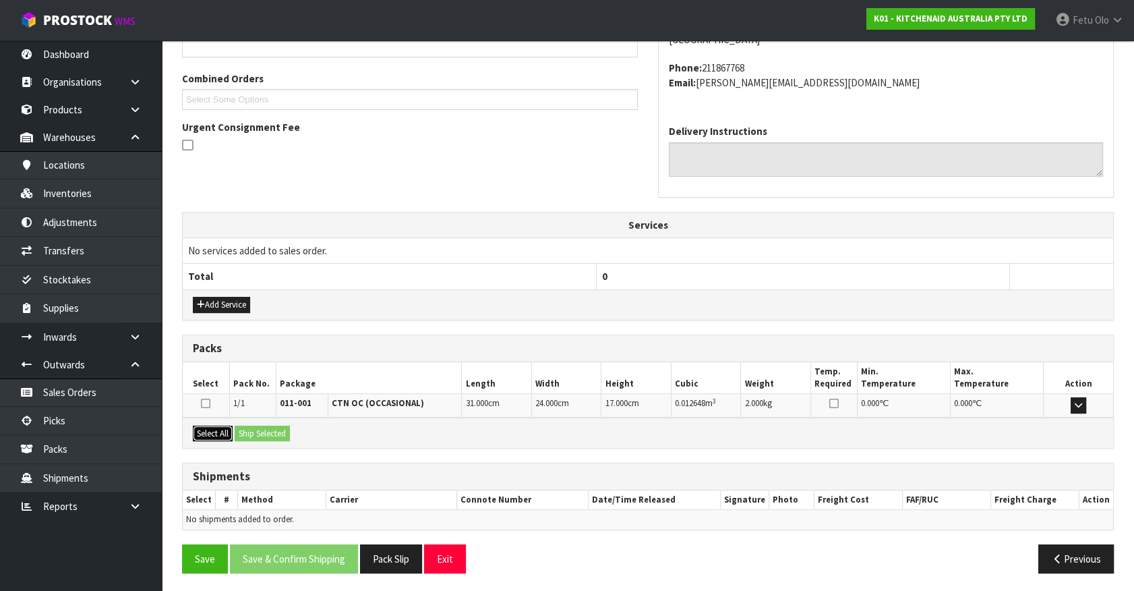
drag, startPoint x: 210, startPoint y: 429, endPoint x: 258, endPoint y: 429, distance: 47.2
click at [211, 429] on button "Select All" at bounding box center [213, 434] width 40 height 16
click at [258, 429] on button "Ship Selected" at bounding box center [262, 434] width 55 height 16
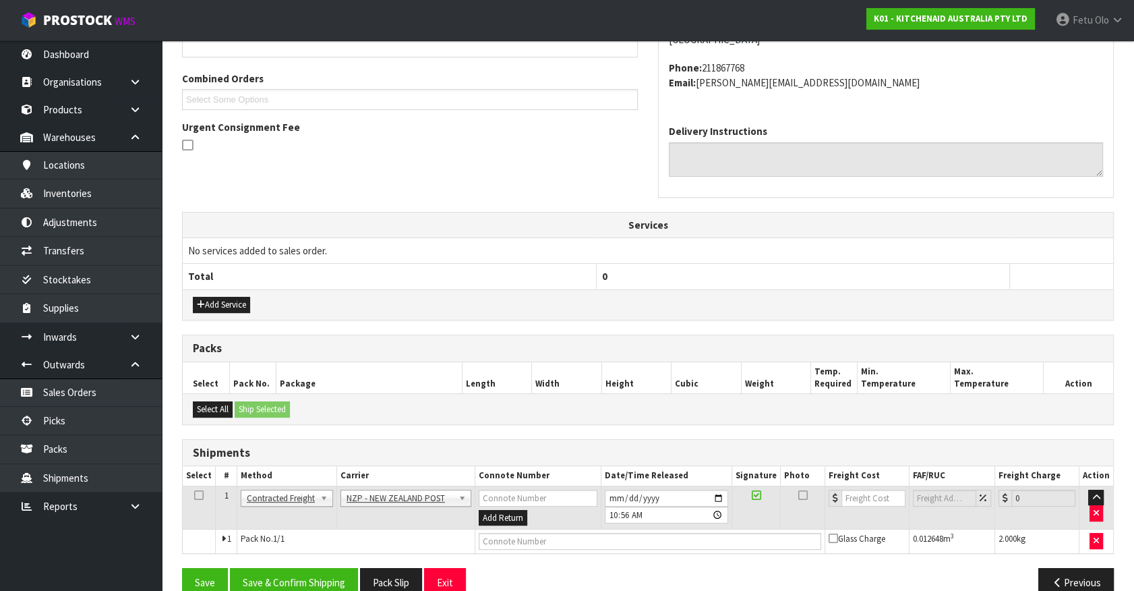
click at [310, 563] on div "From Address CONTRACT WAREHOUSING & LOGISTICS 17 Allens Road East Tamaki Auckla…" at bounding box center [648, 272] width 932 height 670
click at [313, 571] on button "Save & Confirm Shipping" at bounding box center [294, 582] width 128 height 29
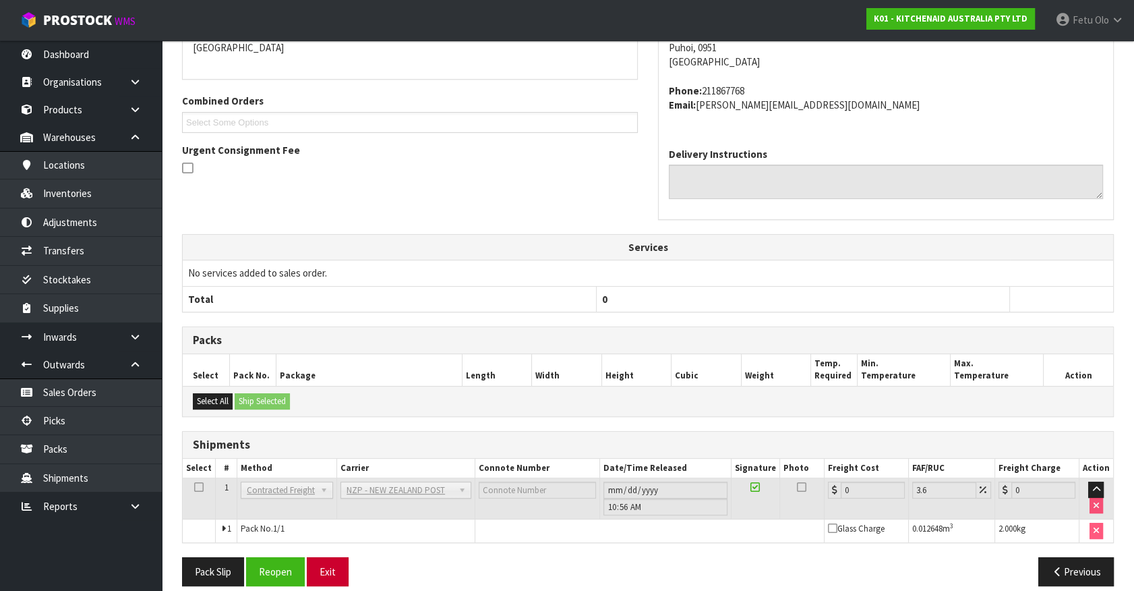
scroll to position [332, 0]
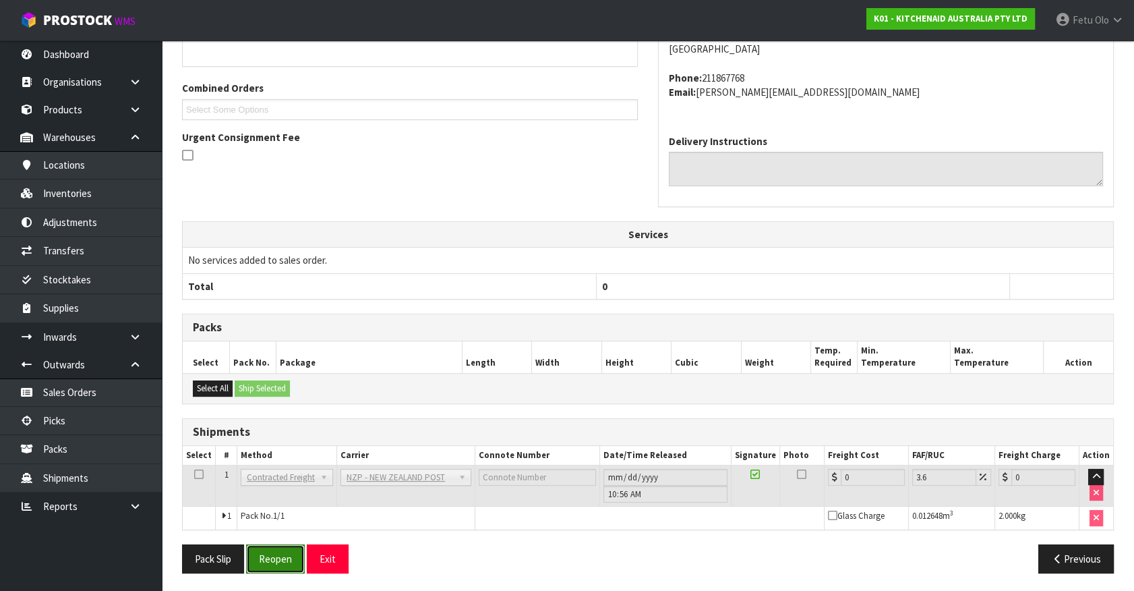
click at [287, 553] on button "Reopen" at bounding box center [275, 558] width 59 height 29
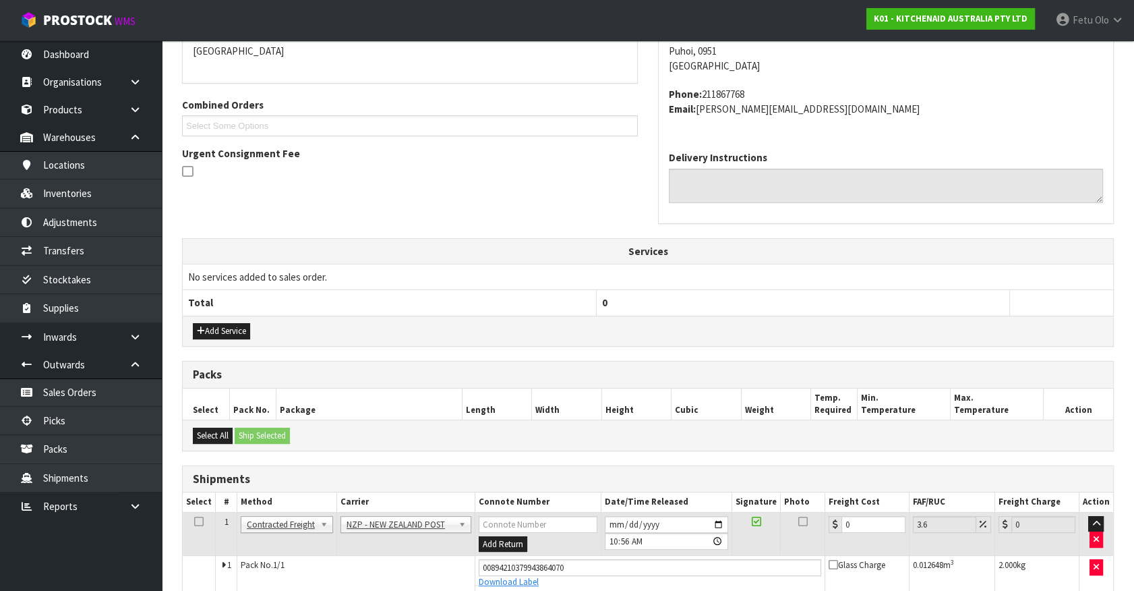
scroll to position [364, 0]
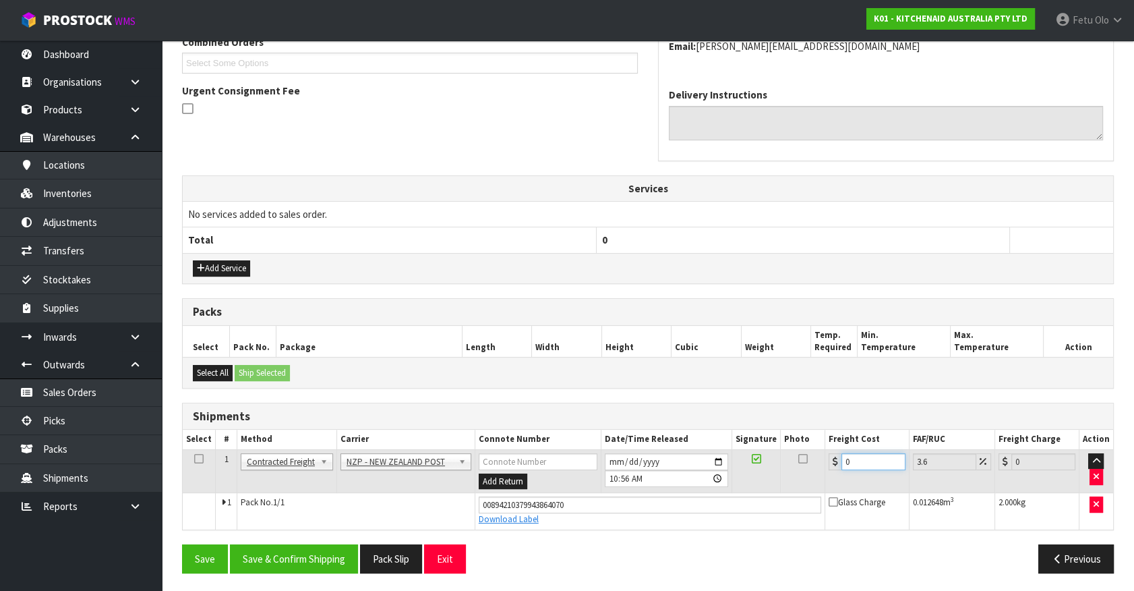
drag, startPoint x: 842, startPoint y: 466, endPoint x: 816, endPoint y: 472, distance: 27.0
click at [816, 472] on tr "1 Client Local Pickup Customer Local Pickup Company Freight Contracted Freight …" at bounding box center [648, 471] width 931 height 44
click at [308, 560] on button "Save & Confirm Shipping" at bounding box center [294, 558] width 128 height 29
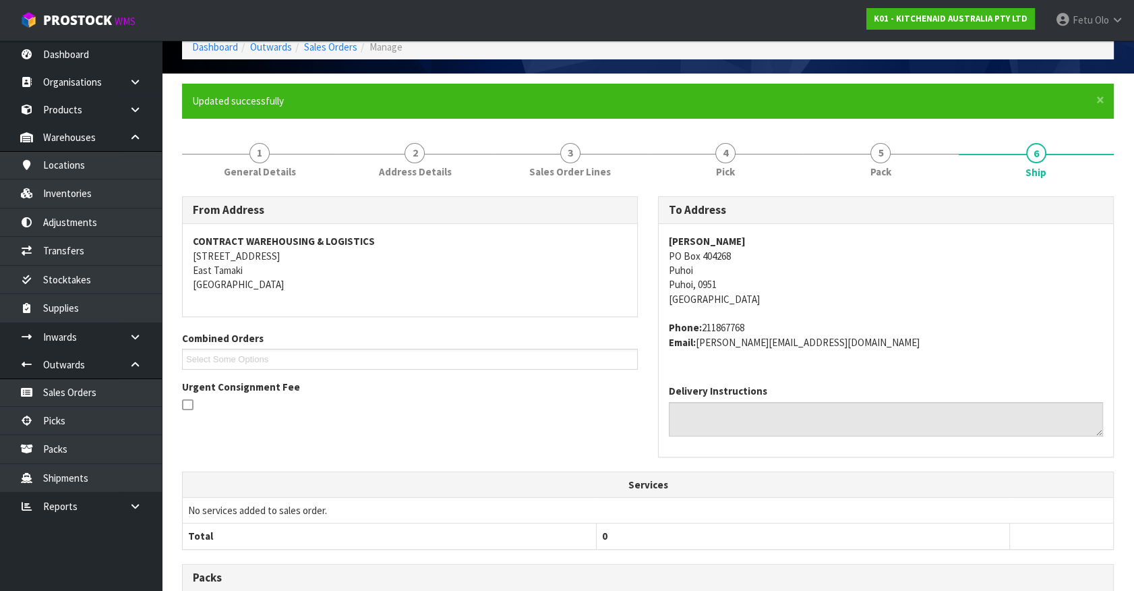
scroll to position [327, 0]
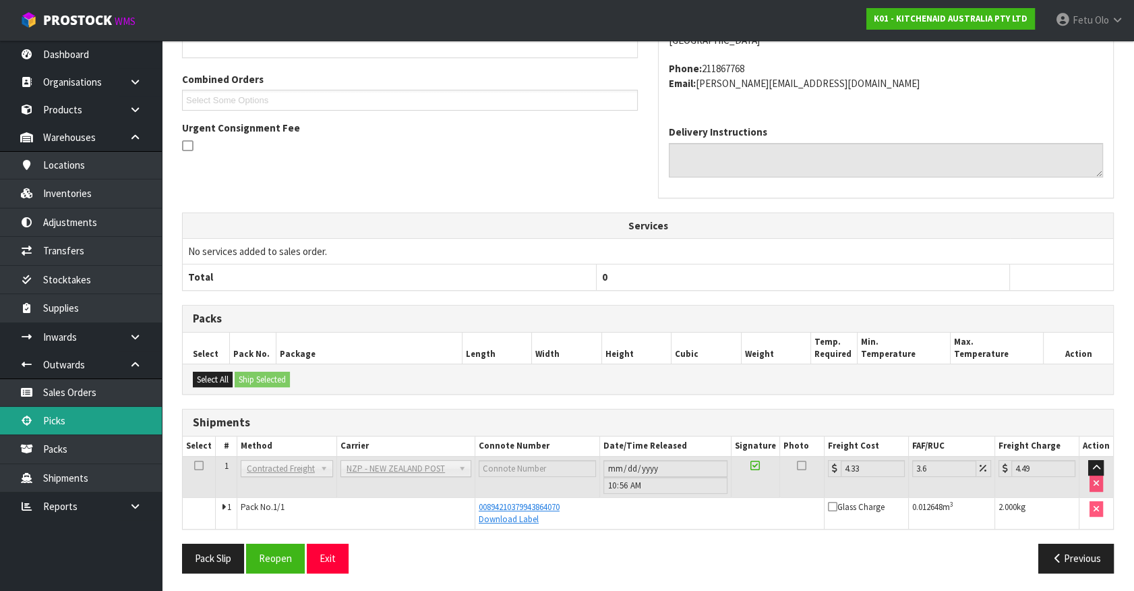
click at [86, 417] on link "Picks" at bounding box center [81, 421] width 162 height 28
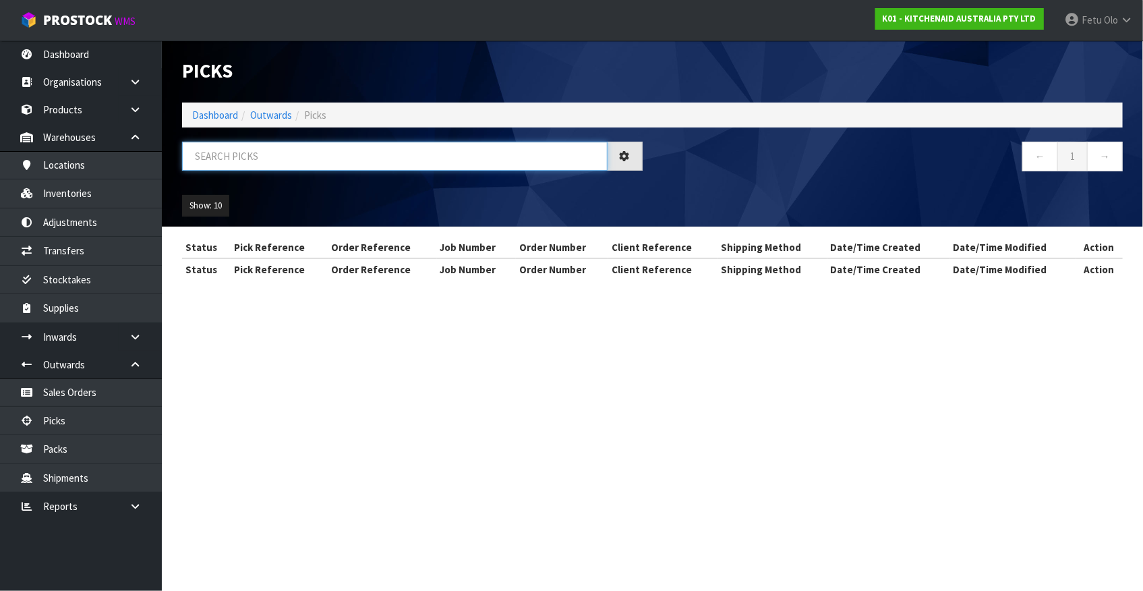
click at [347, 165] on input "text" at bounding box center [395, 156] width 426 height 29
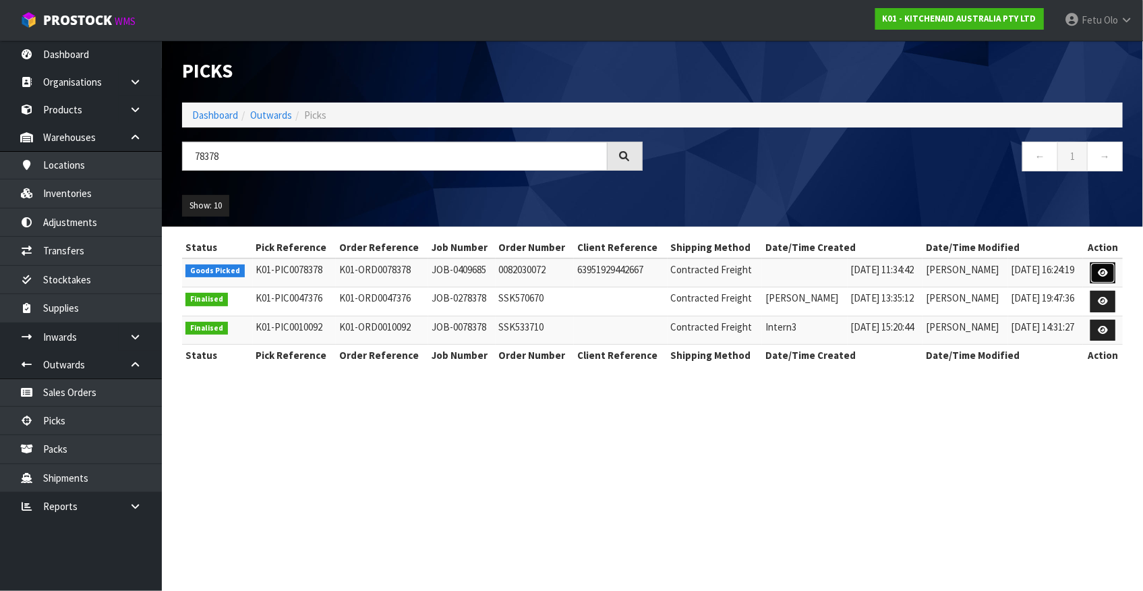
click at [1101, 274] on icon at bounding box center [1103, 272] width 10 height 9
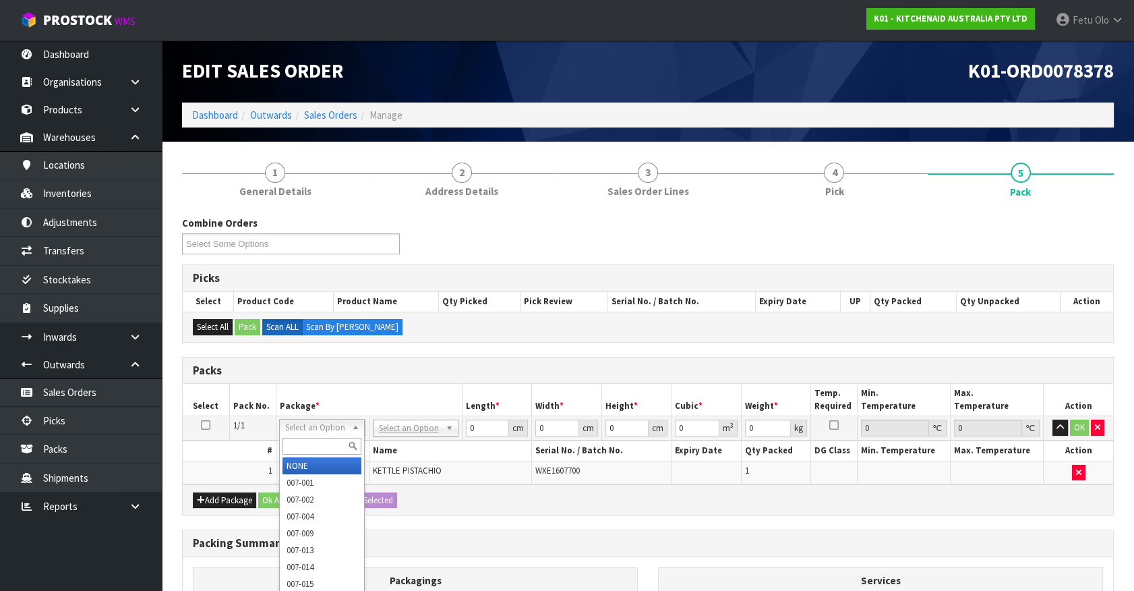
click at [309, 439] on input "text" at bounding box center [322, 446] width 79 height 17
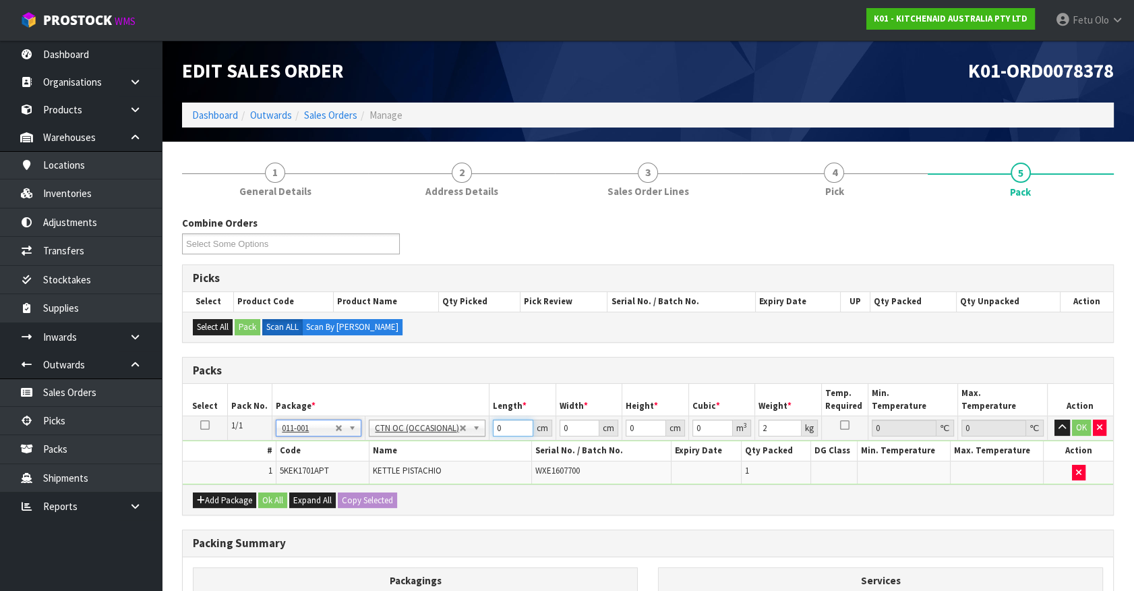
click at [426, 449] on tbody "1/1 NONE 007-001 007-002 007-004 007-009 007-013 007-014 007-015 007-017 007-01…" at bounding box center [648, 450] width 931 height 68
click button "OK" at bounding box center [1081, 427] width 19 height 16
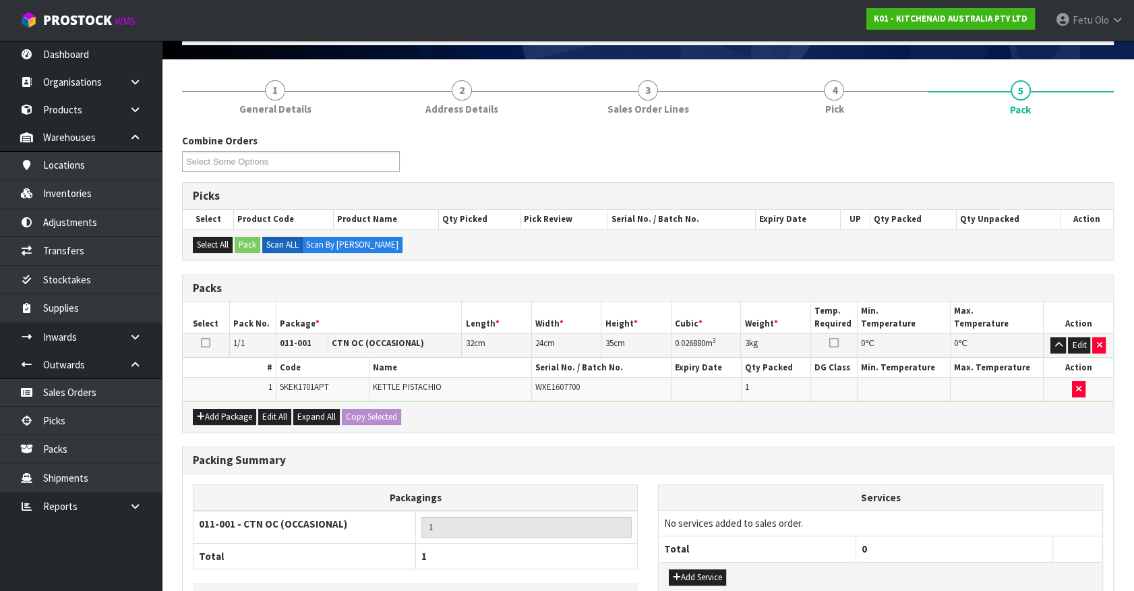
scroll to position [176, 0]
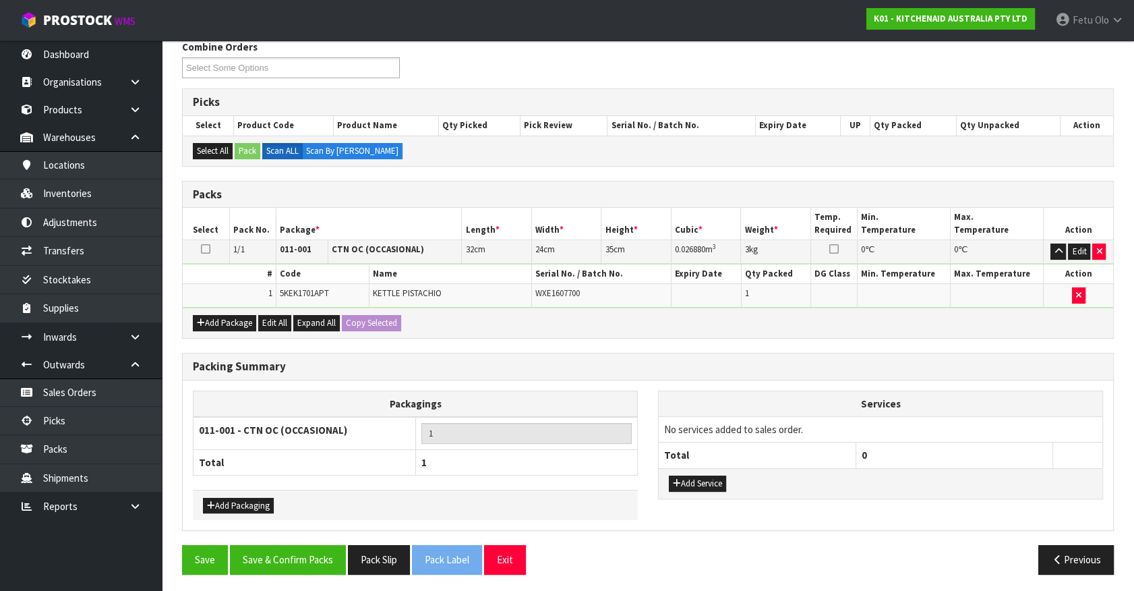
click at [279, 573] on div "Save Save & Confirm Packs Pack Slip Pack Label Exit Previous" at bounding box center [648, 564] width 952 height 39
click at [298, 556] on button "Save & Confirm Packs" at bounding box center [288, 559] width 116 height 29
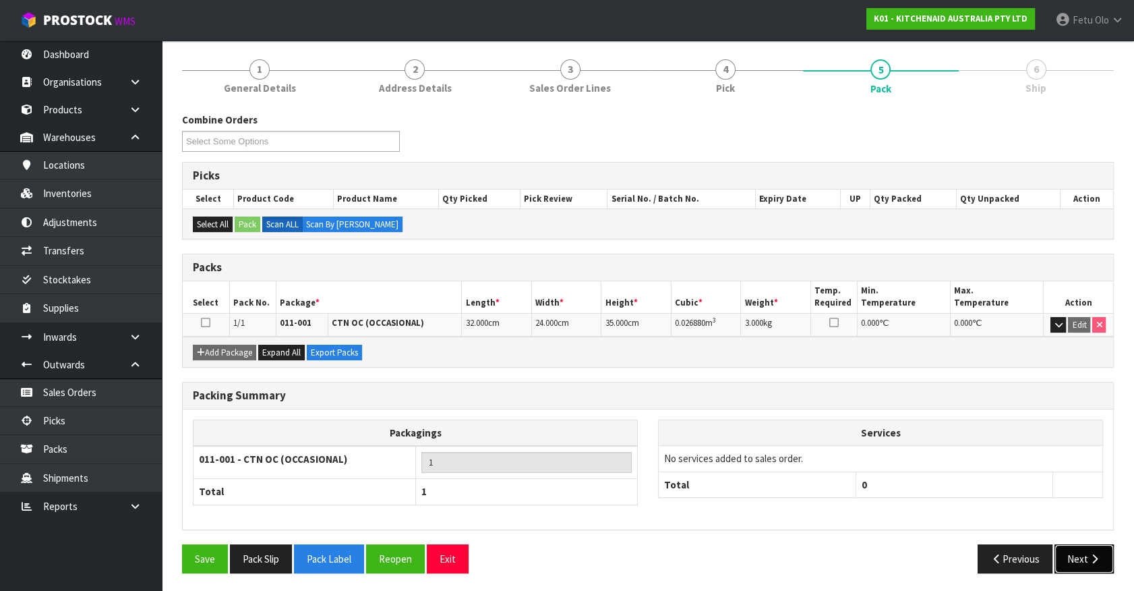
drag, startPoint x: 1074, startPoint y: 555, endPoint x: 1055, endPoint y: 546, distance: 20.8
click at [1055, 546] on button "Next" at bounding box center [1084, 558] width 59 height 29
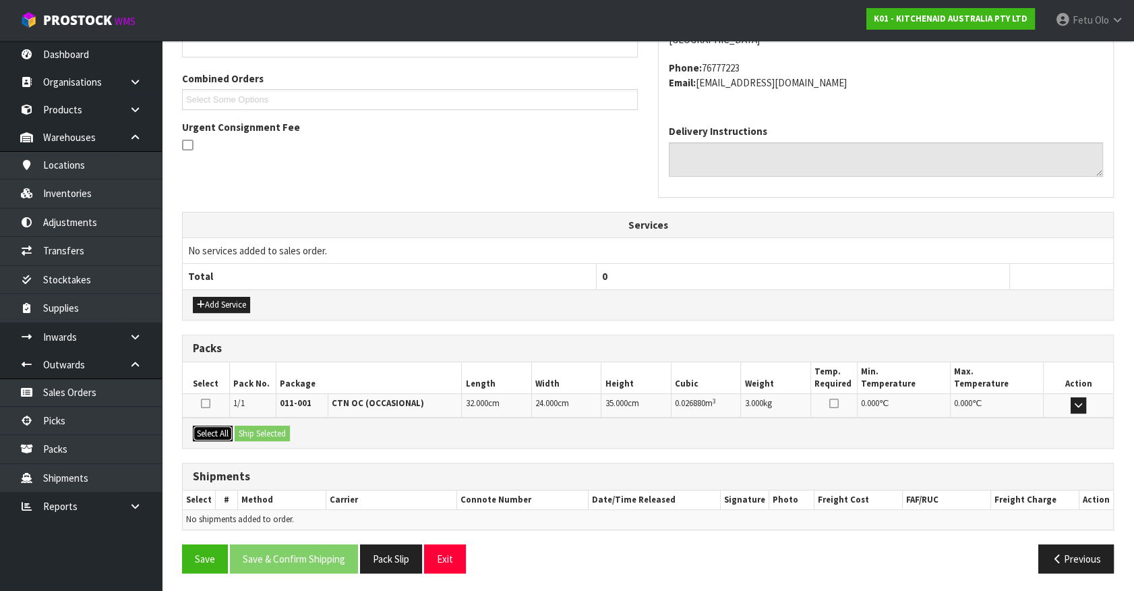
drag, startPoint x: 227, startPoint y: 431, endPoint x: 252, endPoint y: 430, distance: 24.3
click at [232, 431] on button "Select All" at bounding box center [213, 434] width 40 height 16
click at [252, 430] on button "Ship Selected" at bounding box center [262, 434] width 55 height 16
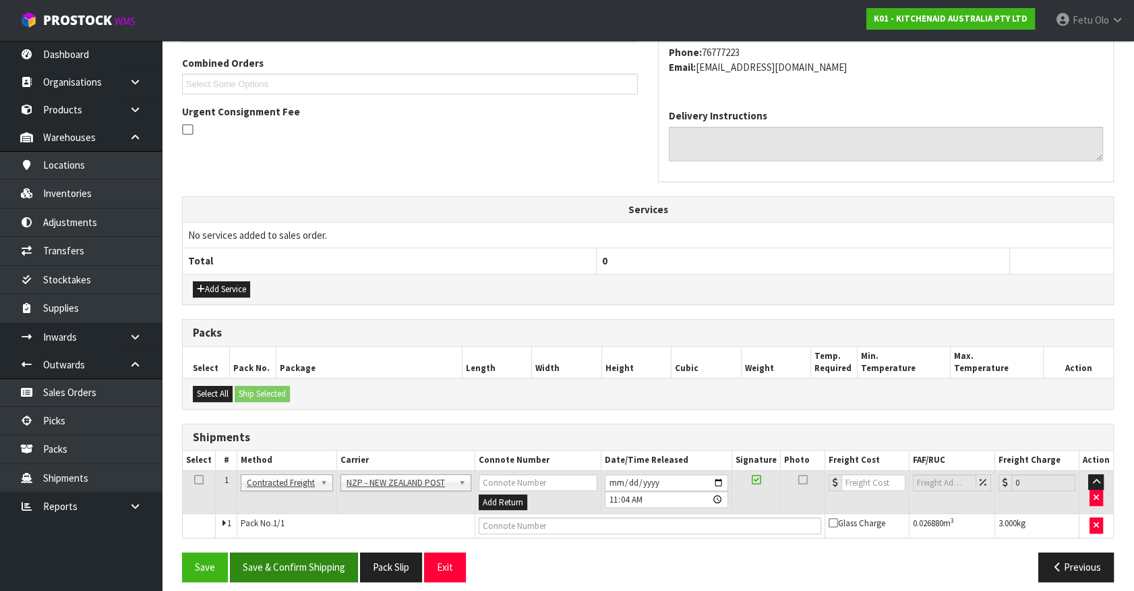
scroll to position [351, 0]
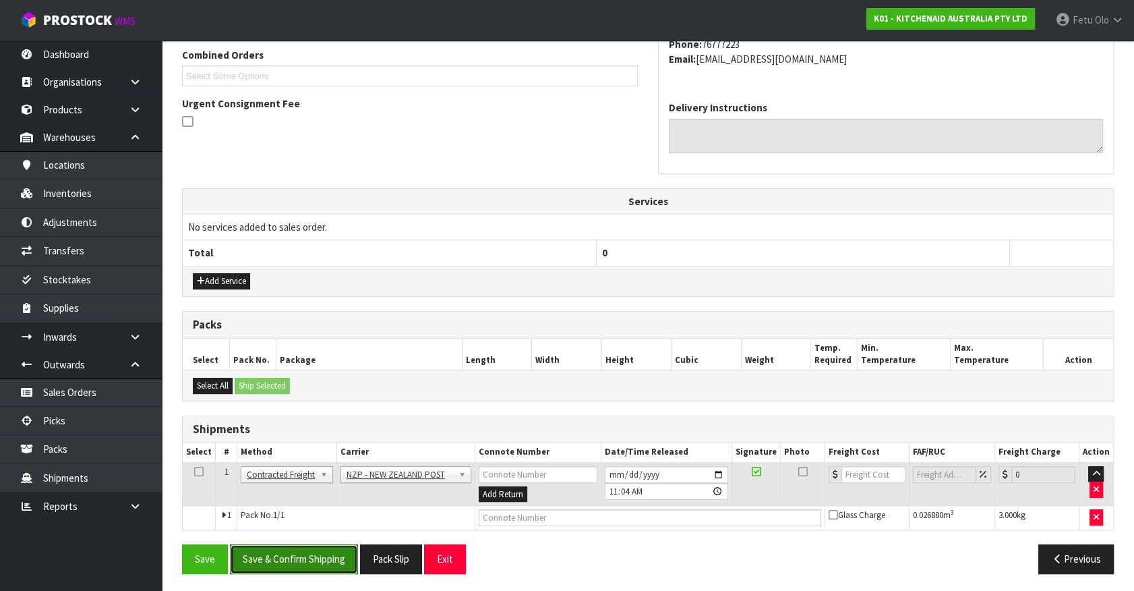
drag, startPoint x: 297, startPoint y: 554, endPoint x: 334, endPoint y: 547, distance: 37.0
click at [298, 554] on button "Save & Confirm Shipping" at bounding box center [294, 558] width 128 height 29
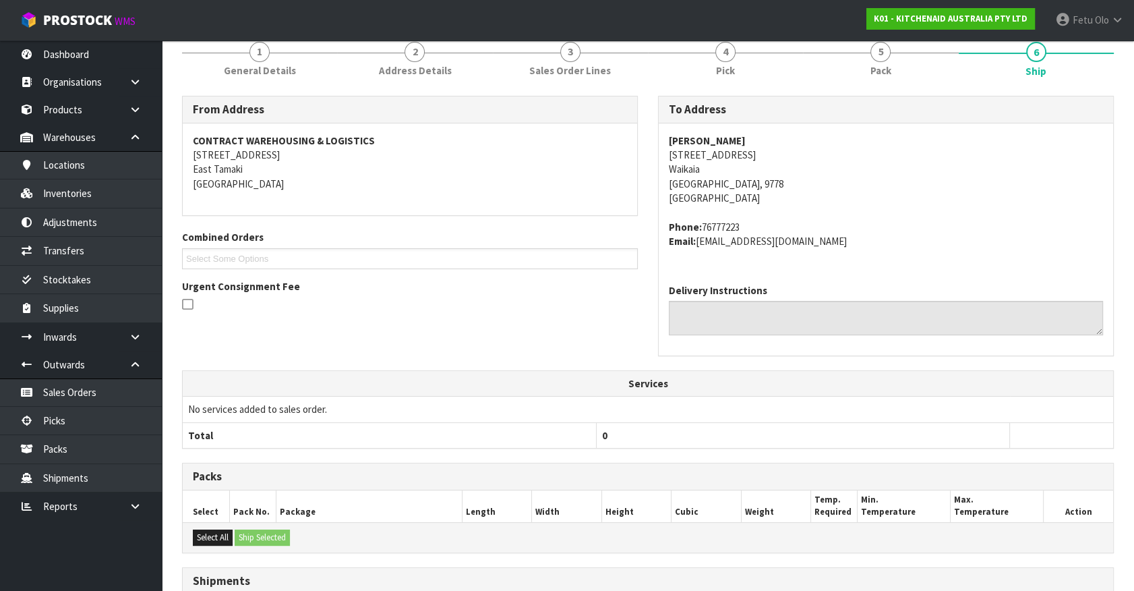
scroll to position [332, 0]
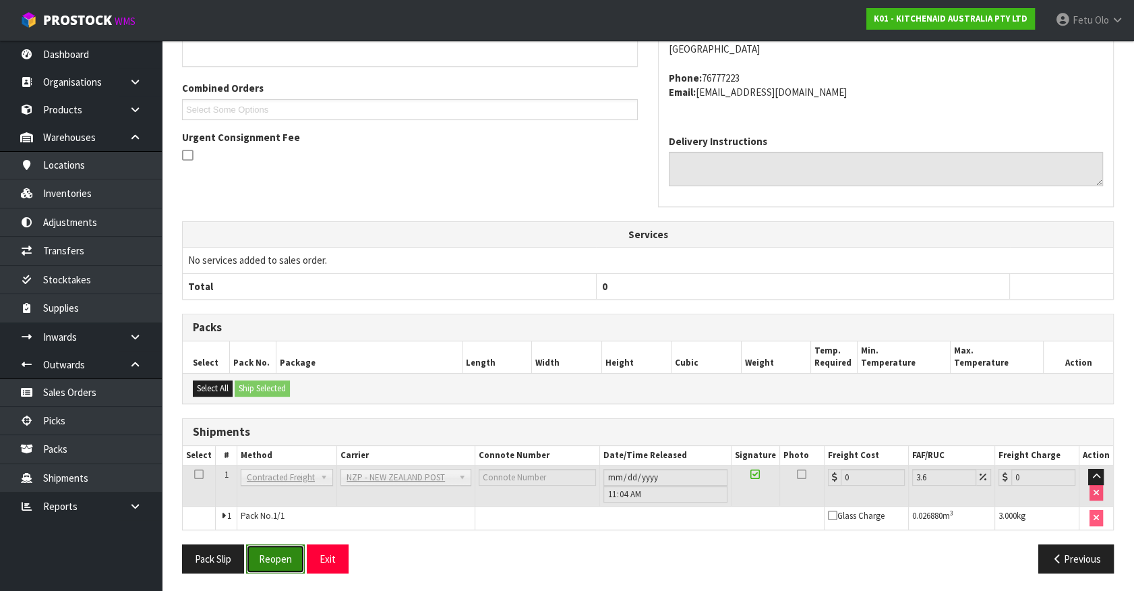
click at [296, 544] on button "Reopen" at bounding box center [275, 558] width 59 height 29
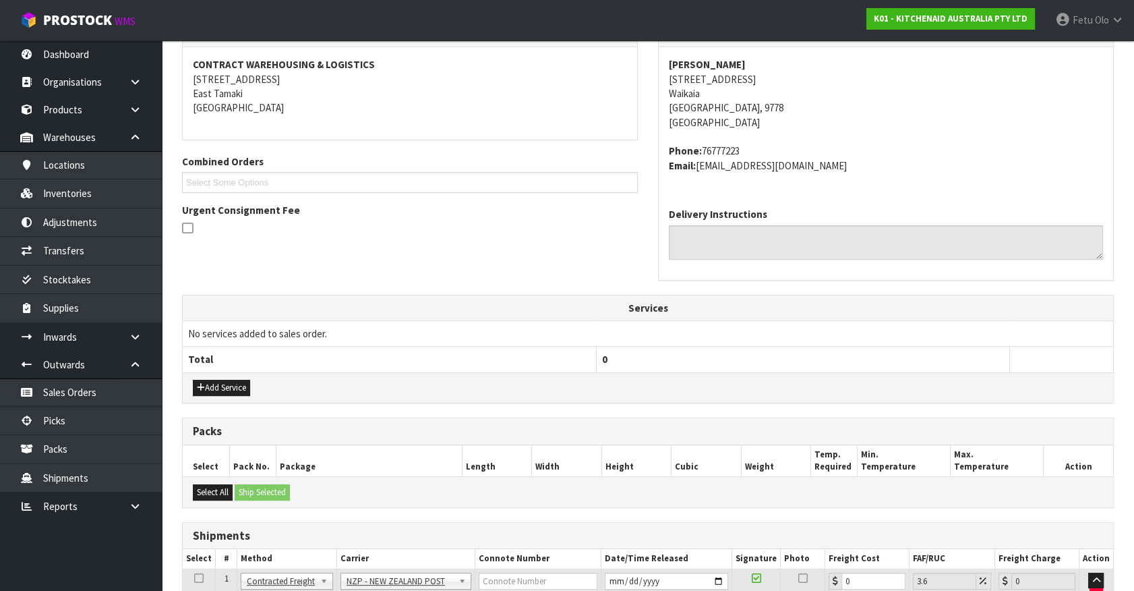
scroll to position [318, 0]
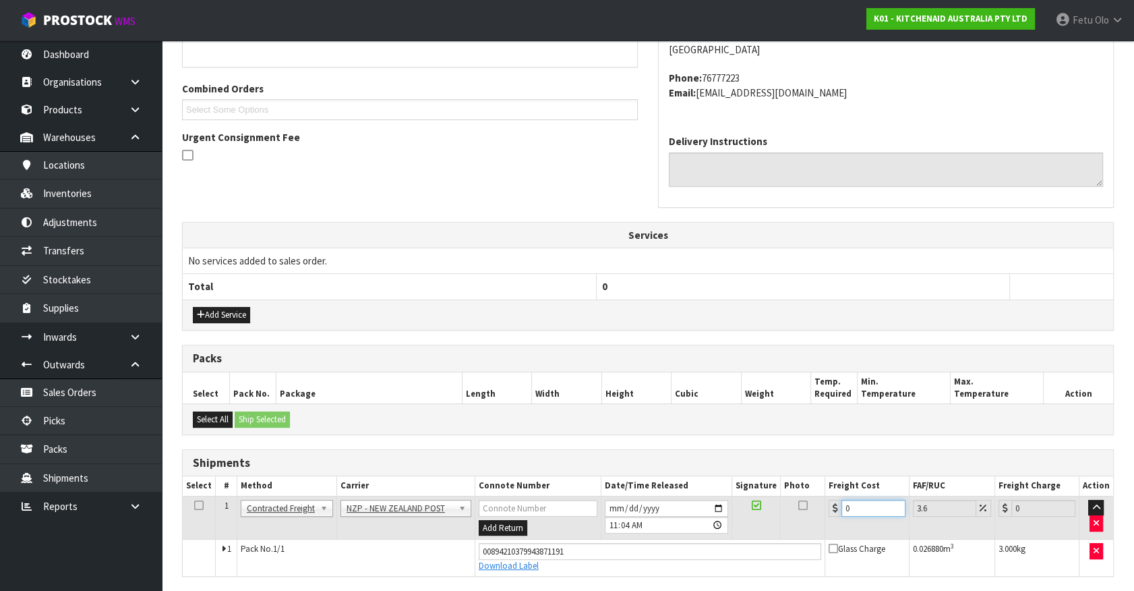
drag, startPoint x: 869, startPoint y: 504, endPoint x: 650, endPoint y: 531, distance: 220.8
click at [650, 531] on tr "1 Client Local Pickup Customer Local Pickup Company Freight Contracted Freight …" at bounding box center [648, 518] width 931 height 44
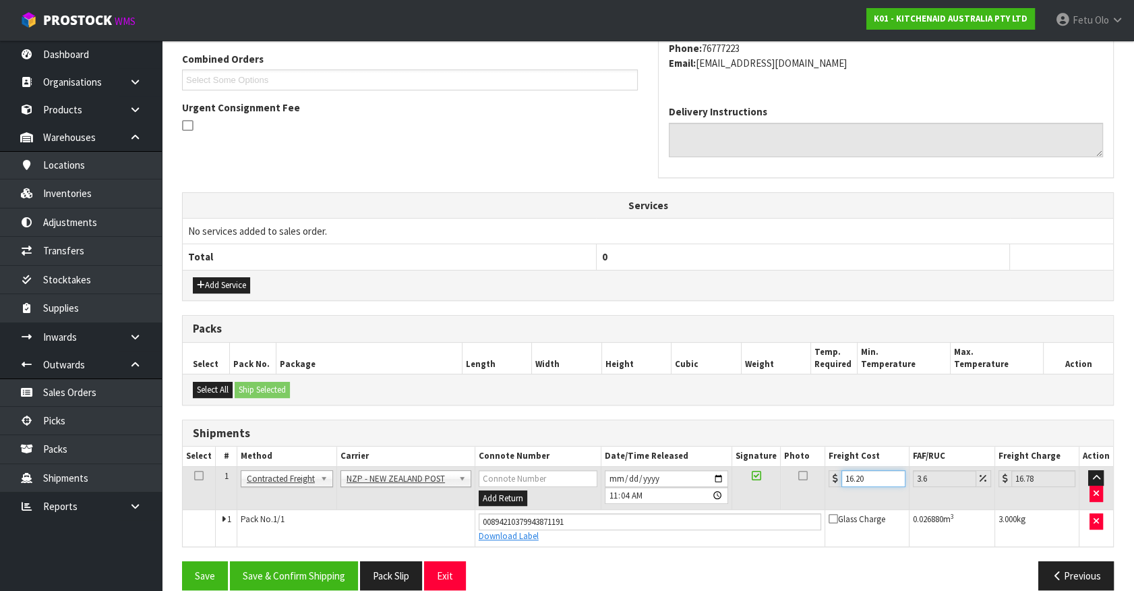
scroll to position [364, 0]
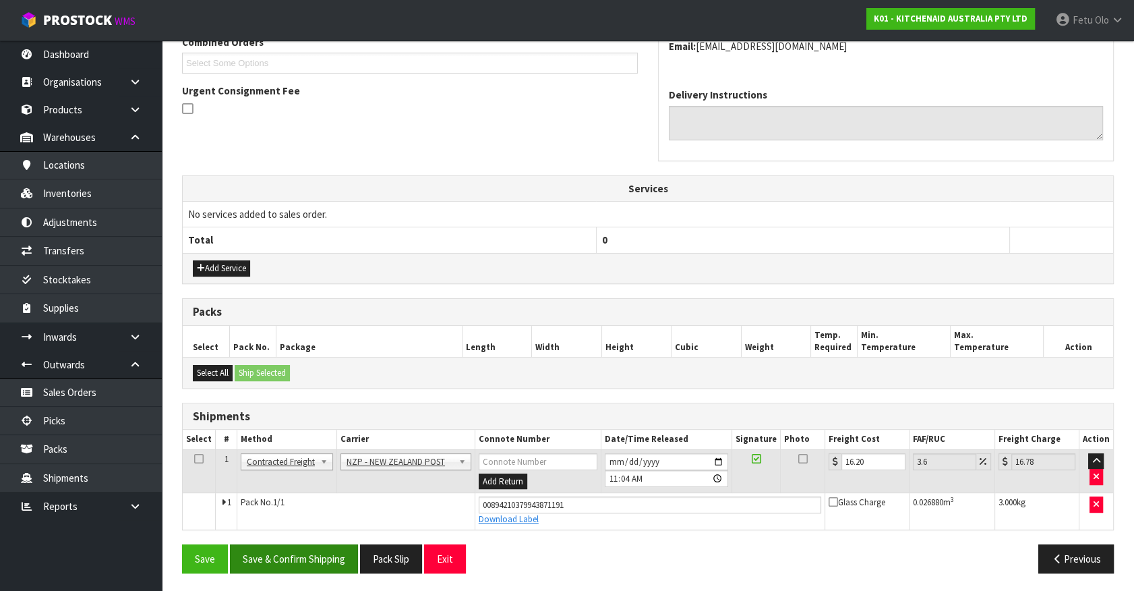
click at [330, 541] on div "From Address CONTRACT WAREHOUSING & LOGISTICS 17 Allens Road East Tamaki Auckla…" at bounding box center [648, 241] width 932 height 683
click at [330, 544] on button "Save & Confirm Shipping" at bounding box center [294, 558] width 128 height 29
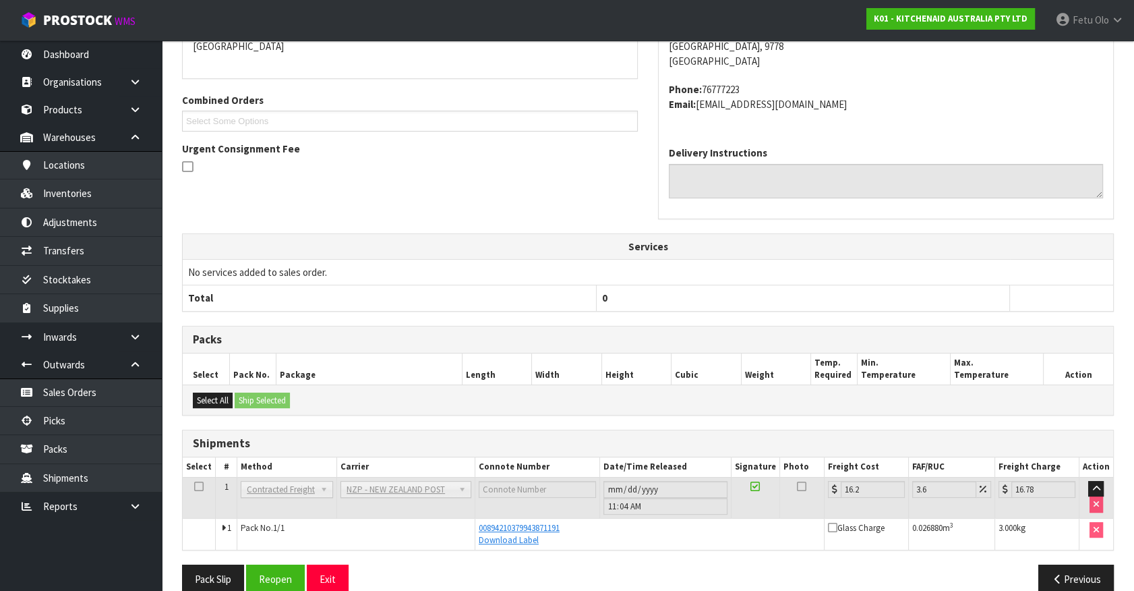
scroll to position [327, 0]
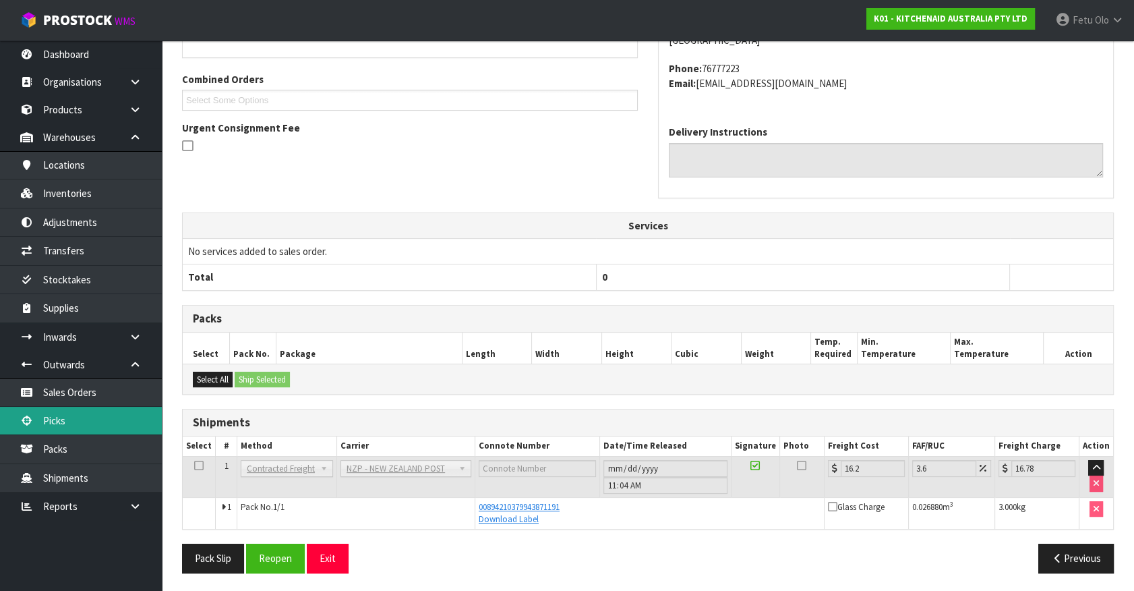
click at [96, 422] on link "Picks" at bounding box center [81, 421] width 162 height 28
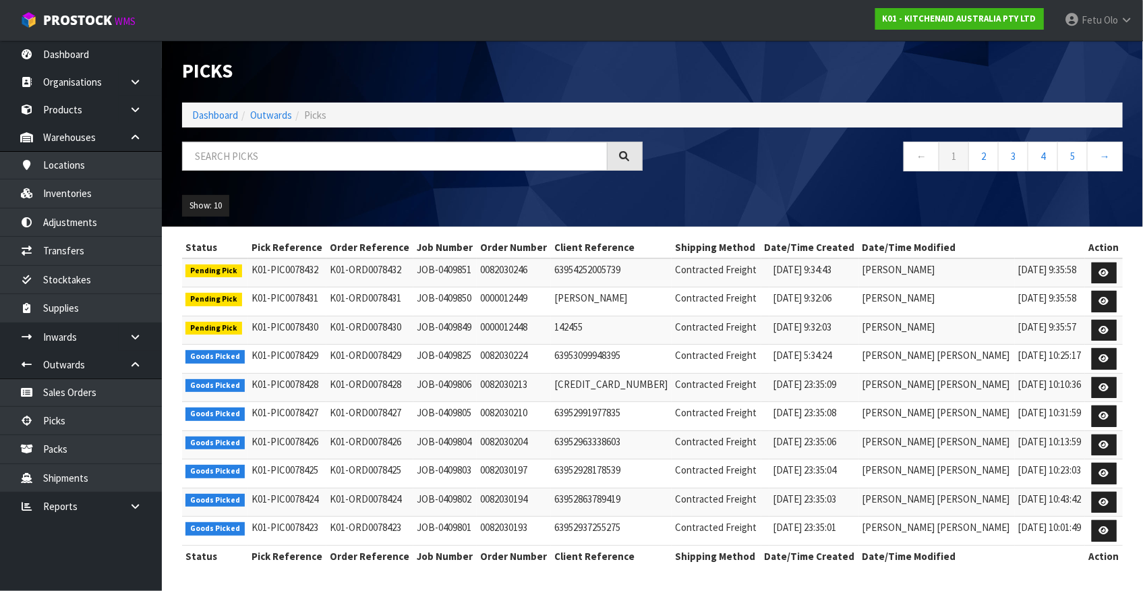
click at [287, 123] on ol "Dashboard Outwards Picks" at bounding box center [652, 115] width 941 height 25
click at [280, 151] on input "text" at bounding box center [395, 156] width 426 height 29
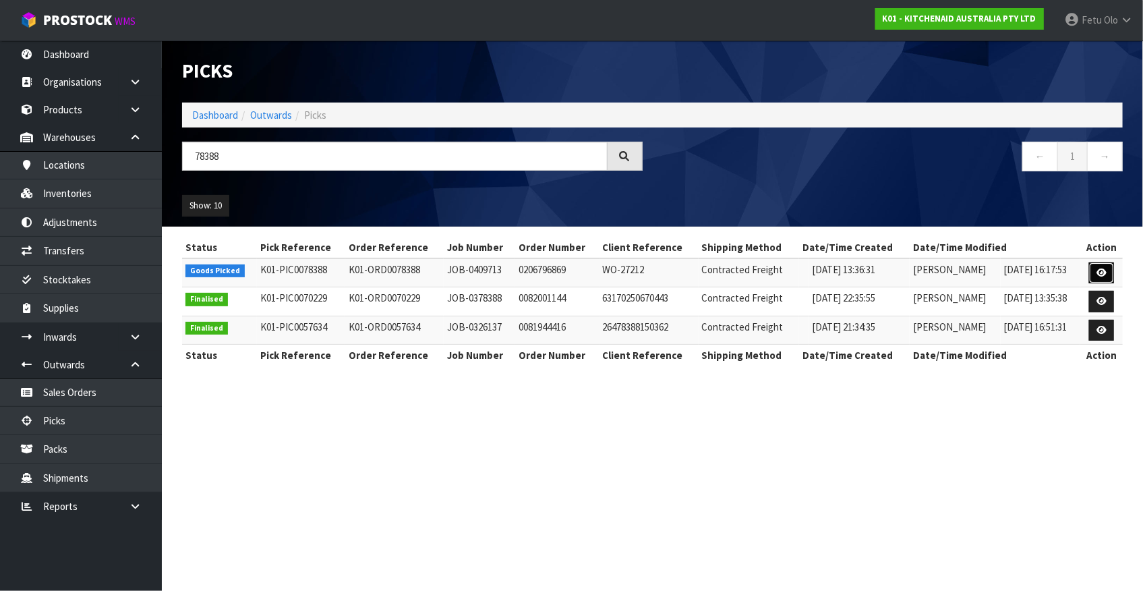
click at [1093, 274] on link at bounding box center [1101, 273] width 25 height 22
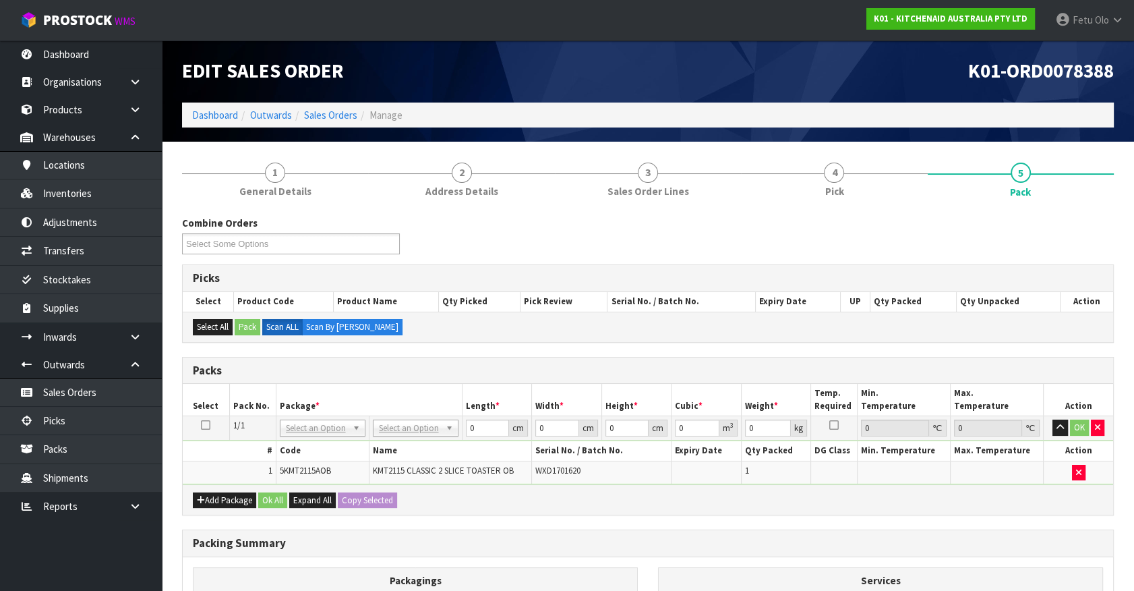
drag, startPoint x: 326, startPoint y: 429, endPoint x: 317, endPoint y: 446, distance: 19.3
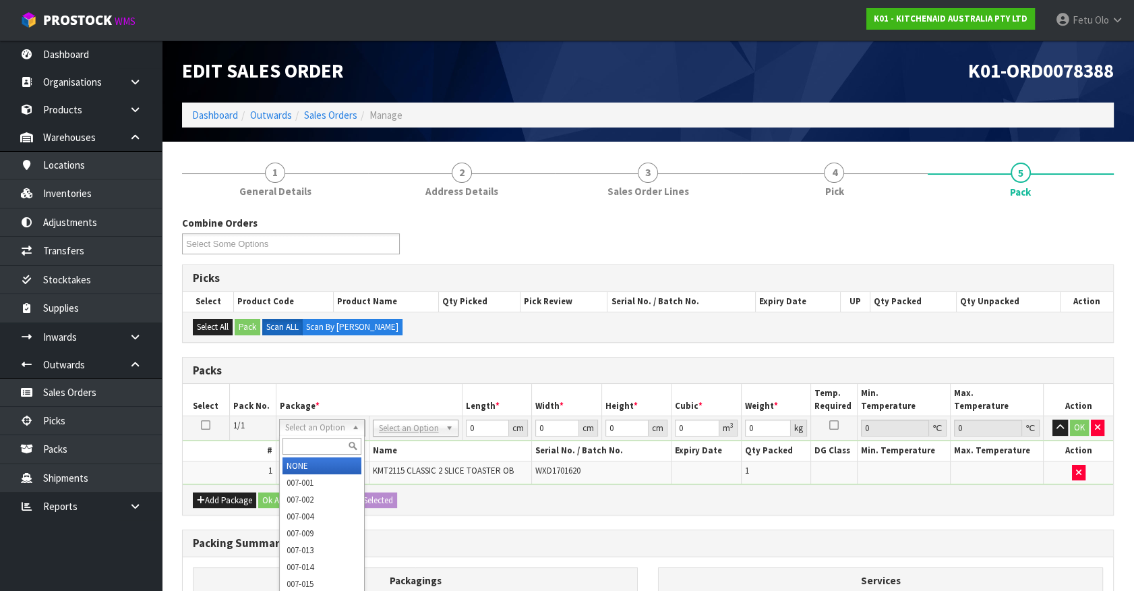
click at [316, 440] on input "text" at bounding box center [322, 446] width 79 height 17
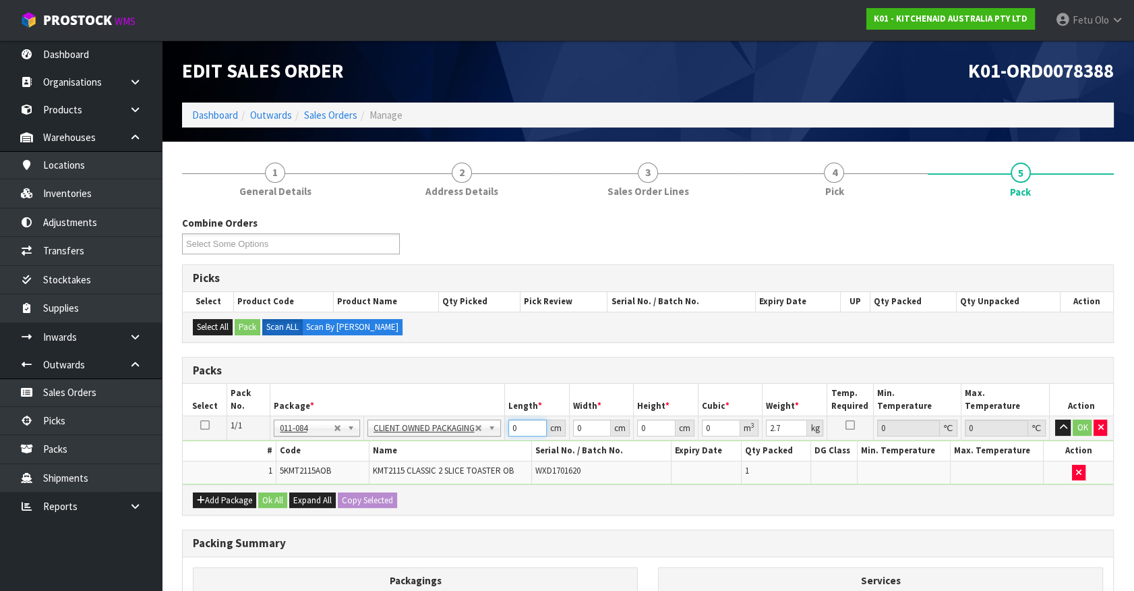
click at [466, 449] on tbody "1/1 NONE 007-001 007-002 007-004 007-009 007-013 007-014 007-015 007-017 007-01…" at bounding box center [648, 450] width 931 height 68
click button "OK" at bounding box center [1082, 427] width 19 height 16
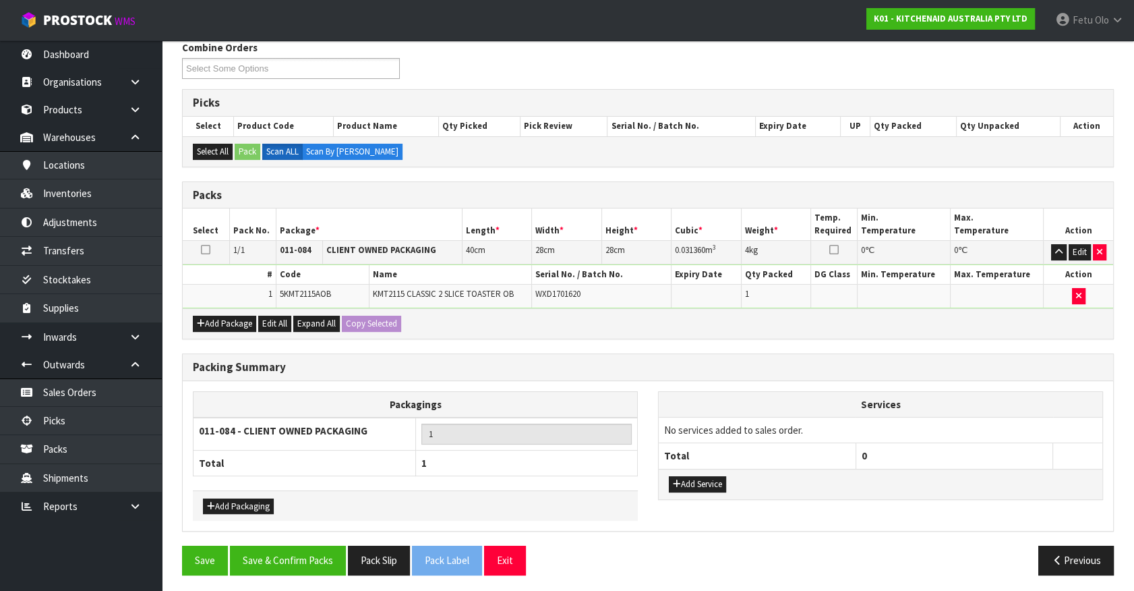
scroll to position [176, 0]
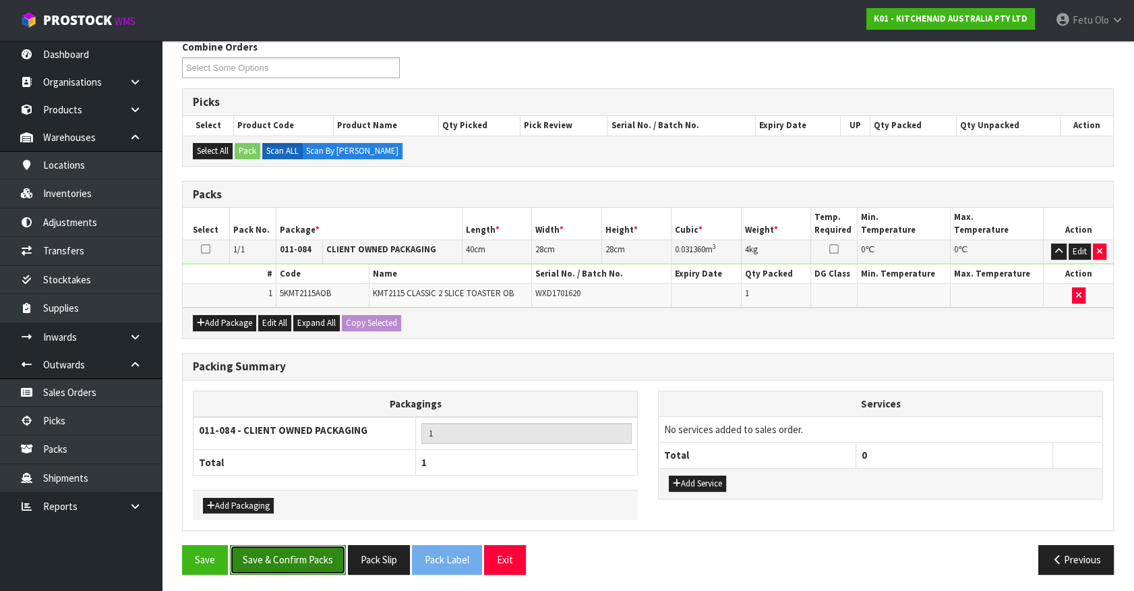
click at [311, 566] on button "Save & Confirm Packs" at bounding box center [288, 559] width 116 height 29
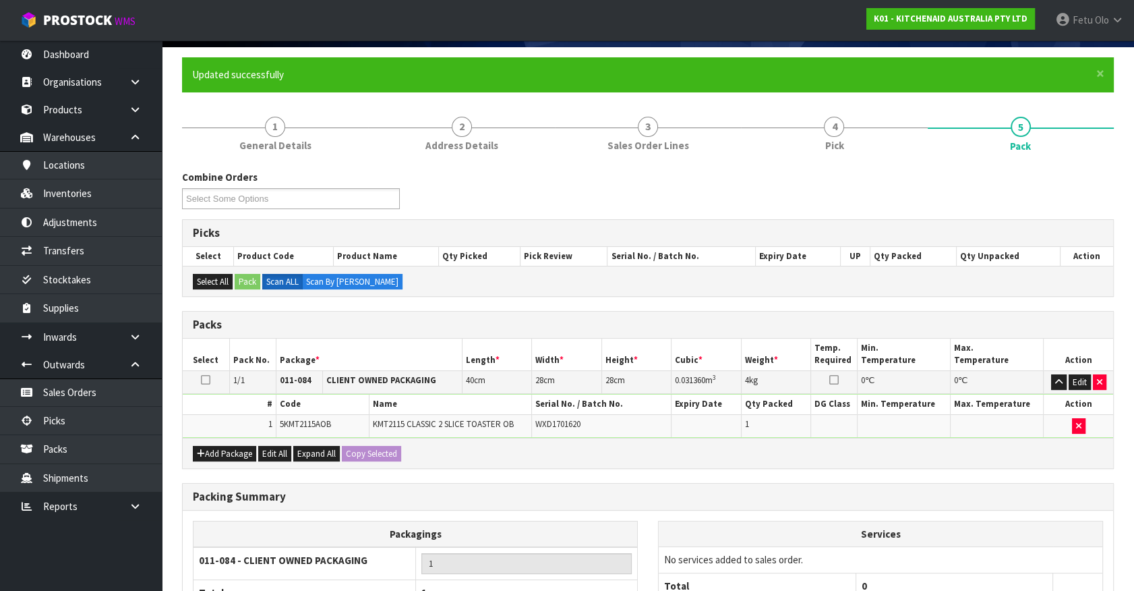
scroll to position [152, 0]
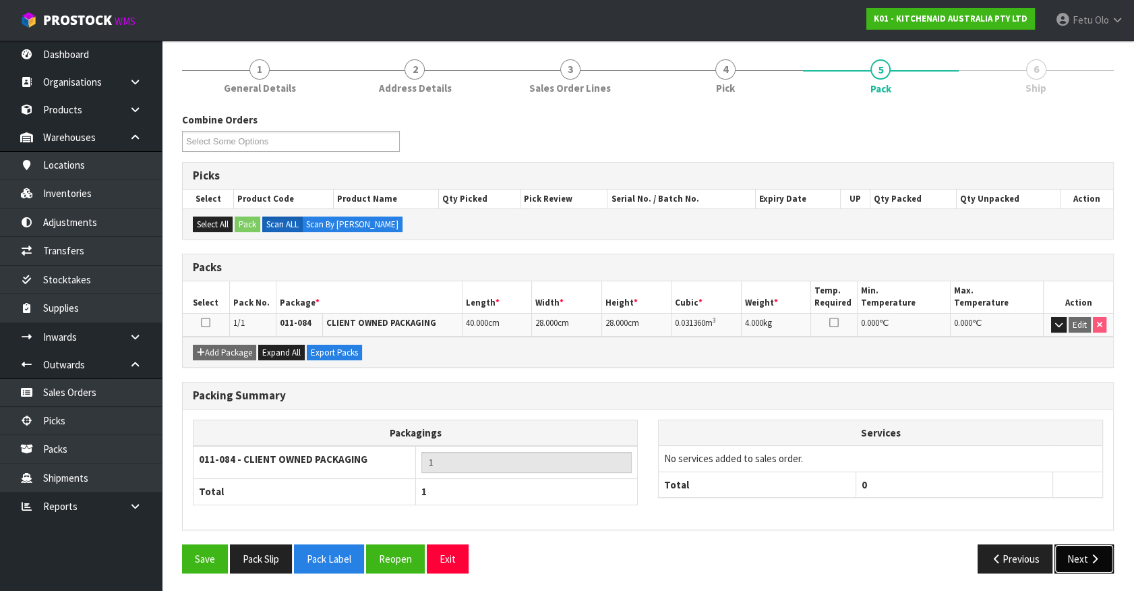
click at [1084, 549] on button "Next" at bounding box center [1084, 558] width 59 height 29
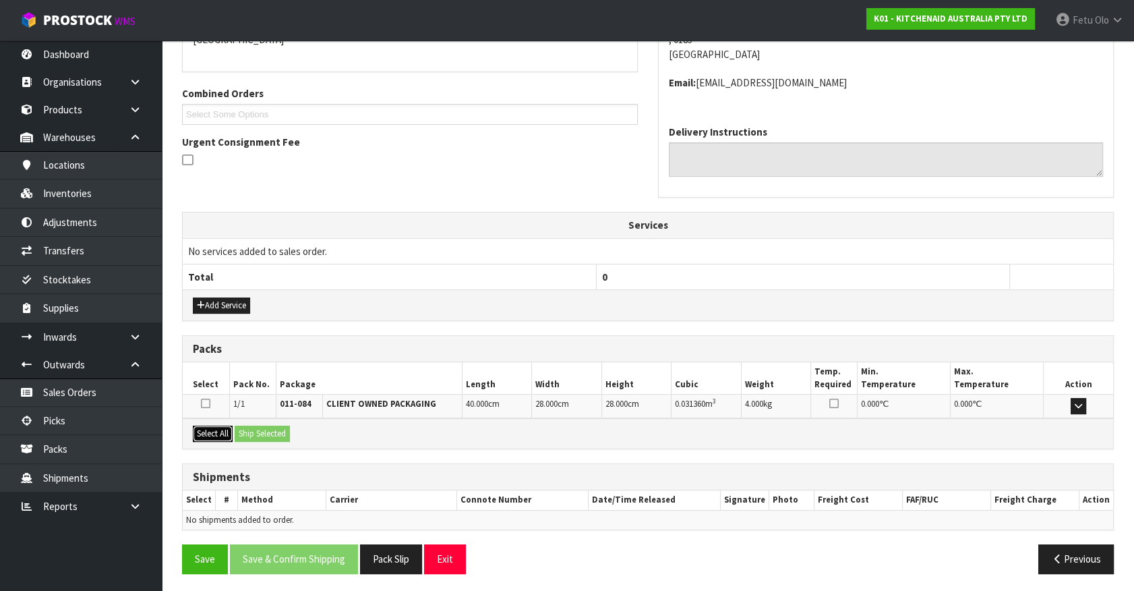
drag, startPoint x: 212, startPoint y: 430, endPoint x: 260, endPoint y: 430, distance: 48.6
click at [212, 430] on button "Select All" at bounding box center [213, 434] width 40 height 16
click at [260, 430] on button "Ship Selected" at bounding box center [262, 434] width 55 height 16
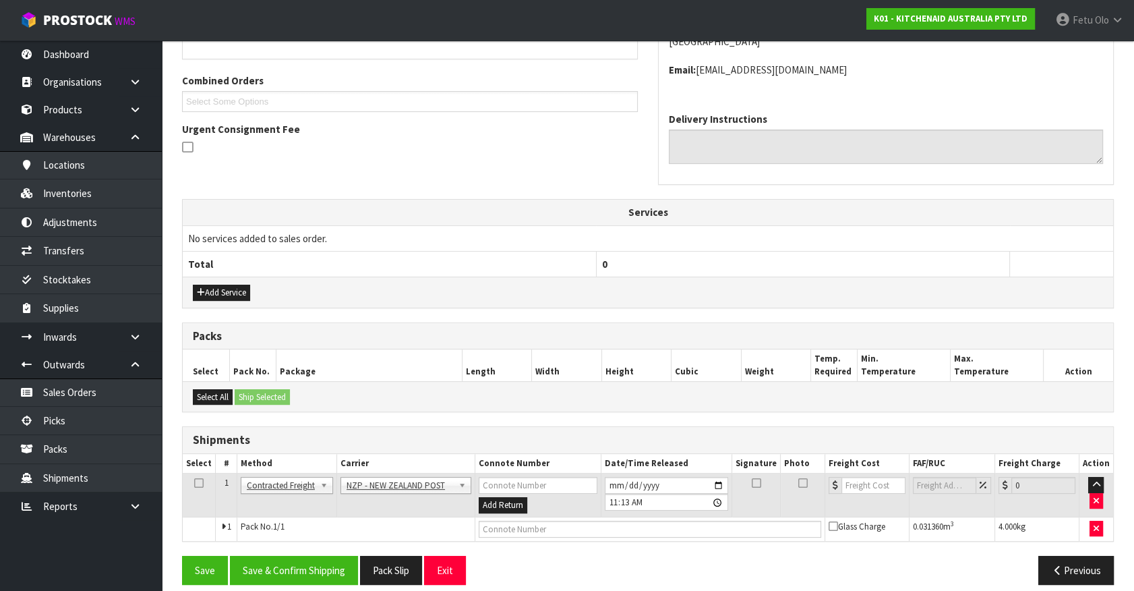
scroll to position [337, 0]
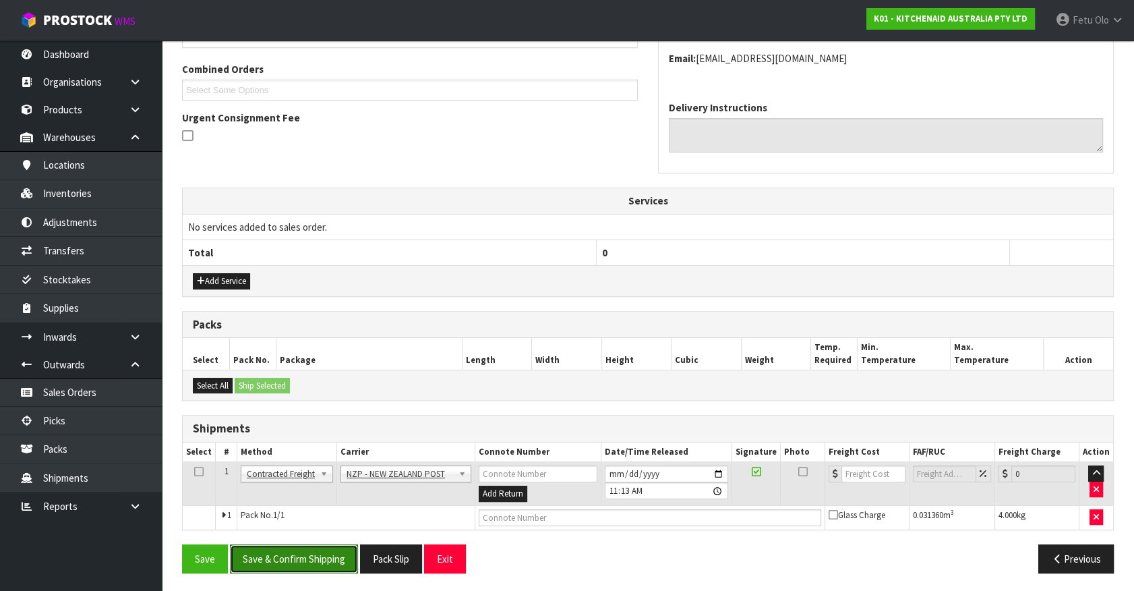
click at [306, 550] on button "Save & Confirm Shipping" at bounding box center [294, 558] width 128 height 29
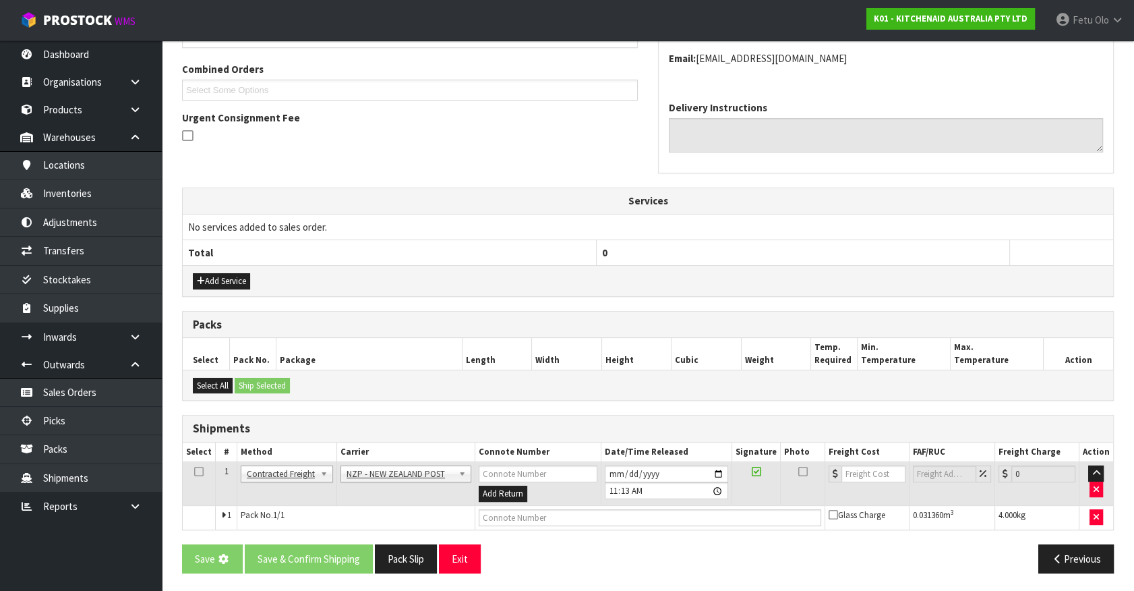
scroll to position [0, 0]
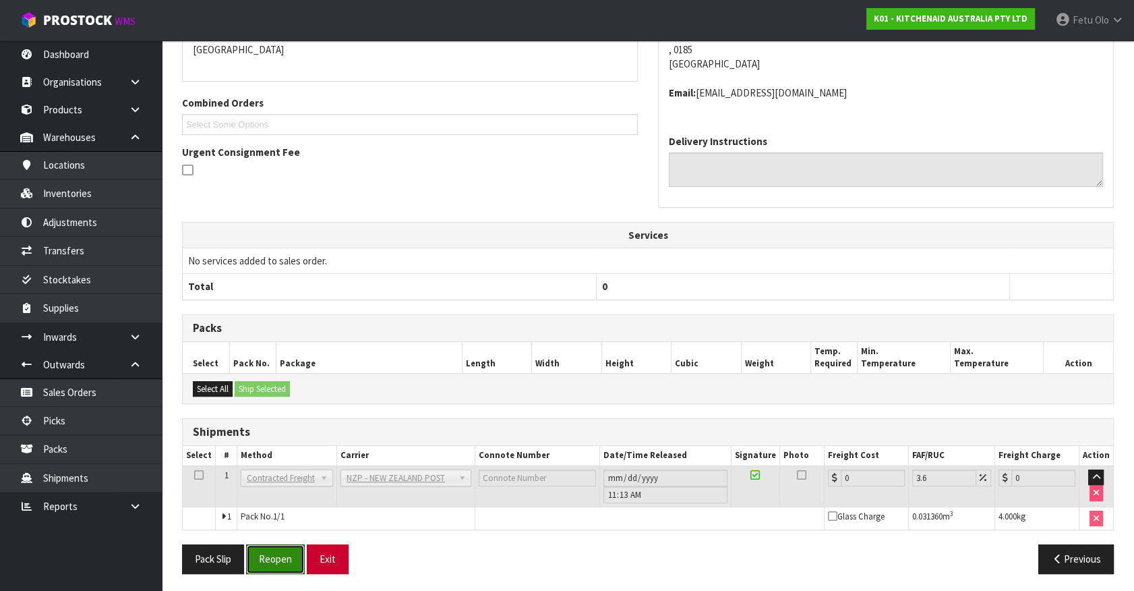
drag, startPoint x: 287, startPoint y: 557, endPoint x: 323, endPoint y: 554, distance: 35.8
click at [287, 557] on button "Reopen" at bounding box center [275, 558] width 59 height 29
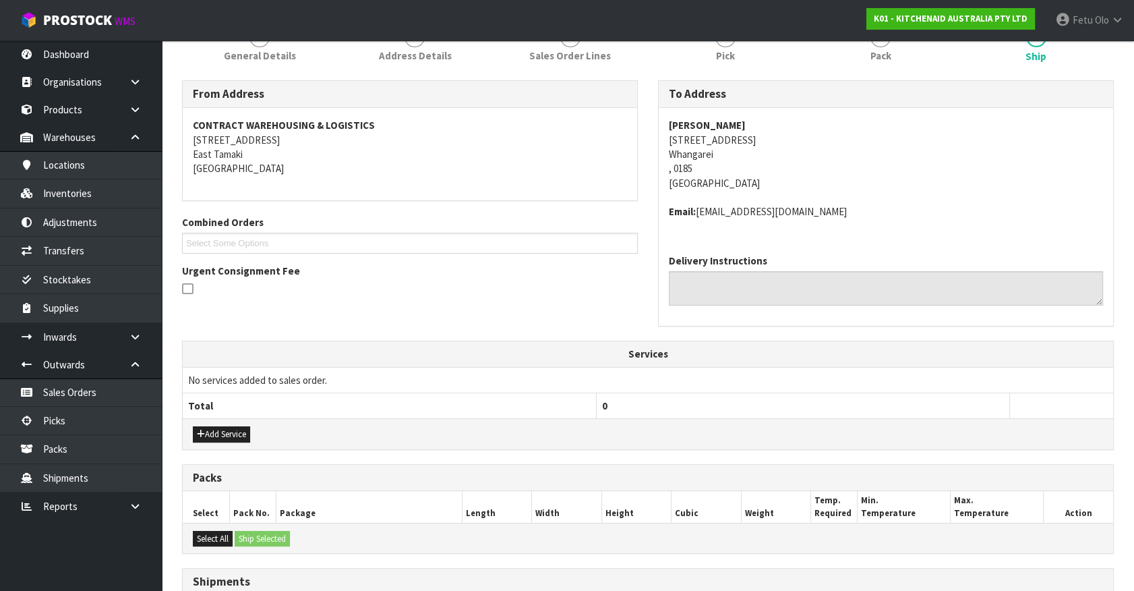
scroll to position [349, 0]
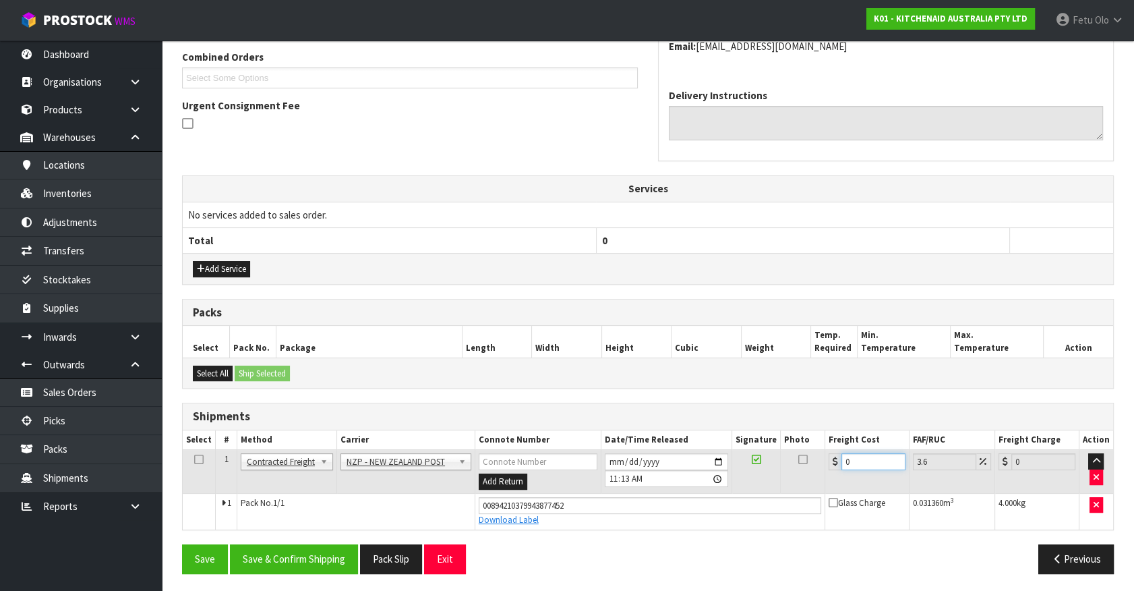
drag, startPoint x: 863, startPoint y: 463, endPoint x: 539, endPoint y: 513, distance: 327.4
click at [539, 513] on tbody "1 Client Local Pickup Customer Local Pickup Company Freight Contracted Freight …" at bounding box center [648, 490] width 931 height 80
click at [343, 556] on button "Save & Confirm Shipping" at bounding box center [294, 558] width 128 height 29
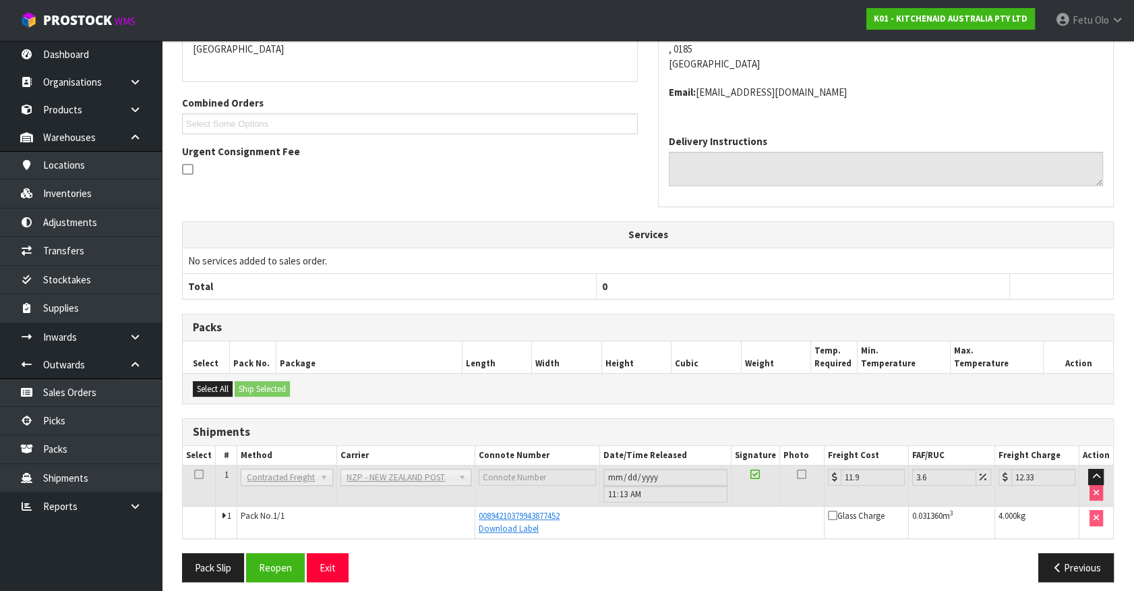
scroll to position [313, 0]
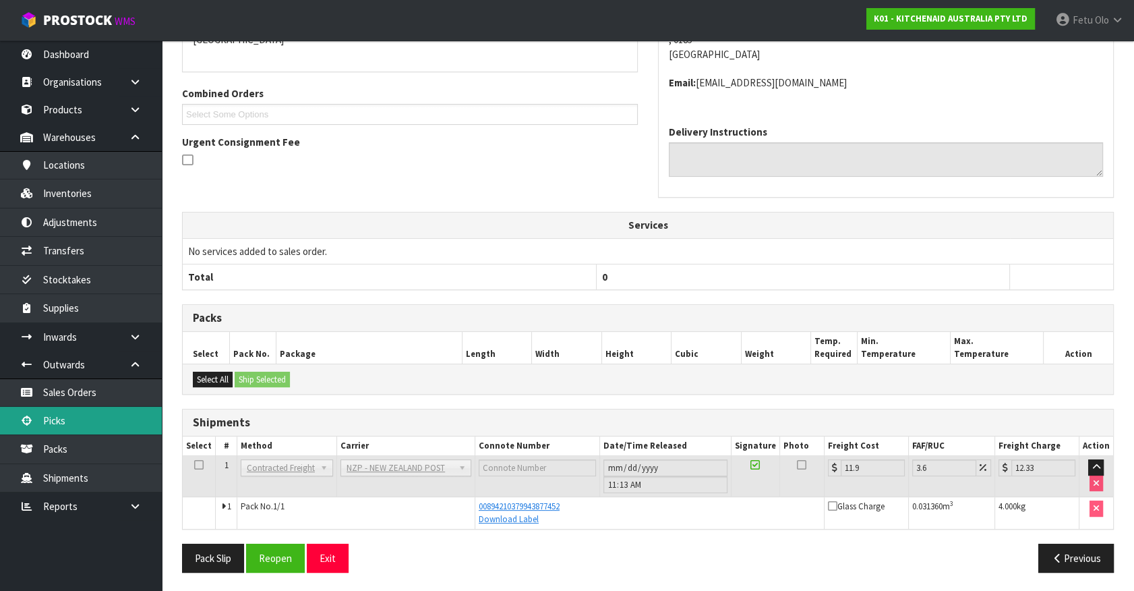
click at [84, 414] on link "Picks" at bounding box center [81, 421] width 162 height 28
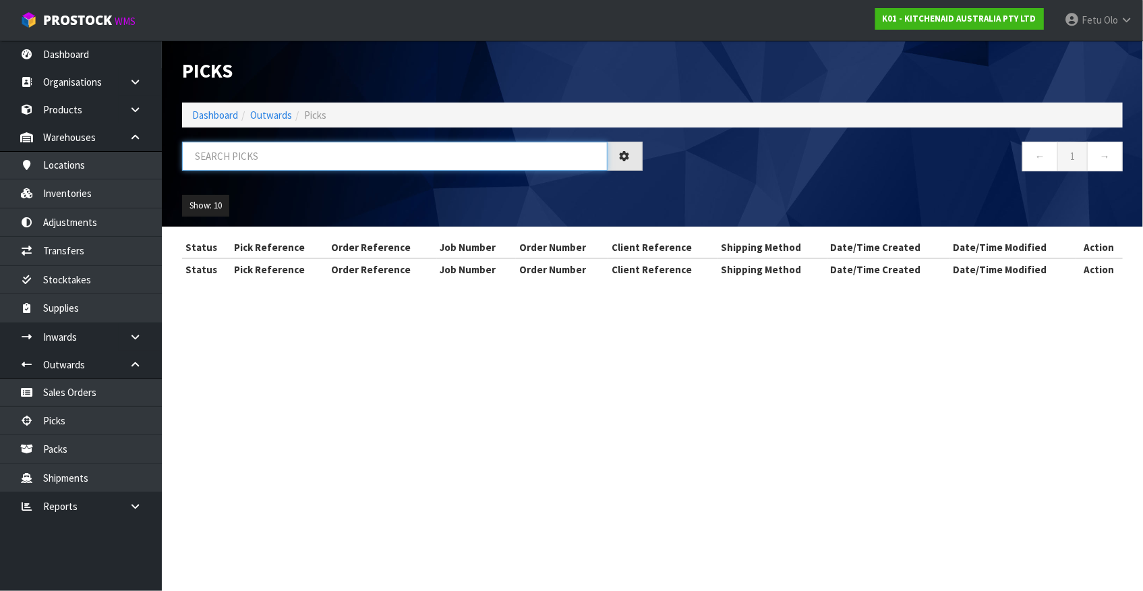
click at [363, 145] on input "text" at bounding box center [395, 156] width 426 height 29
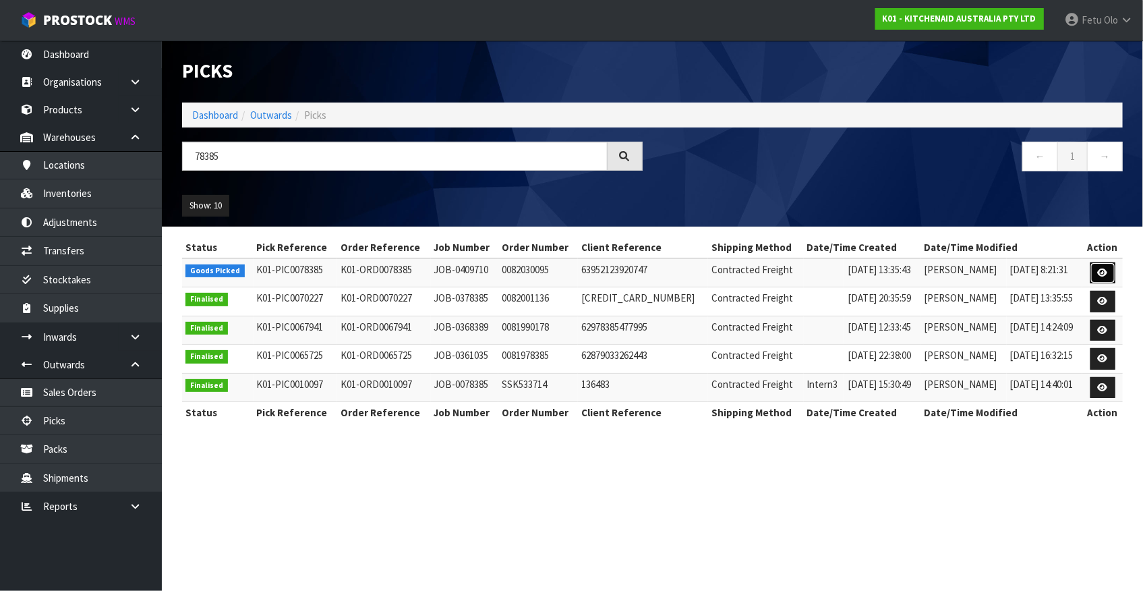
click at [1111, 270] on link at bounding box center [1102, 273] width 25 height 22
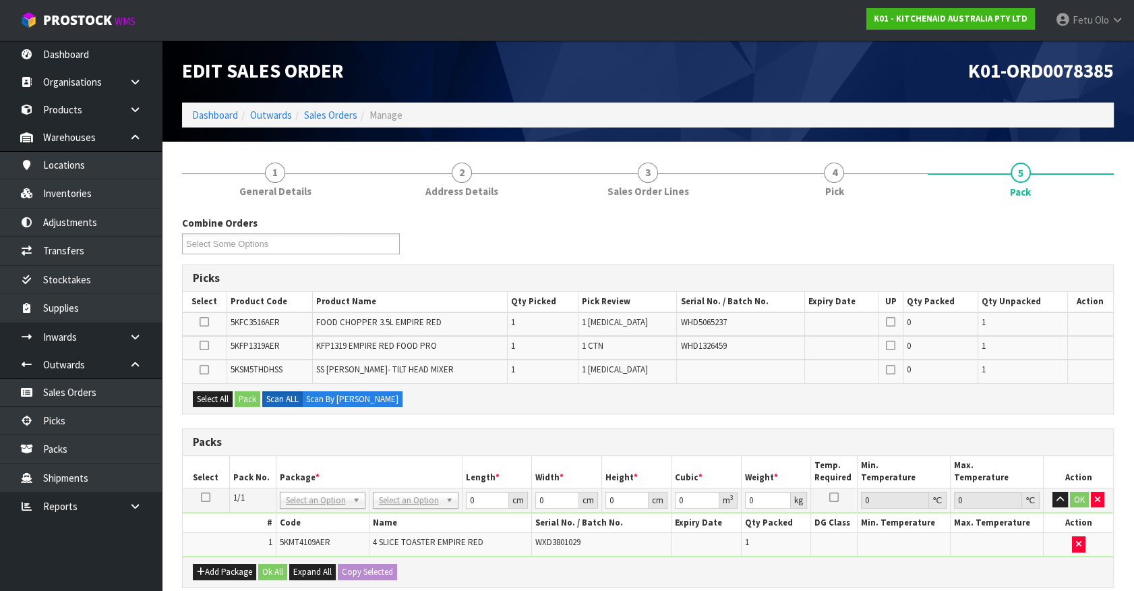
click at [208, 497] on icon at bounding box center [205, 497] width 9 height 1
click at [355, 442] on h3 "Packs" at bounding box center [648, 442] width 910 height 13
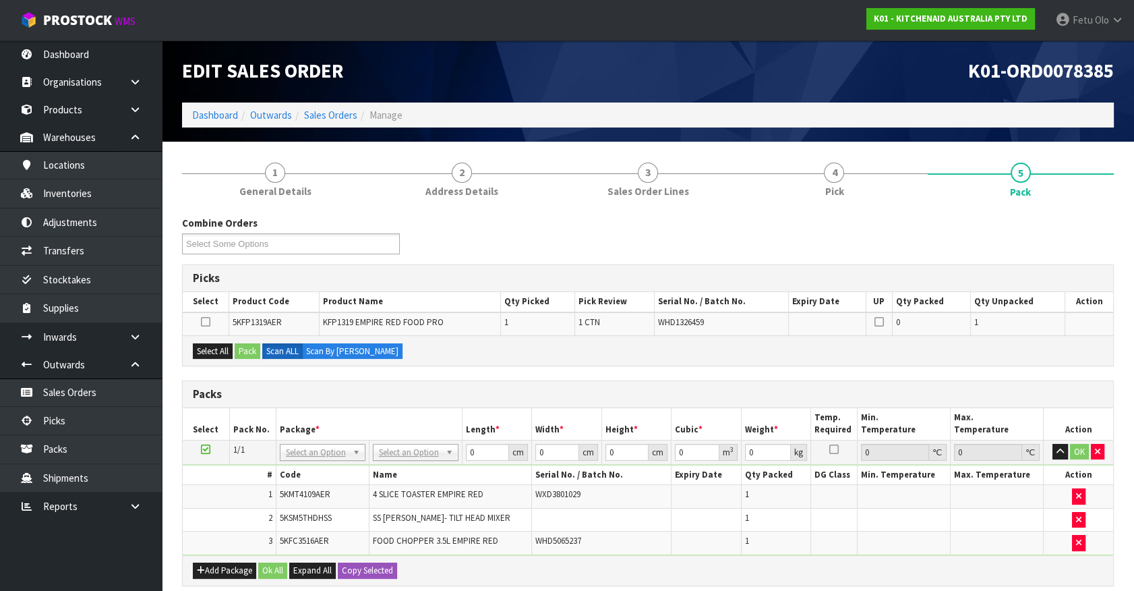
click at [208, 449] on icon at bounding box center [205, 449] width 9 height 1
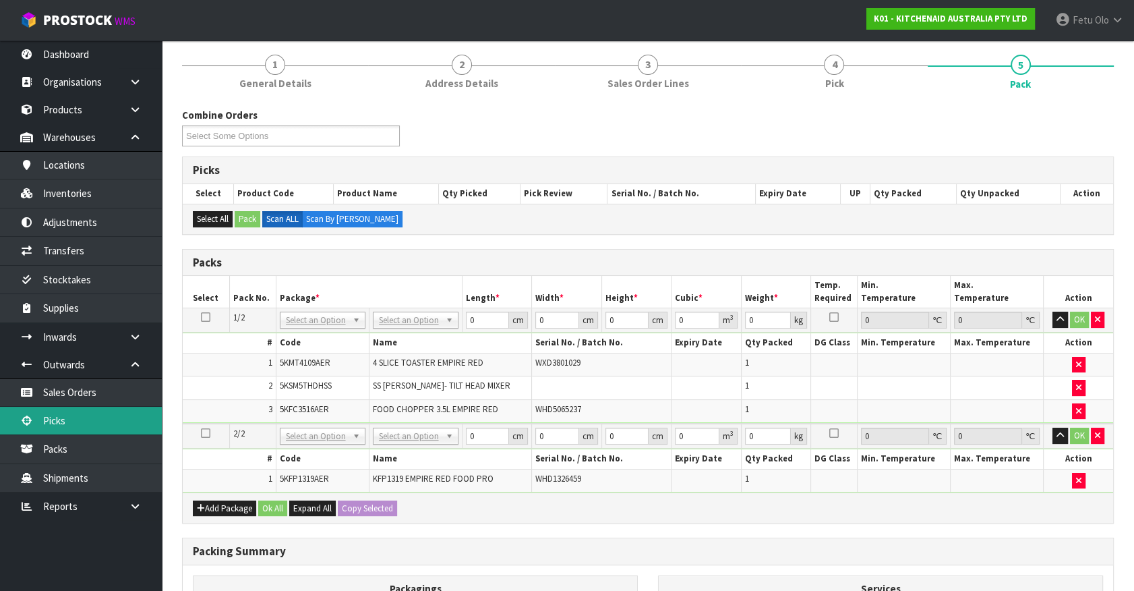
scroll to position [245, 0]
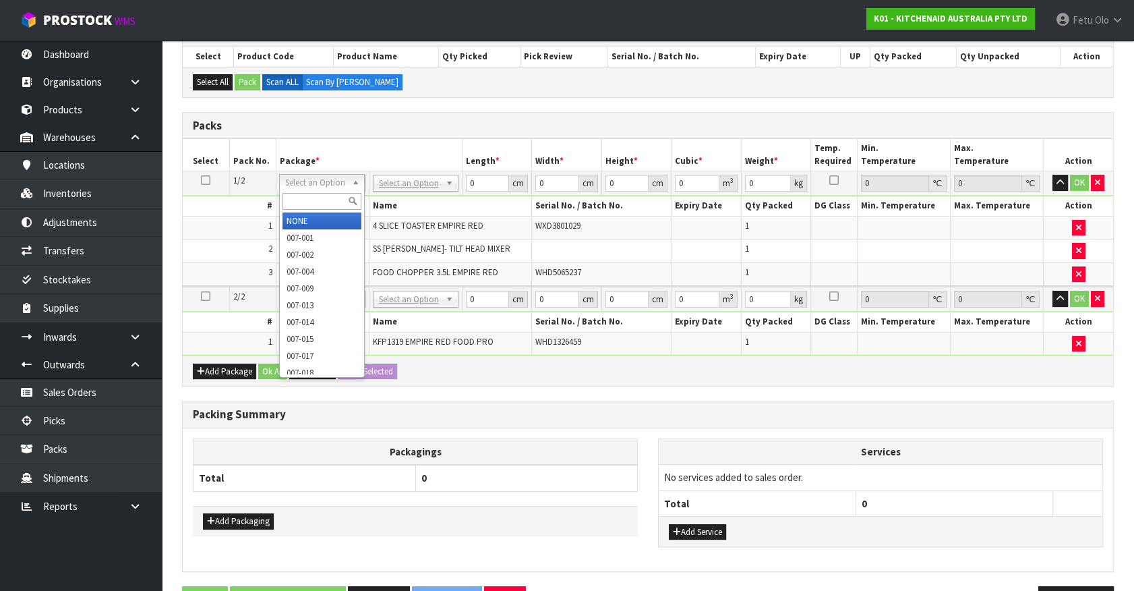
drag, startPoint x: 310, startPoint y: 200, endPoint x: 276, endPoint y: 191, distance: 34.2
click at [310, 200] on input "text" at bounding box center [322, 201] width 79 height 17
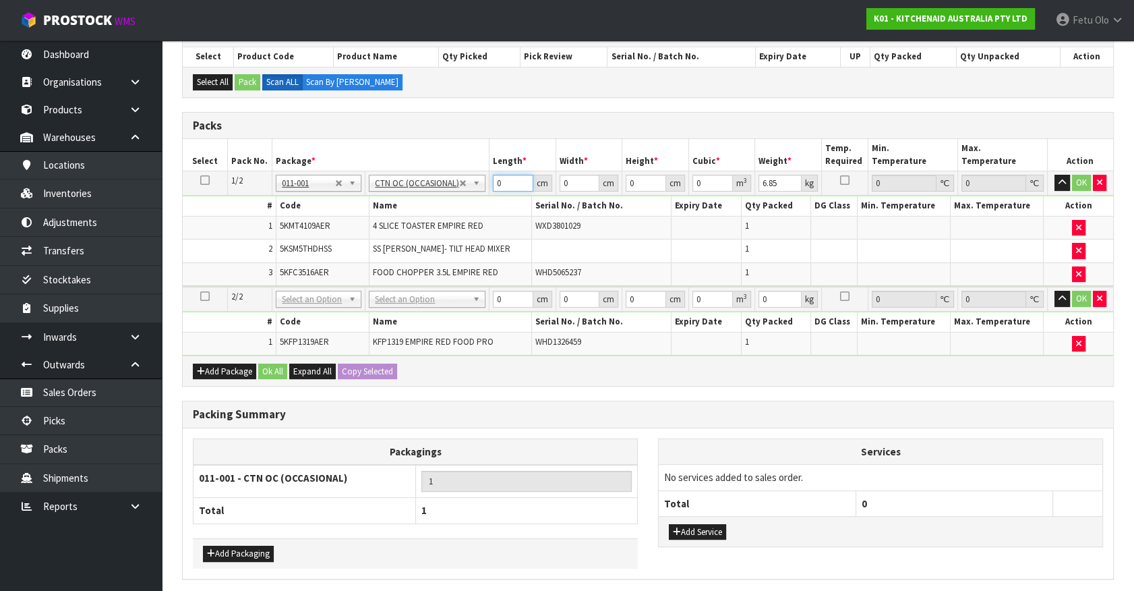
drag, startPoint x: 506, startPoint y: 183, endPoint x: 362, endPoint y: 204, distance: 145.2
click at [362, 204] on tbody "1/2 NONE 007-001 007-002 007-004 007-009 007-013 007-014 007-015 007-017 007-01…" at bounding box center [648, 228] width 931 height 115
click button "OK" at bounding box center [1081, 183] width 19 height 16
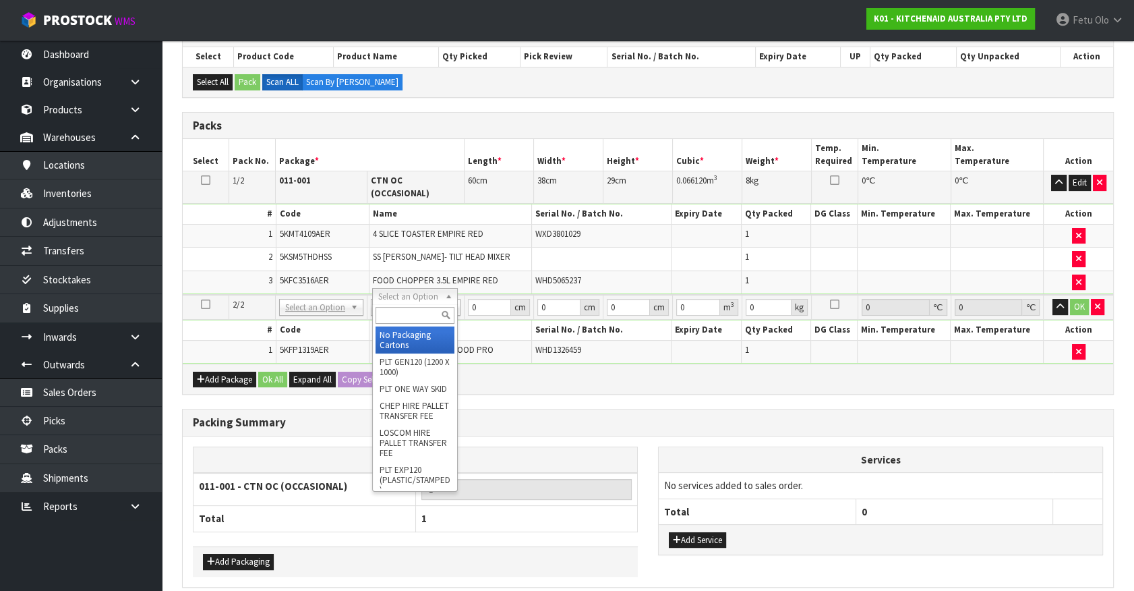
drag, startPoint x: 396, startPoint y: 293, endPoint x: 394, endPoint y: 349, distance: 56.0
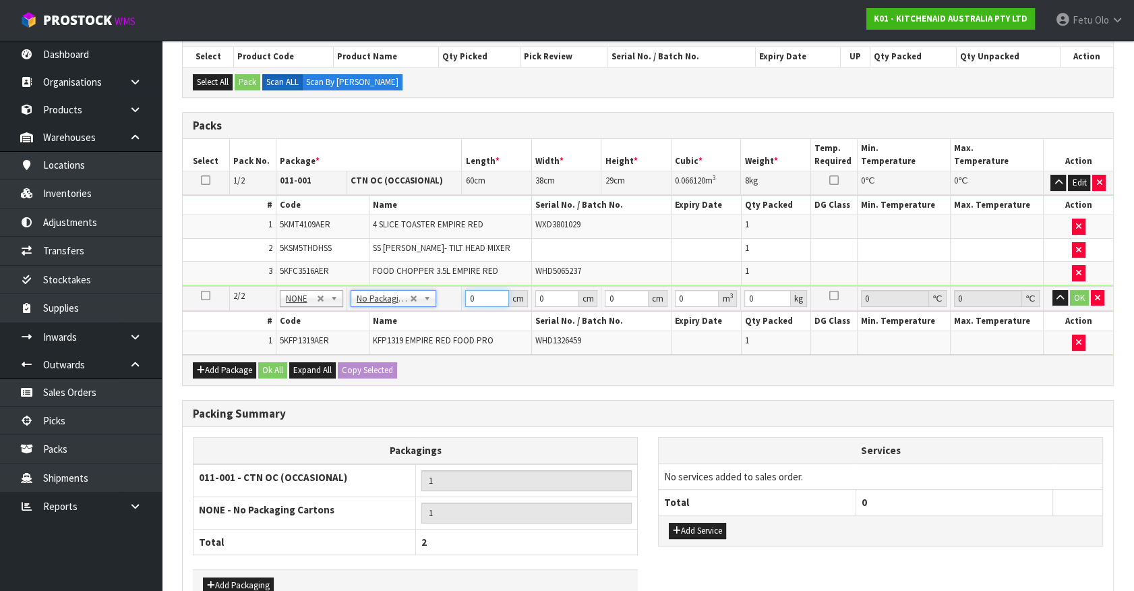
drag, startPoint x: 482, startPoint y: 299, endPoint x: 414, endPoint y: 318, distance: 70.7
click at [414, 318] on tbody "2/2 NONE 007-001 007-002 007-004 007-009 007-013 007-014 007-015 007-017 007-01…" at bounding box center [648, 320] width 931 height 69
click button "OK" at bounding box center [1079, 298] width 19 height 16
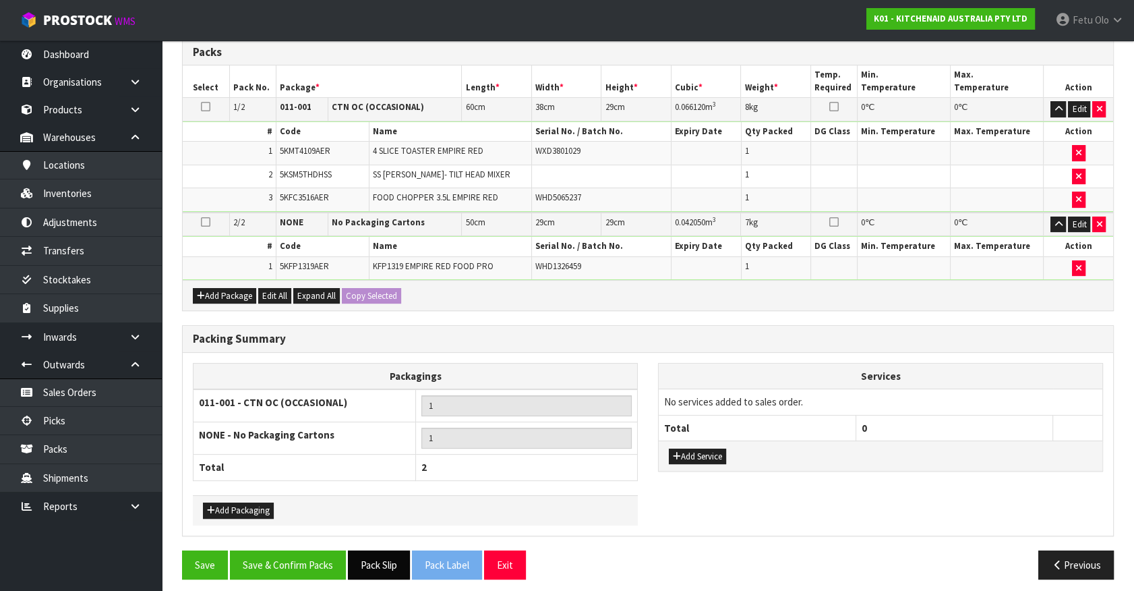
scroll to position [322, 0]
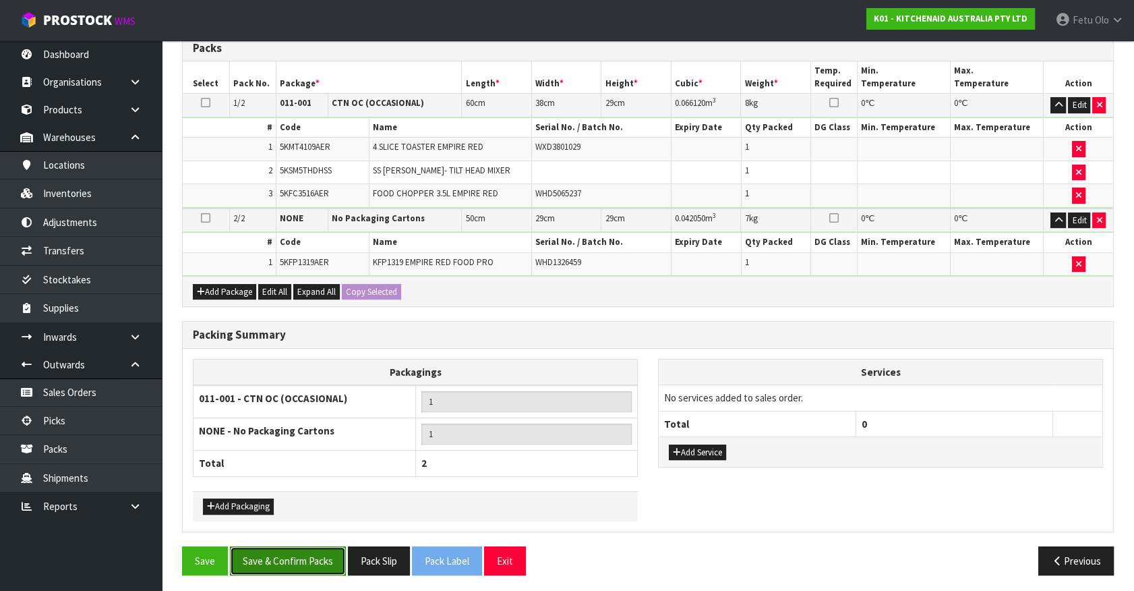
click at [323, 560] on button "Save & Confirm Packs" at bounding box center [288, 560] width 116 height 29
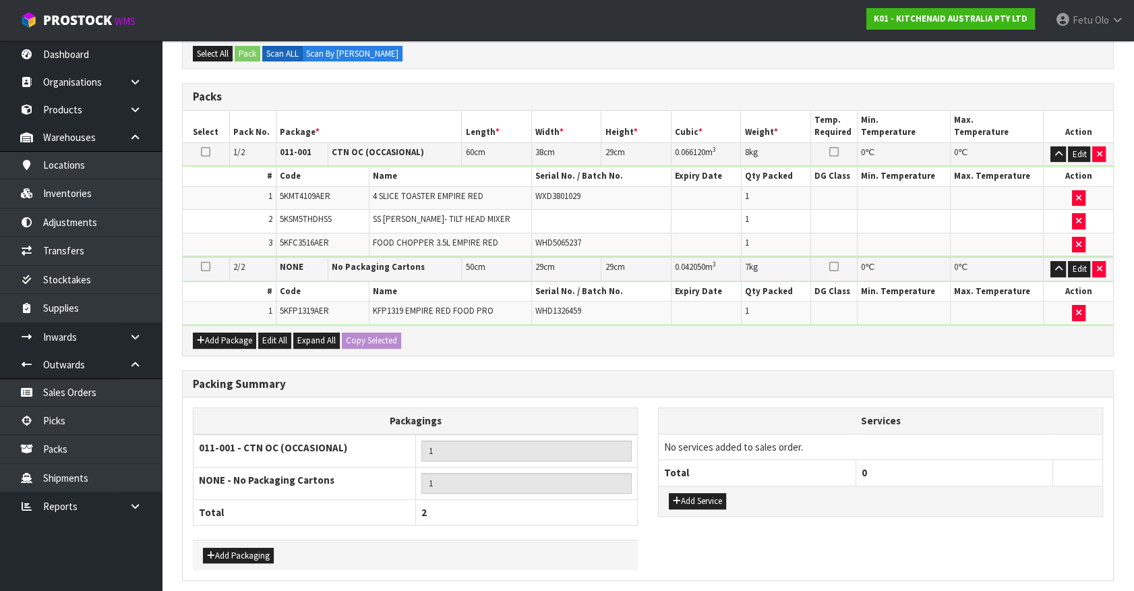
scroll to position [0, 0]
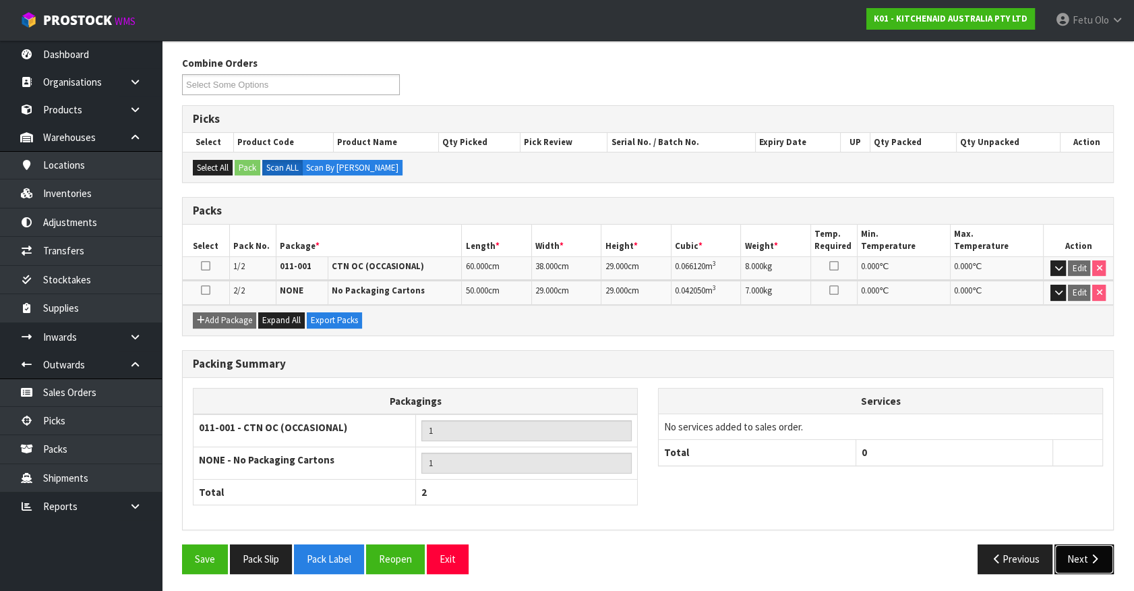
click at [1088, 556] on icon "button" at bounding box center [1094, 559] width 13 height 10
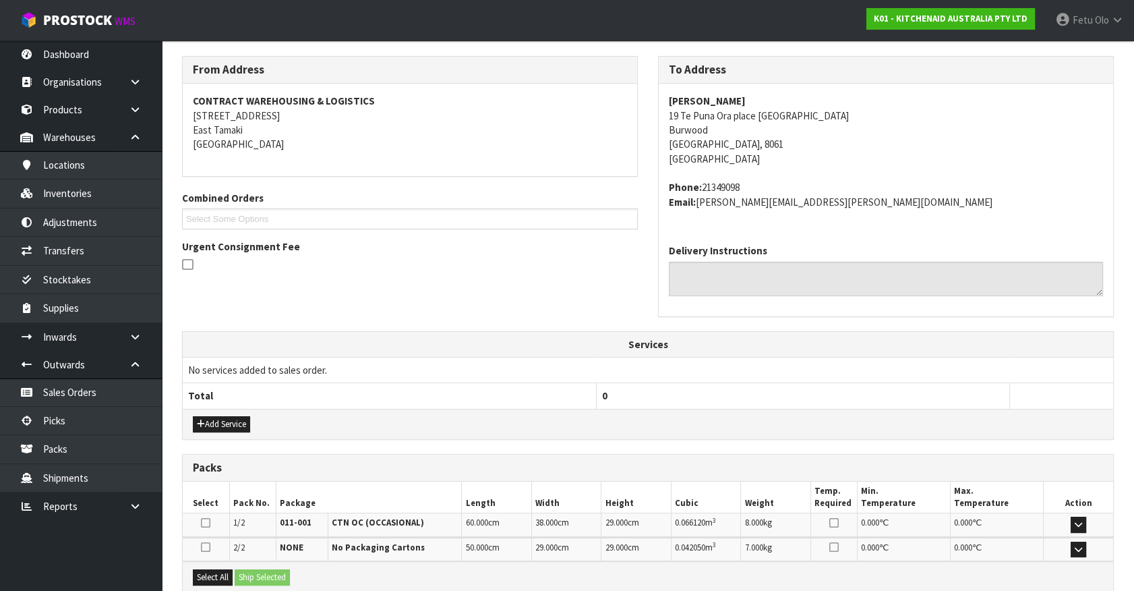
scroll to position [351, 0]
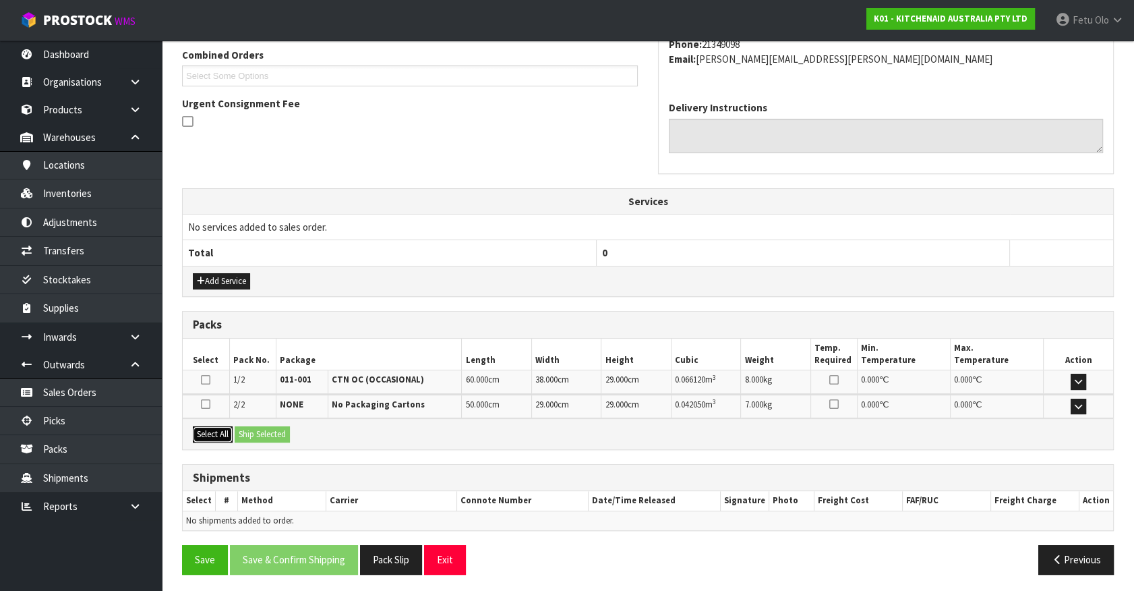
drag, startPoint x: 218, startPoint y: 430, endPoint x: 243, endPoint y: 430, distance: 25.6
click at [225, 430] on button "Select All" at bounding box center [213, 434] width 40 height 16
click at [250, 430] on button "Ship Selected" at bounding box center [262, 434] width 55 height 16
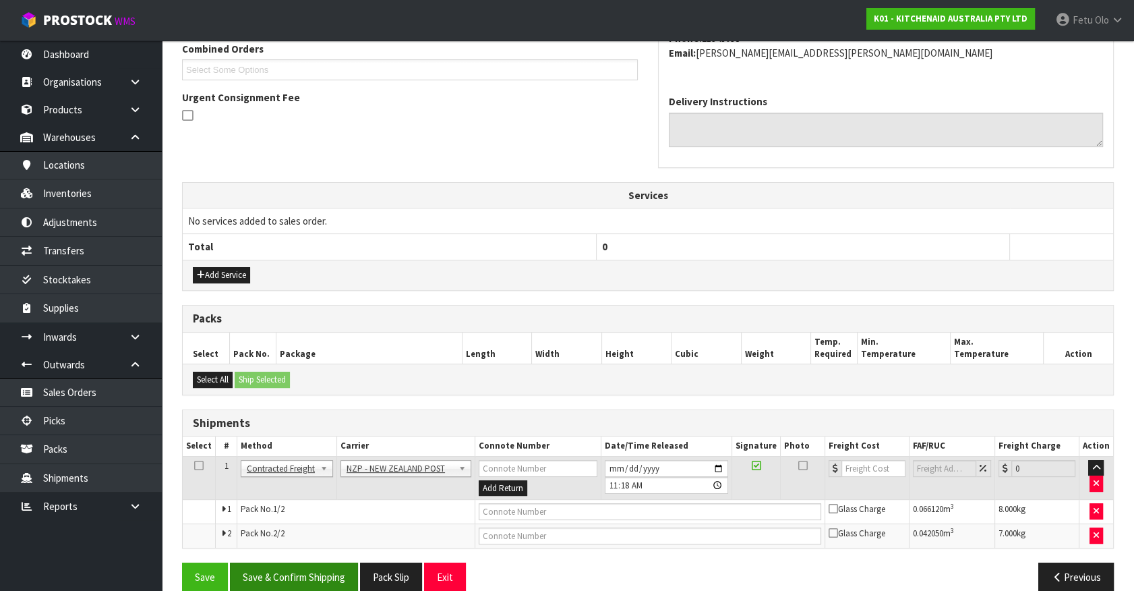
scroll to position [376, 0]
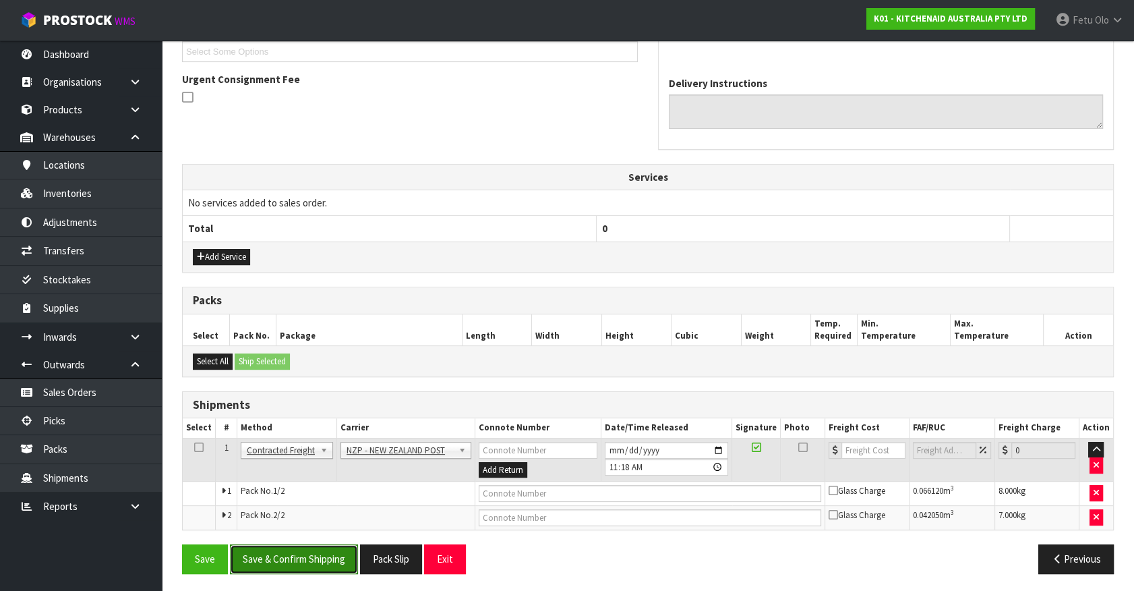
click at [315, 553] on button "Save & Confirm Shipping" at bounding box center [294, 558] width 128 height 29
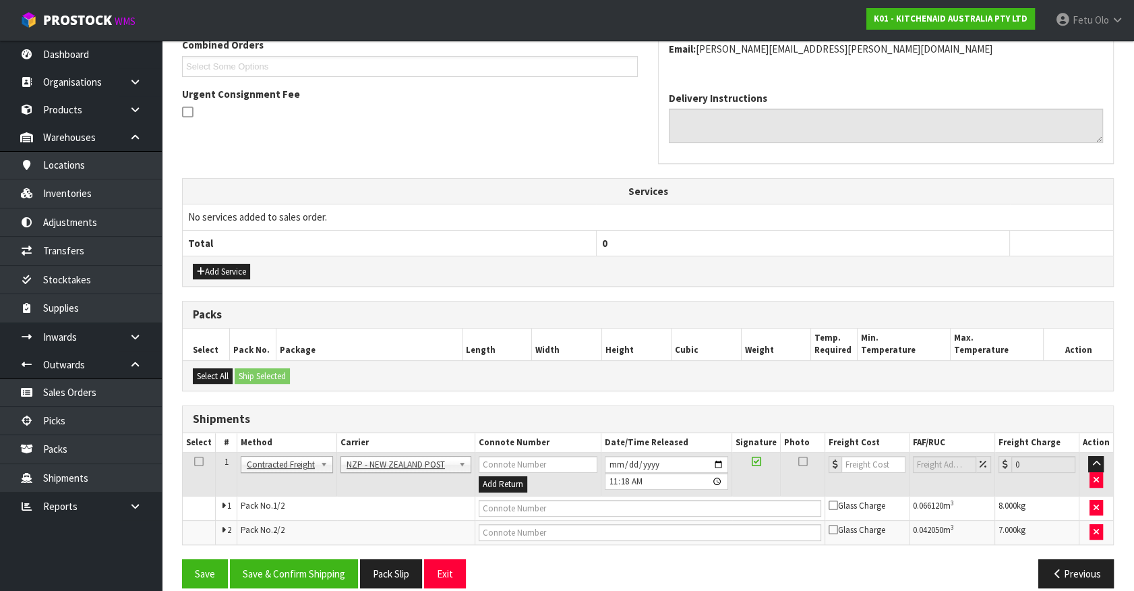
scroll to position [0, 0]
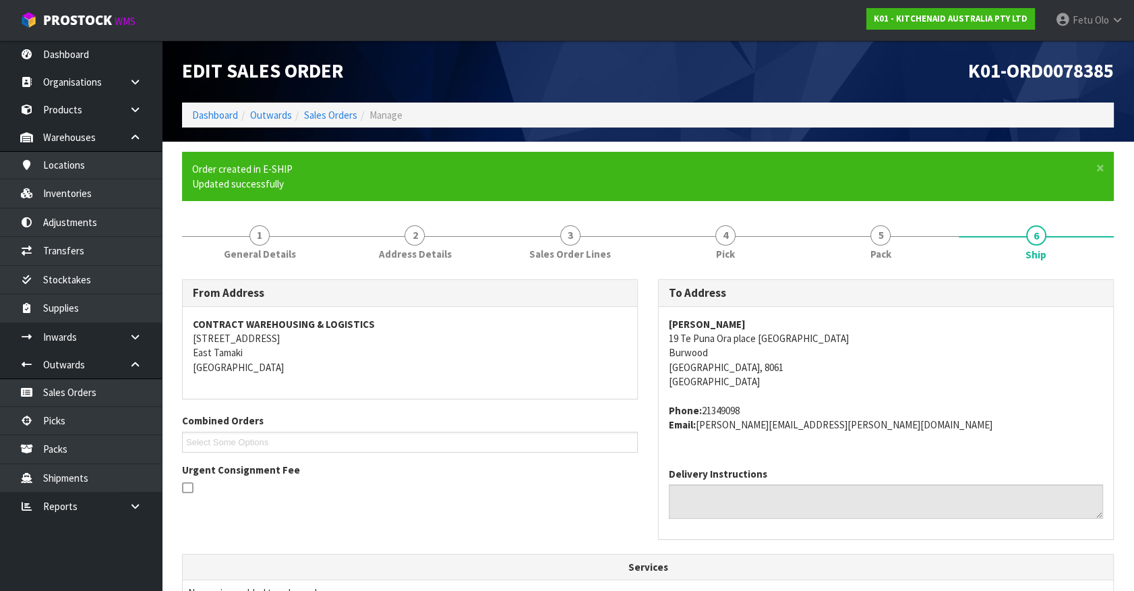
click at [1003, 448] on div "Loretta Dempsey 19 Te Puna Ora place Burwood Burwood Christchurch, 8061 New Zea…" at bounding box center [886, 382] width 455 height 150
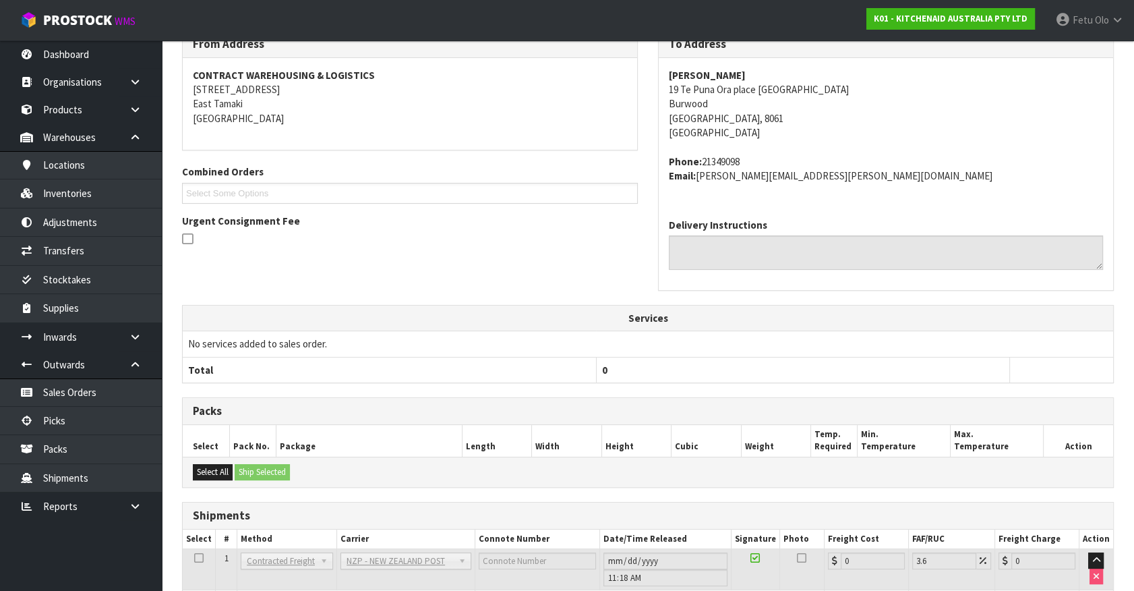
scroll to position [356, 0]
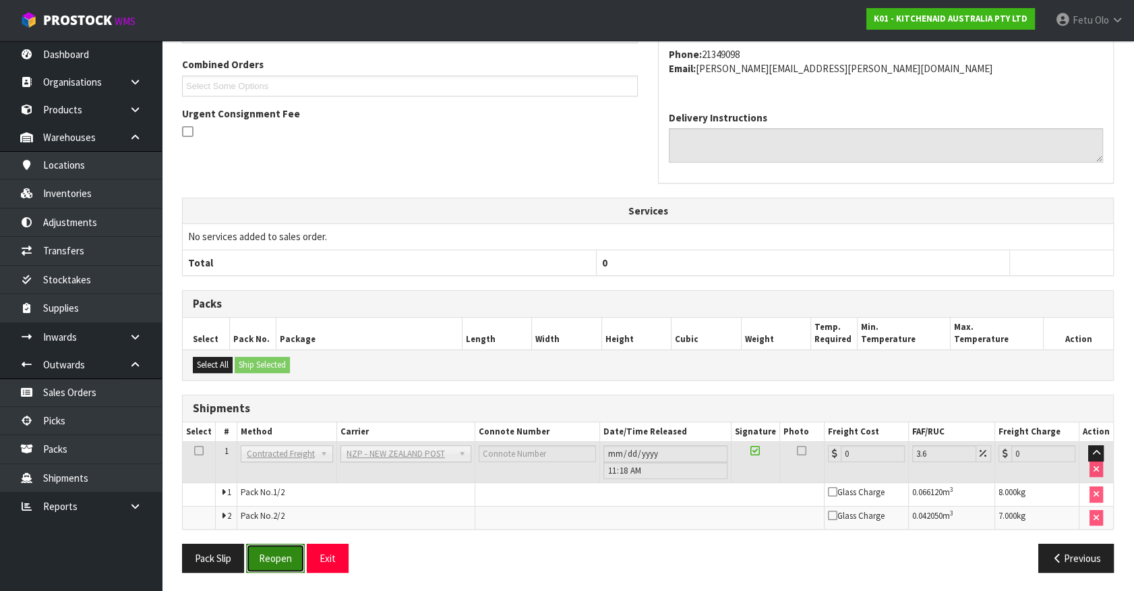
click at [300, 549] on button "Reopen" at bounding box center [275, 558] width 59 height 29
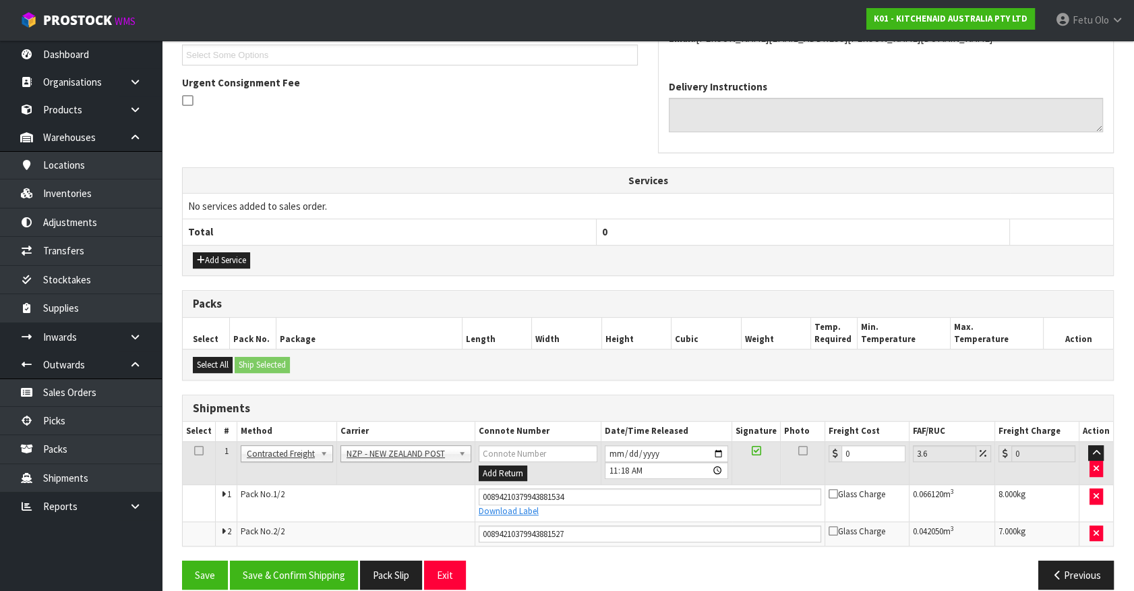
scroll to position [388, 0]
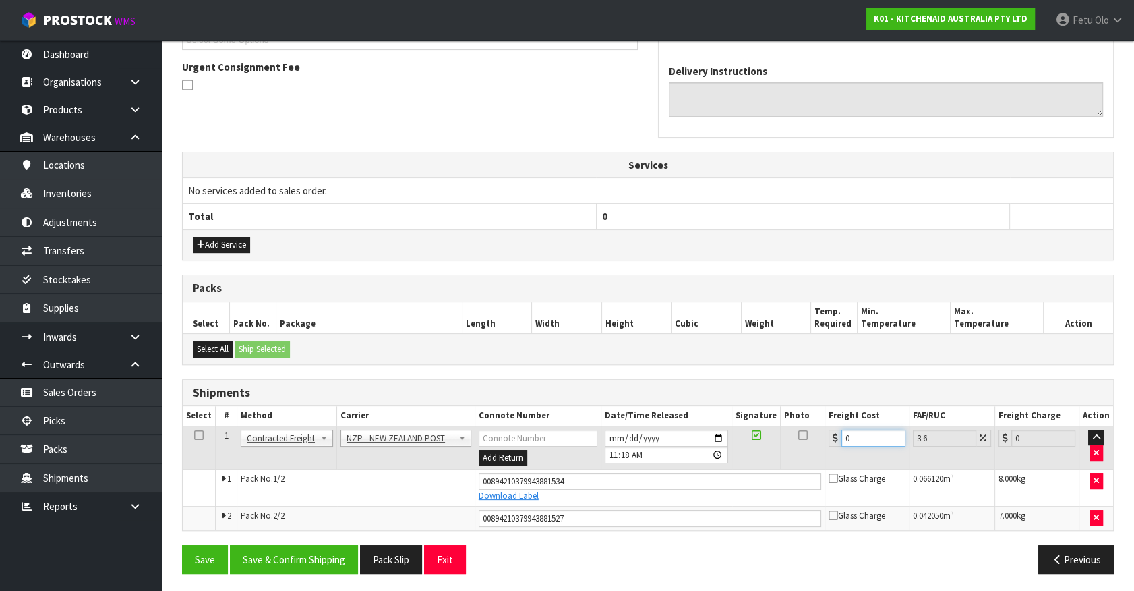
drag, startPoint x: 852, startPoint y: 437, endPoint x: 721, endPoint y: 473, distance: 135.6
click at [721, 473] on tbody "1 Client Local Pickup Customer Local Pickup Company Freight Contracted Freight …" at bounding box center [648, 478] width 931 height 104
click at [316, 561] on button "Save & Confirm Shipping" at bounding box center [294, 559] width 128 height 29
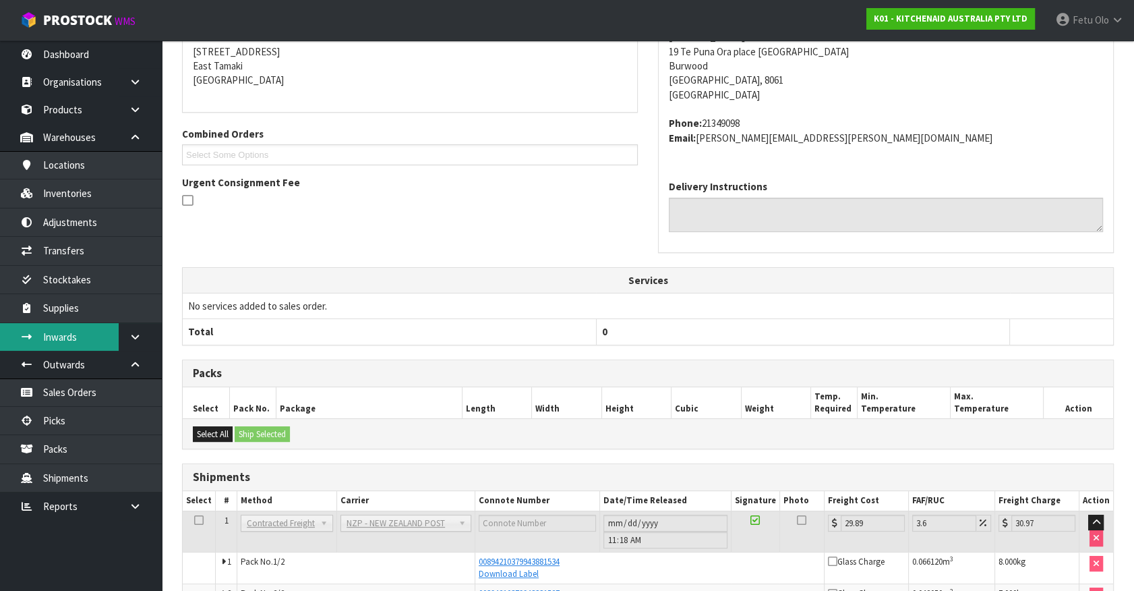
scroll to position [228, 0]
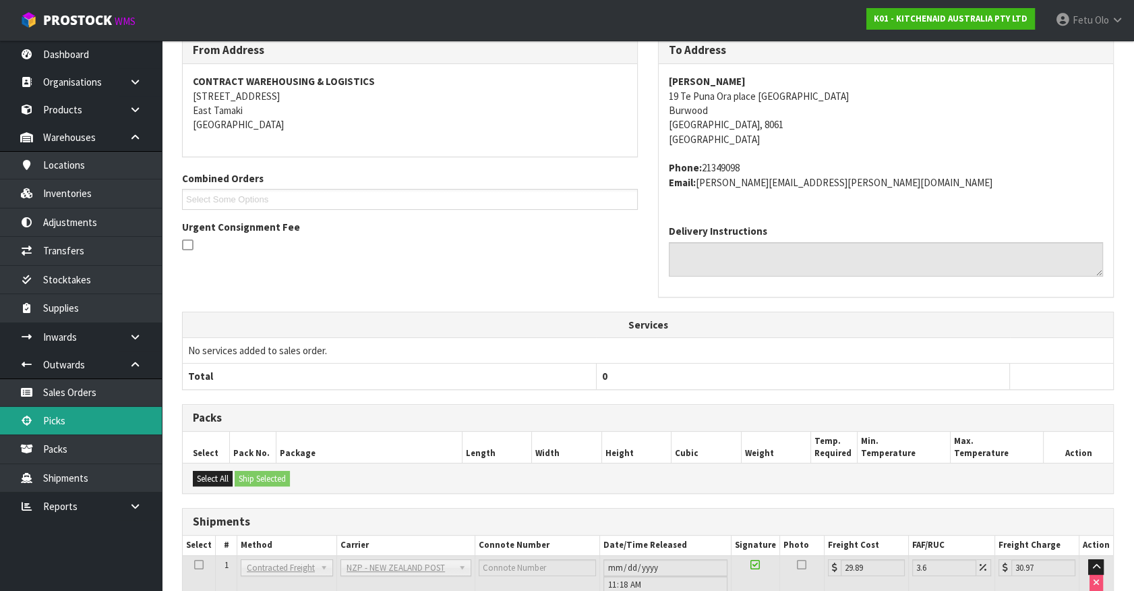
click at [57, 416] on link "Picks" at bounding box center [81, 421] width 162 height 28
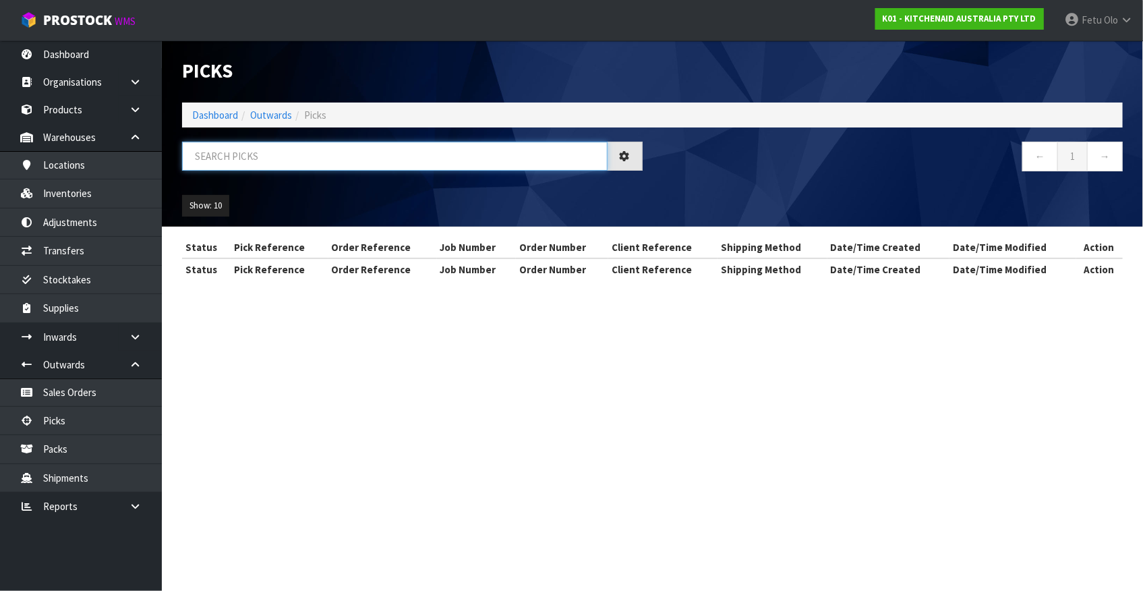
click at [287, 166] on input "text" at bounding box center [395, 156] width 426 height 29
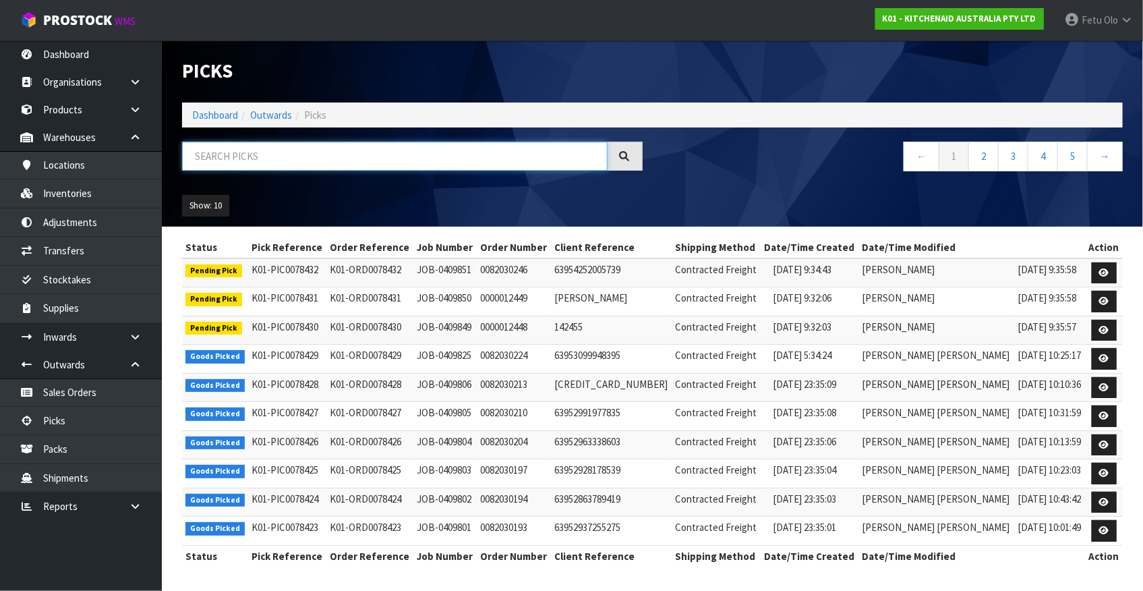
click at [310, 159] on input "text" at bounding box center [395, 156] width 426 height 29
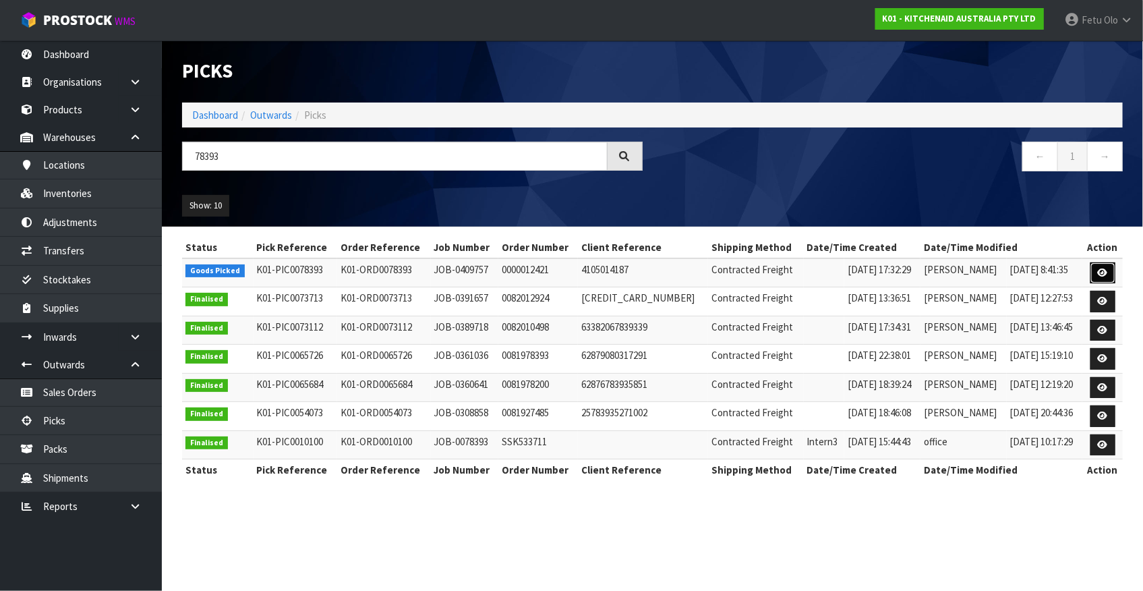
click at [1106, 272] on icon at bounding box center [1103, 272] width 10 height 9
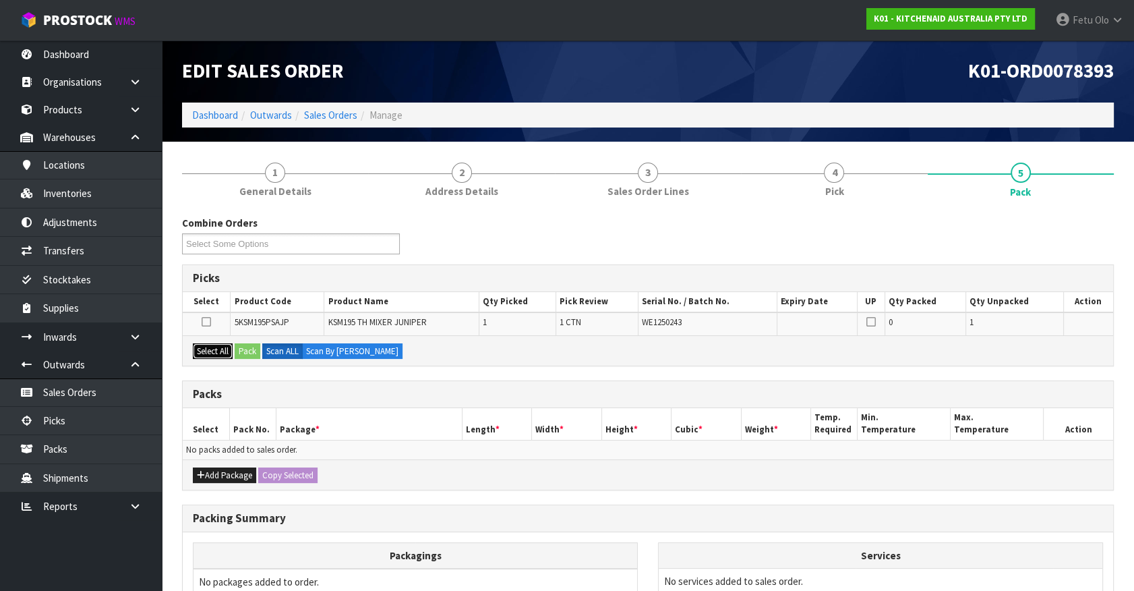
drag, startPoint x: 222, startPoint y: 352, endPoint x: 251, endPoint y: 351, distance: 29.0
click at [225, 352] on button "Select All" at bounding box center [213, 351] width 40 height 16
click at [251, 351] on button "Pack" at bounding box center [248, 351] width 26 height 16
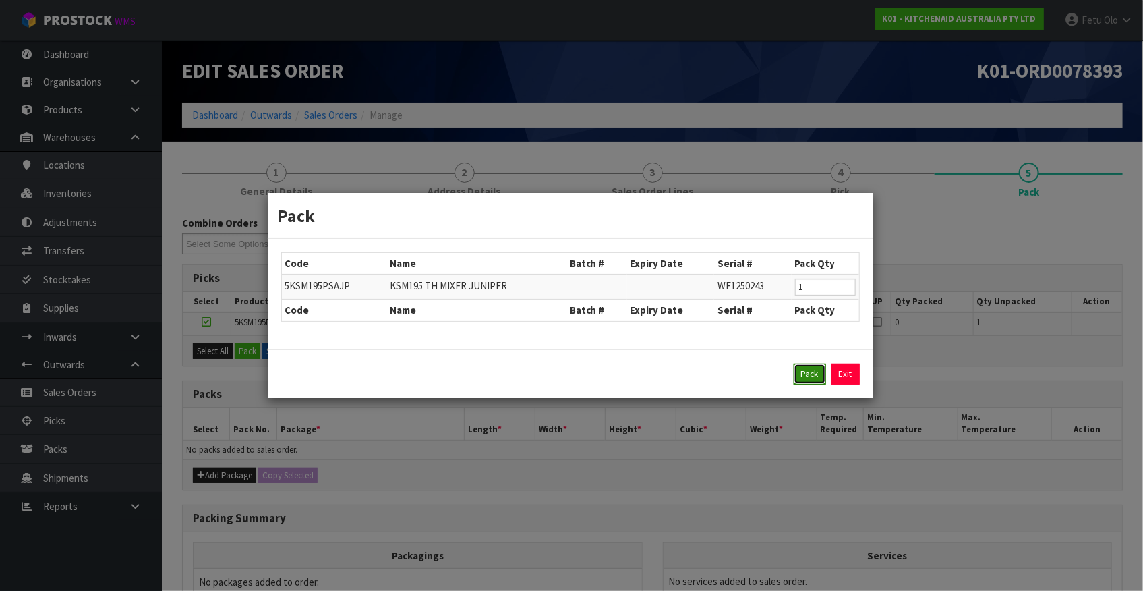
click at [803, 378] on button "Pack" at bounding box center [810, 374] width 32 height 22
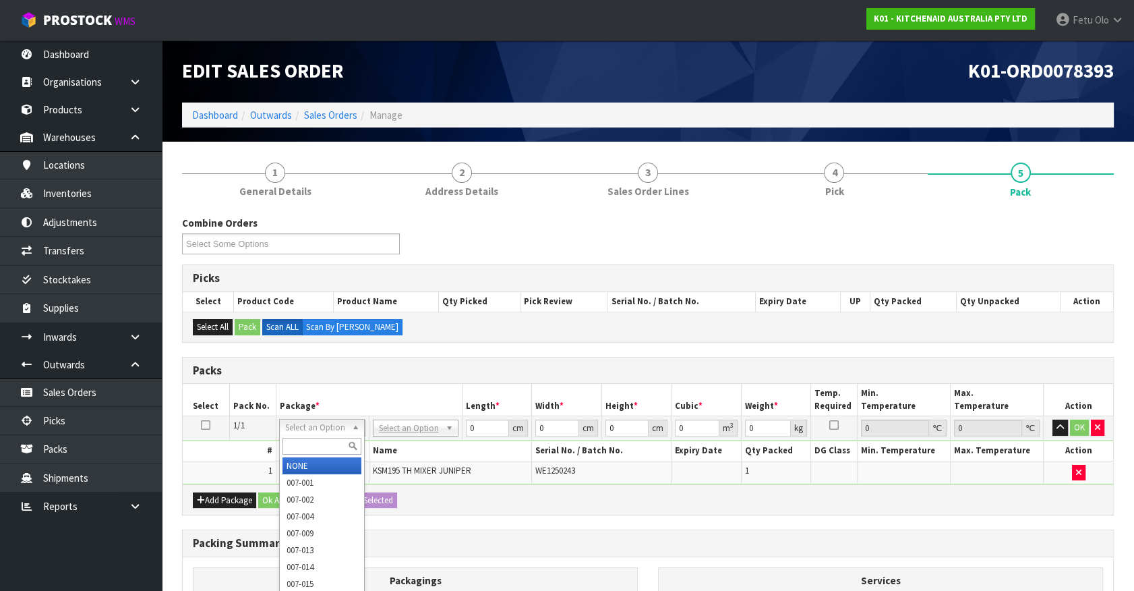
click at [316, 445] on input "text" at bounding box center [322, 446] width 79 height 17
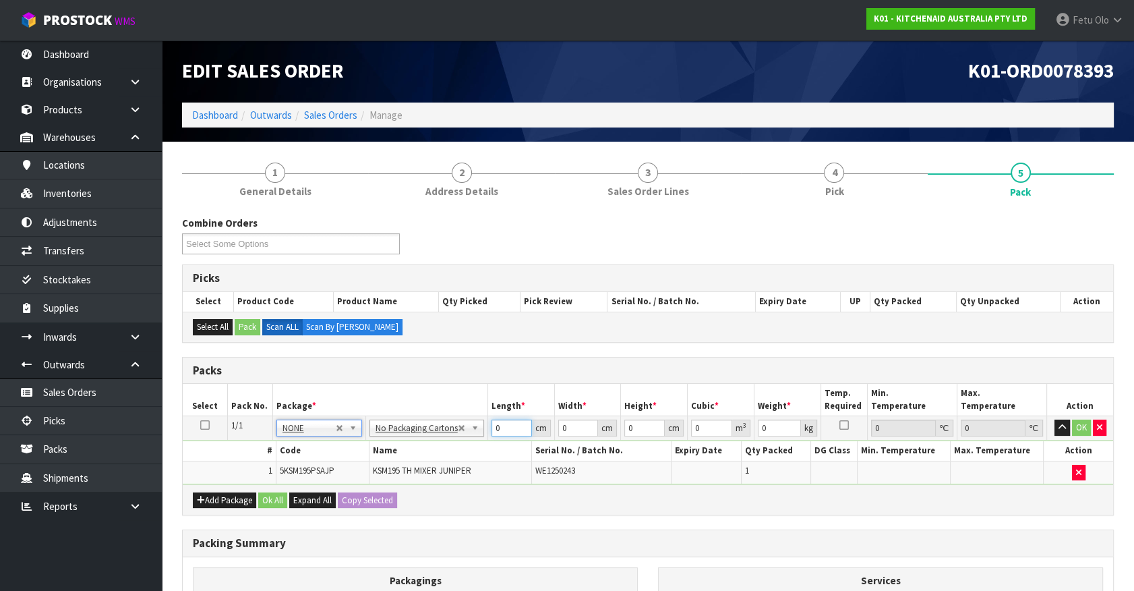
drag, startPoint x: 461, startPoint y: 437, endPoint x: 355, endPoint y: 464, distance: 109.9
click at [355, 464] on tbody "1/1 NONE 007-001 007-002 007-004 007-009 007-013 007-014 007-015 007-017 007-01…" at bounding box center [648, 450] width 931 height 68
click button "OK" at bounding box center [1081, 427] width 19 height 16
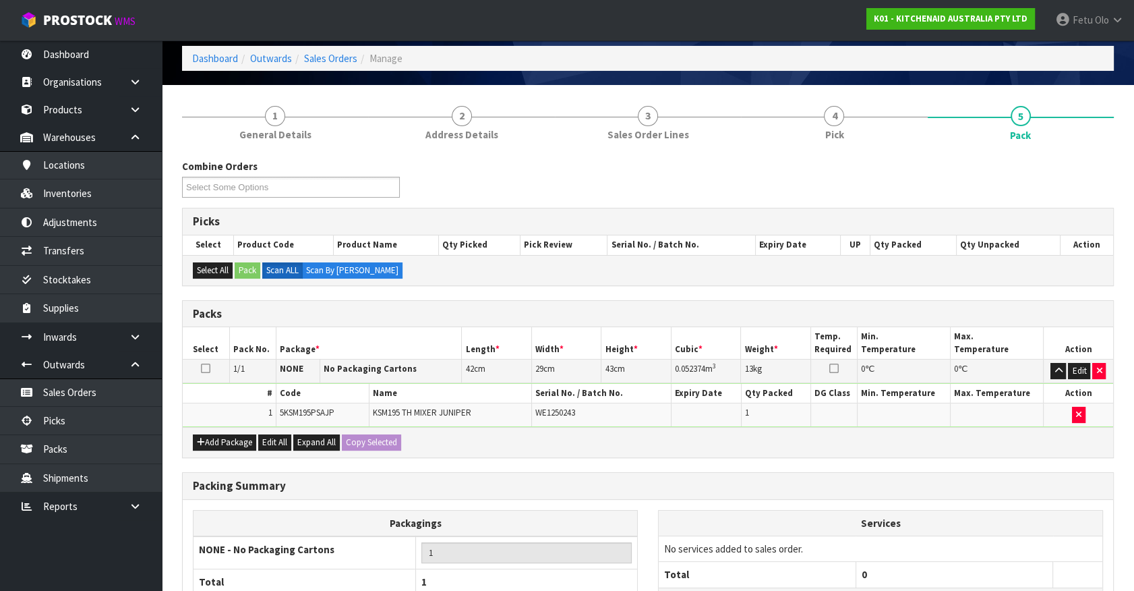
scroll to position [176, 0]
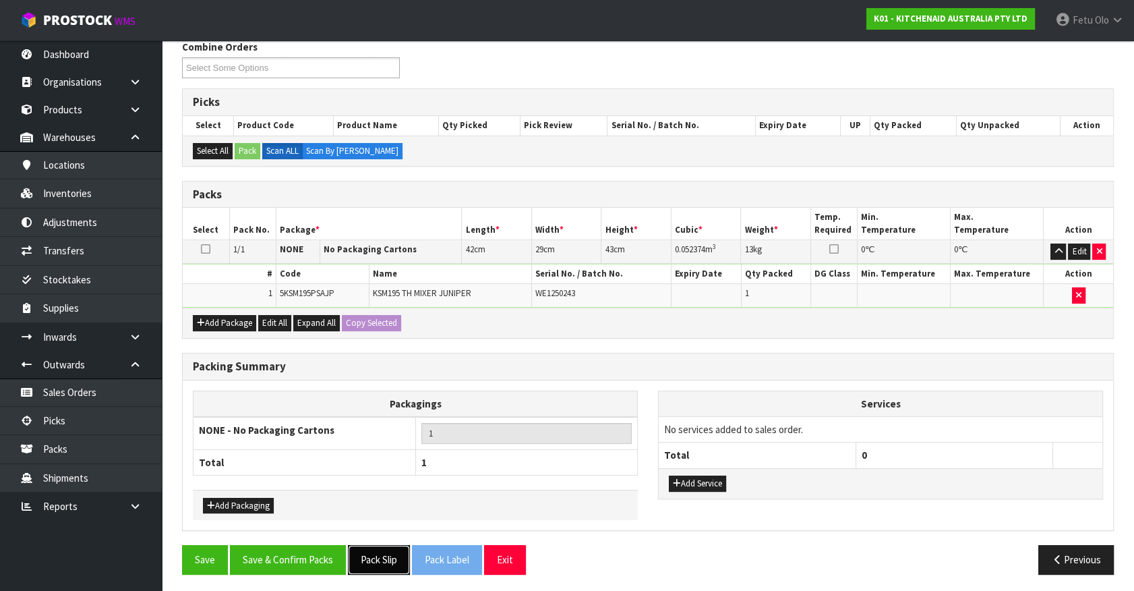
click at [400, 559] on button "Pack Slip" at bounding box center [379, 559] width 62 height 29
click at [308, 560] on button "Save & Confirm Packs" at bounding box center [288, 559] width 116 height 29
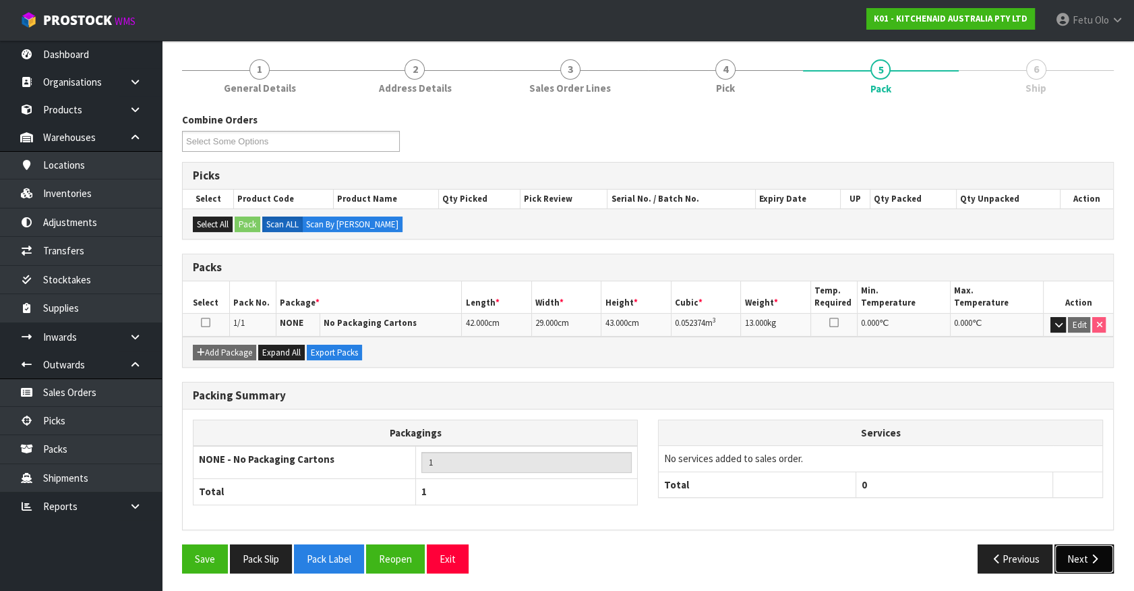
click at [1093, 554] on icon "button" at bounding box center [1094, 559] width 13 height 10
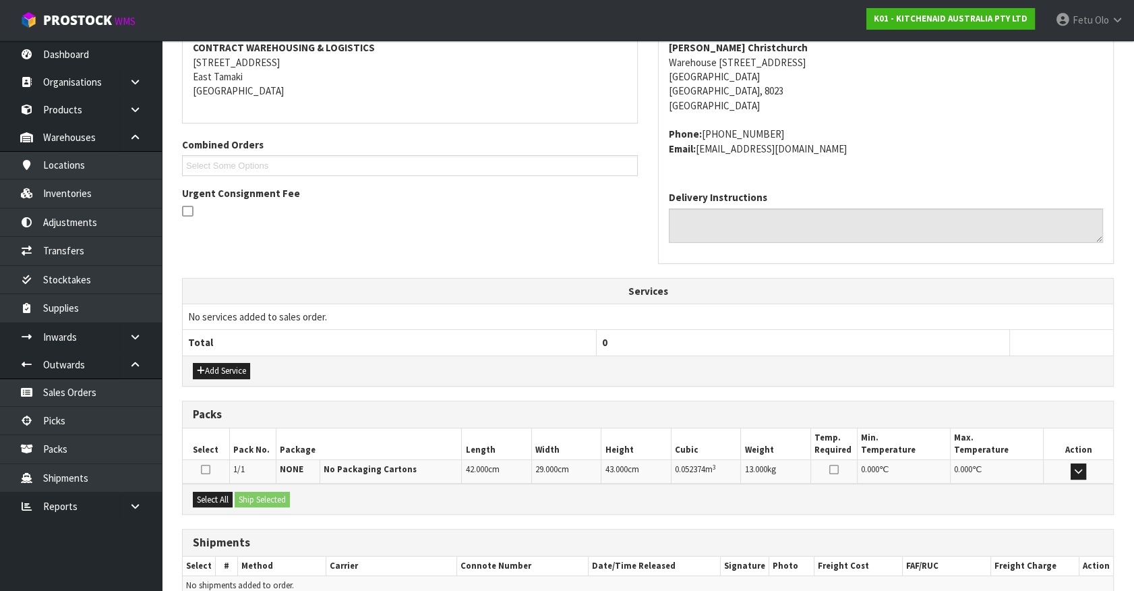
scroll to position [328, 0]
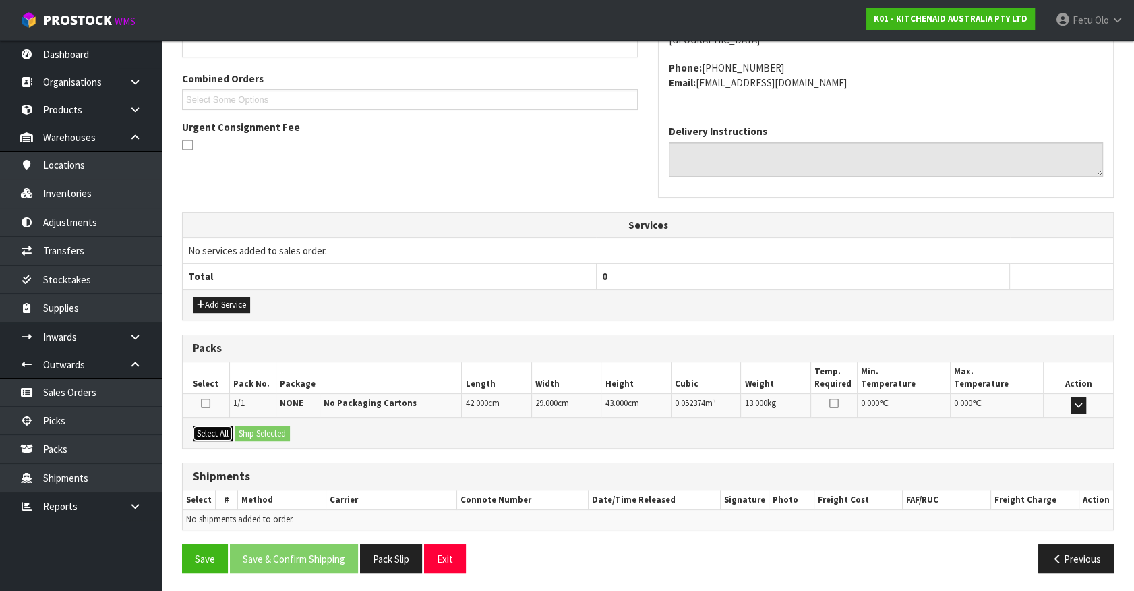
drag, startPoint x: 206, startPoint y: 424, endPoint x: 244, endPoint y: 426, distance: 38.5
click at [206, 426] on button "Select All" at bounding box center [213, 434] width 40 height 16
click at [250, 426] on button "Ship Selected" at bounding box center [262, 434] width 55 height 16
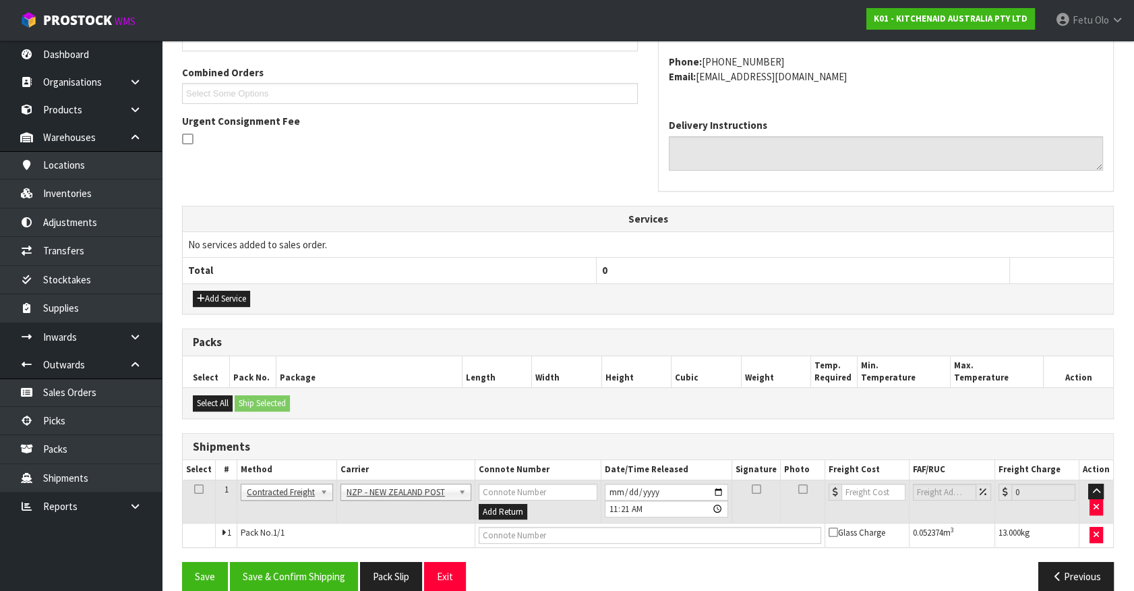
scroll to position [351, 0]
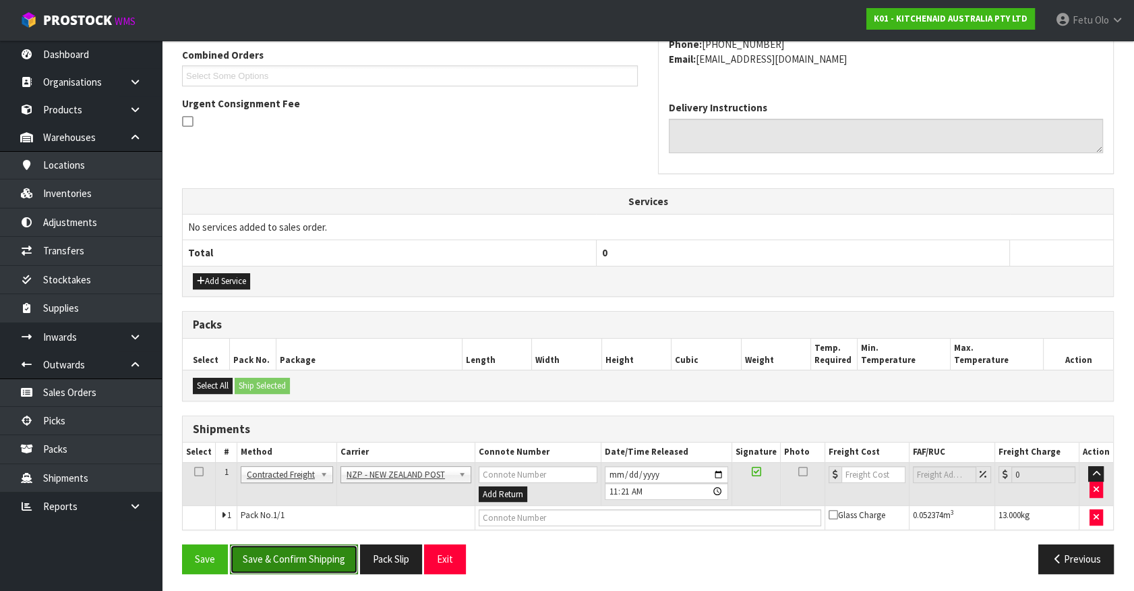
click at [305, 551] on button "Save & Confirm Shipping" at bounding box center [294, 558] width 128 height 29
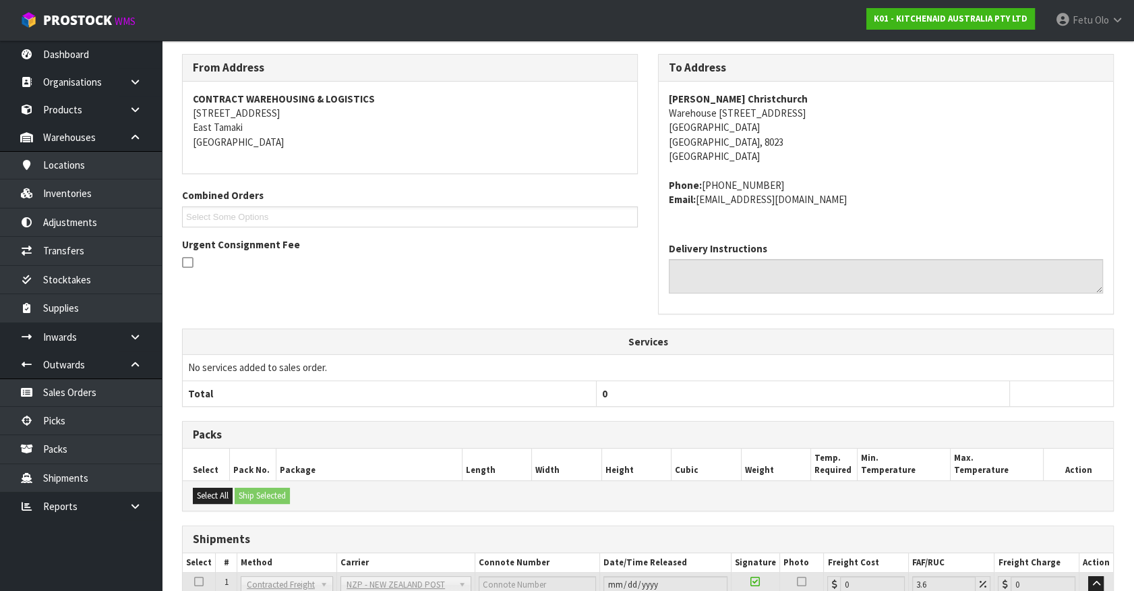
scroll to position [332, 0]
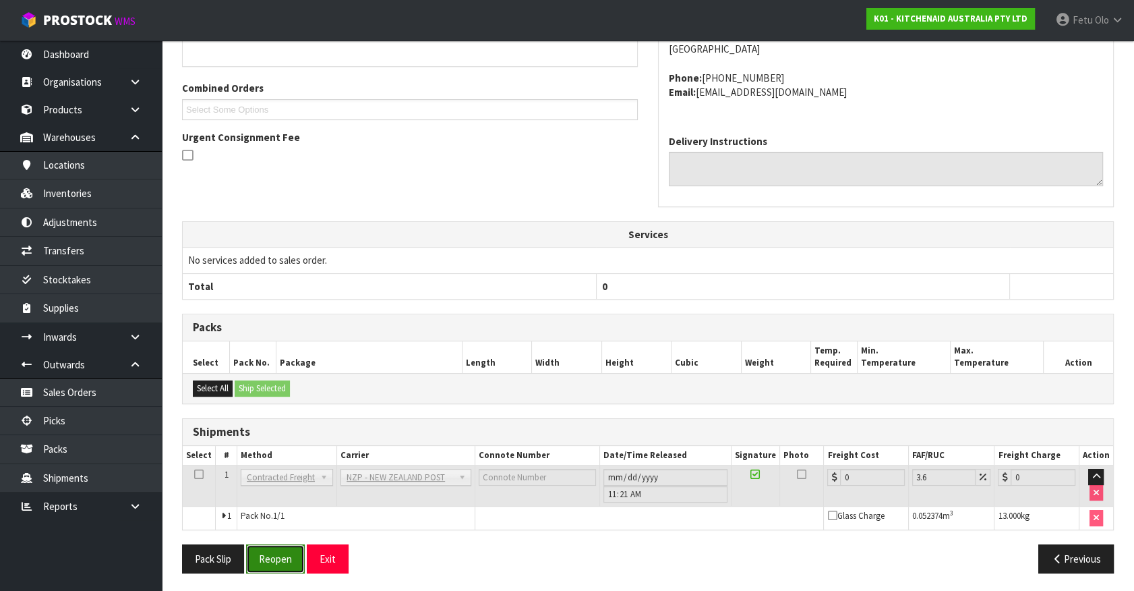
click at [281, 549] on button "Reopen" at bounding box center [275, 558] width 59 height 29
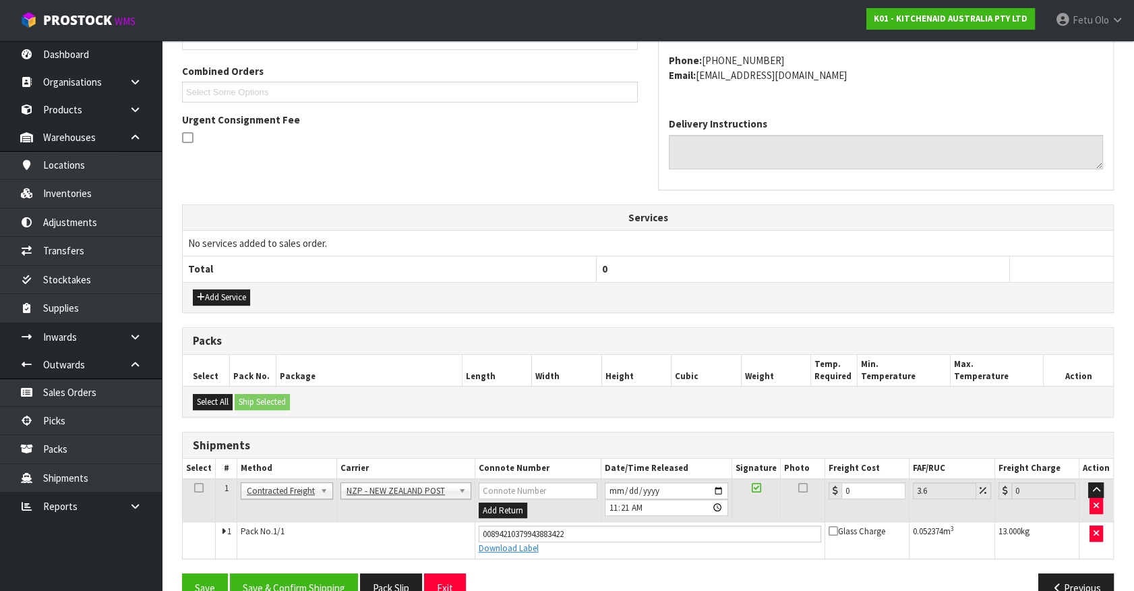
scroll to position [364, 0]
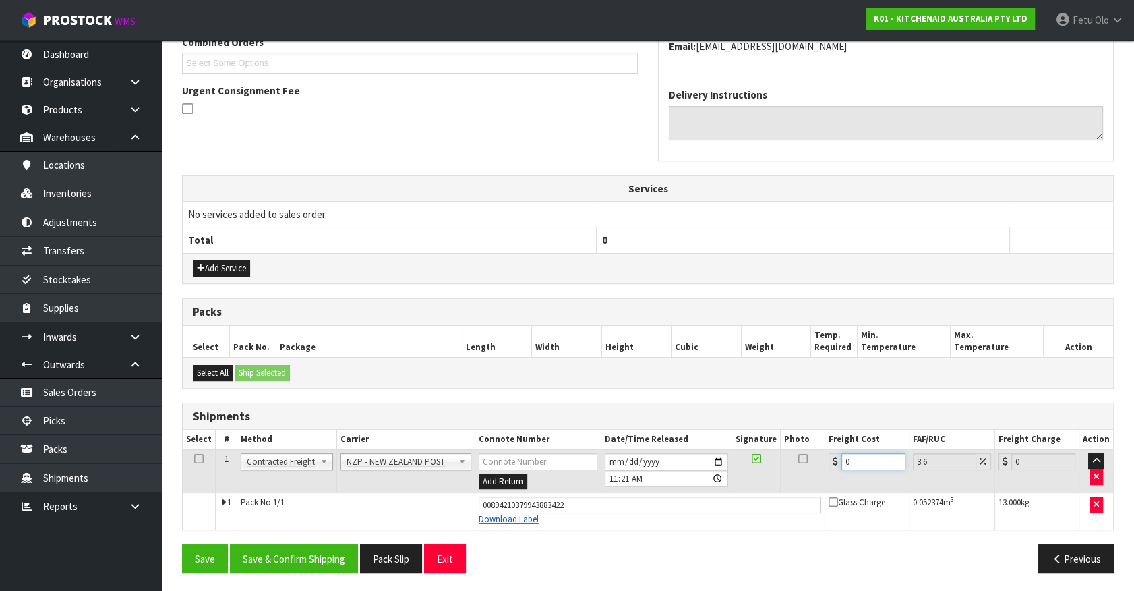
drag, startPoint x: 863, startPoint y: 455, endPoint x: 522, endPoint y: 522, distance: 347.7
click at [527, 523] on tbody "1 Client Local Pickup Customer Local Pickup Company Freight Contracted Freight …" at bounding box center [648, 489] width 931 height 80
click at [309, 547] on button "Save & Confirm Shipping" at bounding box center [294, 558] width 128 height 29
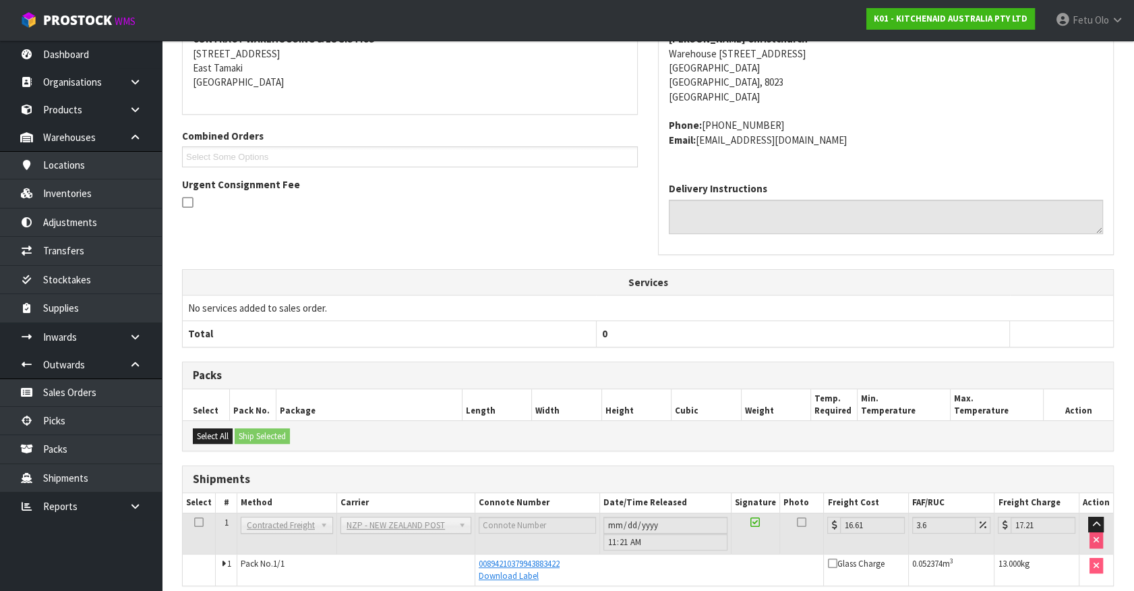
scroll to position [327, 0]
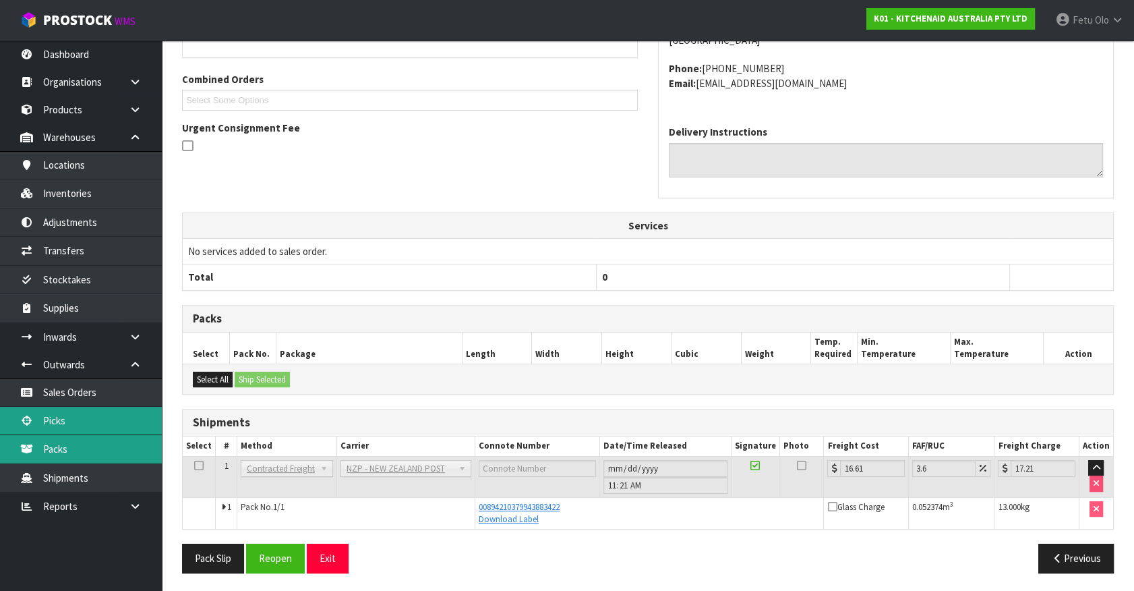
drag, startPoint x: 75, startPoint y: 426, endPoint x: 80, endPoint y: 438, distance: 13.3
click at [75, 426] on link "Picks" at bounding box center [81, 421] width 162 height 28
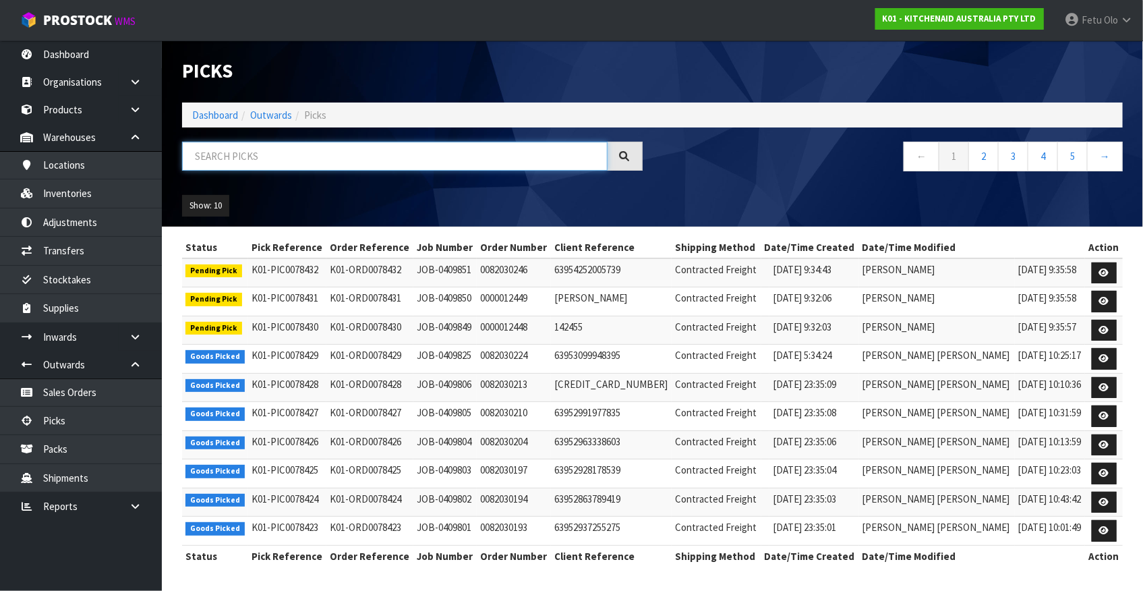
click at [225, 161] on input "text" at bounding box center [395, 156] width 426 height 29
click at [191, 155] on input "48394" at bounding box center [395, 156] width 426 height 29
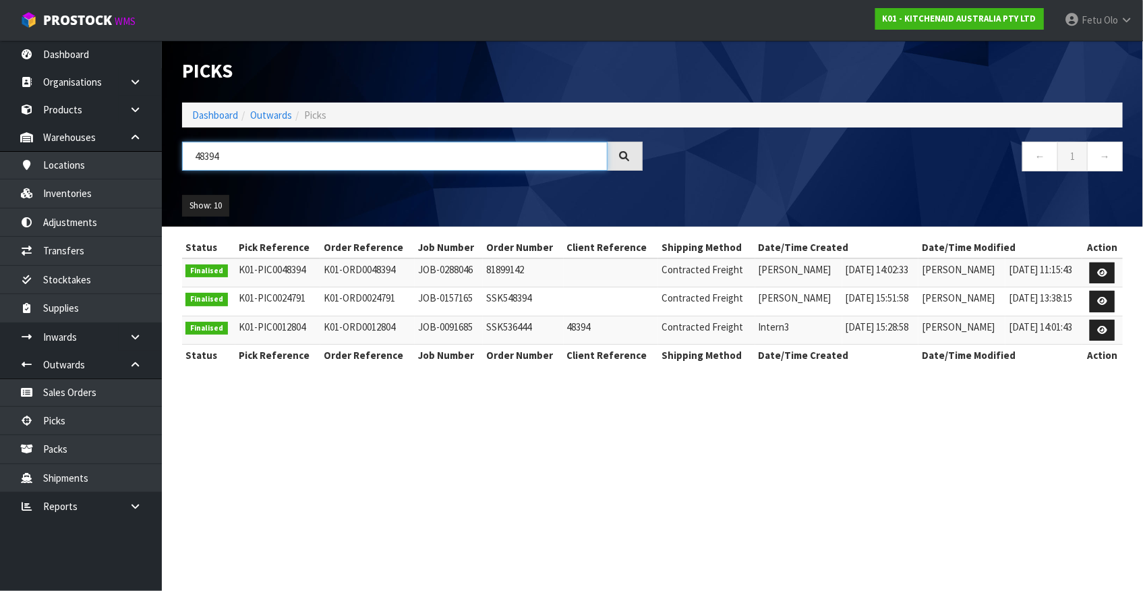
click at [191, 155] on input "48394" at bounding box center [395, 156] width 426 height 29
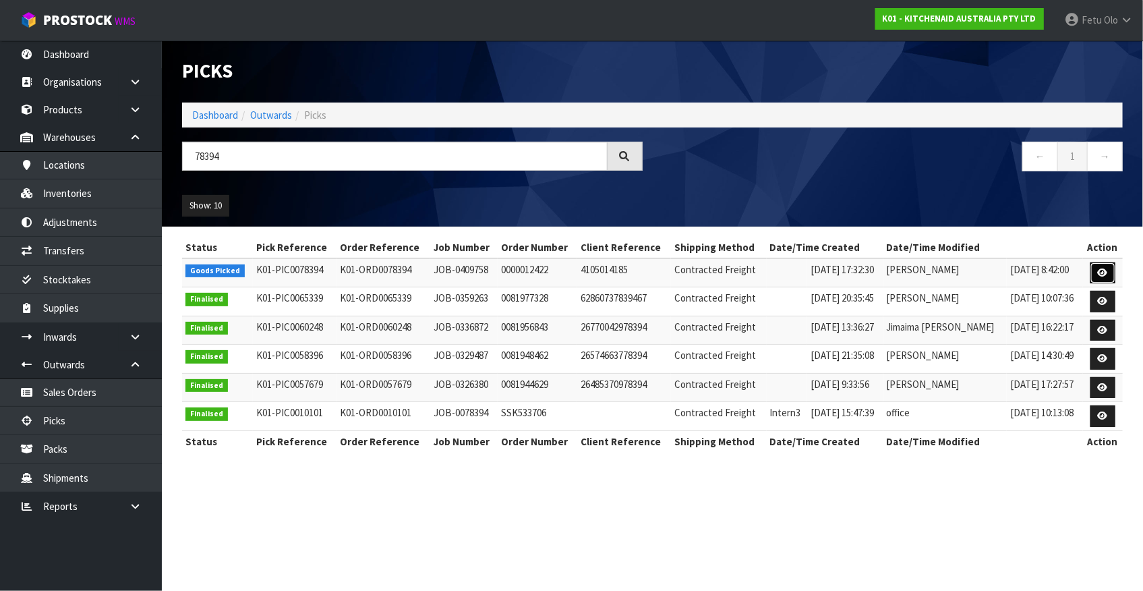
click at [1106, 264] on link at bounding box center [1102, 273] width 25 height 22
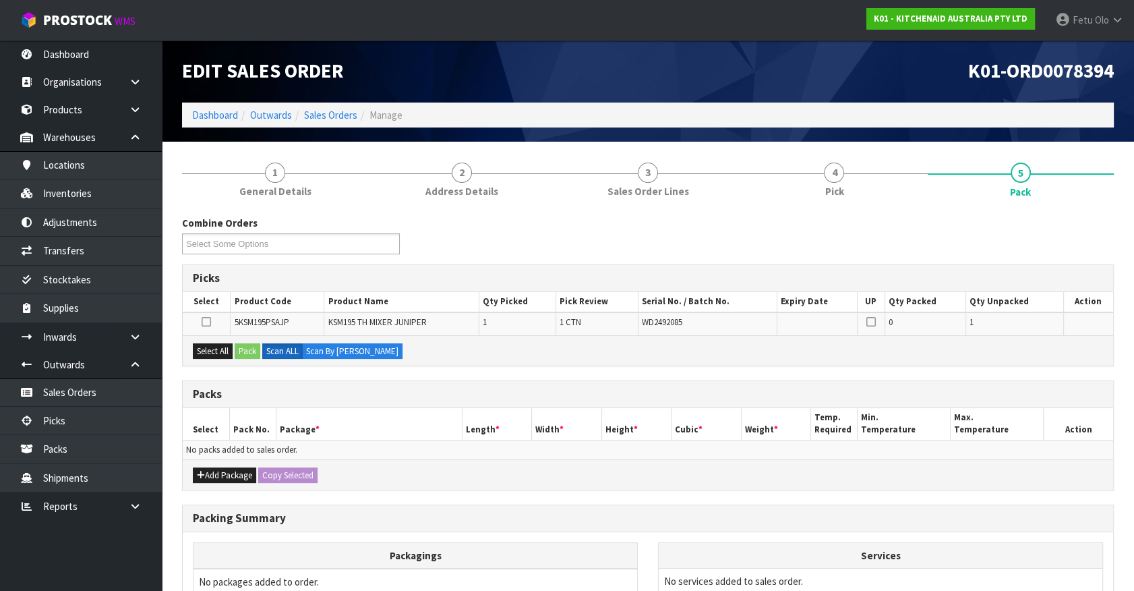
click at [758, 250] on div "Combine Orders K01-ORD0078394 K01-ORD0078395 K01-ORD0078396 K01-ORD0078397 K01-…" at bounding box center [648, 240] width 952 height 49
click at [494, 369] on div "Combine Orders K01-ORD0078394 K01-ORD0078395 K01-ORD0078396 K01-ORD0078397 K01-…" at bounding box center [648, 473] width 932 height 515
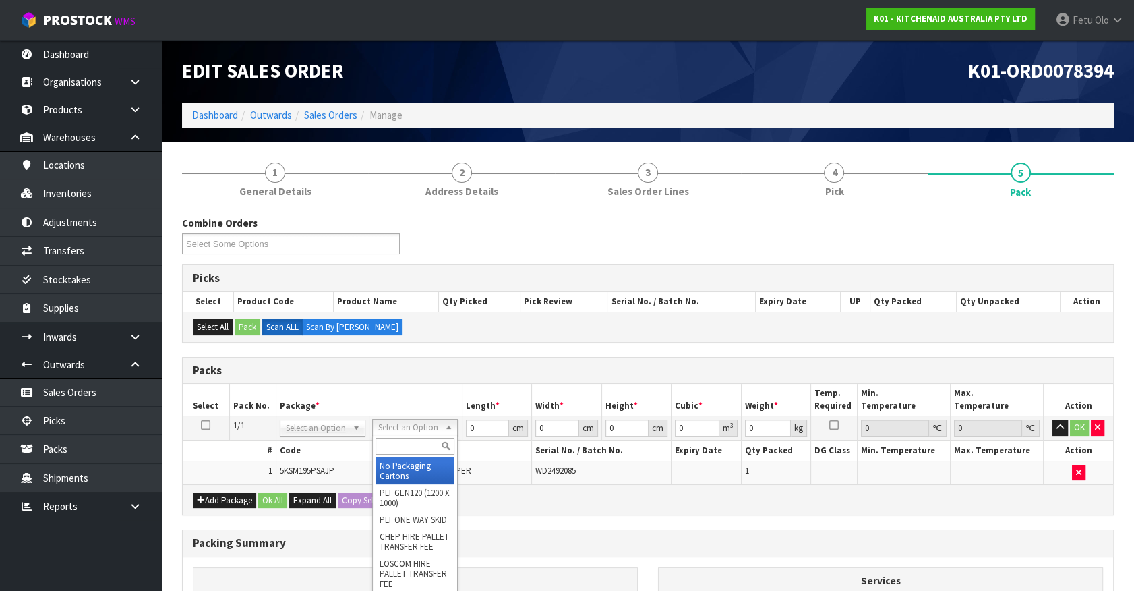
drag, startPoint x: 416, startPoint y: 426, endPoint x: 417, endPoint y: 452, distance: 26.3
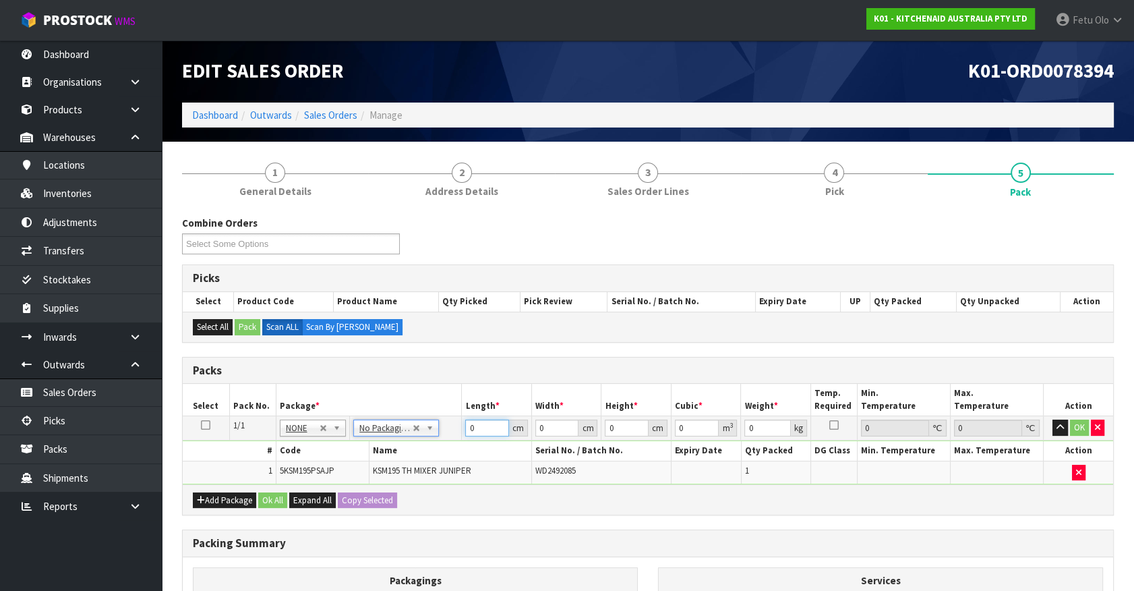
drag, startPoint x: 486, startPoint y: 428, endPoint x: 397, endPoint y: 459, distance: 93.6
click at [397, 459] on tbody "1/1 NONE 007-001 007-002 007-004 007-009 007-013 007-014 007-015 007-017 007-01…" at bounding box center [648, 450] width 931 height 68
click button "OK" at bounding box center [1079, 427] width 19 height 16
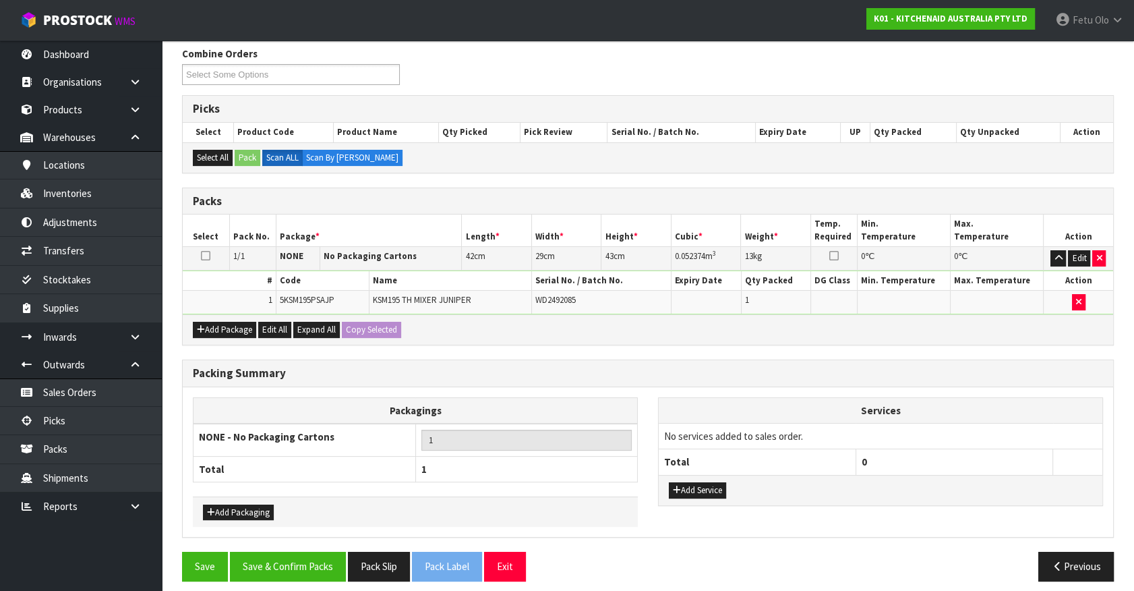
scroll to position [176, 0]
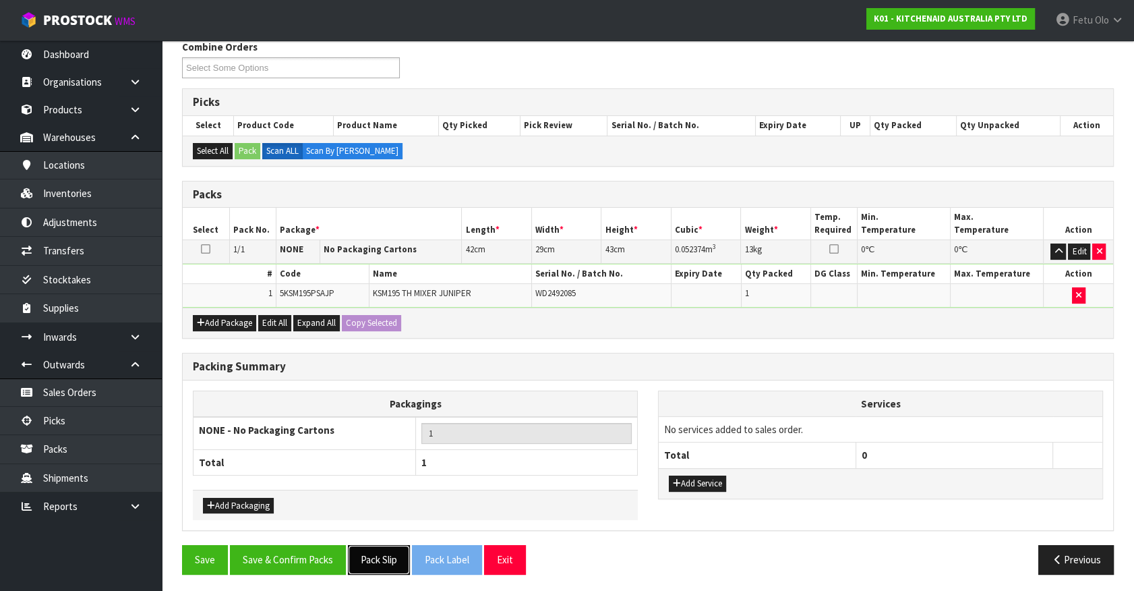
click at [380, 558] on button "Pack Slip" at bounding box center [379, 559] width 62 height 29
click at [296, 529] on div "Packing Summary Packagings NONE - No Packaging Cartons 1 Total 1 Add Packaging …" at bounding box center [648, 449] width 952 height 193
click at [306, 549] on button "Save & Confirm Packs" at bounding box center [288, 559] width 116 height 29
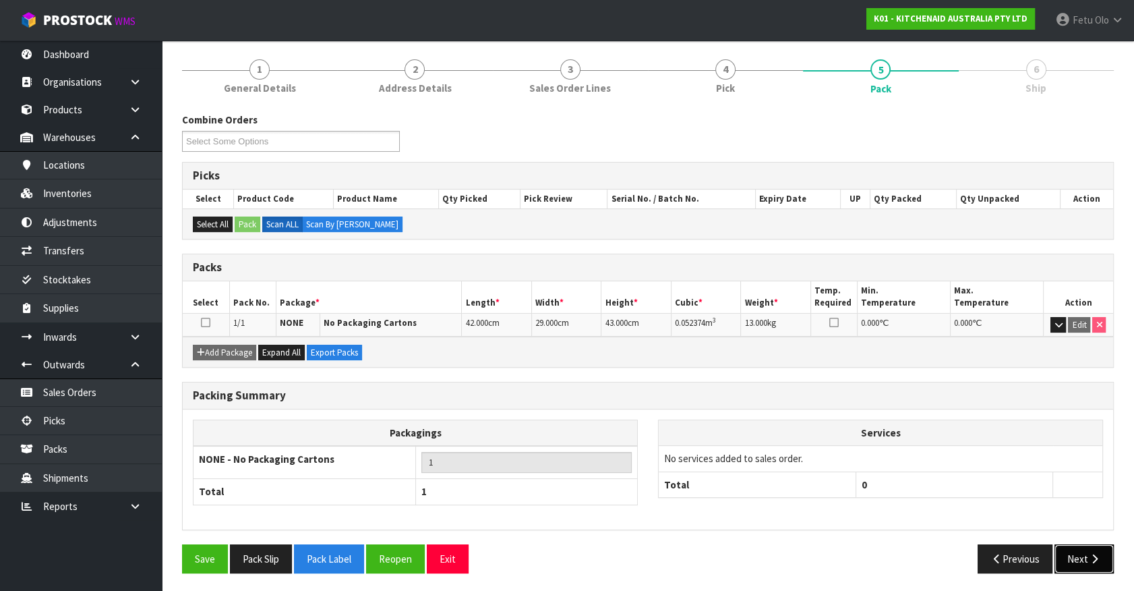
click at [1076, 545] on button "Next" at bounding box center [1084, 558] width 59 height 29
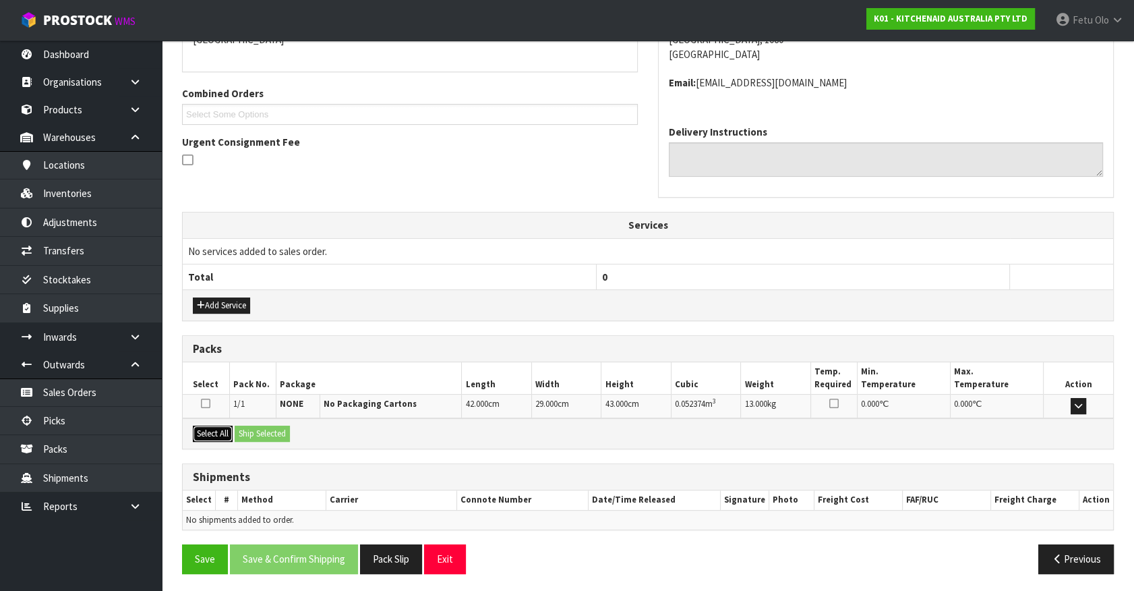
drag, startPoint x: 223, startPoint y: 432, endPoint x: 272, endPoint y: 426, distance: 49.5
click at [229, 432] on button "Select All" at bounding box center [213, 434] width 40 height 16
click at [272, 426] on button "Ship Selected" at bounding box center [262, 434] width 55 height 16
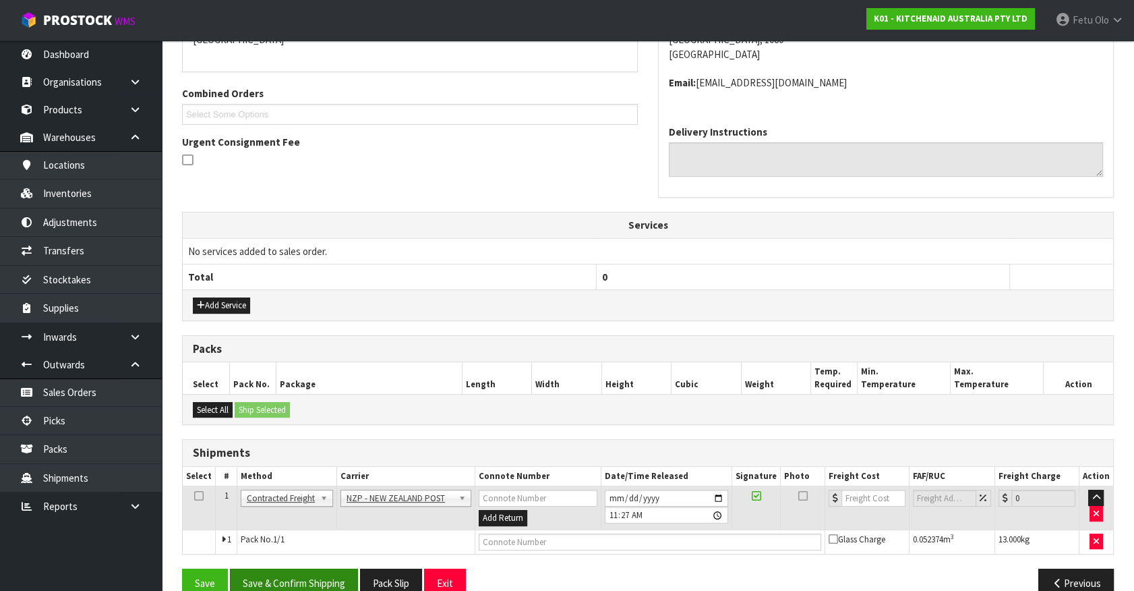
scroll to position [337, 0]
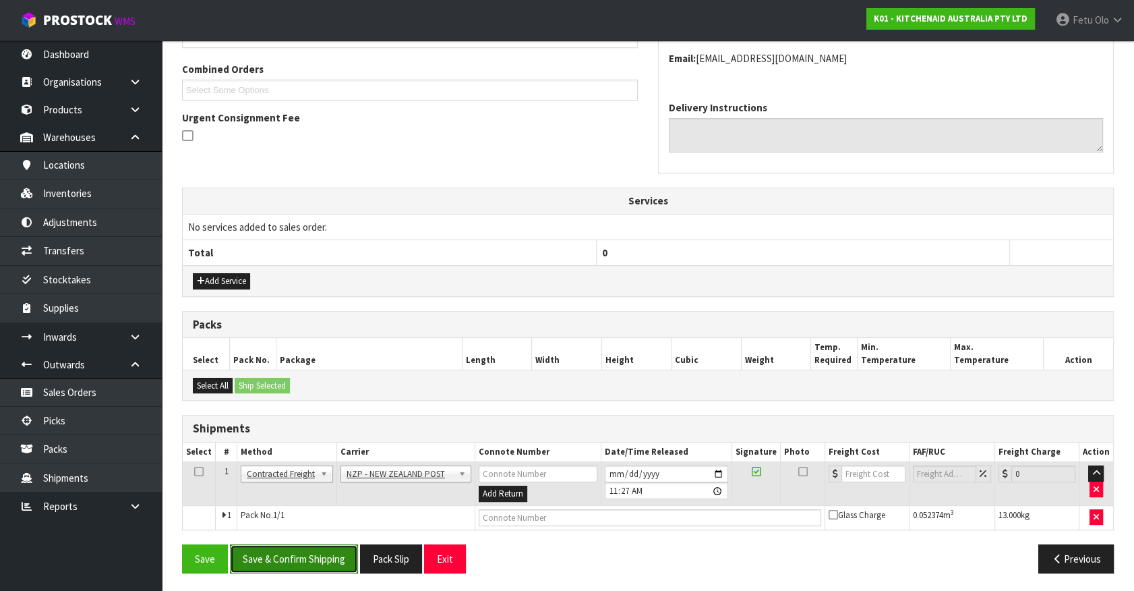
click at [341, 562] on button "Save & Confirm Shipping" at bounding box center [294, 558] width 128 height 29
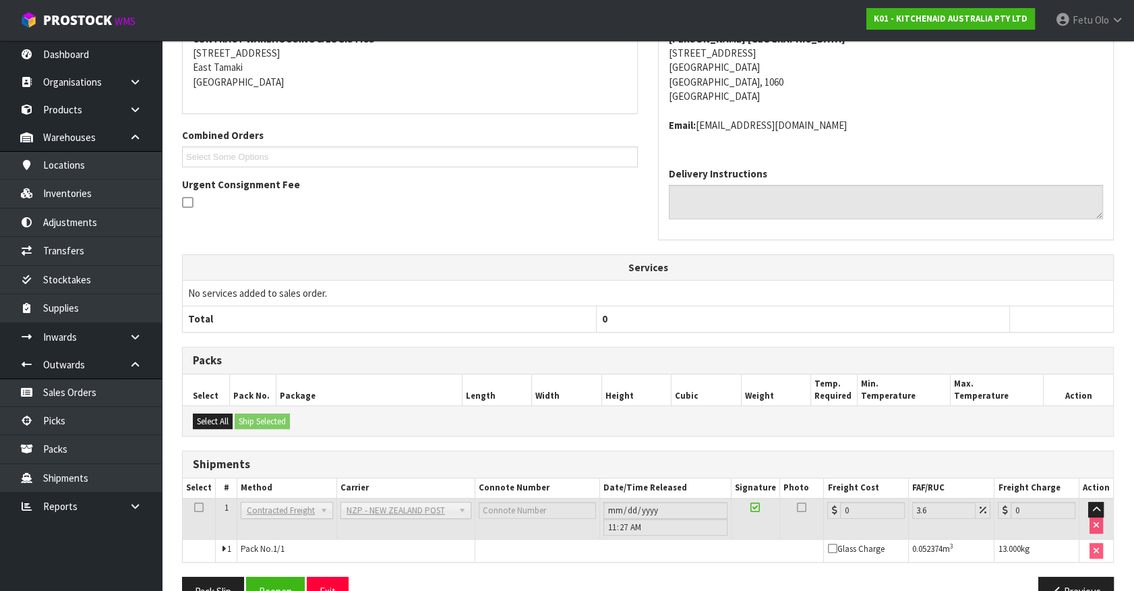
scroll to position [318, 0]
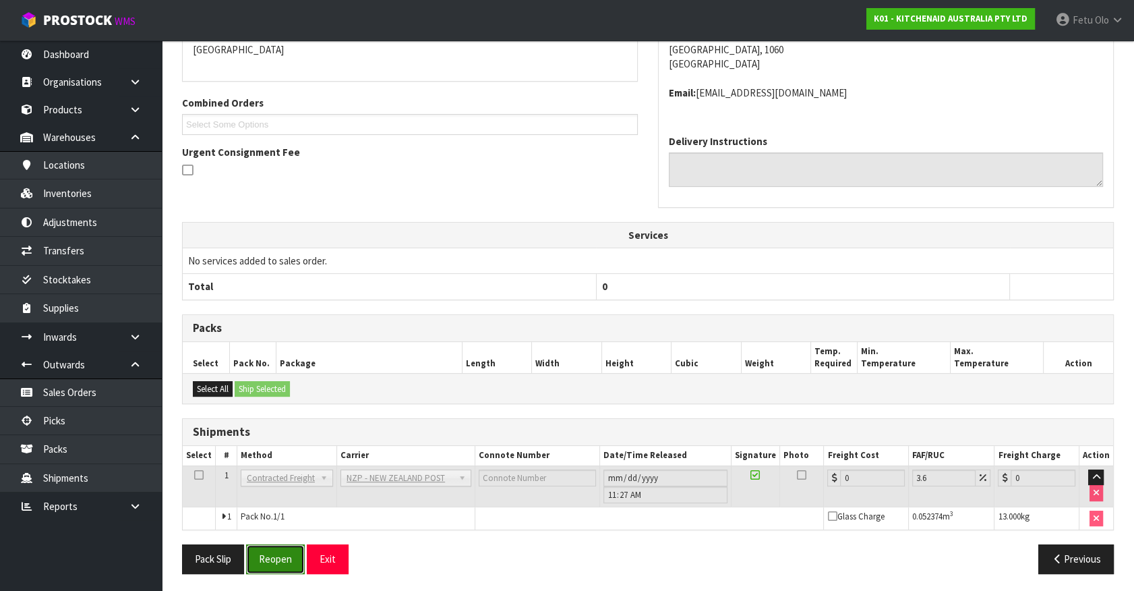
click at [301, 546] on button "Reopen" at bounding box center [275, 558] width 59 height 29
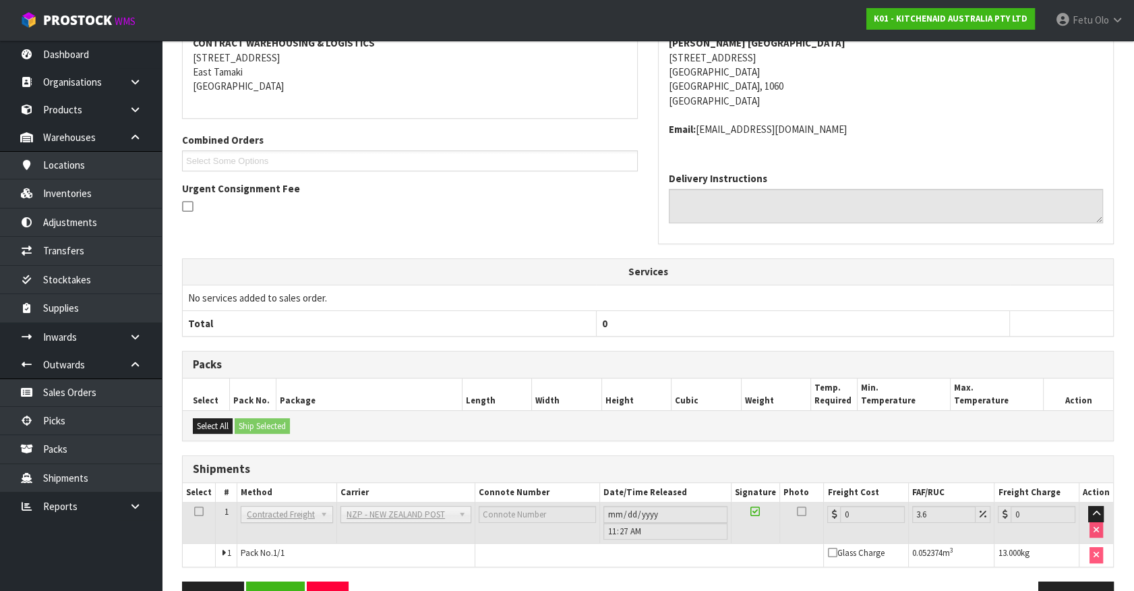
scroll to position [303, 0]
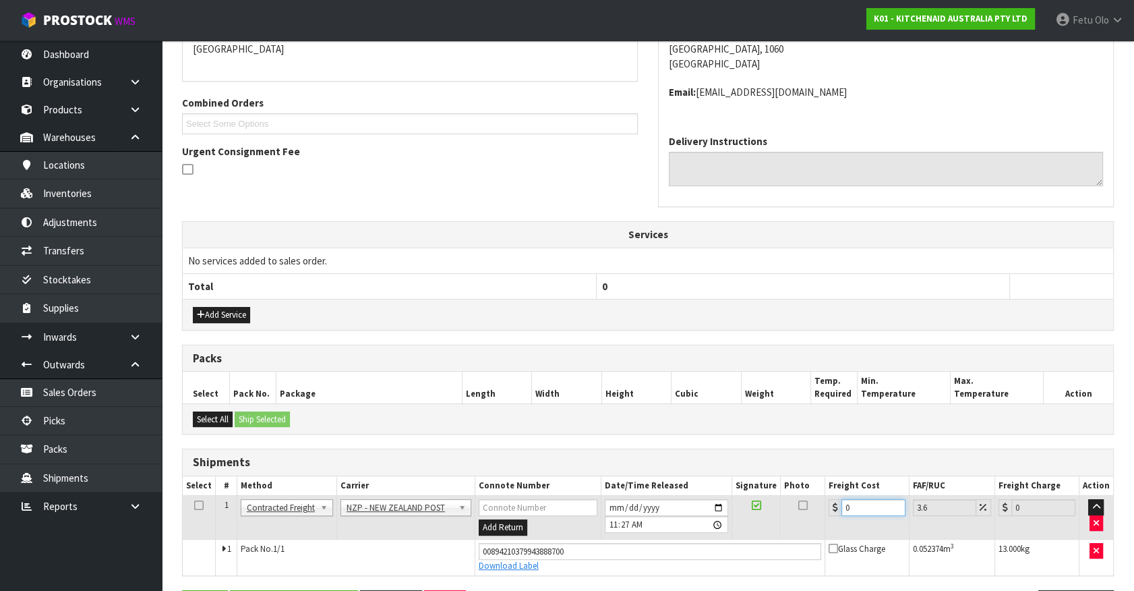
drag, startPoint x: 859, startPoint y: 508, endPoint x: 604, endPoint y: 545, distance: 257.5
click at [604, 545] on tbody "1 Client Local Pickup Customer Local Pickup Company Freight Contracted Freight …" at bounding box center [648, 536] width 931 height 80
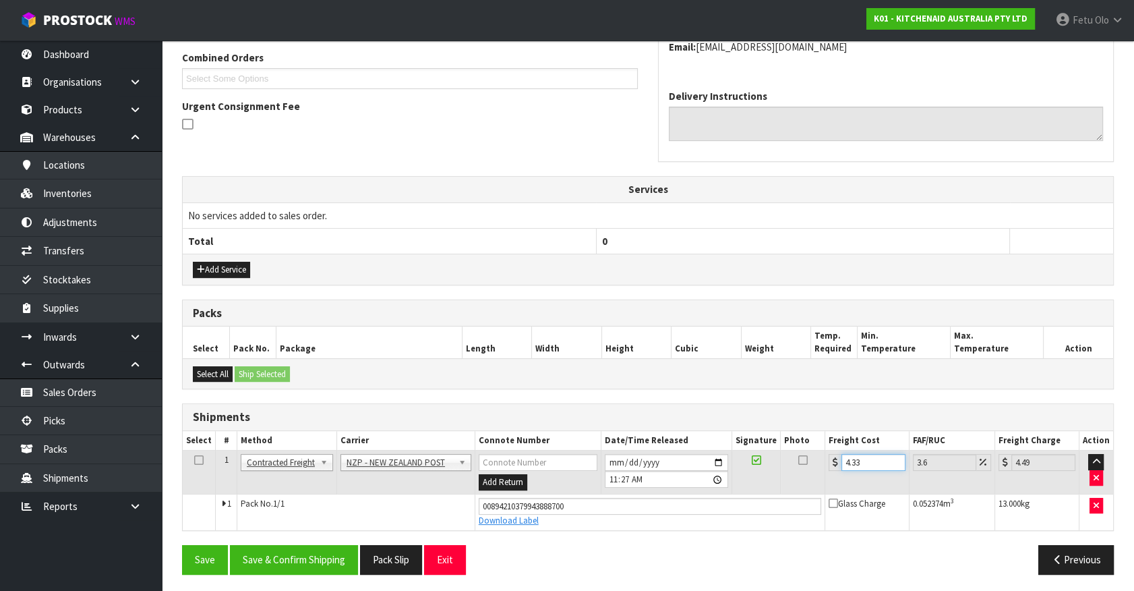
scroll to position [349, 0]
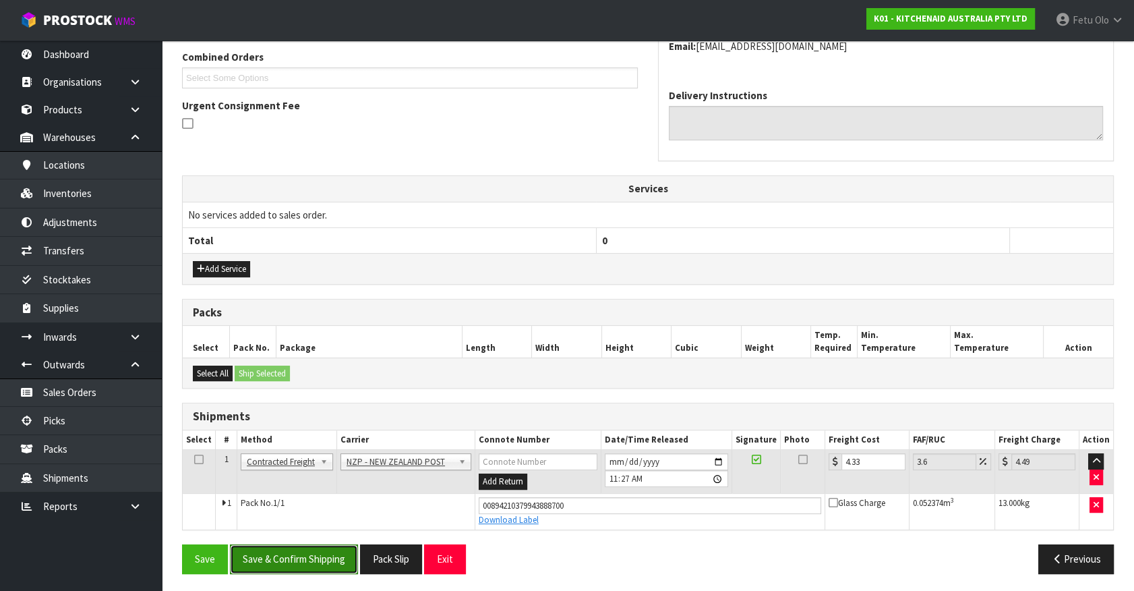
click at [287, 555] on button "Save & Confirm Shipping" at bounding box center [294, 558] width 128 height 29
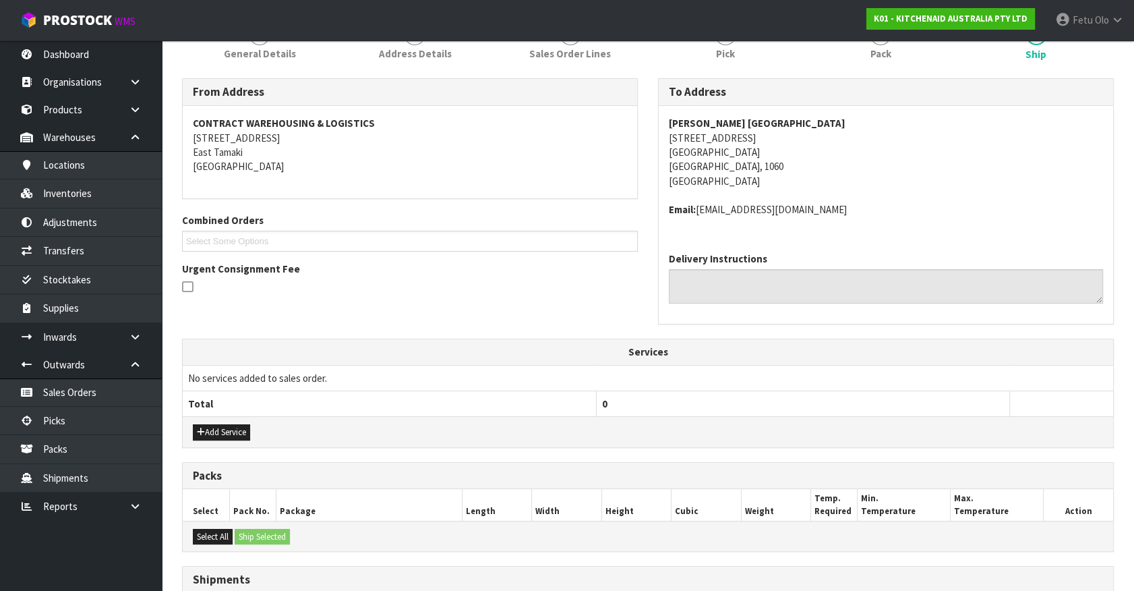
scroll to position [0, 0]
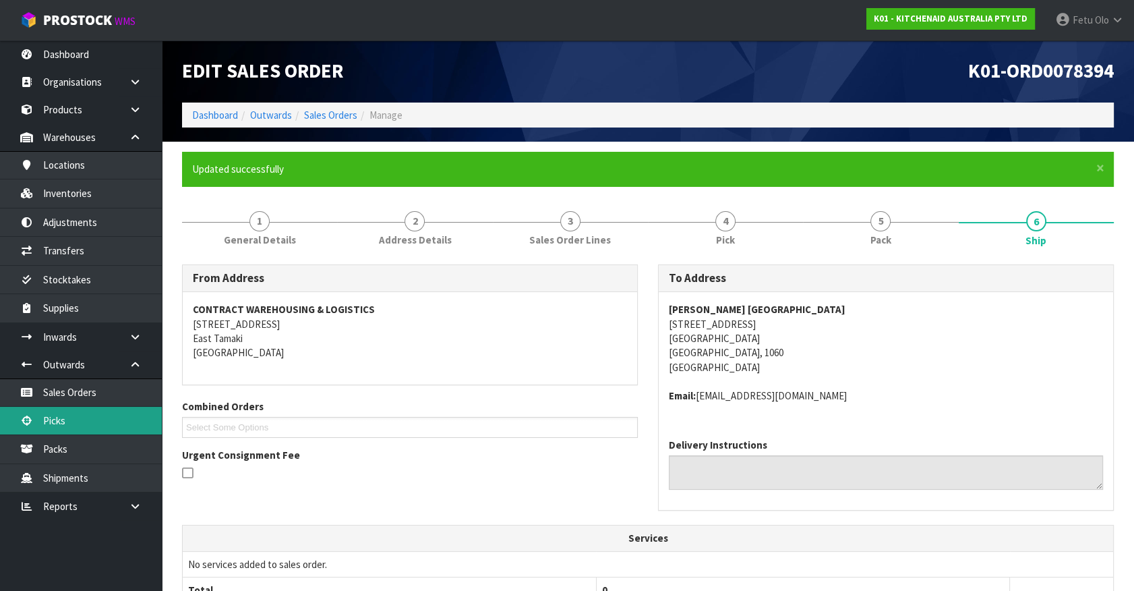
click at [73, 421] on link "Picks" at bounding box center [81, 421] width 162 height 28
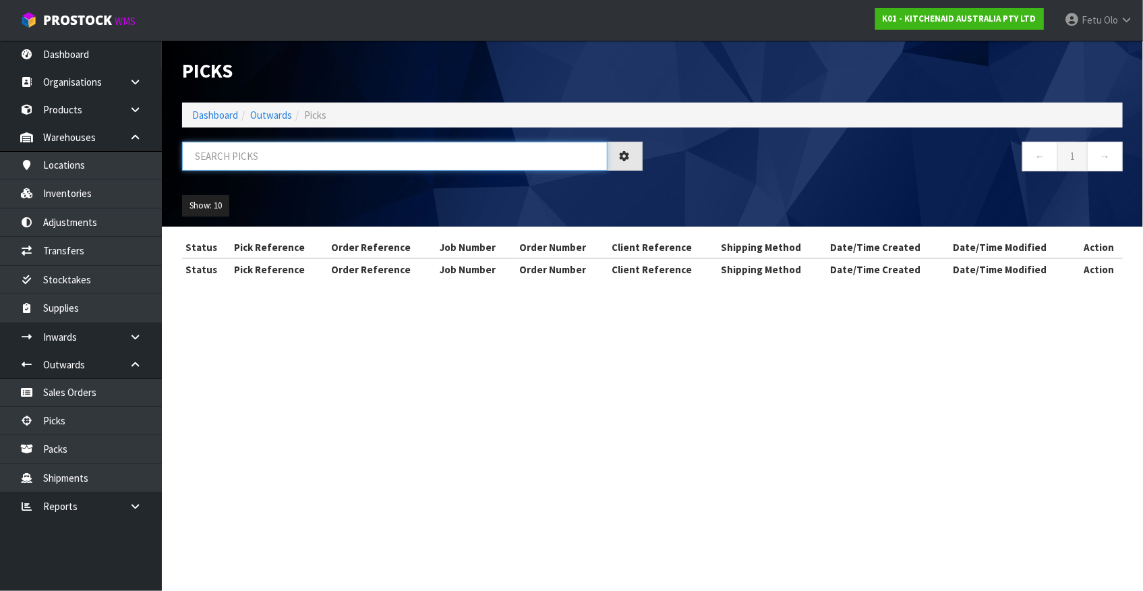
click at [303, 166] on input "text" at bounding box center [395, 156] width 426 height 29
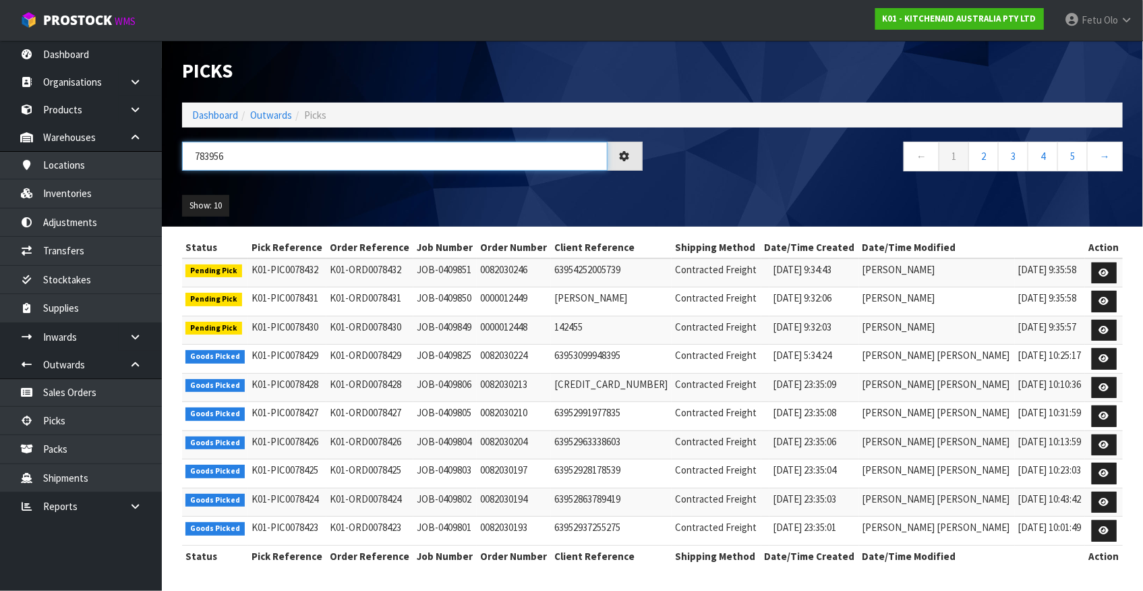
click at [216, 154] on input "783956" at bounding box center [395, 156] width 426 height 29
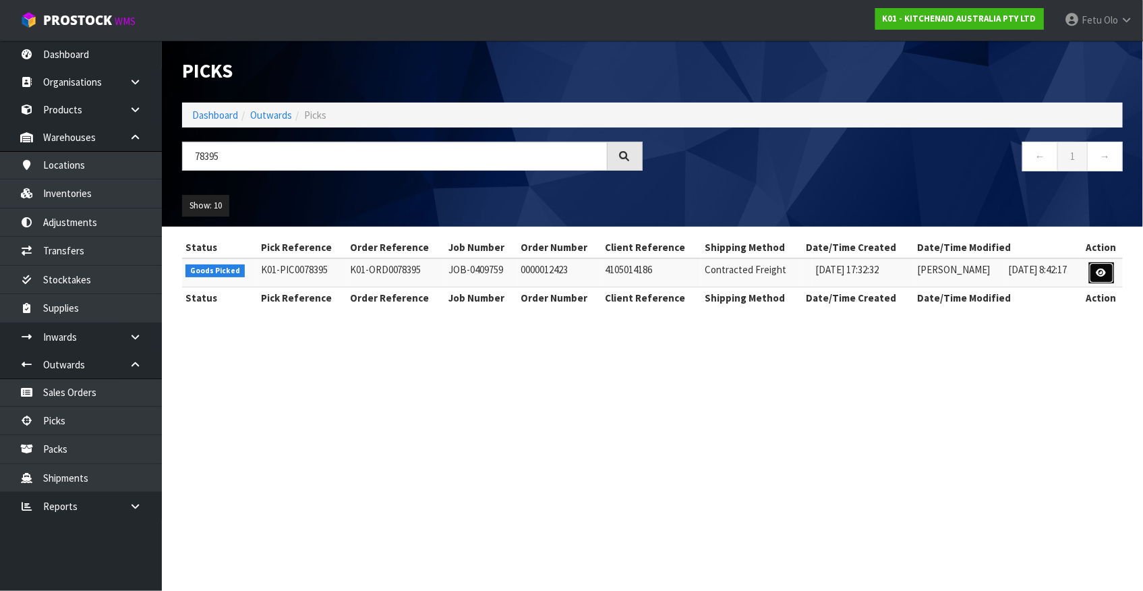
click at [1101, 274] on icon at bounding box center [1102, 272] width 10 height 9
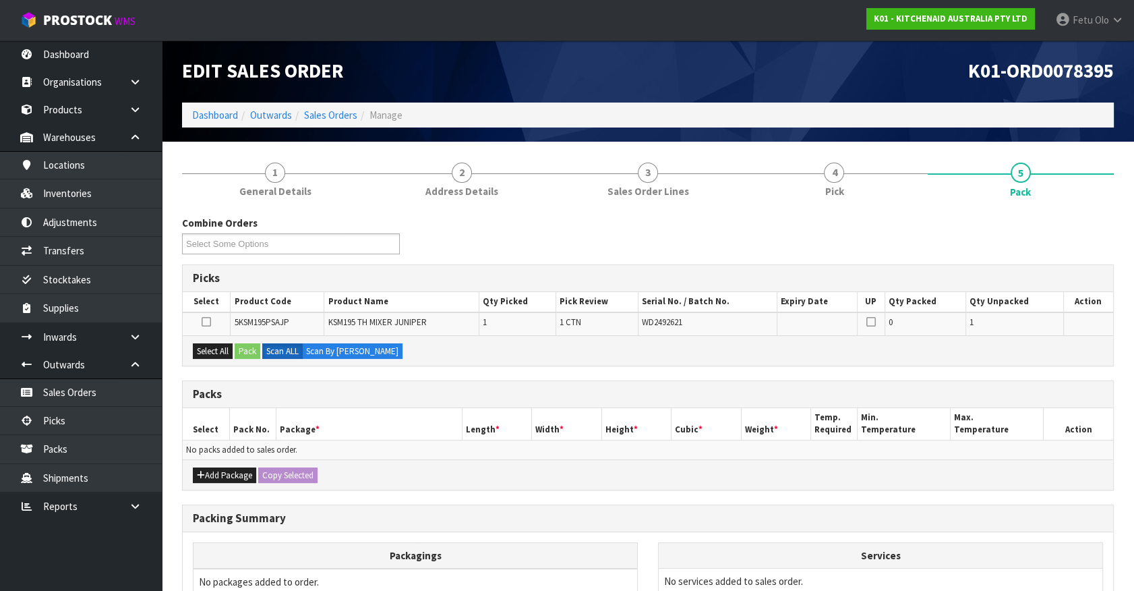
click at [226, 337] on div "Select All Pack Scan ALL Scan By Quantity" at bounding box center [648, 350] width 931 height 30
click at [240, 351] on div "Select All Pack Scan ALL Scan By Quantity" at bounding box center [648, 350] width 931 height 30
drag, startPoint x: 214, startPoint y: 353, endPoint x: 243, endPoint y: 355, distance: 29.7
click at [217, 353] on button "Select All" at bounding box center [213, 351] width 40 height 16
click at [247, 355] on button "Pack" at bounding box center [248, 351] width 26 height 16
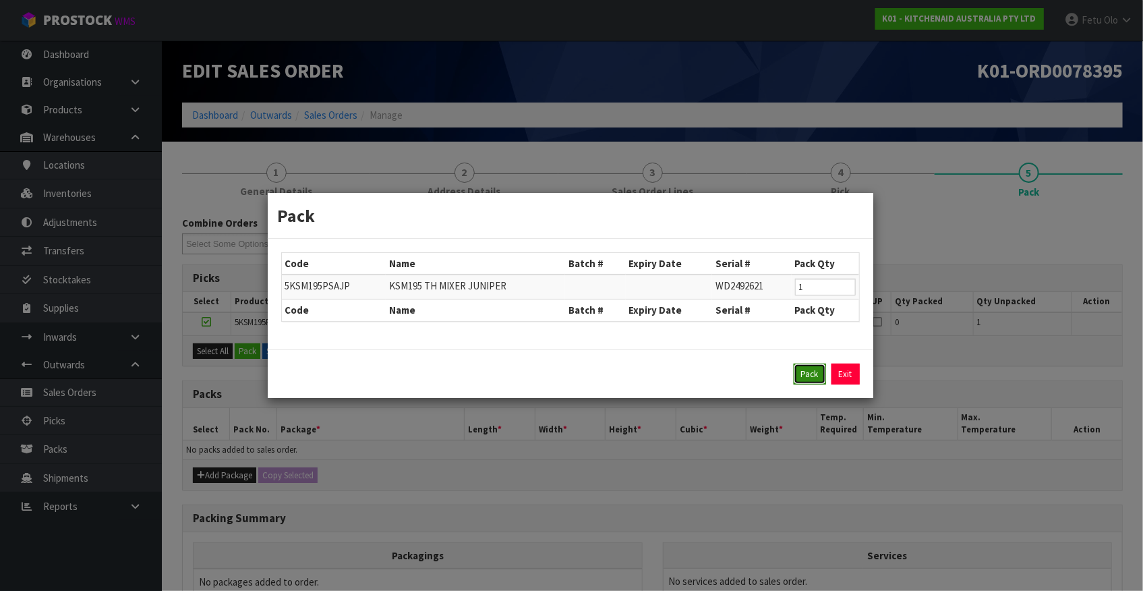
drag, startPoint x: 814, startPoint y: 376, endPoint x: 555, endPoint y: 406, distance: 260.7
click at [813, 376] on button "Pack" at bounding box center [810, 374] width 32 height 22
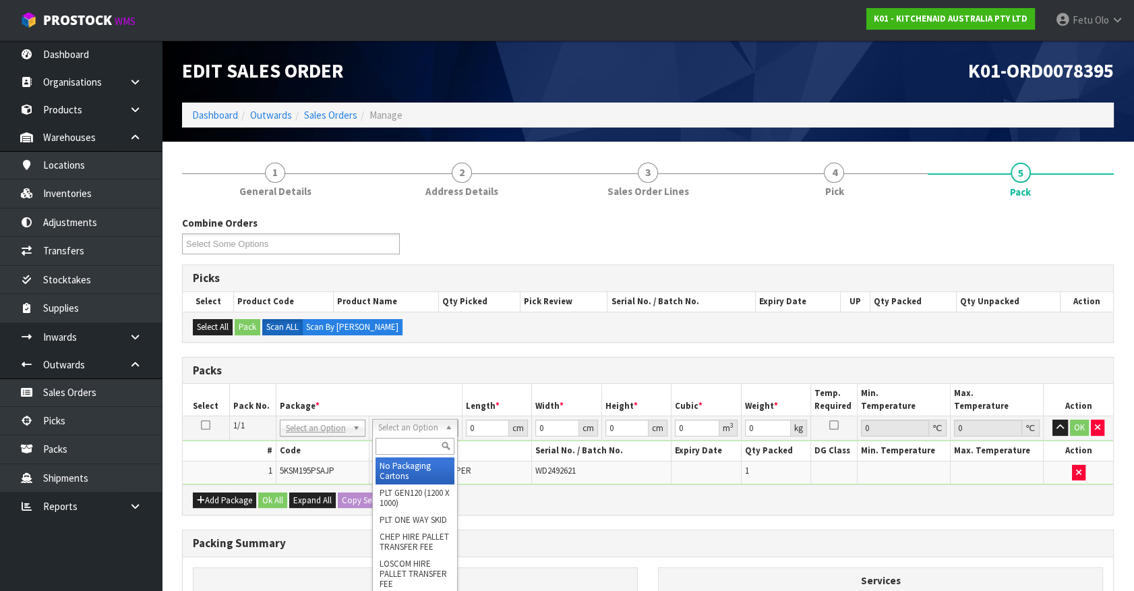
drag, startPoint x: 503, startPoint y: 413, endPoint x: 413, endPoint y: 463, distance: 102.9
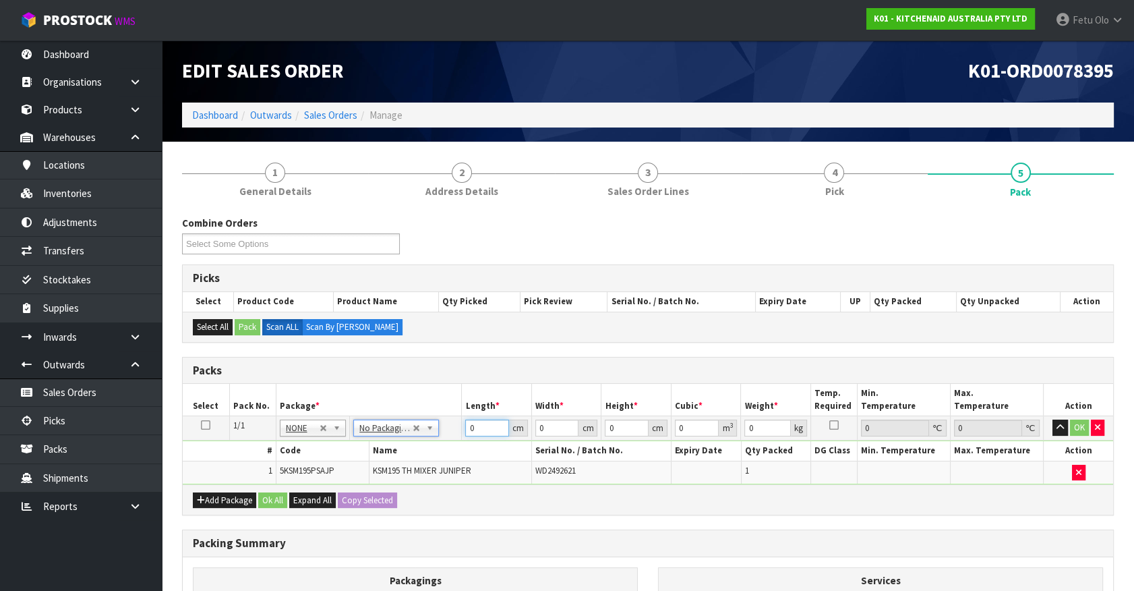
drag, startPoint x: 278, startPoint y: 479, endPoint x: 256, endPoint y: 480, distance: 21.6
click at [256, 480] on tbody "1/1 NONE 007-001 007-002 007-004 007-009 007-013 007-014 007-015 007-017 007-01…" at bounding box center [648, 450] width 931 height 68
click button "OK" at bounding box center [1079, 427] width 19 height 16
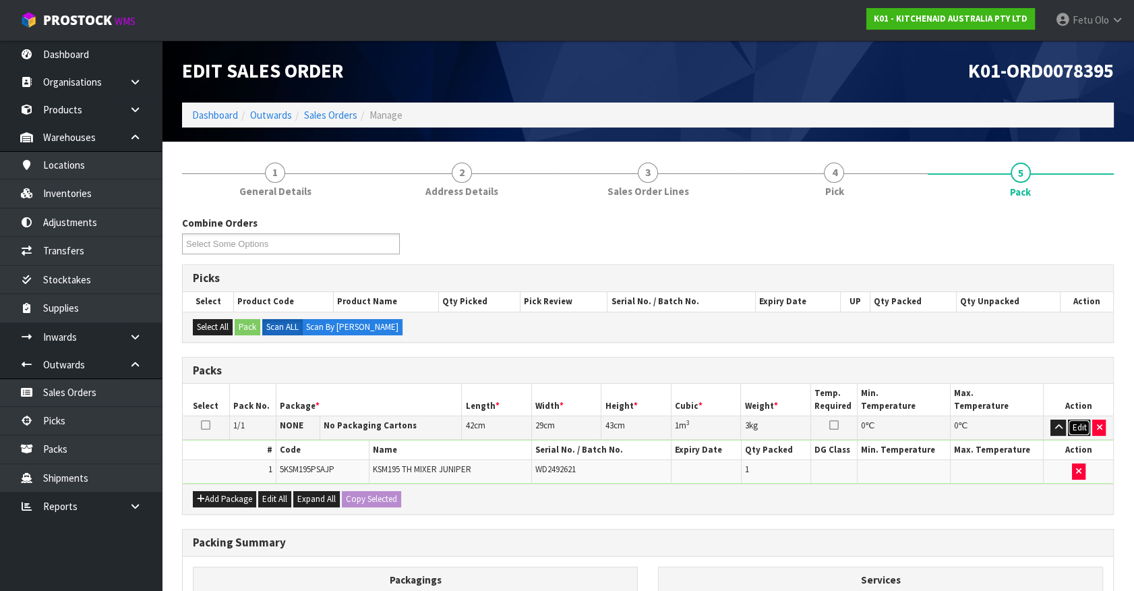
drag, startPoint x: 1079, startPoint y: 420, endPoint x: 720, endPoint y: 412, distance: 358.9
click at [1074, 421] on button "Edit" at bounding box center [1079, 427] width 22 height 16
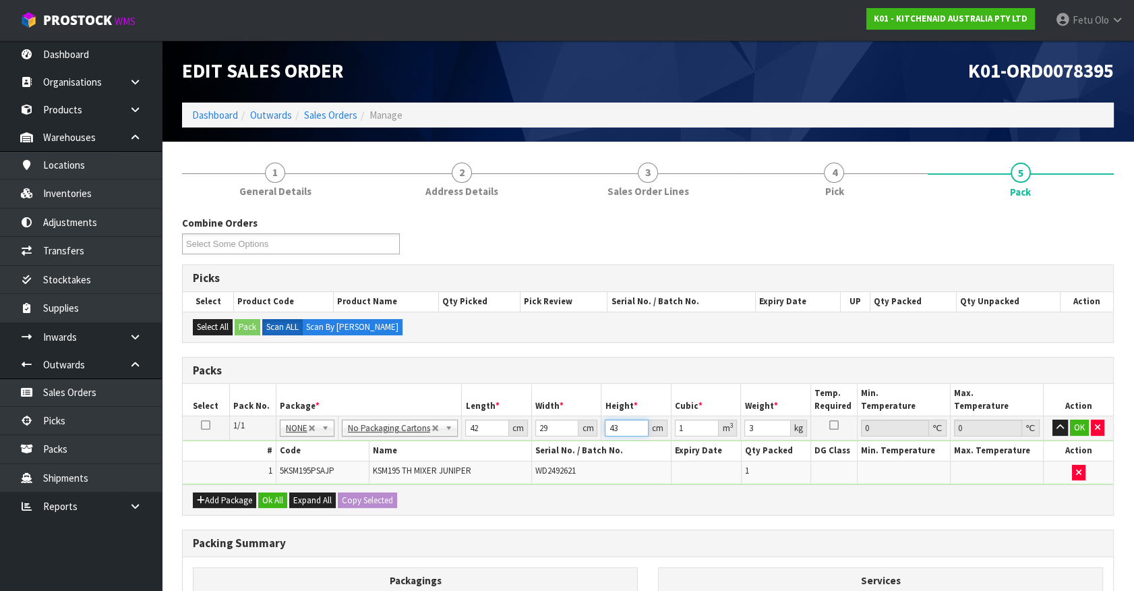
drag, startPoint x: 583, startPoint y: 437, endPoint x: 502, endPoint y: 453, distance: 82.4
click at [502, 452] on tbody "1/1 NONE 007-001 007-002 007-004 007-009 007-013 007-014 007-015 007-017 007-01…" at bounding box center [648, 450] width 931 height 68
click button "OK" at bounding box center [1079, 427] width 19 height 16
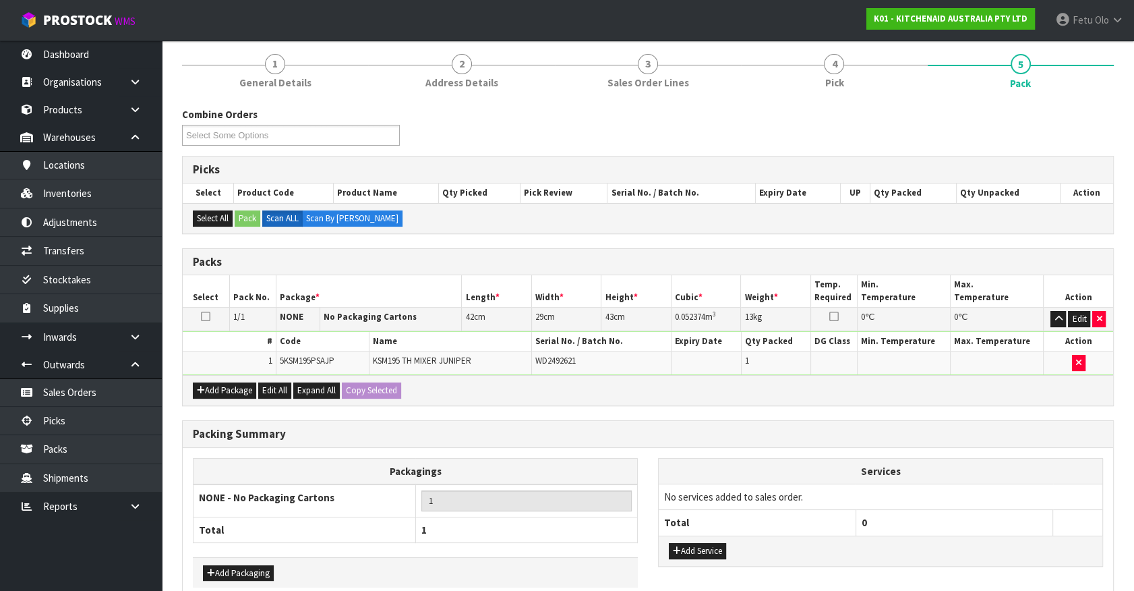
scroll to position [176, 0]
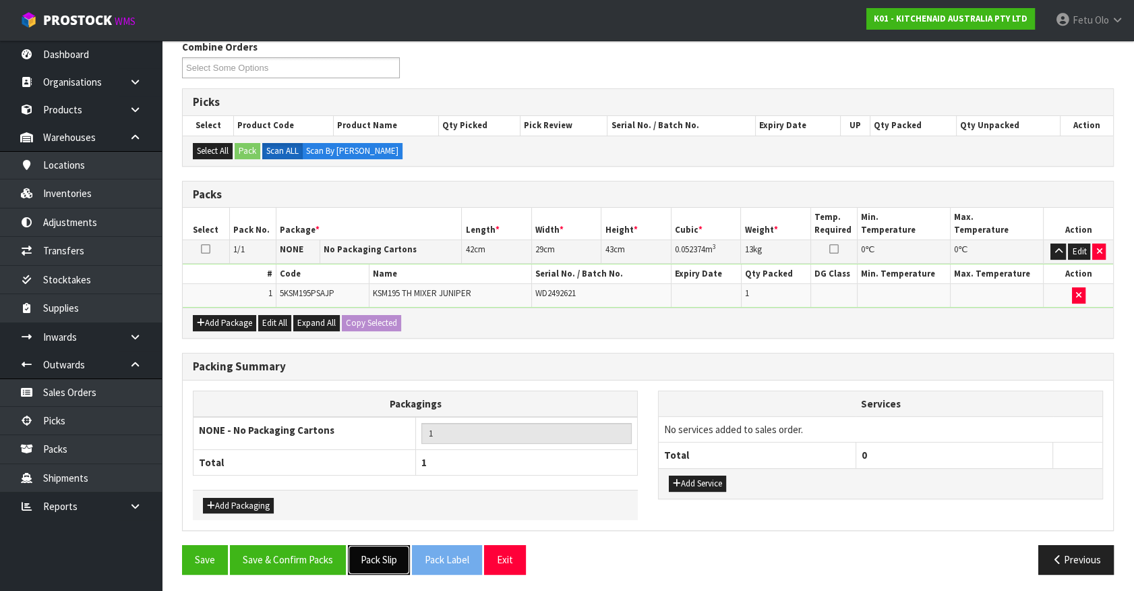
click at [372, 554] on button "Pack Slip" at bounding box center [379, 559] width 62 height 29
drag, startPoint x: 303, startPoint y: 562, endPoint x: 305, endPoint y: 546, distance: 15.7
click at [303, 561] on button "Save & Confirm Packs" at bounding box center [288, 559] width 116 height 29
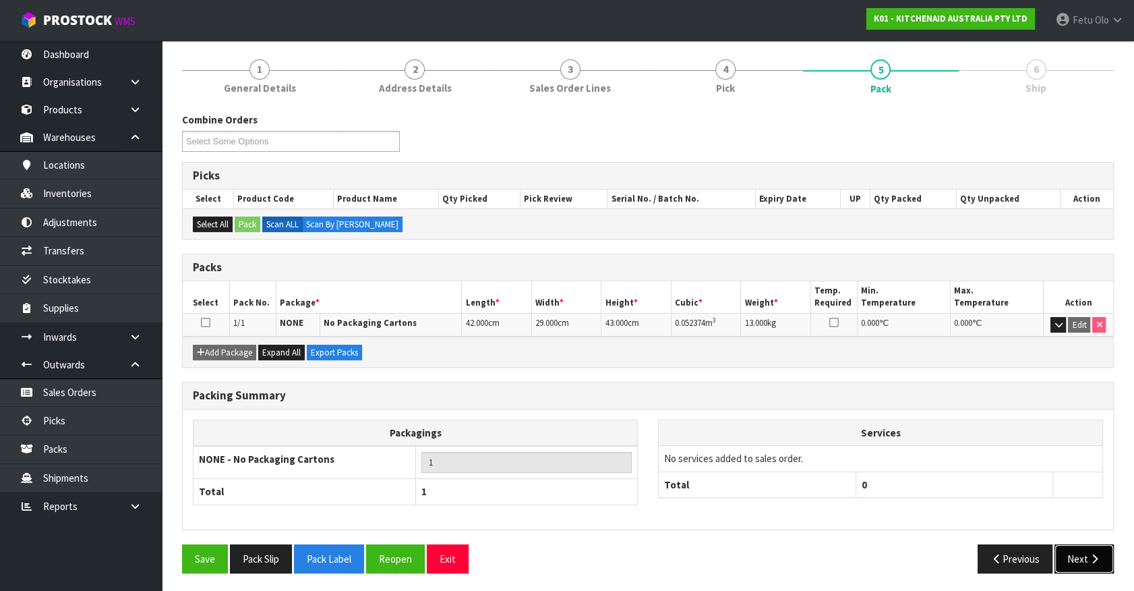
click at [1069, 553] on button "Next" at bounding box center [1084, 558] width 59 height 29
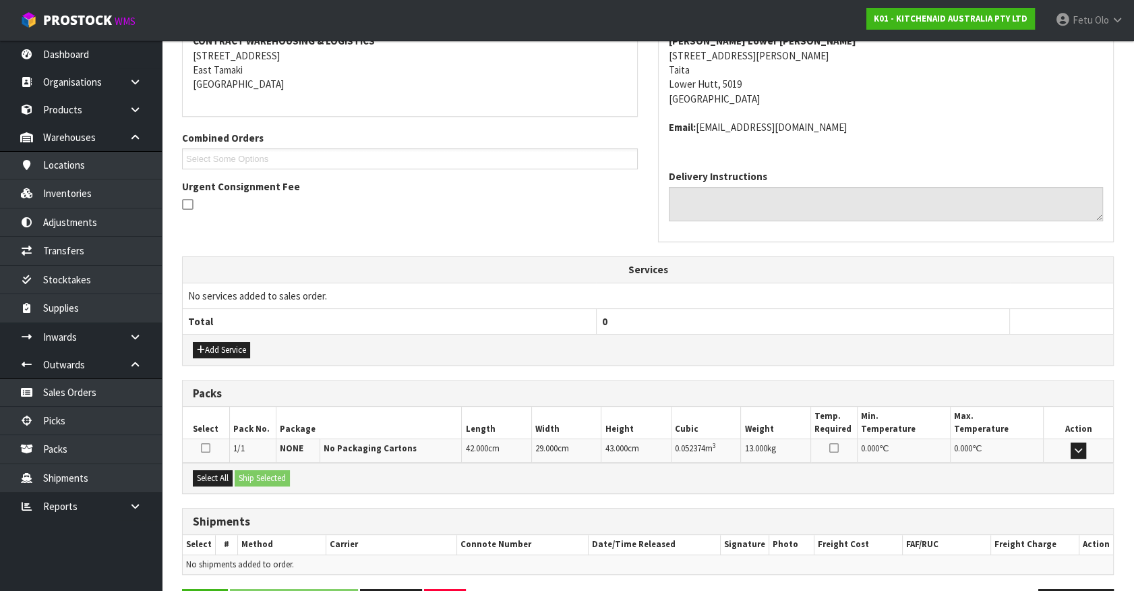
scroll to position [313, 0]
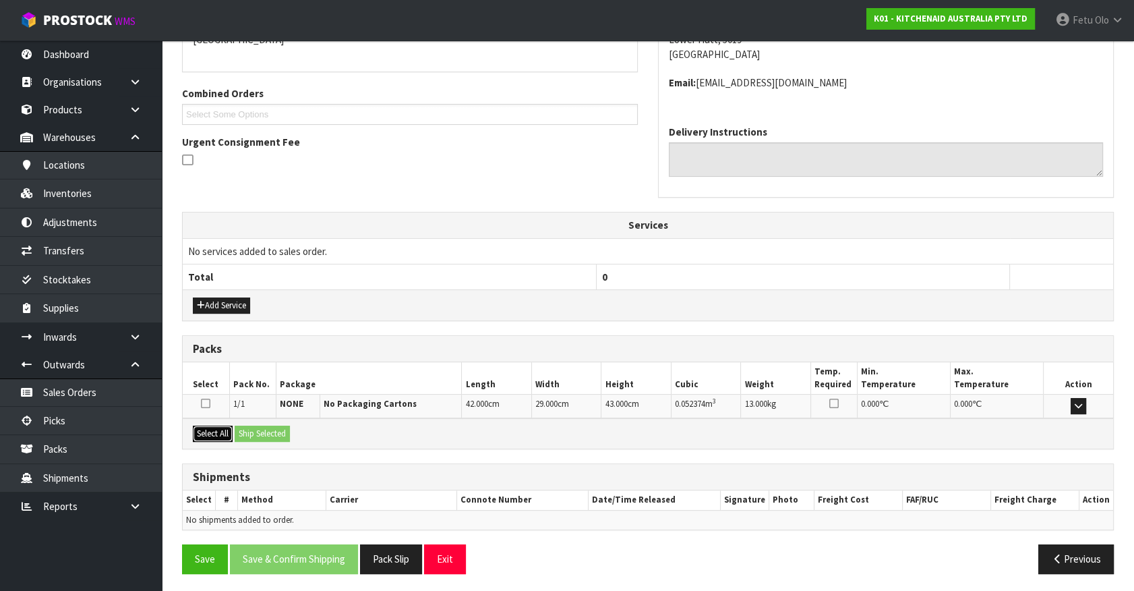
click at [213, 428] on button "Select All" at bounding box center [213, 434] width 40 height 16
click at [247, 428] on button "Ship Selected" at bounding box center [262, 434] width 55 height 16
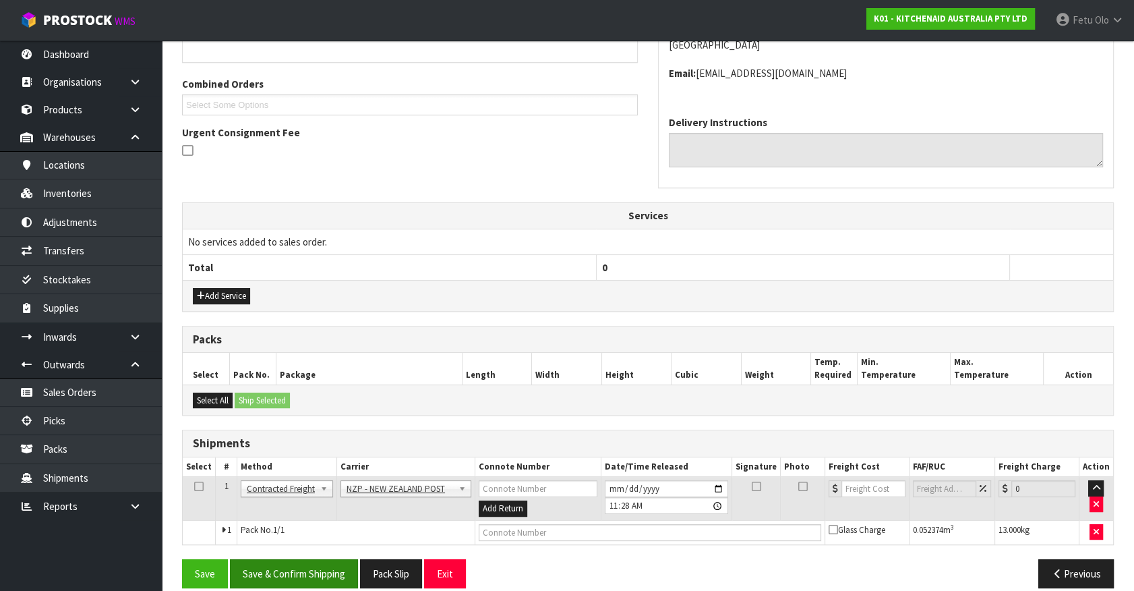
scroll to position [337, 0]
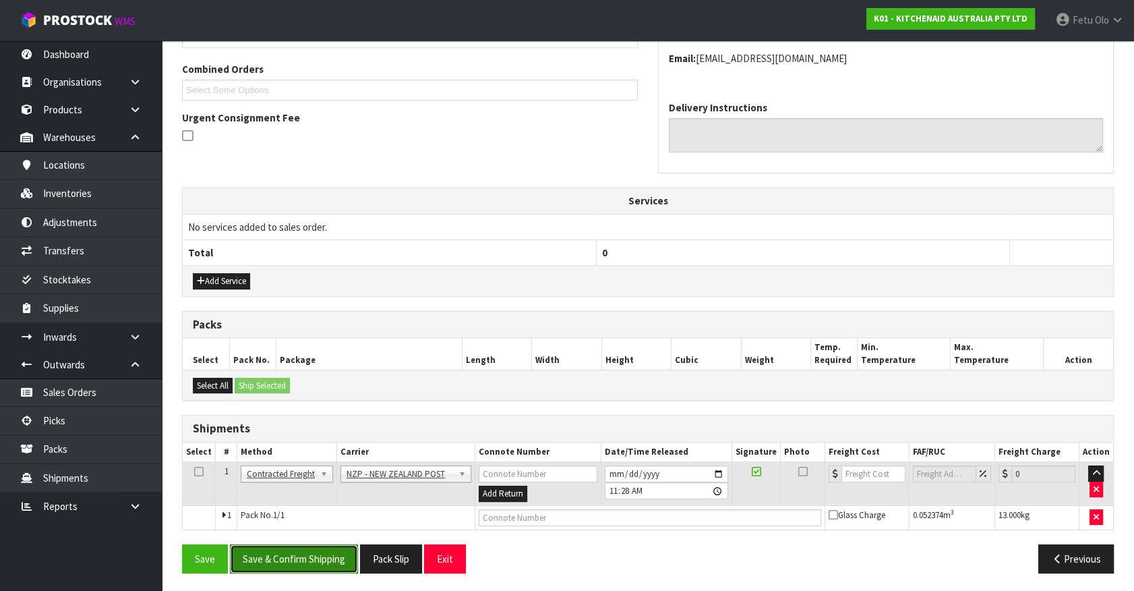
click at [297, 560] on button "Save & Confirm Shipping" at bounding box center [294, 558] width 128 height 29
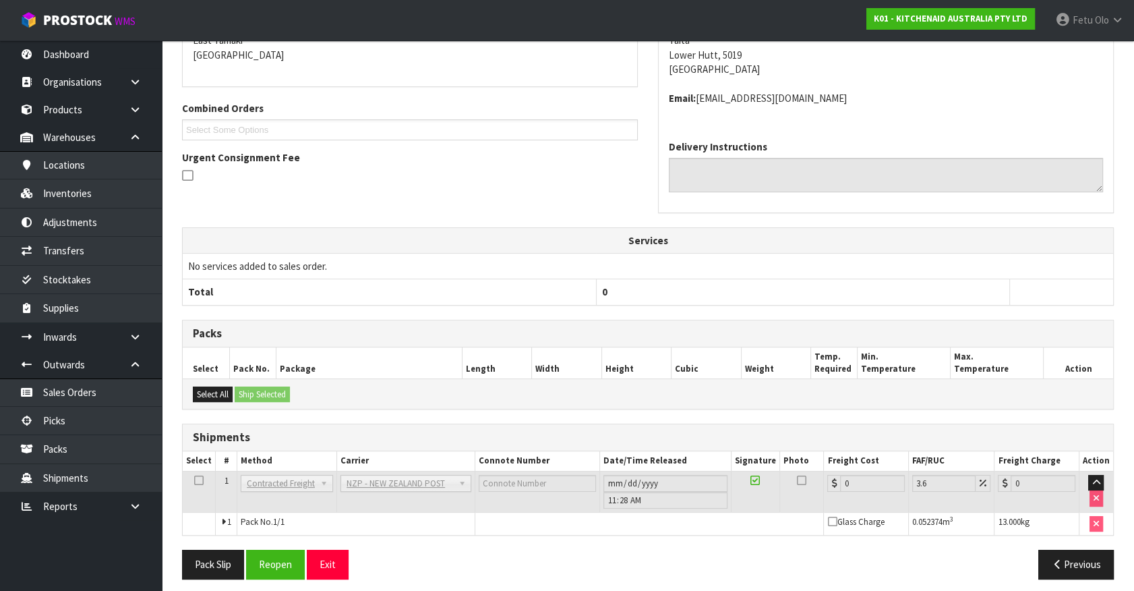
scroll to position [318, 0]
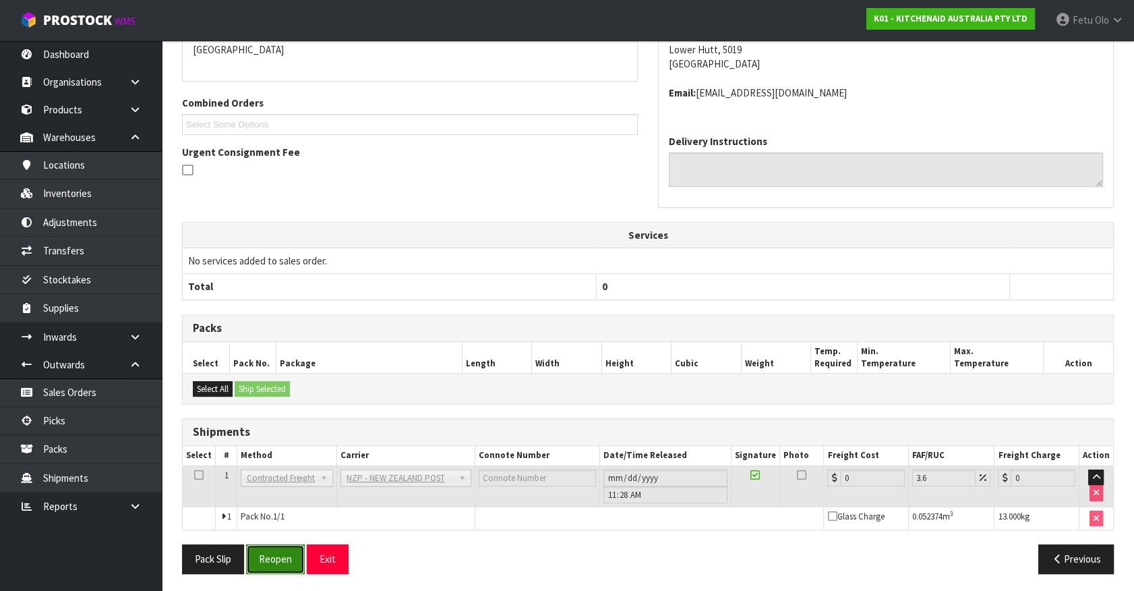
click at [265, 547] on button "Reopen" at bounding box center [275, 558] width 59 height 29
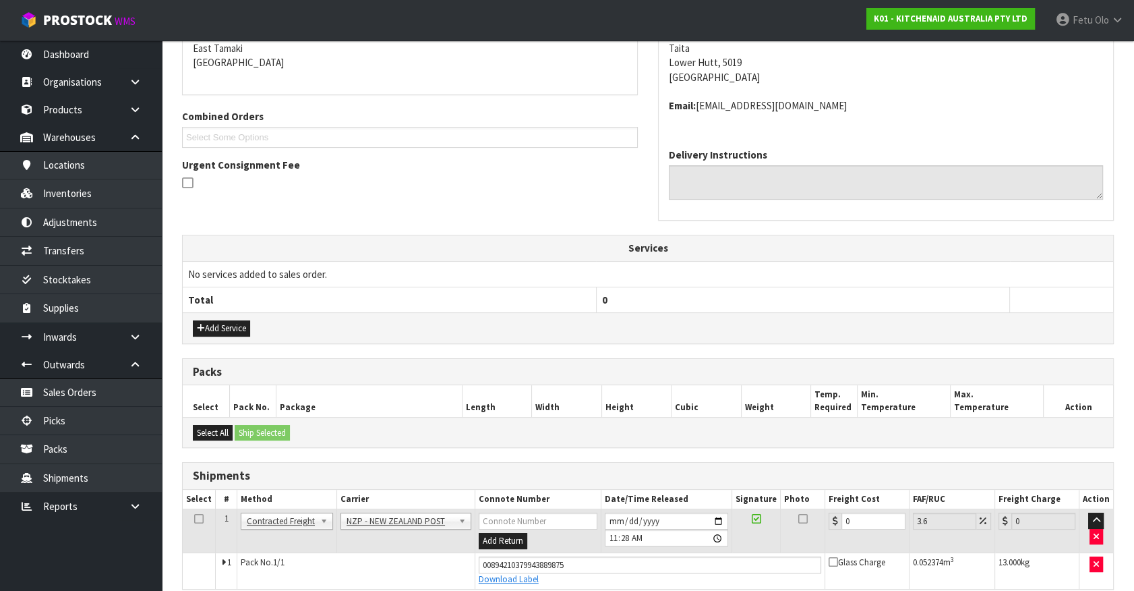
scroll to position [303, 0]
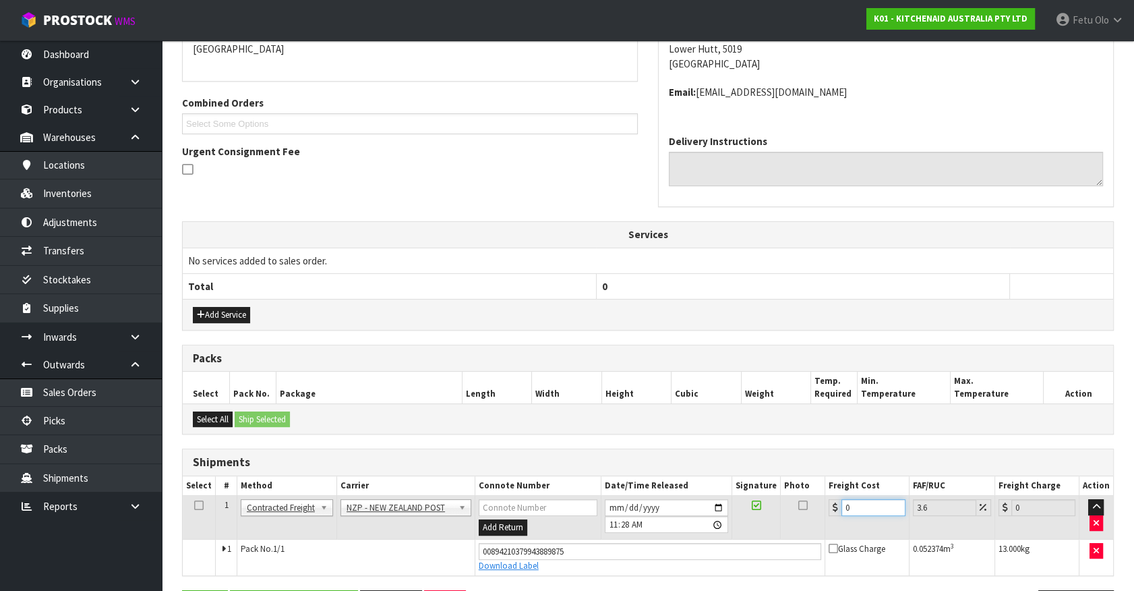
drag, startPoint x: 829, startPoint y: 514, endPoint x: 551, endPoint y: 526, distance: 278.1
click at [551, 526] on tr "1 Client Local Pickup Customer Local Pickup Company Freight Contracted Freight …" at bounding box center [648, 518] width 931 height 44
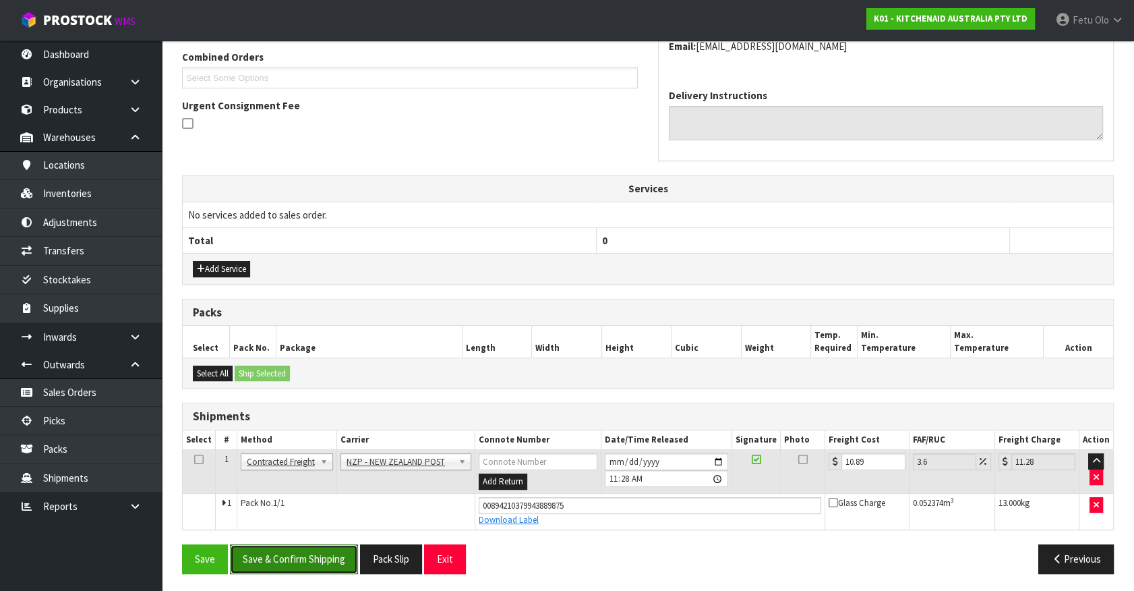
click at [312, 554] on button "Save & Confirm Shipping" at bounding box center [294, 558] width 128 height 29
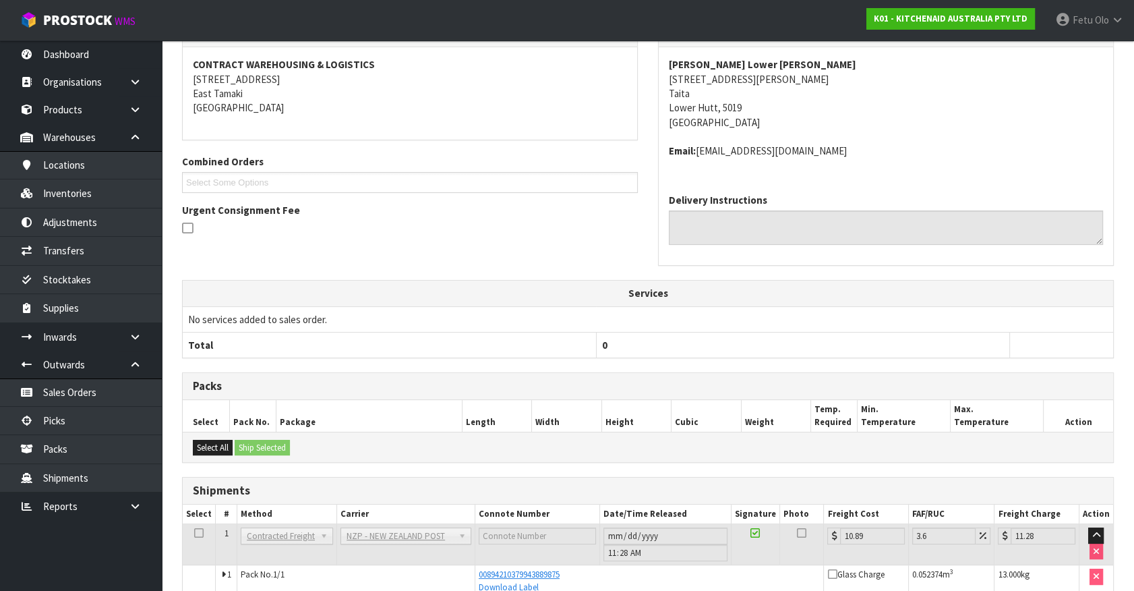
scroll to position [313, 0]
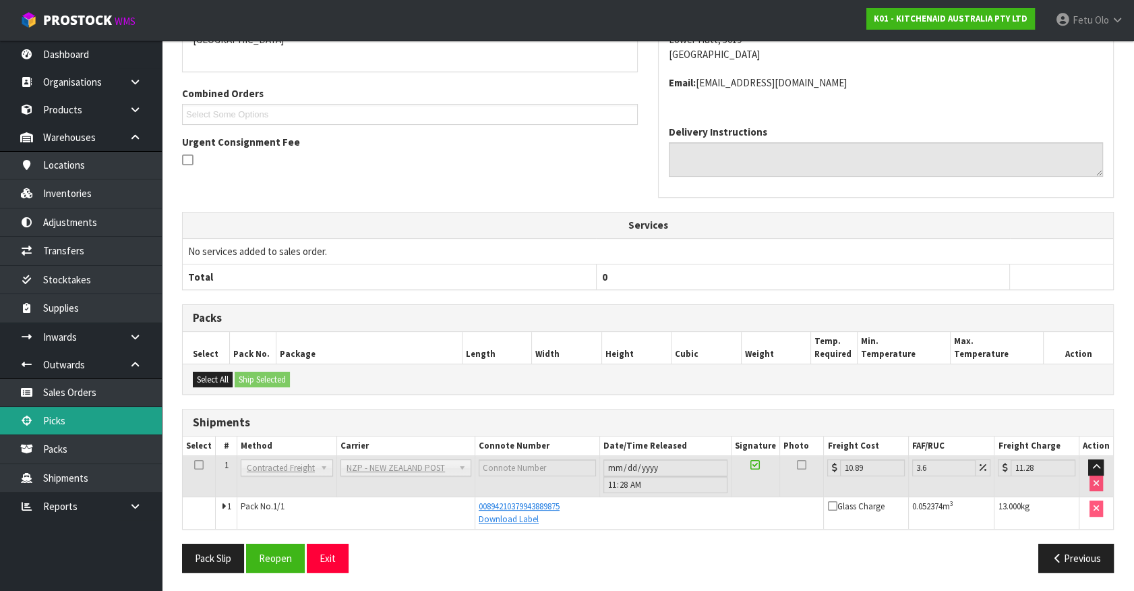
click at [52, 419] on link "Picks" at bounding box center [81, 421] width 162 height 28
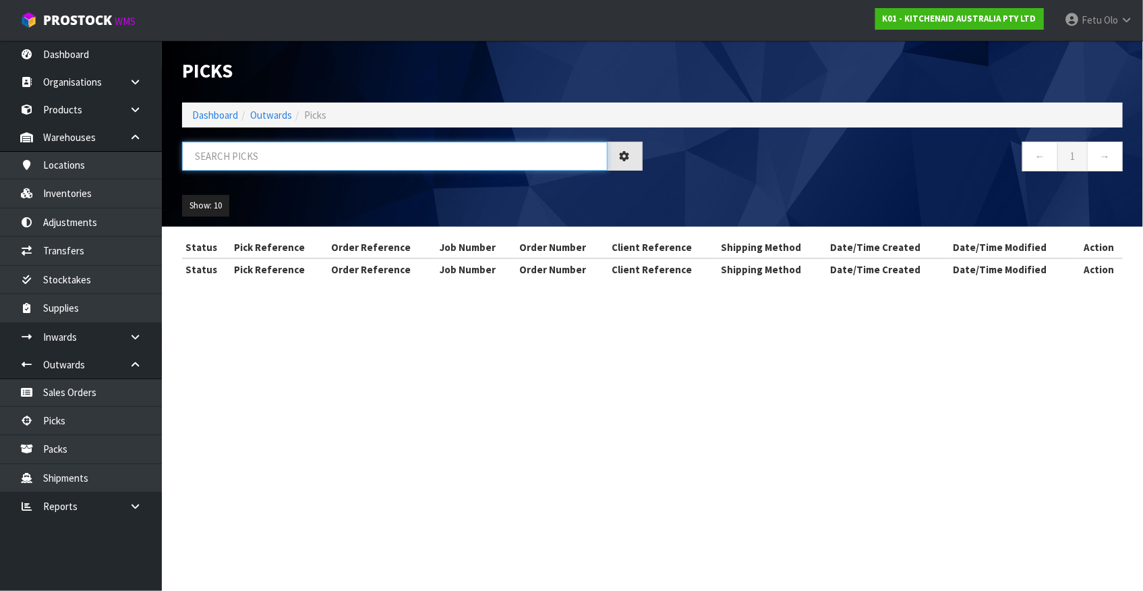
click at [356, 150] on input "text" at bounding box center [395, 156] width 426 height 29
drag, startPoint x: 356, startPoint y: 150, endPoint x: 349, endPoint y: 151, distance: 6.8
click at [355, 150] on input "text" at bounding box center [395, 156] width 426 height 29
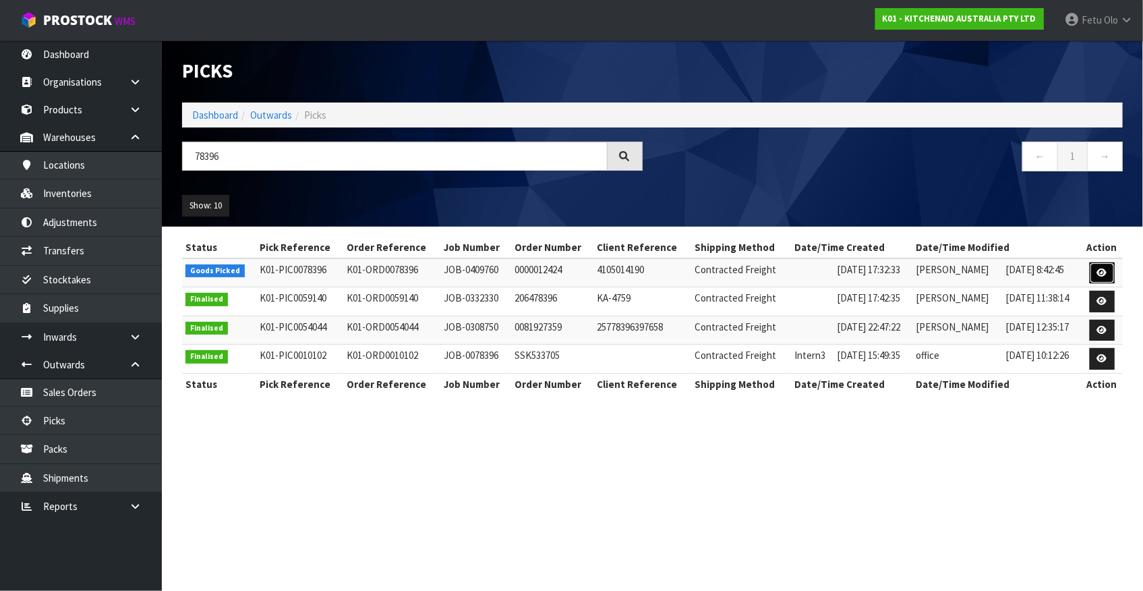
click at [1107, 274] on icon at bounding box center [1102, 272] width 10 height 9
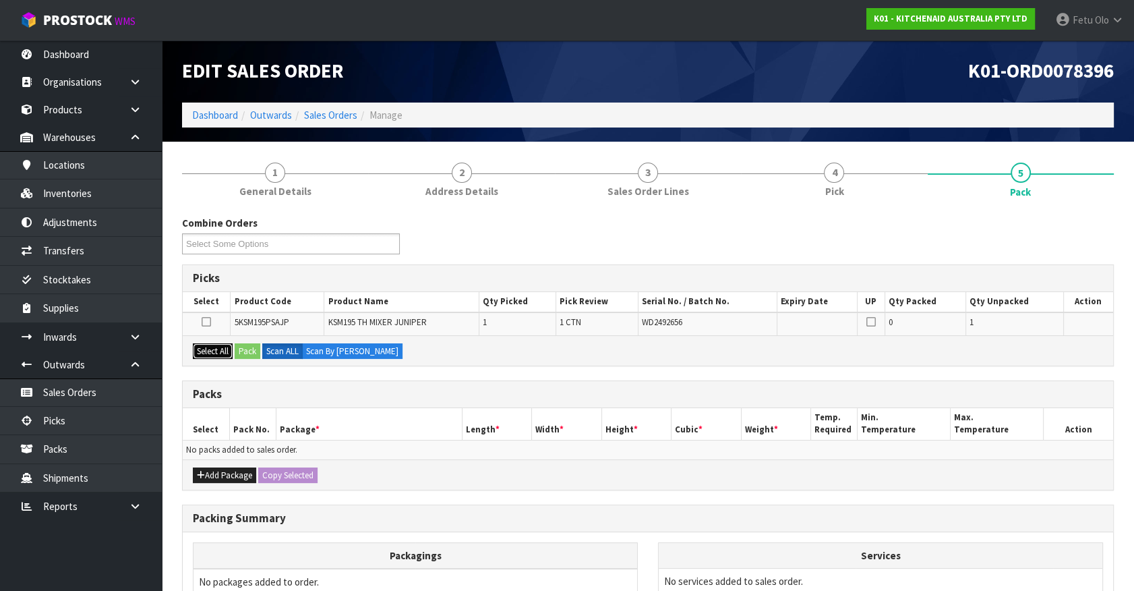
drag, startPoint x: 220, startPoint y: 348, endPoint x: 245, endPoint y: 348, distance: 25.6
click at [223, 348] on button "Select All" at bounding box center [213, 351] width 40 height 16
click at [246, 347] on button "Pack" at bounding box center [248, 351] width 26 height 16
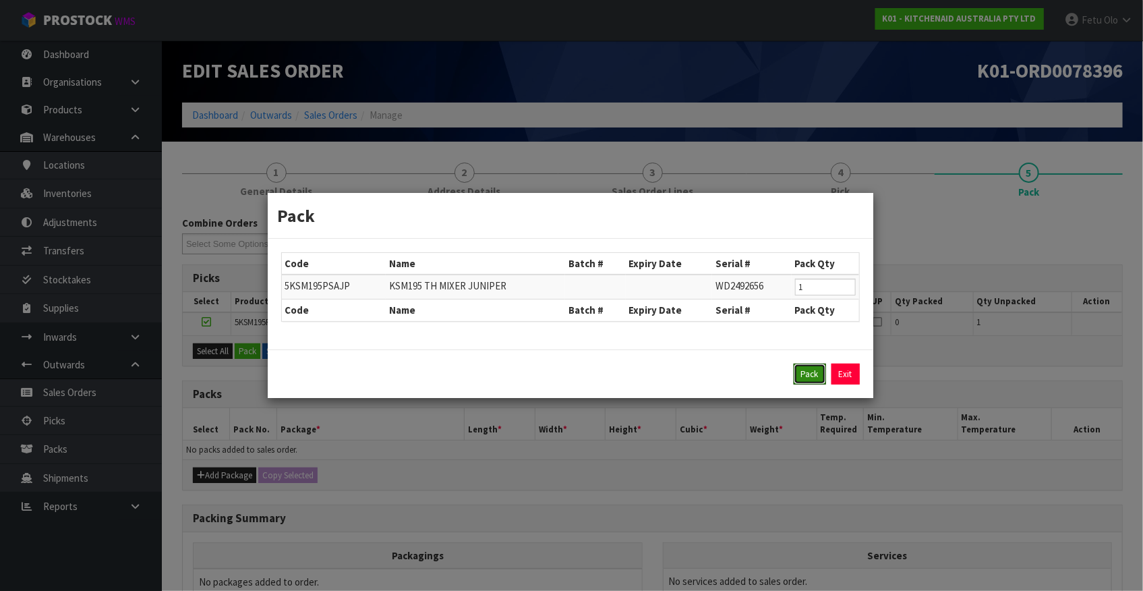
click at [805, 374] on button "Pack" at bounding box center [810, 374] width 32 height 22
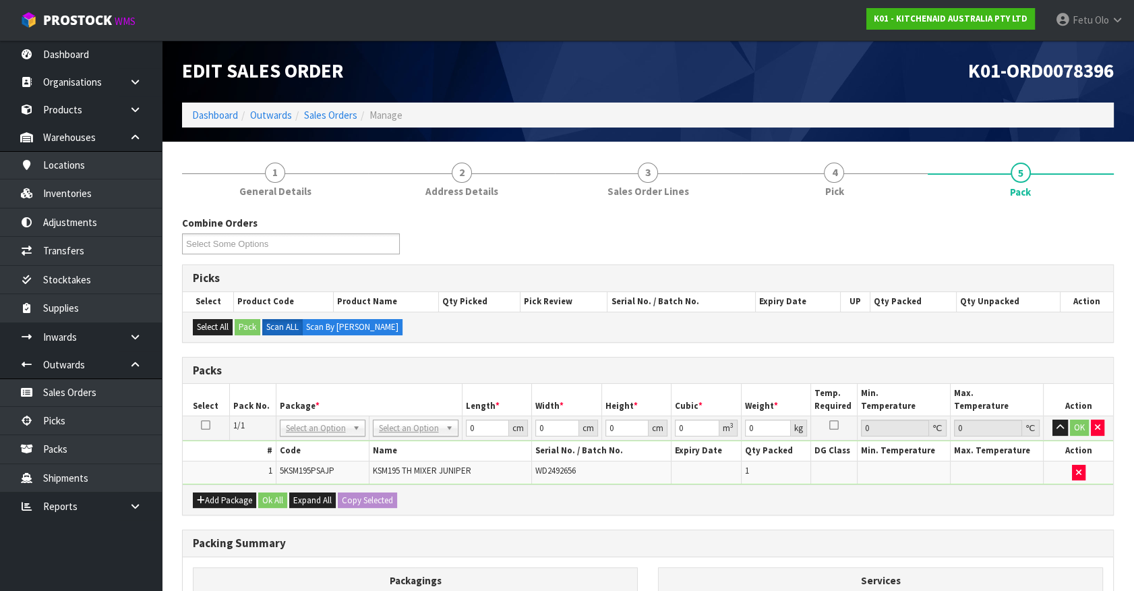
drag, startPoint x: 415, startPoint y: 426, endPoint x: 414, endPoint y: 453, distance: 26.3
drag, startPoint x: 475, startPoint y: 424, endPoint x: 382, endPoint y: 454, distance: 97.9
click at [382, 454] on tbody "1/1 NONE 007-001 007-002 007-004 007-009 007-013 007-014 007-015 007-017 007-01…" at bounding box center [648, 450] width 931 height 68
click button "OK" at bounding box center [1079, 427] width 19 height 16
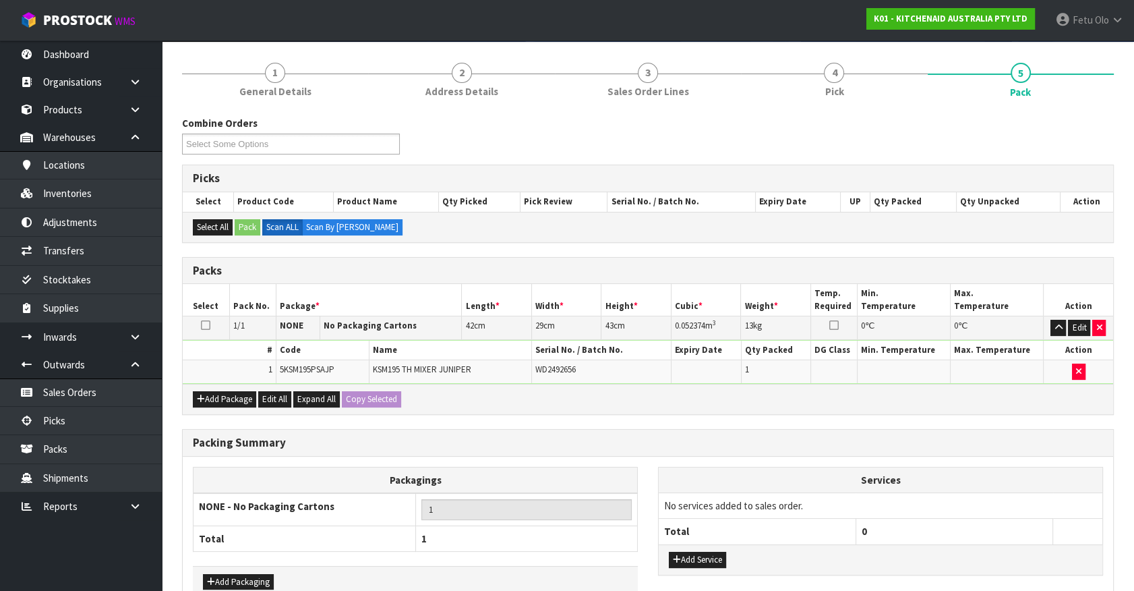
scroll to position [176, 0]
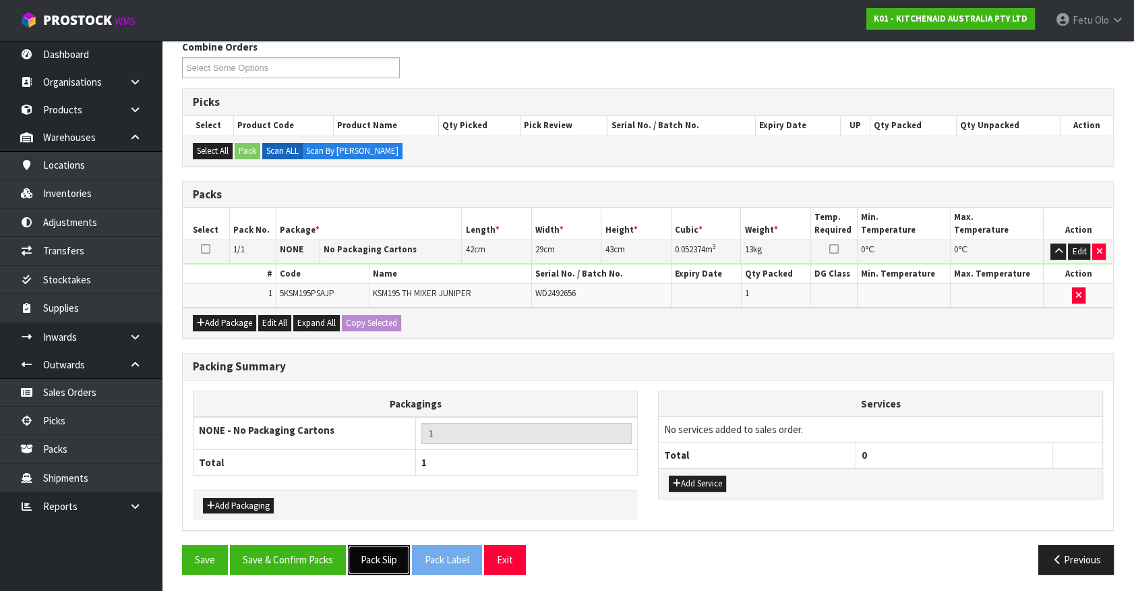
click at [366, 551] on button "Pack Slip" at bounding box center [379, 559] width 62 height 29
drag, startPoint x: 279, startPoint y: 542, endPoint x: 279, endPoint y: 525, distance: 16.9
click at [279, 545] on button "Save & Confirm Packs" at bounding box center [288, 559] width 116 height 29
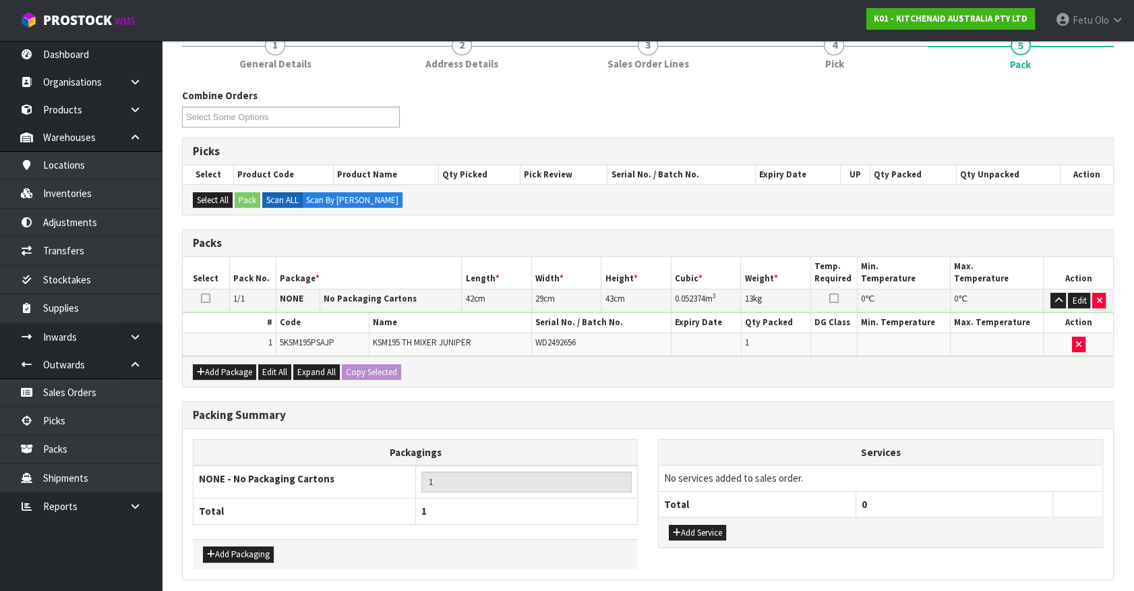
scroll to position [0, 0]
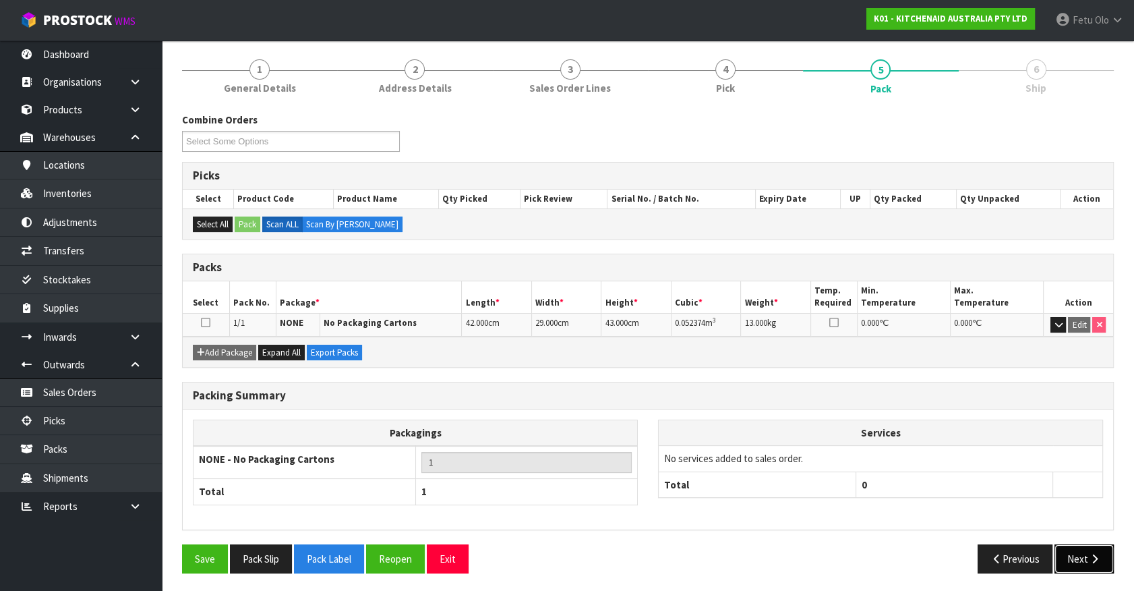
click at [1093, 559] on icon "button" at bounding box center [1094, 559] width 13 height 10
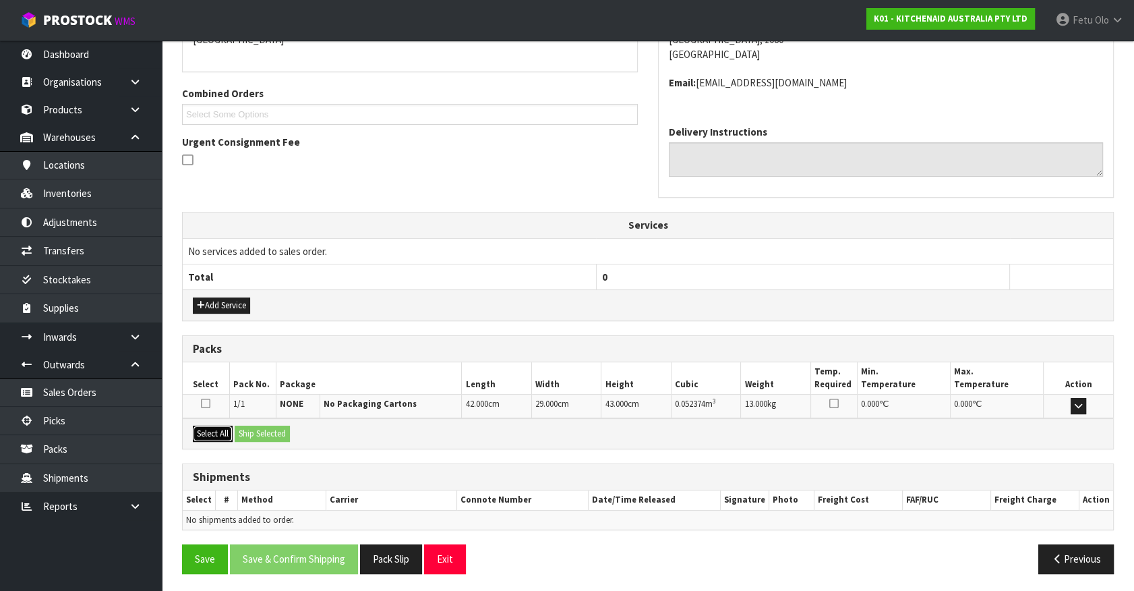
click at [209, 428] on button "Select All" at bounding box center [213, 434] width 40 height 16
click at [286, 428] on button "Ship Selected" at bounding box center [262, 434] width 55 height 16
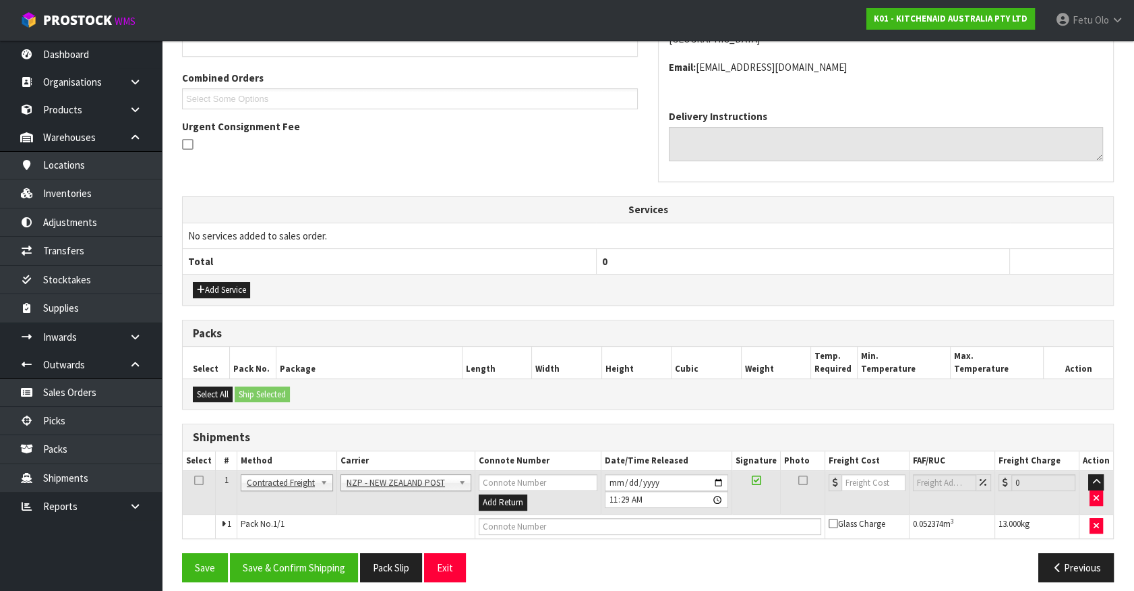
scroll to position [337, 0]
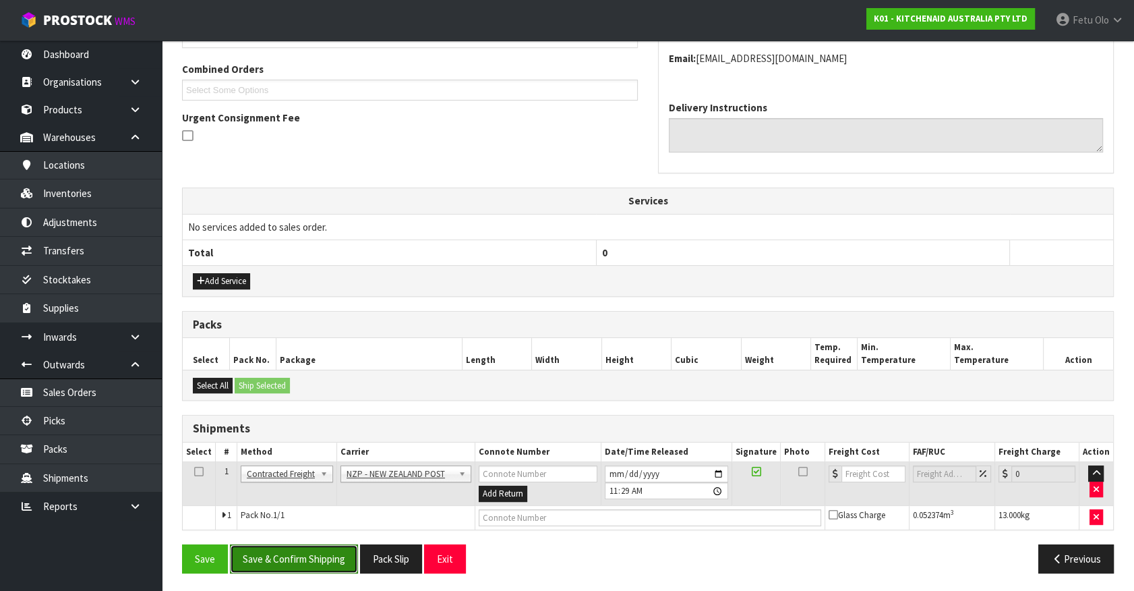
click at [334, 550] on button "Save & Confirm Shipping" at bounding box center [294, 558] width 128 height 29
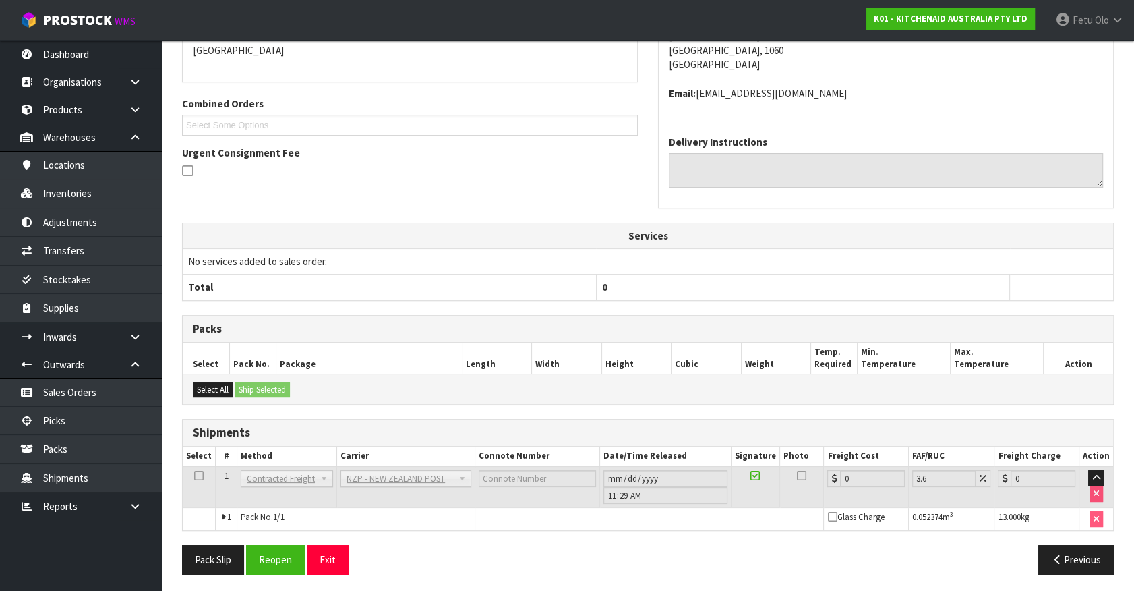
scroll to position [318, 0]
click at [295, 558] on button "Reopen" at bounding box center [275, 558] width 59 height 29
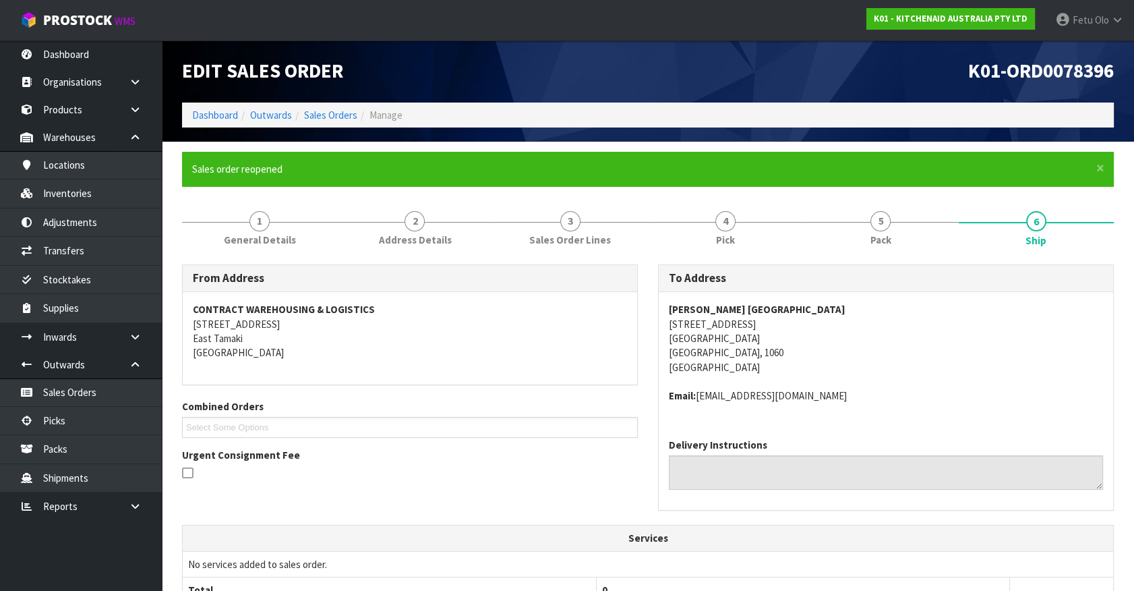
scroll to position [303, 0]
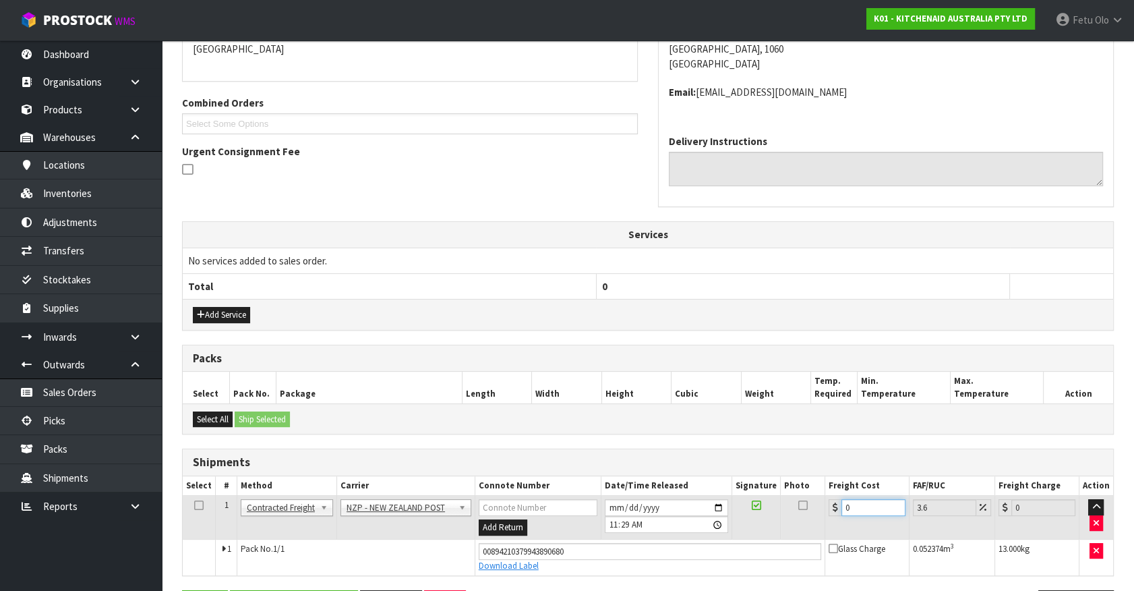
drag, startPoint x: 850, startPoint y: 508, endPoint x: 507, endPoint y: 574, distance: 348.8
click at [507, 574] on div "From Address CONTRACT WAREHOUSING & LOGISTICS 17 Allens Road East Tamaki Auckla…" at bounding box center [648, 295] width 932 height 668
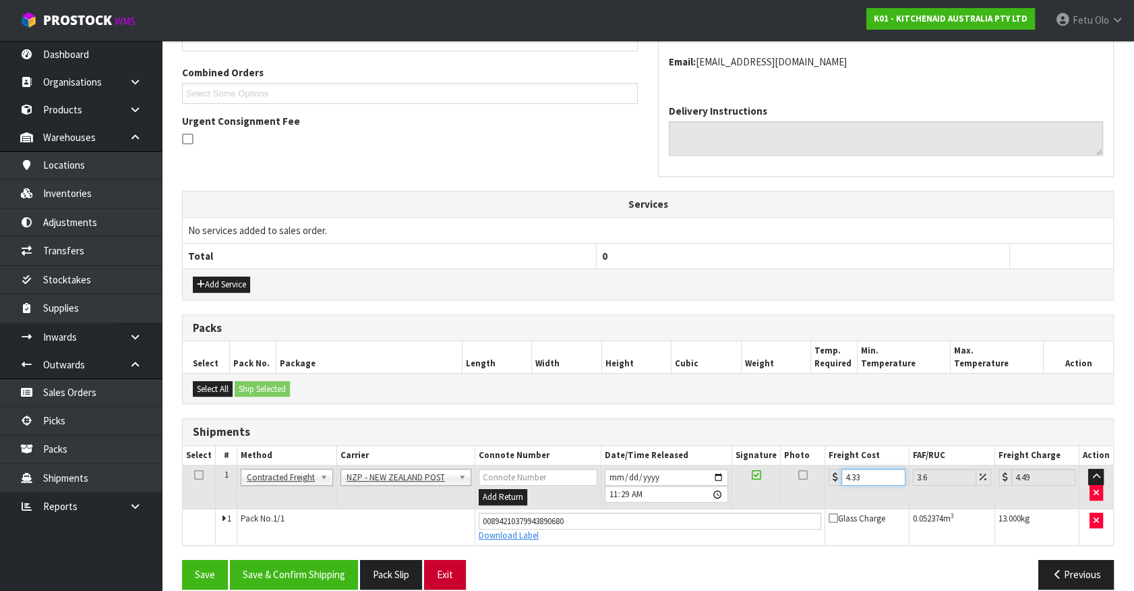
scroll to position [349, 0]
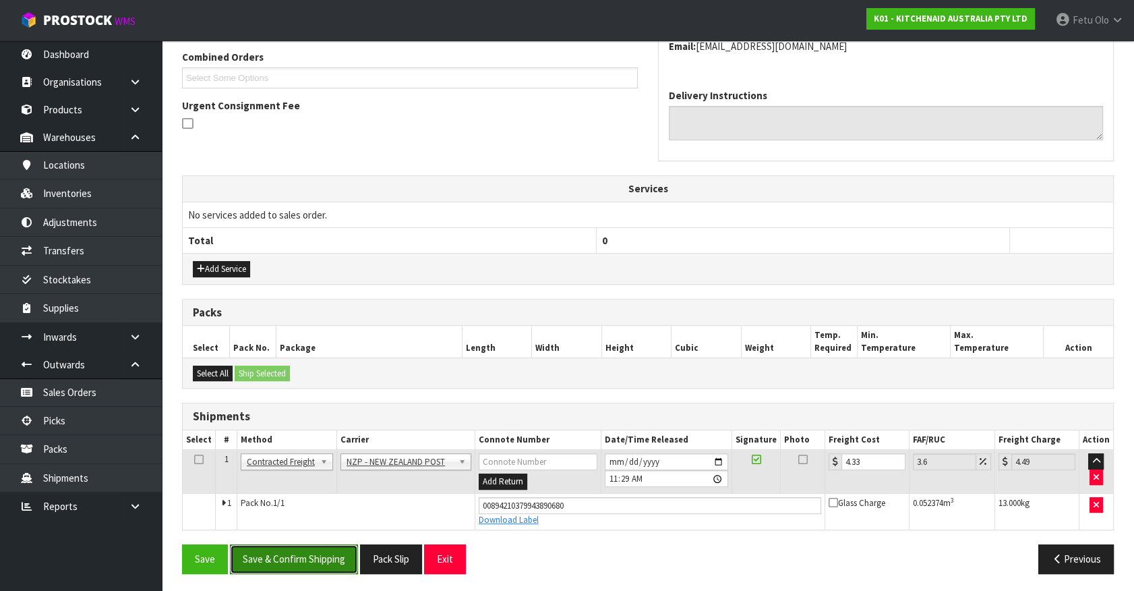
click at [303, 558] on button "Save & Confirm Shipping" at bounding box center [294, 558] width 128 height 29
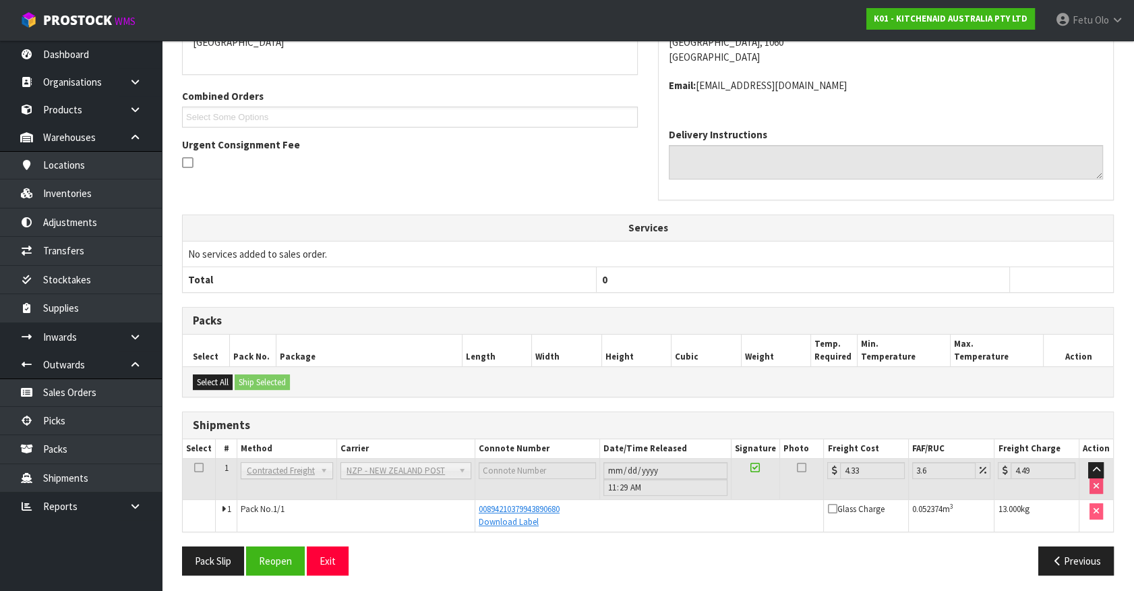
scroll to position [313, 0]
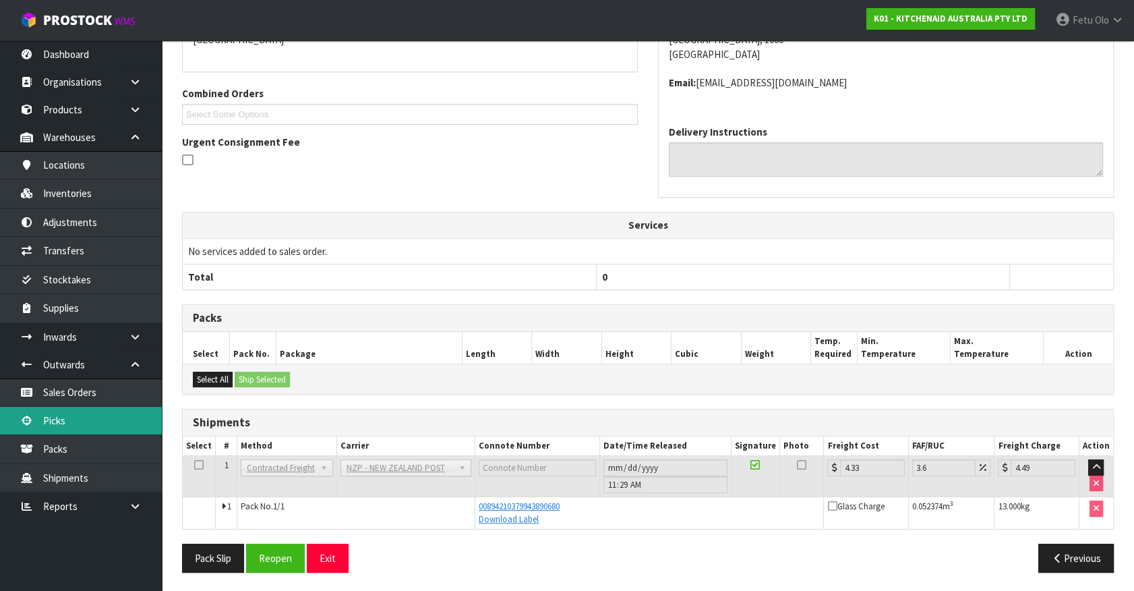
click at [84, 424] on link "Picks" at bounding box center [81, 421] width 162 height 28
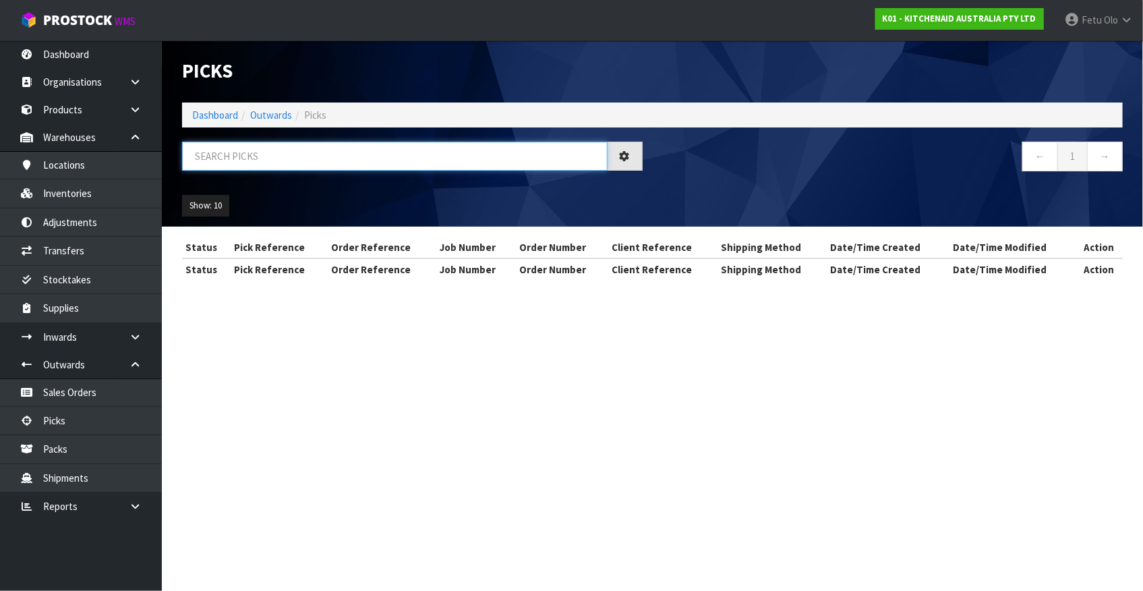
click at [337, 159] on input "text" at bounding box center [395, 156] width 426 height 29
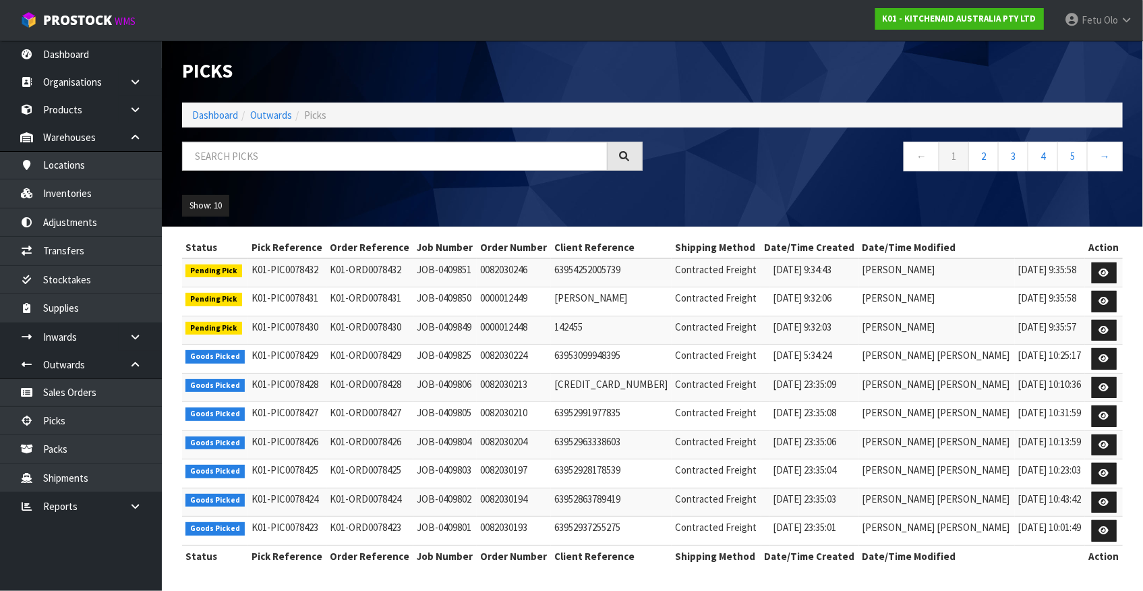
drag, startPoint x: 44, startPoint y: 544, endPoint x: 63, endPoint y: 546, distance: 19.7
click at [44, 544] on ul "Dashboard Organisations Clients Consignees Carriers Products Categories Serial …" at bounding box center [81, 315] width 162 height 550
click at [364, 164] on input "text" at bounding box center [395, 156] width 426 height 29
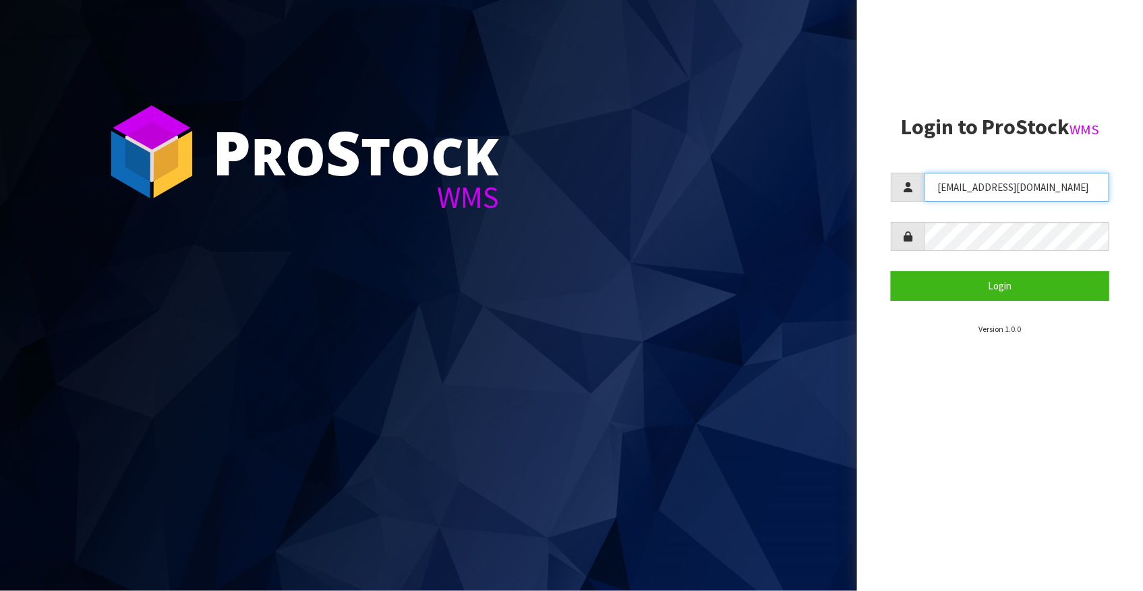
click at [1059, 194] on input "[EMAIL_ADDRESS][DOMAIN_NAME]" at bounding box center [1017, 187] width 185 height 29
type input "Mana"
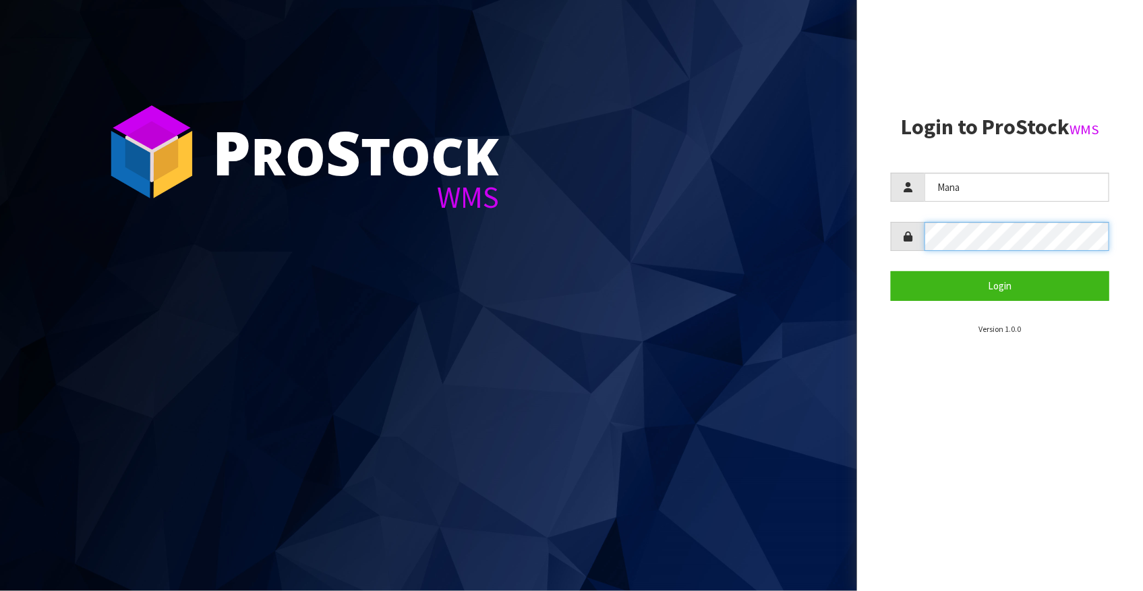
click at [891, 271] on button "Login" at bounding box center [1000, 285] width 219 height 29
